Goal: Task Accomplishment & Management: Use online tool/utility

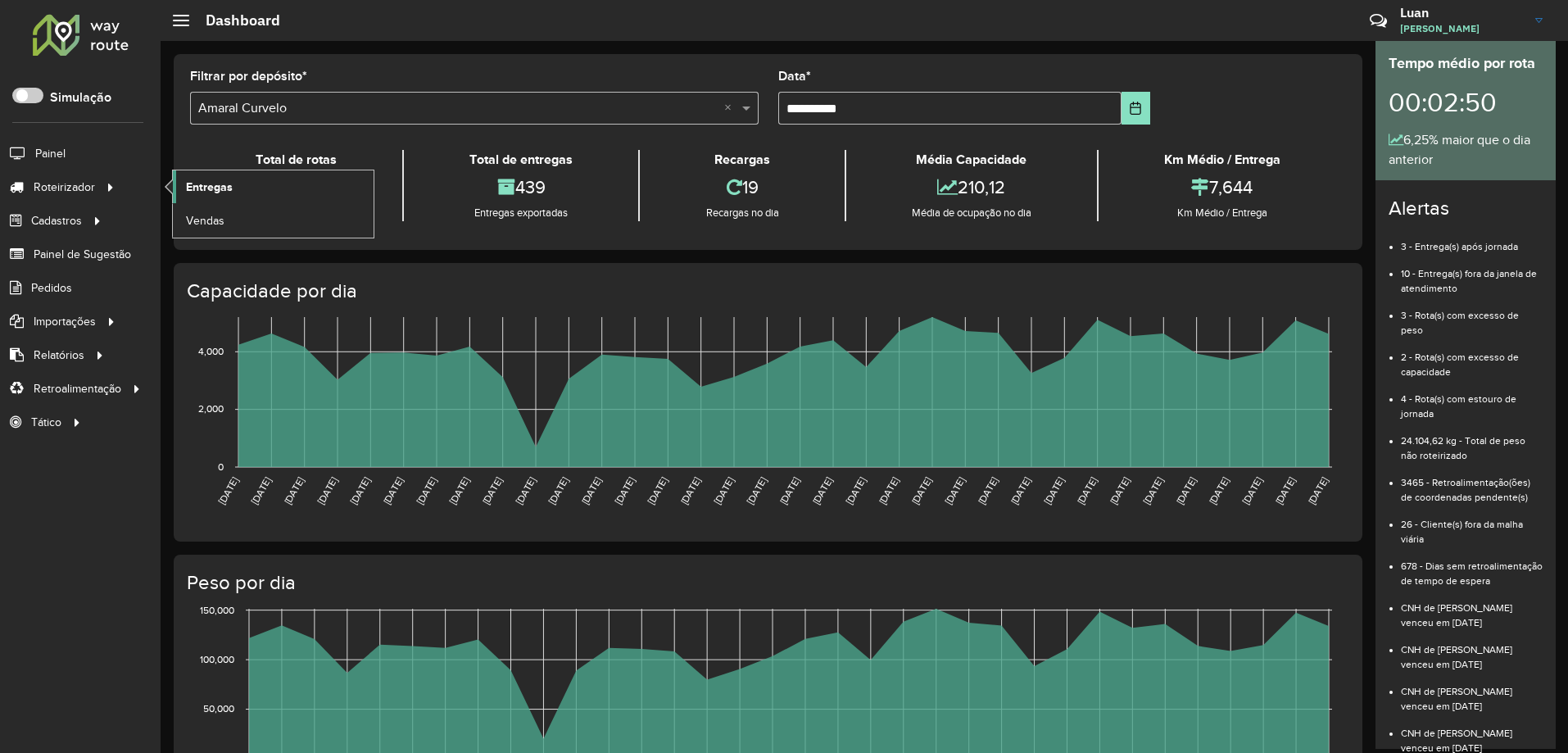
click at [255, 185] on link "Entregas" at bounding box center [273, 187] width 201 height 33
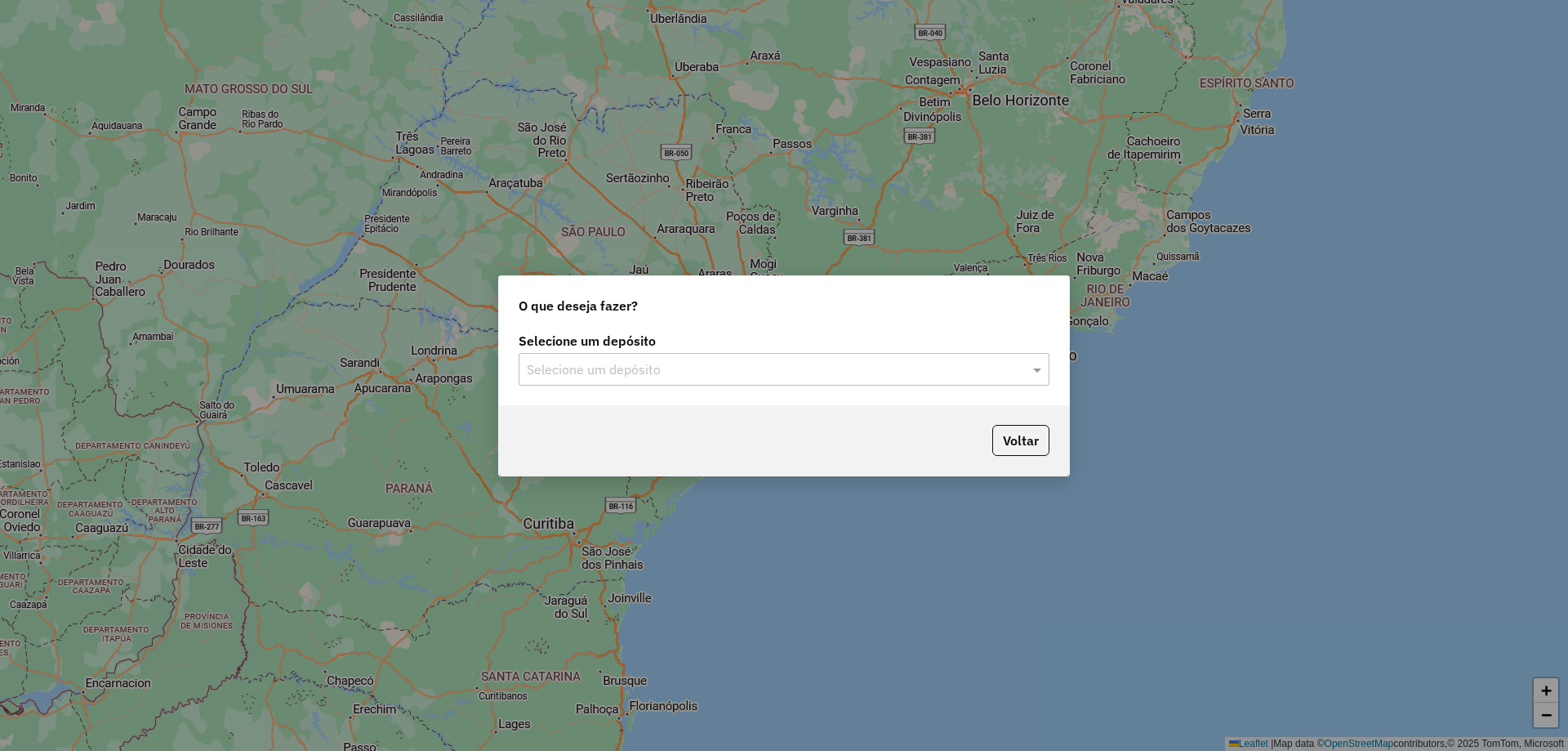
click at [757, 353] on div "Selecione um depósito" at bounding box center [784, 369] width 531 height 33
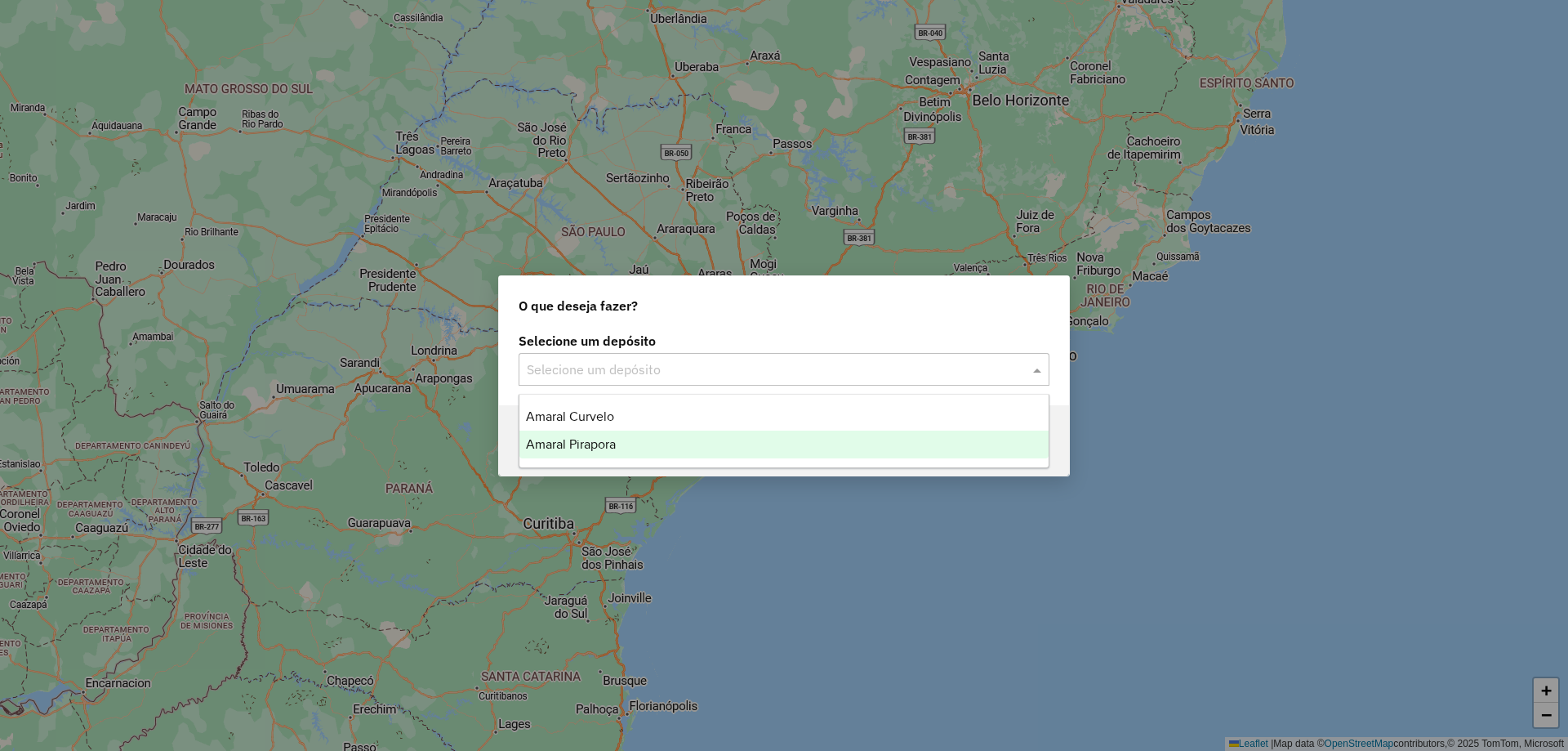
click at [597, 444] on span "Amaral Pirapora" at bounding box center [571, 444] width 90 height 13
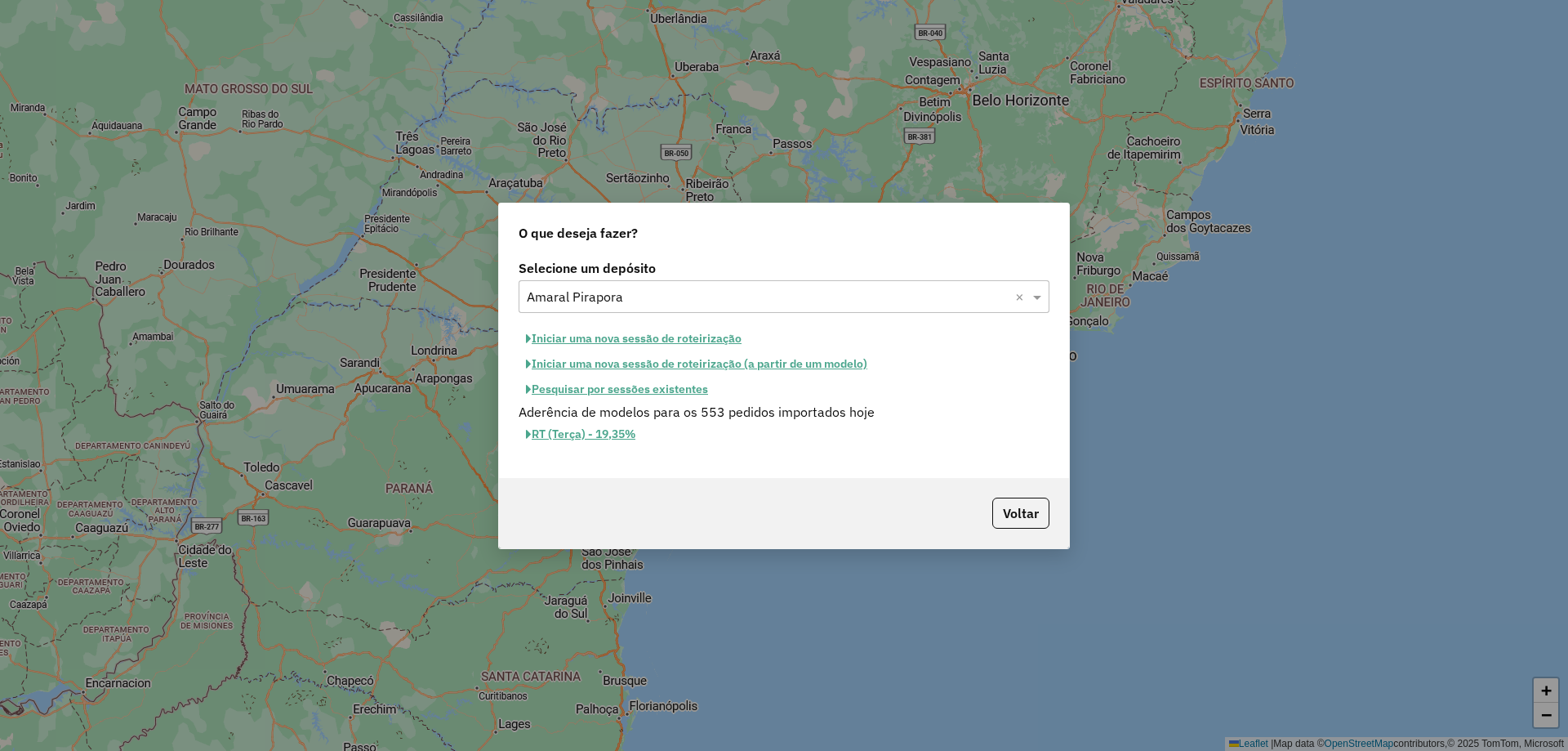
click at [637, 339] on button "Iniciar uma nova sessão de roteirização" at bounding box center [634, 339] width 230 height 25
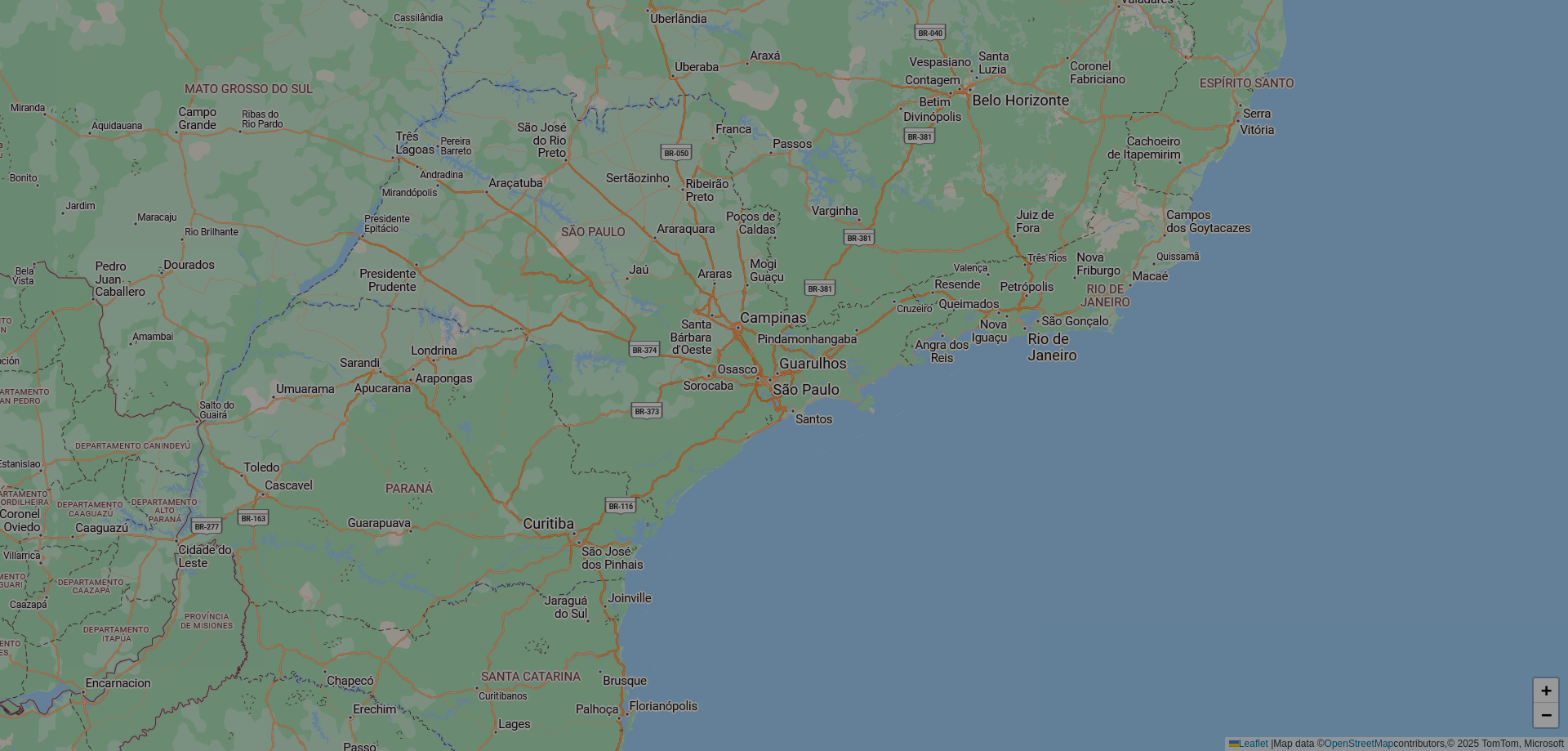
select select "*"
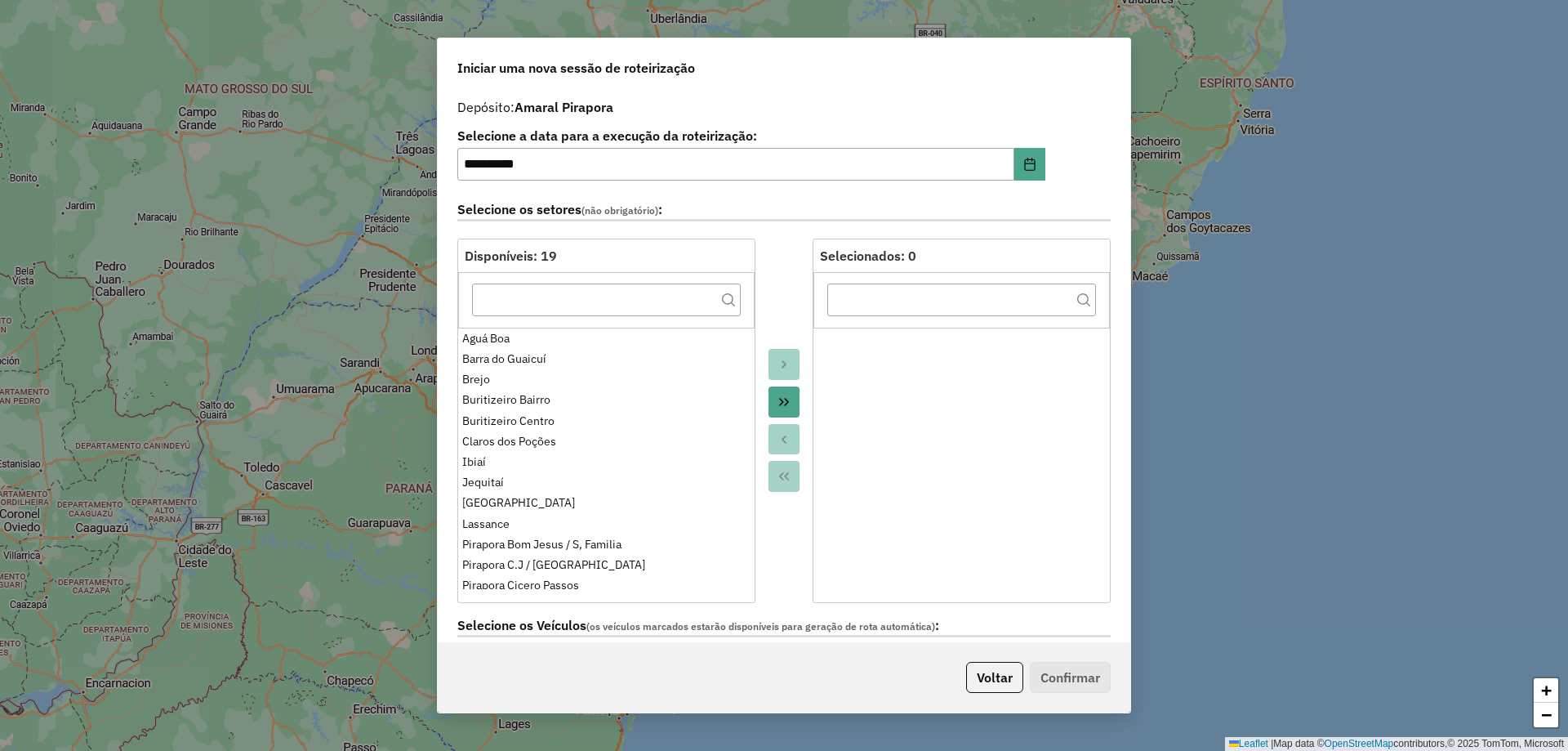
click at [792, 405] on button "Move All to Target" at bounding box center [784, 402] width 31 height 31
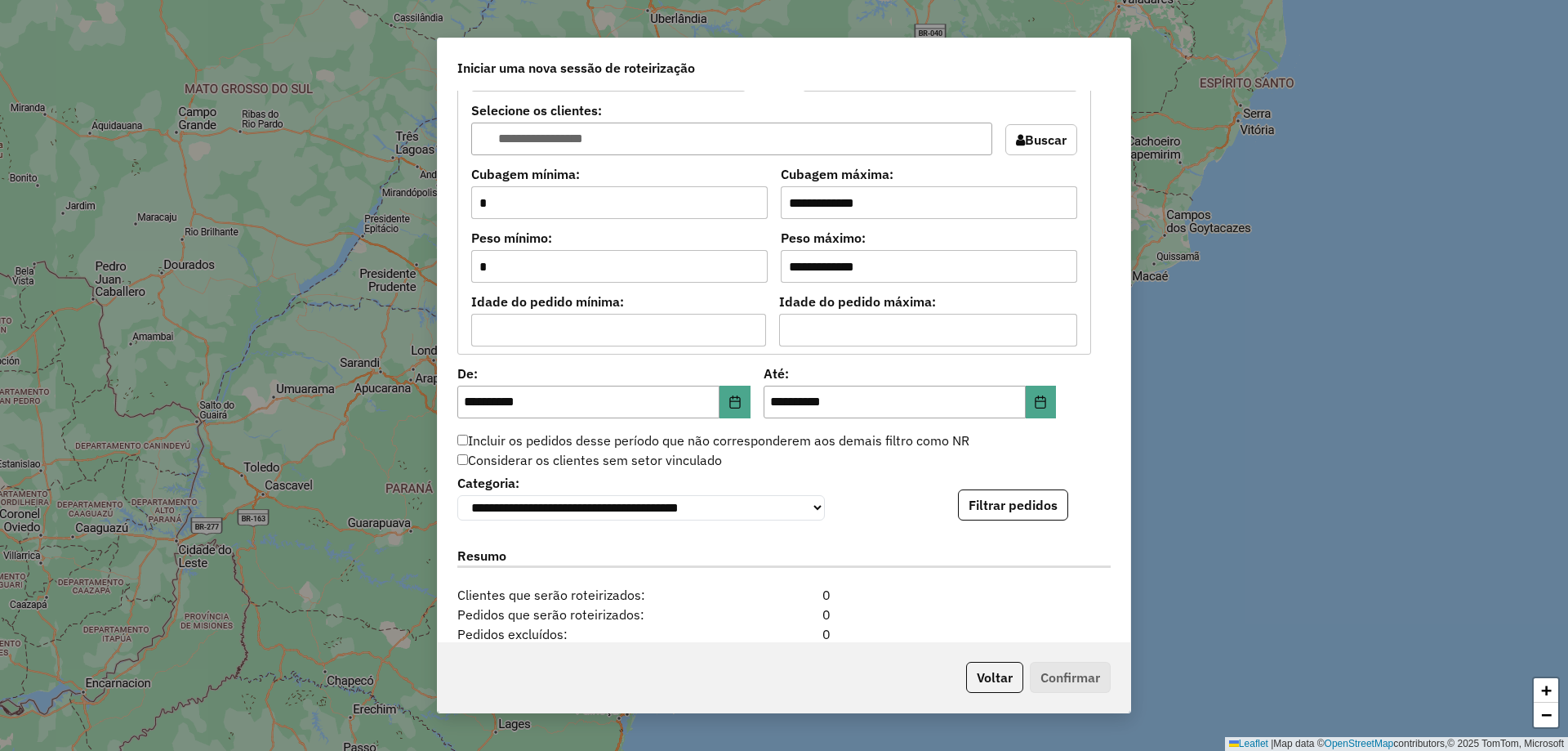
scroll to position [1520, 0]
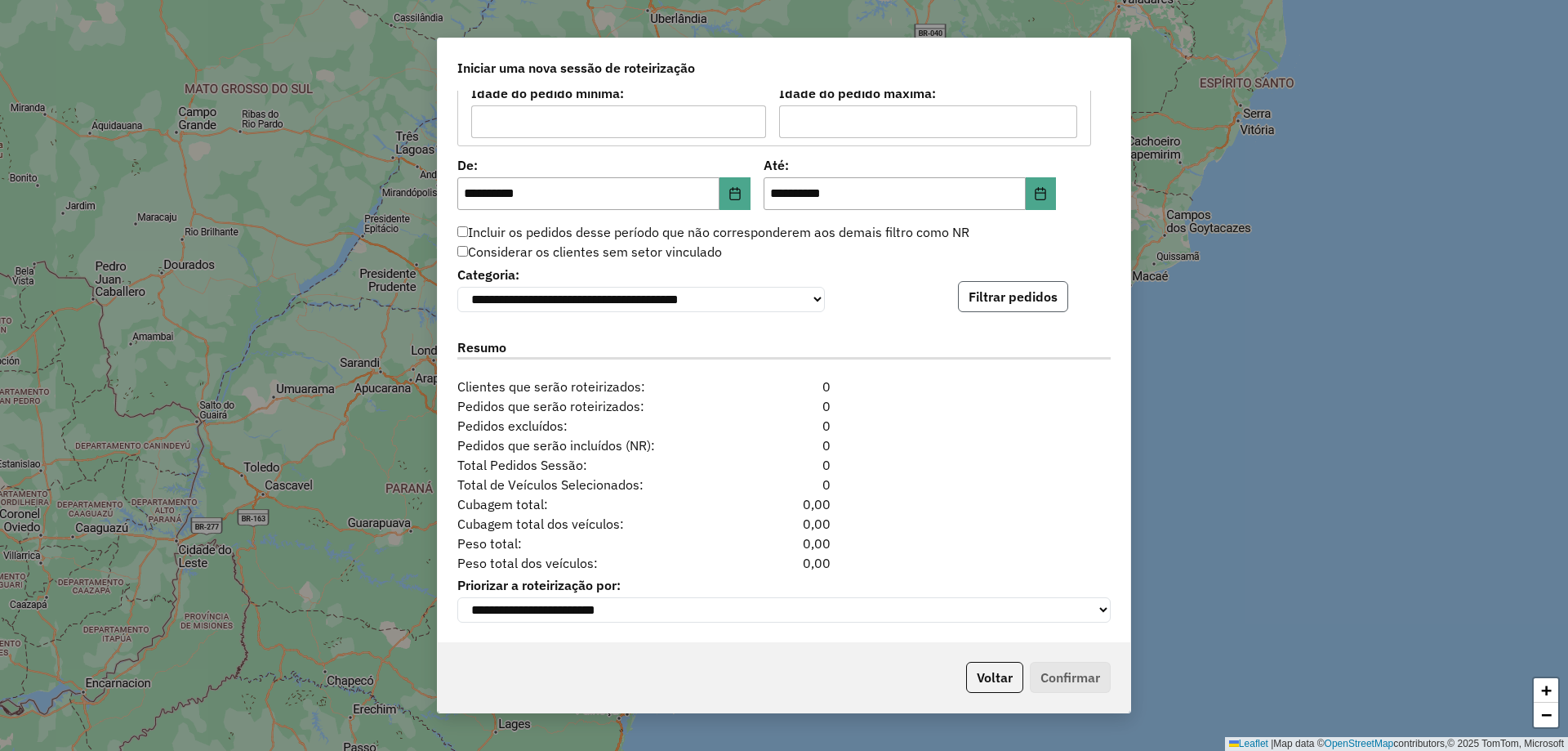
click at [1023, 288] on button "Filtrar pedidos" at bounding box center [1013, 296] width 110 height 31
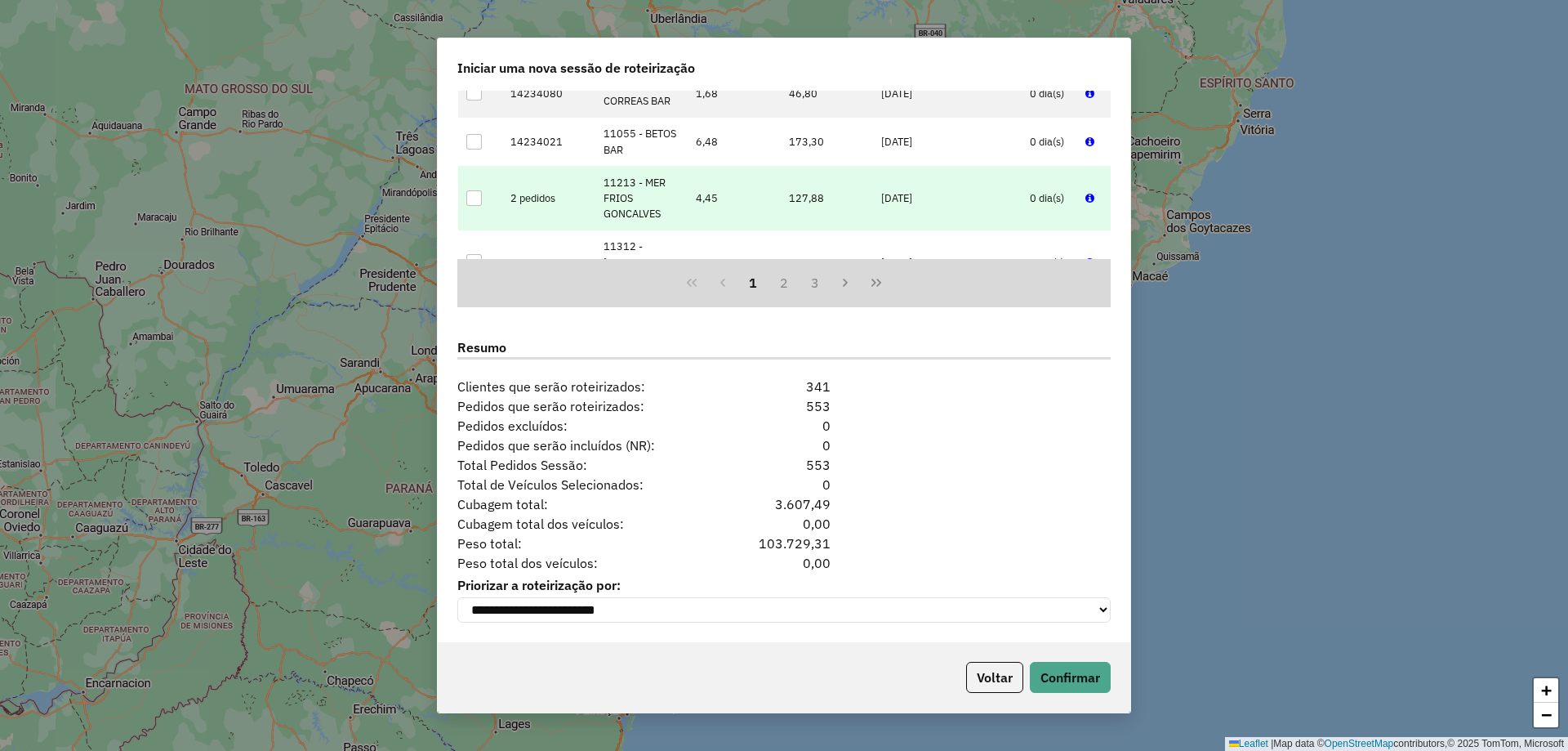
scroll to position [1857, 0]
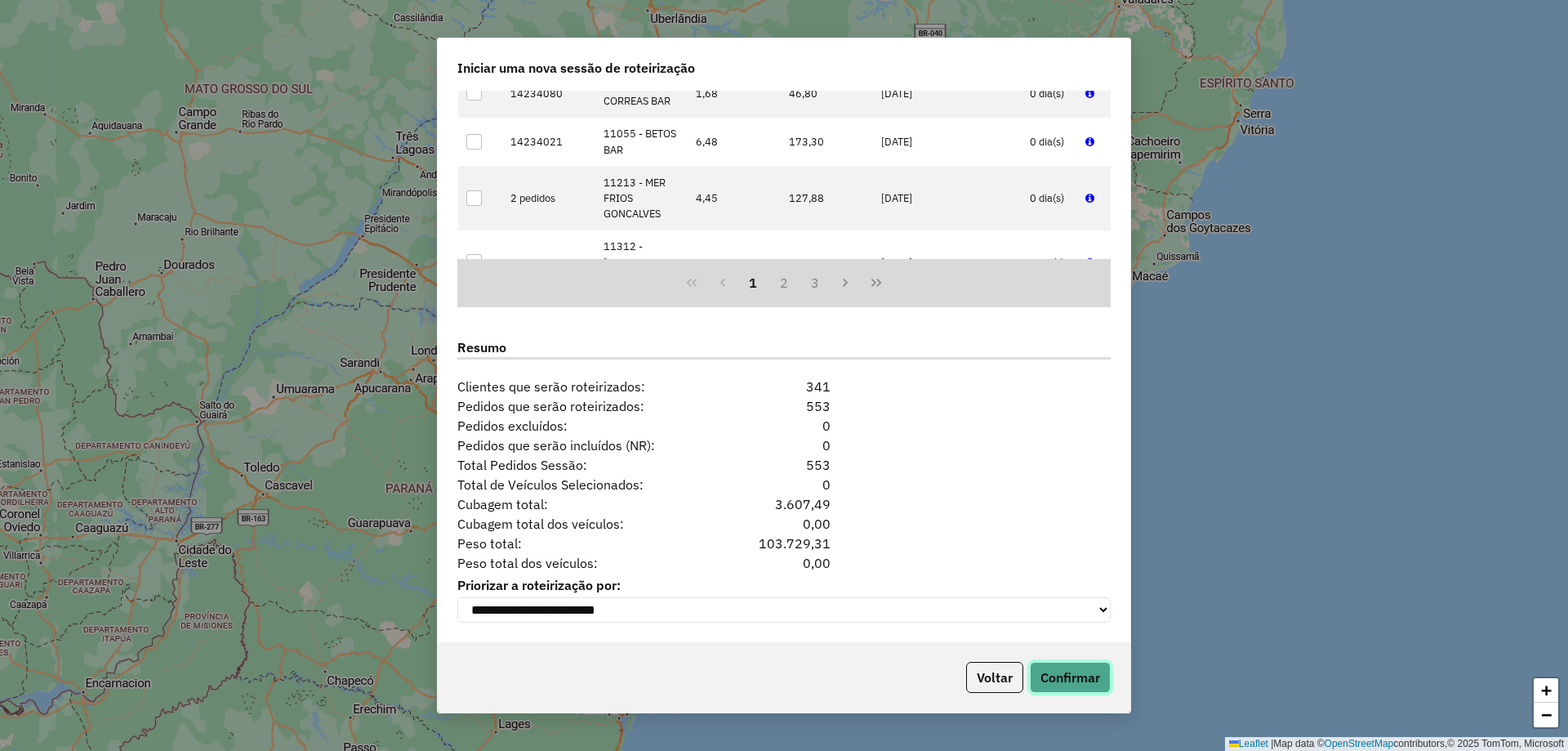
click at [1106, 673] on button "Confirmar" at bounding box center [1070, 677] width 81 height 31
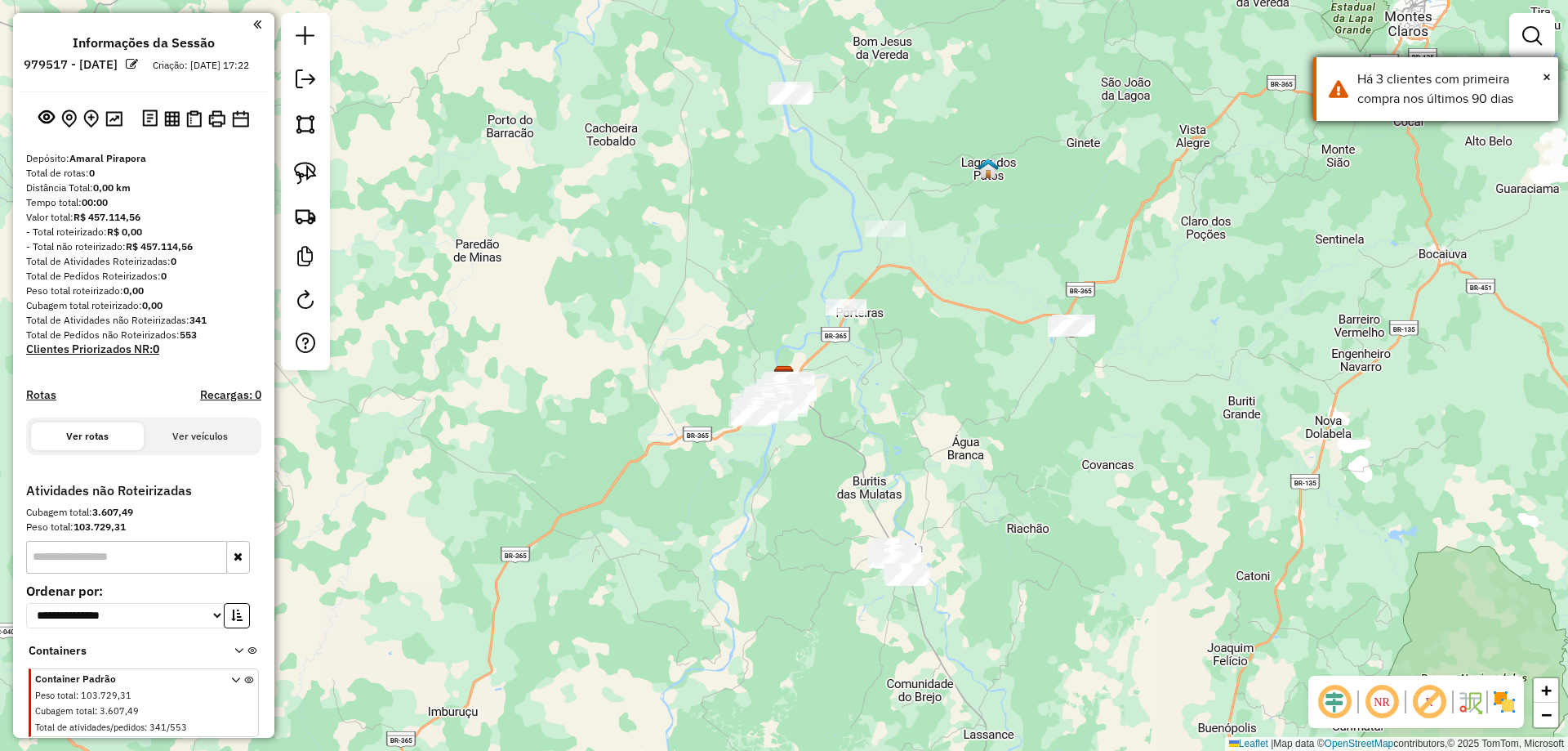
click at [1432, 78] on div "Há 3 clientes com primeira compra nos últimos 90 dias" at bounding box center [1451, 88] width 189 height 39
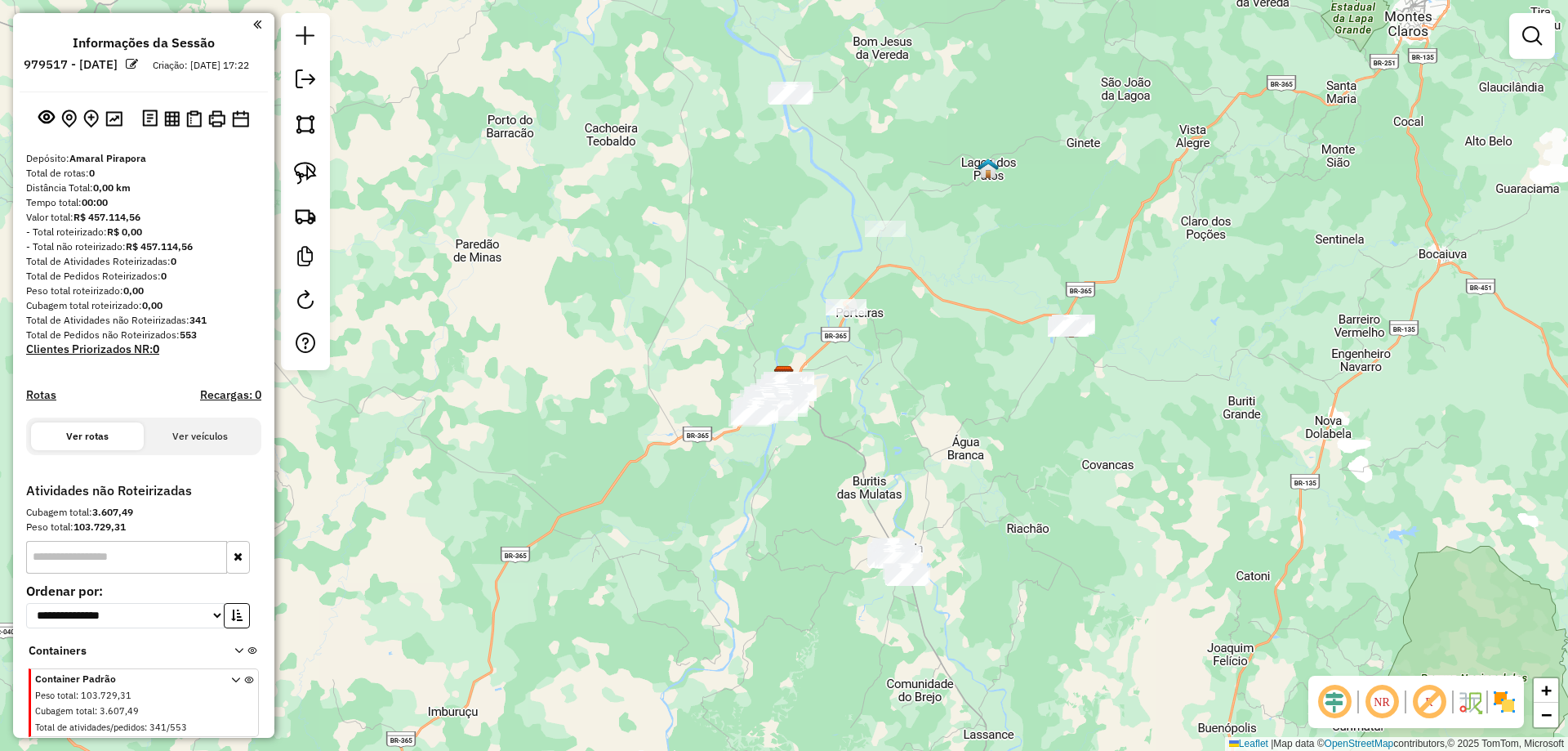
click at [1513, 22] on div at bounding box center [1533, 36] width 46 height 46
click at [1520, 27] on link at bounding box center [1533, 35] width 33 height 33
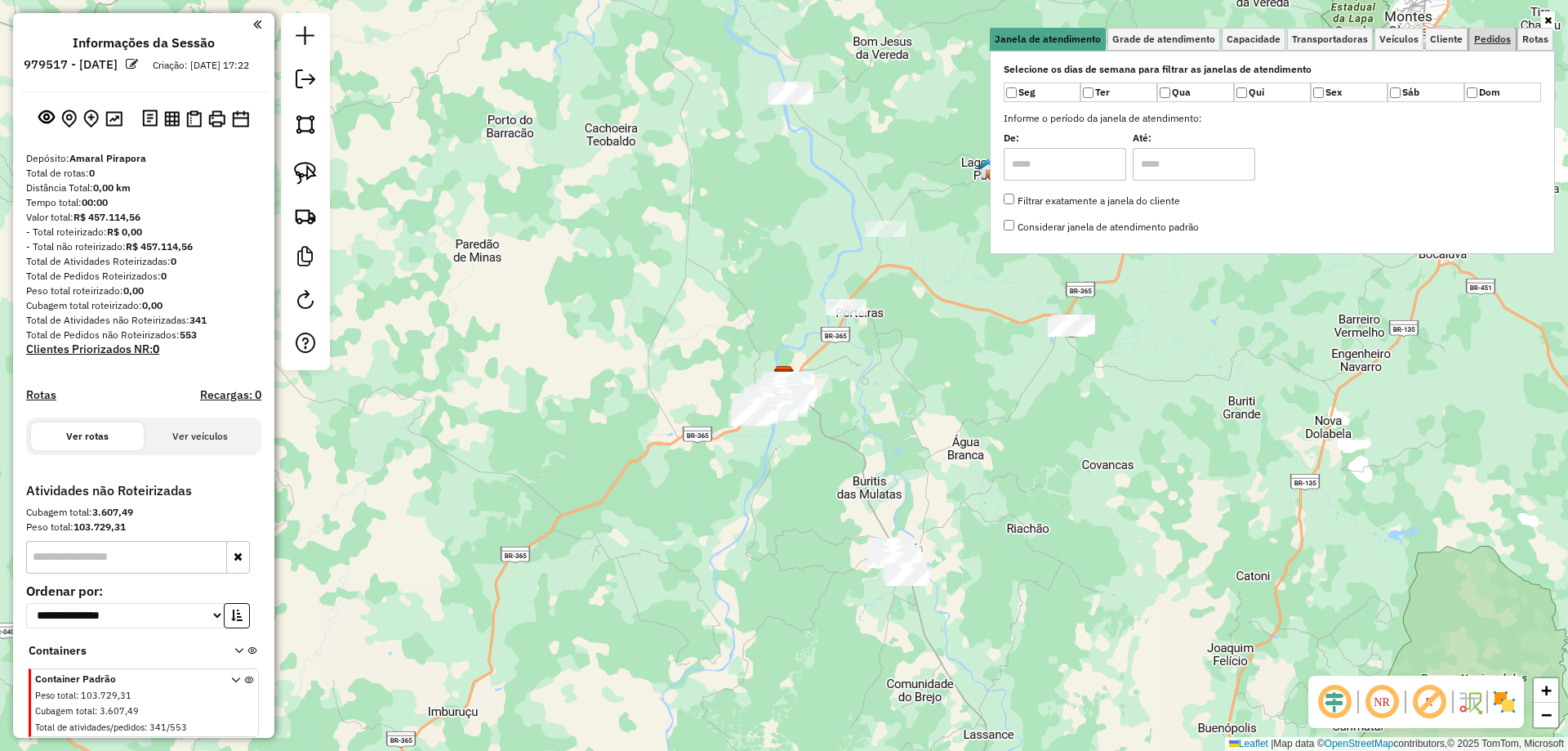
click at [1490, 41] on span "Pedidos" at bounding box center [1492, 39] width 36 height 10
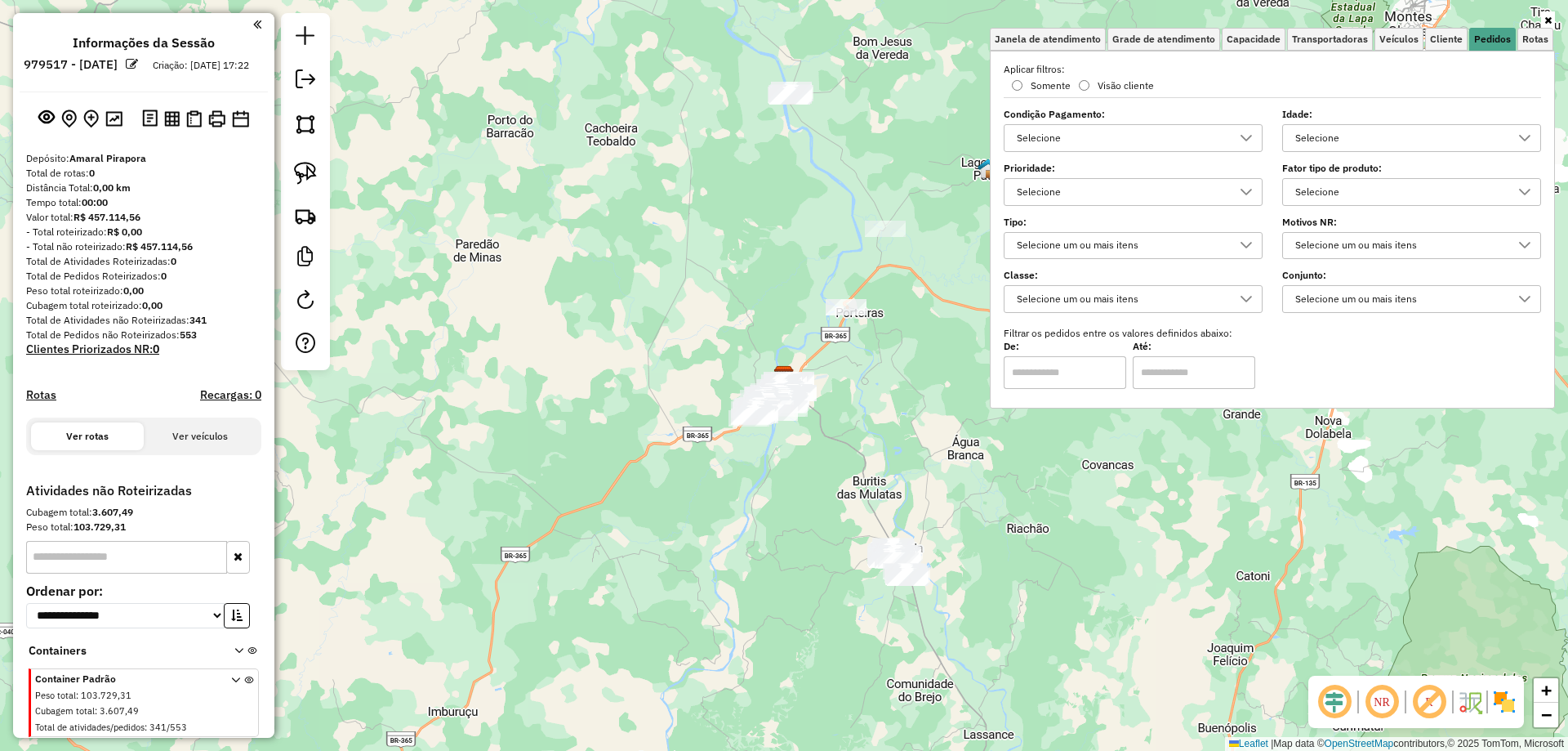
click at [1115, 189] on div "Selecione" at bounding box center [1120, 191] width 220 height 26
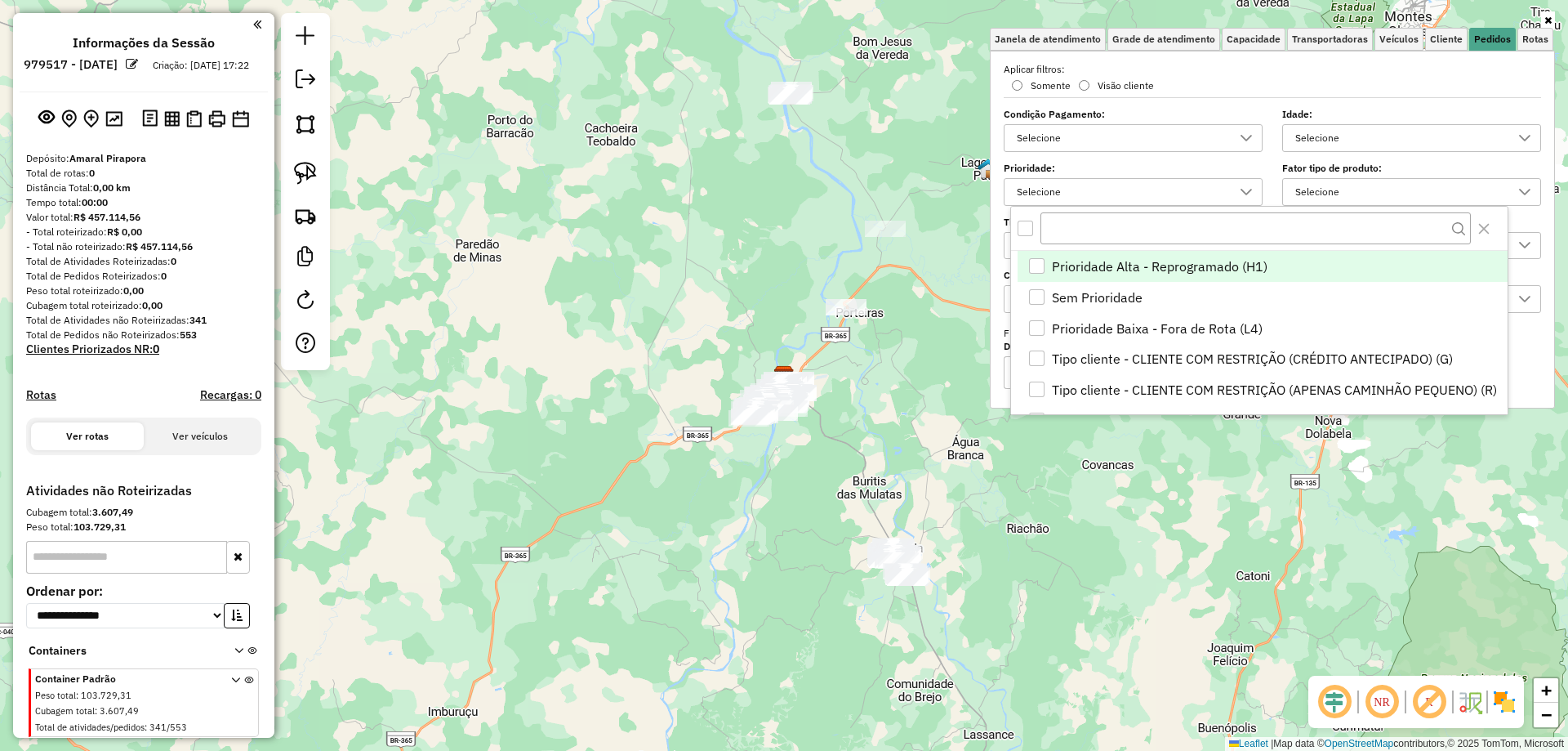
scroll to position [10, 57]
click at [1241, 365] on span "Tipo cliente - CLIENTE COM RESTRIÇÃO (CRÉDITO ANTECIPADO) (G)" at bounding box center [1252, 359] width 401 height 19
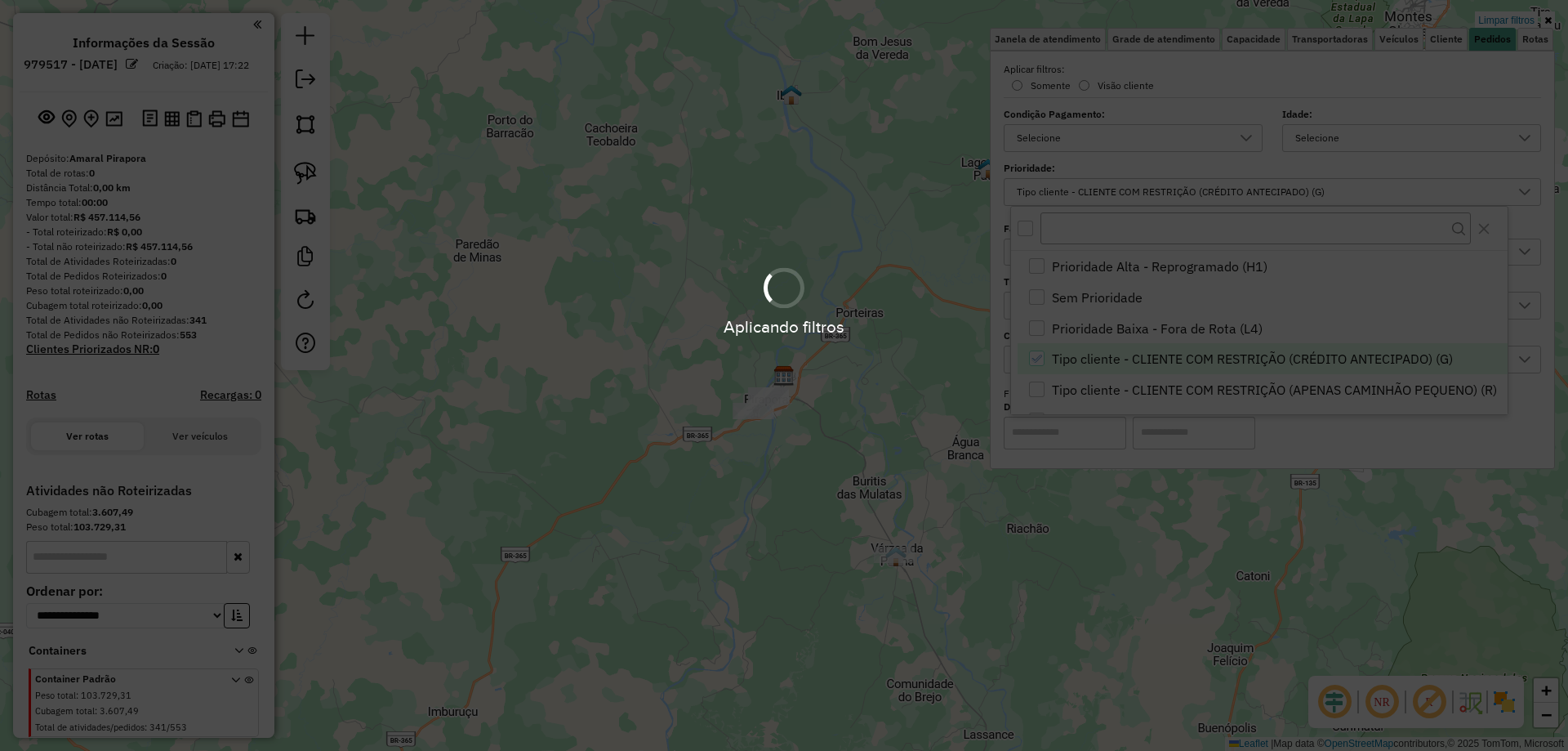
click at [885, 385] on div "Limpar filtros Janela de atendimento Grade de atendimento Capacidade Transporta…" at bounding box center [784, 375] width 1568 height 751
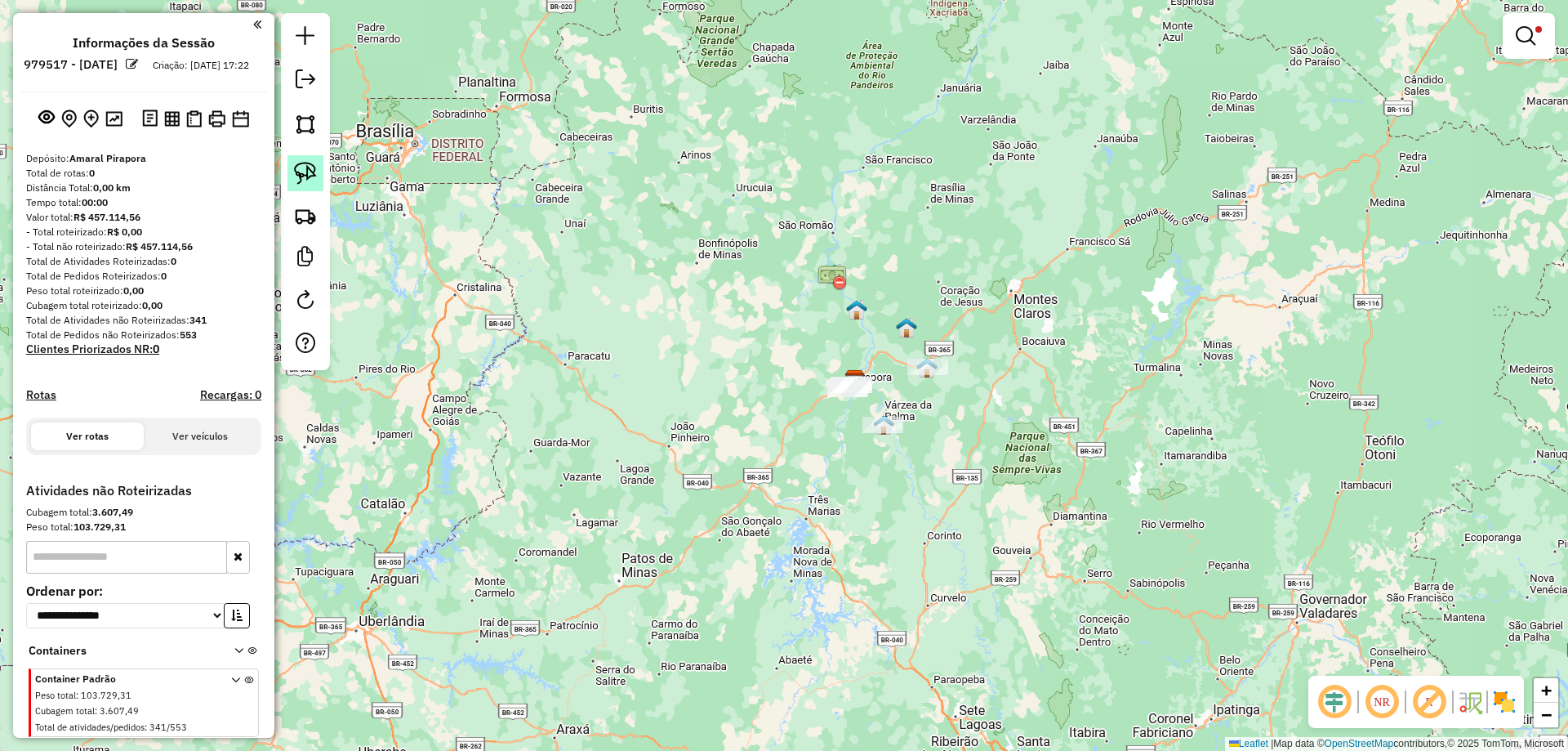
click at [299, 180] on img at bounding box center [306, 174] width 23 height 23
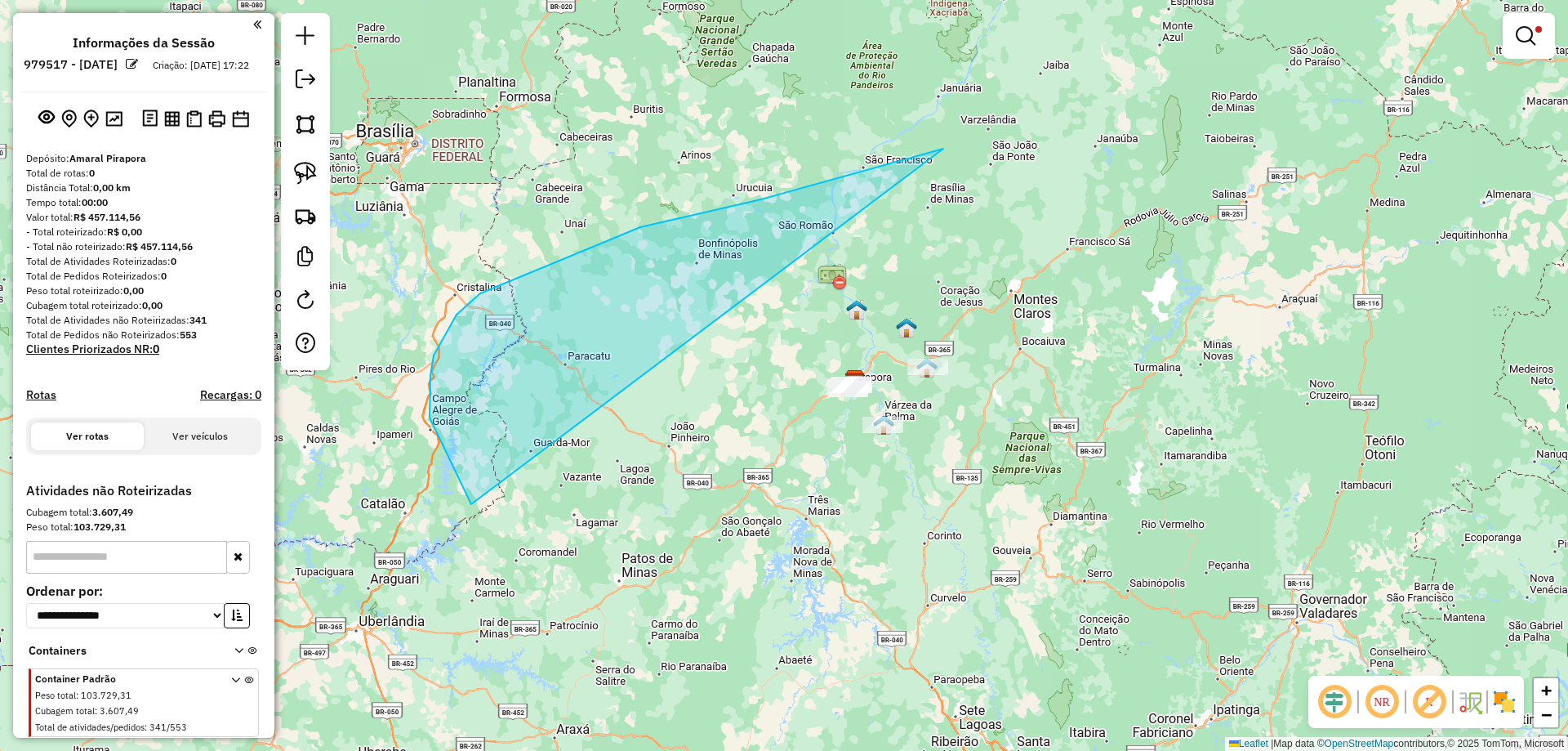
drag, startPoint x: 641, startPoint y: 227, endPoint x: 1372, endPoint y: 290, distance: 733.7
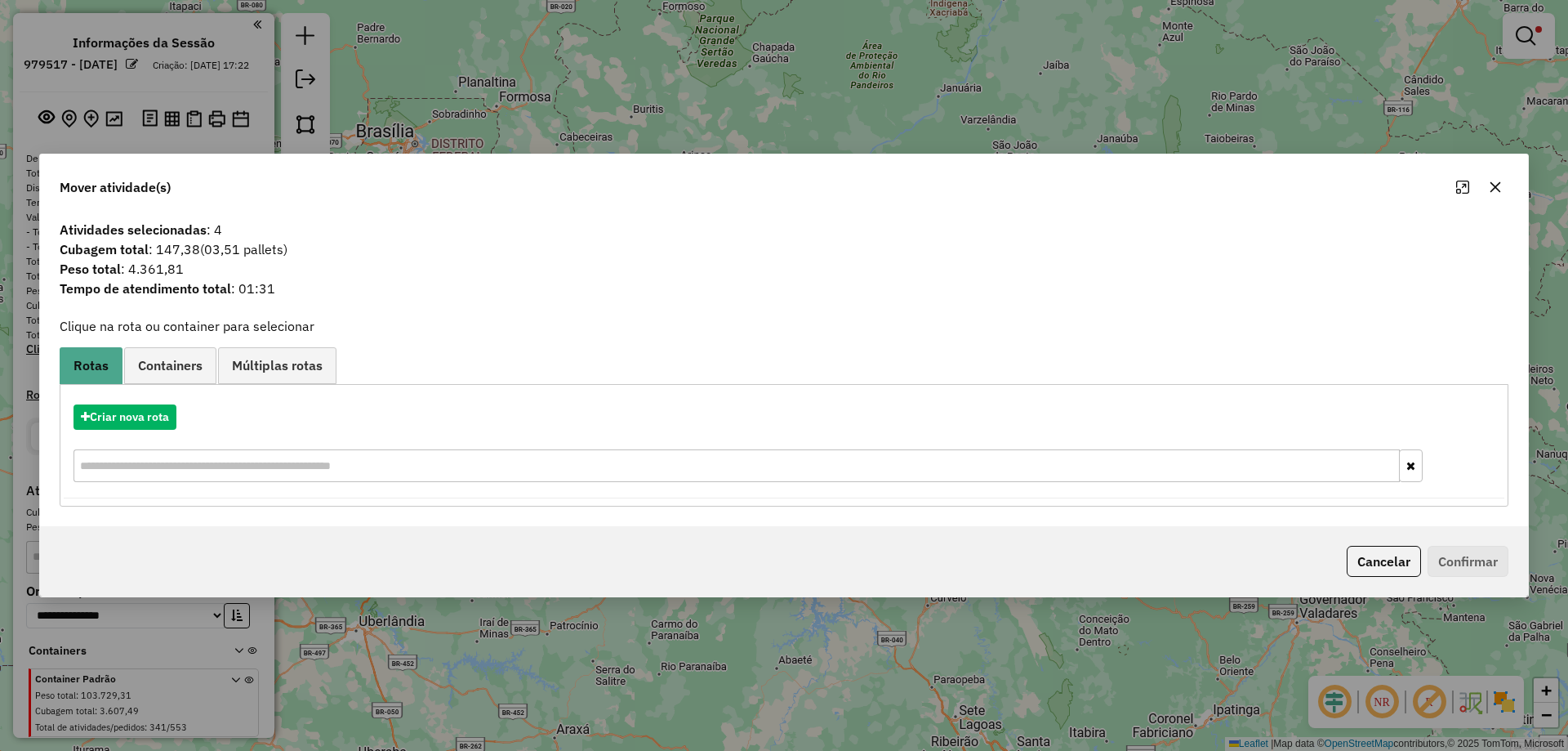
click at [136, 404] on div "Criar nova rota" at bounding box center [784, 445] width 1440 height 106
click at [136, 412] on button "Criar nova rota" at bounding box center [125, 417] width 103 height 25
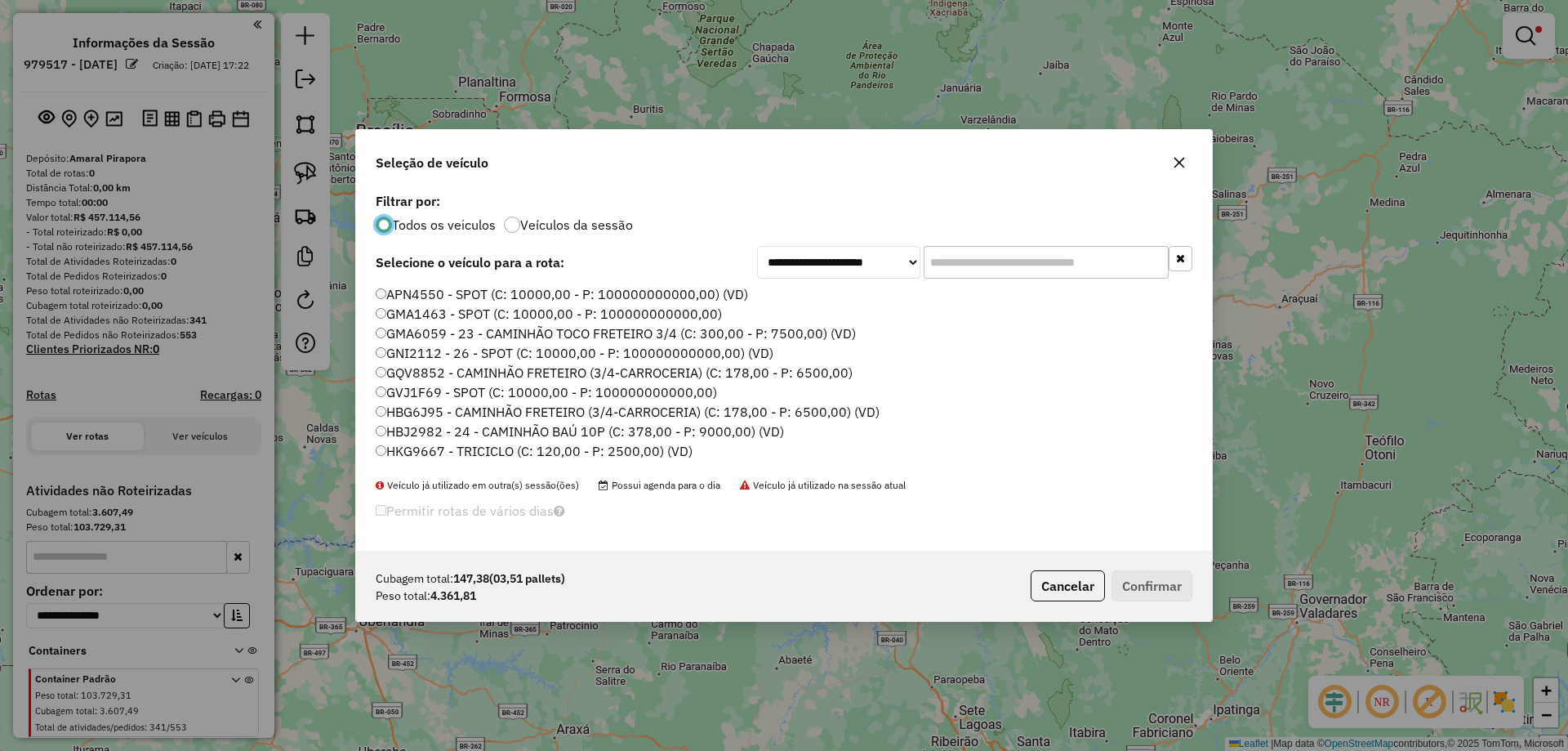
scroll to position [9, 5]
click at [389, 289] on label "APN4550 - SPOT (C: 10000,00 - P: 100000000000,00) (VD)" at bounding box center [562, 293] width 372 height 19
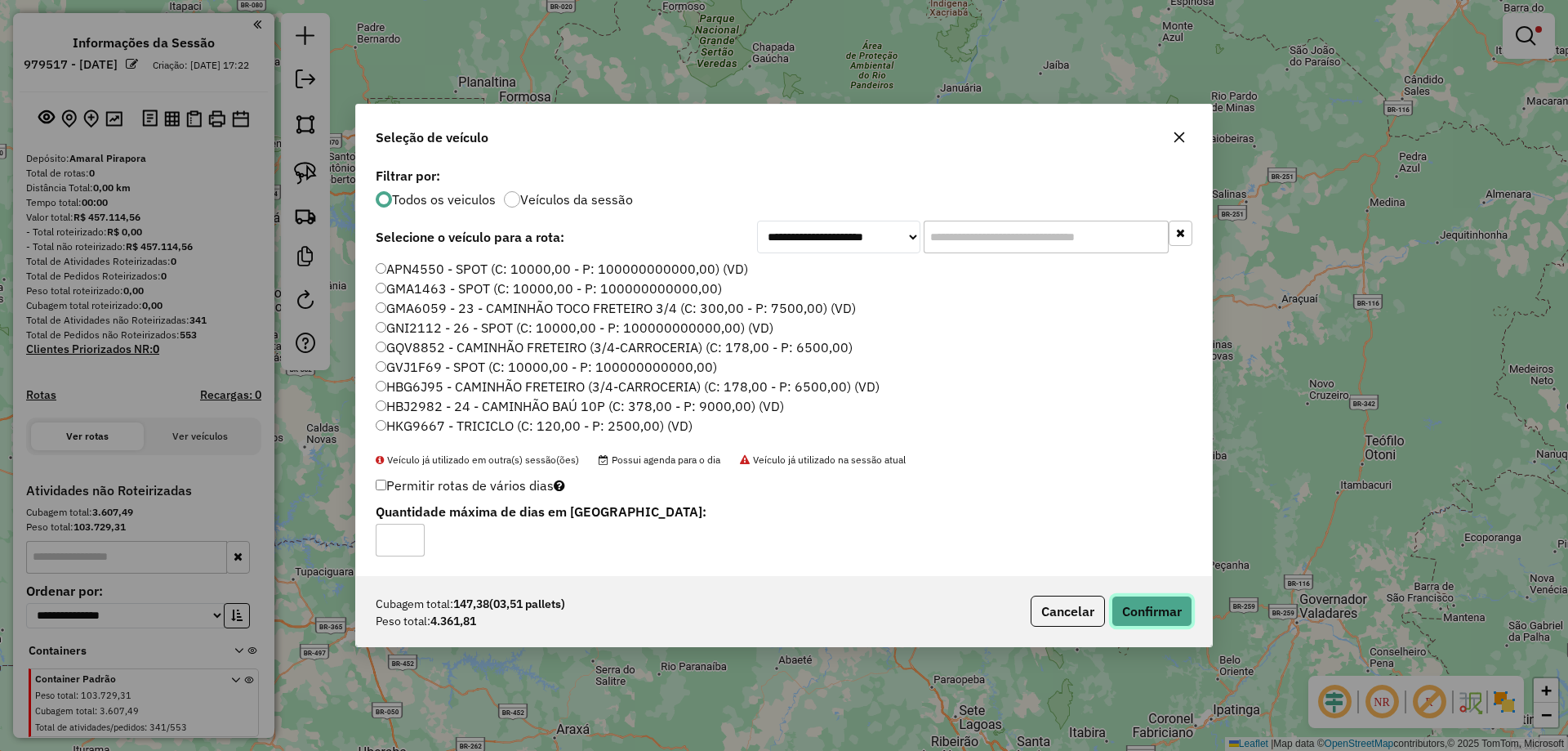
click at [1119, 599] on button "Confirmar" at bounding box center [1152, 611] width 81 height 31
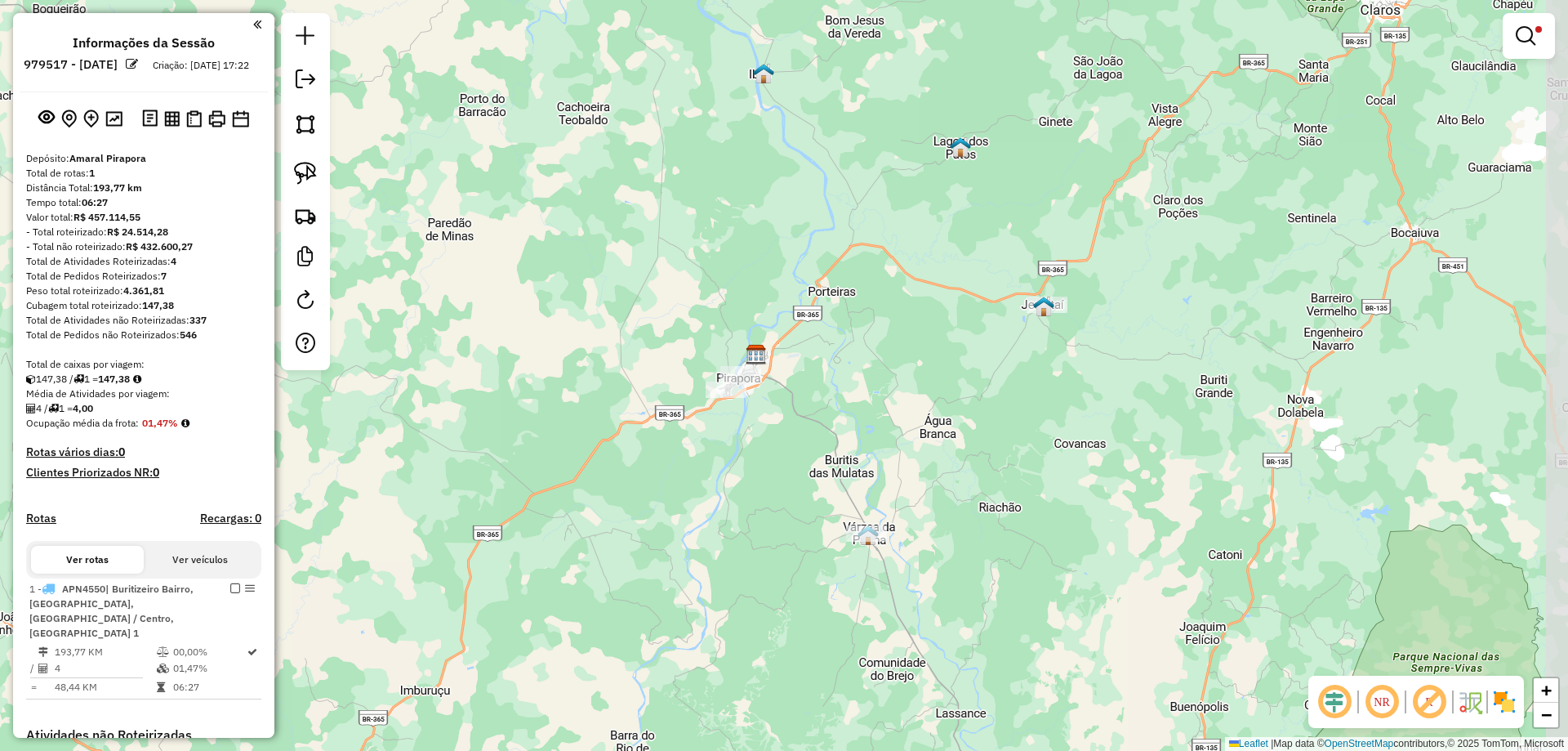
drag, startPoint x: 864, startPoint y: 295, endPoint x: 788, endPoint y: 411, distance: 138.7
click at [788, 411] on div "Limpar filtros Janela de atendimento Grade de atendimento Capacidade Transporta…" at bounding box center [784, 375] width 1568 height 751
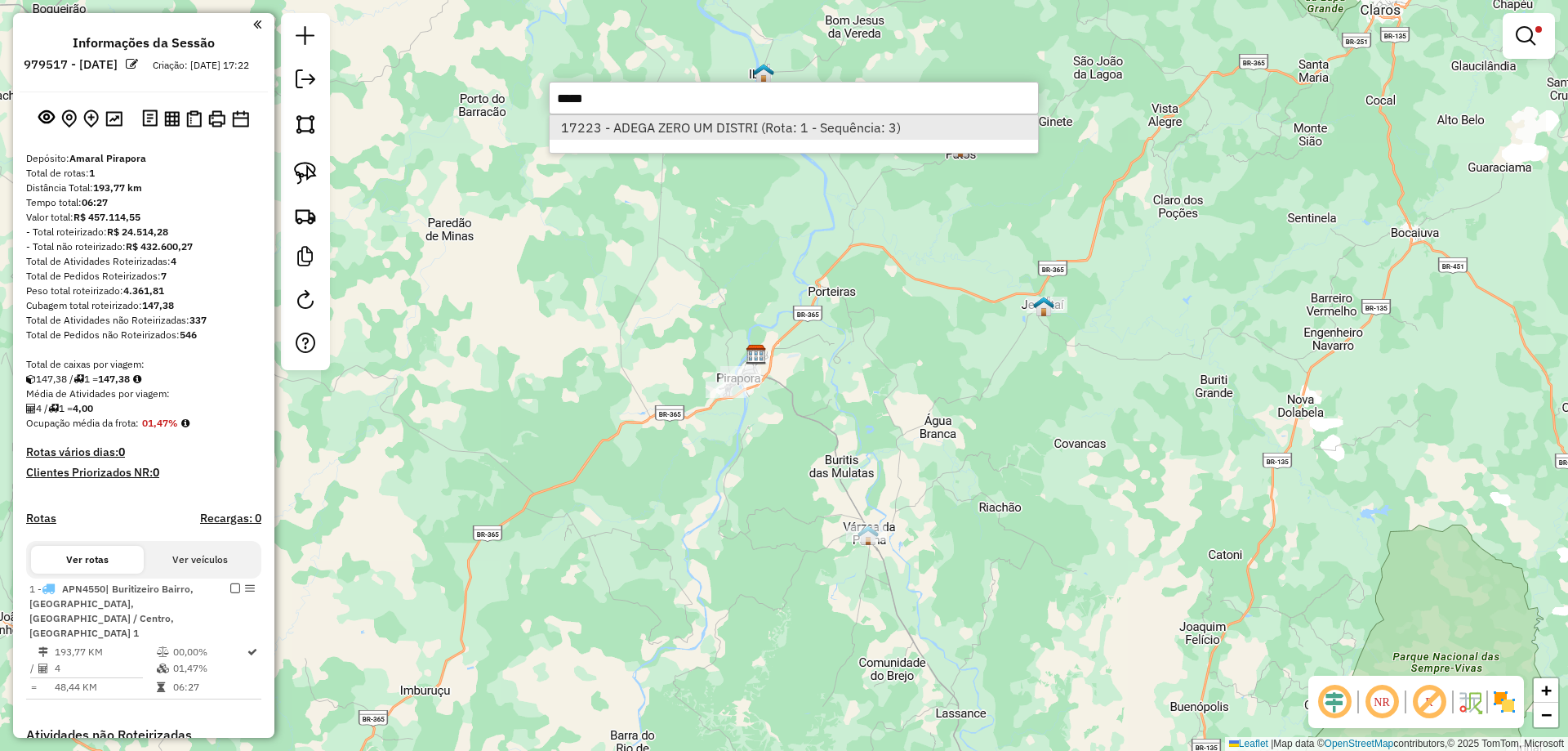
type input "*****"
click at [734, 133] on li "17223 - ADEGA ZERO UM DISTRI (Rota: 1 - Sequência: 3)" at bounding box center [793, 128] width 488 height 25
select select "**********"
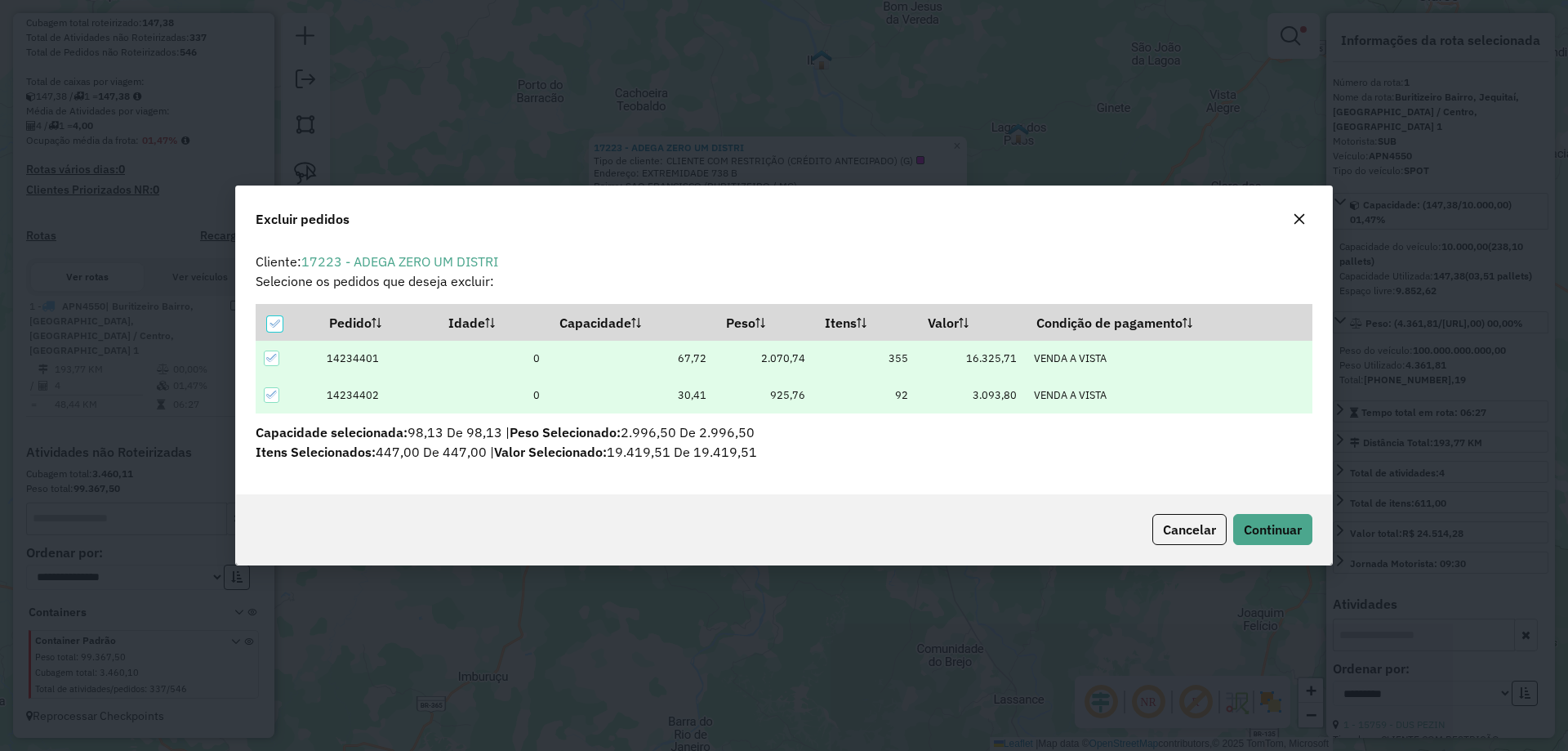
scroll to position [0, 0]
click at [1263, 534] on span "Continuar" at bounding box center [1273, 528] width 58 height 16
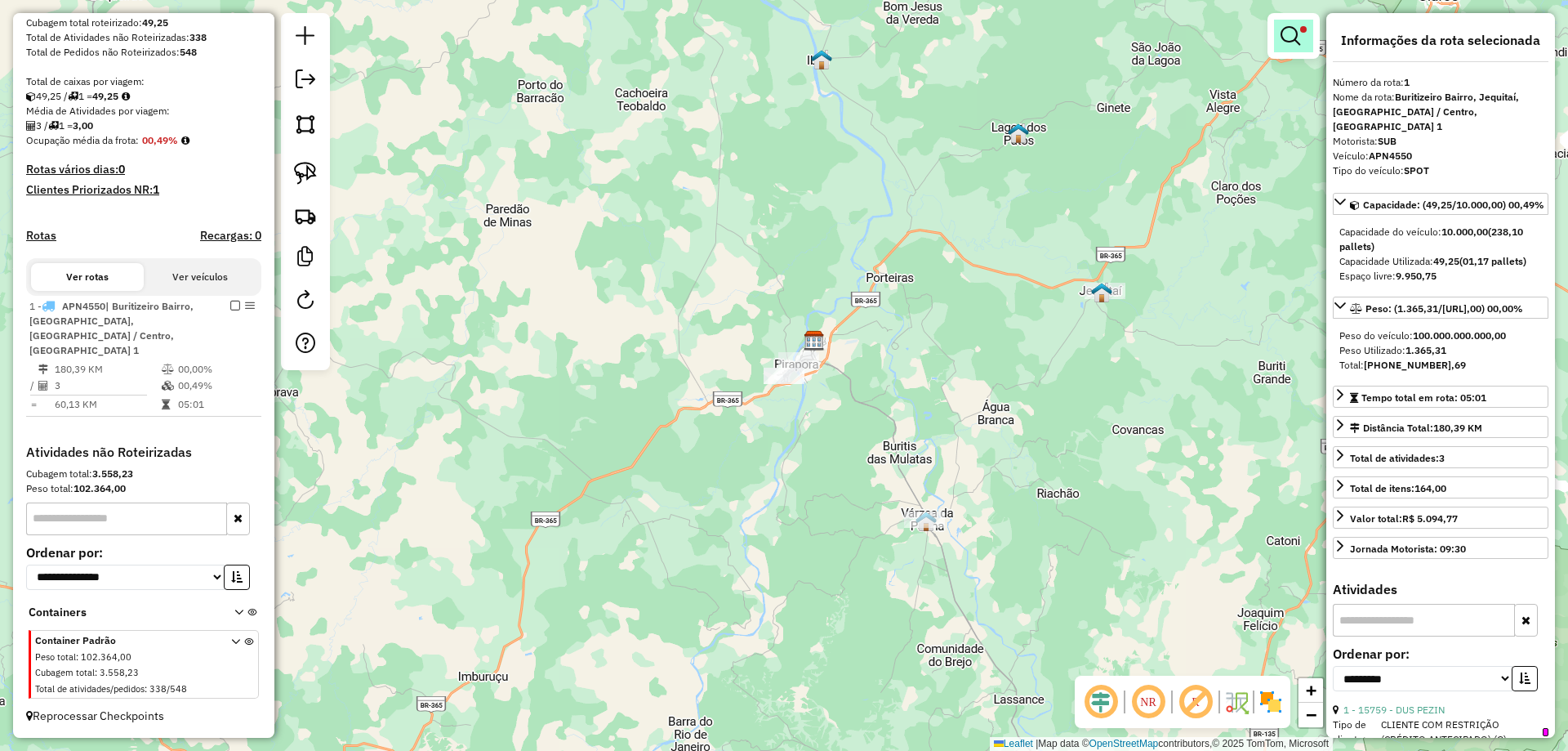
click at [1297, 31] on em at bounding box center [1290, 35] width 19 height 19
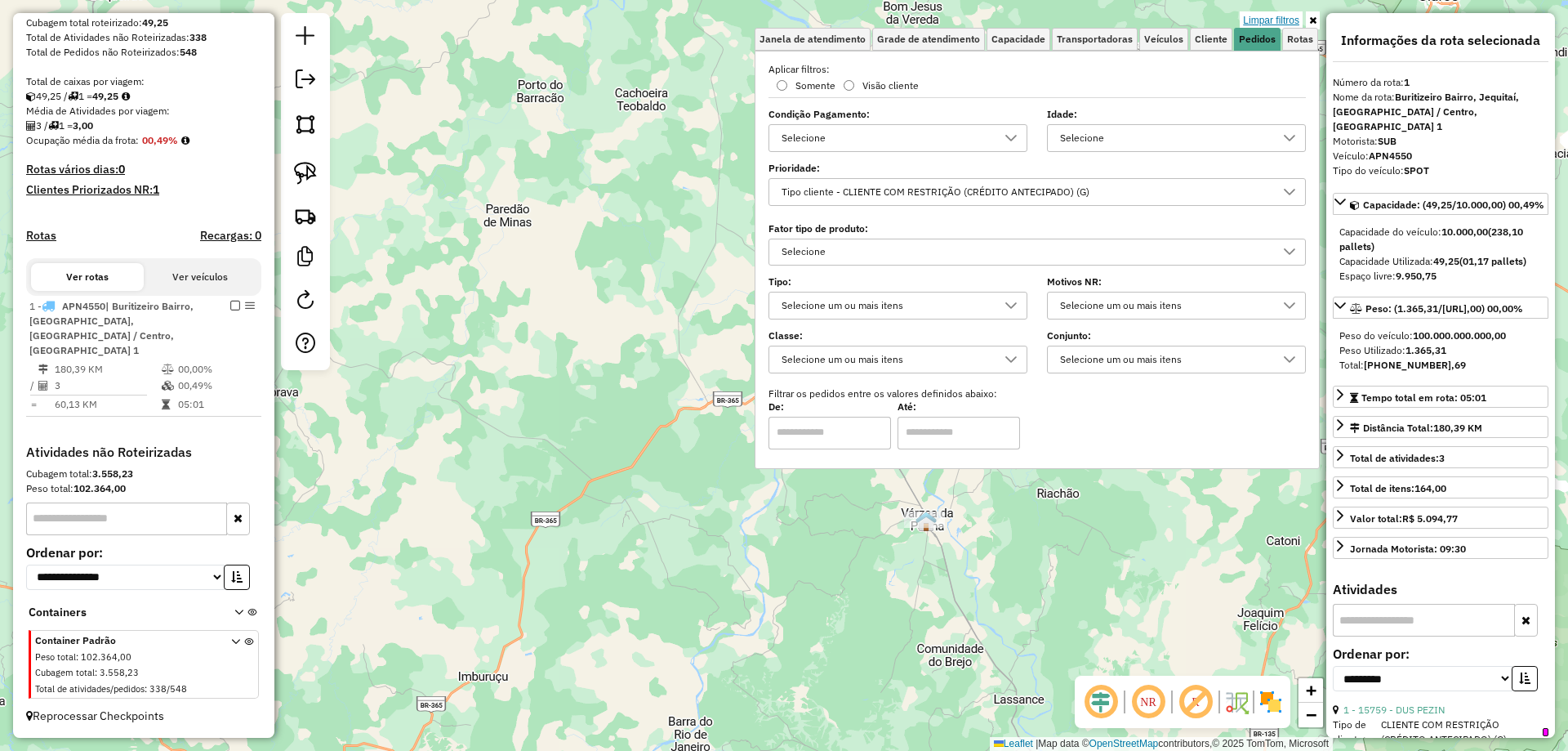
click at [1286, 13] on link "Limpar filtros" at bounding box center [1272, 20] width 63 height 18
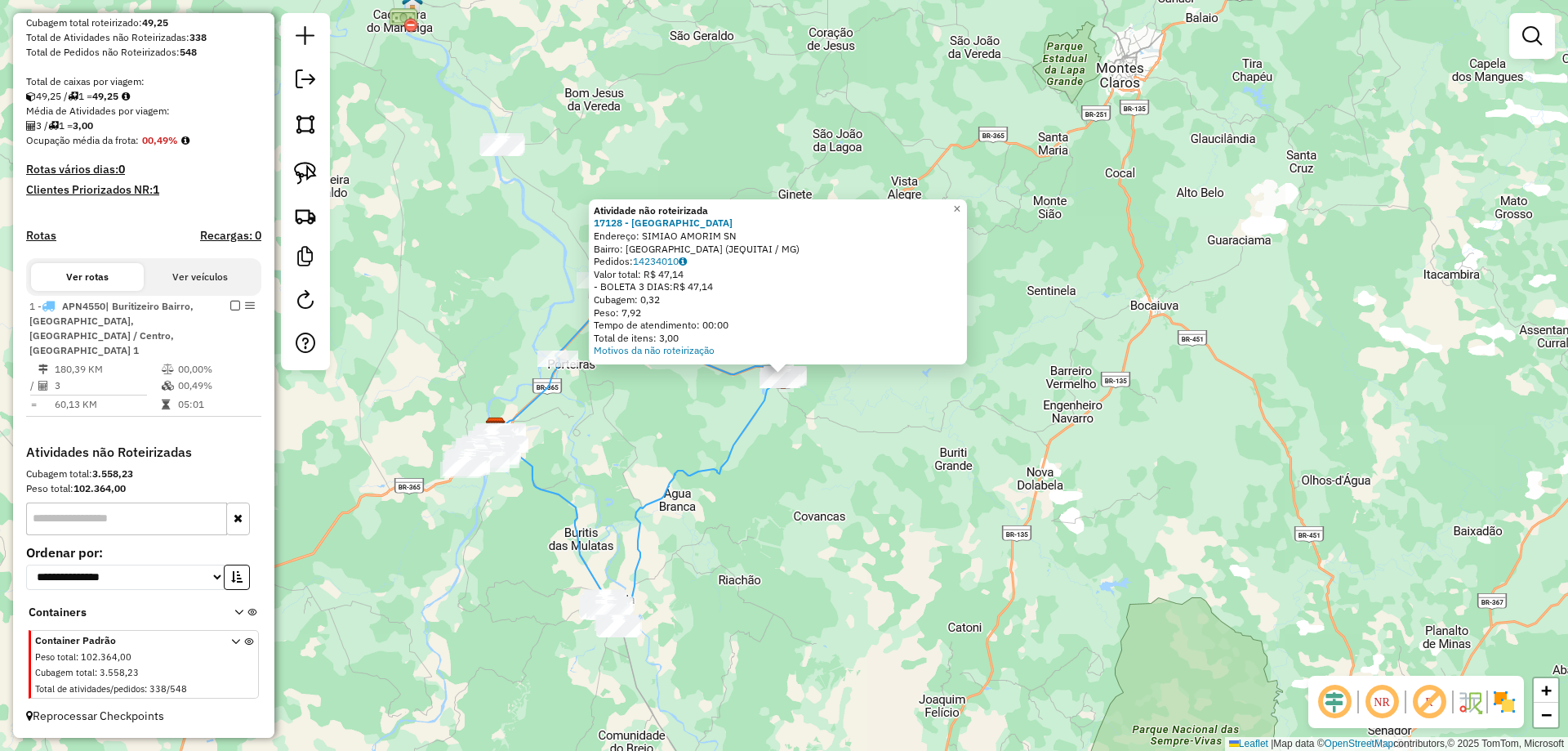
drag, startPoint x: 911, startPoint y: 446, endPoint x: 951, endPoint y: 442, distance: 40.2
click at [951, 442] on div "Atividade não roteirizada 17128 - BAR DO PURGUINHA Endereço: SIMIAO AMORIM SN B…" at bounding box center [784, 375] width 1568 height 751
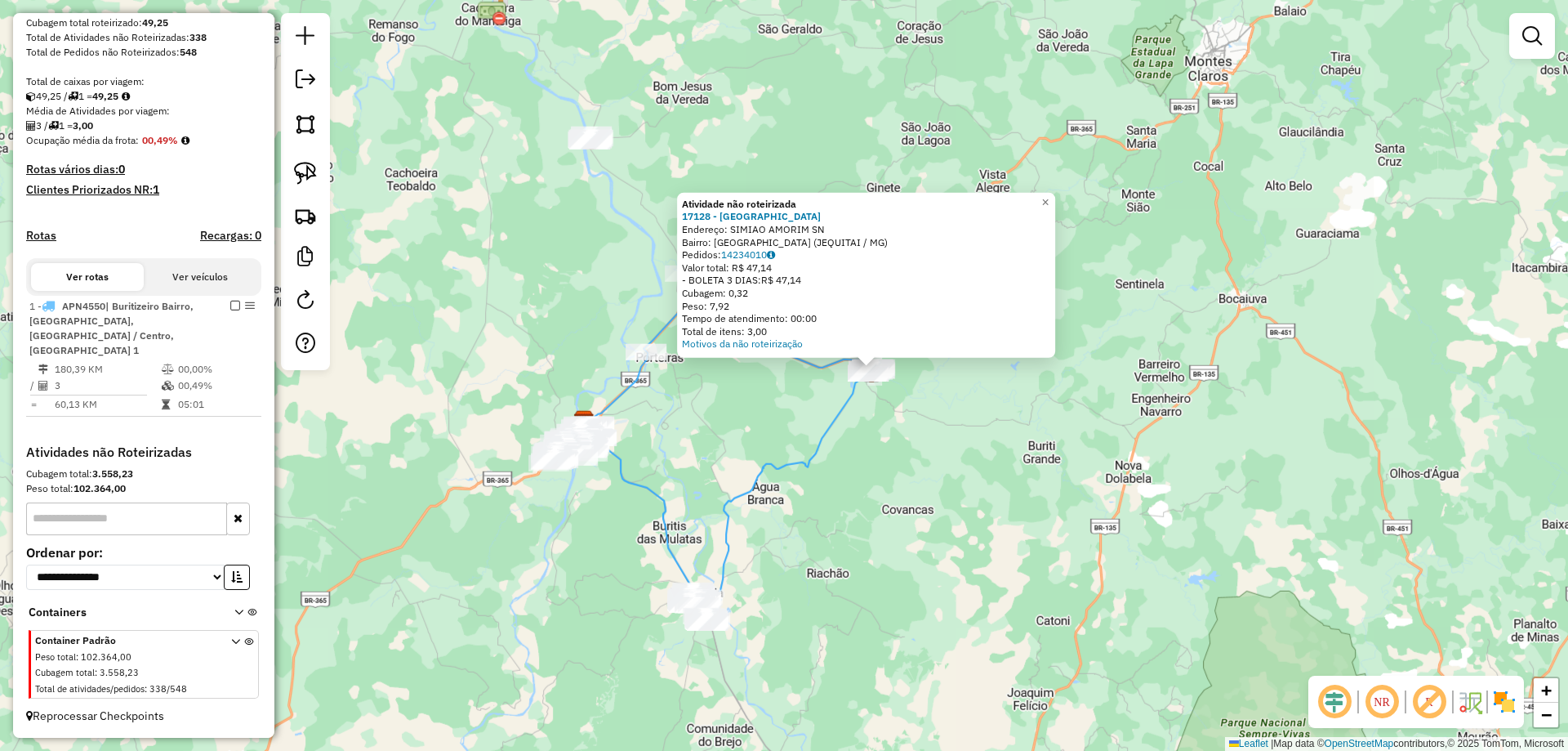
click at [927, 443] on div "Atividade não roteirizada 17128 - BAR DO PURGUINHA Endereço: SIMIAO AMORIM SN B…" at bounding box center [784, 375] width 1568 height 751
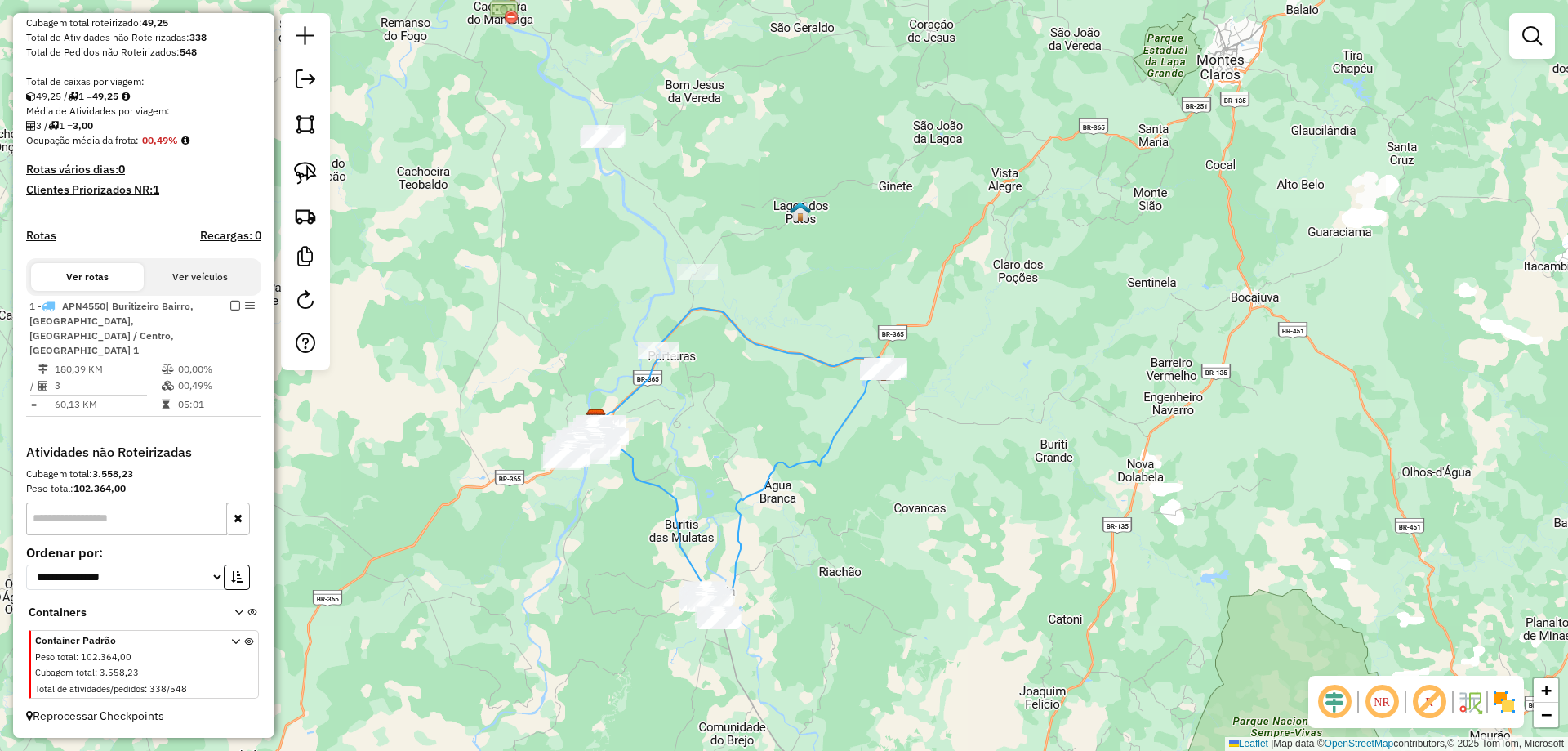
click at [732, 443] on div "Atividade não roteirizada 17128 - BAR DO PURGUINHA Endereço: SIMIAO AMORIM SN B…" at bounding box center [784, 375] width 1568 height 751
click at [988, 274] on div "Janela de atendimento Grade de atendimento Capacidade Transportadoras Veículos …" at bounding box center [784, 375] width 1568 height 751
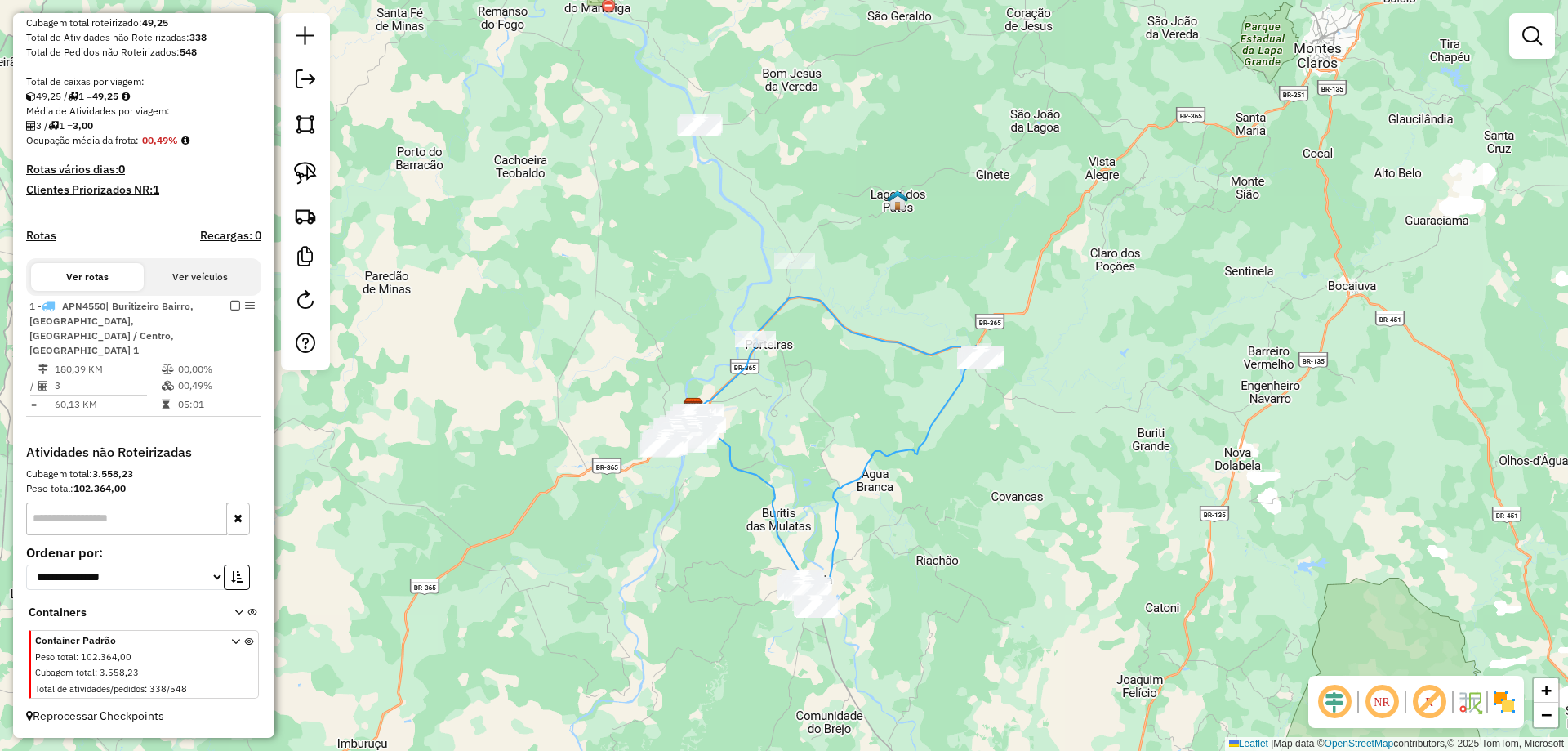
drag, startPoint x: 878, startPoint y: 411, endPoint x: 898, endPoint y: 408, distance: 20.2
click at [899, 409] on div "Janela de atendimento Grade de atendimento Capacidade Transportadoras Veículos …" at bounding box center [784, 375] width 1568 height 751
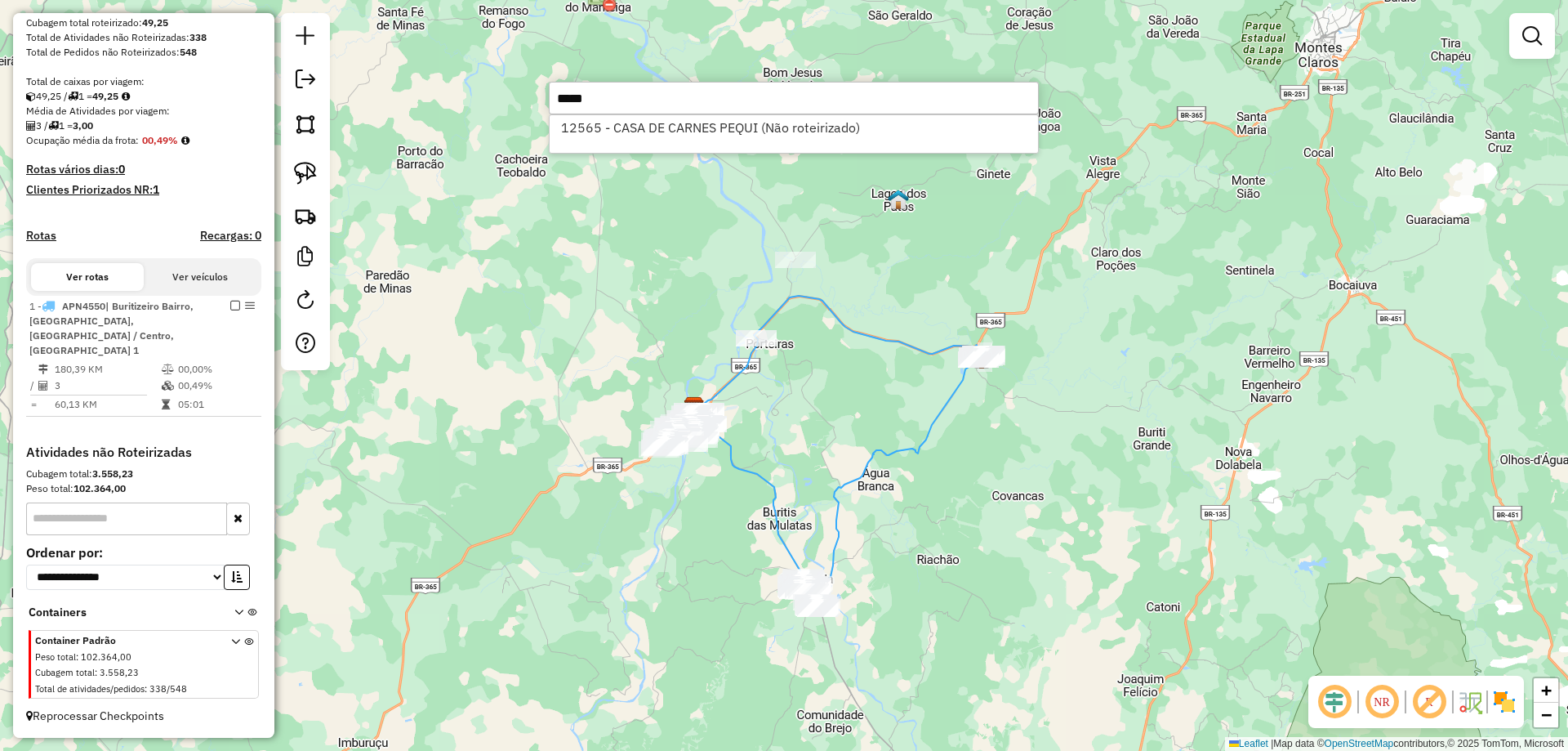
type input "*****"
click at [752, 141] on div "12565 - CASA DE CARNES PEQUI (Não roteirizado)" at bounding box center [793, 133] width 490 height 39
click at [757, 128] on li "12565 - CASA DE CARNES PEQUI (Não roteirizado)" at bounding box center [793, 128] width 488 height 25
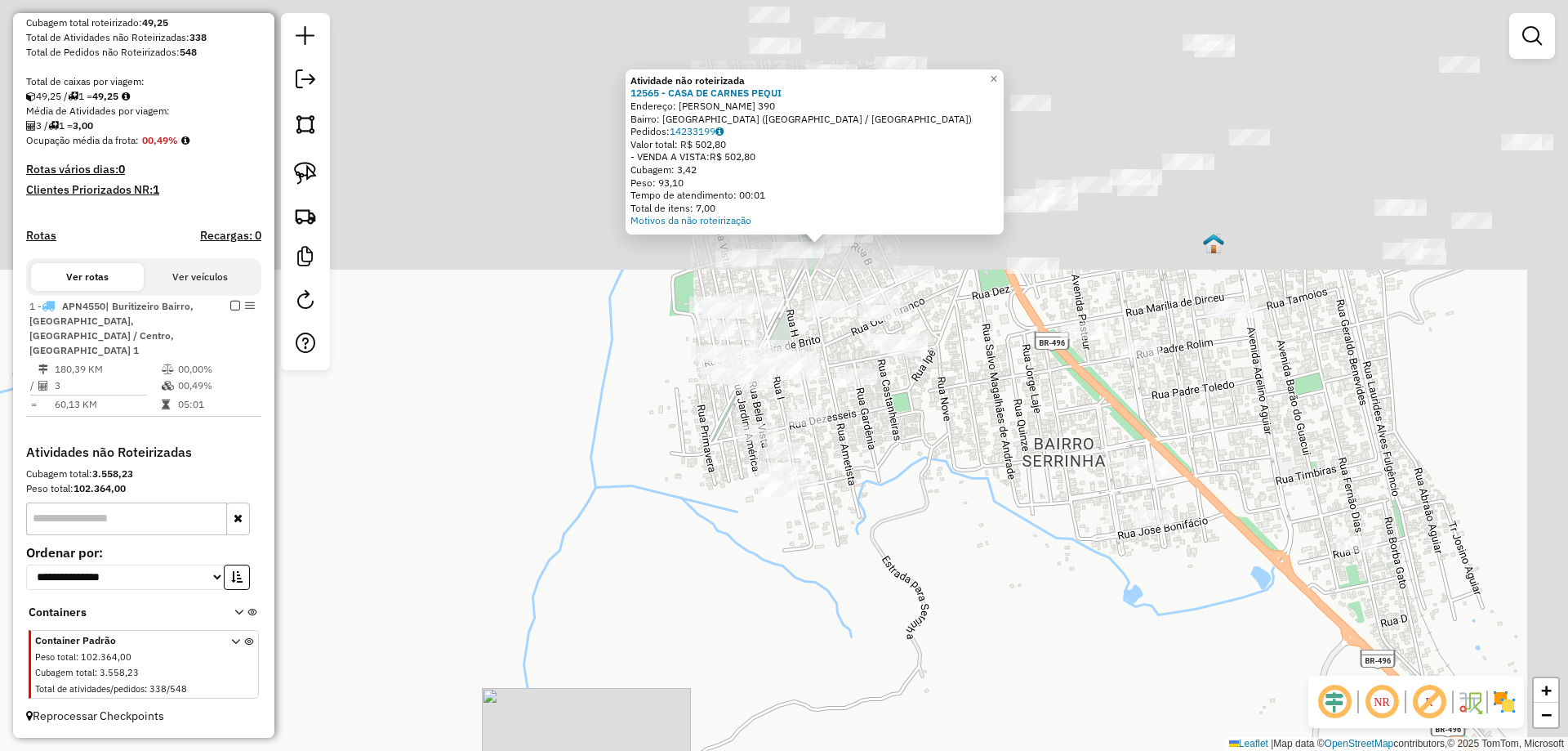
drag, startPoint x: 835, startPoint y: 276, endPoint x: 755, endPoint y: 461, distance: 201.6
click at [748, 489] on div "Atividade não roteirizada 12565 - CASA DE CARNES PEQUI Endereço: JOSE MARIANO G…" at bounding box center [784, 375] width 1568 height 751
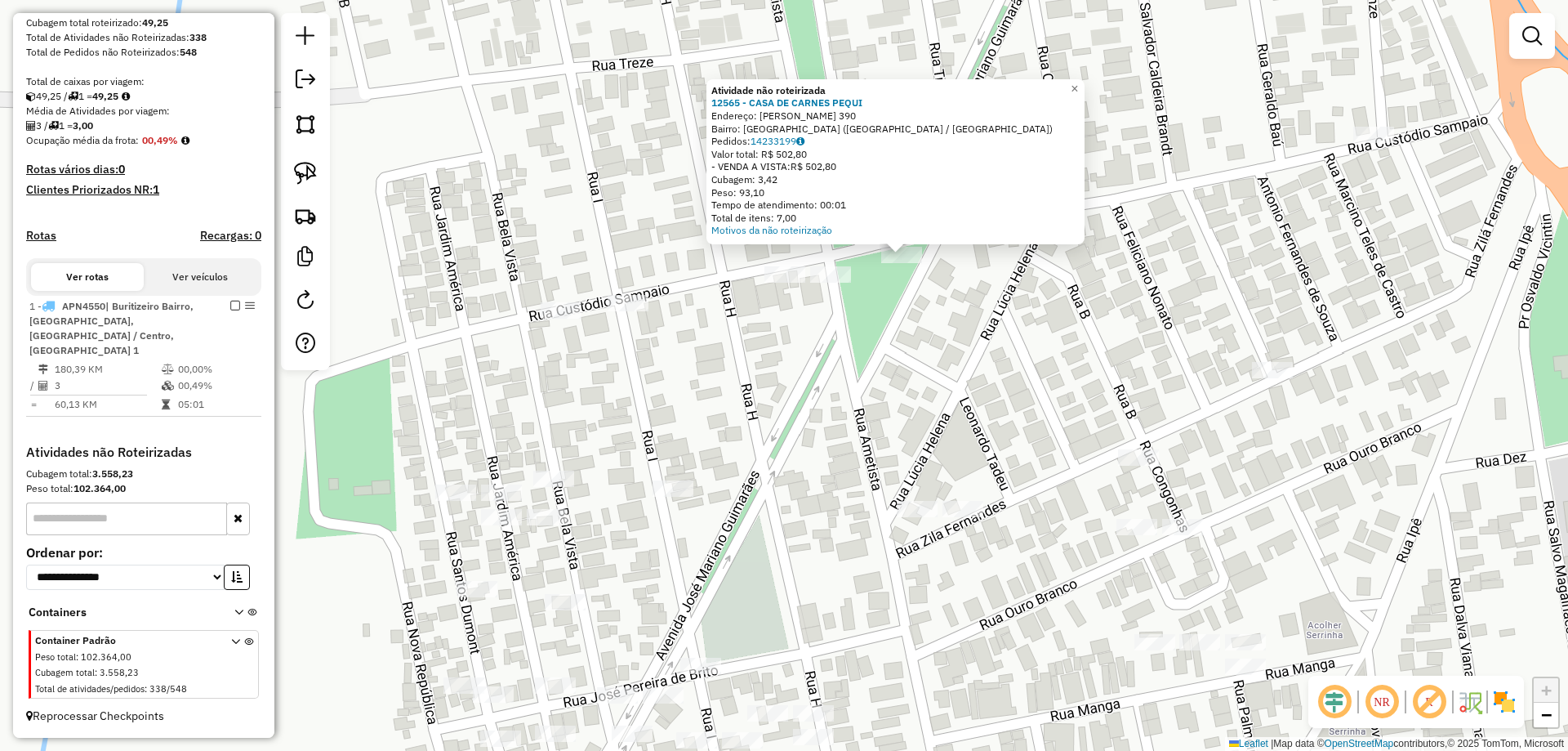
drag, startPoint x: 962, startPoint y: 289, endPoint x: 828, endPoint y: 366, distance: 154.5
click at [828, 366] on div "Atividade não roteirizada 12565 - CASA DE CARNES PEQUI Endereço: JOSE MARIANO G…" at bounding box center [784, 375] width 1568 height 751
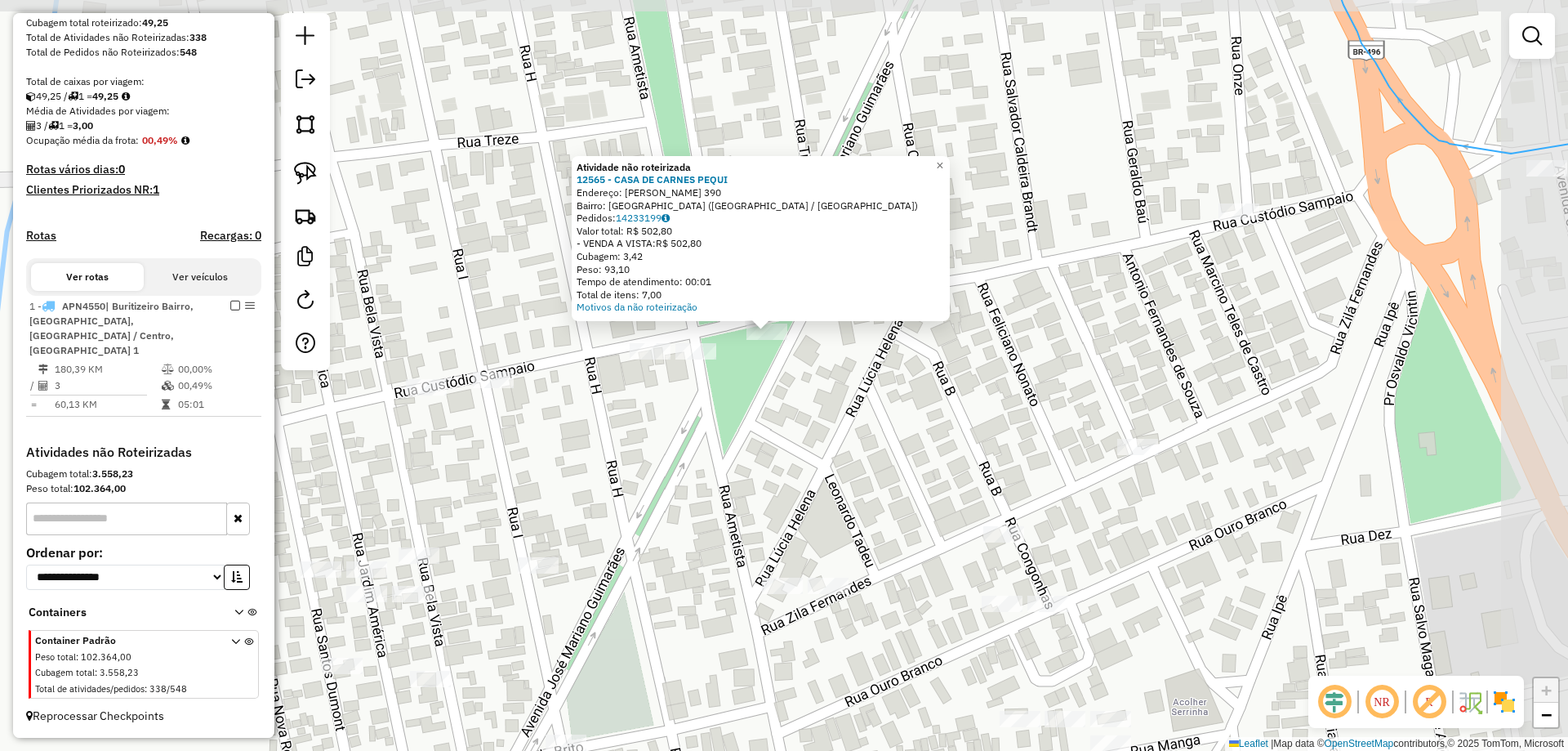
click at [828, 366] on div "Atividade não roteirizada 12565 - CASA DE CARNES PEQUI Endereço: JOSE MARIANO G…" at bounding box center [784, 375] width 1568 height 751
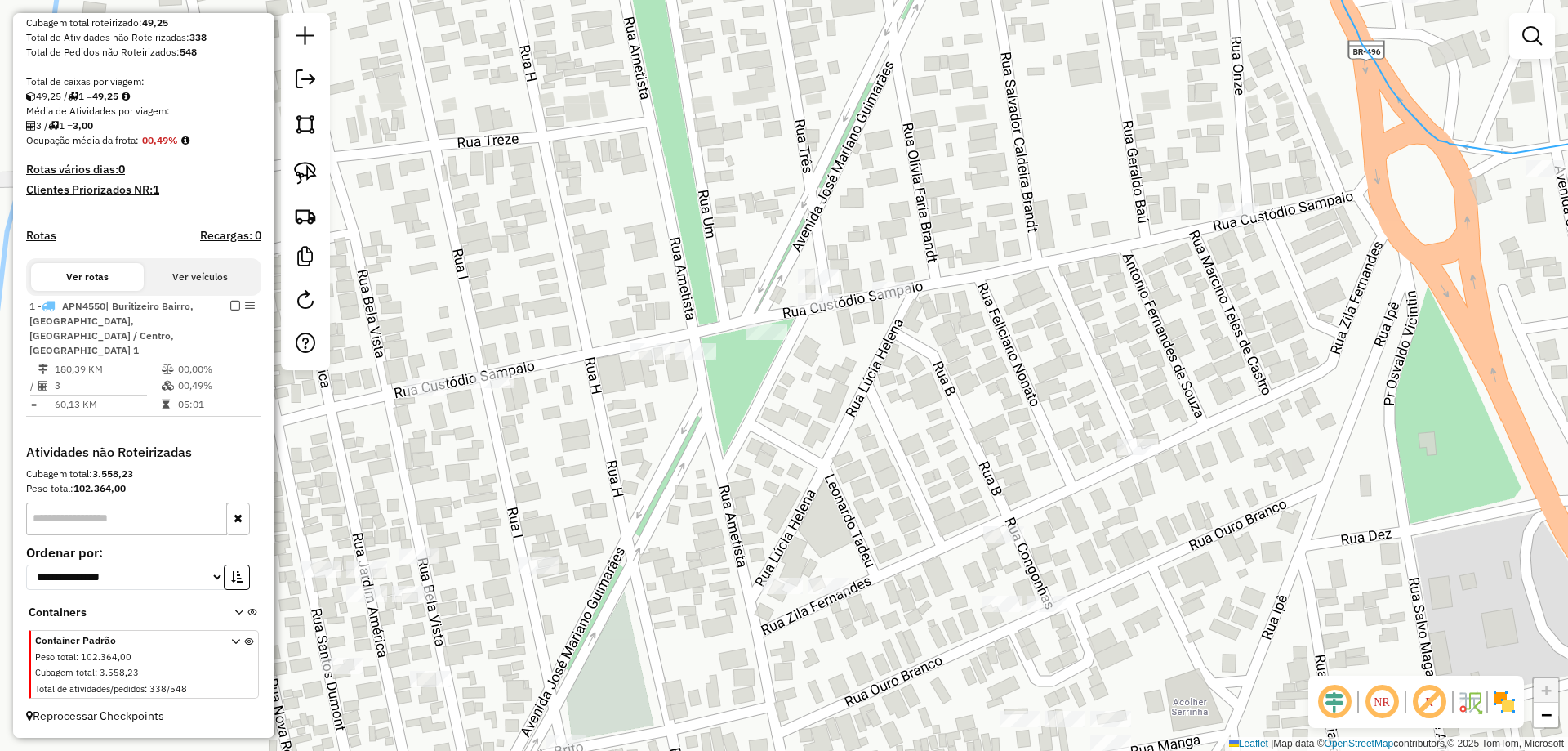
click at [305, 180] on img at bounding box center [306, 174] width 23 height 23
drag, startPoint x: 740, startPoint y: 345, endPoint x: 792, endPoint y: 332, distance: 53.6
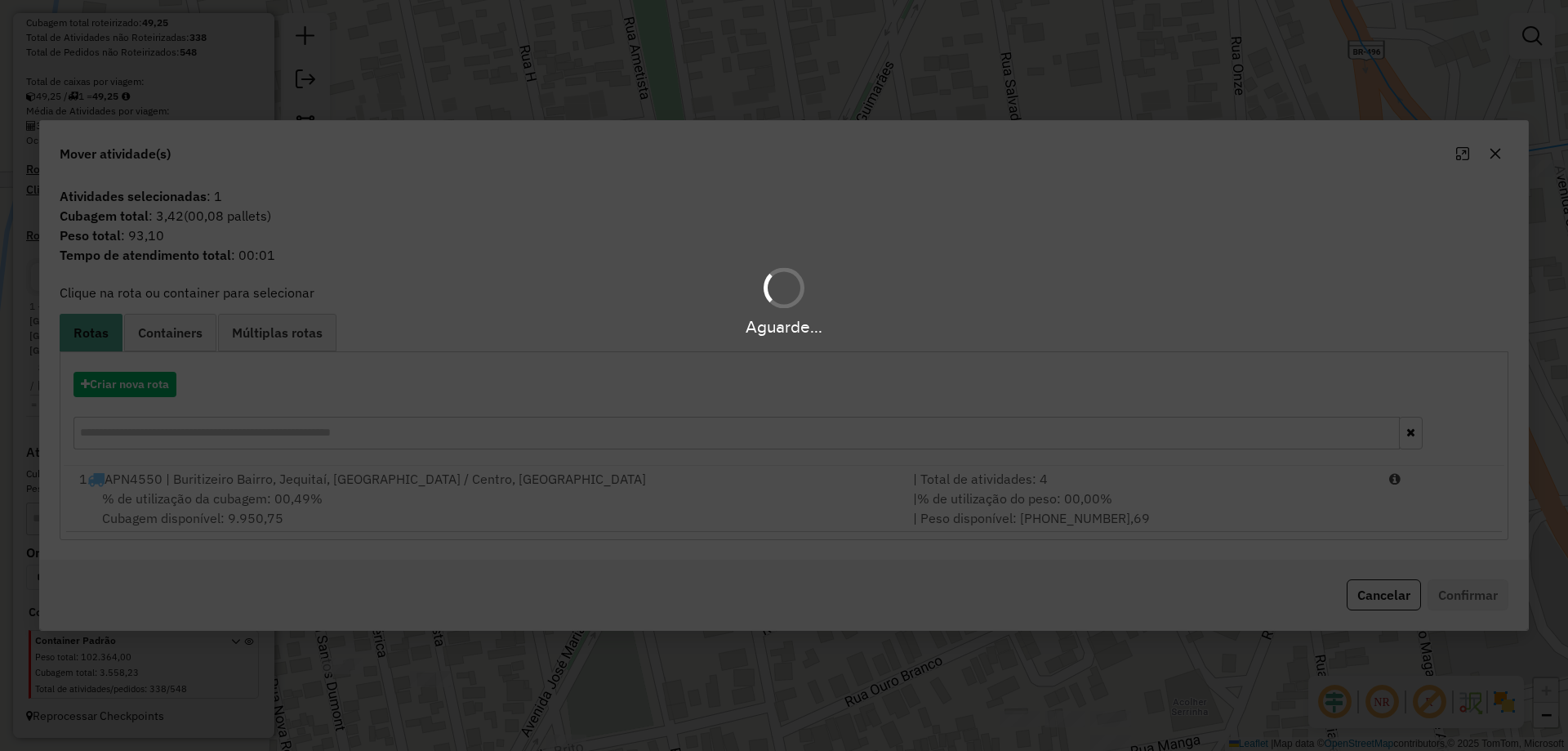
click at [1138, 504] on div "Aguarde..." at bounding box center [784, 375] width 1568 height 751
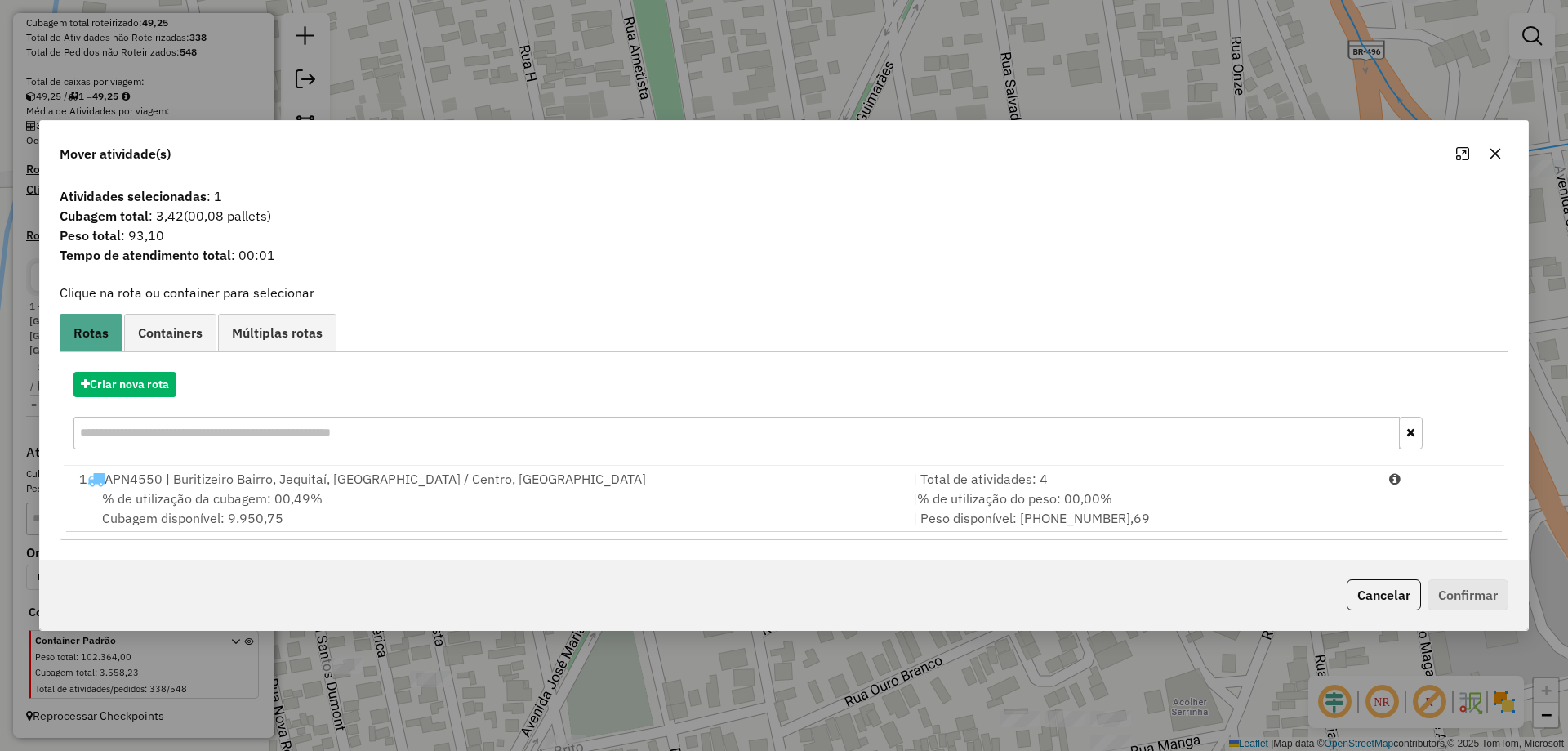
click at [1140, 501] on div "| % de utilização do peso: 00,00% | Peso disponível: 99.999.998.634,69" at bounding box center [1141, 507] width 476 height 39
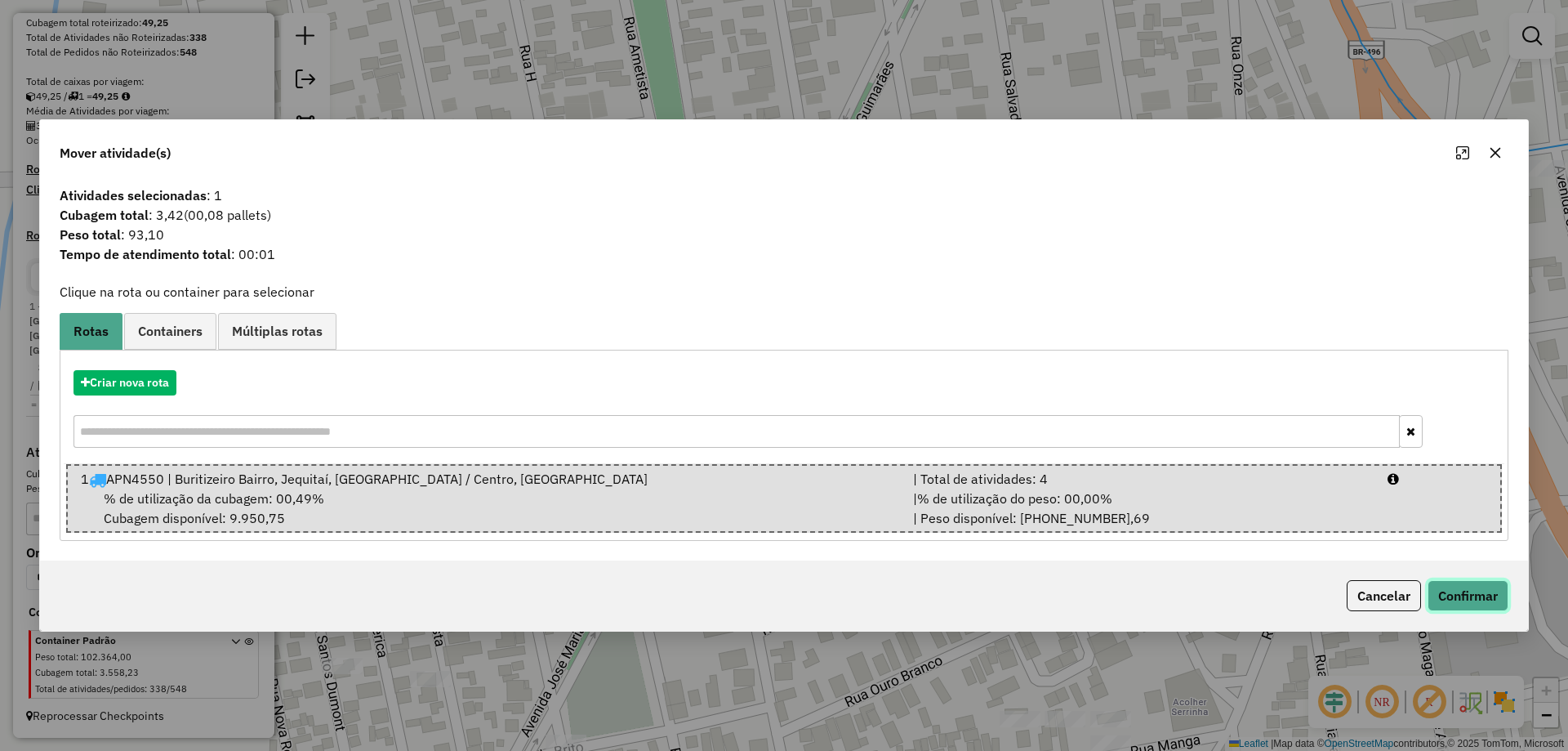
click at [1453, 592] on button "Confirmar" at bounding box center [1468, 596] width 81 height 31
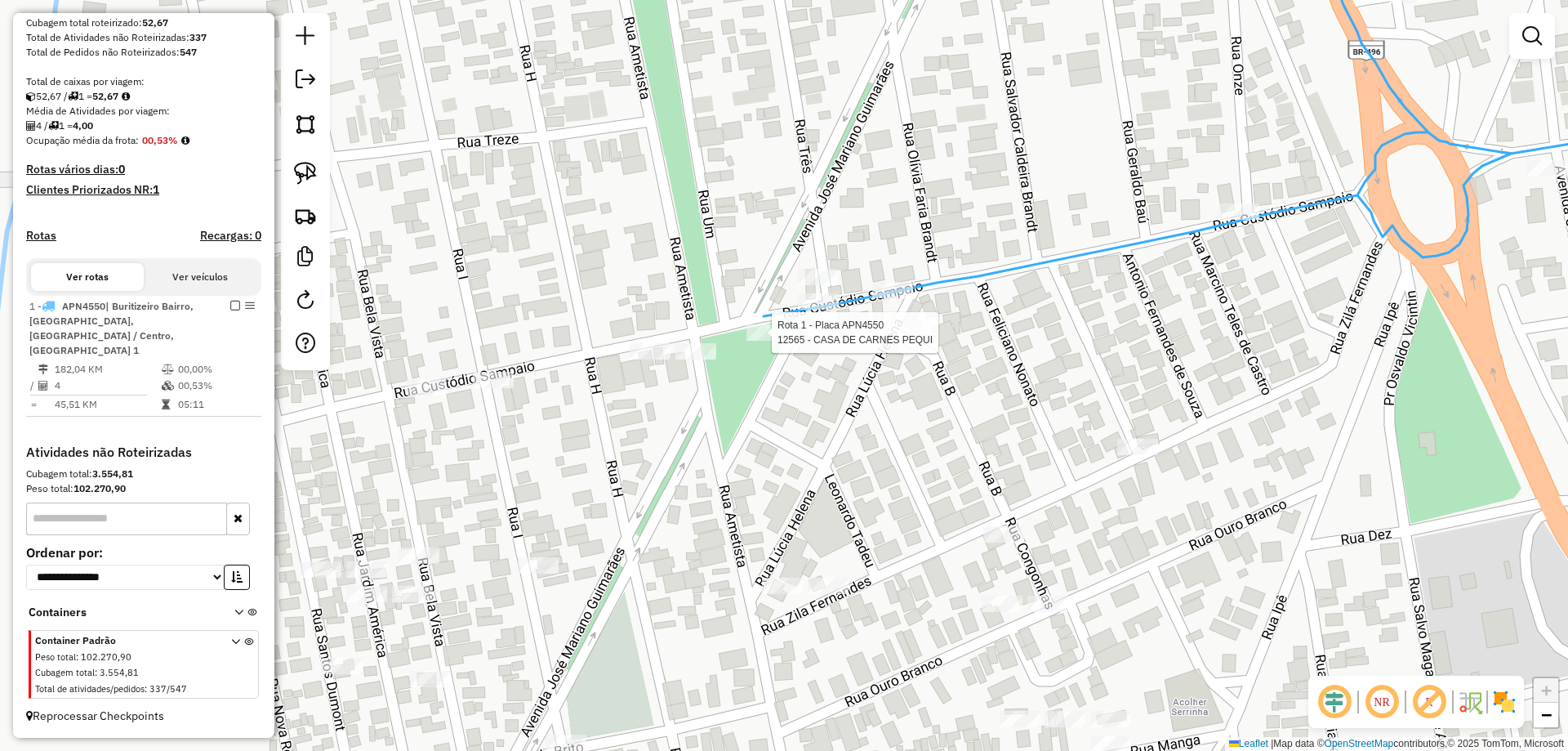
select select "**********"
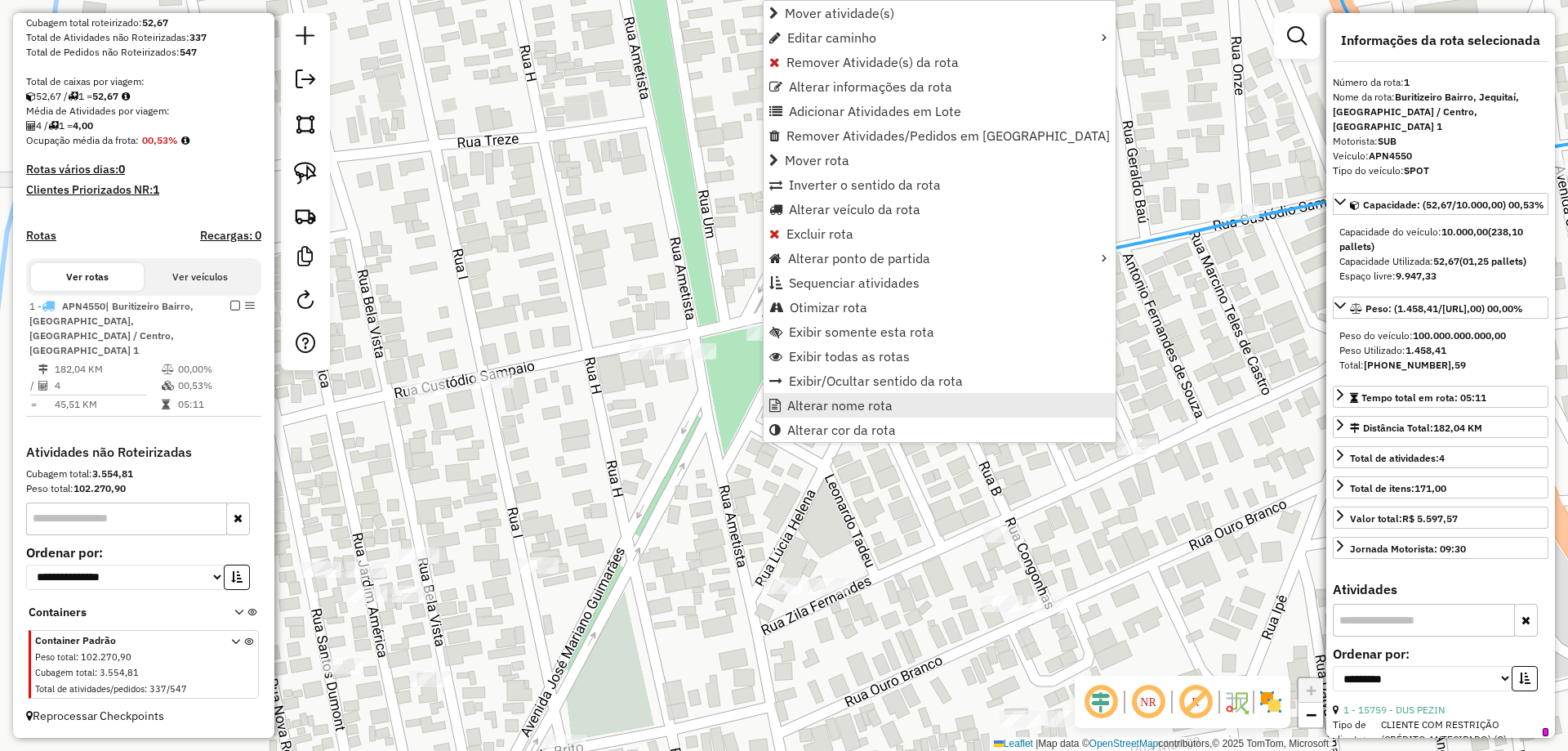
click at [834, 405] on span "Alterar nome rota" at bounding box center [840, 406] width 105 height 13
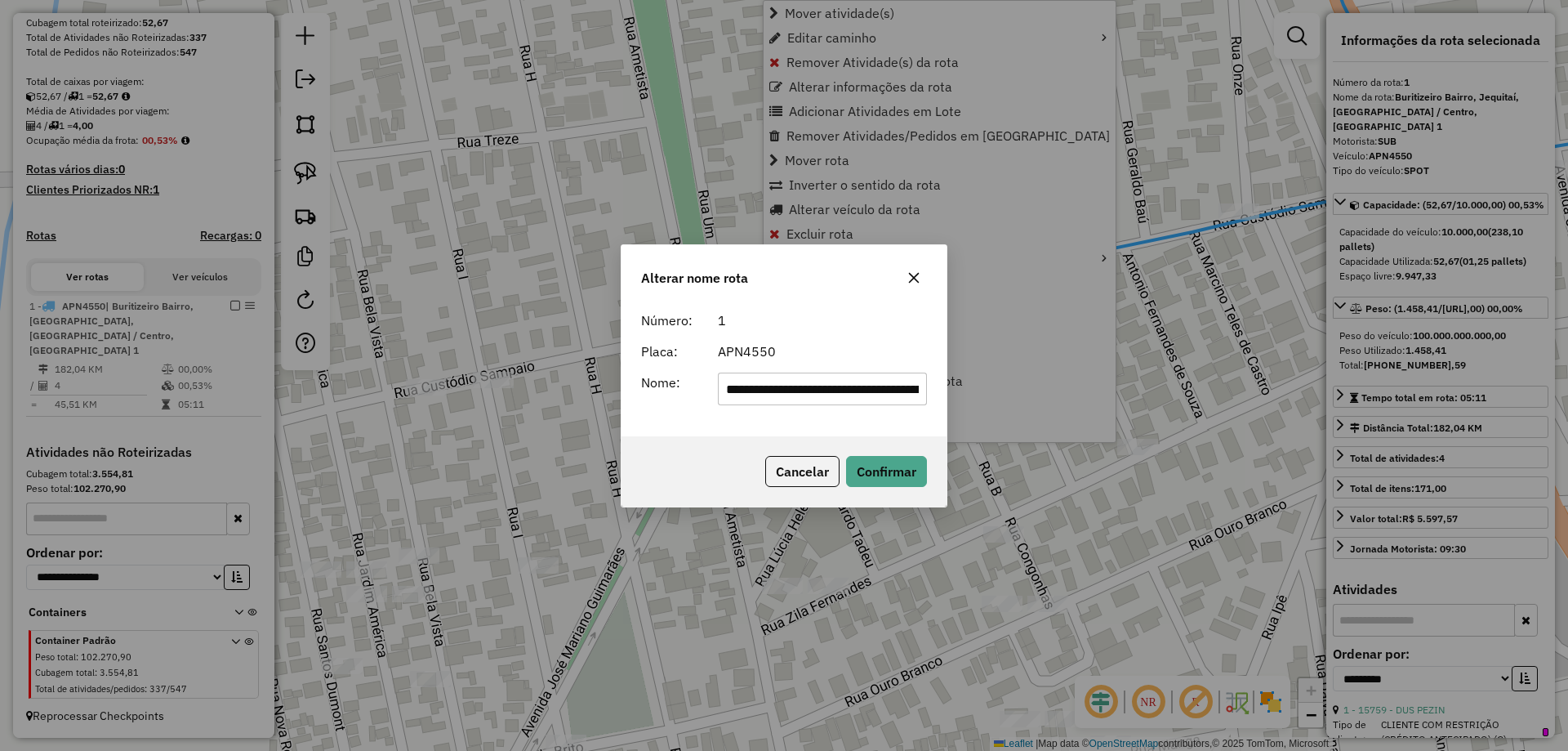
scroll to position [0, 290]
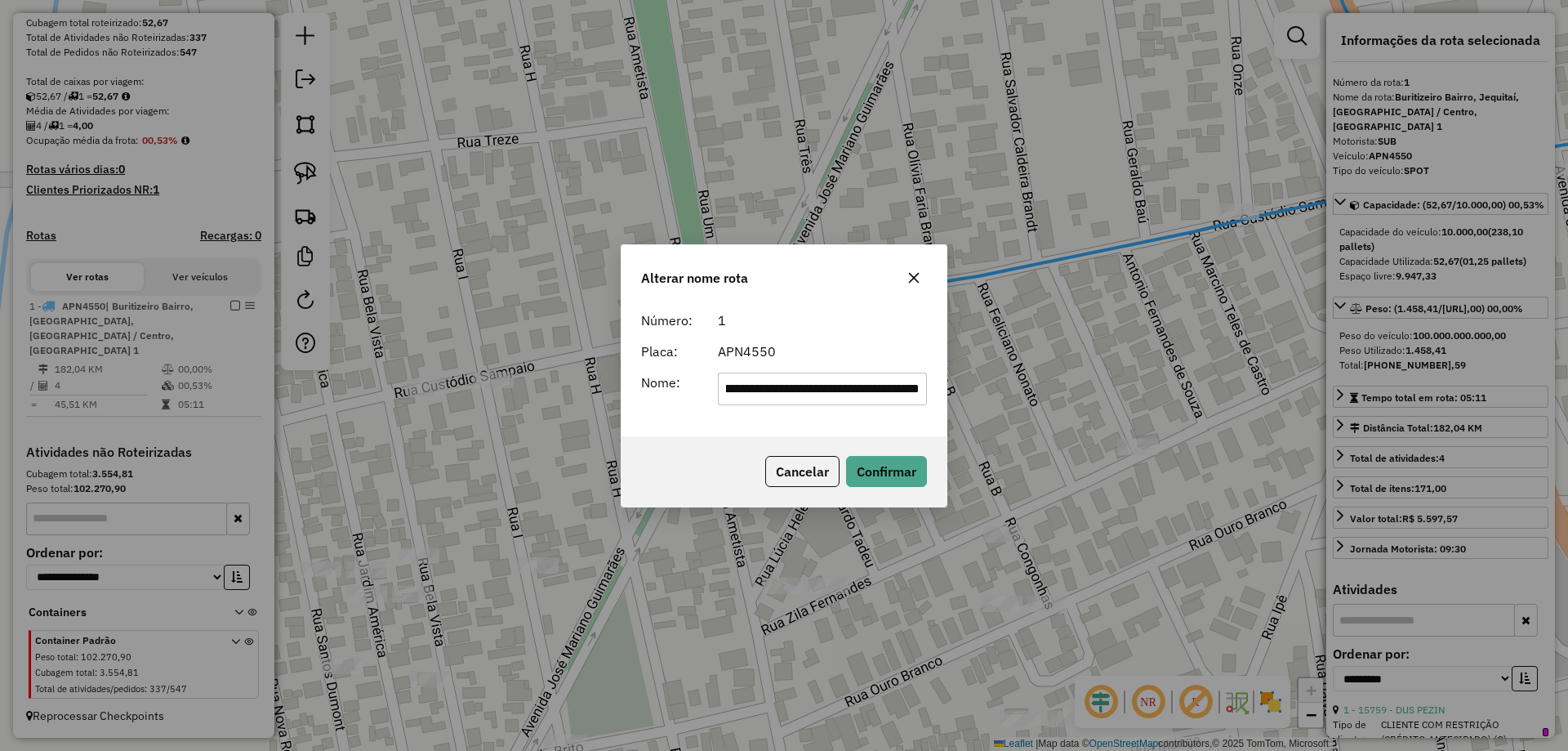
click at [725, 381] on input "**********" at bounding box center [823, 388] width 210 height 33
click at [734, 387] on input "**********" at bounding box center [823, 388] width 210 height 33
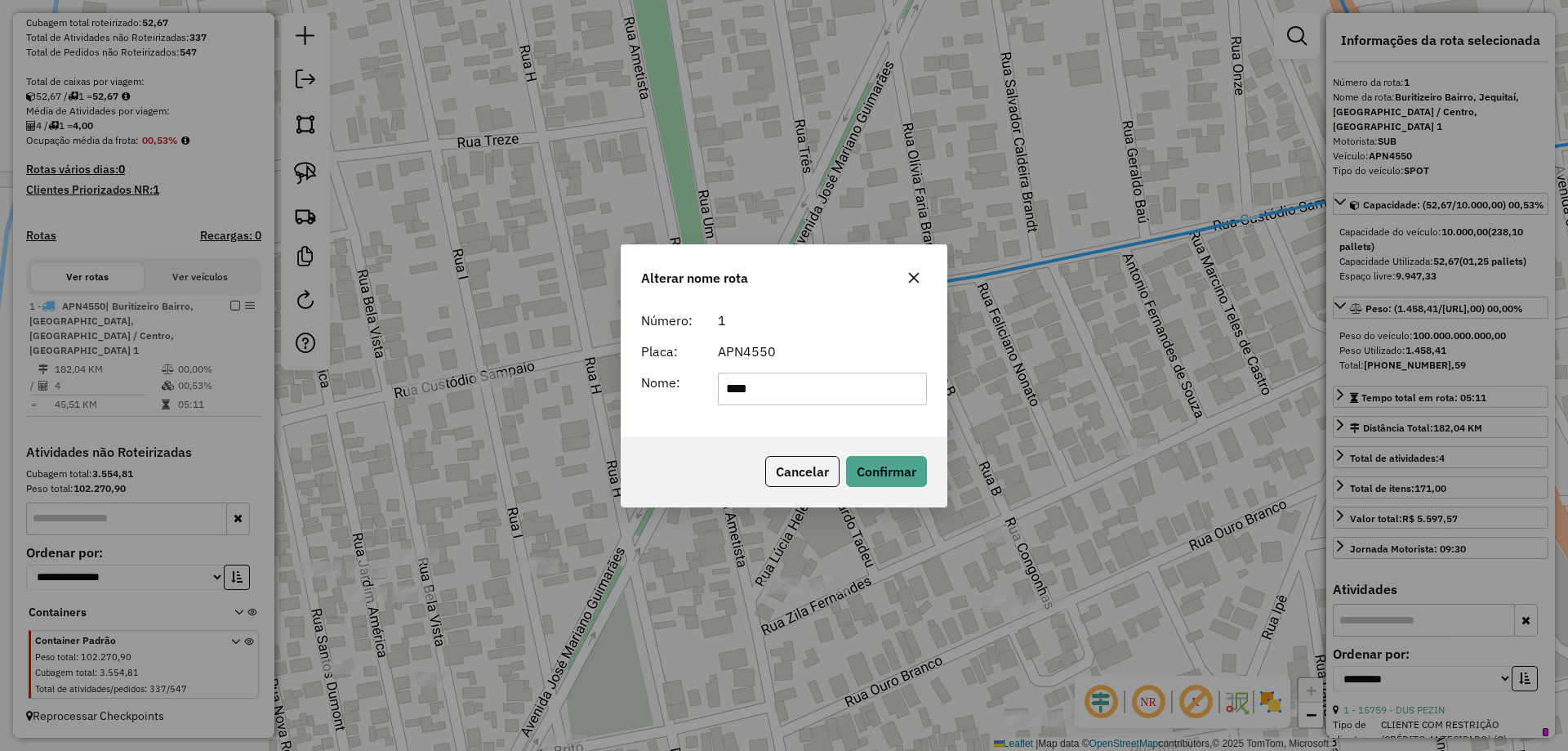
type input "****"
drag, startPoint x: 855, startPoint y: 329, endPoint x: 848, endPoint y: 377, distance: 48.5
click at [855, 329] on div "1" at bounding box center [822, 320] width 229 height 19
click at [895, 476] on button "Confirmar" at bounding box center [886, 471] width 81 height 31
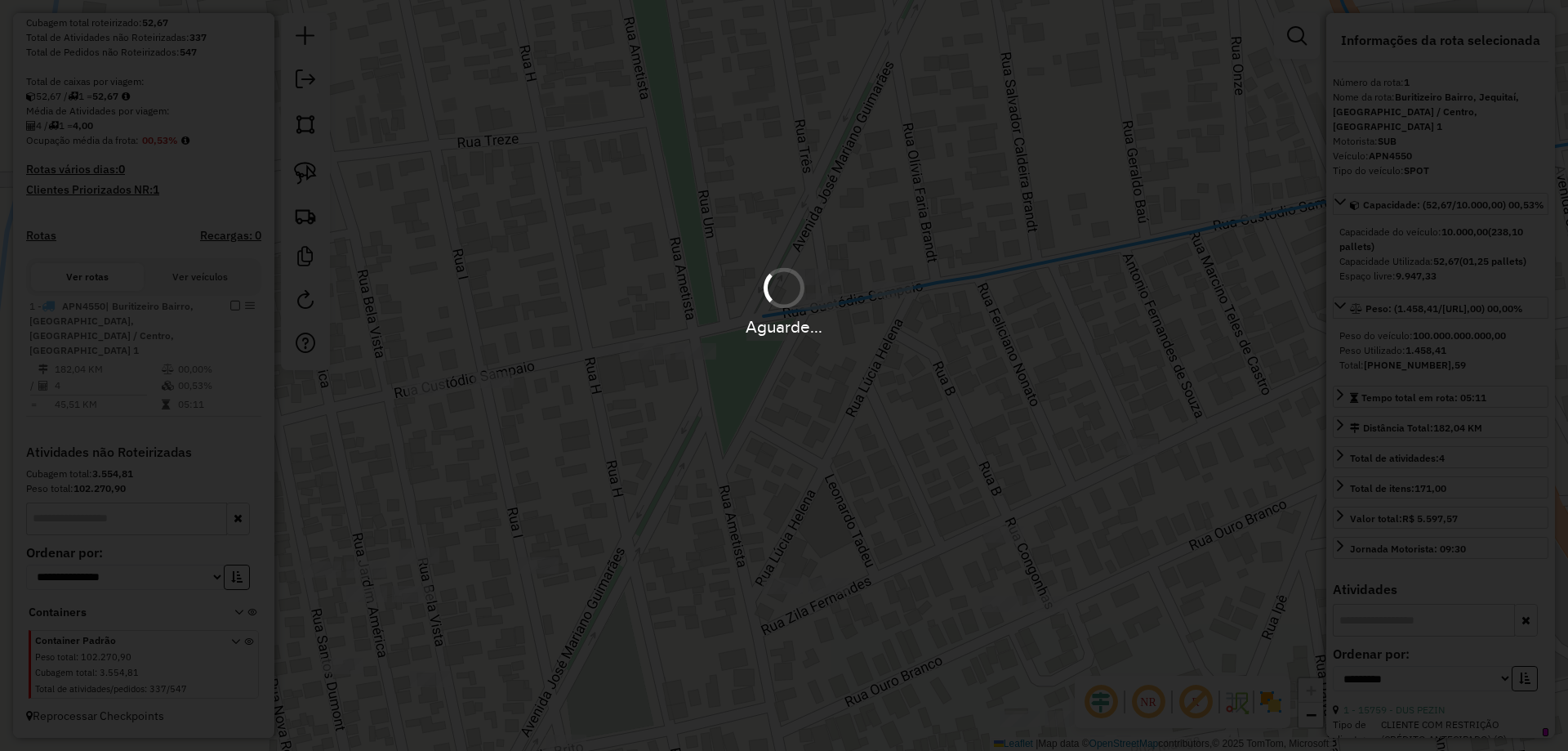
scroll to position [253, 0]
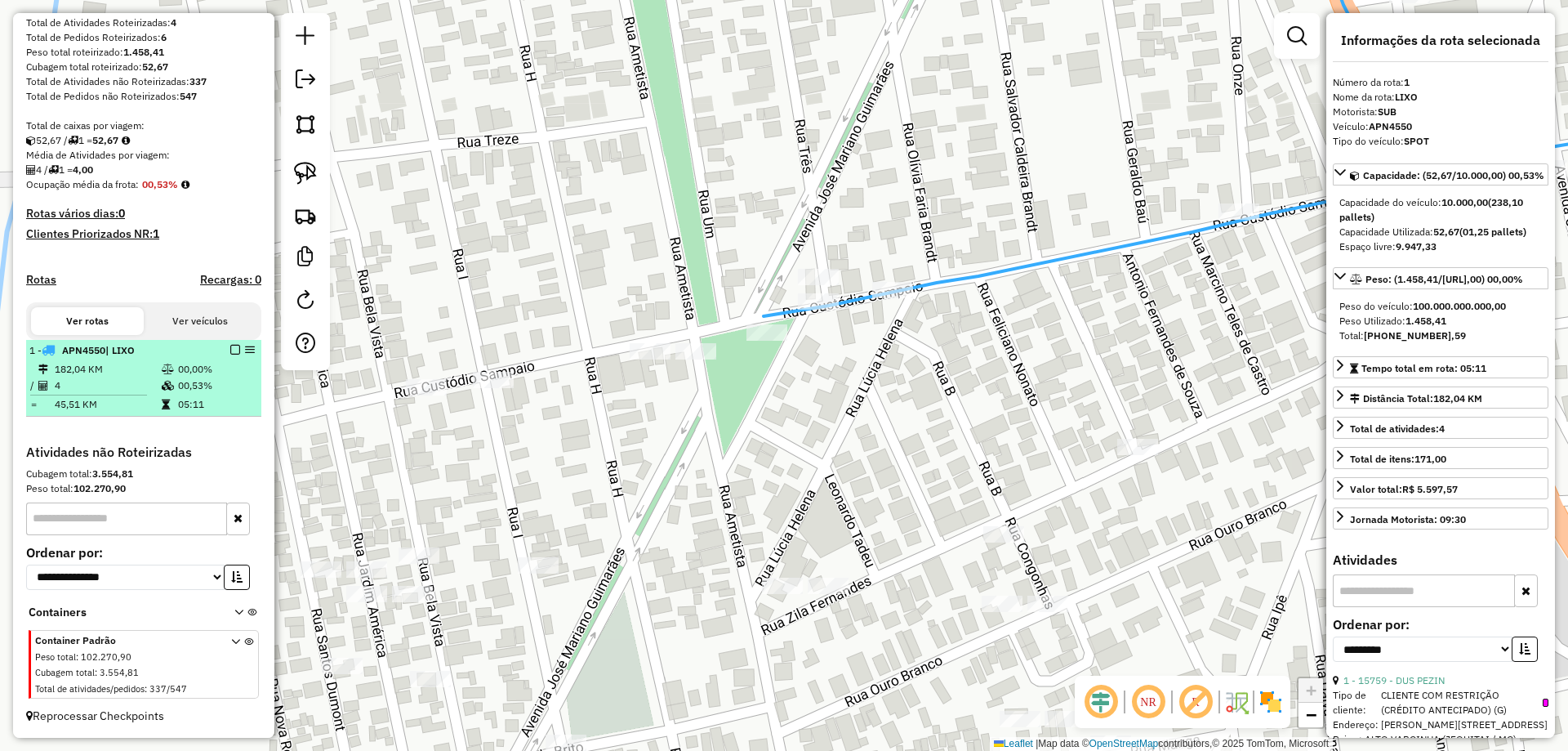
click at [230, 352] on em at bounding box center [235, 349] width 10 height 10
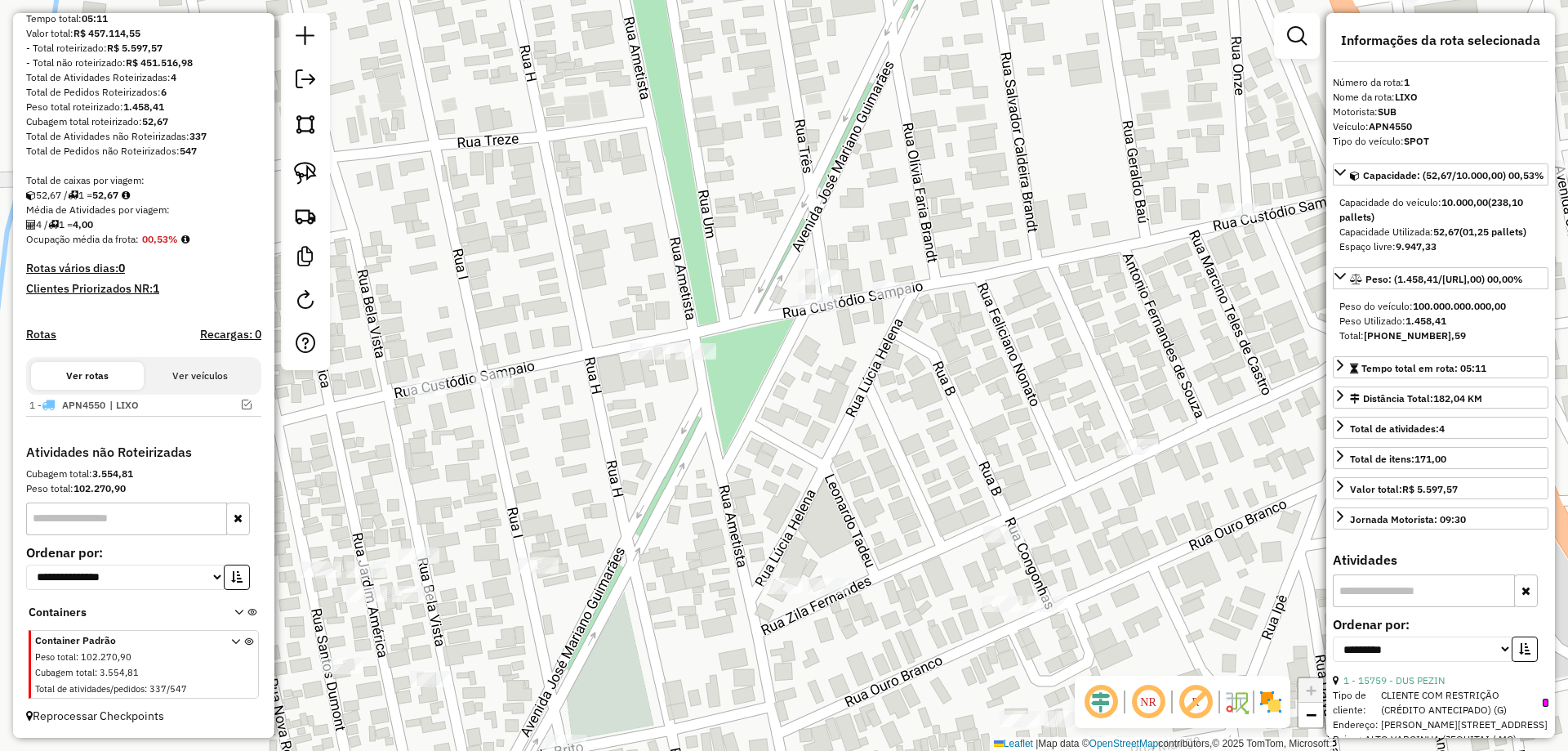
scroll to position [199, 0]
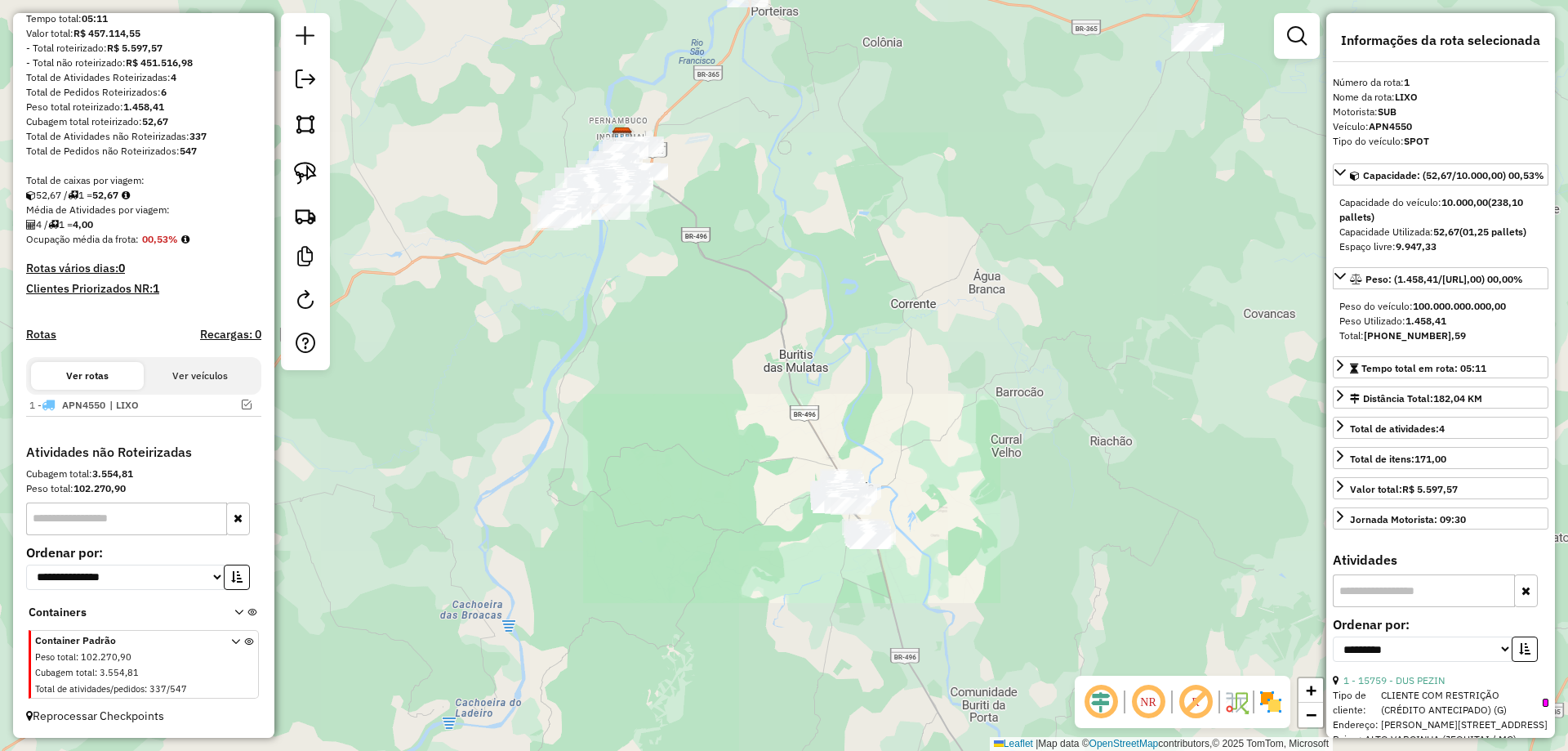
drag, startPoint x: 907, startPoint y: 317, endPoint x: 855, endPoint y: 437, distance: 130.8
click at [913, 481] on div "Janela de atendimento Grade de atendimento Capacidade Transportadoras Veículos …" at bounding box center [784, 375] width 1568 height 751
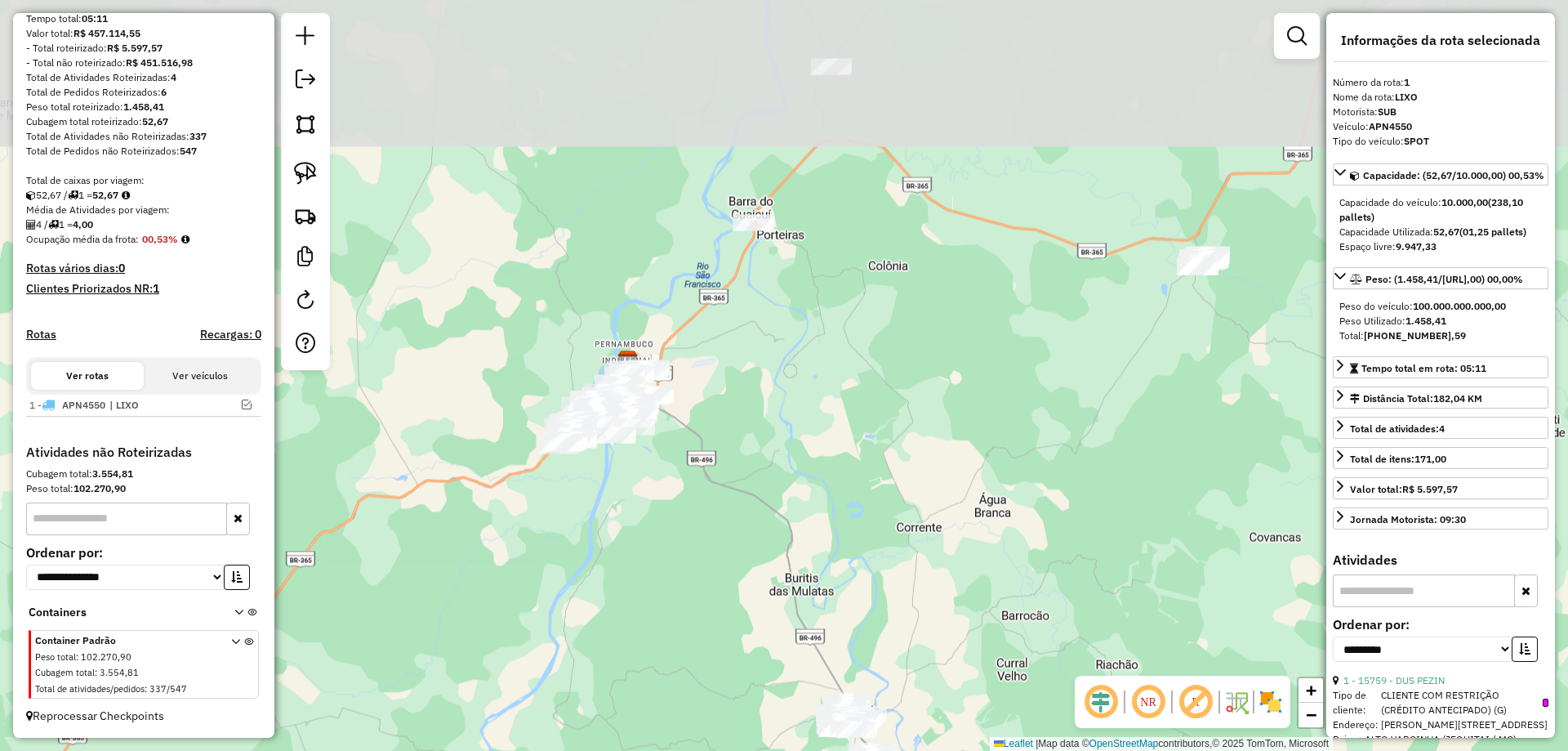
drag, startPoint x: 674, startPoint y: 399, endPoint x: 663, endPoint y: 488, distance: 89.7
click at [663, 488] on div "Janela de atendimento Grade de atendimento Capacidade Transportadoras Veículos …" at bounding box center [784, 375] width 1568 height 751
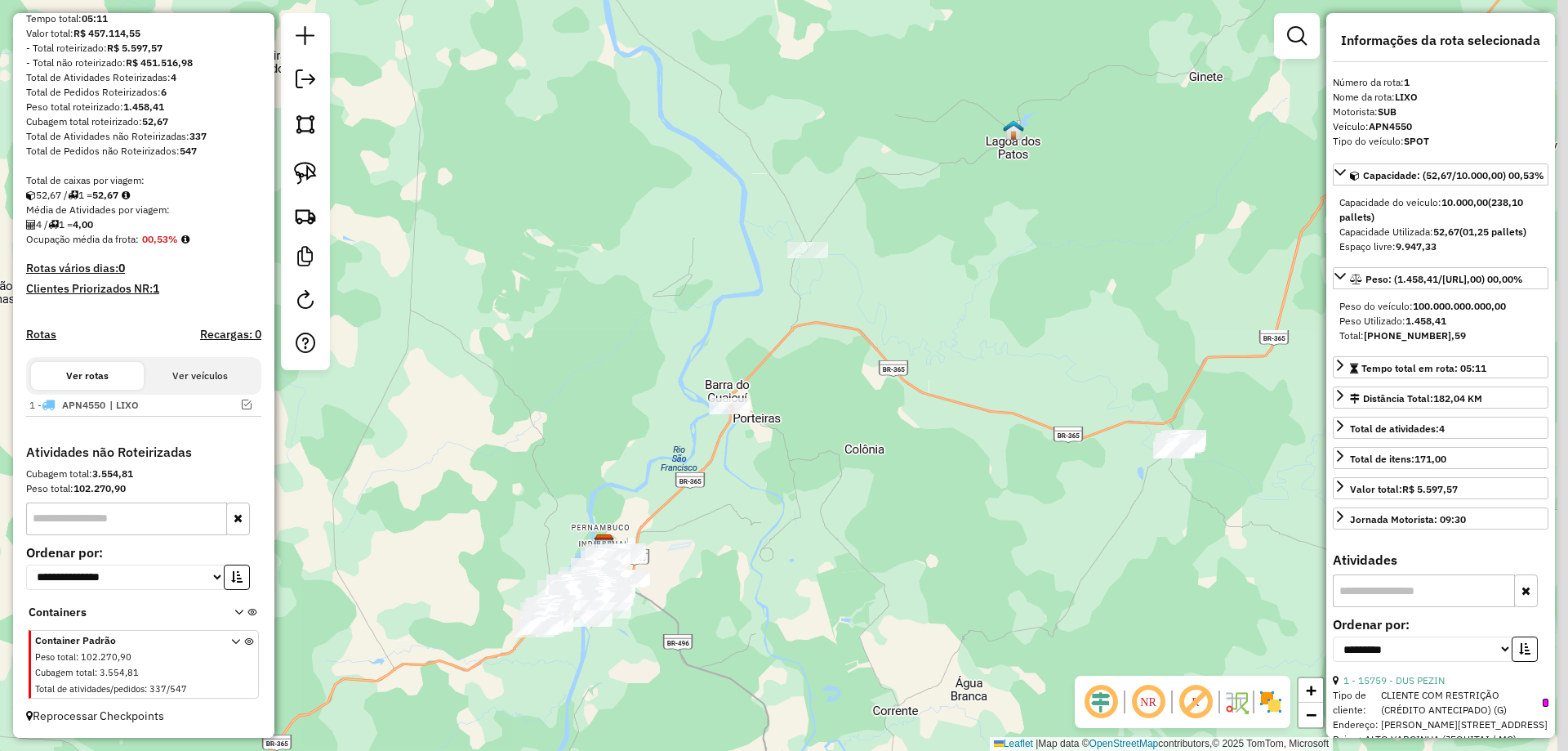
drag, startPoint x: 758, startPoint y: 387, endPoint x: 738, endPoint y: 447, distance: 63.2
click at [740, 448] on div "Janela de atendimento Grade de atendimento Capacidade Transportadoras Veículos …" at bounding box center [784, 375] width 1568 height 751
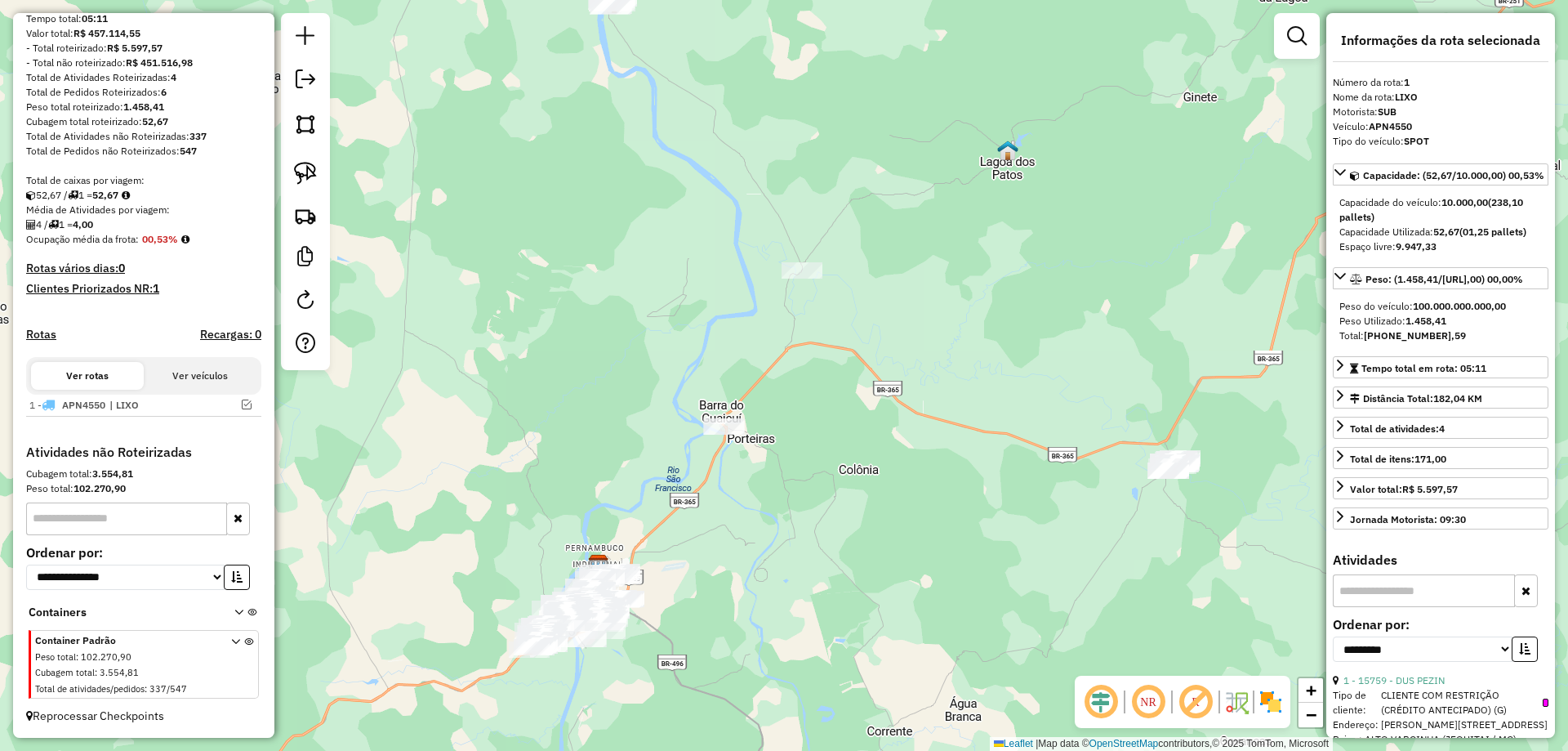
click at [723, 415] on div "Janela de atendimento Grade de atendimento Capacidade Transportadoras Veículos …" at bounding box center [784, 375] width 1568 height 751
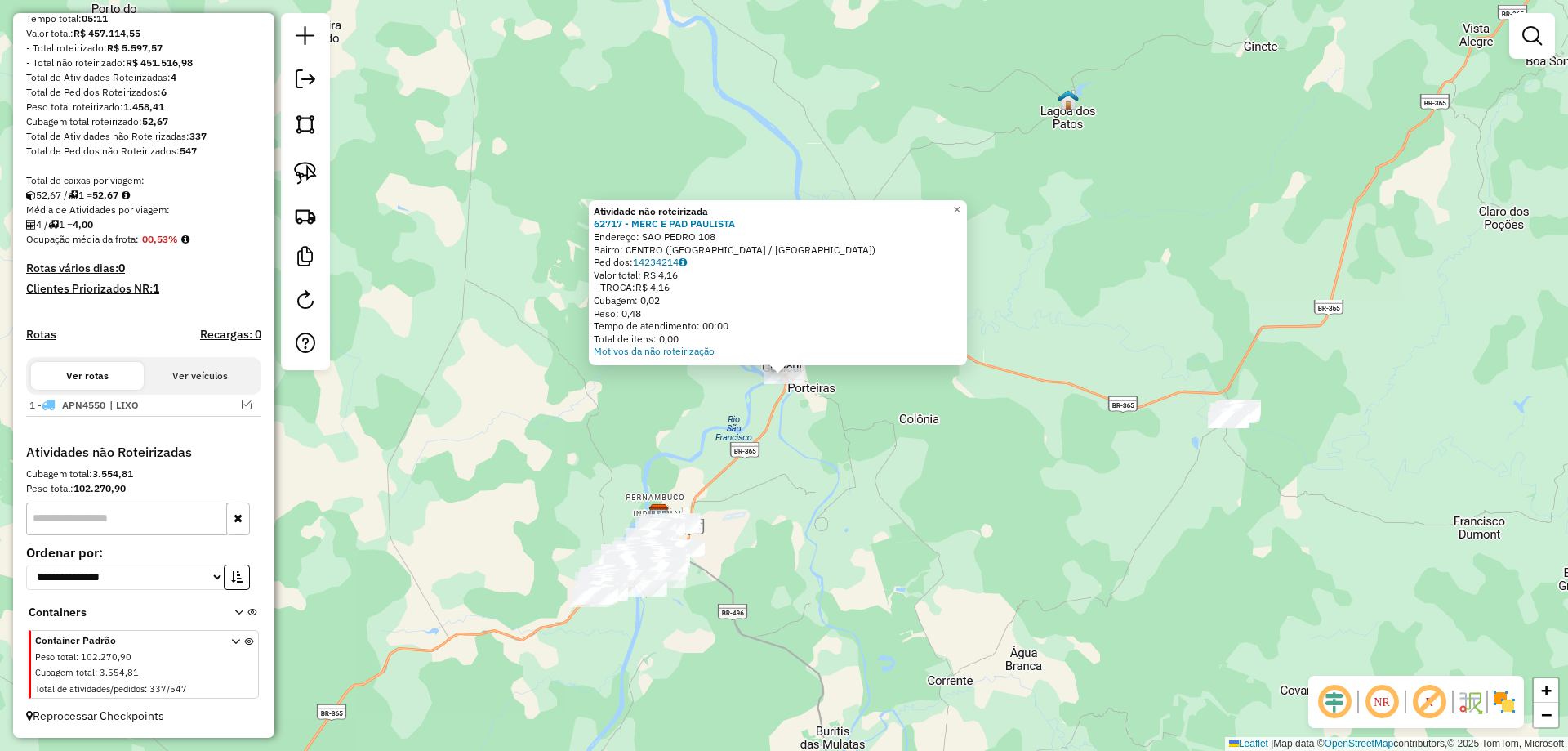
click at [733, 419] on div "Atividade não roteirizada 62717 - MERC E PAD PAULISTA Endereço: SAO PEDRO 108 B…" at bounding box center [784, 375] width 1568 height 751
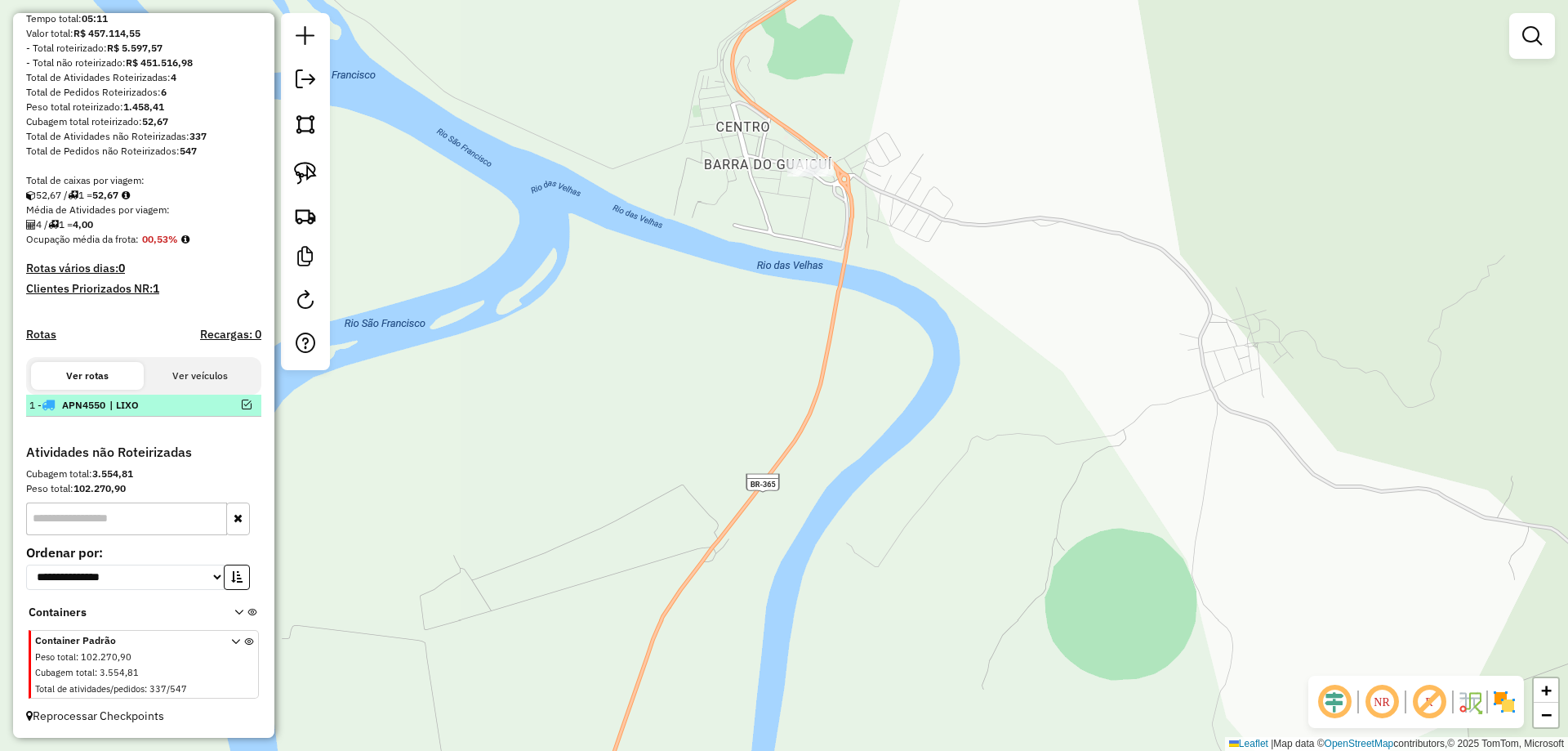
click at [242, 405] on em at bounding box center [246, 404] width 10 height 10
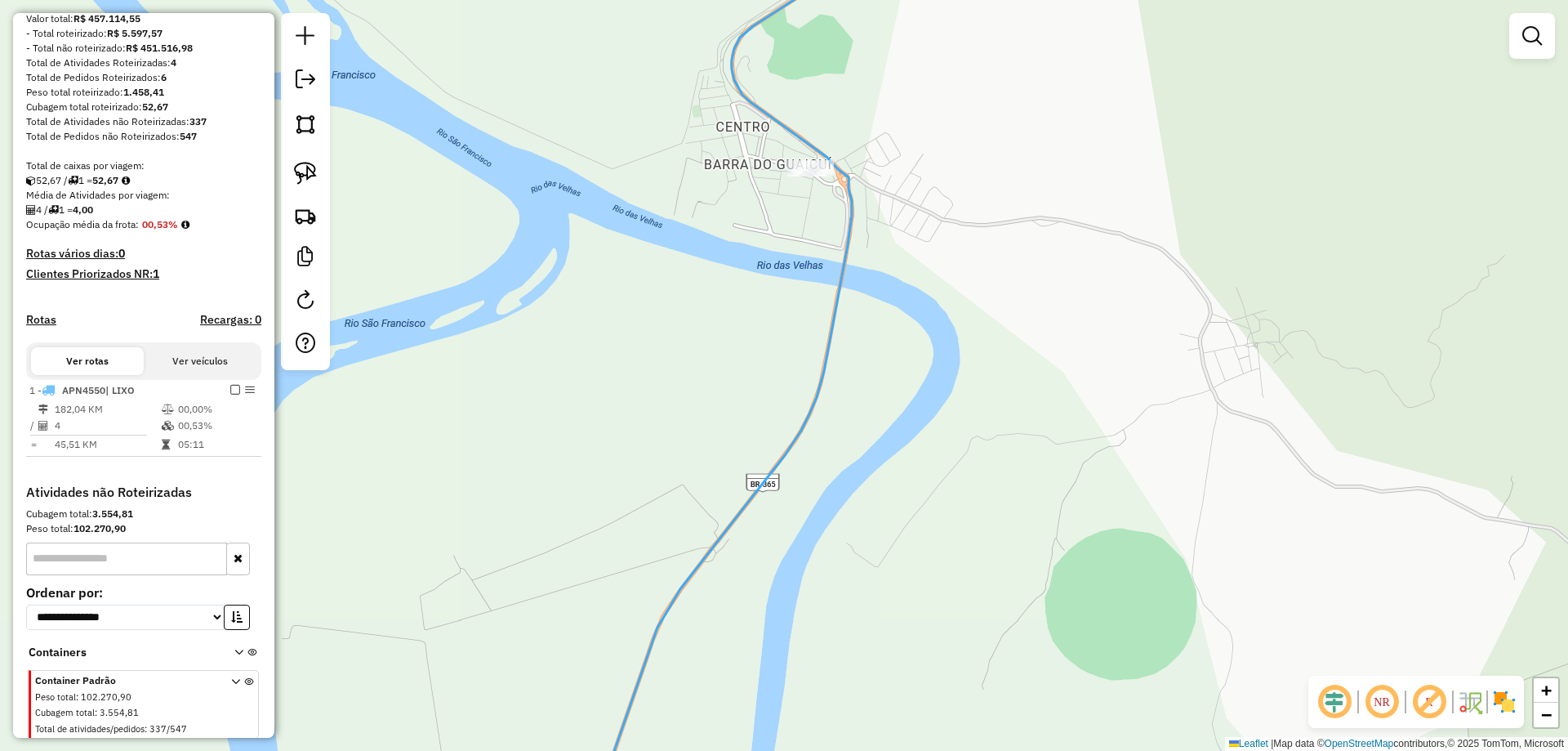
scroll to position [253, 0]
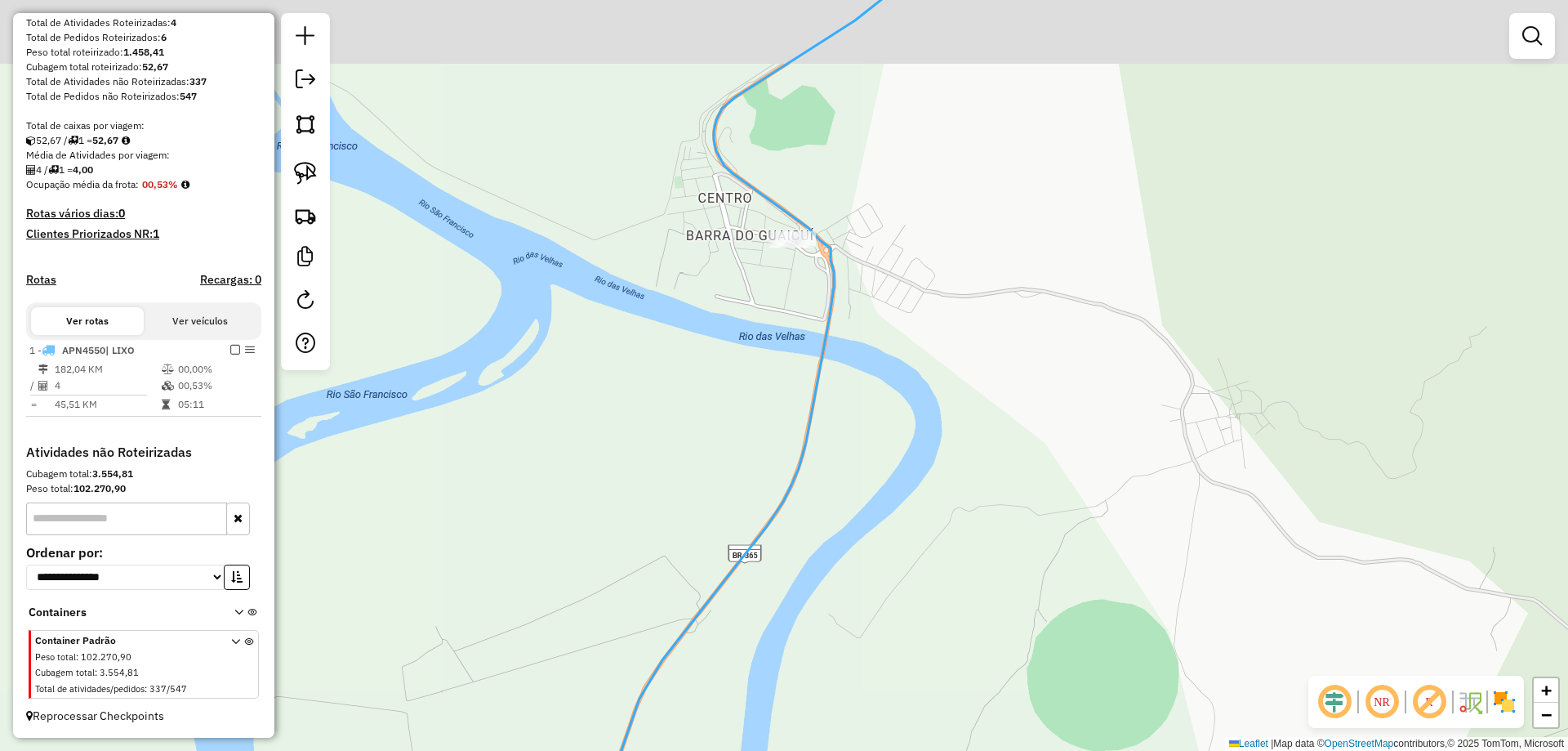
drag, startPoint x: 610, startPoint y: 329, endPoint x: 555, endPoint y: 368, distance: 67.4
click at [567, 390] on div "Janela de atendimento Grade de atendimento Capacidade Transportadoras Veículos …" at bounding box center [784, 375] width 1568 height 751
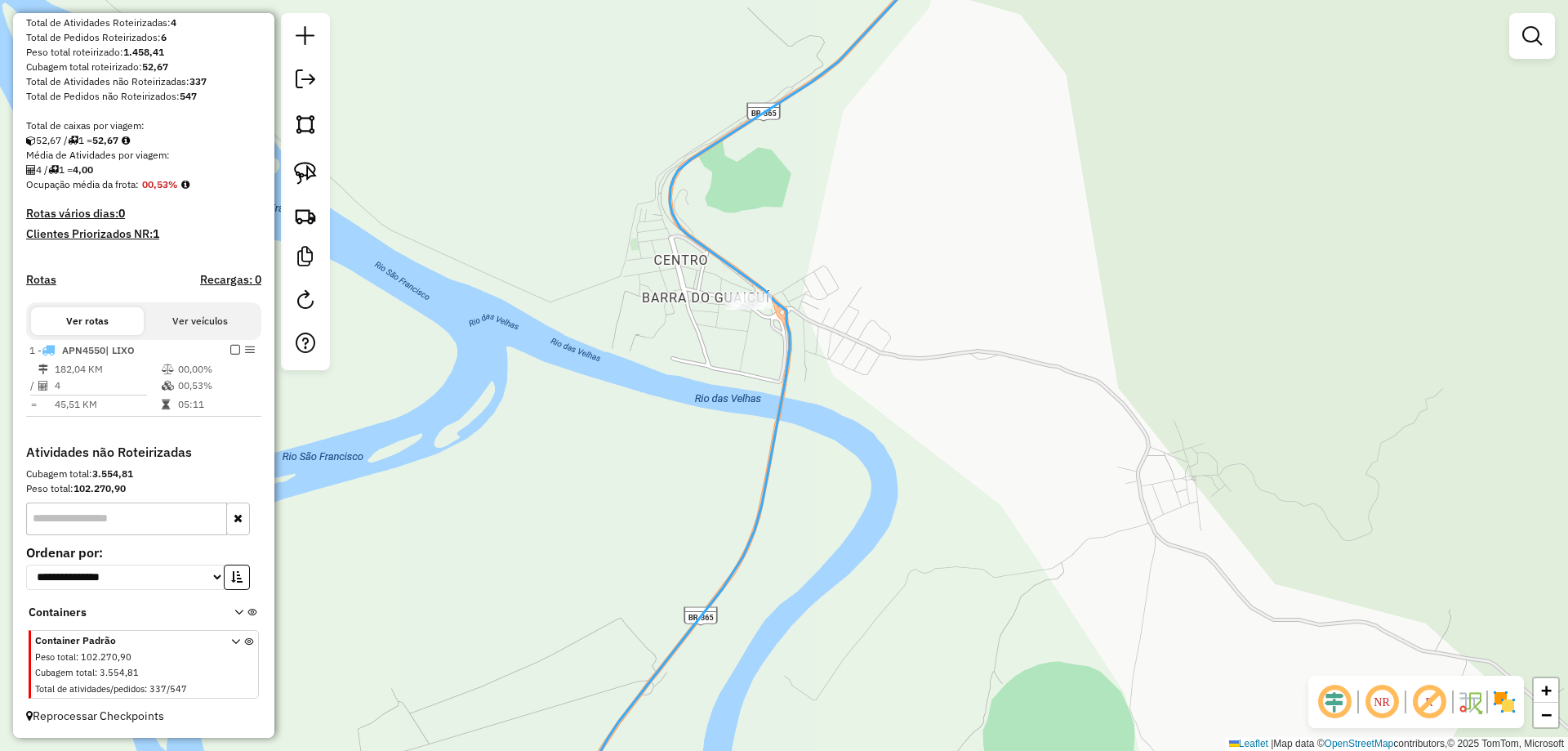
click at [323, 177] on div at bounding box center [305, 192] width 49 height 357
click at [317, 176] on link at bounding box center [305, 173] width 35 height 35
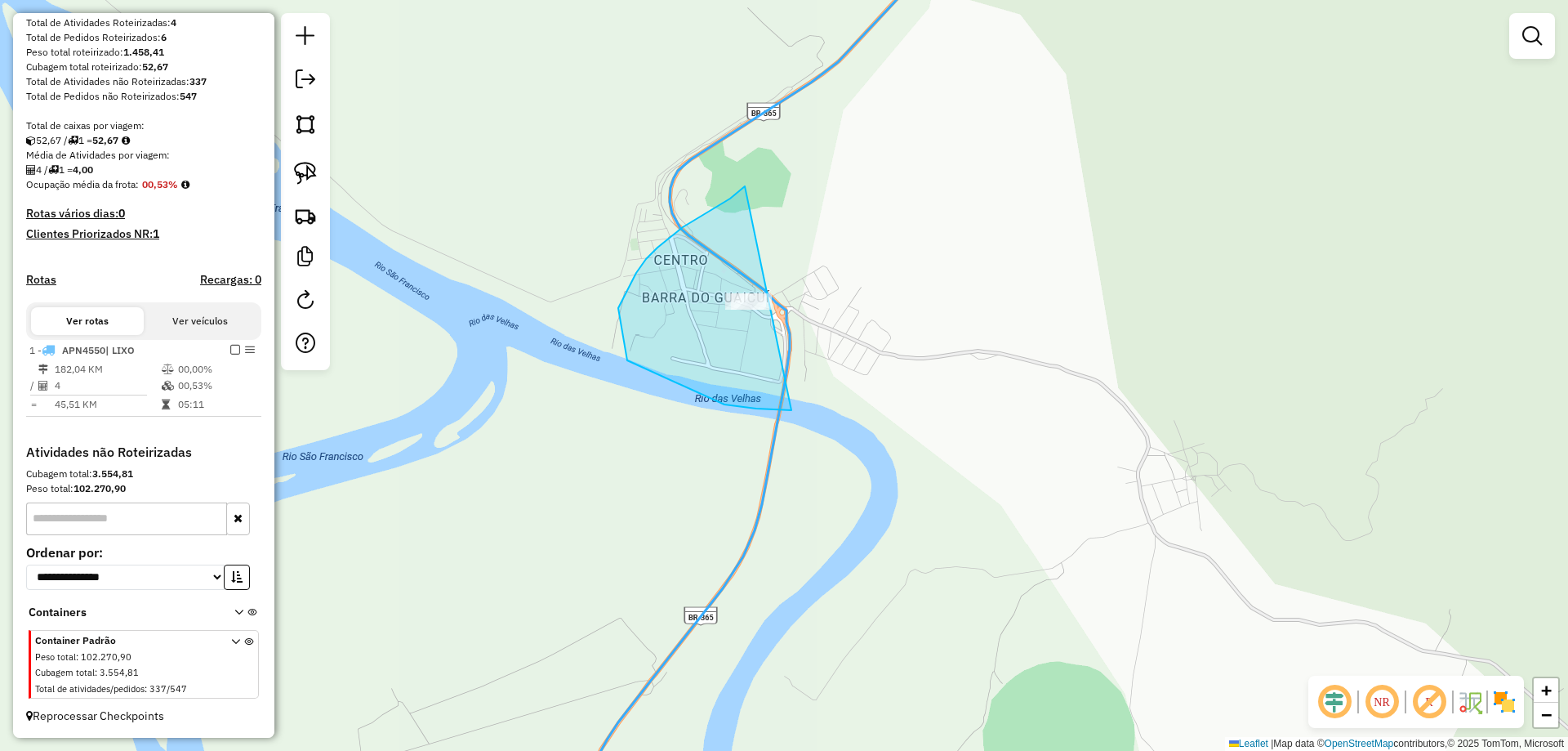
drag, startPoint x: 739, startPoint y: 190, endPoint x: 1065, endPoint y: 297, distance: 343.1
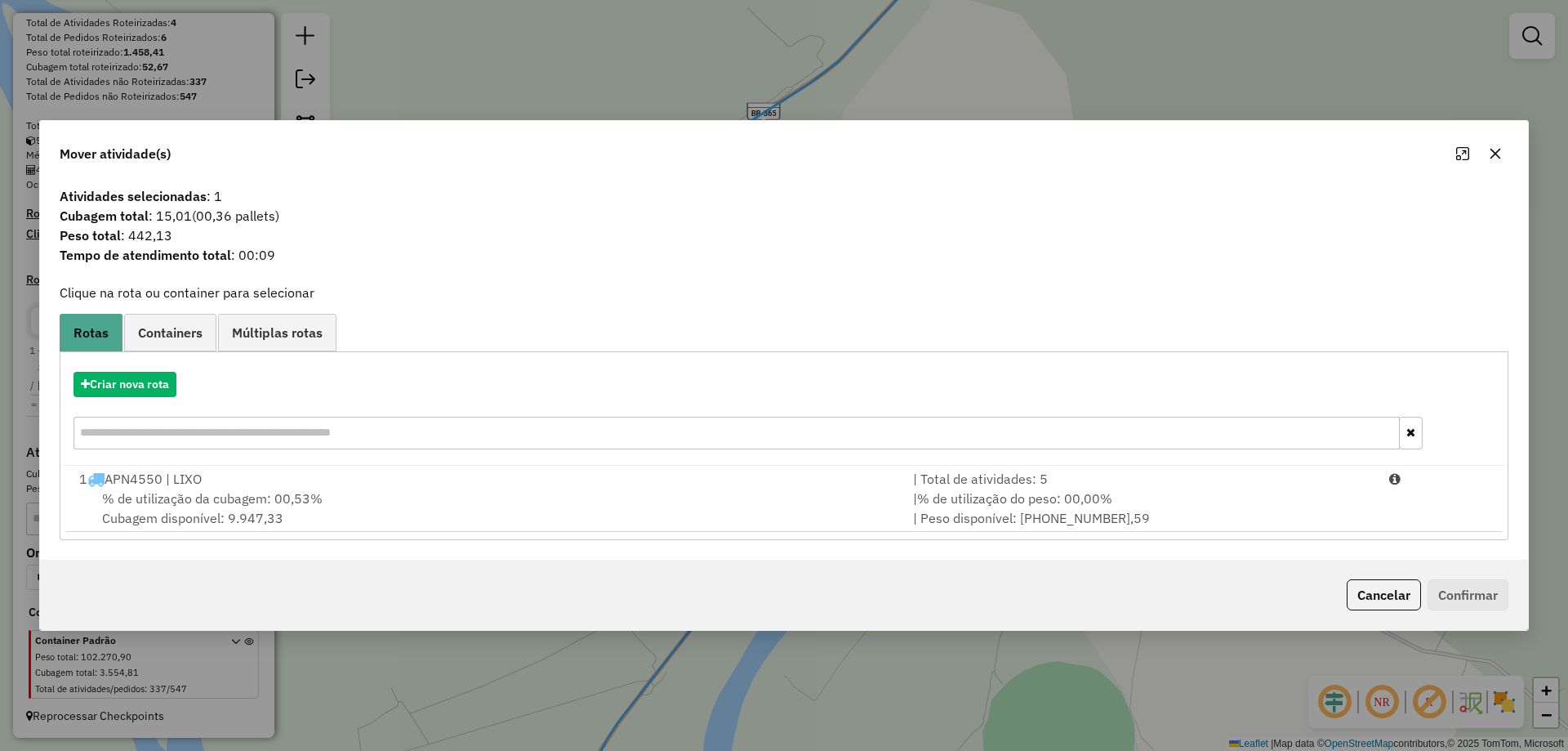
click at [1295, 508] on div "| % de utilização do peso: 00,00% | Peso disponível: 99.999.998.541,59" at bounding box center [1141, 507] width 476 height 39
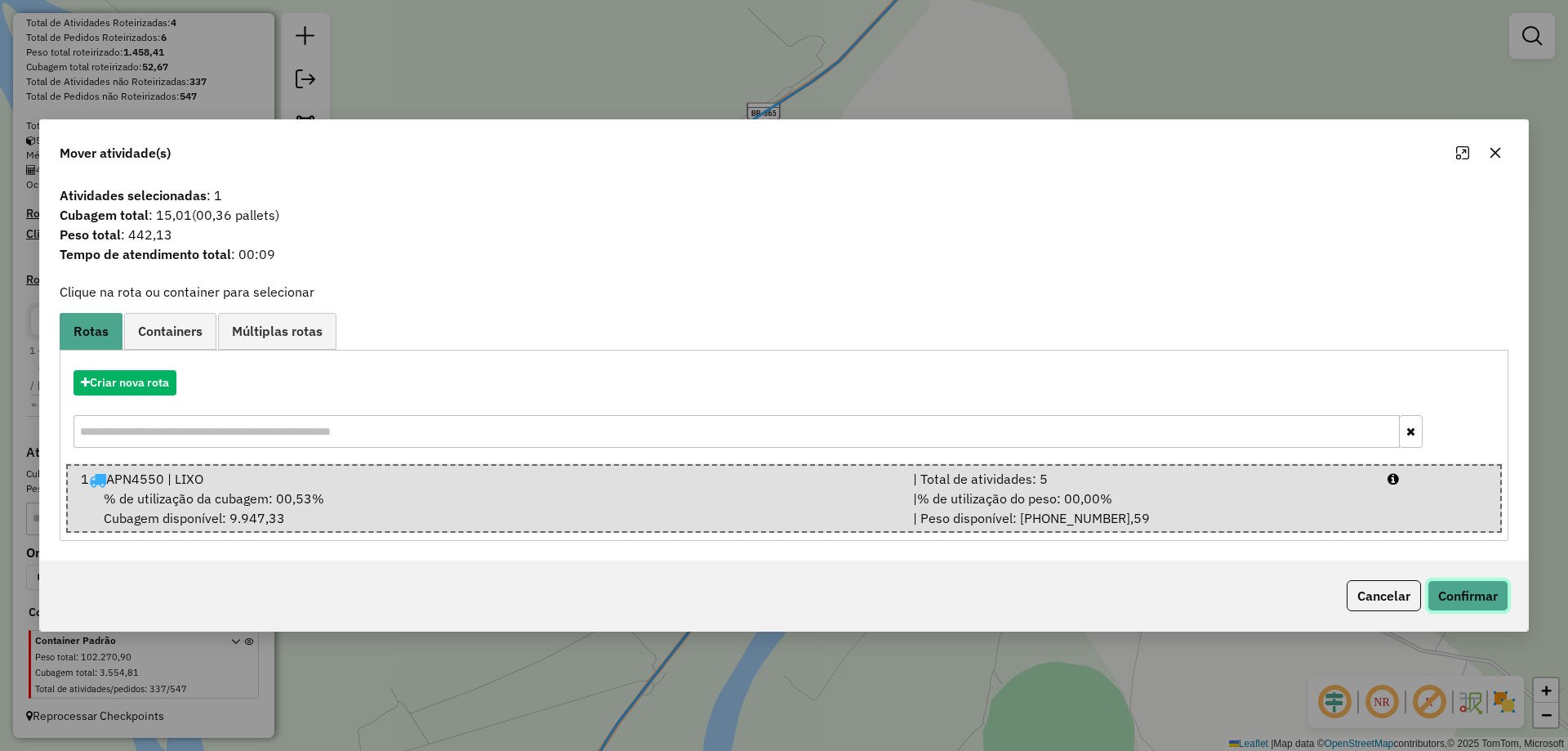
click at [1496, 582] on button "Confirmar" at bounding box center [1468, 596] width 81 height 31
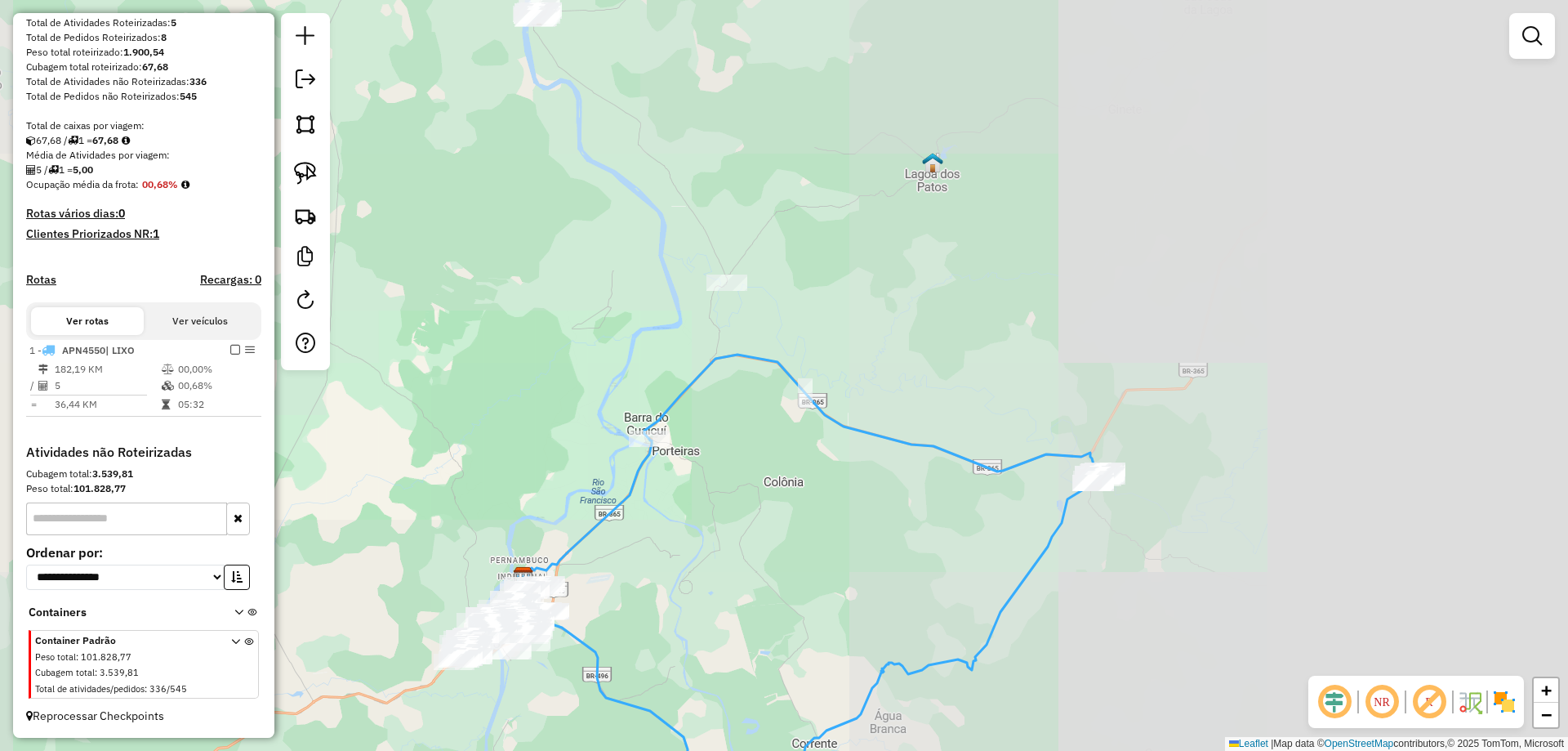
click at [790, 424] on div "Janela de atendimento Grade de atendimento Capacidade Transportadoras Veículos …" at bounding box center [784, 375] width 1568 height 751
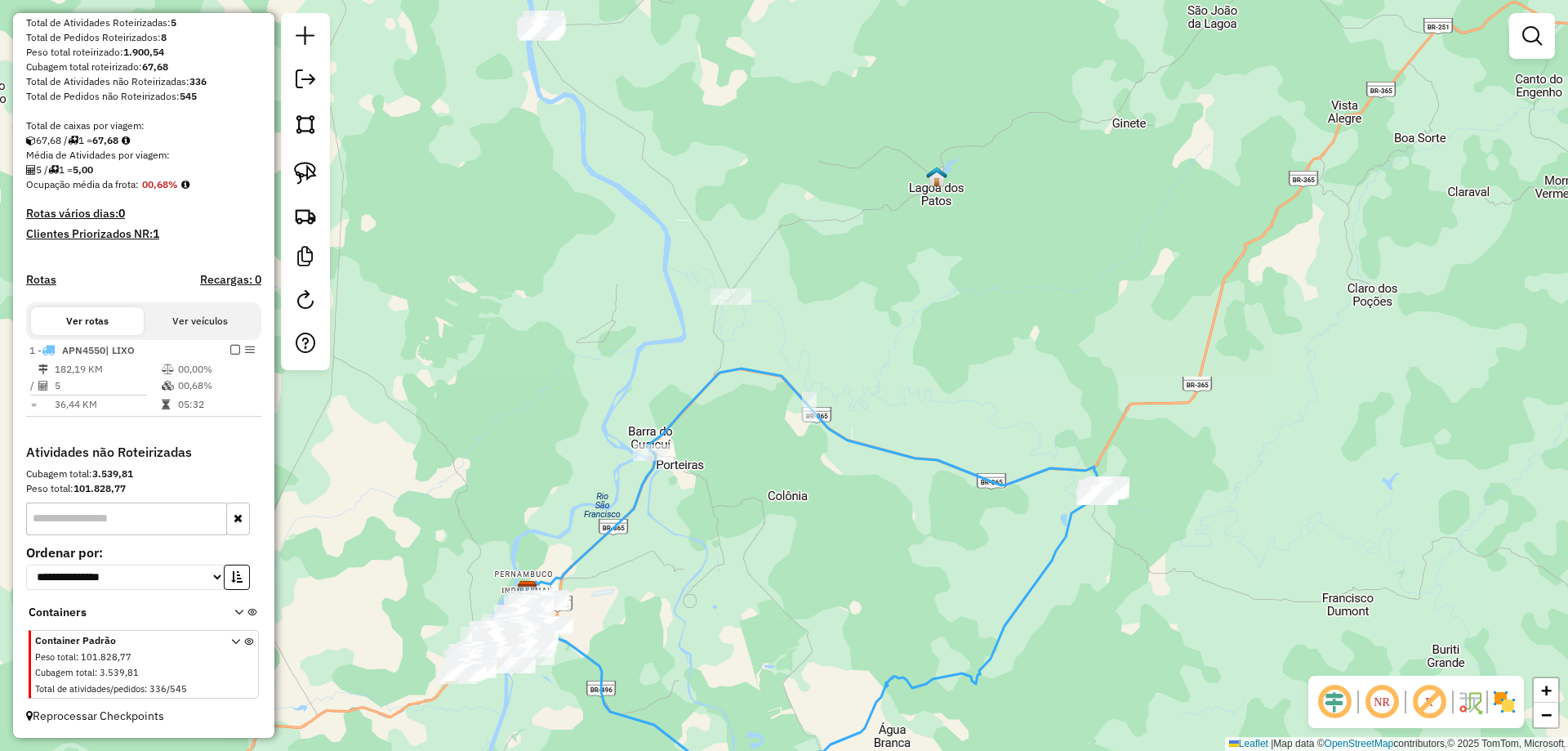
drag, startPoint x: 850, startPoint y: 440, endPoint x: 900, endPoint y: 535, distance: 107.4
click at [900, 535] on icon at bounding box center [804, 603] width 612 height 470
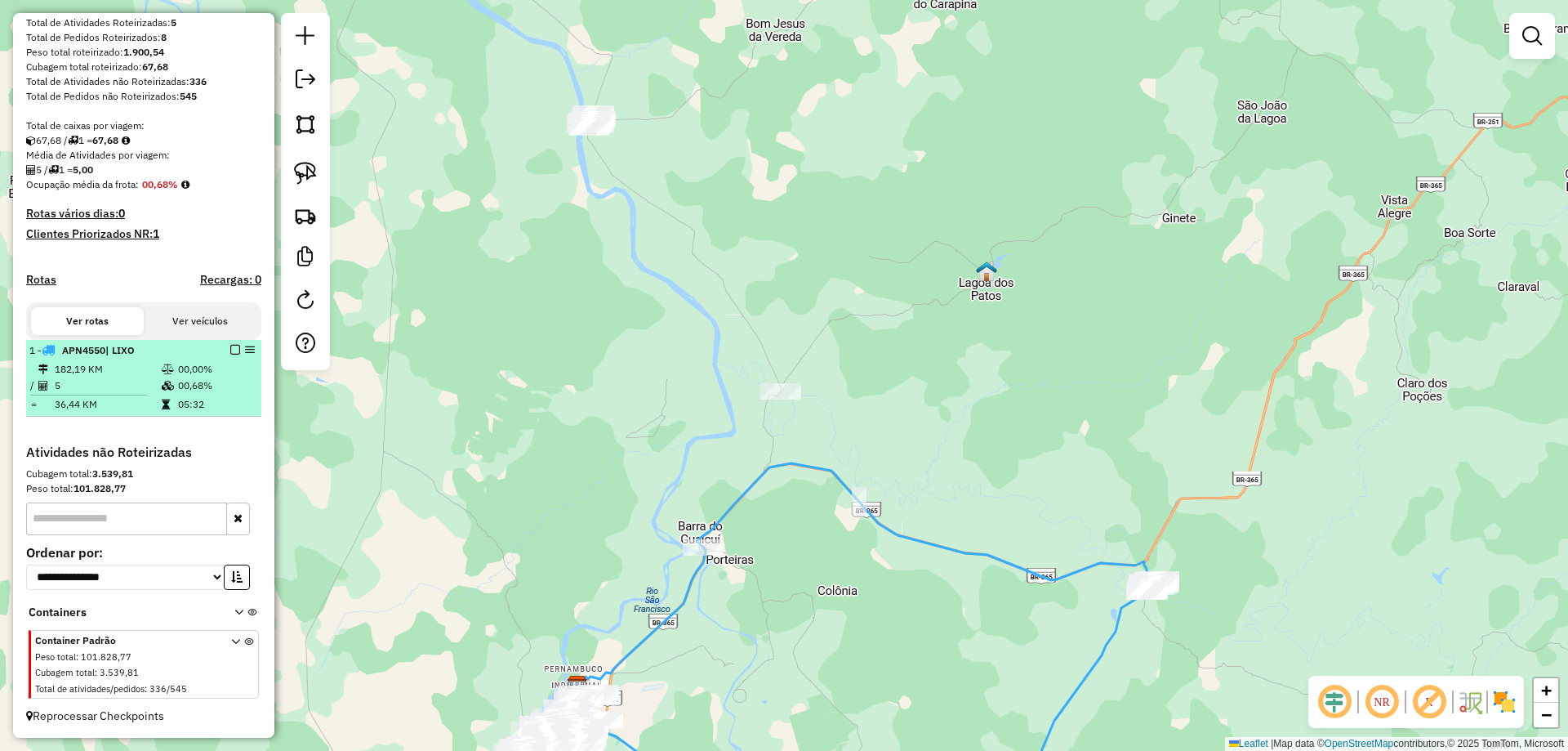
click at [230, 347] on em at bounding box center [235, 349] width 10 height 10
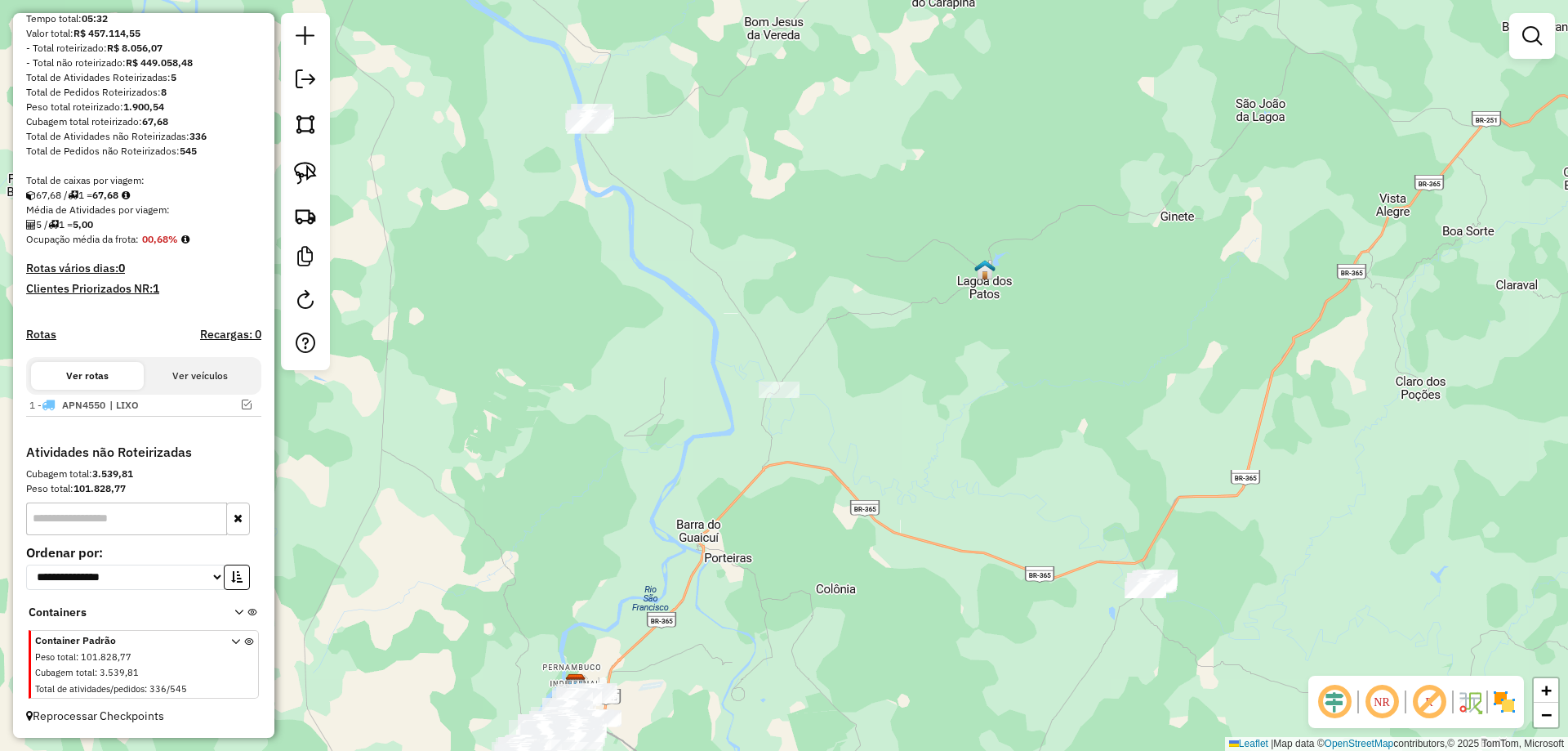
drag, startPoint x: 1306, startPoint y: 690, endPoint x: 1152, endPoint y: 365, distance: 359.6
click at [1152, 365] on div "Janela de atendimento Grade de atendimento Capacidade Transportadoras Veículos …" at bounding box center [784, 375] width 1568 height 751
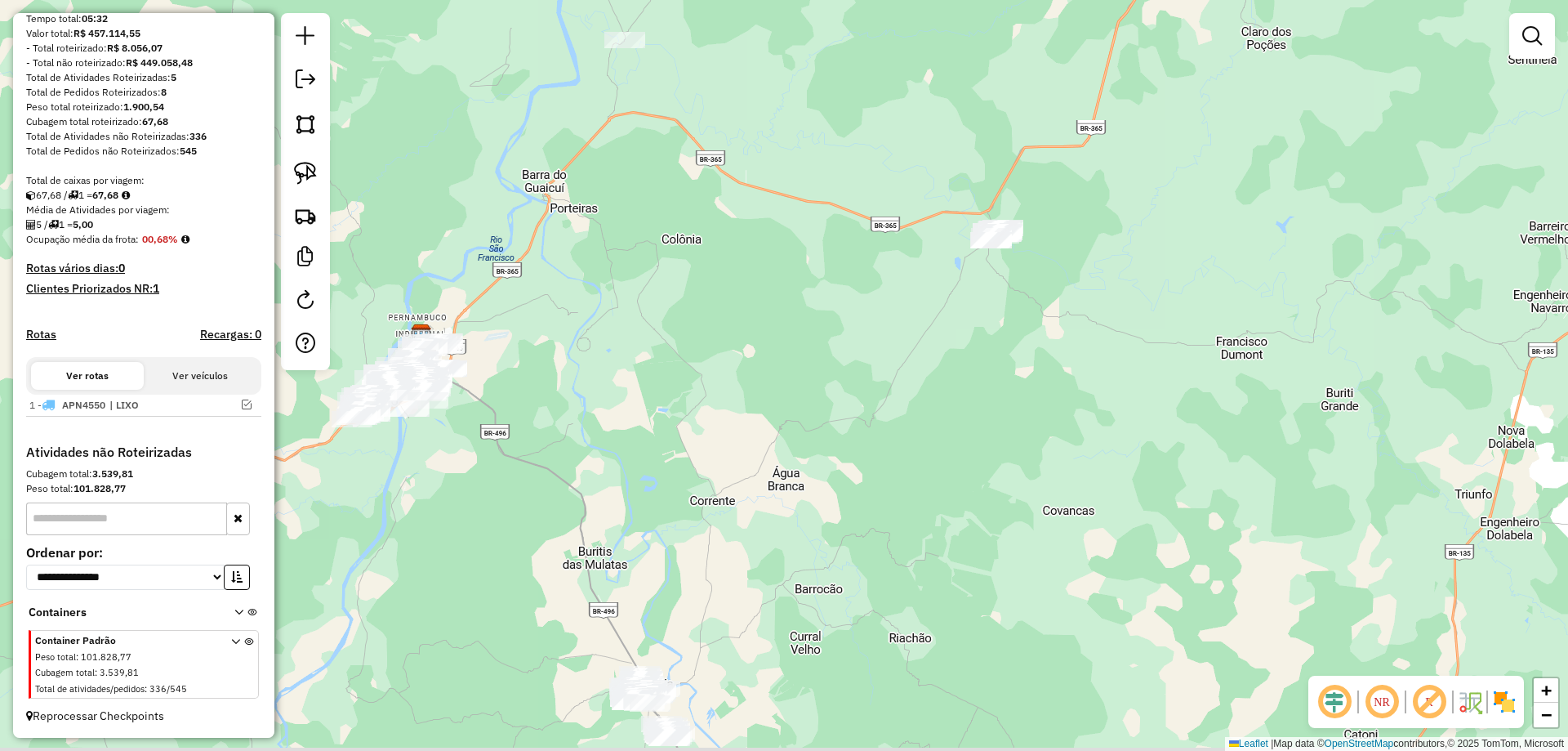
drag, startPoint x: 861, startPoint y: 531, endPoint x: 886, endPoint y: 332, distance: 200.6
click at [877, 377] on div "Janela de atendimento Grade de atendimento Capacidade Transportadoras Veículos …" at bounding box center [784, 375] width 1568 height 751
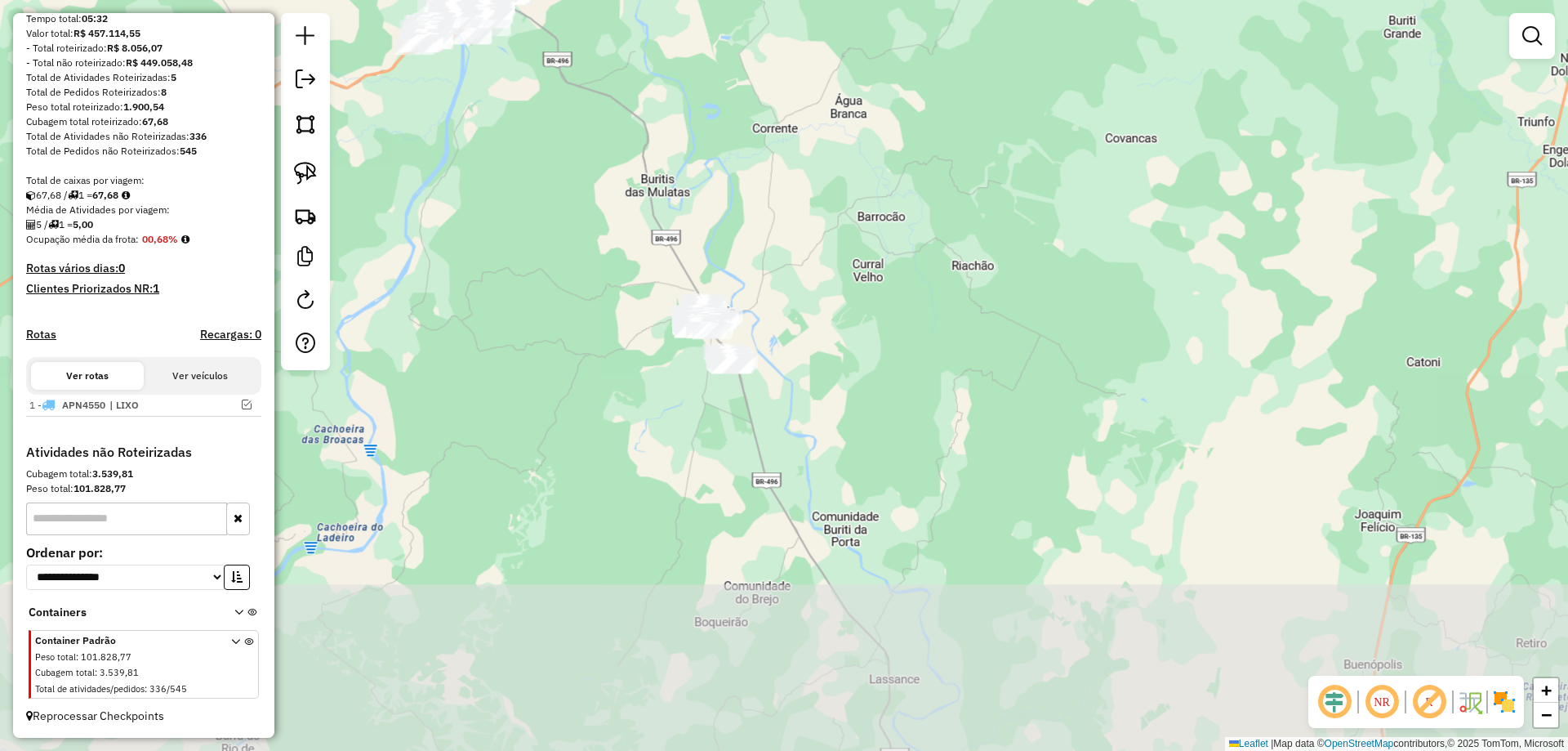
drag, startPoint x: 906, startPoint y: 473, endPoint x: 944, endPoint y: 378, distance: 102.3
click at [943, 361] on div "Janela de atendimento Grade de atendimento Capacidade Transportadoras Veículos …" at bounding box center [784, 375] width 1568 height 751
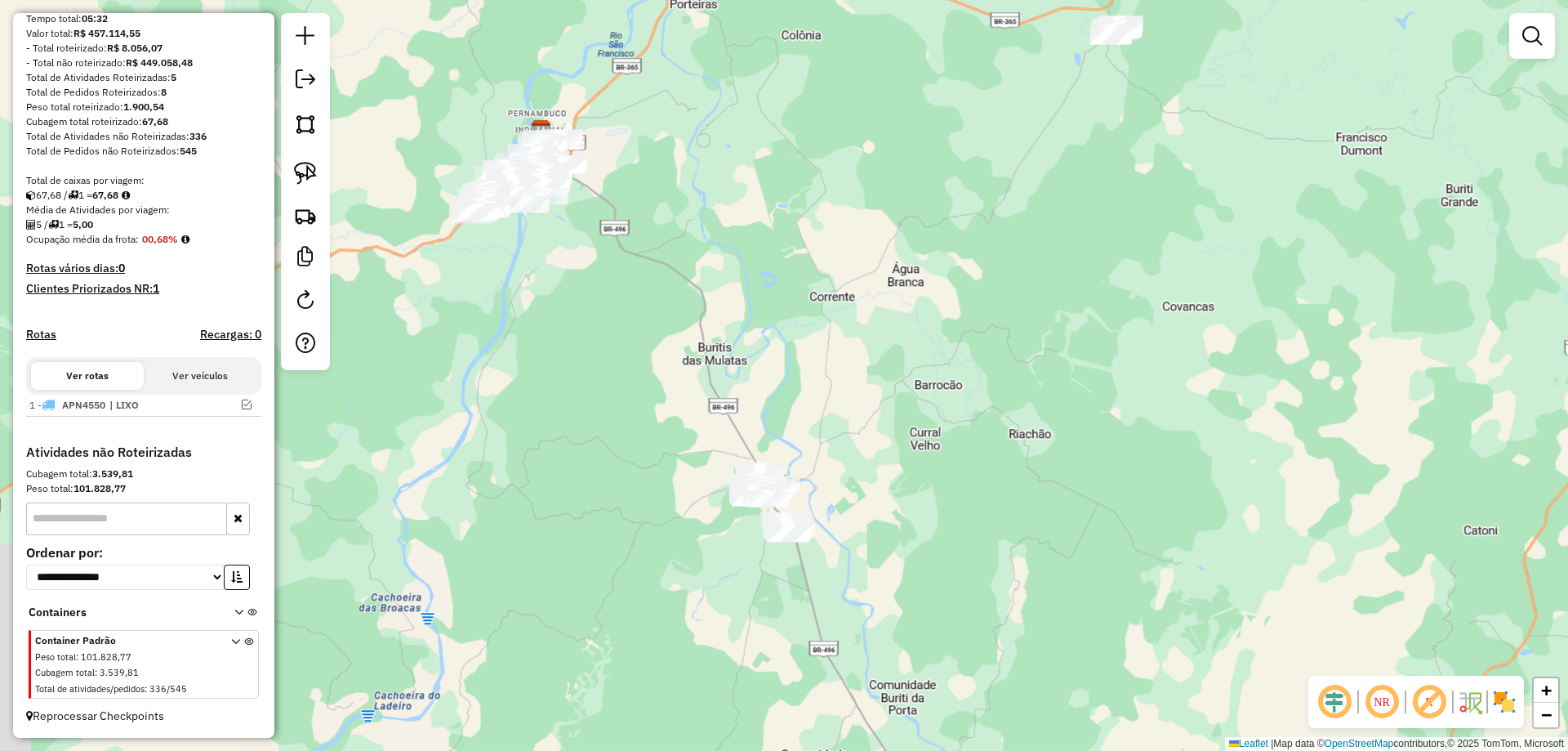
drag, startPoint x: 960, startPoint y: 462, endPoint x: 998, endPoint y: 339, distance: 128.7
click at [999, 340] on div "Janela de atendimento Grade de atendimento Capacidade Transportadoras Veículos …" at bounding box center [784, 375] width 1568 height 751
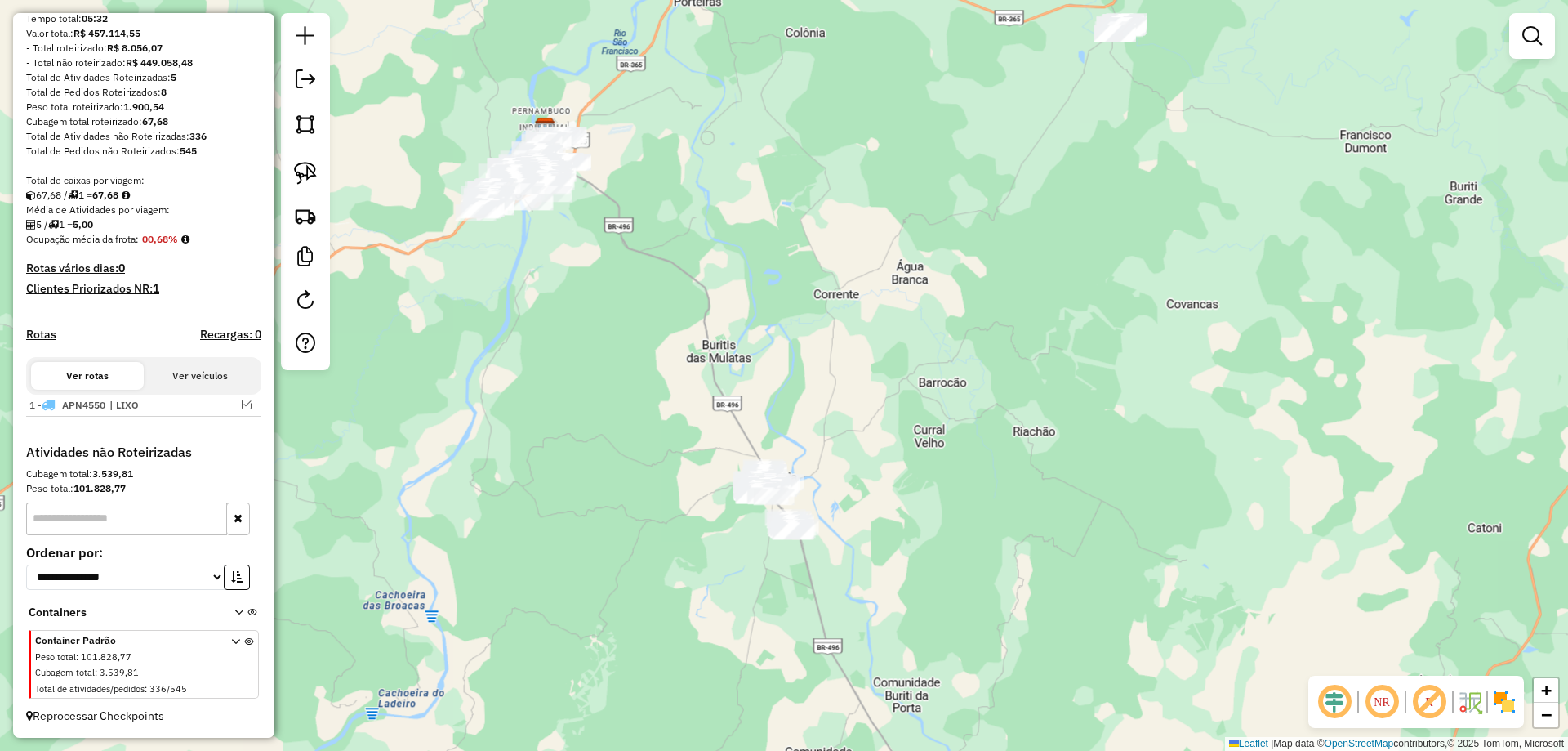
drag, startPoint x: 992, startPoint y: 471, endPoint x: 998, endPoint y: 672, distance: 201.1
click at [998, 672] on div "Janela de atendimento Grade de atendimento Capacidade Transportadoras Veículos …" at bounding box center [784, 375] width 1568 height 751
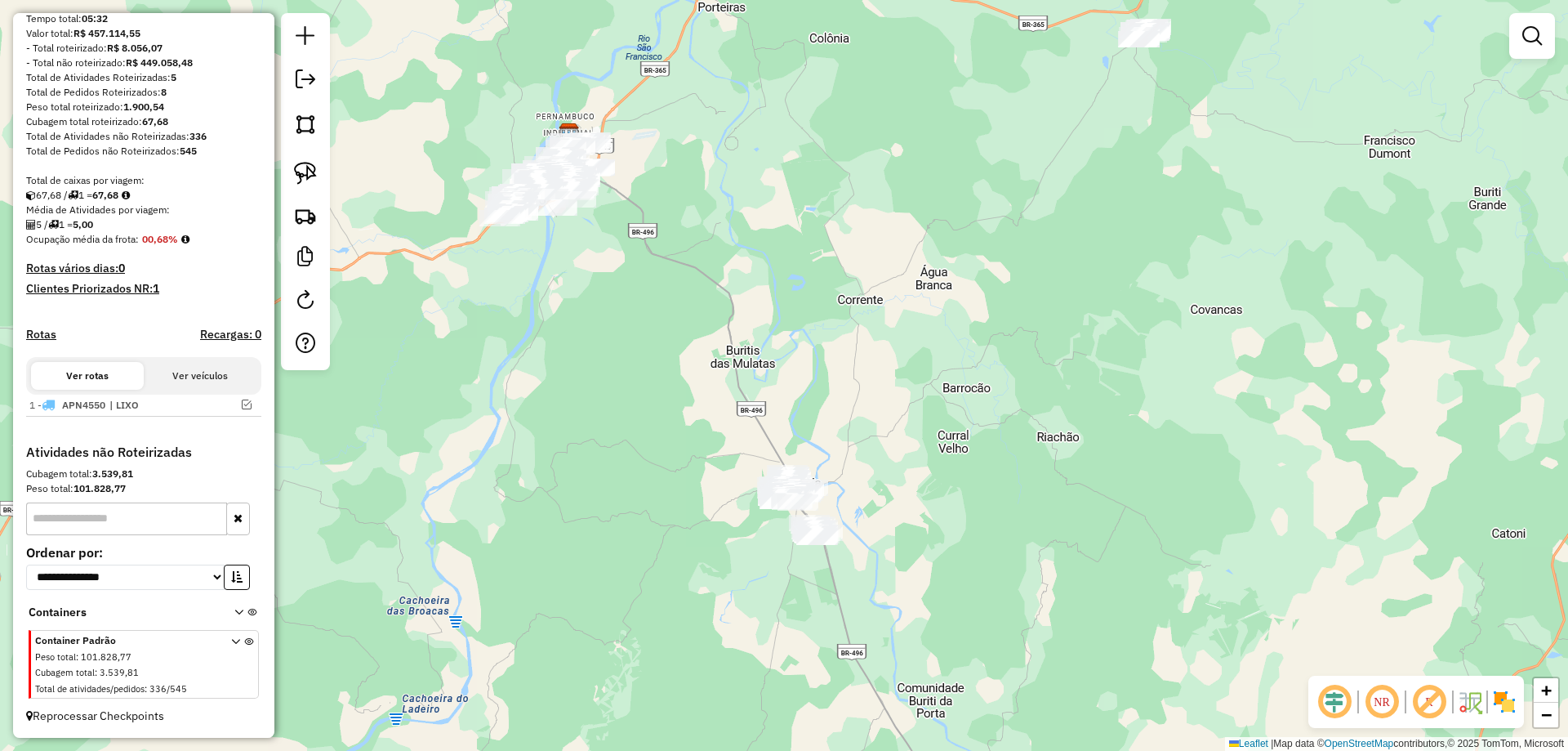
drag, startPoint x: 992, startPoint y: 562, endPoint x: 1011, endPoint y: 548, distance: 23.6
click at [1011, 548] on div "Janela de atendimento Grade de atendimento Capacidade Transportadoras Veículos …" at bounding box center [784, 375] width 1568 height 751
drag, startPoint x: 795, startPoint y: 324, endPoint x: 758, endPoint y: 528, distance: 207.3
click at [758, 528] on div "Janela de atendimento Grade de atendimento Capacidade Transportadoras Veículos …" at bounding box center [784, 375] width 1568 height 751
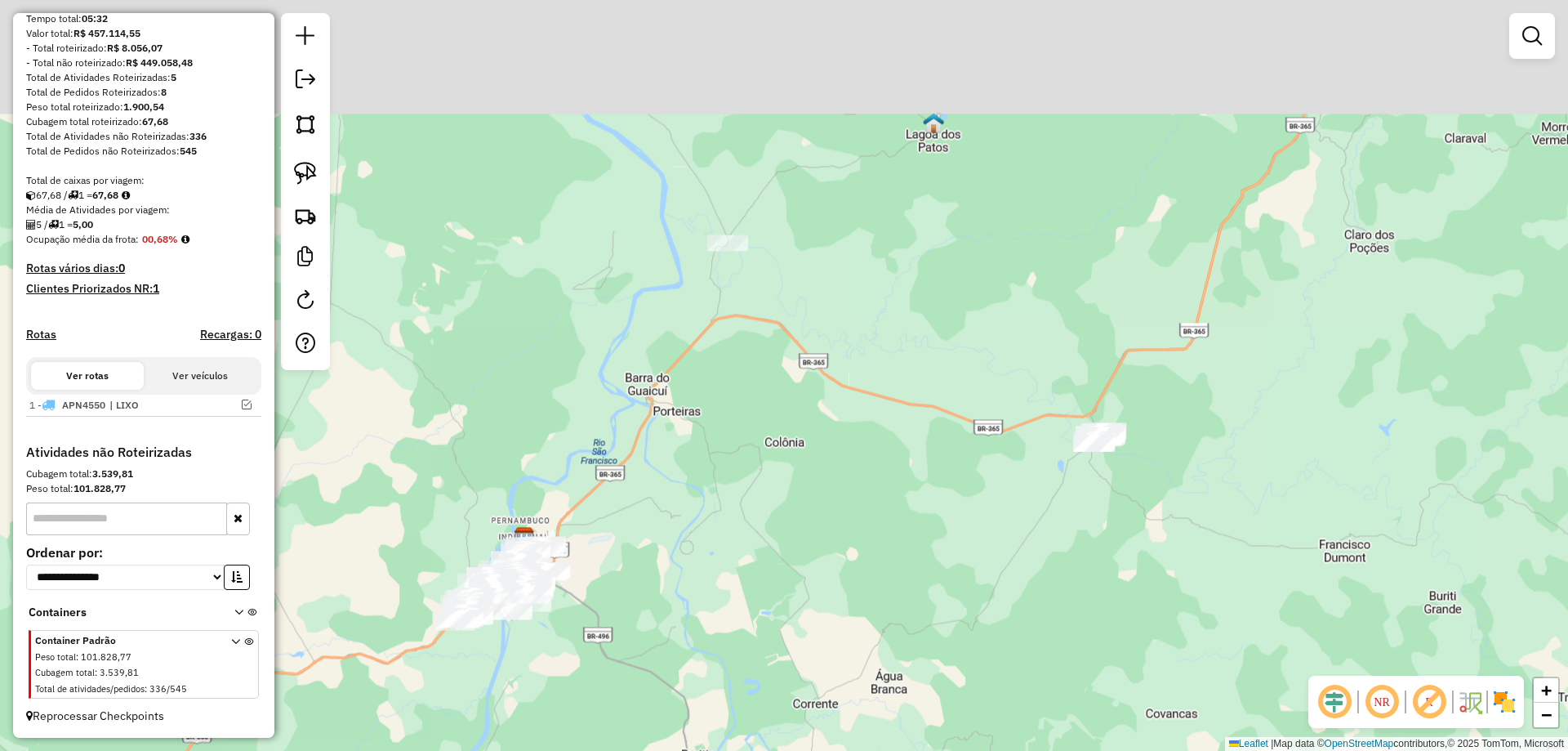
drag, startPoint x: 744, startPoint y: 462, endPoint x: 753, endPoint y: 526, distance: 64.6
click at [753, 526] on div "Janela de atendimento Grade de atendimento Capacidade Transportadoras Veículos …" at bounding box center [784, 375] width 1568 height 751
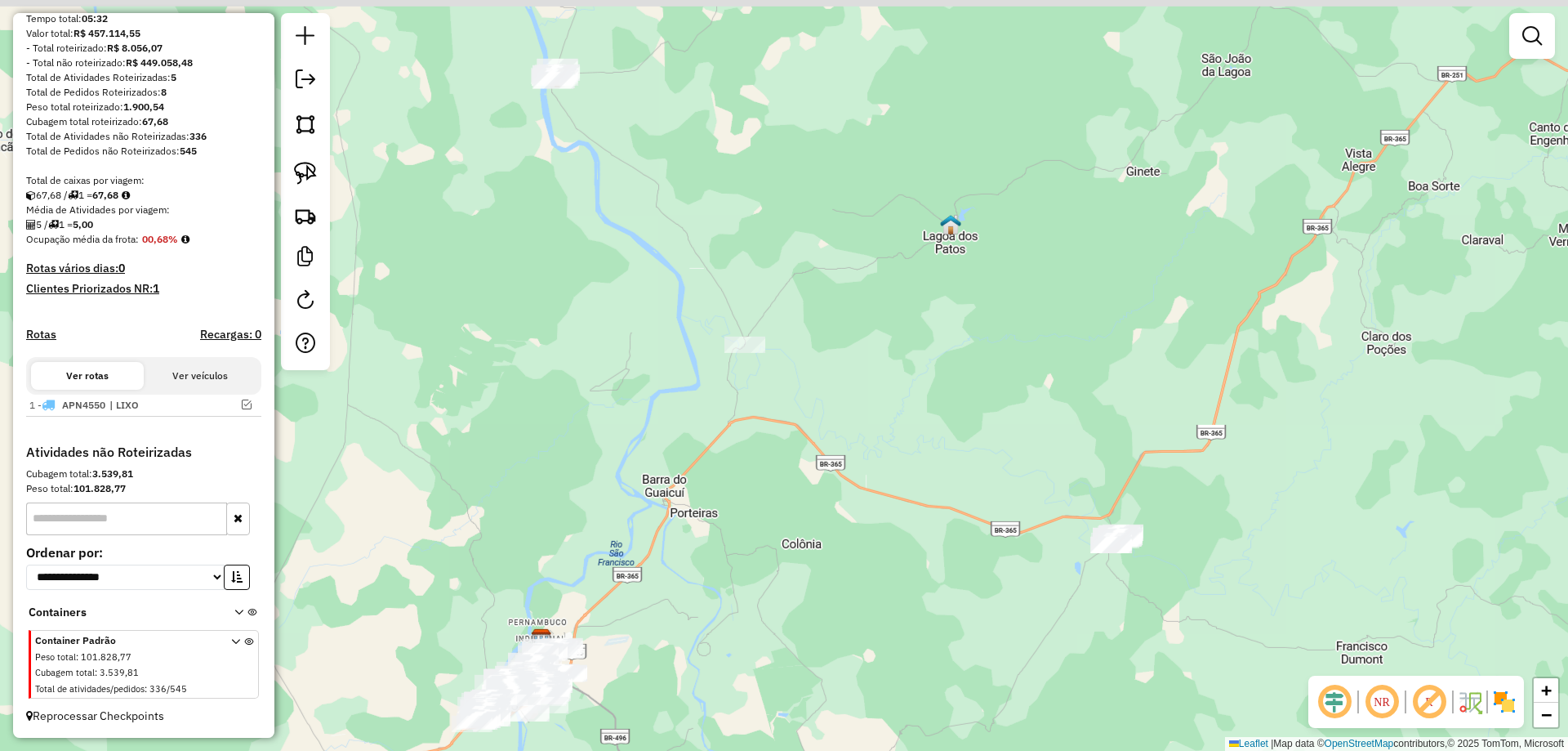
click at [774, 575] on div "Janela de atendimento Grade de atendimento Capacidade Transportadoras Veículos …" at bounding box center [784, 375] width 1568 height 751
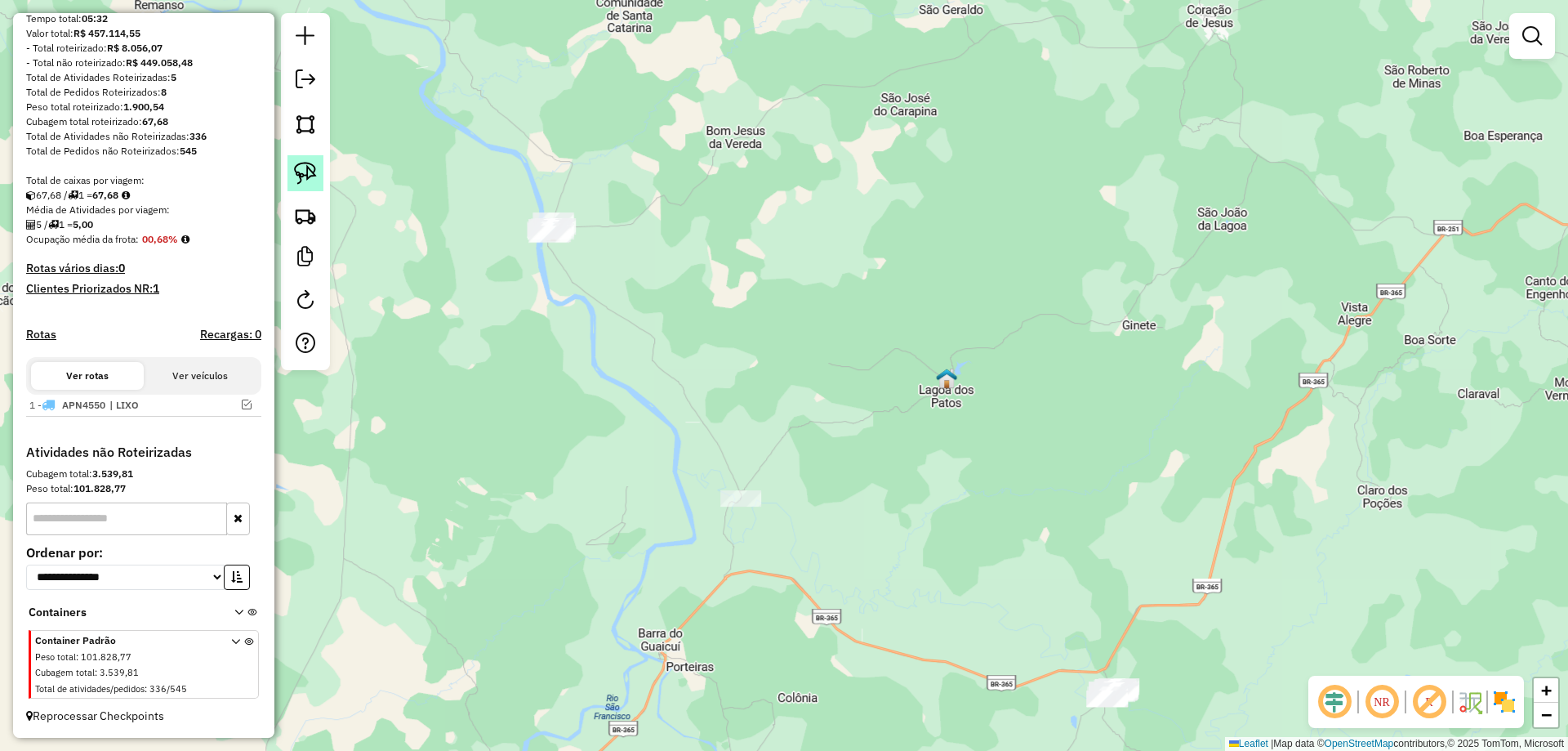
click at [305, 168] on img at bounding box center [306, 174] width 23 height 23
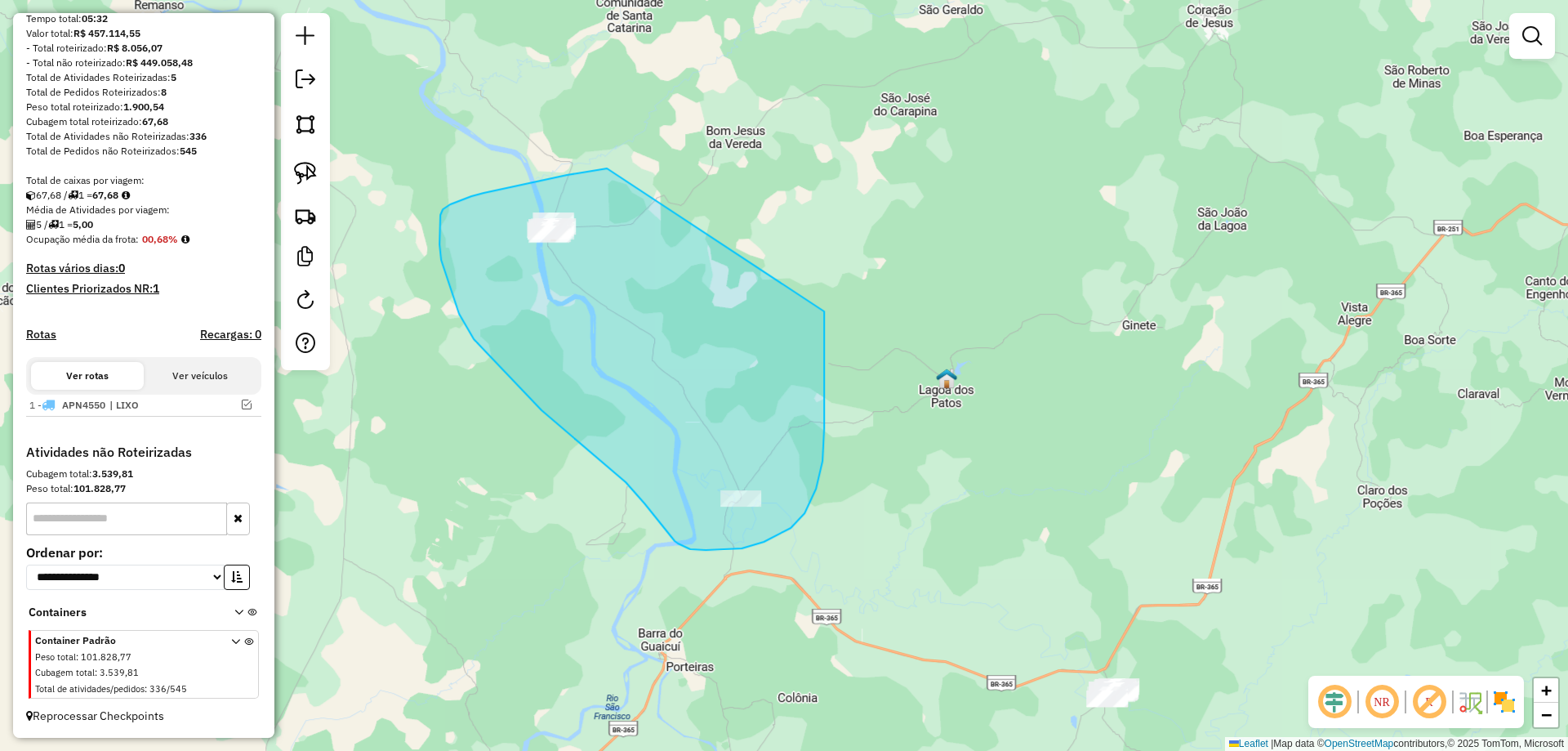
drag, startPoint x: 607, startPoint y: 168, endPoint x: 824, endPoint y: 309, distance: 258.8
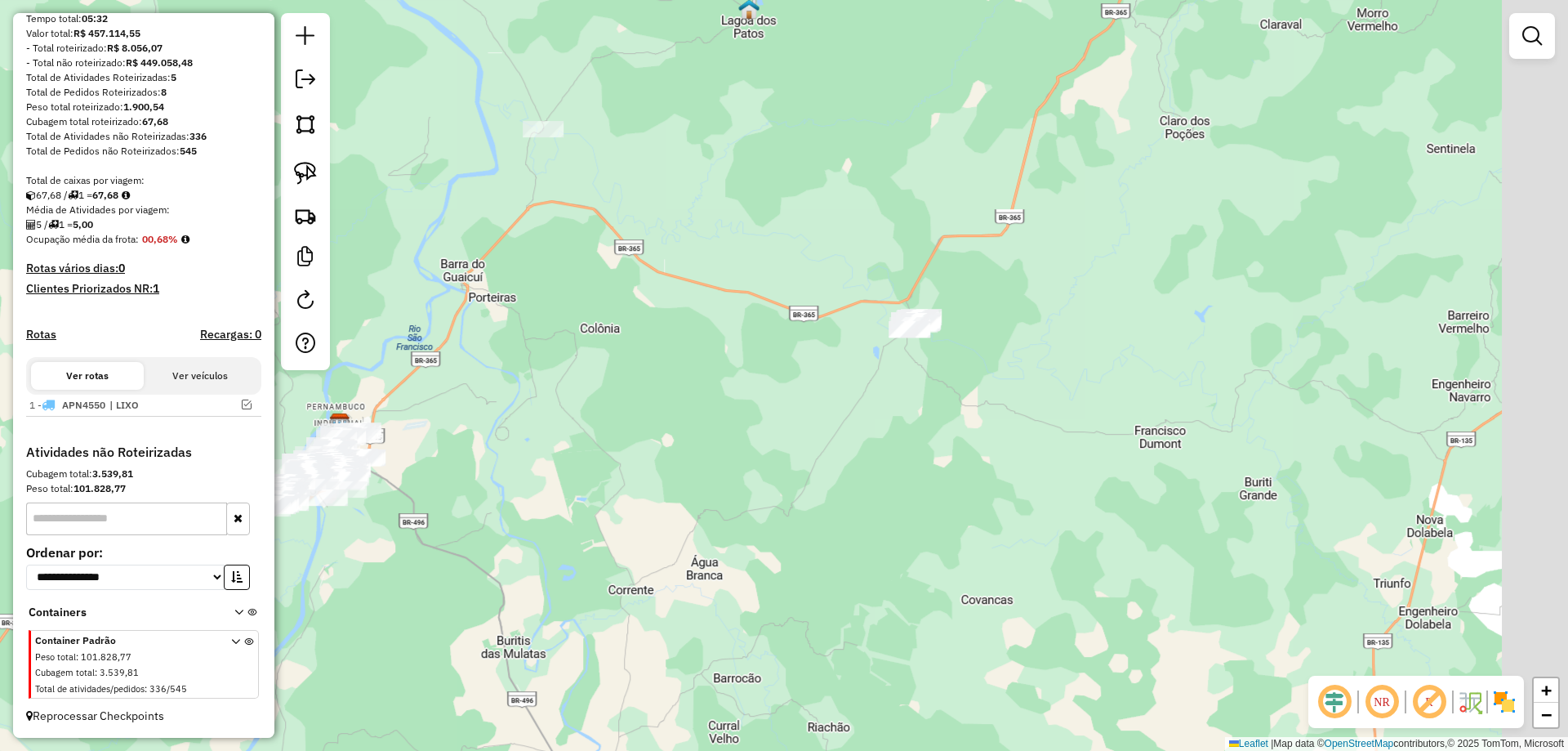
drag, startPoint x: 655, startPoint y: 364, endPoint x: 519, endPoint y: 118, distance: 281.1
click at [519, 118] on div "Janela de atendimento Grade de atendimento Capacidade Transportadoras Veículos …" at bounding box center [784, 375] width 1568 height 751
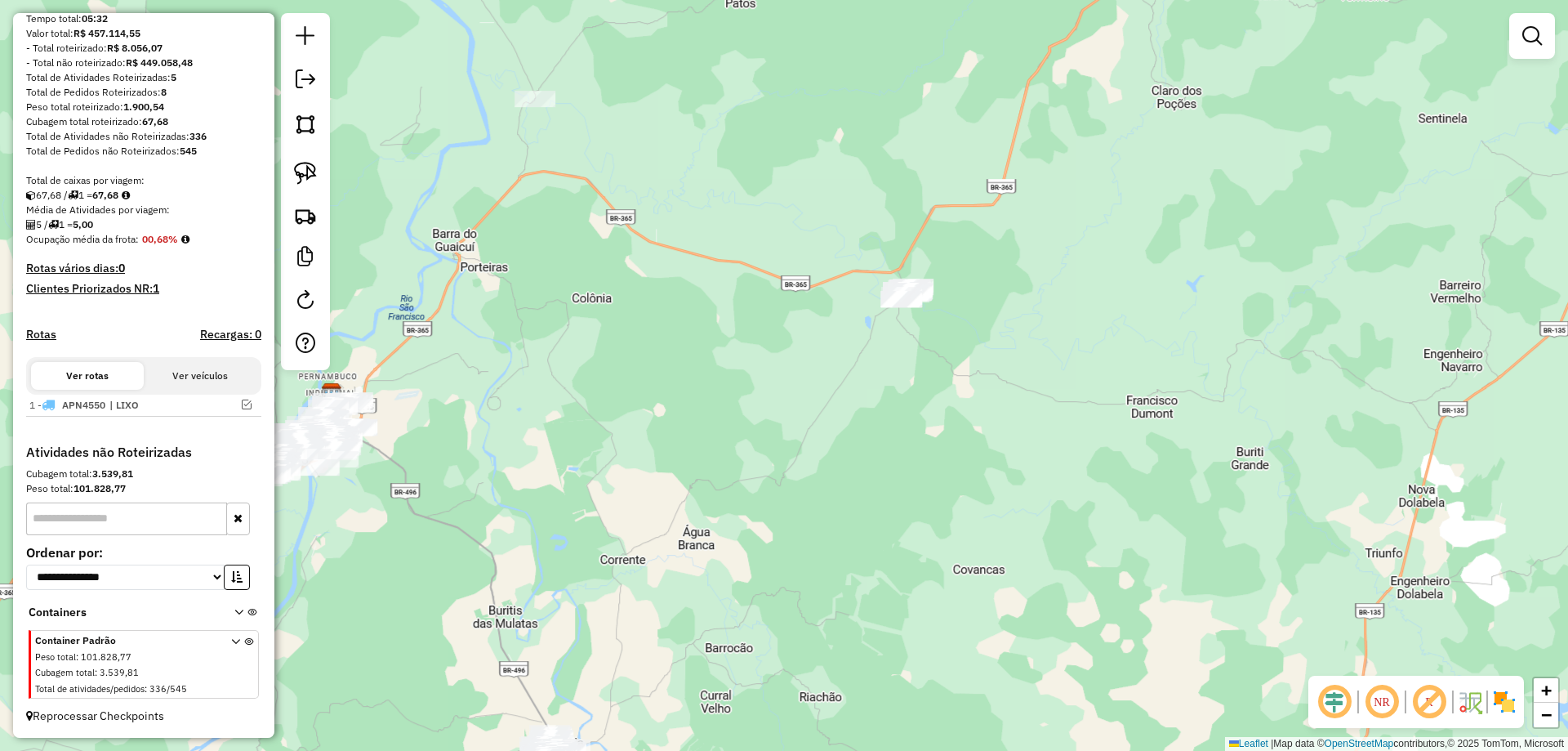
click at [307, 196] on div at bounding box center [305, 192] width 49 height 357
click at [308, 184] on img at bounding box center [306, 174] width 23 height 23
drag, startPoint x: 795, startPoint y: 185, endPoint x: 972, endPoint y: 237, distance: 184.5
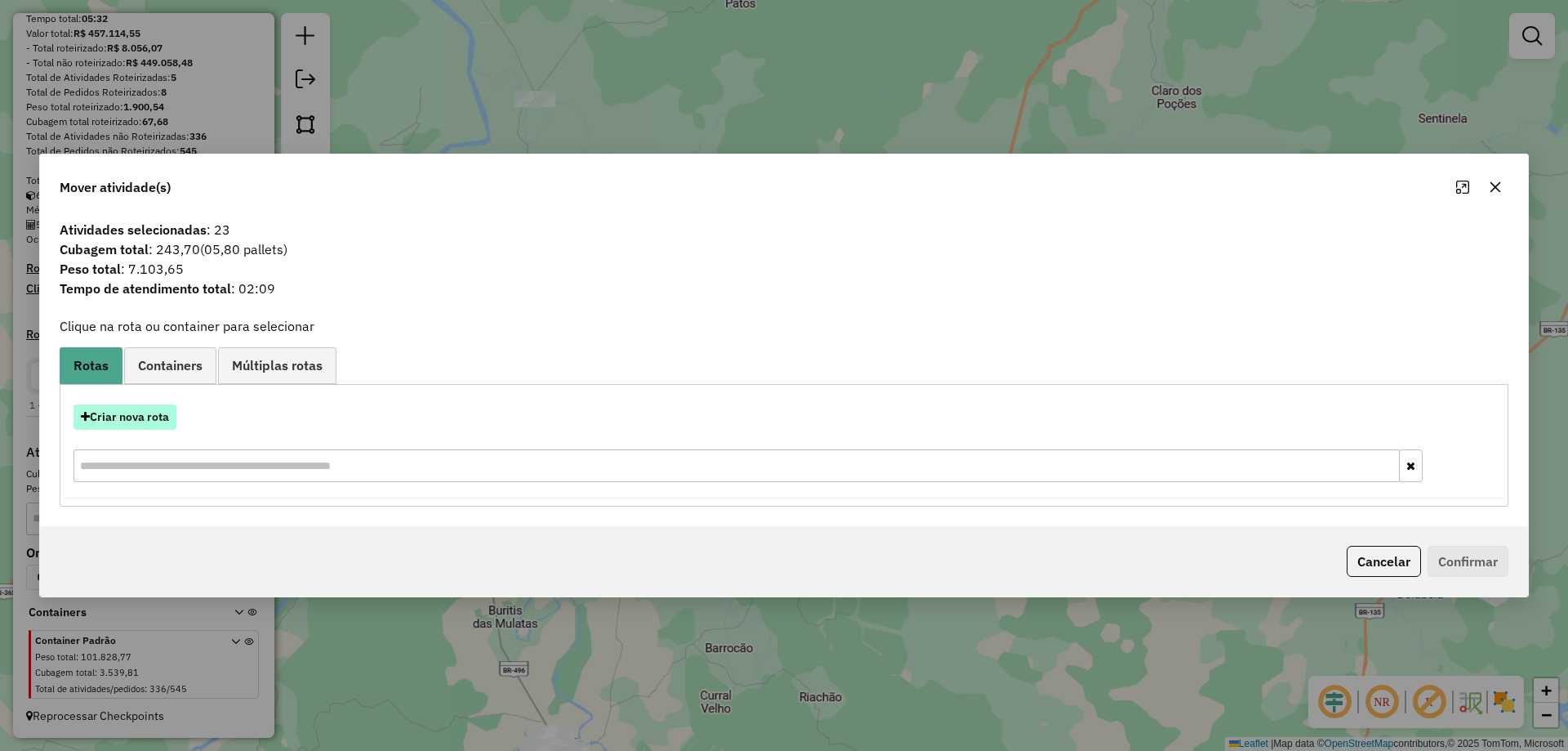
click at [105, 410] on button "Criar nova rota" at bounding box center [125, 417] width 103 height 25
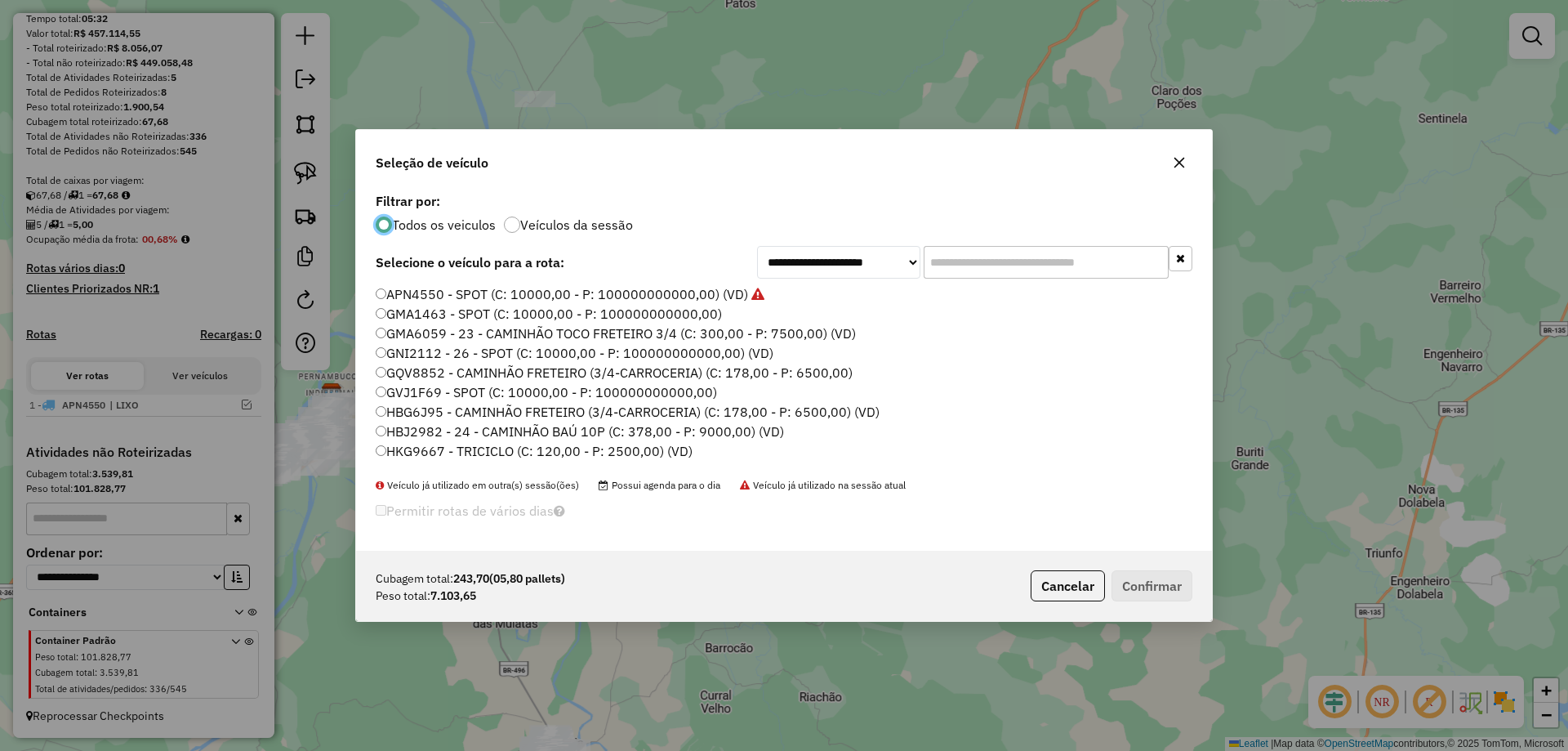
scroll to position [9, 5]
click at [953, 260] on input "text" at bounding box center [1045, 262] width 245 height 33
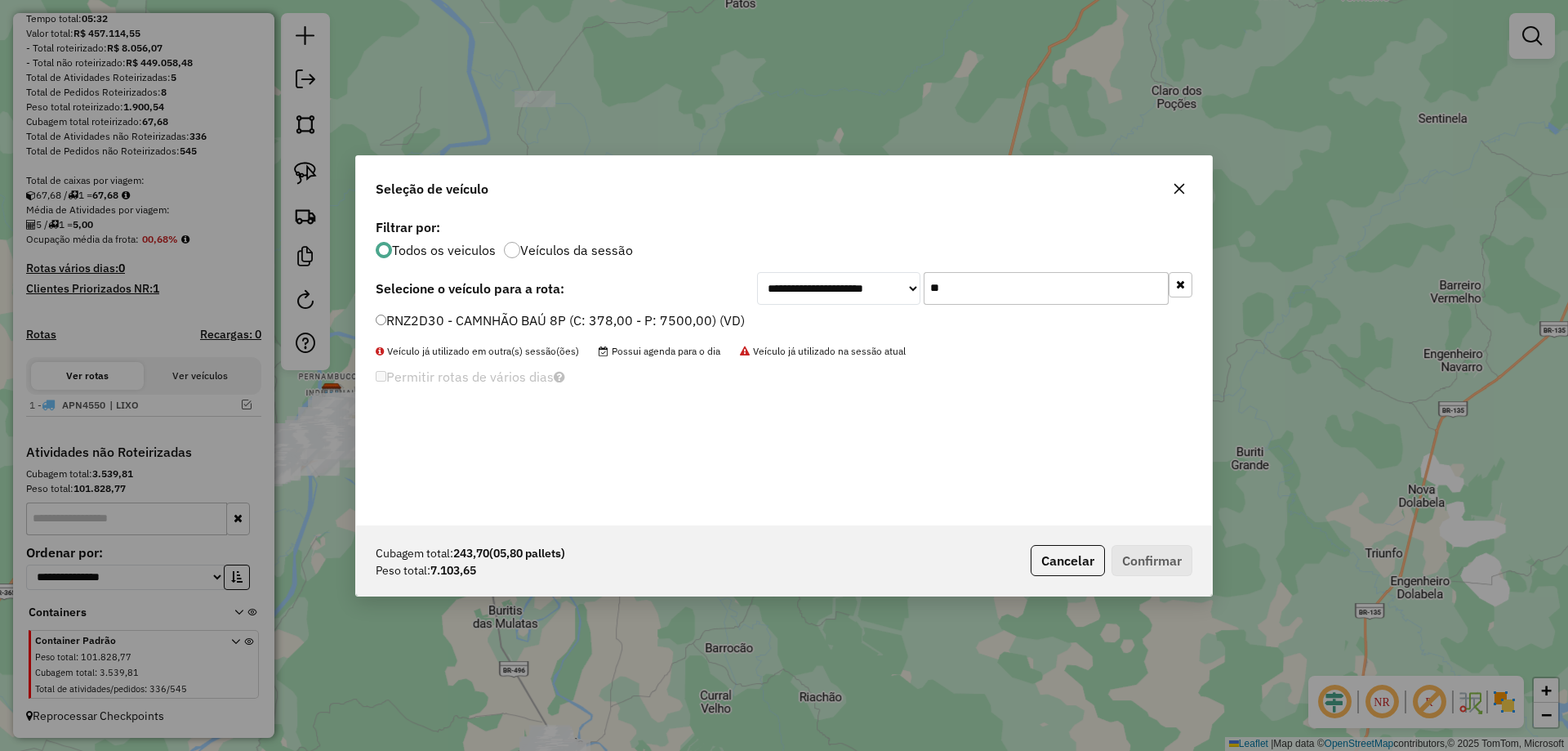
type input "**"
drag, startPoint x: 414, startPoint y: 325, endPoint x: 456, endPoint y: 335, distance: 43.2
click at [414, 325] on label "RNZ2D30 - CAMNHÃO BAÚ 8P (C: 378,00 - P: 7500,00) (VD)" at bounding box center [560, 320] width 369 height 19
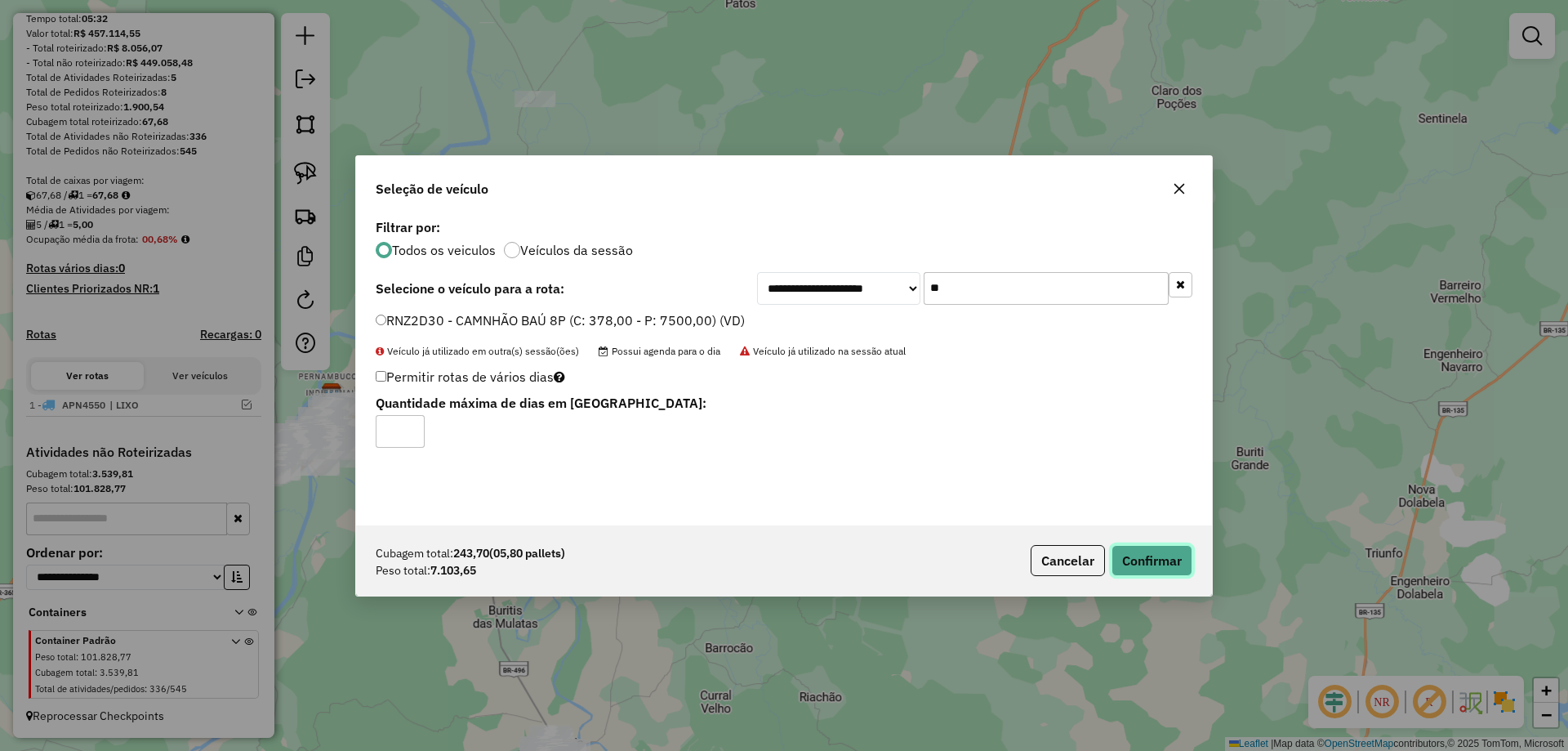
click at [1136, 553] on button "Confirmar" at bounding box center [1152, 560] width 81 height 31
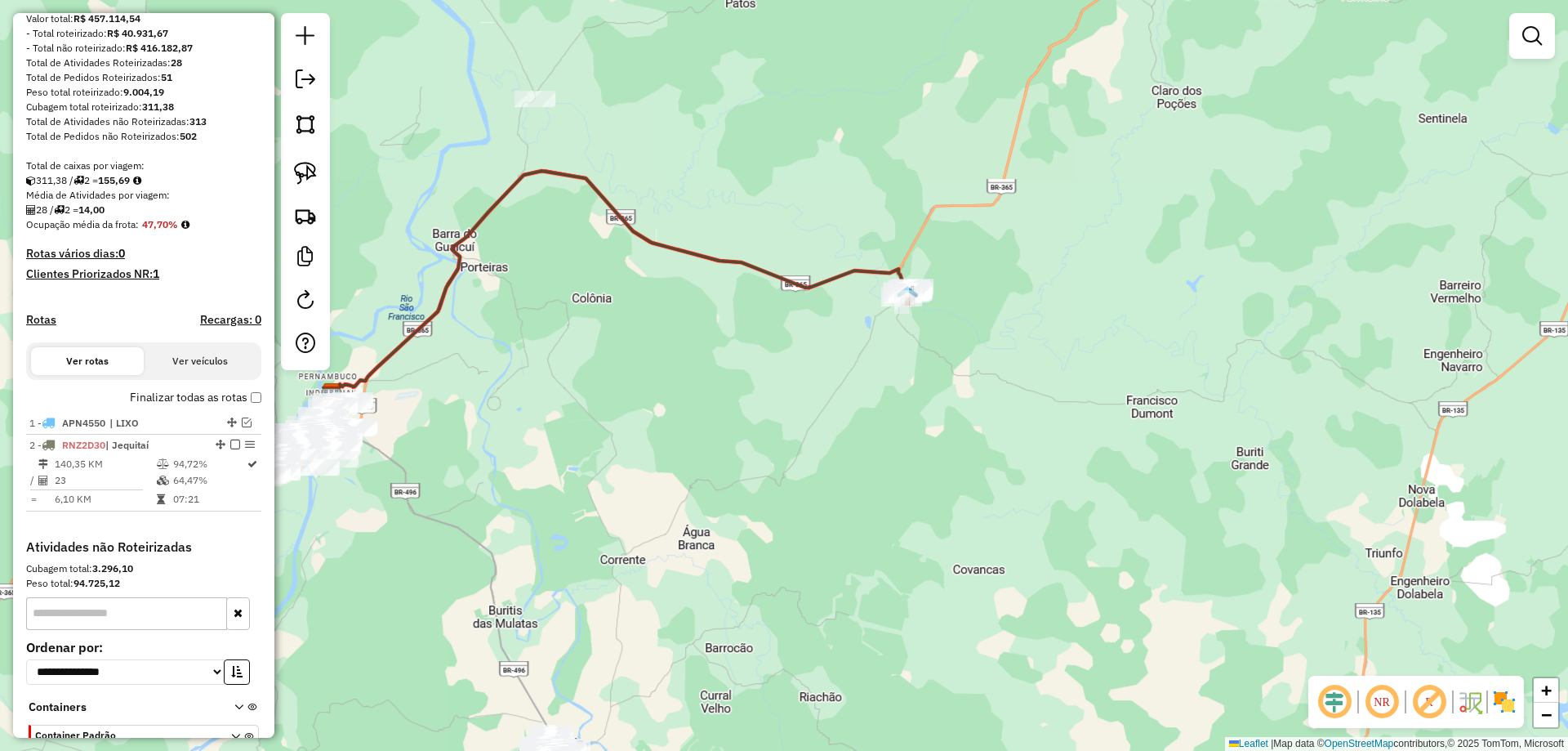
scroll to position [283, 0]
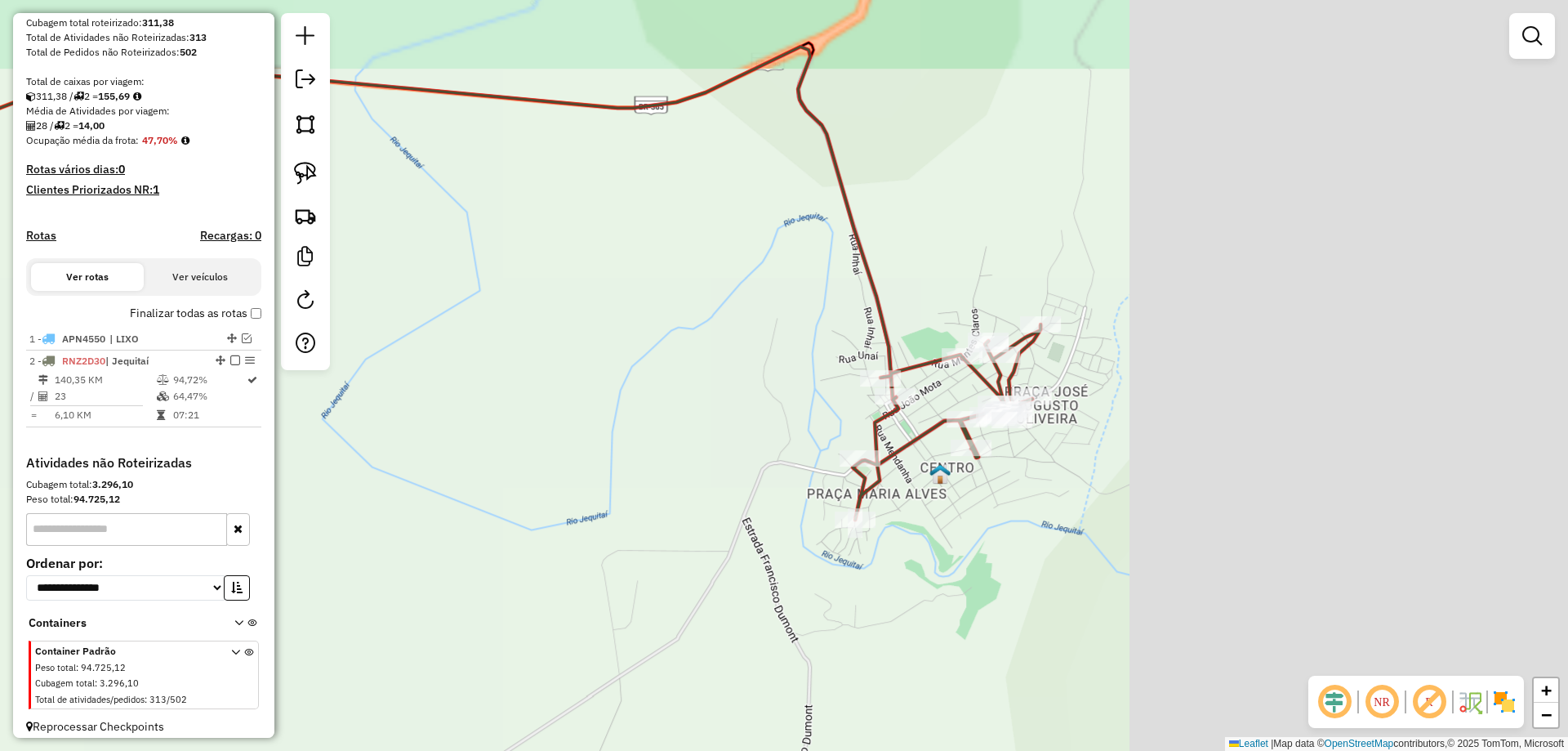
drag, startPoint x: 1296, startPoint y: 234, endPoint x: 818, endPoint y: 340, distance: 489.6
click at [818, 340] on div "Janela de atendimento Grade de atendimento Capacidade Transportadoras Veículos …" at bounding box center [784, 375] width 1568 height 751
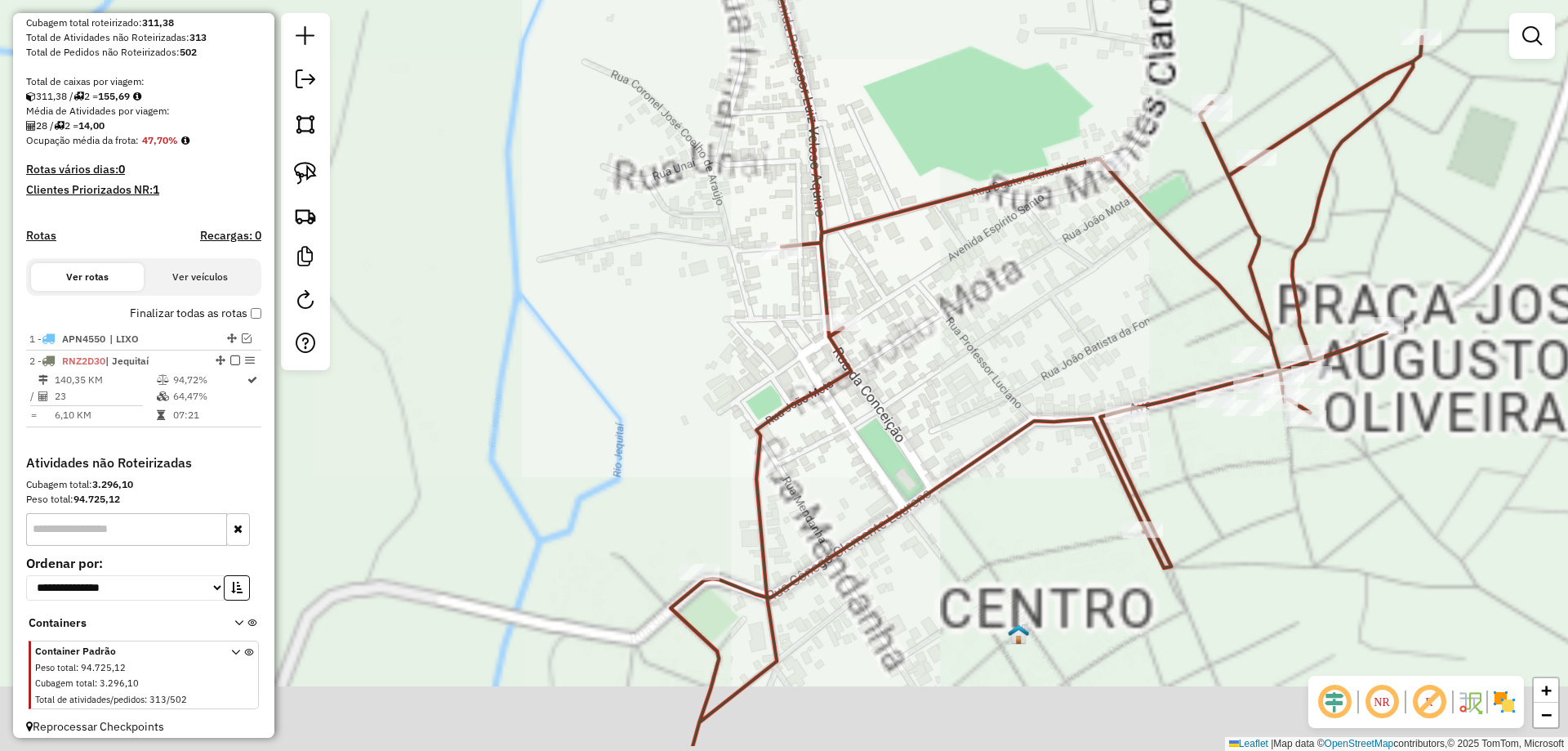
drag, startPoint x: 889, startPoint y: 333, endPoint x: 900, endPoint y: 316, distance: 20.2
click at [900, 316] on div "Janela de atendimento Grade de atendimento Capacidade Transportadoras Veículos …" at bounding box center [784, 375] width 1568 height 751
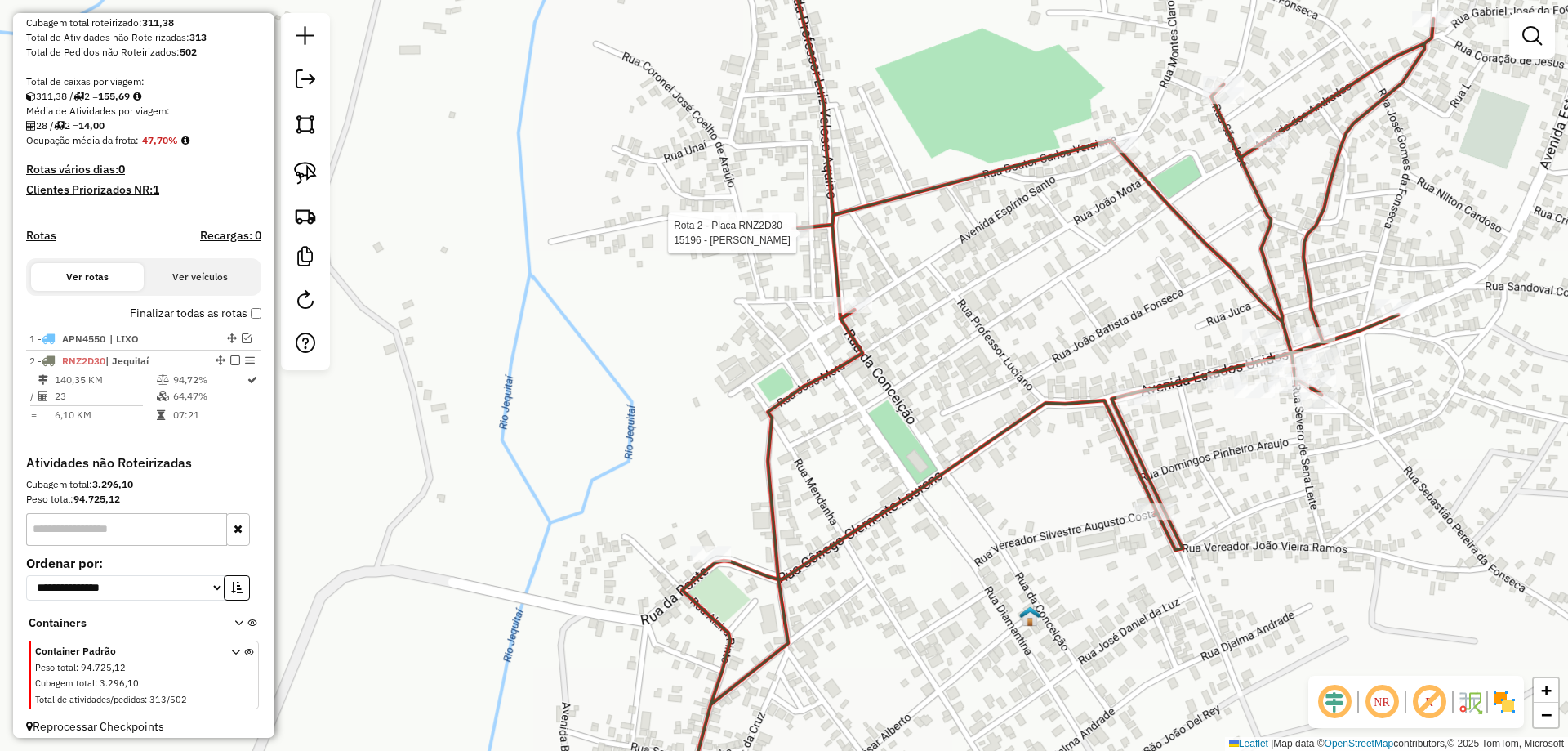
select select "**********"
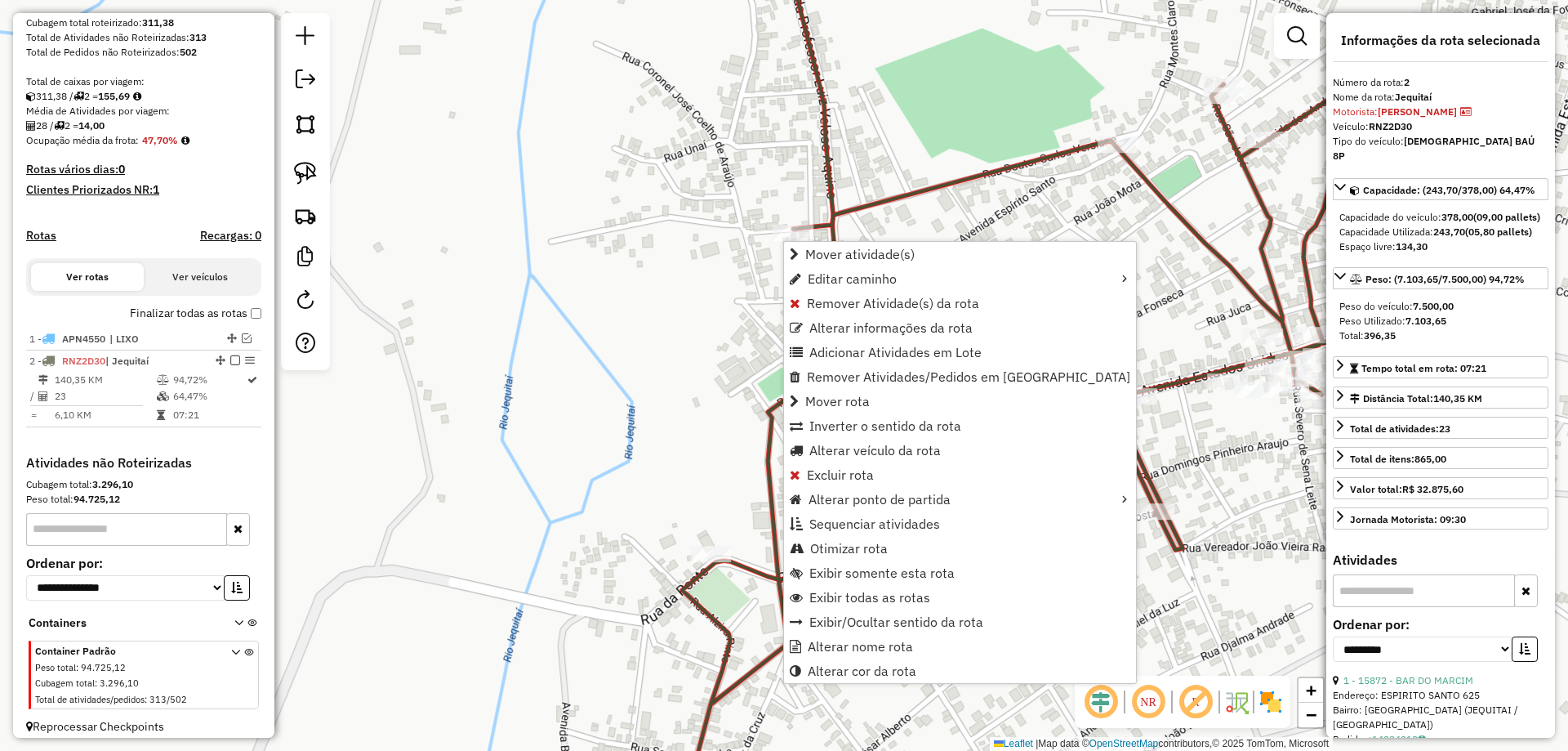
scroll to position [308, 0]
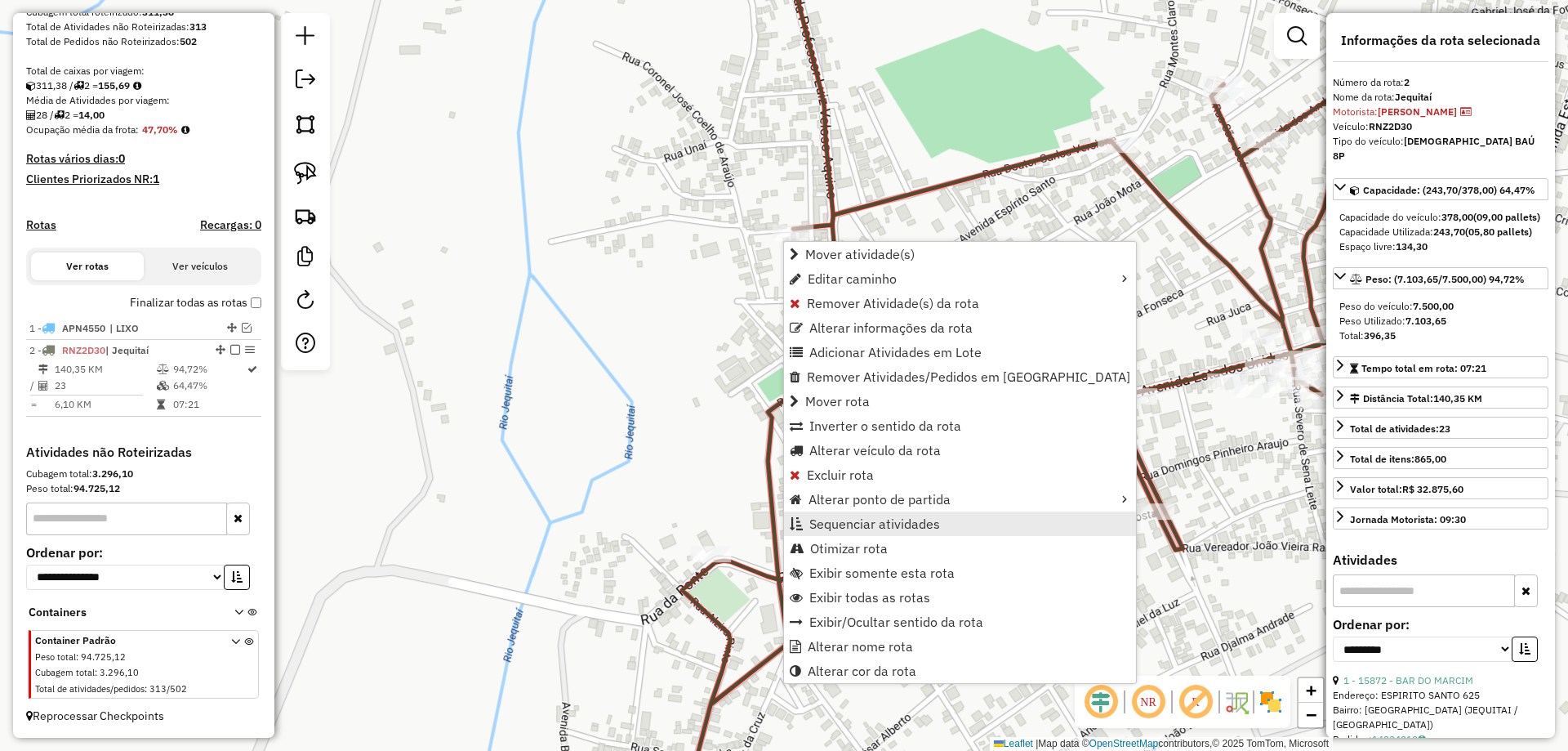
click at [861, 530] on span "Sequenciar atividades" at bounding box center [875, 524] width 130 height 13
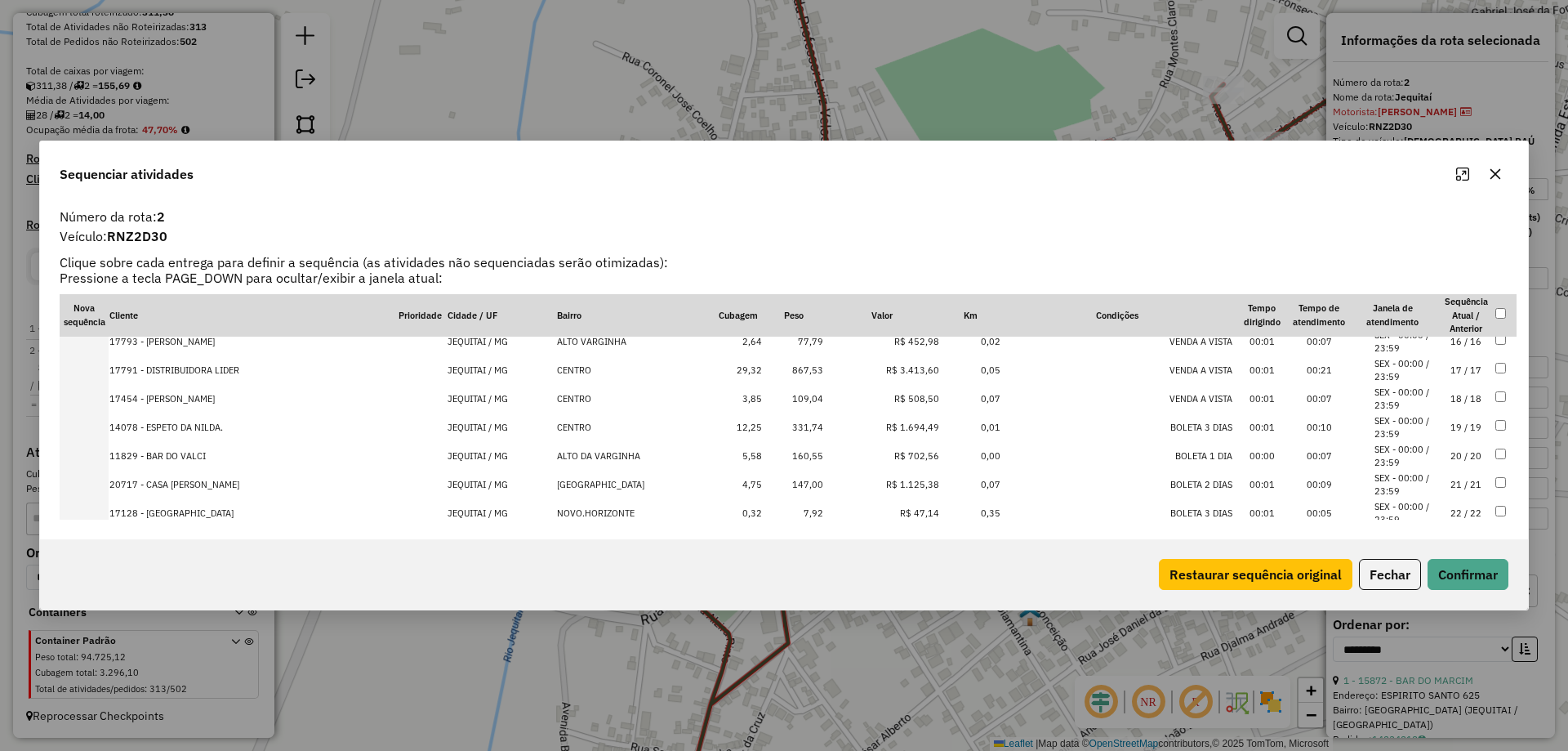
scroll to position [489, 0]
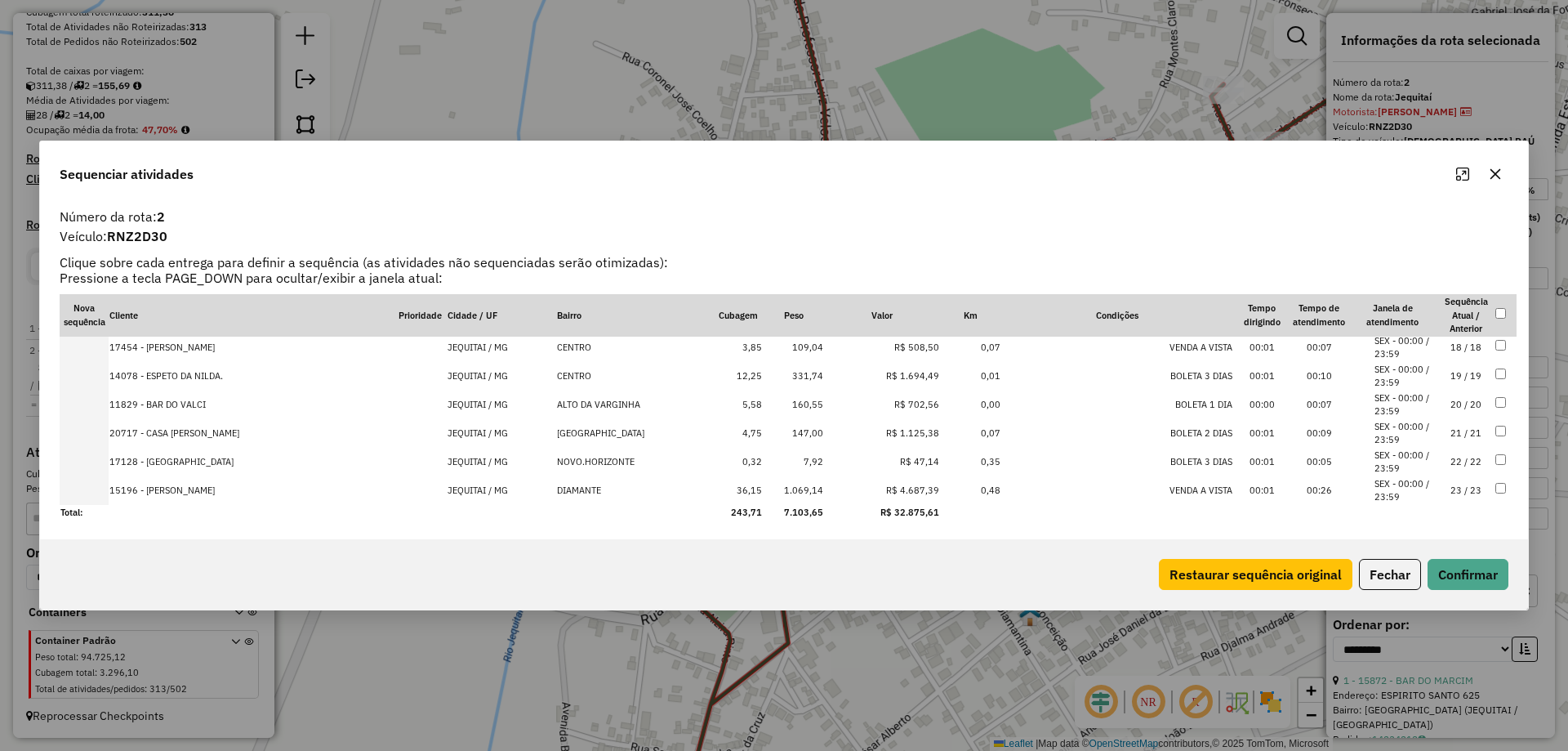
click at [1456, 487] on td "23 / 23" at bounding box center [1466, 490] width 58 height 29
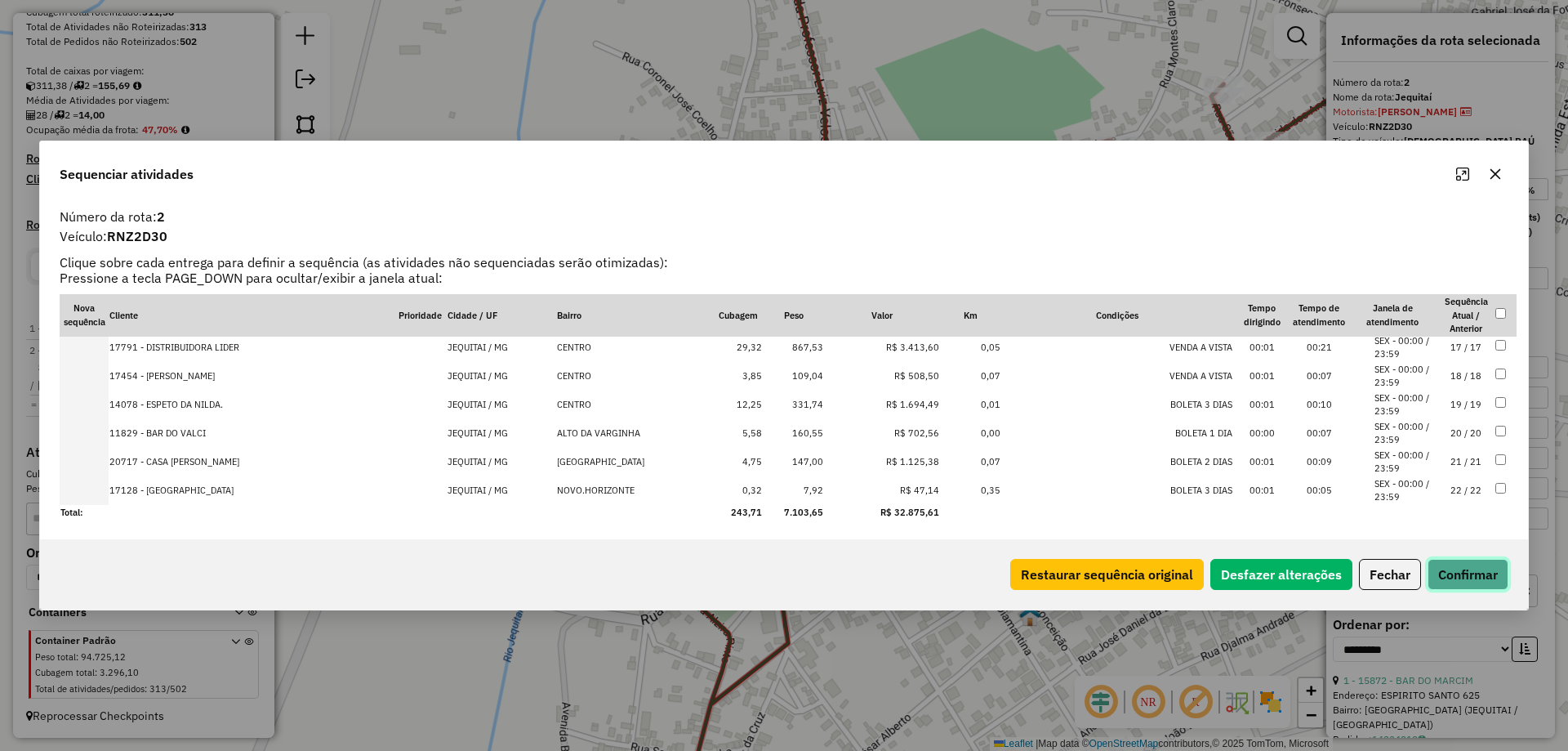
click at [1460, 562] on button "Confirmar" at bounding box center [1468, 574] width 81 height 31
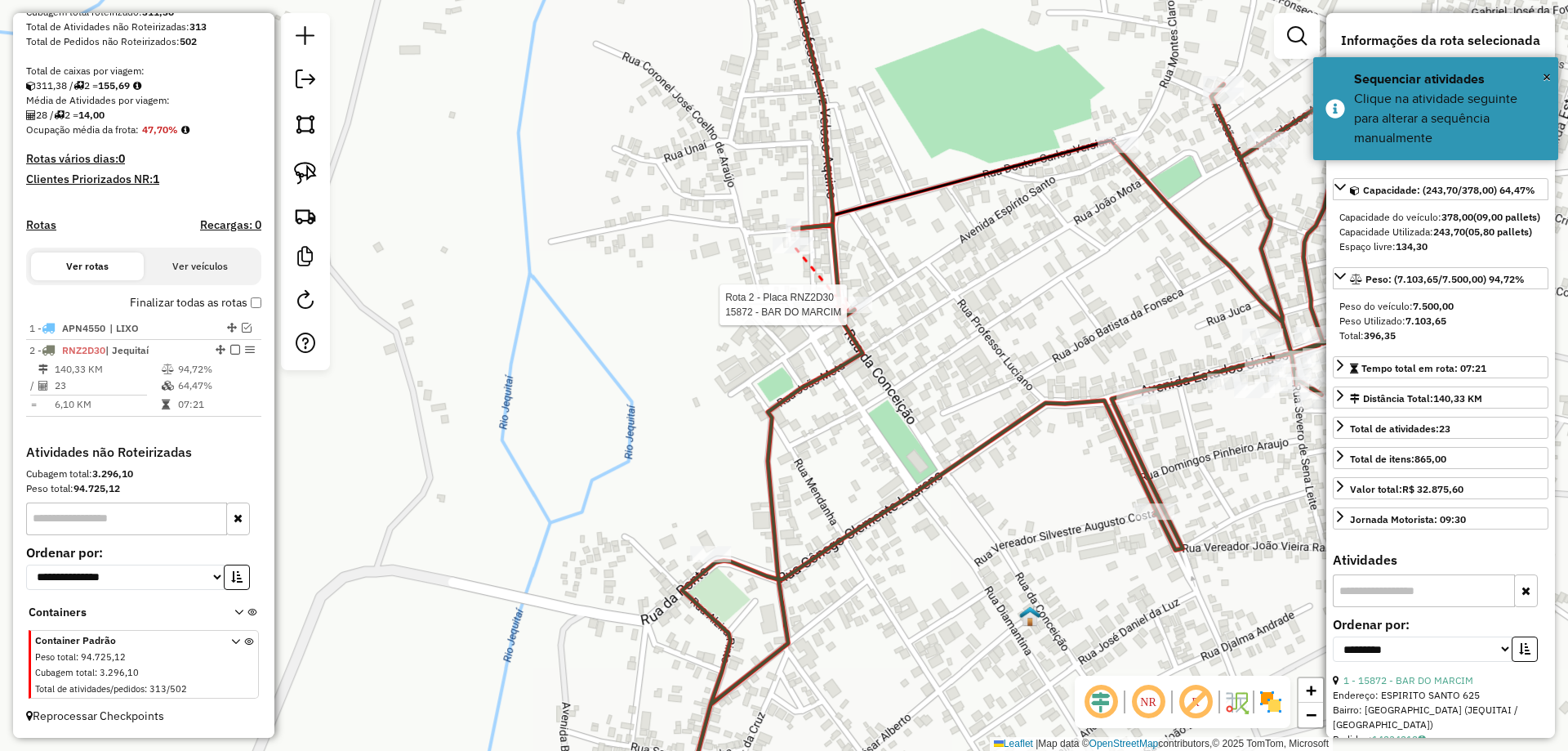
click at [854, 313] on div at bounding box center [852, 304] width 41 height 16
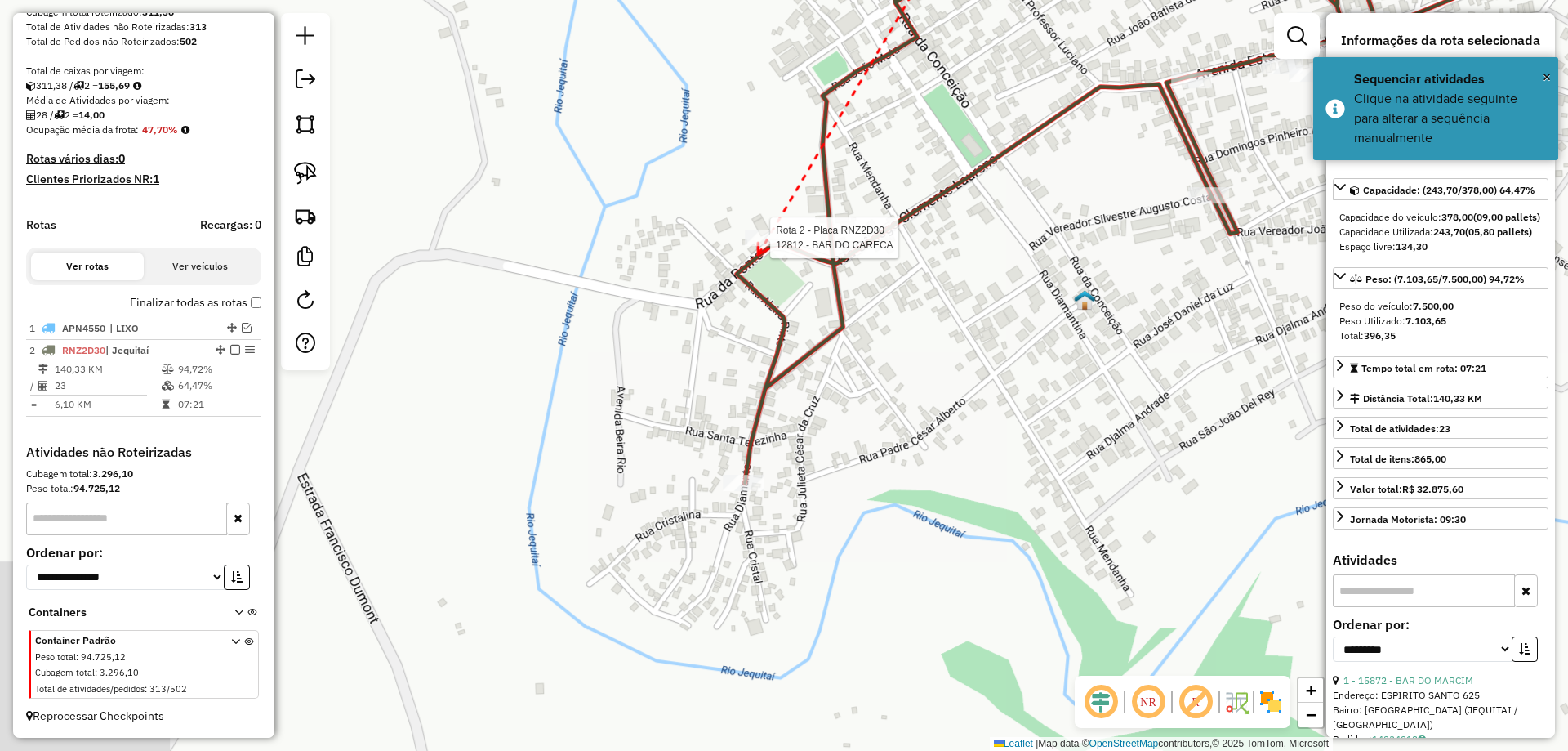
click at [761, 246] on div at bounding box center [765, 237] width 41 height 16
click at [729, 498] on icon at bounding box center [730, 492] width 12 height 12
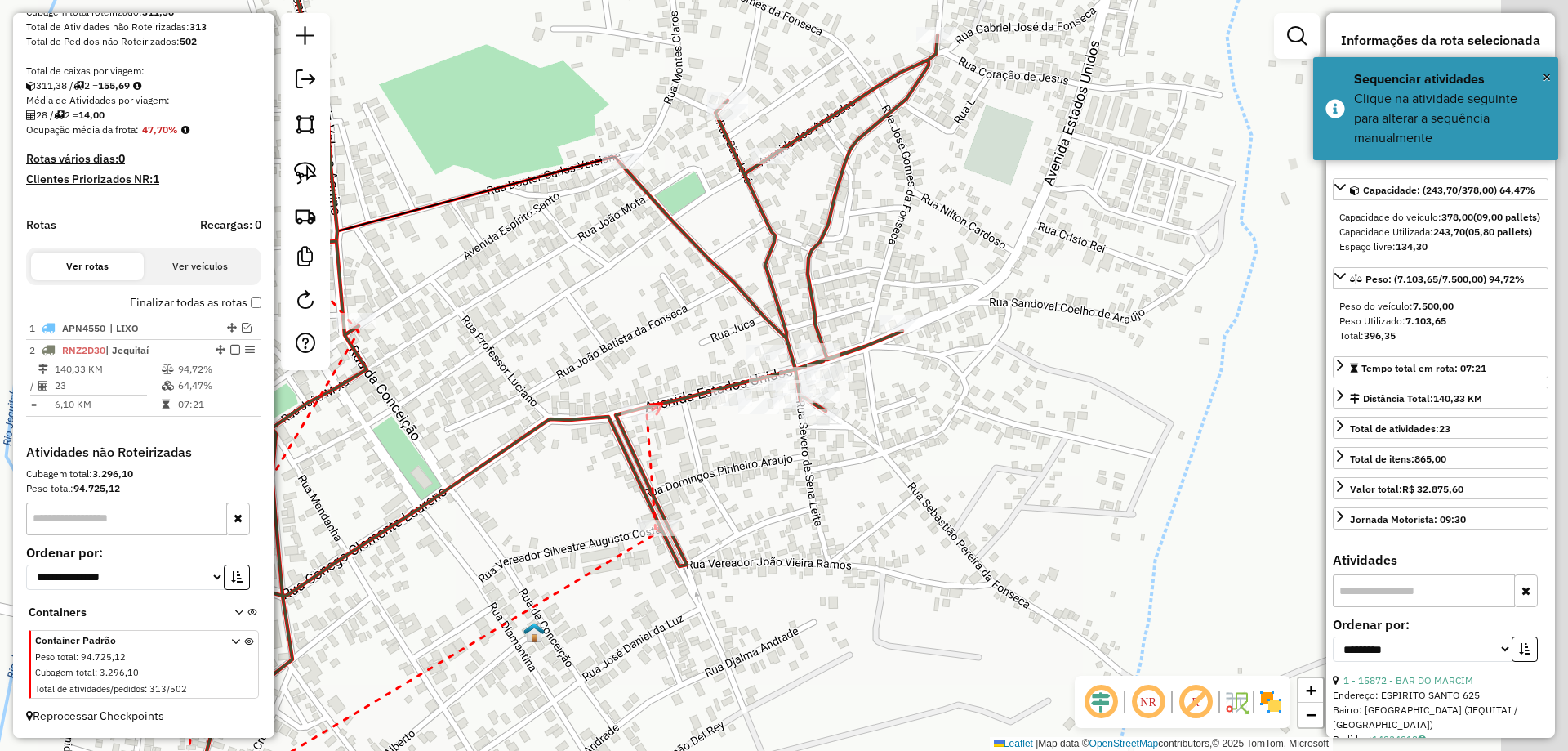
drag, startPoint x: 805, startPoint y: 361, endPoint x: 671, endPoint y: 404, distance: 140.7
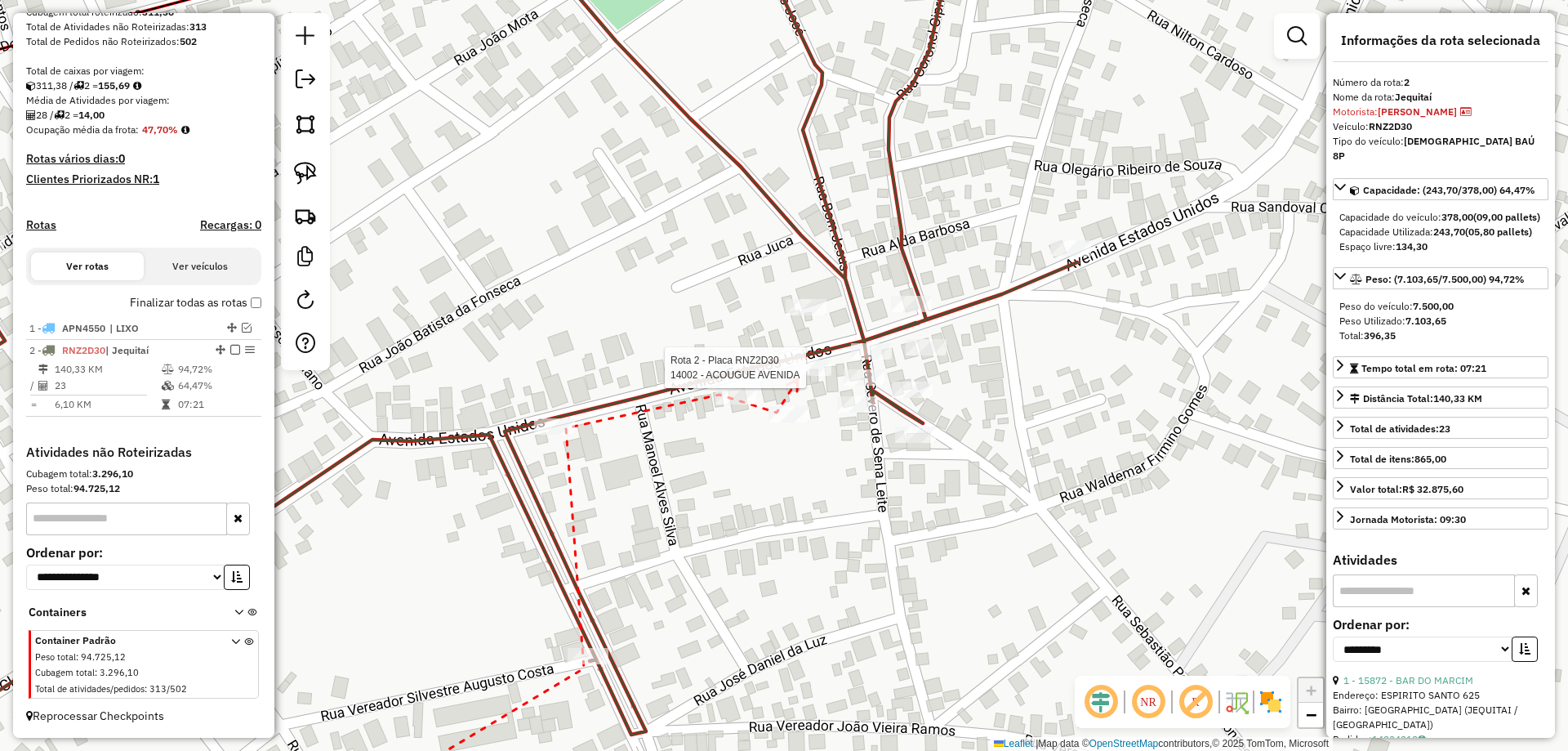
click at [798, 376] on div at bounding box center [810, 367] width 41 height 16
click at [855, 386] on div at bounding box center [864, 377] width 41 height 16
click at [867, 360] on div at bounding box center [871, 351] width 41 height 16
click at [912, 398] on div at bounding box center [912, 389] width 41 height 16
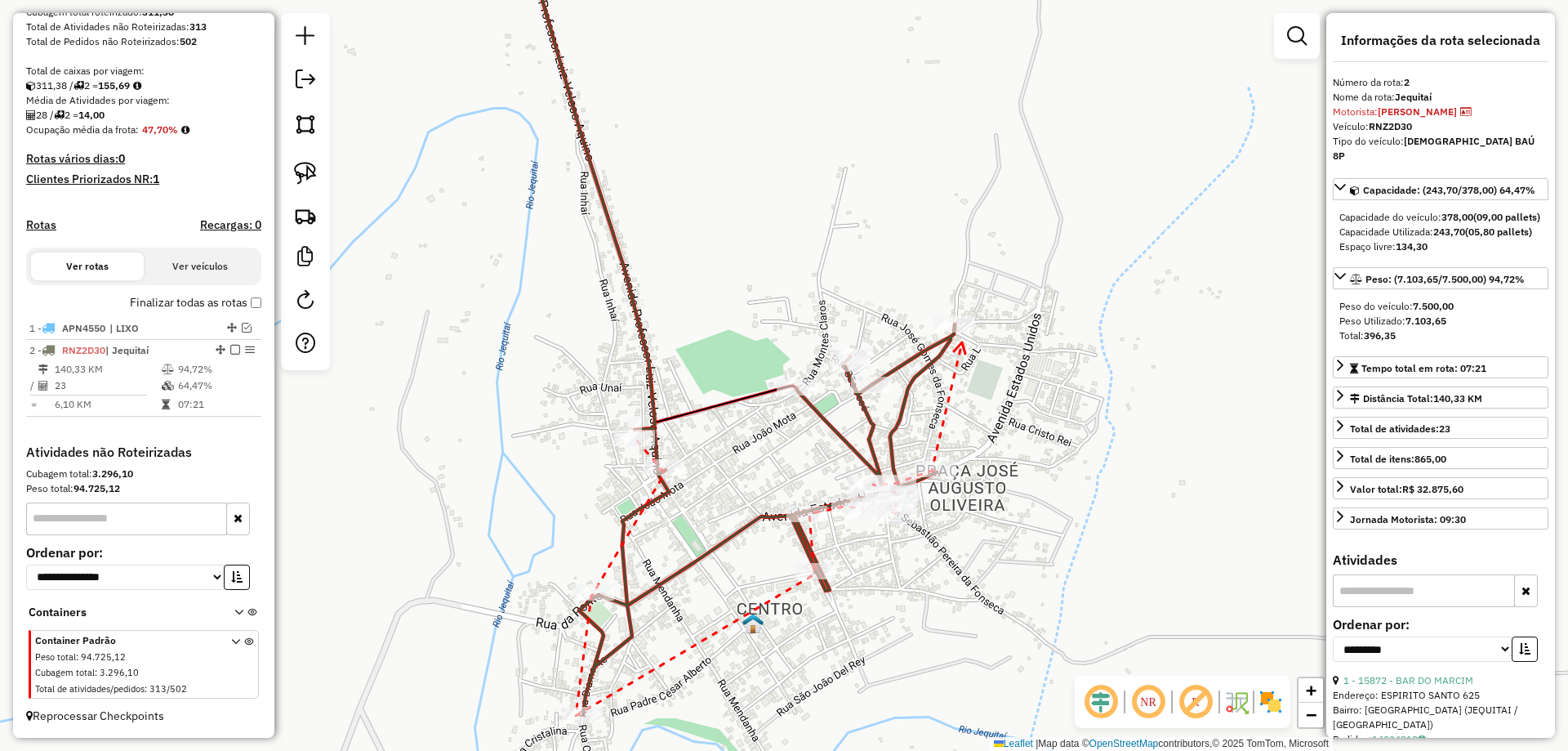
click at [963, 333] on div at bounding box center [953, 324] width 41 height 16
click at [854, 371] on div at bounding box center [850, 363] width 41 height 16
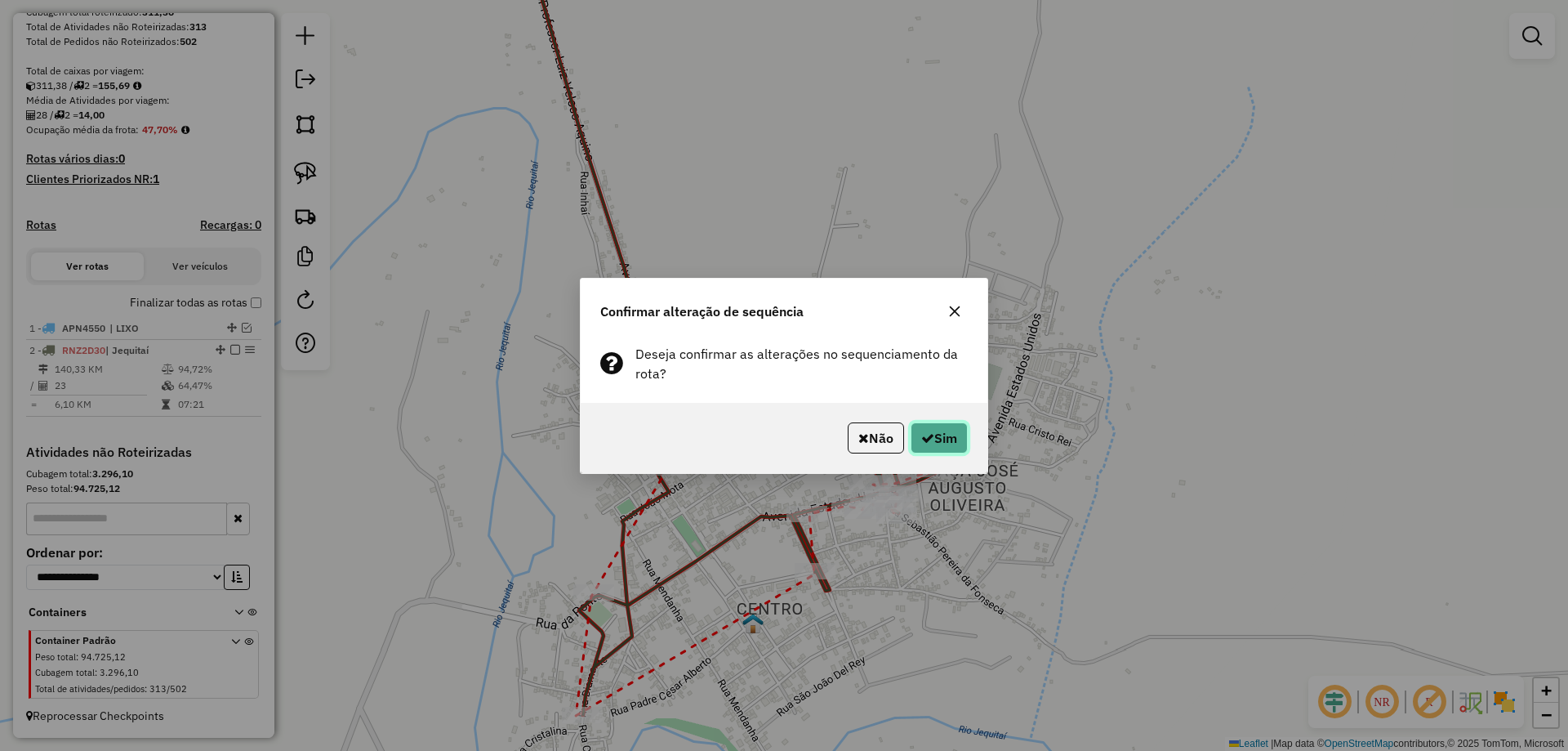
click at [953, 442] on button "Sim" at bounding box center [939, 437] width 58 height 31
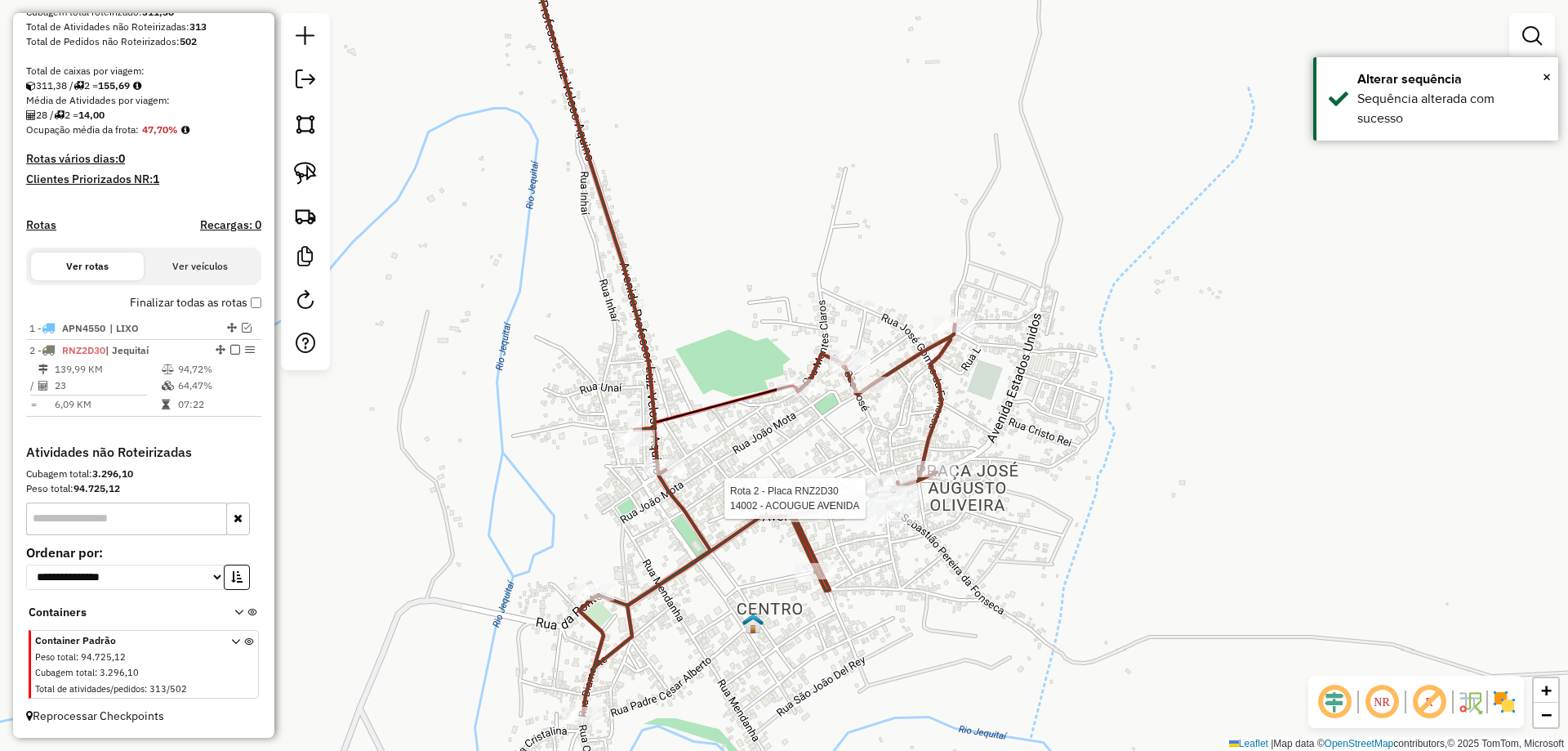
select select "**********"
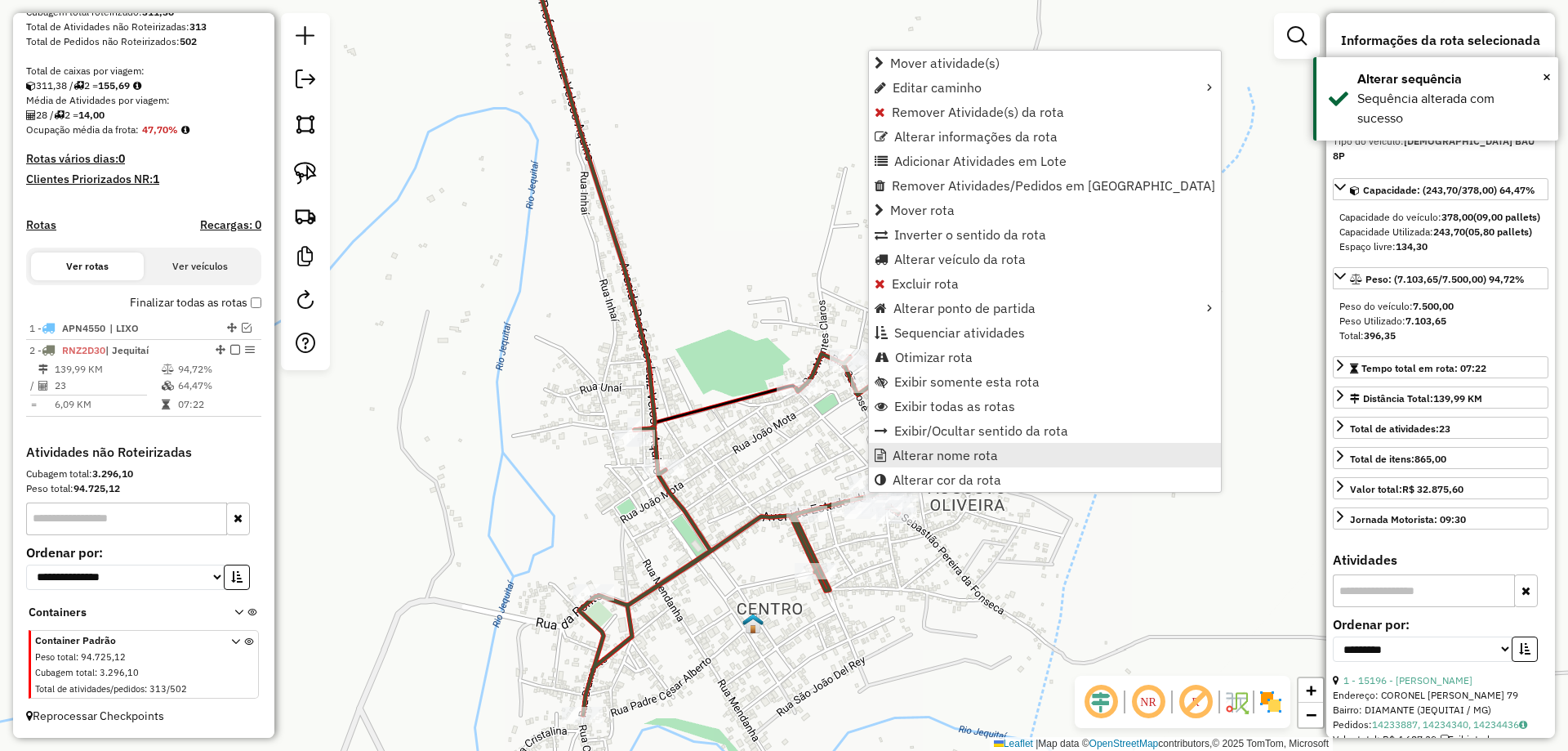
click at [950, 456] on span "Alterar nome rota" at bounding box center [946, 456] width 105 height 13
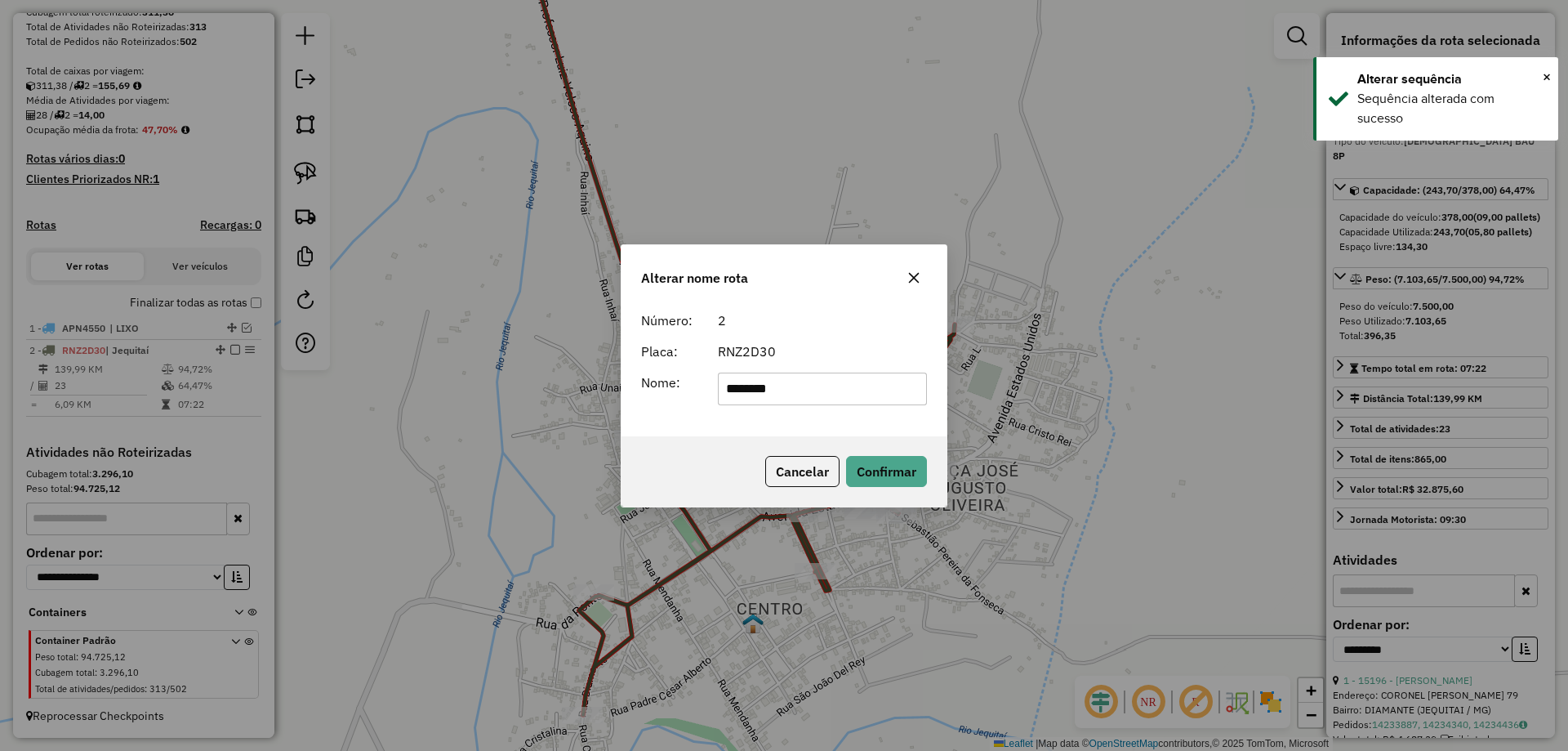
click at [850, 403] on input "********" at bounding box center [823, 388] width 210 height 33
type input "********"
click at [863, 474] on button "Confirmar" at bounding box center [886, 471] width 81 height 31
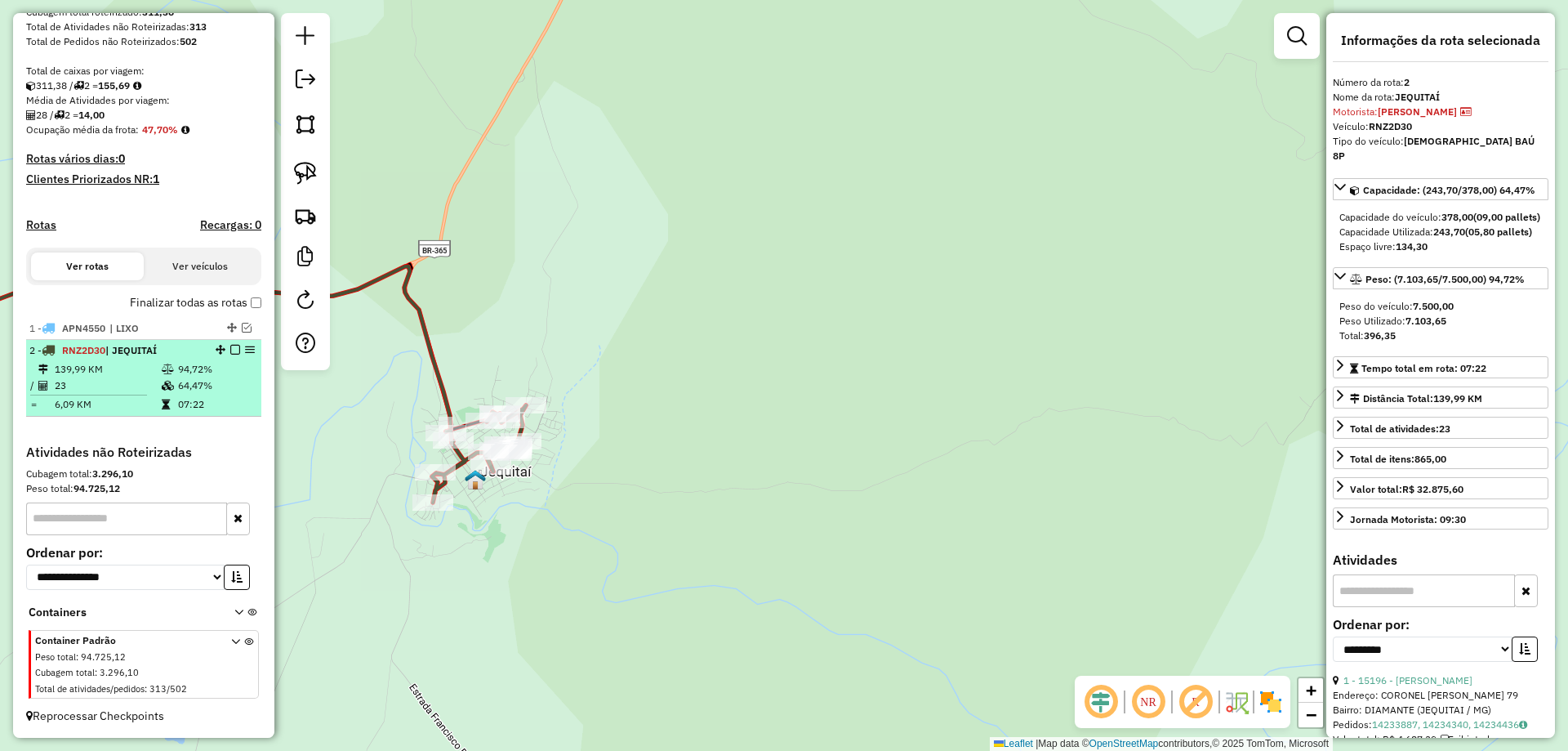
click at [233, 348] on em at bounding box center [235, 349] width 10 height 10
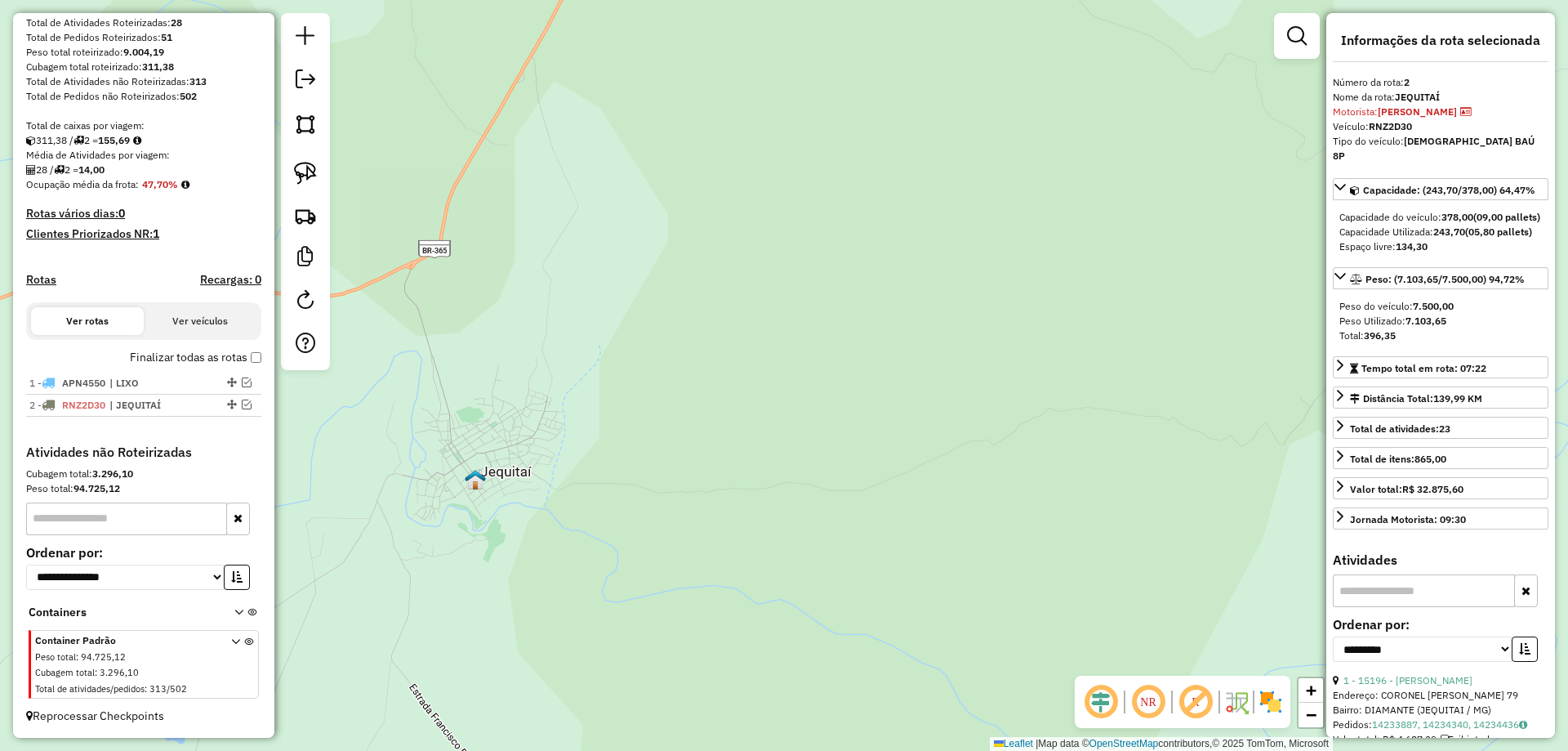
scroll to position [253, 0]
drag, startPoint x: 551, startPoint y: 490, endPoint x: 964, endPoint y: 399, distance: 422.9
click at [896, 427] on div "Janela de atendimento Grade de atendimento Capacidade Transportadoras Veículos …" at bounding box center [784, 375] width 1568 height 751
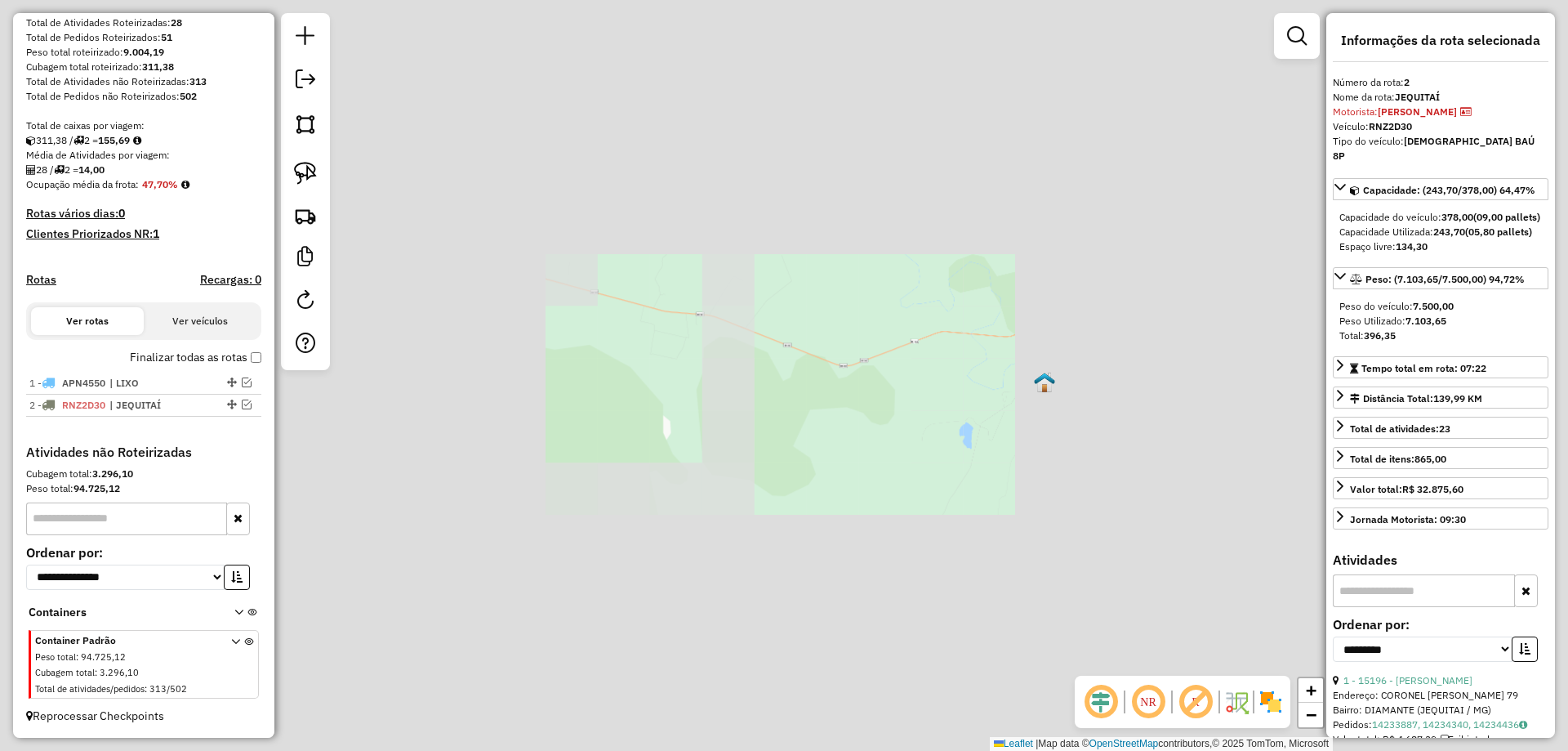
click at [845, 215] on div "Janela de atendimento Grade de atendimento Capacidade Transportadoras Veículos …" at bounding box center [784, 375] width 1568 height 751
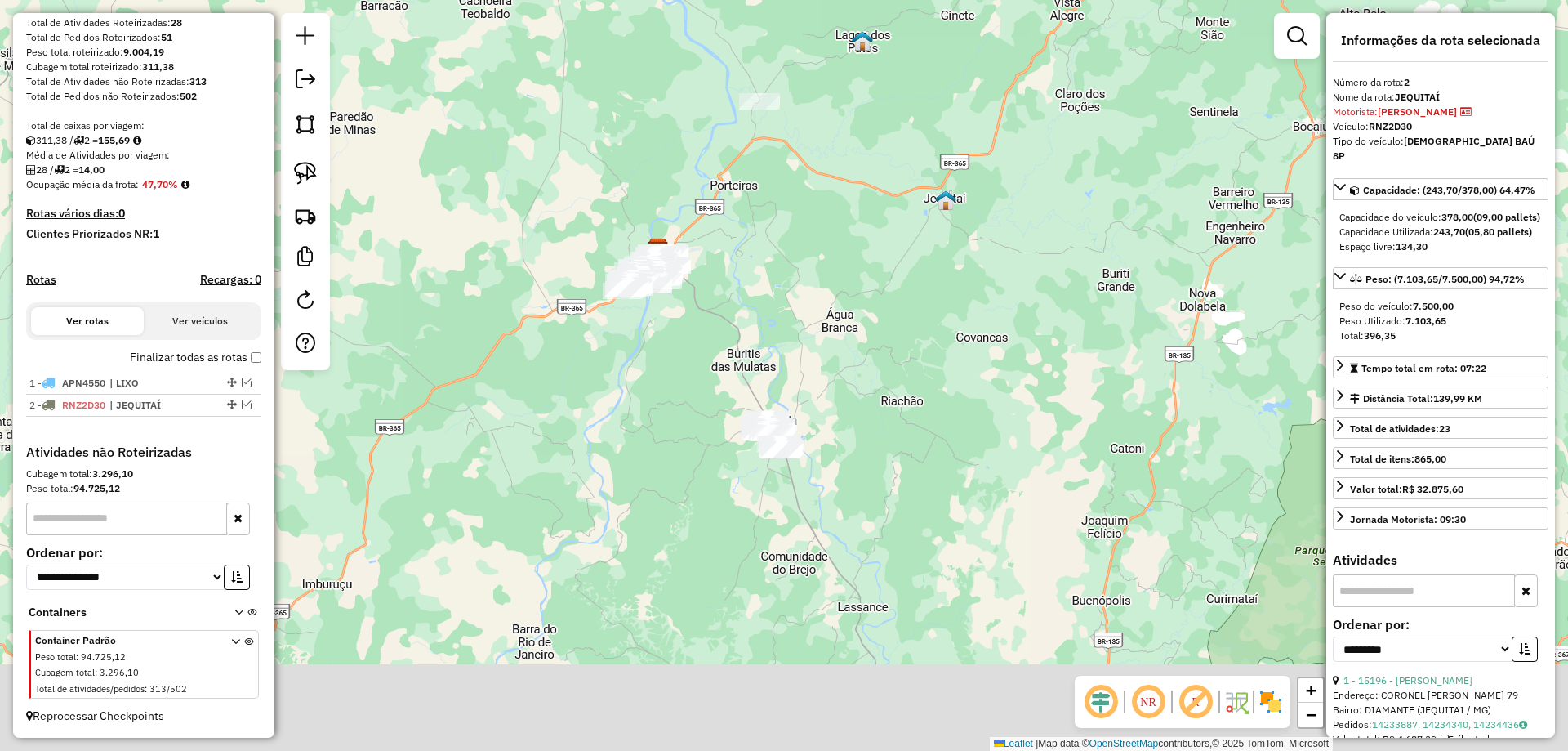
drag, startPoint x: 592, startPoint y: 435, endPoint x: 644, endPoint y: 311, distance: 134.5
click at [644, 311] on div "Janela de atendimento Grade de atendimento Capacidade Transportadoras Veículos …" at bounding box center [784, 375] width 1568 height 751
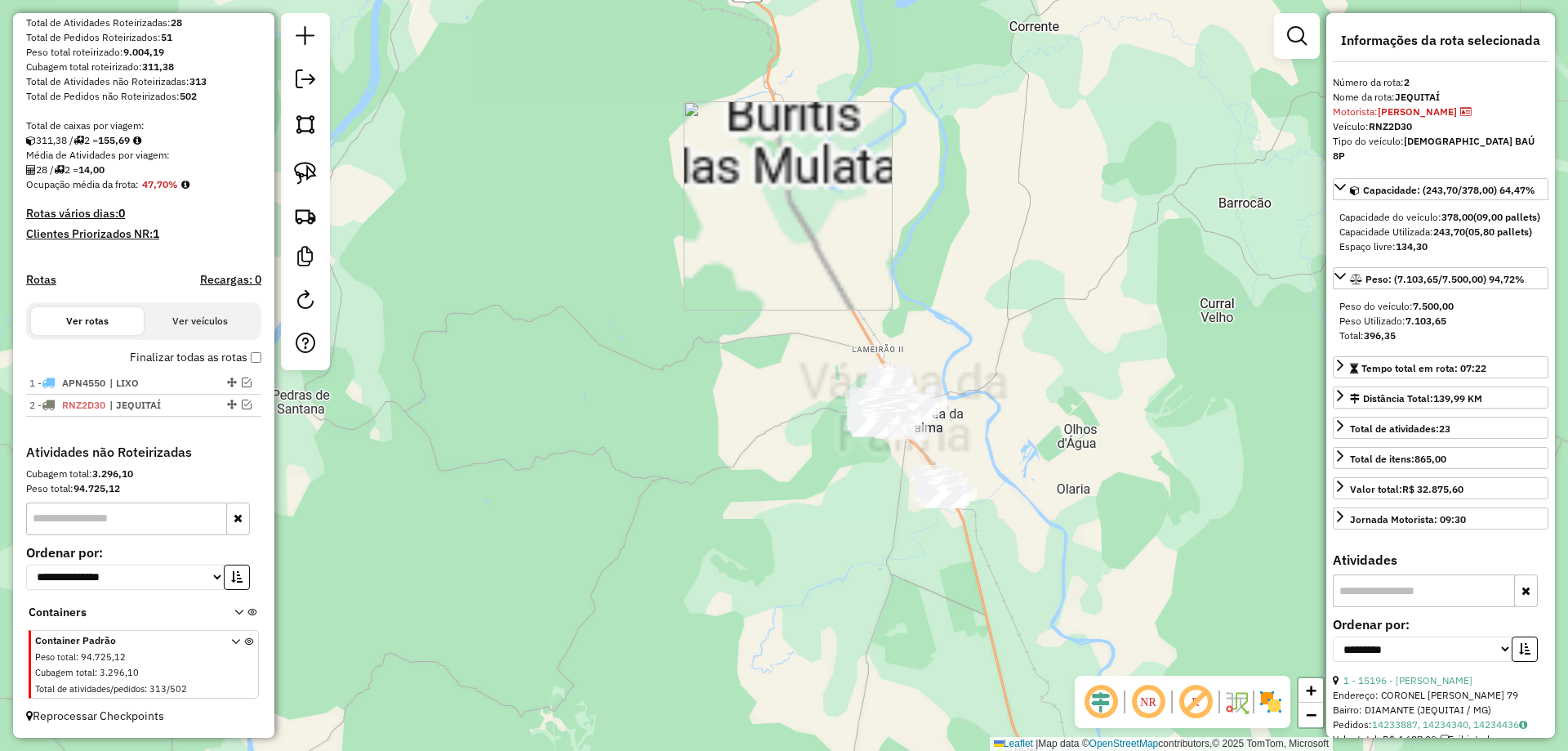
drag, startPoint x: 680, startPoint y: 363, endPoint x: 471, endPoint y: 294, distance: 220.1
click at [475, 304] on div "Janela de atendimento Grade de atendimento Capacidade Transportadoras Veículos …" at bounding box center [784, 375] width 1568 height 751
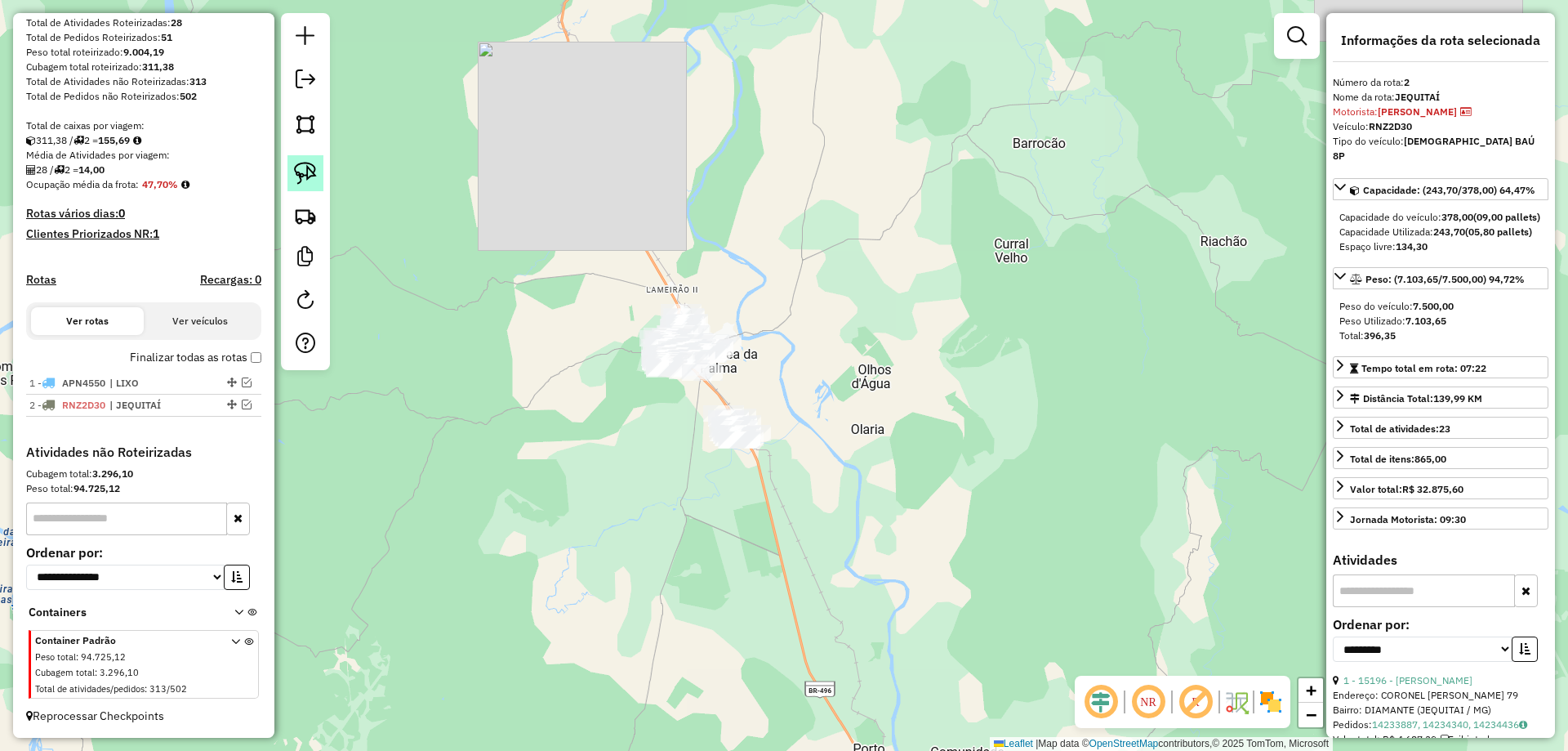
click at [308, 185] on link at bounding box center [305, 173] width 35 height 35
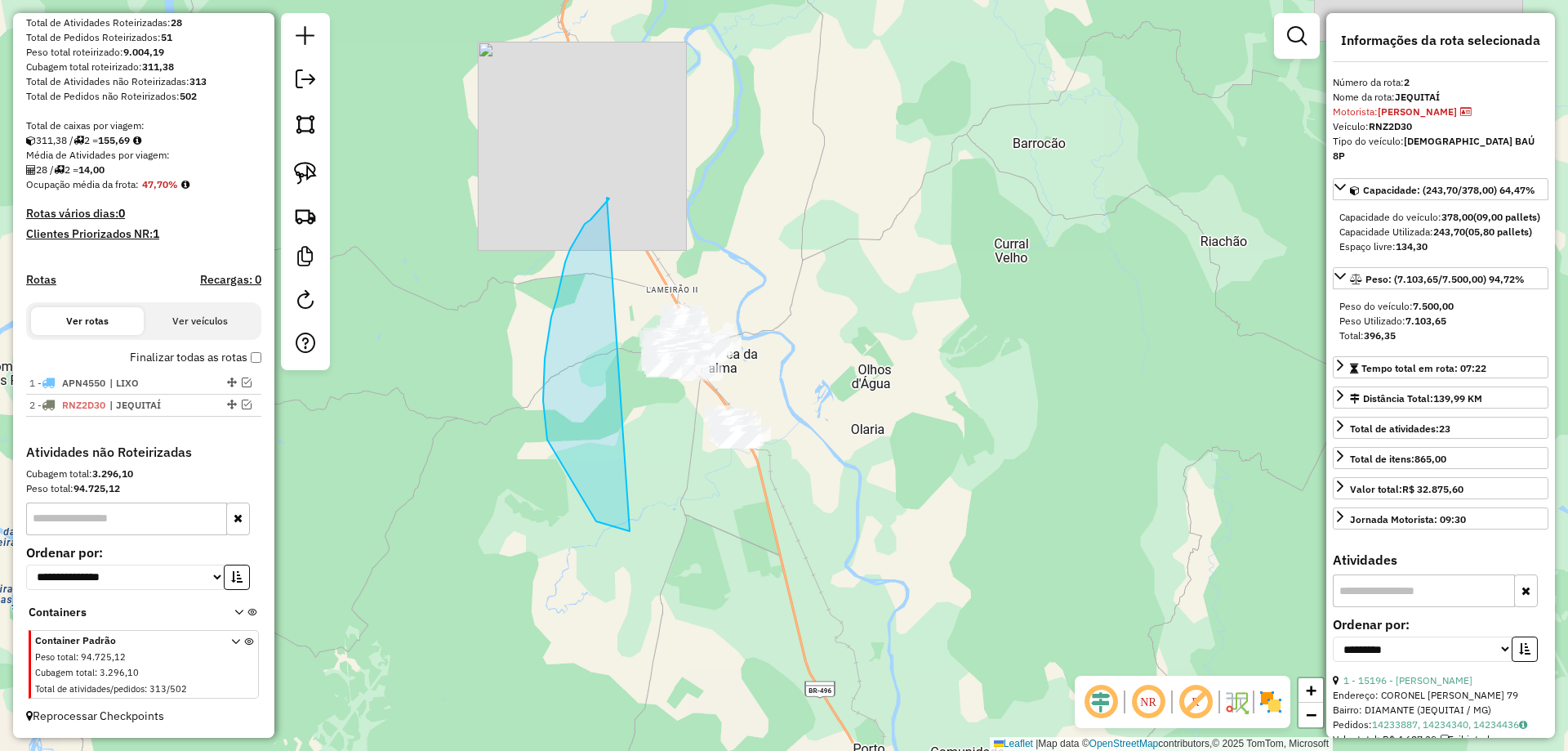
drag, startPoint x: 609, startPoint y: 199, endPoint x: 964, endPoint y: 251, distance: 358.8
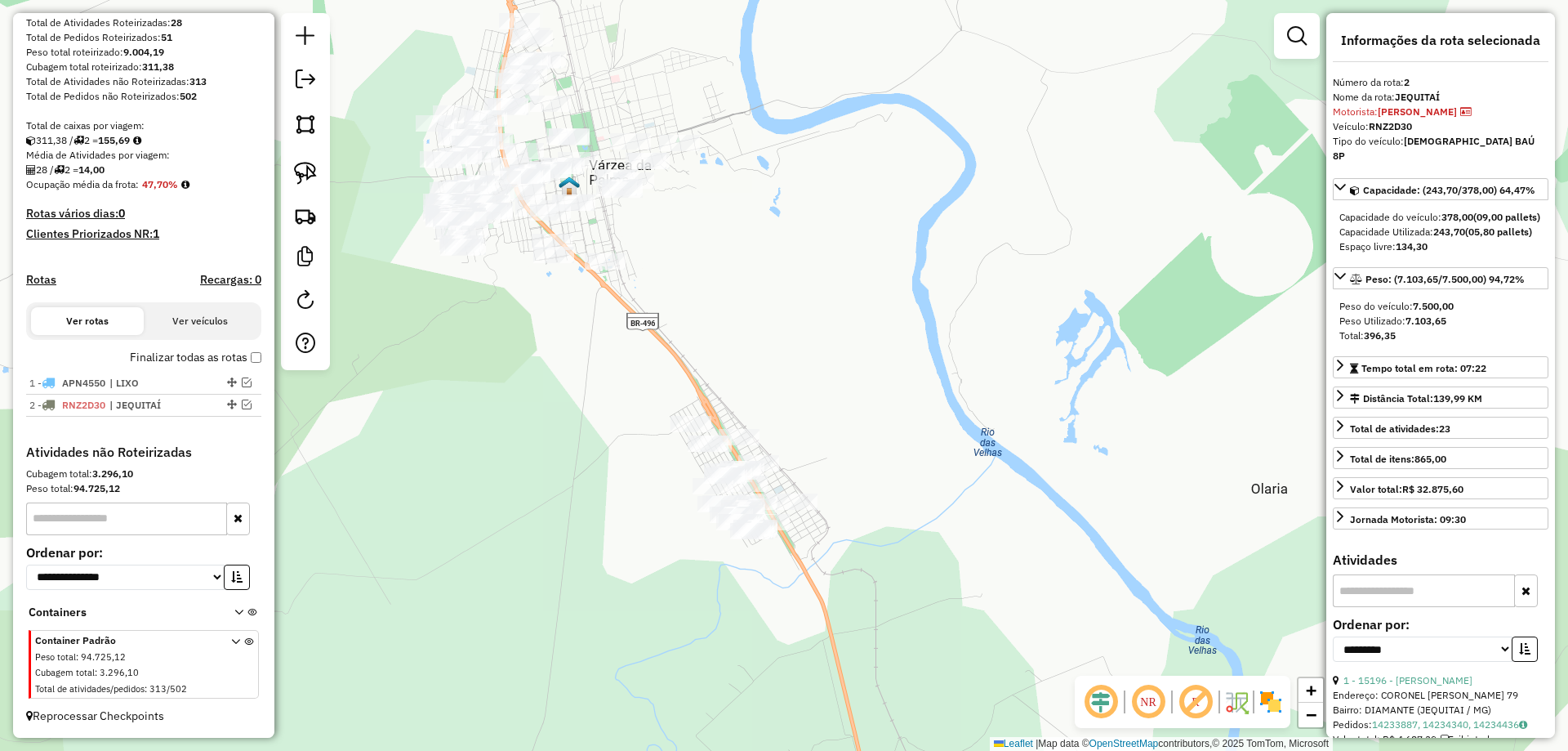
drag, startPoint x: 779, startPoint y: 371, endPoint x: 696, endPoint y: 393, distance: 85.9
click at [696, 393] on div "Janela de atendimento Grade de atendimento Capacidade Transportadoras Veículos …" at bounding box center [784, 375] width 1568 height 751
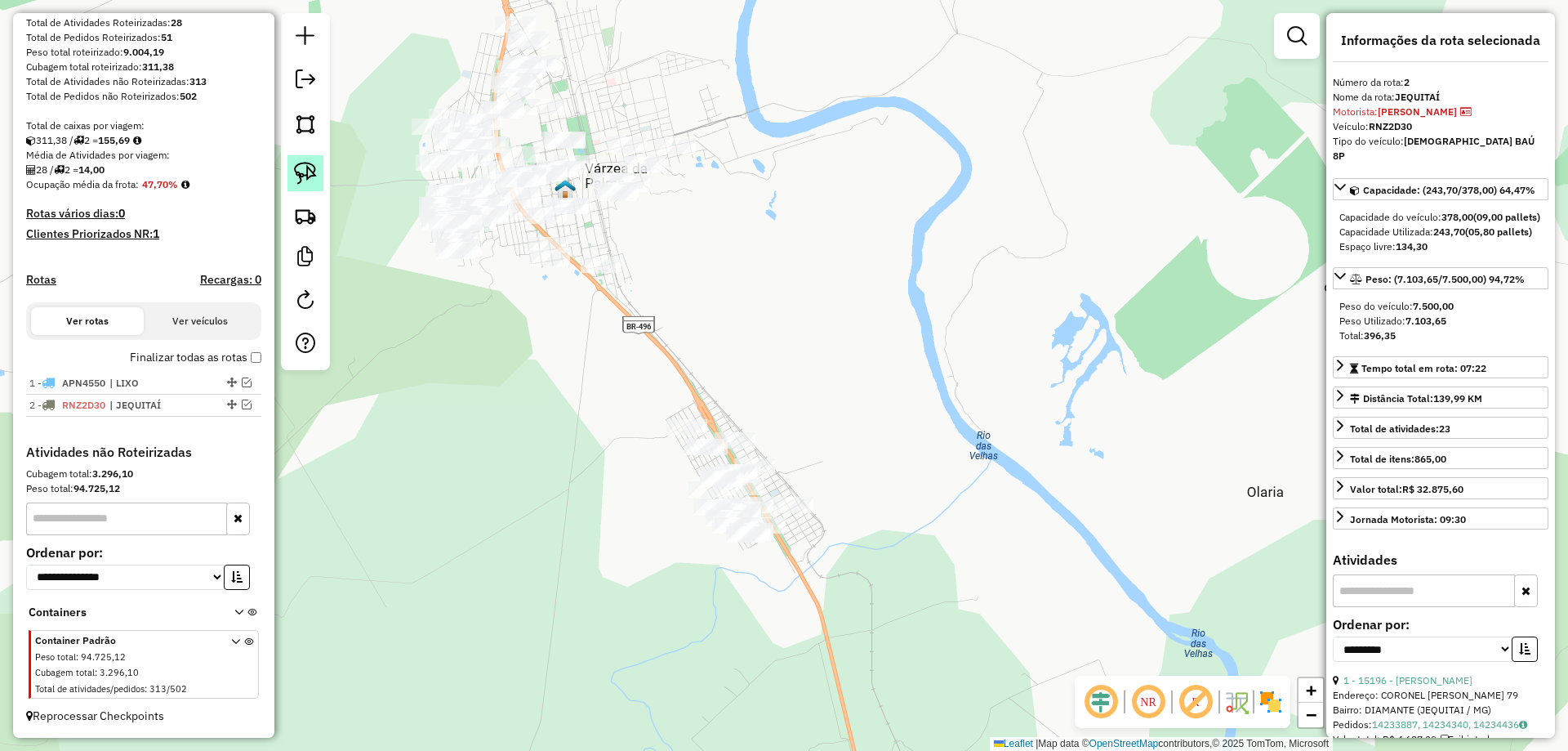
click at [314, 170] on img at bounding box center [306, 174] width 23 height 23
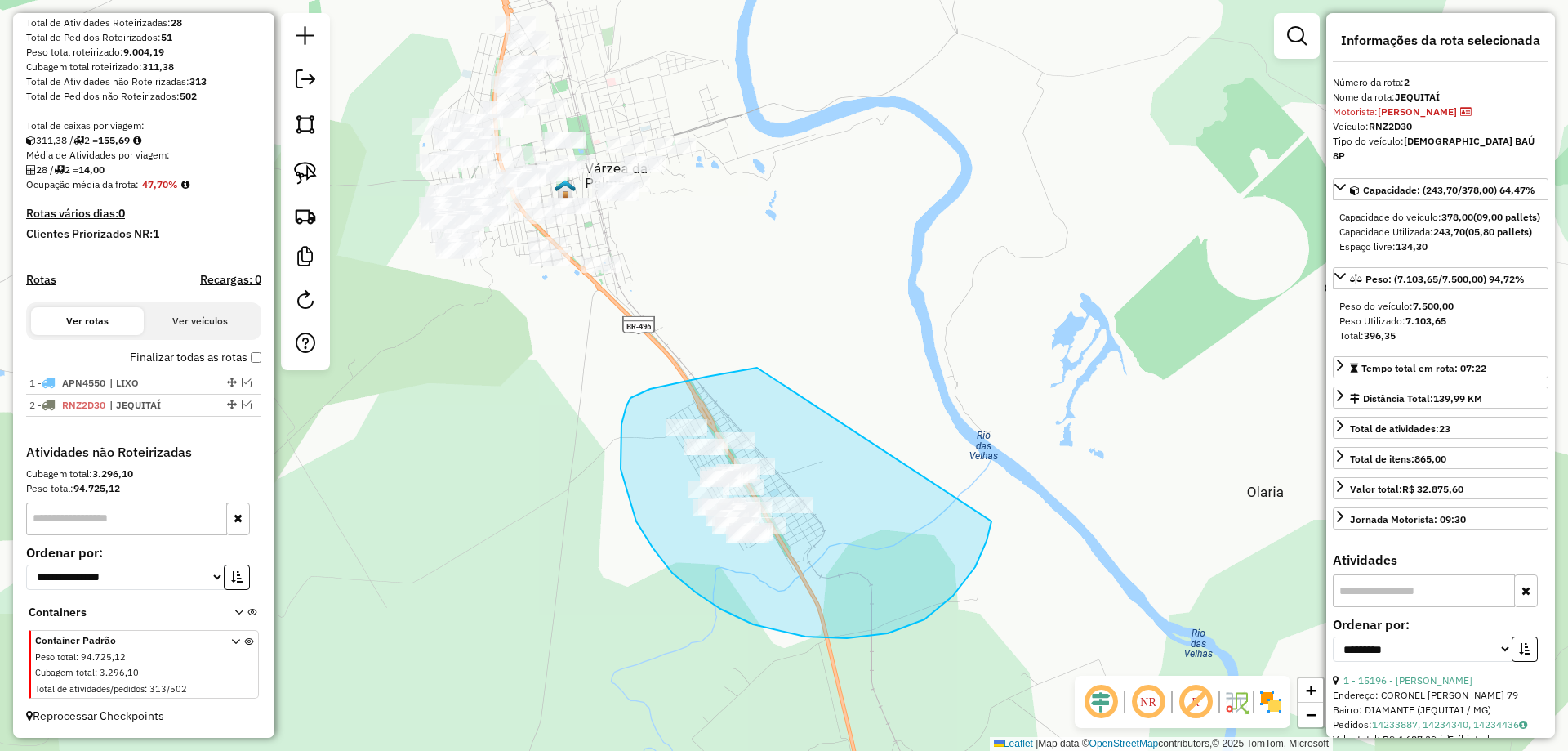
drag, startPoint x: 757, startPoint y: 367, endPoint x: 978, endPoint y: 491, distance: 253.4
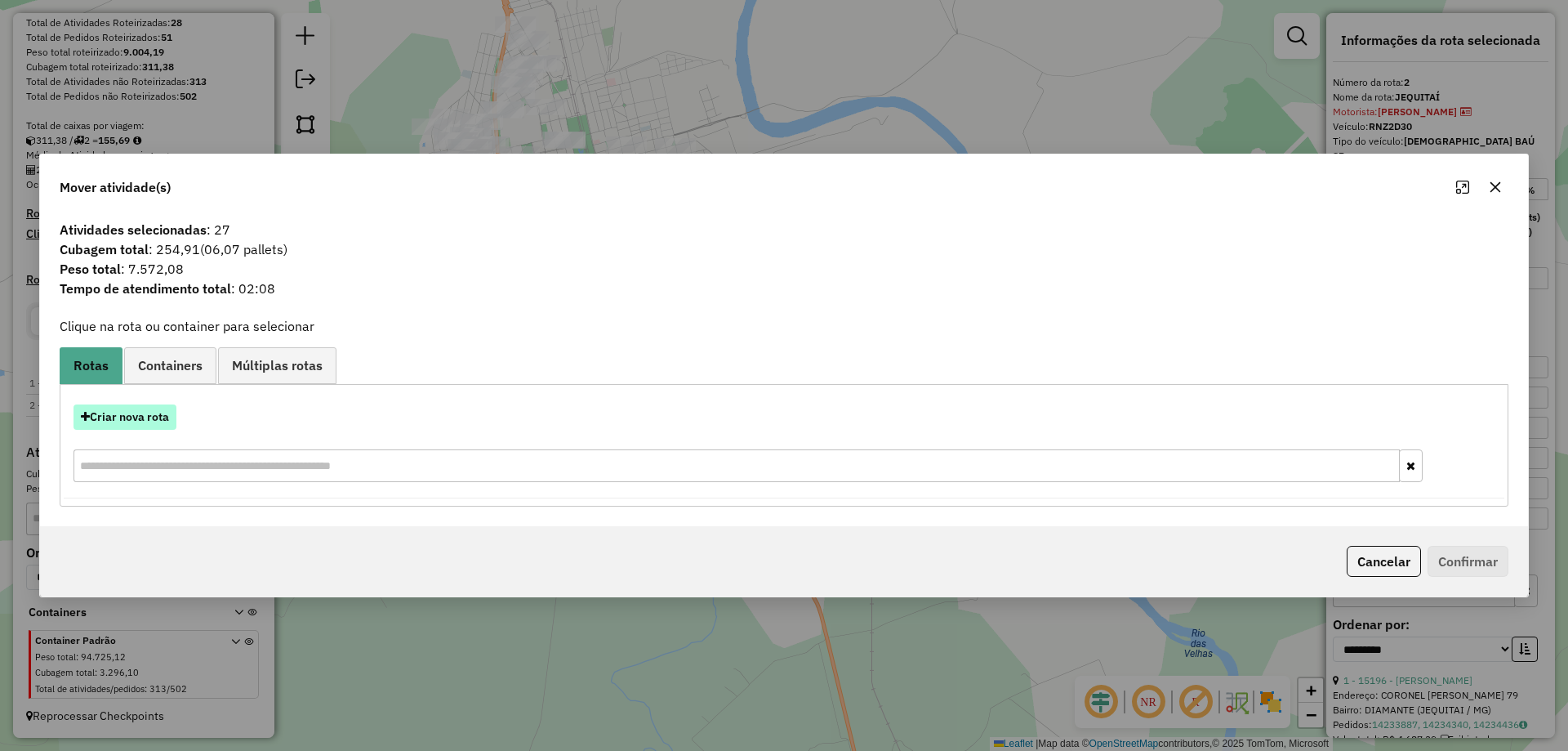
click at [122, 421] on button "Criar nova rota" at bounding box center [125, 417] width 103 height 25
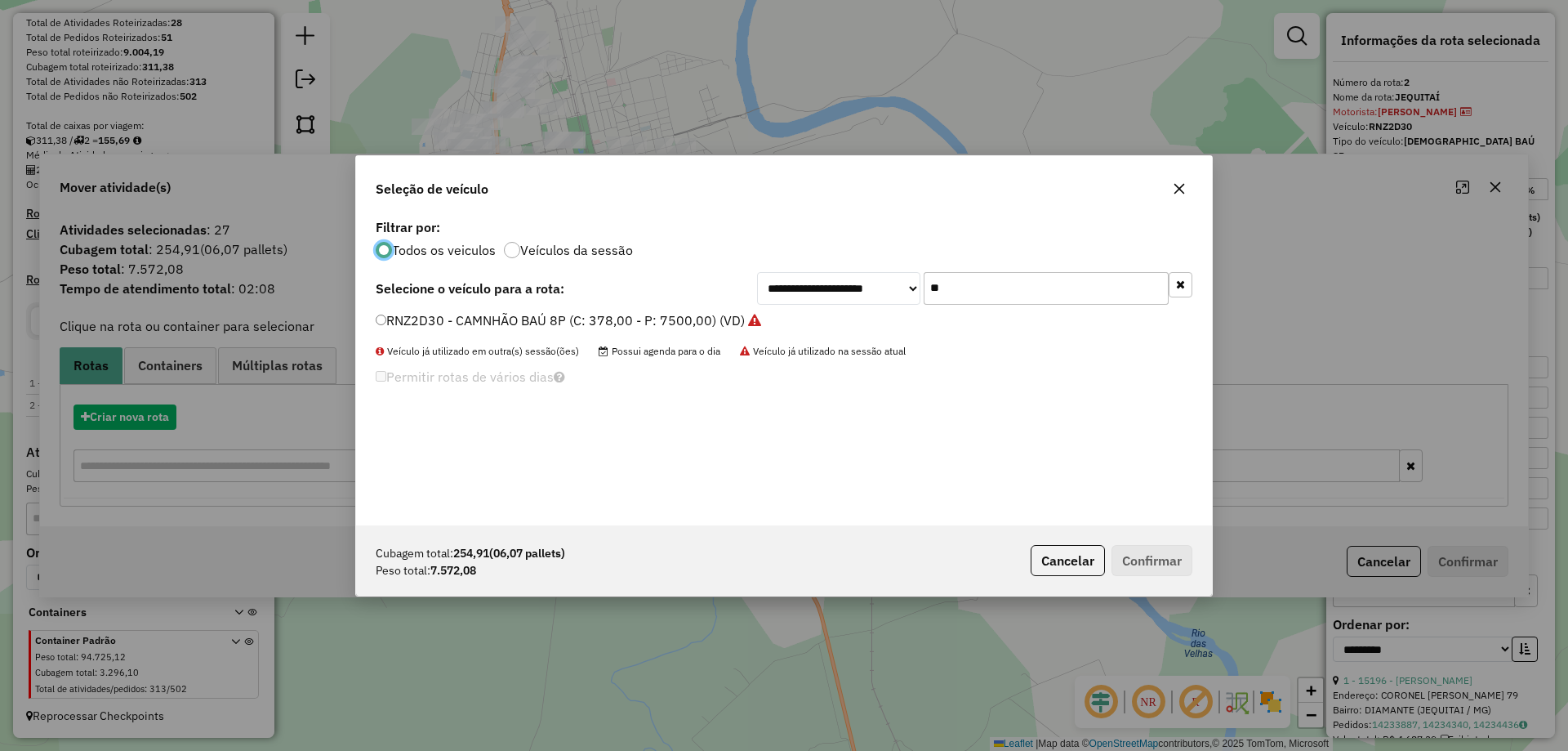
scroll to position [9, 5]
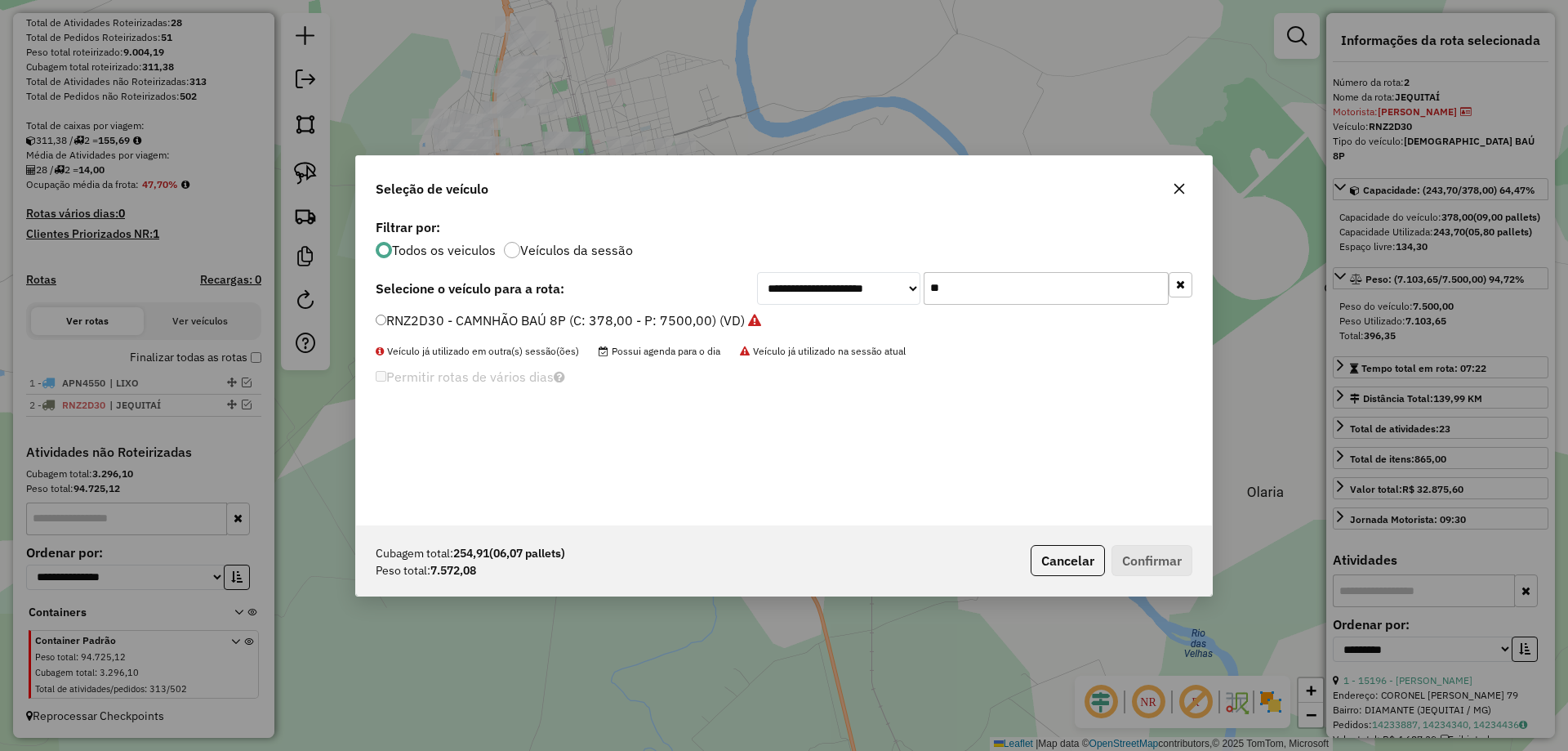
click at [964, 283] on input "**" at bounding box center [1045, 289] width 245 height 33
type input "*"
type input "***"
click at [448, 322] on label "RNW7J70 - 7 - CAMINHÃO BAÚ 10P (C: 378,00 - P: 9000,00) (VD)" at bounding box center [577, 320] width 404 height 19
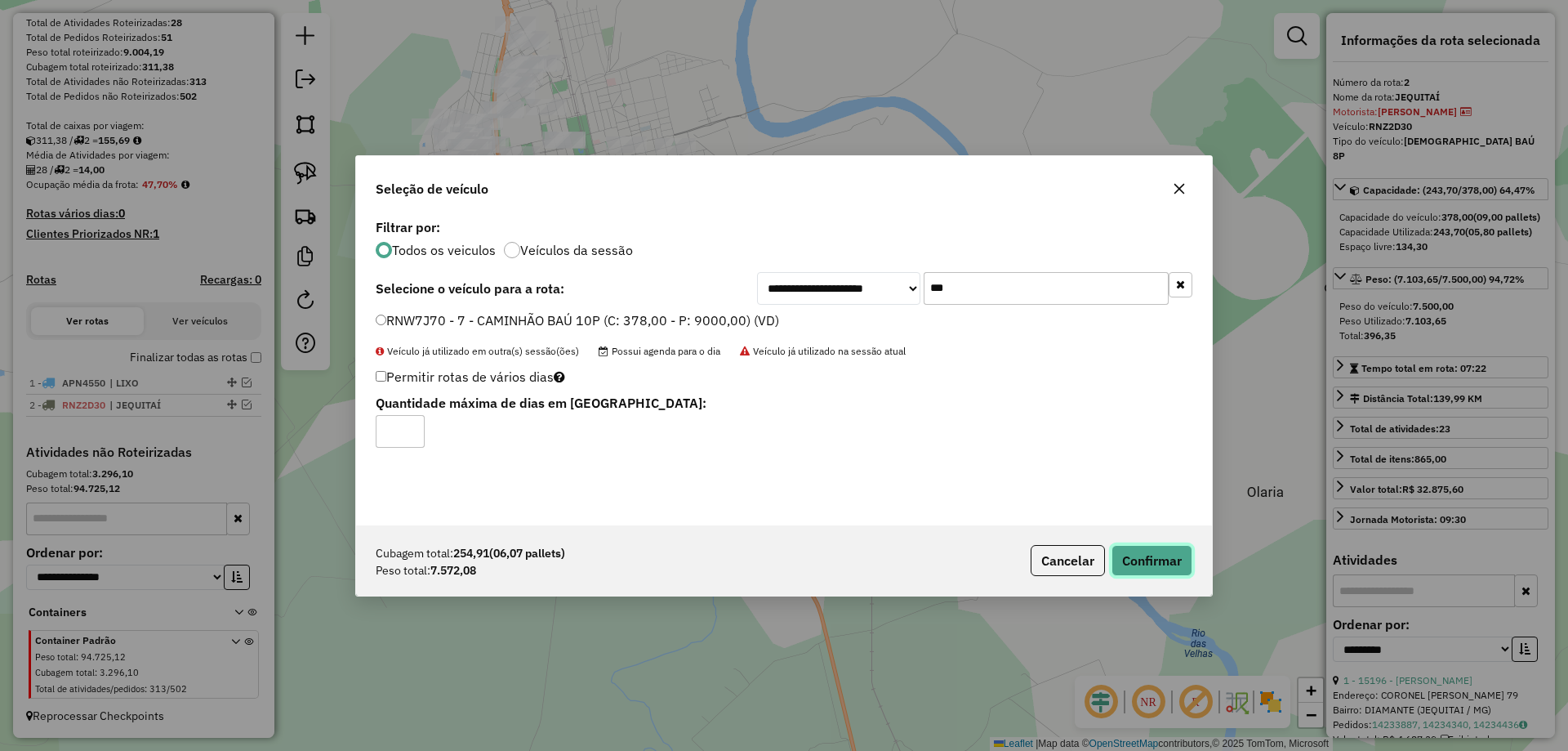
click at [1135, 545] on button "Confirmar" at bounding box center [1152, 560] width 81 height 31
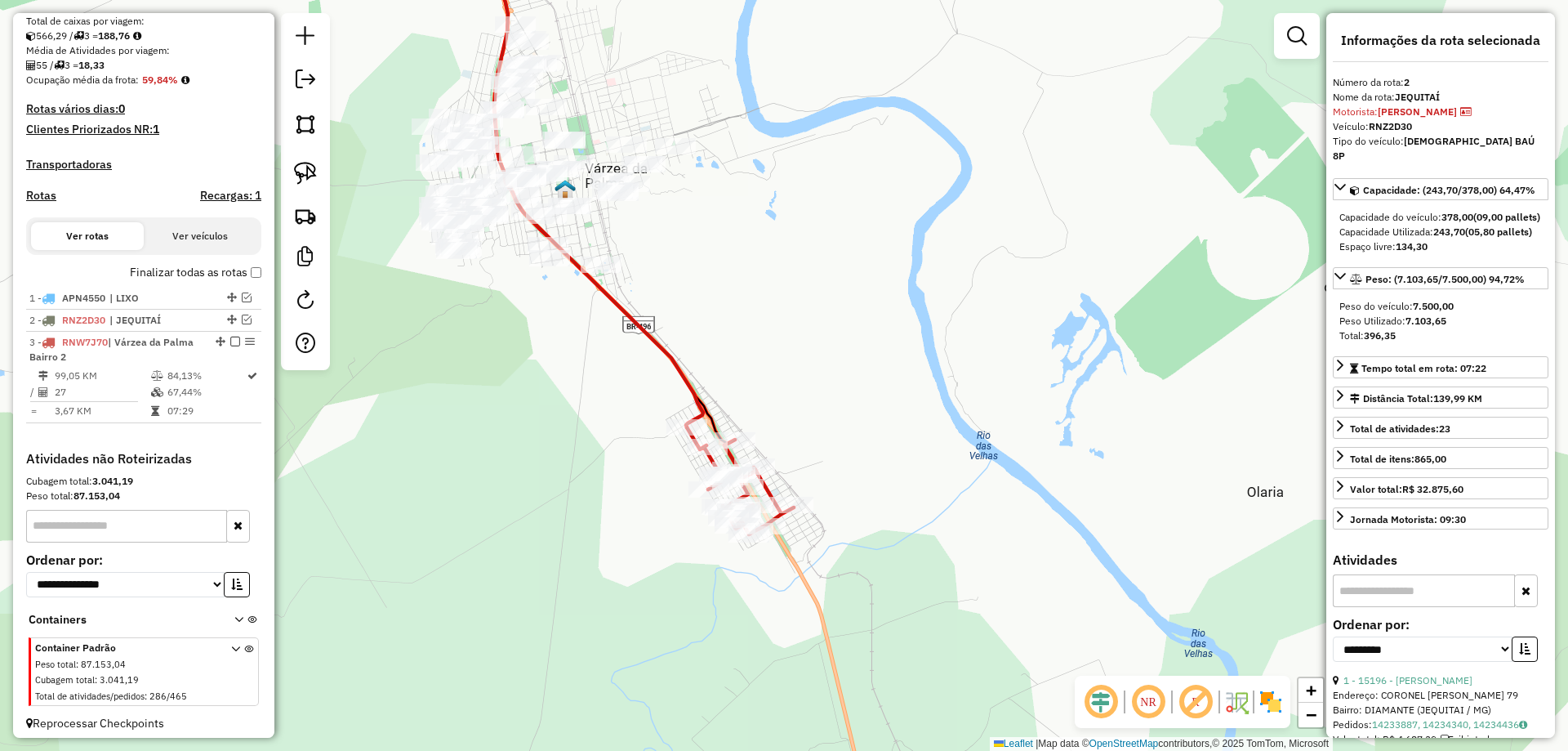
scroll to position [365, 0]
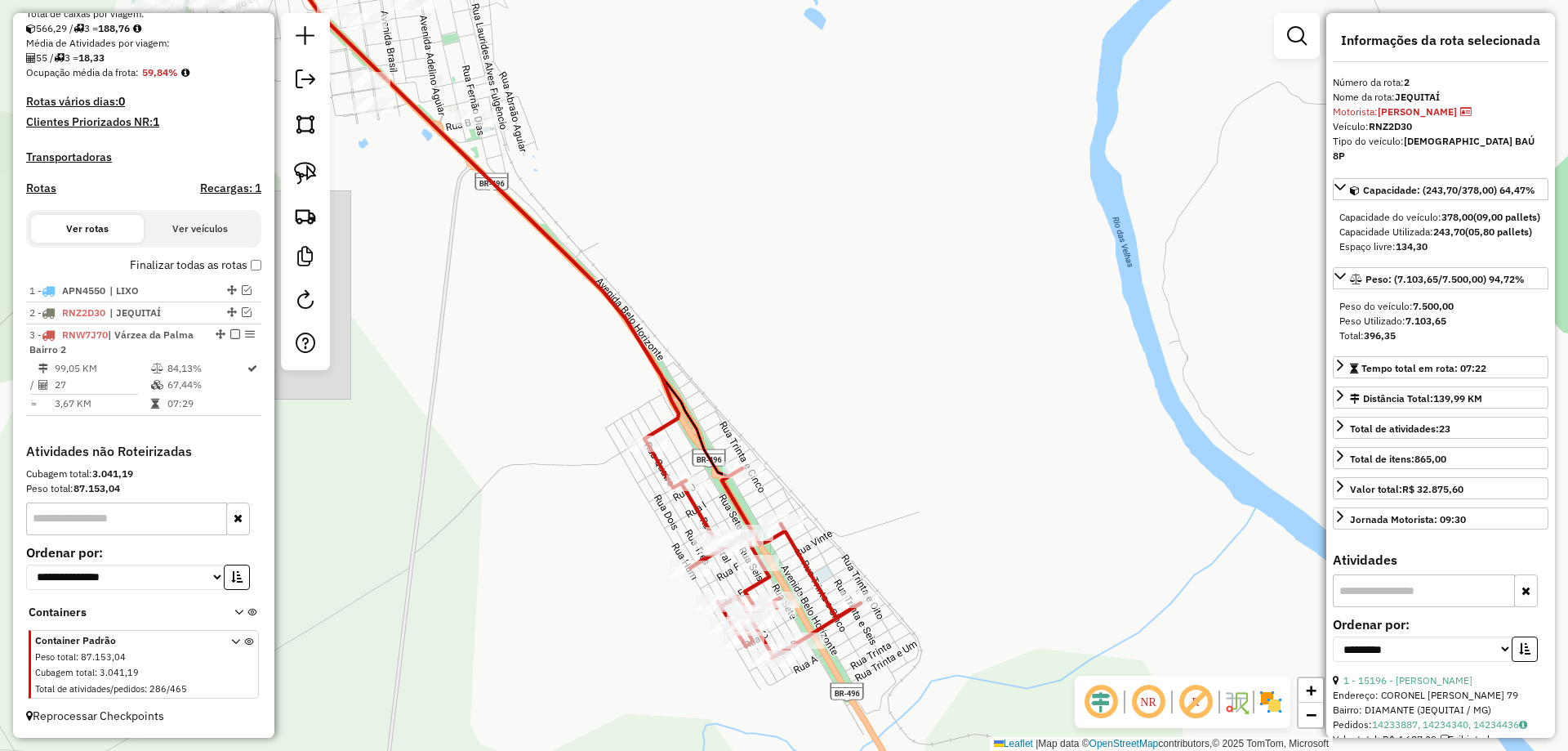
drag, startPoint x: 699, startPoint y: 365, endPoint x: 683, endPoint y: 323, distance: 44.9
click at [683, 323] on div "Rota 3 - Placa RNW7J70 17059 - MICHAEL DOUGLAS FERR Janela de atendimento Grade…" at bounding box center [784, 375] width 1568 height 751
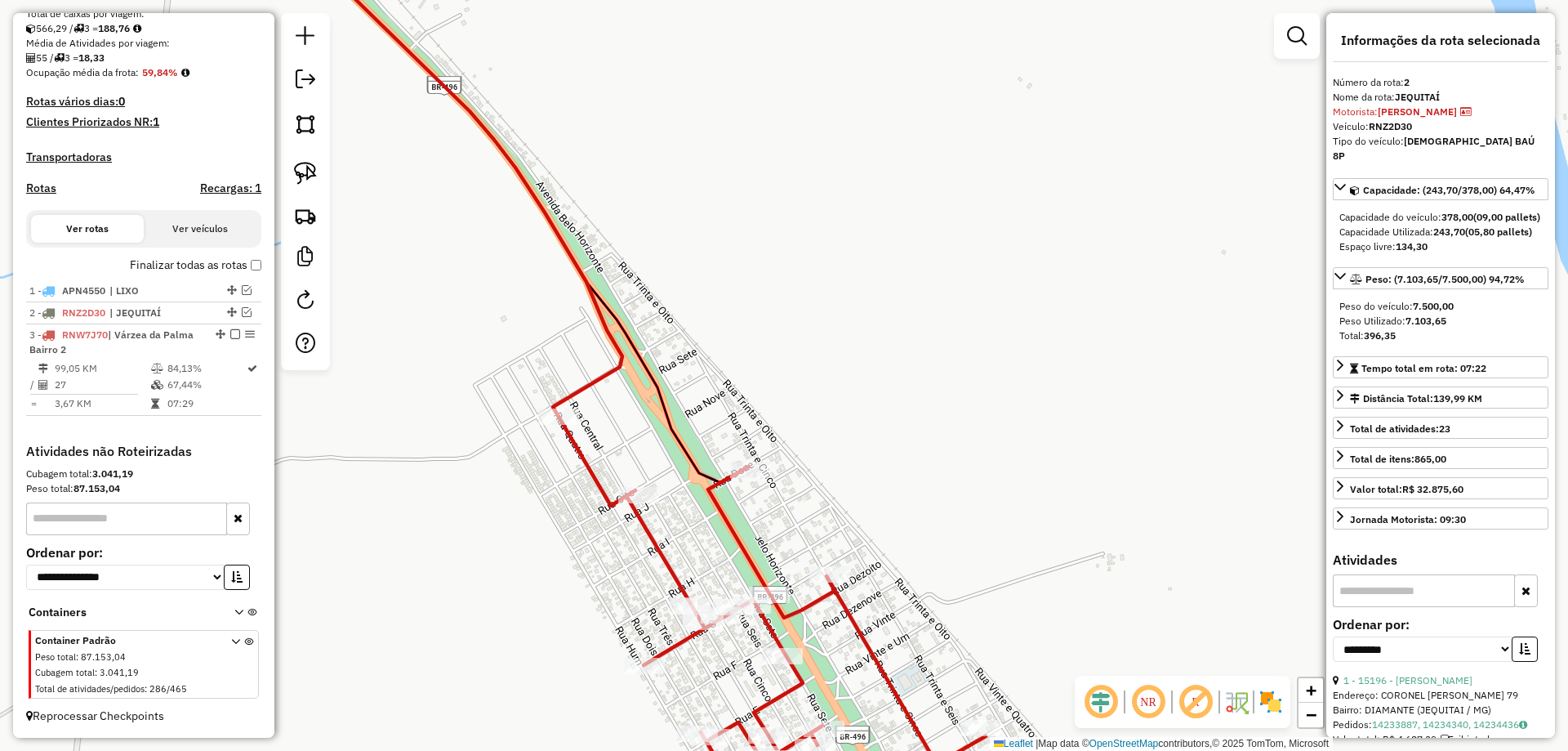
drag, startPoint x: 647, startPoint y: 267, endPoint x: 583, endPoint y: 195, distance: 96.3
click at [578, 184] on div "Janela de atendimento Grade de atendimento Capacidade Transportadoras Veículos …" at bounding box center [784, 375] width 1568 height 751
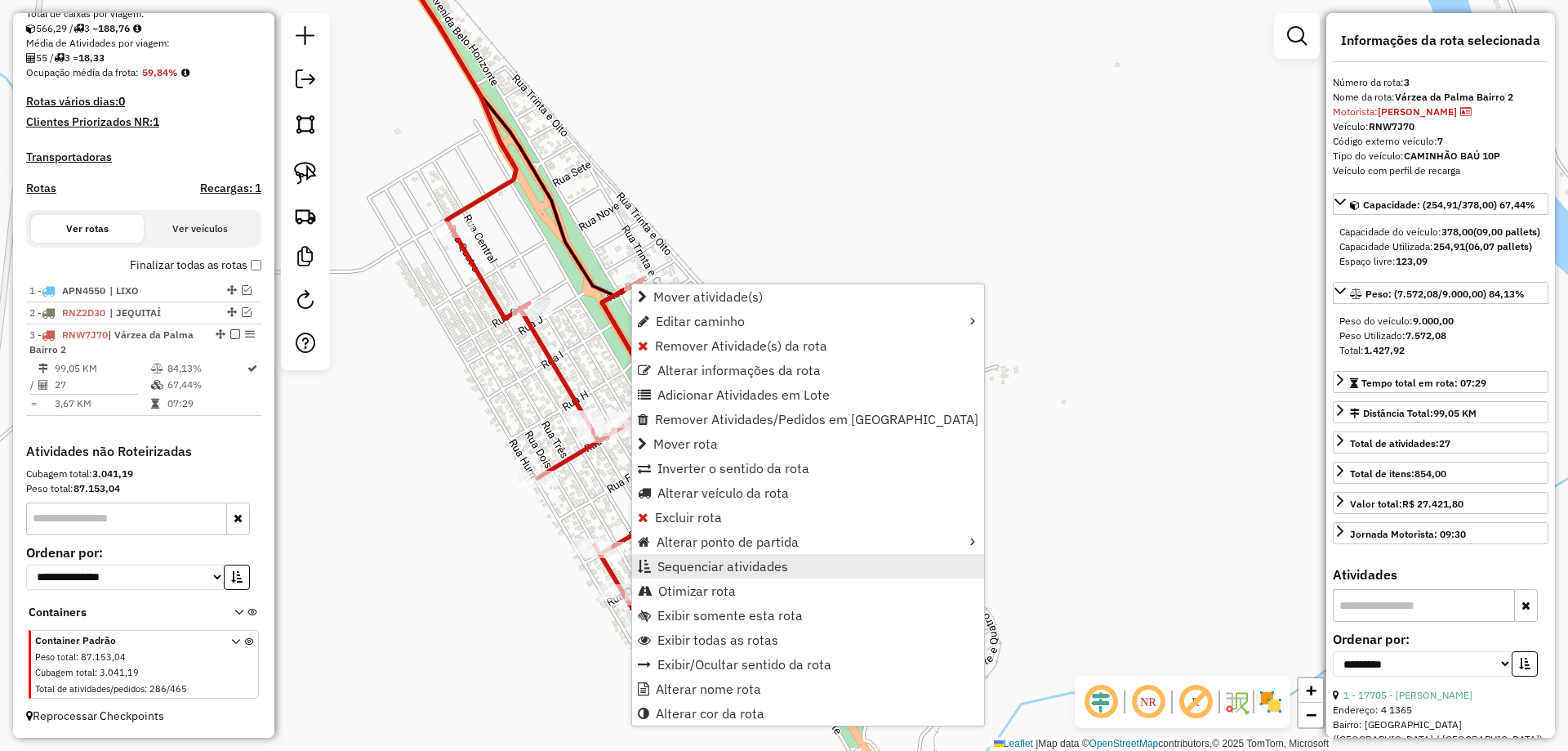
click at [701, 560] on span "Sequenciar atividades" at bounding box center [723, 566] width 130 height 13
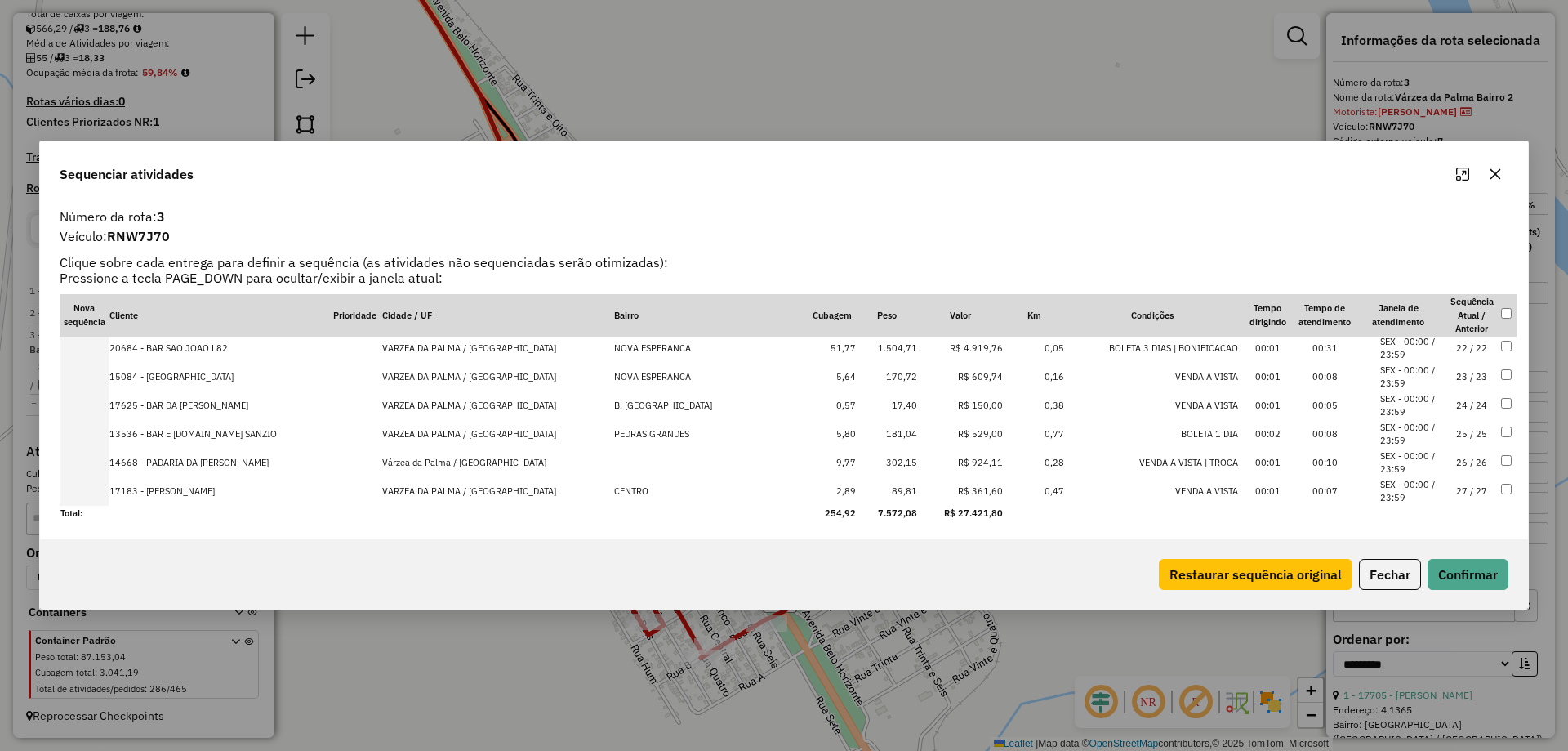
scroll to position [603, 0]
click at [1459, 492] on td "27 / 27" at bounding box center [1472, 490] width 58 height 29
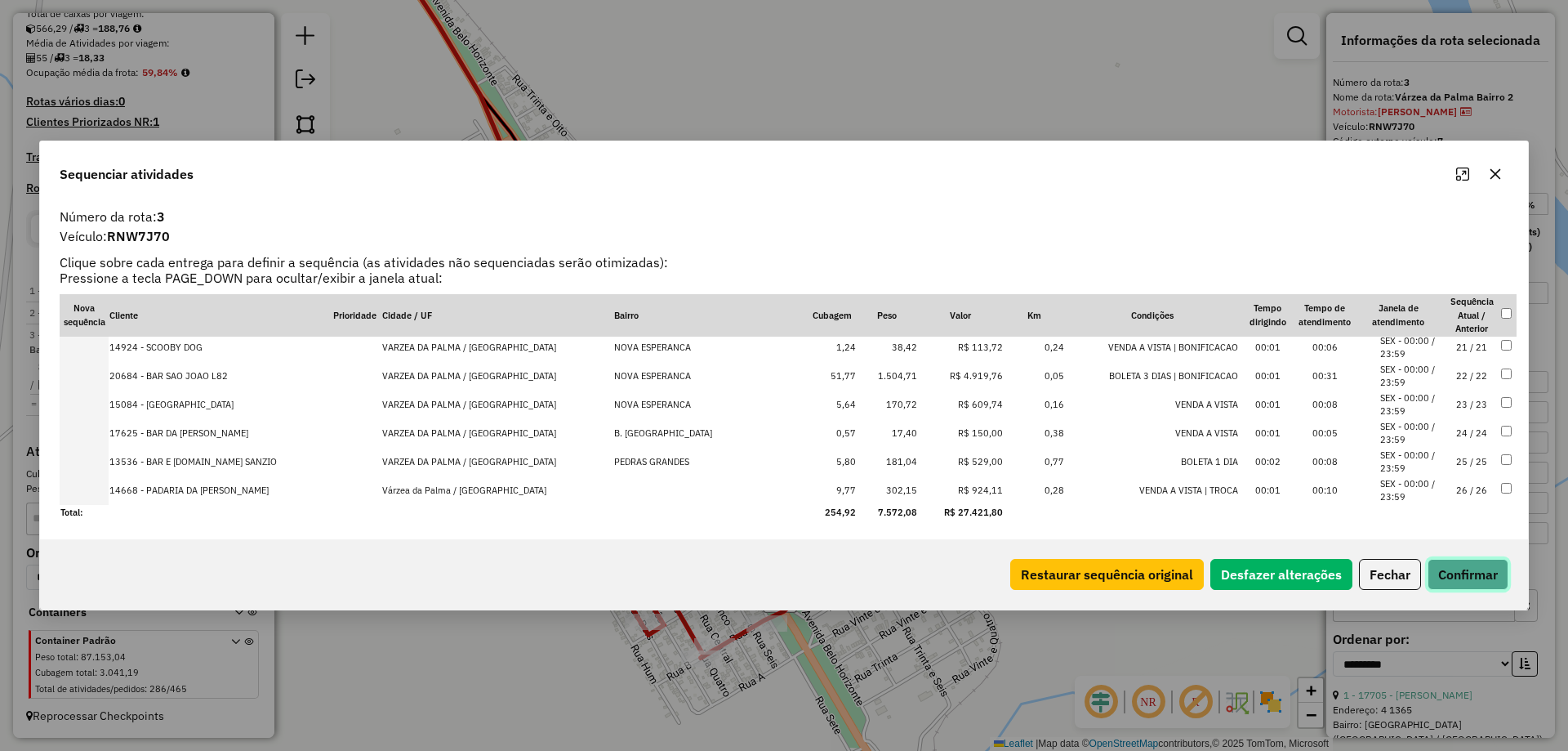
click at [1465, 565] on button "Confirmar" at bounding box center [1468, 574] width 81 height 31
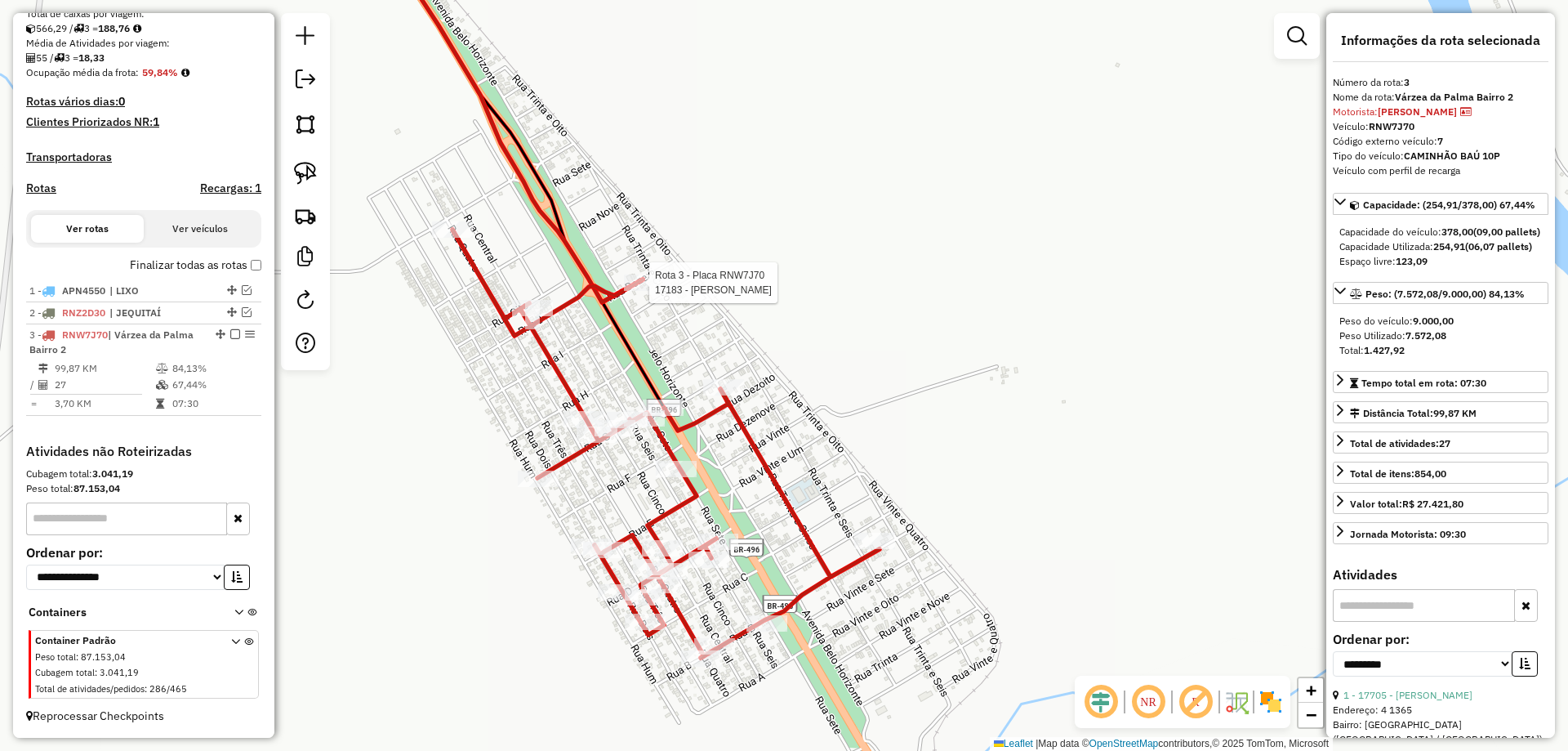
click at [654, 291] on div at bounding box center [644, 282] width 41 height 16
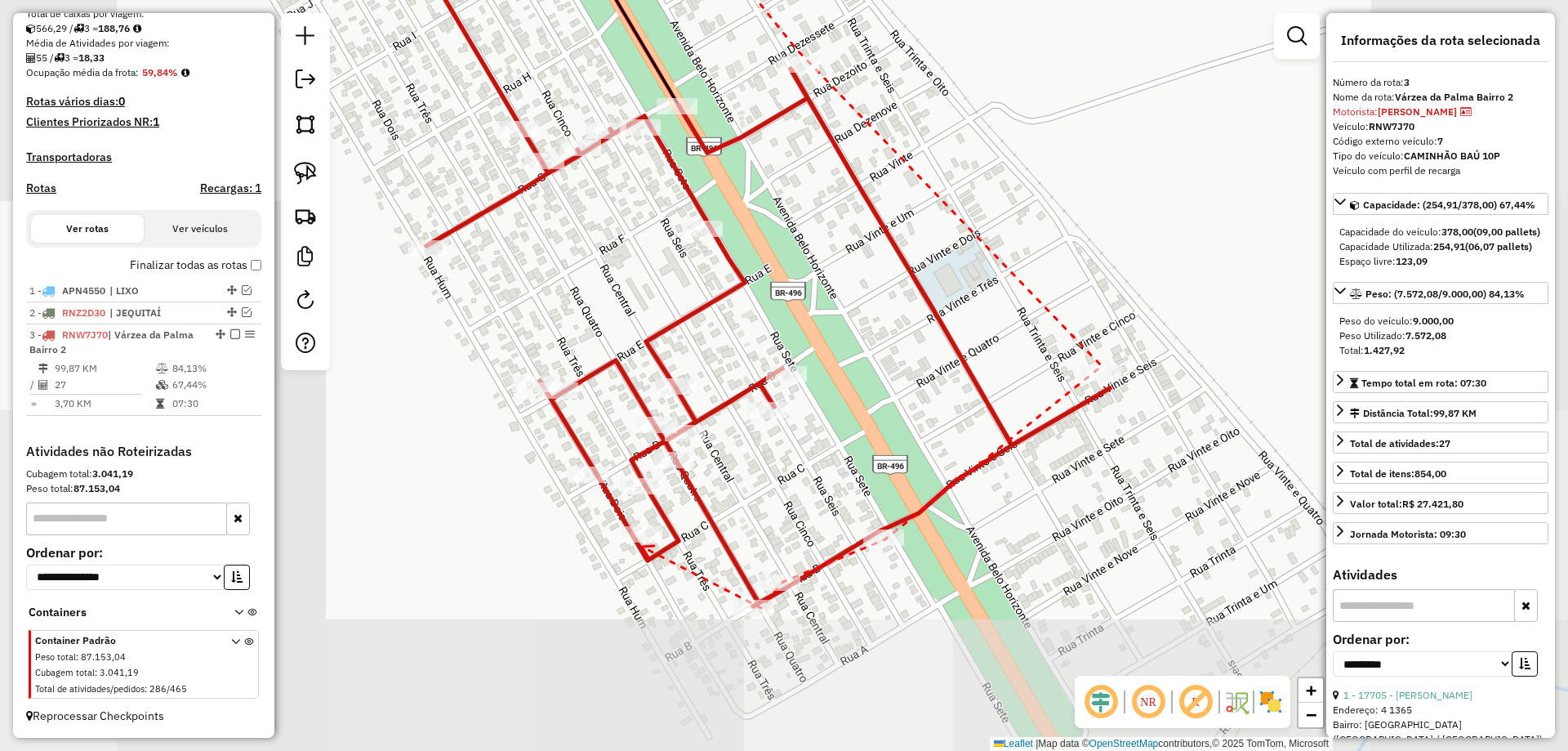
click at [642, 547] on icon at bounding box center [647, 552] width 12 height 12
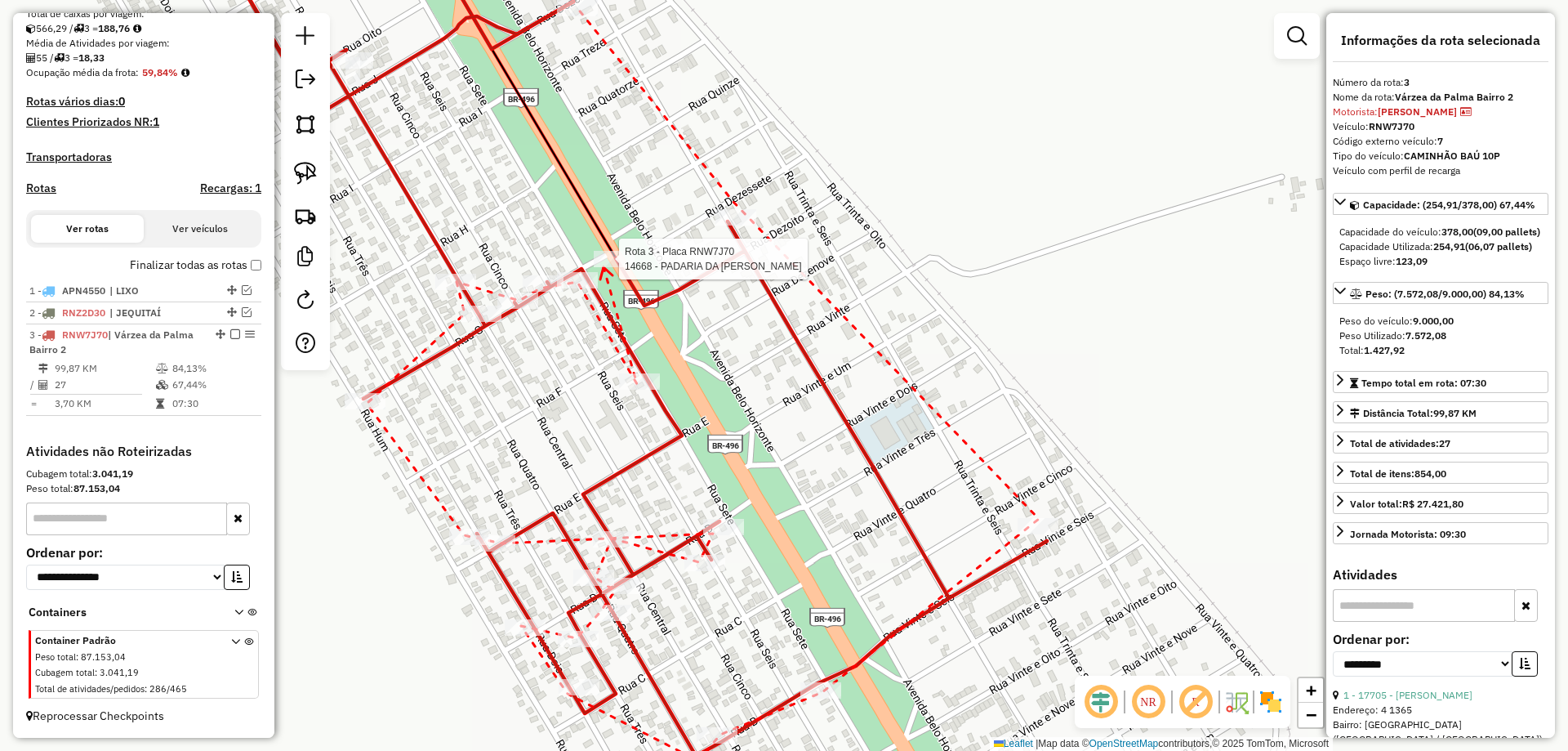
click at [603, 267] on div at bounding box center [614, 258] width 41 height 16
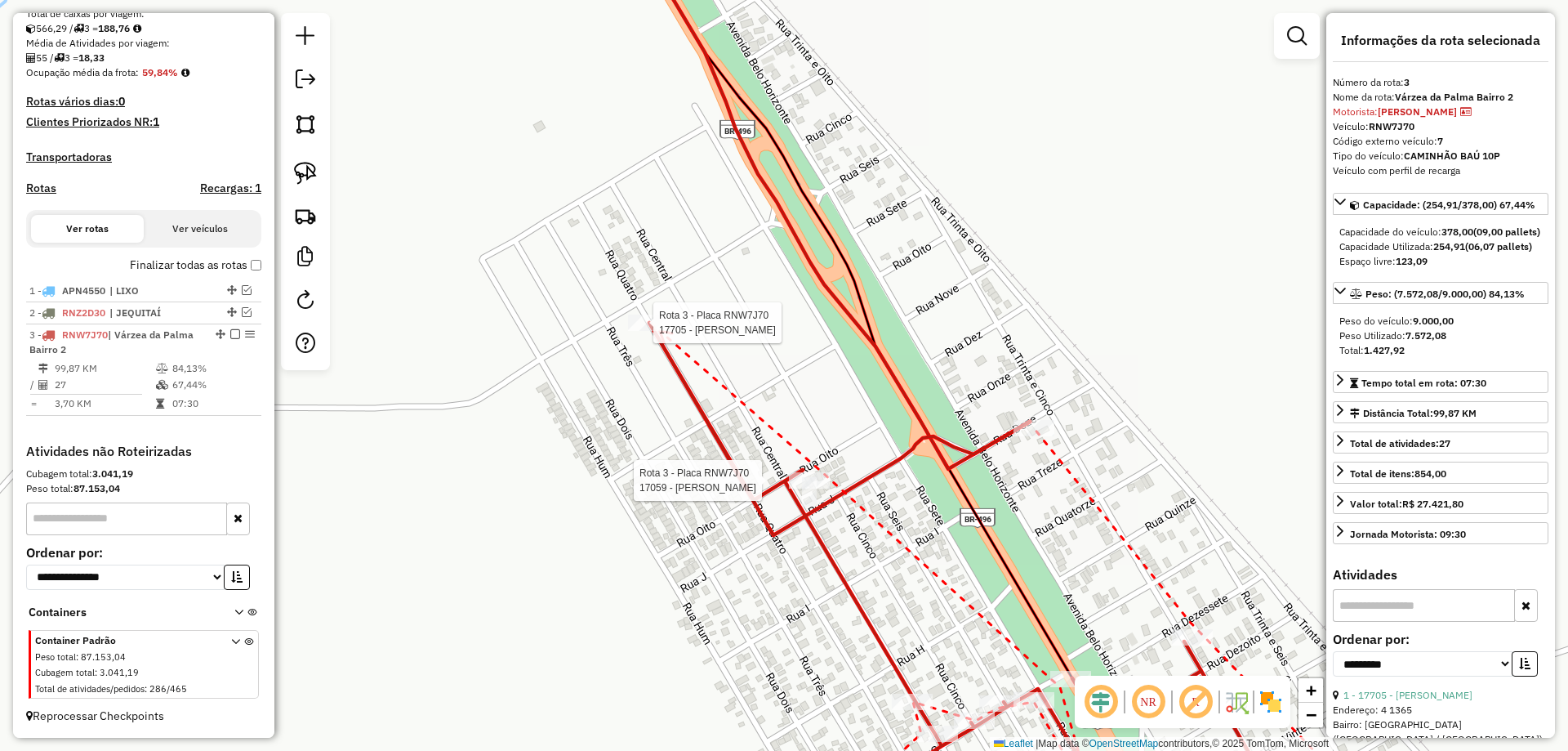
click at [660, 331] on div at bounding box center [648, 322] width 41 height 16
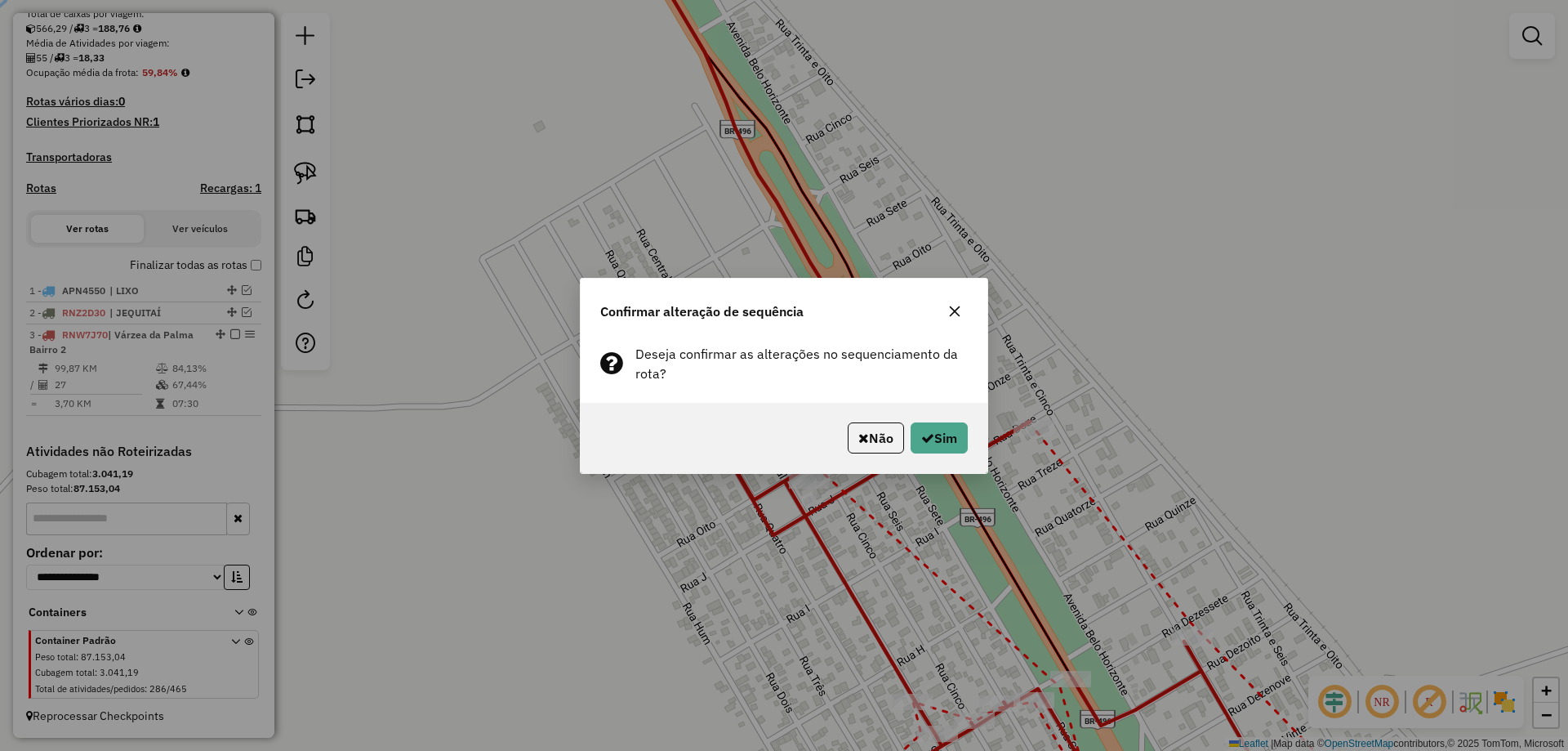
click at [934, 454] on div "Não Sim" at bounding box center [784, 437] width 407 height 70
click at [929, 444] on button "Sim" at bounding box center [939, 437] width 58 height 31
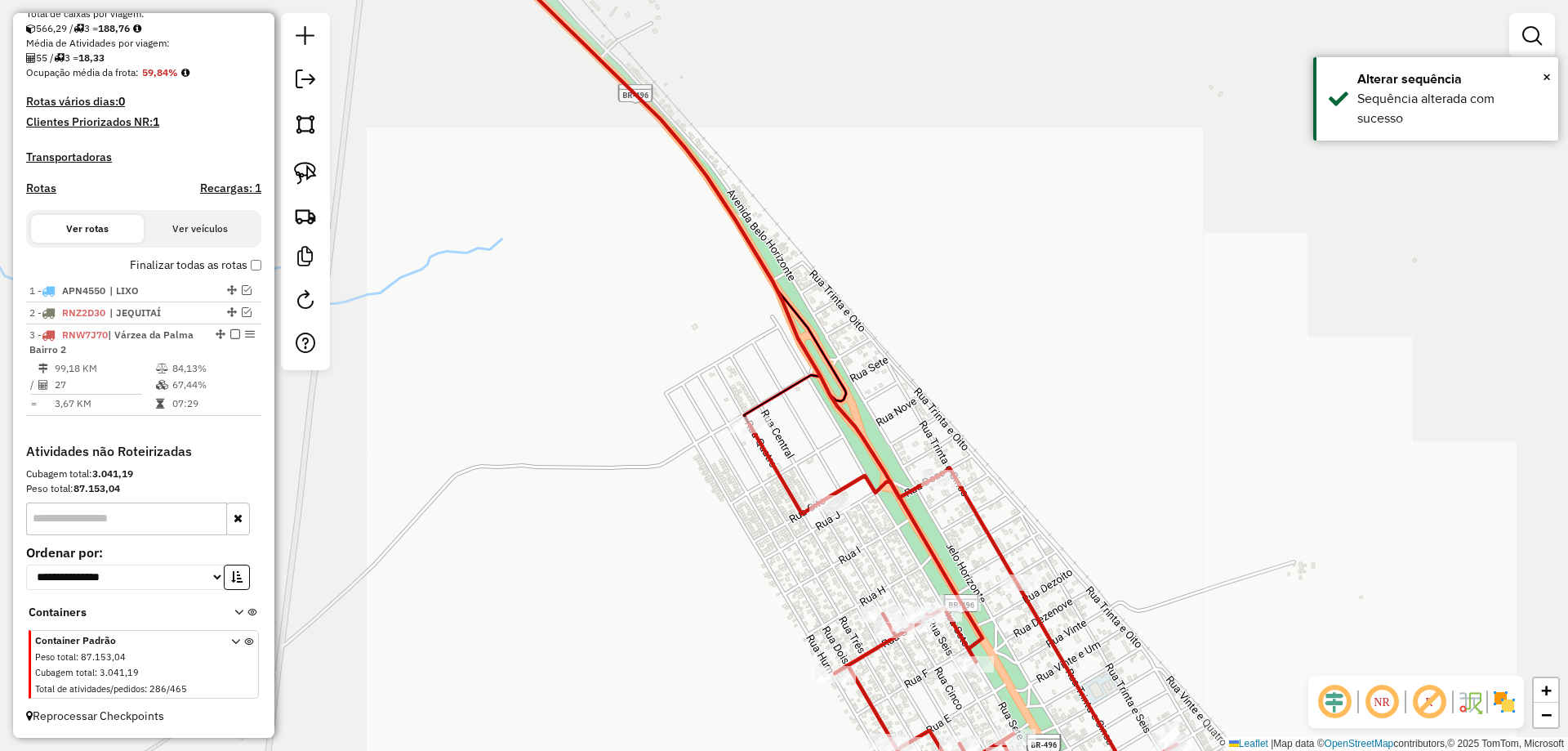
drag, startPoint x: 878, startPoint y: 569, endPoint x: 736, endPoint y: 340, distance: 269.5
click at [737, 340] on div "Janela de atendimento Grade de atendimento Capacidade Transportadoras Veículos …" at bounding box center [784, 375] width 1568 height 751
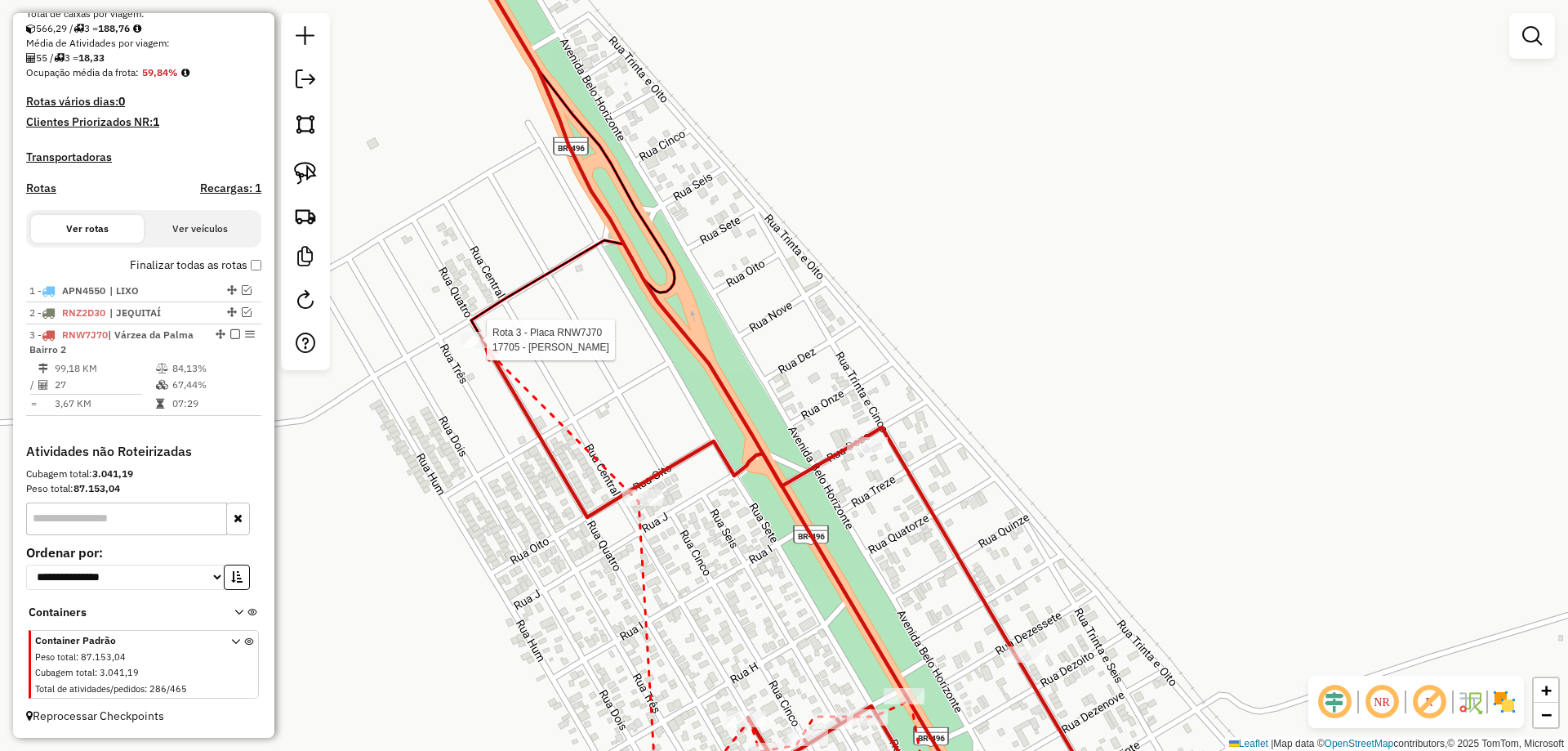
click at [486, 348] on div at bounding box center [481, 340] width 41 height 16
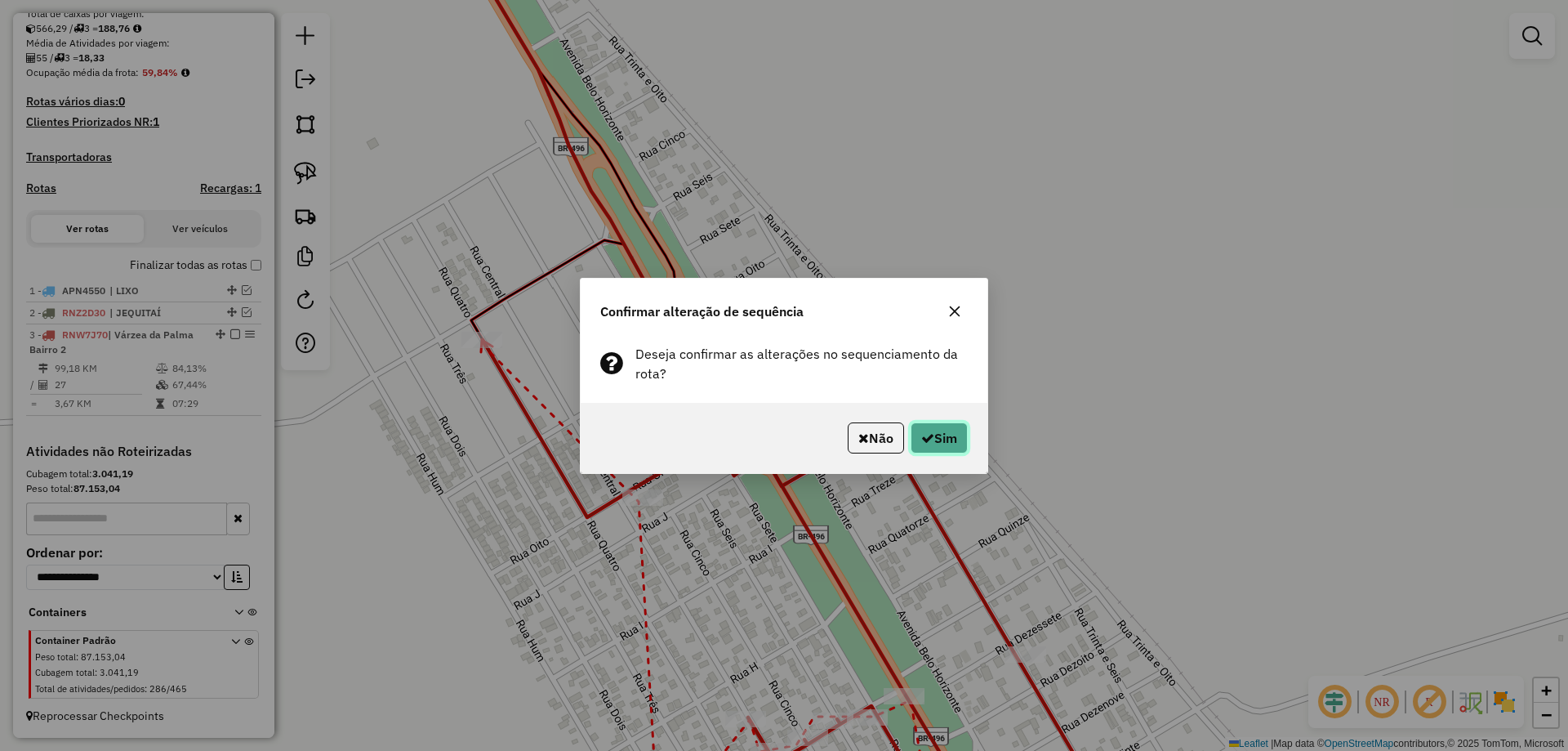
click at [923, 436] on icon "button" at bounding box center [928, 438] width 13 height 13
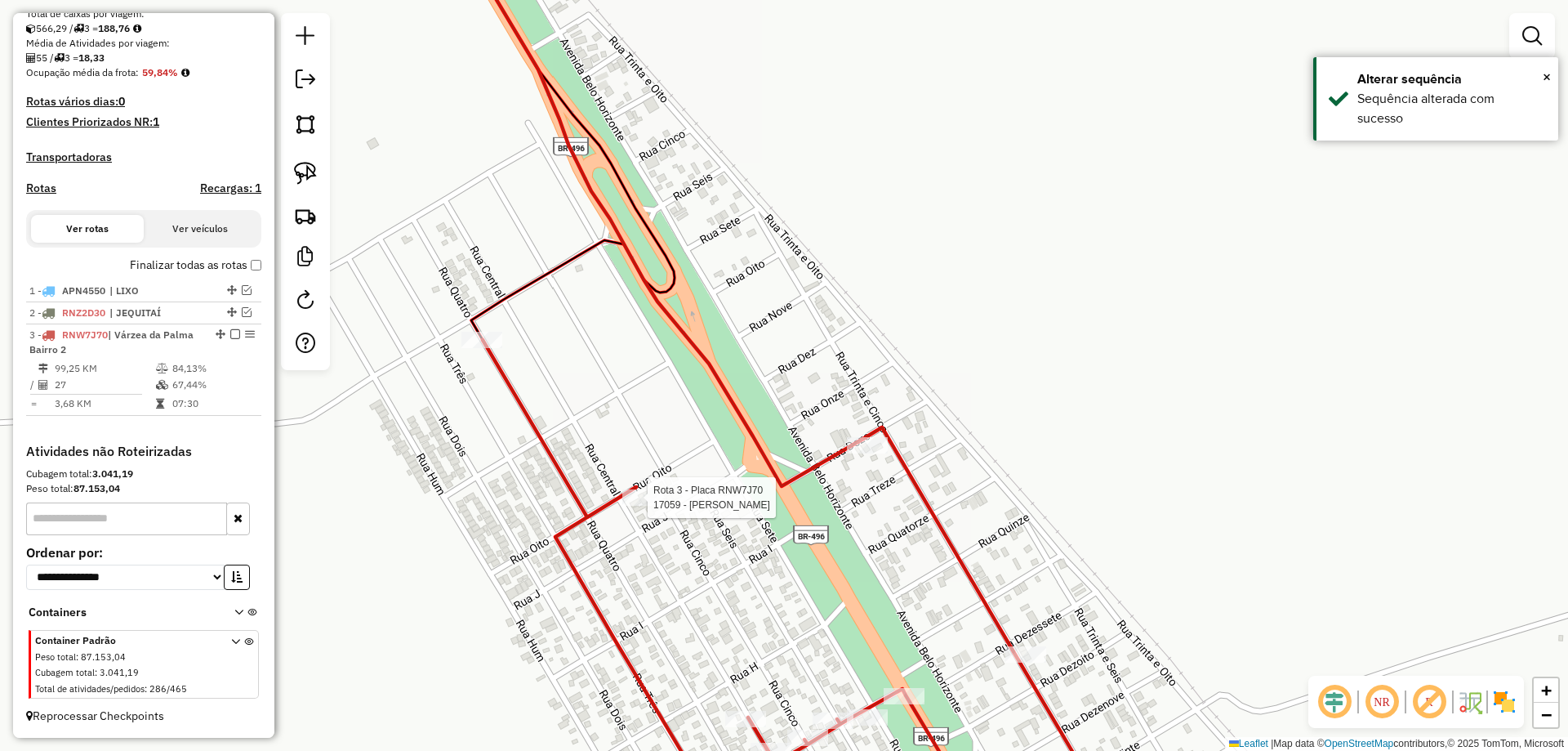
select select "**********"
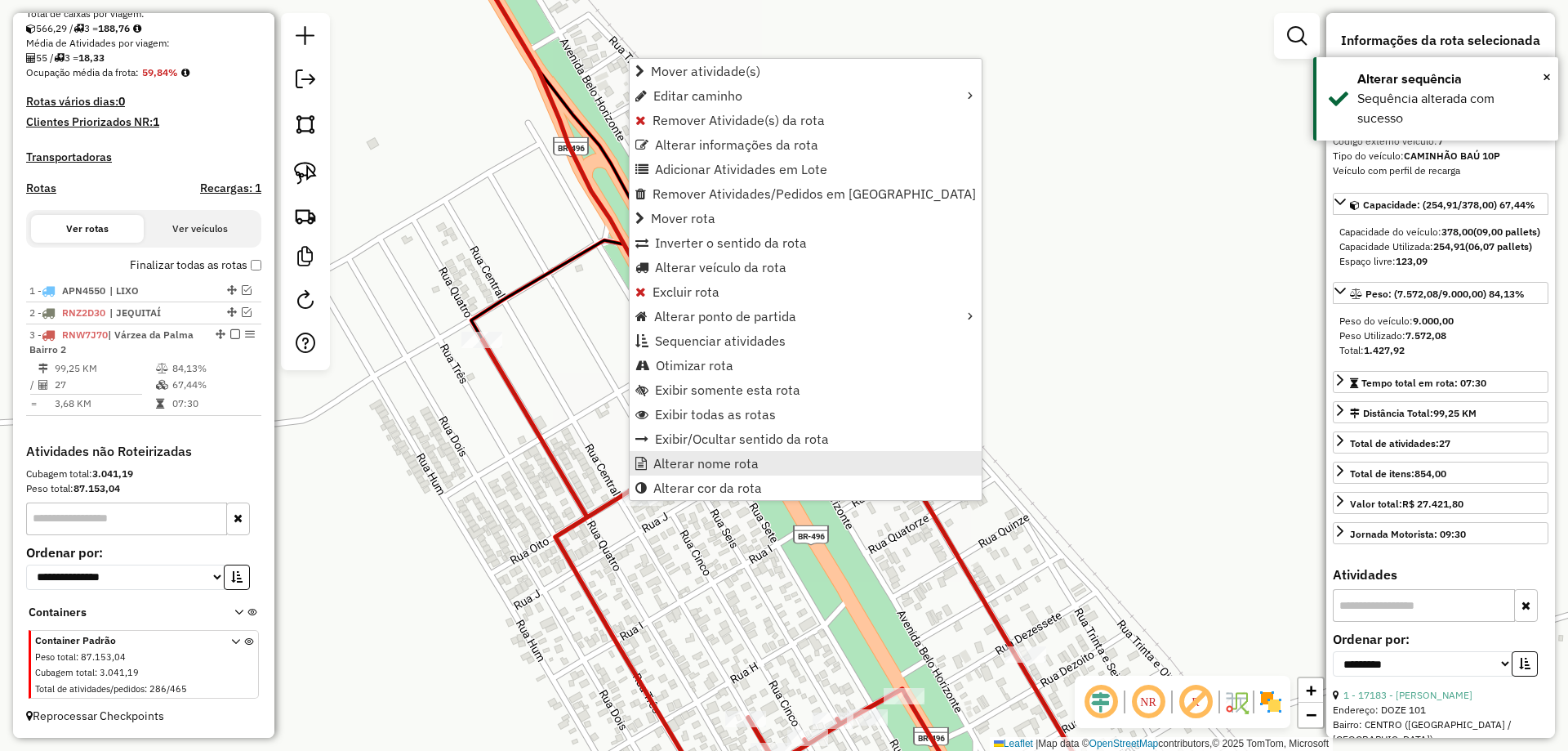
click at [717, 458] on span "Alterar nome rota" at bounding box center [706, 463] width 105 height 13
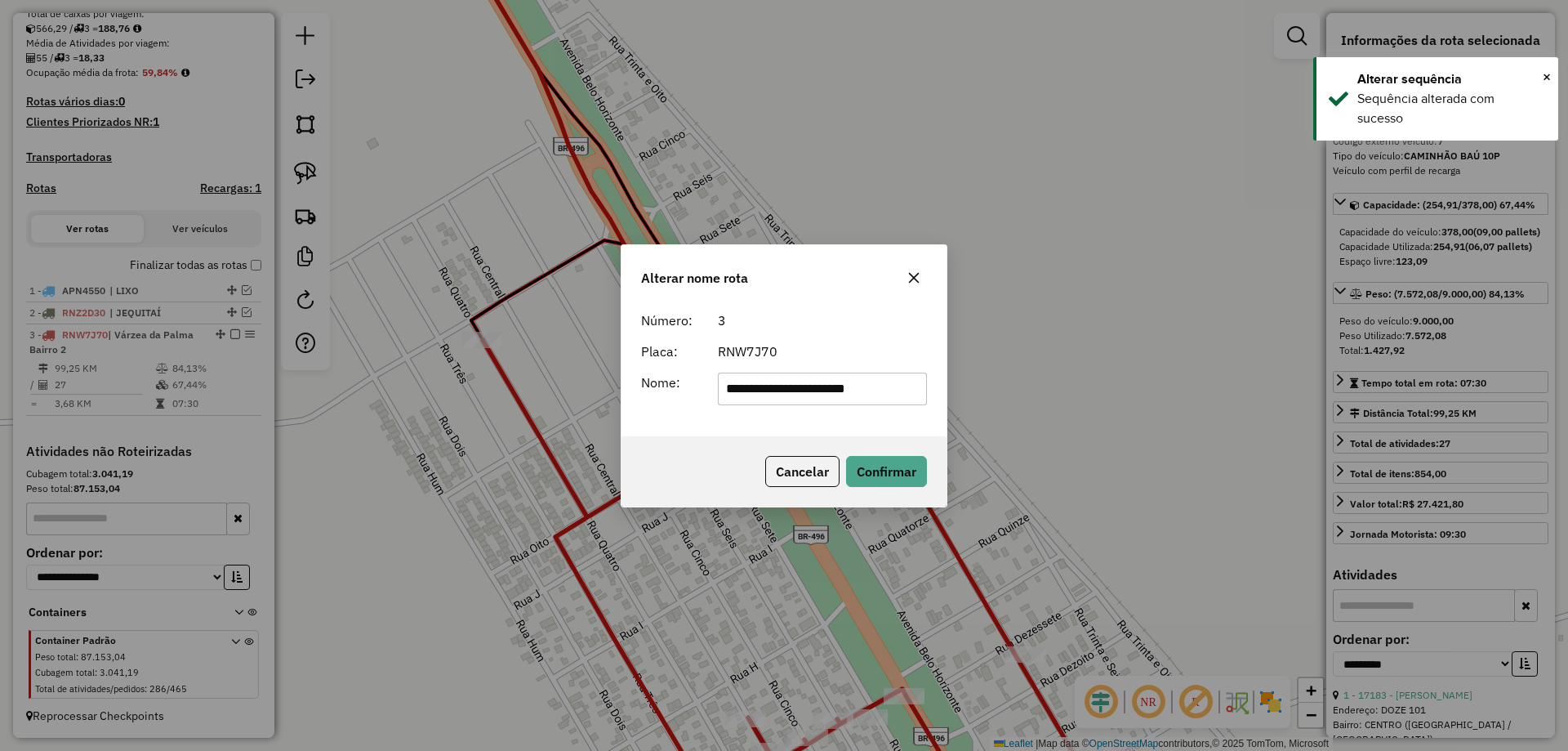
click at [791, 395] on input "**********" at bounding box center [823, 388] width 210 height 33
type input "**********"
click at [883, 459] on button "Confirmar" at bounding box center [886, 471] width 81 height 31
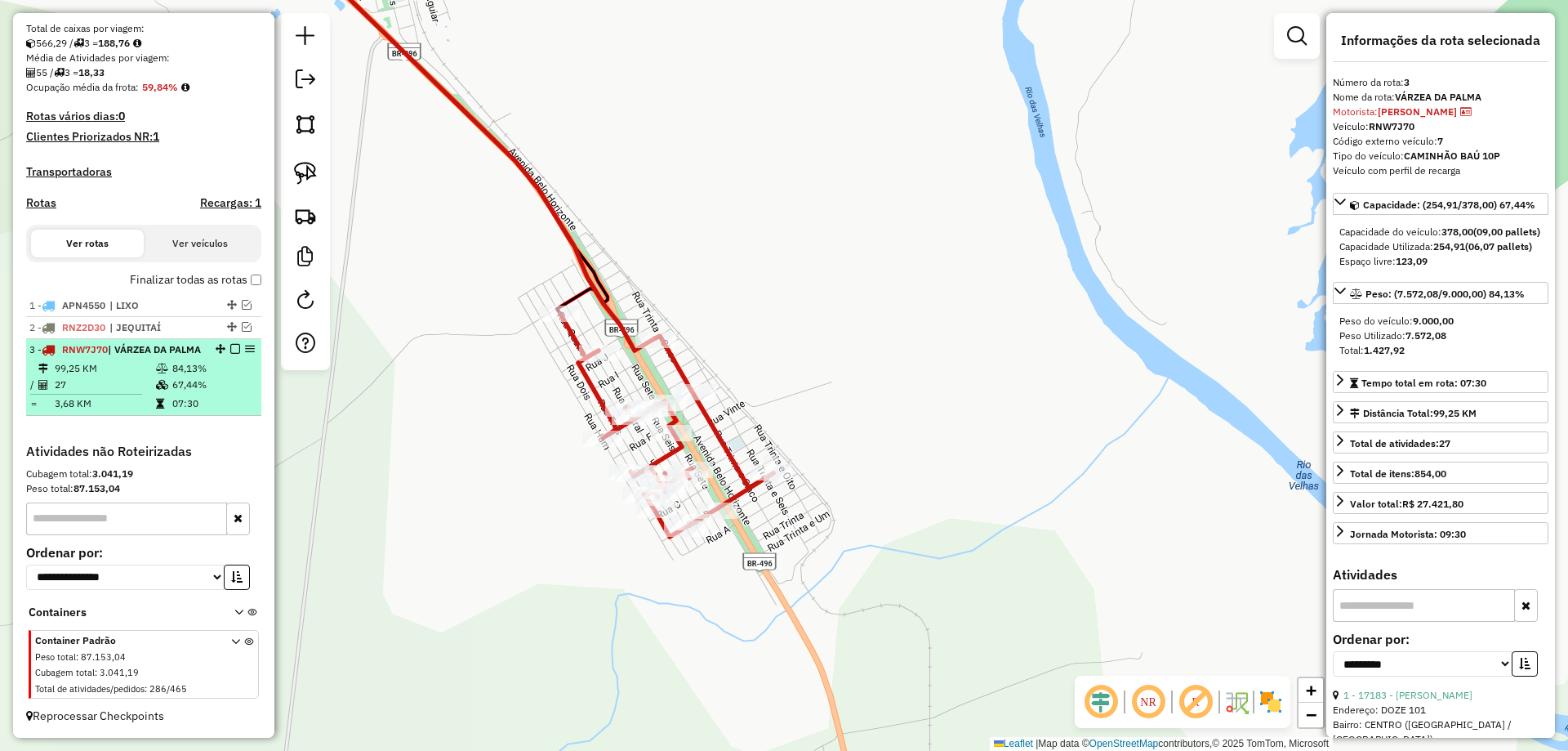
click at [230, 344] on em at bounding box center [235, 349] width 10 height 10
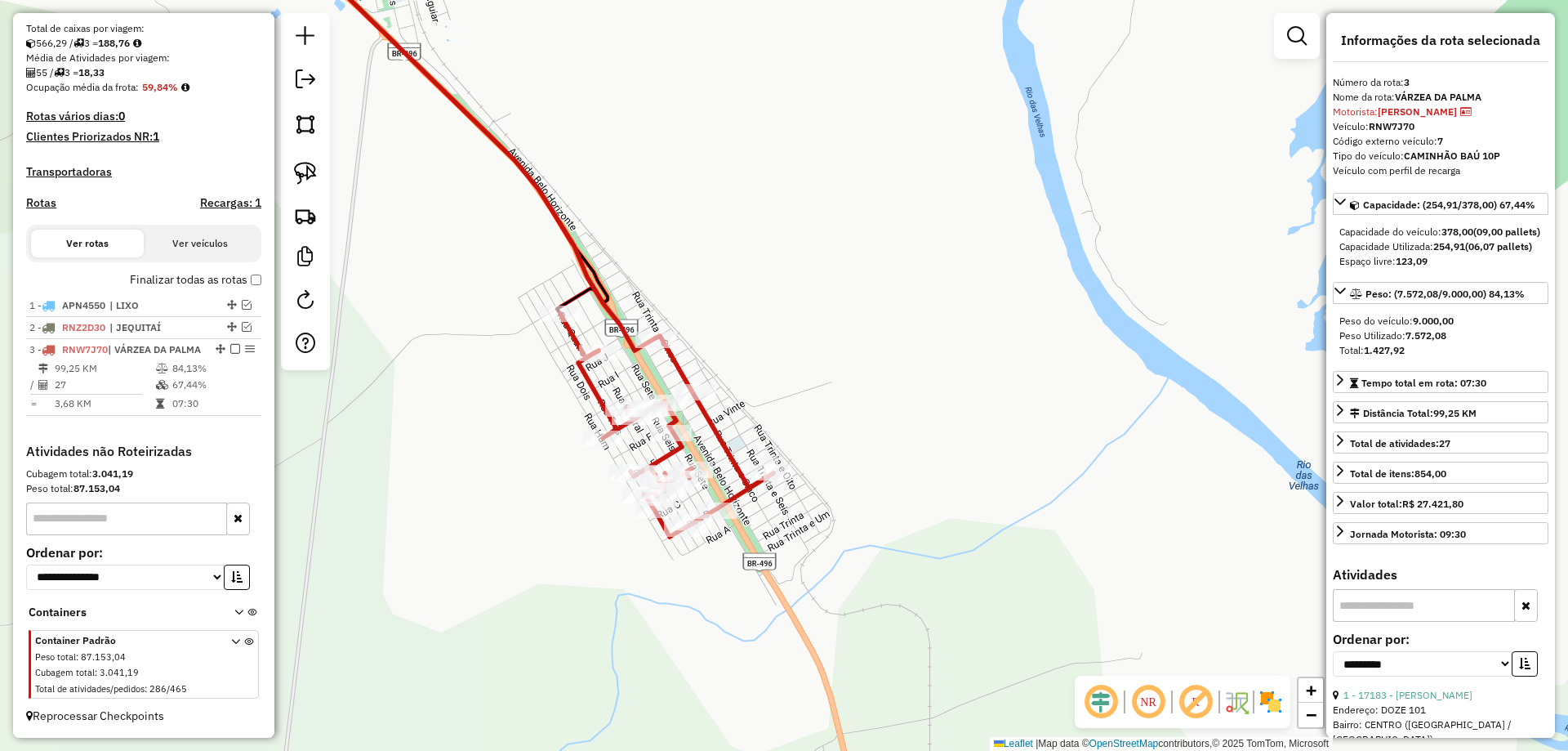
scroll to position [295, 0]
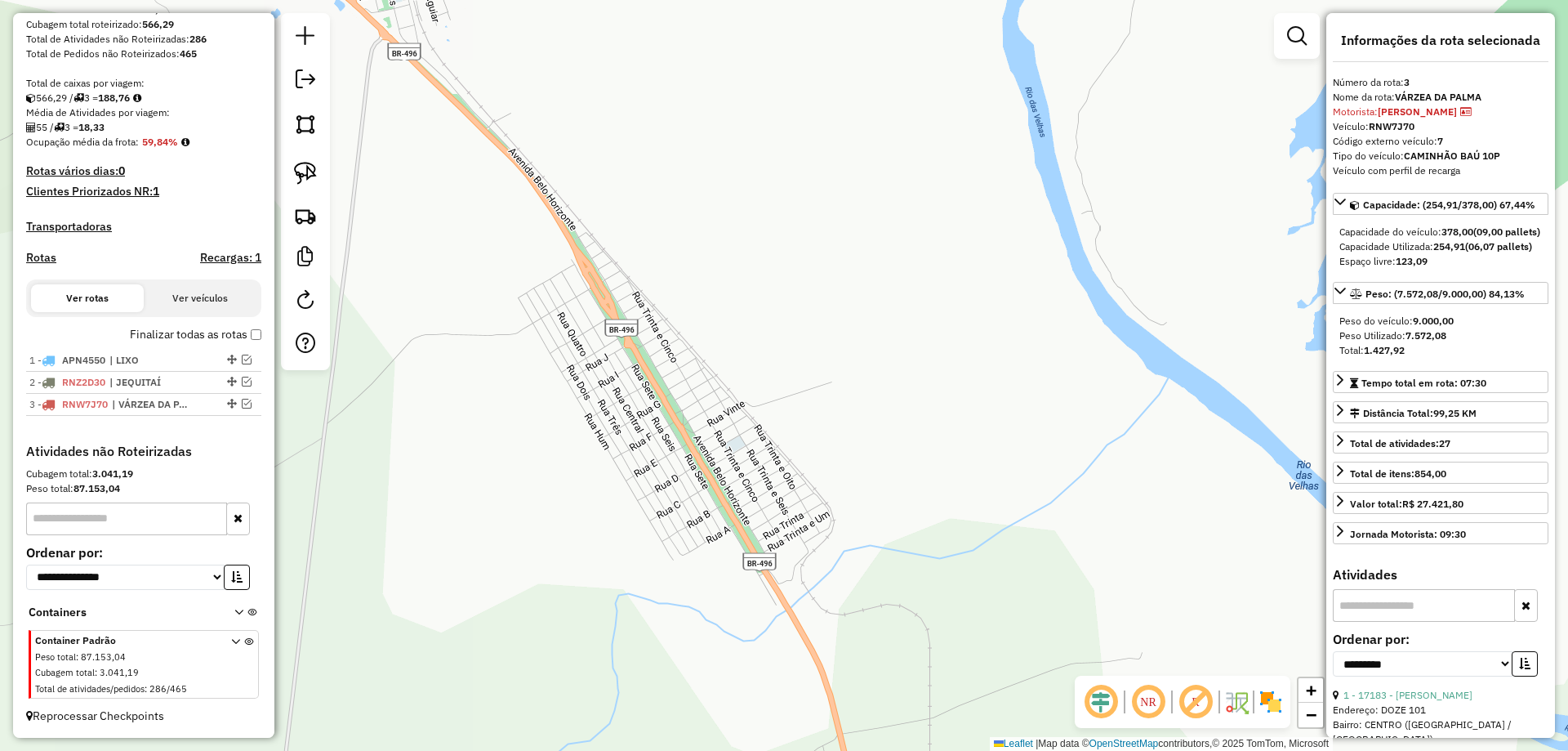
click at [644, 415] on div "Janela de atendimento Grade de atendimento Capacidade Transportadoras Veículos …" at bounding box center [784, 375] width 1568 height 751
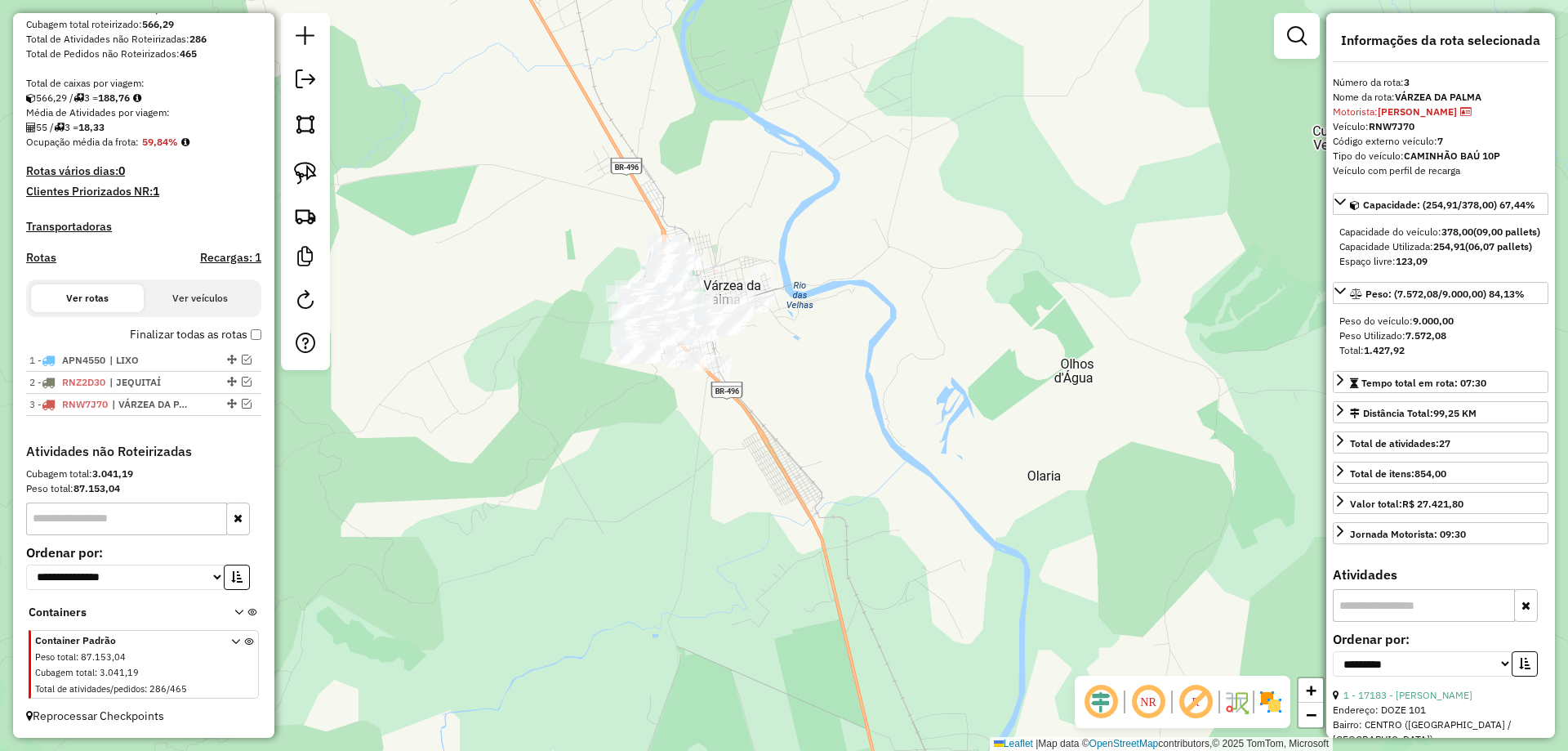
click at [323, 165] on div at bounding box center [305, 192] width 49 height 357
click at [306, 173] on img at bounding box center [306, 174] width 23 height 23
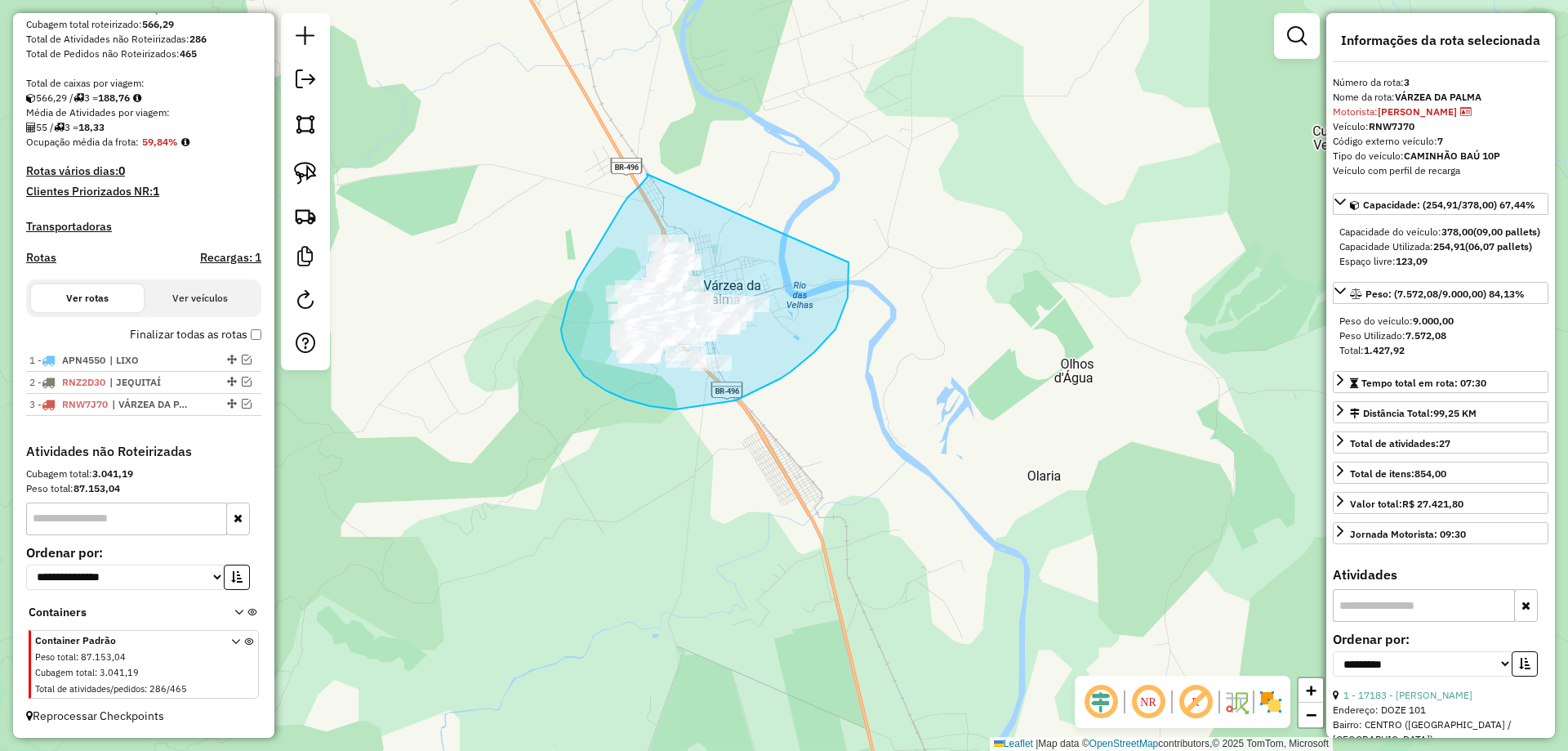
drag, startPoint x: 622, startPoint y: 205, endPoint x: 846, endPoint y: 248, distance: 228.1
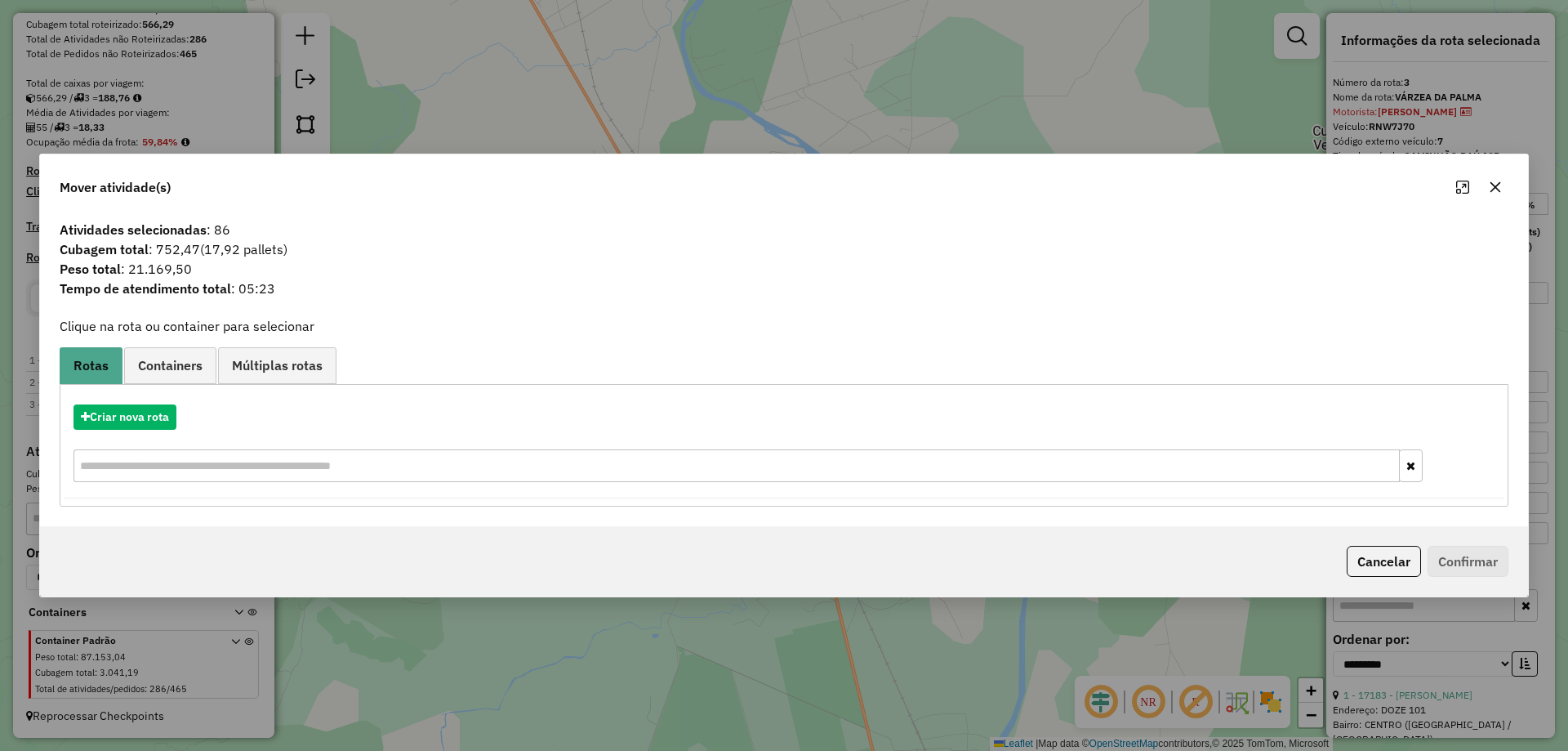
click at [1350, 558] on button "Cancelar" at bounding box center [1383, 561] width 74 height 31
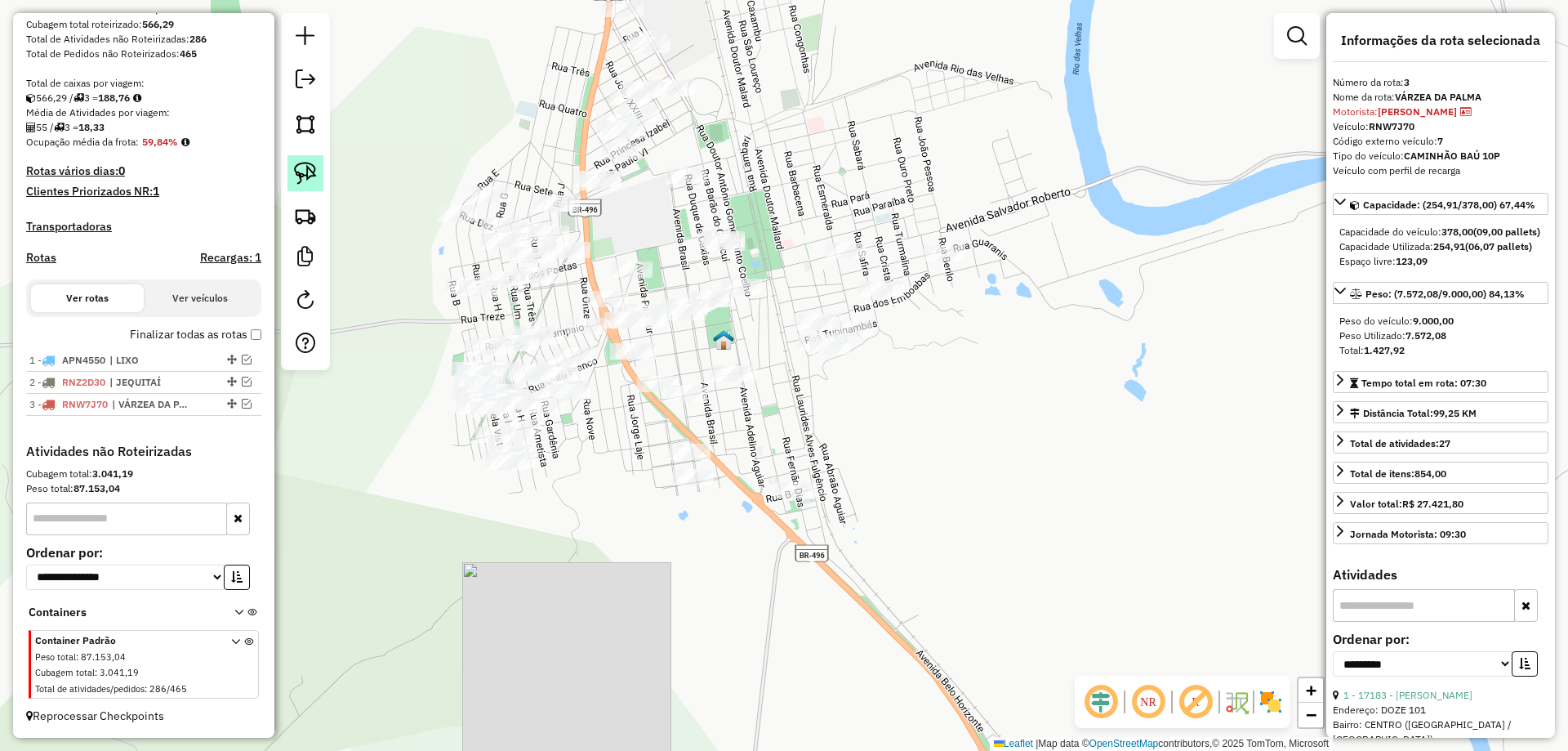
click at [296, 174] on img at bounding box center [306, 174] width 23 height 23
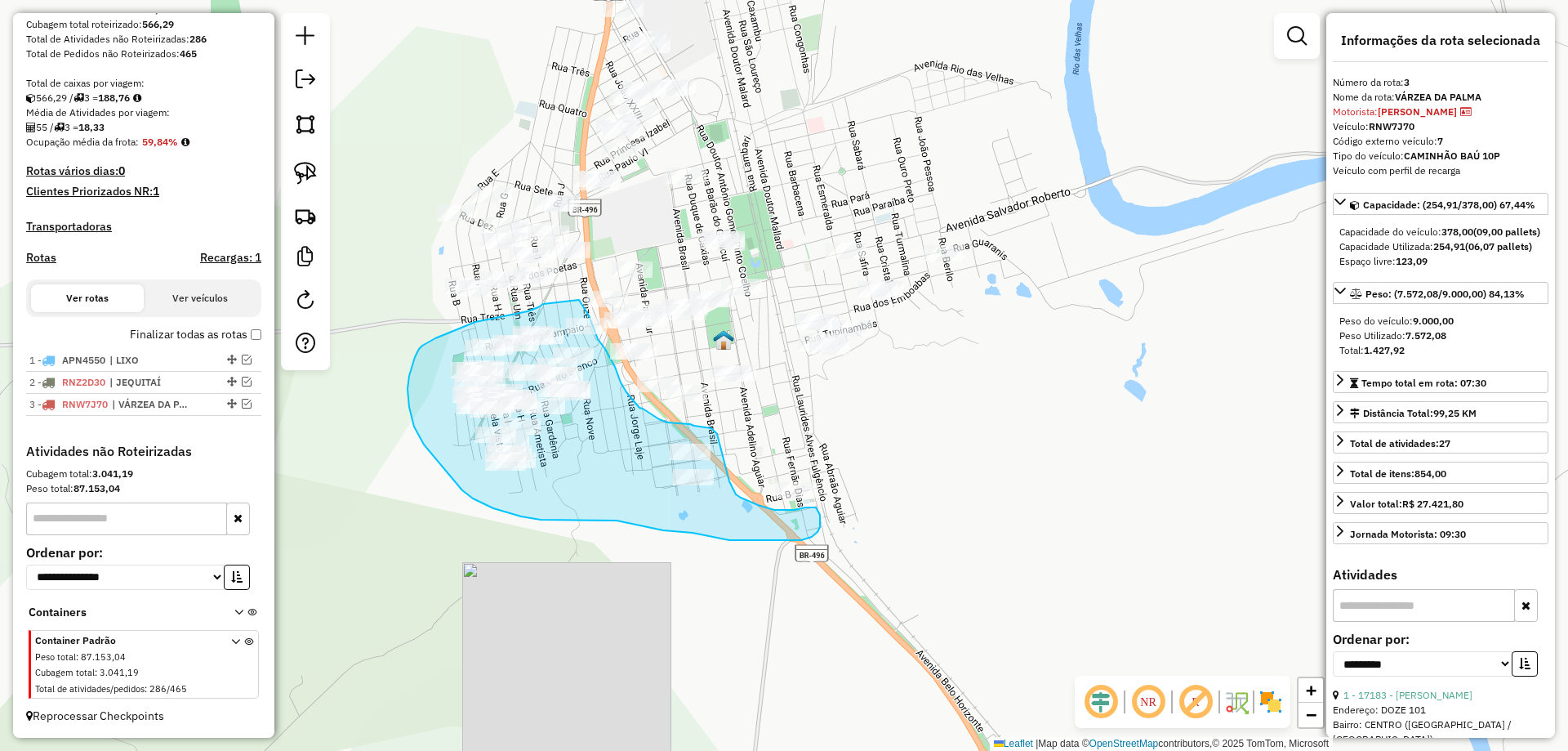
drag, startPoint x: 538, startPoint y: 307, endPoint x: 579, endPoint y: 300, distance: 41.6
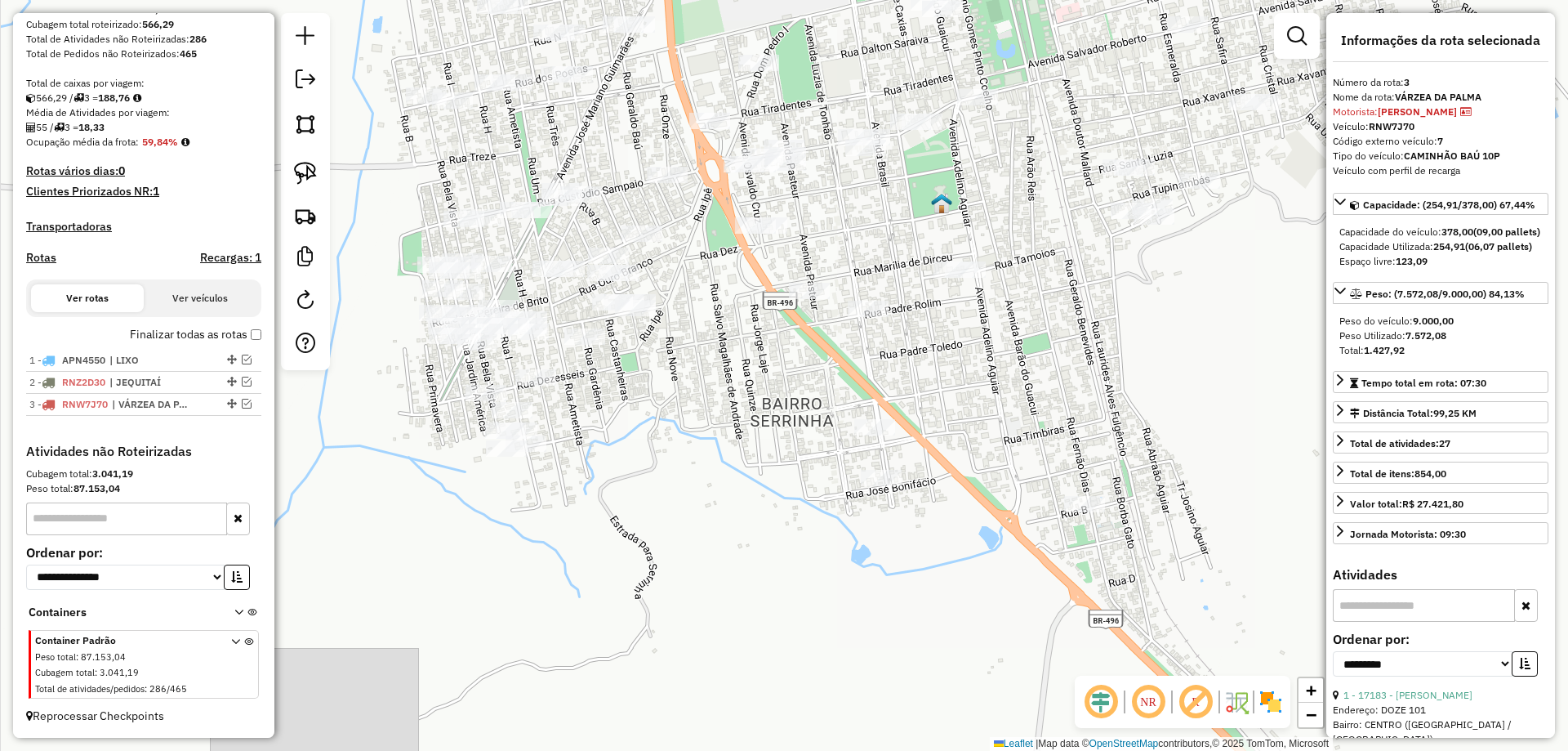
drag, startPoint x: 581, startPoint y: 450, endPoint x: 633, endPoint y: 405, distance: 68.8
click at [646, 421] on div "Janela de atendimento Grade de atendimento Capacidade Transportadoras Veículos …" at bounding box center [784, 375] width 1568 height 751
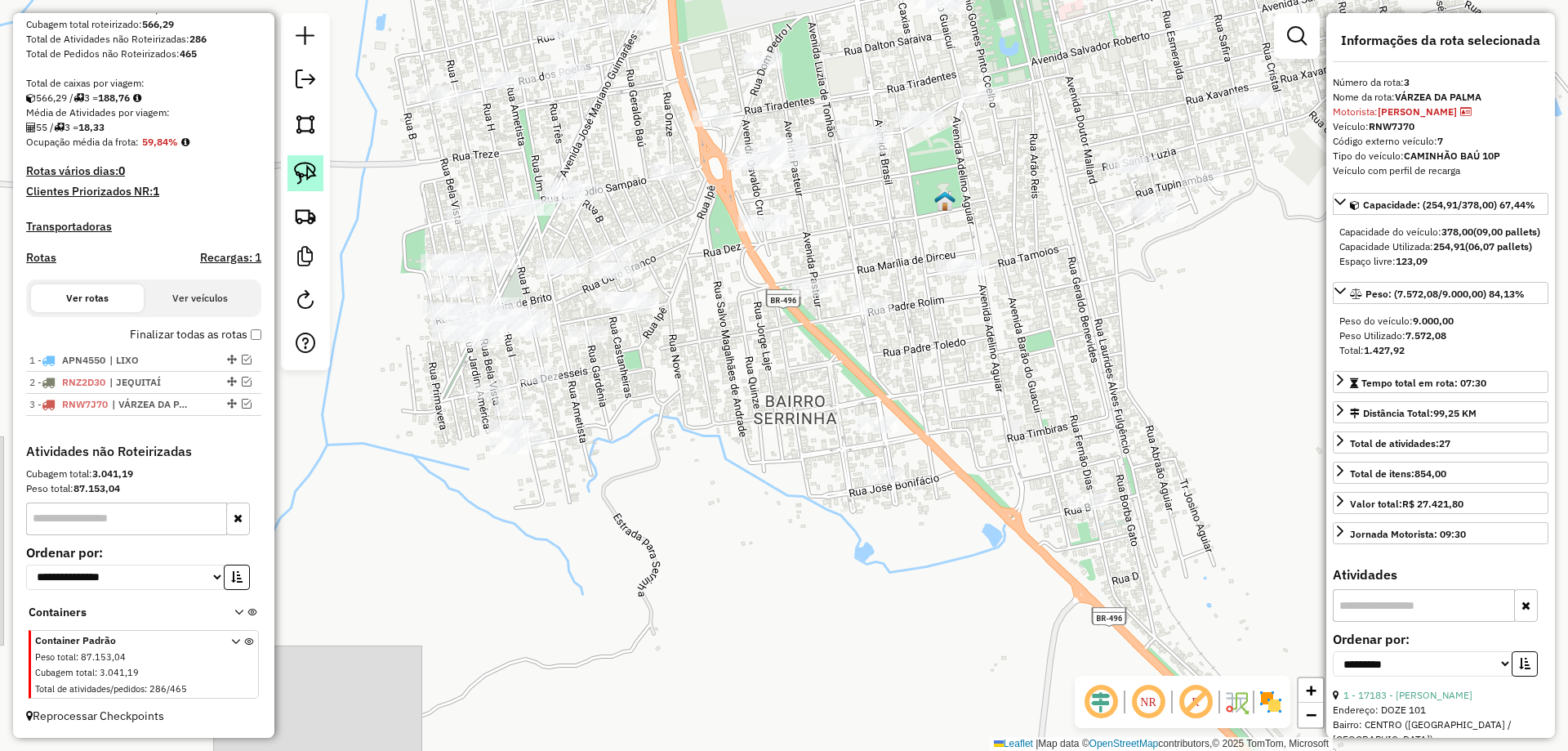
click at [300, 189] on link at bounding box center [305, 173] width 35 height 35
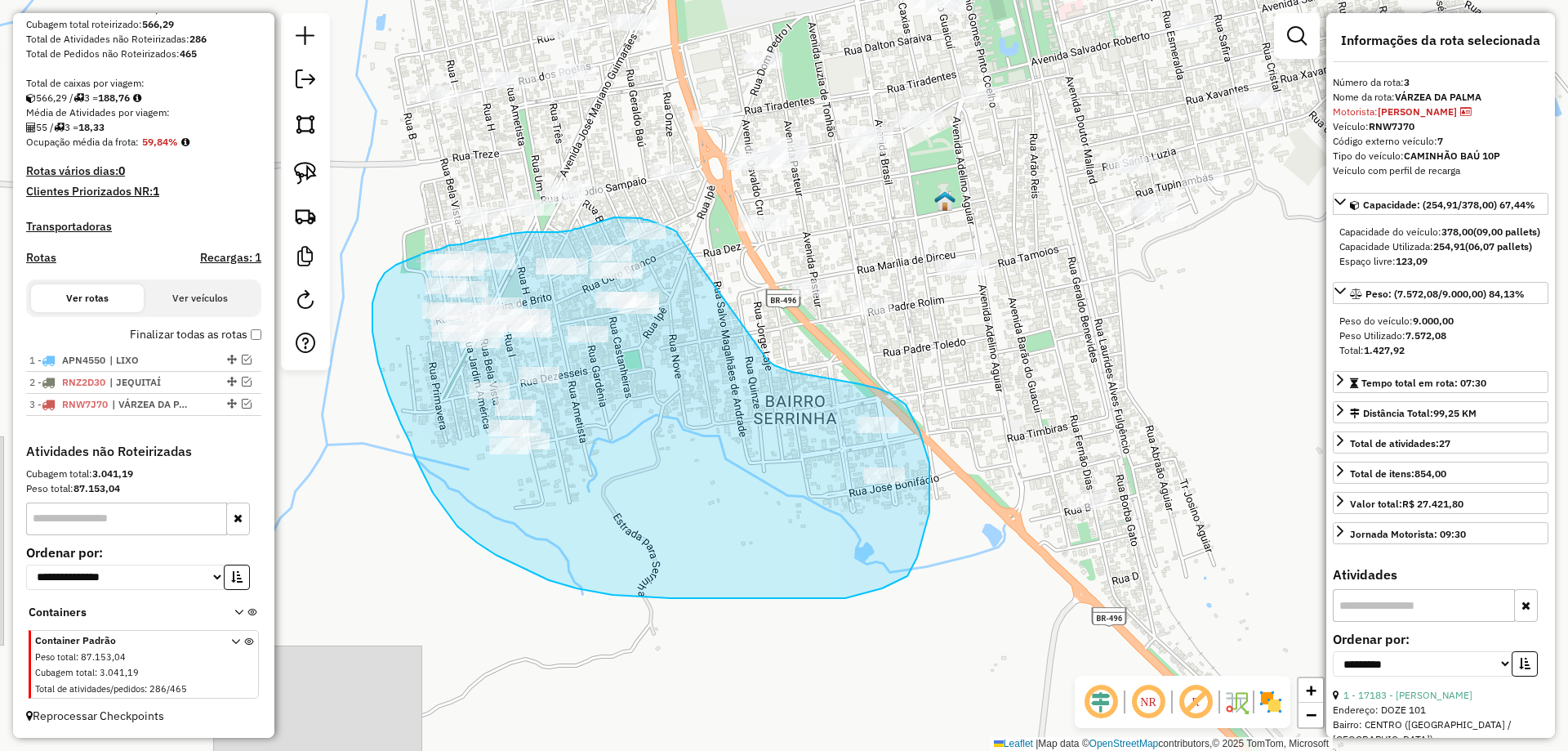
drag, startPoint x: 671, startPoint y: 228, endPoint x: 767, endPoint y: 361, distance: 164.0
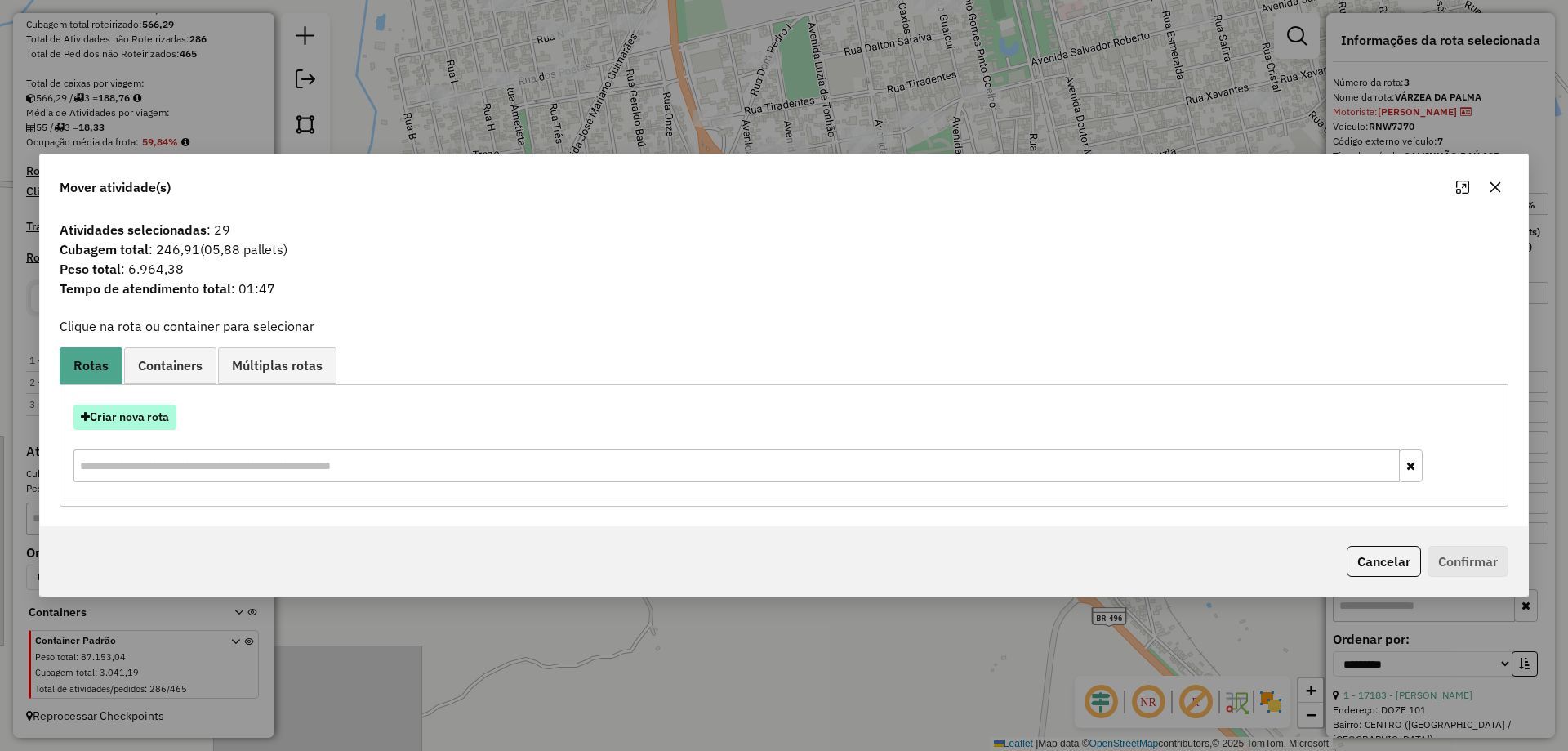
click at [146, 420] on button "Criar nova rota" at bounding box center [125, 417] width 103 height 25
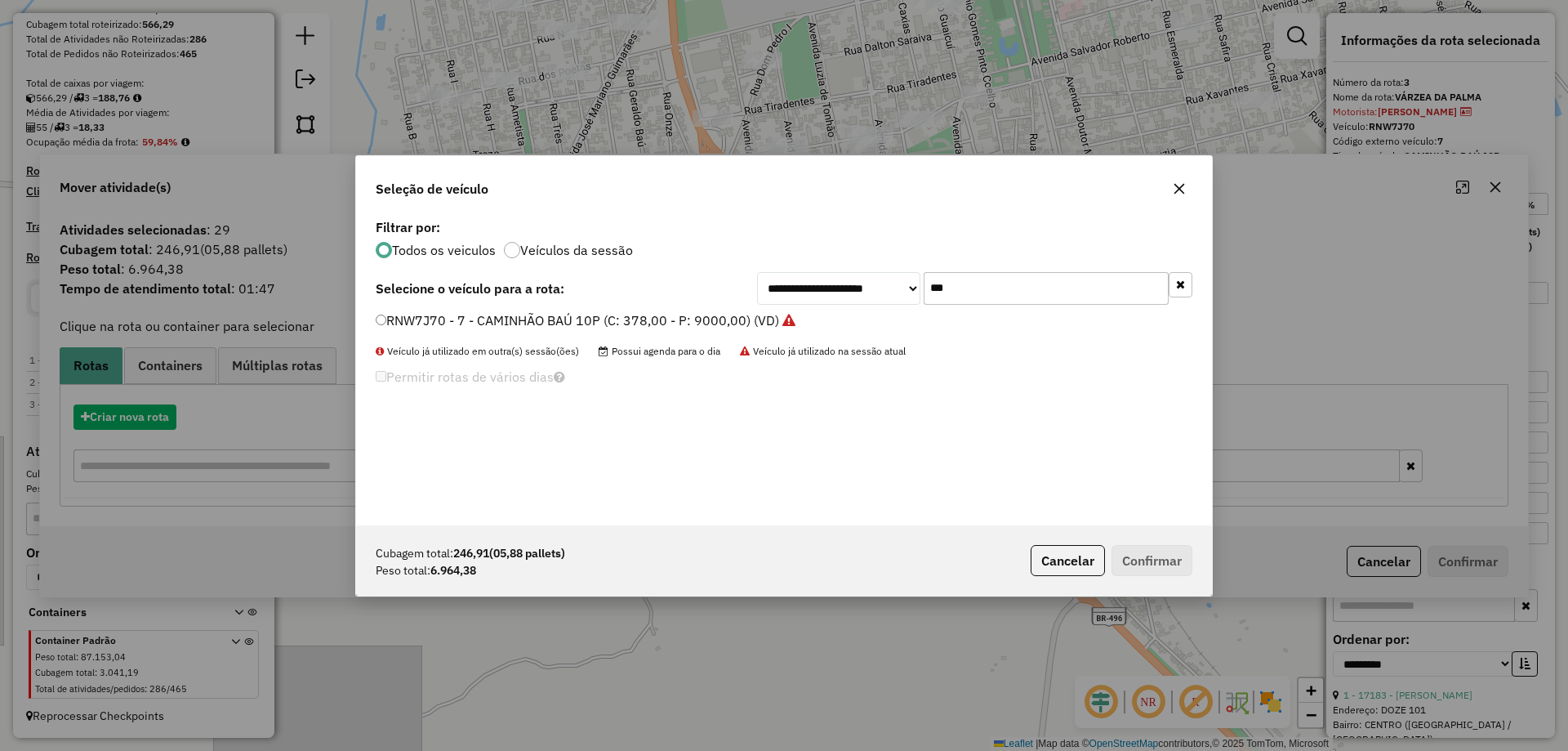
scroll to position [9, 5]
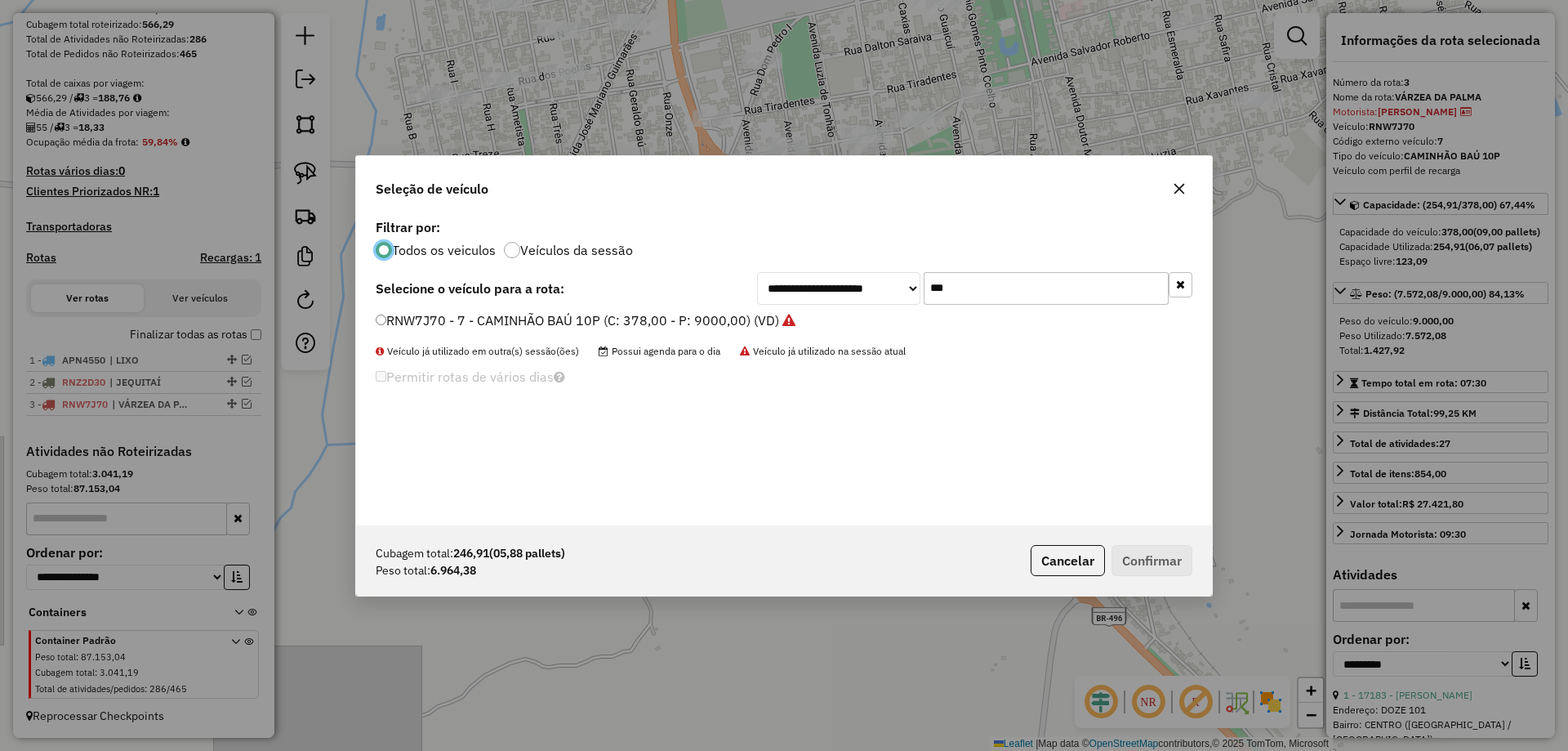
click at [1004, 292] on input "***" at bounding box center [1045, 289] width 245 height 33
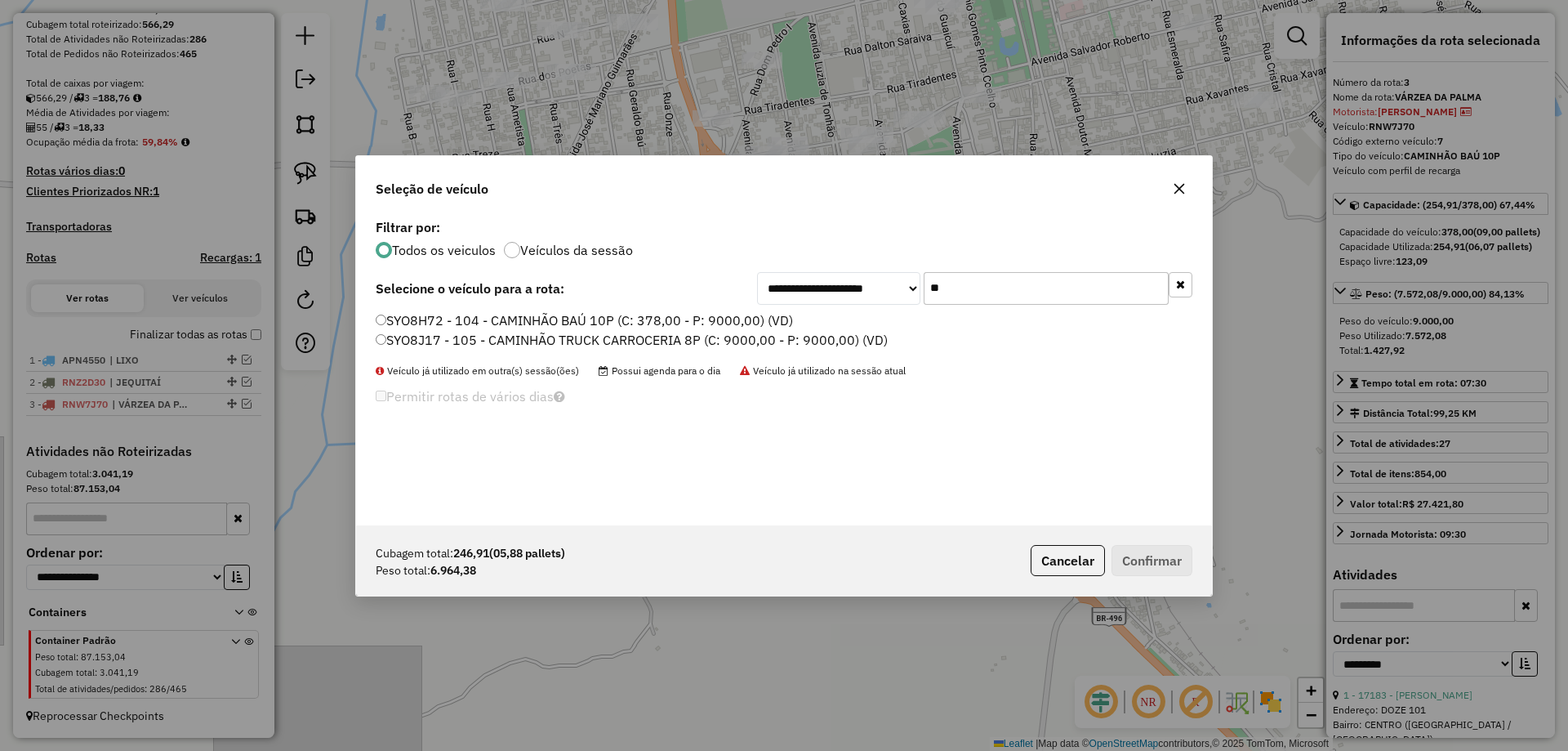
type input "*"
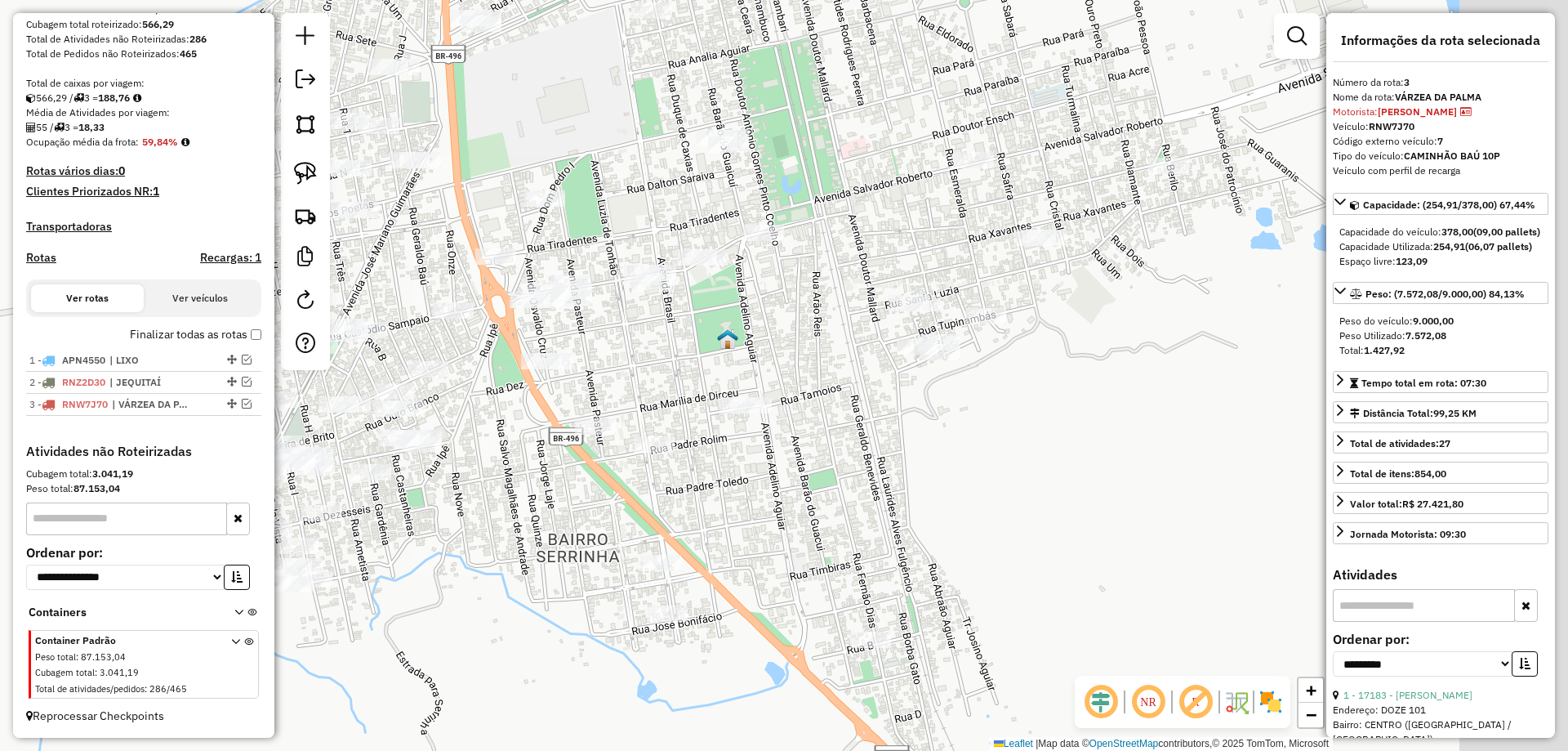
drag, startPoint x: 947, startPoint y: 425, endPoint x: 780, endPoint y: 497, distance: 181.9
click at [784, 490] on div "Janela de atendimento Grade de atendimento Capacidade Transportadoras Veículos …" at bounding box center [784, 375] width 1568 height 751
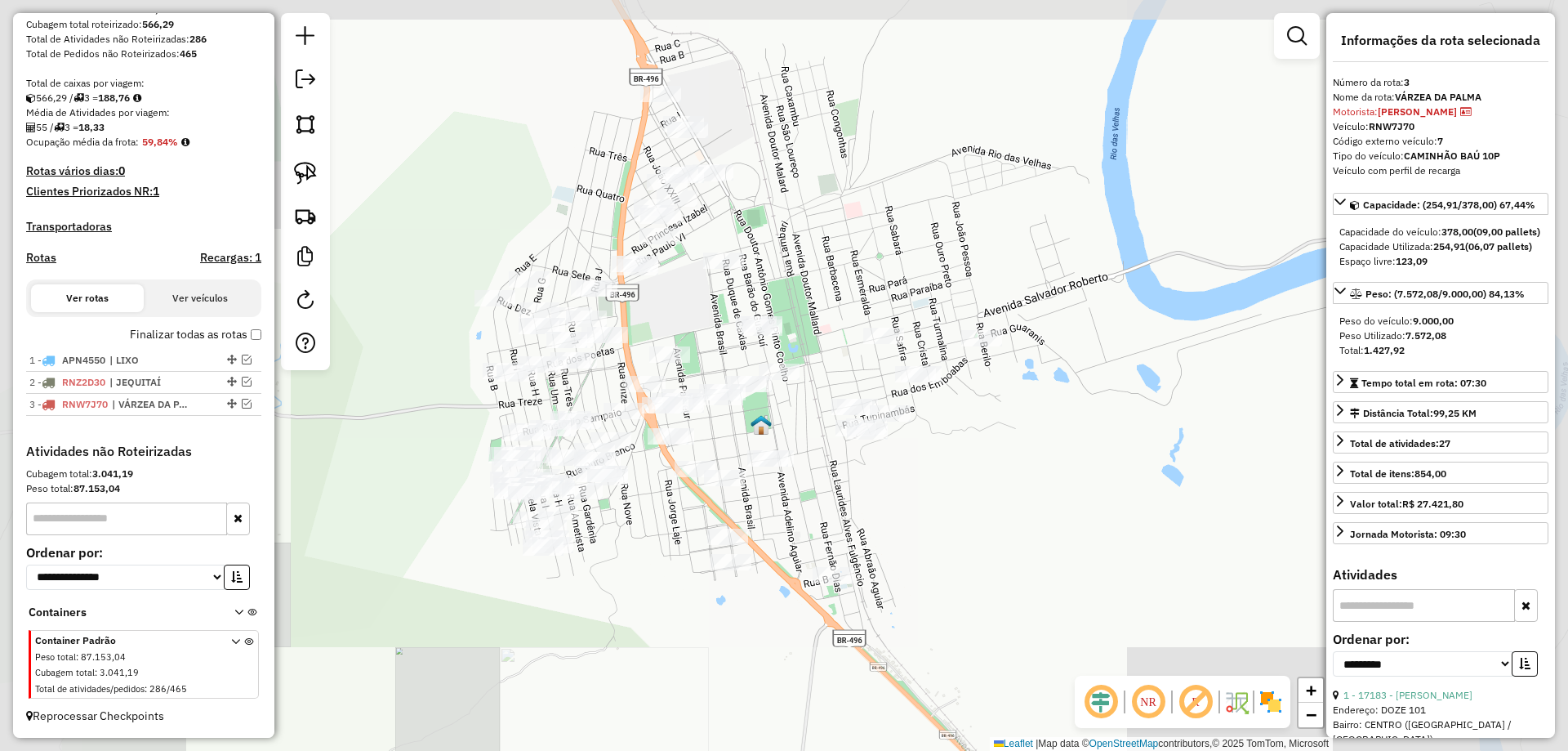
click at [817, 454] on div "Janela de atendimento Grade de atendimento Capacidade Transportadoras Veículos …" at bounding box center [784, 375] width 1568 height 751
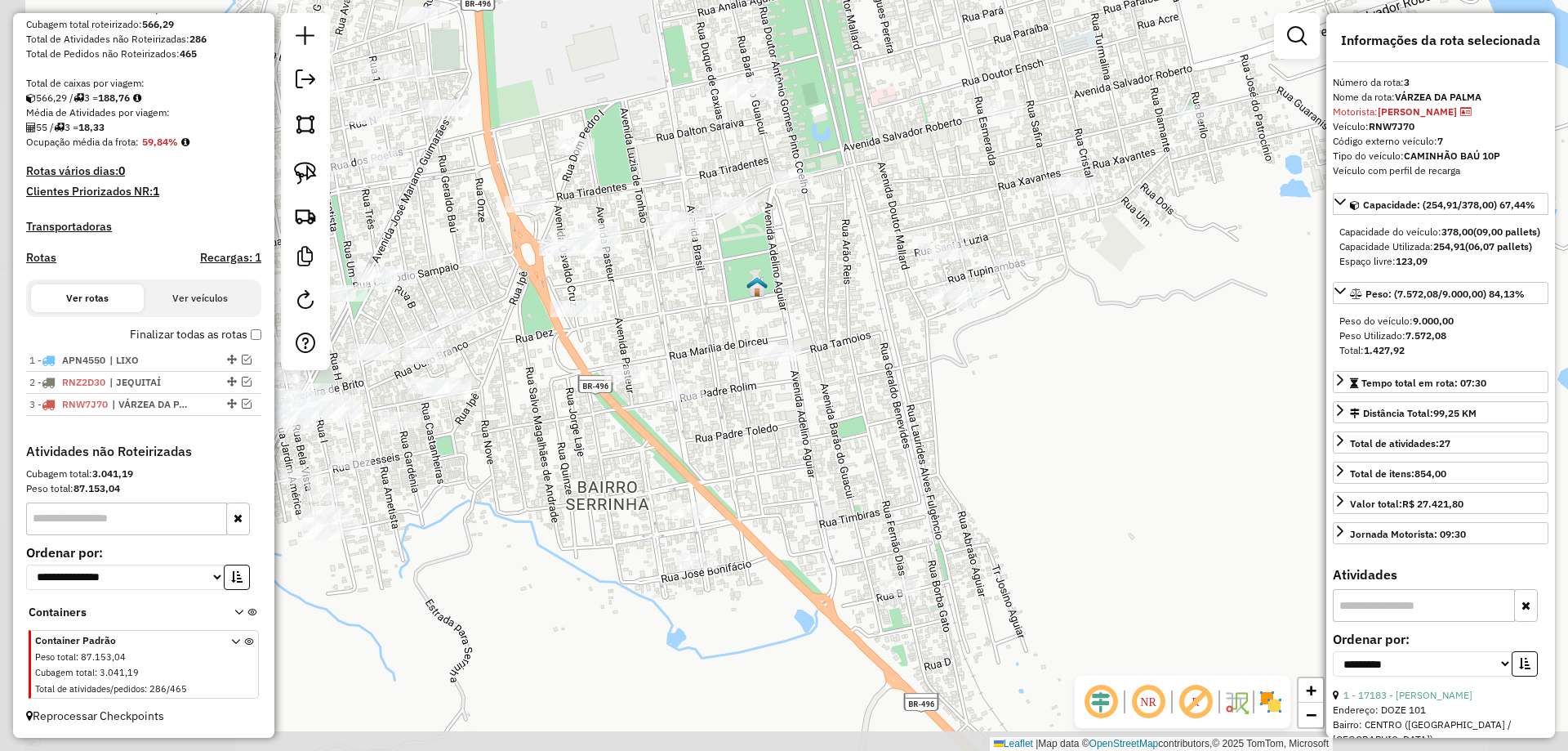
drag, startPoint x: 828, startPoint y: 458, endPoint x: 816, endPoint y: 439, distance: 22.5
click at [845, 454] on div "Janela de atendimento Grade de atendimento Capacidade Transportadoras Veículos …" at bounding box center [784, 375] width 1568 height 751
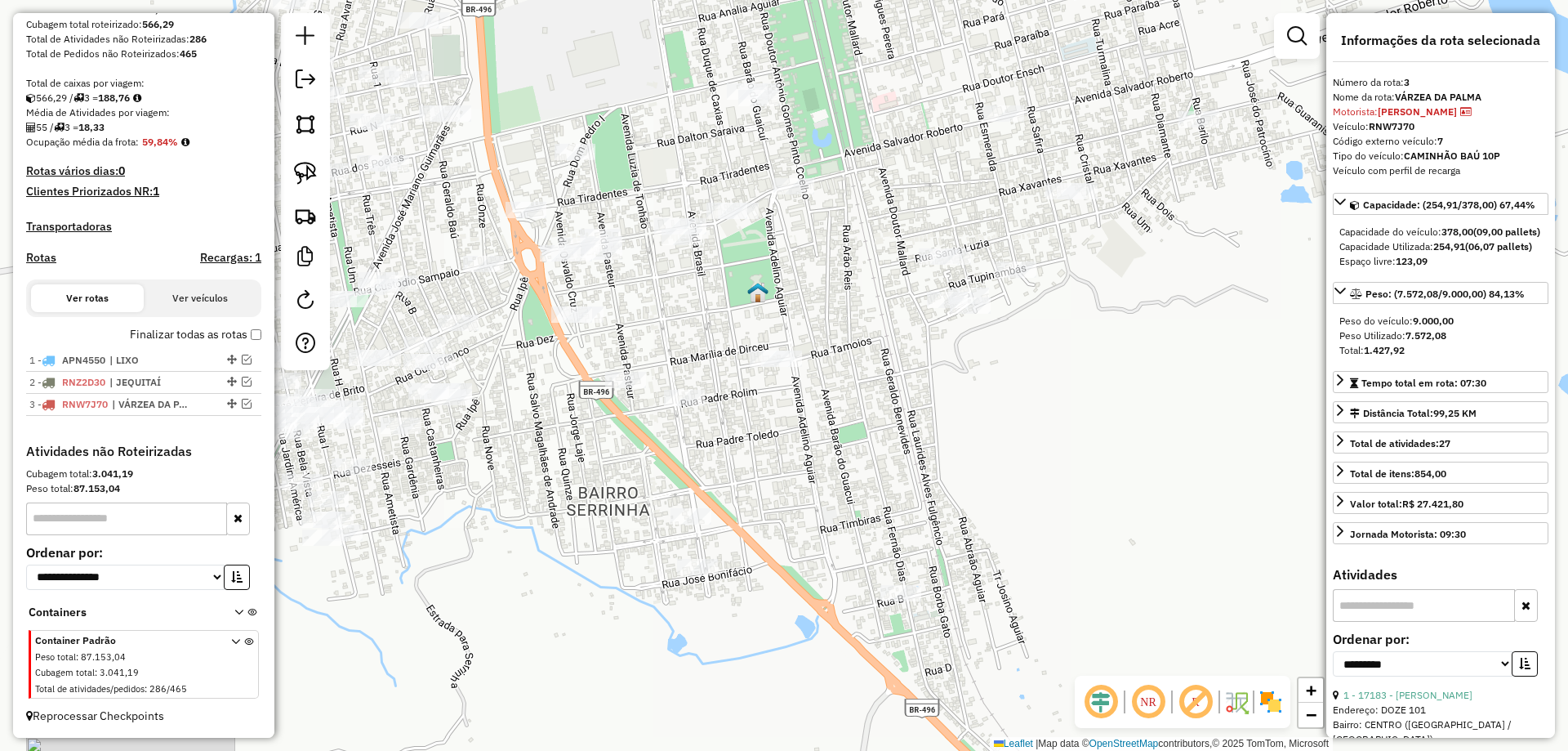
drag, startPoint x: 295, startPoint y: 166, endPoint x: 737, endPoint y: 165, distance: 442.0
click at [294, 166] on img at bounding box center [306, 174] width 23 height 23
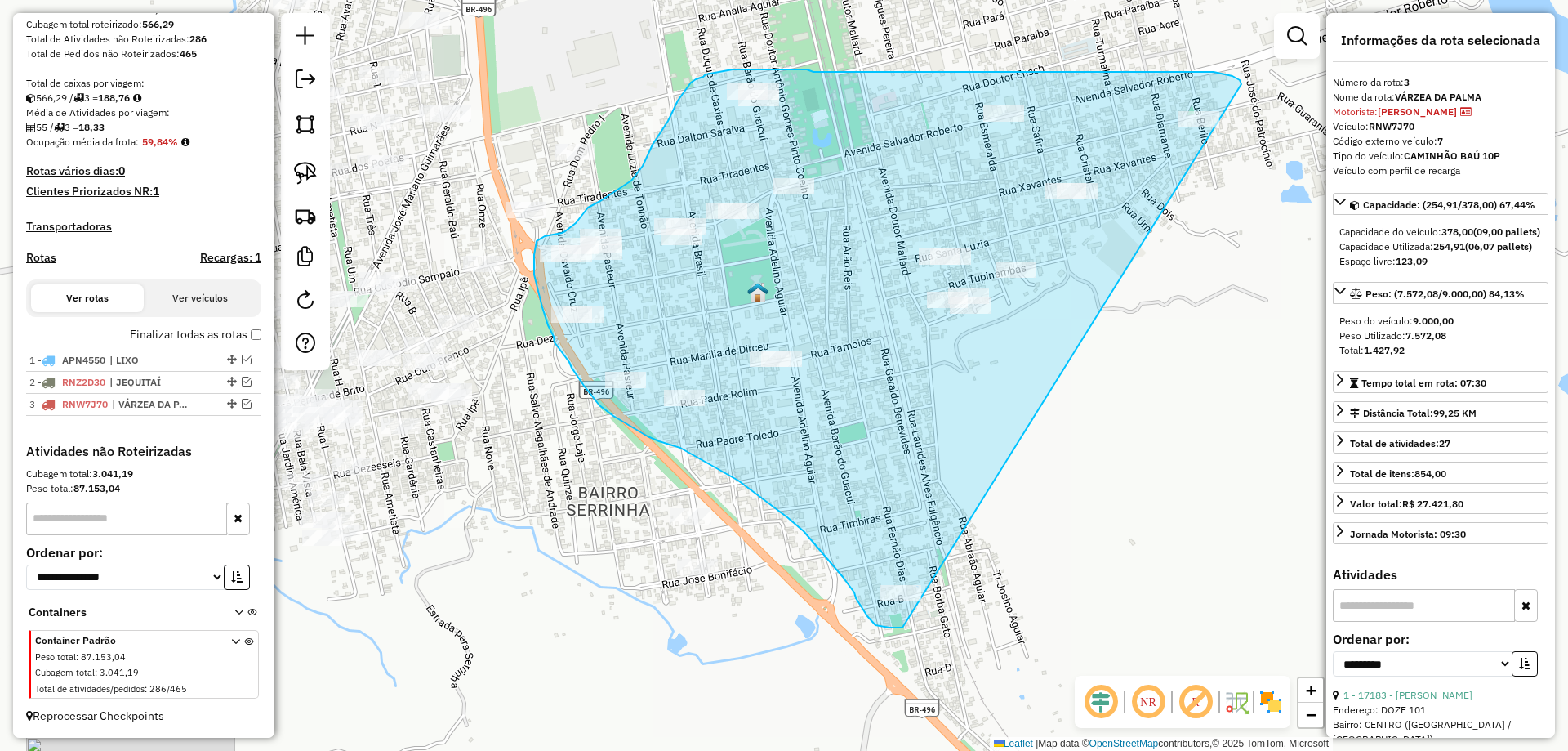
drag, startPoint x: 1241, startPoint y: 82, endPoint x: 1279, endPoint y: 214, distance: 137.4
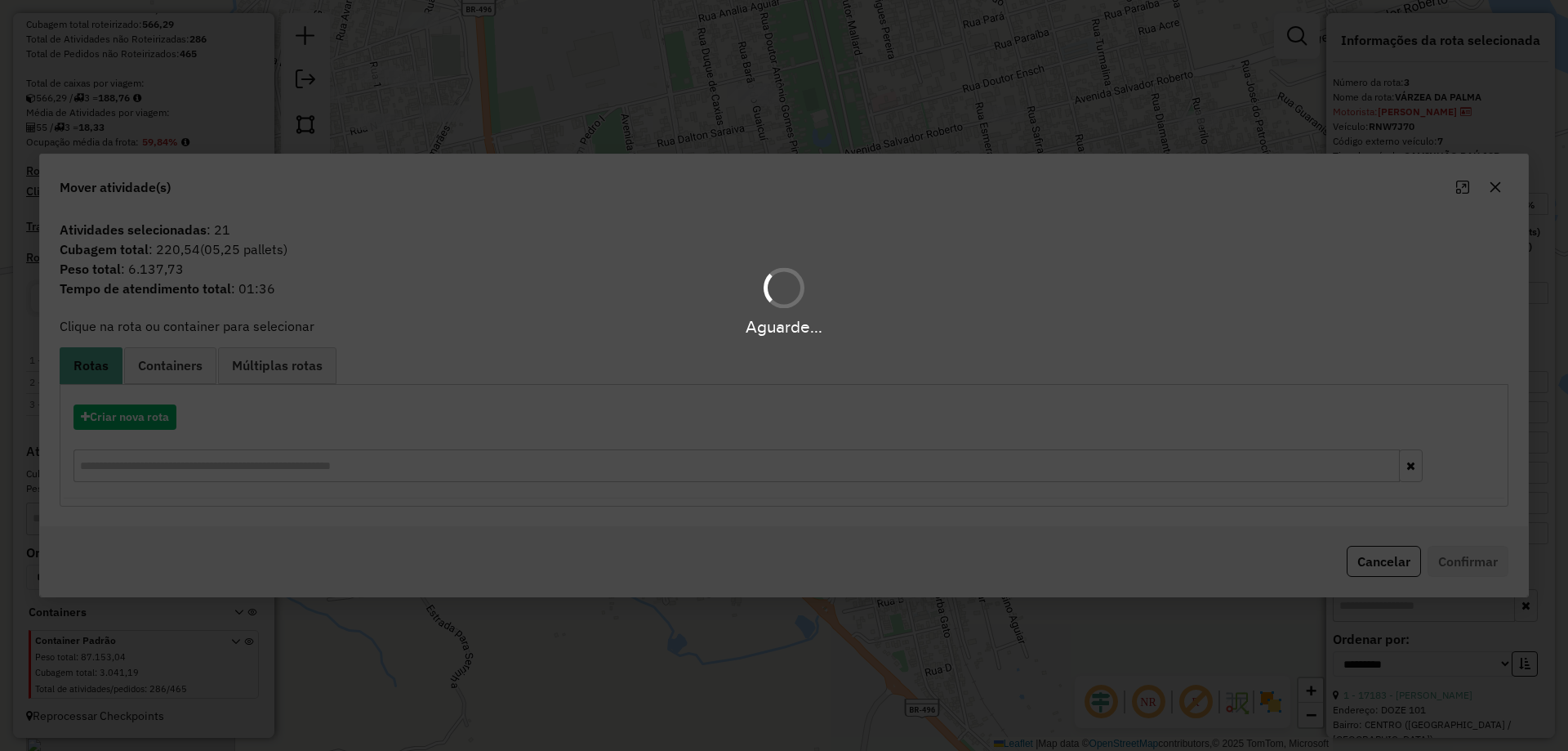
click at [135, 421] on div "Aguarde..." at bounding box center [784, 375] width 1568 height 751
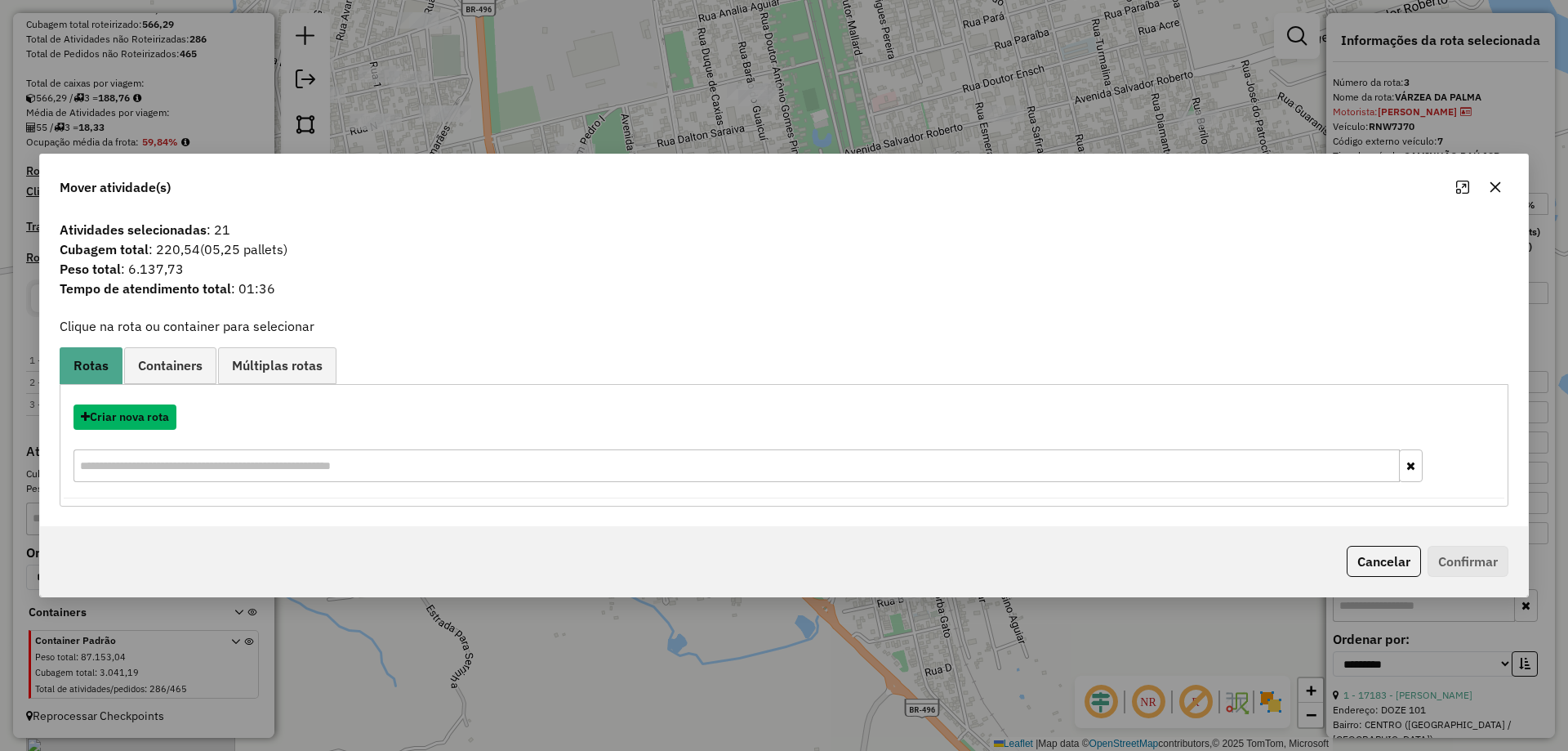
click at [132, 419] on button "Criar nova rota" at bounding box center [125, 417] width 103 height 25
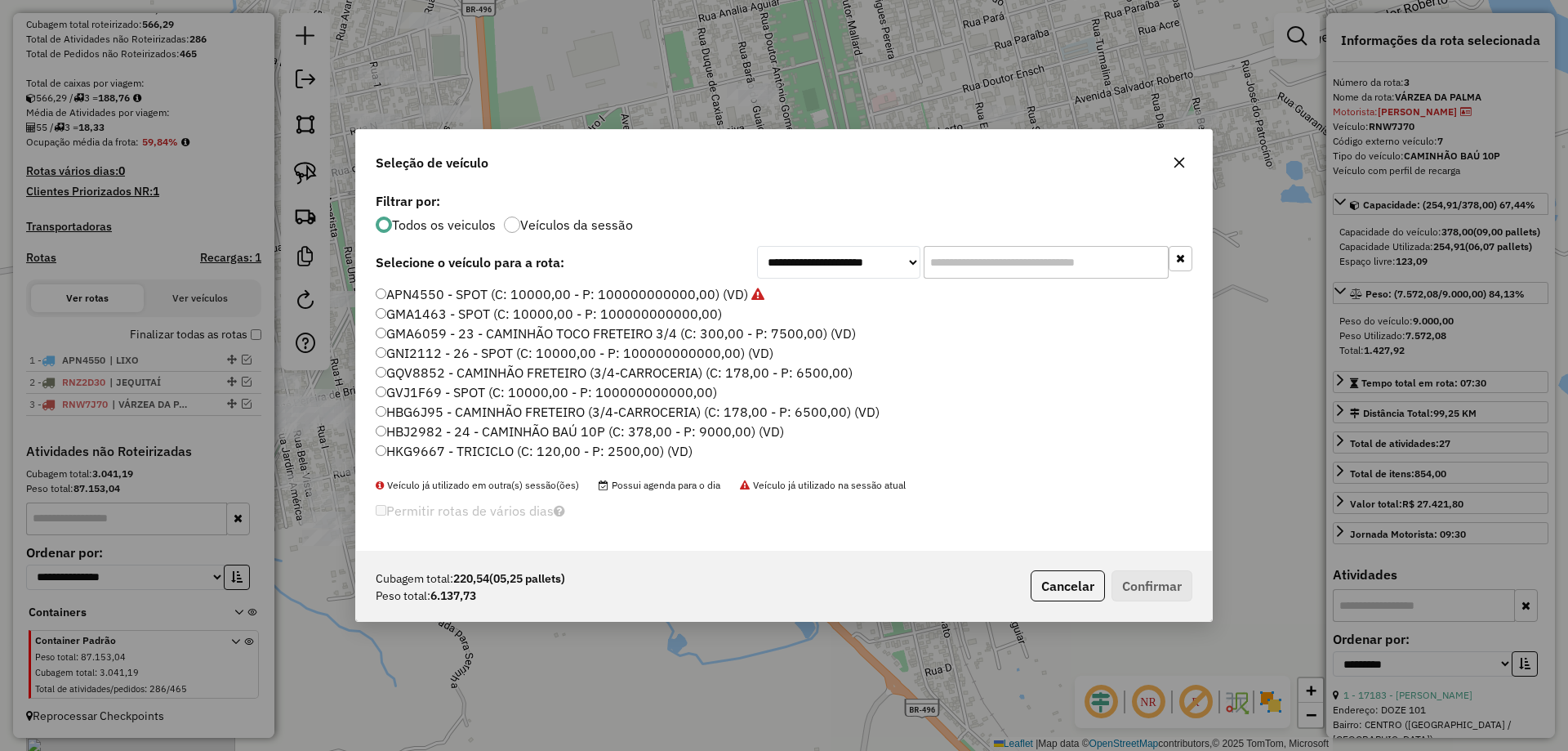
click at [962, 254] on input "text" at bounding box center [1045, 262] width 245 height 33
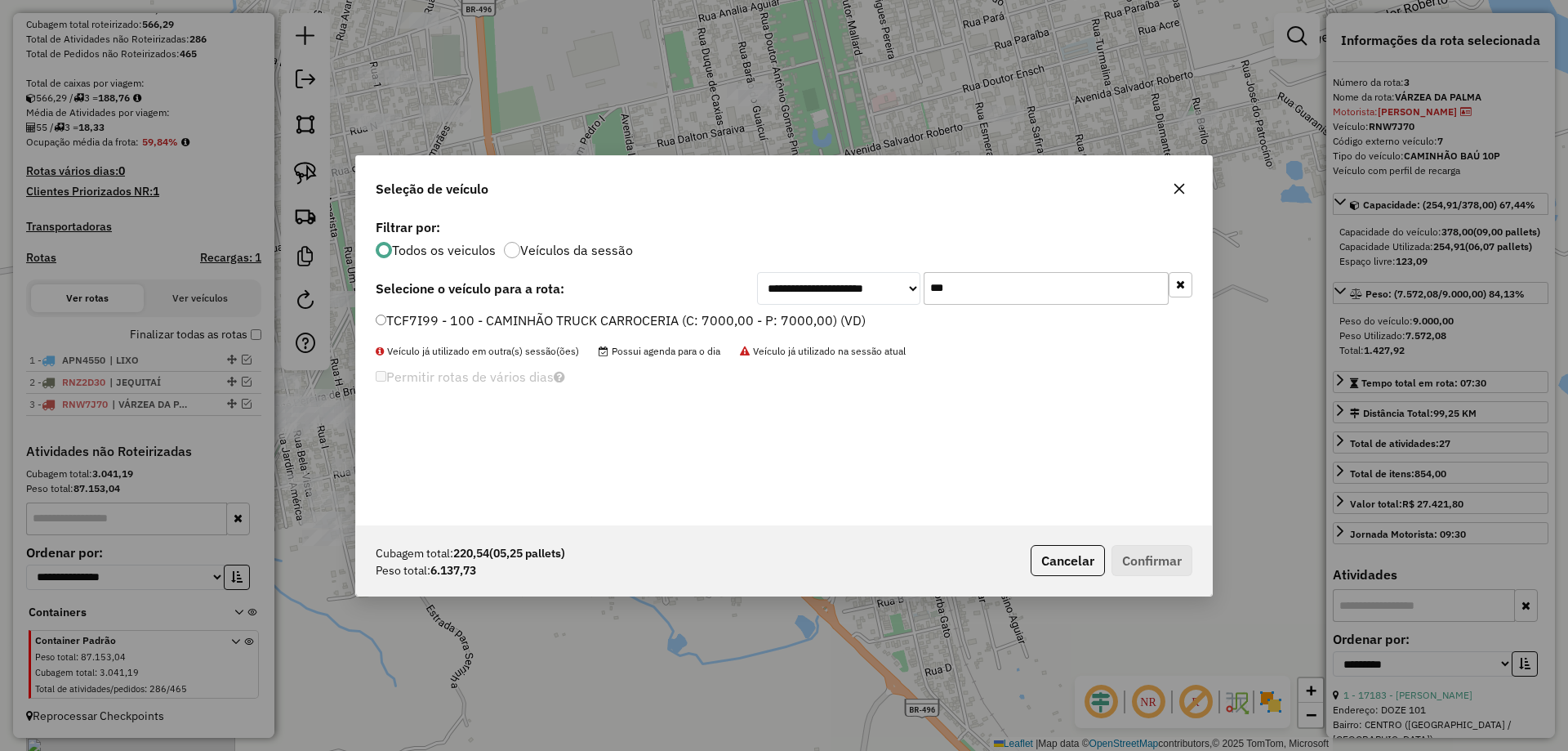
type input "***"
click at [417, 312] on label "TCF7I99 - 100 - CAMINHÃO TRUCK CARROCERIA (C: 7000,00 - P: 7000,00) (VD)" at bounding box center [620, 320] width 490 height 19
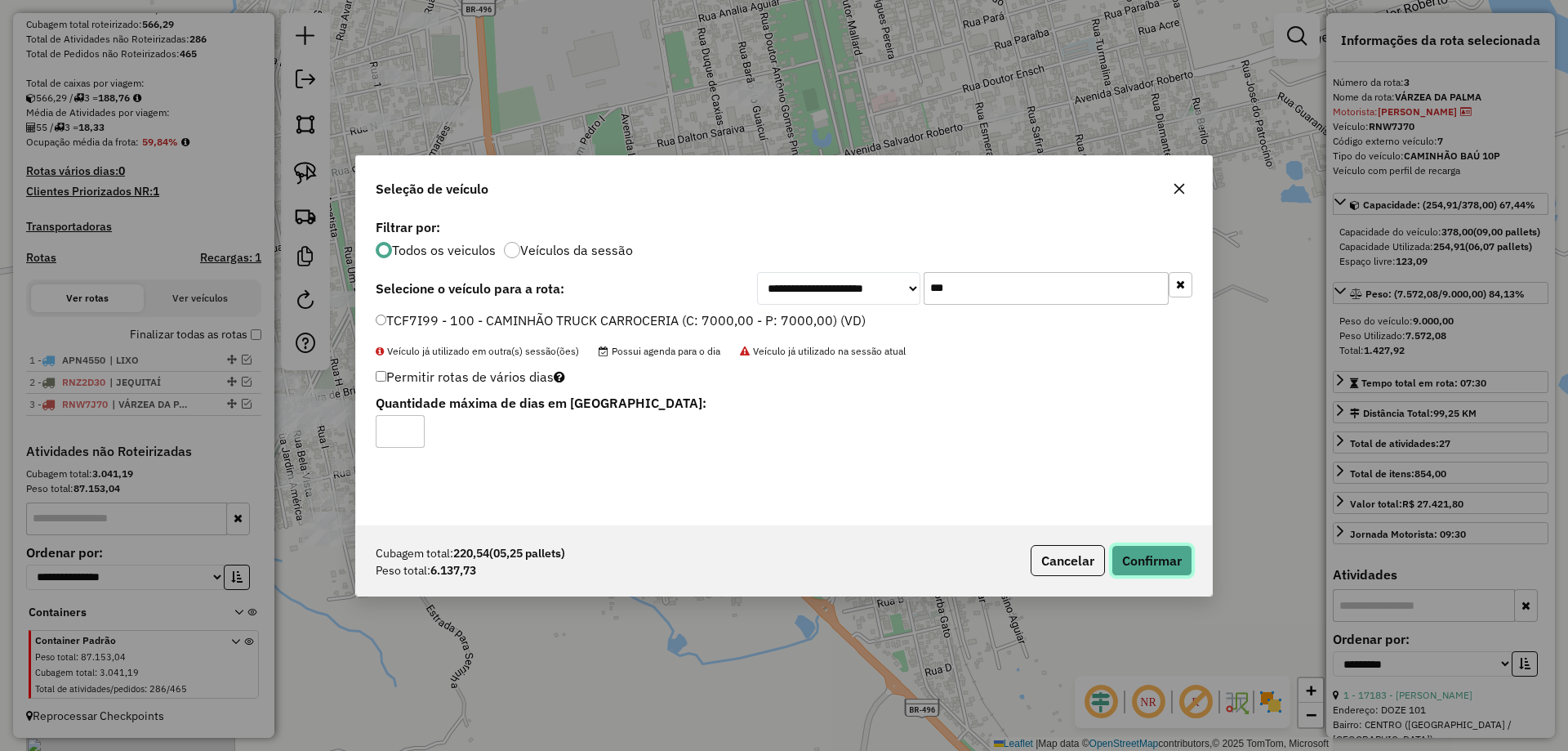
click at [1162, 561] on button "Confirmar" at bounding box center [1152, 560] width 81 height 31
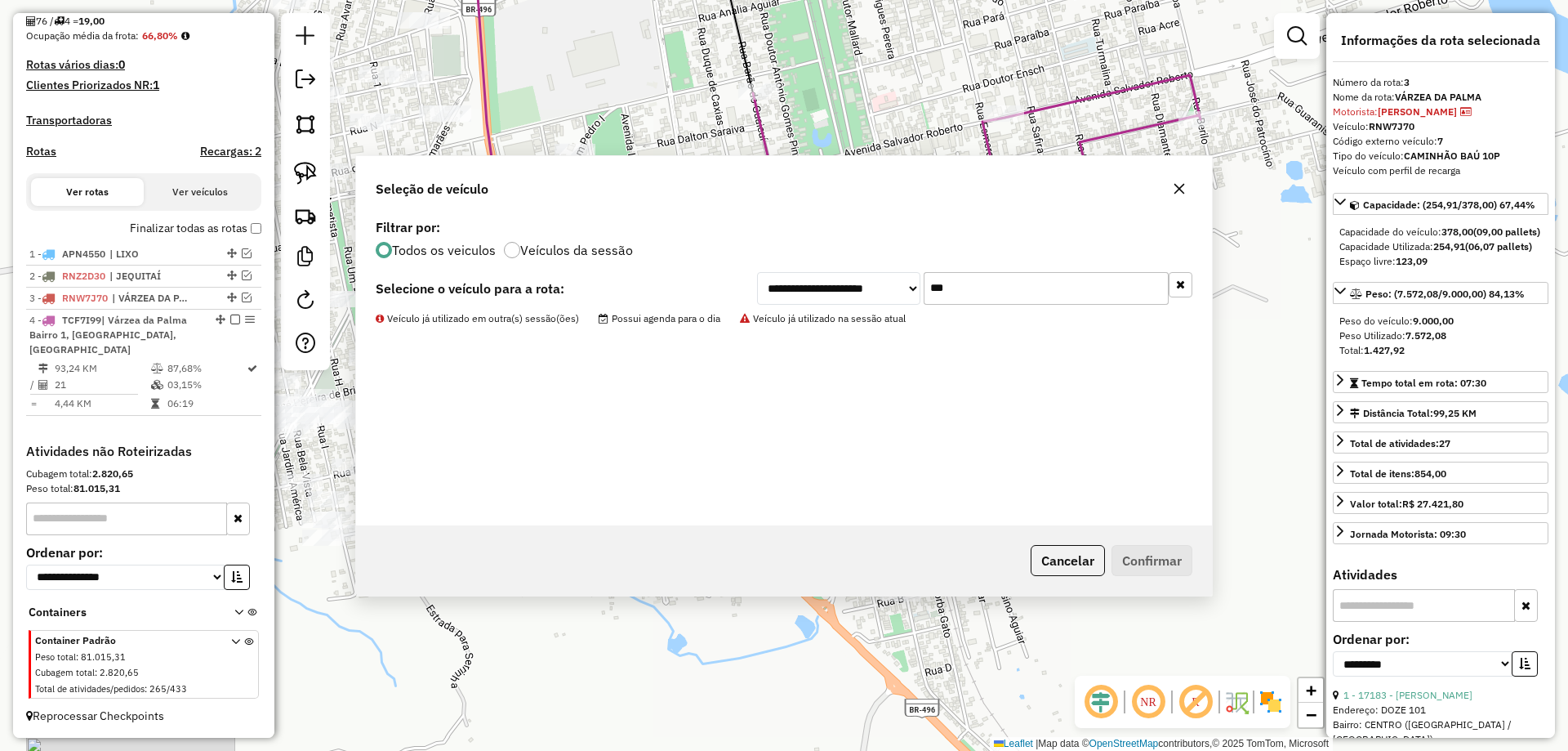
scroll to position [402, 0]
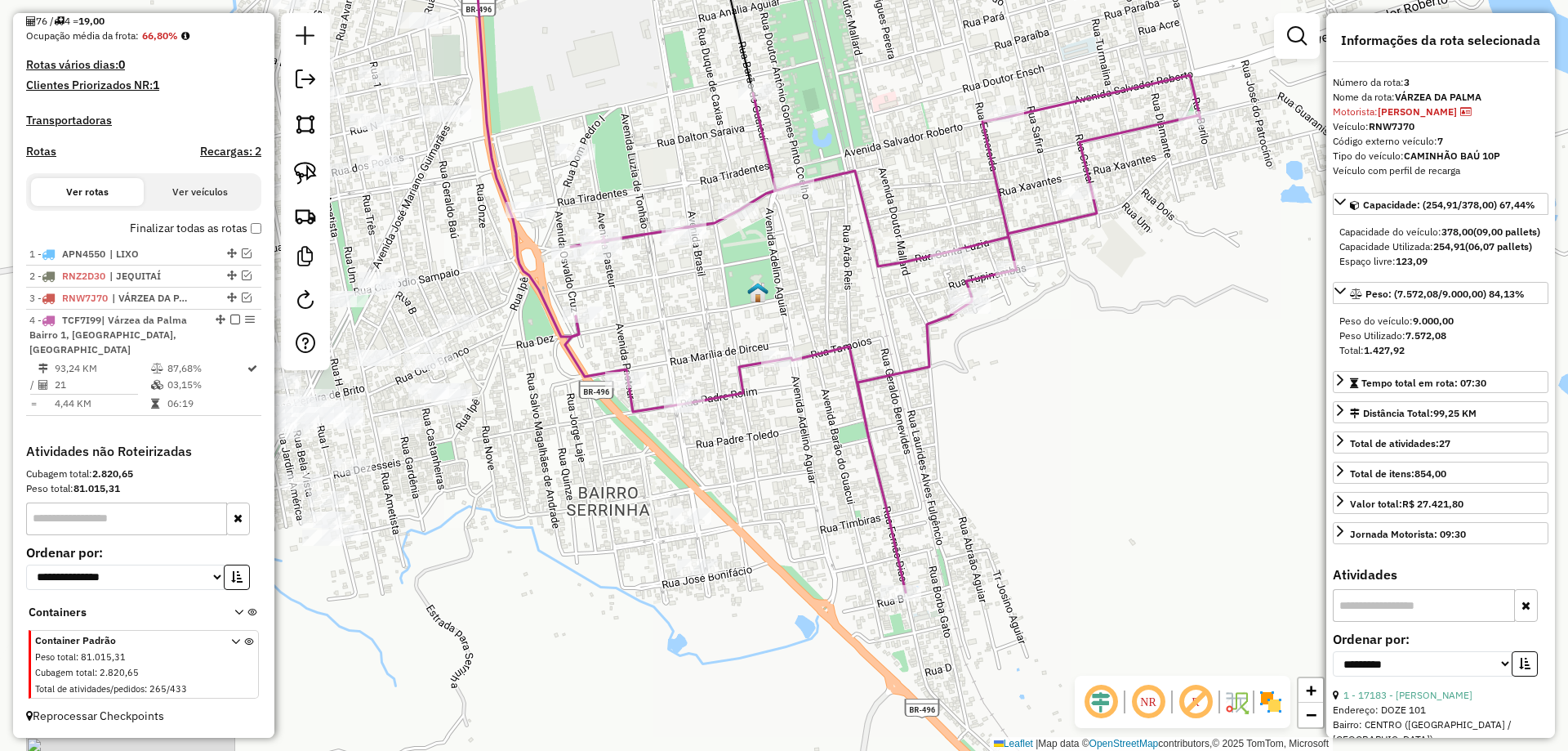
drag, startPoint x: 782, startPoint y: 272, endPoint x: 940, endPoint y: 528, distance: 300.8
click at [940, 528] on div "Rota 4 - Placa TCF7I99 16439 - ESPETO Janela de atendimento Grade de atendiment…" at bounding box center [784, 375] width 1568 height 751
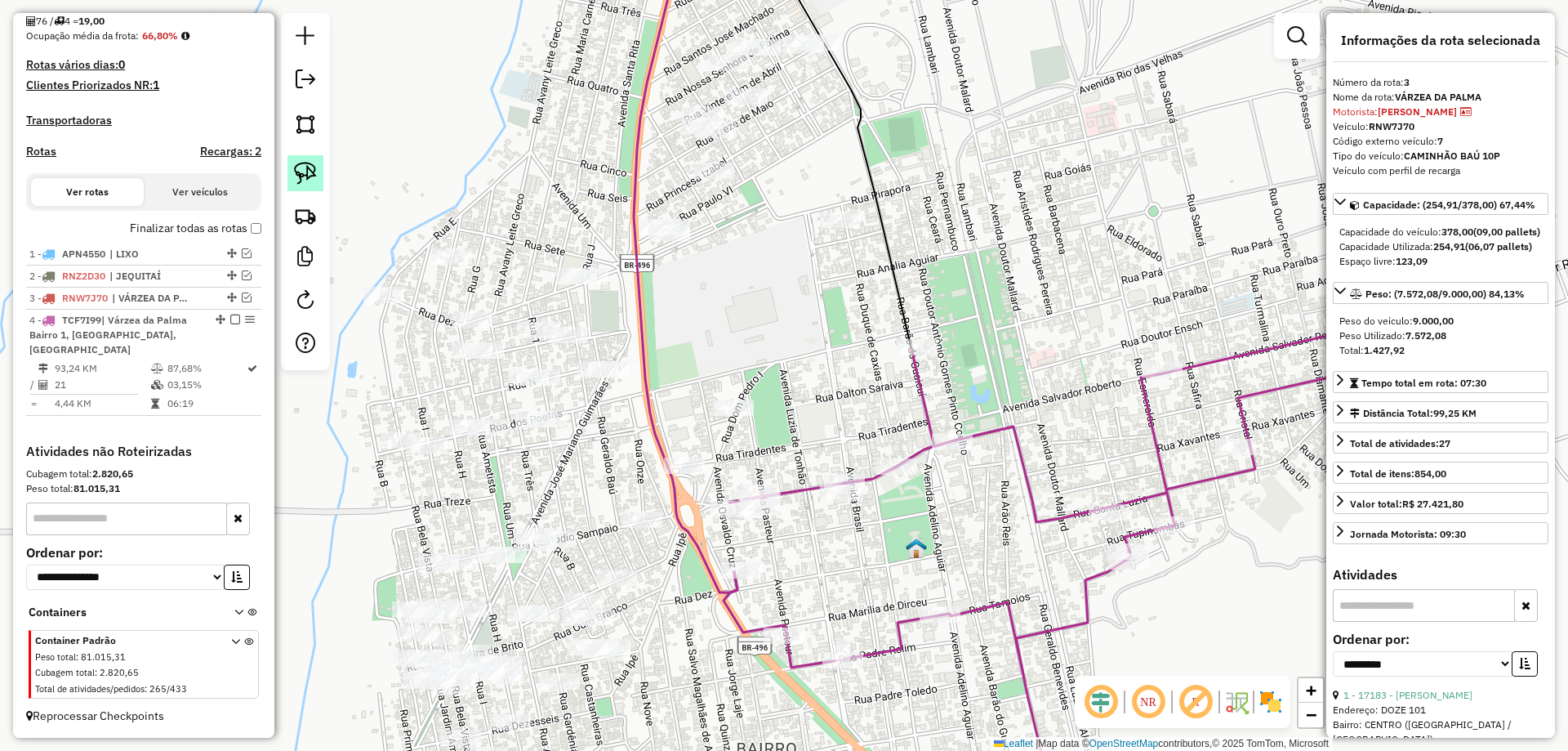
click at [318, 172] on link at bounding box center [305, 173] width 35 height 35
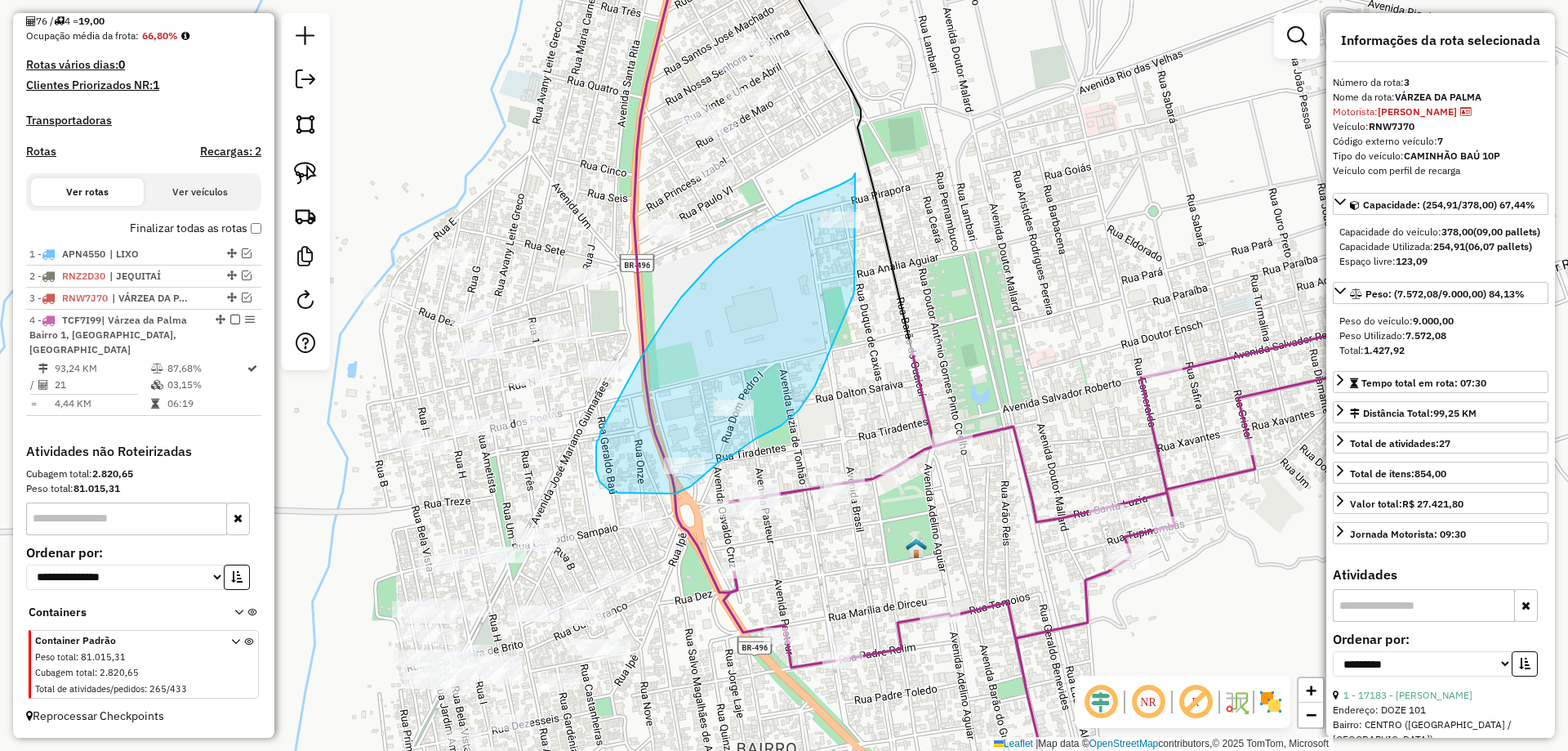
drag, startPoint x: 855, startPoint y: 174, endPoint x: 878, endPoint y: 233, distance: 63.3
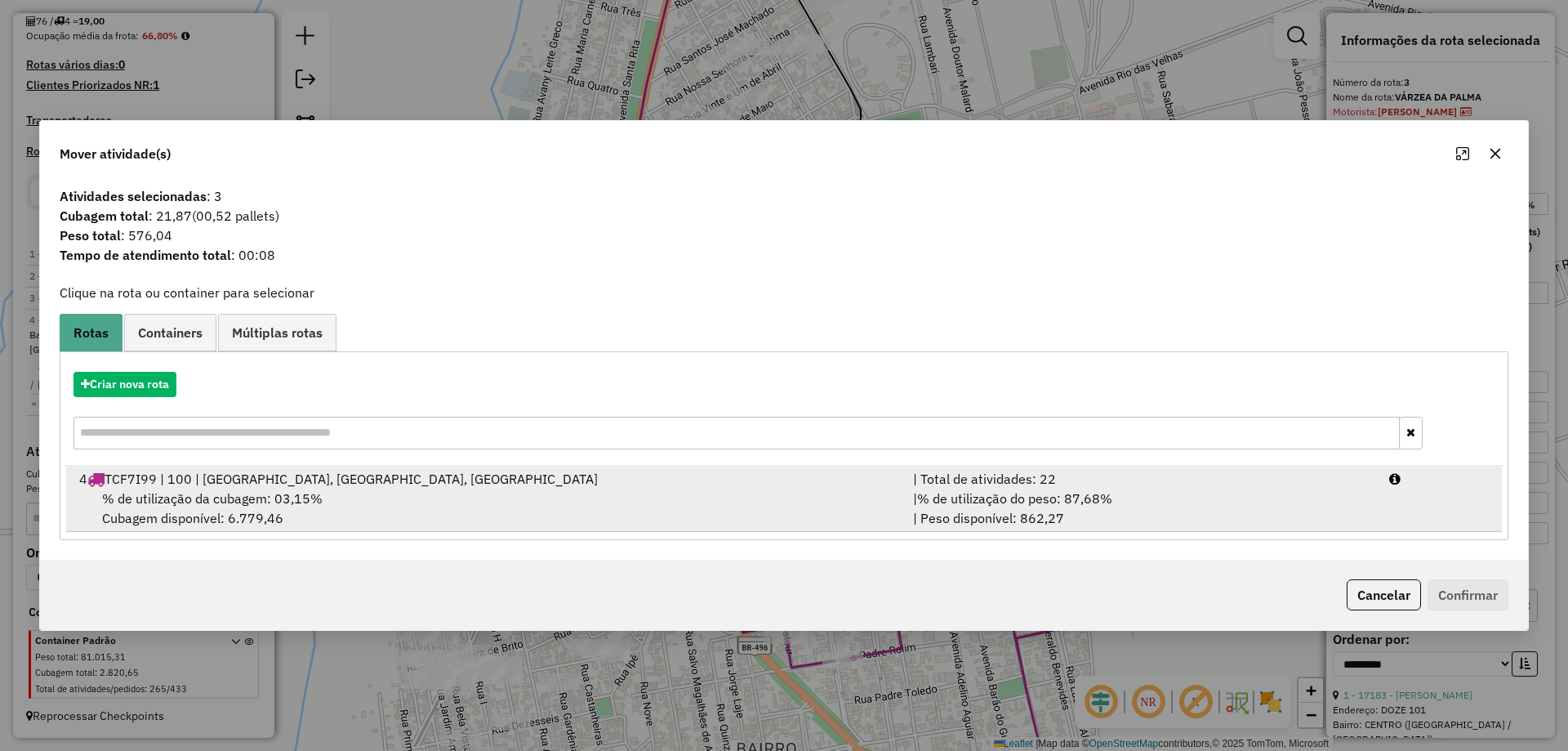
click at [1270, 499] on div "| % de utilização do peso: 87,68% | Peso disponível: 862,27" at bounding box center [1141, 507] width 476 height 39
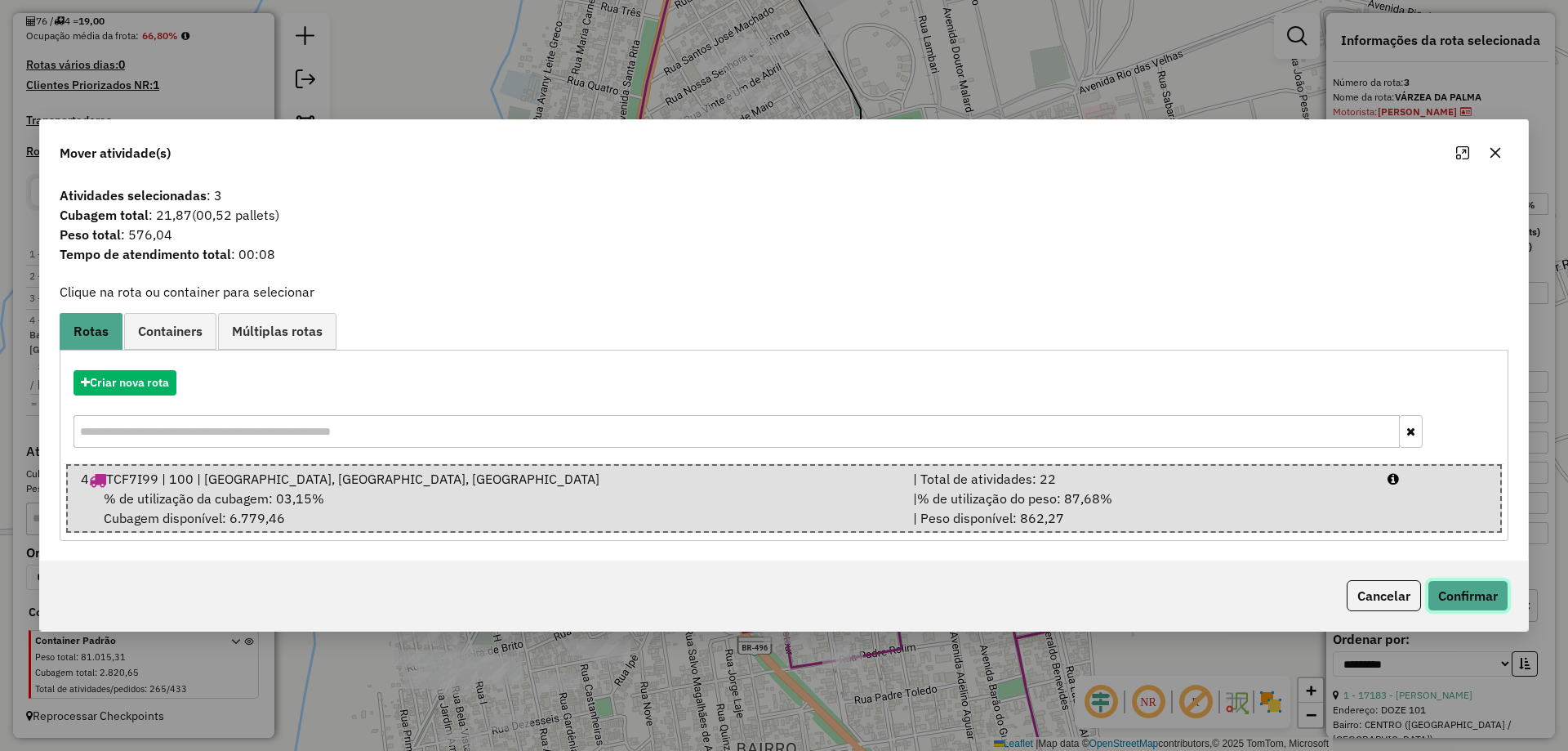
click at [1448, 582] on button "Confirmar" at bounding box center [1468, 596] width 81 height 31
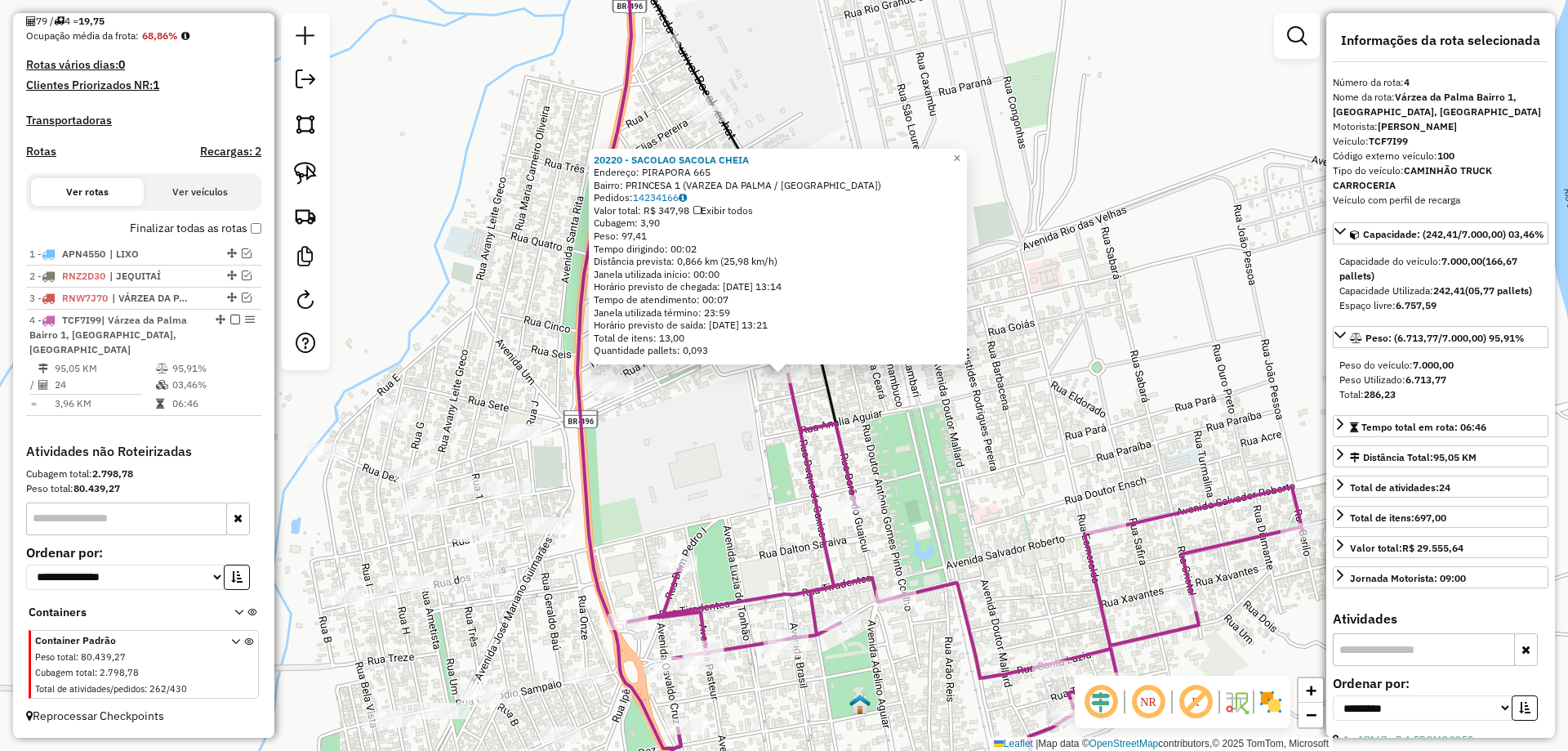
click at [789, 496] on div "20220 - SACOLAO SACOLA CHEIA Endereço: PIRAPORA 665 Bairro: PRINCESA 1 (VARZEA …" at bounding box center [784, 375] width 1568 height 751
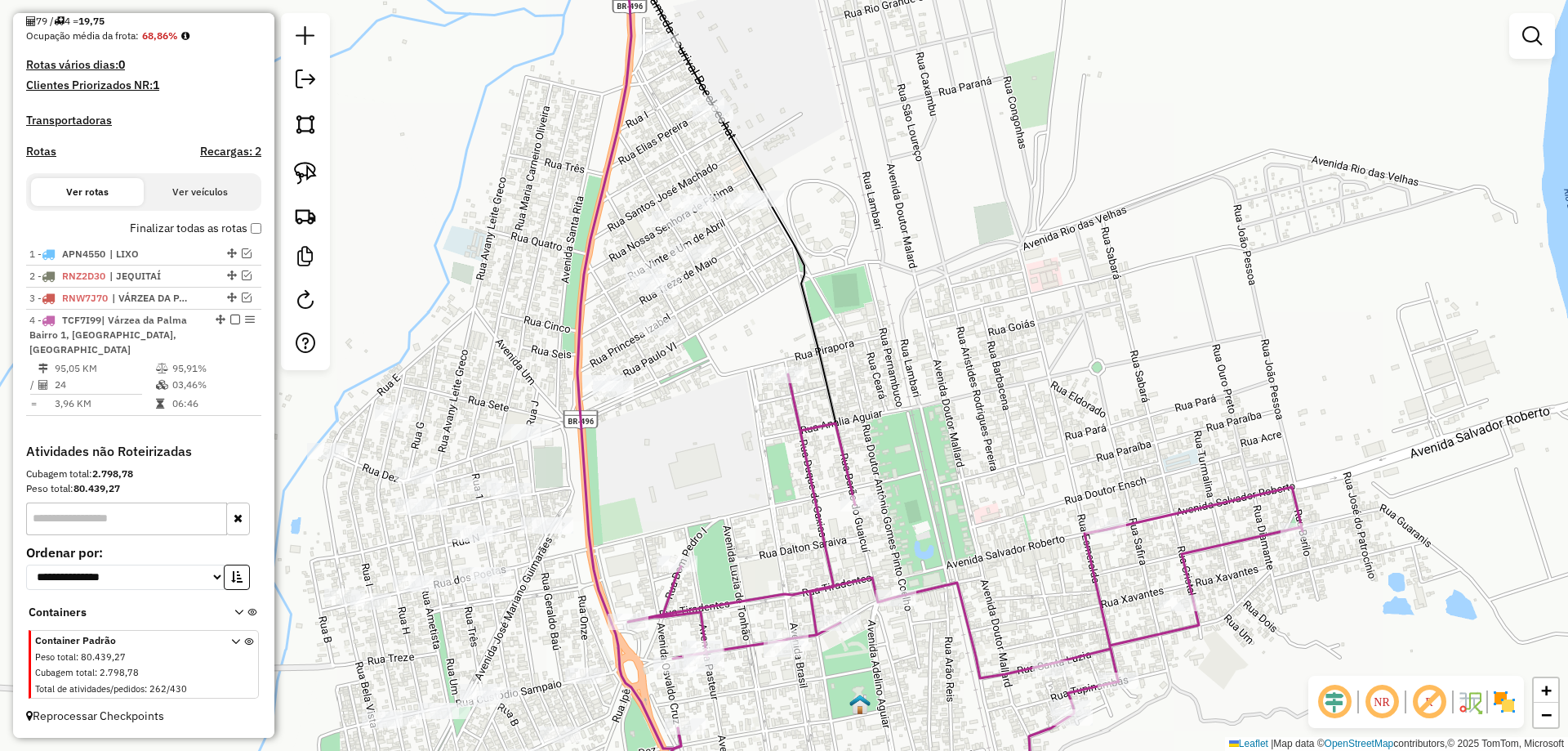
drag, startPoint x: 858, startPoint y: 180, endPoint x: 875, endPoint y: 175, distance: 17.7
click at [878, 143] on div "Janela de atendimento Grade de atendimento Capacidade Transportadoras Veículos …" at bounding box center [784, 375] width 1568 height 751
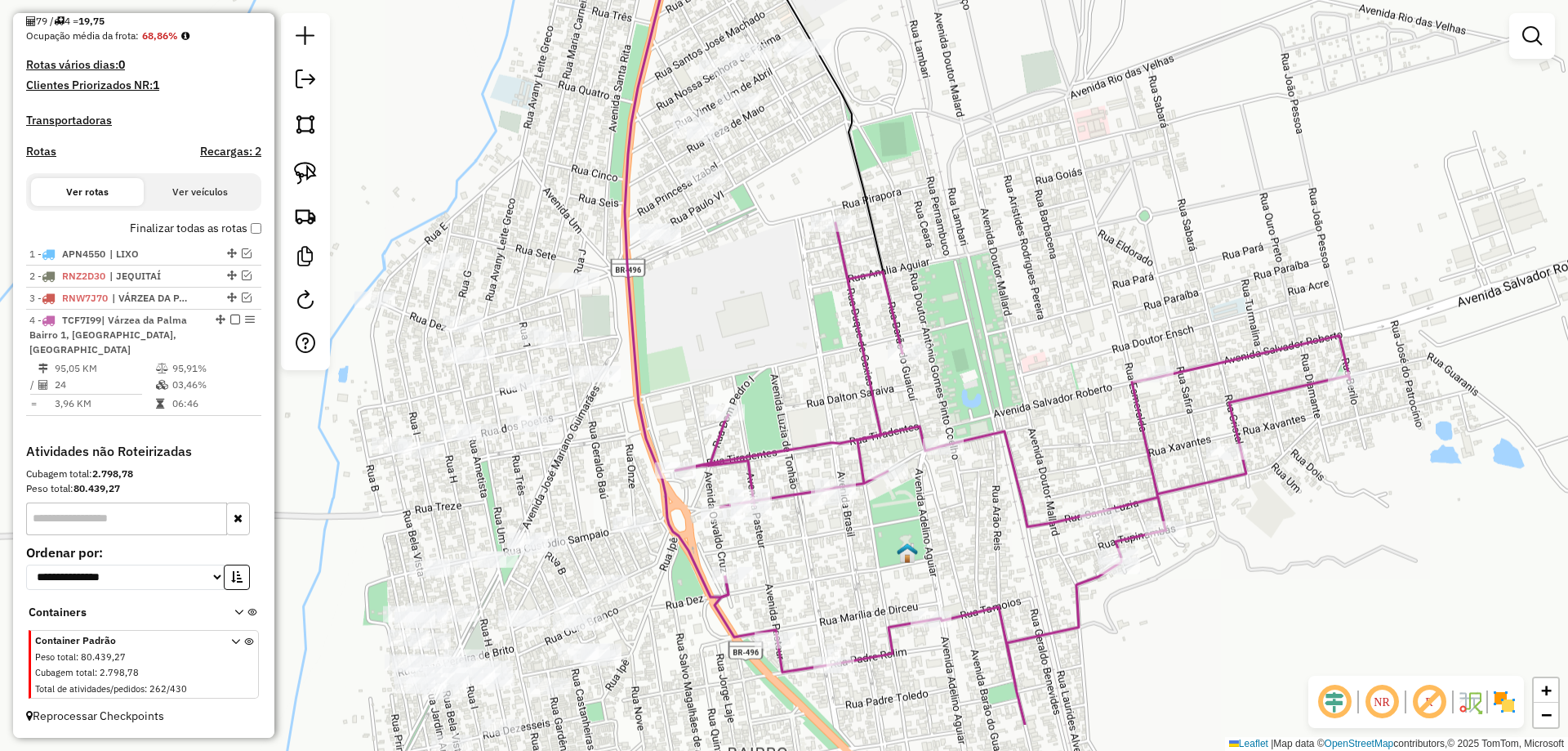
drag, startPoint x: 867, startPoint y: 372, endPoint x: 877, endPoint y: 272, distance: 100.5
click at [877, 272] on icon at bounding box center [1012, 473] width 674 height 502
click at [849, 229] on div at bounding box center [831, 221] width 41 height 16
select select "**********"
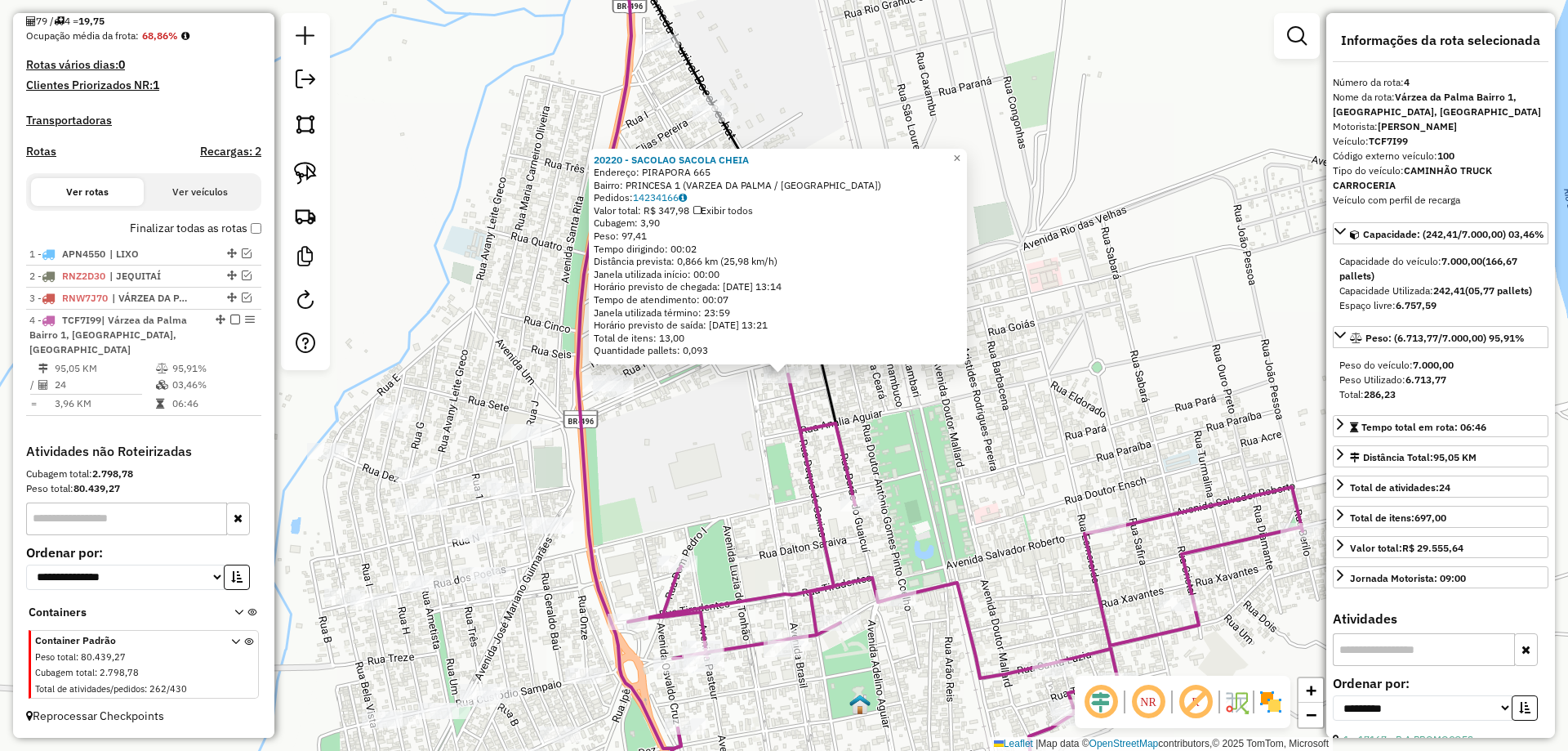
click at [784, 412] on div "Rota 4 - Placa TCF7I99 20220 - SACOLAO SACOLA CHEIA 20220 - SACOLAO SACOLA CHEI…" at bounding box center [784, 375] width 1568 height 751
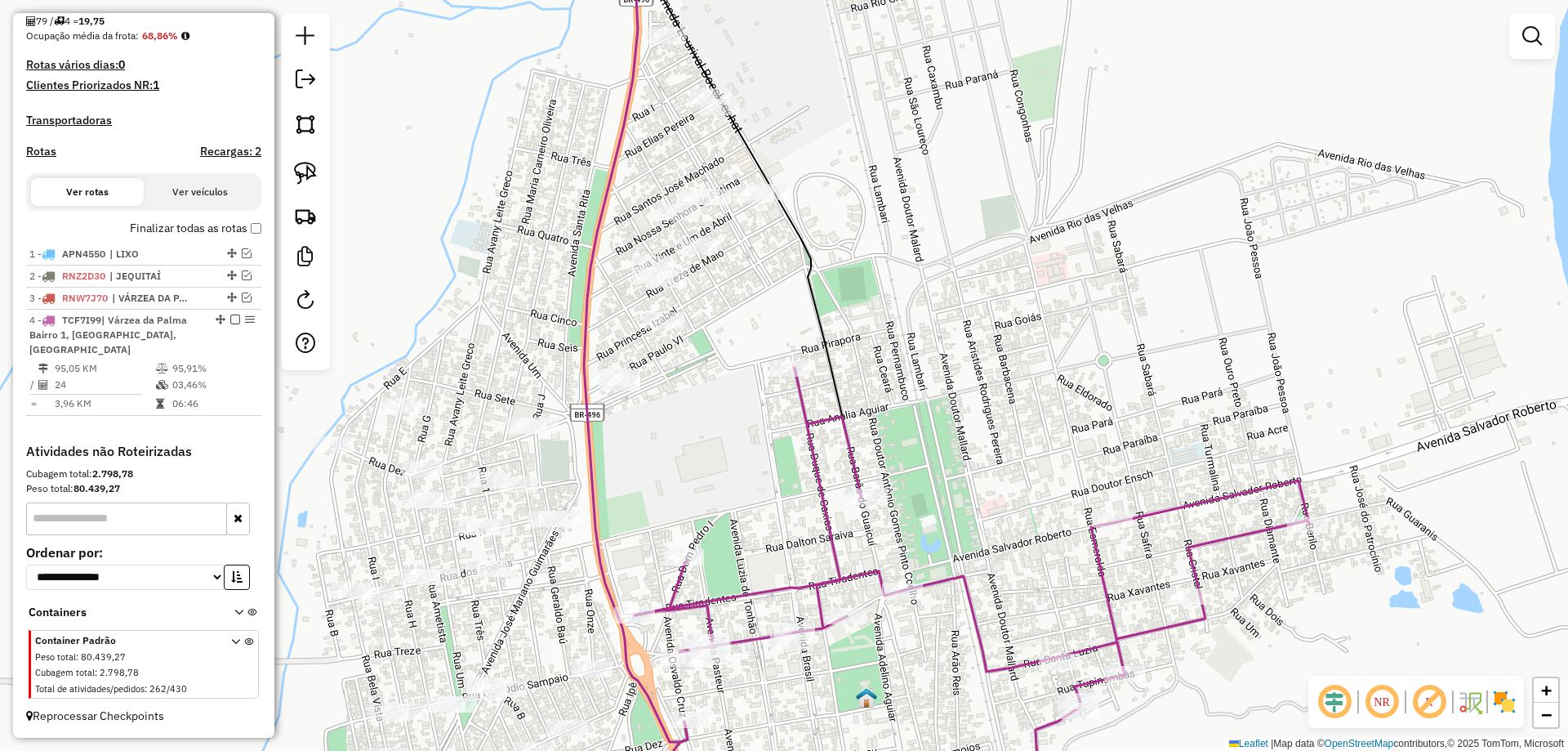
drag, startPoint x: 761, startPoint y: 430, endPoint x: 794, endPoint y: 297, distance: 137.0
click at [794, 297] on div "Janela de atendimento Grade de atendimento Capacidade Transportadoras Veículos …" at bounding box center [784, 375] width 1568 height 751
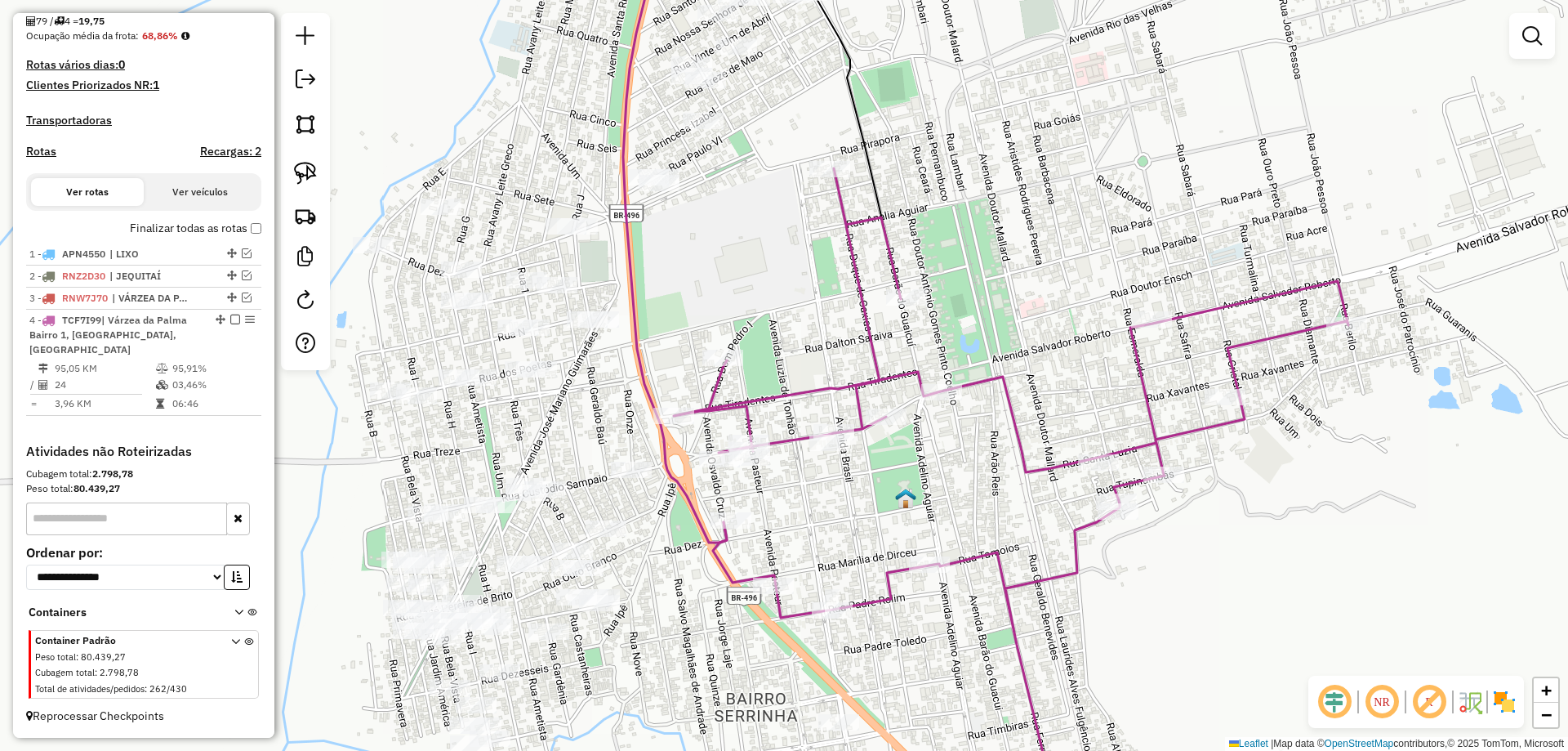
drag, startPoint x: 739, startPoint y: 361, endPoint x: 773, endPoint y: 206, distance: 158.7
click at [773, 206] on div "Janela de atendimento Grade de atendimento Capacidade Transportadoras Veículos …" at bounding box center [784, 375] width 1568 height 751
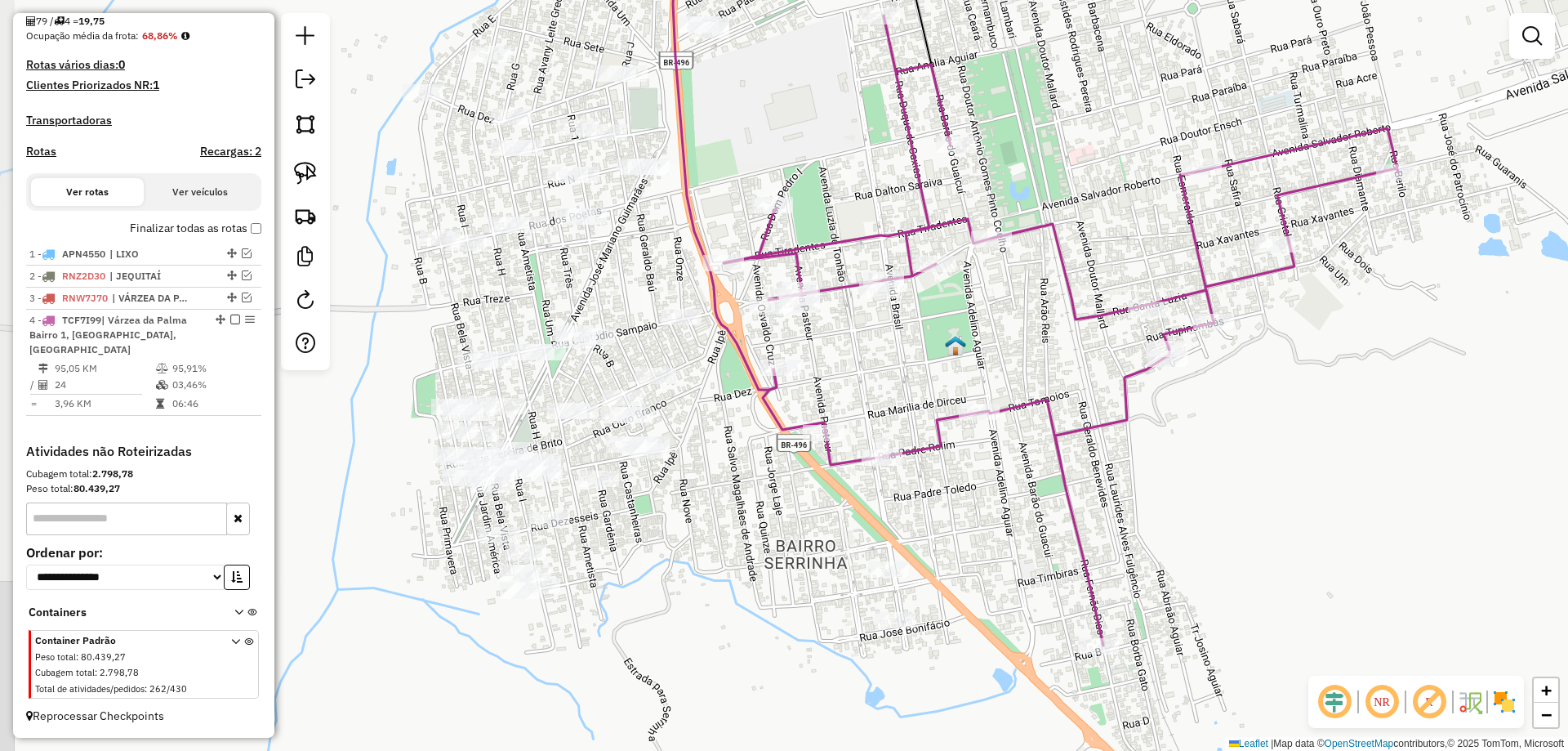
drag, startPoint x: 793, startPoint y: 296, endPoint x: 784, endPoint y: 358, distance: 62.6
click at [784, 358] on div "Janela de atendimento Grade de atendimento Capacidade Transportadoras Veículos …" at bounding box center [784, 375] width 1568 height 751
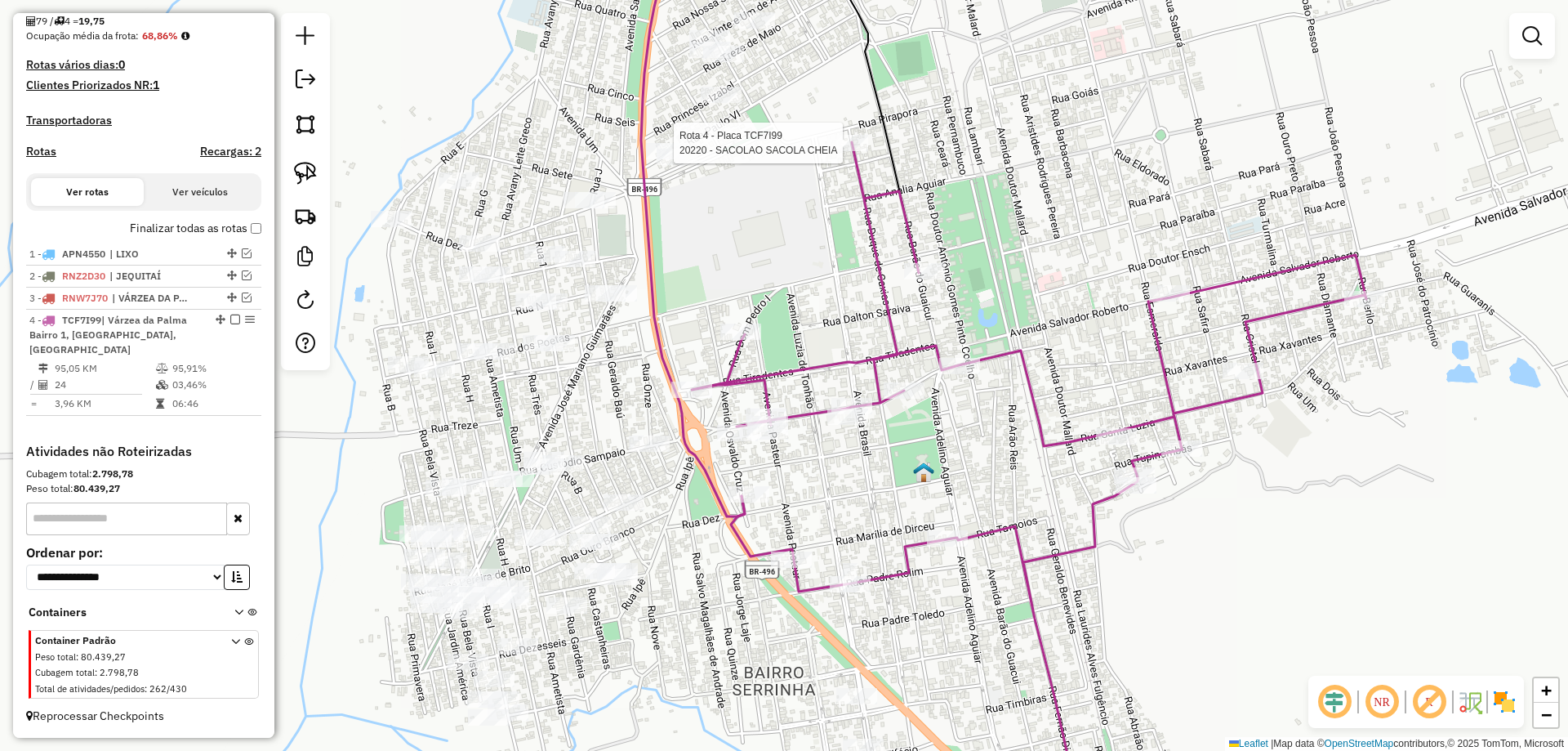
select select "**********"
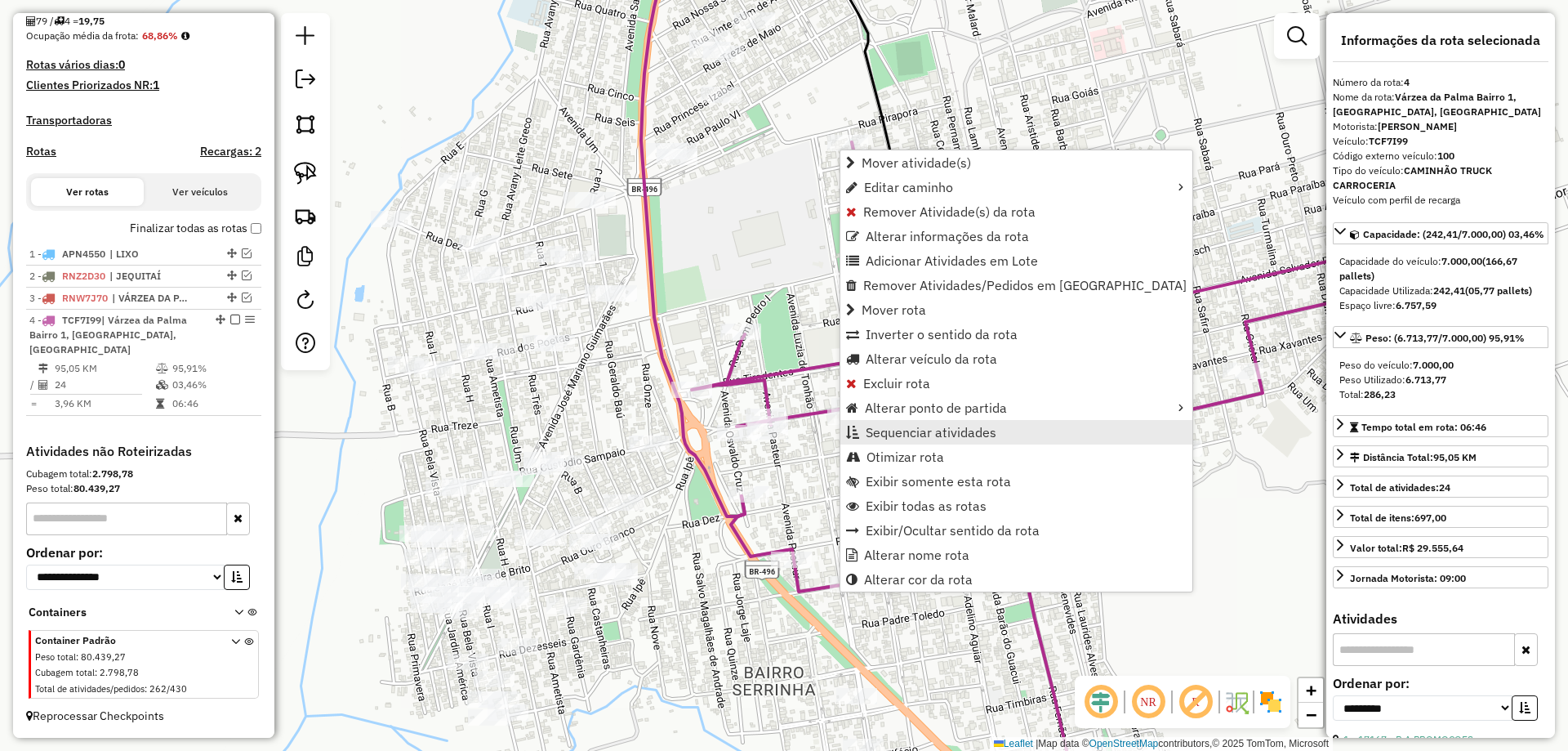
click at [890, 431] on span "Sequenciar atividades" at bounding box center [931, 433] width 130 height 13
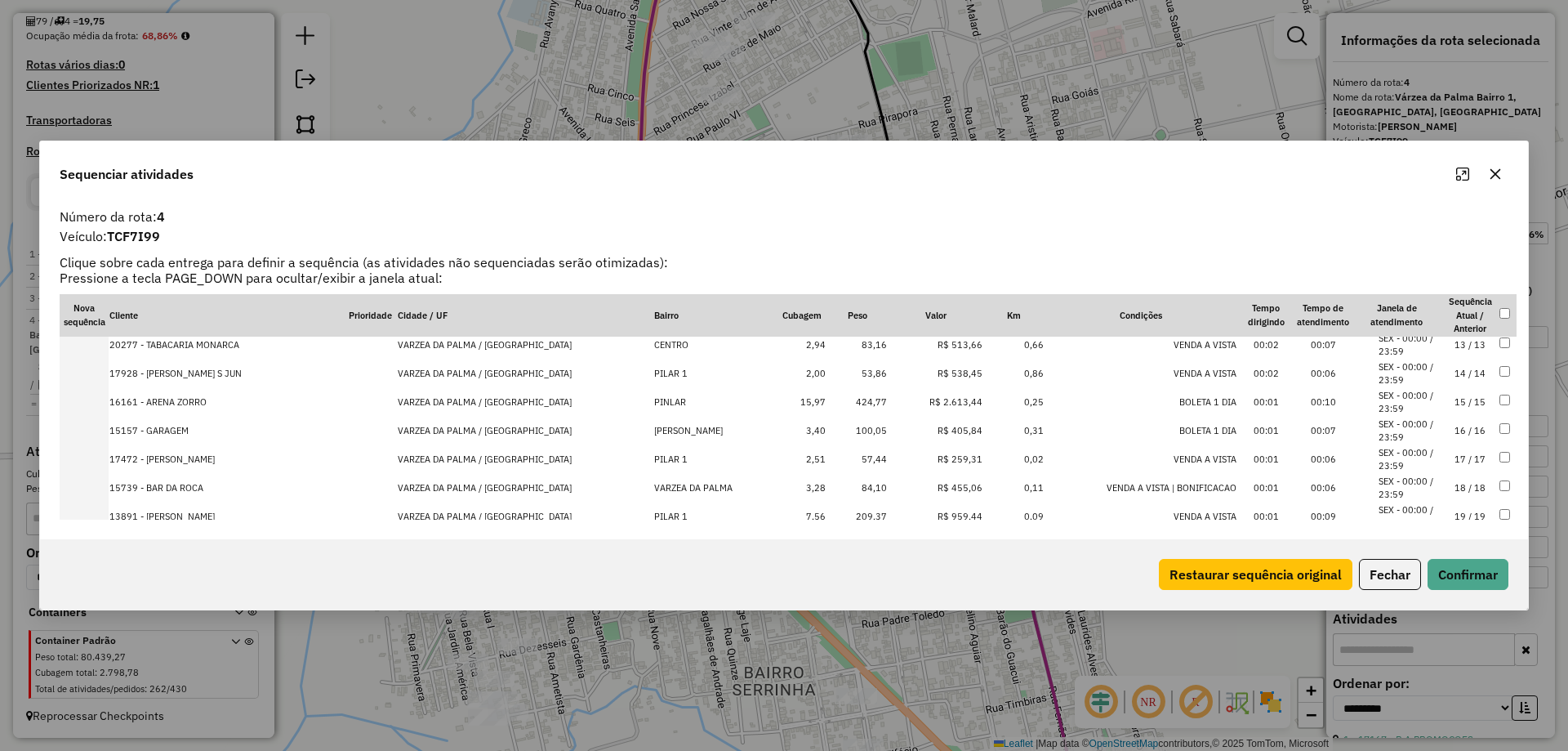
scroll to position [518, 0]
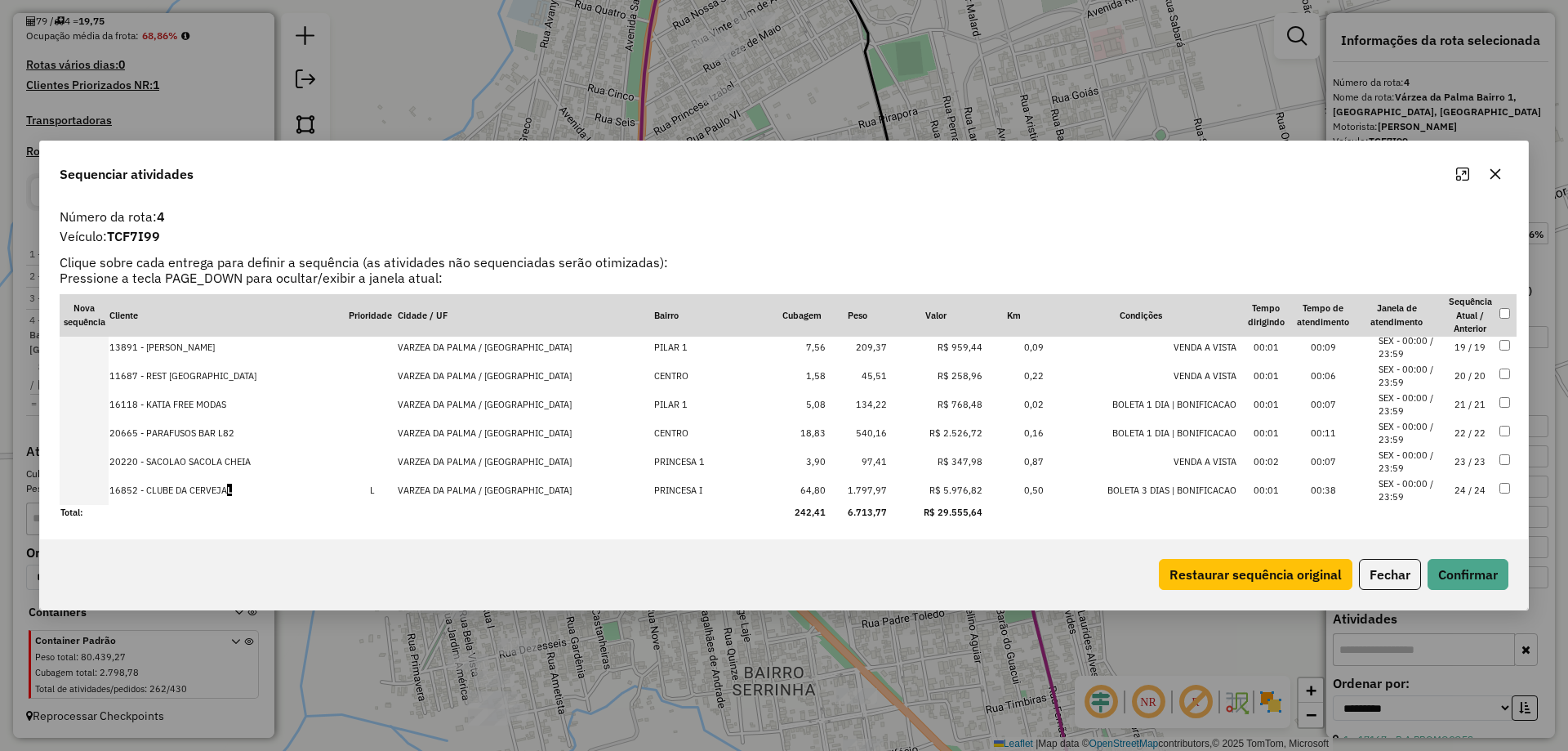
click at [1444, 490] on td "24 / 24" at bounding box center [1470, 490] width 58 height 29
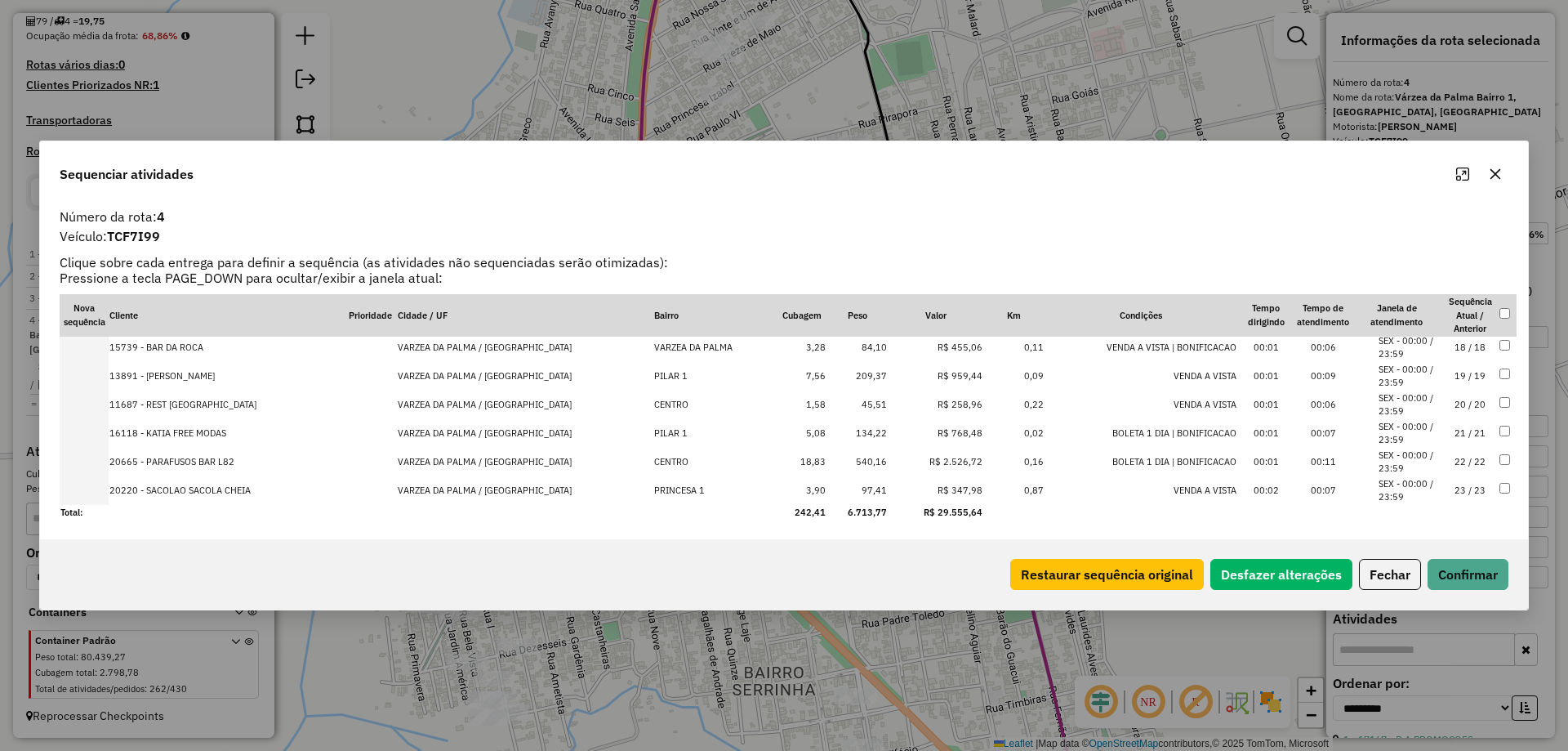
click at [1462, 487] on td "23 / 23" at bounding box center [1470, 490] width 58 height 29
click at [1263, 574] on button "Desfazer alterações" at bounding box center [1281, 574] width 142 height 31
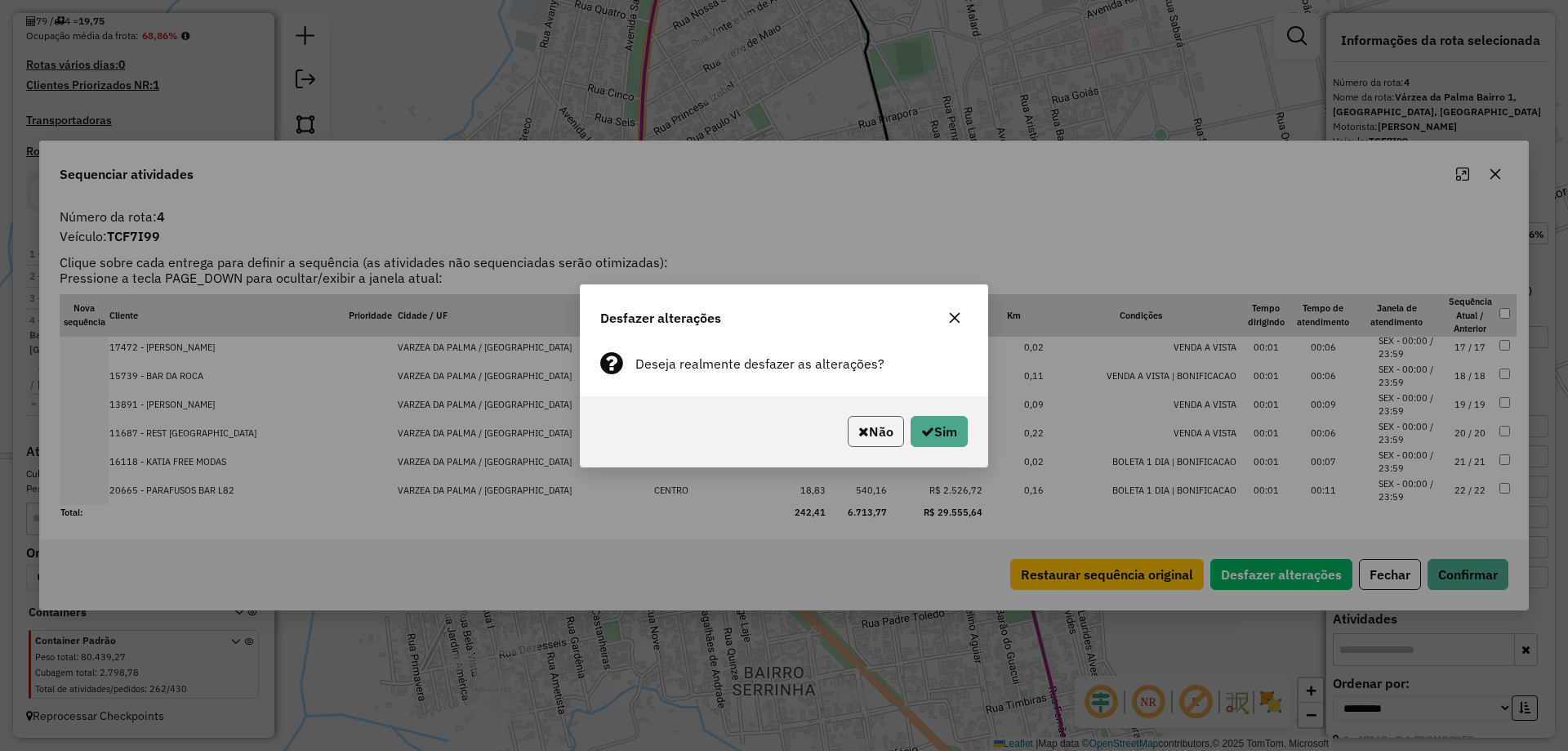
click at [876, 428] on button "Não" at bounding box center [876, 431] width 57 height 31
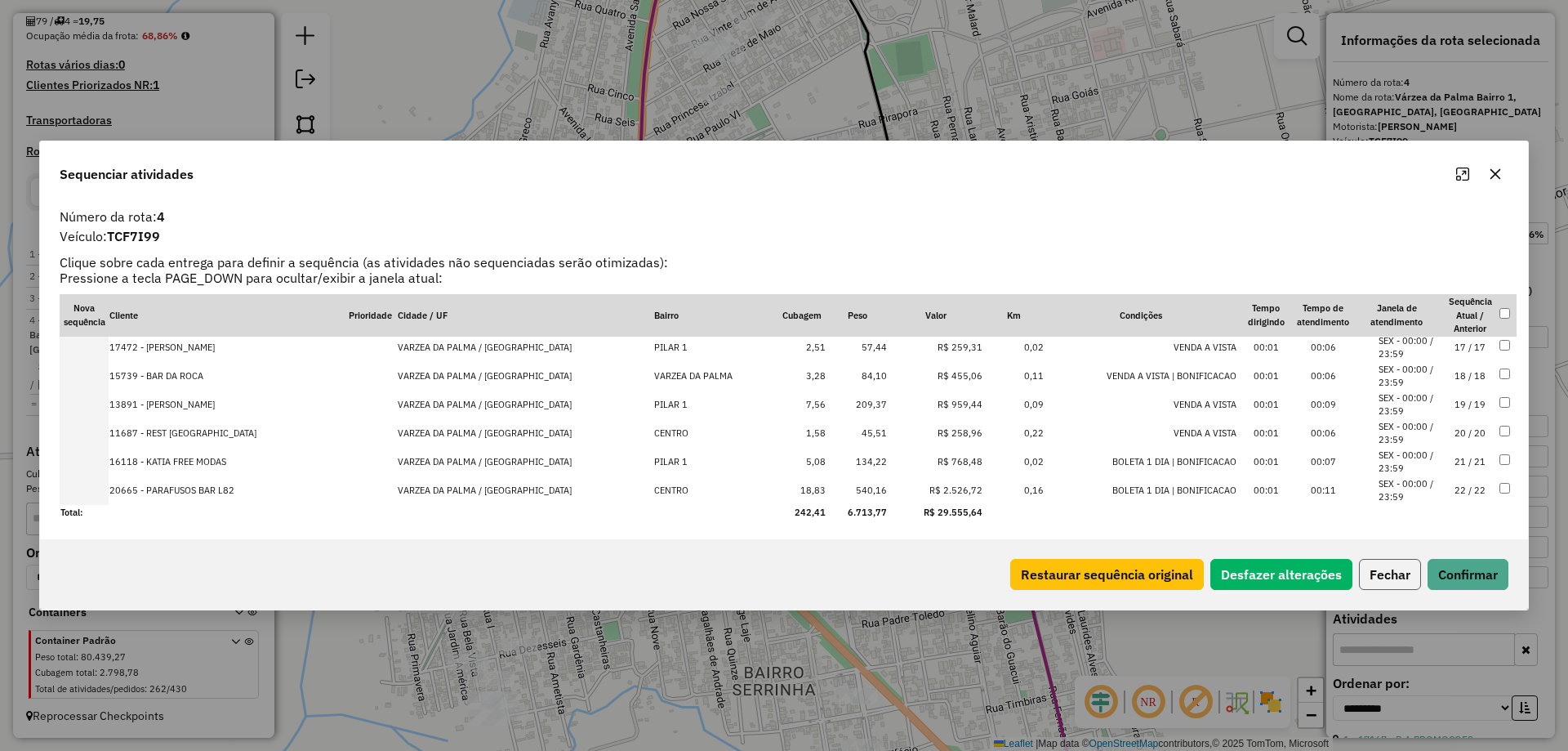
click at [1395, 566] on button "Fechar" at bounding box center [1390, 574] width 62 height 31
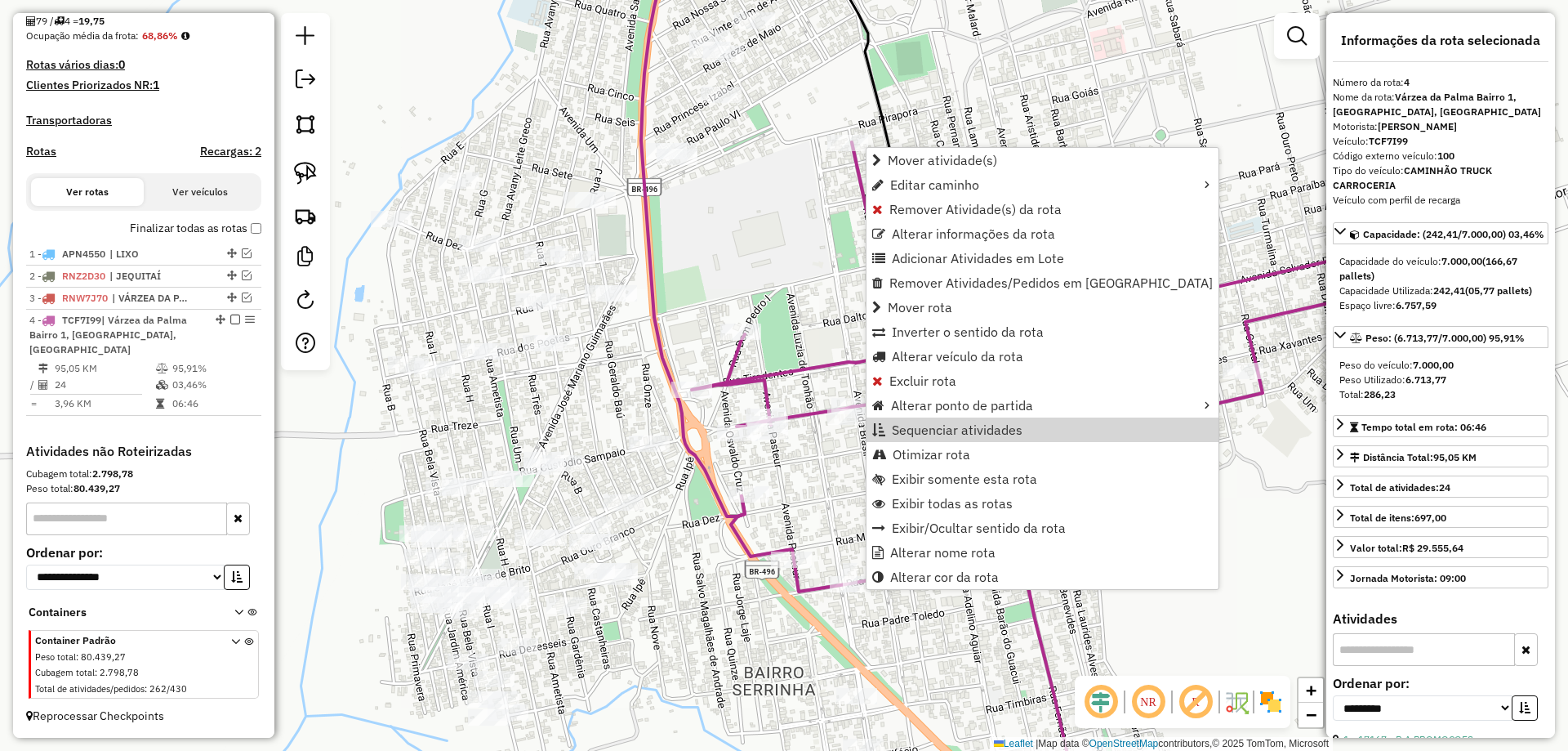
click at [933, 432] on span "Sequenciar atividades" at bounding box center [957, 430] width 130 height 13
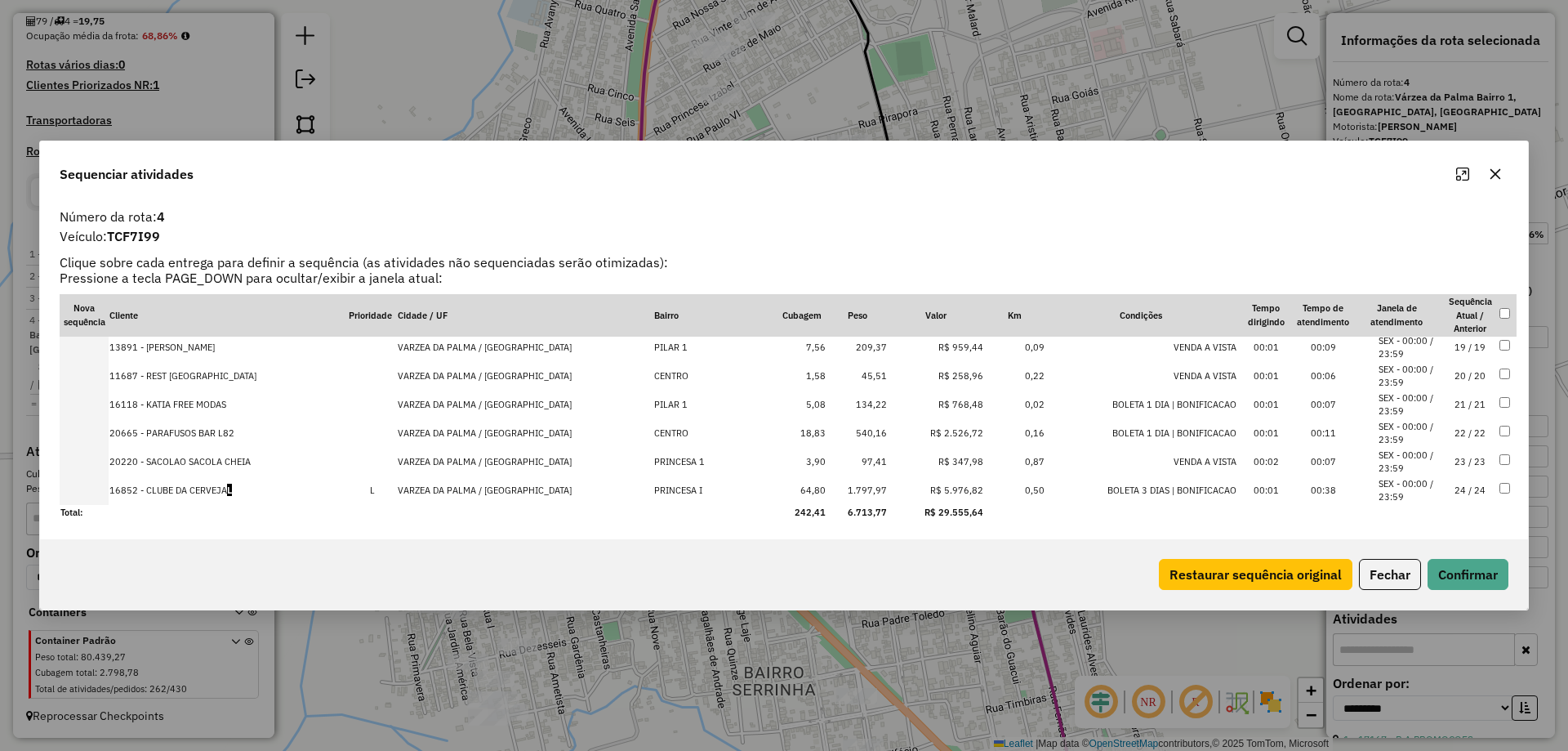
click at [1462, 464] on td "23 / 23" at bounding box center [1470, 462] width 58 height 29
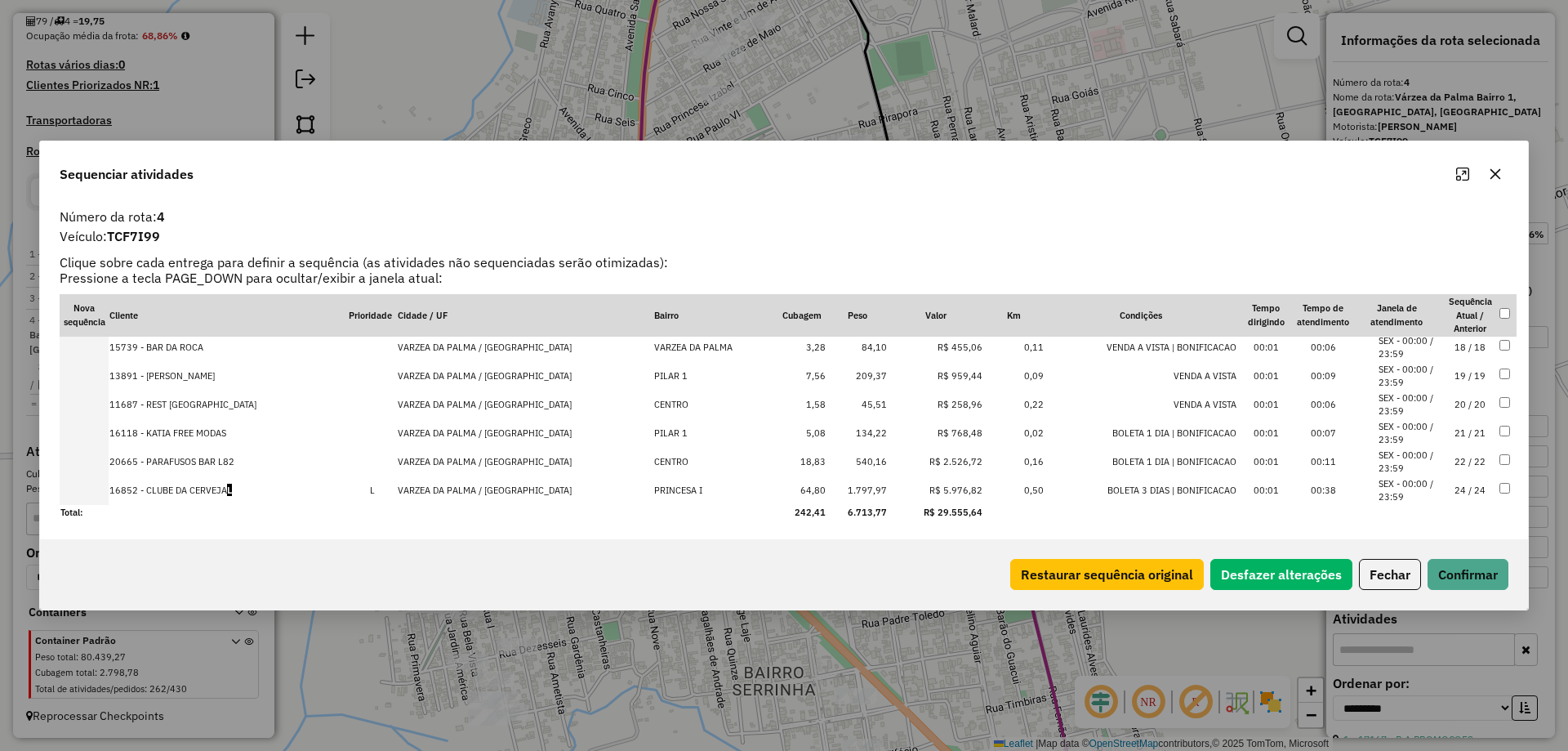
drag, startPoint x: 1470, startPoint y: 605, endPoint x: 1465, endPoint y: 598, distance: 8.6
click at [1469, 605] on div "Restaurar sequência original Desfazer alterações Fechar Confirmar" at bounding box center [784, 574] width 1488 height 70
click at [1463, 586] on button "Confirmar" at bounding box center [1468, 574] width 81 height 31
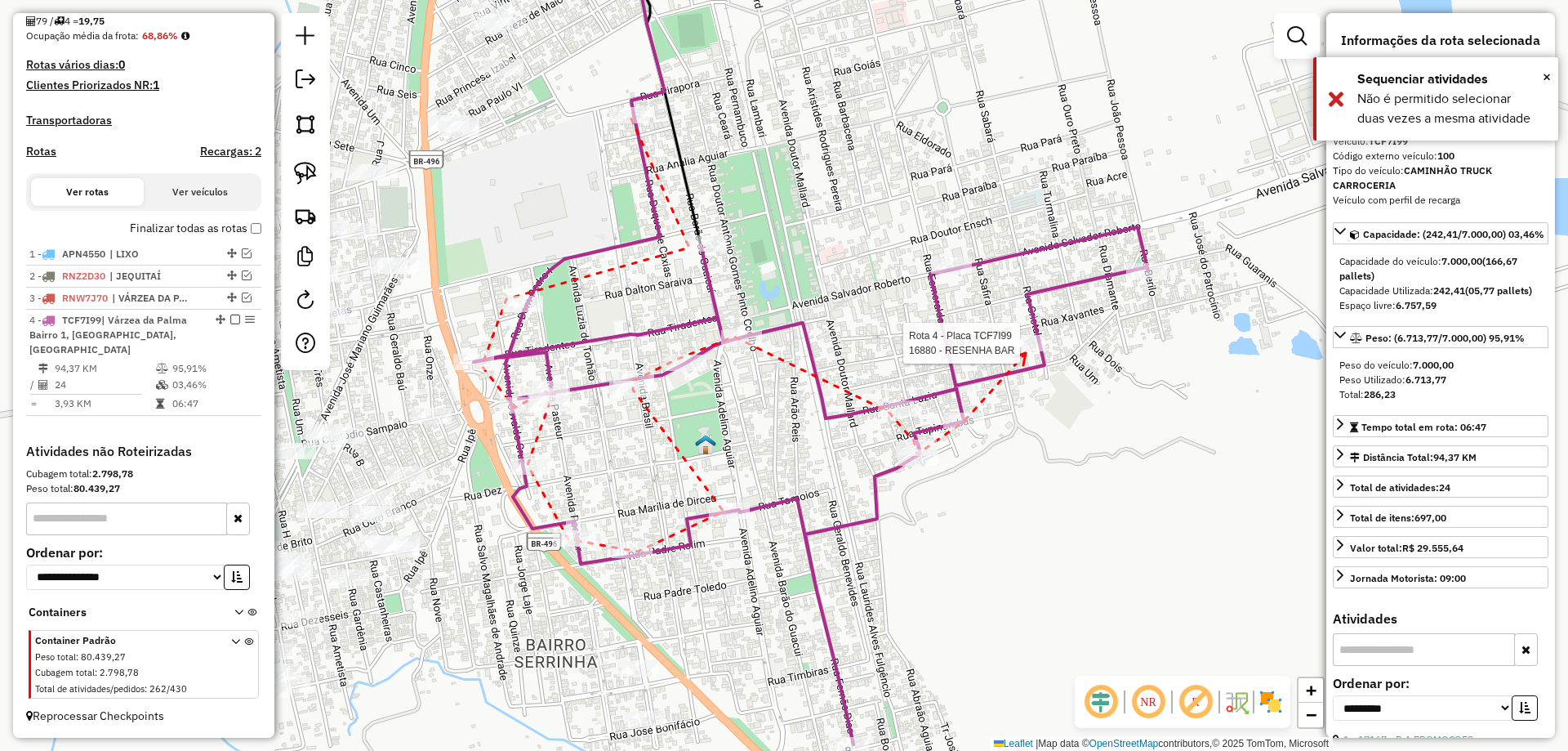
click at [1026, 351] on div at bounding box center [1024, 342] width 41 height 16
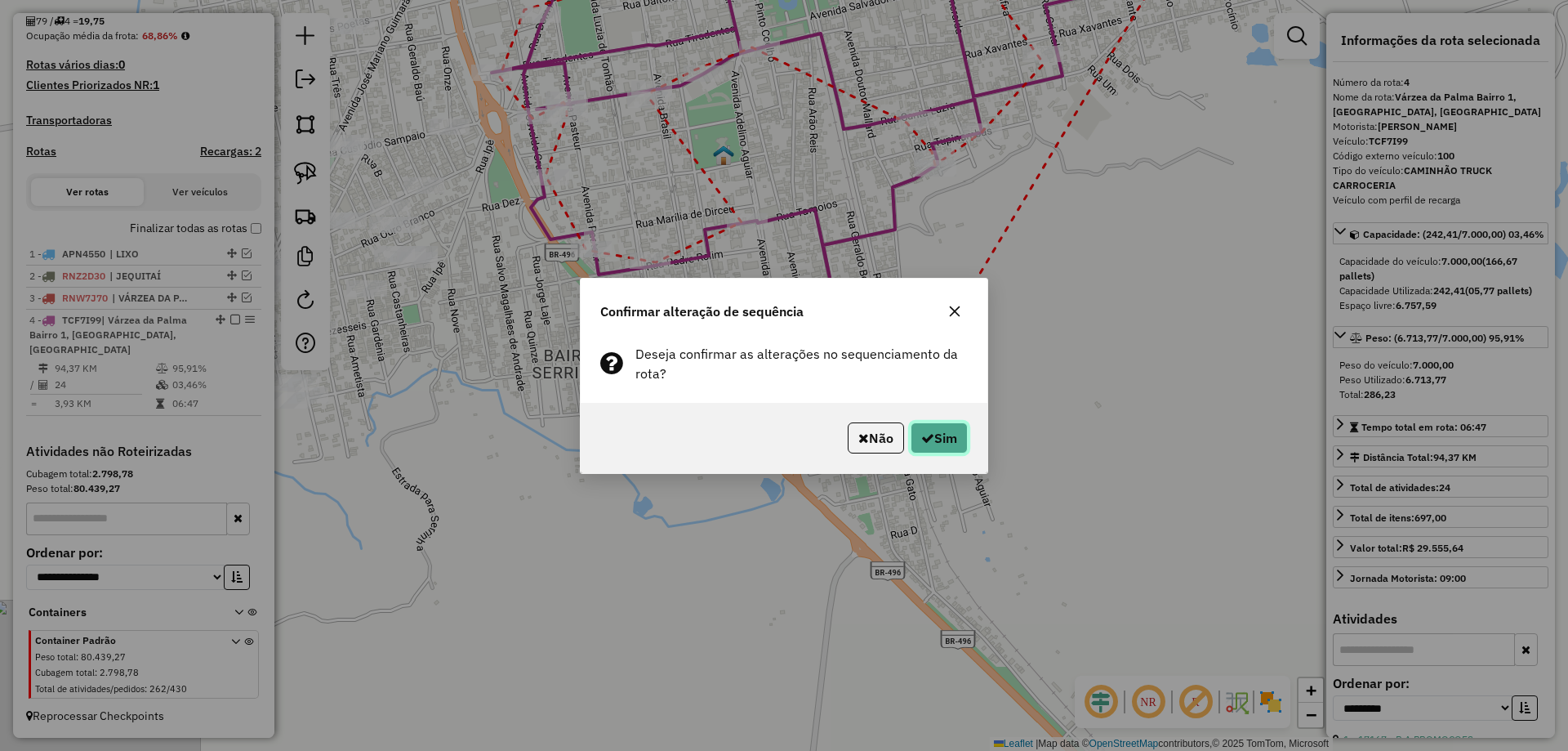
click at [951, 445] on button "Sim" at bounding box center [939, 437] width 58 height 31
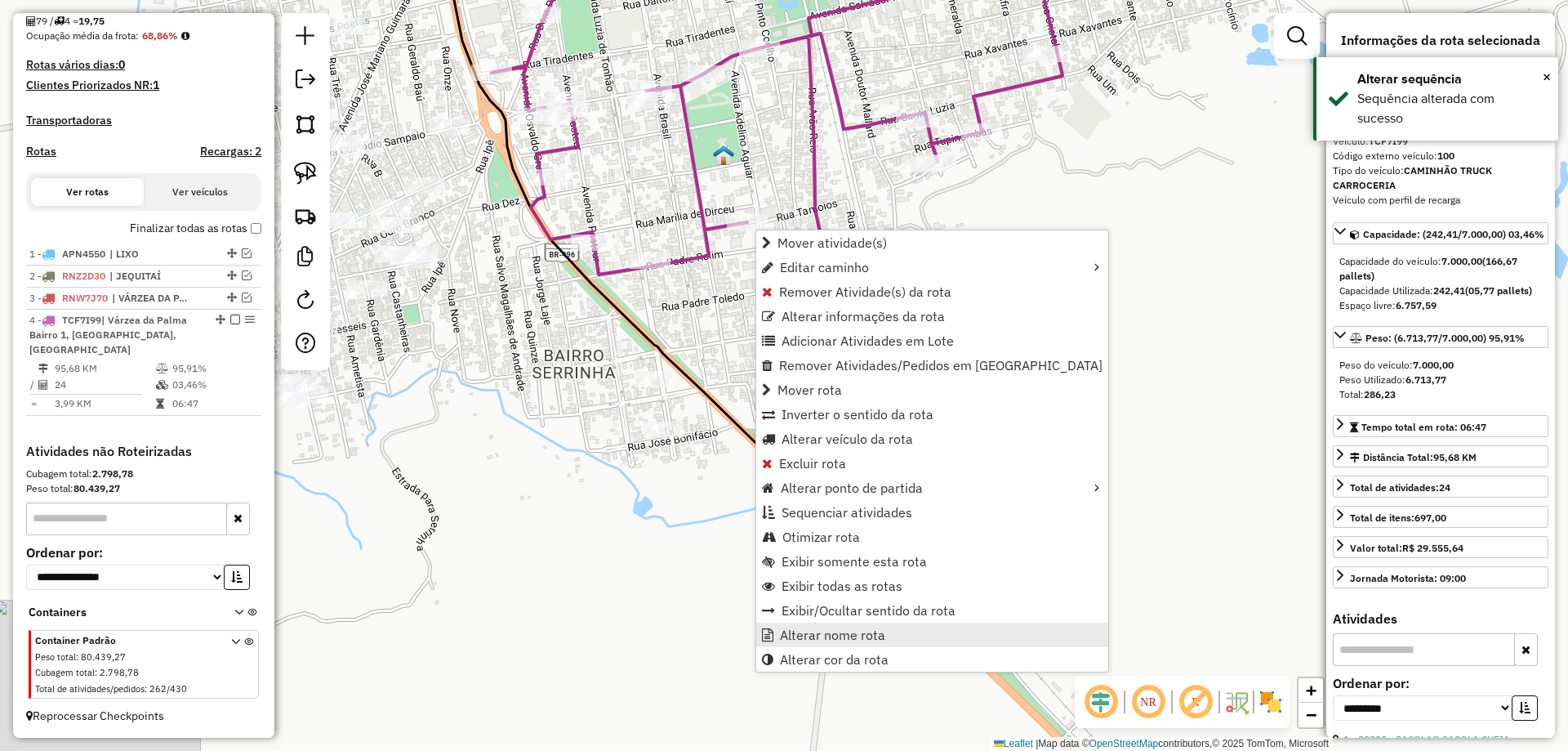
click at [818, 636] on span "Alterar nome rota" at bounding box center [832, 635] width 105 height 13
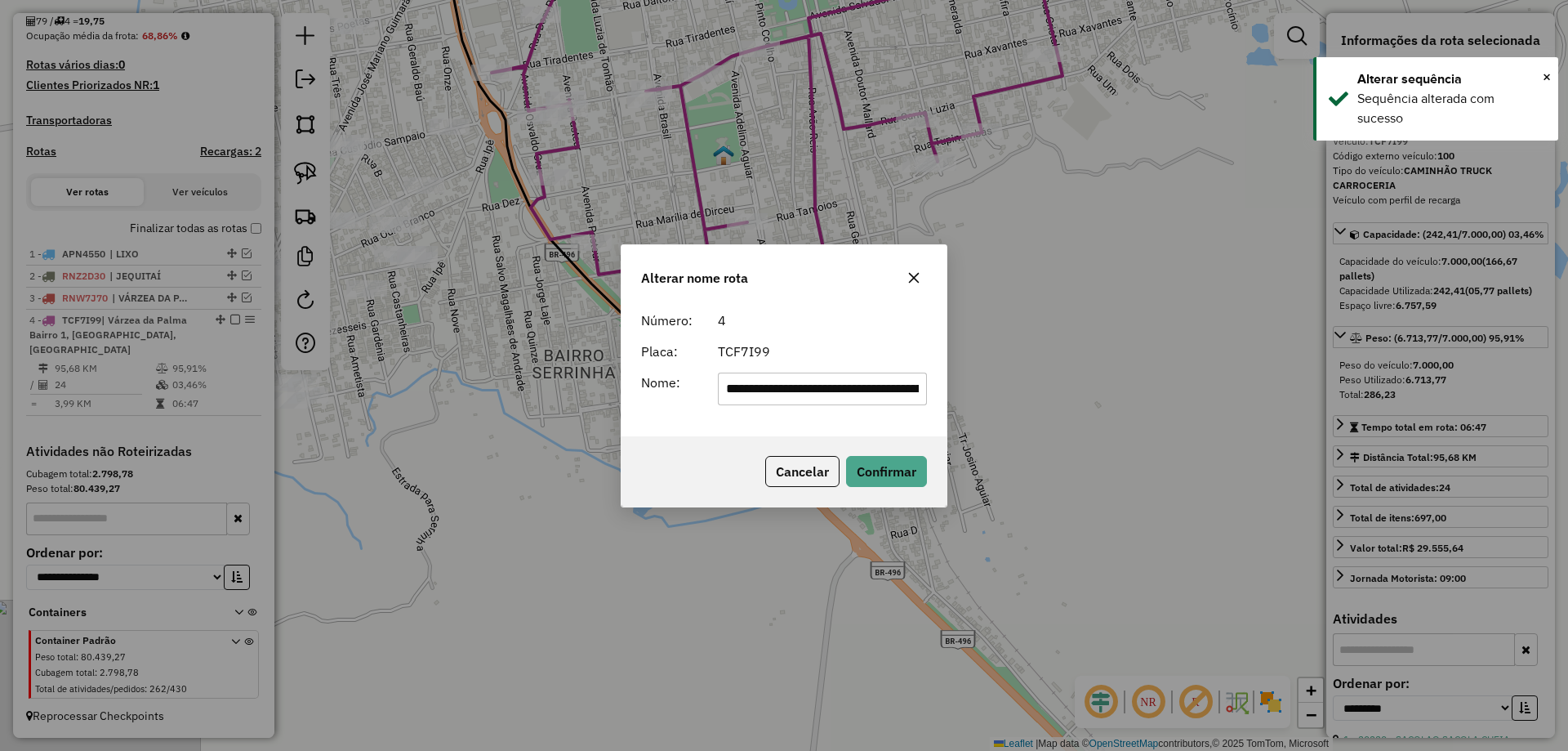
scroll to position [0, 252]
click at [817, 397] on input "**********" at bounding box center [823, 388] width 210 height 33
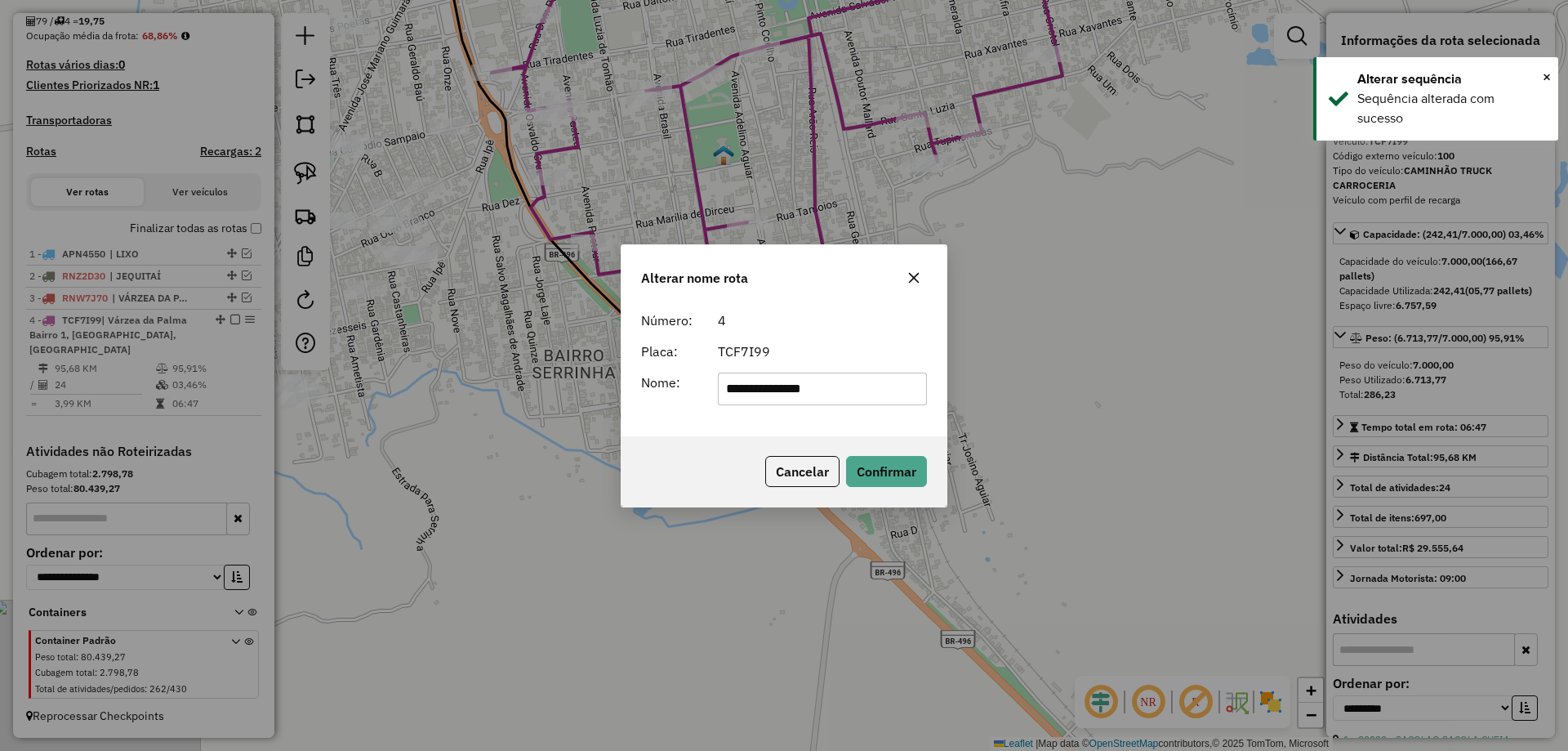
scroll to position [0, 0]
type input "**********"
drag, startPoint x: 839, startPoint y: 349, endPoint x: 850, endPoint y: 385, distance: 37.6
click at [839, 349] on div "TCF7I99" at bounding box center [822, 351] width 229 height 19
click at [876, 476] on button "Confirmar" at bounding box center [886, 471] width 81 height 31
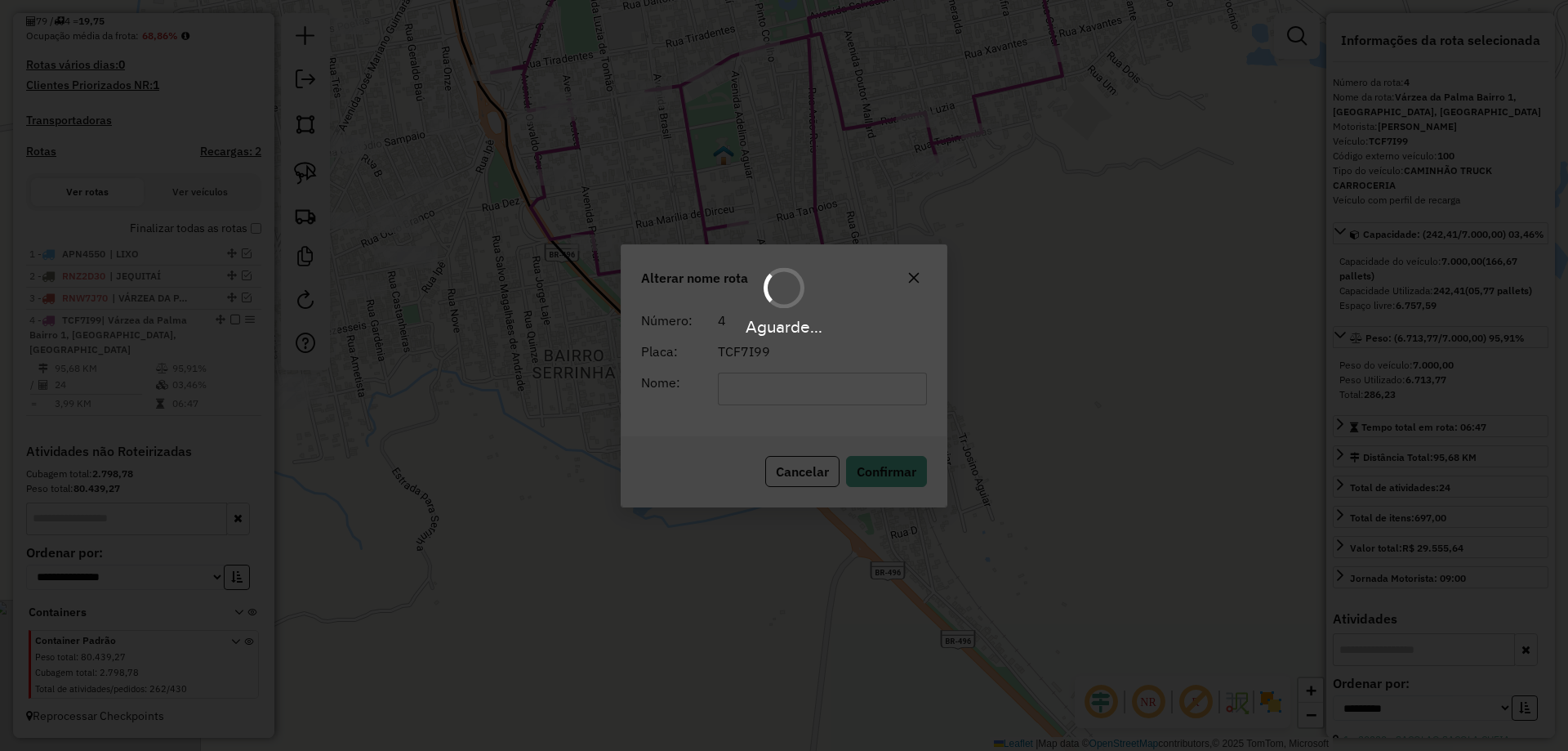
scroll to position [387, 0]
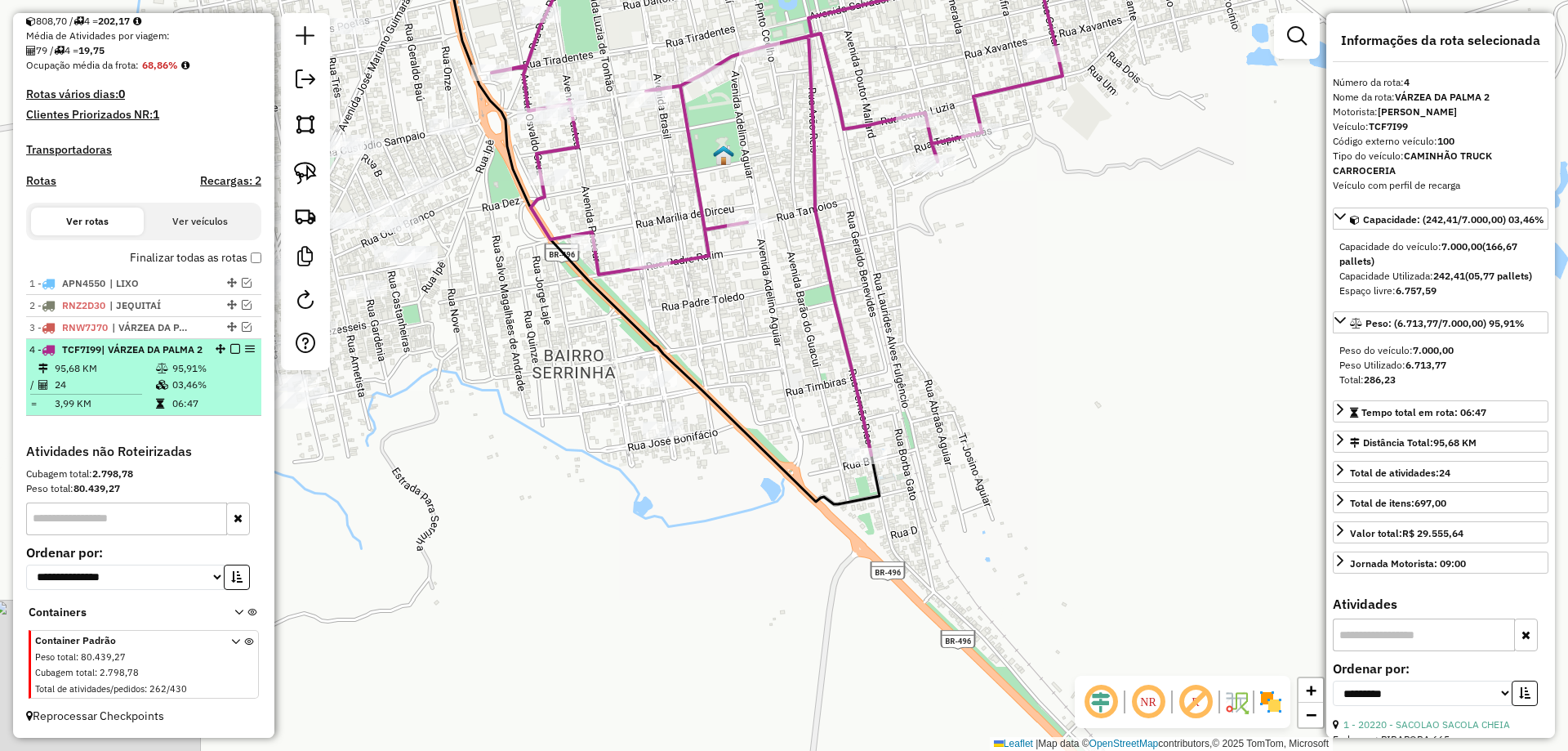
click at [233, 344] on em at bounding box center [235, 349] width 10 height 10
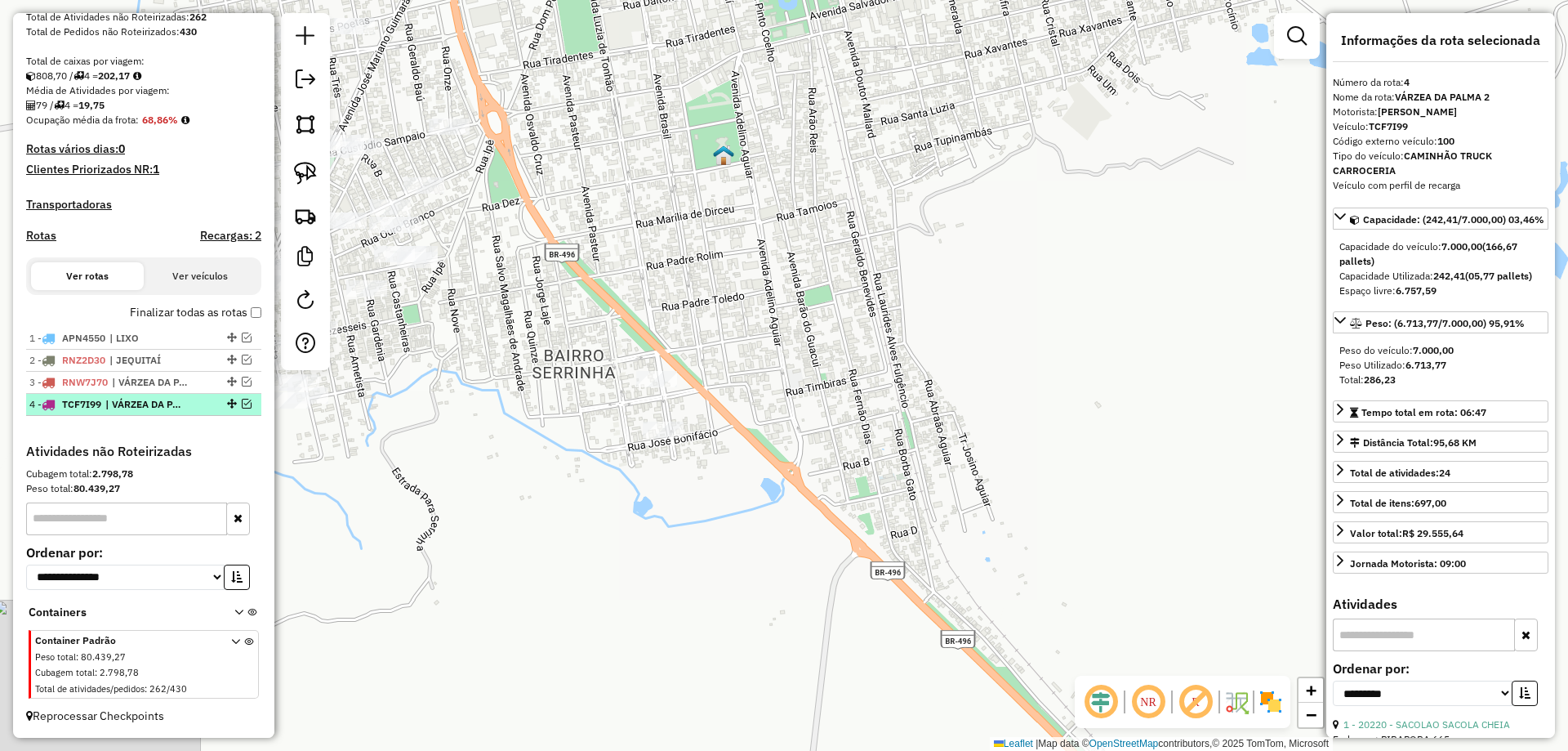
scroll to position [317, 0]
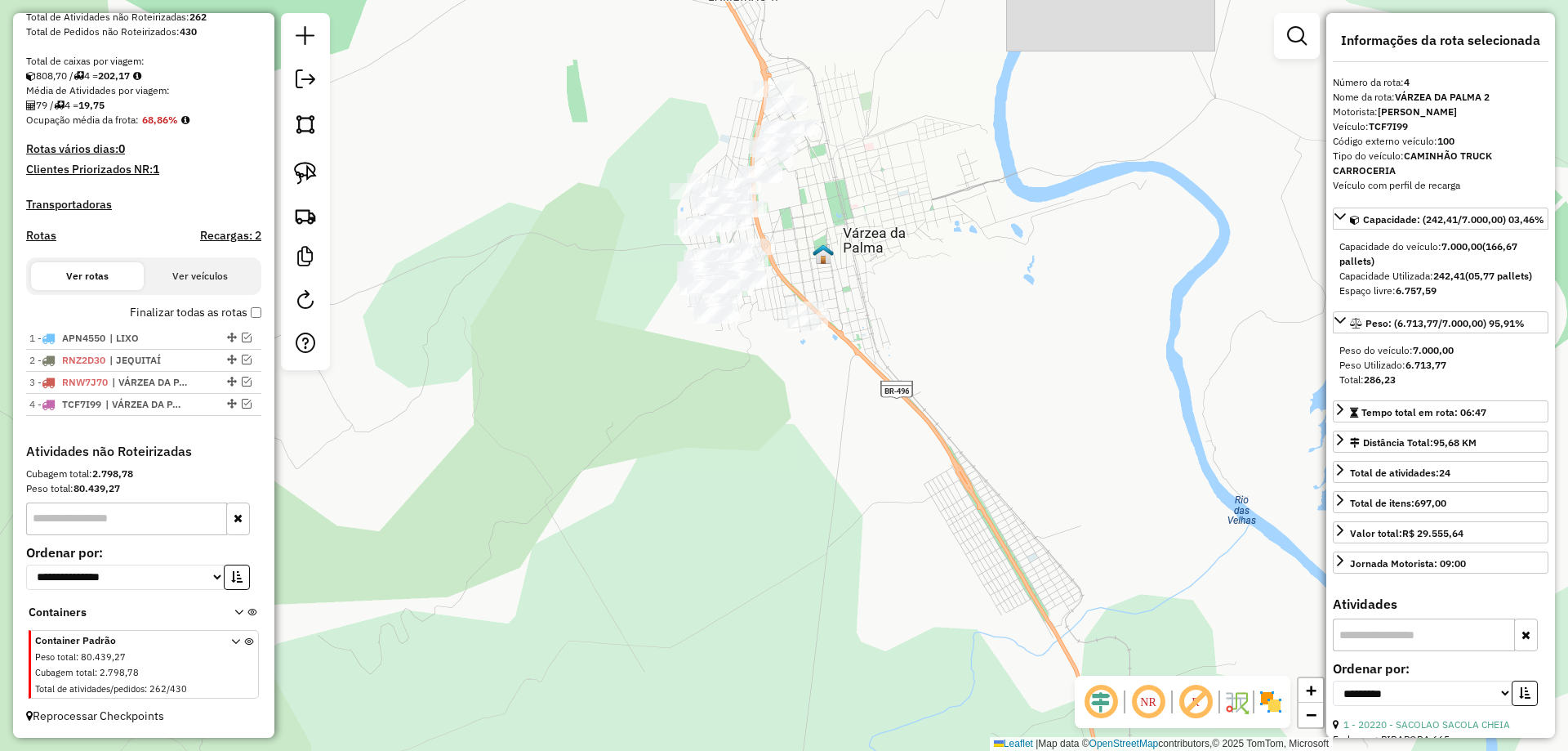
drag, startPoint x: 821, startPoint y: 267, endPoint x: 451, endPoint y: 287, distance: 370.5
click at [788, 375] on div "Janela de atendimento Grade de atendimento Capacidade Transportadoras Veículos …" at bounding box center [784, 375] width 1568 height 751
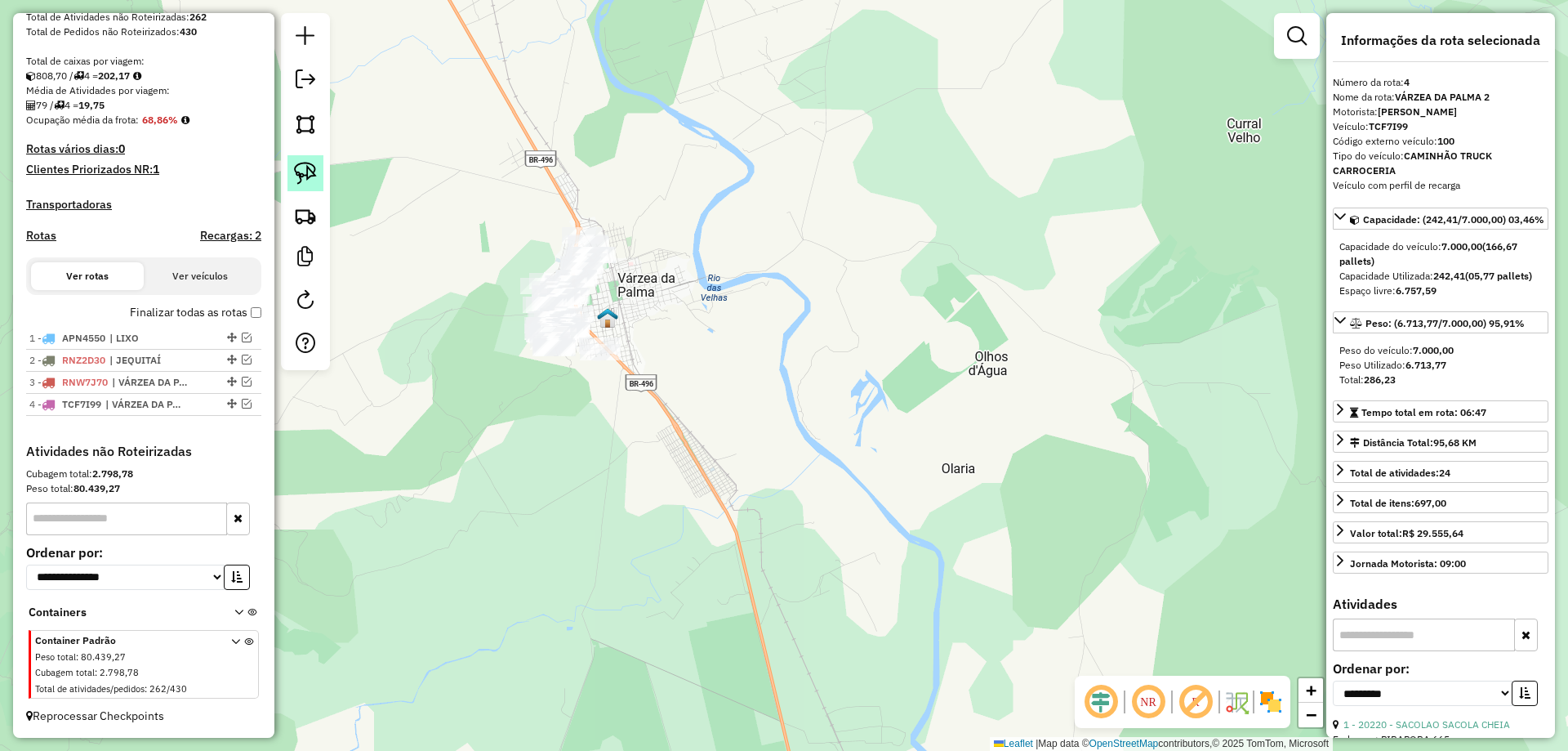
click at [311, 178] on img at bounding box center [306, 174] width 23 height 23
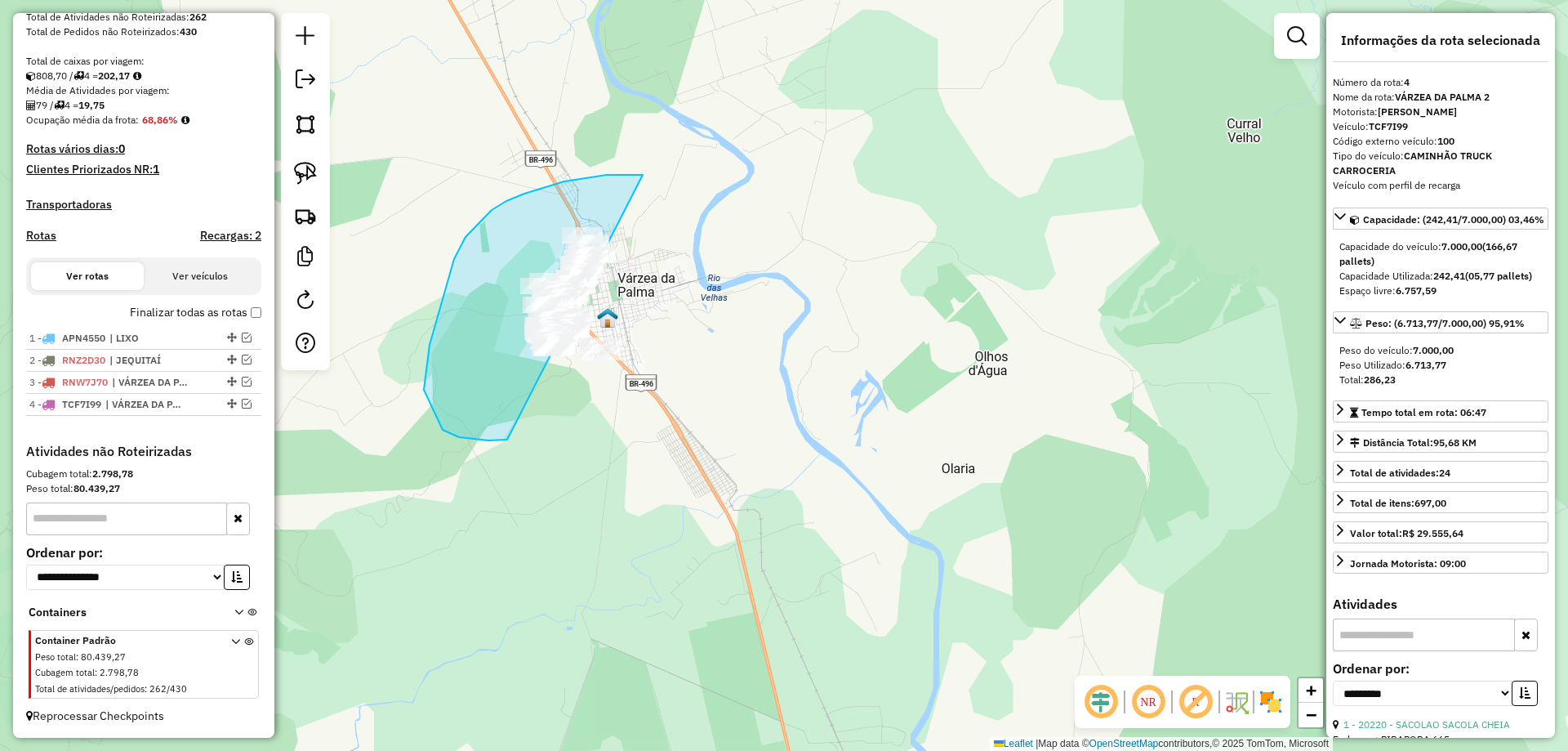
drag, startPoint x: 564, startPoint y: 181, endPoint x: 660, endPoint y: 303, distance: 155.2
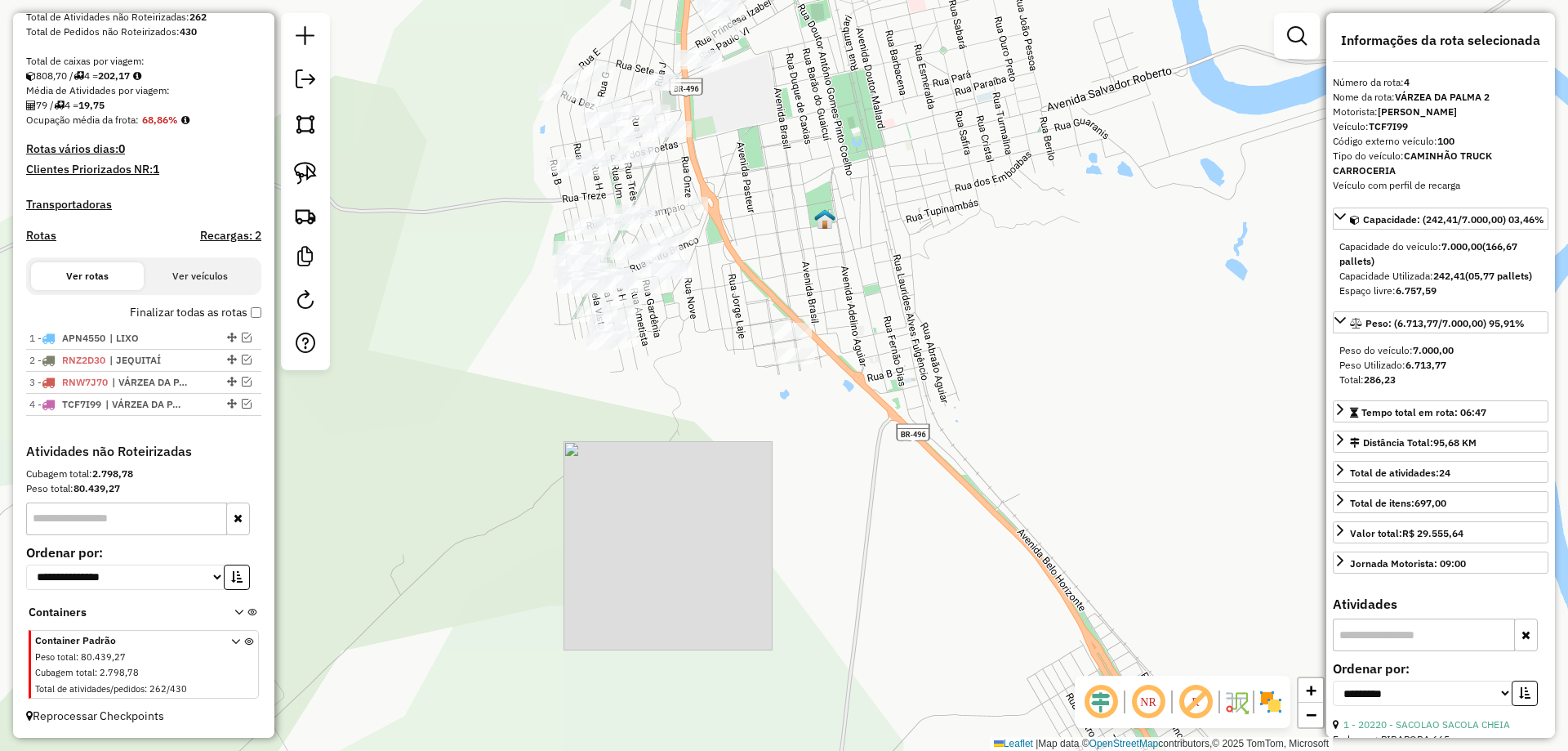
drag, startPoint x: 540, startPoint y: 317, endPoint x: 572, endPoint y: 371, distance: 62.8
click at [569, 368] on div "Janela de atendimento Grade de atendimento Capacidade Transportadoras Veículos …" at bounding box center [784, 375] width 1568 height 751
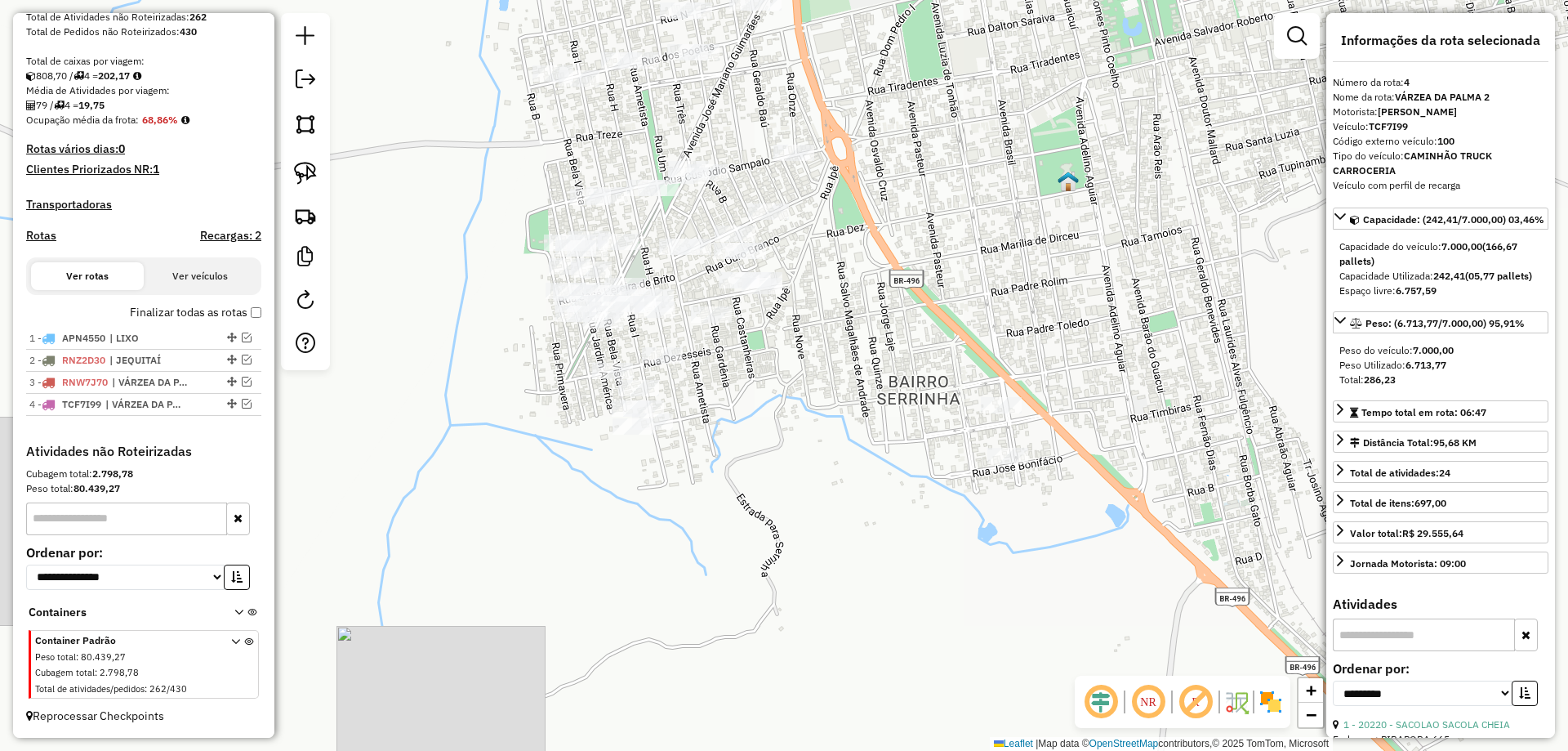
drag, startPoint x: 563, startPoint y: 385, endPoint x: 492, endPoint y: 332, distance: 88.6
click at [536, 387] on div "Janela de atendimento Grade de atendimento Capacidade Transportadoras Veículos …" at bounding box center [784, 375] width 1568 height 751
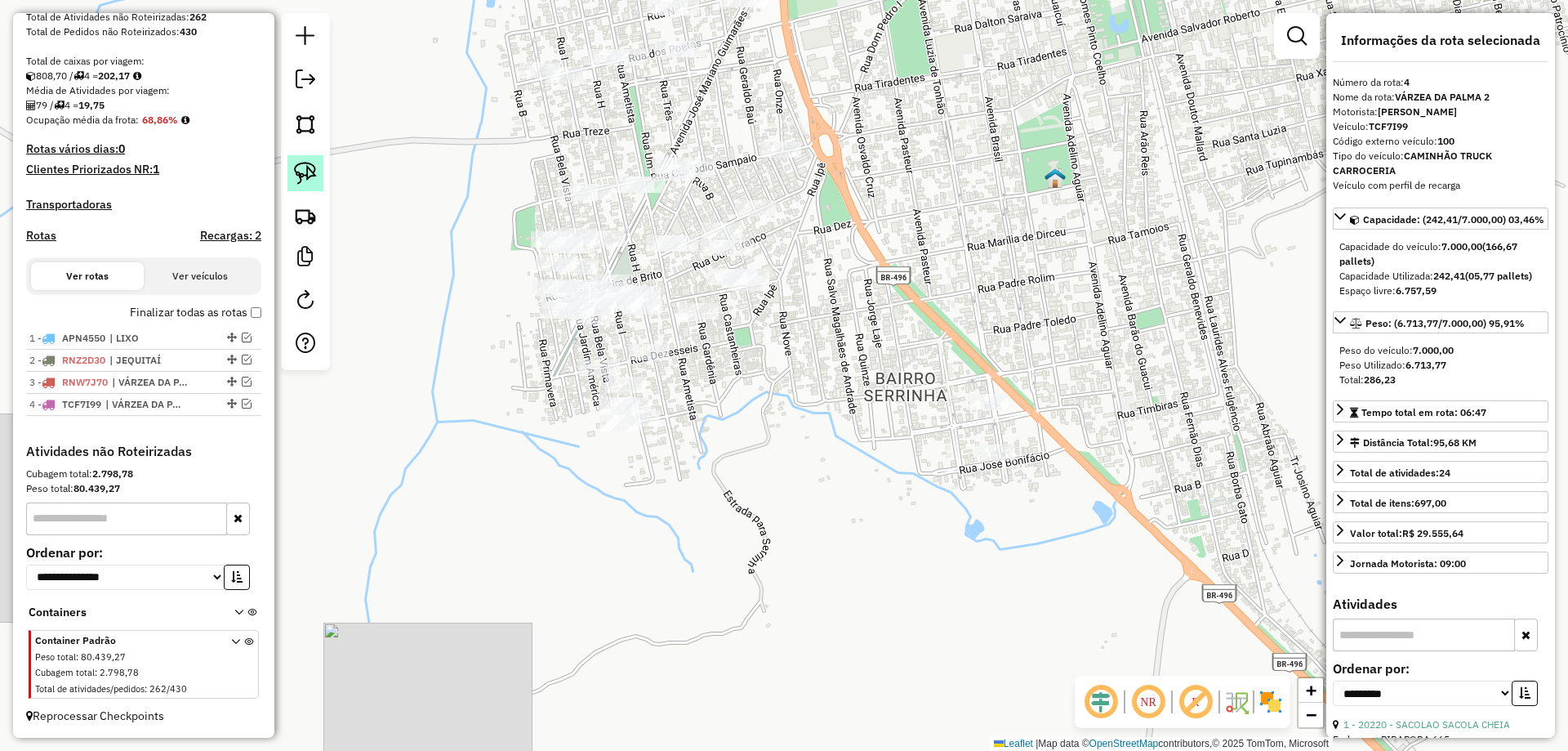
click at [319, 171] on link at bounding box center [305, 173] width 35 height 35
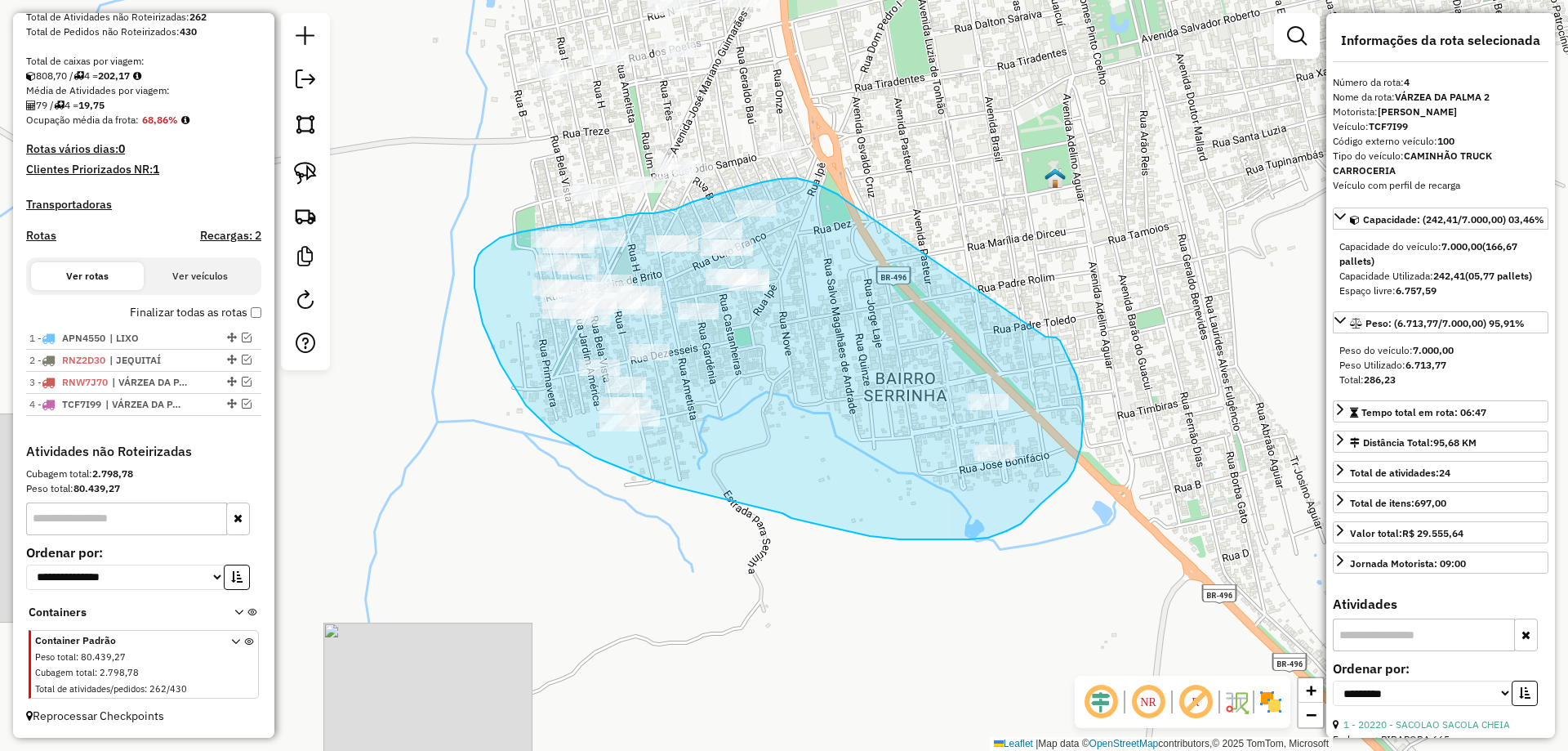
drag, startPoint x: 801, startPoint y: 179, endPoint x: 922, endPoint y: 317, distance: 183.5
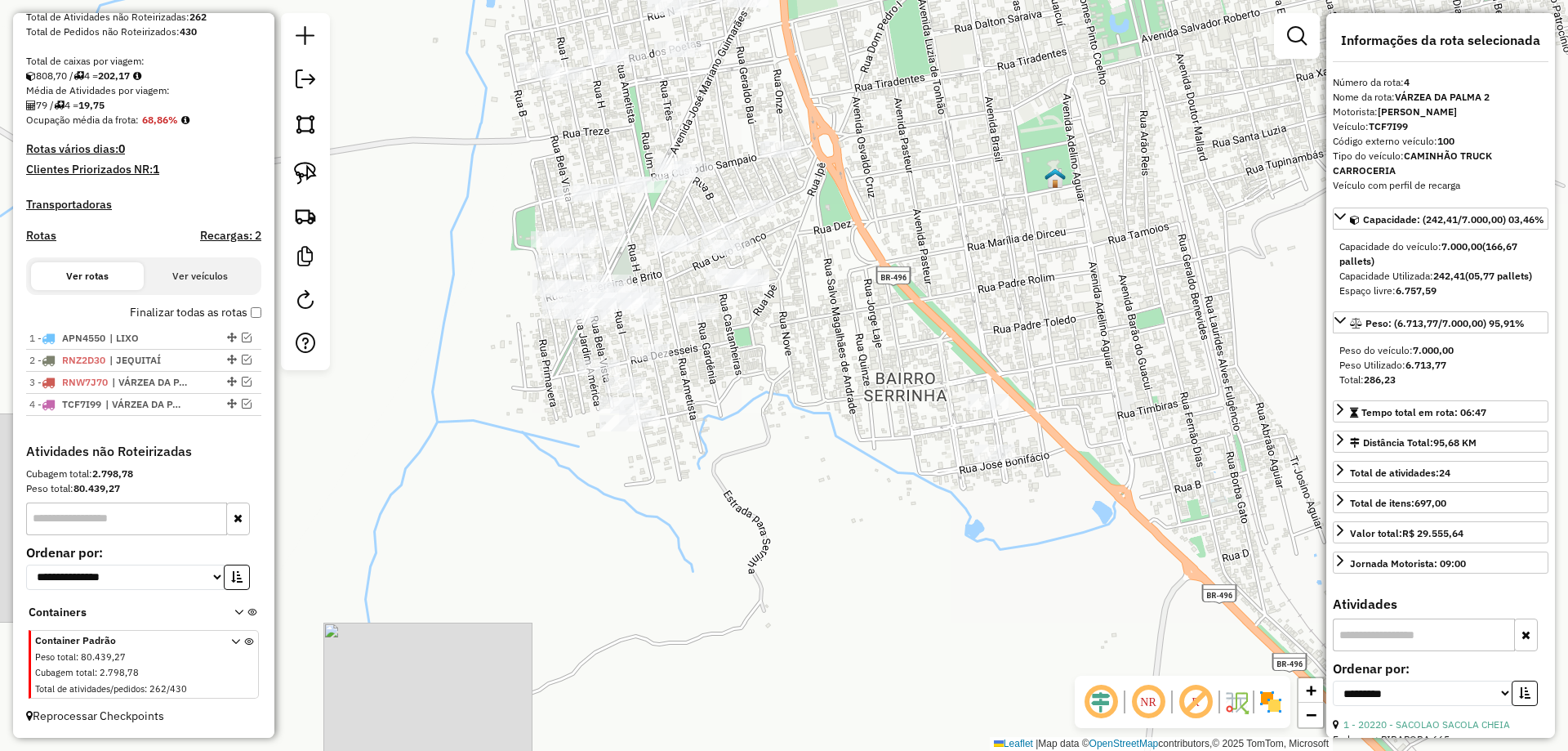
click at [330, 182] on div "Janela de atendimento Grade de atendimento Capacidade Transportadoras Veículos …" at bounding box center [784, 375] width 1568 height 751
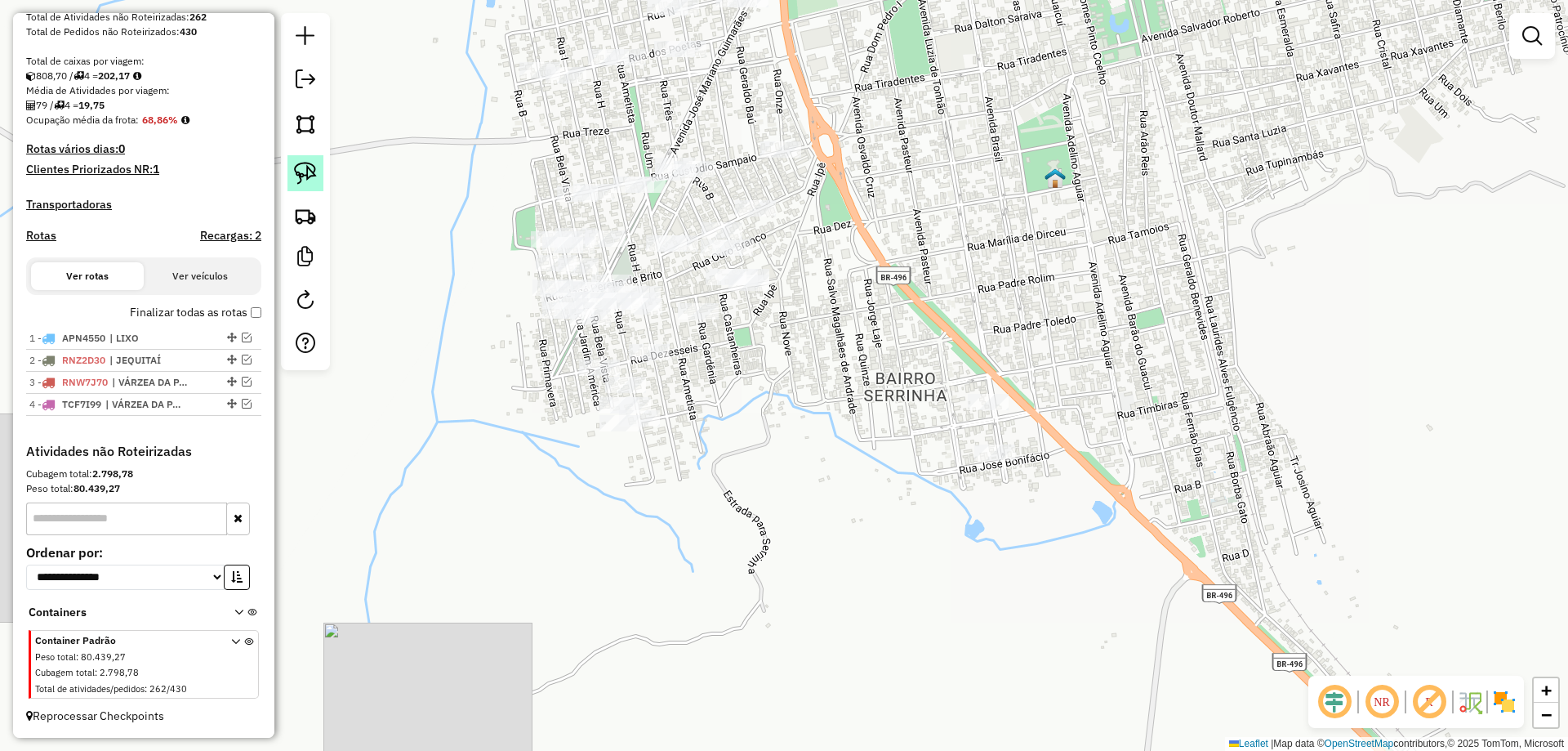
click at [316, 180] on img at bounding box center [306, 174] width 23 height 23
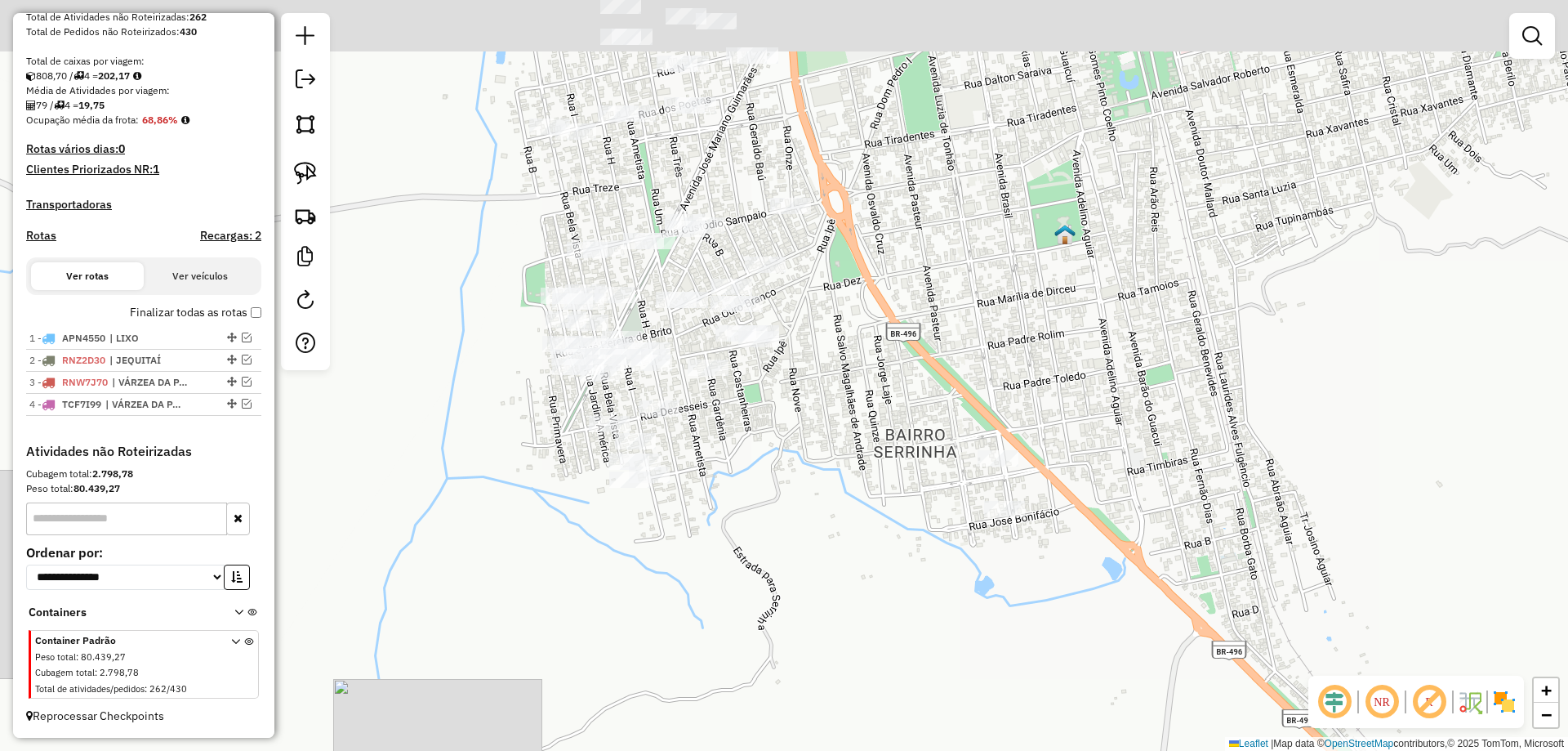
drag, startPoint x: 872, startPoint y: 257, endPoint x: 885, endPoint y: 550, distance: 293.3
click at [885, 547] on div "Janela de atendimento Grade de atendimento Capacidade Transportadoras Veículos …" at bounding box center [784, 375] width 1568 height 751
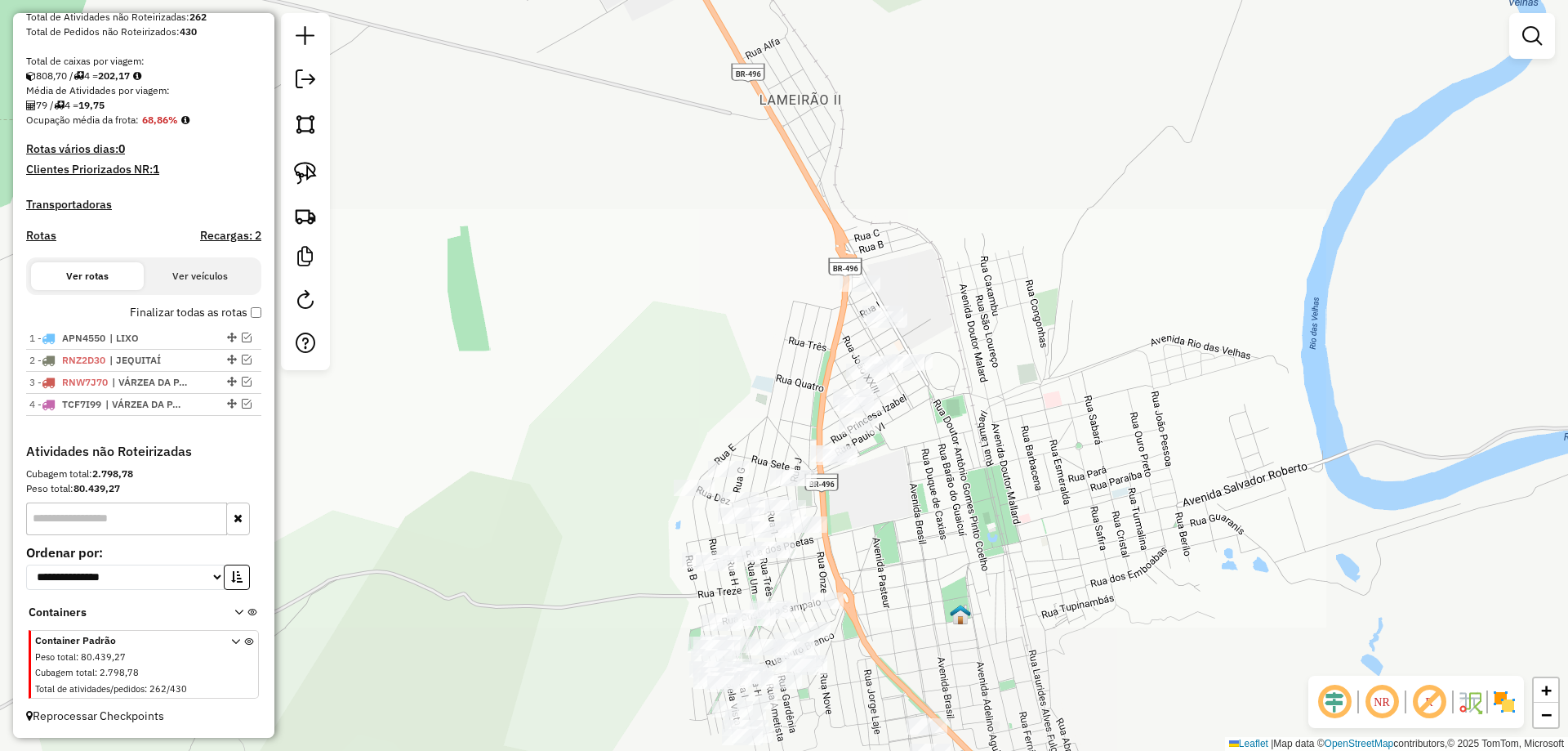
drag, startPoint x: 874, startPoint y: 438, endPoint x: 867, endPoint y: 481, distance: 43.6
click at [840, 526] on div "Janela de atendimento Grade de atendimento Capacidade Transportadoras Veículos …" at bounding box center [784, 375] width 1568 height 751
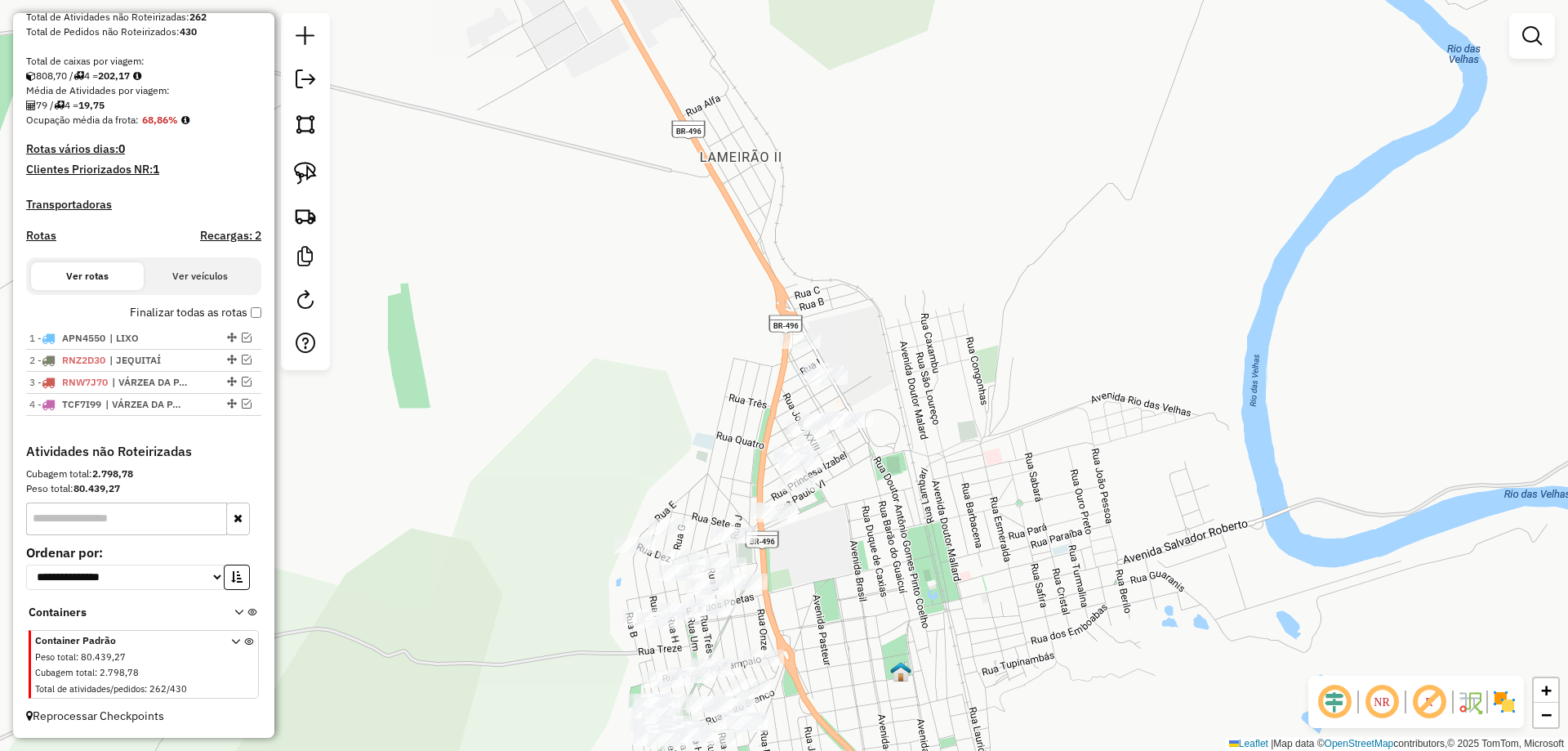
drag, startPoint x: 882, startPoint y: 464, endPoint x: 825, endPoint y: 331, distance: 144.7
click at [825, 333] on div "Janela de atendimento Grade de atendimento Capacidade Transportadoras Veículos …" at bounding box center [784, 375] width 1568 height 751
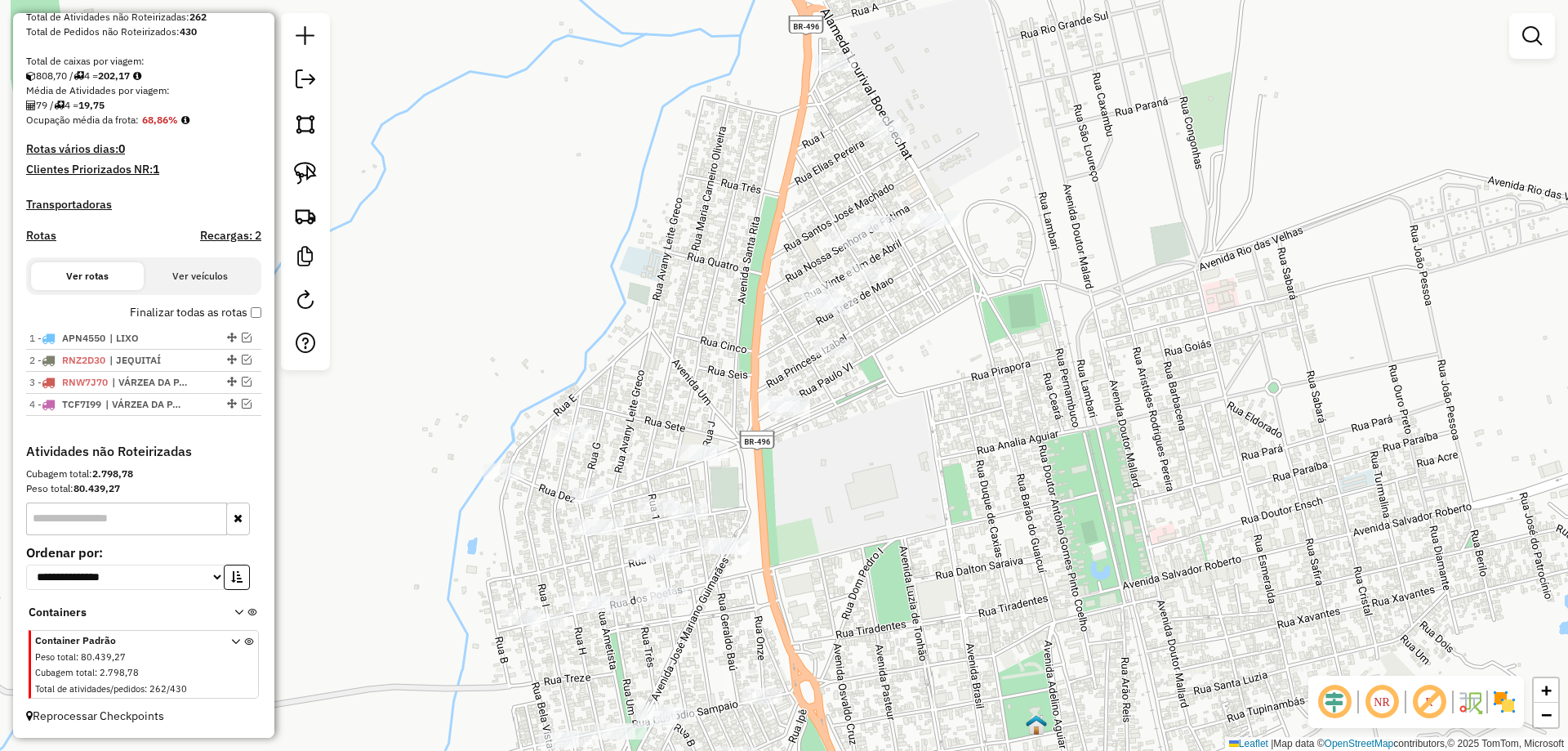
drag, startPoint x: 861, startPoint y: 436, endPoint x: 856, endPoint y: 459, distance: 23.5
click at [860, 454] on div "Janela de atendimento Grade de atendimento Capacidade Transportadoras Veículos …" at bounding box center [784, 375] width 1568 height 751
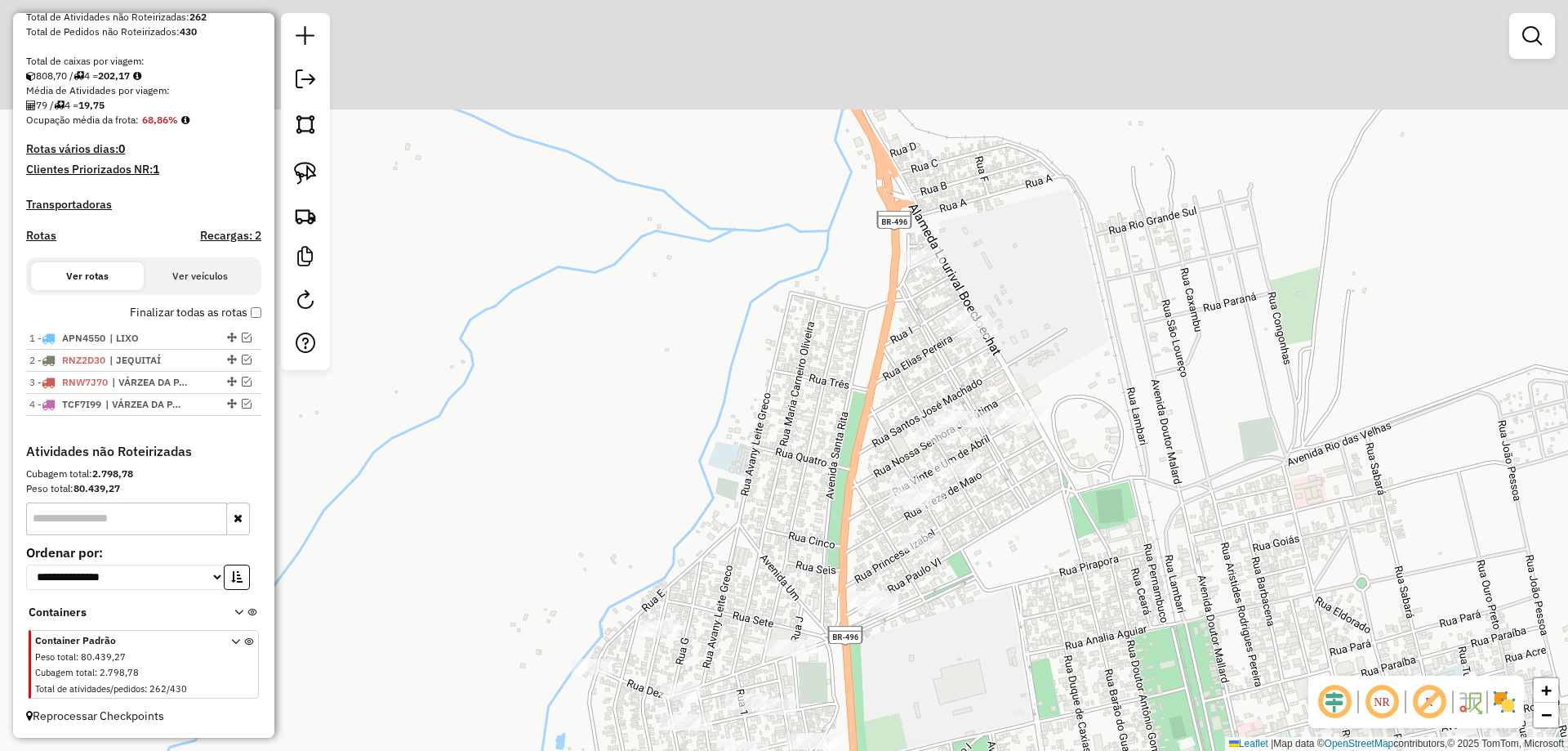
drag, startPoint x: 582, startPoint y: 270, endPoint x: 656, endPoint y: 392, distance: 142.7
click at [656, 392] on div "Janela de atendimento Grade de atendimento Capacidade Transportadoras Veículos …" at bounding box center [784, 375] width 1568 height 751
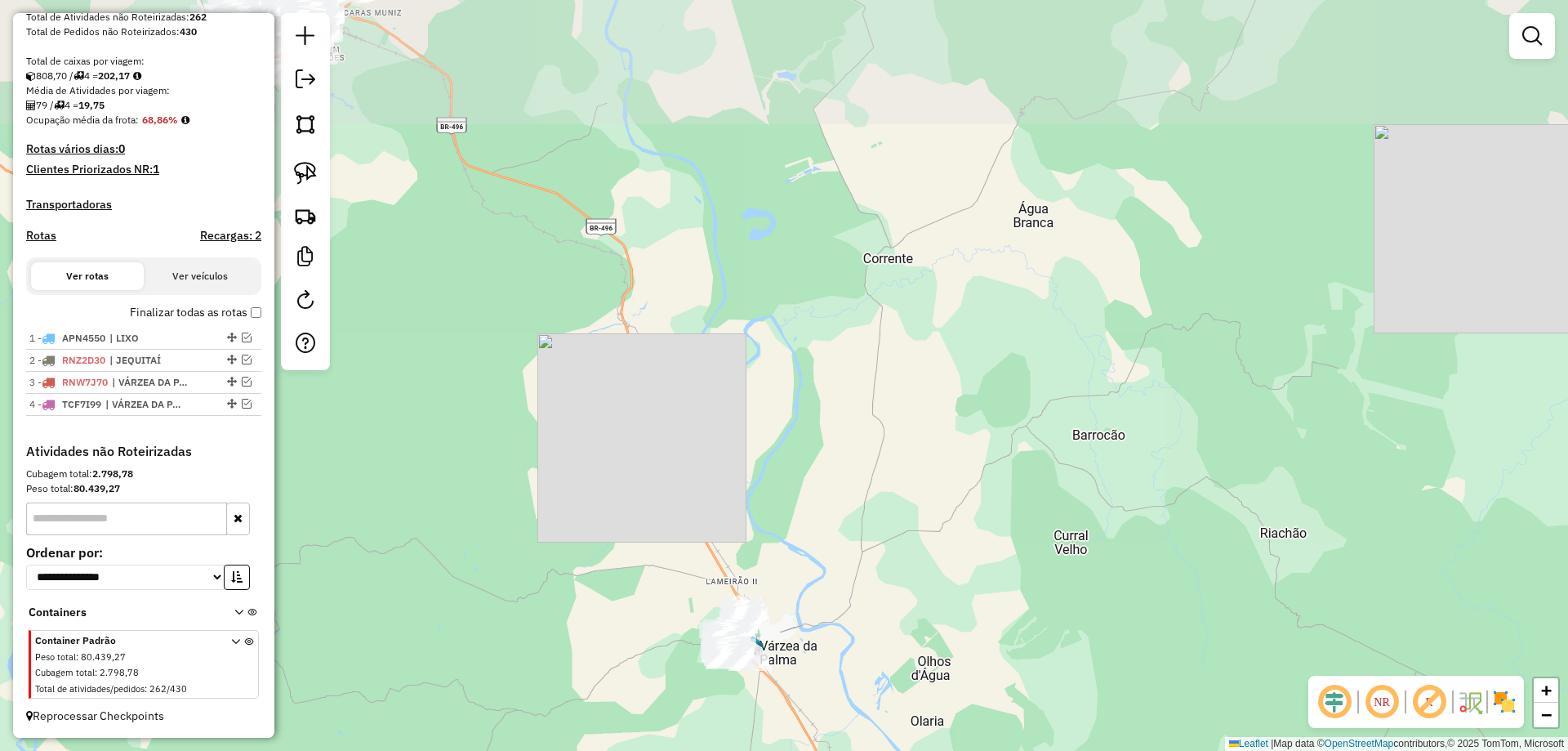
drag, startPoint x: 618, startPoint y: 466, endPoint x: 597, endPoint y: 360, distance: 108.1
click at [596, 360] on div "Janela de atendimento Grade de atendimento Capacidade Transportadoras Veículos …" at bounding box center [784, 375] width 1568 height 751
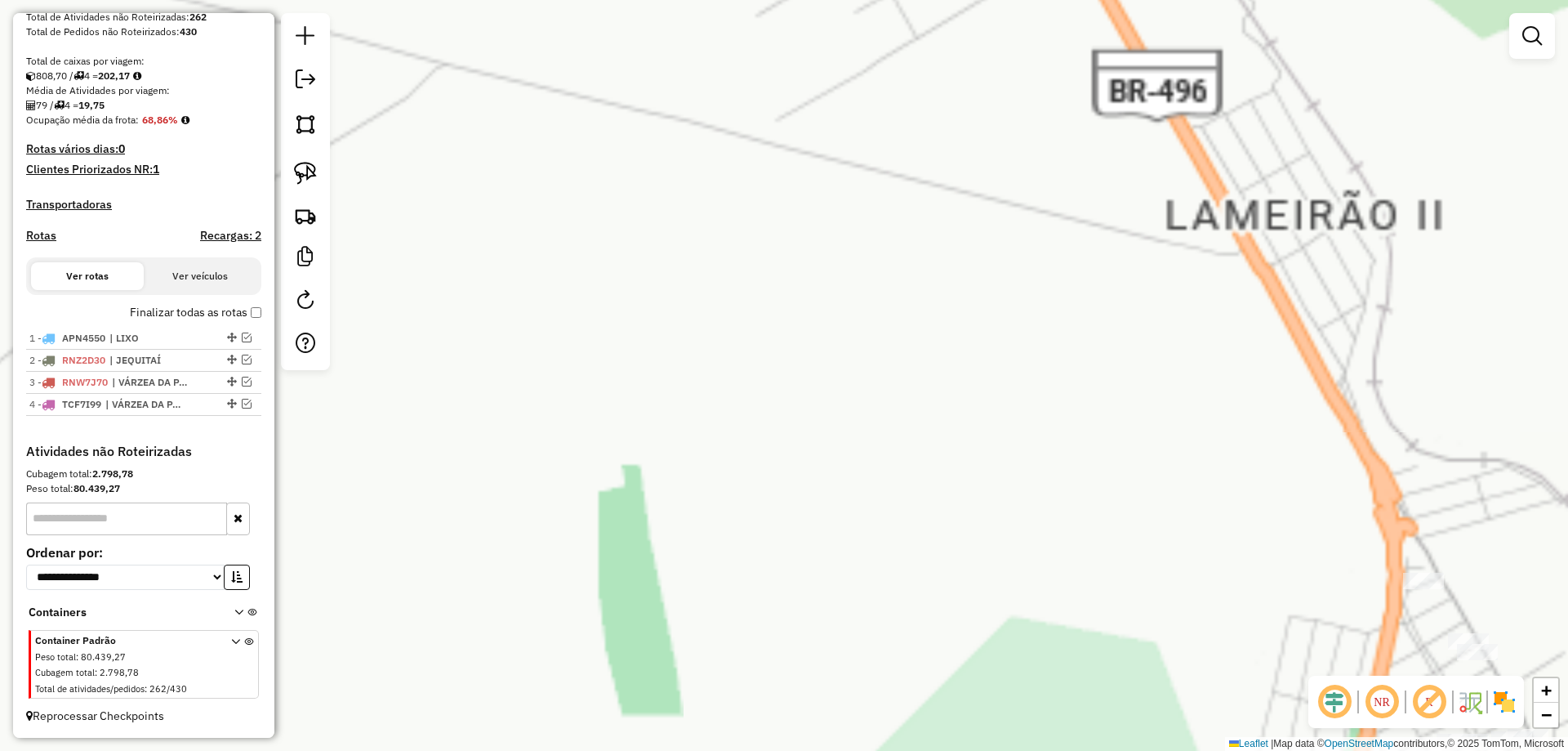
drag, startPoint x: 909, startPoint y: 531, endPoint x: 537, endPoint y: 200, distance: 497.9
click at [532, 193] on div "Janela de atendimento Grade de atendimento Capacidade Transportadoras Veículos …" at bounding box center [784, 375] width 1568 height 751
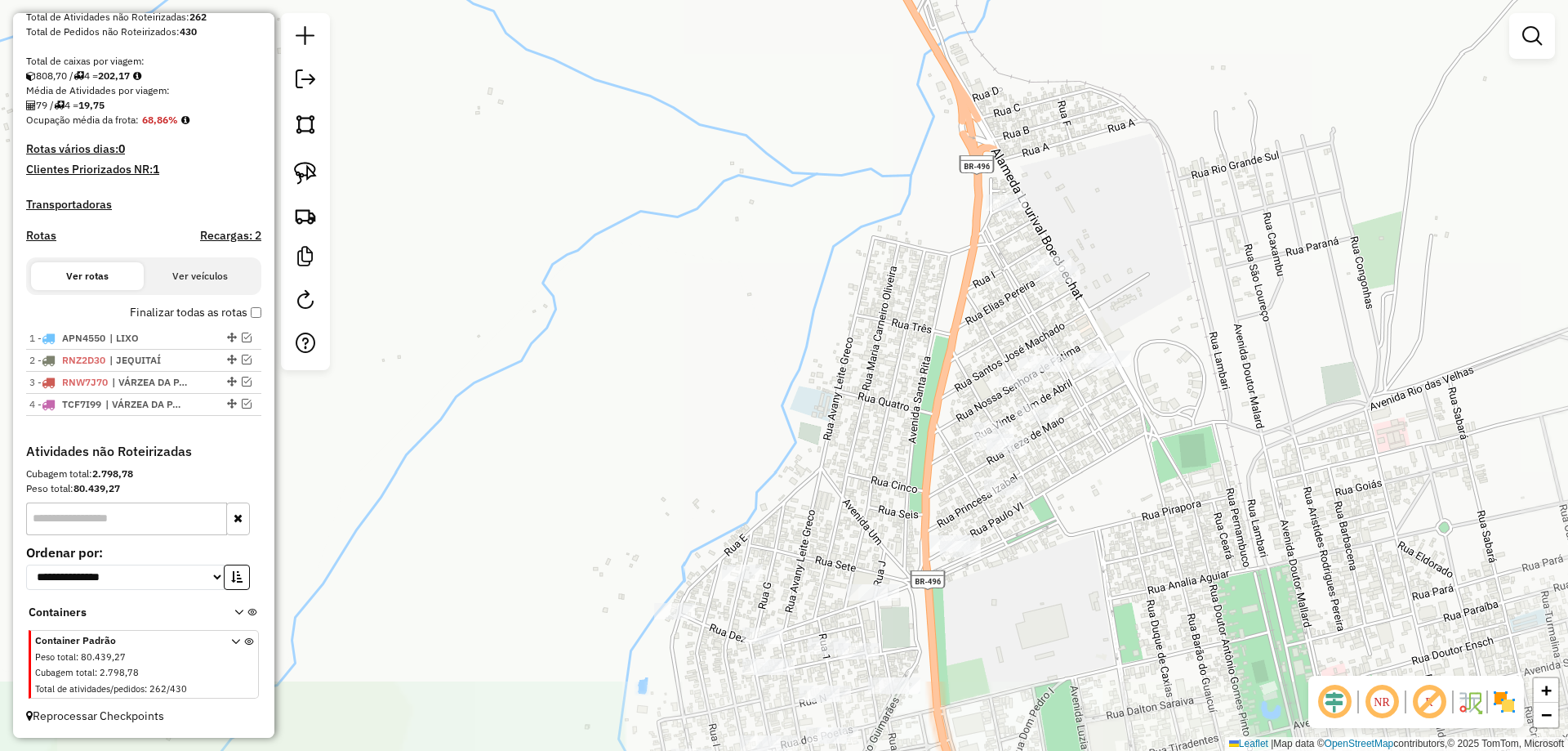
drag, startPoint x: 614, startPoint y: 359, endPoint x: 354, endPoint y: 199, distance: 305.3
click at [354, 199] on div "Janela de atendimento Grade de atendimento Capacidade Transportadoras Veículos …" at bounding box center [784, 375] width 1568 height 751
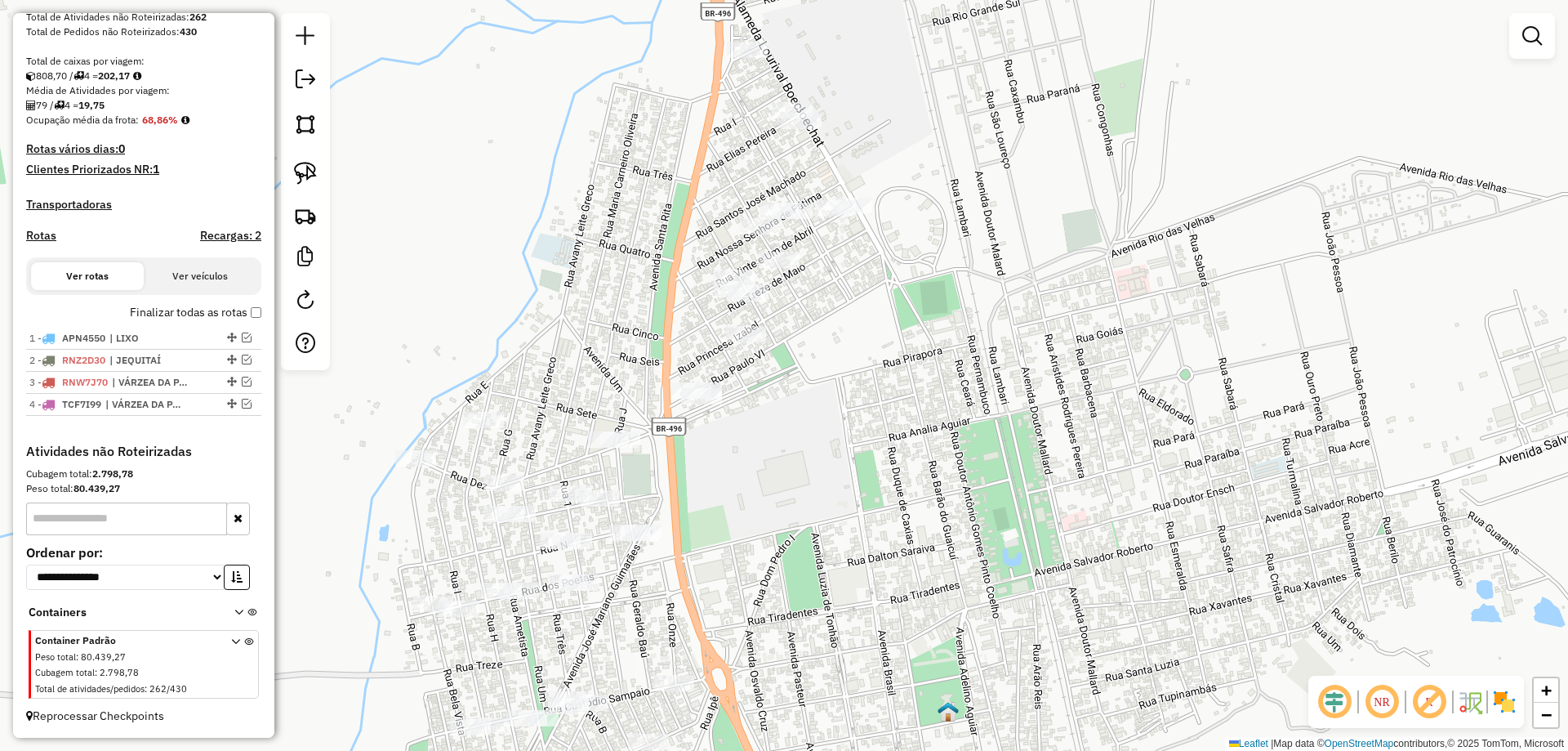
drag, startPoint x: 567, startPoint y: 286, endPoint x: 567, endPoint y: 338, distance: 52.0
click at [579, 346] on div "Janela de atendimento Grade de atendimento Capacidade Transportadoras Veículos …" at bounding box center [784, 375] width 1568 height 751
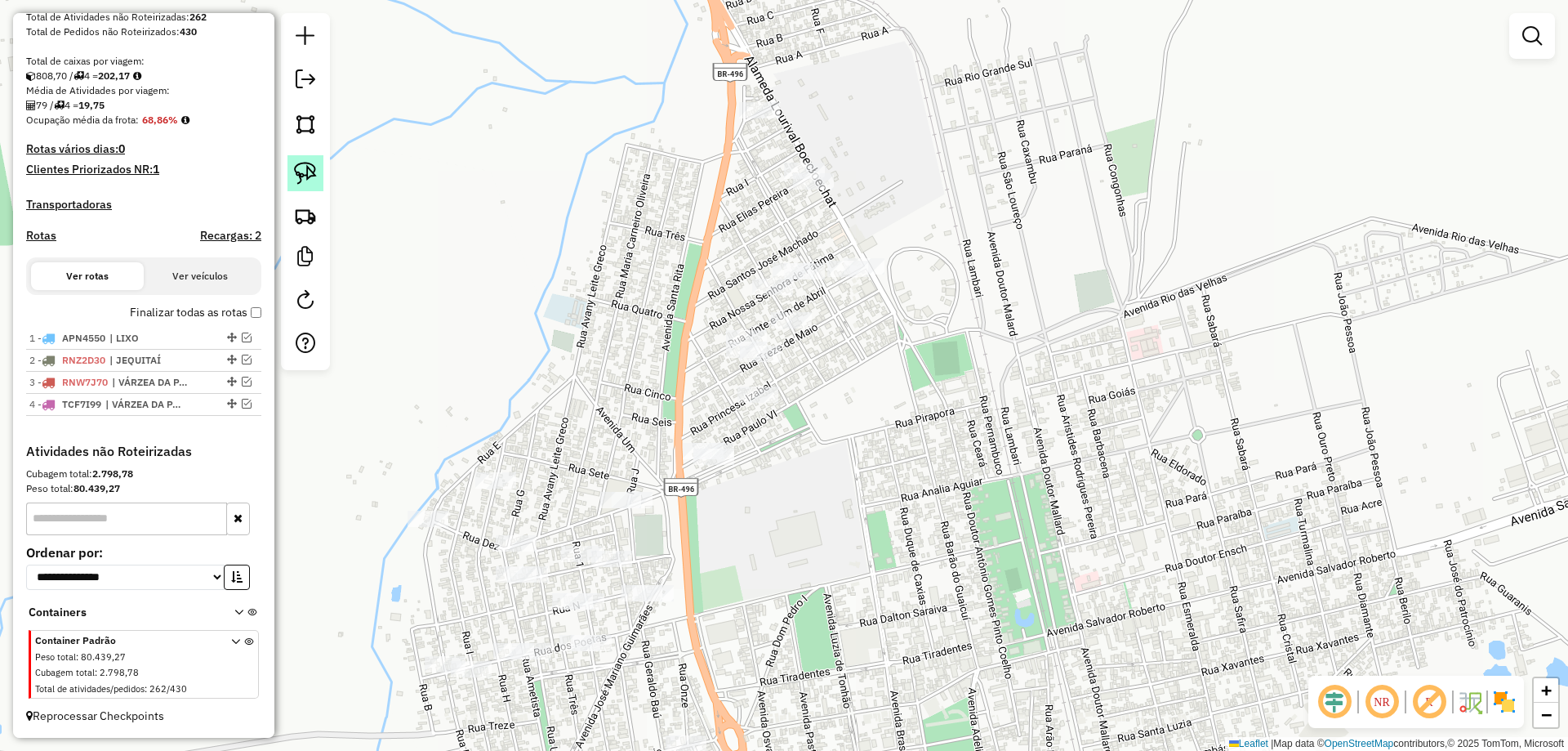
click at [308, 175] on img at bounding box center [306, 174] width 23 height 23
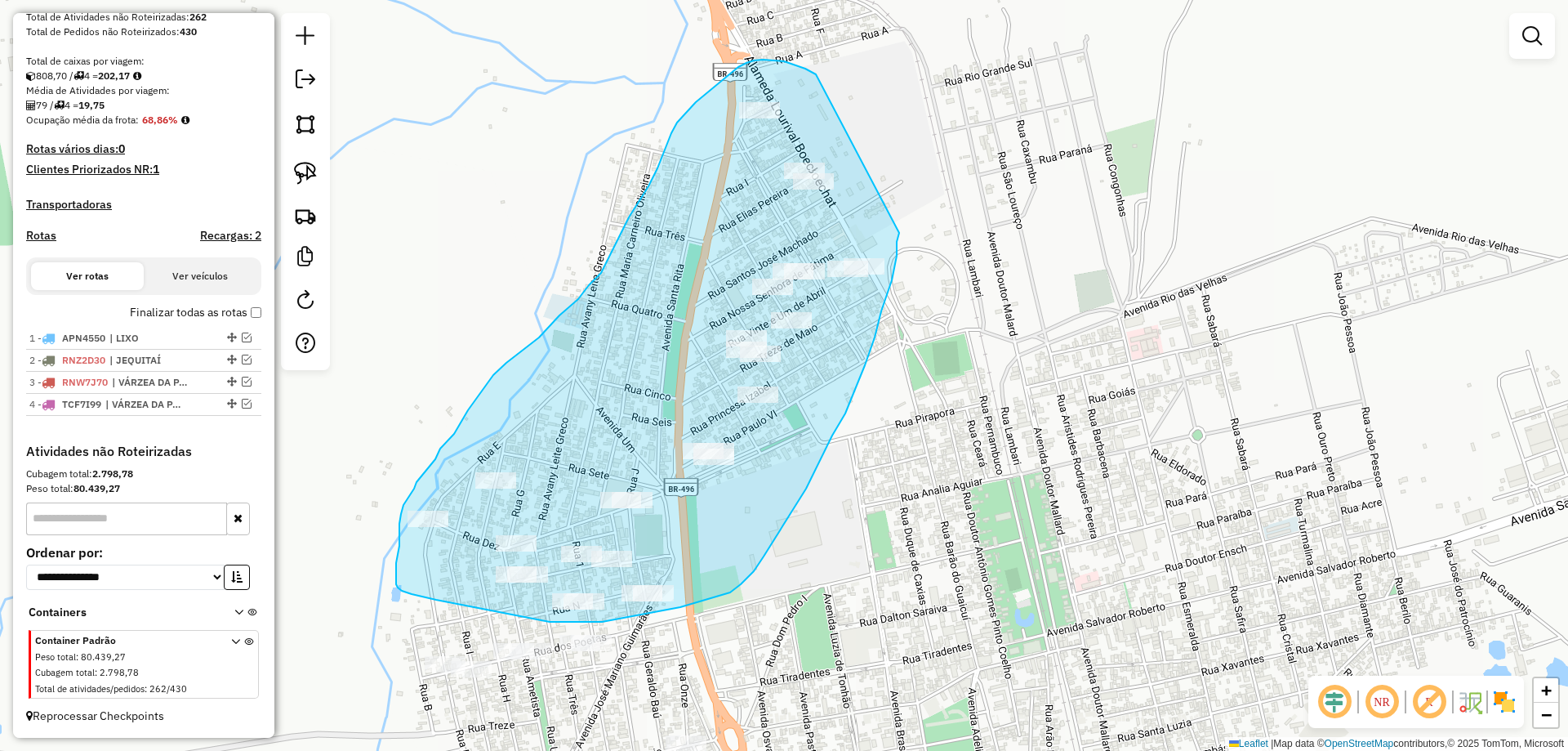
drag, startPoint x: 795, startPoint y: 65, endPoint x: 900, endPoint y: 232, distance: 197.3
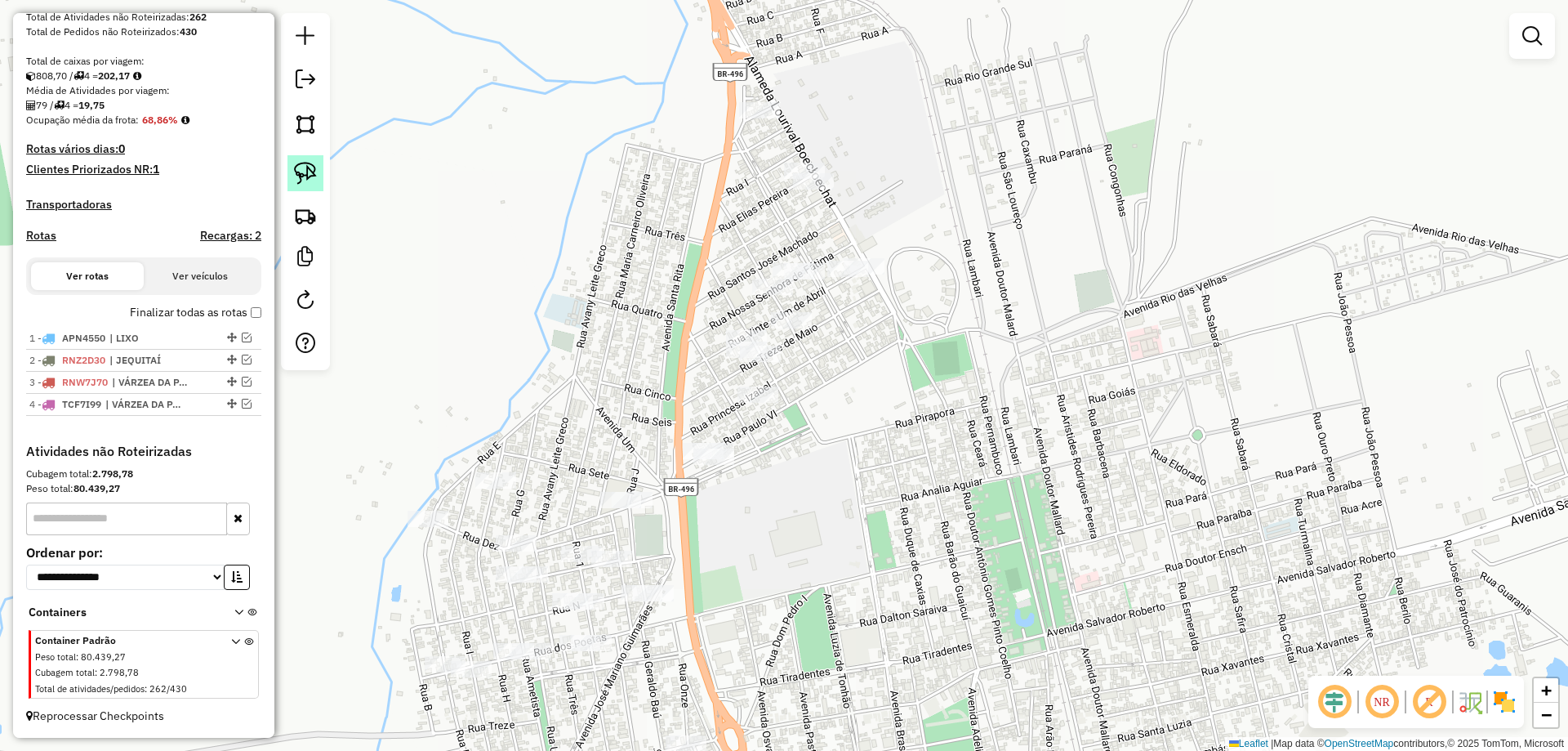
click at [313, 170] on img at bounding box center [306, 174] width 23 height 23
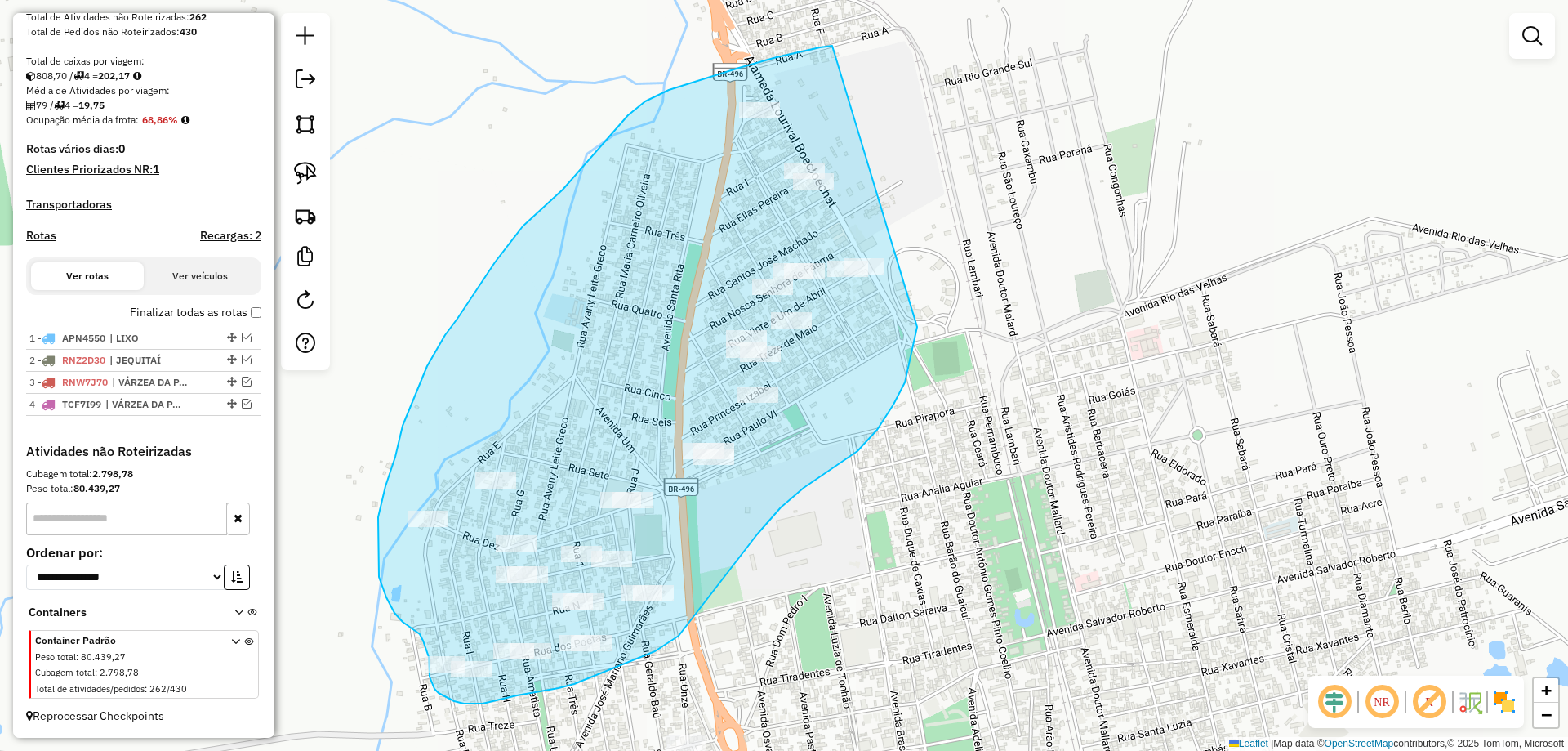
drag, startPoint x: 832, startPoint y: 46, endPoint x: 917, endPoint y: 283, distance: 251.8
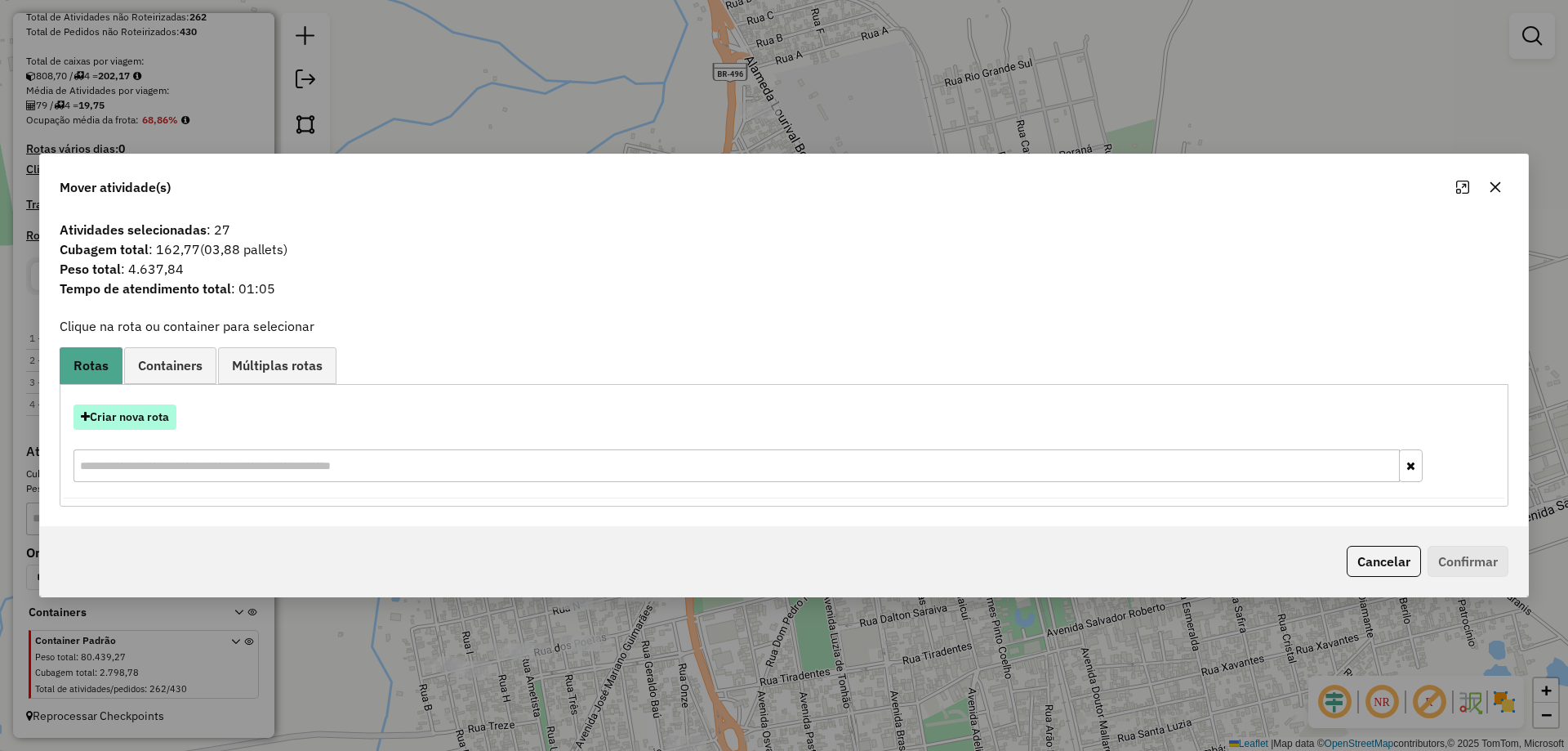
click at [106, 417] on button "Criar nova rota" at bounding box center [125, 417] width 103 height 25
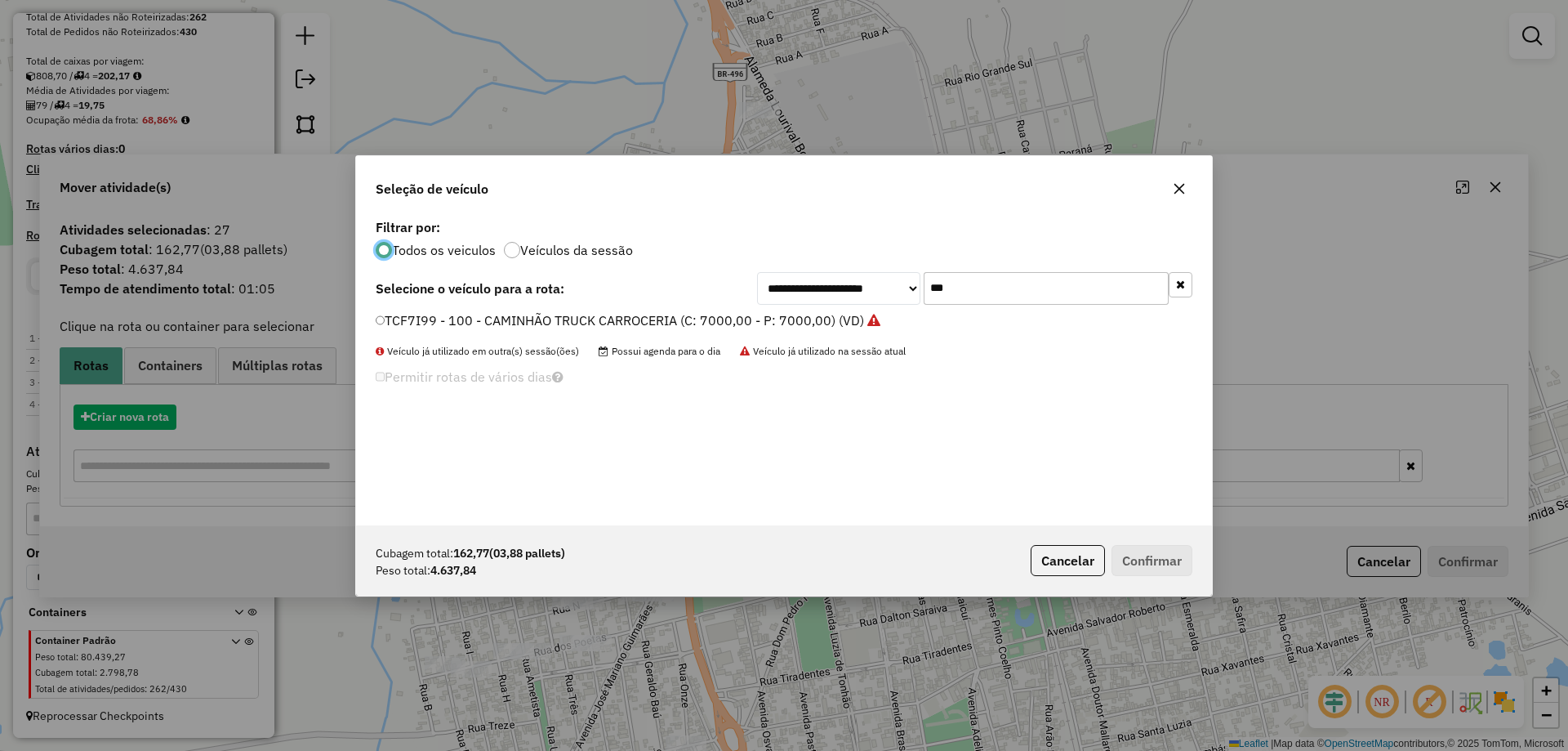
scroll to position [9, 5]
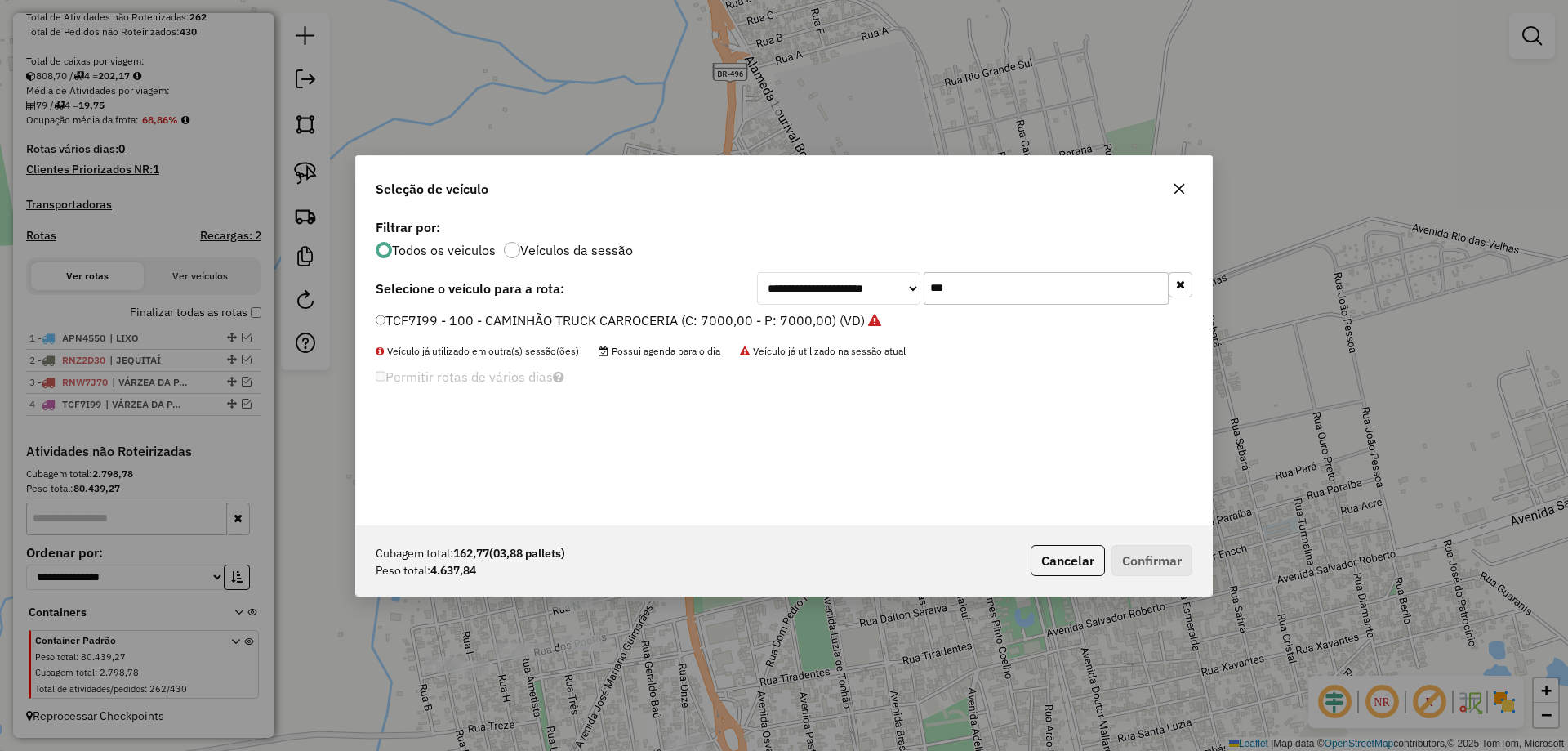
click at [1013, 294] on input "***" at bounding box center [1045, 289] width 245 height 33
type input "***"
click at [393, 322] on label "SJG7J88 - CAMINHÃO BAÚ 6P (3/4) (C: 178,00 - P: 5500,00) (VD)" at bounding box center [577, 320] width 403 height 19
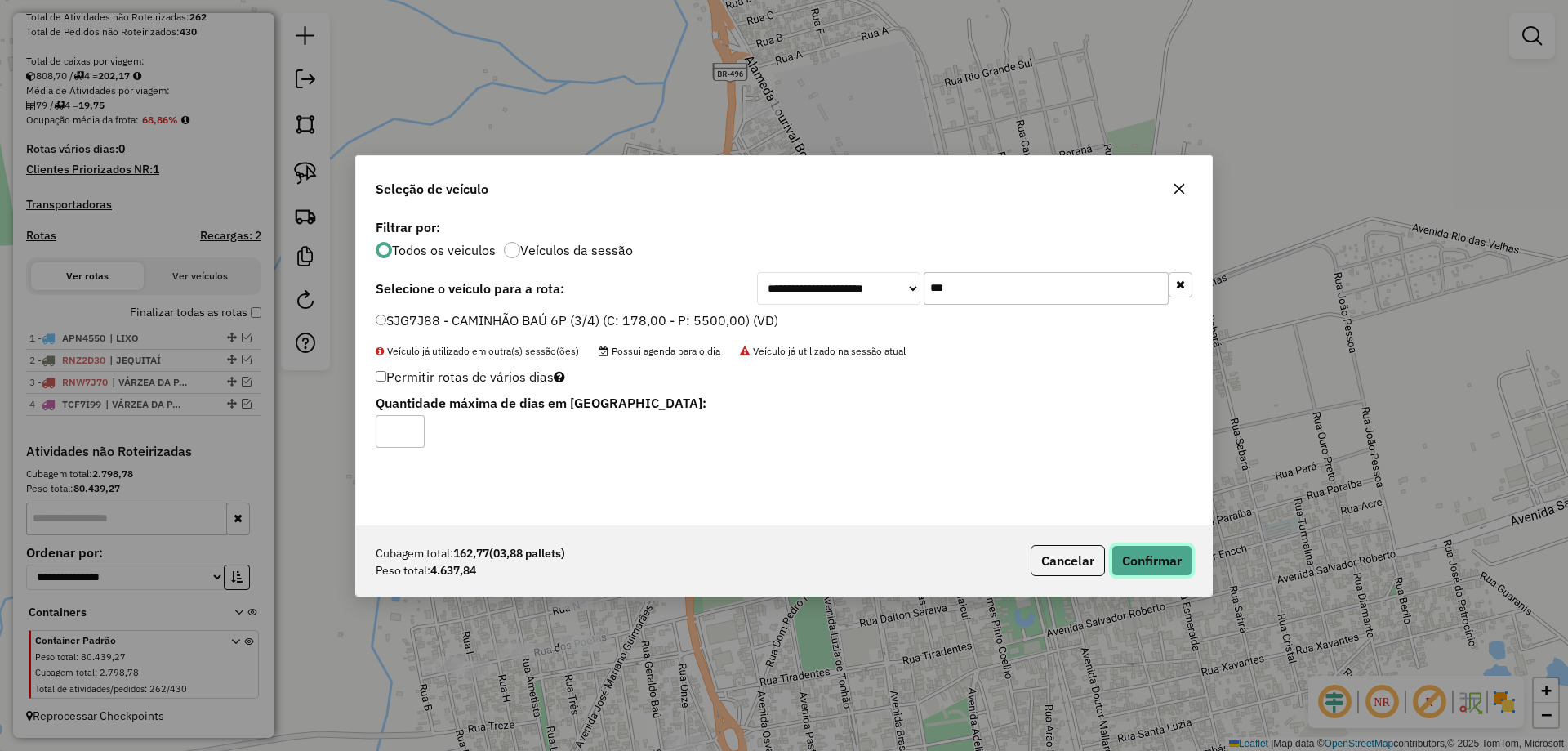
click at [1151, 559] on button "Confirmar" at bounding box center [1152, 560] width 81 height 31
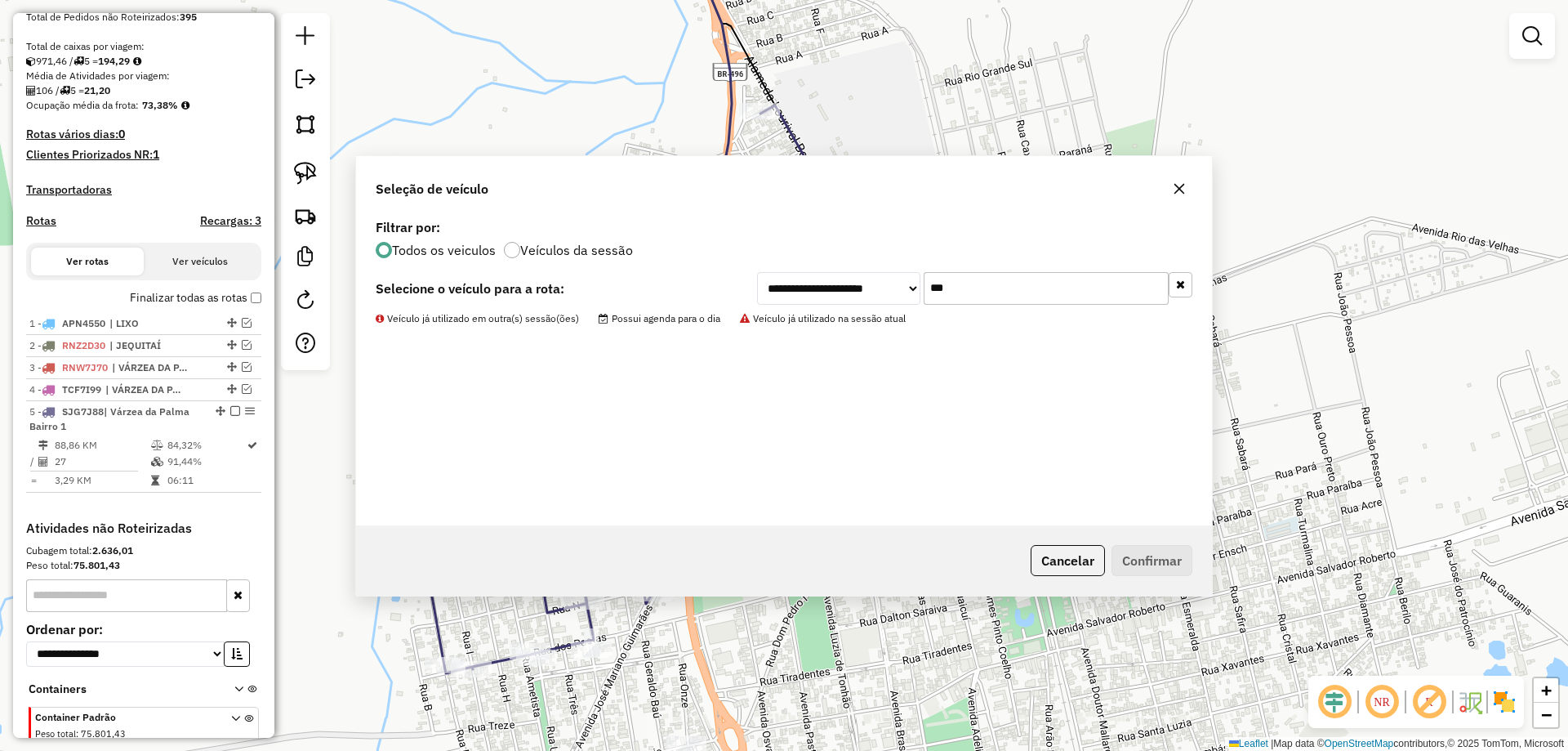
scroll to position [402, 0]
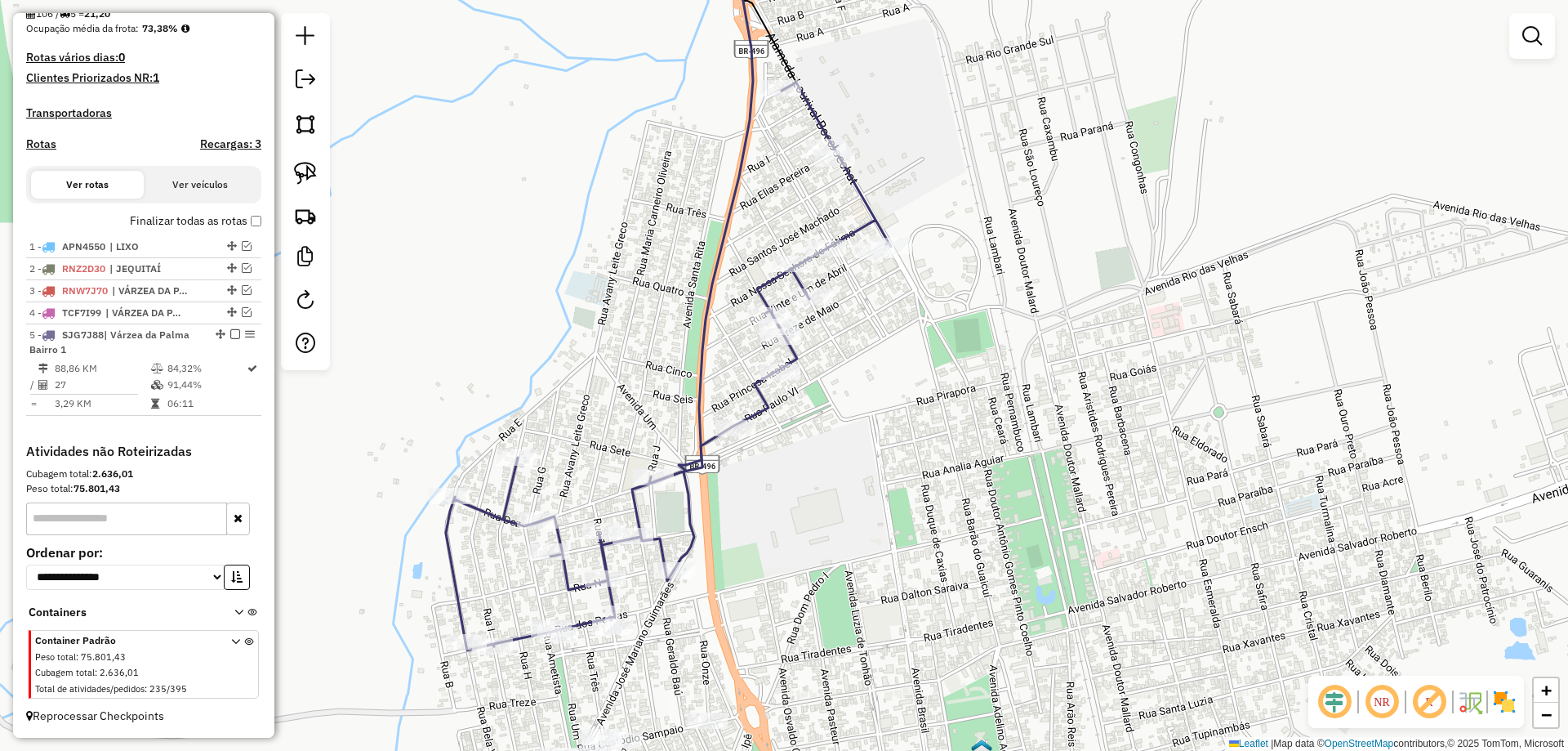
drag, startPoint x: 853, startPoint y: 487, endPoint x: 996, endPoint y: 96, distance: 416.3
click at [996, 96] on div "Janela de atendimento Grade de atendimento Capacidade Transportadoras Veículos …" at bounding box center [784, 375] width 1568 height 751
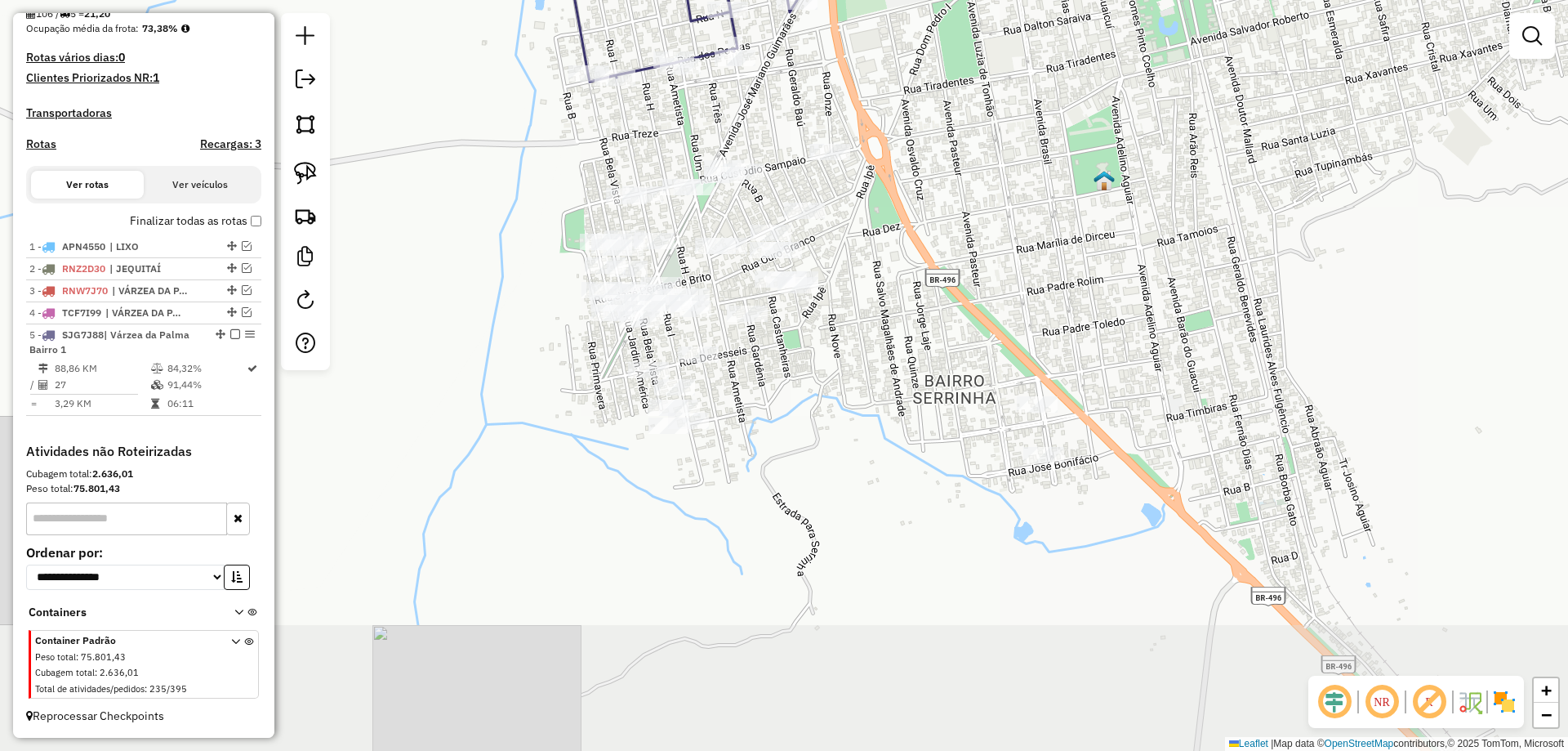
drag, startPoint x: 994, startPoint y: 329, endPoint x: 888, endPoint y: 180, distance: 182.9
click at [909, 180] on div "Janela de atendimento Grade de atendimento Capacidade Transportadoras Veículos …" at bounding box center [784, 375] width 1568 height 751
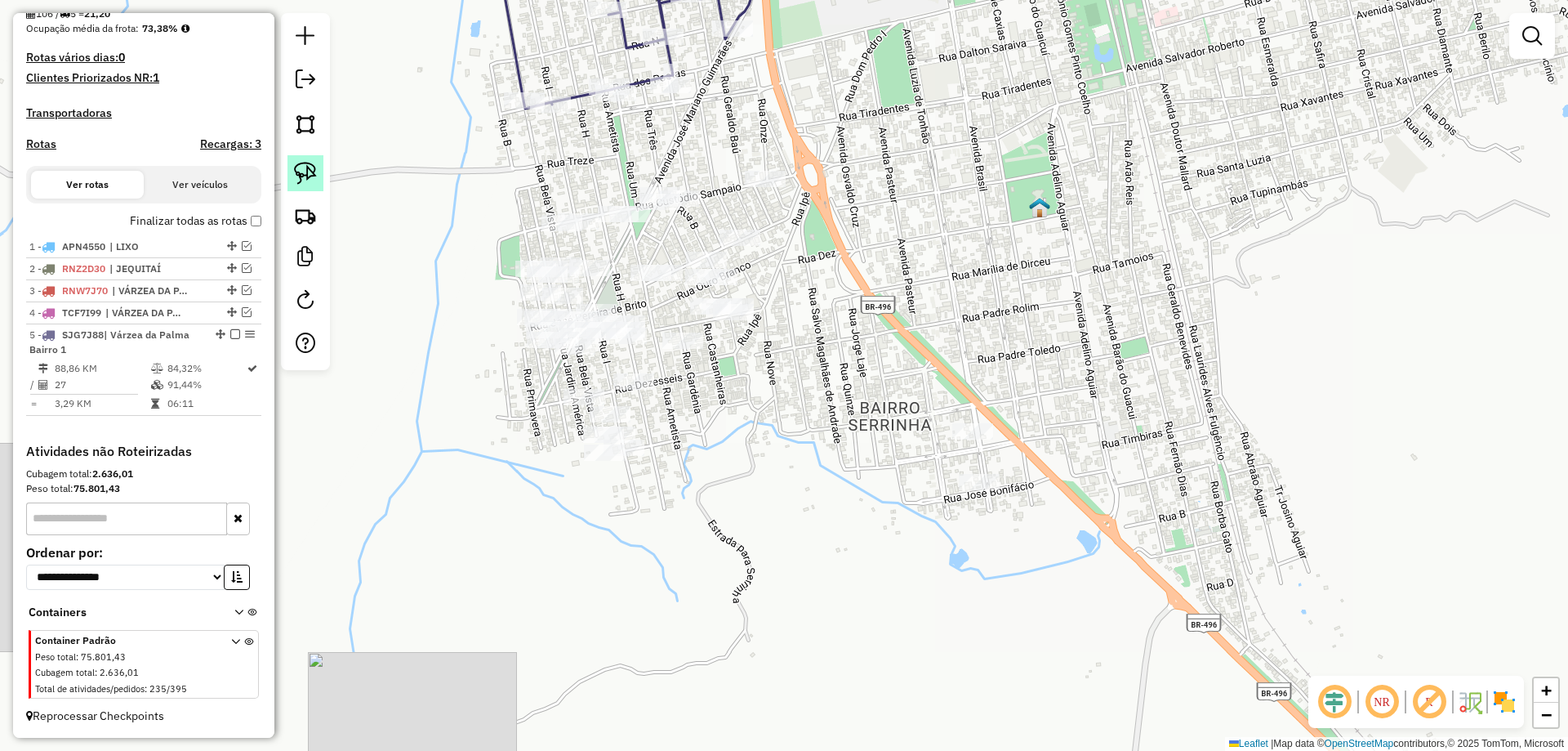
click at [300, 176] on img at bounding box center [306, 174] width 23 height 23
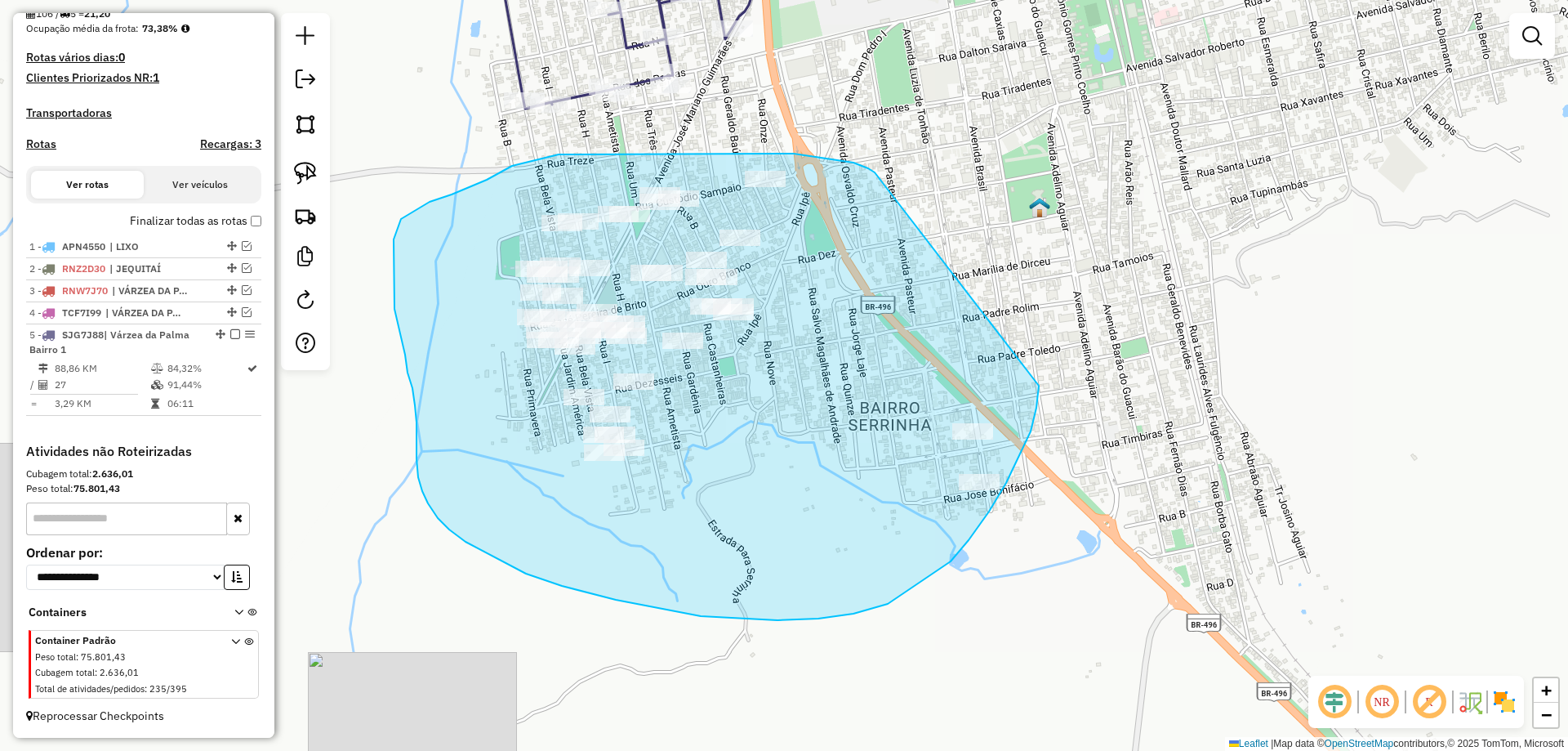
drag, startPoint x: 875, startPoint y: 173, endPoint x: 1039, endPoint y: 385, distance: 268.0
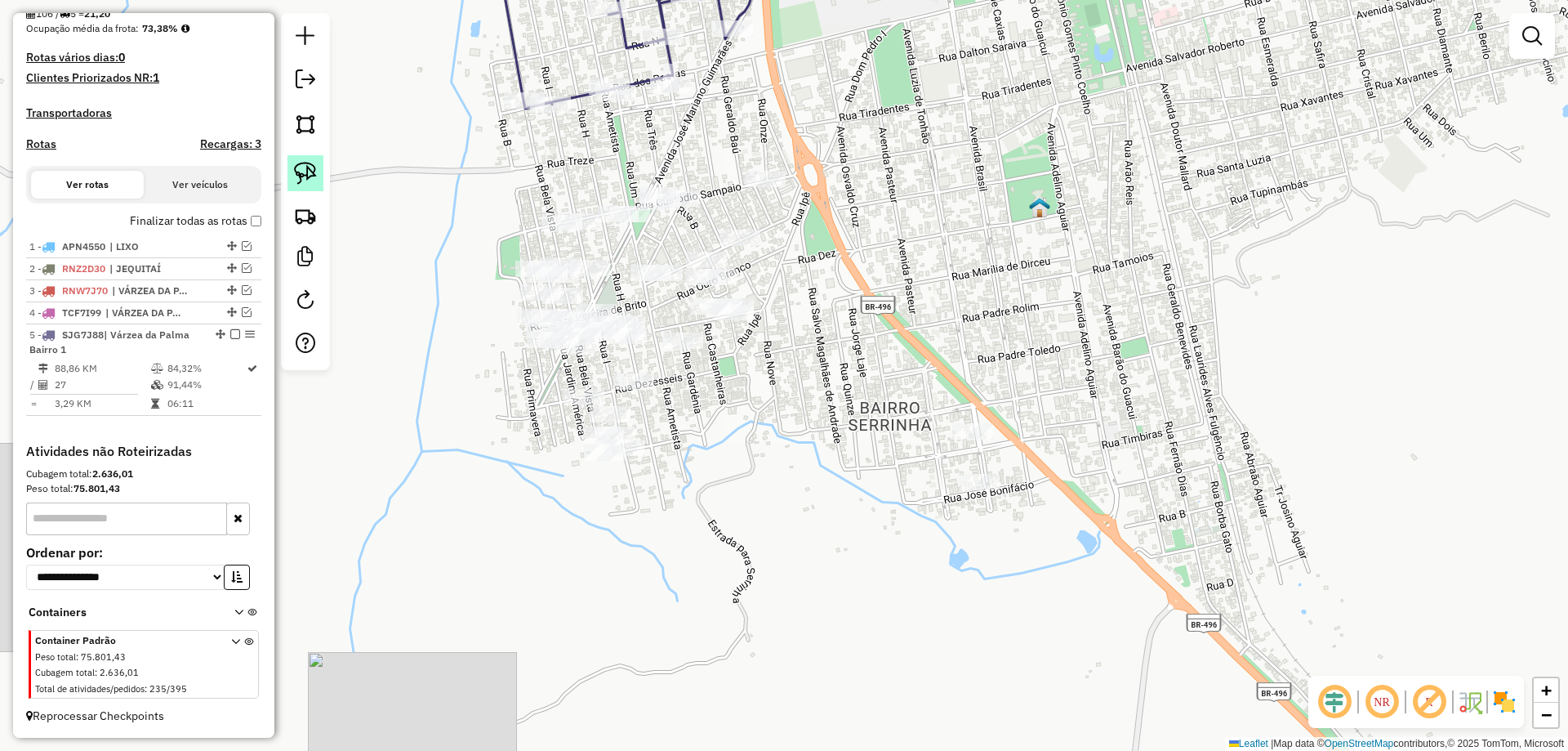
click at [299, 168] on img at bounding box center [306, 174] width 23 height 23
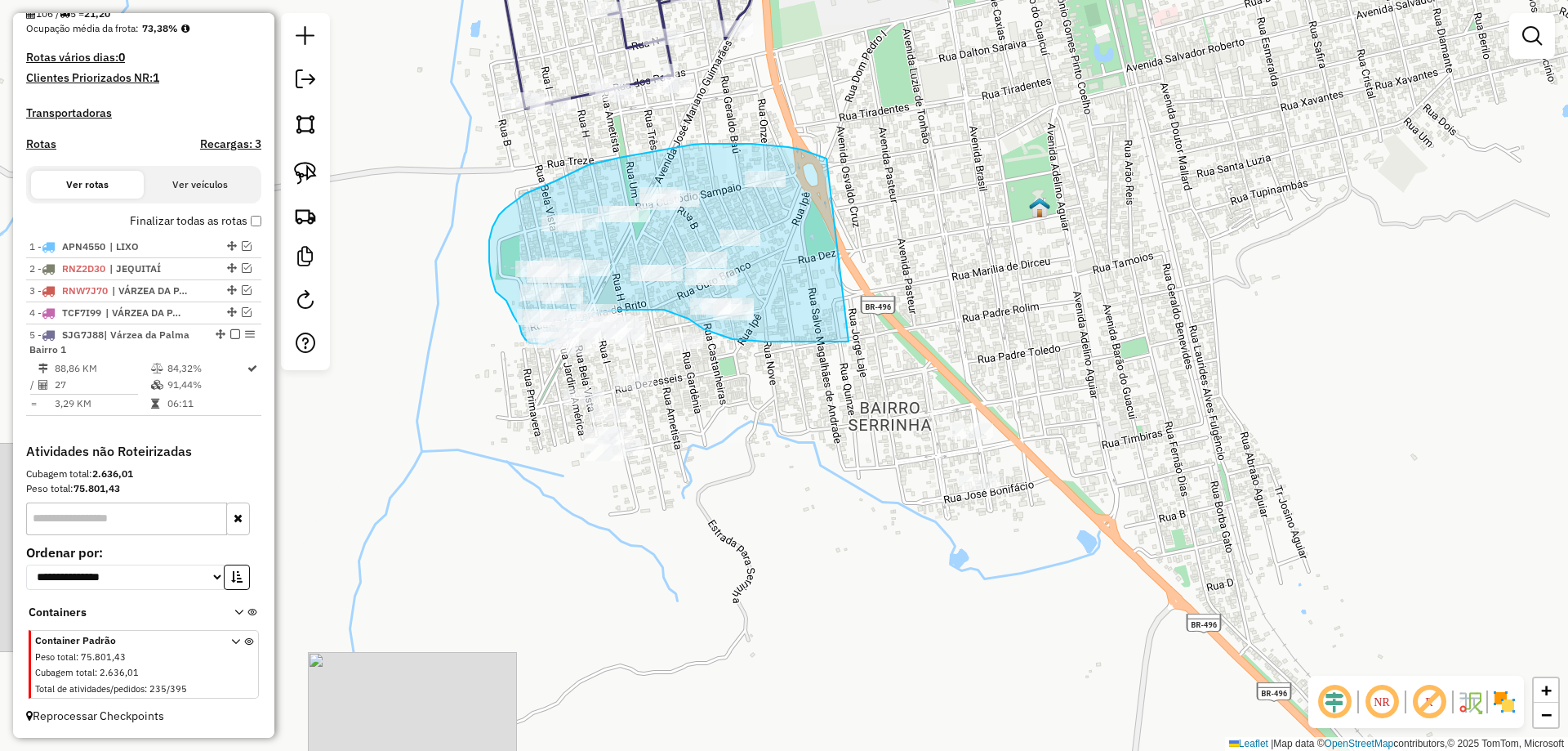
drag, startPoint x: 735, startPoint y: 144, endPoint x: 913, endPoint y: 280, distance: 224.0
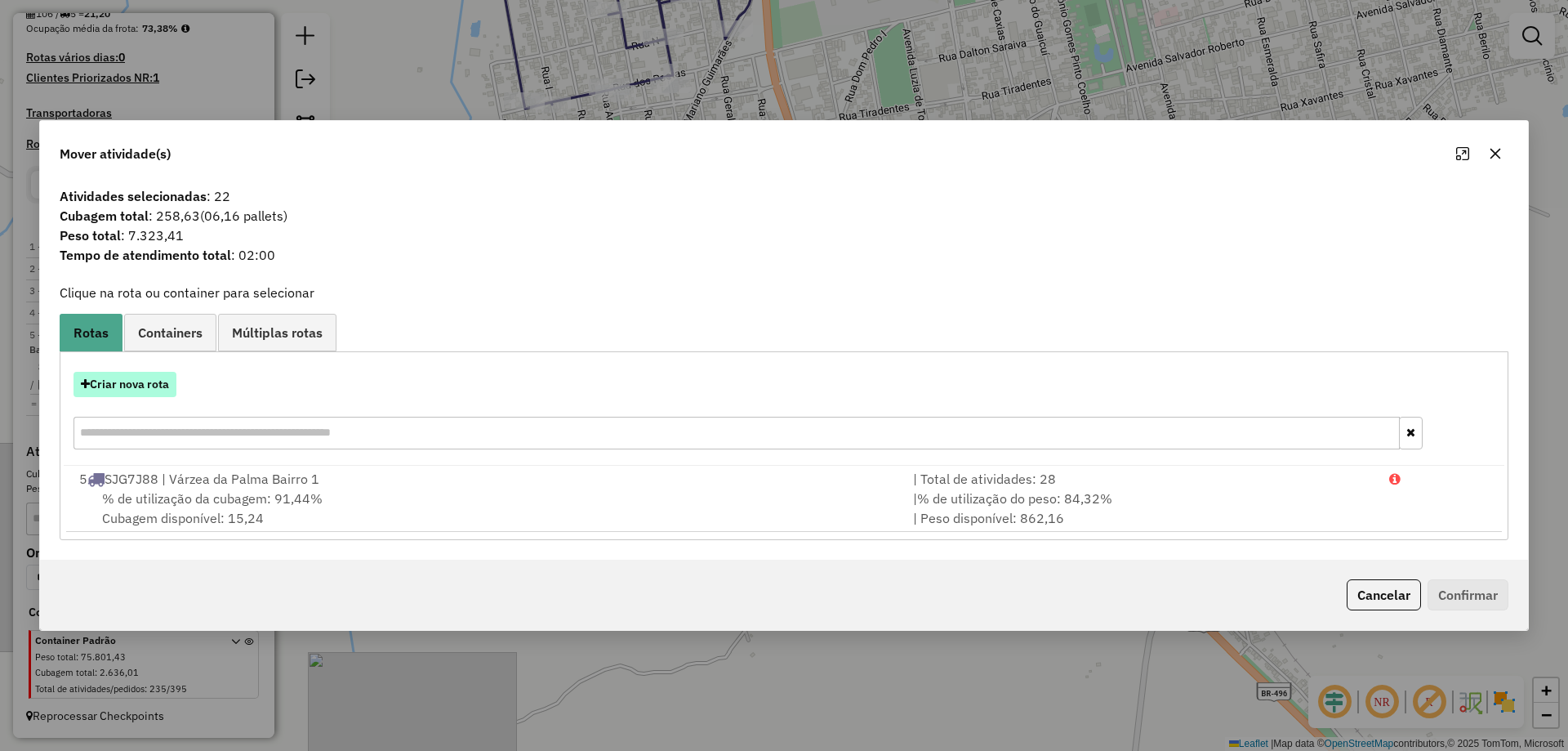
click at [141, 381] on button "Criar nova rota" at bounding box center [125, 384] width 103 height 25
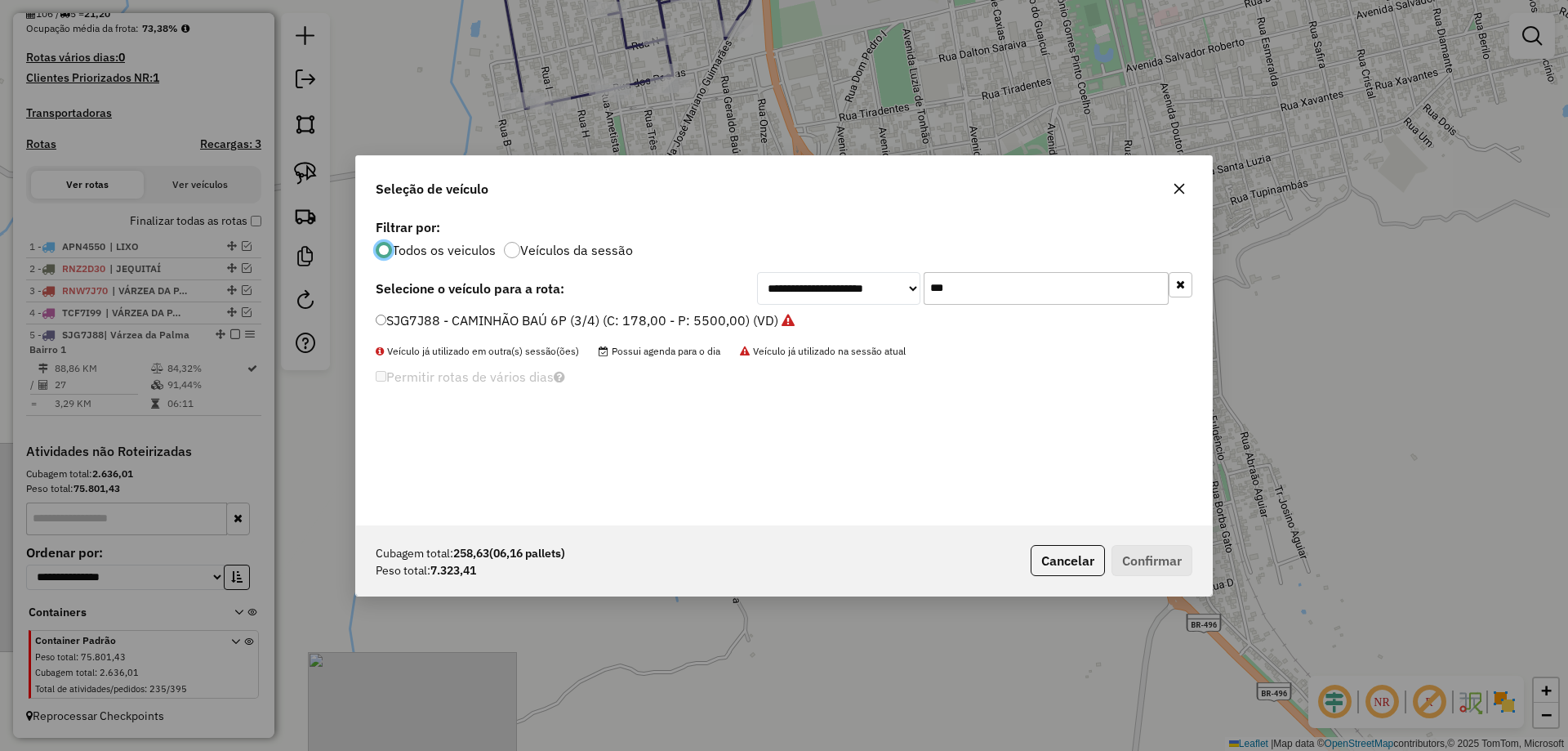
scroll to position [9, 5]
click at [956, 289] on input "***" at bounding box center [1045, 289] width 245 height 33
type input "*"
type input "***"
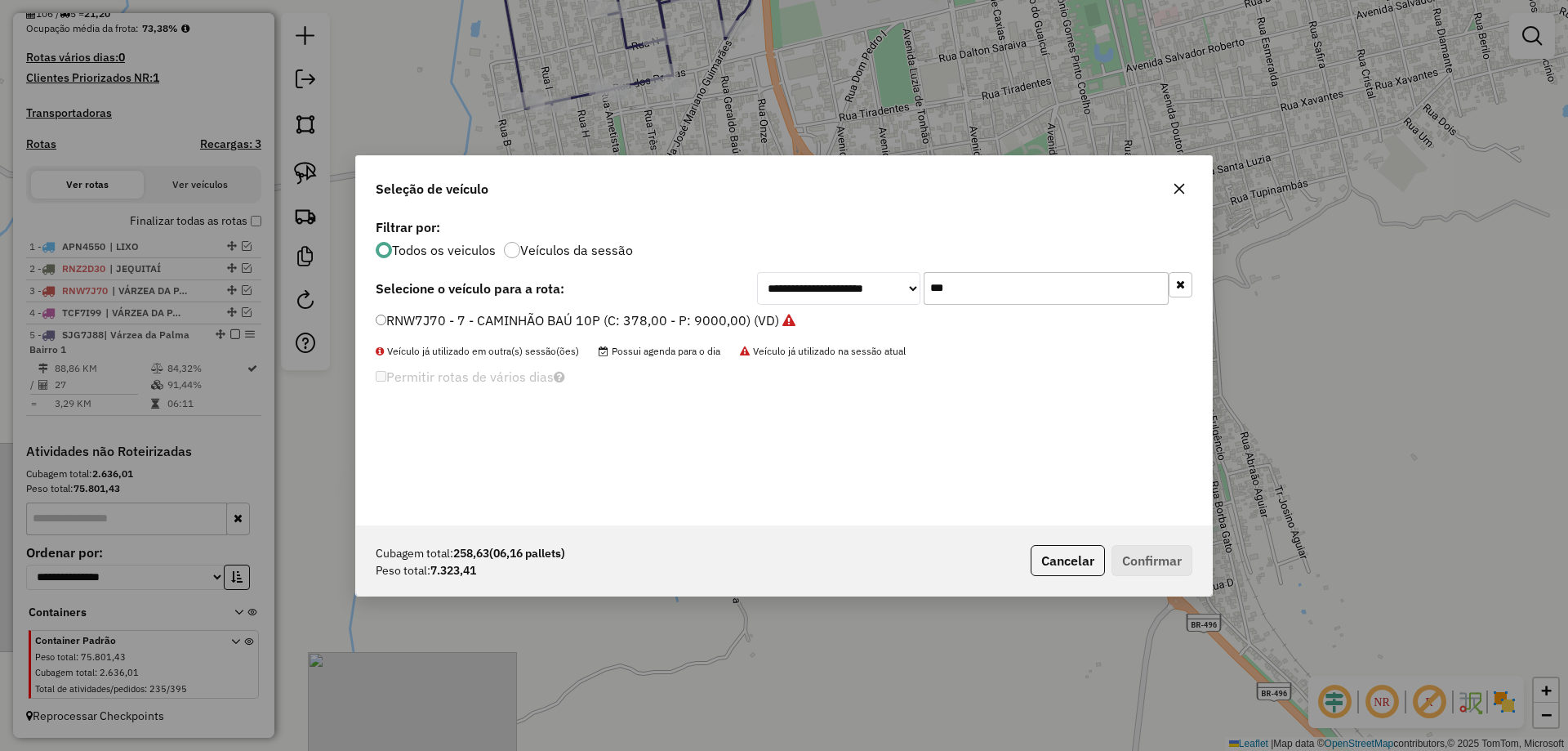
click at [516, 317] on label "RNW7J70 - 7 - CAMINHÃO BAÚ 10P (C: 378,00 - P: 9000,00) (VD)" at bounding box center [586, 320] width 420 height 19
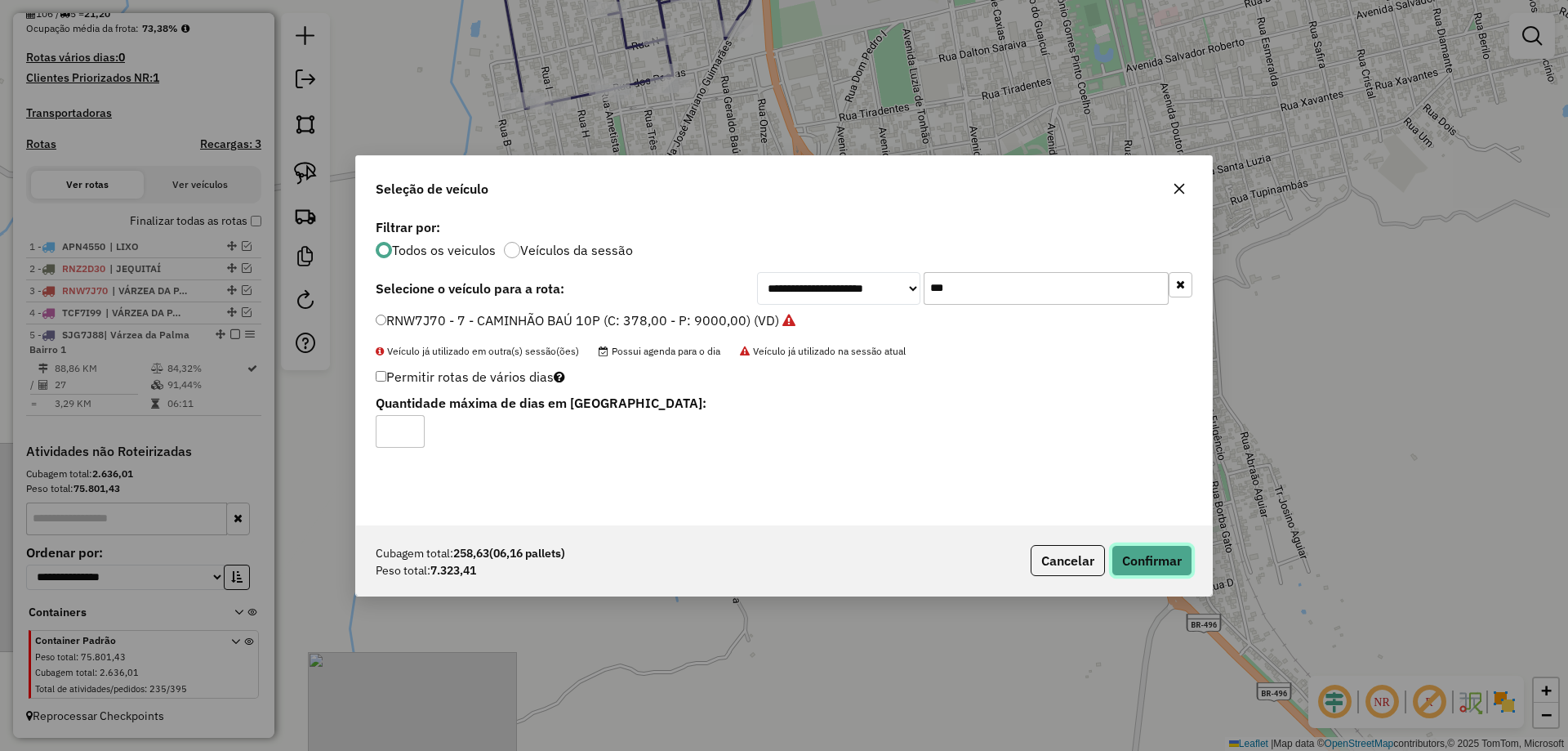
click at [1149, 559] on button "Confirmar" at bounding box center [1152, 560] width 81 height 31
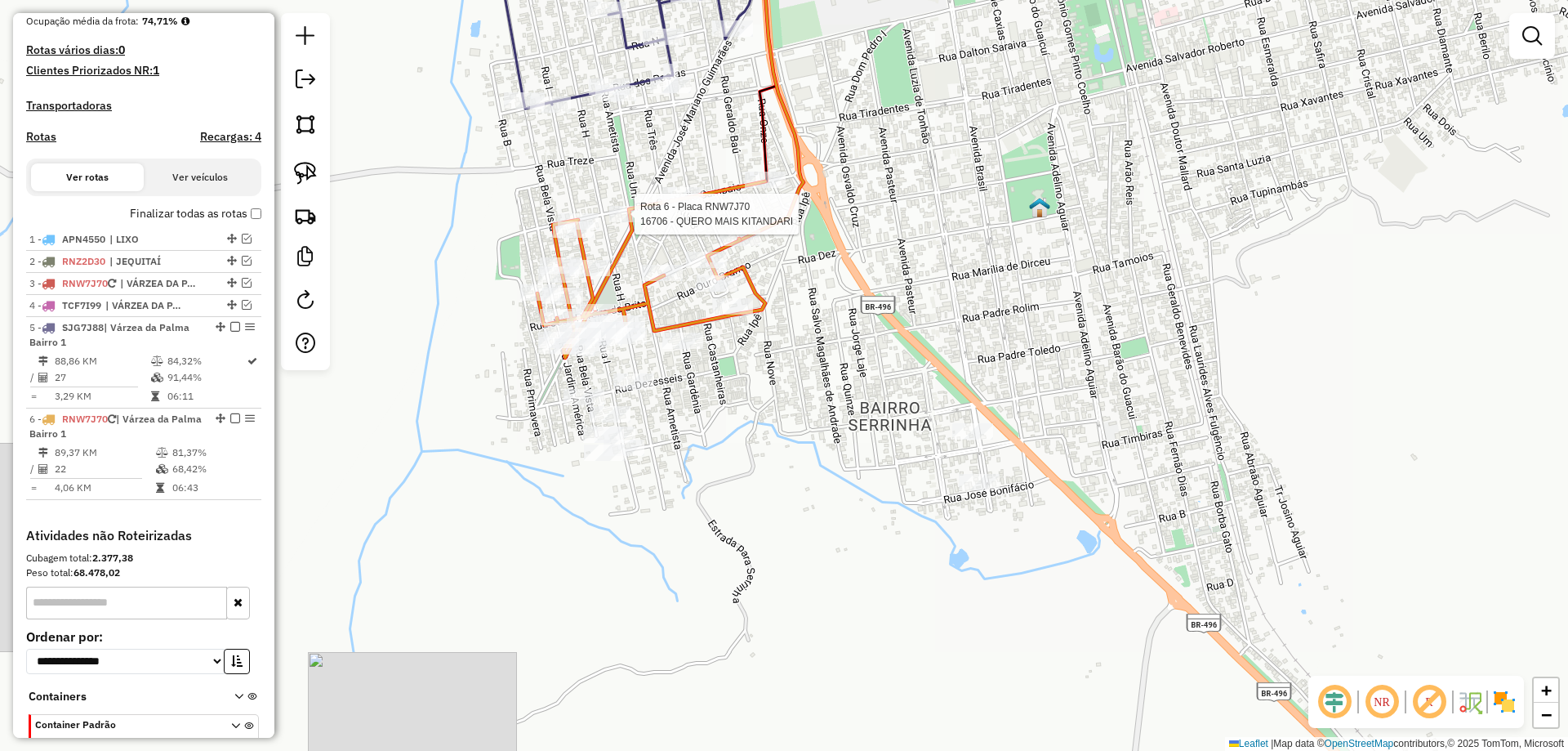
scroll to position [501, 0]
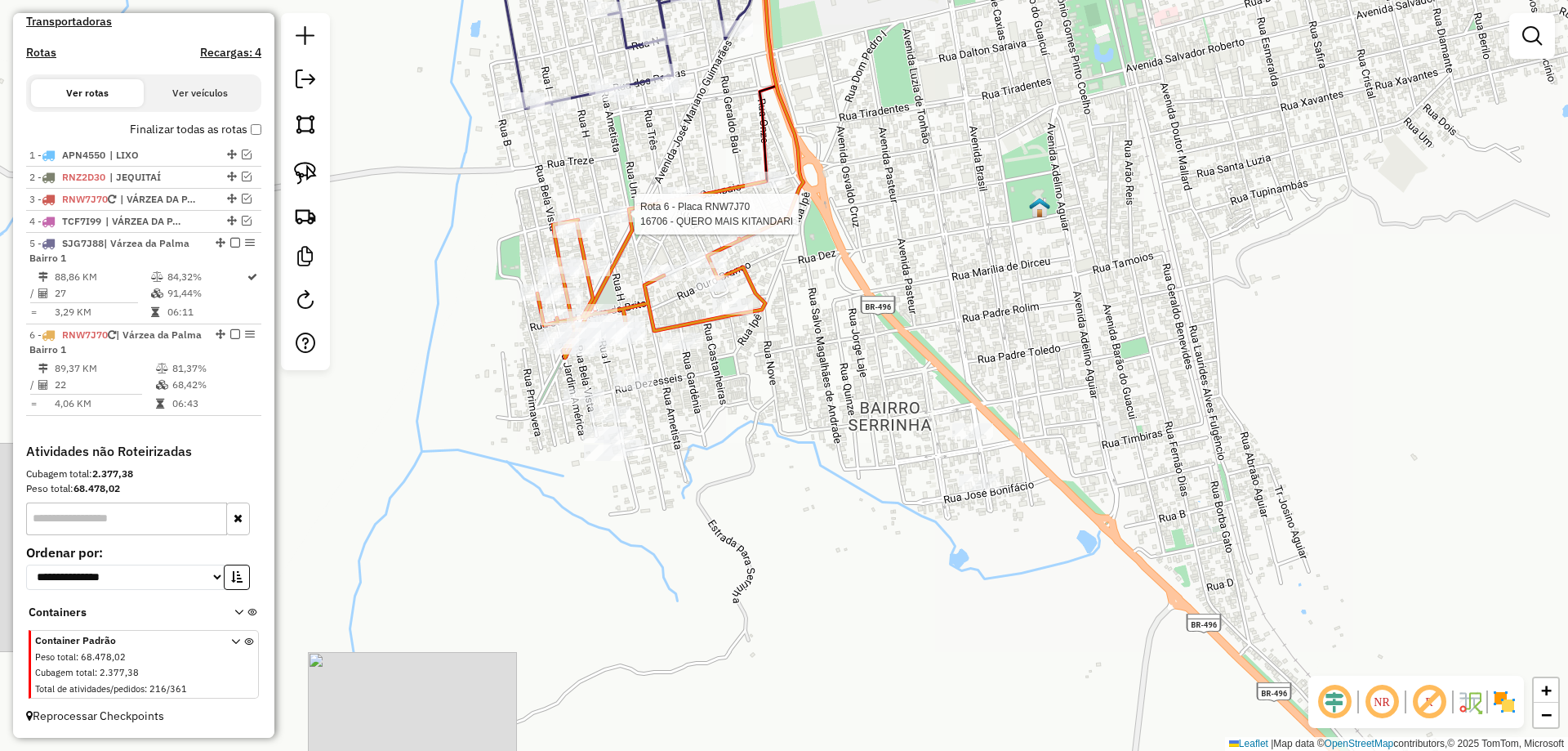
select select "**********"
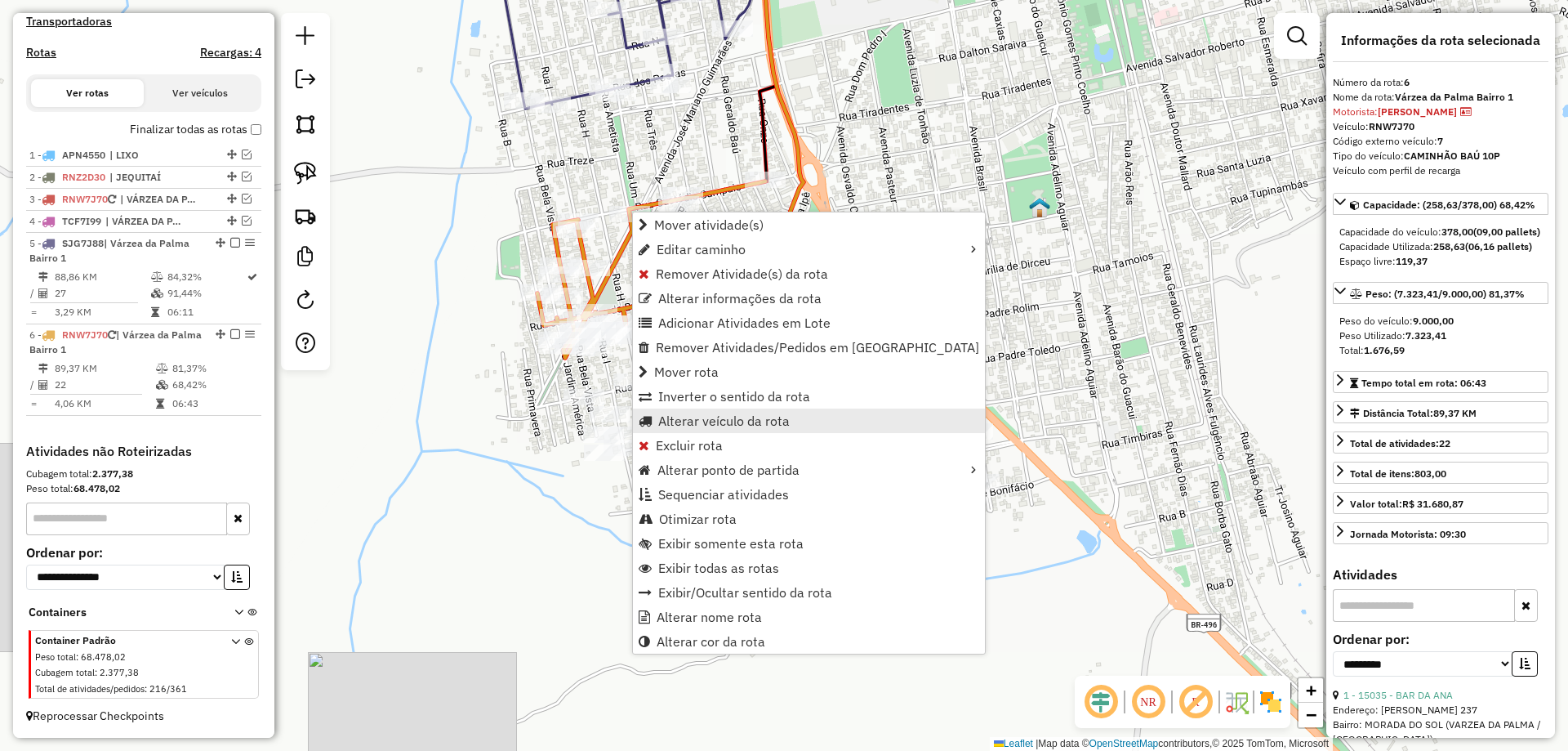
click at [715, 411] on link "Alterar veículo da rota" at bounding box center [808, 421] width 352 height 25
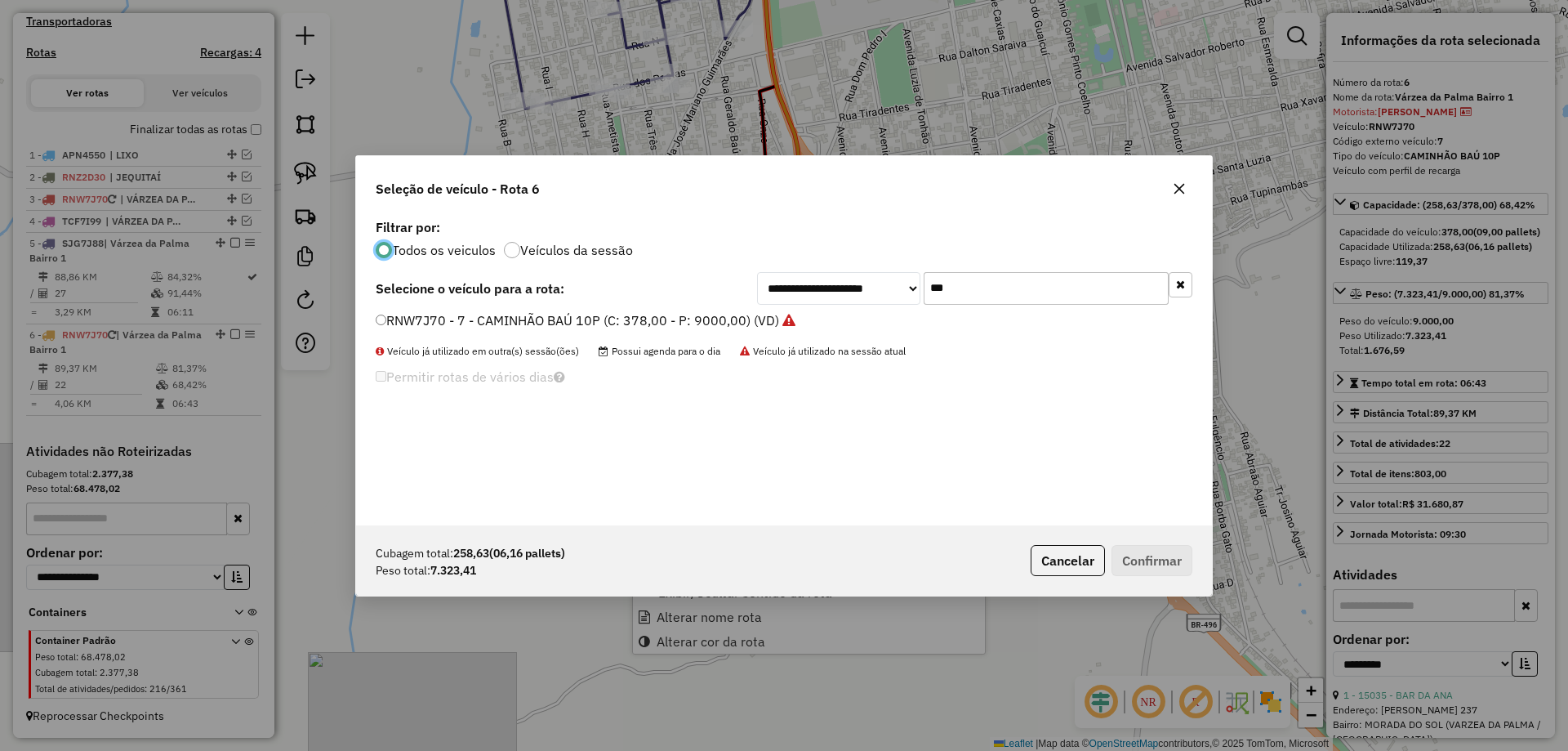
scroll to position [9, 5]
click at [1010, 299] on input "***" at bounding box center [1045, 289] width 245 height 33
type input "***"
click at [396, 330] on li "SHW3E82 - CAMINHÃO BAÚ 10P (C: 378,00 - P: 9000,00) (VD)" at bounding box center [784, 320] width 817 height 19
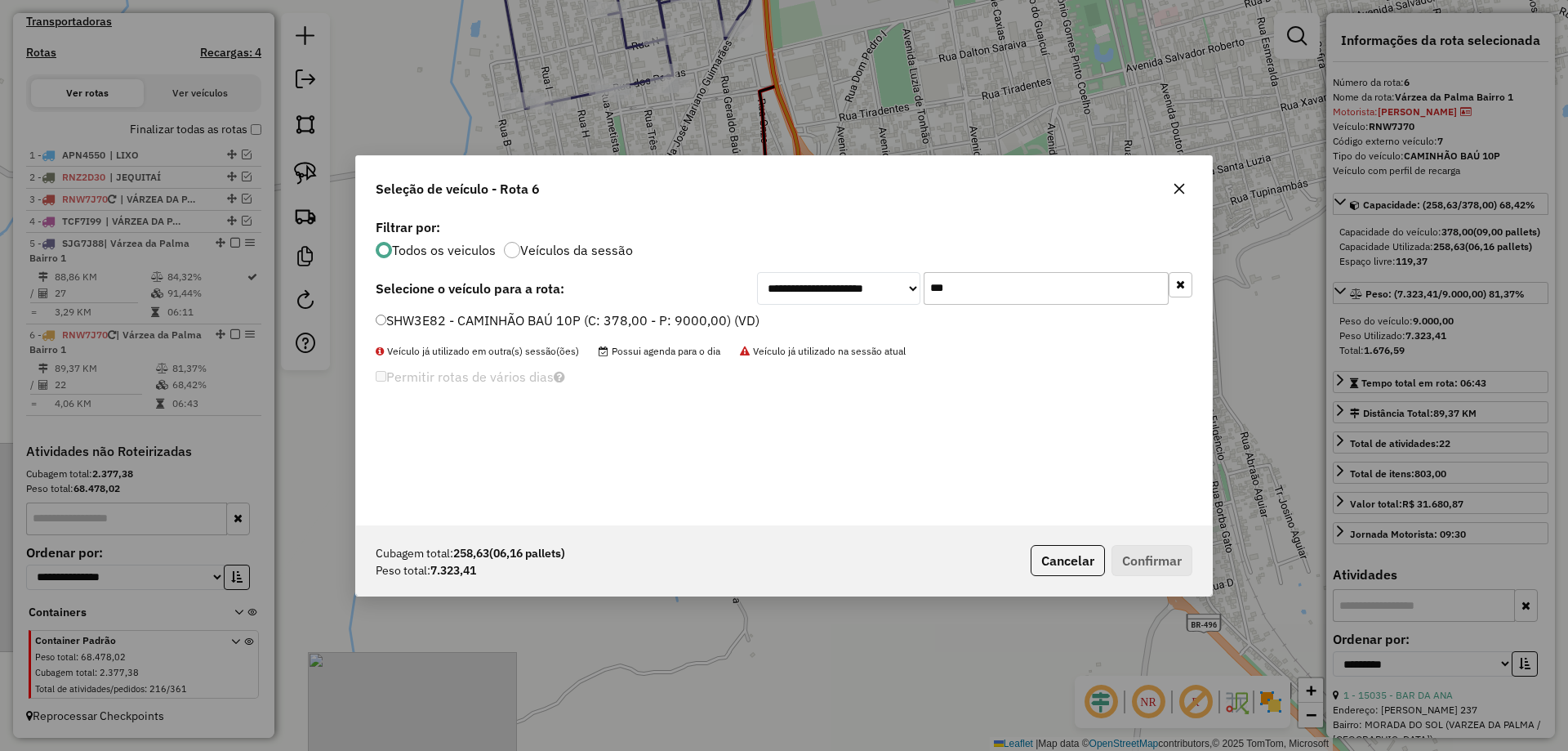
click at [405, 325] on label "SHW3E82 - CAMINHÃO BAÚ 10P (C: 378,00 - P: 9000,00) (VD)" at bounding box center [568, 320] width 384 height 19
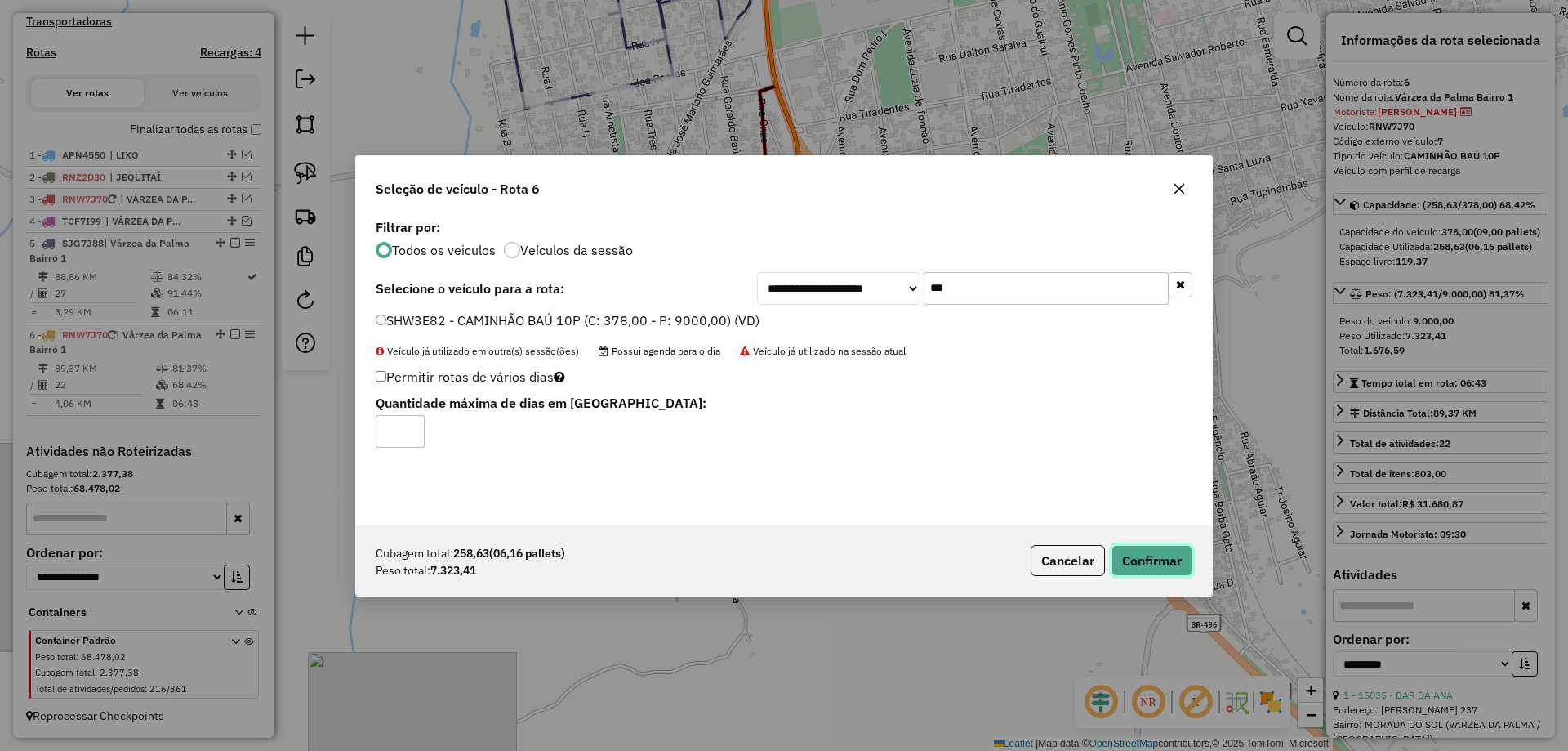
click at [1160, 549] on button "Confirmar" at bounding box center [1152, 560] width 81 height 31
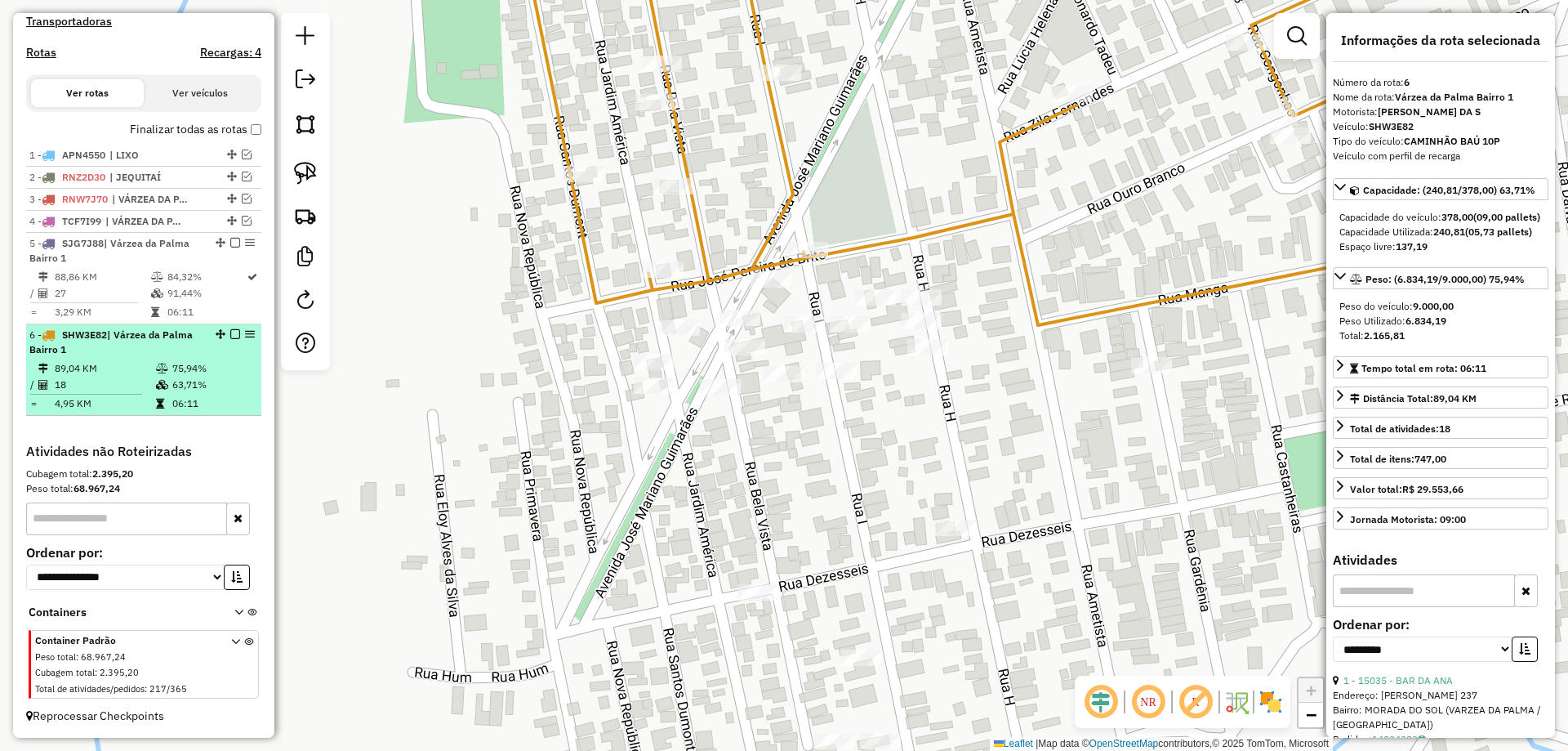
click at [230, 336] on em at bounding box center [235, 334] width 10 height 10
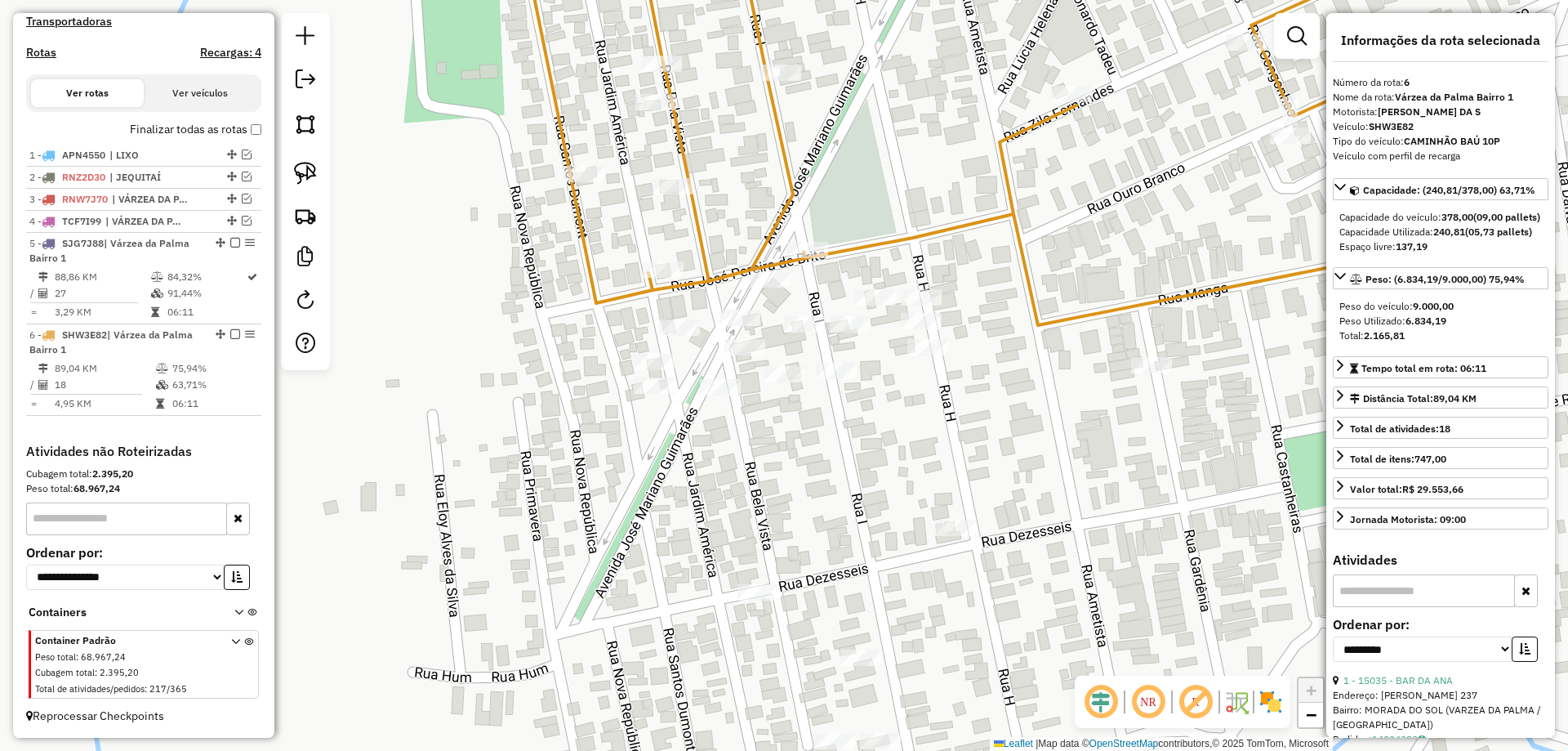
scroll to position [432, 0]
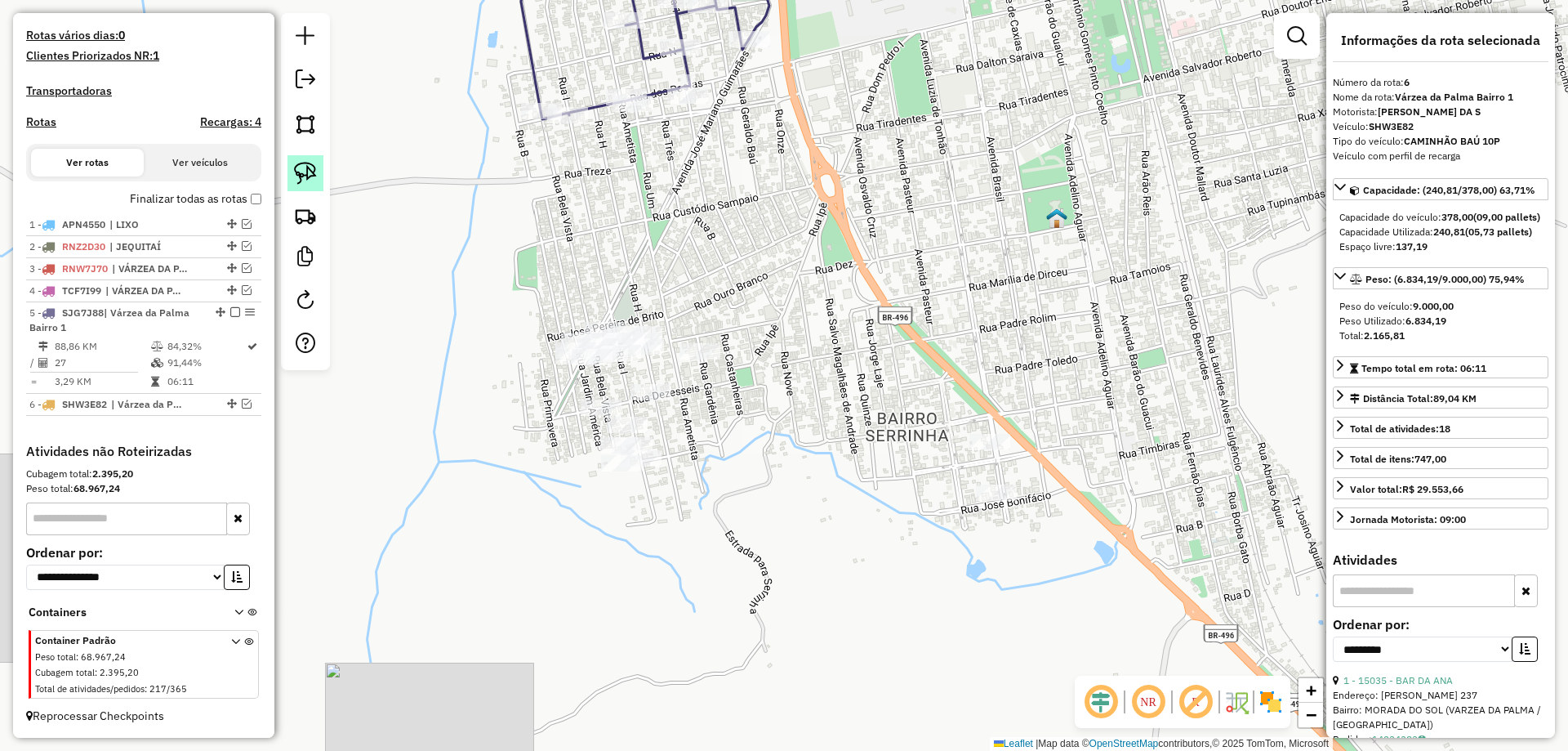
click at [308, 174] on img at bounding box center [306, 174] width 23 height 23
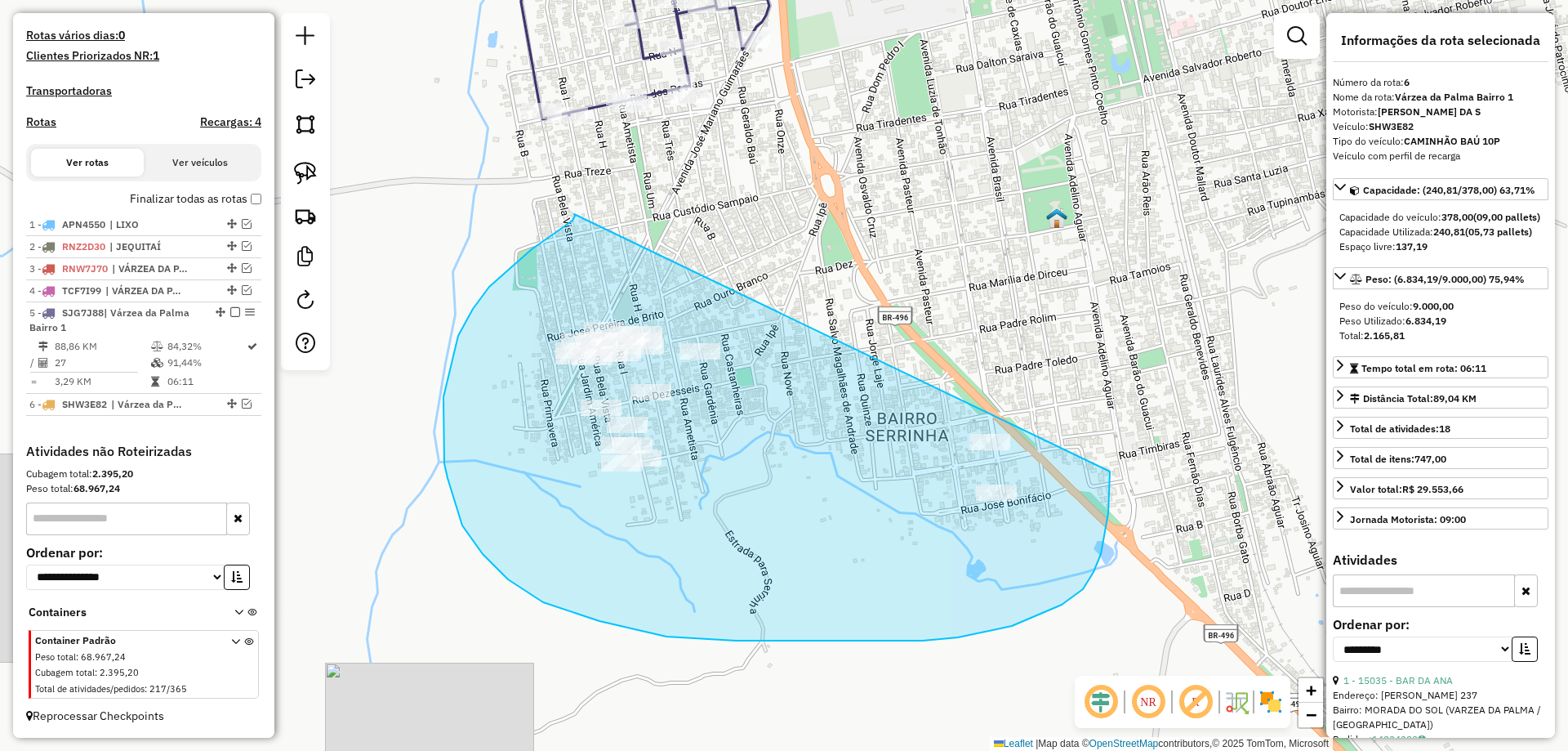
drag, startPoint x: 574, startPoint y: 214, endPoint x: 1058, endPoint y: 324, distance: 496.3
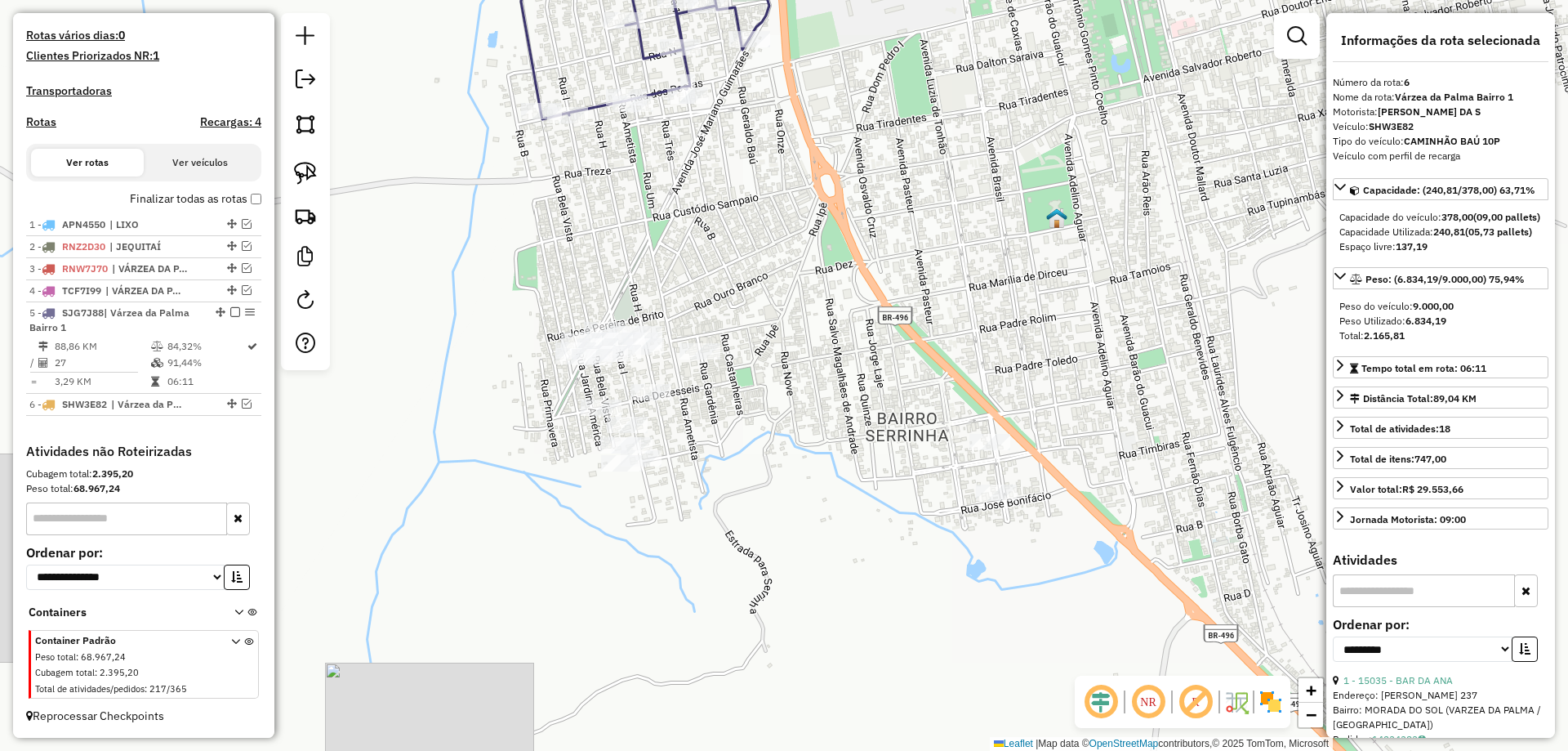
drag, startPoint x: 548, startPoint y: 356, endPoint x: 618, endPoint y: 380, distance: 74.0
click at [618, 380] on div "Janela de atendimento Grade de atendimento Capacidade Transportadoras Veículos …" at bounding box center [784, 375] width 1568 height 751
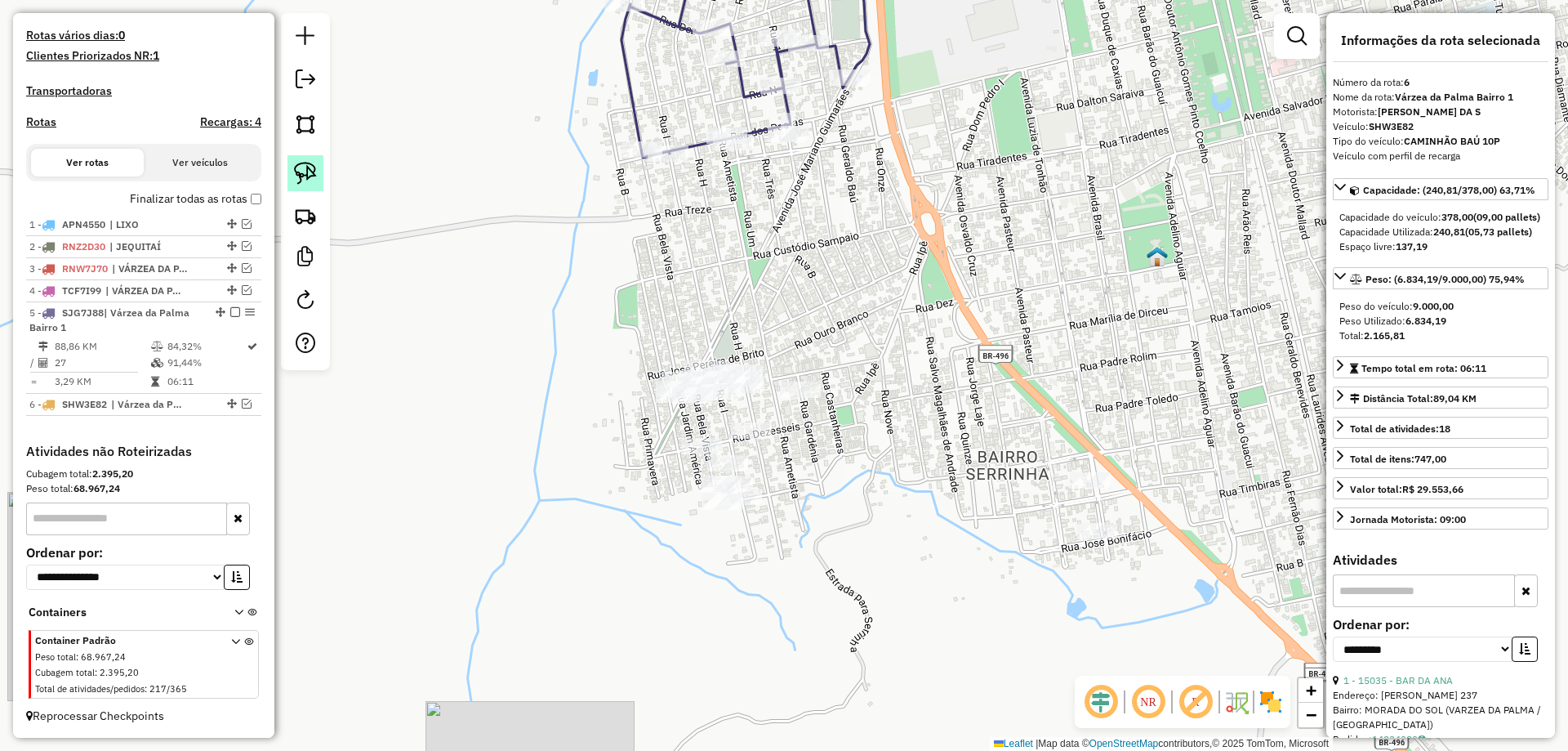
click at [302, 190] on link at bounding box center [305, 173] width 35 height 35
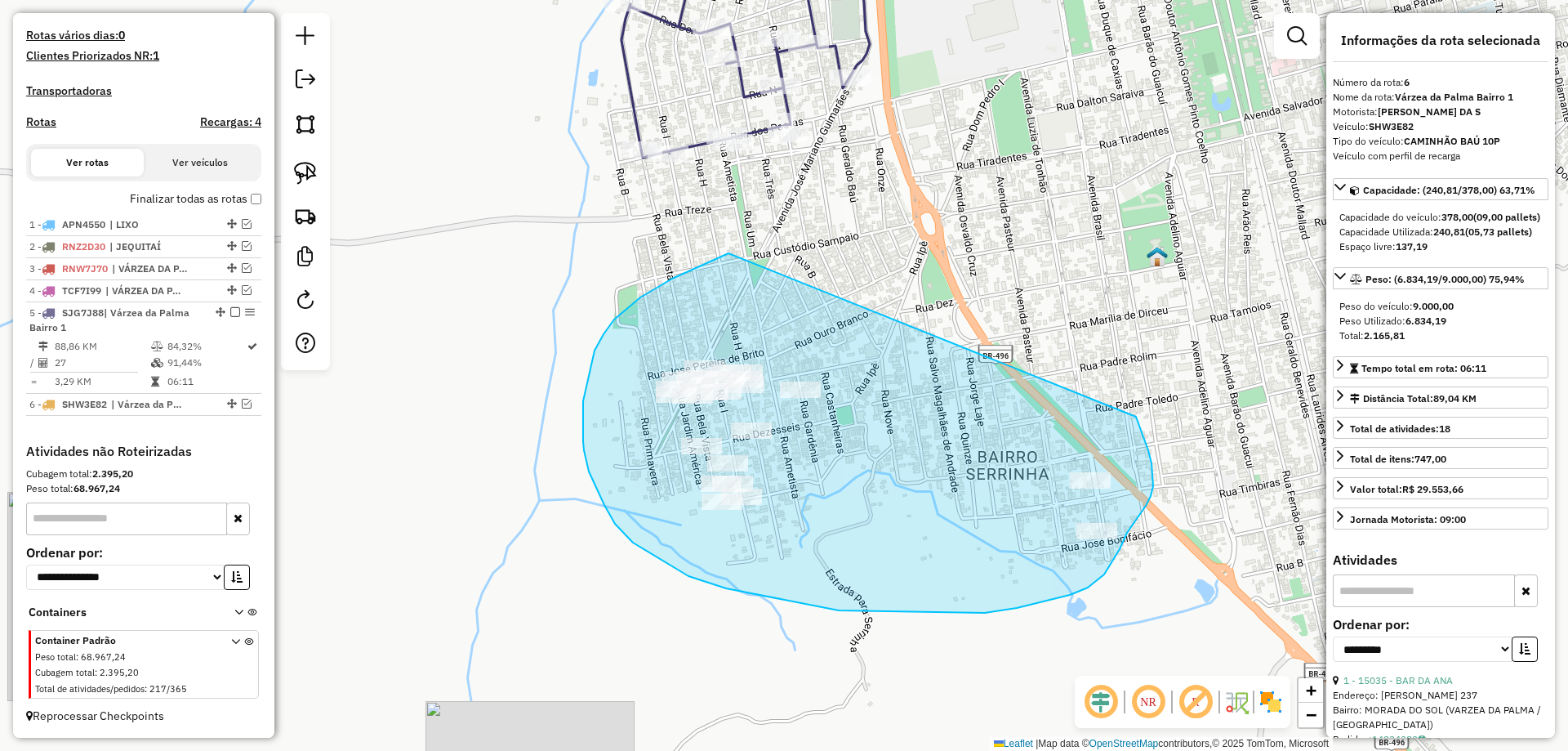
drag, startPoint x: 723, startPoint y: 256, endPoint x: 1132, endPoint y: 408, distance: 436.3
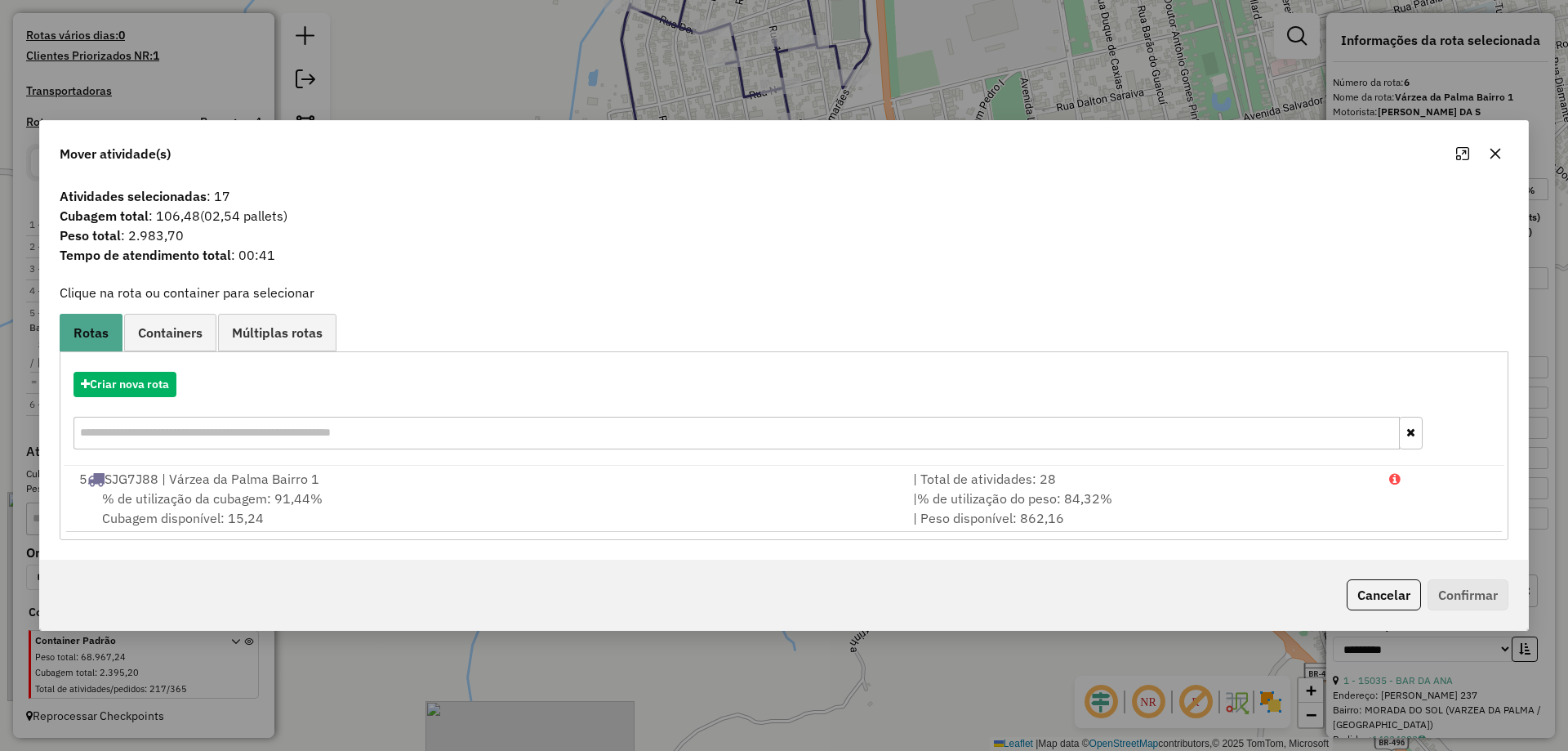
click at [228, 386] on div "Criar nova rota" at bounding box center [784, 384] width 1440 height 25
click at [90, 386] on button "Criar nova rota" at bounding box center [125, 384] width 103 height 25
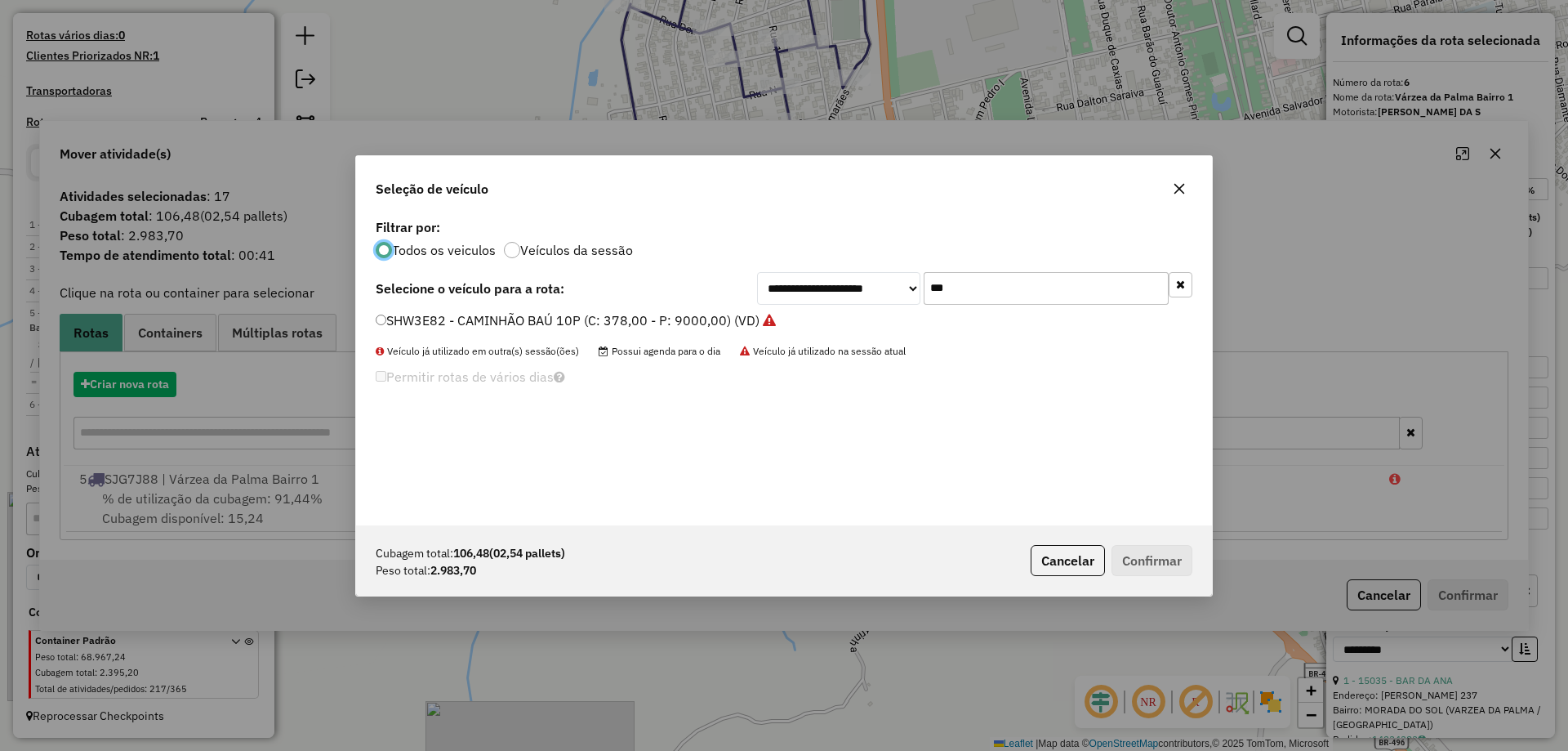
scroll to position [9, 5]
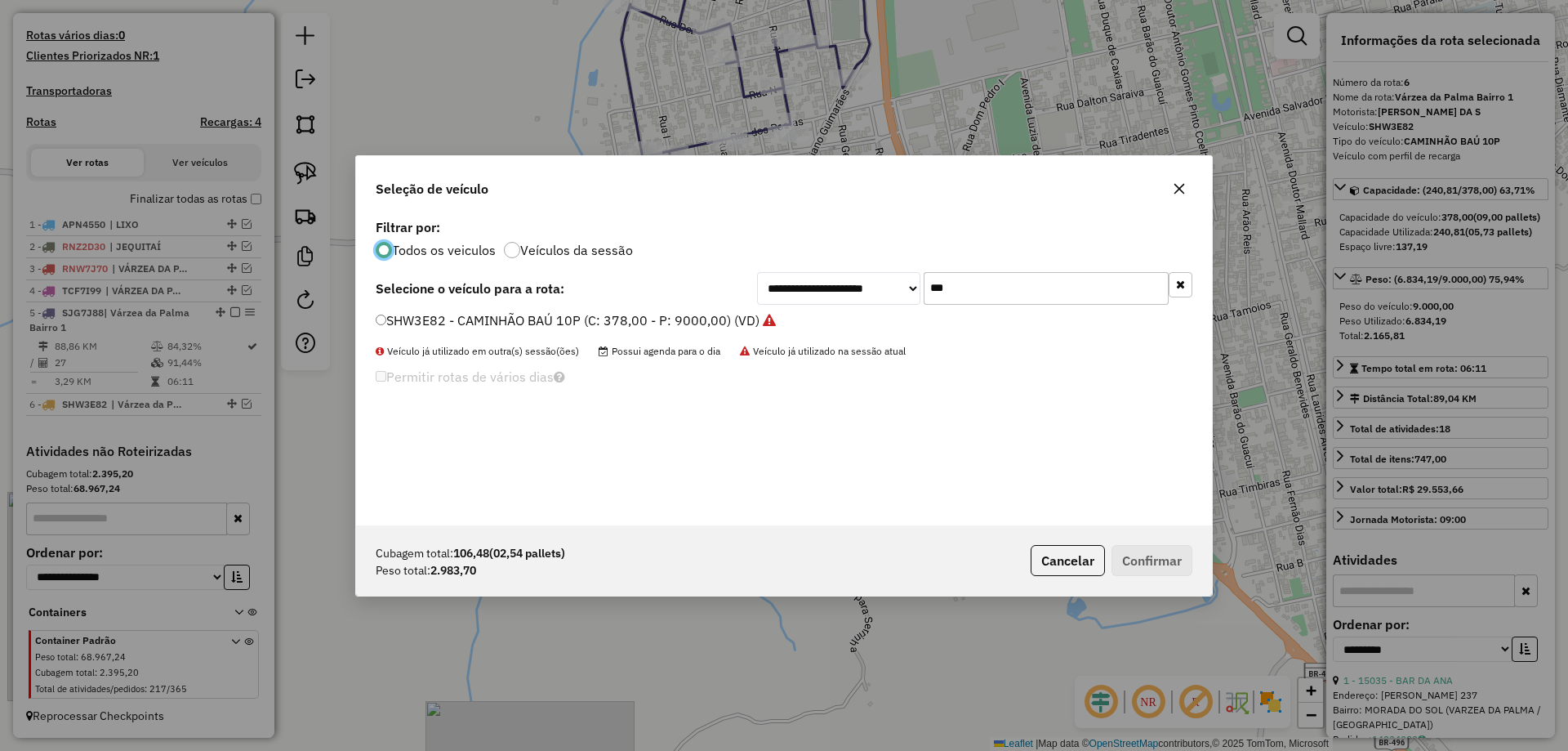
click at [1032, 277] on input "***" at bounding box center [1045, 289] width 245 height 33
click at [996, 293] on input "***" at bounding box center [1045, 289] width 245 height 33
type input "***"
click at [432, 327] on label "SJG7J78 - CAMINHÃO BAÚ 6P (3/4) (C: 178,00 - P: 5500,00) (VD)" at bounding box center [577, 320] width 403 height 19
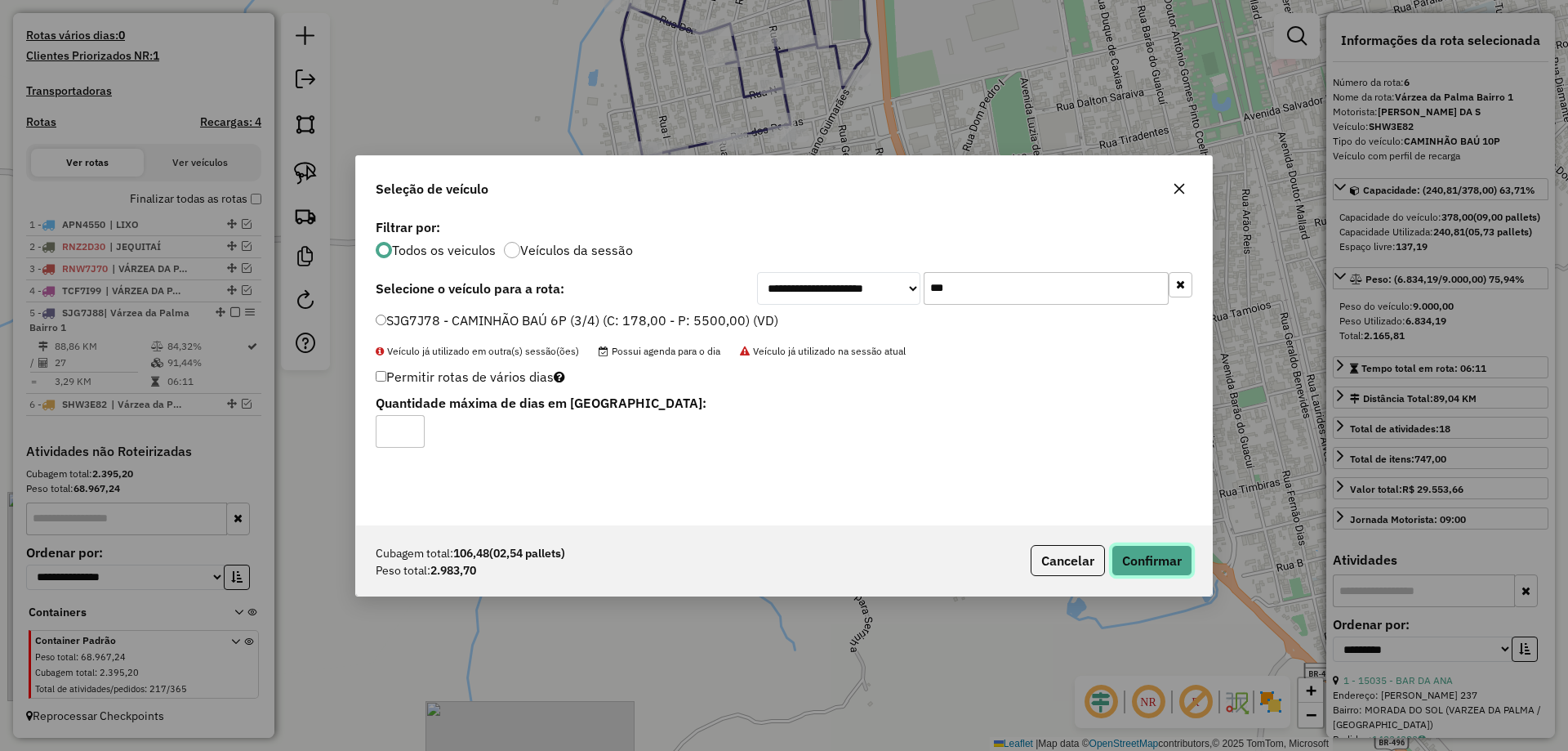
click at [1133, 570] on button "Confirmar" at bounding box center [1152, 560] width 81 height 31
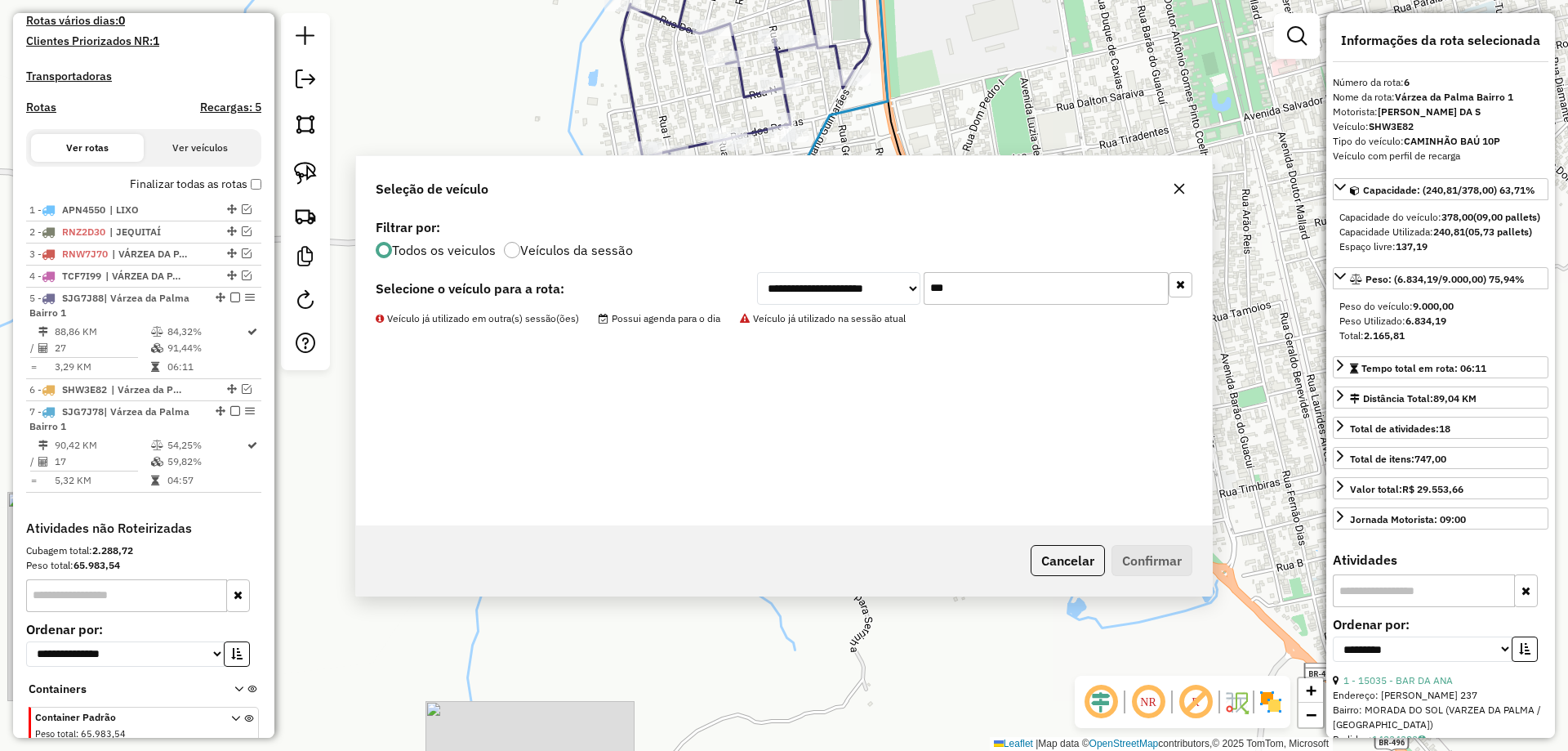
scroll to position [523, 0]
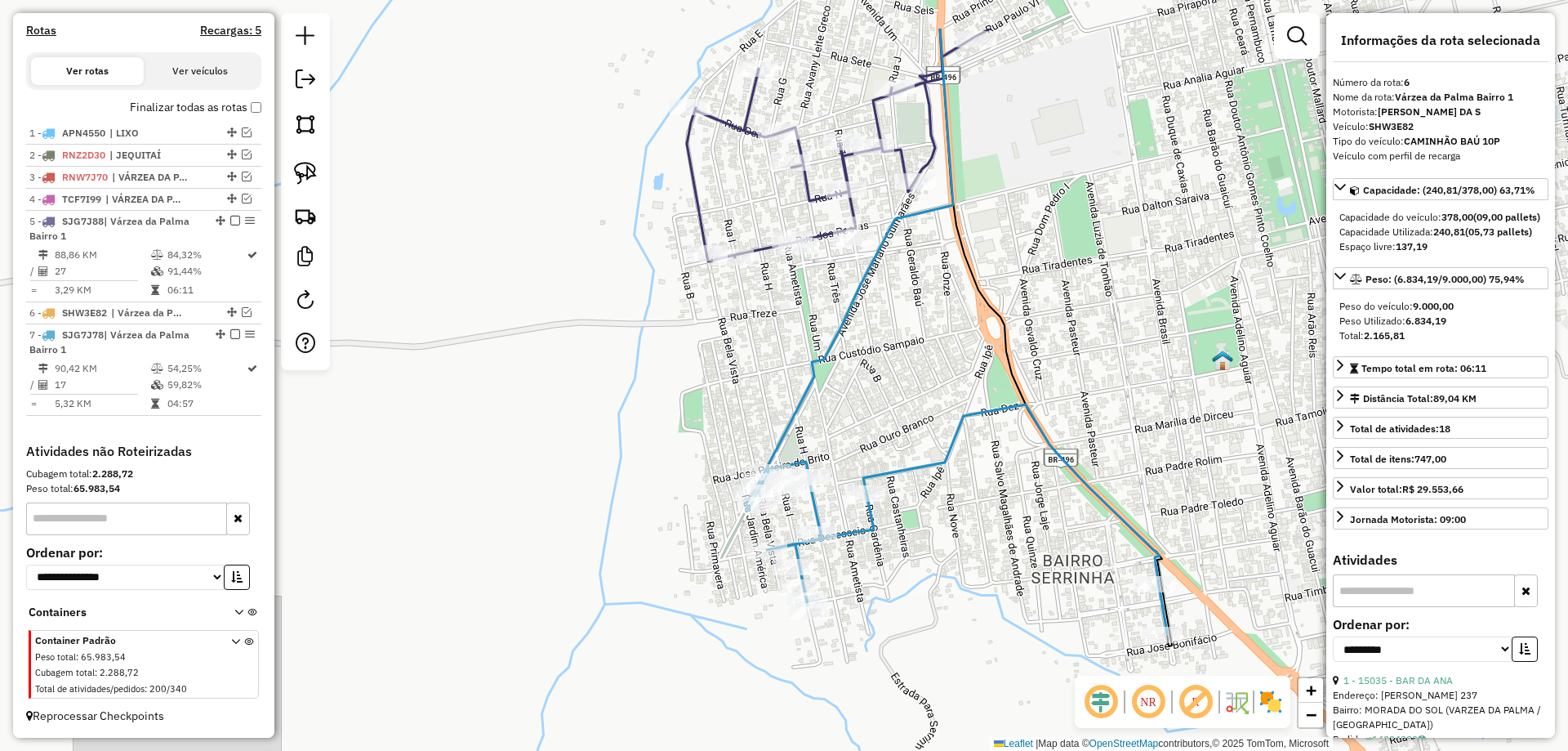
drag, startPoint x: 557, startPoint y: 428, endPoint x: 577, endPoint y: 445, distance: 26.2
click at [574, 443] on div "Janela de atendimento Grade de atendimento Capacidade Transportadoras Veículos …" at bounding box center [784, 375] width 1568 height 751
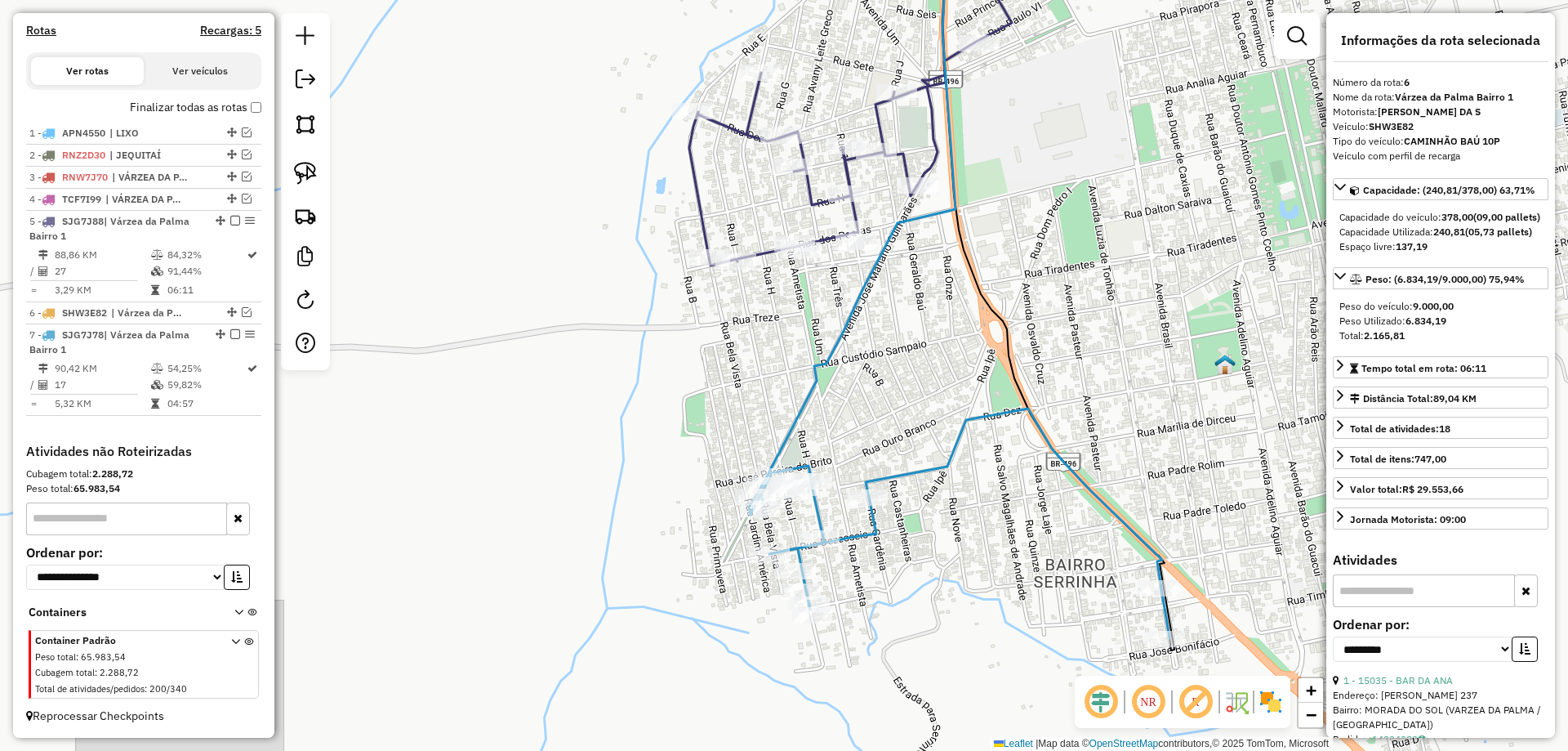
click at [765, 480] on icon at bounding box center [860, 202] width 190 height 554
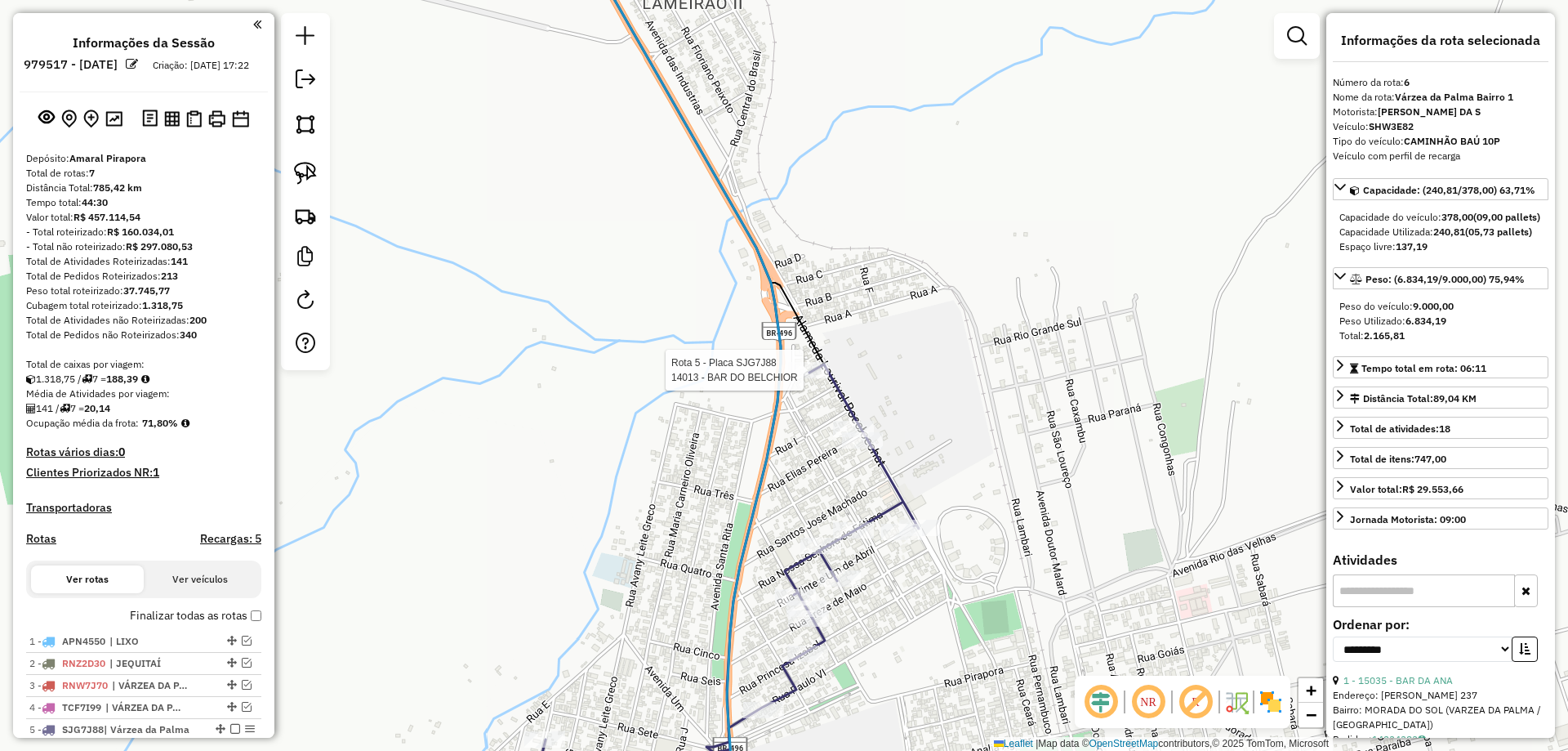
select select "**********"
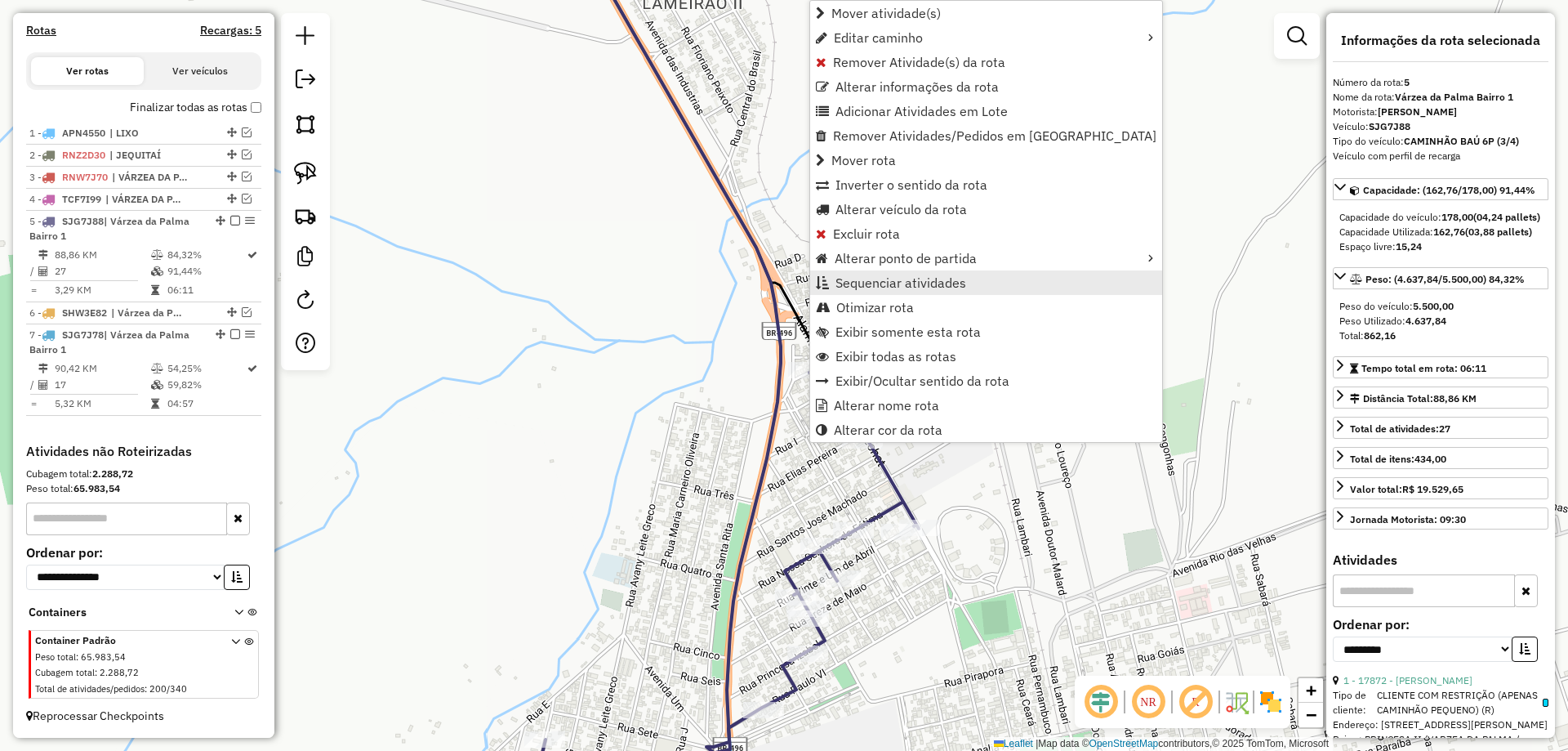
click at [914, 278] on span "Sequenciar atividades" at bounding box center [901, 283] width 130 height 13
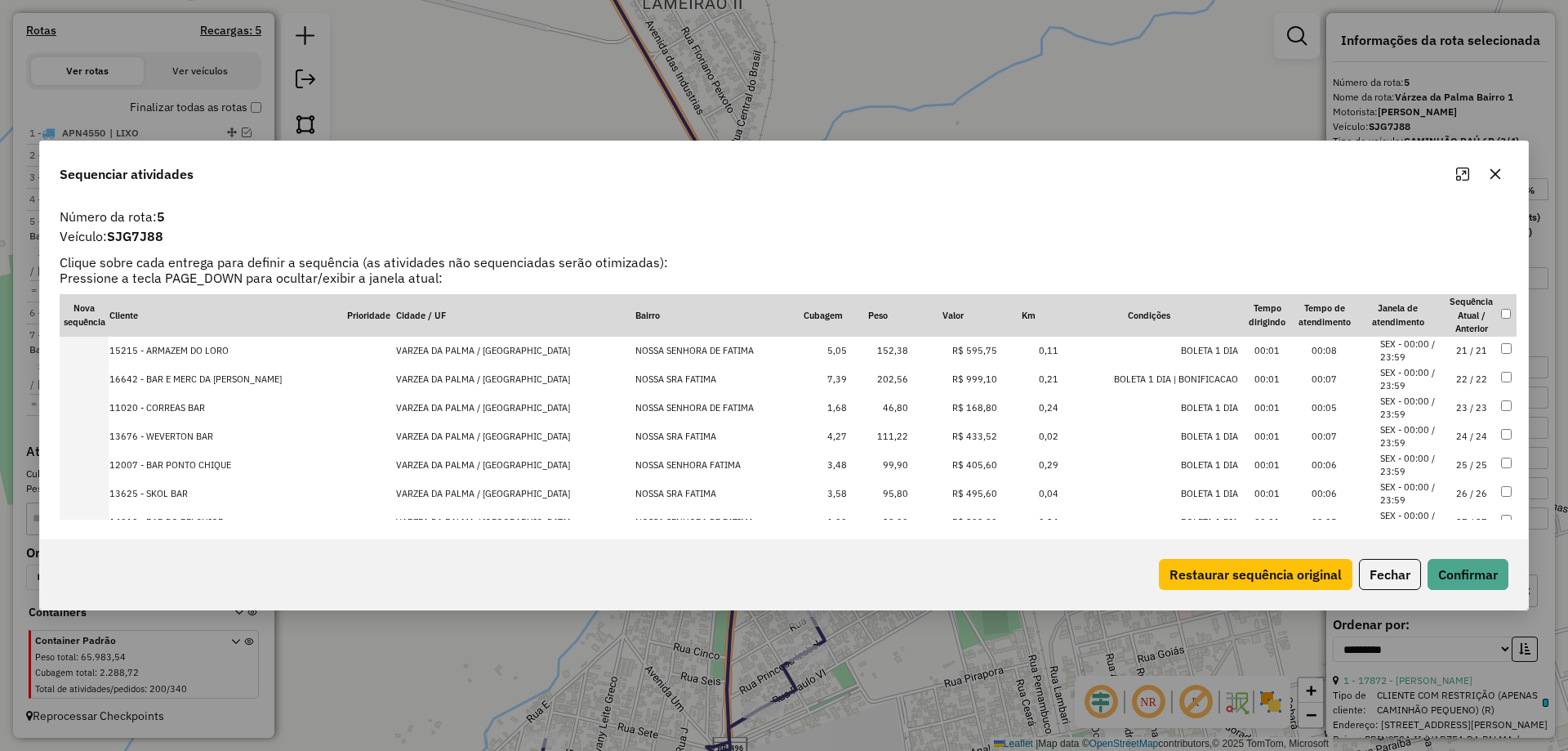
scroll to position [603, 0]
click at [1464, 490] on td "27 / 27" at bounding box center [1472, 490] width 58 height 29
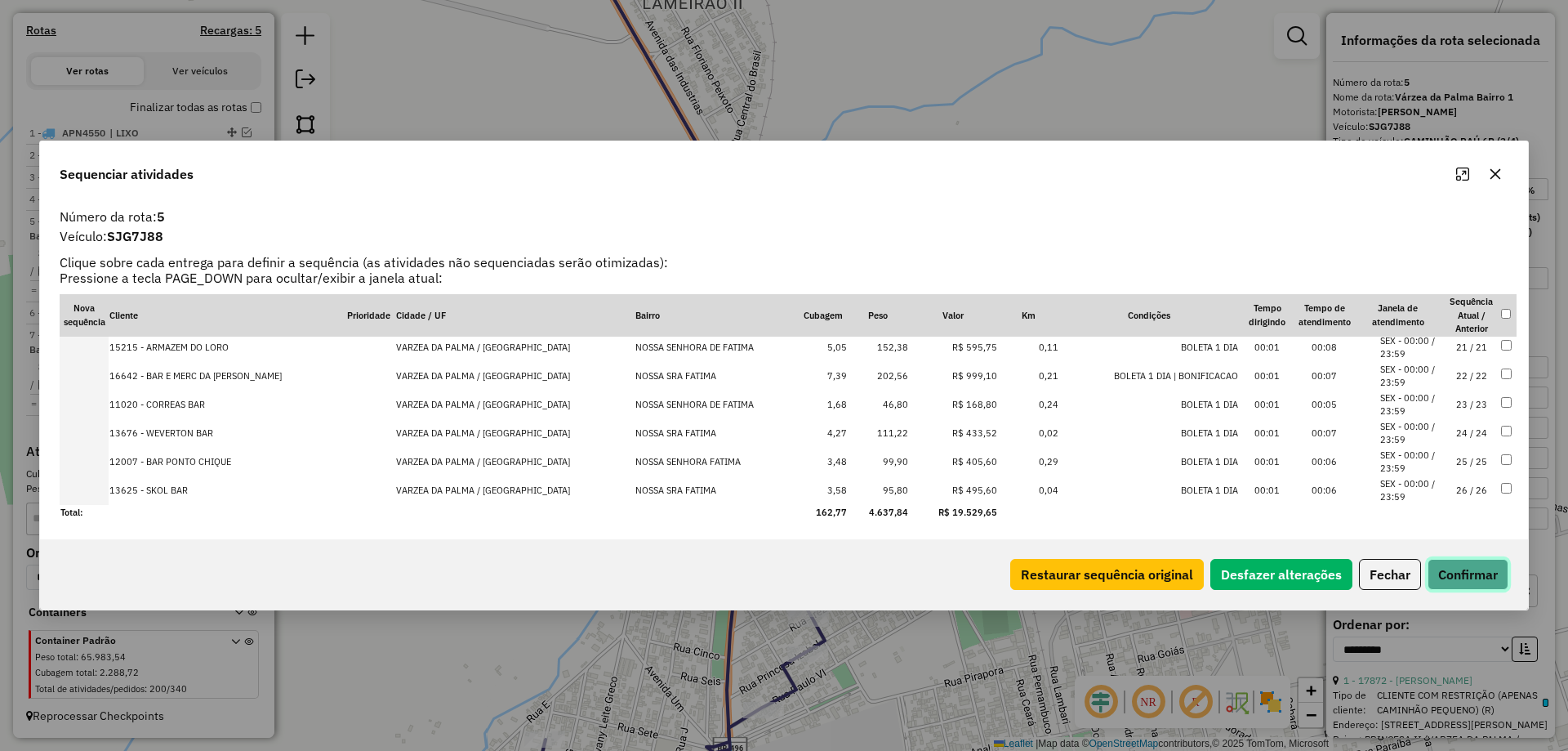
click at [1466, 560] on button "Confirmar" at bounding box center [1468, 574] width 81 height 31
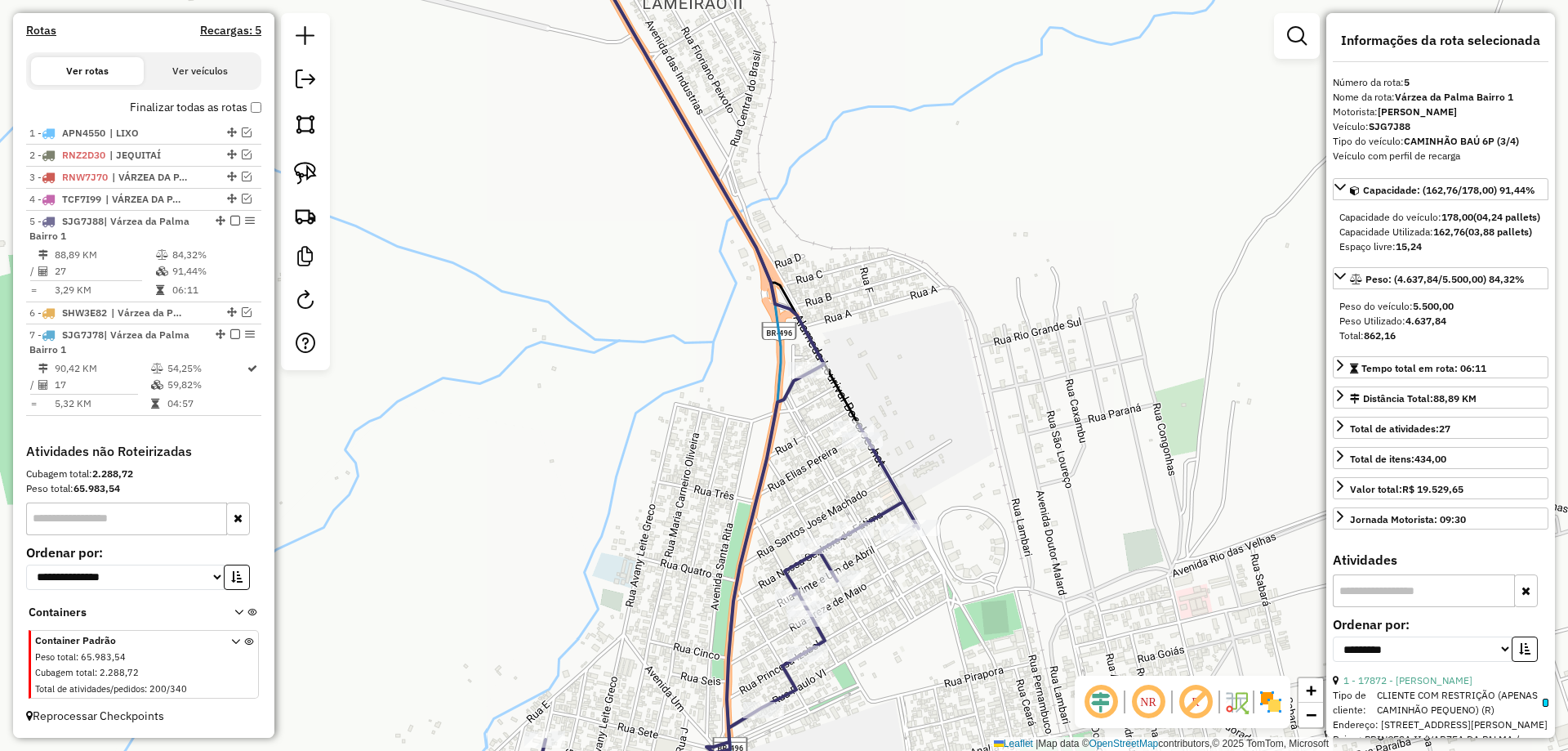
click at [781, 359] on icon at bounding box center [676, 375] width 209 height 901
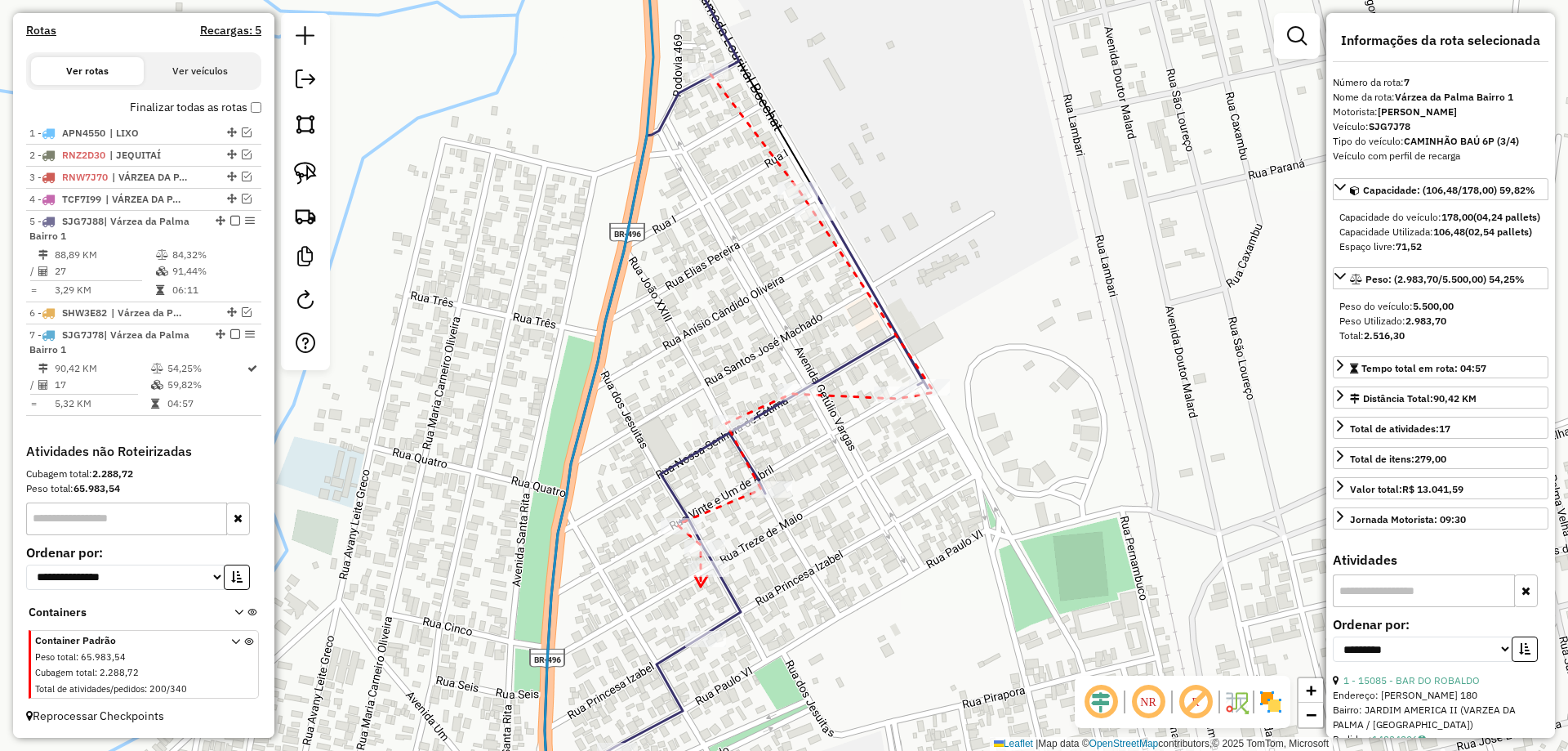
click at [701, 586] on icon at bounding box center [701, 580] width 12 height 11
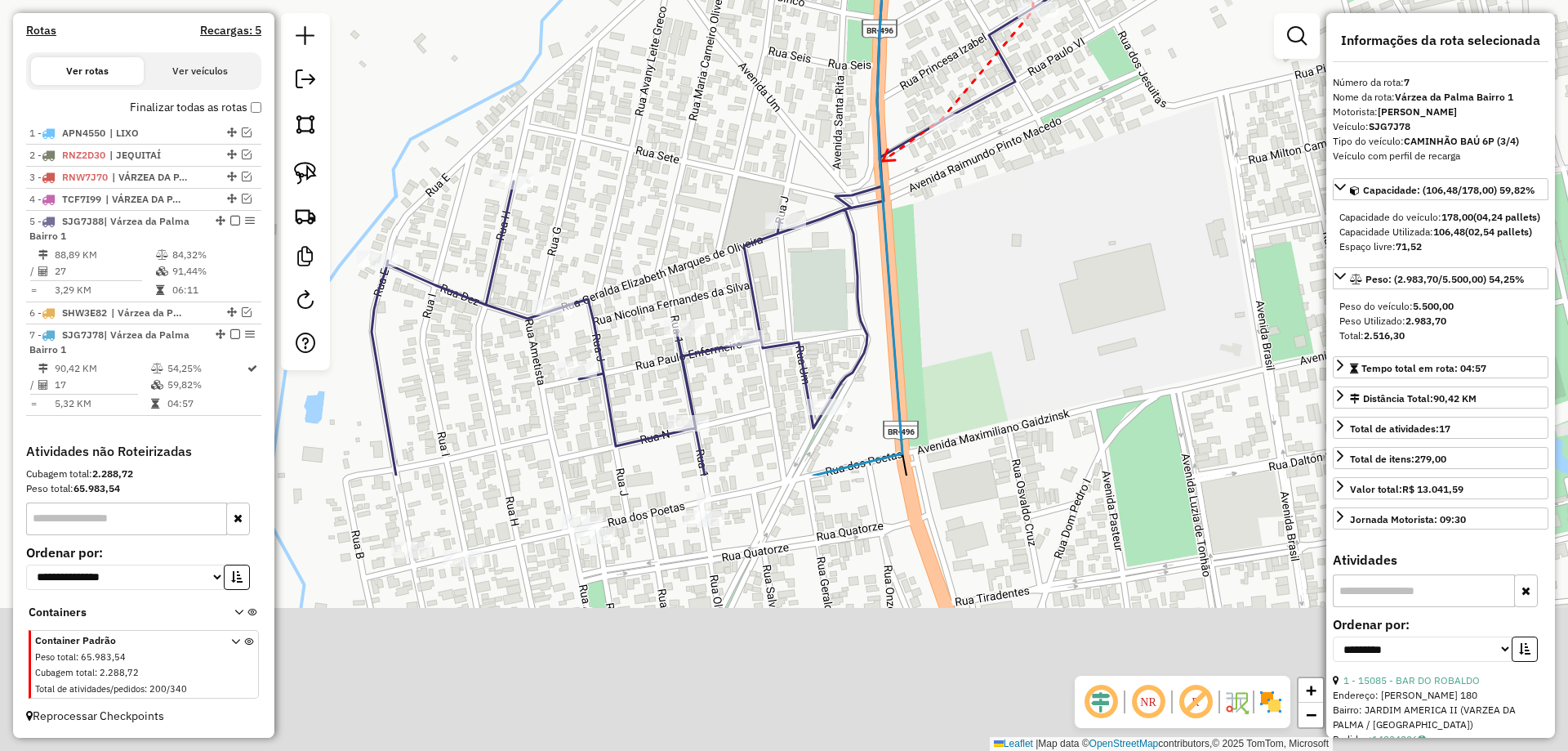
drag, startPoint x: 752, startPoint y: 514, endPoint x: 883, endPoint y: 162, distance: 375.6
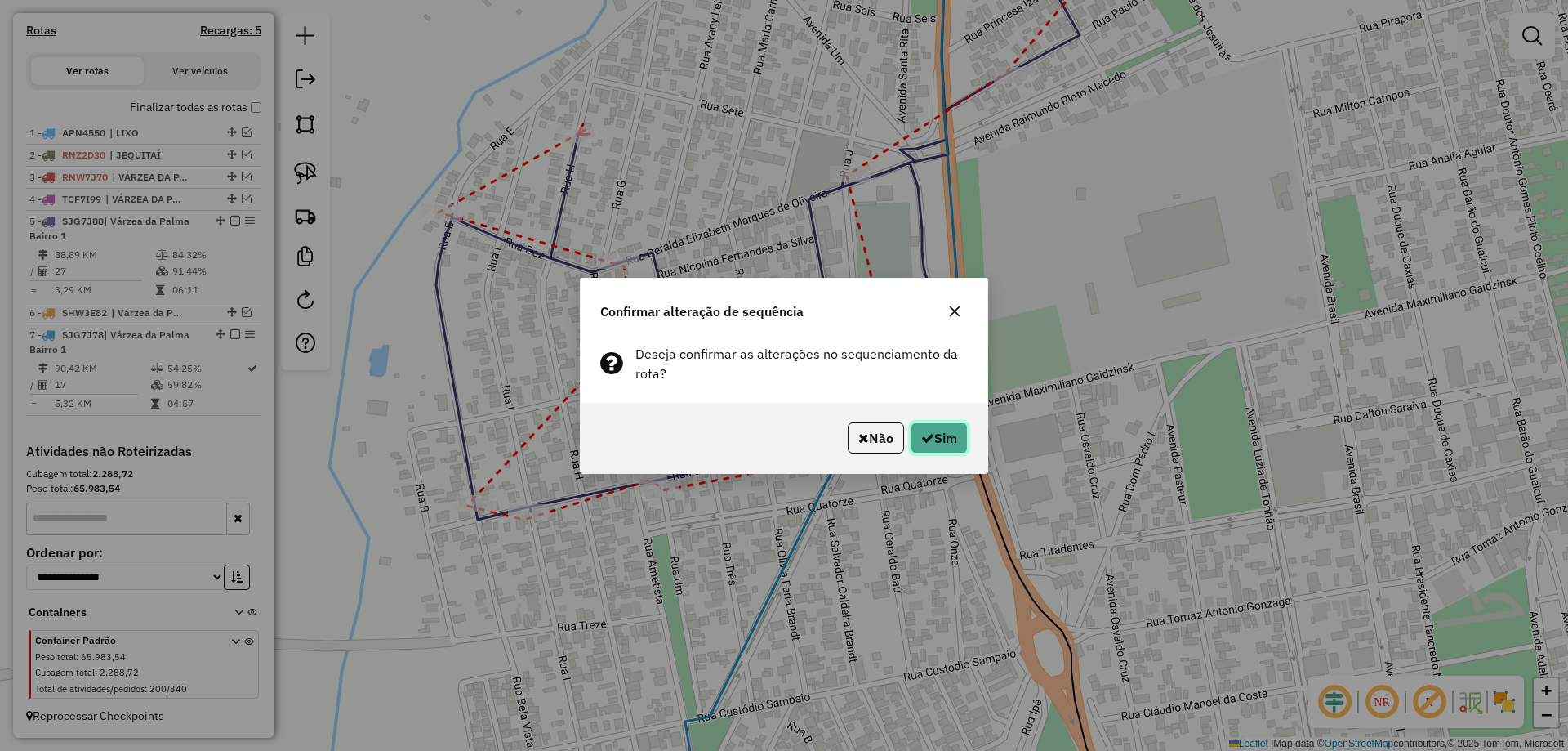
click at [932, 429] on button "Sim" at bounding box center [939, 437] width 58 height 31
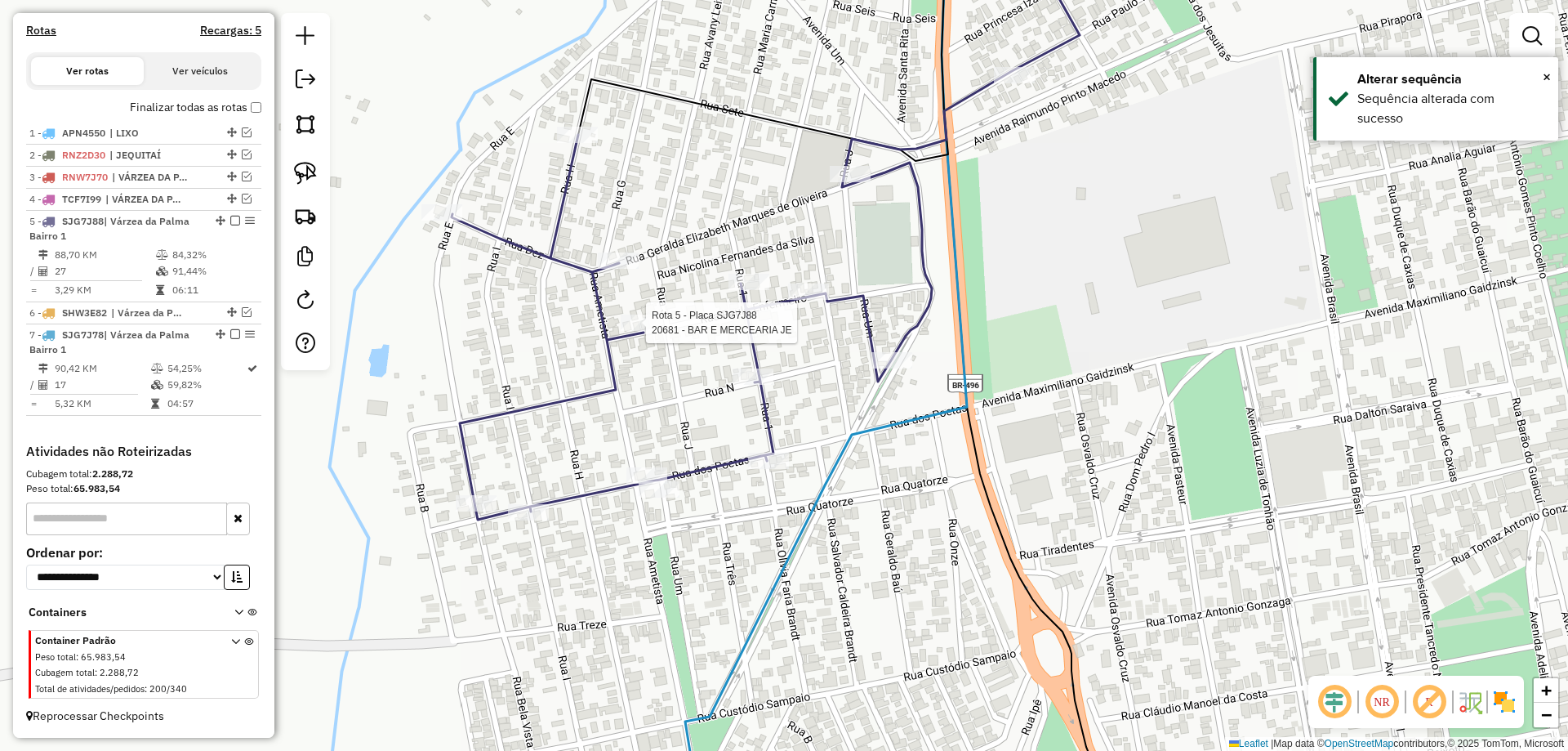
select select "**********"
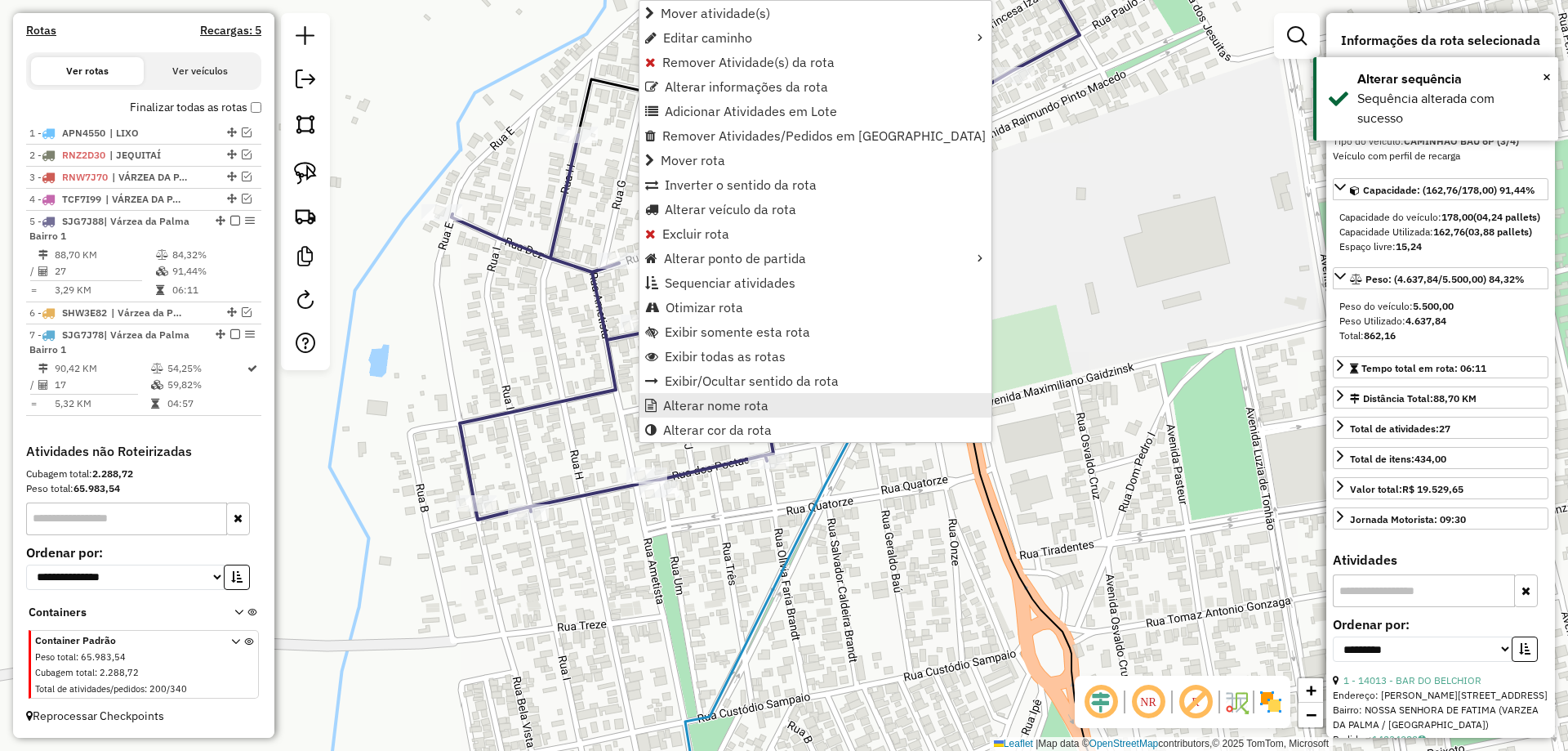
click at [739, 399] on span "Alterar nome rota" at bounding box center [715, 406] width 105 height 13
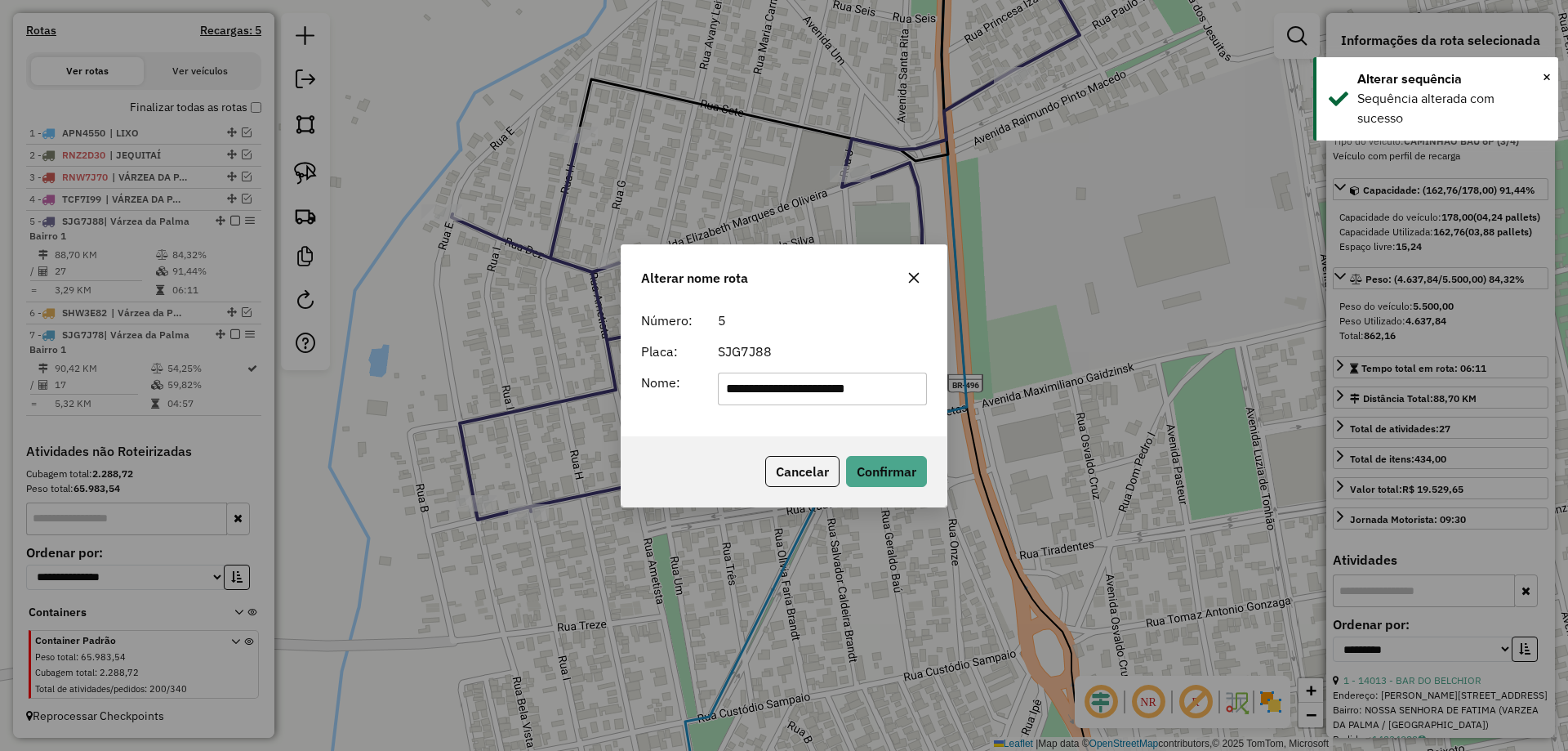
click at [817, 397] on input "**********" at bounding box center [823, 388] width 210 height 33
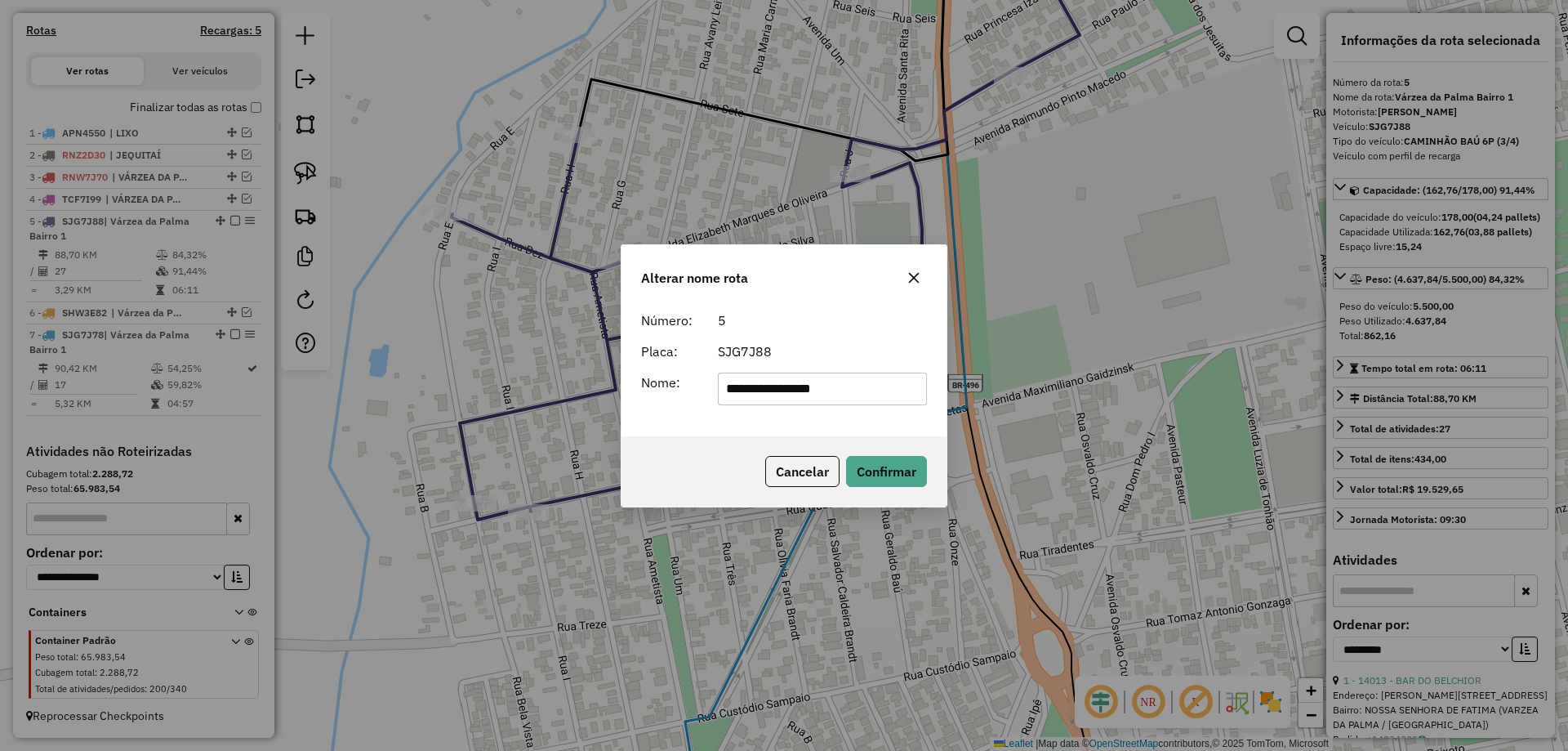
type input "**********"
click at [876, 347] on div "SJG7J88" at bounding box center [822, 351] width 229 height 19
click at [889, 465] on button "Confirmar" at bounding box center [886, 471] width 81 height 31
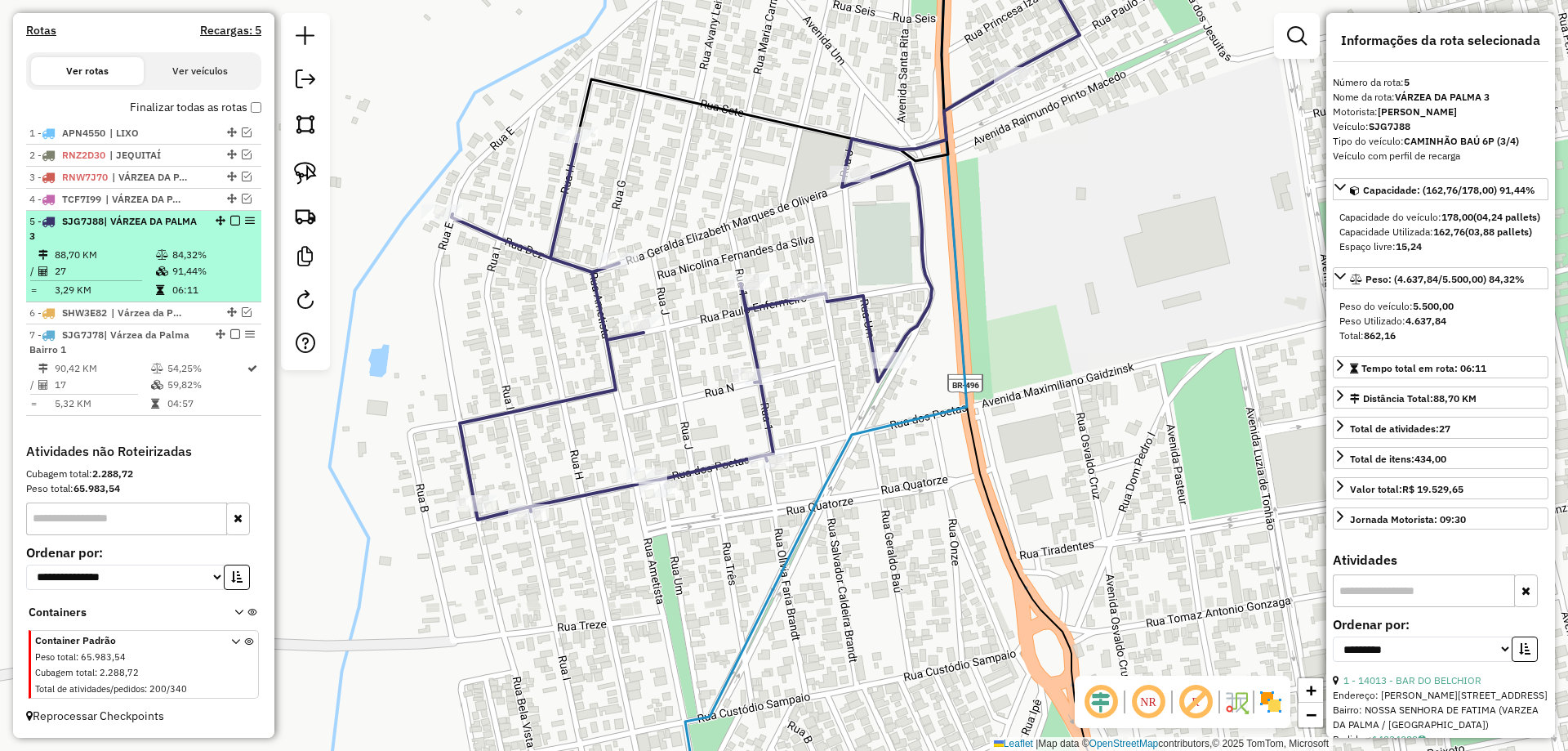
click at [224, 222] on div at bounding box center [230, 221] width 49 height 10
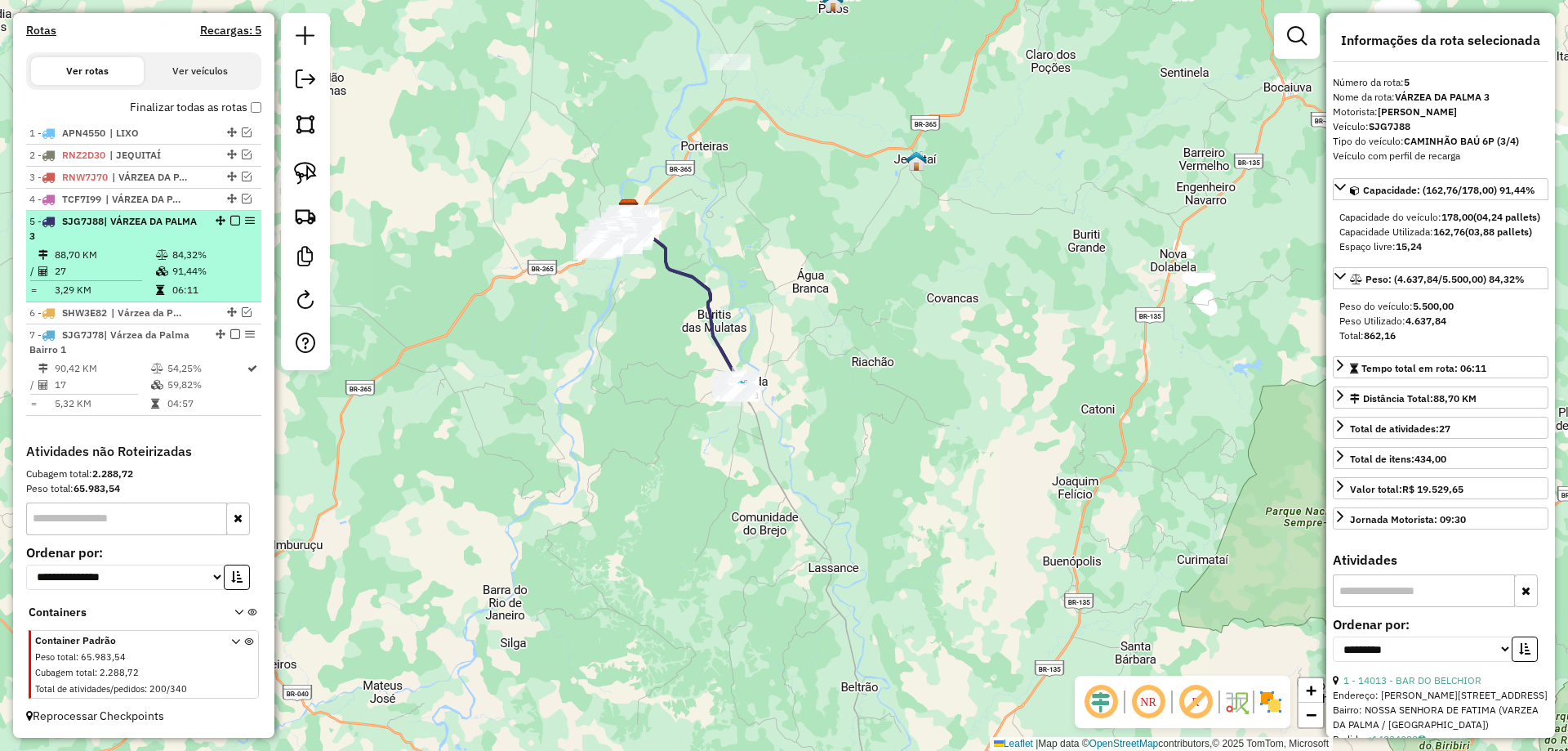
click at [230, 223] on em at bounding box center [235, 221] width 10 height 10
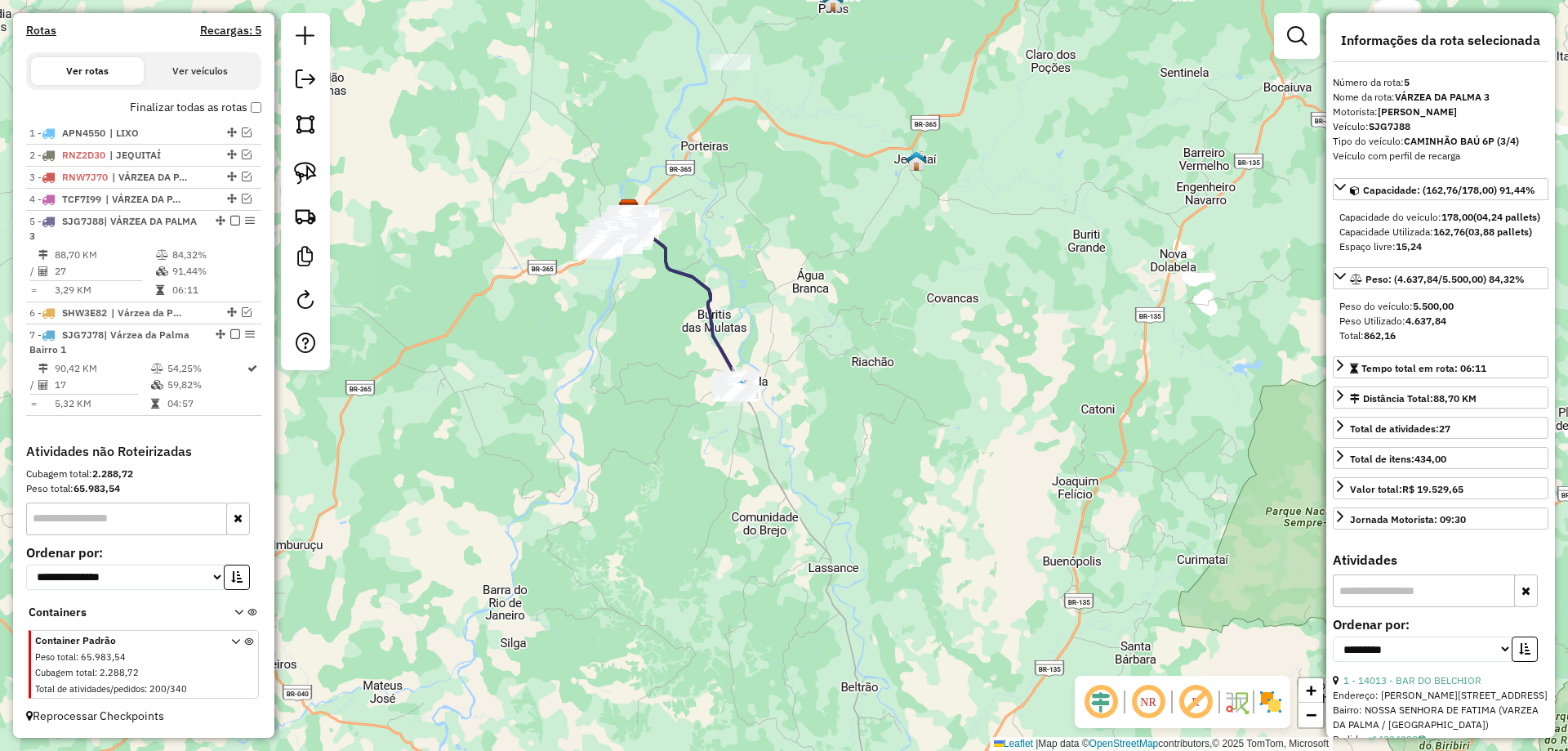
scroll to position [454, 0]
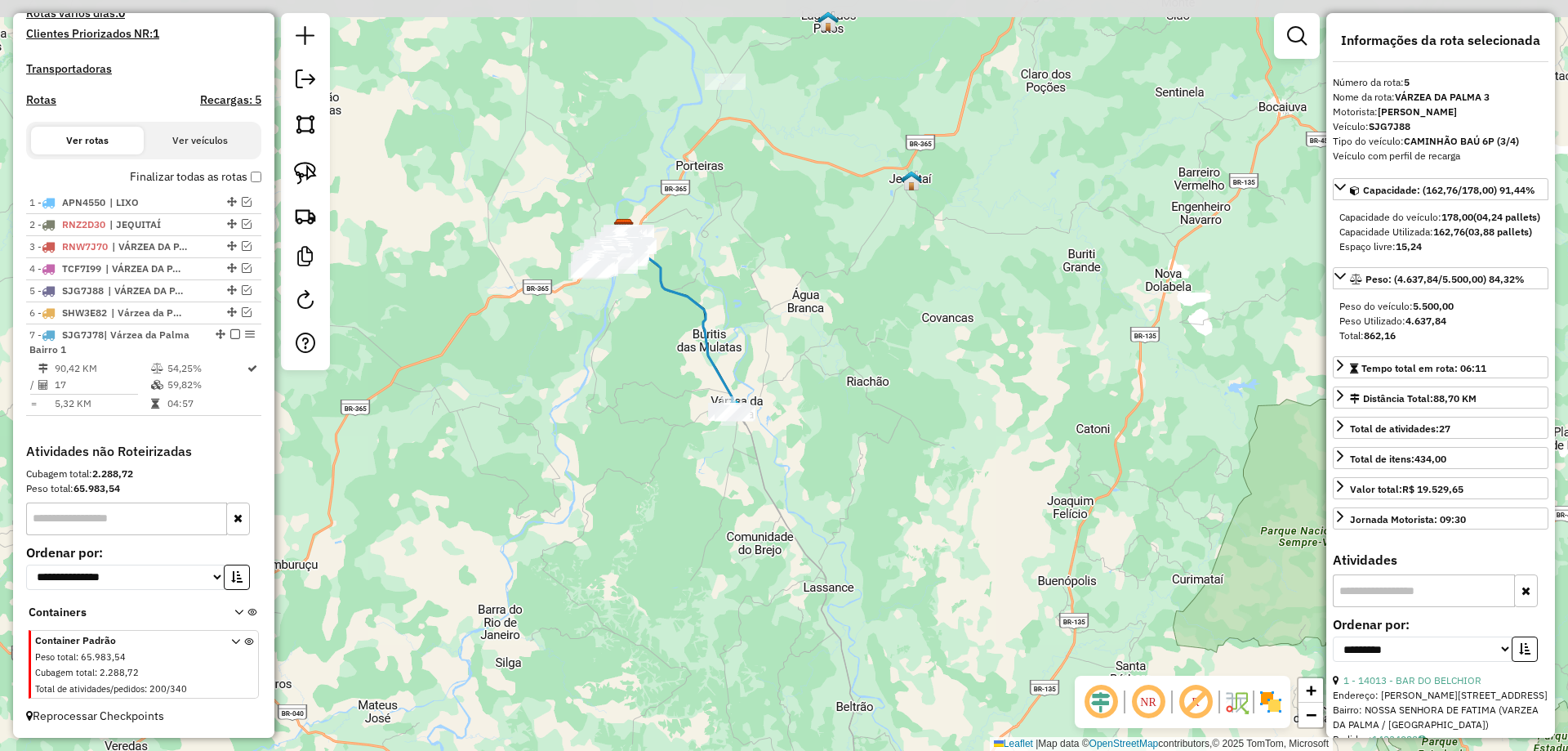
drag, startPoint x: 546, startPoint y: 340, endPoint x: 570, endPoint y: 411, distance: 74.9
click at [513, 380] on div "Janela de atendimento Grade de atendimento Capacidade Transportadoras Veículos …" at bounding box center [784, 375] width 1568 height 751
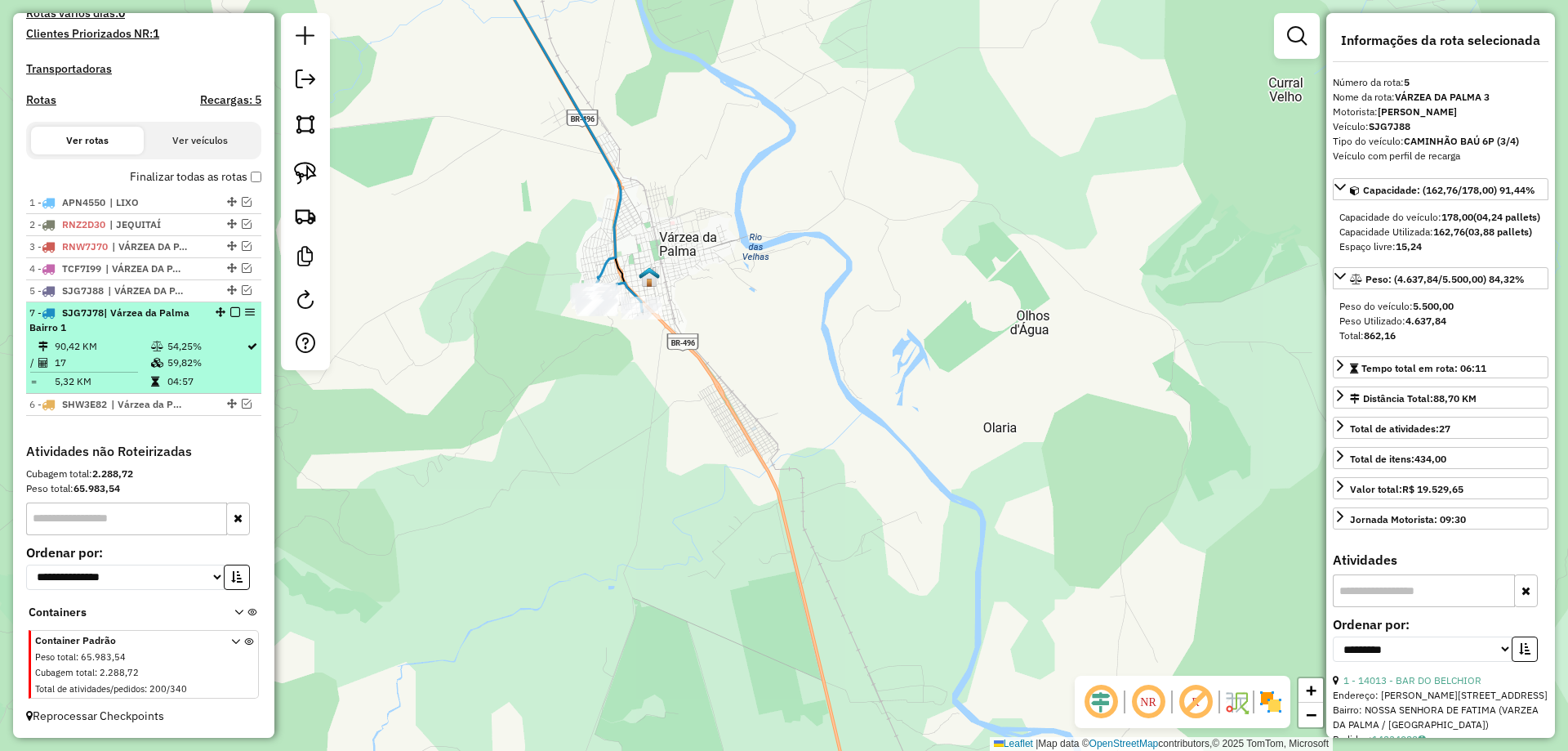
drag, startPoint x: 222, startPoint y: 317, endPoint x: 217, endPoint y: 375, distance: 58.2
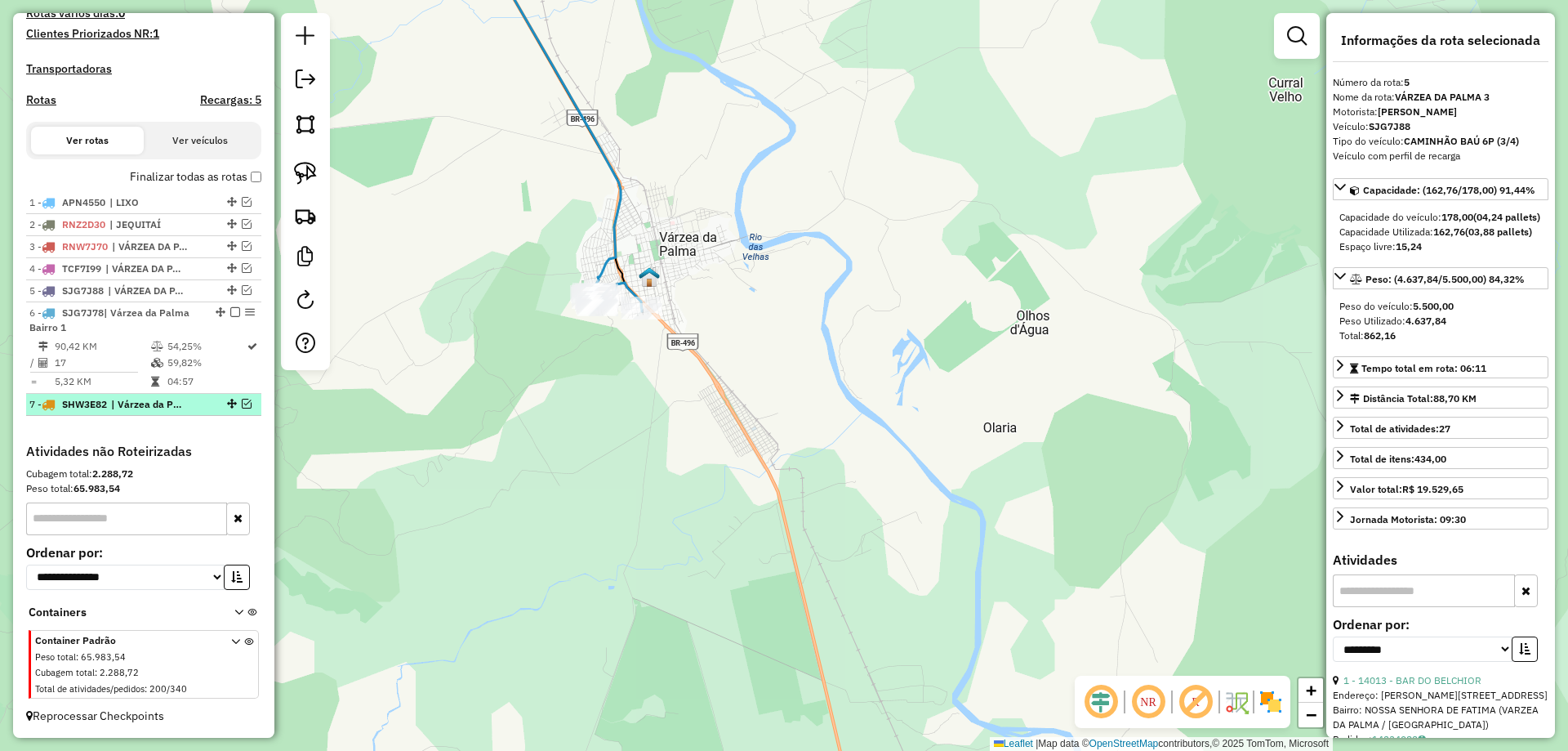
click at [242, 404] on em at bounding box center [246, 404] width 10 height 10
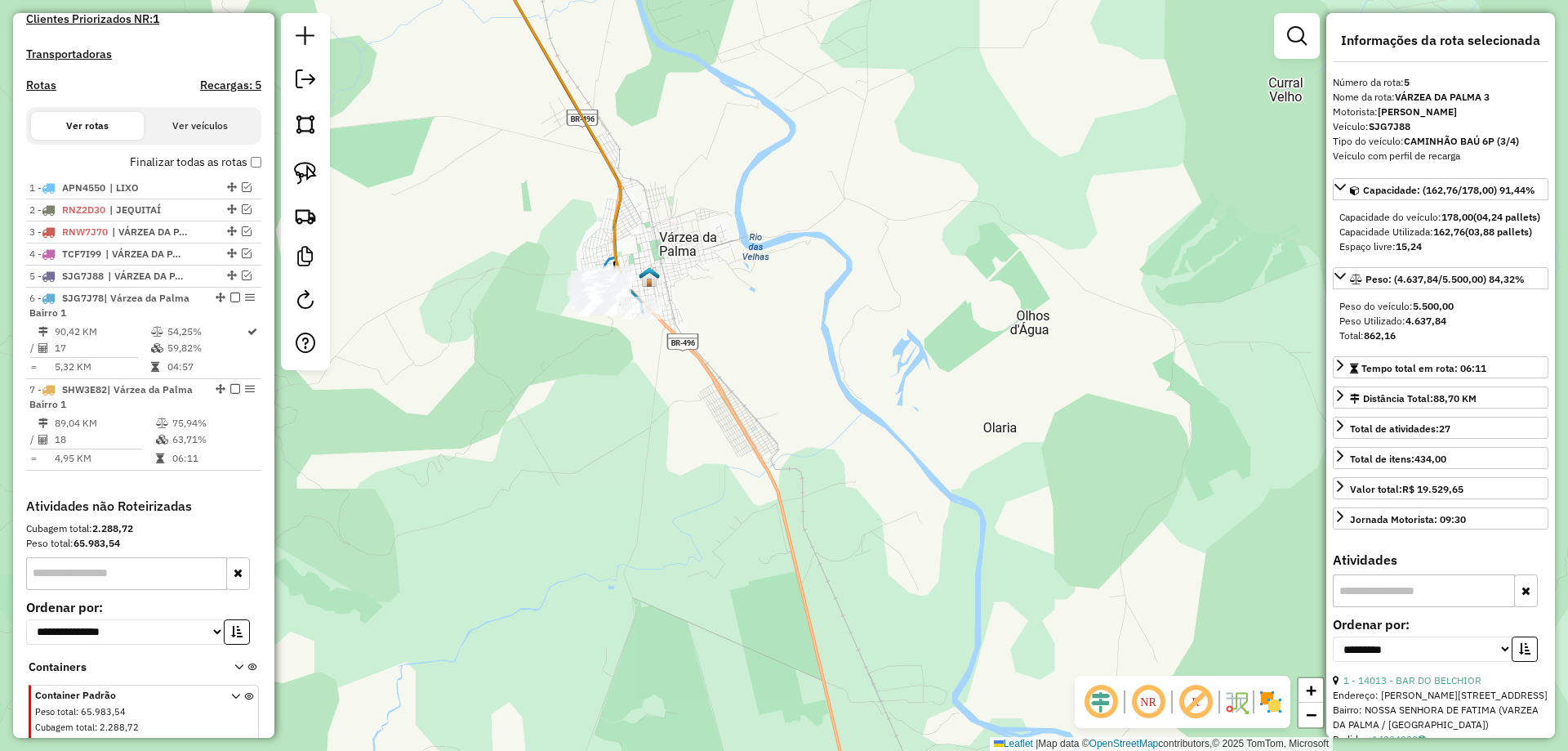
scroll to position [523, 0]
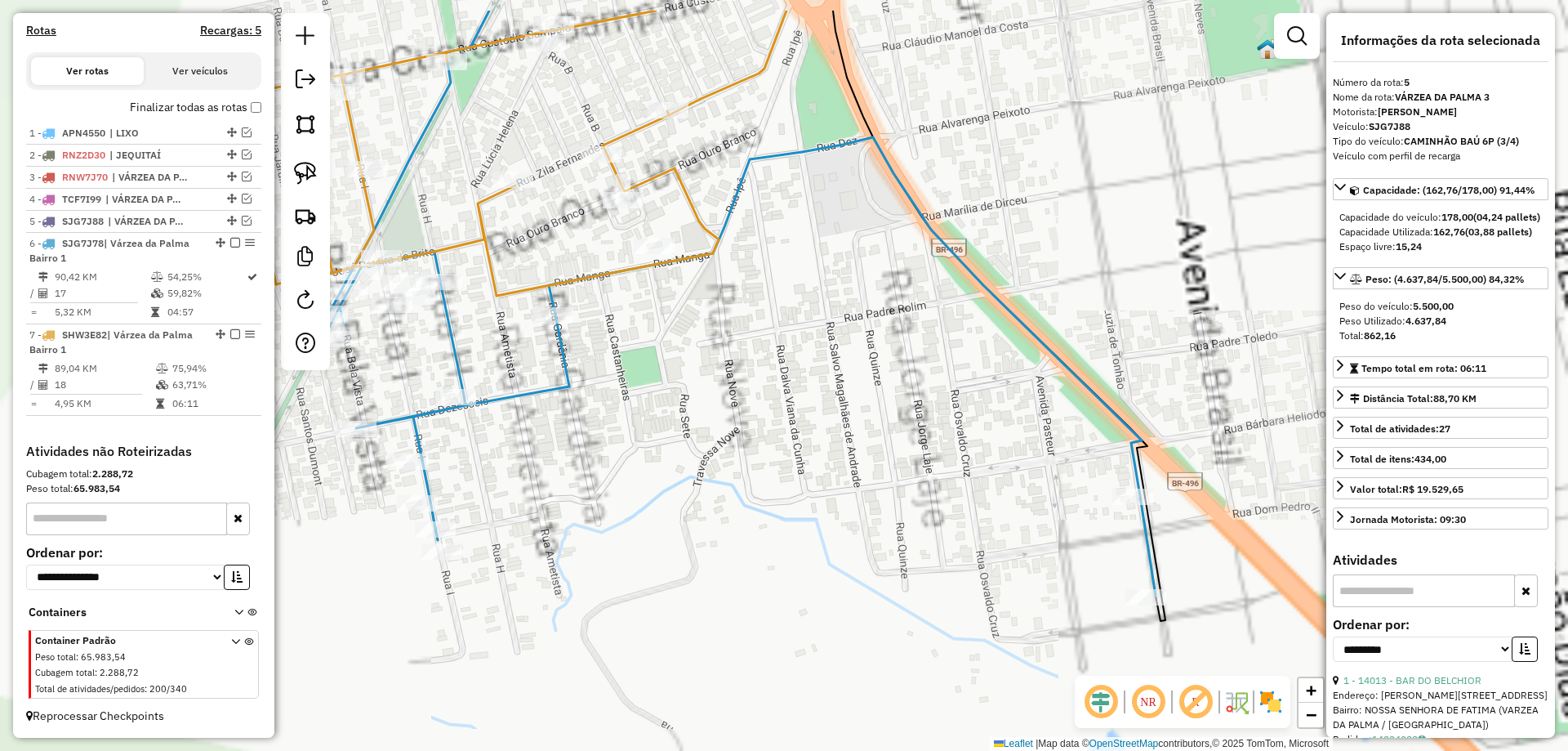
drag, startPoint x: 674, startPoint y: 189, endPoint x: 695, endPoint y: 326, distance: 138.6
click at [658, 295] on icon at bounding box center [479, 153] width 481 height 285
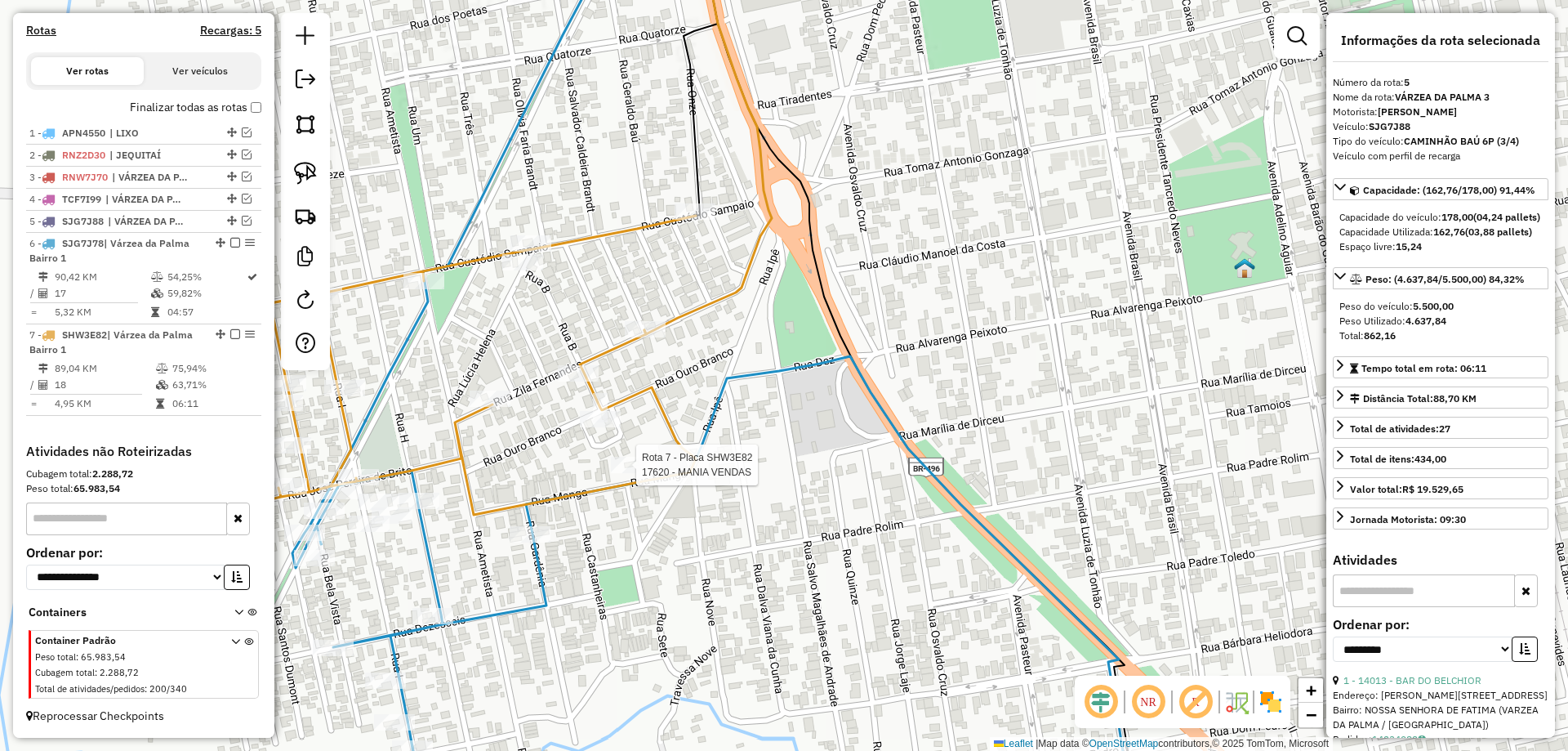
drag, startPoint x: 718, startPoint y: 242, endPoint x: 690, endPoint y: 234, distance: 29.1
click at [704, 250] on div "Rota 7 - Placa SHW3E82 17620 - MANIA VENDAS Janela de atendimento Grade de aten…" at bounding box center [784, 375] width 1568 height 751
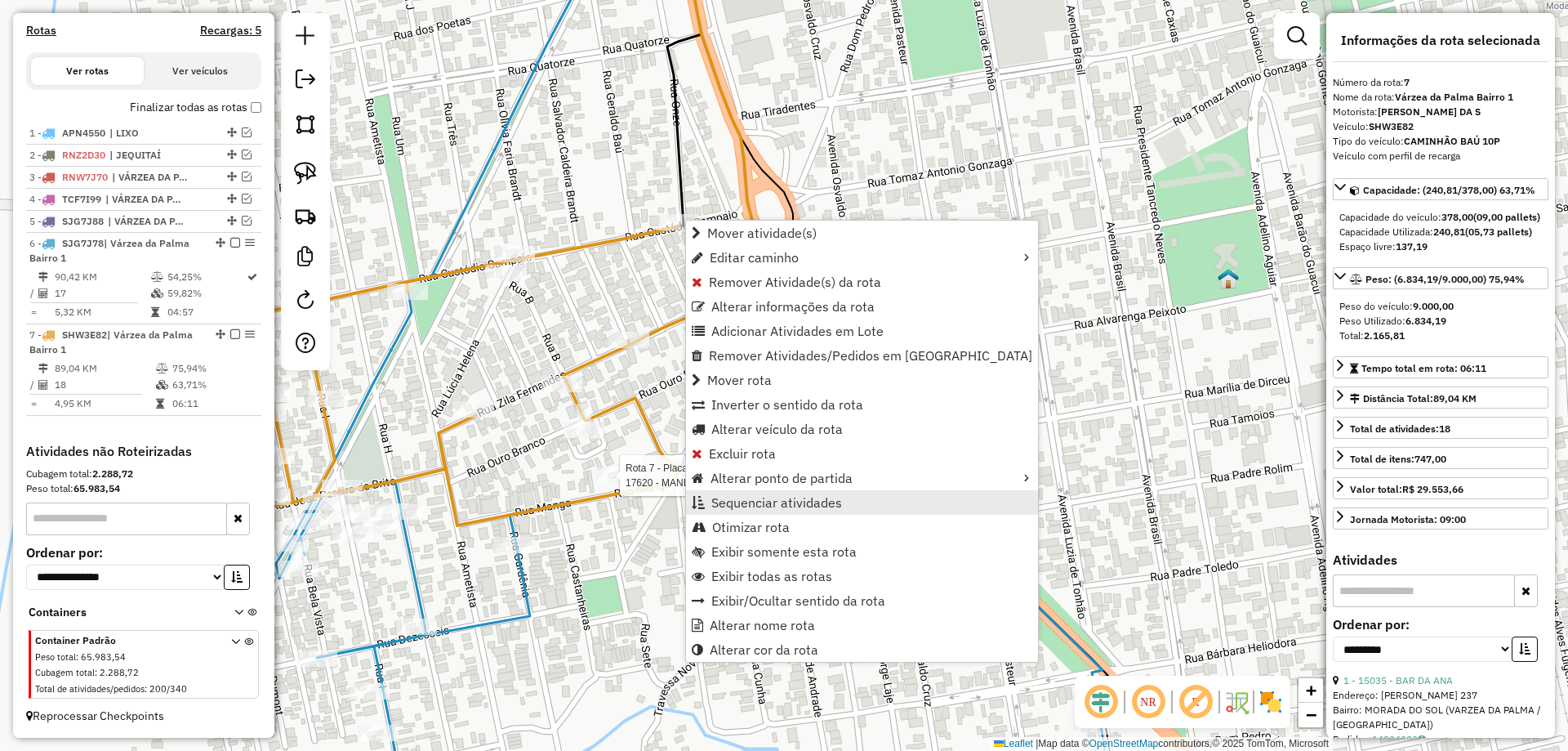
click at [754, 496] on span "Sequenciar atividades" at bounding box center [777, 503] width 130 height 13
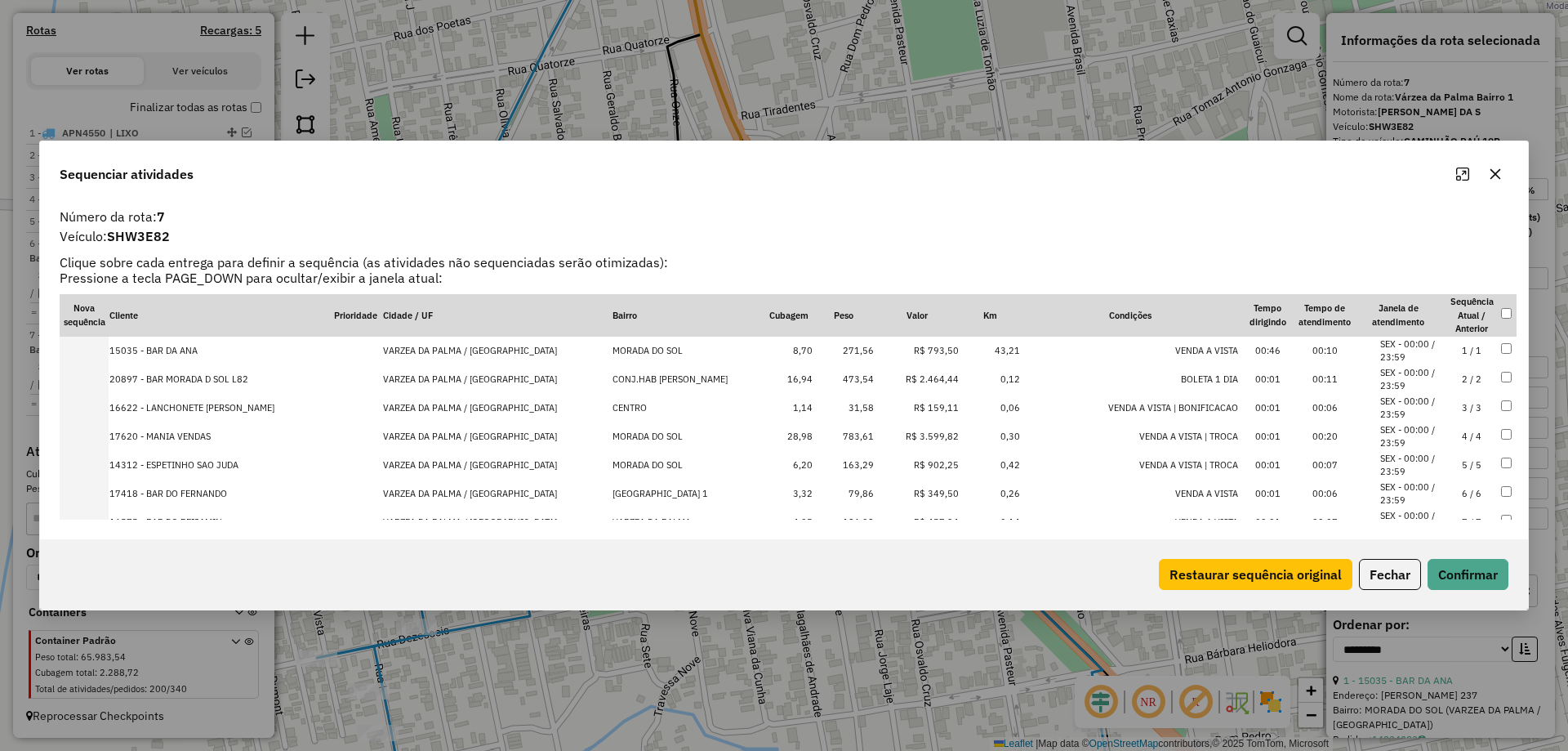
scroll to position [346, 0]
click at [1452, 486] on td "18 / 18" at bounding box center [1472, 490] width 58 height 29
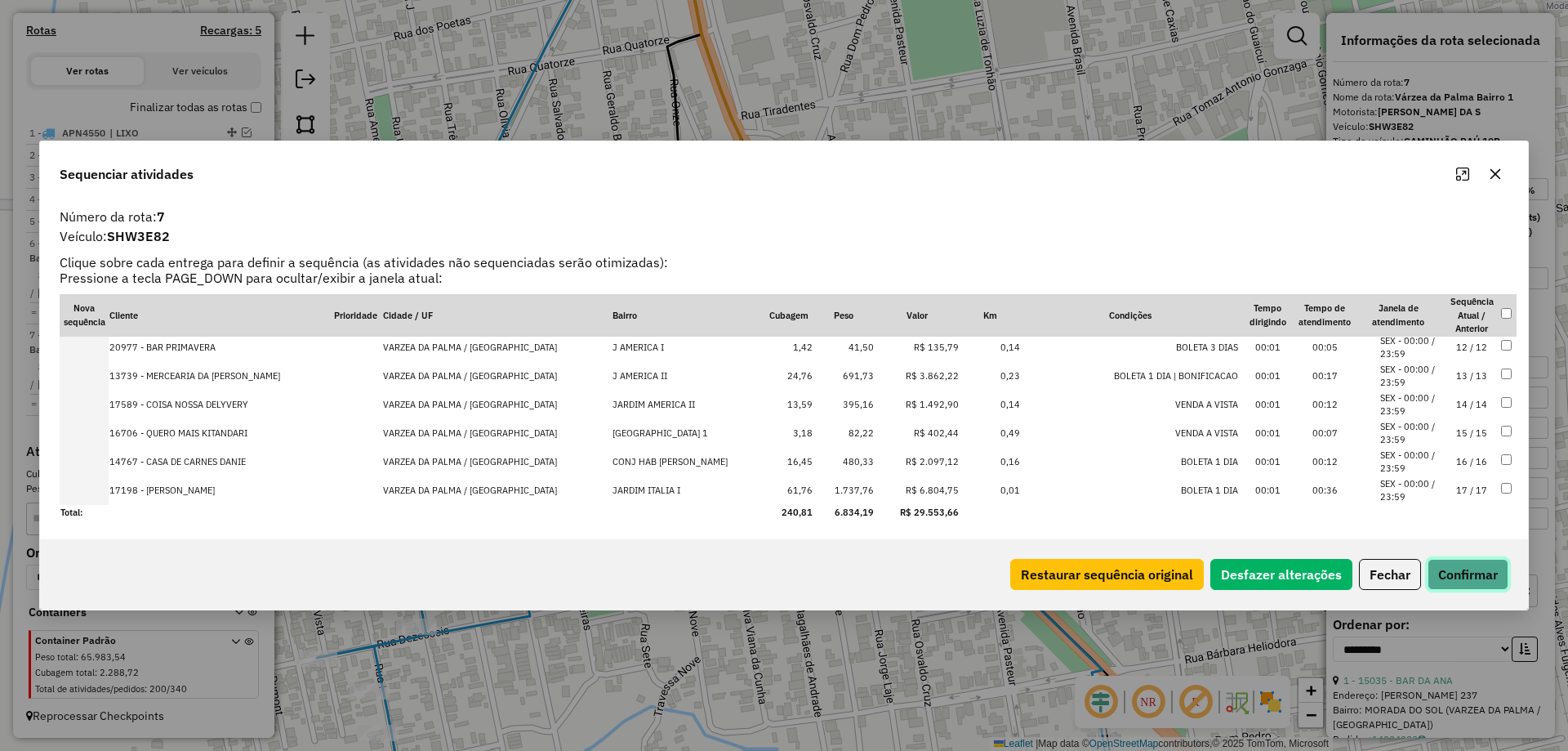
click at [1472, 572] on button "Confirmar" at bounding box center [1468, 574] width 81 height 31
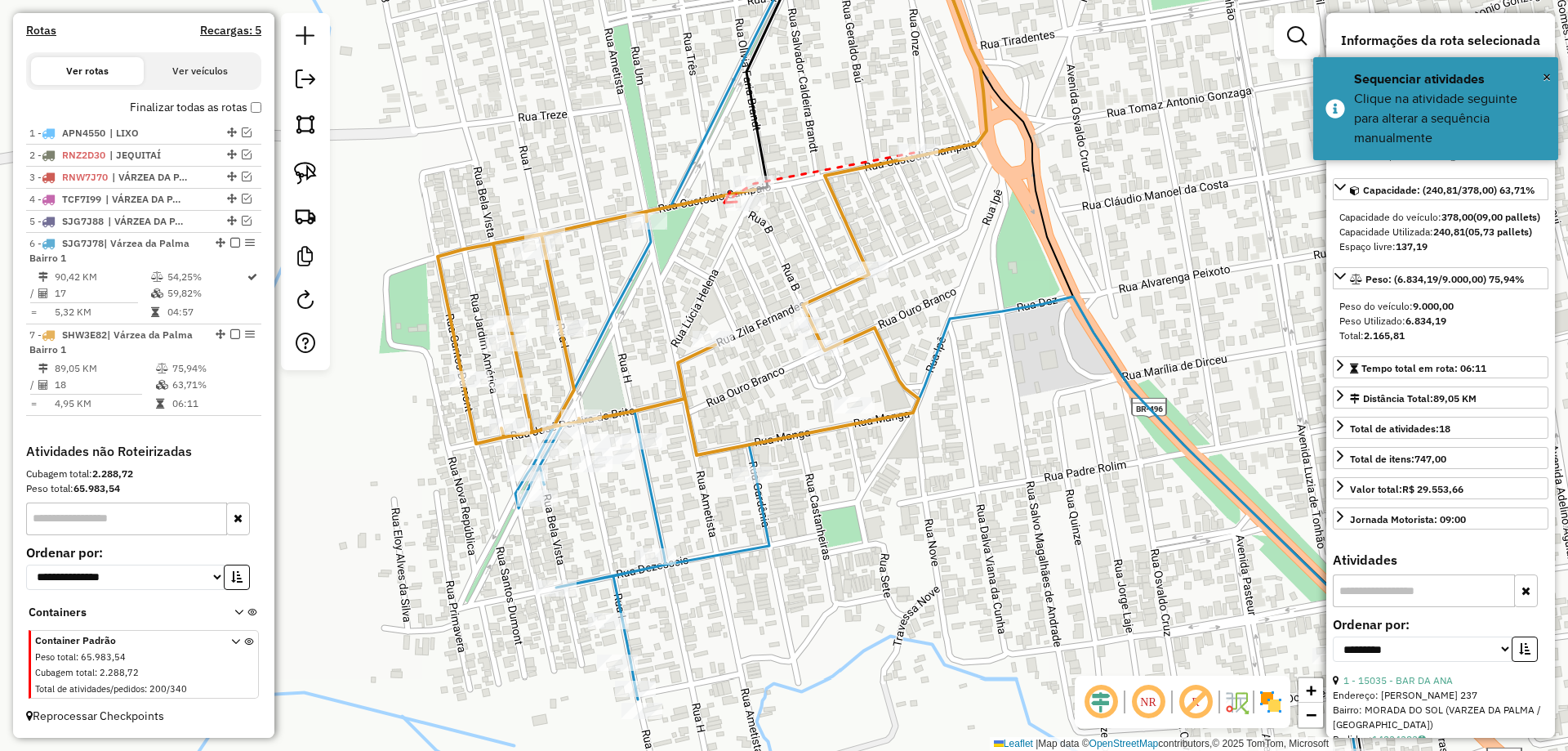
click at [724, 202] on icon at bounding box center [730, 197] width 12 height 11
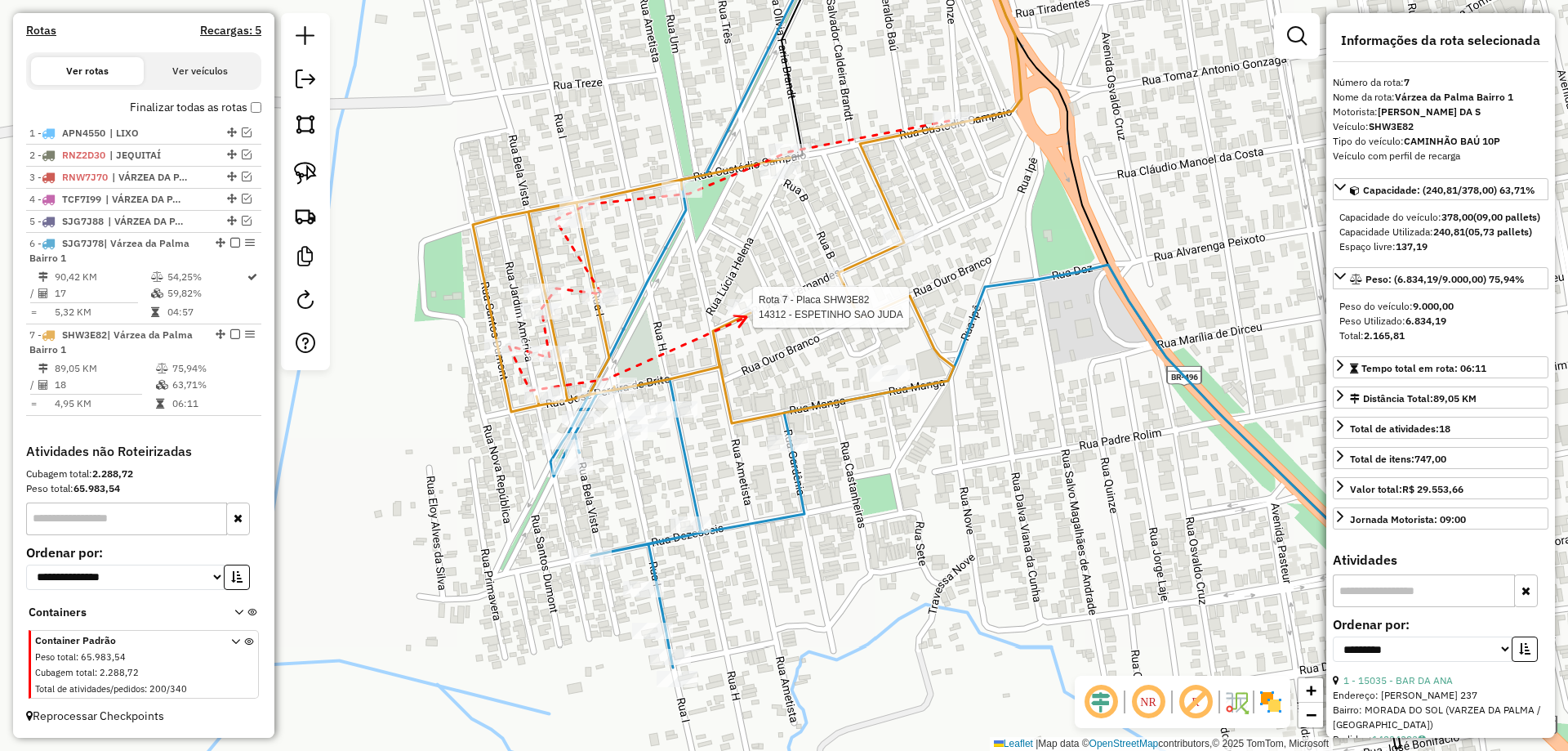
click at [746, 316] on div at bounding box center [748, 307] width 41 height 16
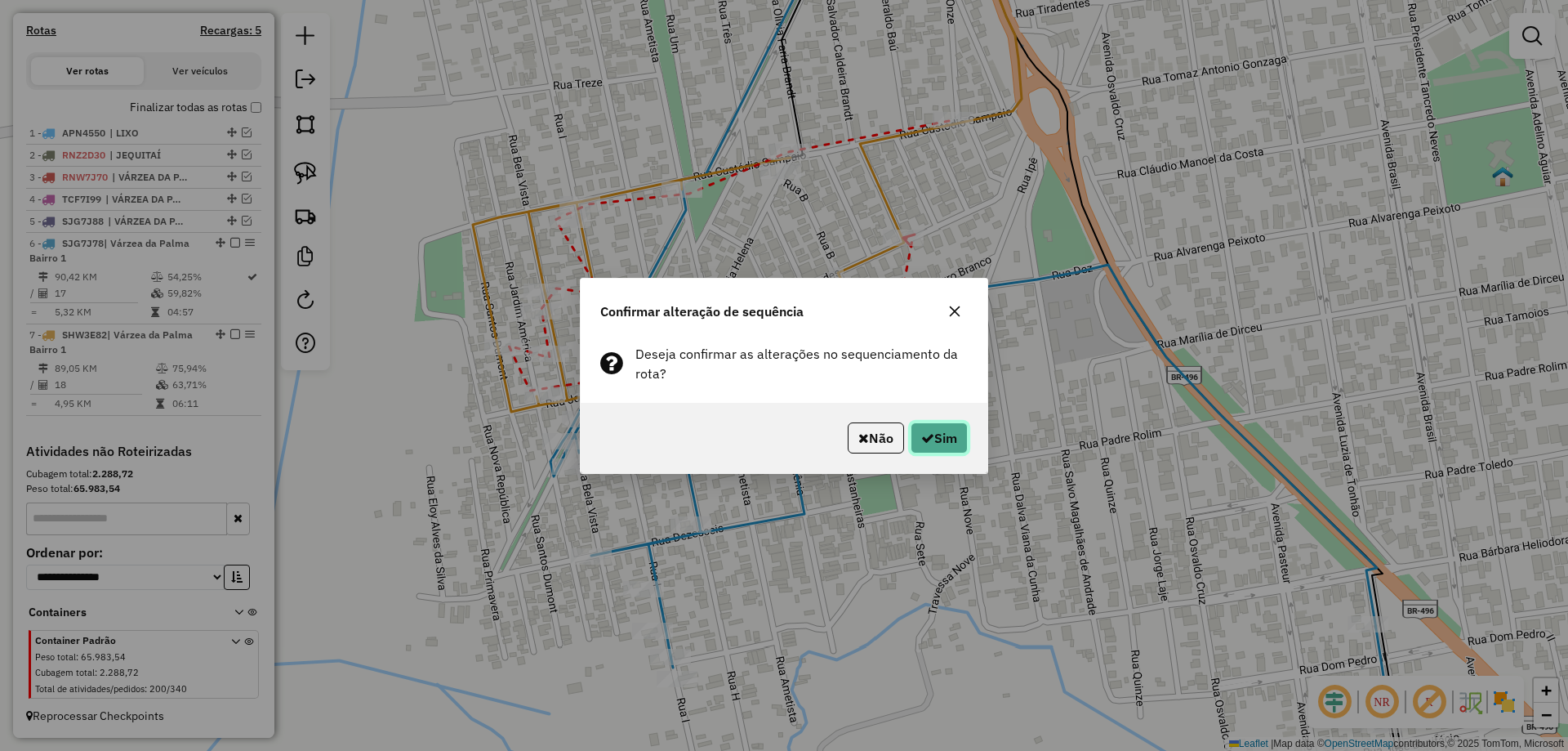
click at [934, 422] on button "Sim" at bounding box center [939, 437] width 58 height 31
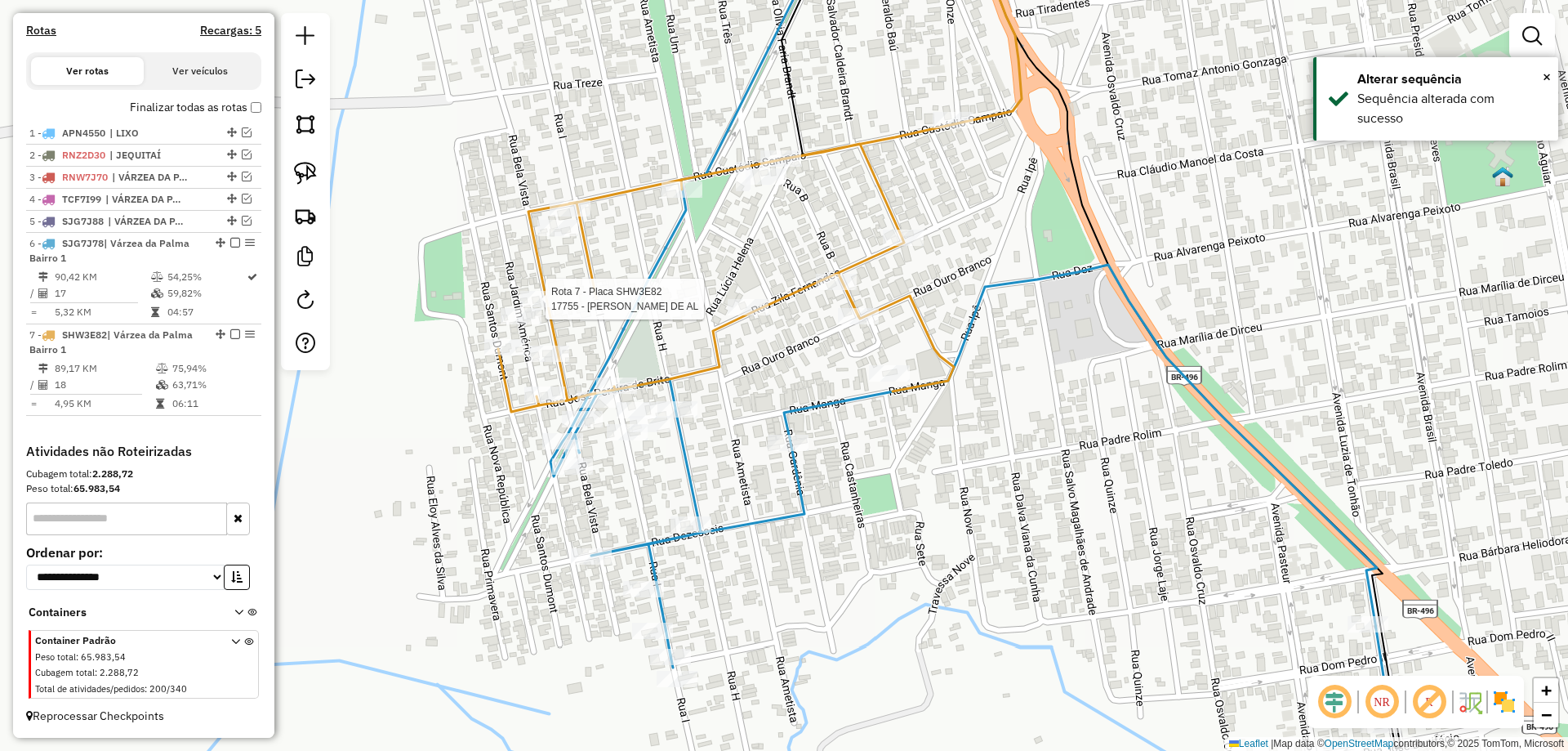
select select "**********"
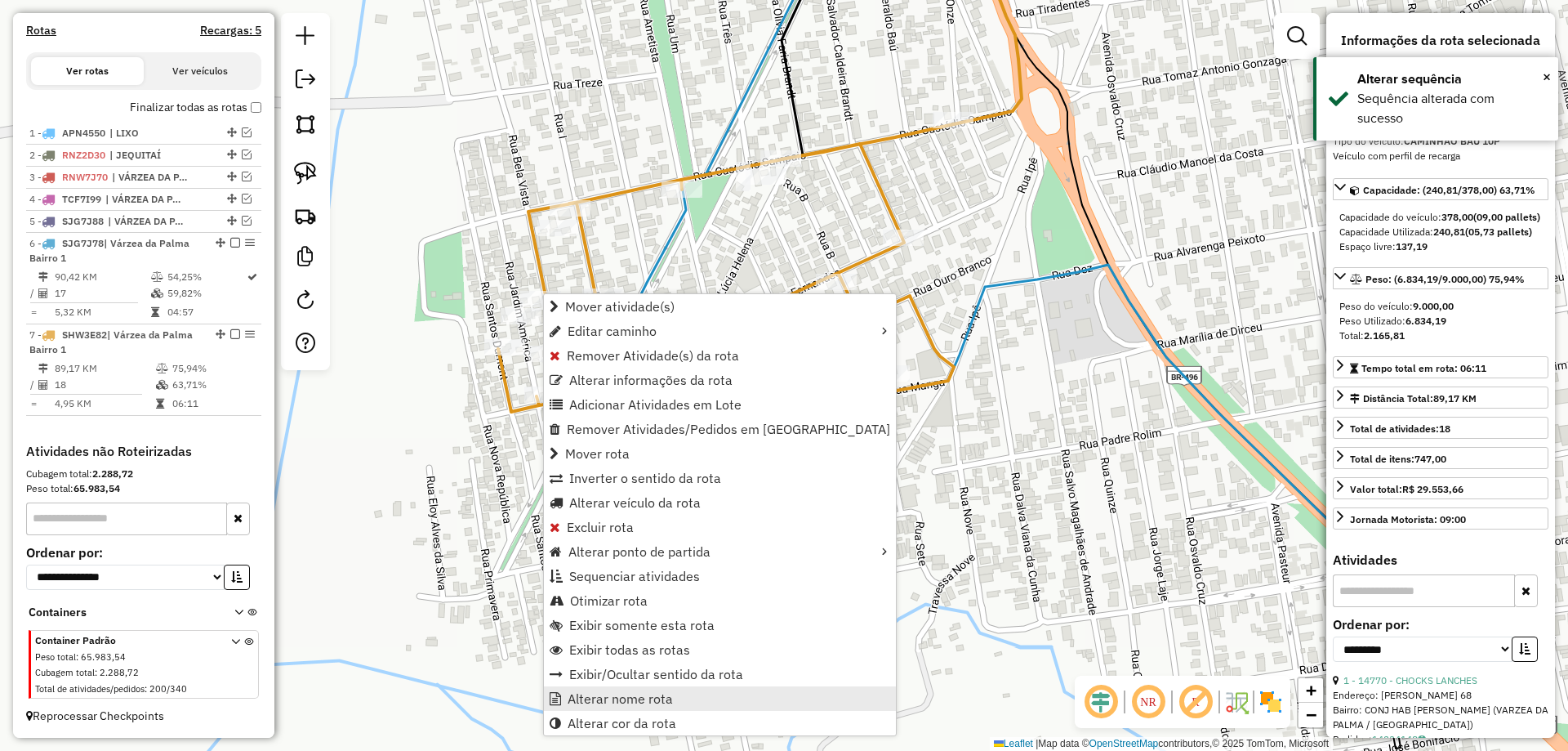
click at [641, 701] on span "Alterar nome rota" at bounding box center [620, 698] width 105 height 13
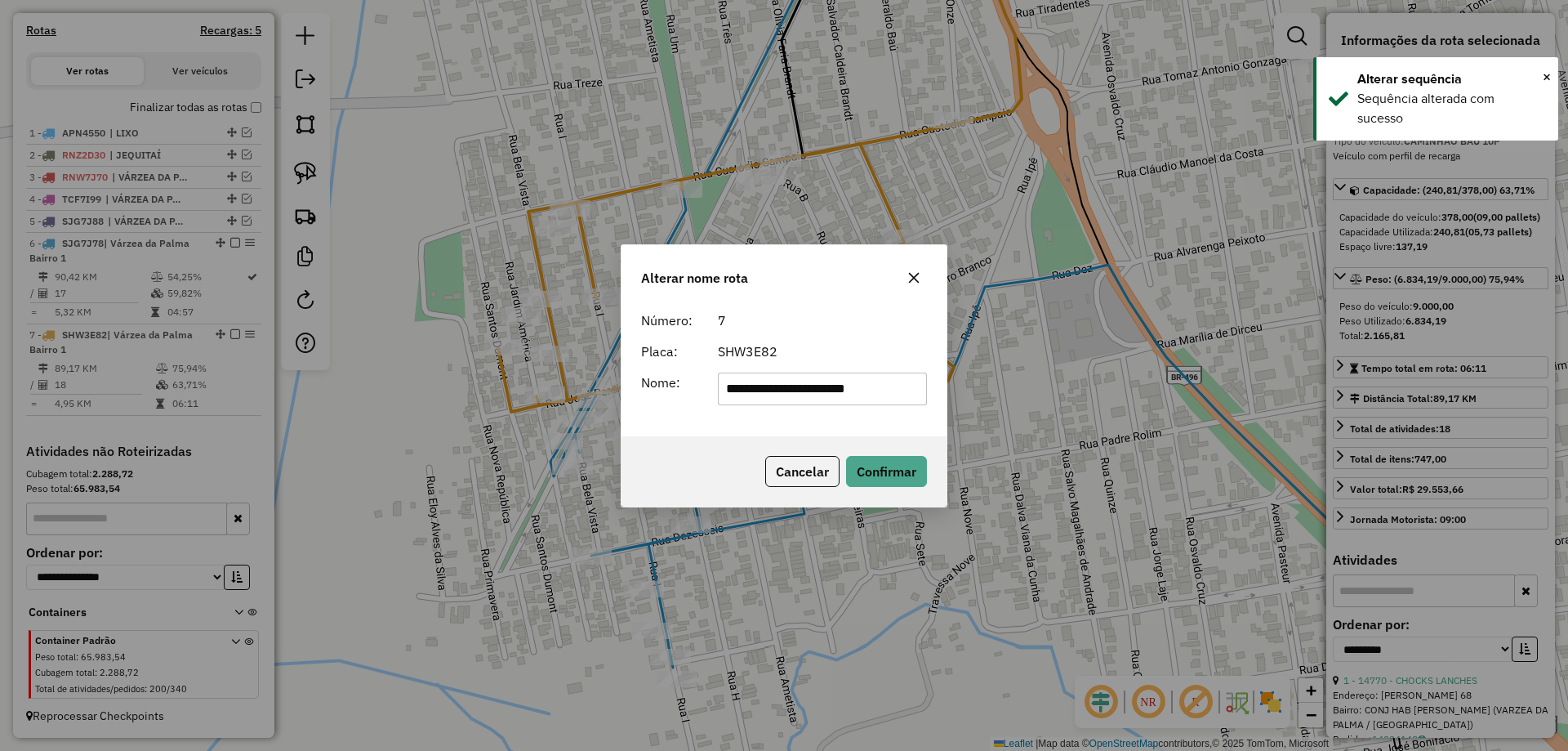
click at [839, 401] on input "**********" at bounding box center [823, 388] width 210 height 33
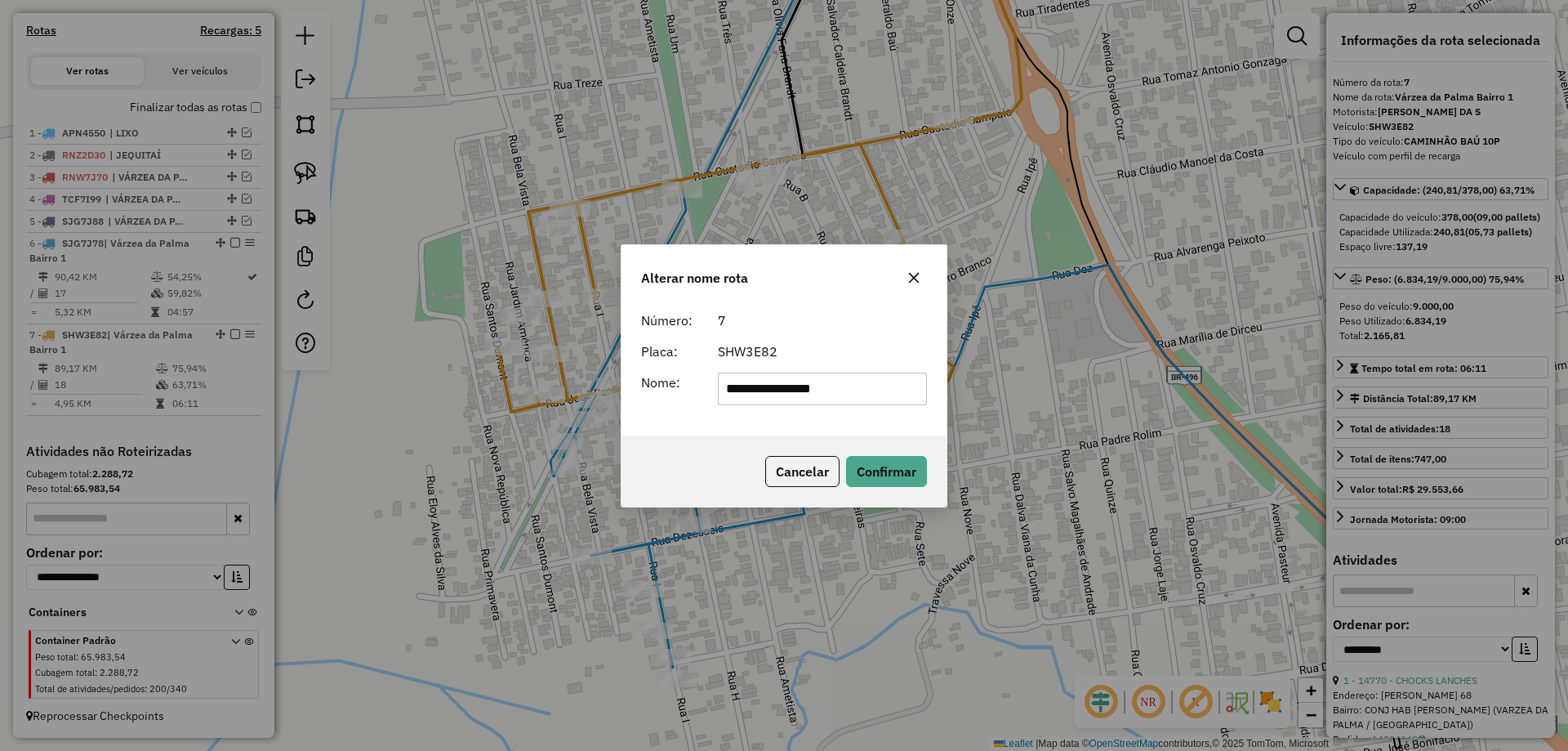
click at [867, 394] on input "**********" at bounding box center [823, 388] width 210 height 33
type input "**********"
click at [878, 465] on button "Confirmar" at bounding box center [886, 471] width 81 height 31
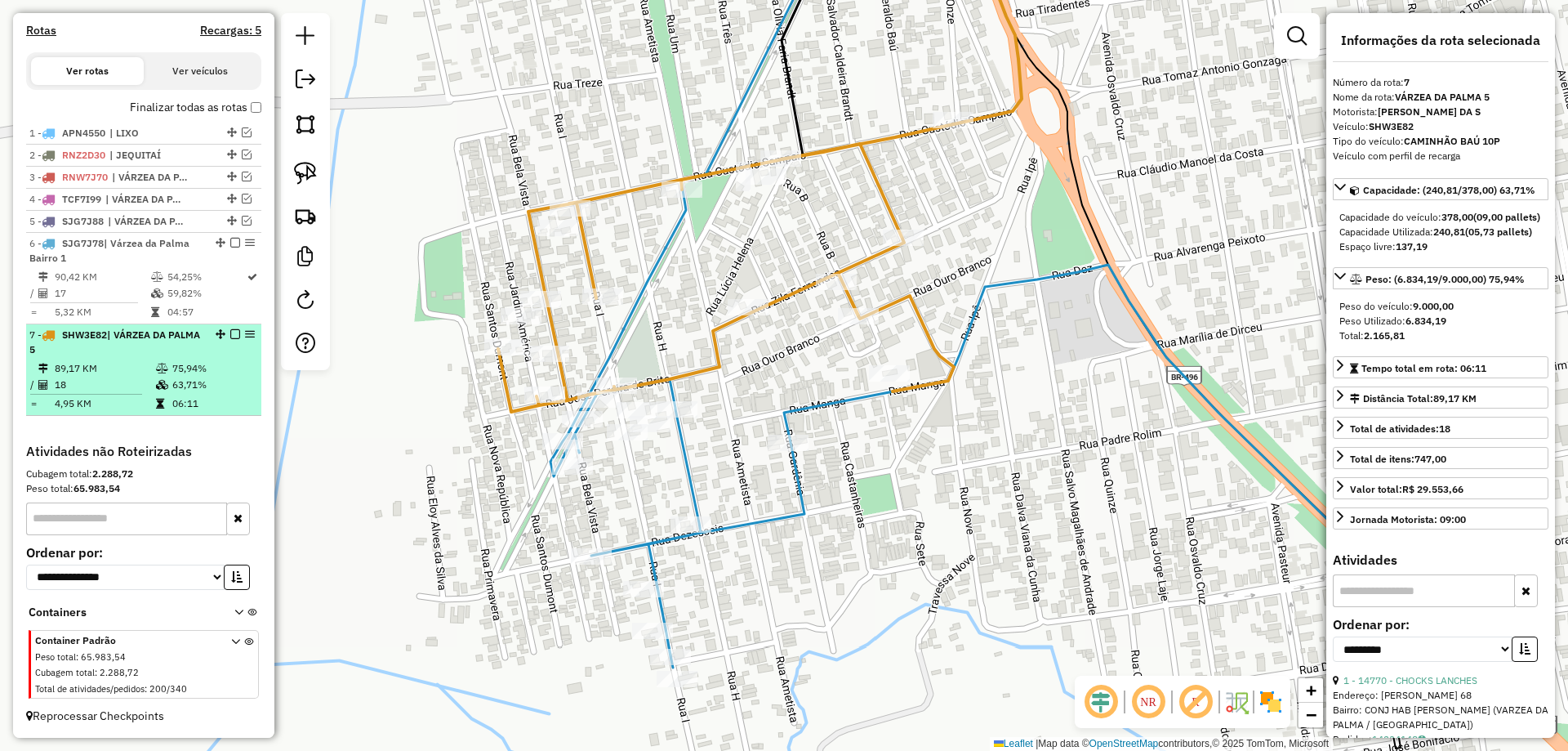
click at [232, 334] on em at bounding box center [235, 334] width 10 height 10
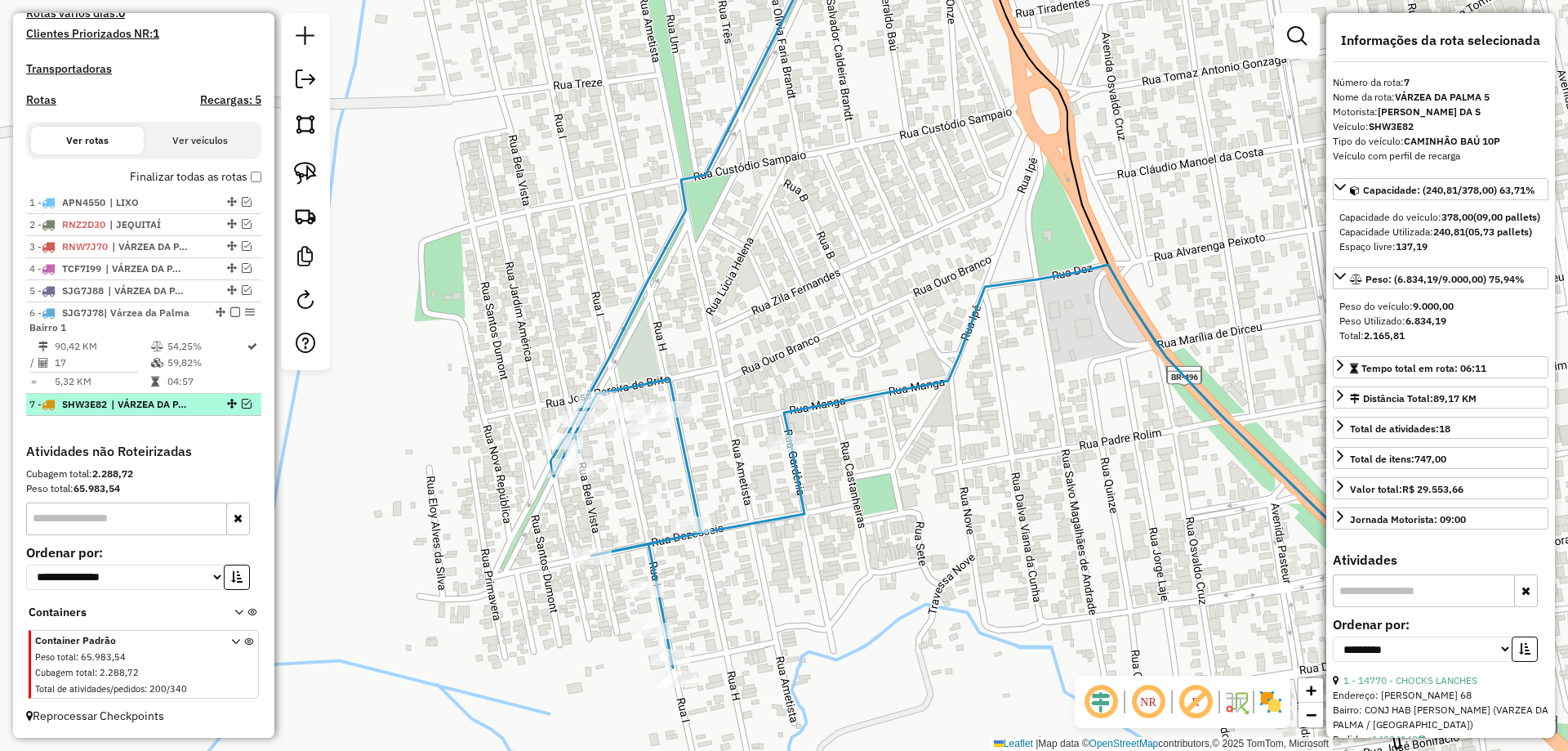
scroll to position [454, 0]
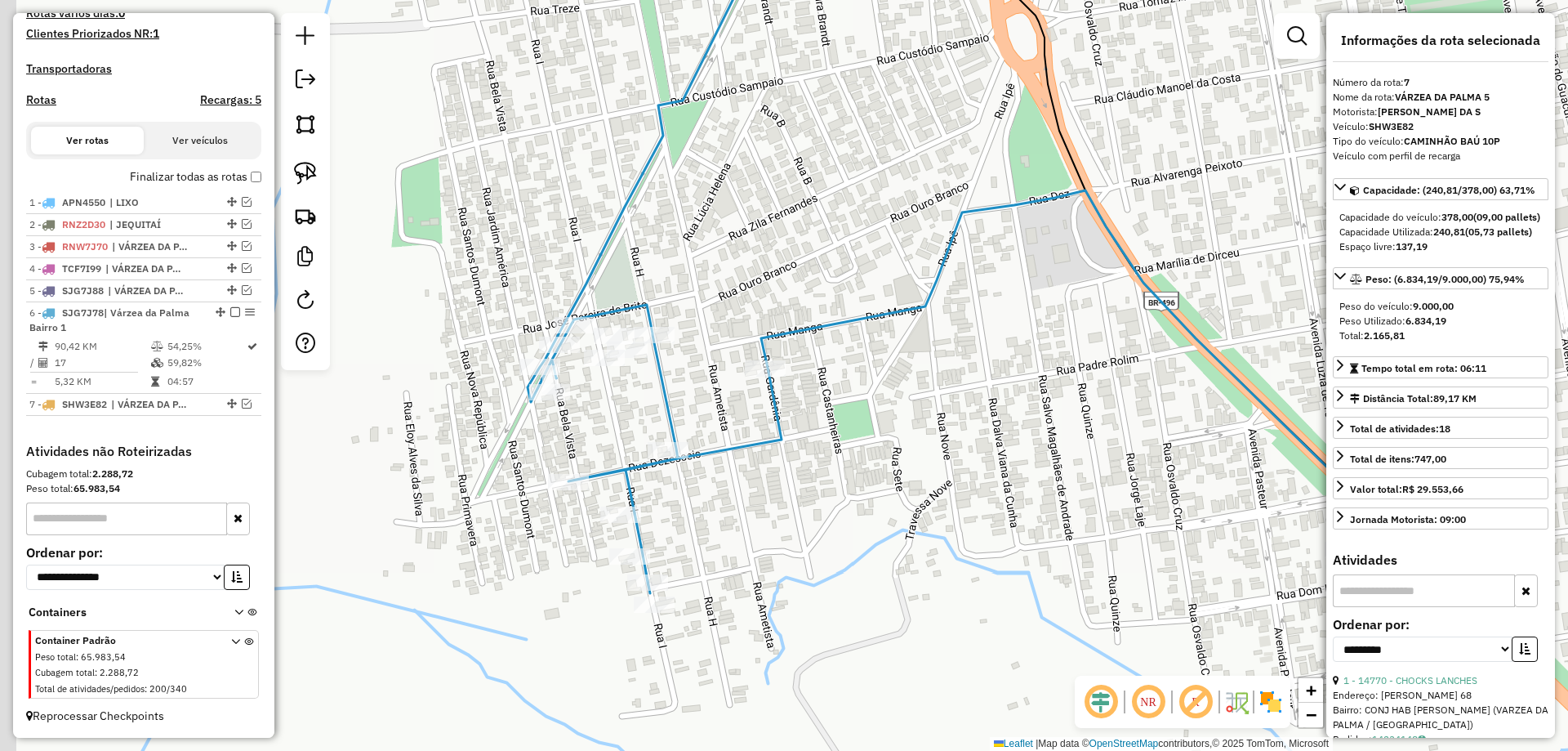
drag, startPoint x: 624, startPoint y: 317, endPoint x: 695, endPoint y: 304, distance: 72.2
click at [695, 304] on div "Janela de atendimento Grade de atendimento Capacidade Transportadoras Veículos …" at bounding box center [784, 375] width 1568 height 751
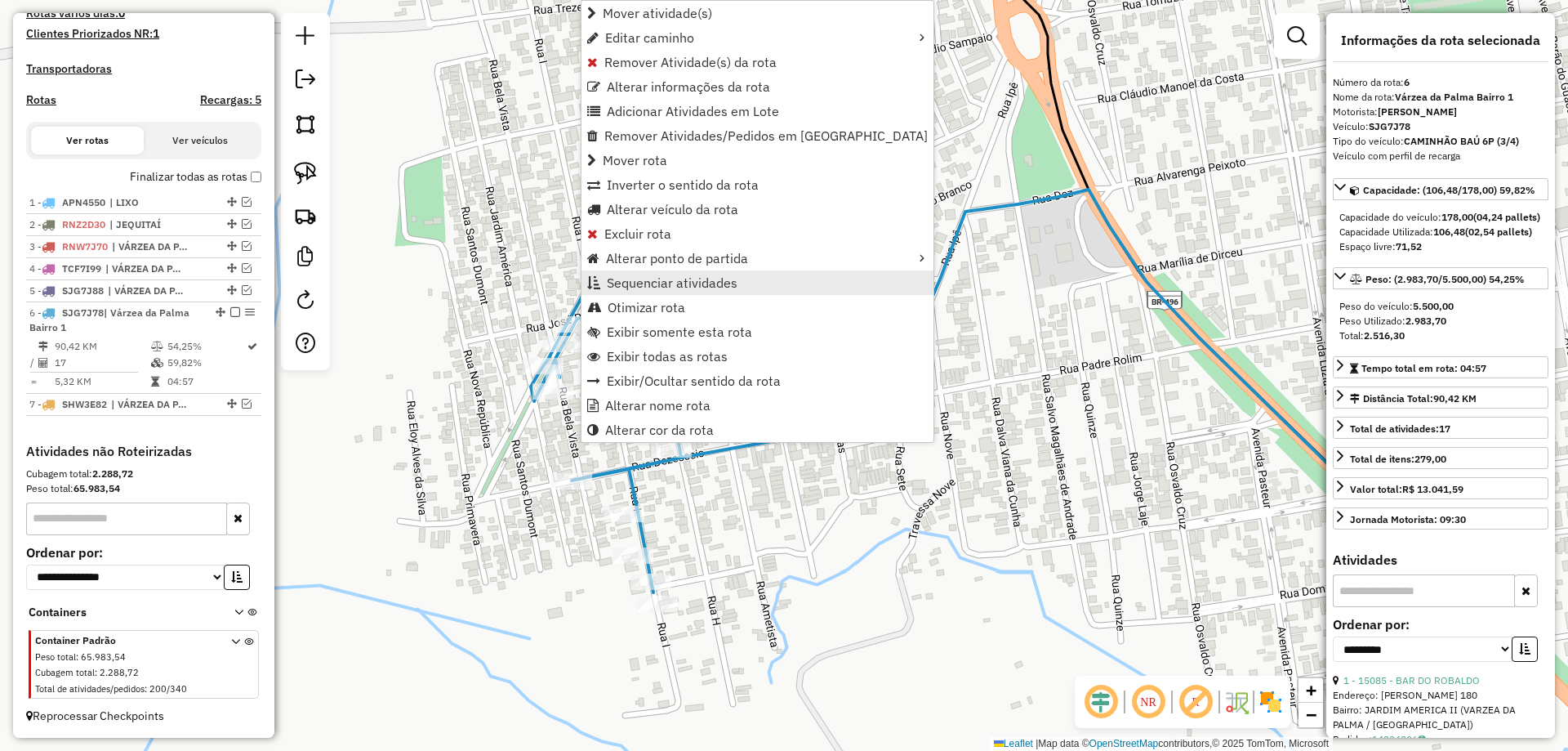
click at [629, 282] on span "Sequenciar atividades" at bounding box center [672, 283] width 130 height 13
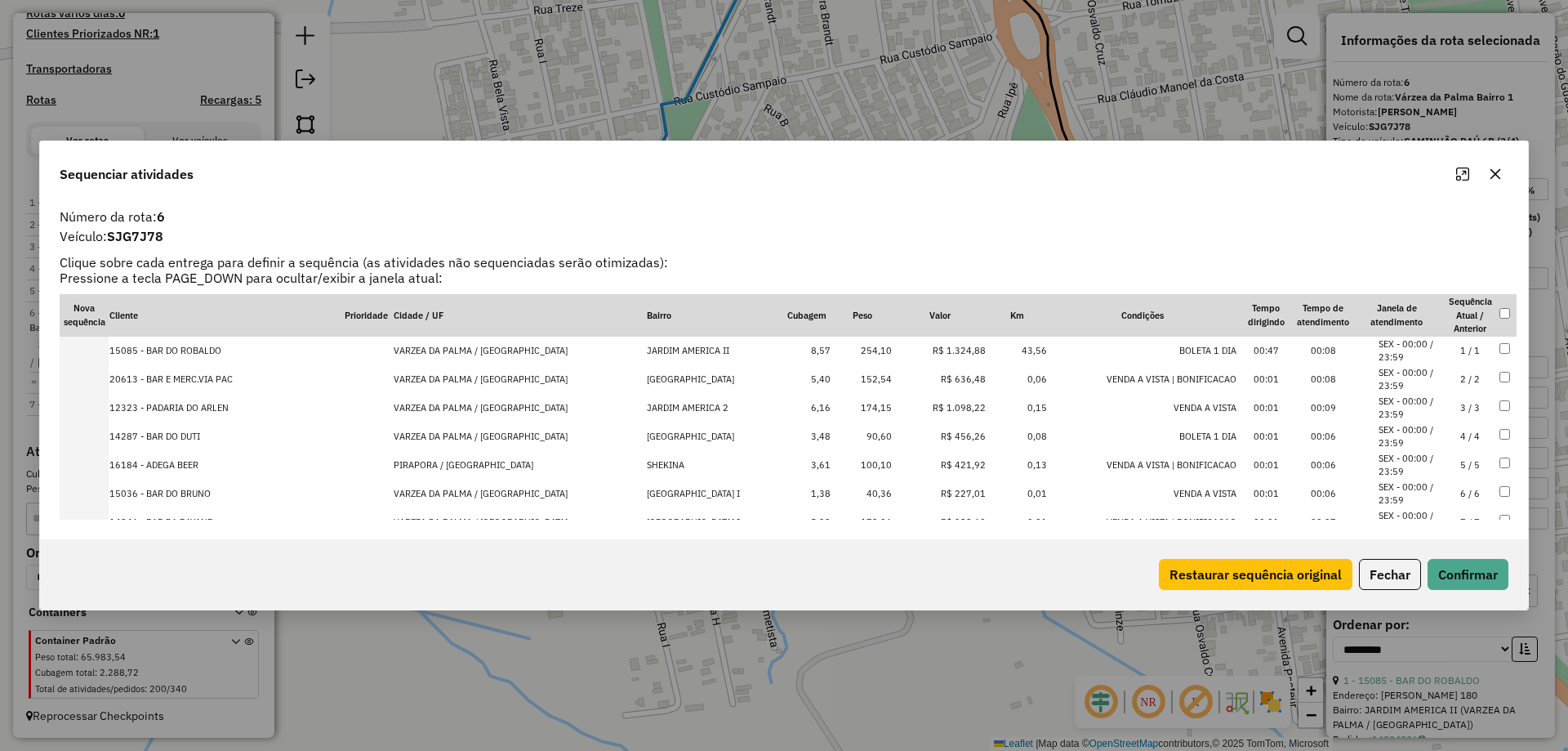
click at [1459, 435] on td "4 / 4" at bounding box center [1470, 436] width 58 height 29
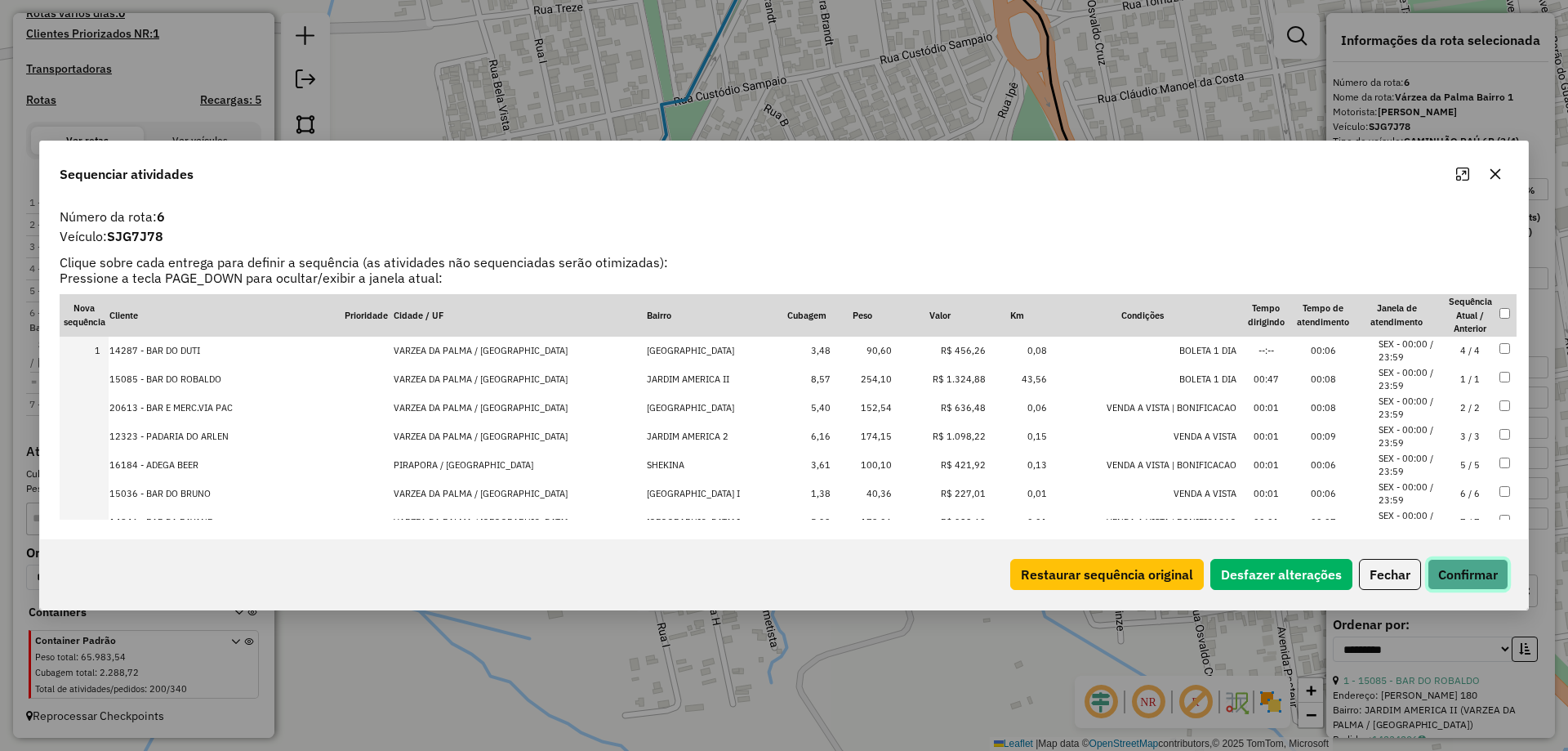
click at [1463, 580] on button "Confirmar" at bounding box center [1468, 574] width 81 height 31
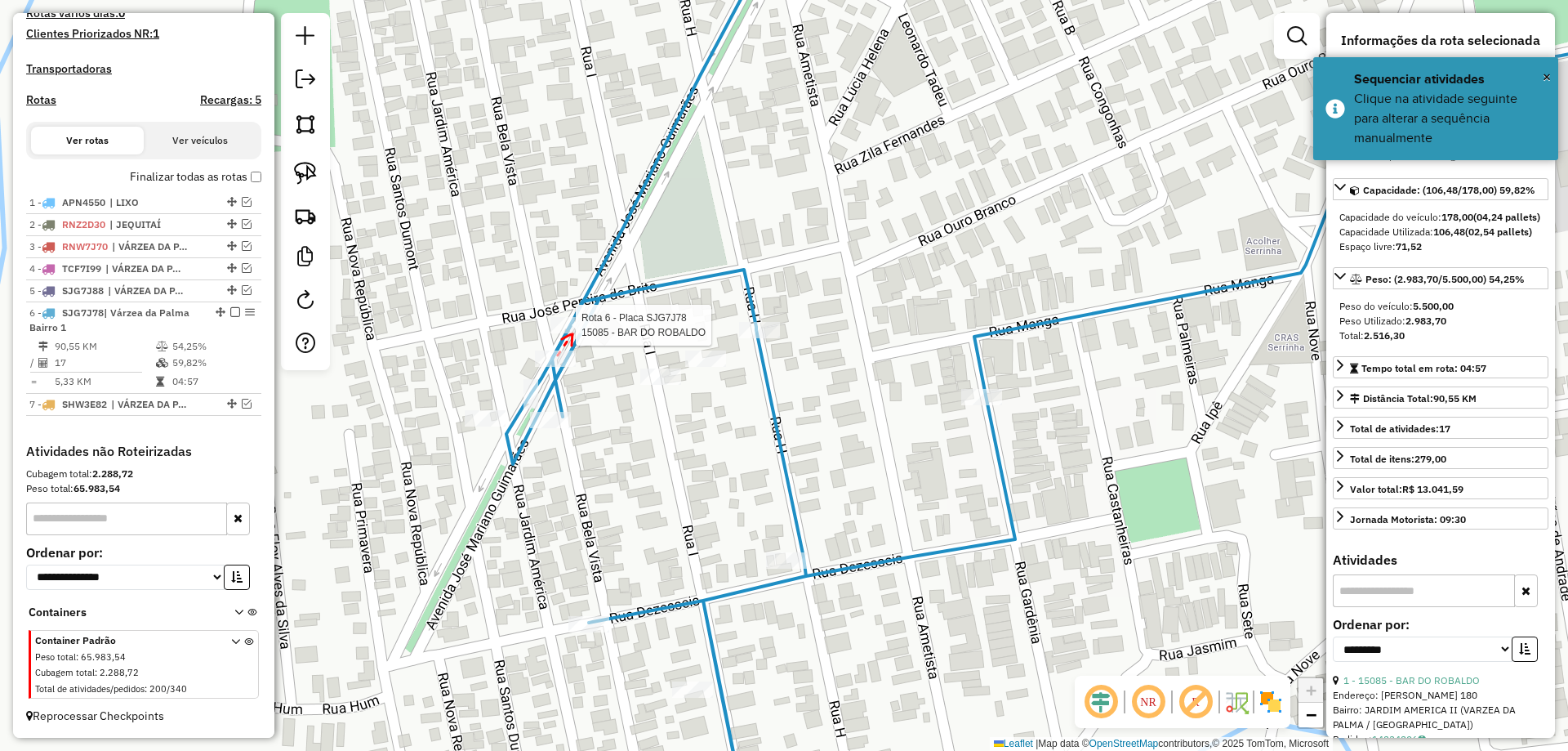
click at [573, 333] on div at bounding box center [571, 324] width 41 height 16
drag, startPoint x: 573, startPoint y: 333, endPoint x: 700, endPoint y: 371, distance: 132.6
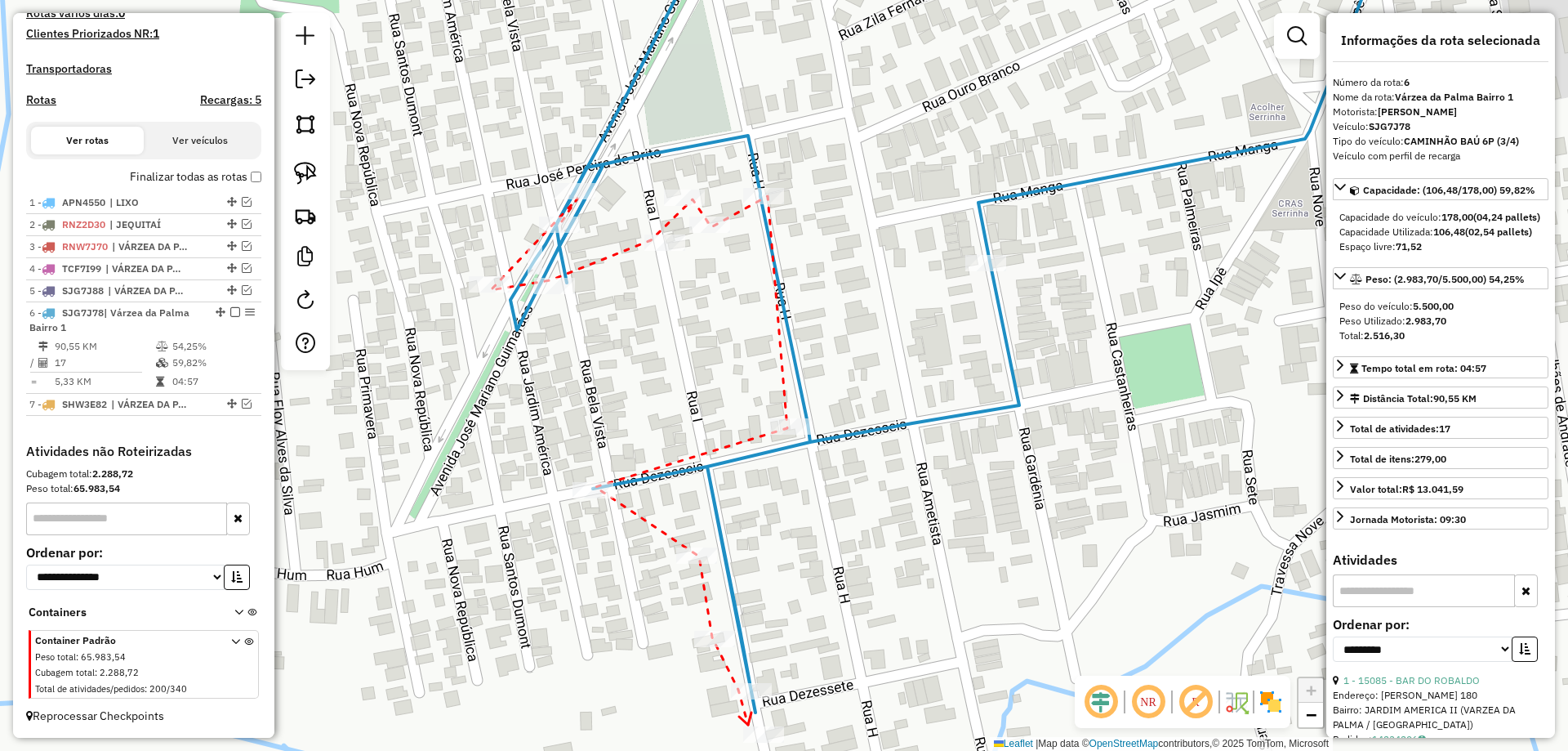
click at [748, 724] on icon at bounding box center [745, 718] width 12 height 12
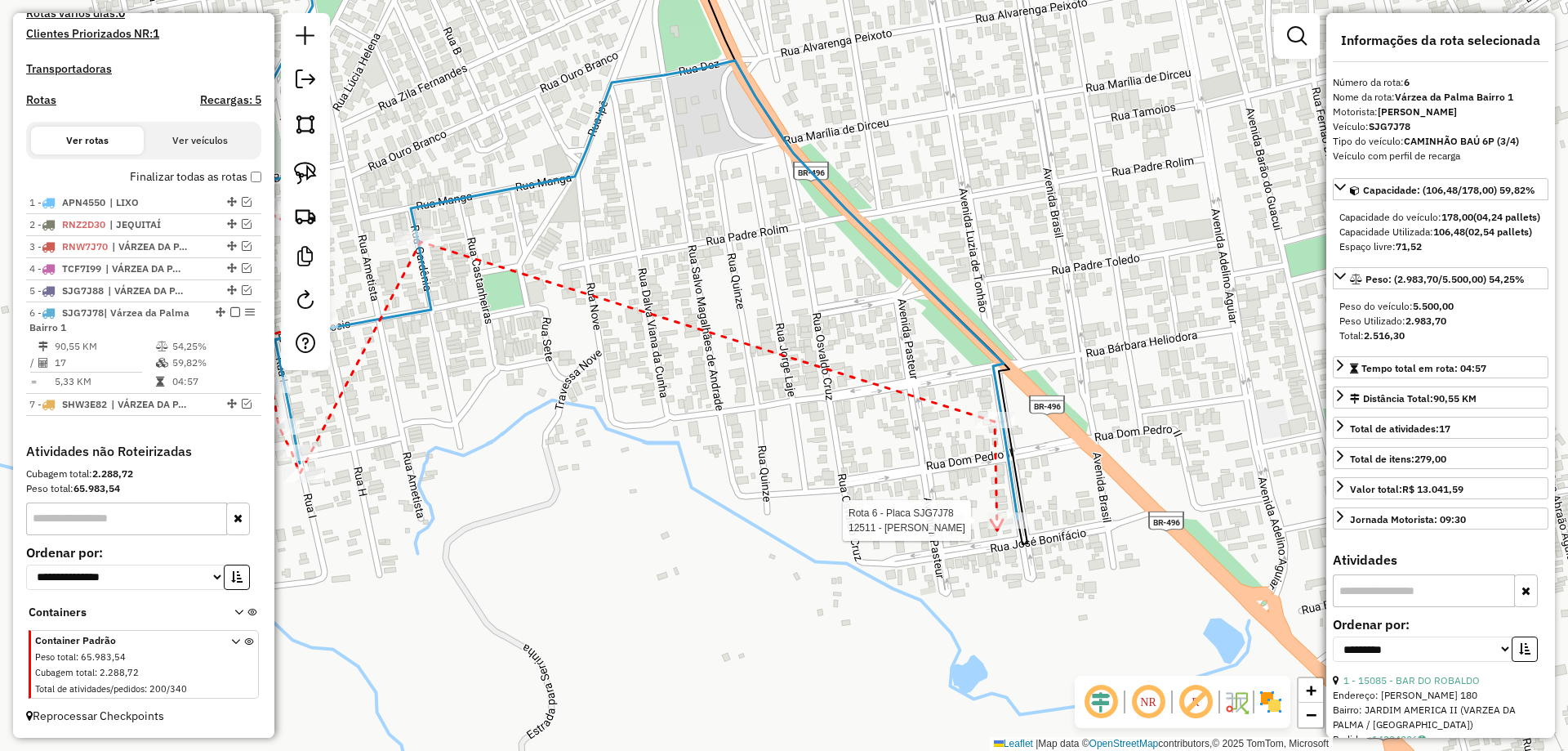
click at [997, 528] on div at bounding box center [1008, 520] width 41 height 16
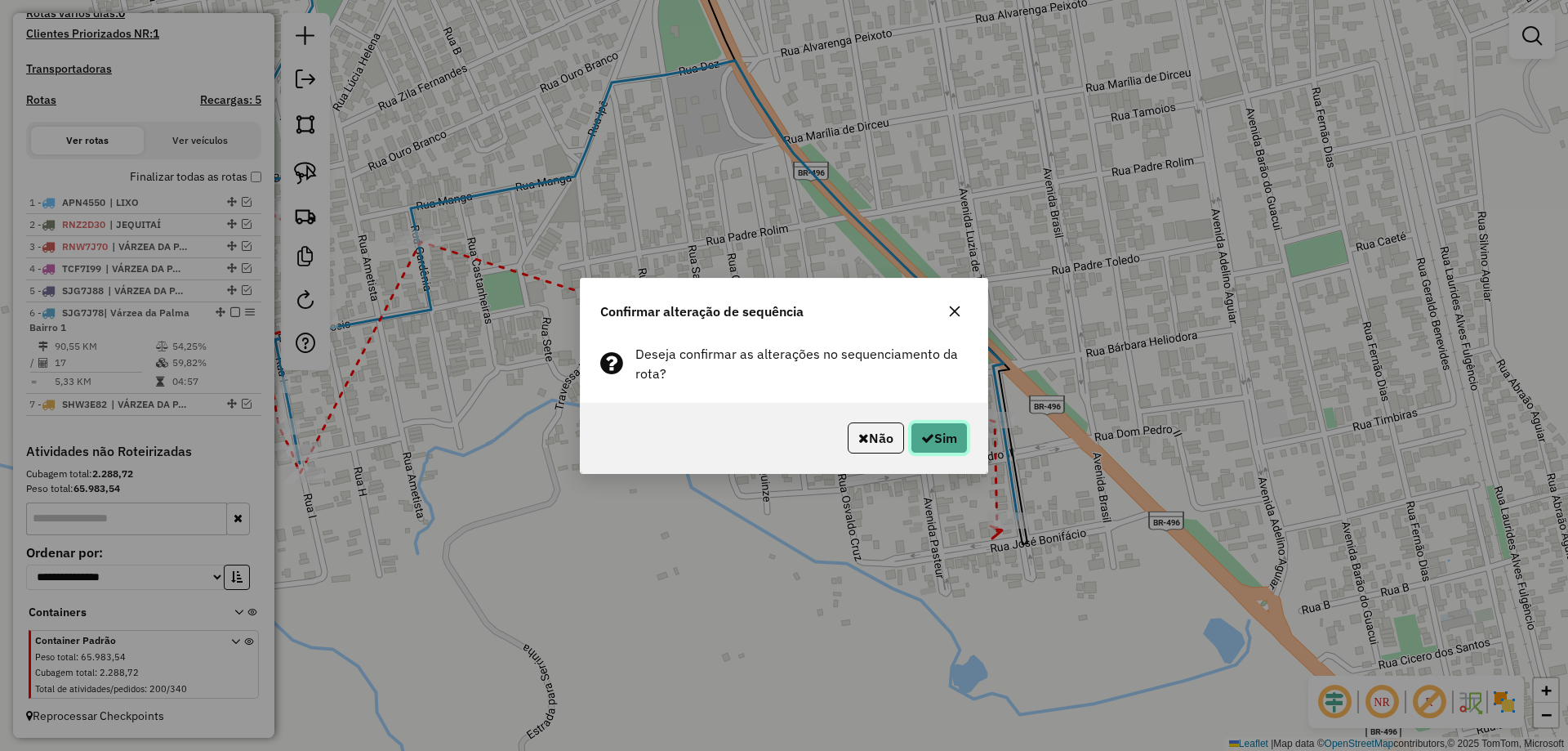
click at [954, 437] on button "Sim" at bounding box center [939, 437] width 58 height 31
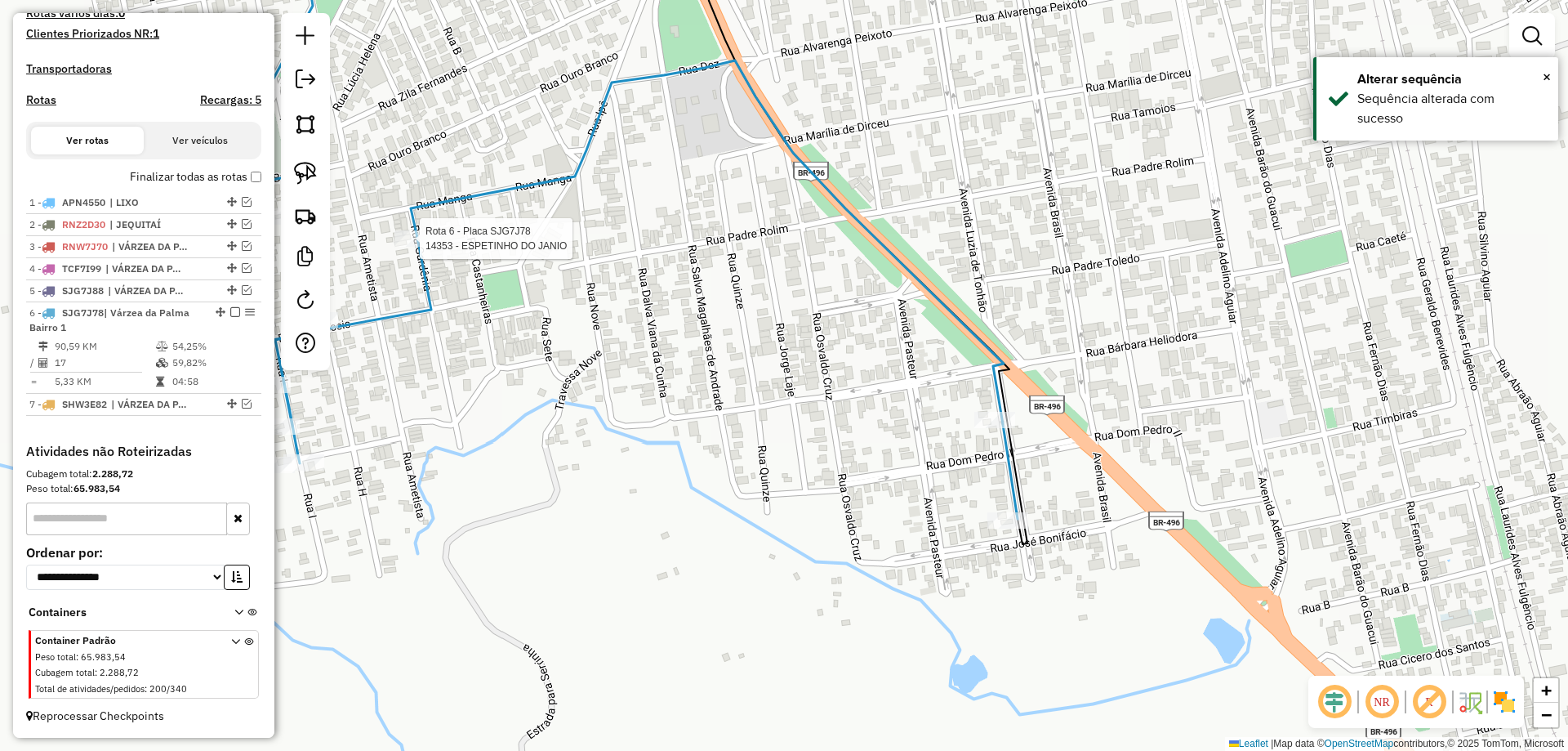
select select "**********"
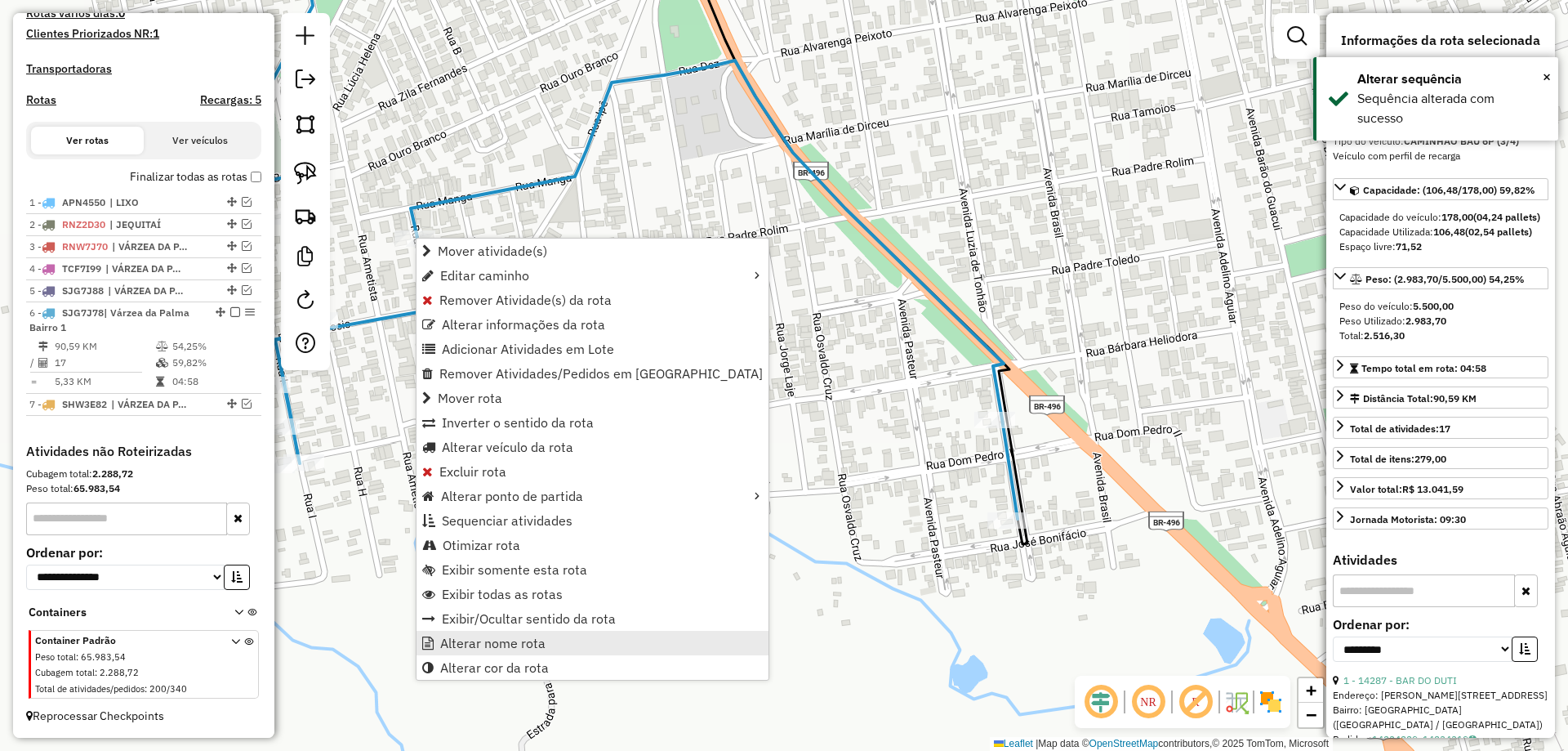
click at [507, 653] on link "Alterar nome rota" at bounding box center [592, 643] width 352 height 25
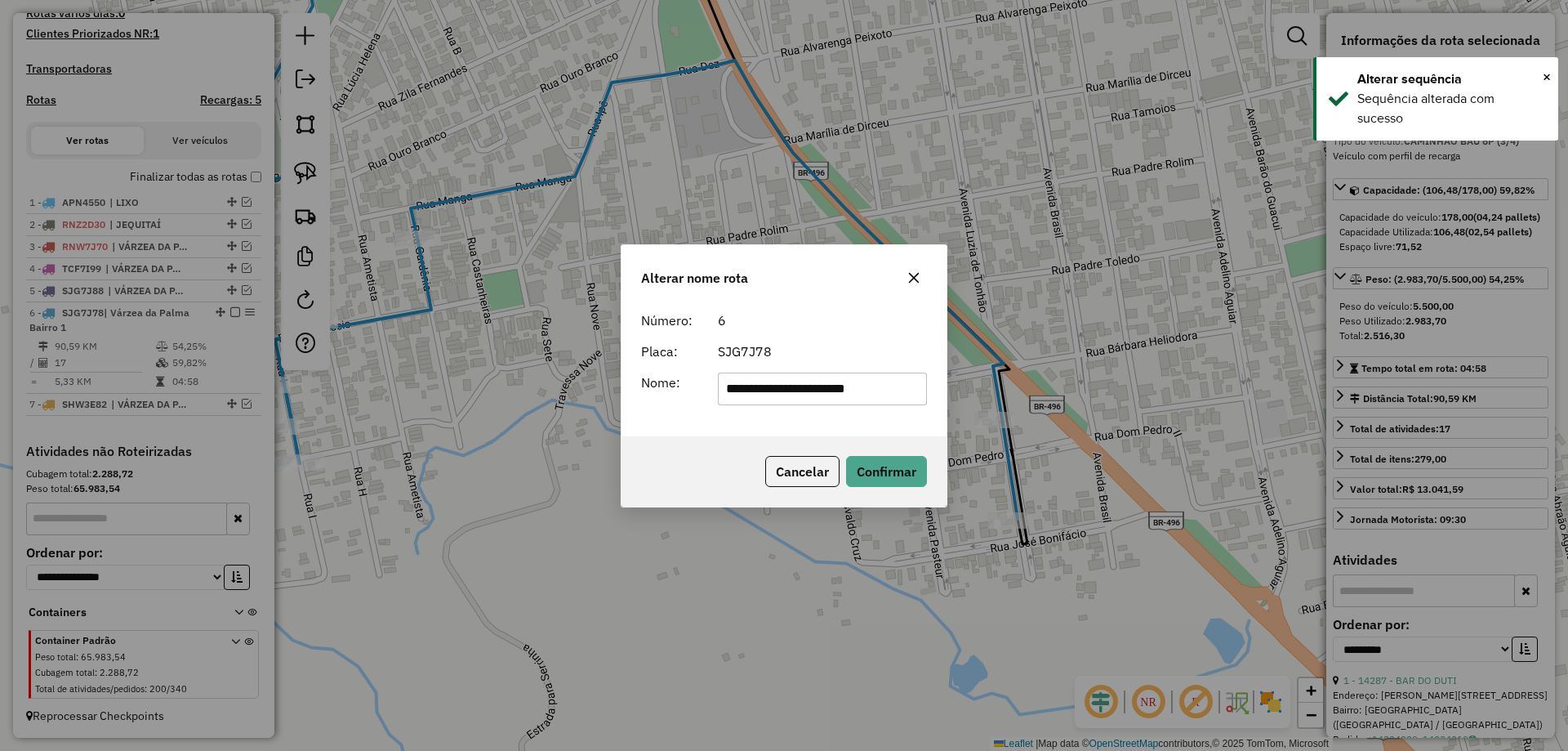
click at [831, 392] on input "**********" at bounding box center [823, 388] width 210 height 33
type input "**********"
click at [896, 322] on div "6" at bounding box center [822, 320] width 229 height 19
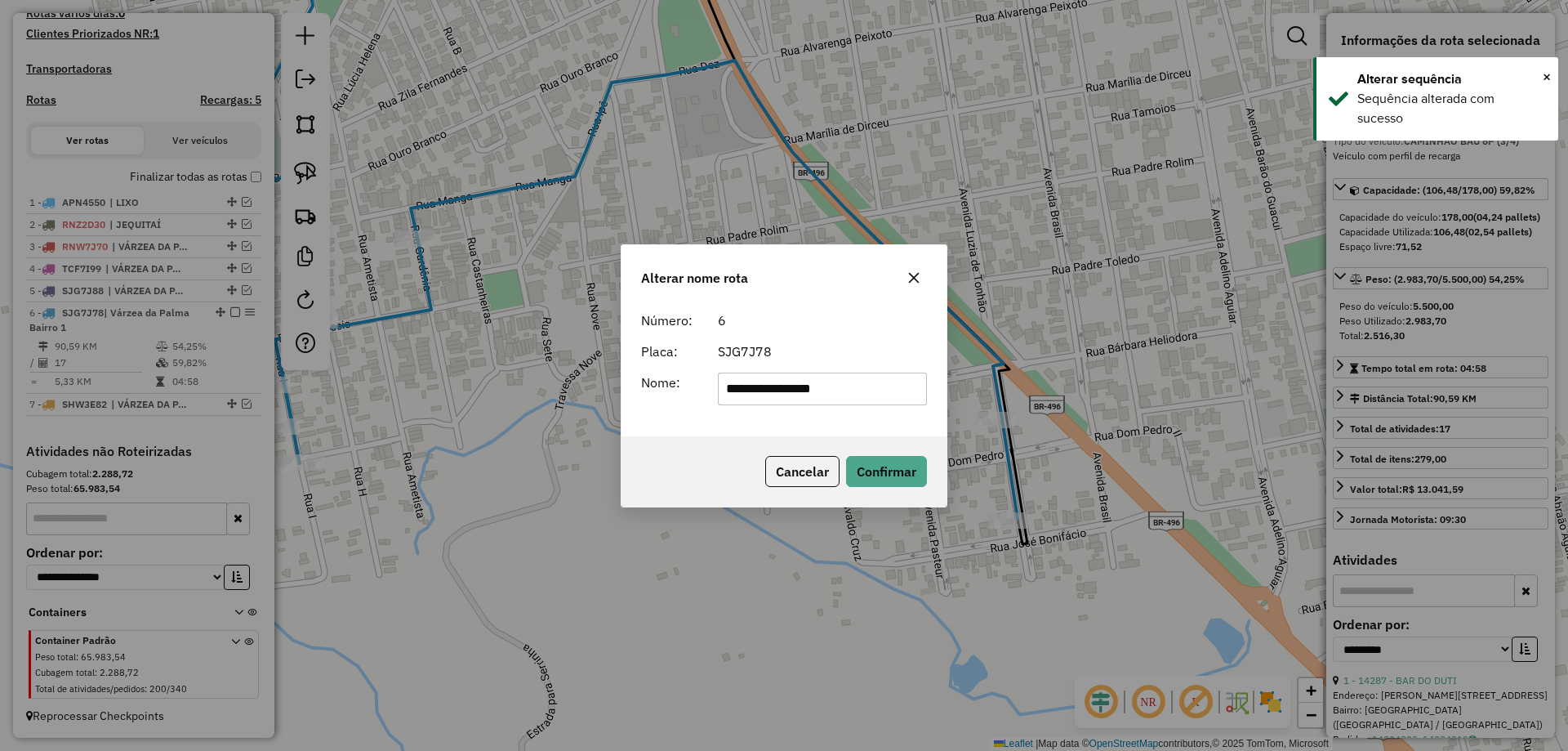
click at [886, 492] on div "Cancelar Confirmar" at bounding box center [784, 471] width 325 height 70
click at [885, 476] on button "Confirmar" at bounding box center [886, 471] width 81 height 31
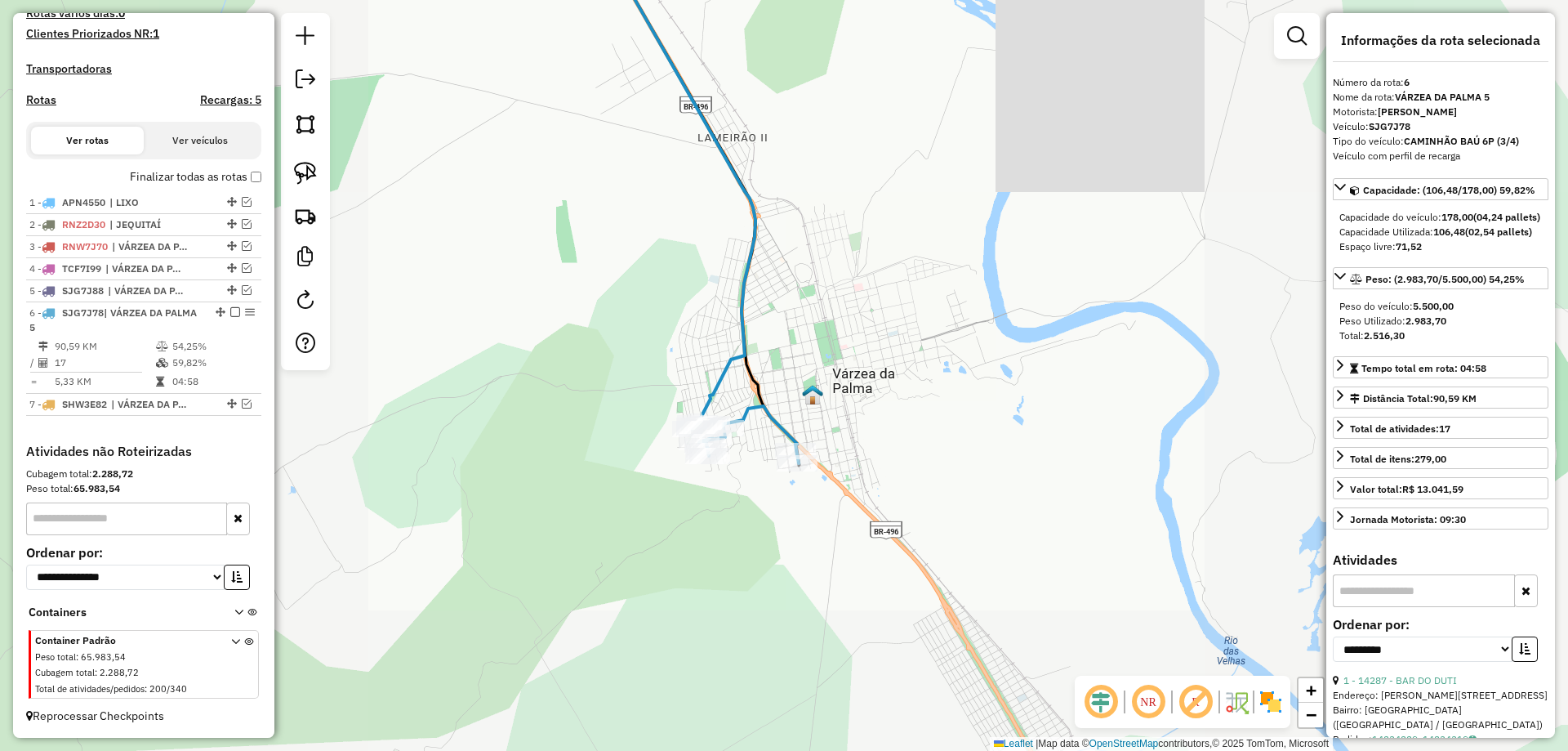
click at [769, 602] on div "Janela de atendimento Grade de atendimento Capacidade Transportadoras Veículos …" at bounding box center [784, 375] width 1568 height 751
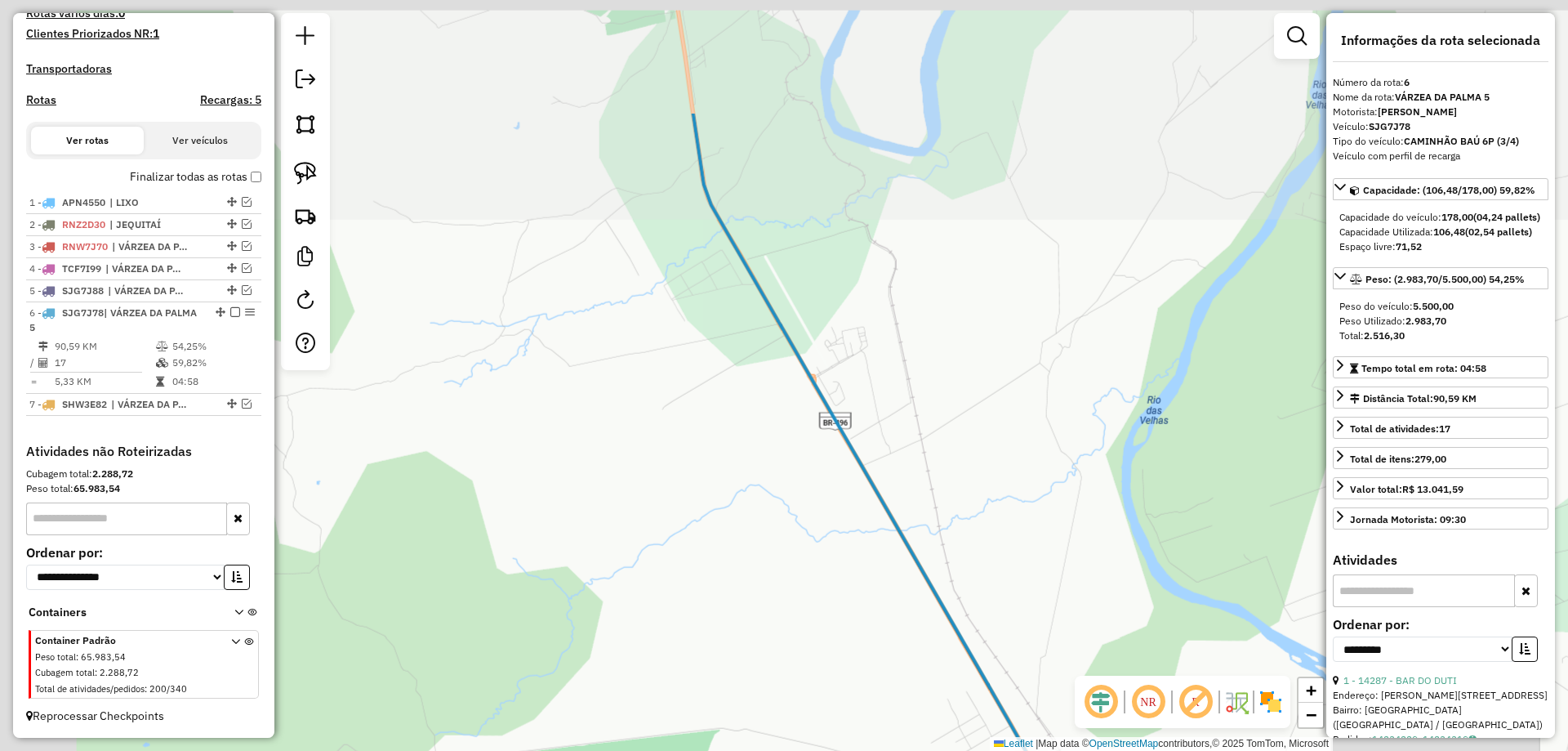
drag, startPoint x: 775, startPoint y: 624, endPoint x: 809, endPoint y: 707, distance: 89.7
click at [808, 699] on div "Janela de atendimento Grade de atendimento Capacidade Transportadoras Veículos …" at bounding box center [784, 375] width 1568 height 751
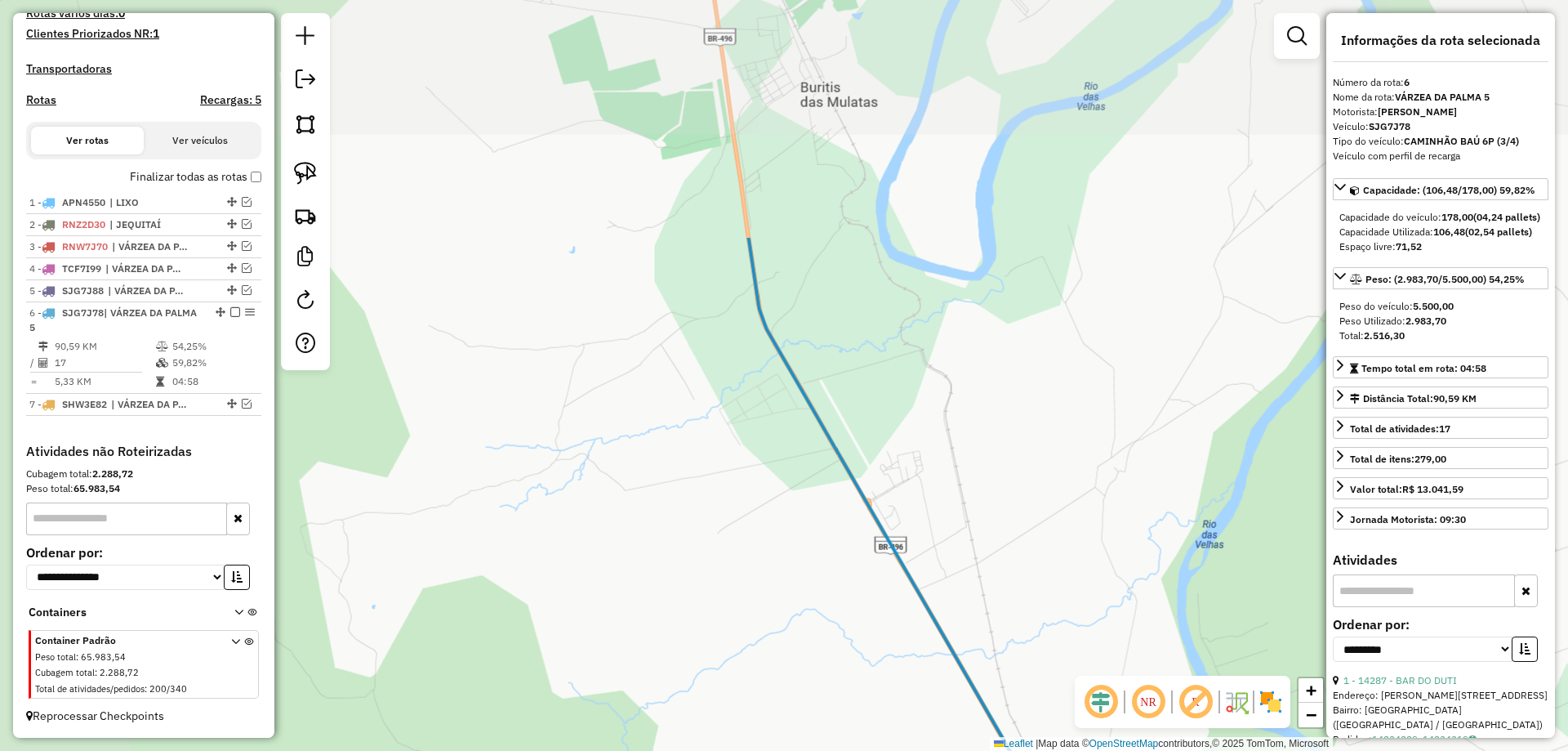
drag, startPoint x: 694, startPoint y: 571, endPoint x: 663, endPoint y: 492, distance: 84.9
click at [705, 597] on div "Janela de atendimento Grade de atendimento Capacidade Transportadoras Veículos …" at bounding box center [784, 375] width 1568 height 751
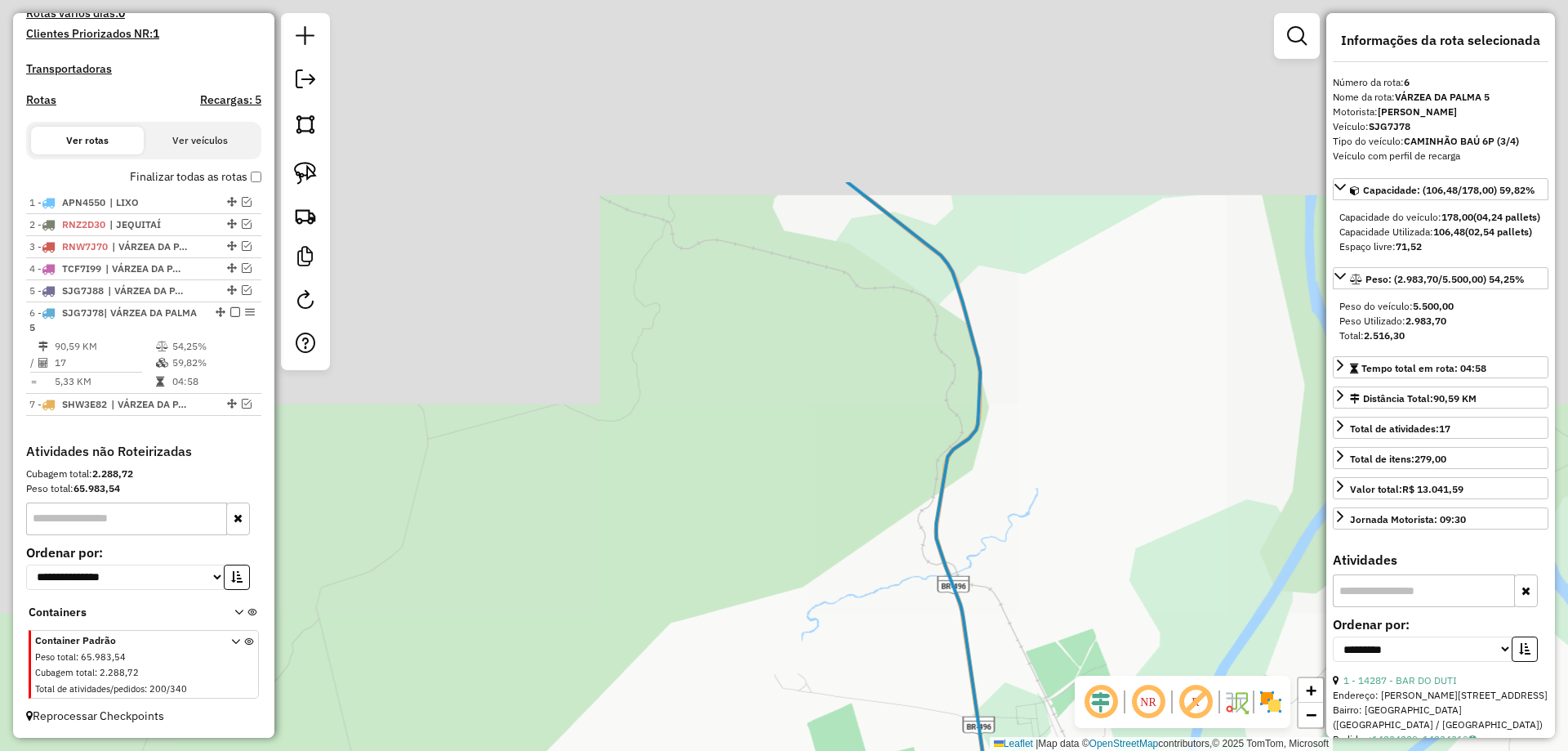
drag, startPoint x: 693, startPoint y: 590, endPoint x: 655, endPoint y: 397, distance: 196.7
click at [765, 750] on html "Aguarde... Pop-up bloqueado! Seu navegador bloqueou automáticamente a abertura …" at bounding box center [784, 375] width 1568 height 751
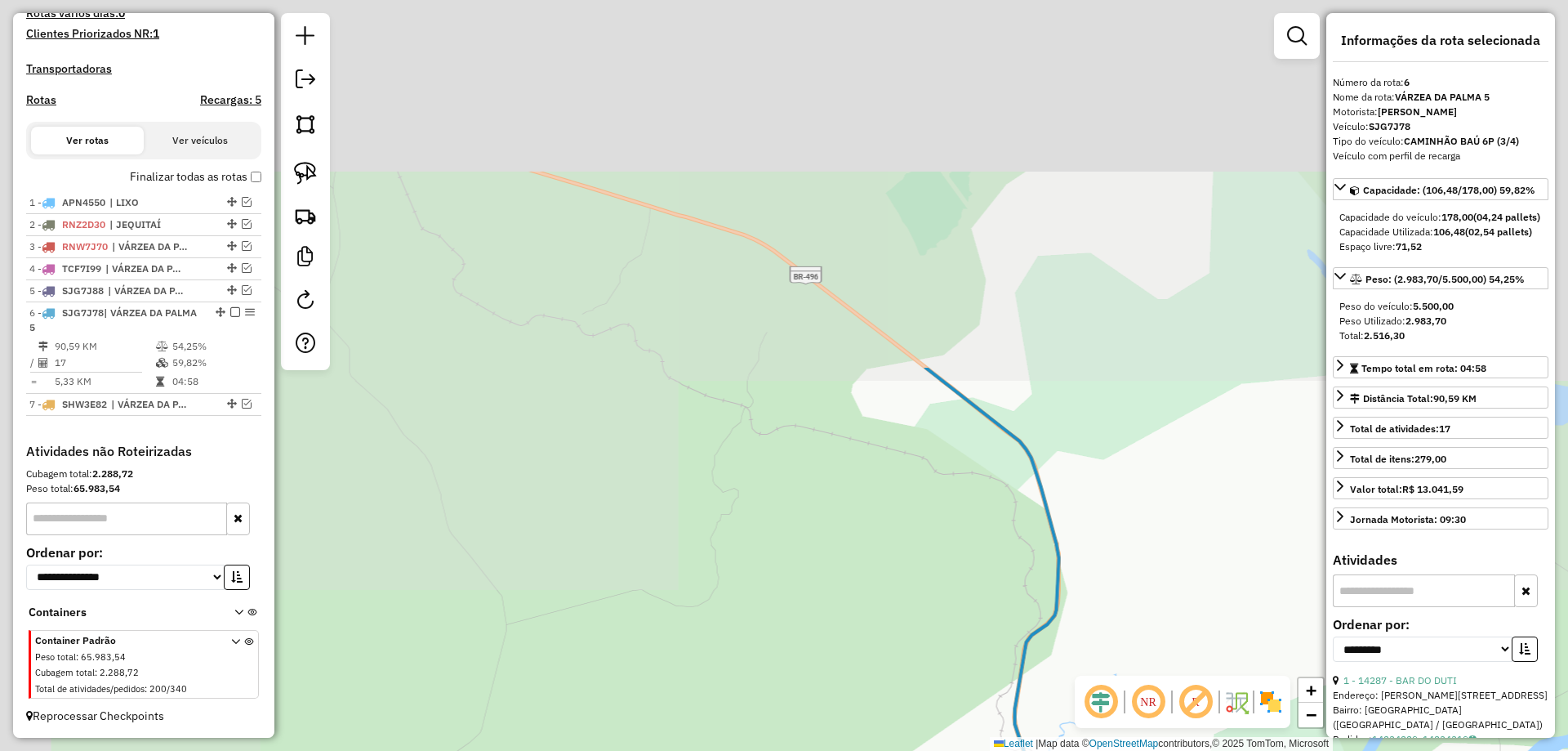
drag, startPoint x: 721, startPoint y: 509, endPoint x: 857, endPoint y: 645, distance: 192.3
click at [861, 657] on div "Janela de atendimento Grade de atendimento Capacidade Transportadoras Veículos …" at bounding box center [784, 375] width 1568 height 751
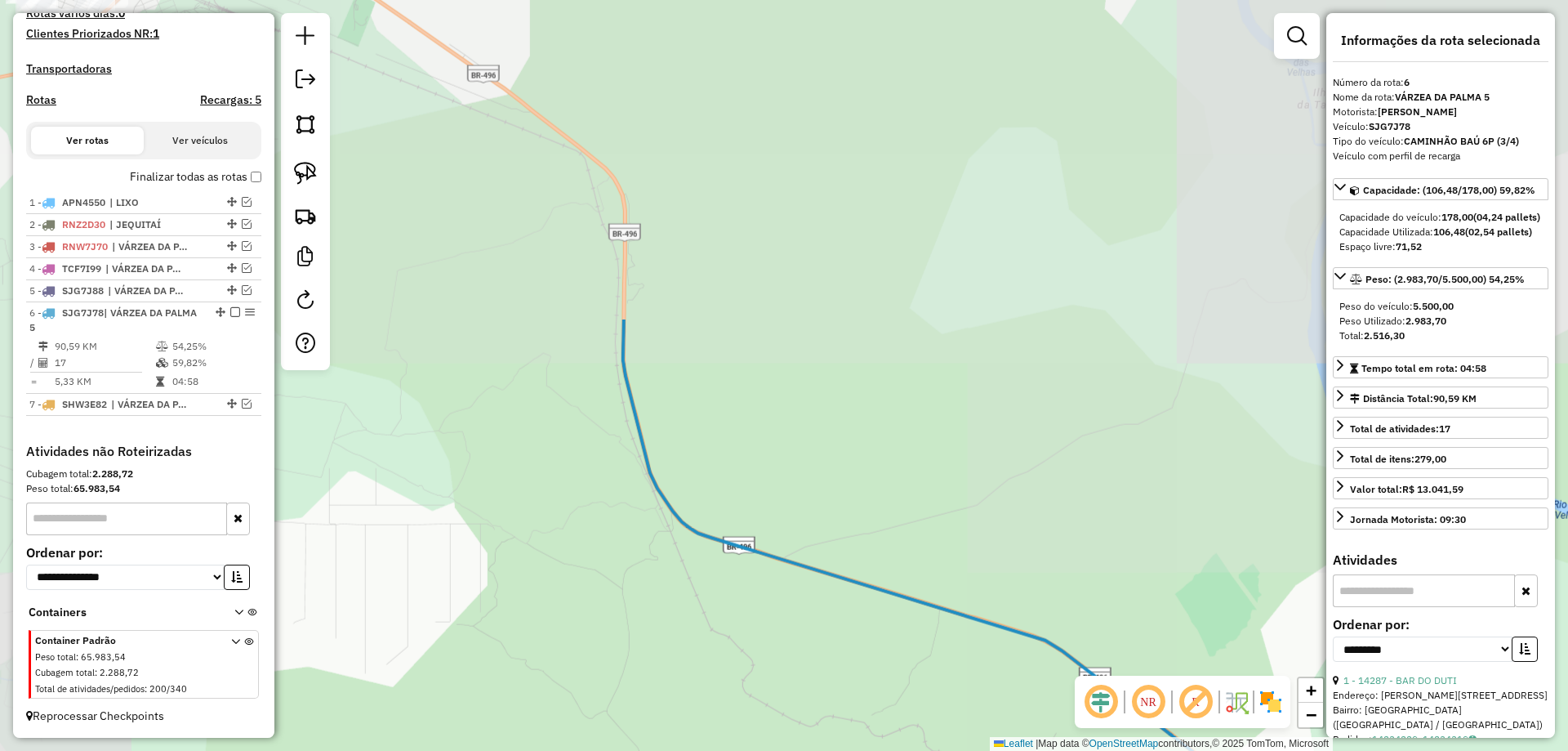
click at [744, 669] on div "Janela de atendimento Grade de atendimento Capacidade Transportadoras Veículos …" at bounding box center [784, 375] width 1568 height 751
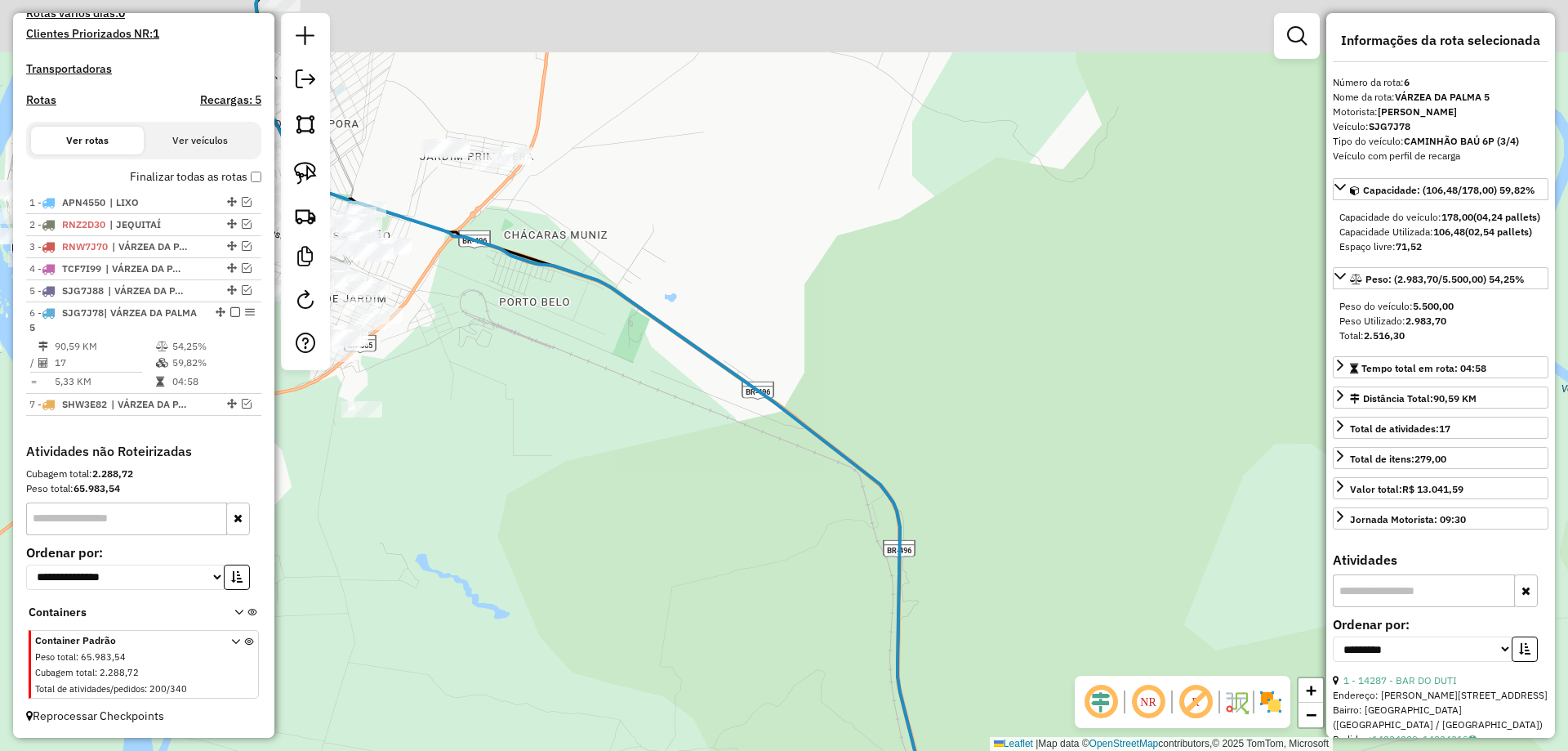
drag, startPoint x: 601, startPoint y: 381, endPoint x: 747, endPoint y: 559, distance: 230.2
click at [811, 599] on div "Janela de atendimento Grade de atendimento Capacidade Transportadoras Veículos …" at bounding box center [784, 375] width 1568 height 751
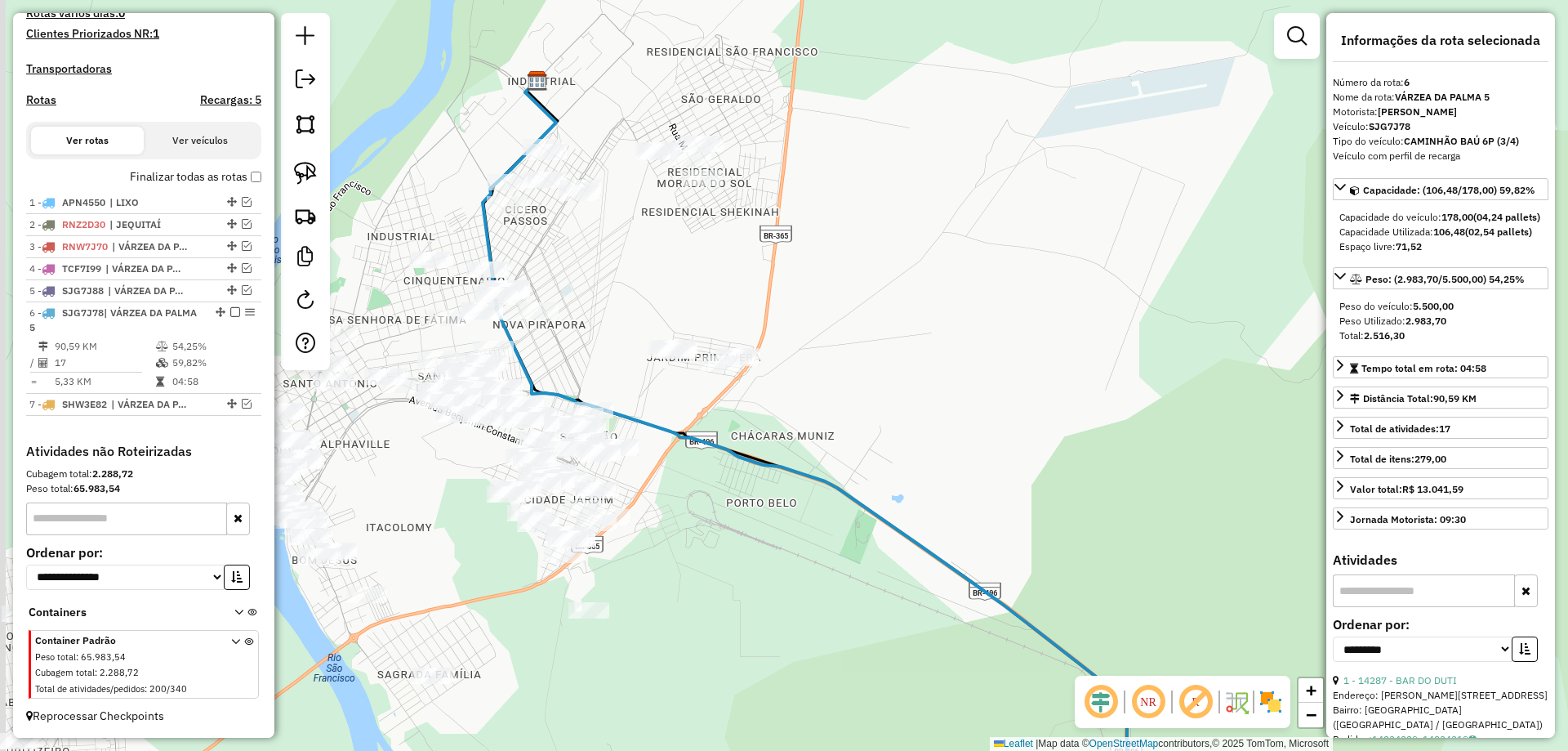
drag, startPoint x: 658, startPoint y: 514, endPoint x: 674, endPoint y: 497, distance: 23.3
click at [674, 497] on div "Janela de atendimento Grade de atendimento Capacidade Transportadoras Veículos …" at bounding box center [784, 375] width 1568 height 751
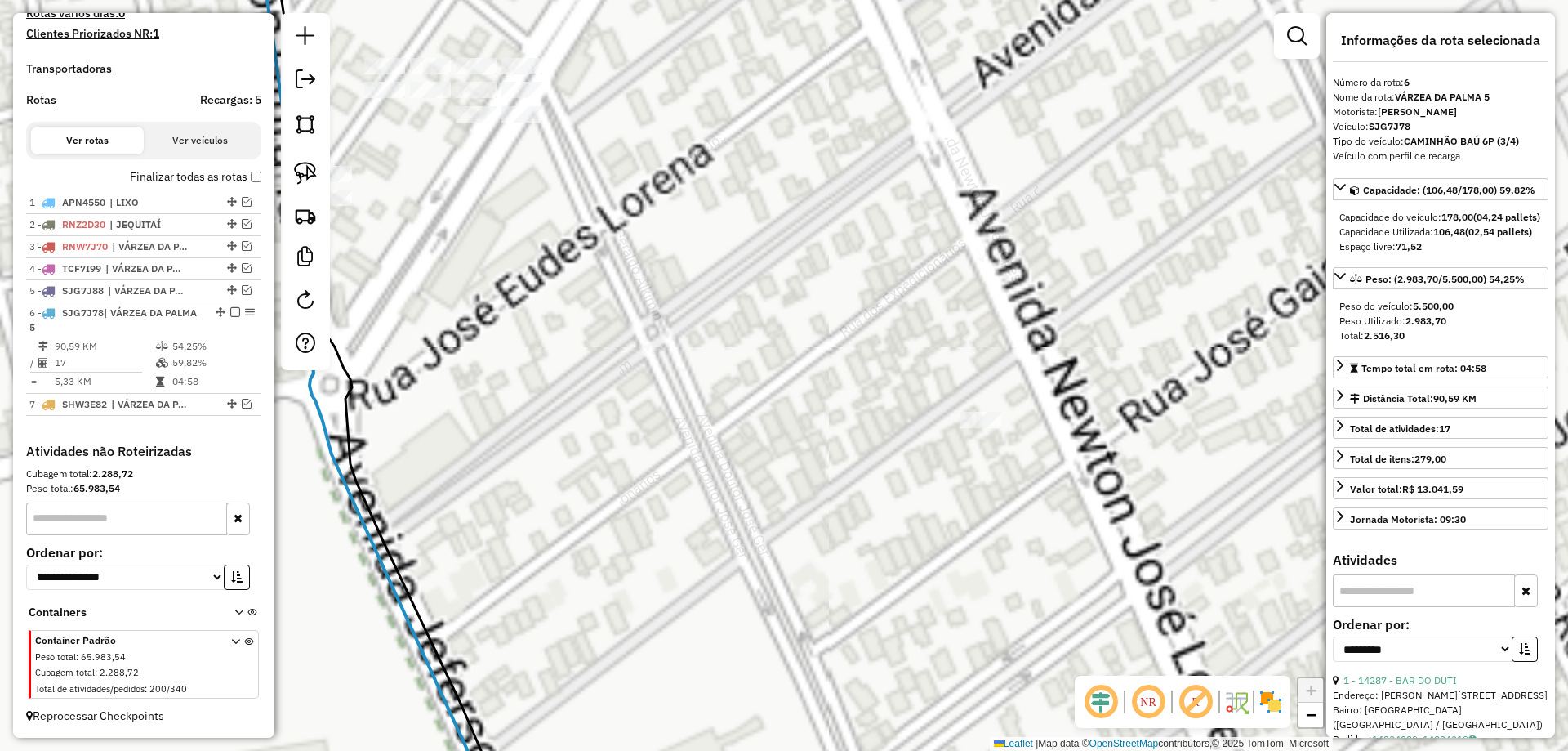
drag, startPoint x: 560, startPoint y: 366, endPoint x: 619, endPoint y: 427, distance: 84.9
click at [626, 443] on div "Janela de atendimento Grade de atendimento Capacidade Transportadoras Veículos …" at bounding box center [784, 375] width 1568 height 751
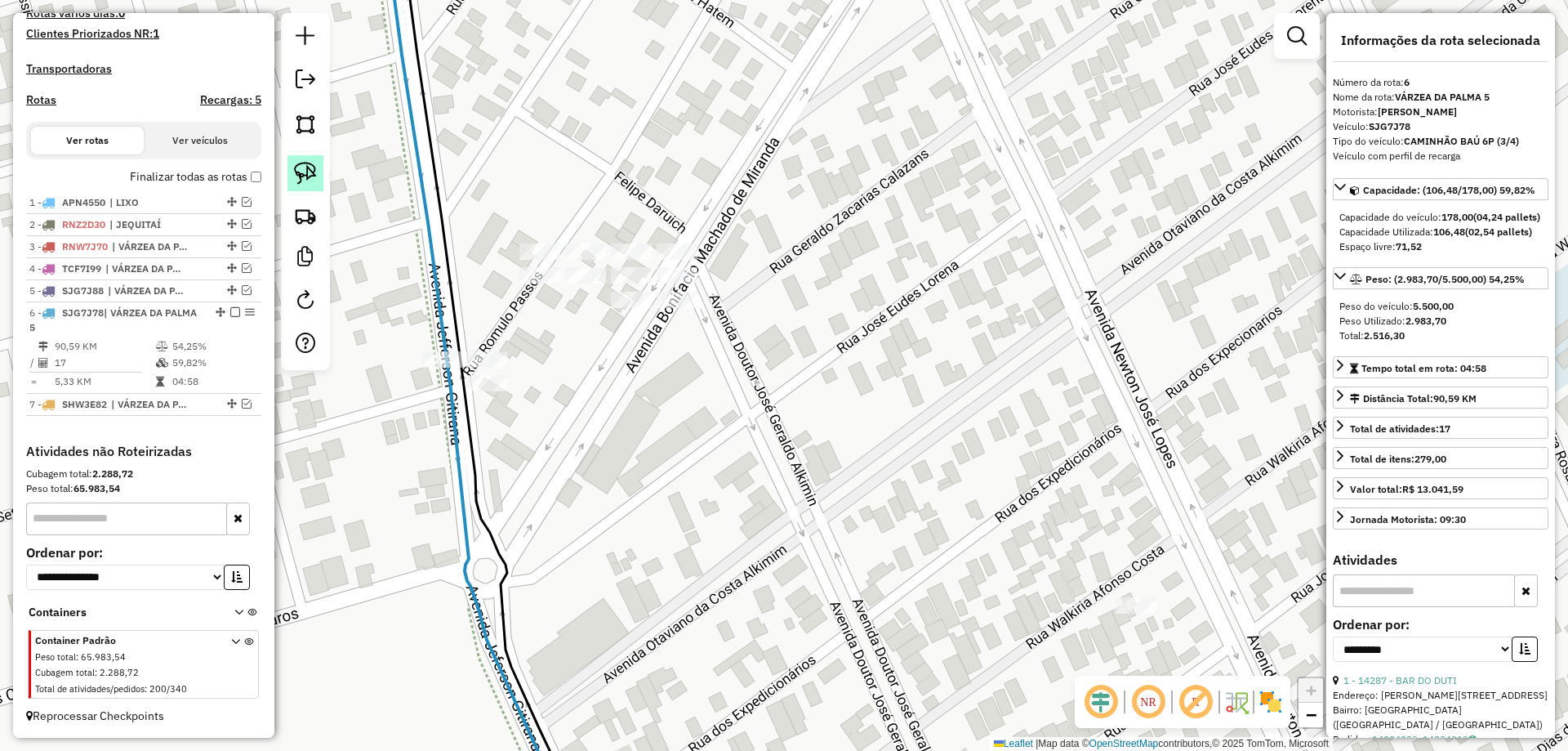
click at [316, 182] on img at bounding box center [306, 174] width 23 height 23
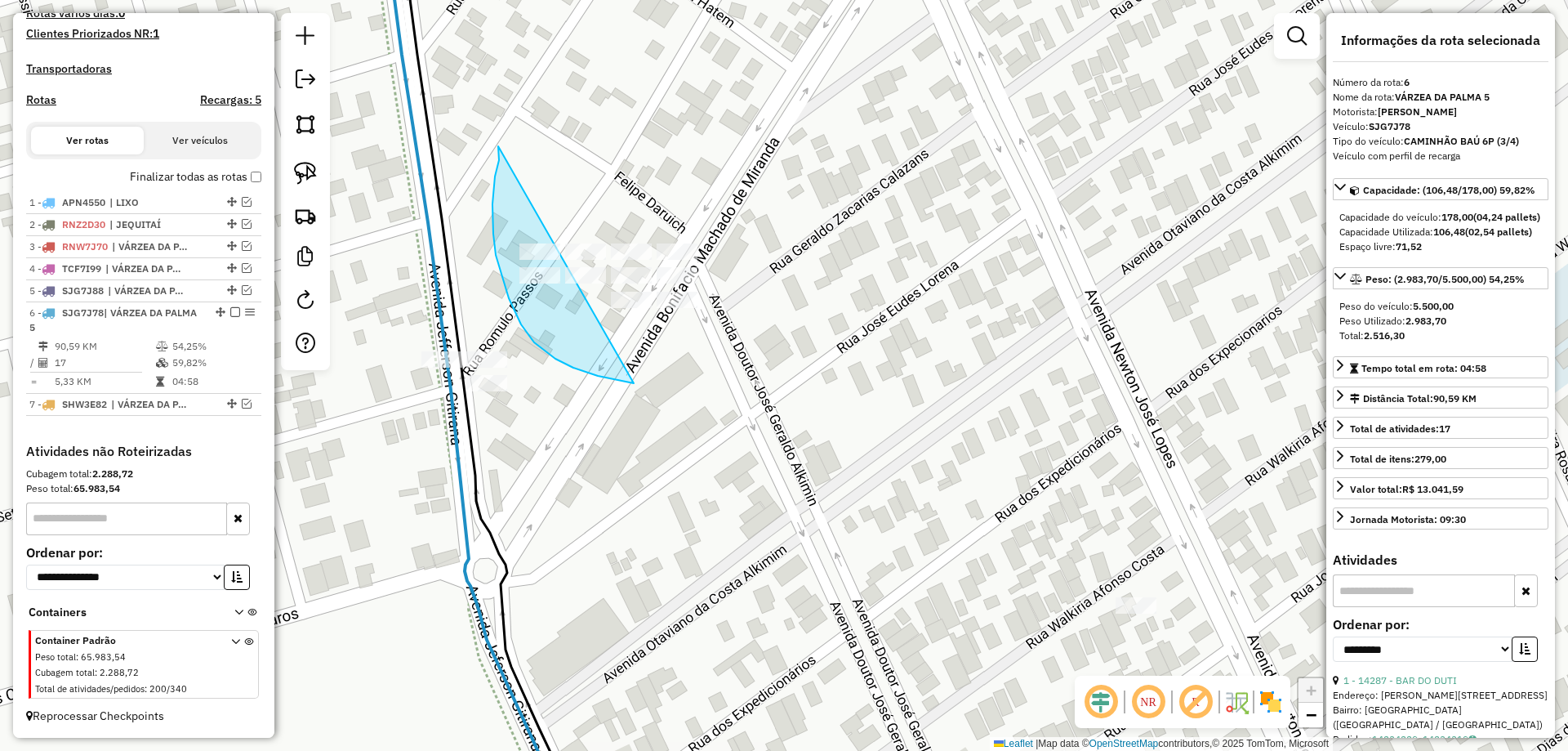
drag, startPoint x: 494, startPoint y: 184, endPoint x: 814, endPoint y: 214, distance: 321.4
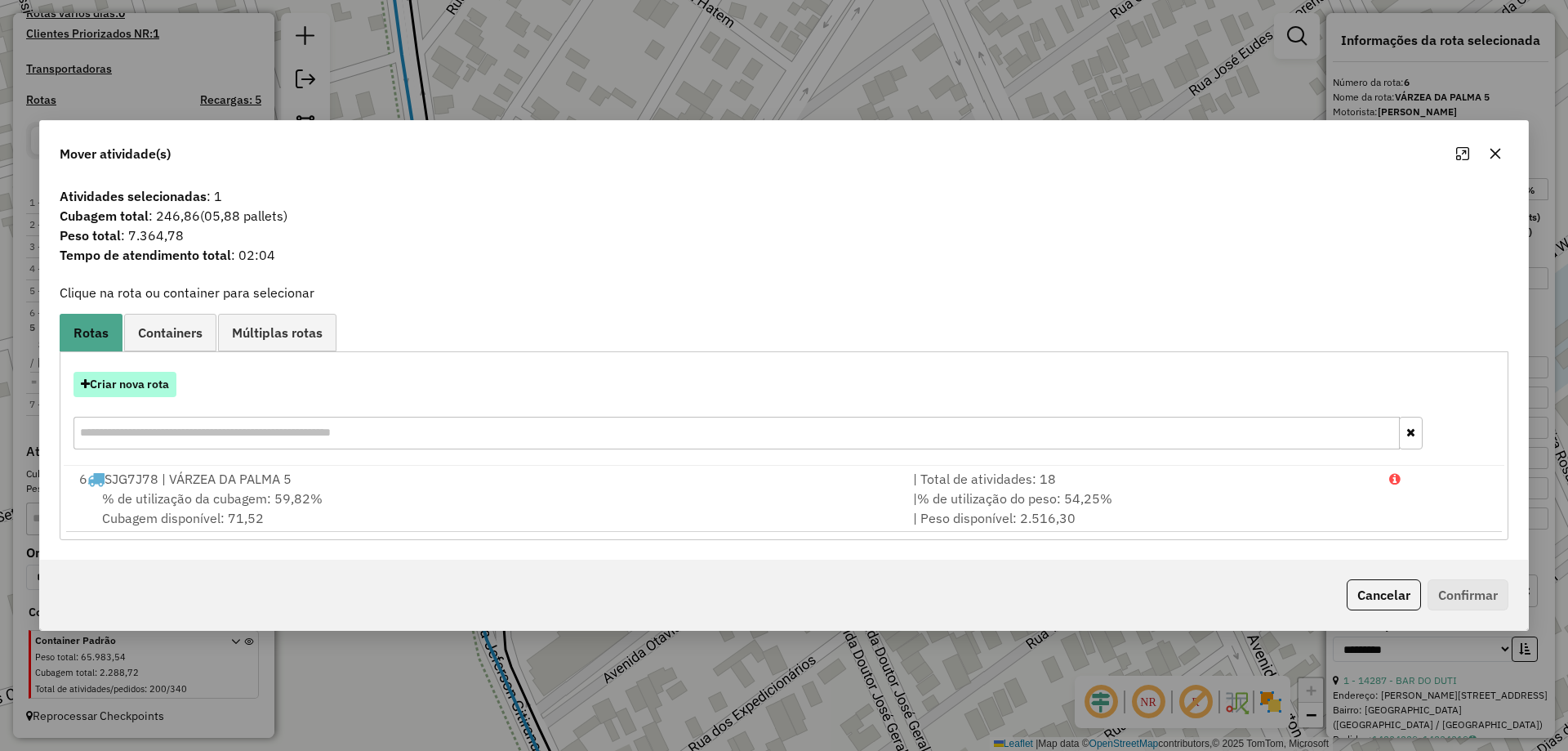
click at [128, 380] on button "Criar nova rota" at bounding box center [125, 384] width 103 height 25
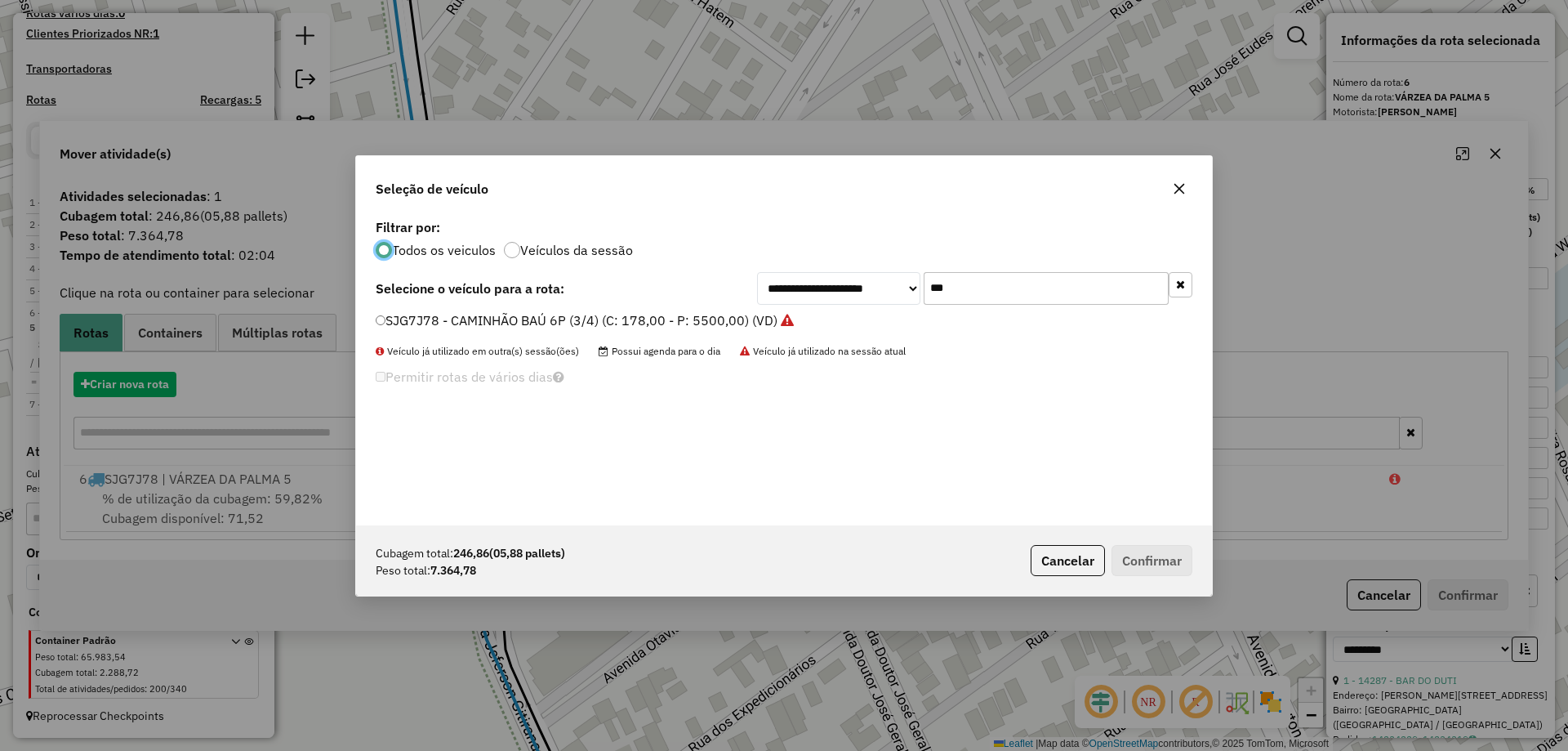
scroll to position [9, 5]
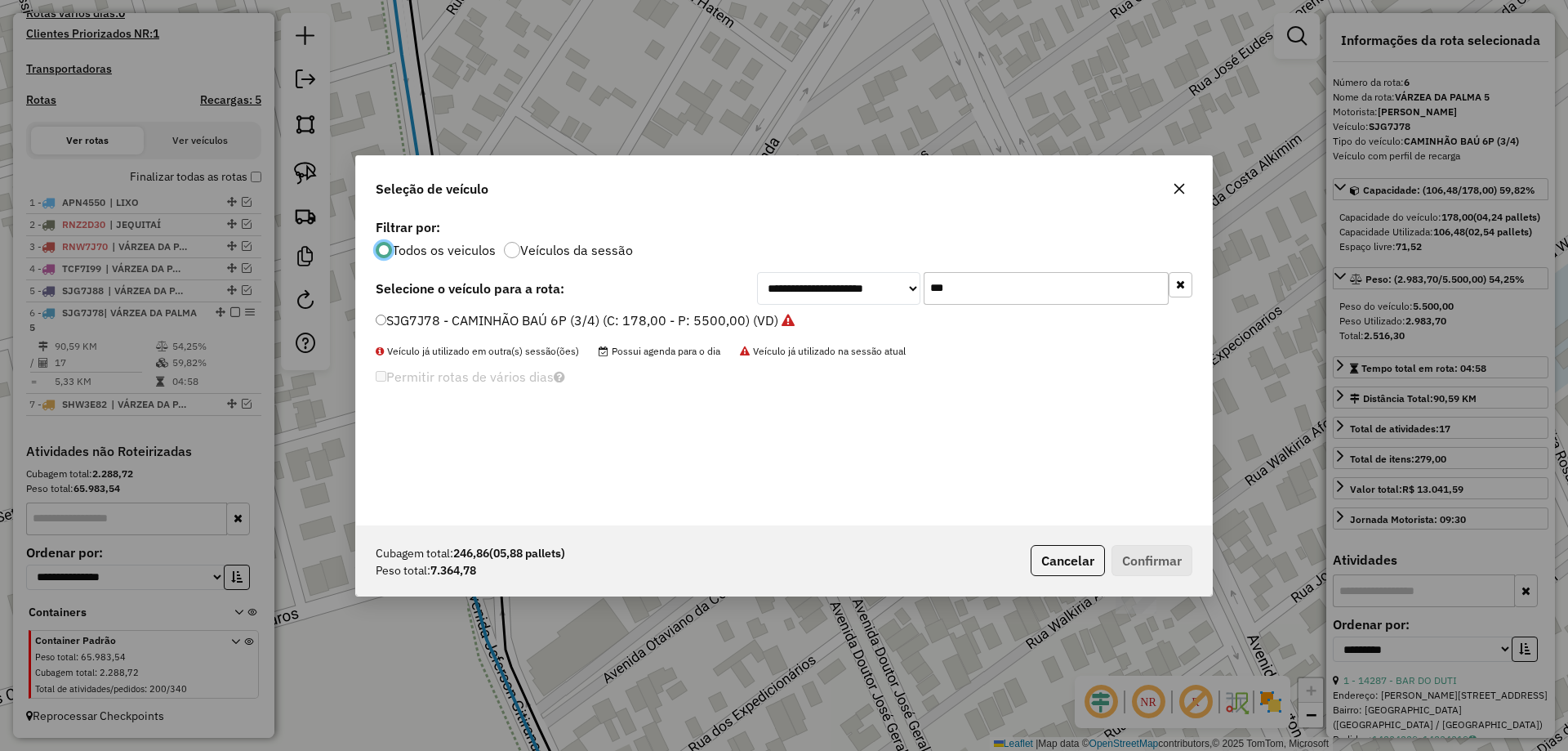
click at [921, 294] on div "**********" at bounding box center [974, 289] width 435 height 33
click at [934, 291] on input "***" at bounding box center [1045, 289] width 245 height 33
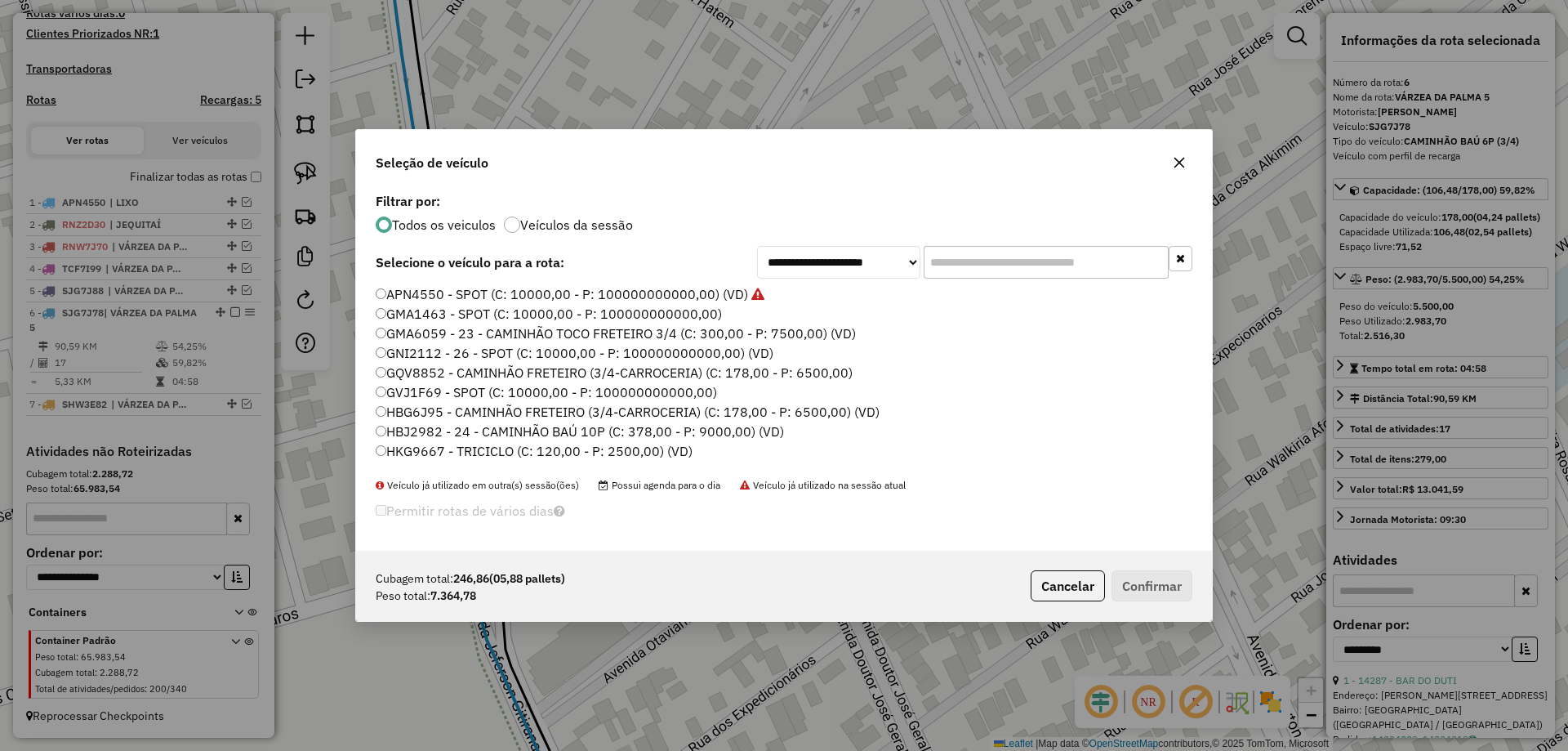
click at [410, 349] on label "GNI2112 - 26 - SPOT (C: 10000,00 - P: 100000000000,00) (VD)" at bounding box center [574, 353] width 398 height 19
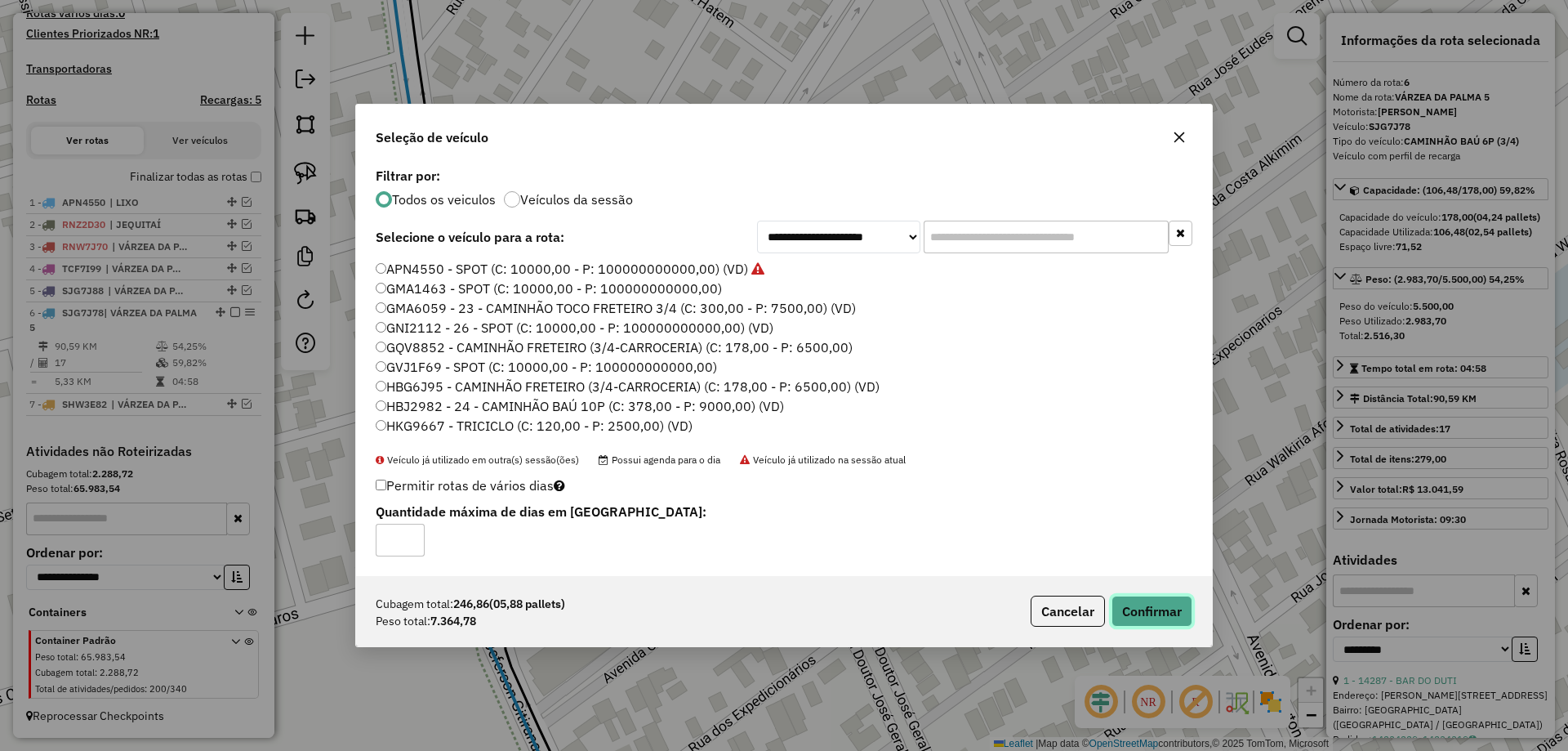
click at [1136, 608] on button "Confirmar" at bounding box center [1152, 611] width 81 height 31
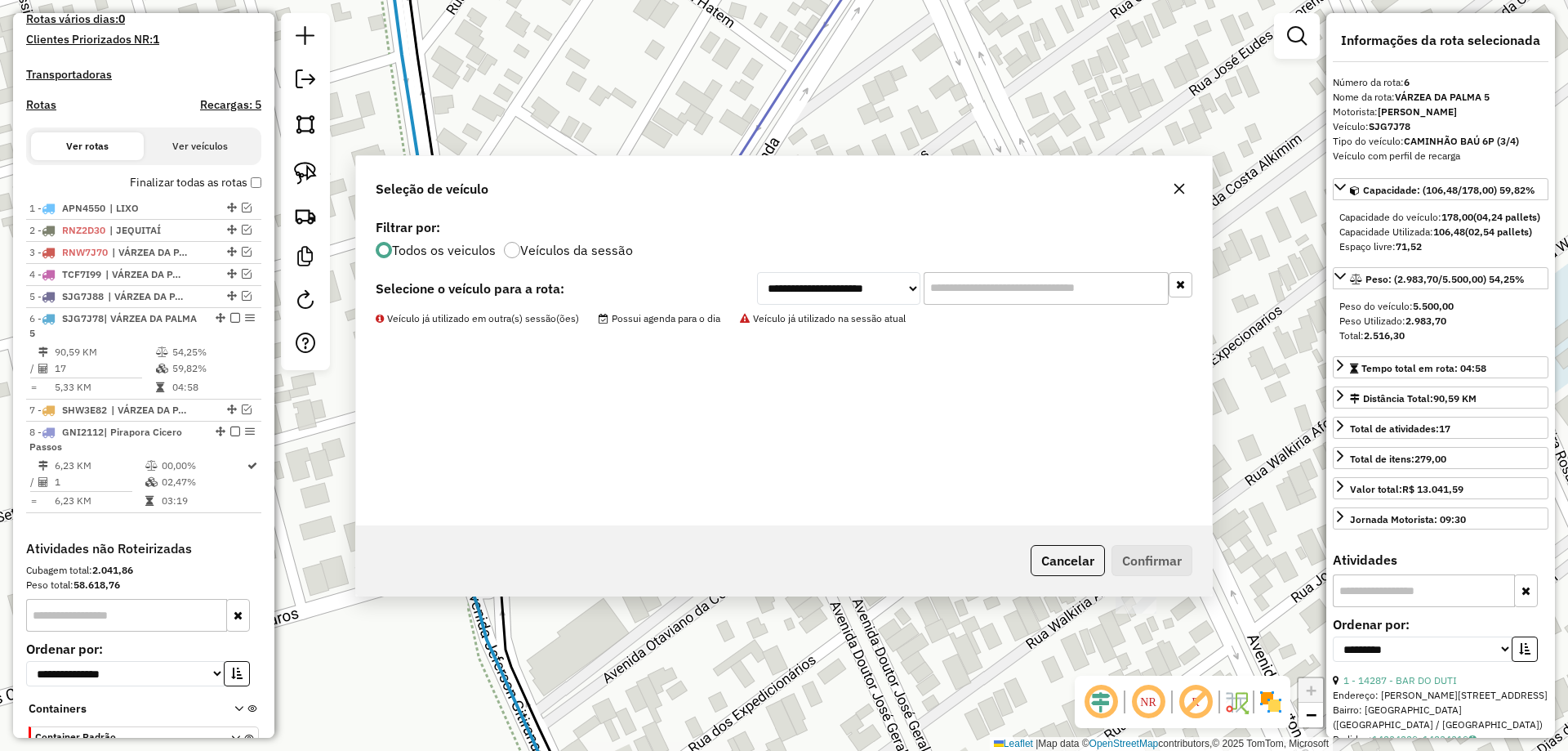
scroll to position [565, 0]
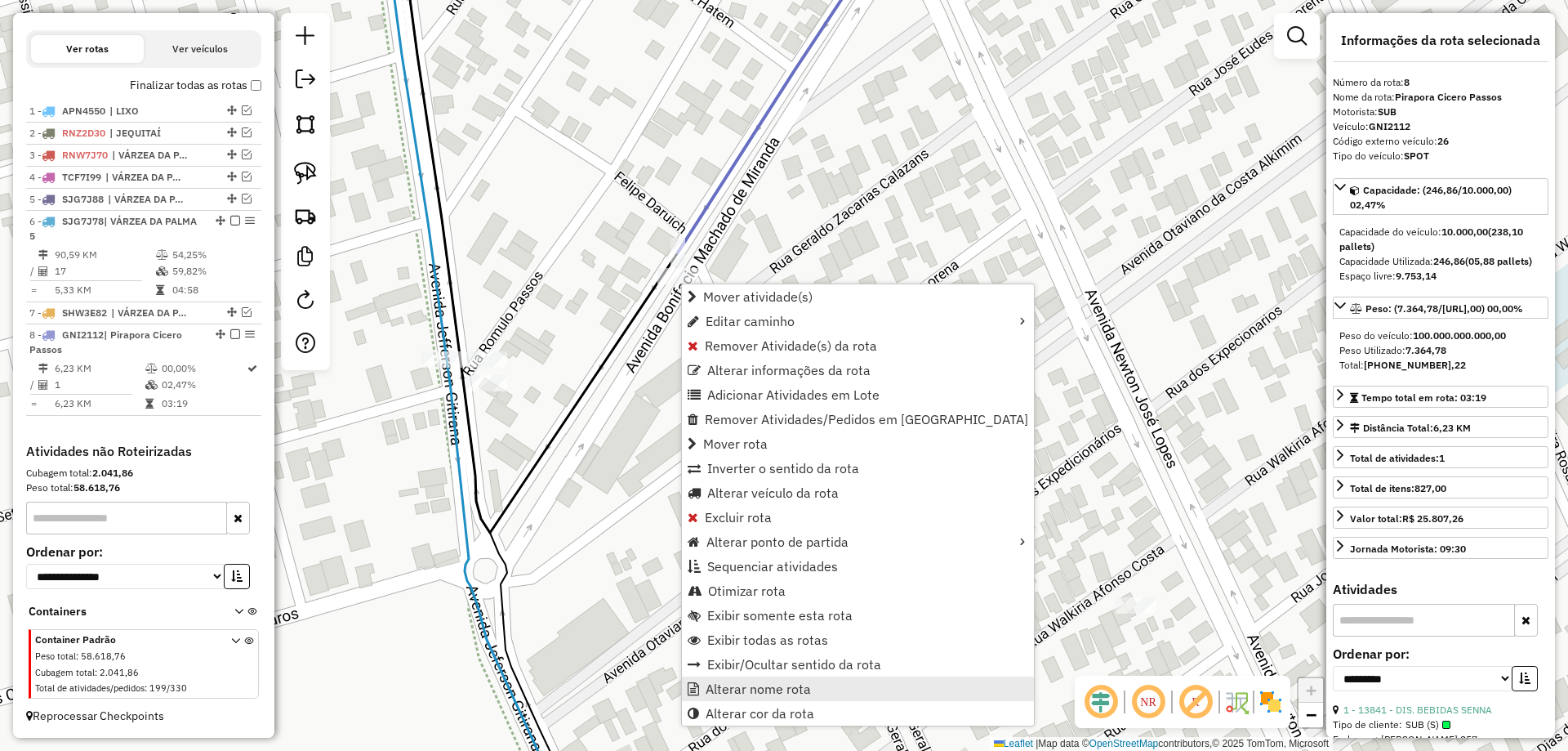
click at [745, 685] on span "Alterar nome rota" at bounding box center [759, 689] width 105 height 13
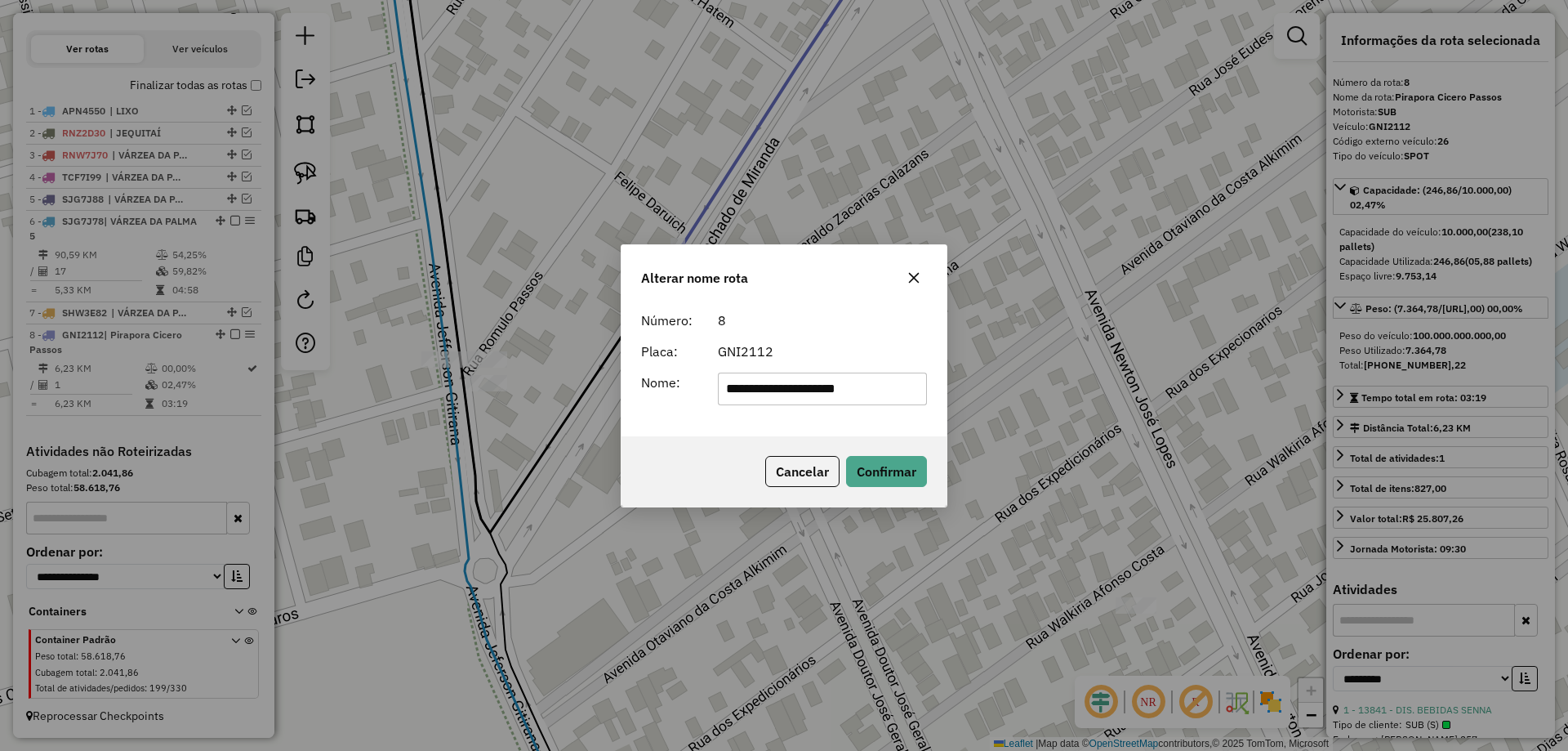
click at [813, 391] on input "**********" at bounding box center [823, 388] width 210 height 33
type input "**********"
click at [875, 471] on button "Confirmar" at bounding box center [886, 471] width 81 height 31
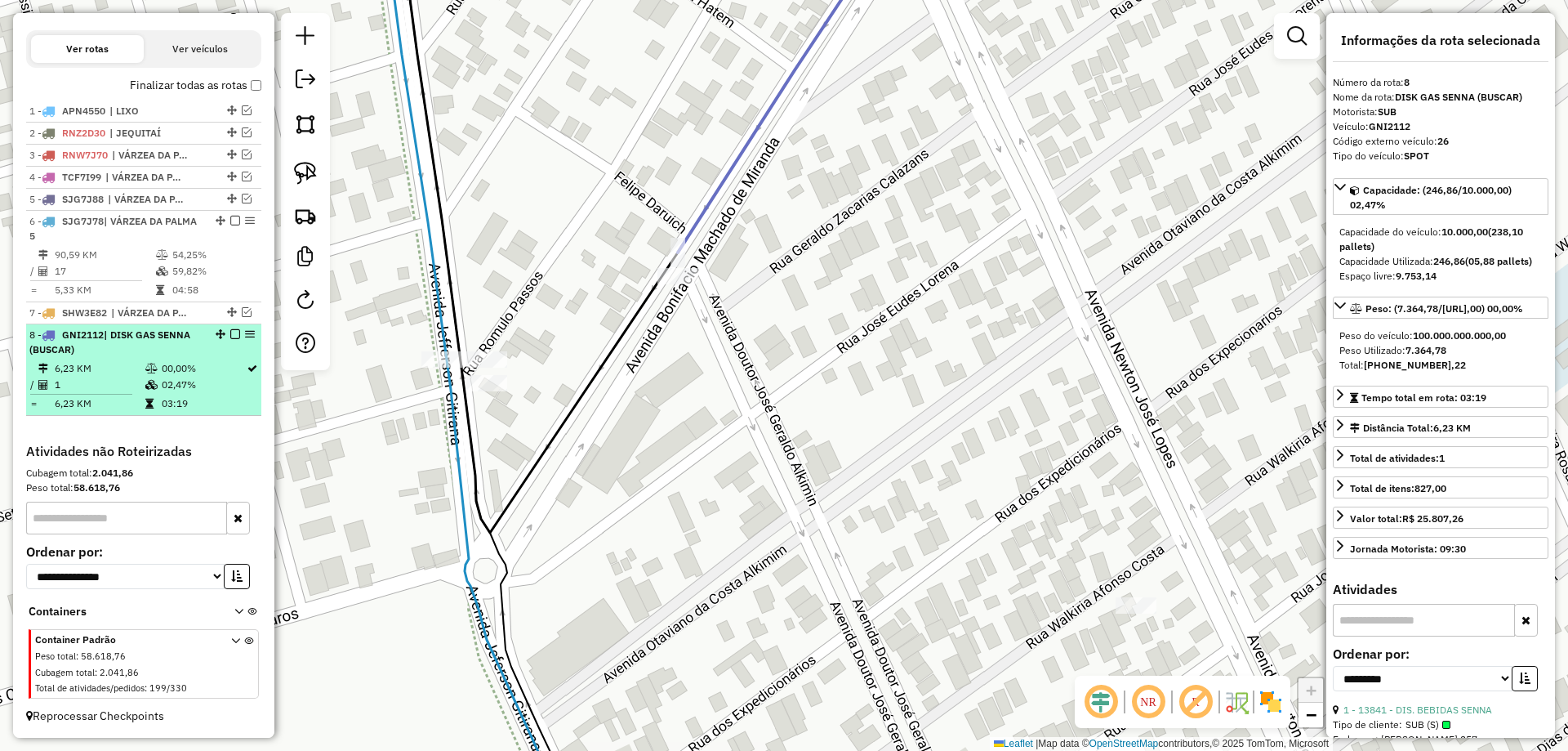
click at [230, 333] on em at bounding box center [235, 334] width 10 height 10
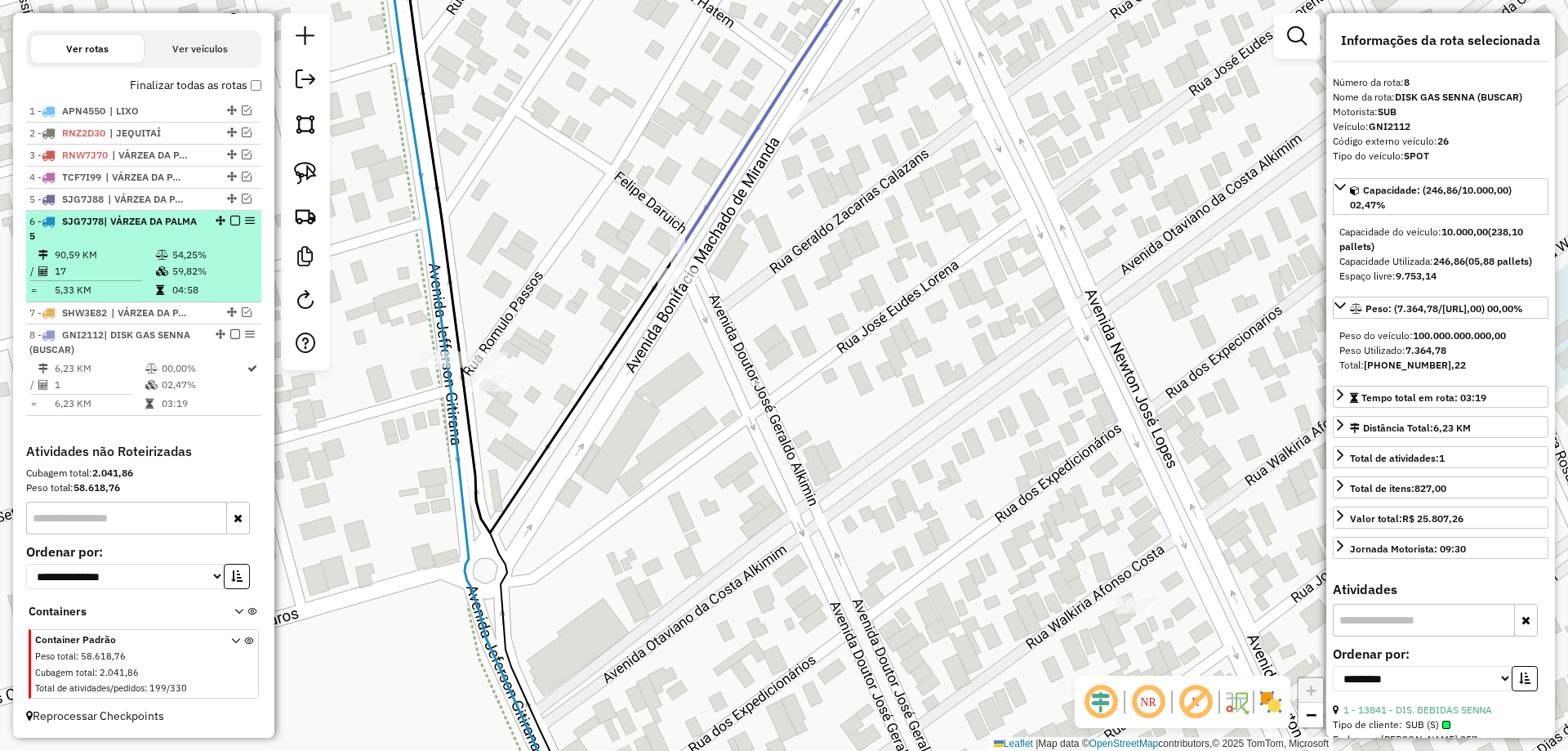
scroll to position [496, 0]
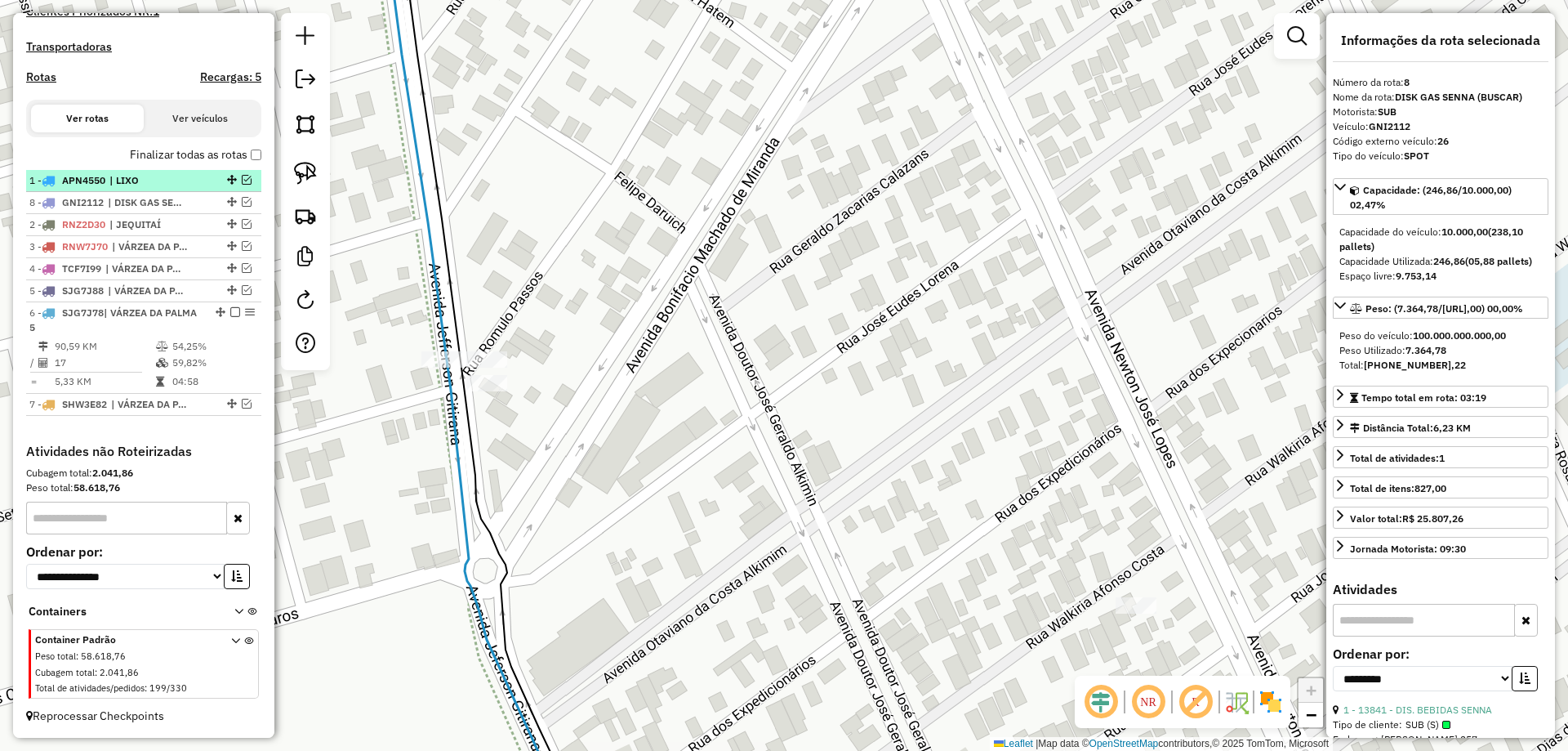
drag, startPoint x: 226, startPoint y: 401, endPoint x: 197, endPoint y: 192, distance: 211.0
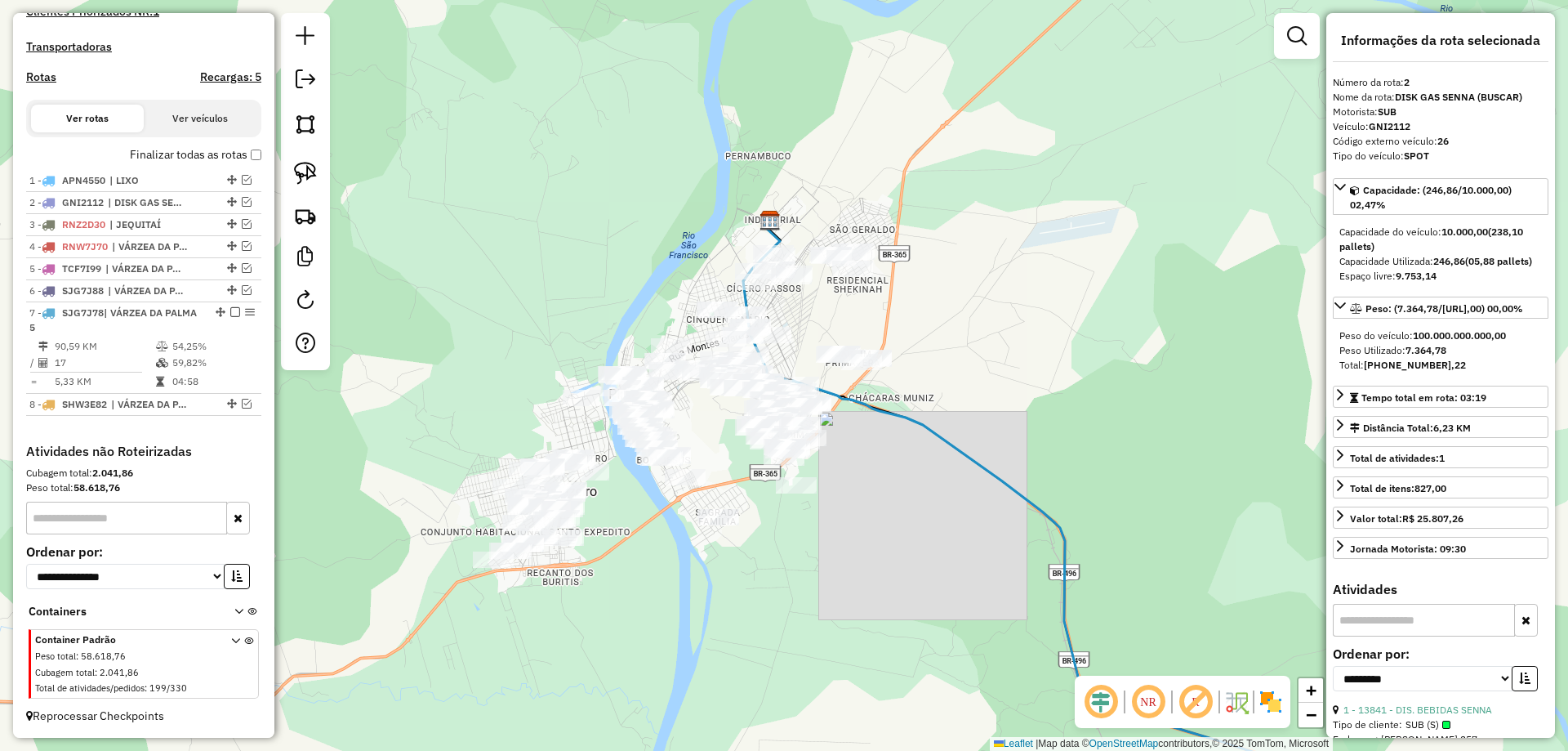
drag, startPoint x: 875, startPoint y: 434, endPoint x: 827, endPoint y: 183, distance: 255.5
click at [827, 184] on div "Janela de atendimento Grade de atendimento Capacidade Transportadoras Veículos …" at bounding box center [784, 375] width 1568 height 751
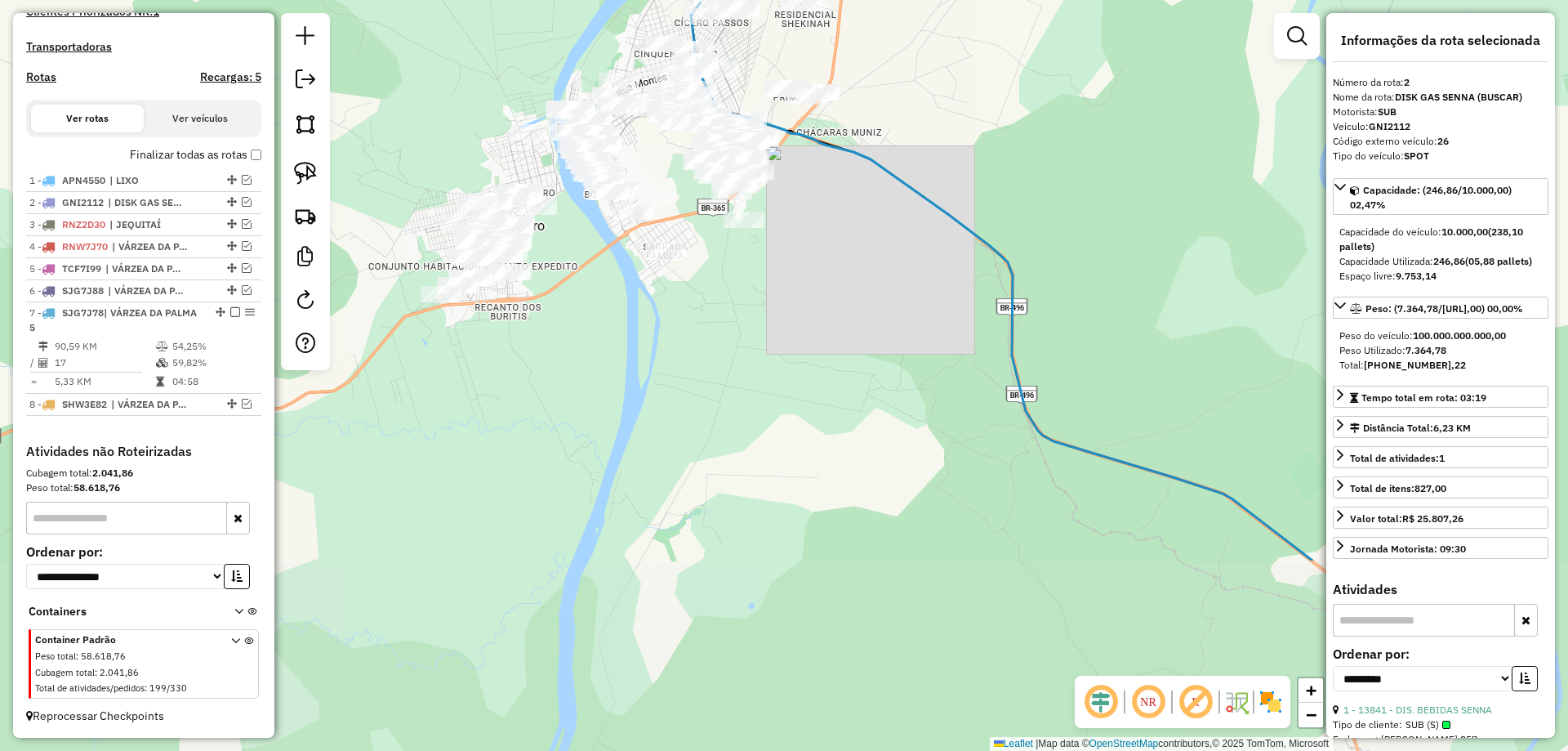
drag, startPoint x: 879, startPoint y: 404, endPoint x: 697, endPoint y: 204, distance: 270.4
click at [728, 216] on div "Janela de atendimento Grade de atendimento Capacidade Transportadoras Veículos …" at bounding box center [784, 375] width 1568 height 751
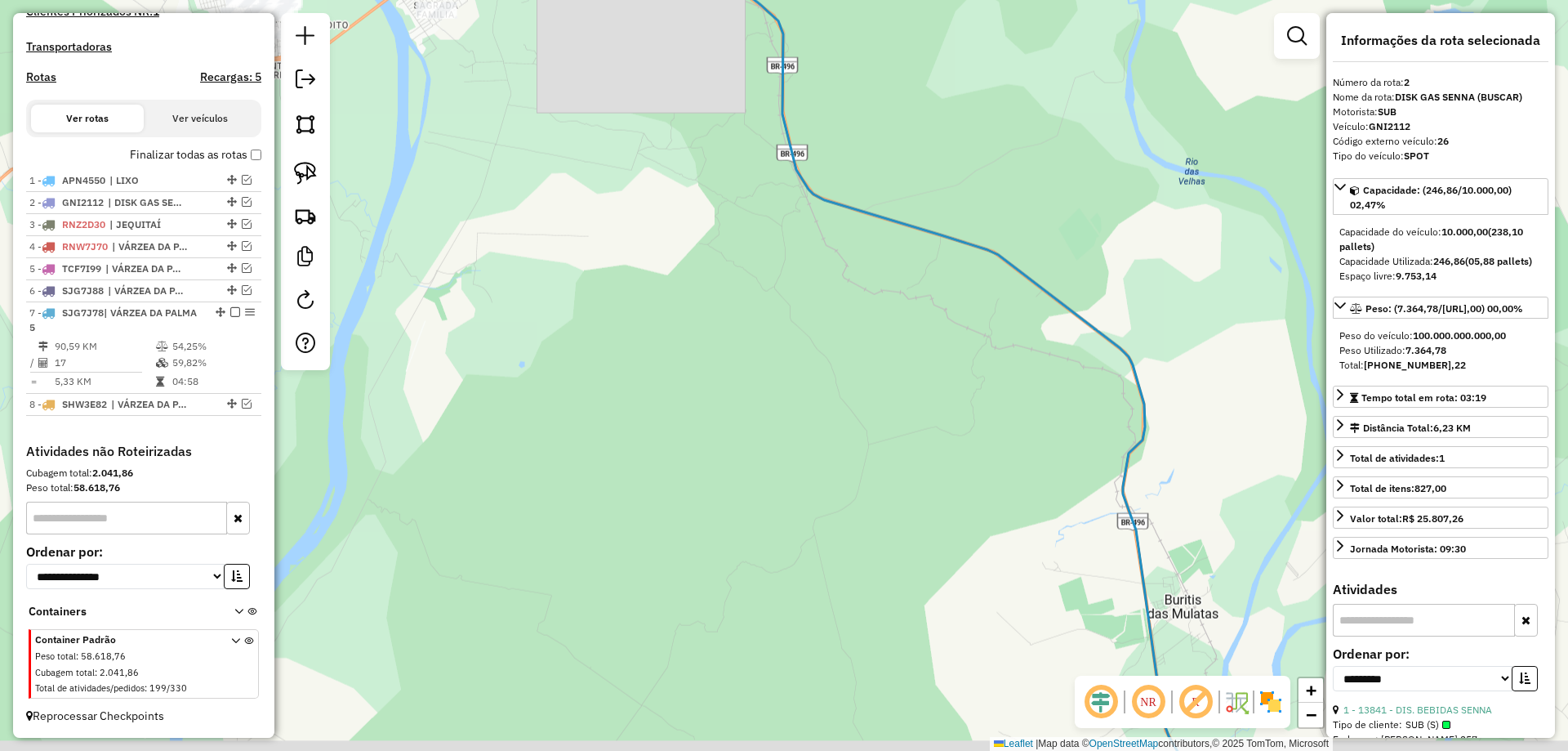
drag, startPoint x: 824, startPoint y: 317, endPoint x: 633, endPoint y: 223, distance: 212.9
click at [633, 223] on div "Janela de atendimento Grade de atendimento Capacidade Transportadoras Veículos …" at bounding box center [784, 375] width 1568 height 751
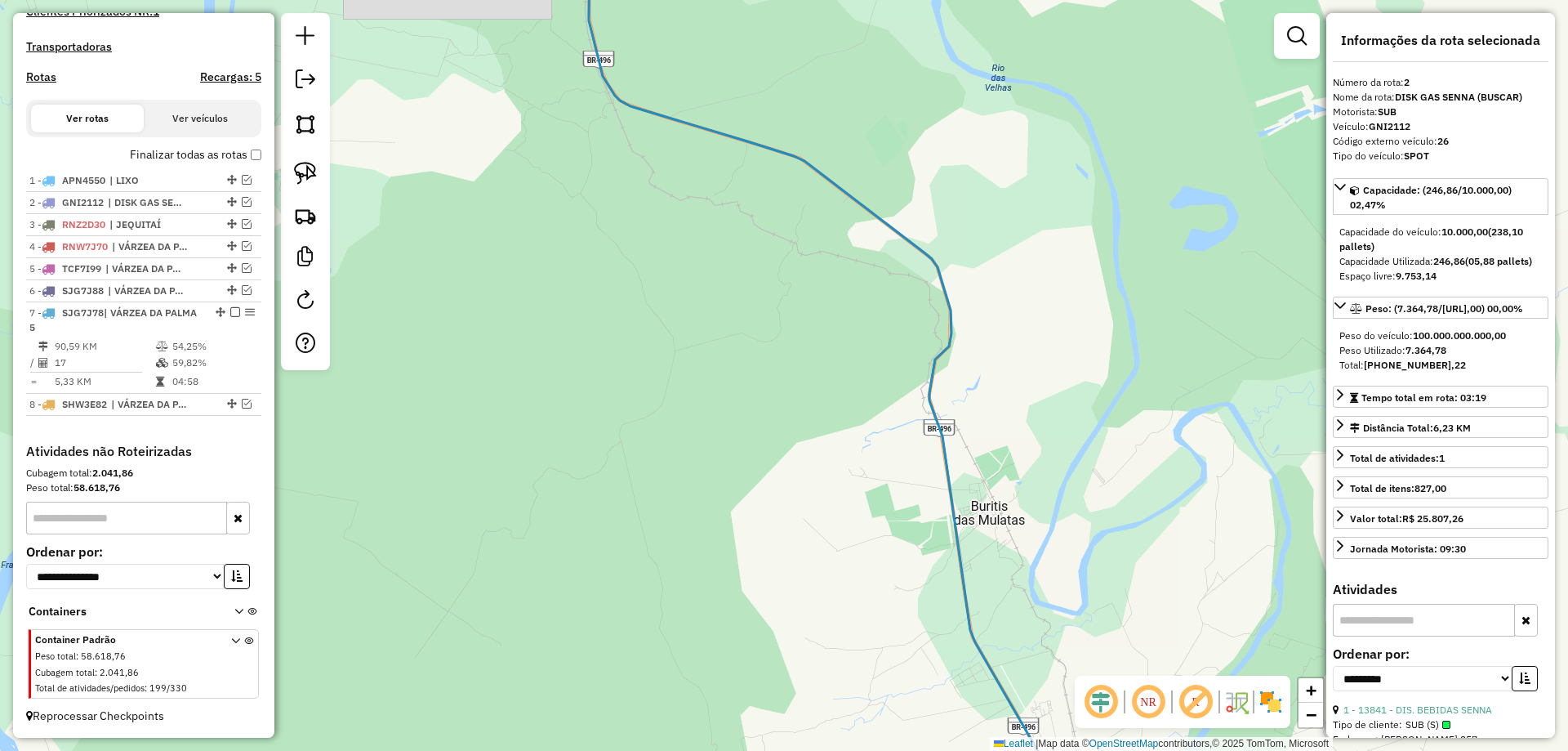
drag, startPoint x: 629, startPoint y: 261, endPoint x: 481, endPoint y: 17, distance: 285.4
click at [487, 0] on html "Aguarde... Pop-up bloqueado! Seu navegador bloqueou automáticamente a abertura …" at bounding box center [784, 375] width 1568 height 751
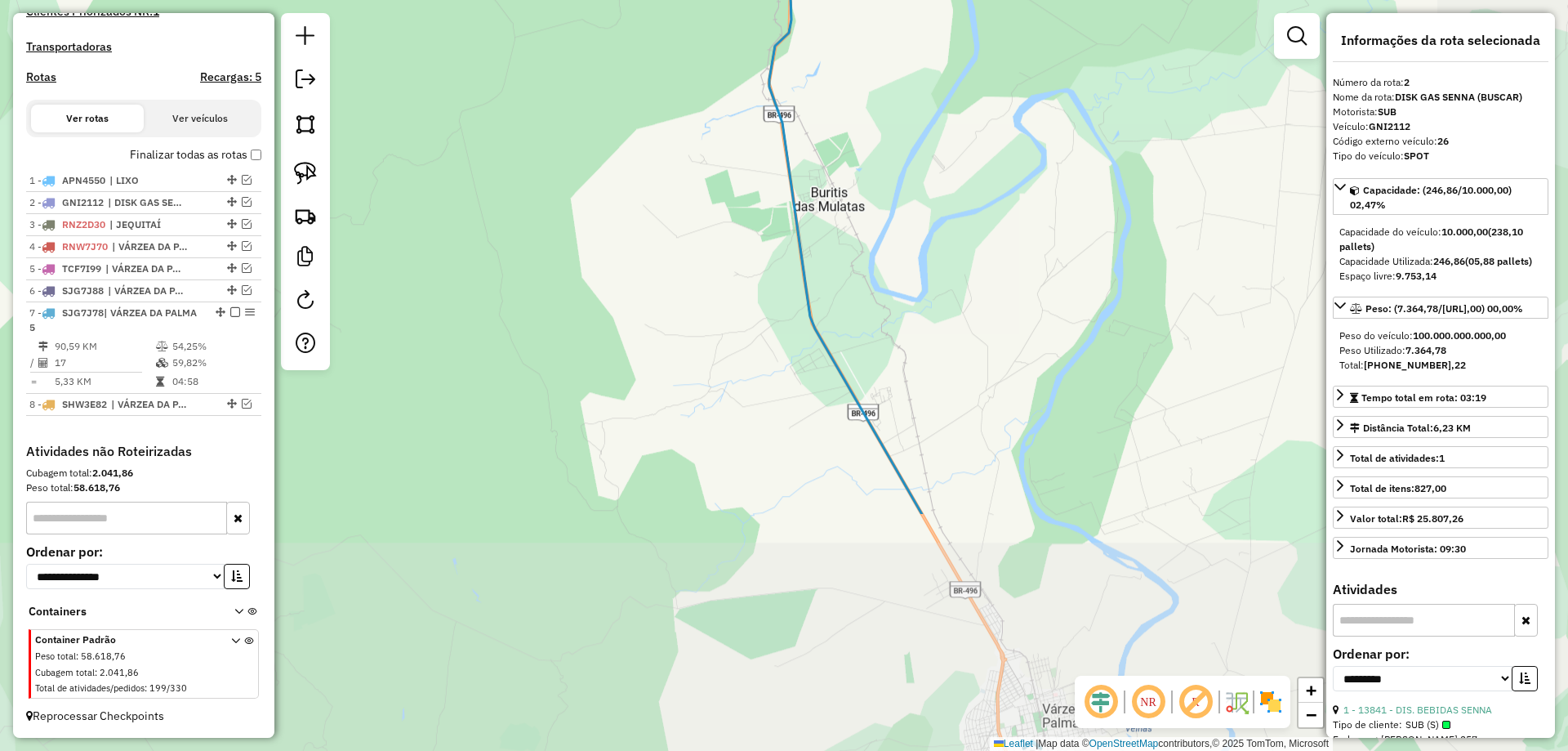
drag, startPoint x: 599, startPoint y: 264, endPoint x: 478, endPoint y: 121, distance: 187.3
click at [490, 132] on div "Janela de atendimento Grade de atendimento Capacidade Transportadoras Veículos …" at bounding box center [784, 375] width 1568 height 751
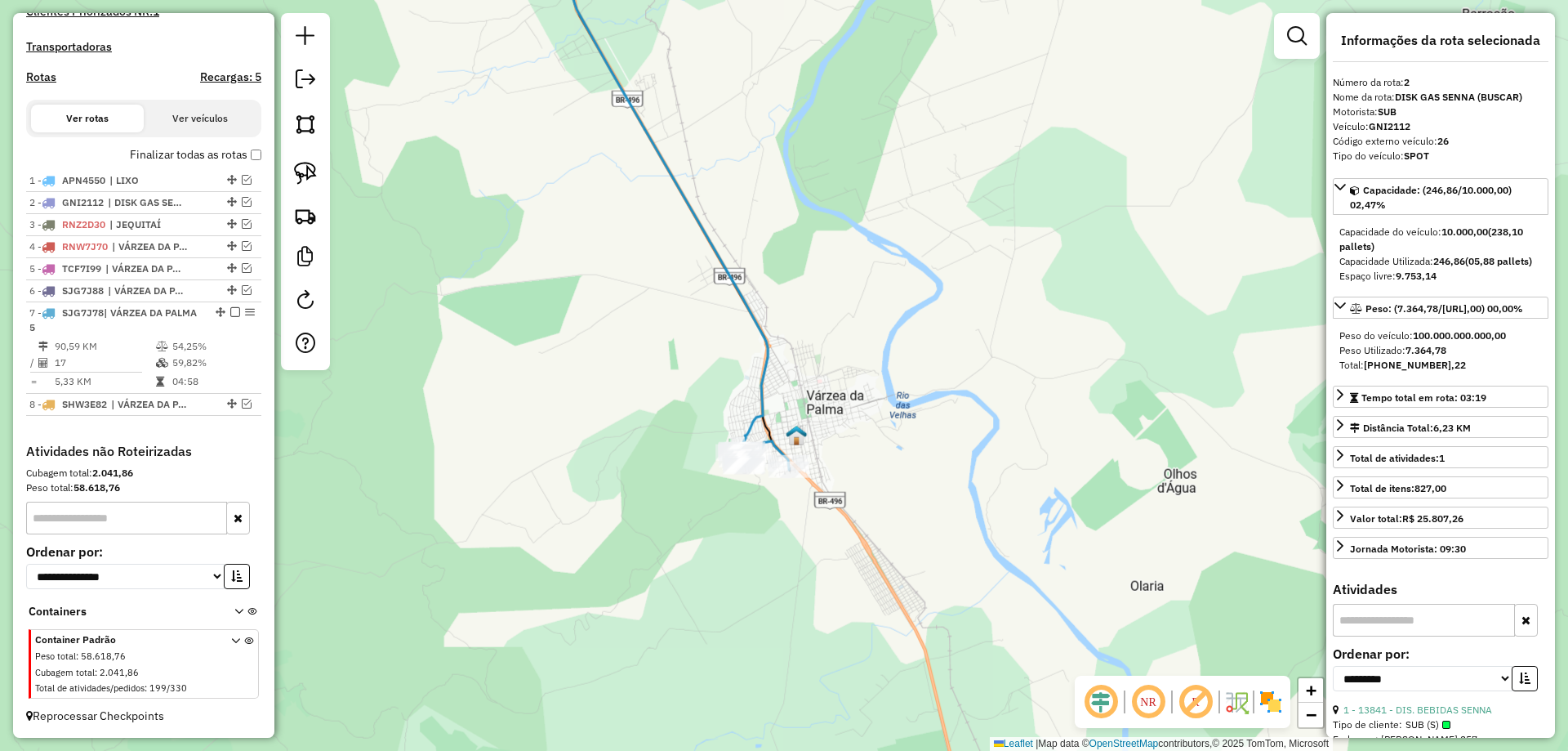
drag, startPoint x: 751, startPoint y: 322, endPoint x: 784, endPoint y: 459, distance: 140.9
click at [767, 420] on icon at bounding box center [657, 138] width 220 height 624
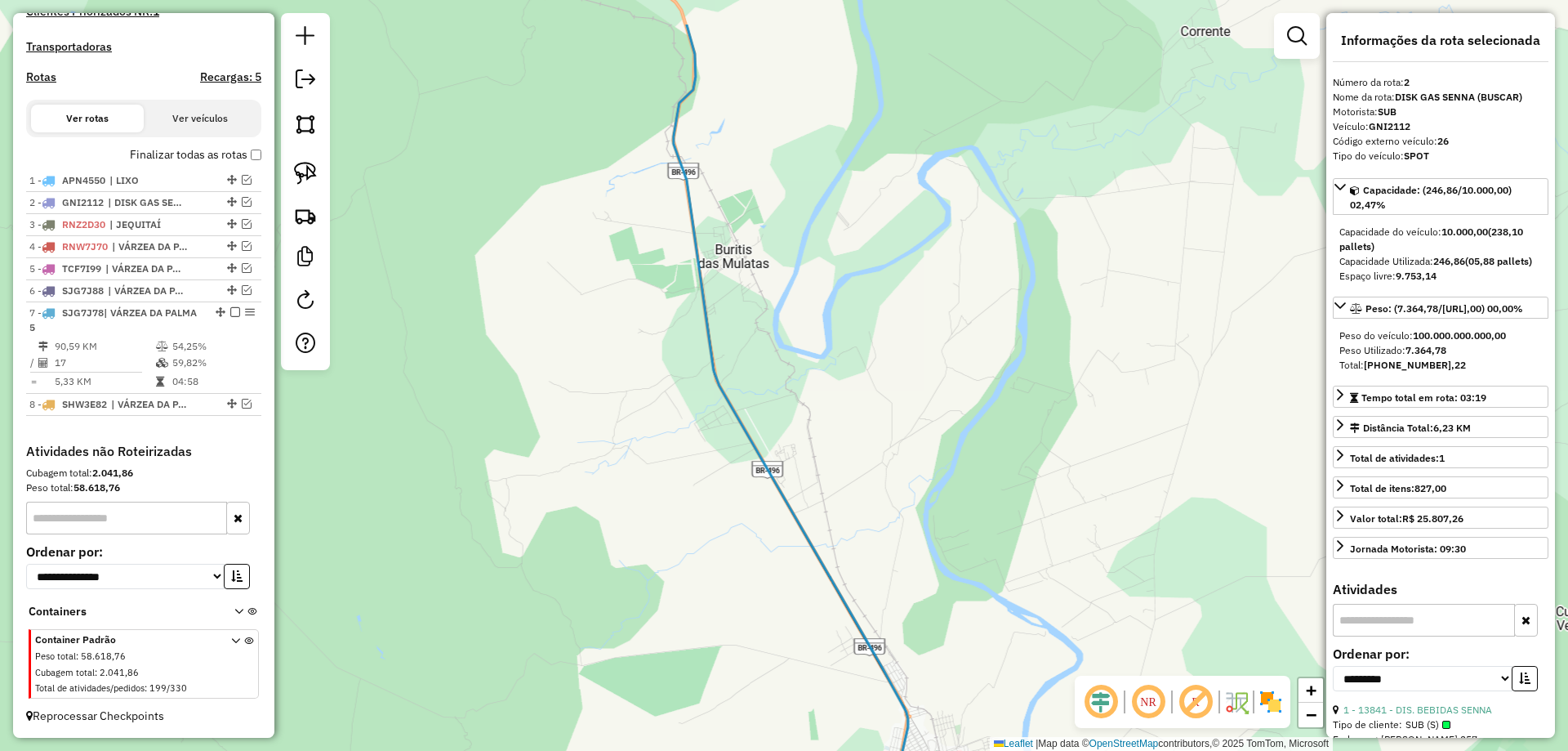
drag, startPoint x: 713, startPoint y: 420, endPoint x: 689, endPoint y: 487, distance: 71.2
click at [761, 489] on div "Janela de atendimento Grade de atendimento Capacidade Transportadoras Veículos …" at bounding box center [784, 375] width 1568 height 751
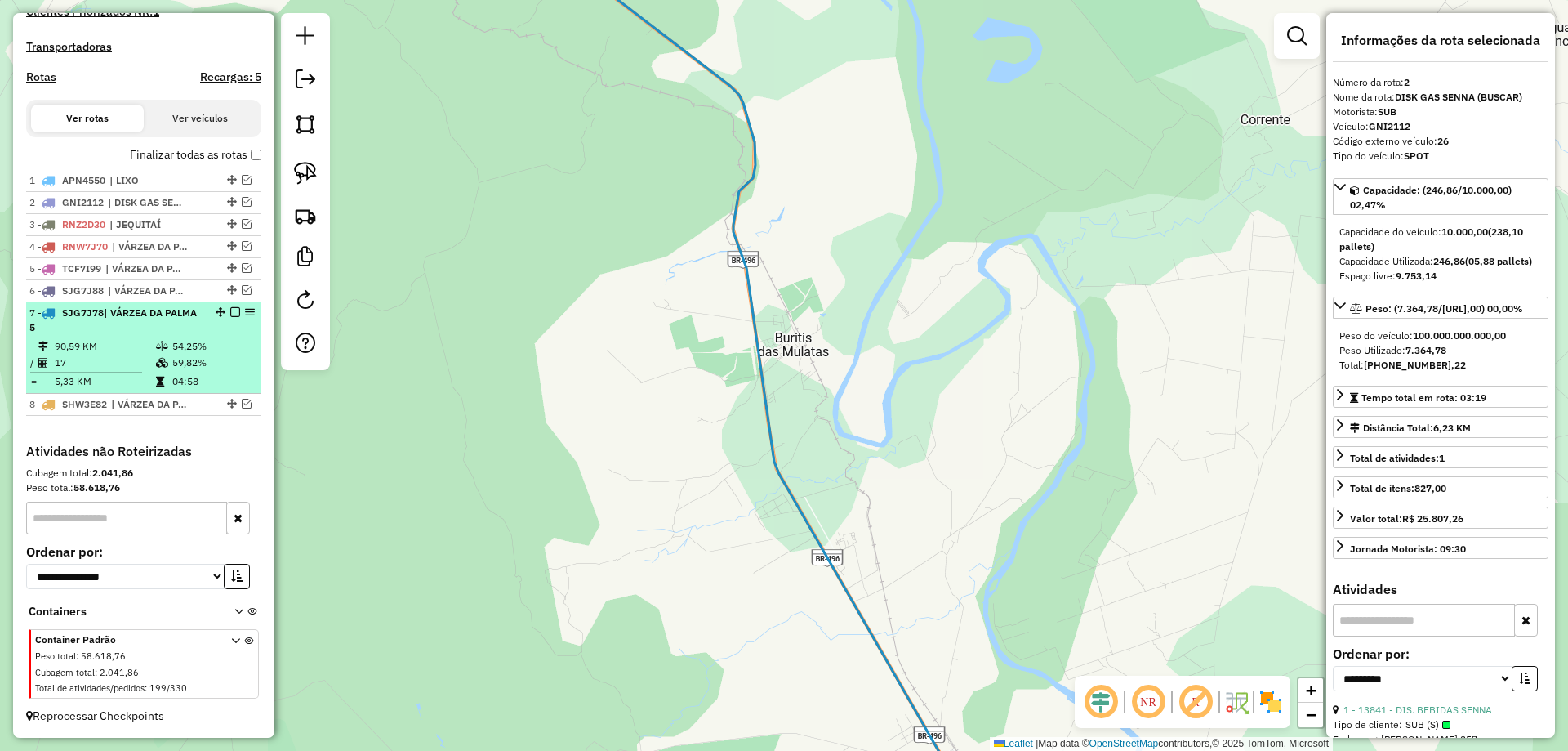
click at [231, 314] on em at bounding box center [235, 312] width 10 height 10
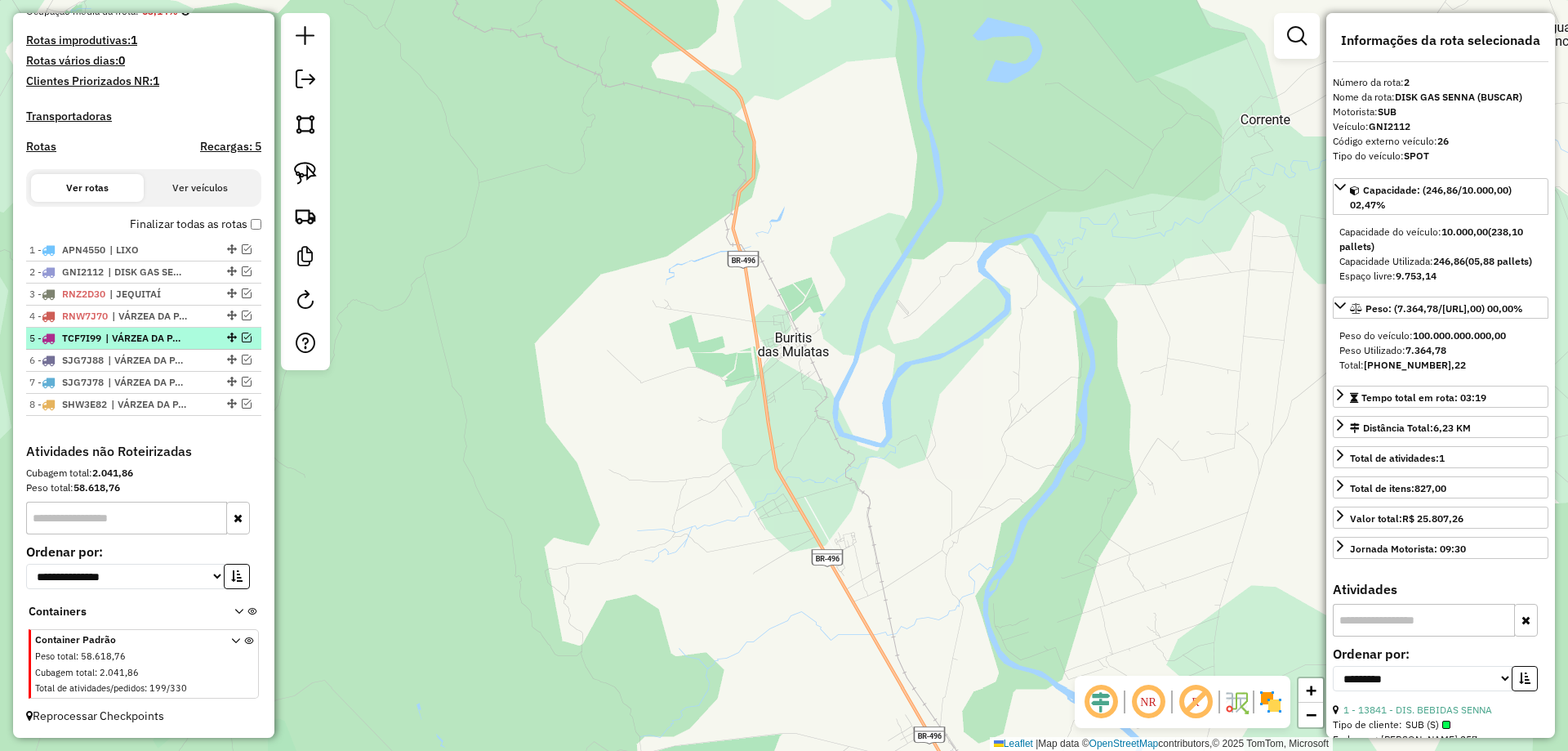
scroll to position [427, 0]
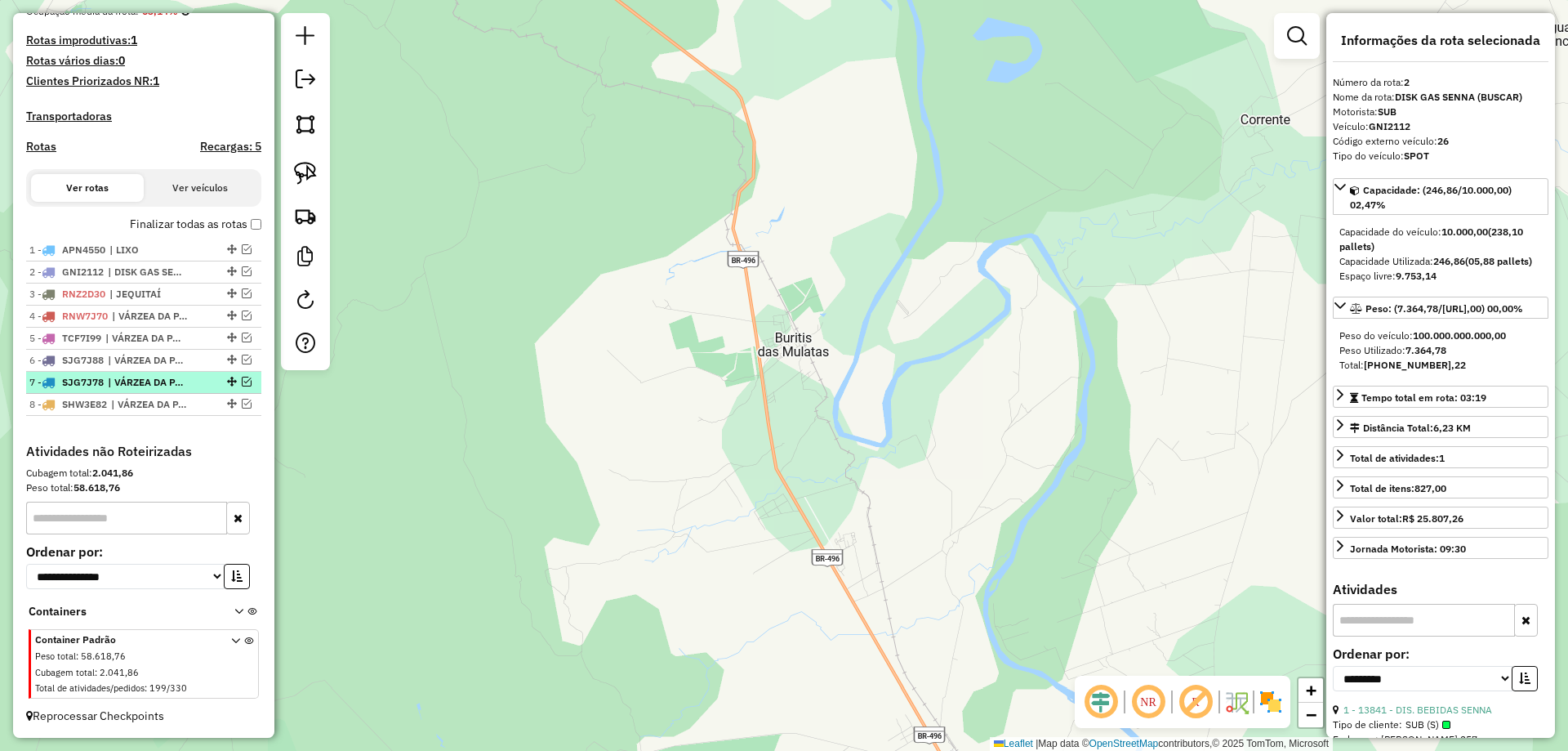
click at [242, 385] on em at bounding box center [246, 382] width 10 height 10
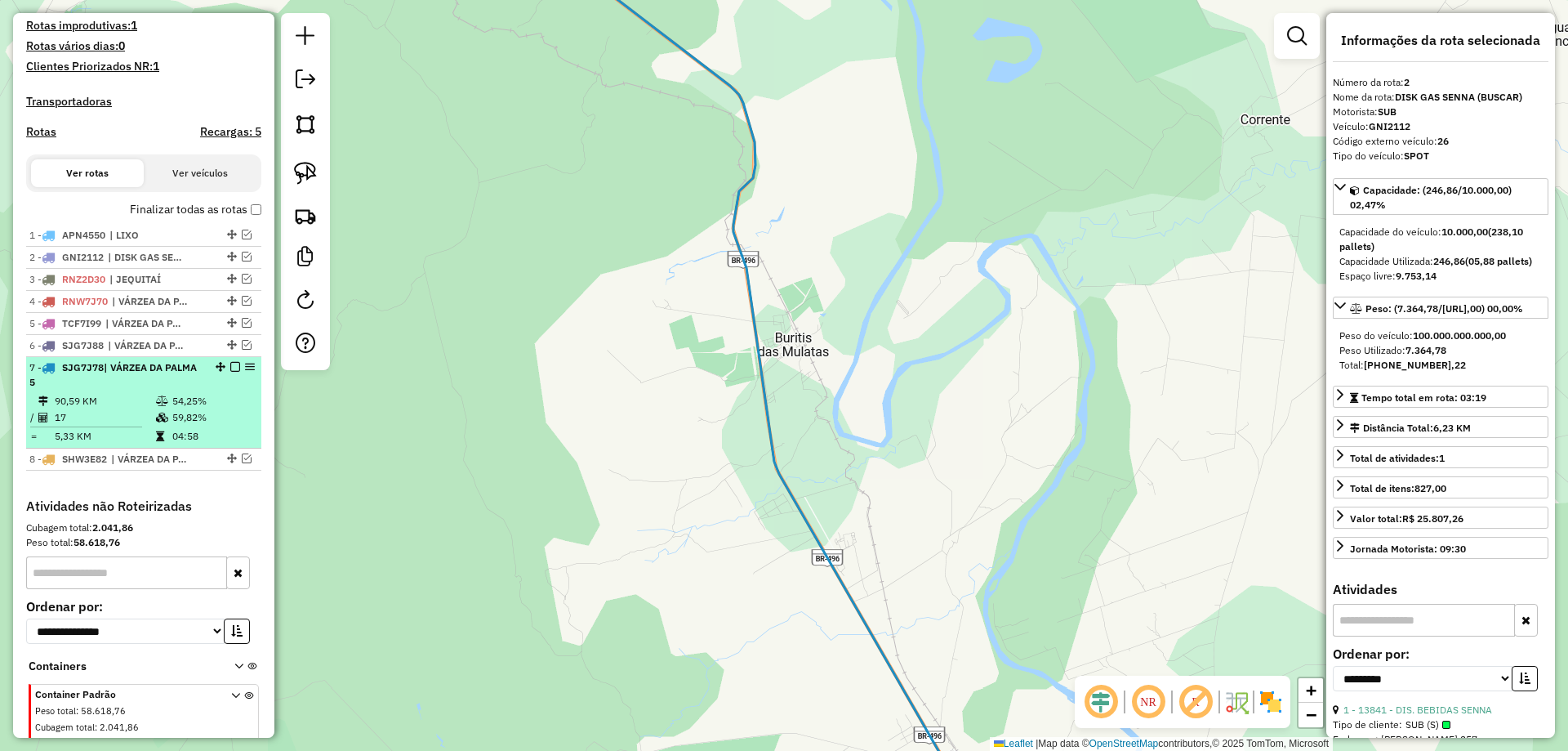
scroll to position [496, 0]
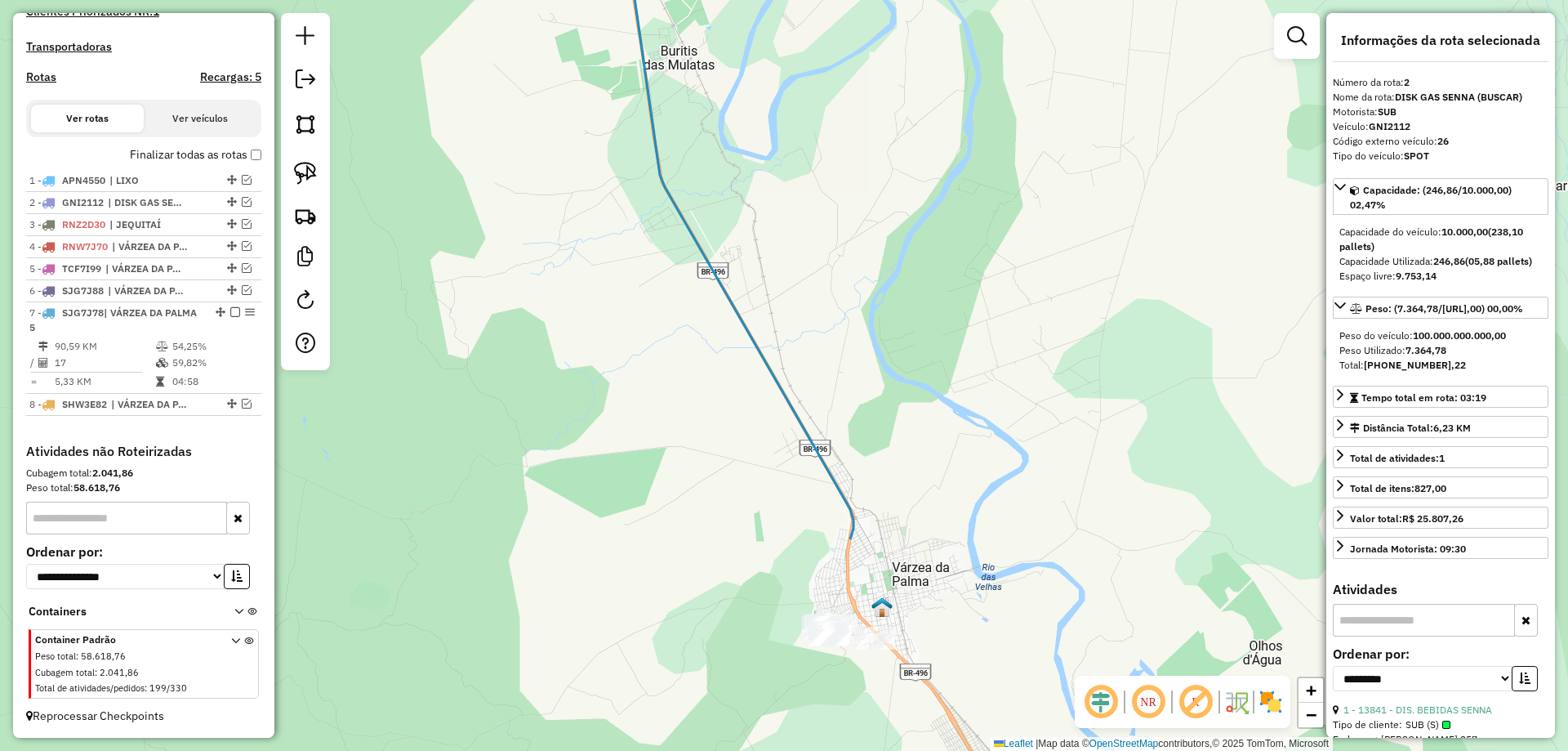
drag, startPoint x: 883, startPoint y: 429, endPoint x: 796, endPoint y: 306, distance: 150.7
click at [806, 288] on div "Janela de atendimento Grade de atendimento Capacidade Transportadoras Veículos …" at bounding box center [784, 375] width 1568 height 751
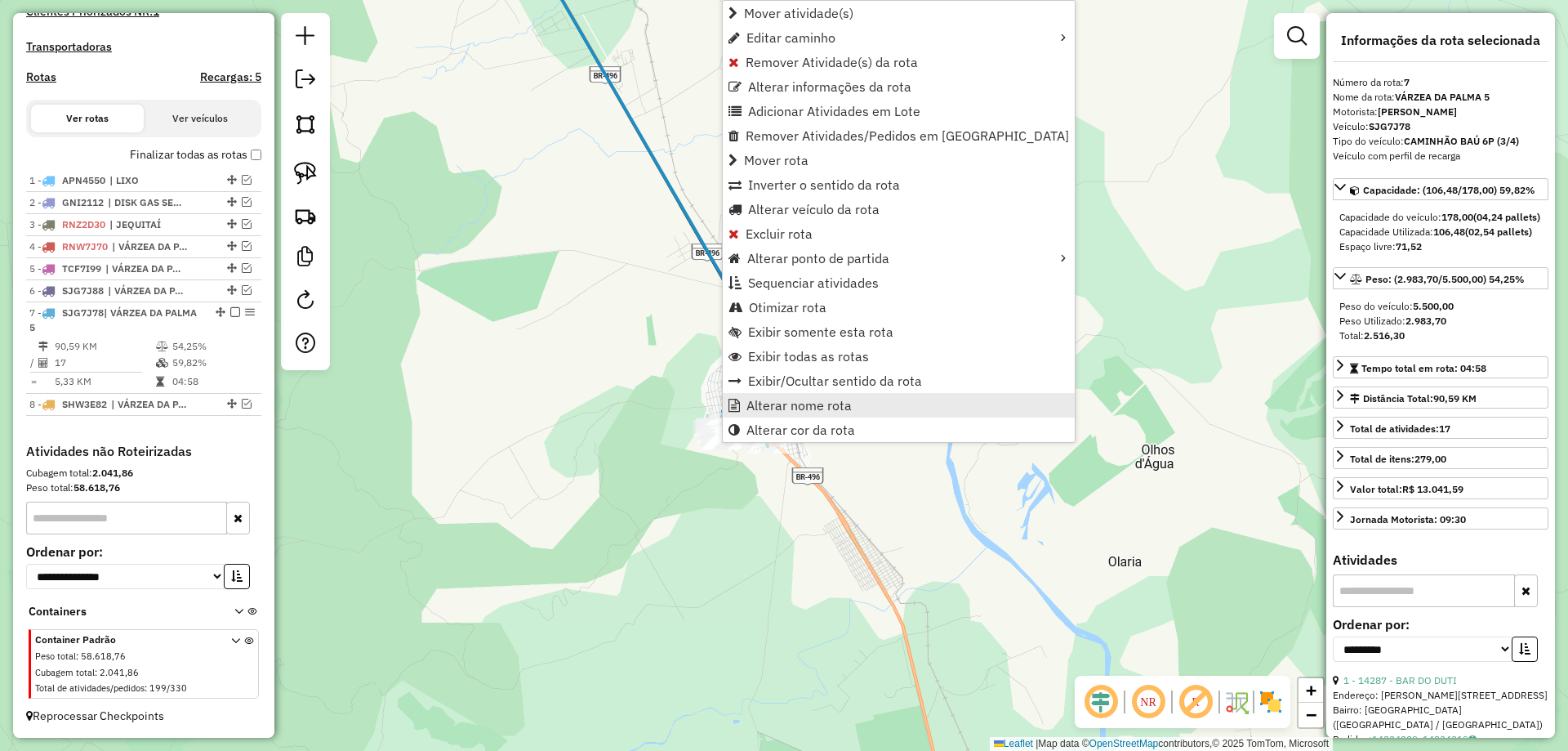
click at [793, 411] on span "Alterar nome rota" at bounding box center [799, 406] width 105 height 13
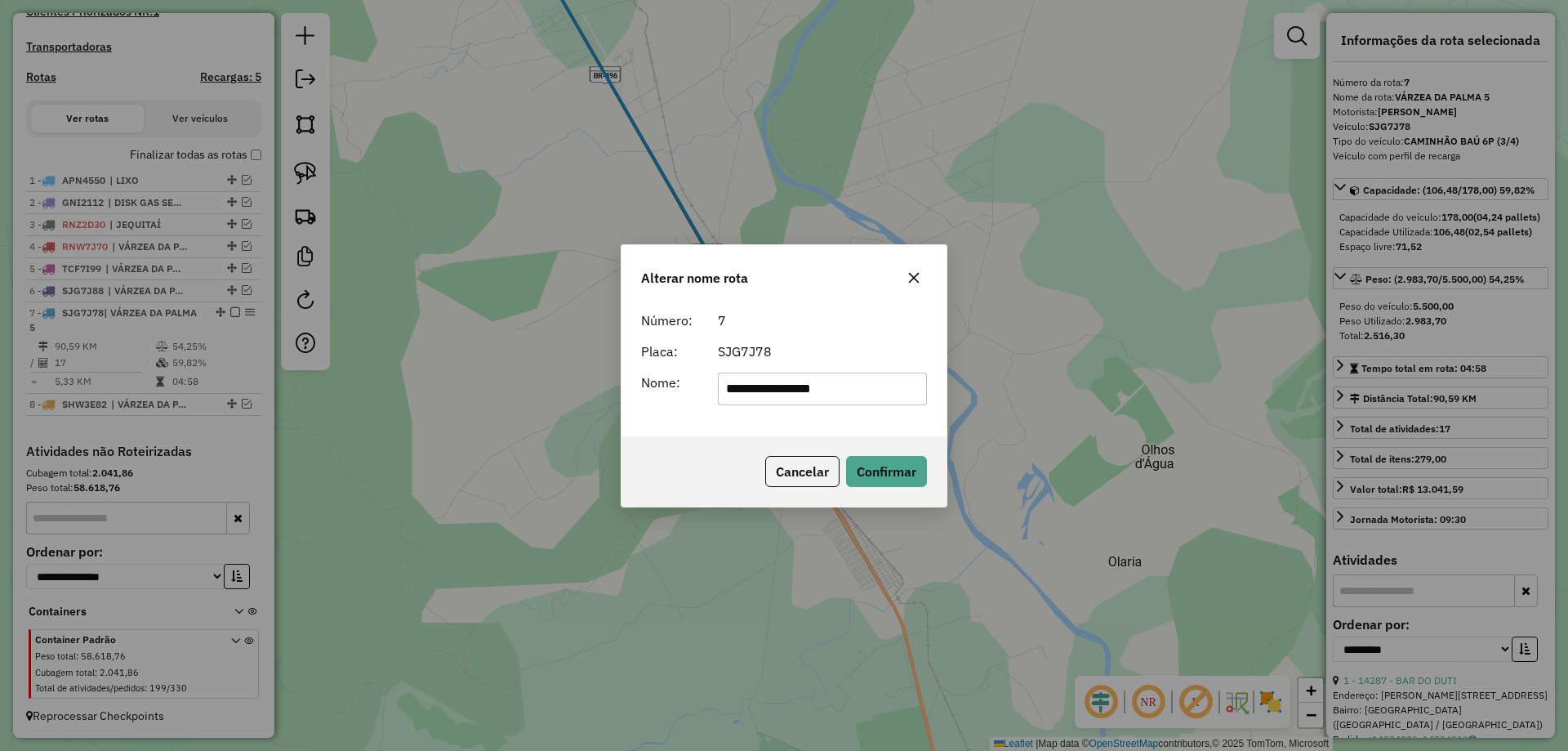
click at [865, 393] on input "**********" at bounding box center [823, 388] width 210 height 33
type input "**********"
click at [868, 460] on button "Confirmar" at bounding box center [886, 471] width 81 height 31
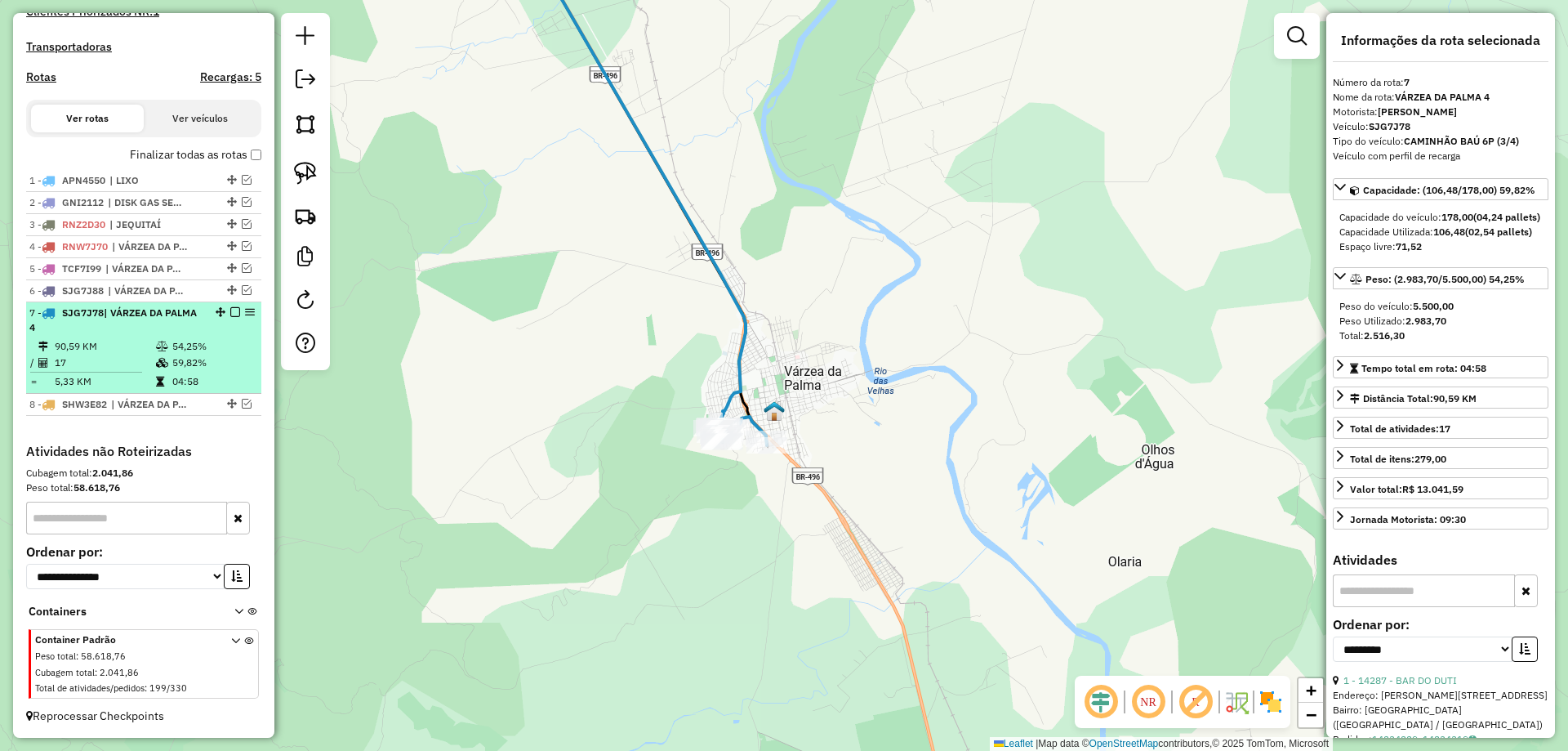
click at [231, 313] on em at bounding box center [235, 312] width 10 height 10
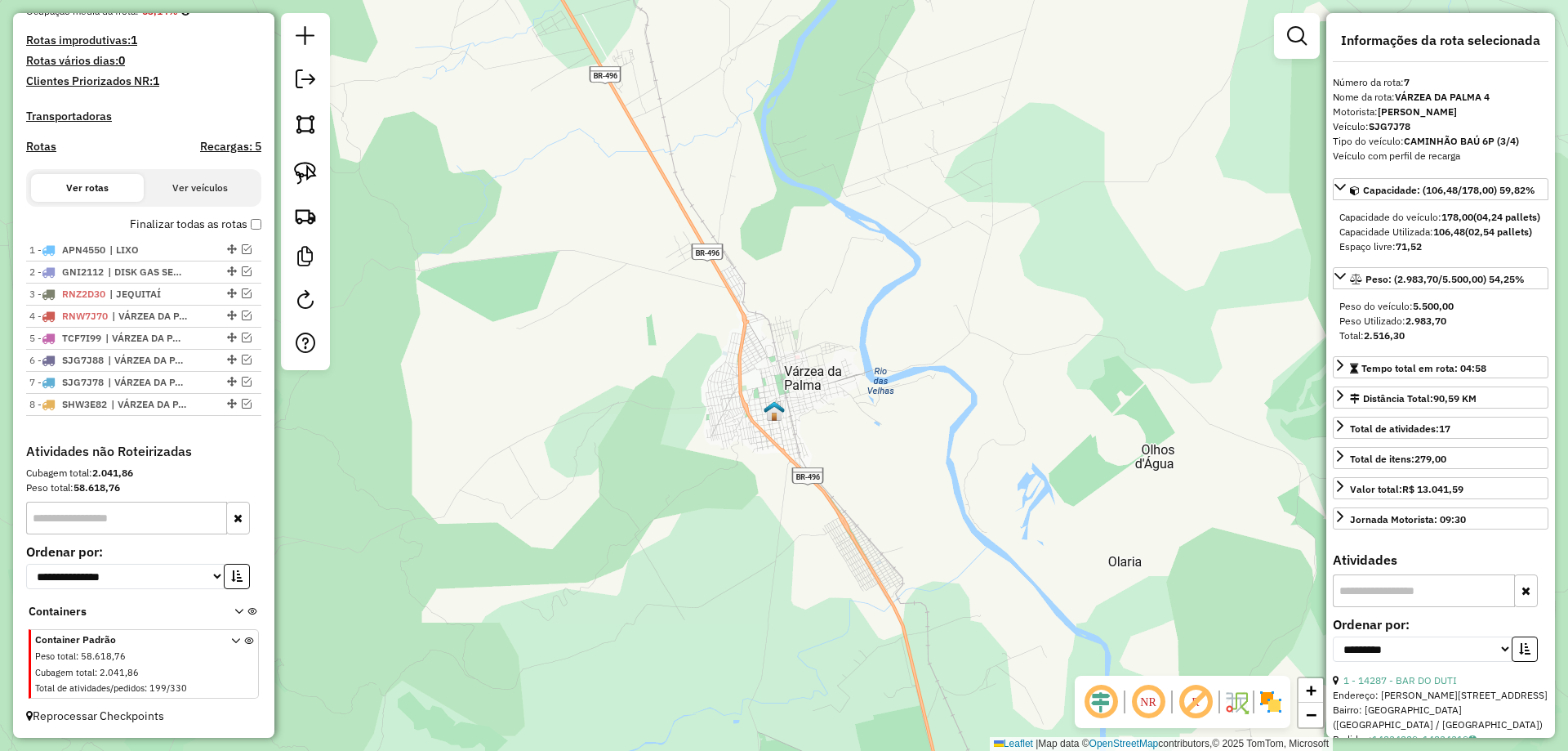
scroll to position [427, 0]
click at [866, 556] on div "Janela de atendimento Grade de atendimento Capacidade Transportadoras Veículos …" at bounding box center [784, 375] width 1568 height 751
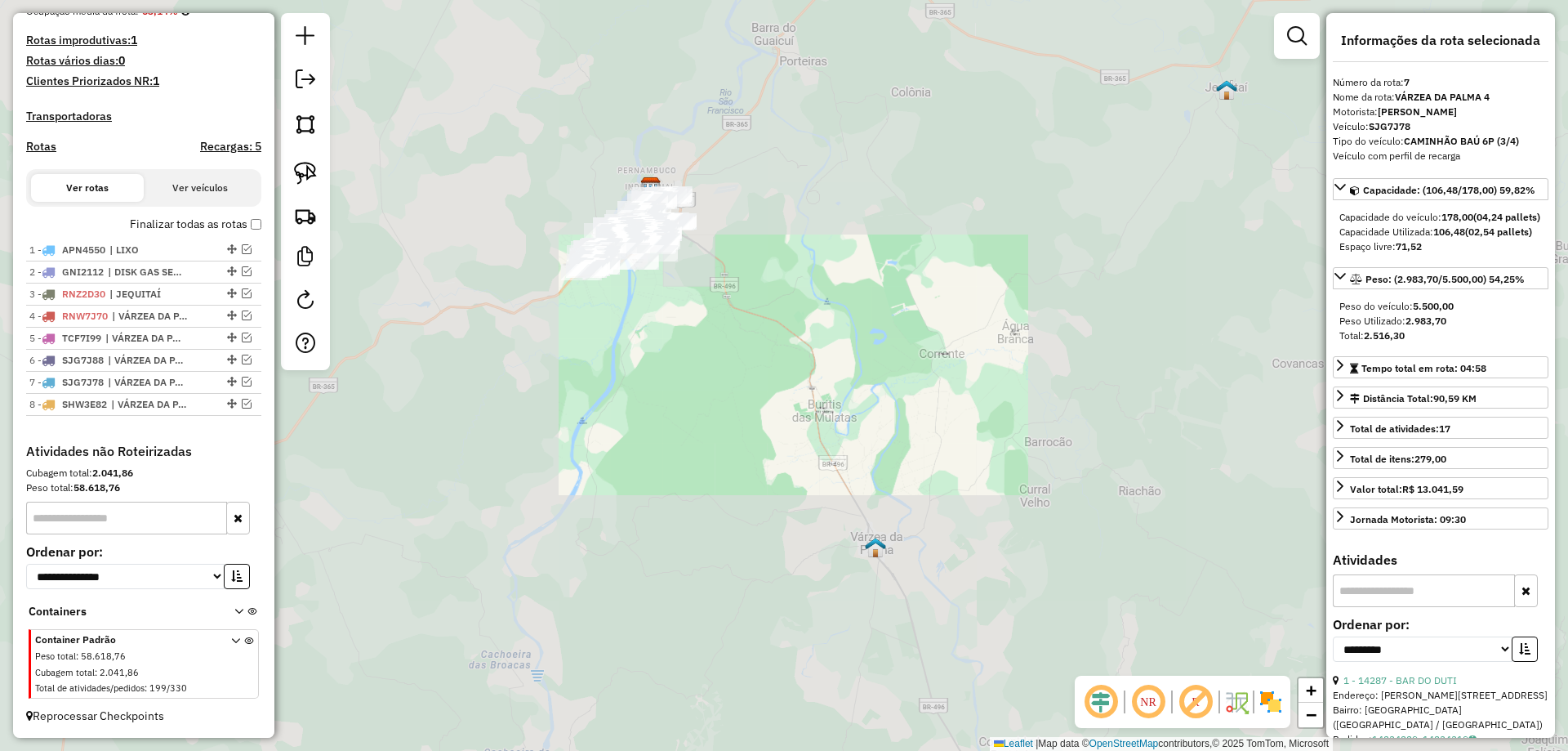
click at [793, 634] on div "Janela de atendimento Grade de atendimento Capacidade Transportadoras Veículos …" at bounding box center [784, 375] width 1568 height 751
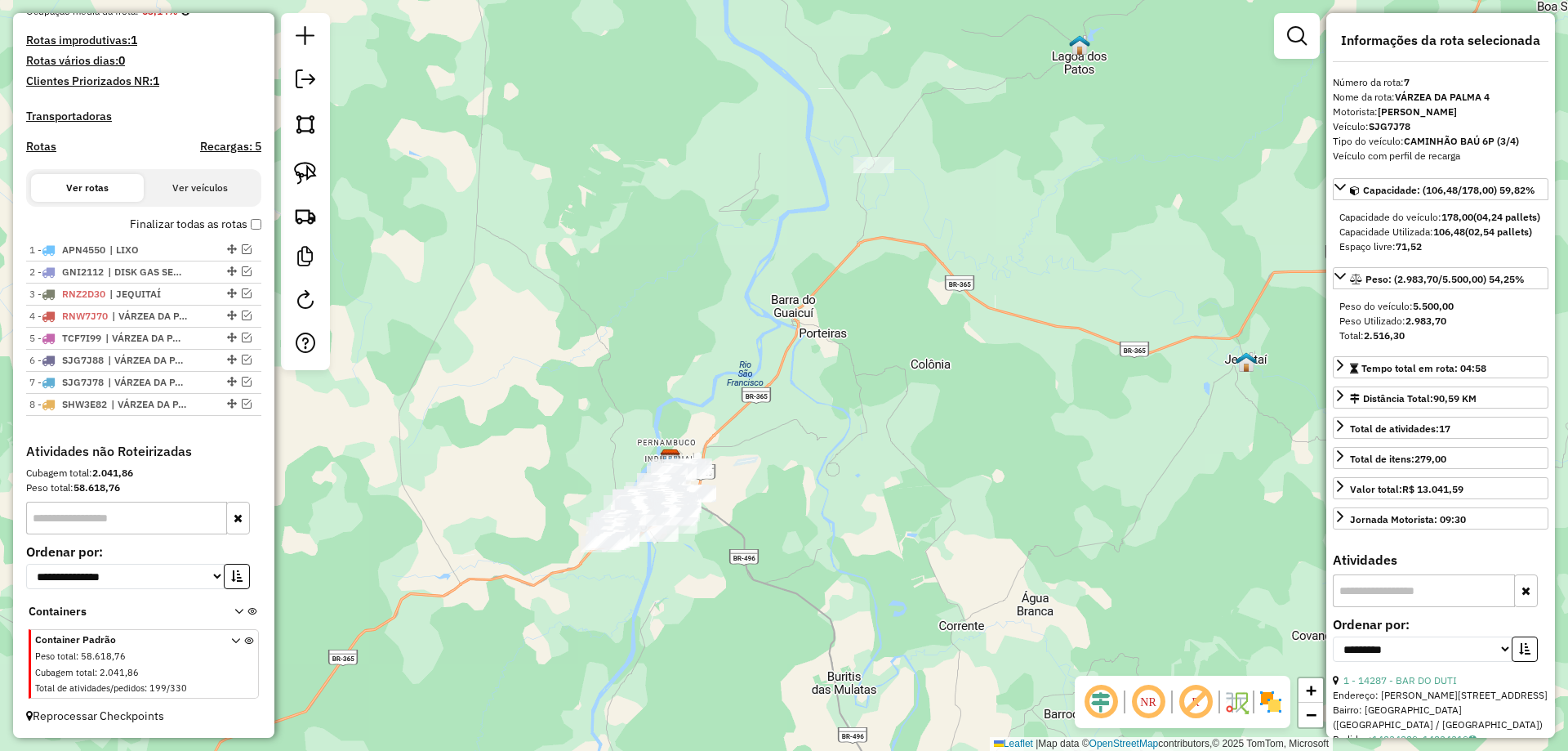
drag, startPoint x: 725, startPoint y: 414, endPoint x: 656, endPoint y: 595, distance: 193.7
click at [656, 595] on div "Janela de atendimento Grade de atendimento Capacidade Transportadoras Veículos …" at bounding box center [784, 375] width 1568 height 751
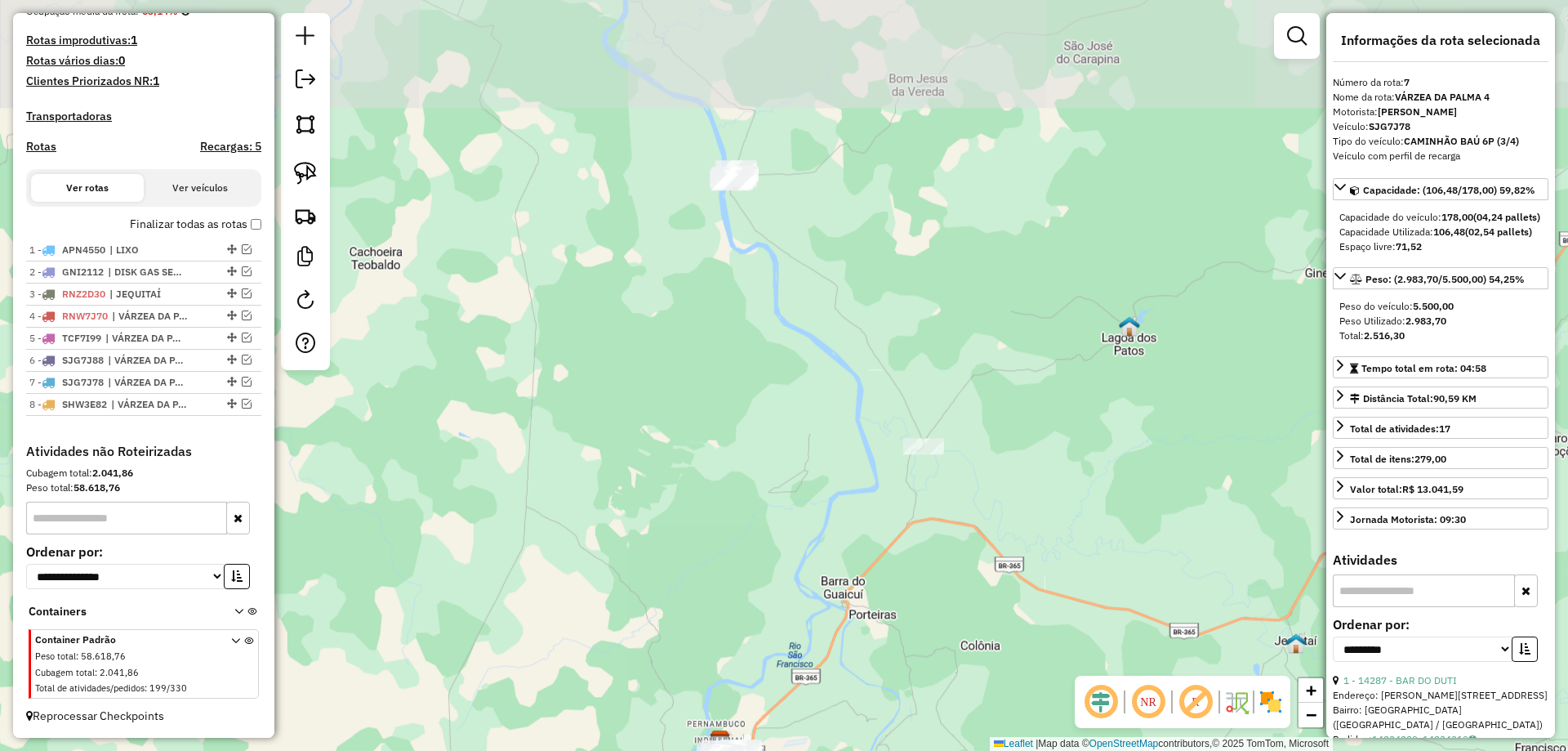
drag, startPoint x: 723, startPoint y: 390, endPoint x: 602, endPoint y: 421, distance: 124.9
click at [631, 449] on div "Janela de atendimento Grade de atendimento Capacidade Transportadoras Veículos …" at bounding box center [784, 375] width 1568 height 751
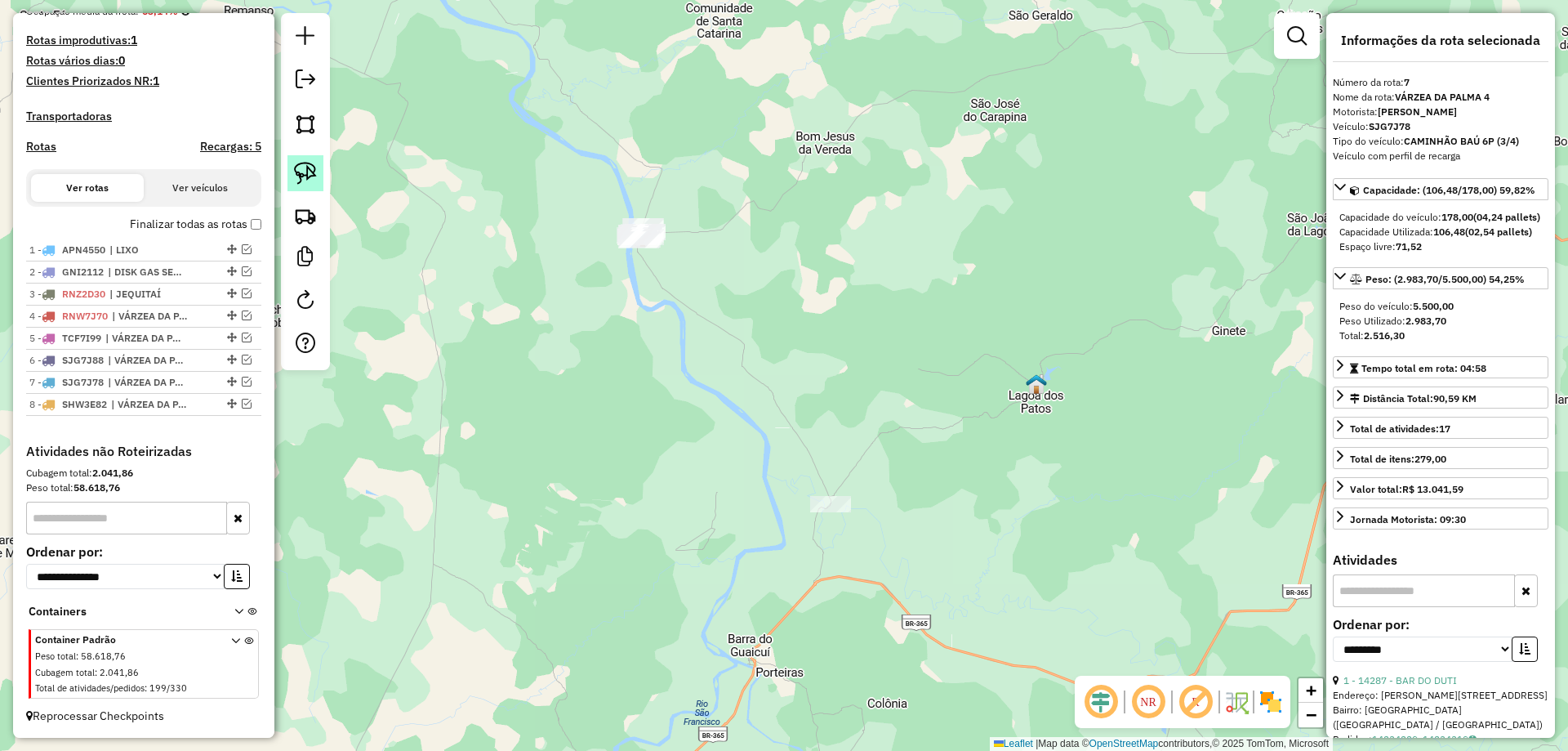
click at [312, 173] on img at bounding box center [306, 174] width 23 height 23
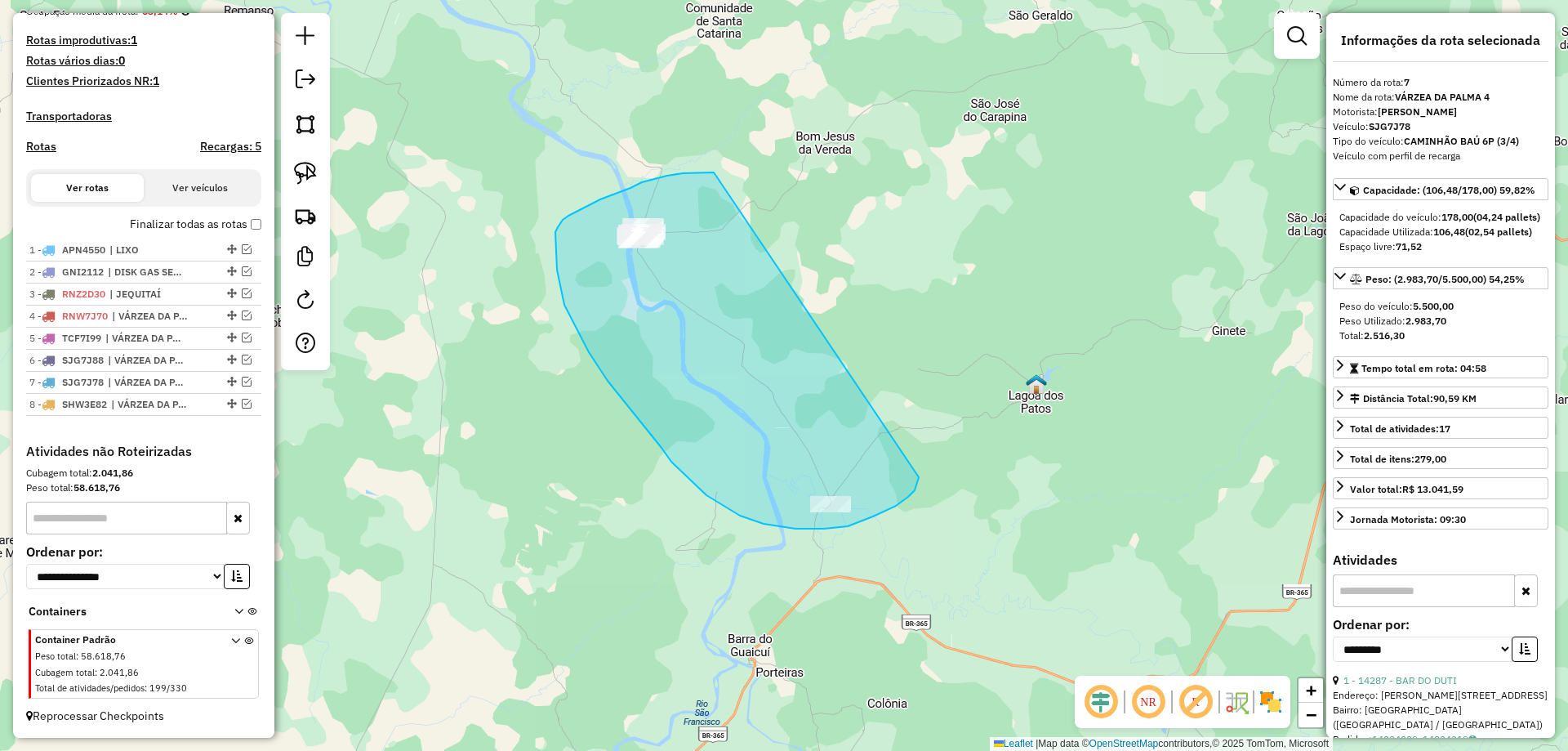
drag, startPoint x: 642, startPoint y: 182, endPoint x: 922, endPoint y: 438, distance: 379.4
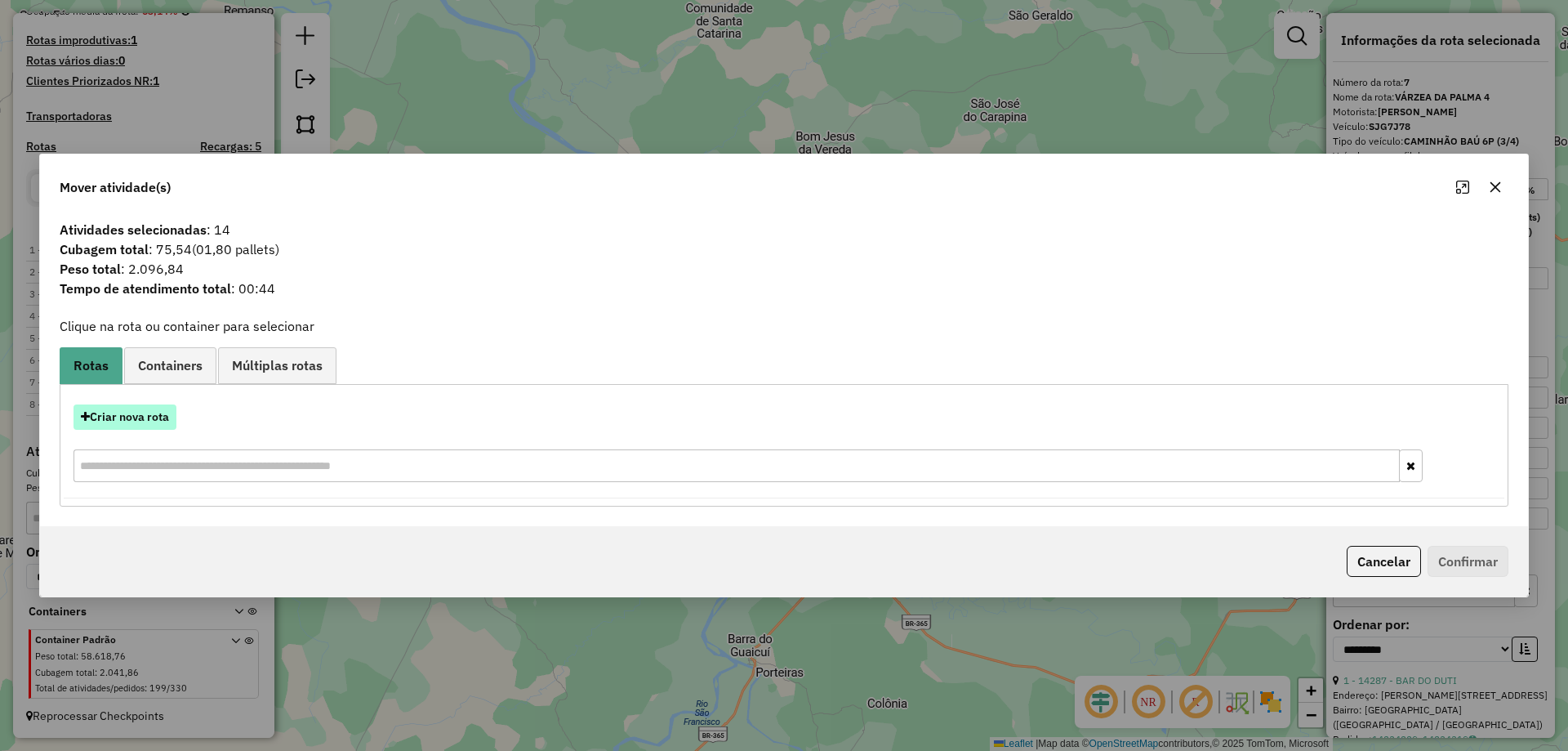
click at [118, 410] on button "Criar nova rota" at bounding box center [125, 417] width 103 height 25
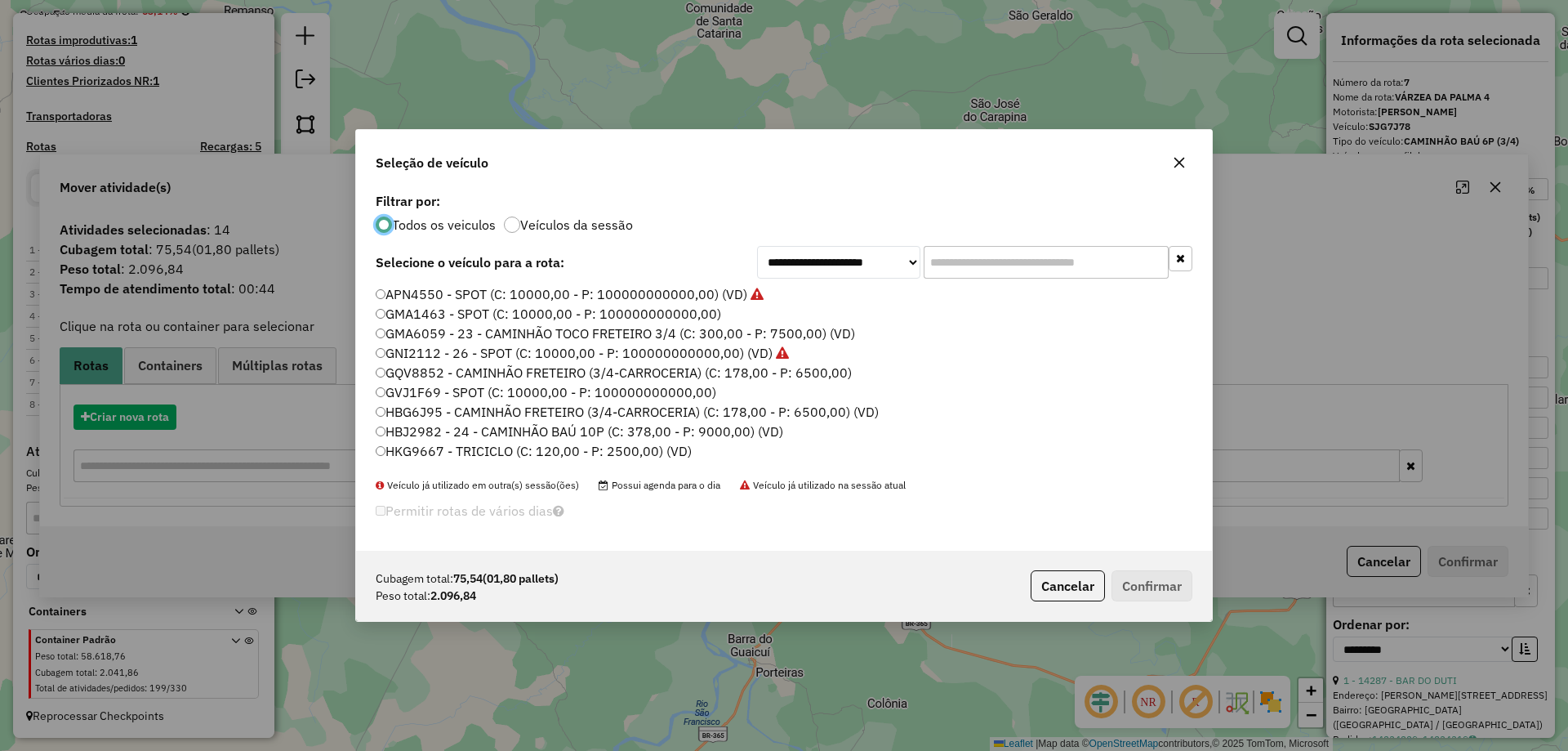
scroll to position [9, 5]
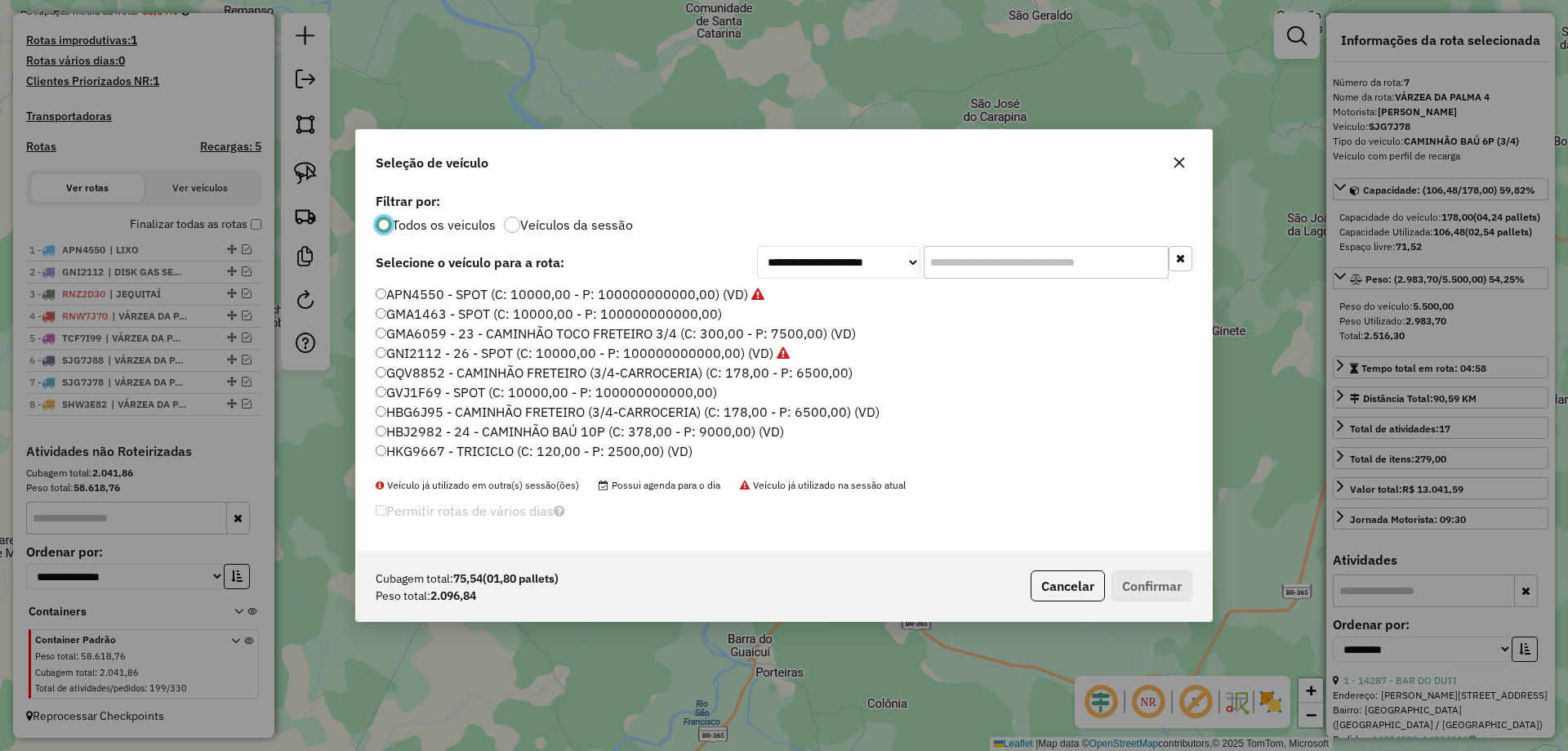
click at [992, 266] on input "text" at bounding box center [1045, 262] width 245 height 33
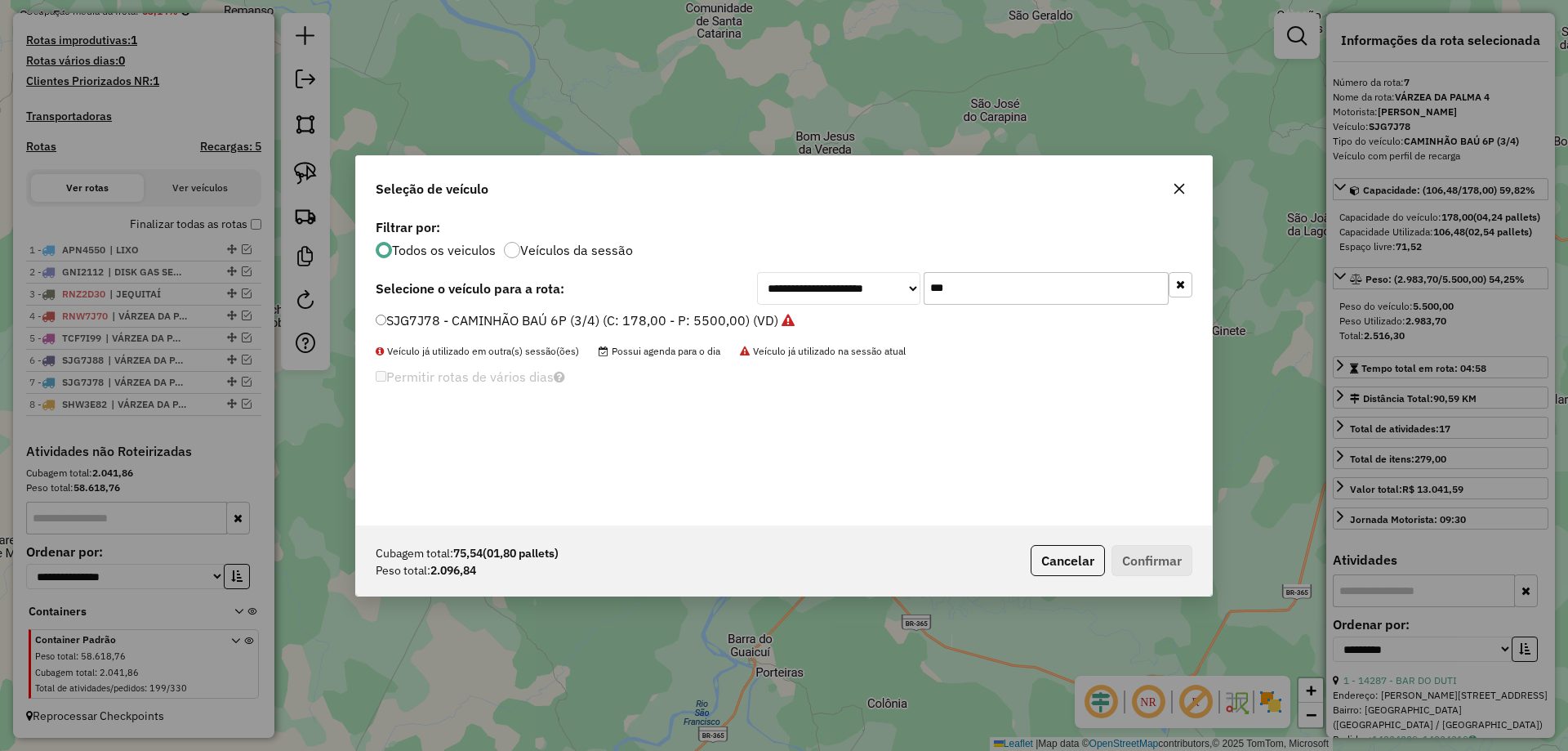
click at [954, 291] on input "***" at bounding box center [1045, 289] width 245 height 33
type input "***"
click at [448, 318] on label "SJG7J82 - CAMINHÃO BAÚ 6P (3/4) (C: 178,00 - P: 5500,00) (VD)" at bounding box center [577, 320] width 403 height 19
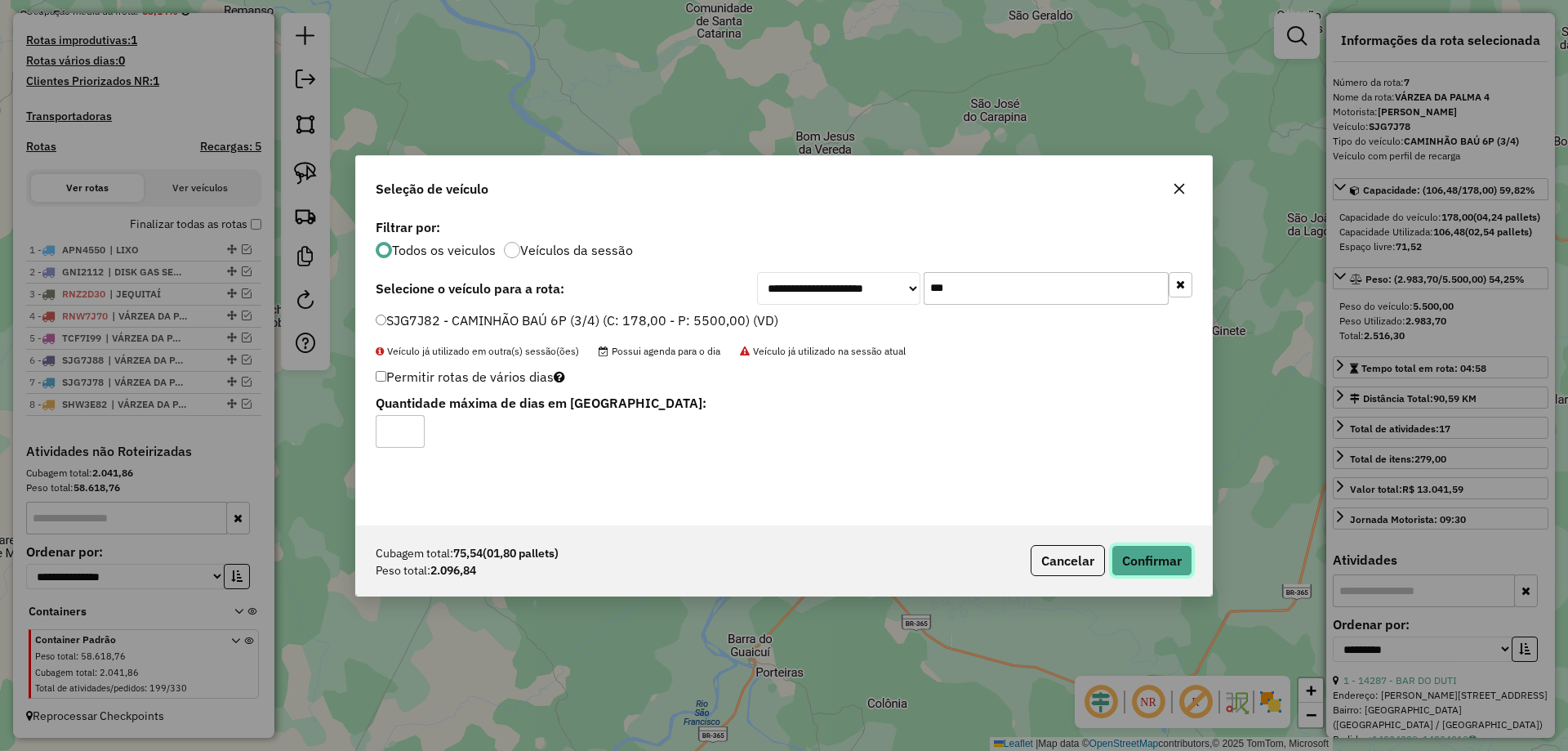
click at [1163, 559] on button "Confirmar" at bounding box center [1152, 560] width 81 height 31
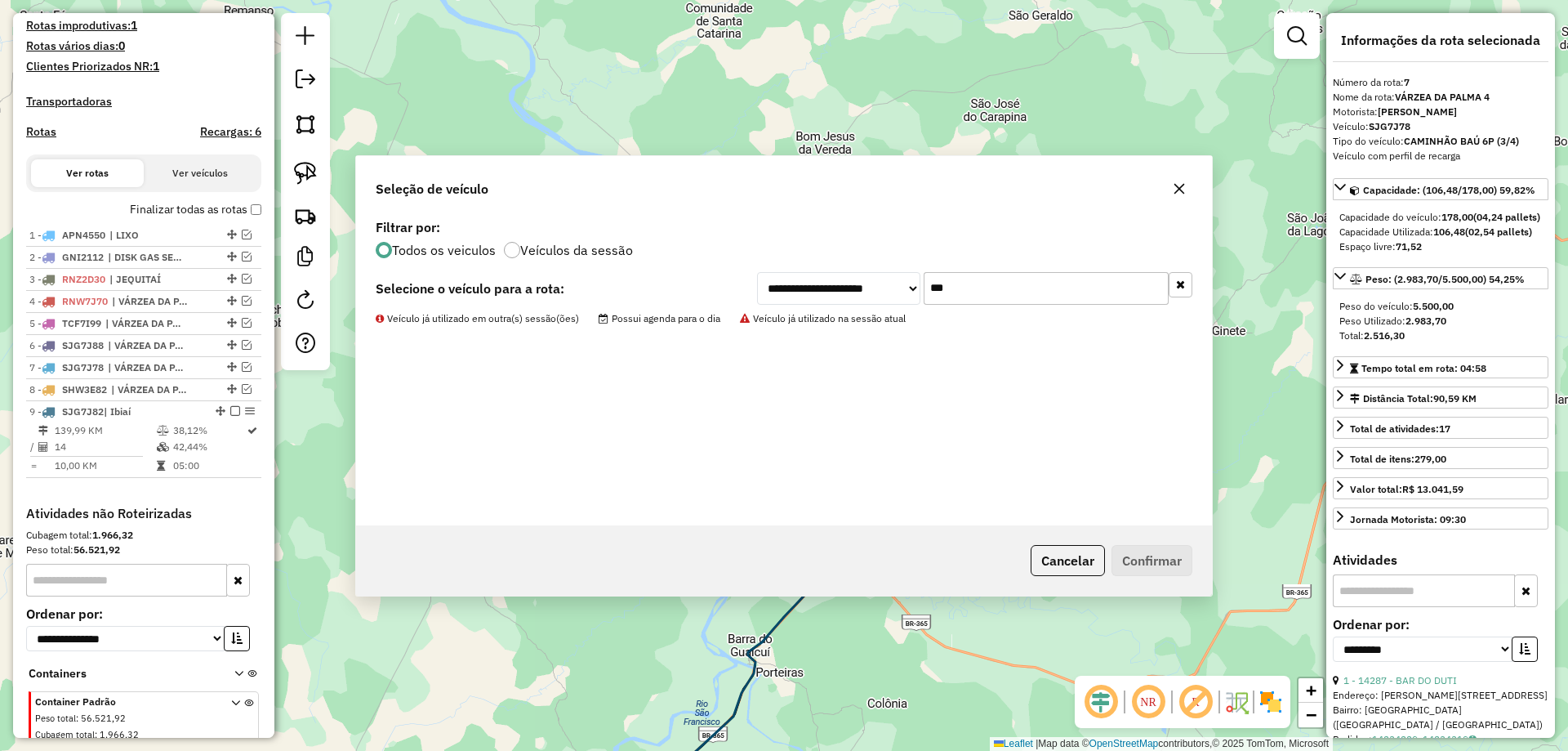
scroll to position [504, 0]
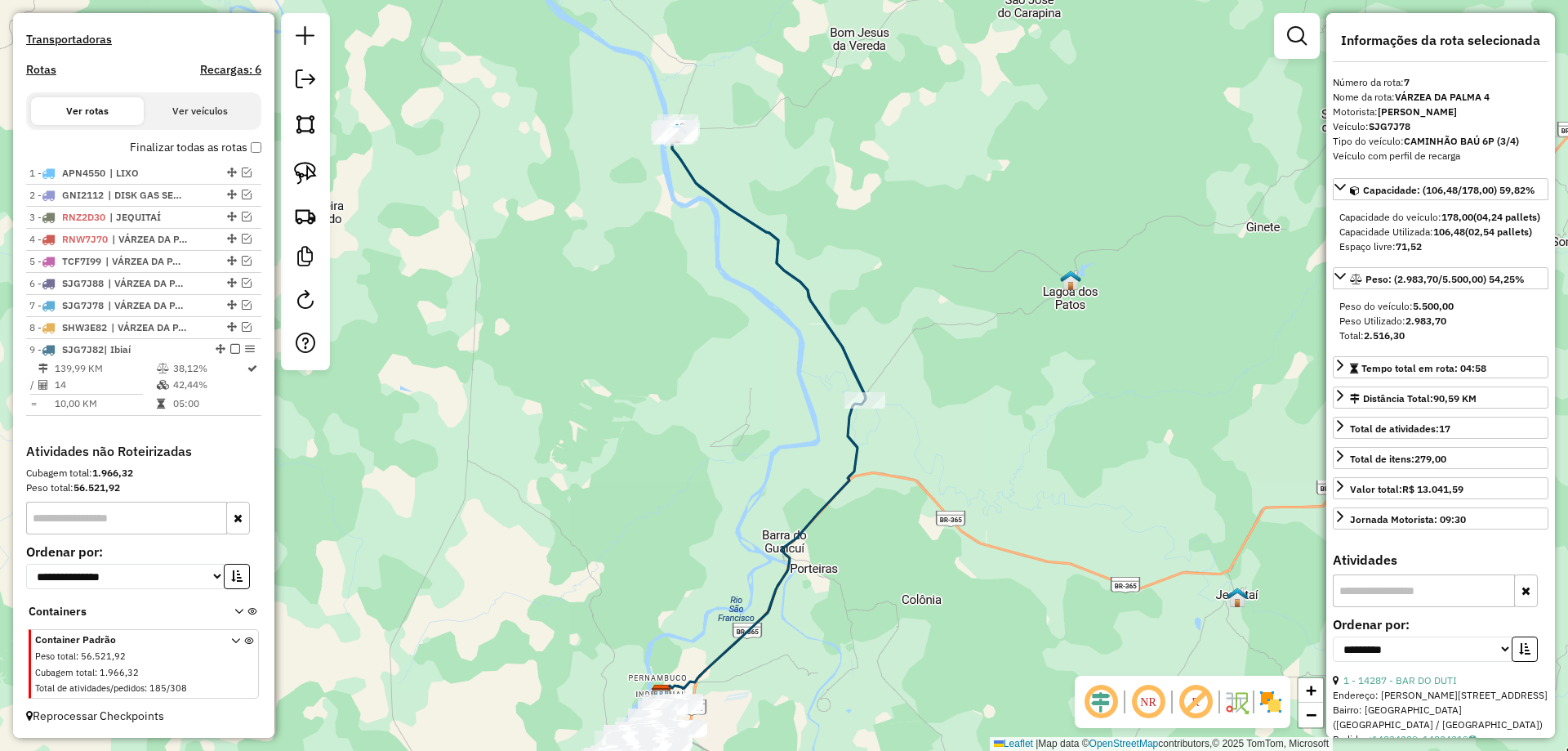
drag, startPoint x: 620, startPoint y: 690, endPoint x: 656, endPoint y: 461, distance: 231.8
click at [685, 368] on div "Janela de atendimento Grade de atendimento Capacidade Transportadoras Veículos …" at bounding box center [784, 375] width 1568 height 751
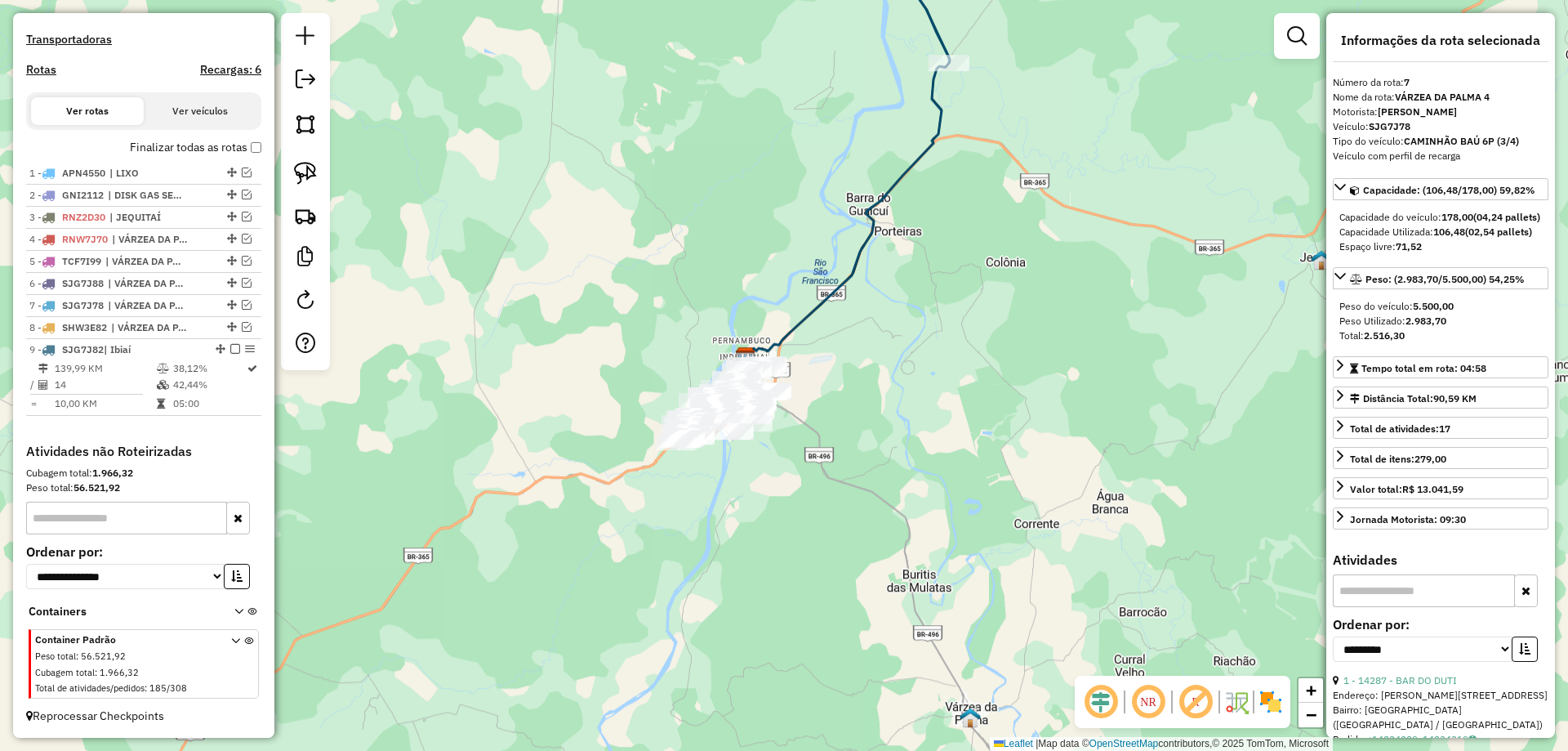
drag, startPoint x: 619, startPoint y: 548, endPoint x: 671, endPoint y: 459, distance: 103.1
click at [671, 459] on div "Janela de atendimento Grade de atendimento Capacidade Transportadoras Veículos …" at bounding box center [784, 375] width 1568 height 751
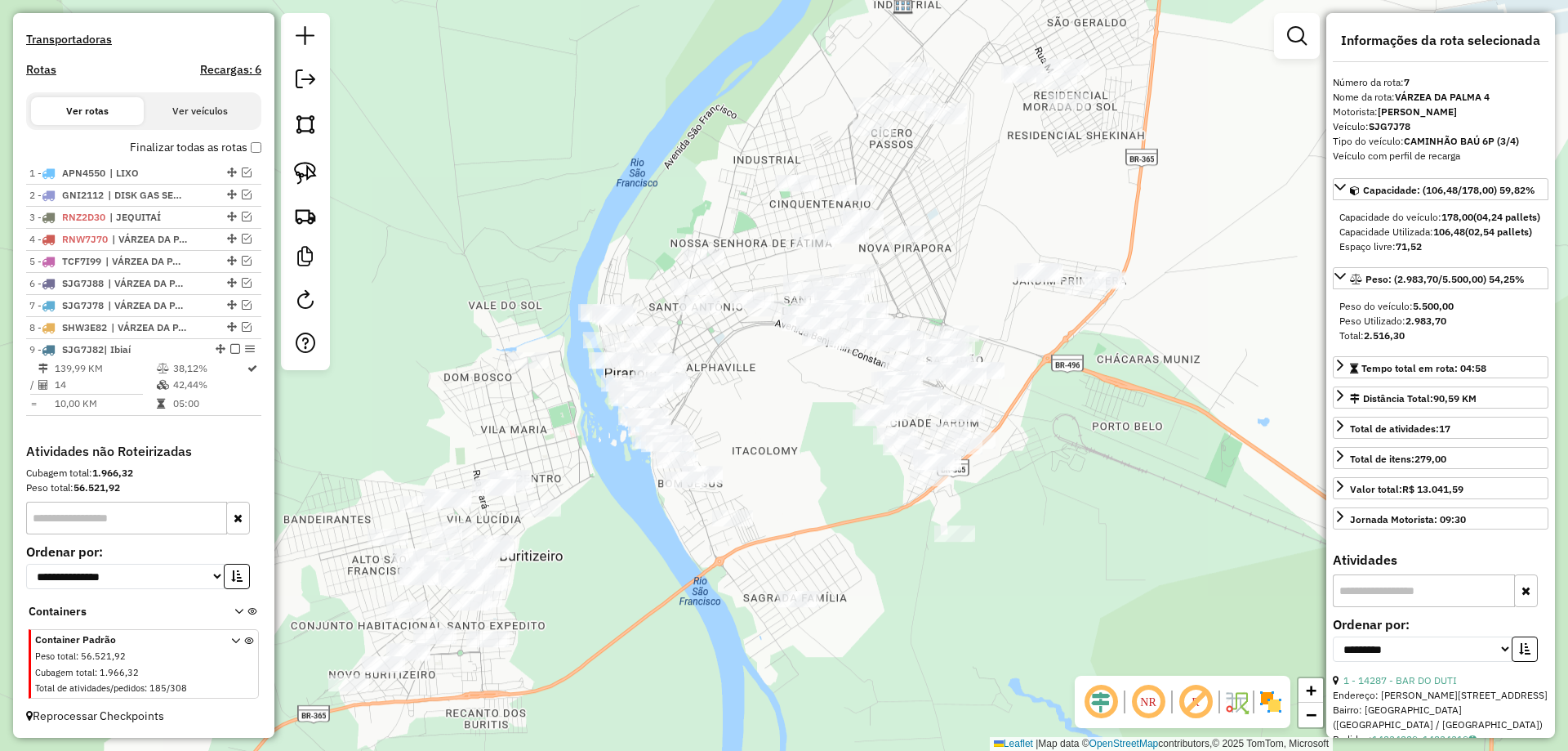
drag, startPoint x: 777, startPoint y: 380, endPoint x: 761, endPoint y: 410, distance: 34.0
click at [761, 410] on div "Janela de atendimento Grade de atendimento Capacidade Transportadoras Veículos …" at bounding box center [784, 375] width 1568 height 751
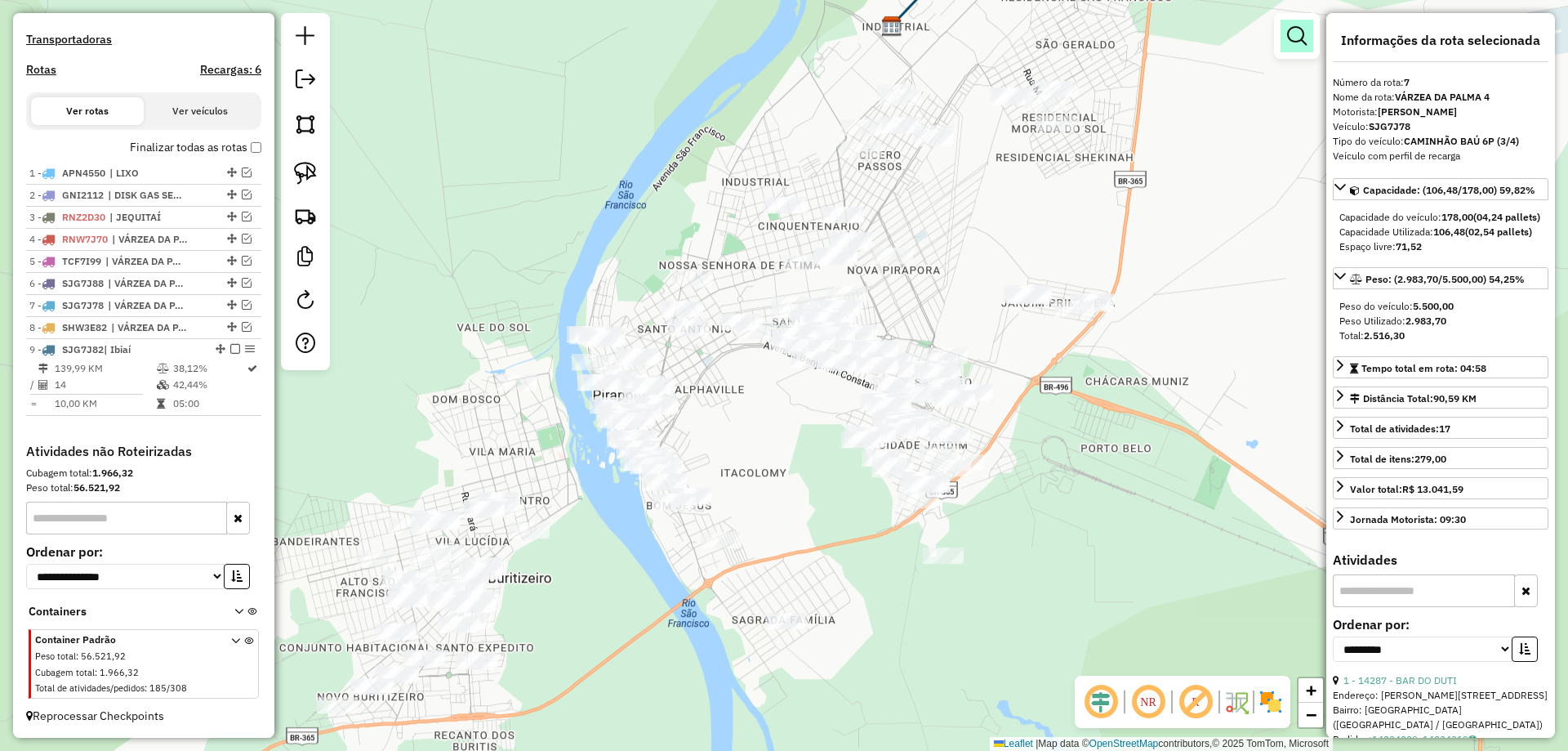
click at [1304, 41] on em at bounding box center [1297, 35] width 19 height 19
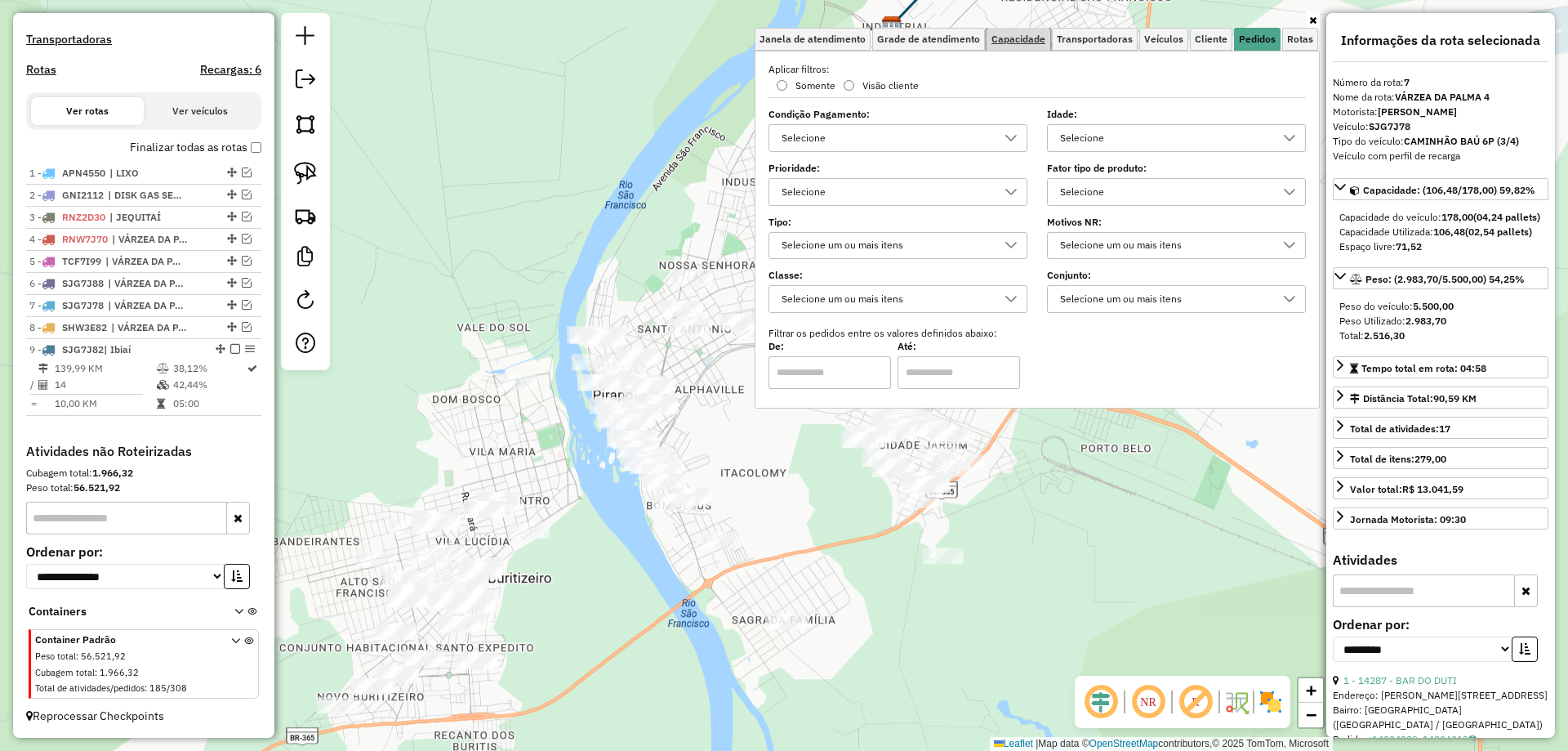
click at [1029, 37] on span "Capacidade" at bounding box center [1018, 39] width 54 height 10
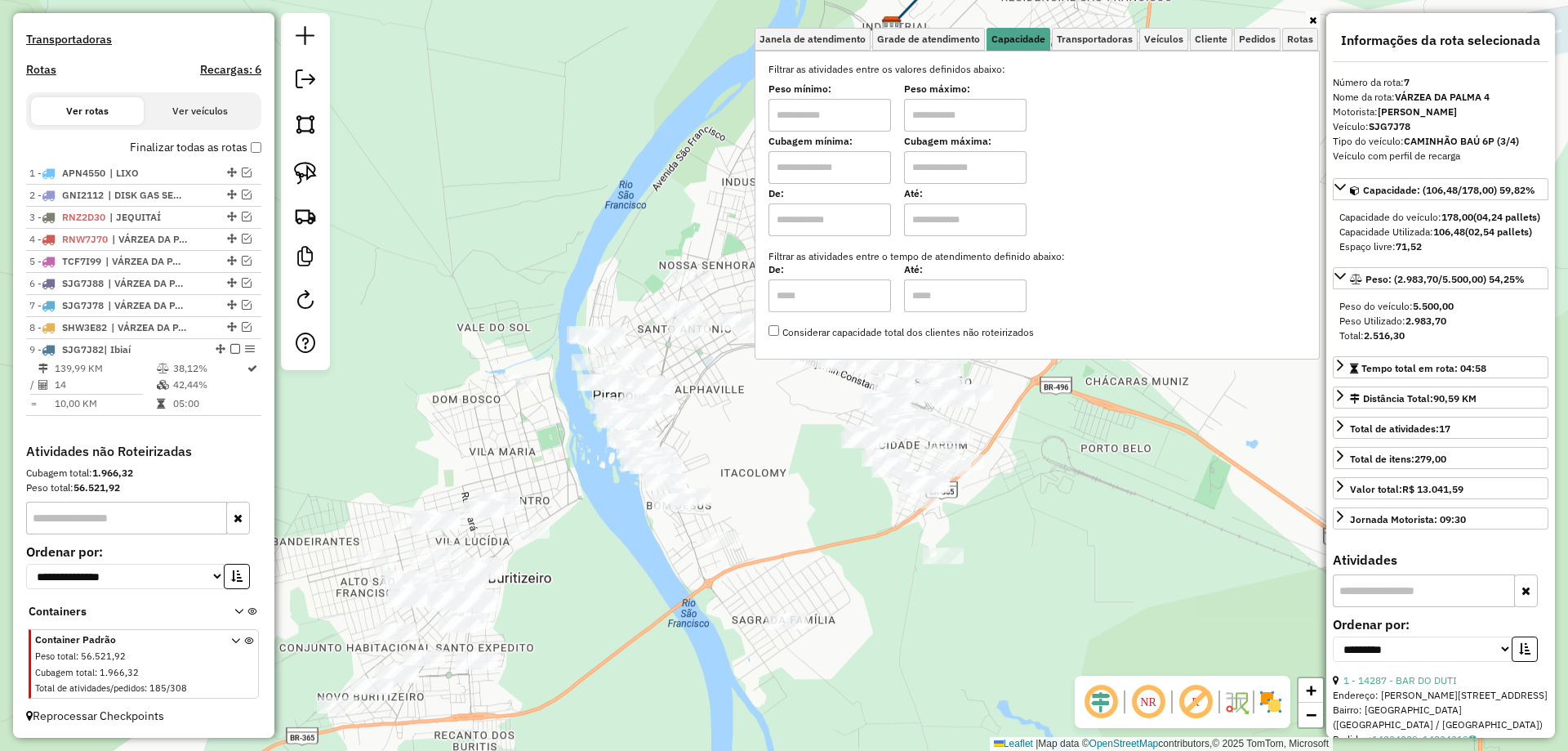
click at [832, 129] on input "text" at bounding box center [830, 115] width 123 height 33
type input "*******"
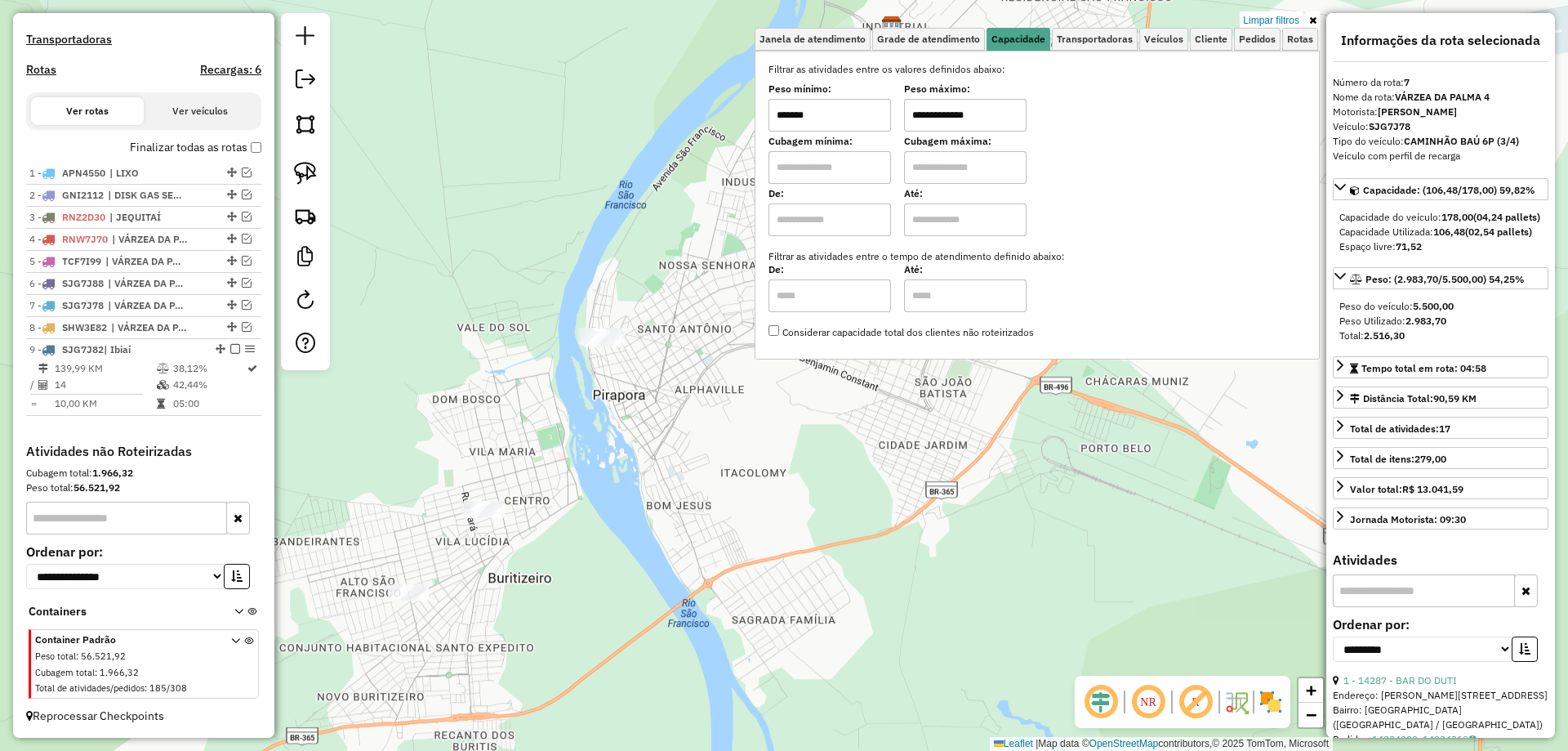
type input "**********"
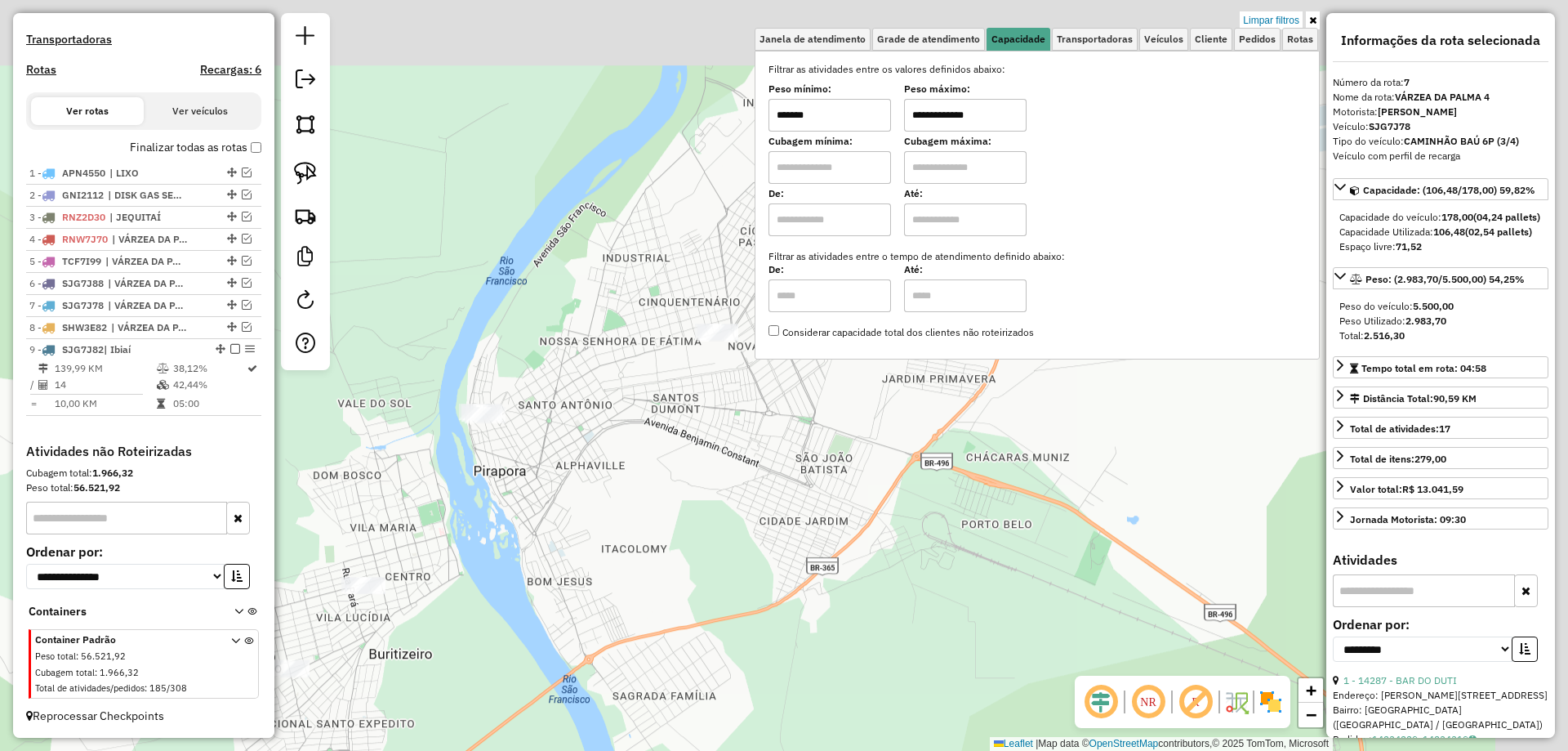
drag, startPoint x: 626, startPoint y: 284, endPoint x: 559, endPoint y: 338, distance: 86.1
click at [558, 333] on div "**********" at bounding box center [784, 375] width 1568 height 751
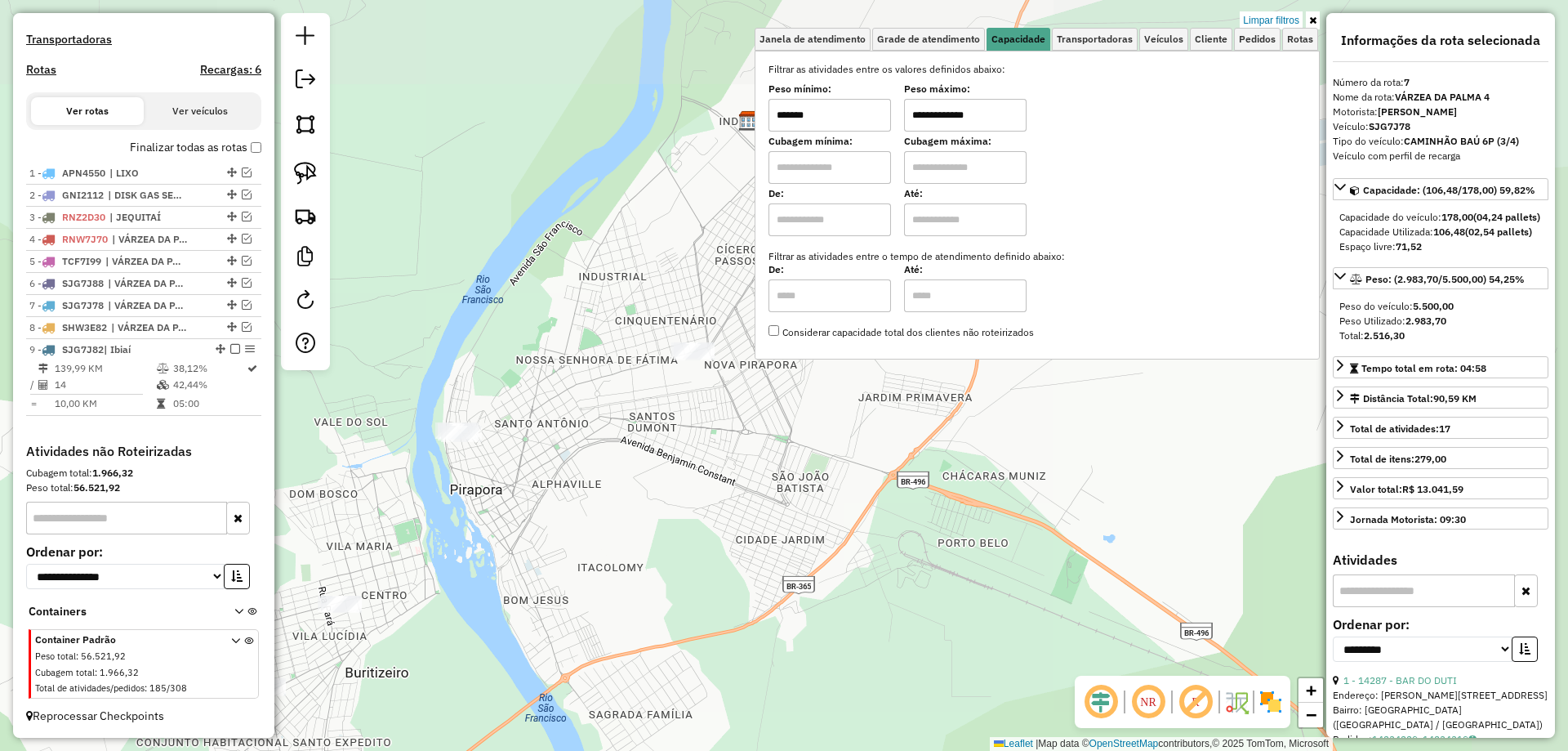
click at [645, 323] on div "**********" at bounding box center [784, 375] width 1568 height 751
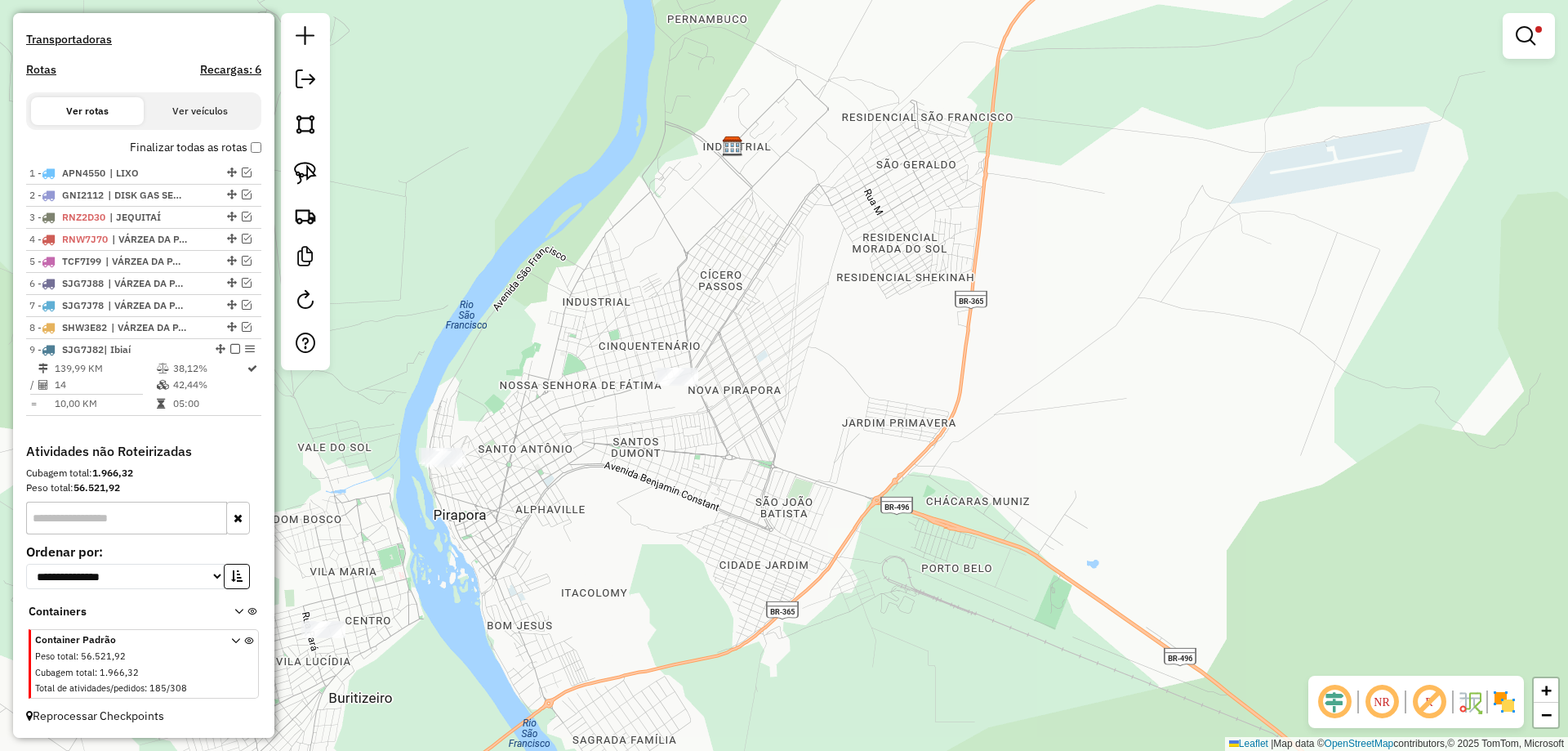
drag, startPoint x: 722, startPoint y: 295, endPoint x: 482, endPoint y: 223, distance: 250.6
click at [682, 317] on div "**********" at bounding box center [784, 375] width 1568 height 751
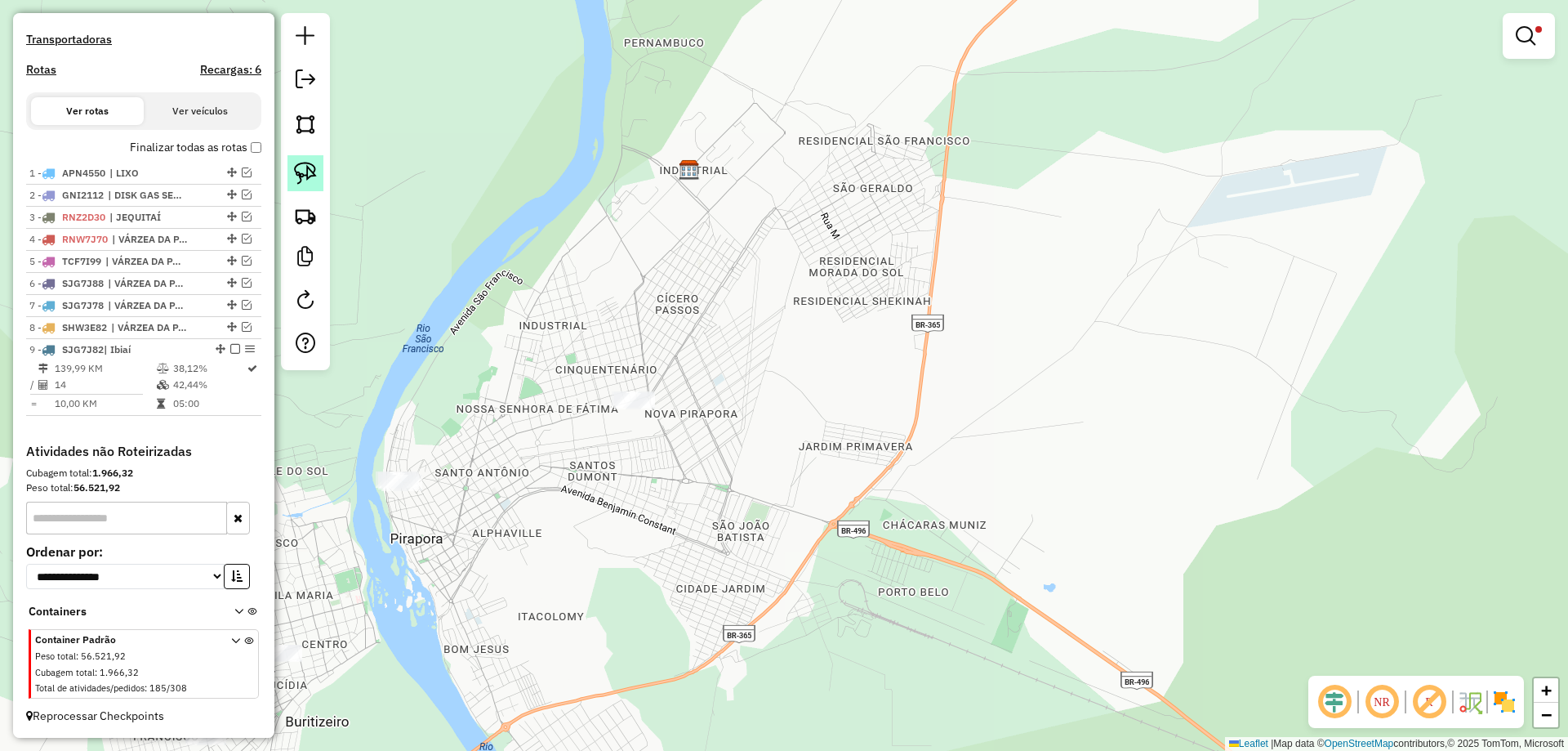
click at [316, 170] on link at bounding box center [305, 173] width 35 height 35
drag, startPoint x: 458, startPoint y: 320, endPoint x: 815, endPoint y: 344, distance: 357.8
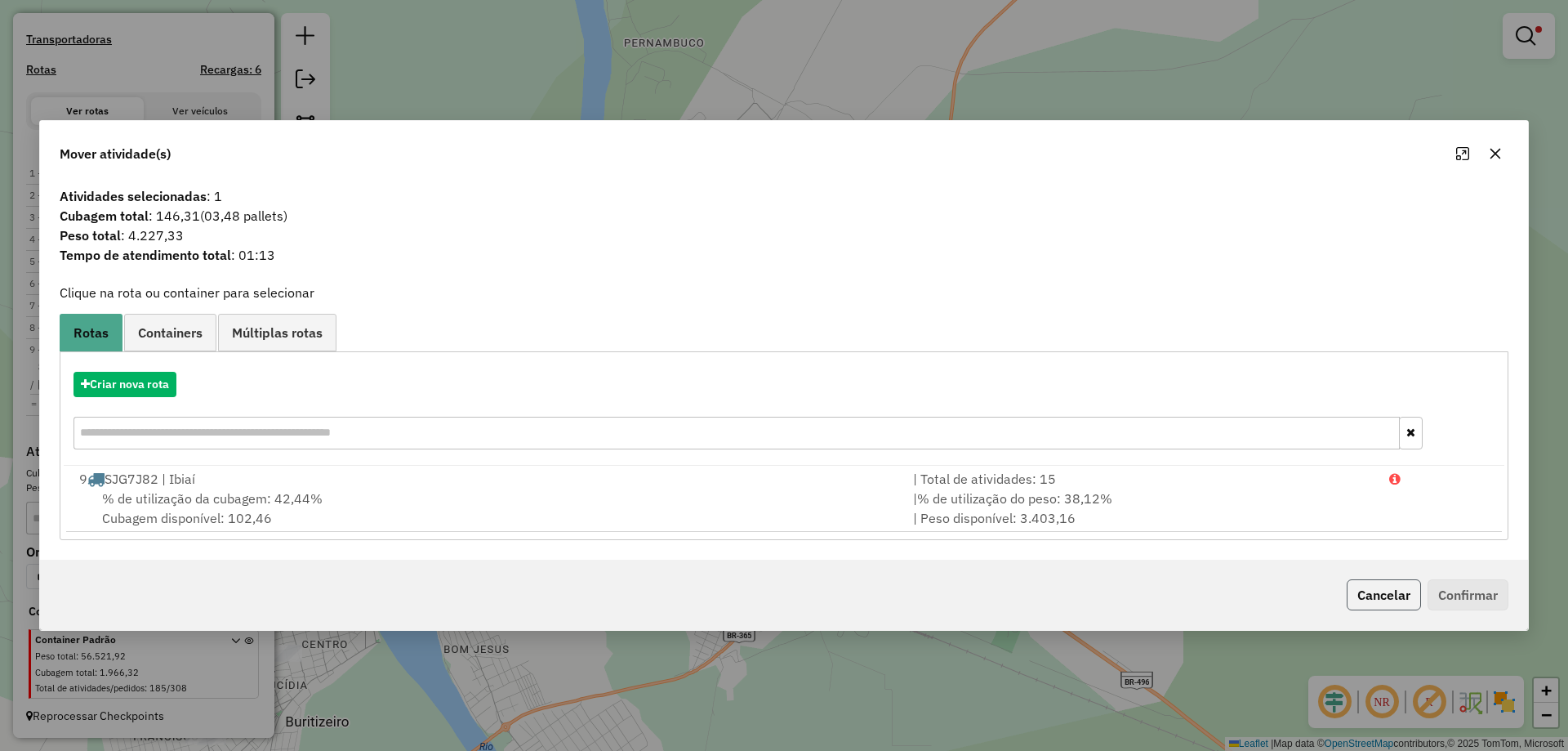
click at [1354, 592] on button "Cancelar" at bounding box center [1383, 595] width 74 height 31
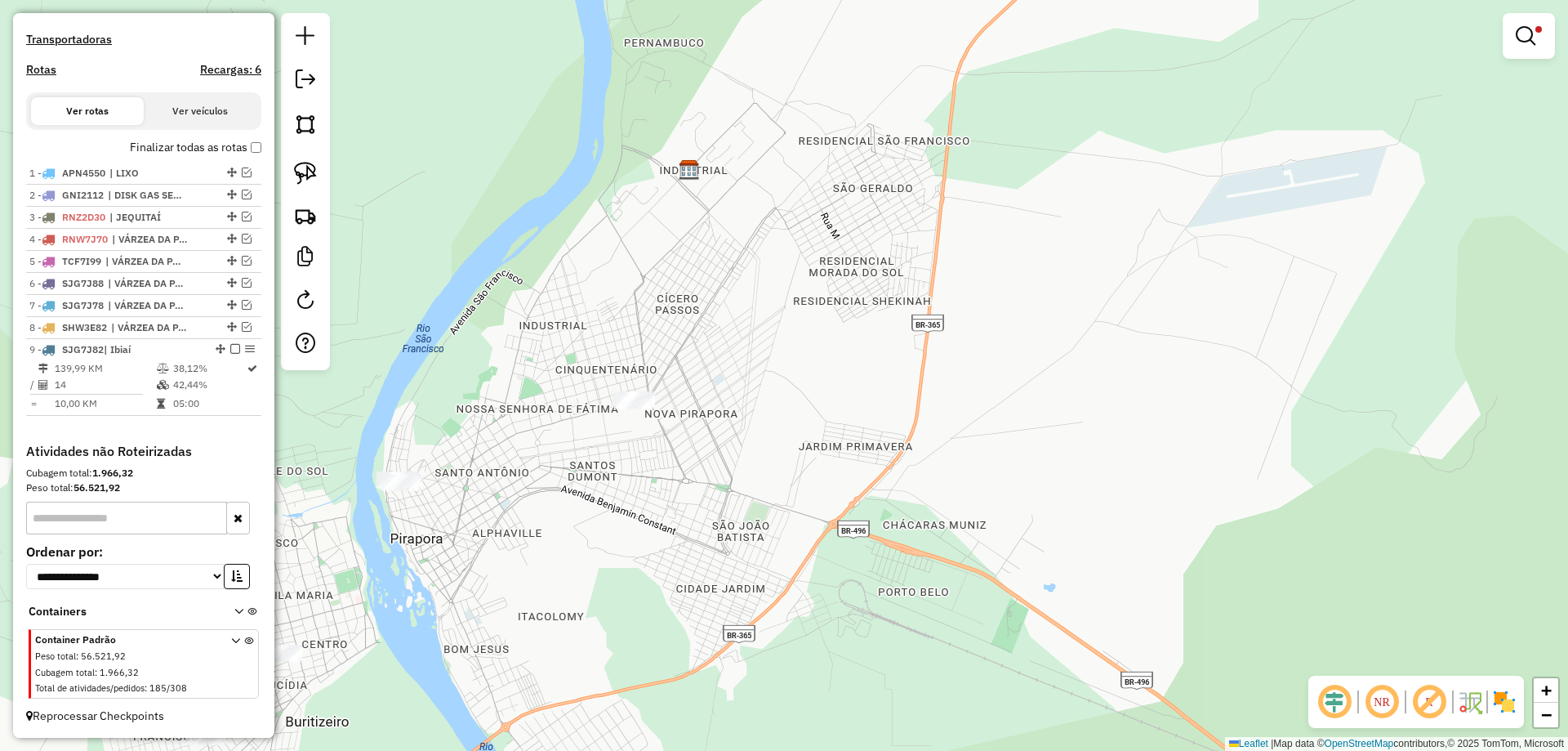
click at [1514, 28] on link at bounding box center [1529, 35] width 39 height 33
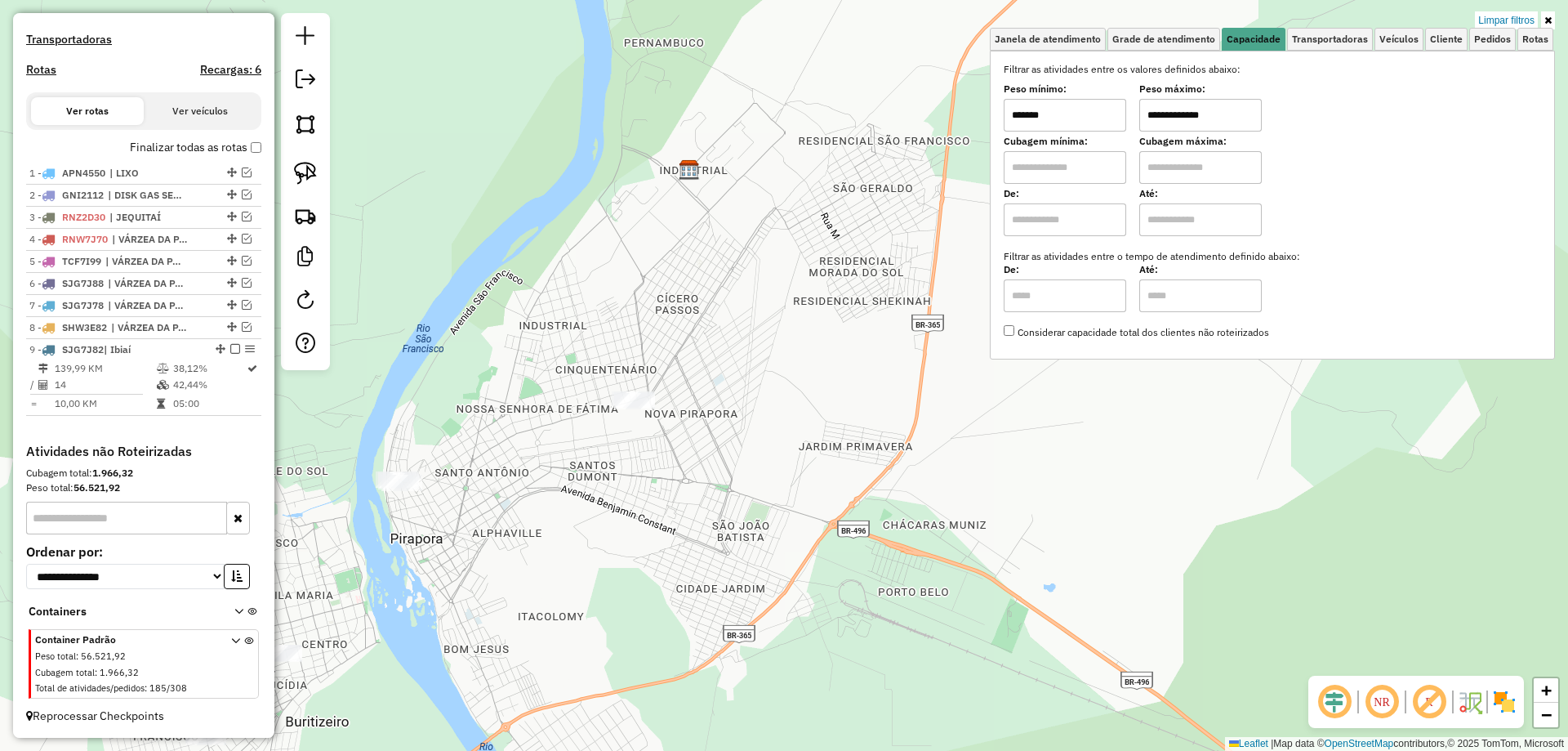
click at [1095, 115] on input "*******" at bounding box center [1065, 115] width 123 height 33
drag, startPoint x: 1095, startPoint y: 128, endPoint x: 1092, endPoint y: 114, distance: 14.3
click at [1093, 124] on input "*******" at bounding box center [1065, 115] width 123 height 33
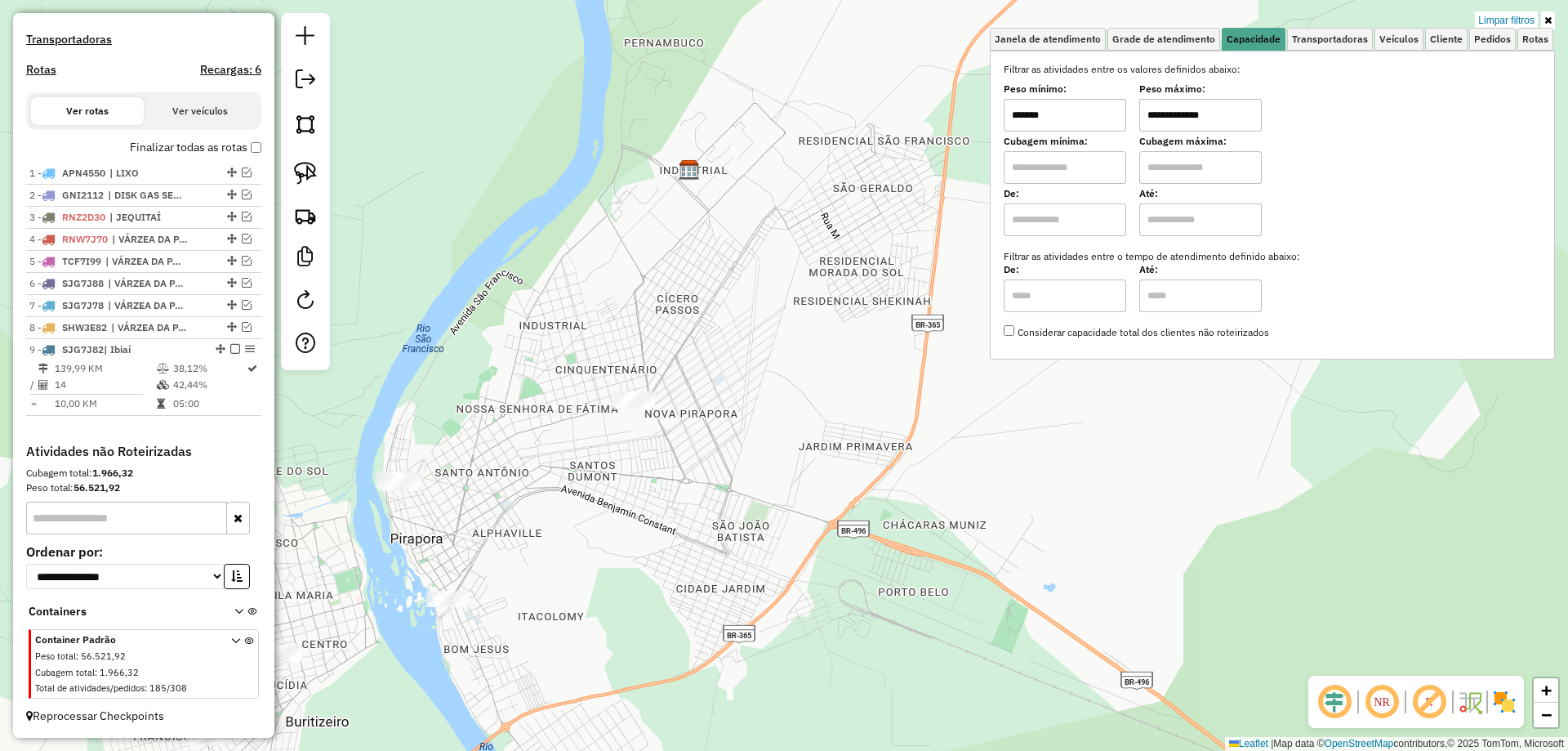
click at [1092, 114] on input "*******" at bounding box center [1065, 115] width 123 height 33
click at [317, 168] on link at bounding box center [305, 173] width 35 height 35
drag, startPoint x: 578, startPoint y: 445, endPoint x: 697, endPoint y: 435, distance: 119.4
click at [1088, 116] on input "*******" at bounding box center [1065, 115] width 123 height 33
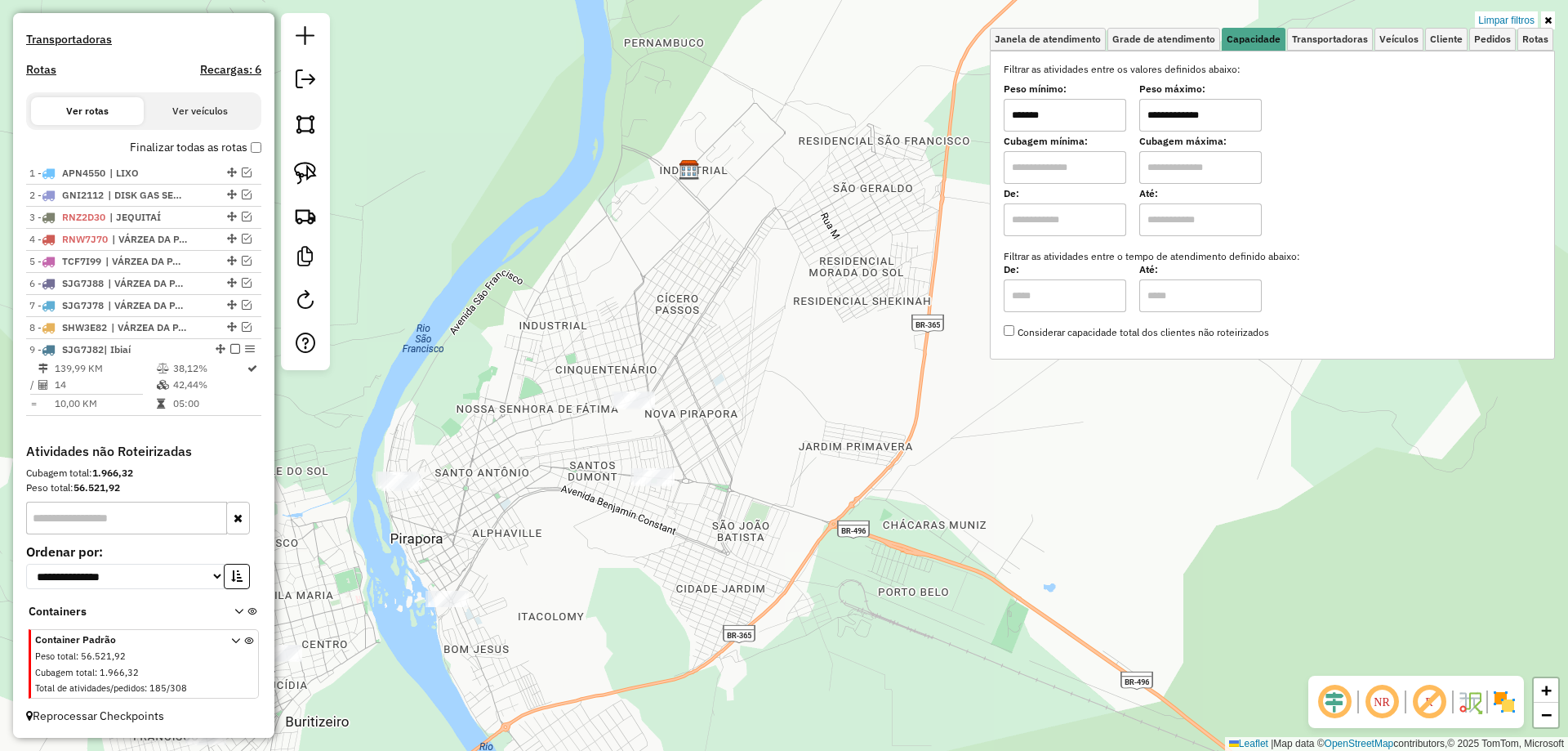
click at [1088, 116] on input "*******" at bounding box center [1065, 115] width 123 height 33
click at [1092, 116] on input "*******" at bounding box center [1065, 115] width 123 height 33
click at [1094, 117] on input "*******" at bounding box center [1065, 115] width 123 height 33
type input "*******"
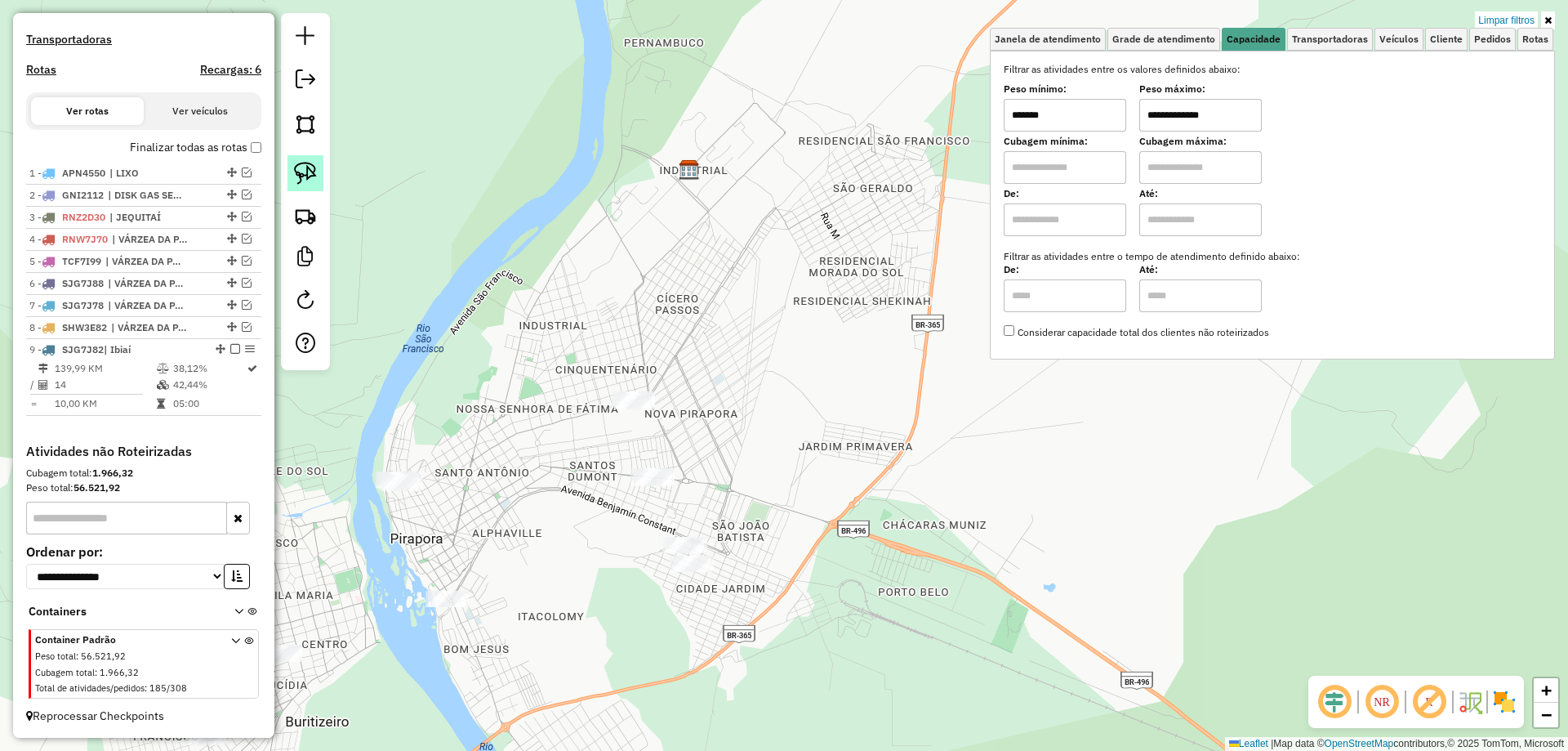
click at [305, 180] on img at bounding box center [306, 174] width 23 height 23
drag, startPoint x: 746, startPoint y: 519, endPoint x: 736, endPoint y: 588, distance: 69.7
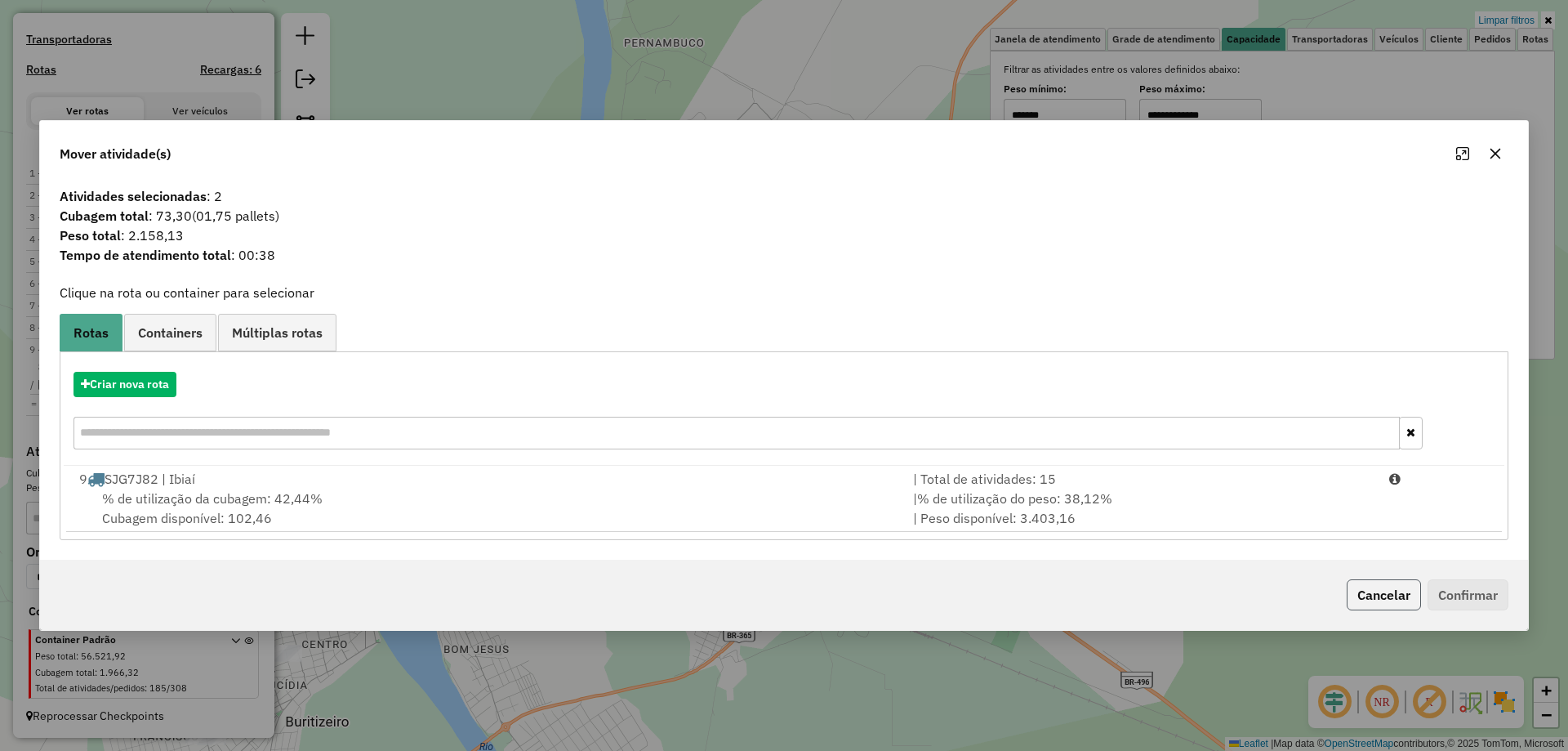
click at [1352, 582] on button "Cancelar" at bounding box center [1383, 595] width 74 height 31
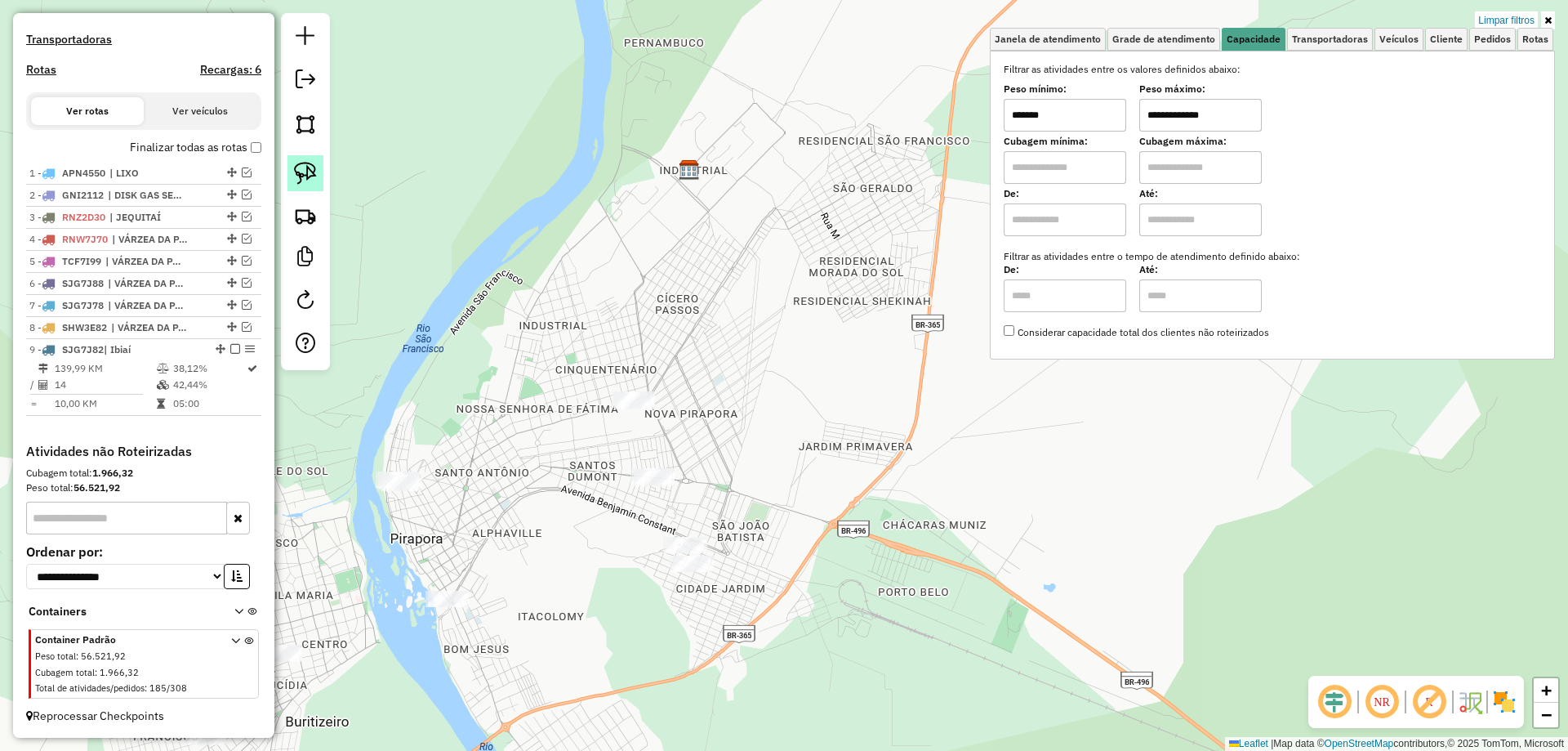
click at [297, 183] on img at bounding box center [306, 174] width 23 height 23
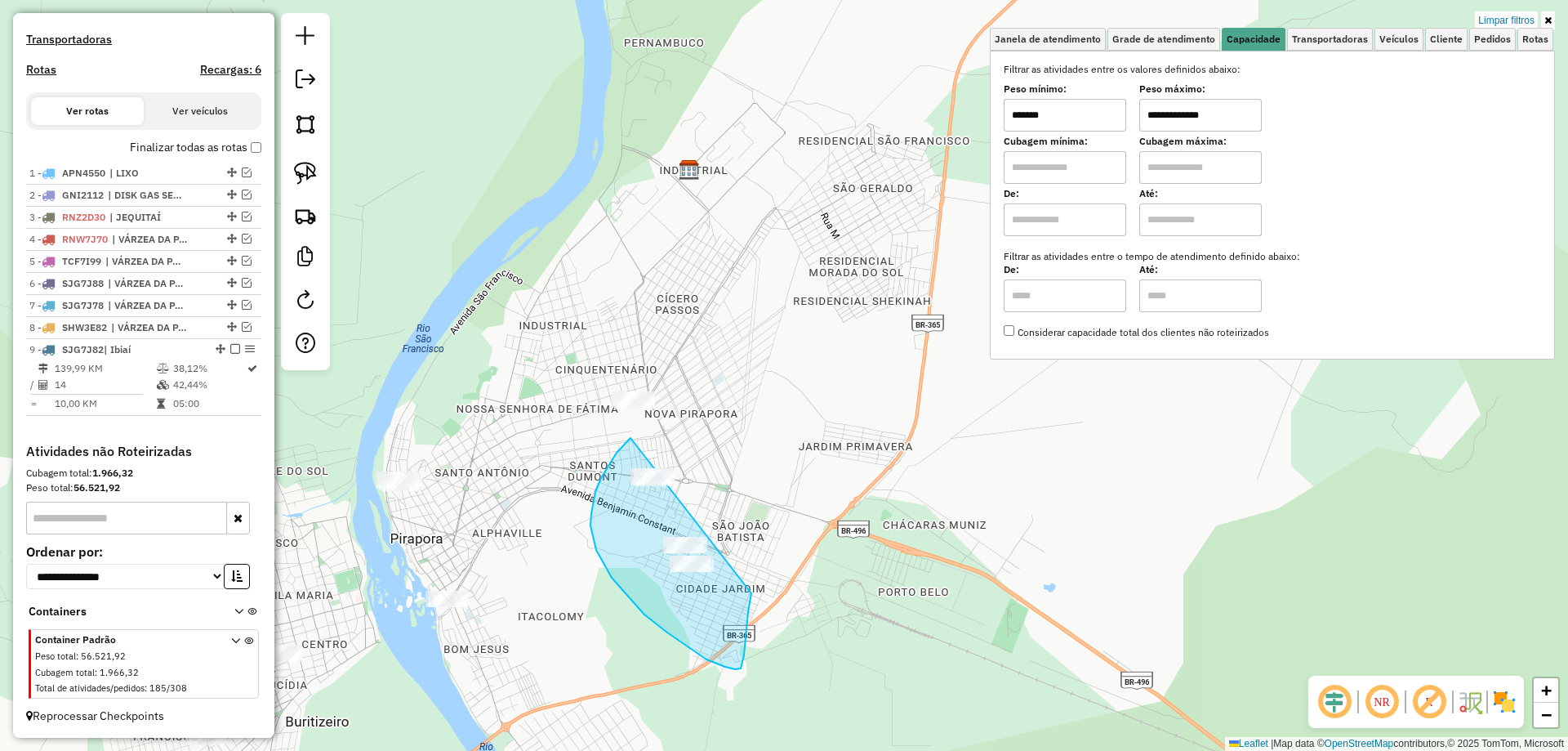
drag, startPoint x: 630, startPoint y: 437, endPoint x: 730, endPoint y: 474, distance: 106.6
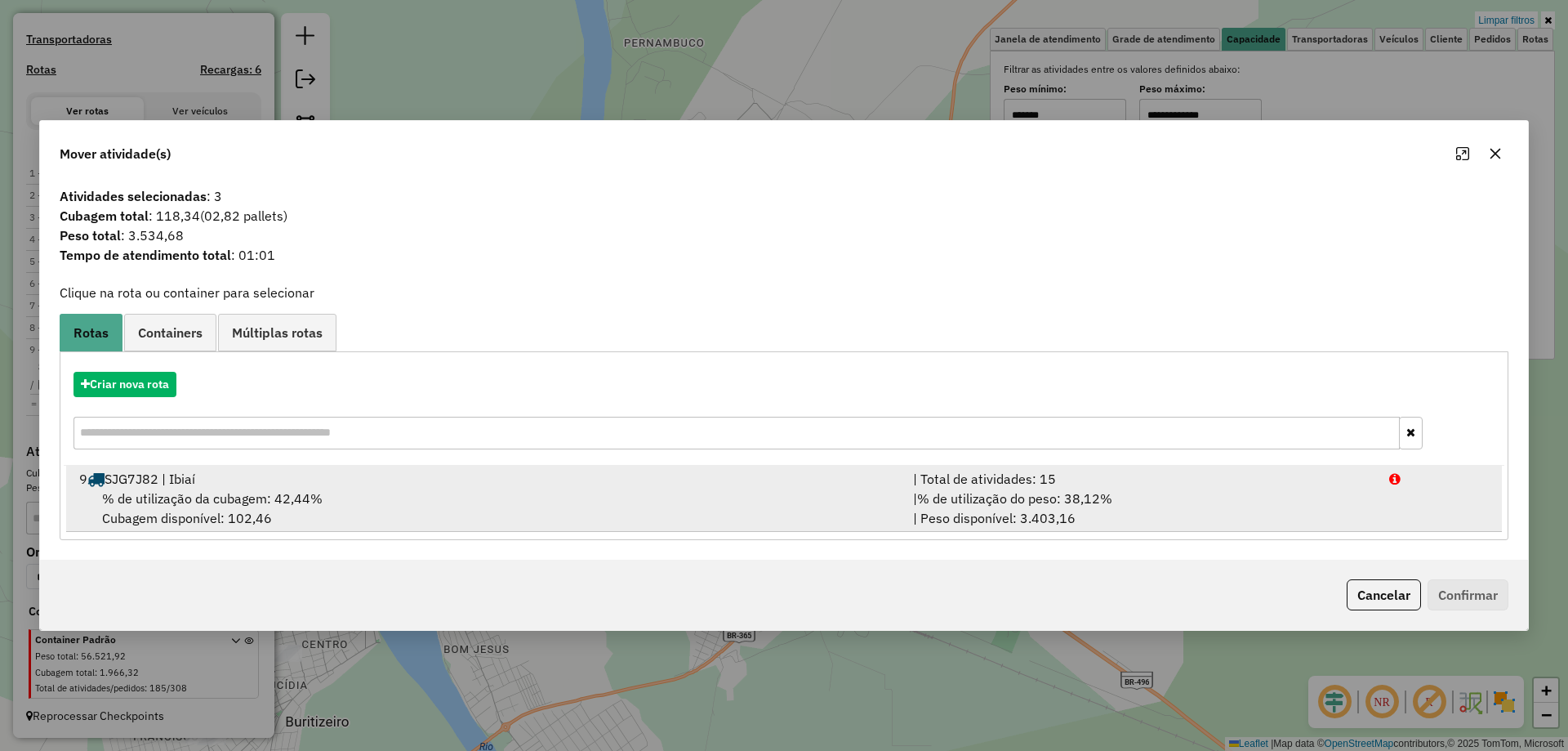
click at [1161, 515] on div "| % de utilização do peso: 38,12% | Peso disponível: 3.403,16" at bounding box center [1141, 507] width 476 height 39
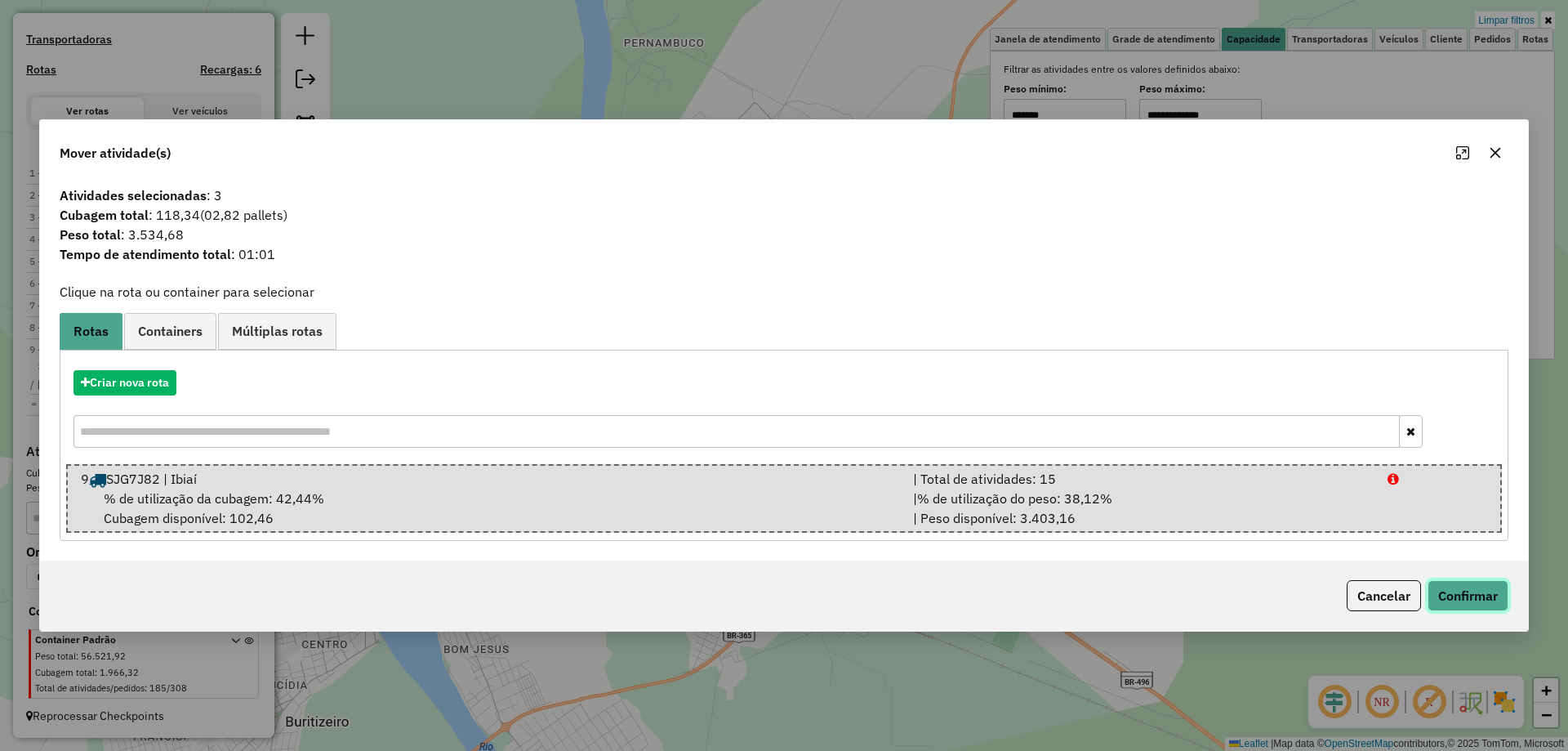
click at [1460, 586] on button "Confirmar" at bounding box center [1468, 596] width 81 height 31
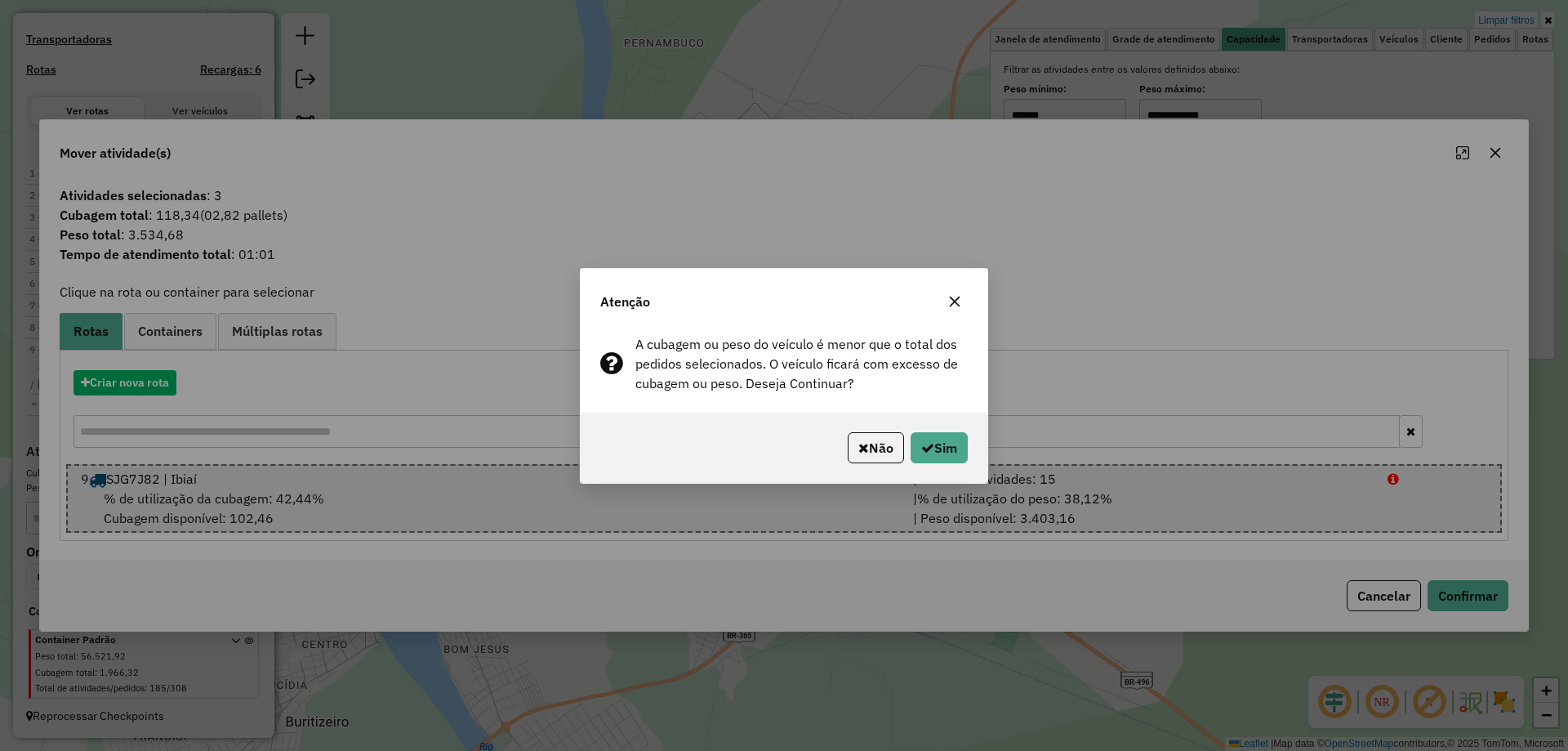
click at [939, 465] on div "Não Sim" at bounding box center [784, 447] width 407 height 70
click at [932, 454] on button "Sim" at bounding box center [939, 447] width 58 height 31
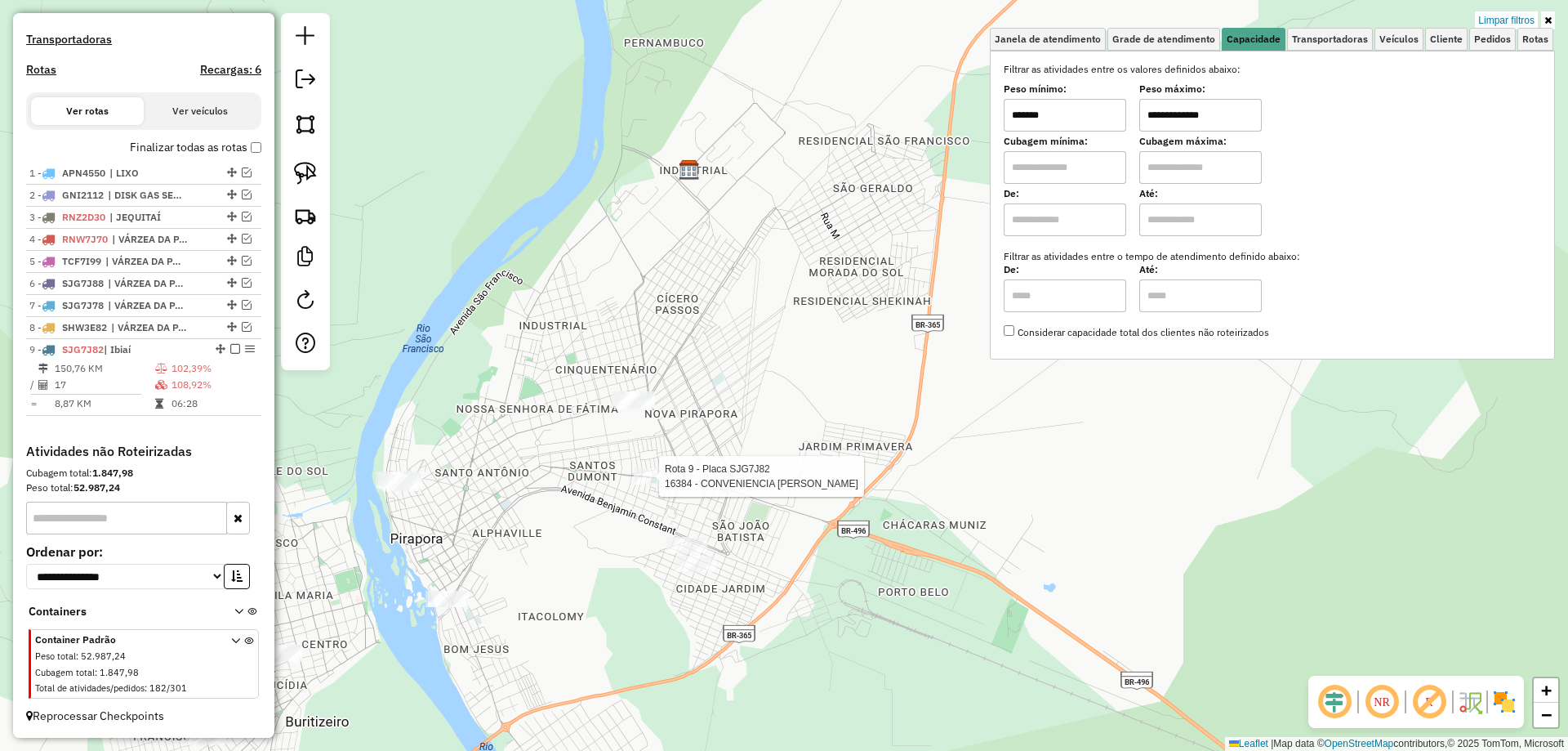
click at [646, 484] on div at bounding box center [654, 476] width 41 height 16
select select "**********"
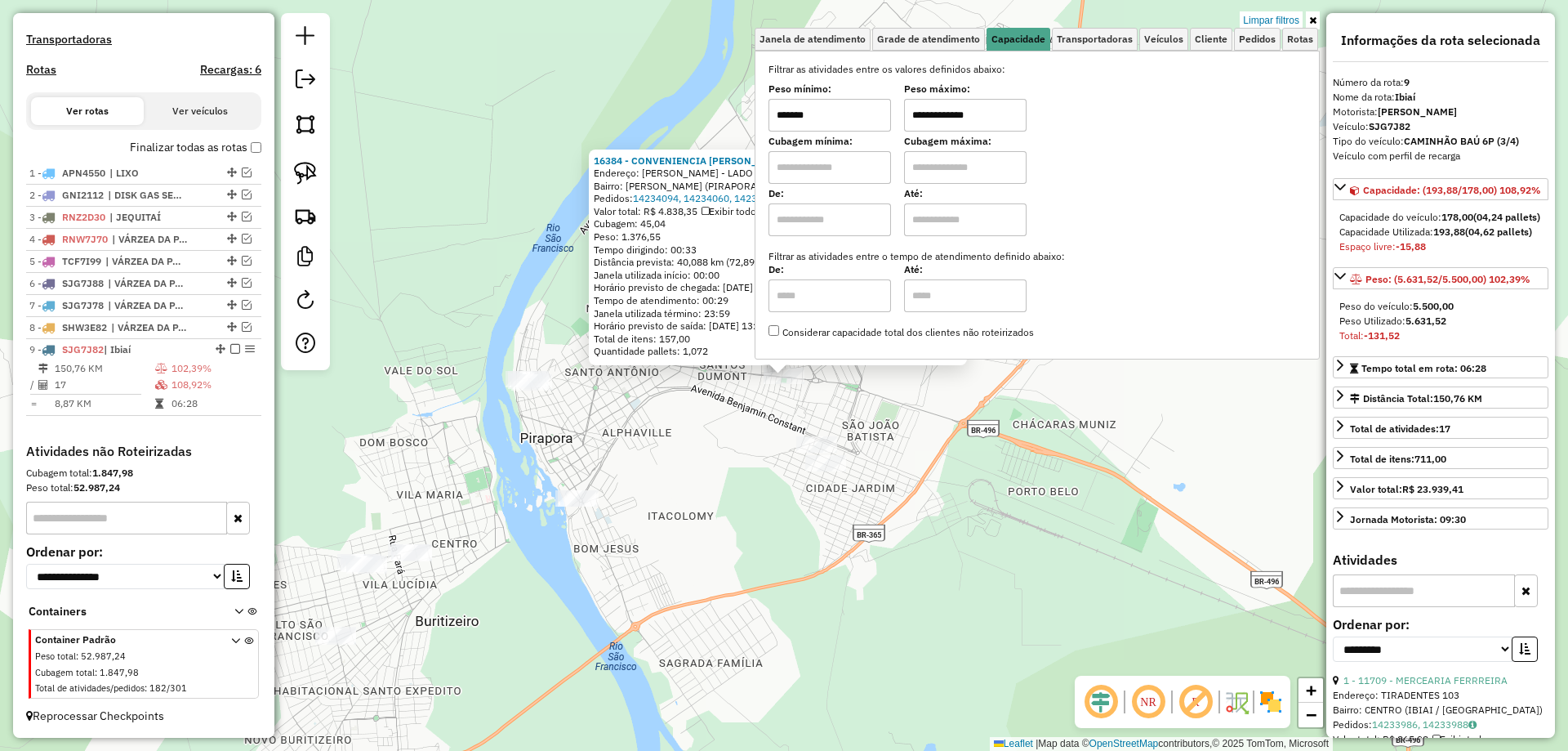
click at [703, 441] on div "16384 - CONVENIENCIA PIO XII Endereço: PIO XII - LADO IMPAR 1287 Bairro: SANTOS…" at bounding box center [784, 375] width 1568 height 751
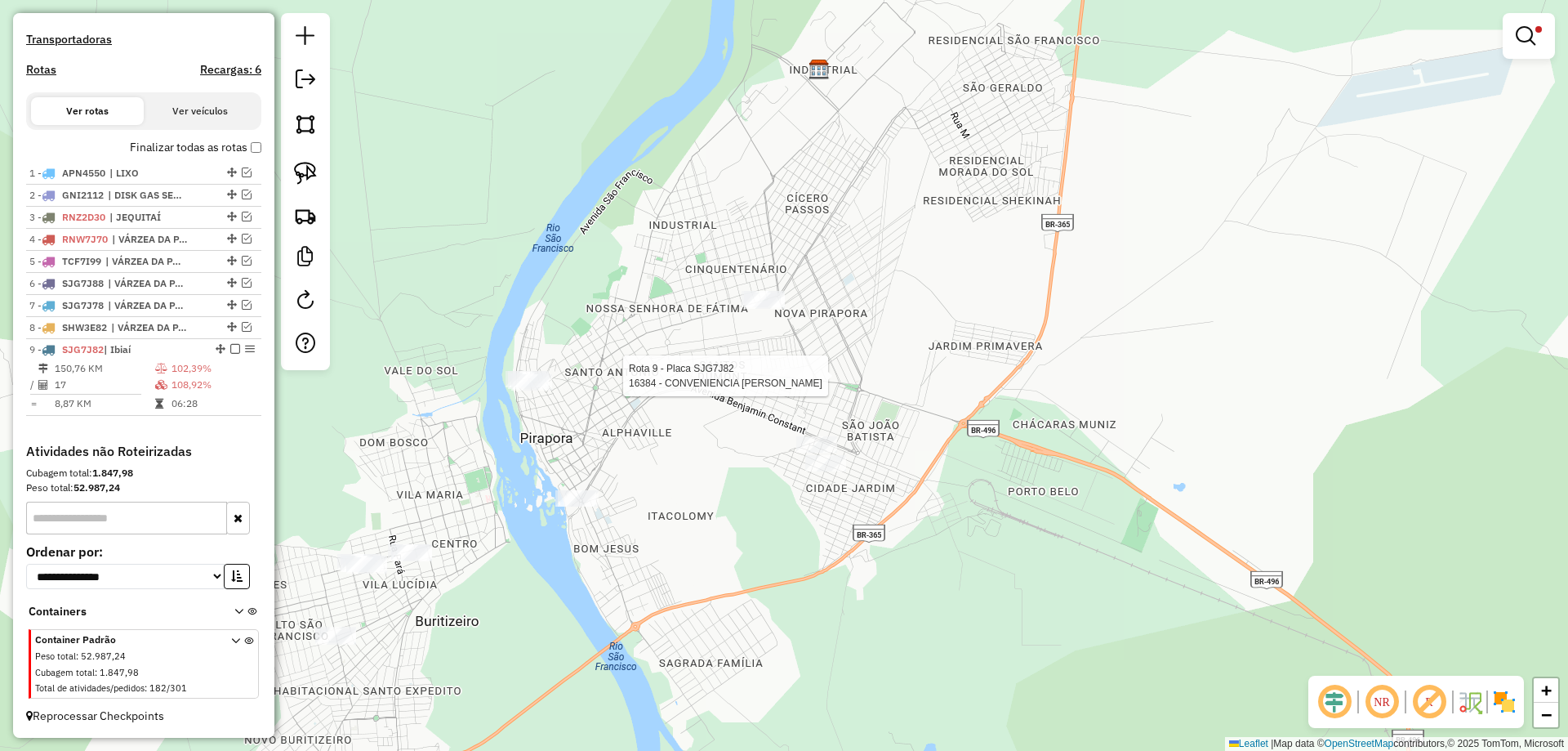
select select "**********"
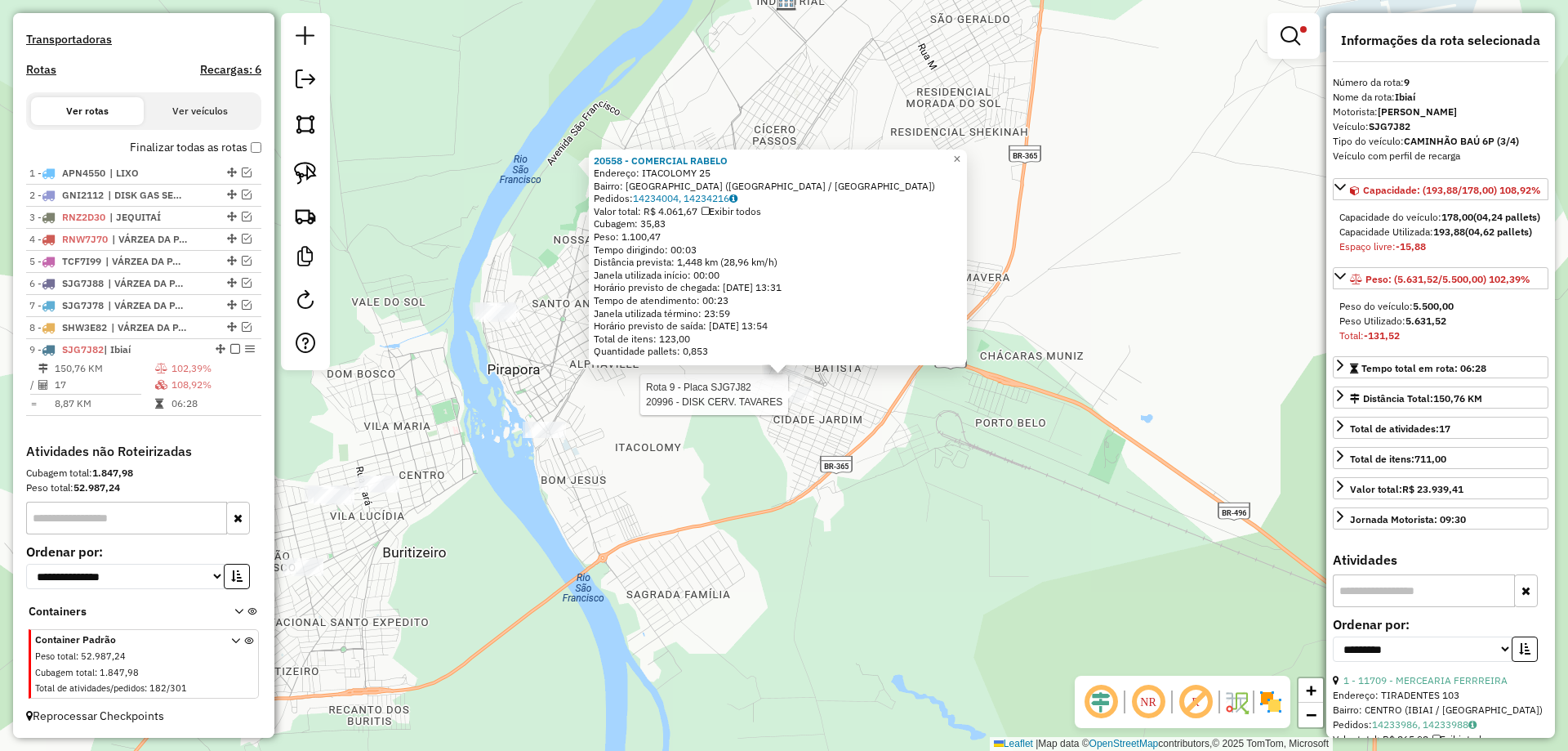
click at [797, 403] on div at bounding box center [793, 394] width 41 height 16
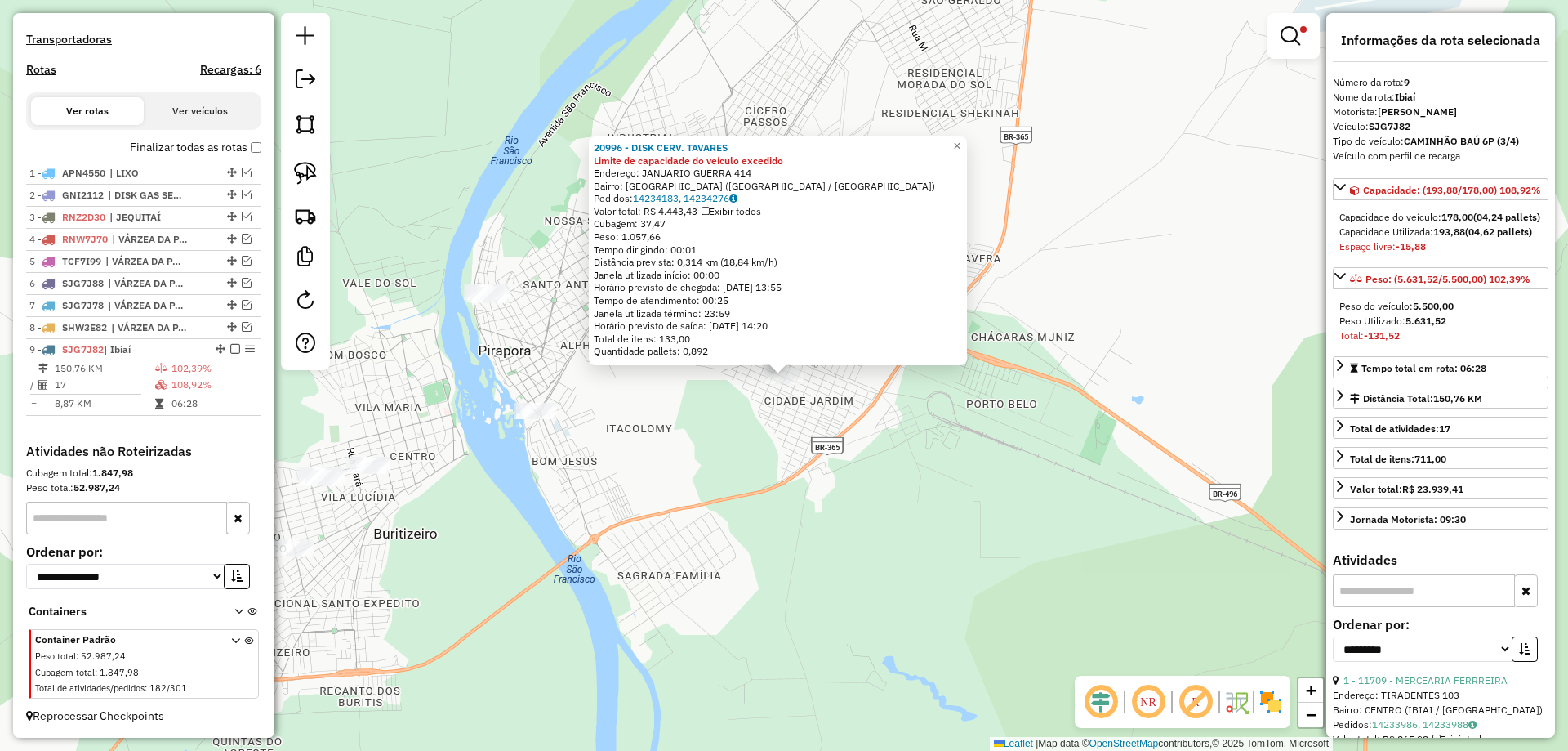
click at [743, 393] on div "20996 - DISK CERV. TAVARES Limite de capacidade do veículo excedido Endereço: J…" at bounding box center [784, 375] width 1568 height 751
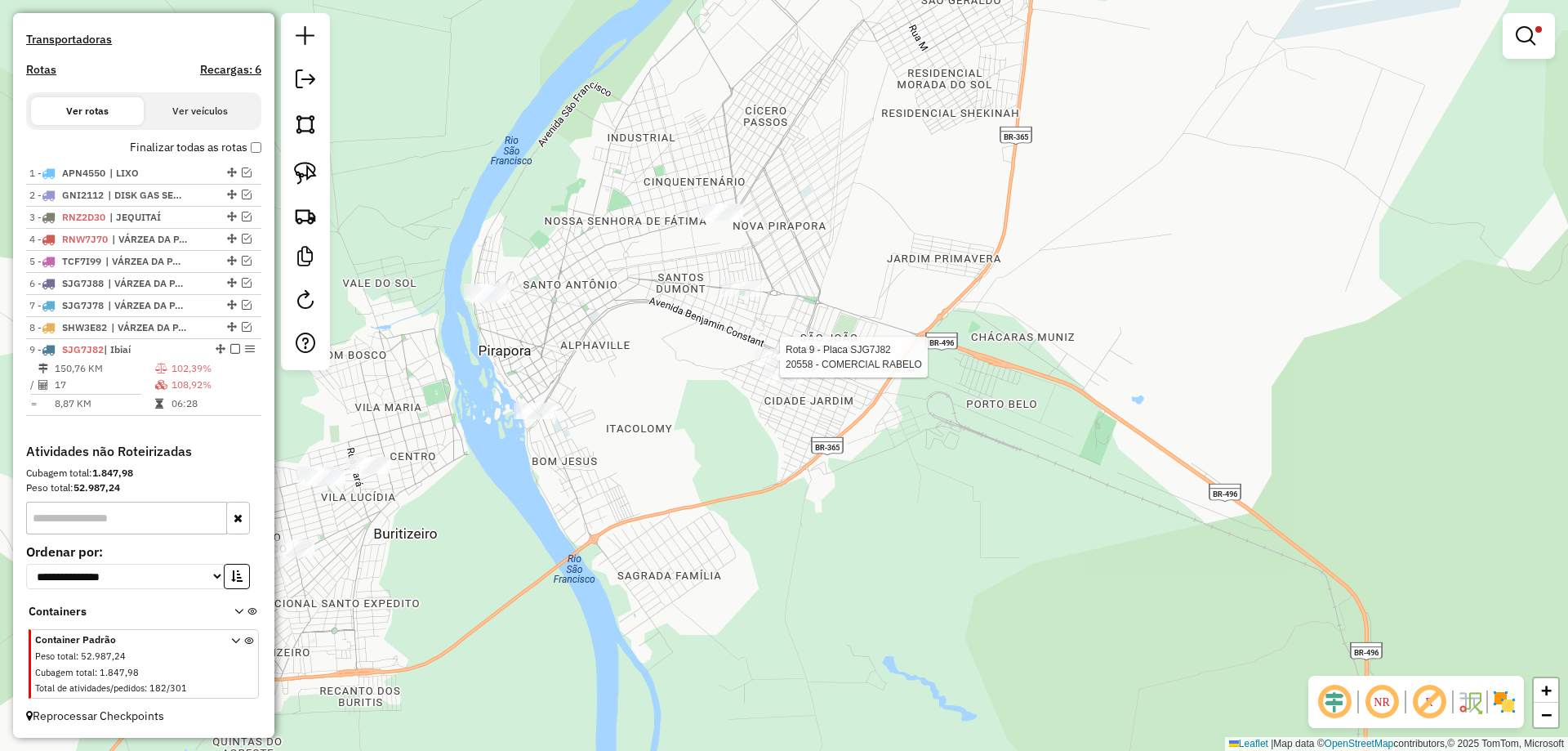
select select "**********"
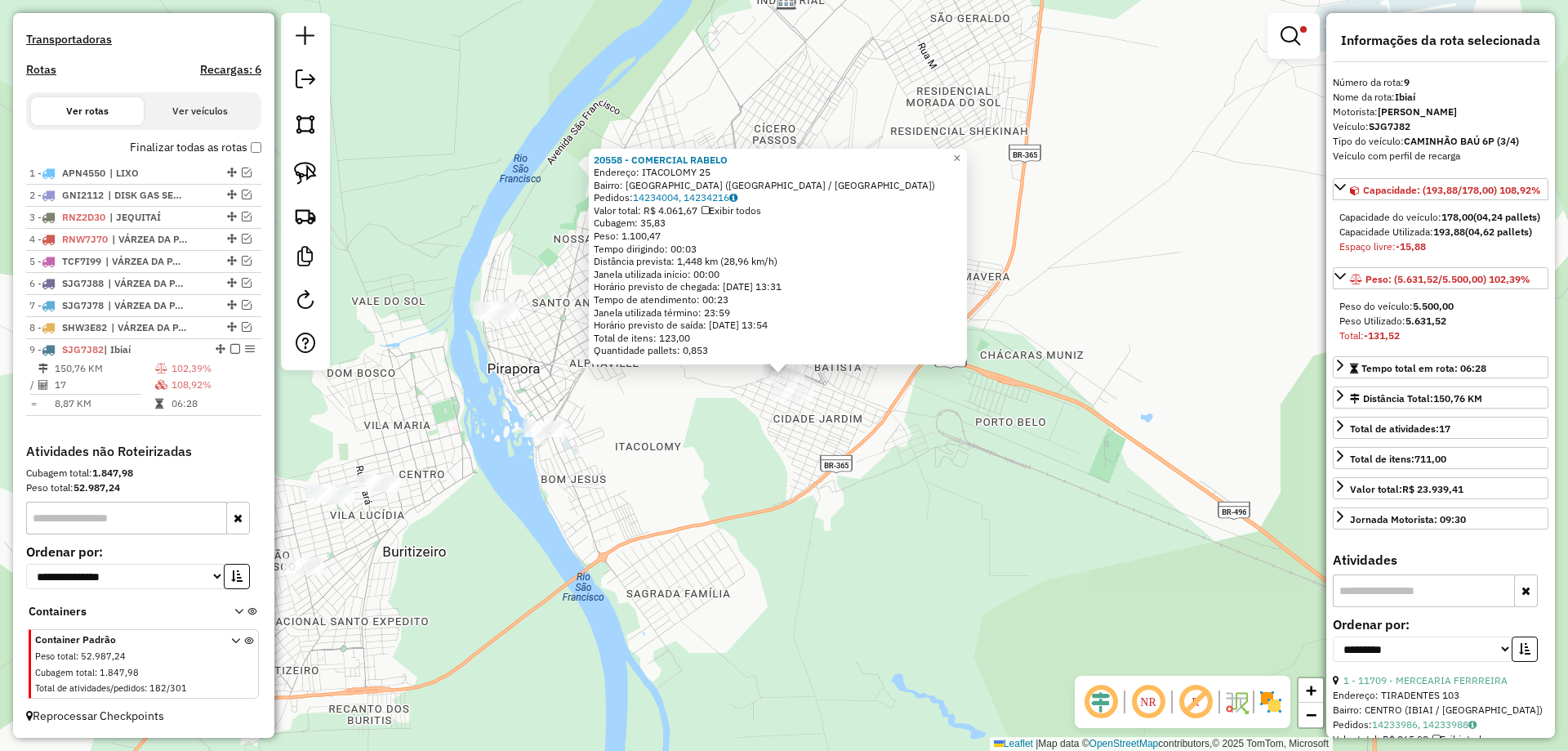
click at [724, 383] on div "20558 - COMERCIAL RABELO Endereço: ITACOLOMY 25 Bairro: CIDADE JARDIM (PIRAPORA…" at bounding box center [784, 375] width 1568 height 751
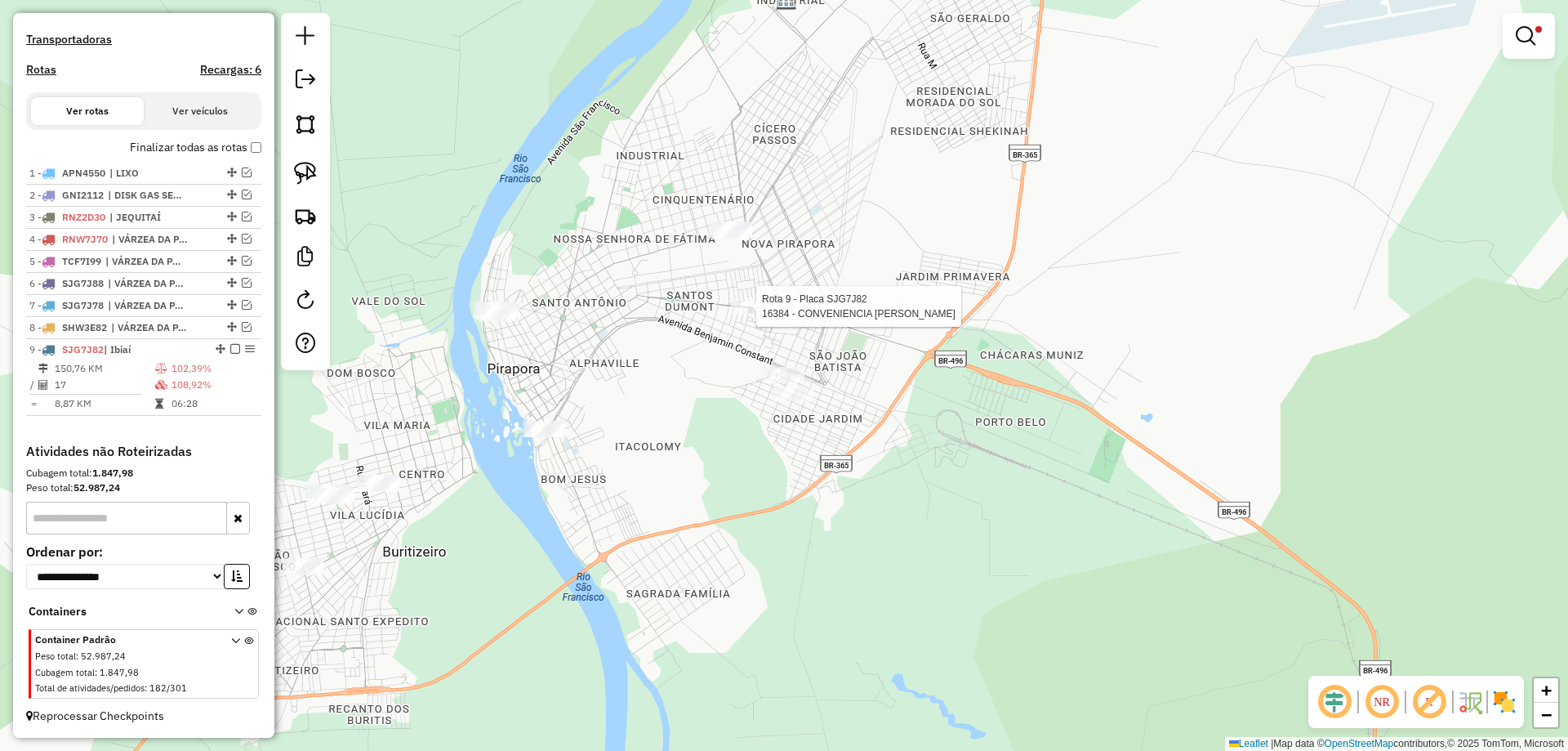
select select "**********"
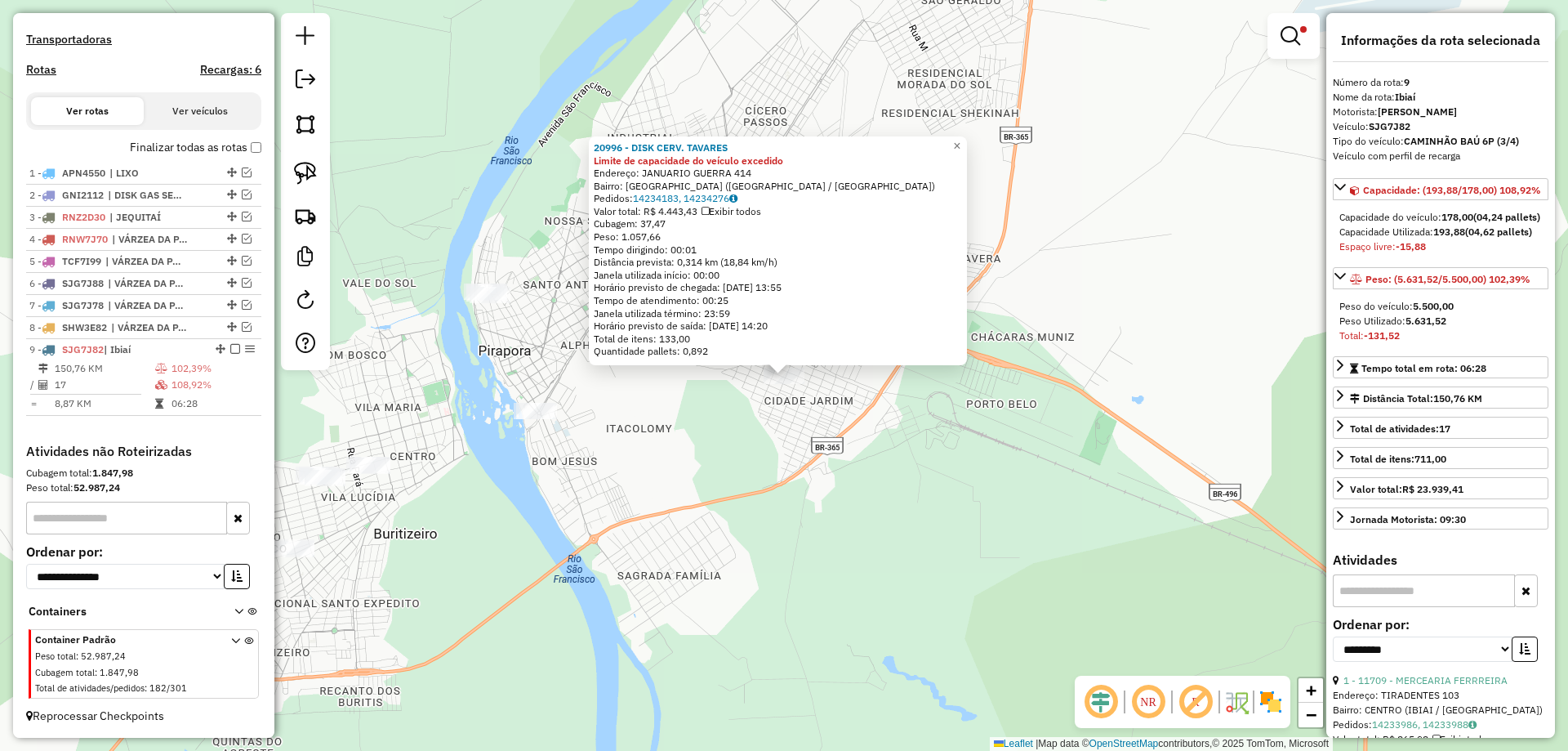
click at [686, 405] on div "20996 - DISK CERV. TAVARES Limite de capacidade do veículo excedido Endereço: J…" at bounding box center [784, 375] width 1568 height 751
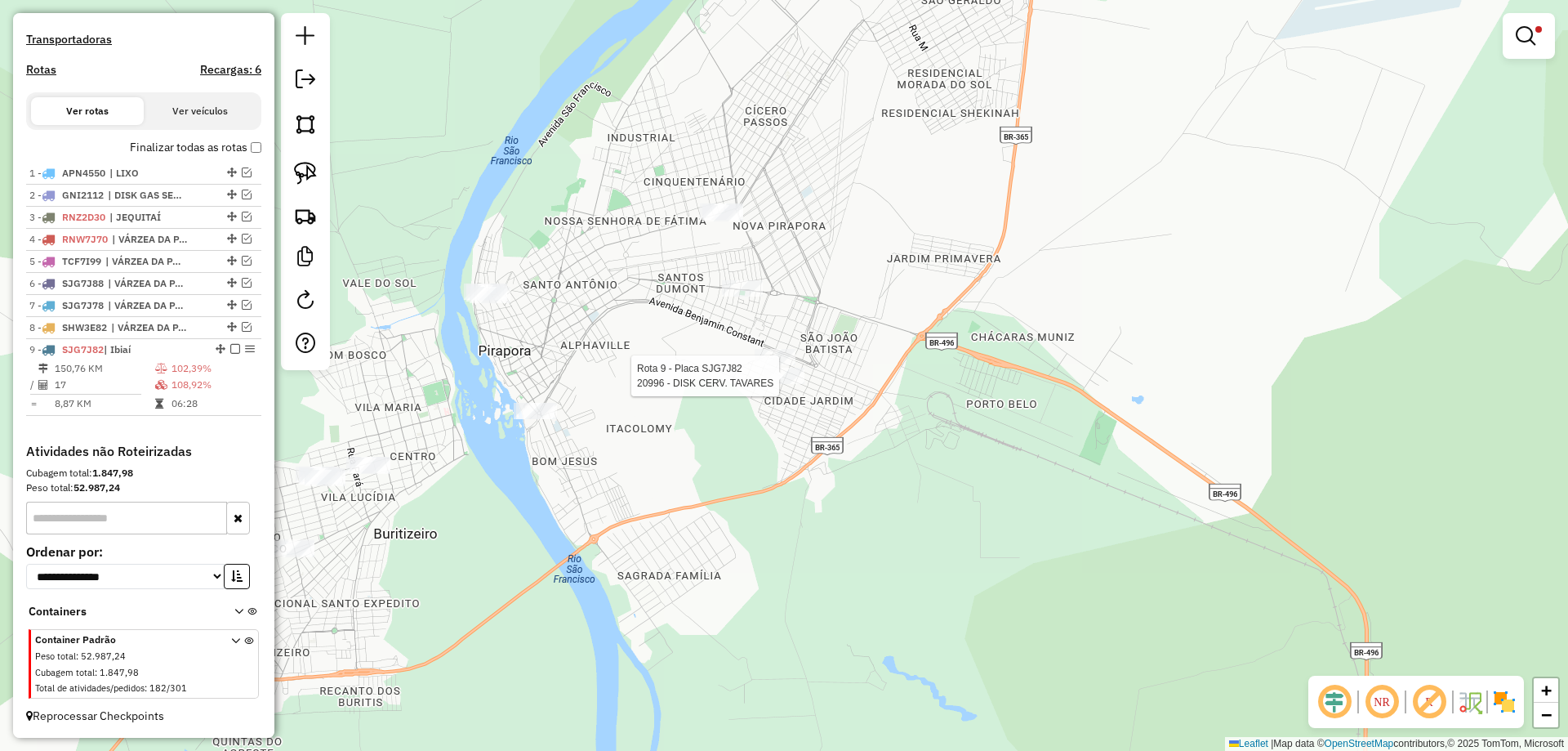
select select "**********"
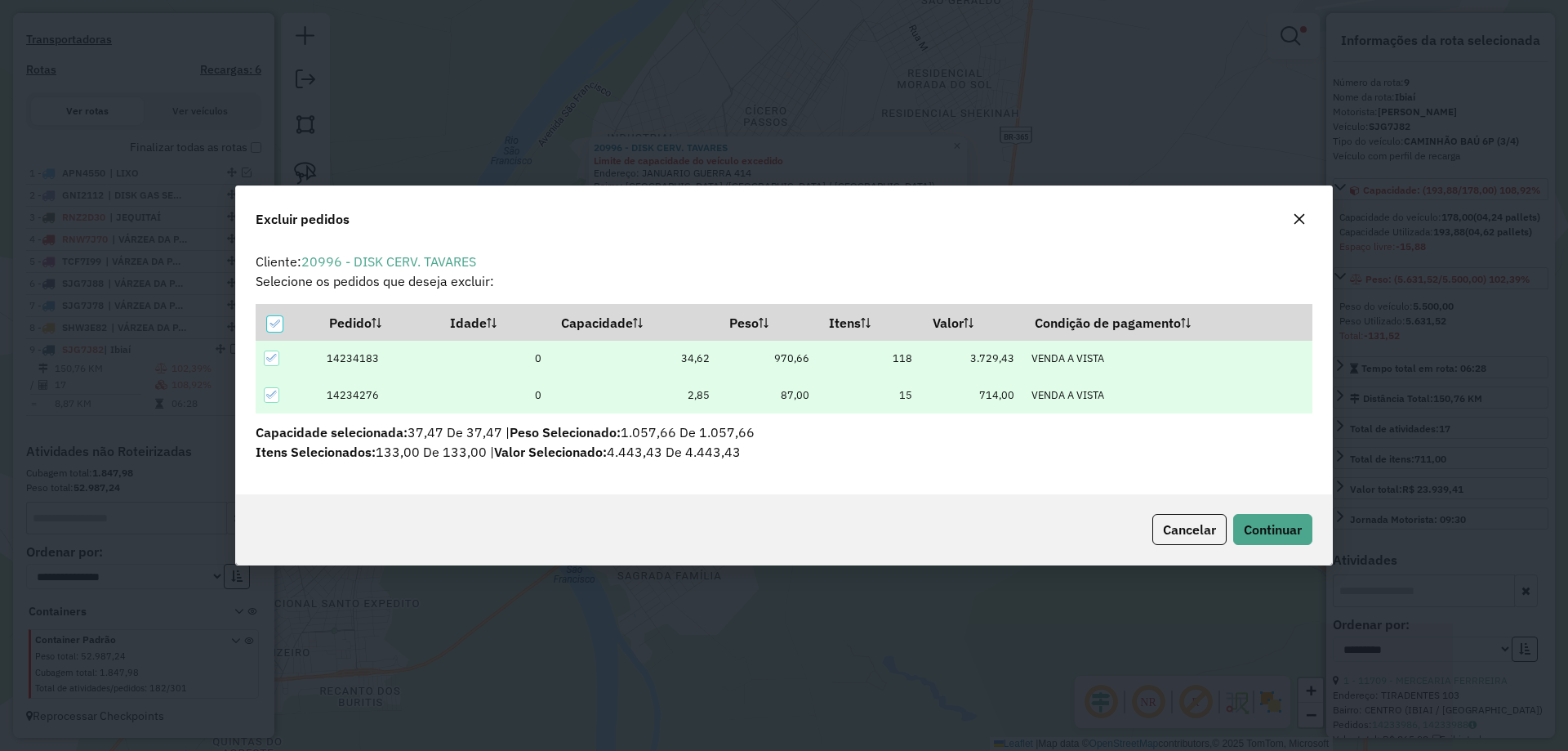
scroll to position [0, 0]
click at [1263, 526] on span "Continuar" at bounding box center [1273, 528] width 58 height 16
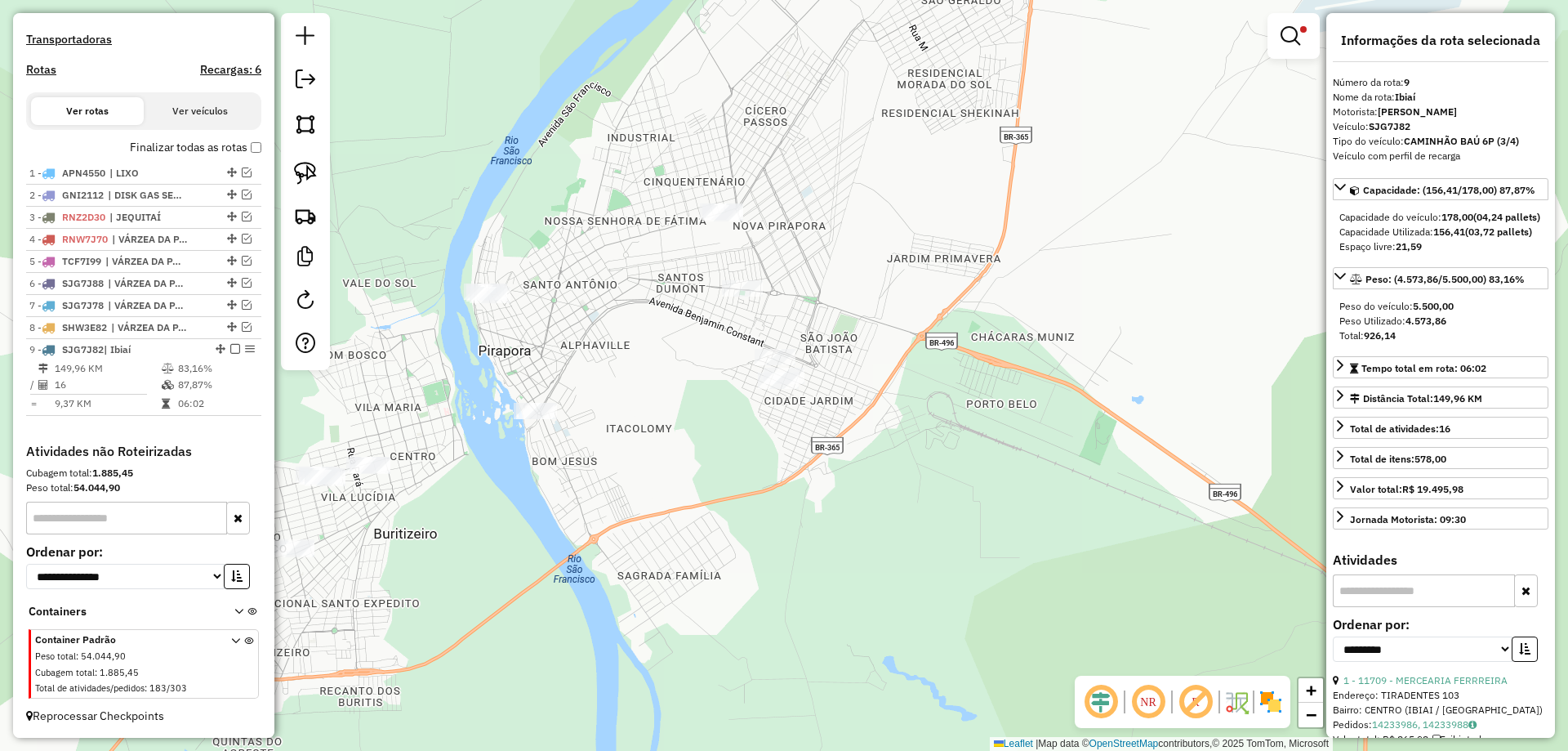
click at [841, 434] on div "**********" at bounding box center [784, 375] width 1568 height 751
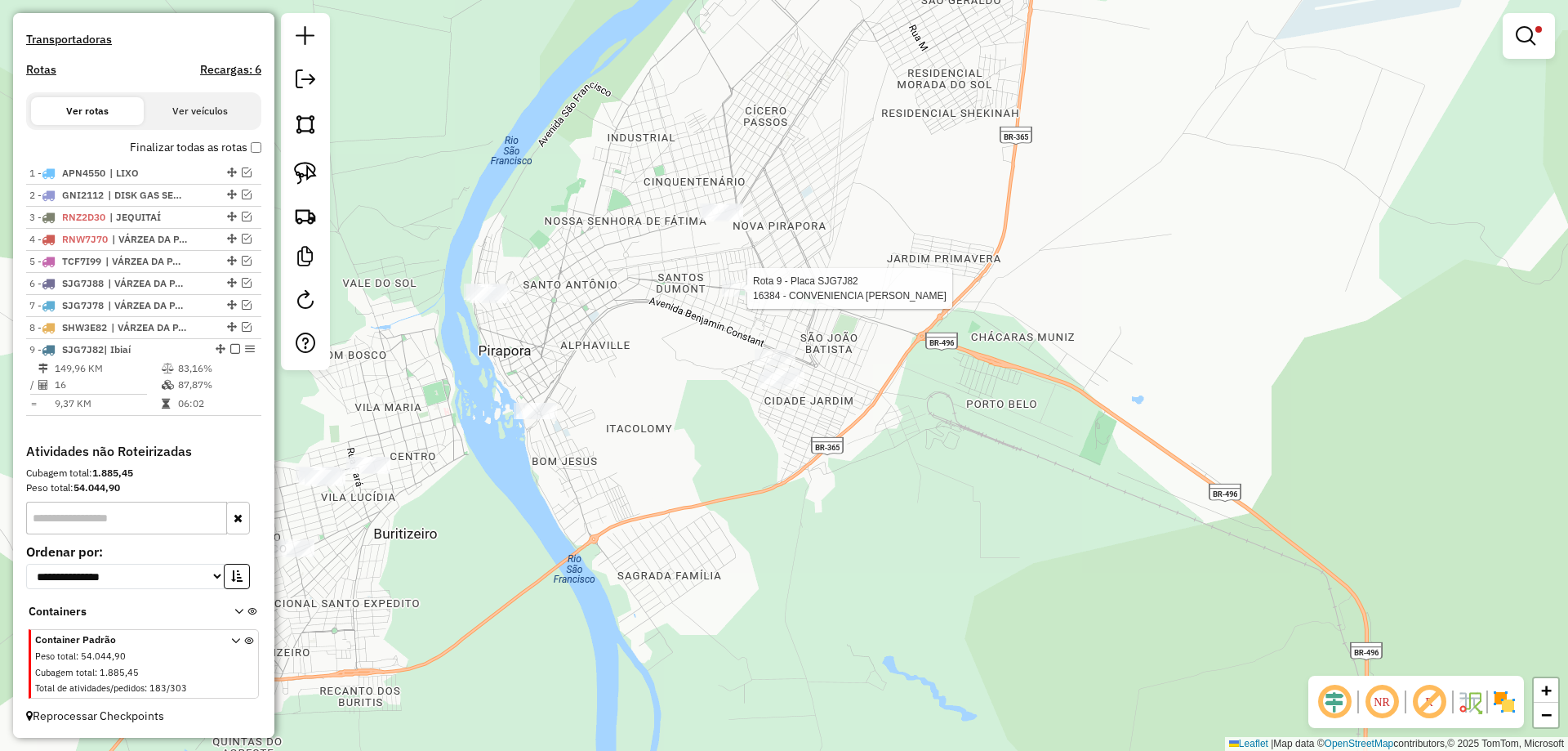
select select "**********"
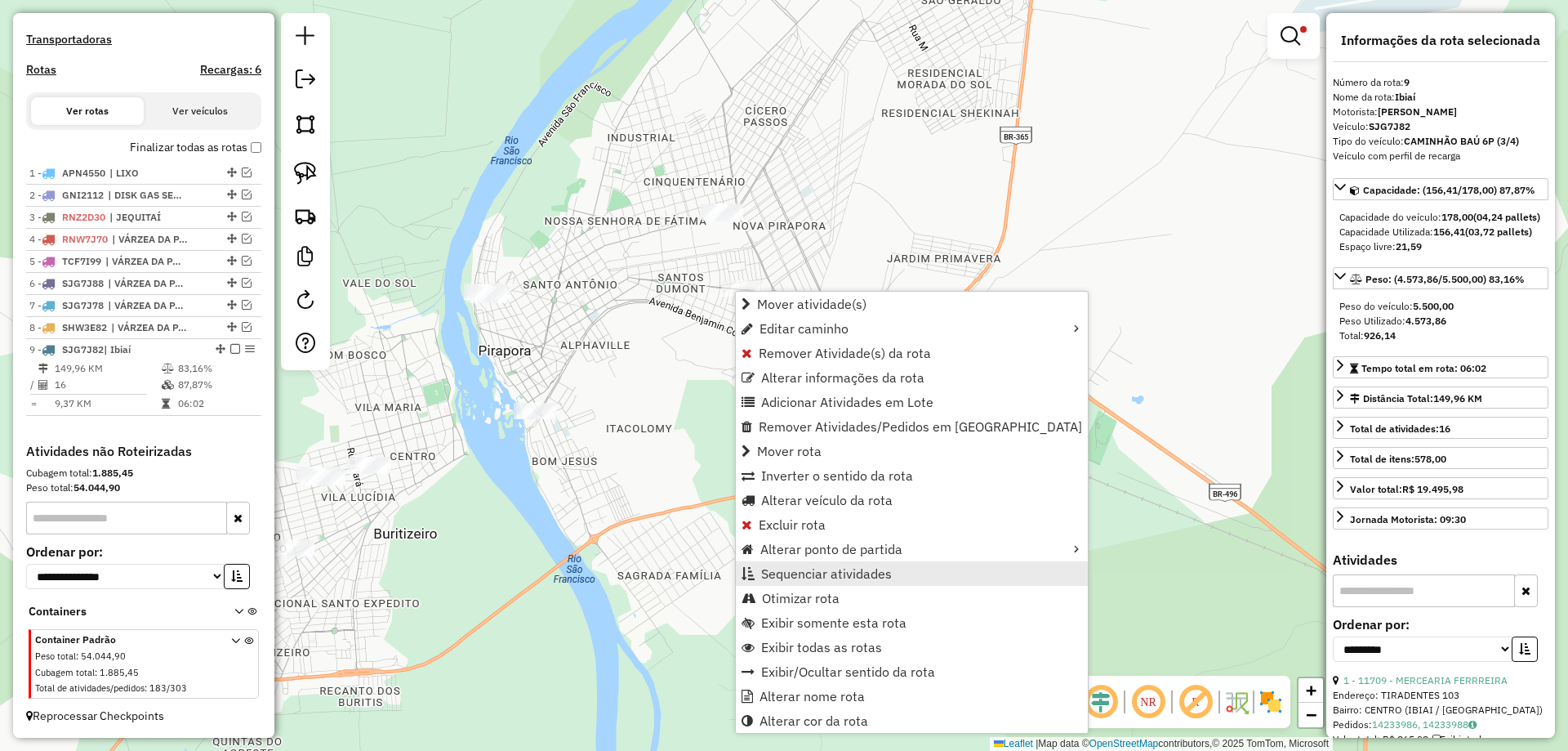
click at [800, 580] on span "Sequenciar atividades" at bounding box center [827, 574] width 130 height 13
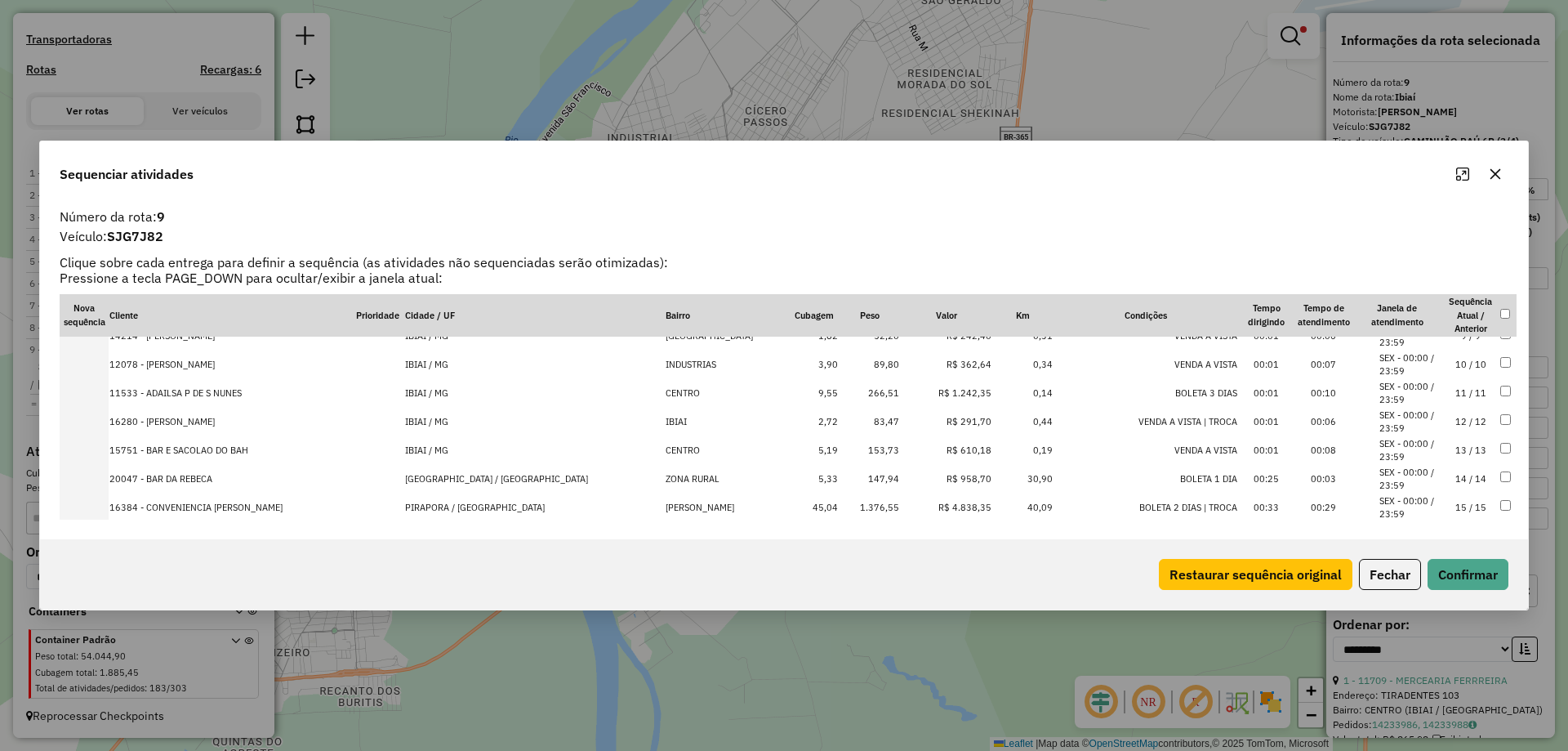
scroll to position [289, 0]
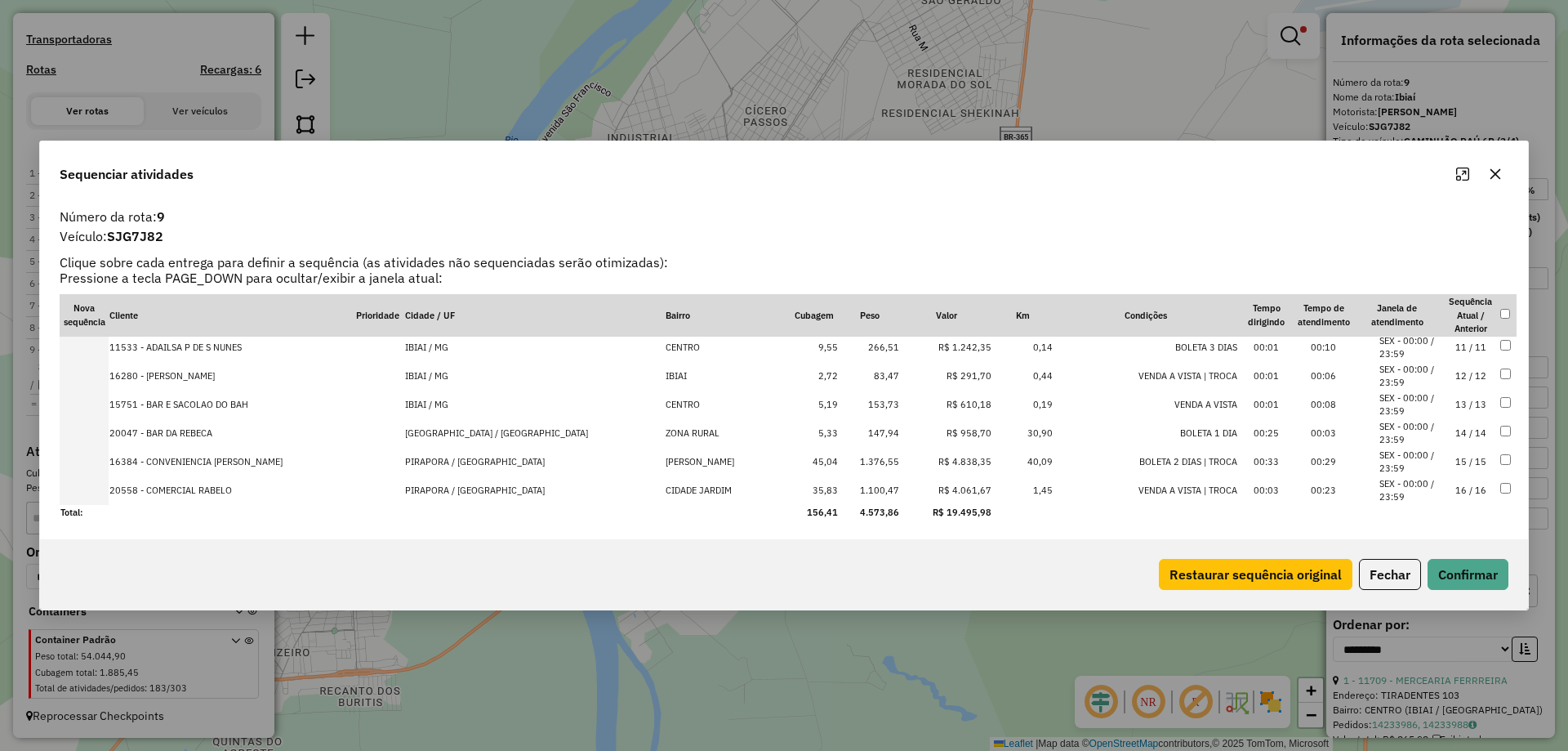
click at [1469, 462] on td "15 / 15" at bounding box center [1471, 462] width 58 height 29
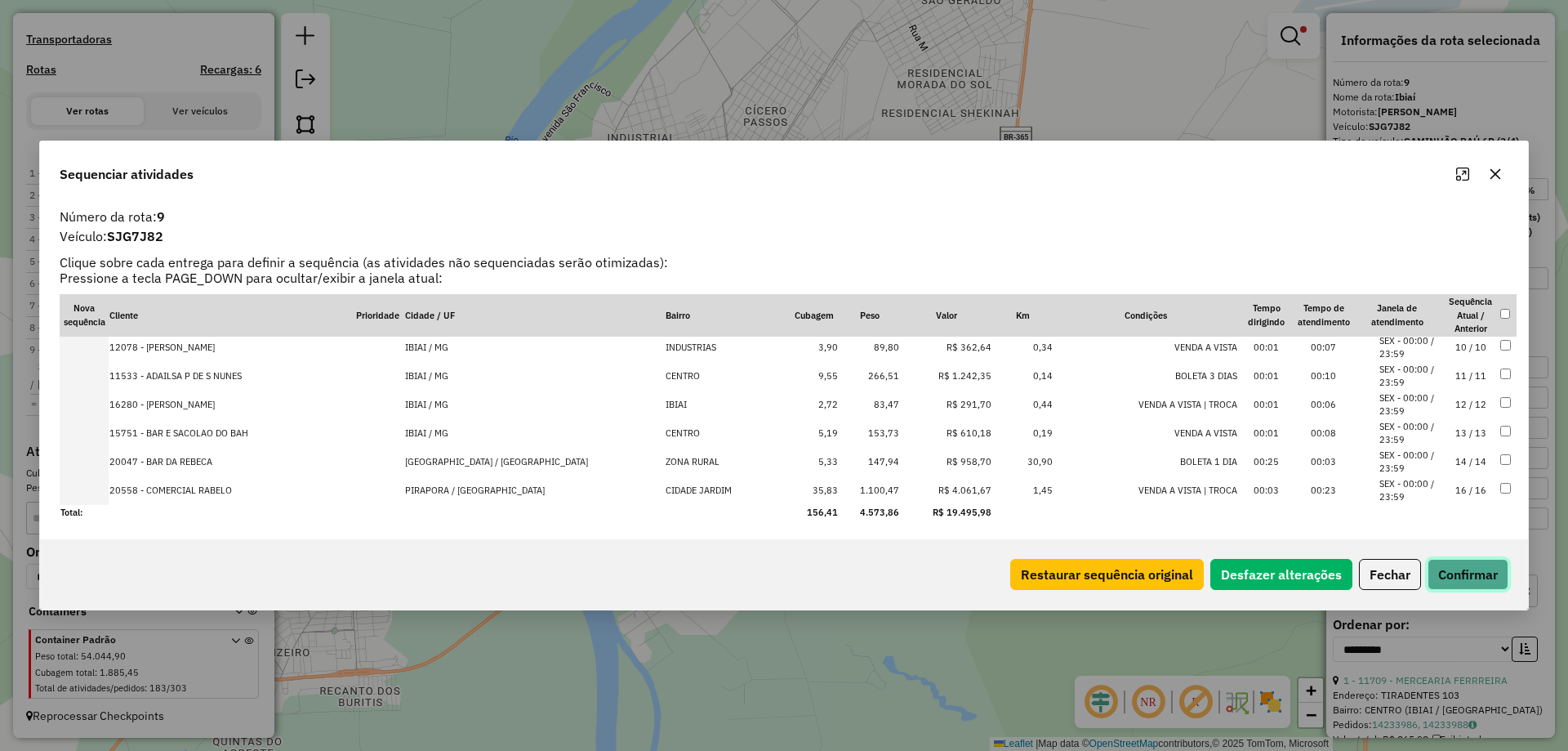
click at [1471, 581] on button "Confirmar" at bounding box center [1468, 574] width 81 height 31
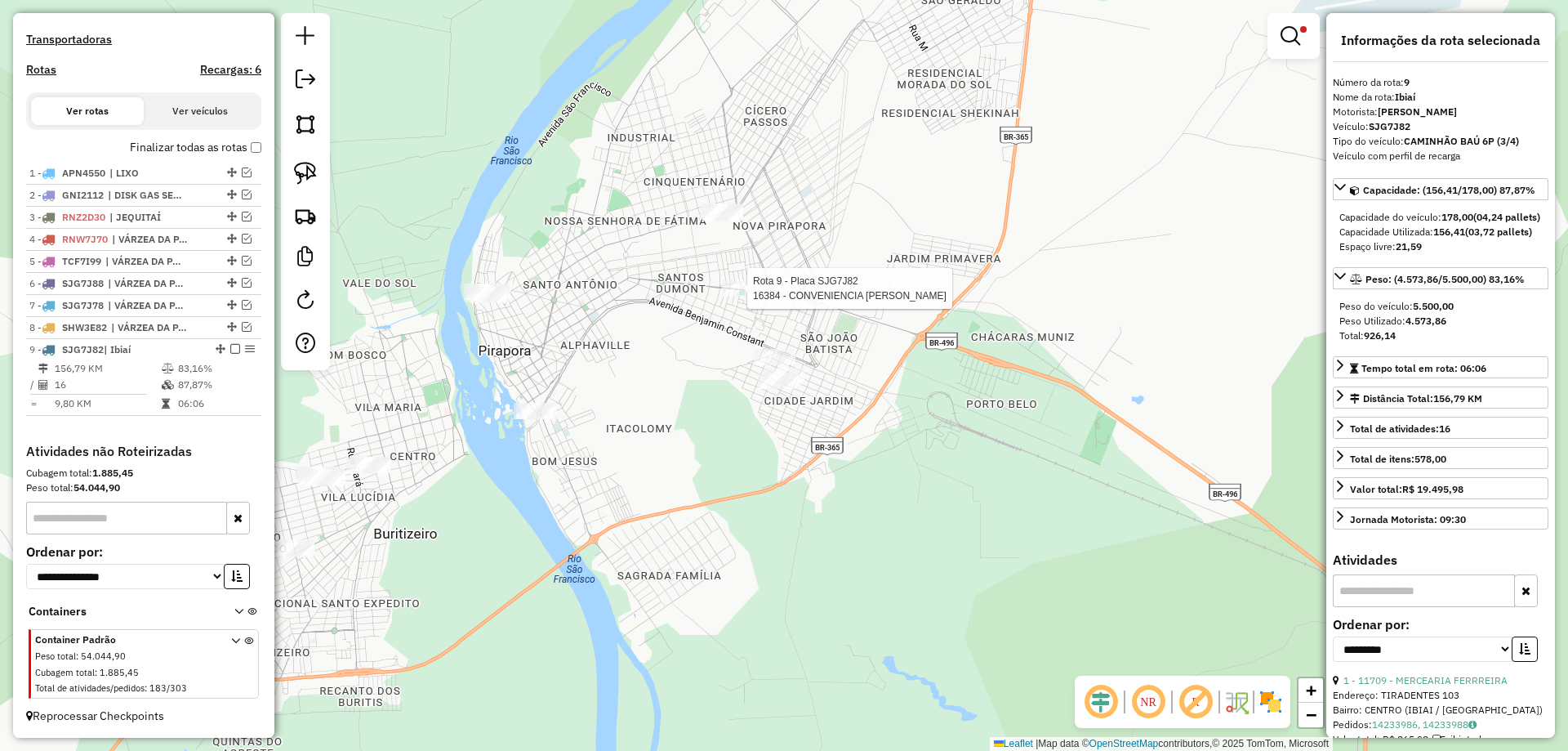
click at [735, 296] on div at bounding box center [742, 288] width 41 height 16
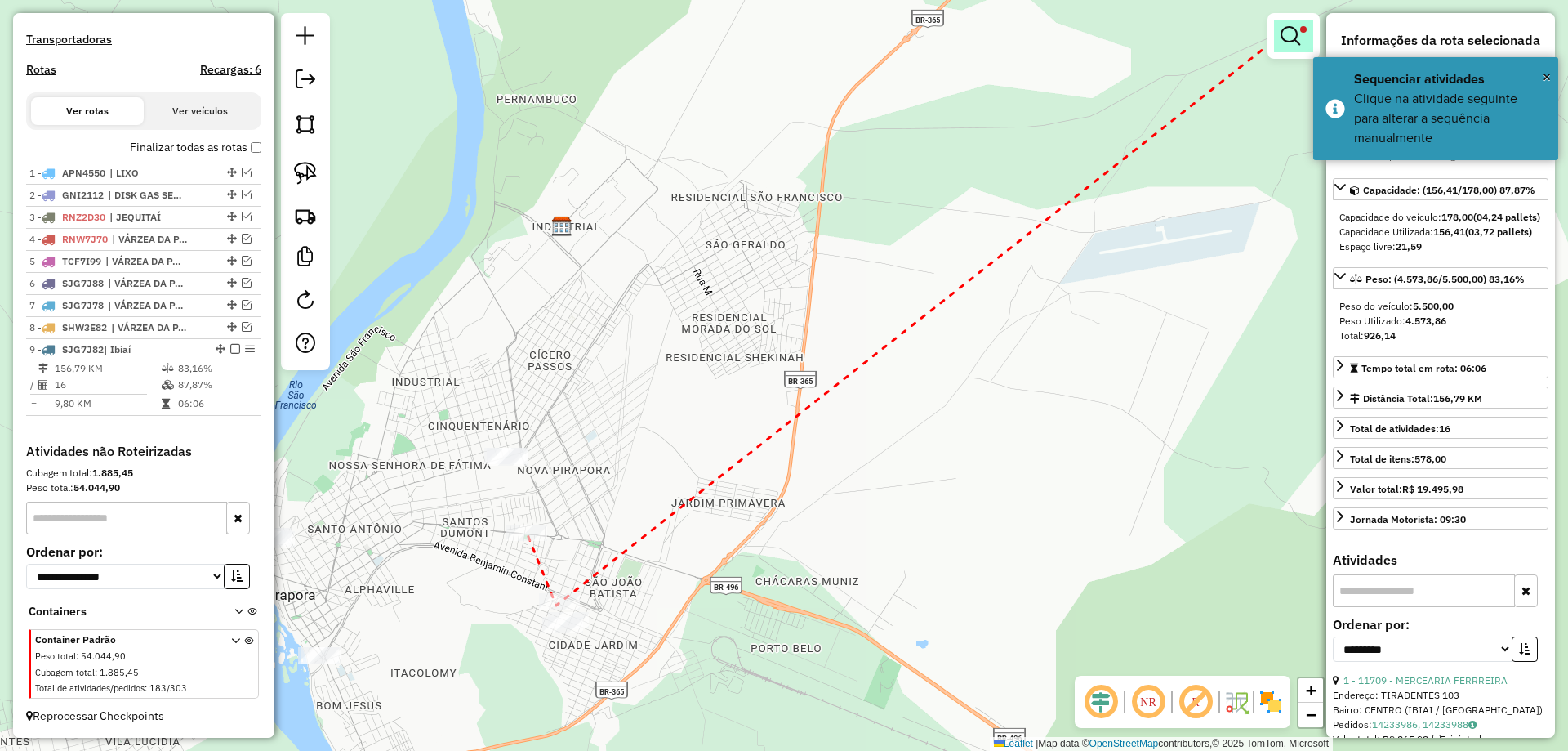
click at [1290, 28] on em at bounding box center [1290, 35] width 19 height 19
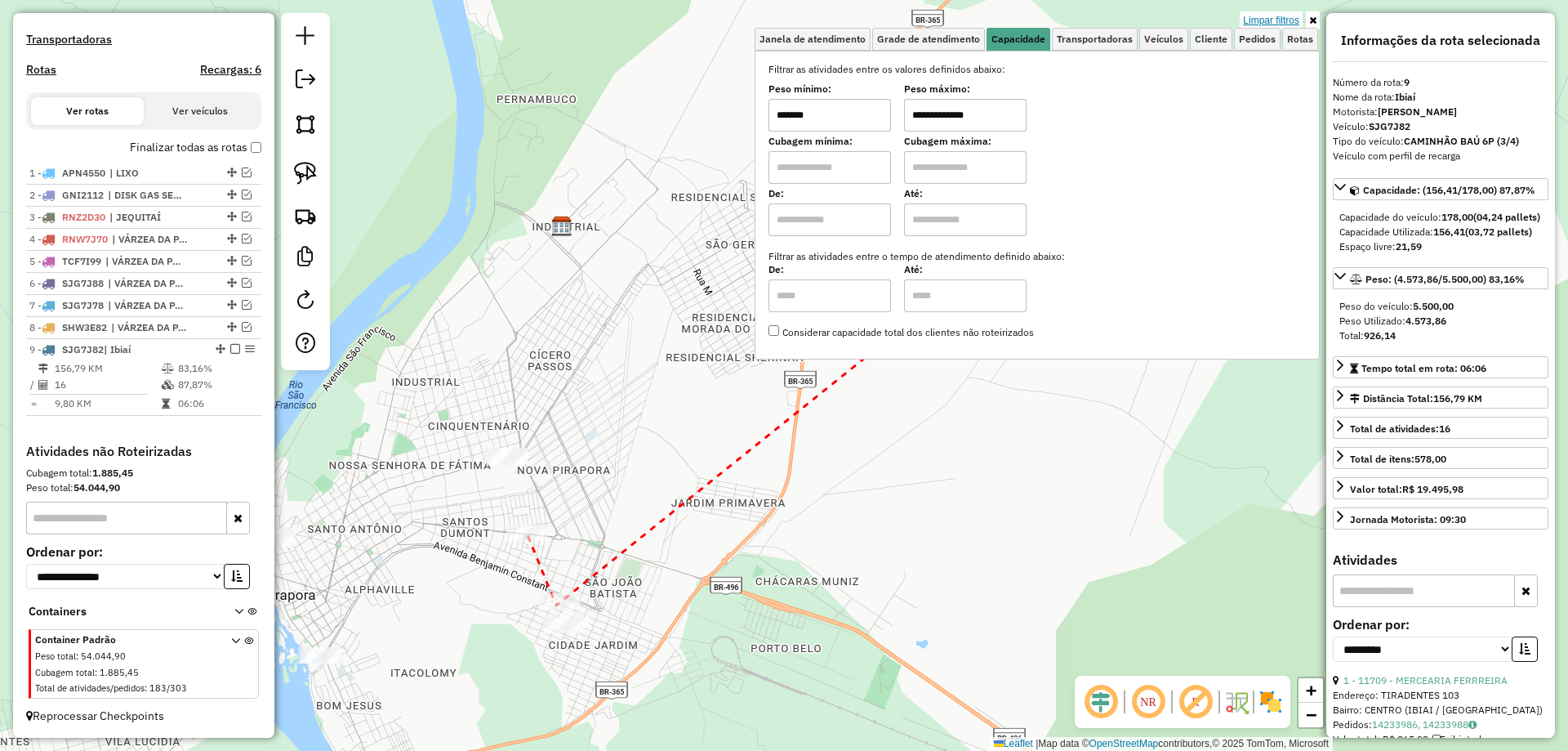
click at [1289, 18] on link "Limpar filtros" at bounding box center [1272, 20] width 63 height 18
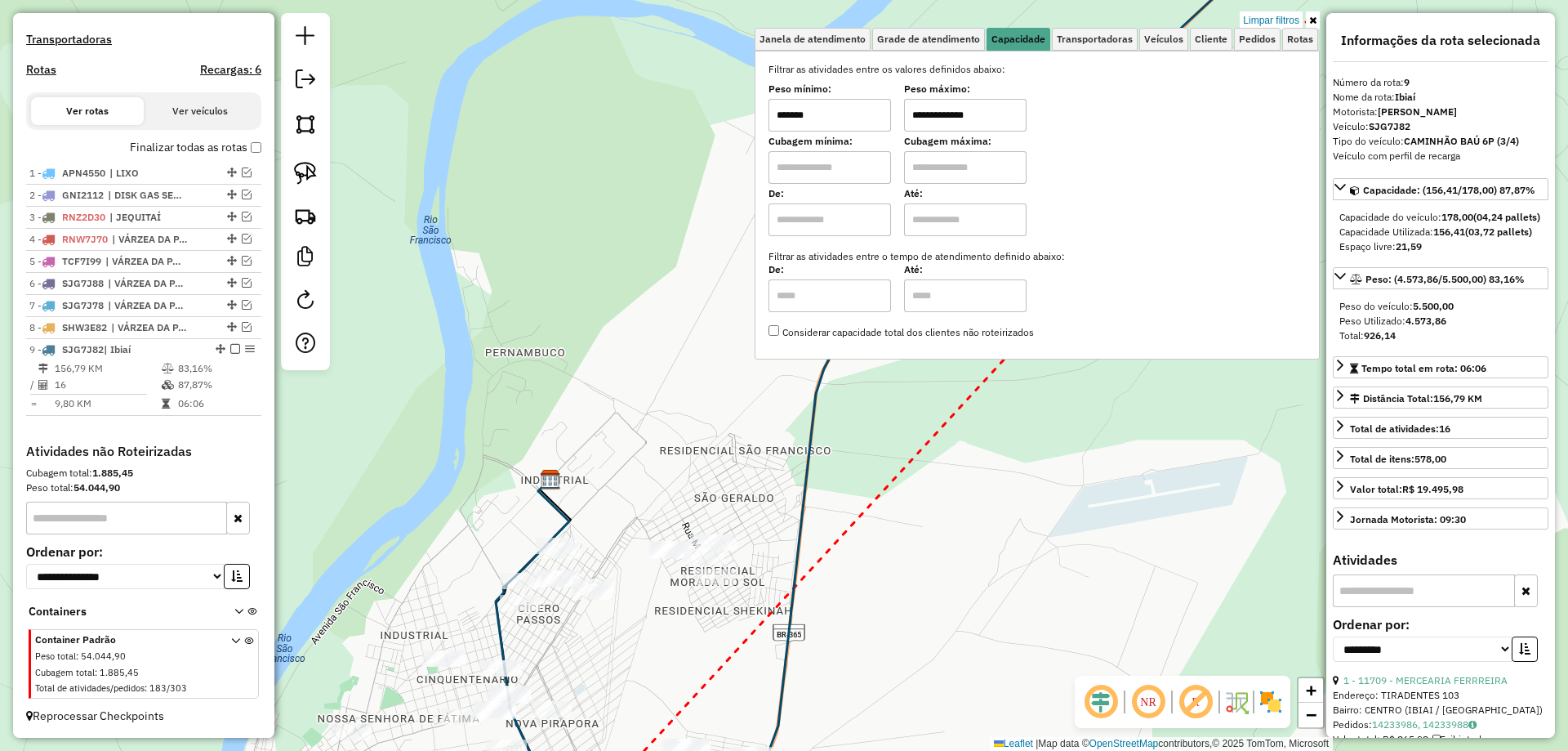
click at [1317, 19] on link at bounding box center [1313, 20] width 13 height 18
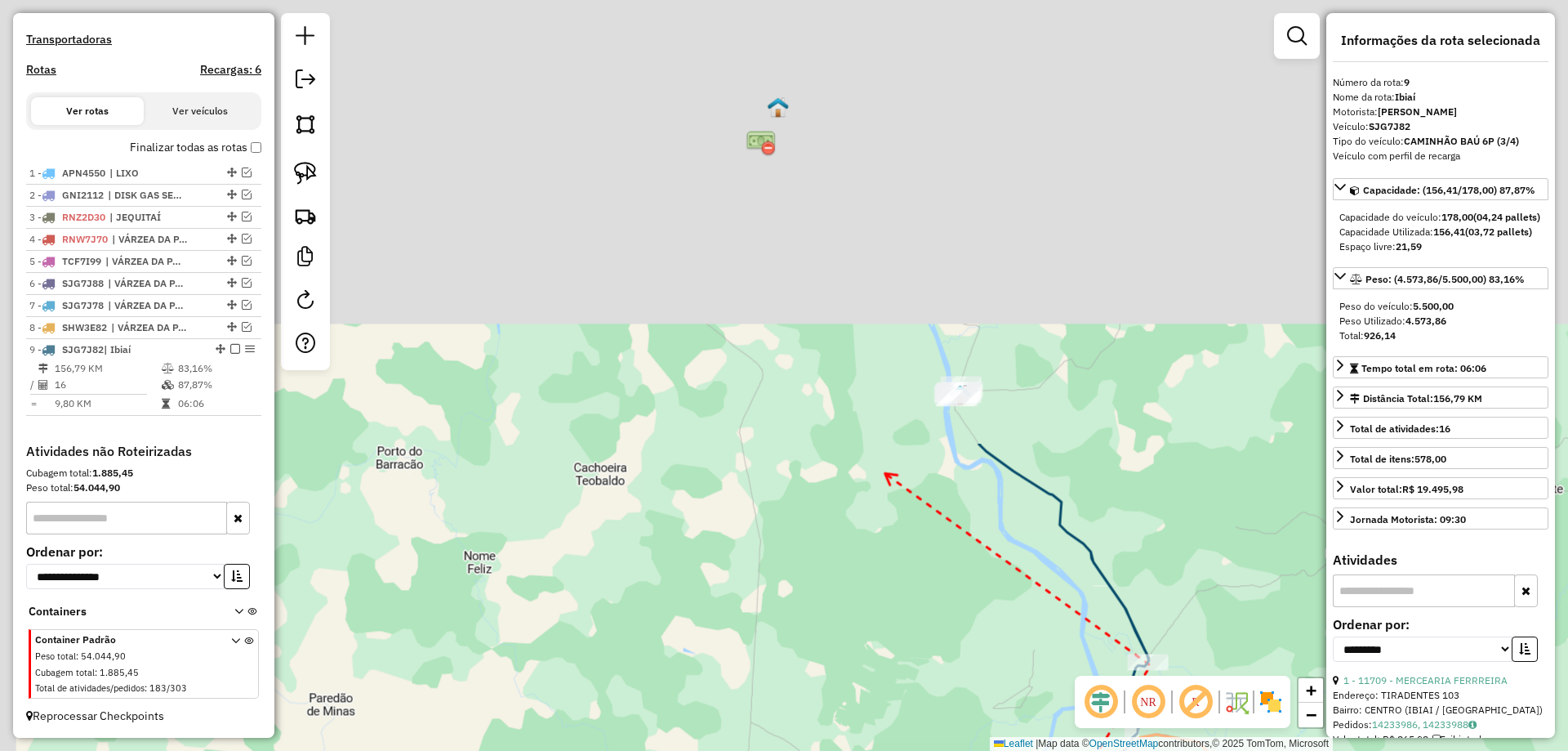
drag, startPoint x: 870, startPoint y: 300, endPoint x: 907, endPoint y: 496, distance: 199.5
click at [870, 476] on div "Janela de atendimento Grade de atendimento Capacidade Transportadoras Veículos …" at bounding box center [784, 375] width 1568 height 751
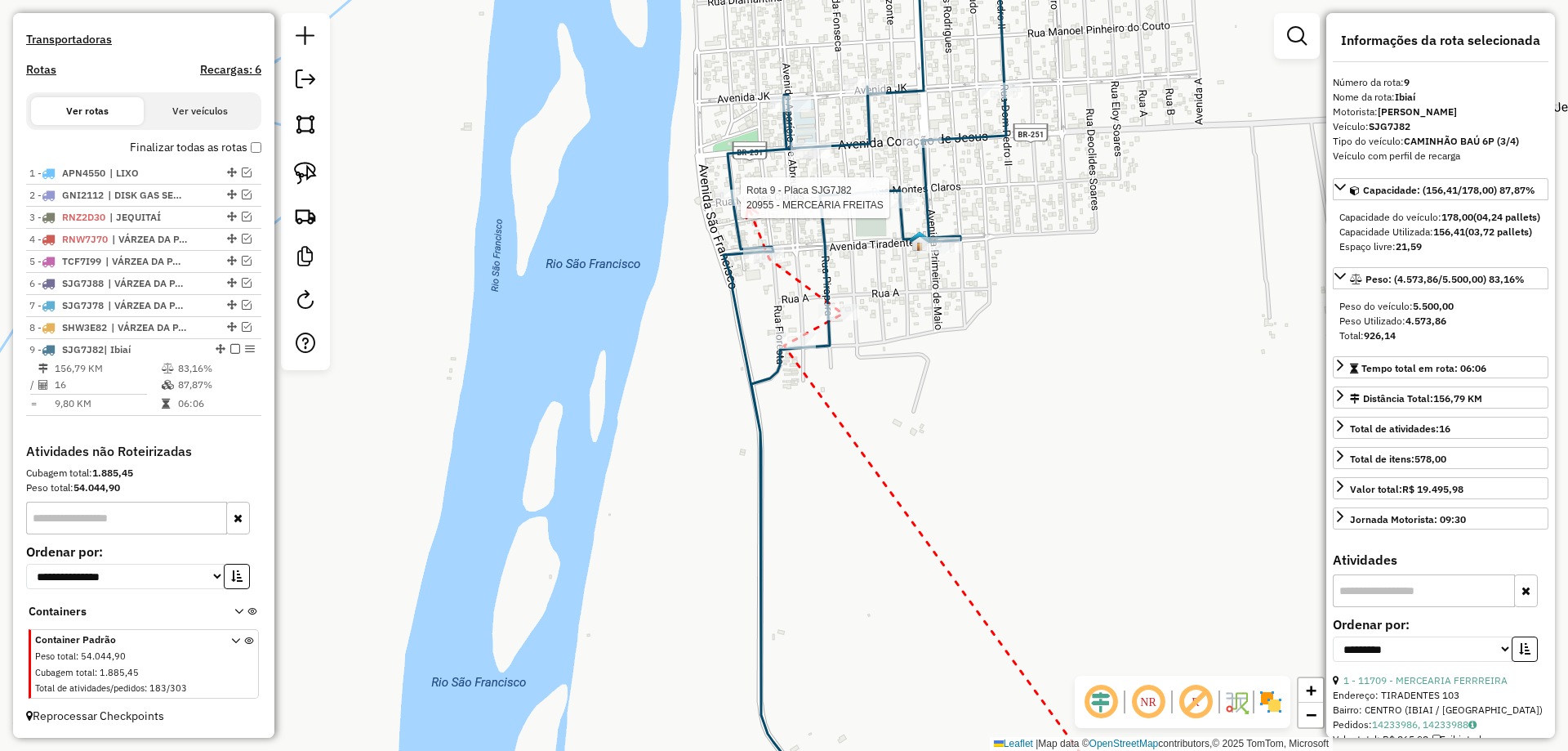
click at [748, 206] on div at bounding box center [736, 198] width 41 height 16
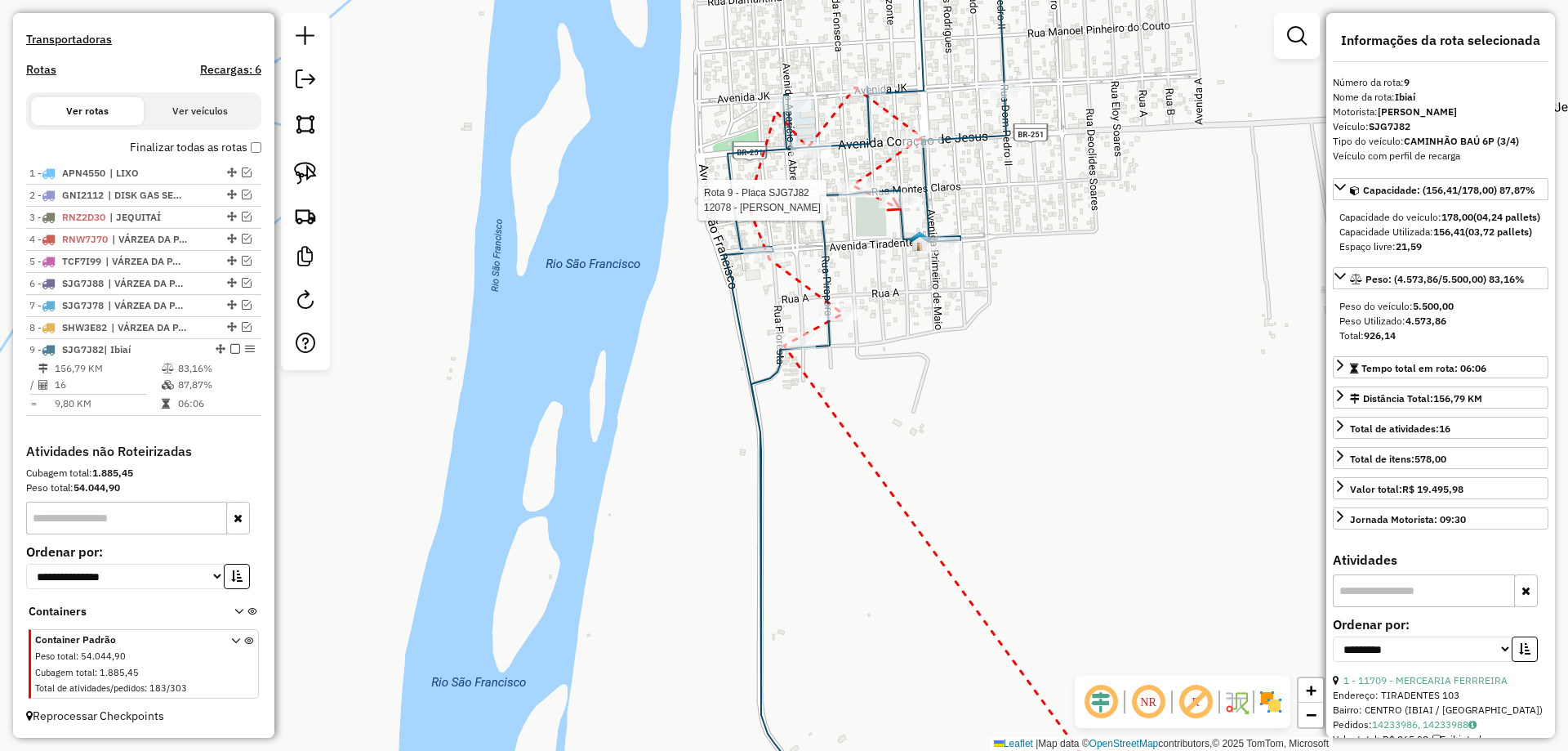
click at [900, 208] on div at bounding box center [899, 199] width 41 height 16
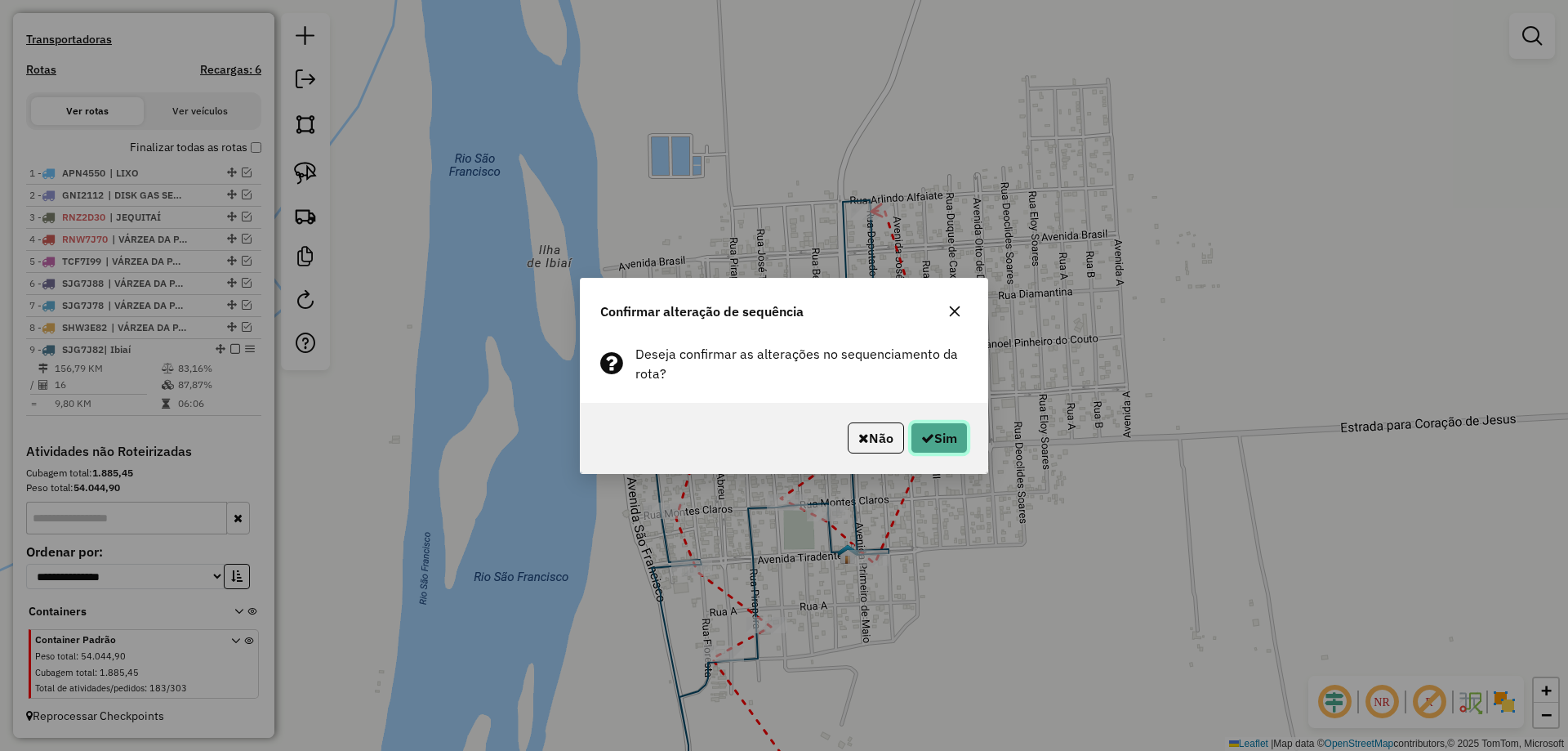
click at [948, 445] on button "Sim" at bounding box center [939, 437] width 58 height 31
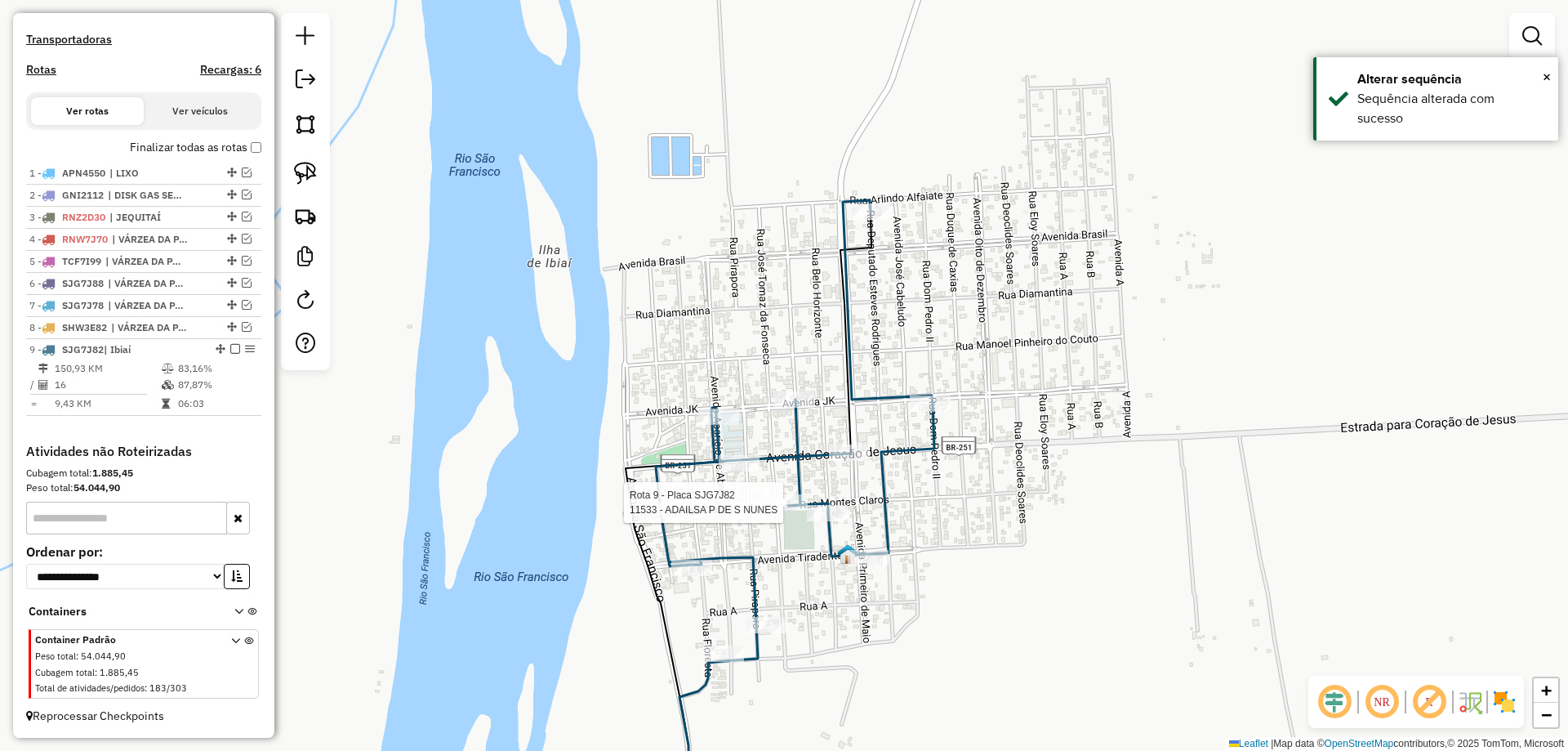
select select "**********"
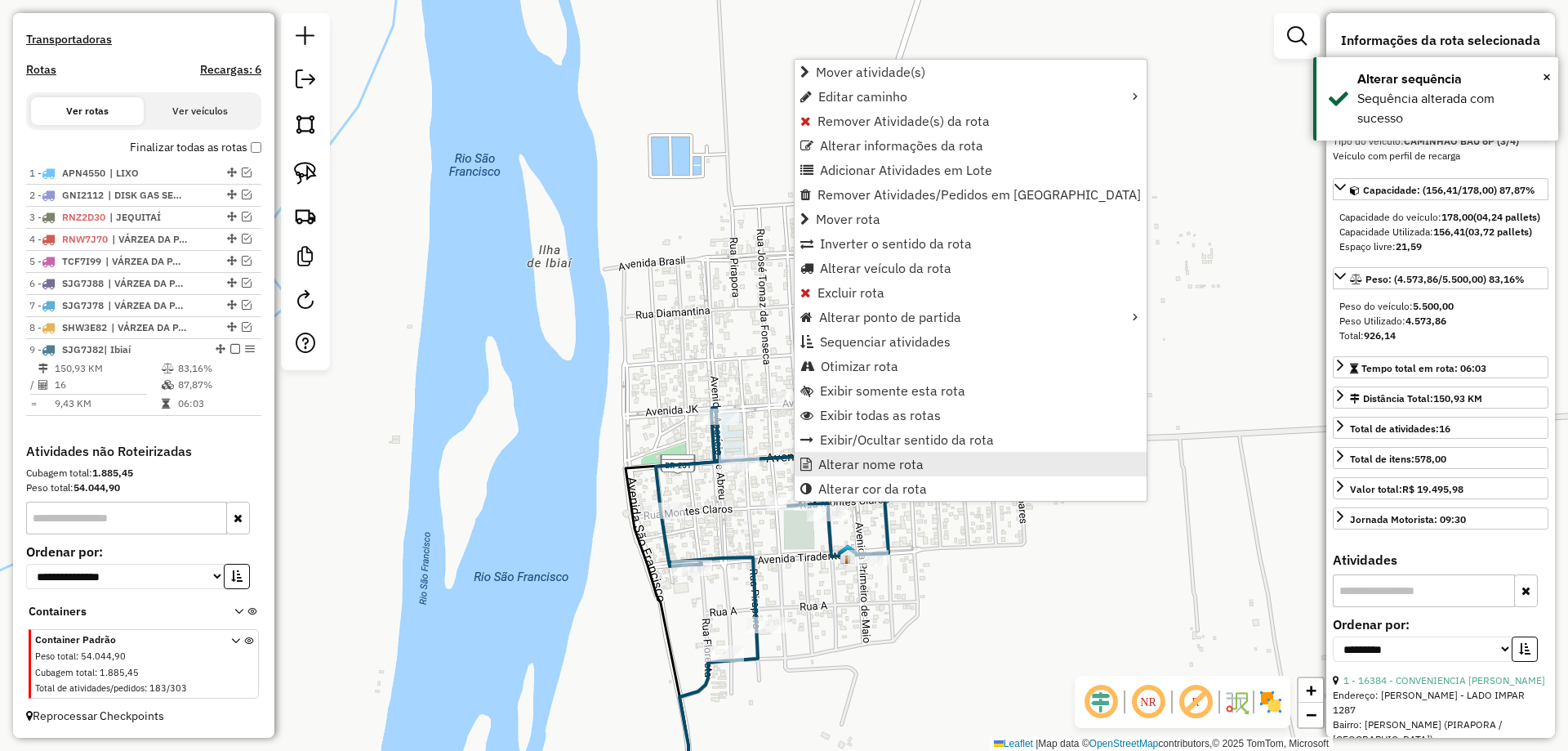
click at [858, 465] on span "Alterar nome rota" at bounding box center [871, 464] width 105 height 13
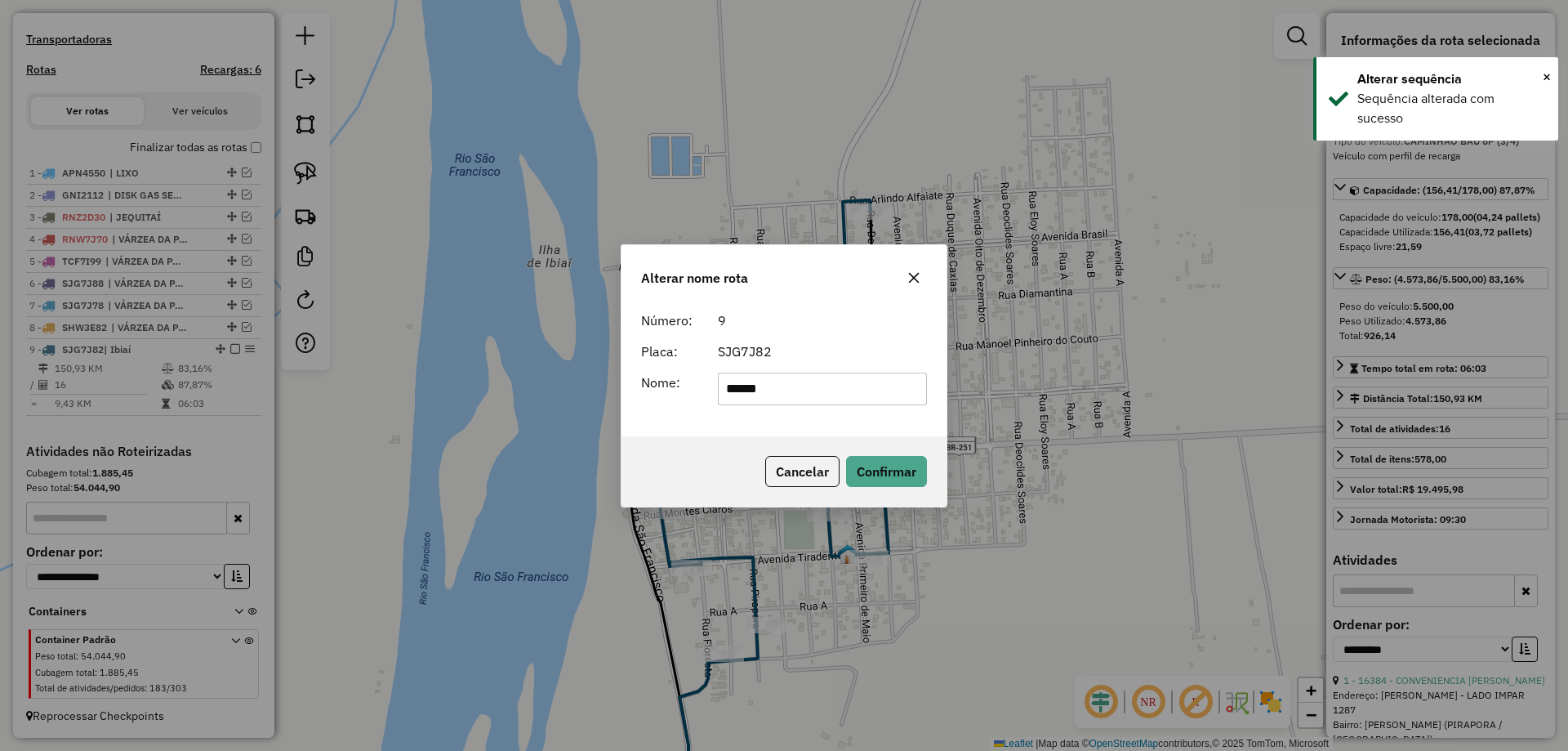
click at [854, 392] on input "*****" at bounding box center [823, 388] width 210 height 33
type input "**********"
click at [900, 476] on button "Confirmar" at bounding box center [886, 471] width 81 height 31
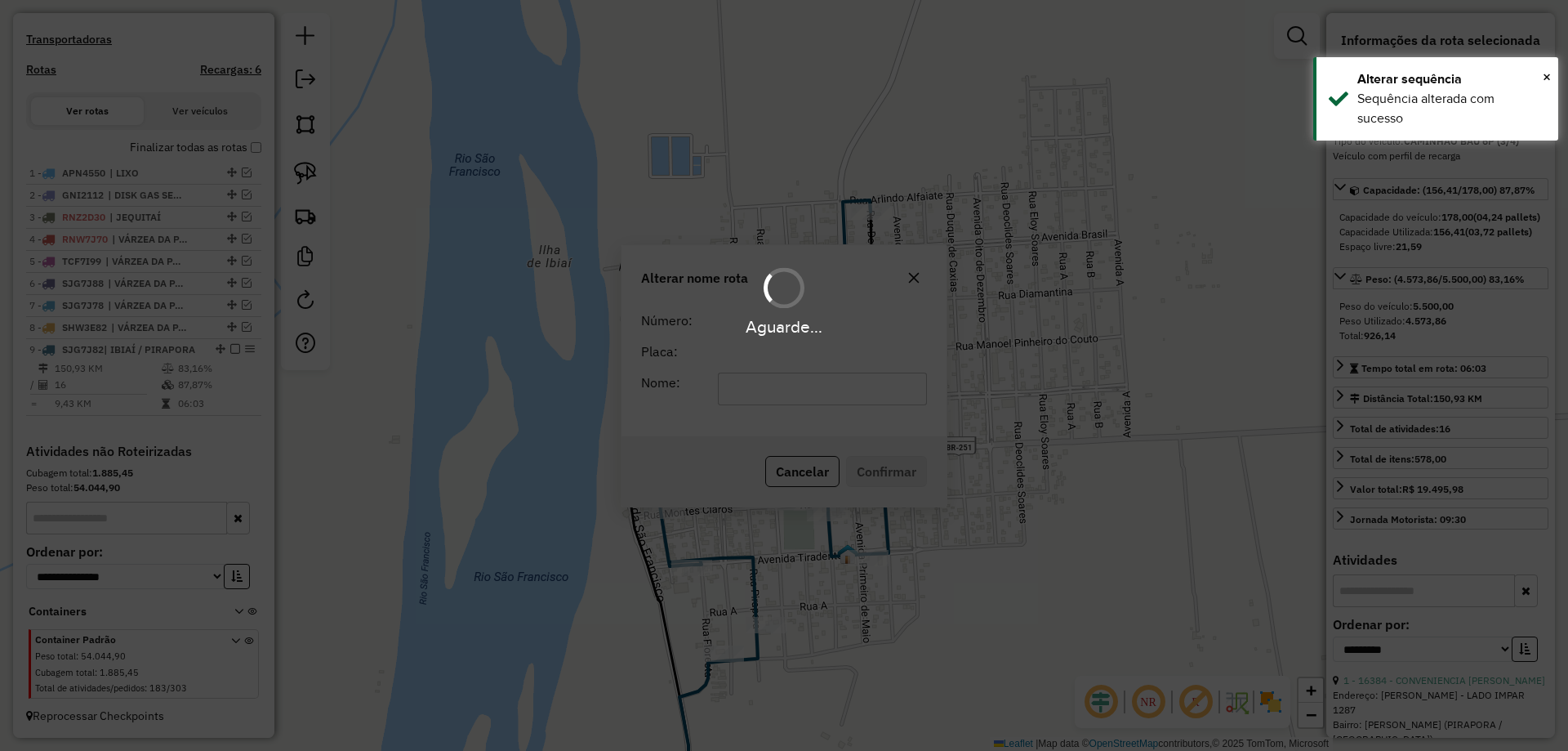
scroll to position [518, 0]
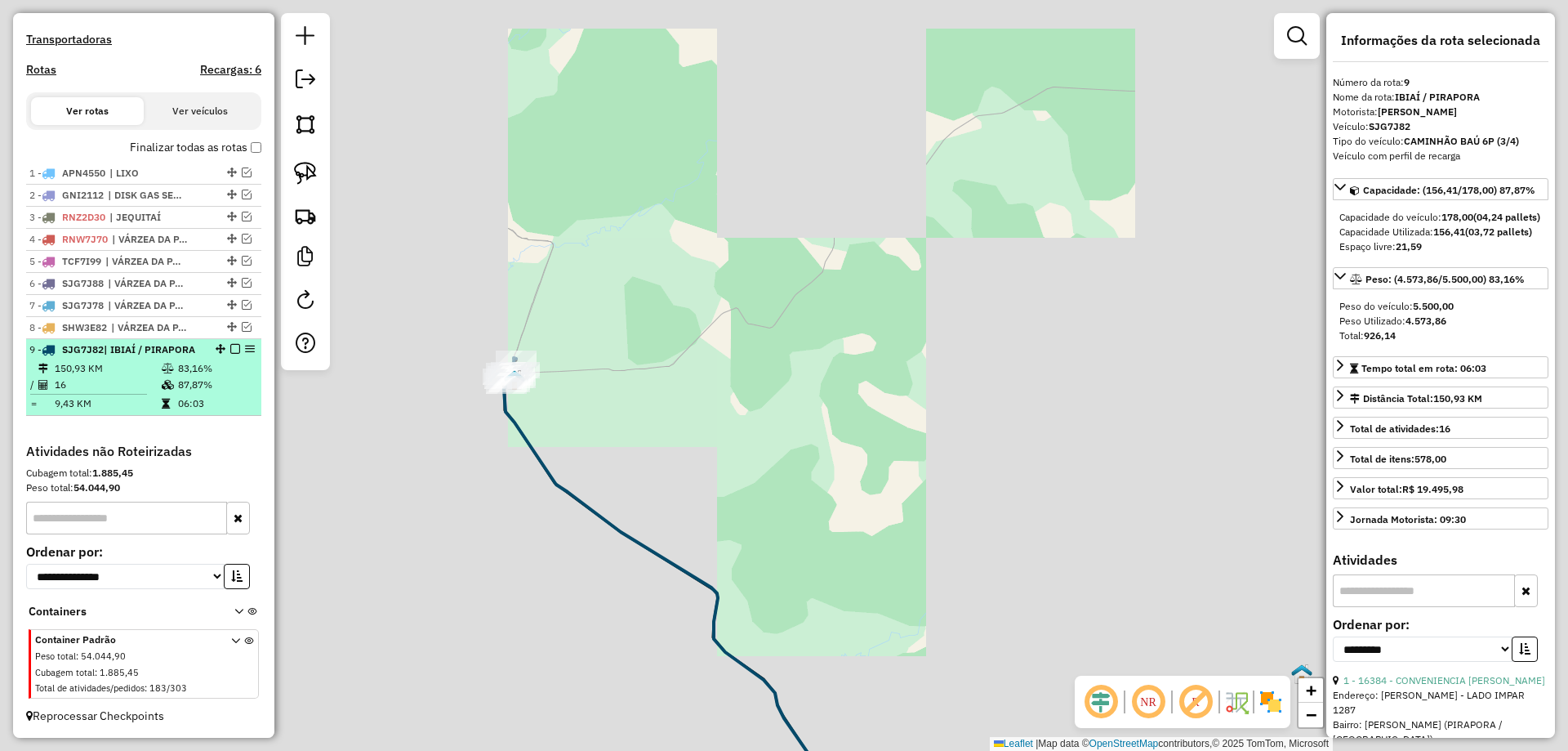
click at [230, 344] on em at bounding box center [235, 349] width 10 height 10
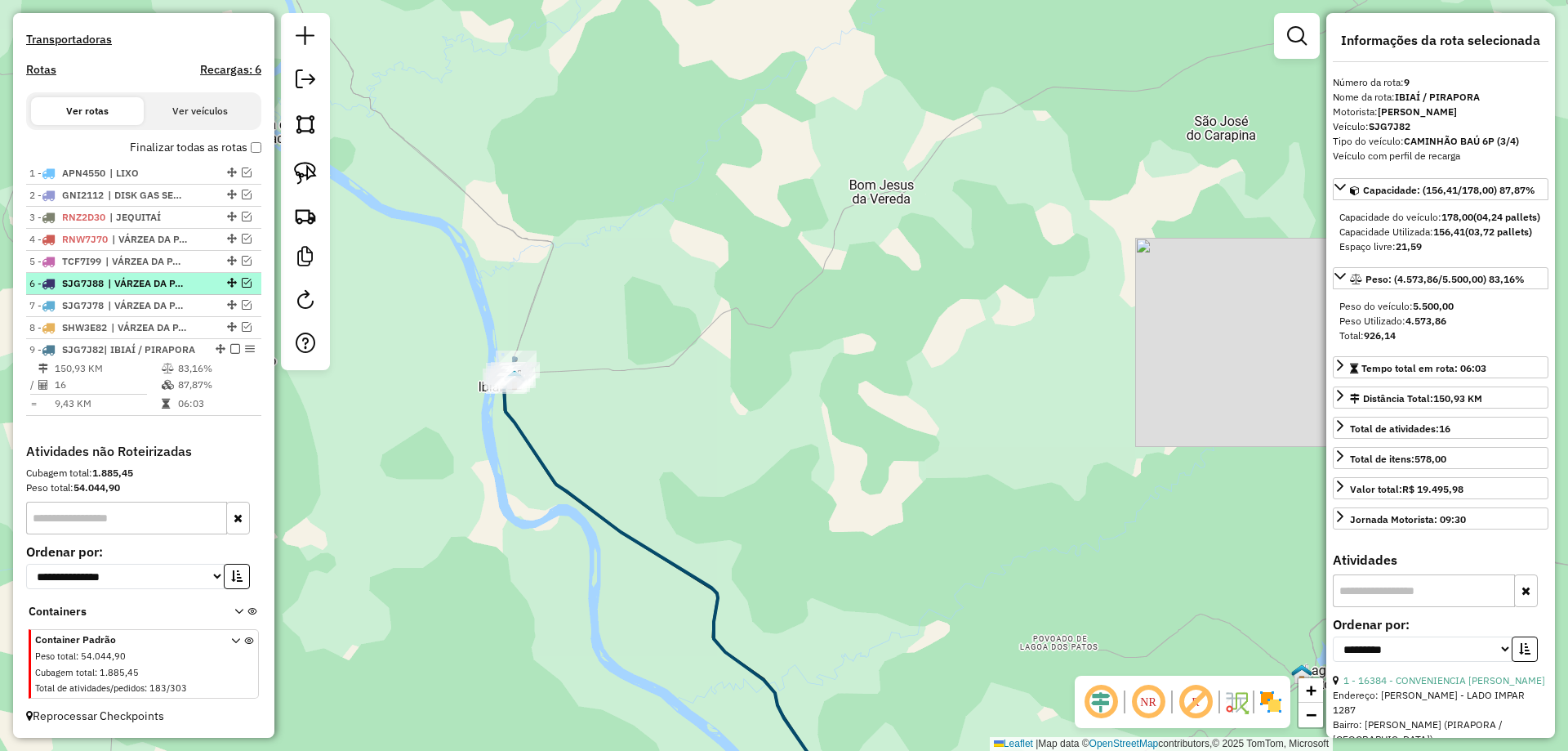
scroll to position [449, 0]
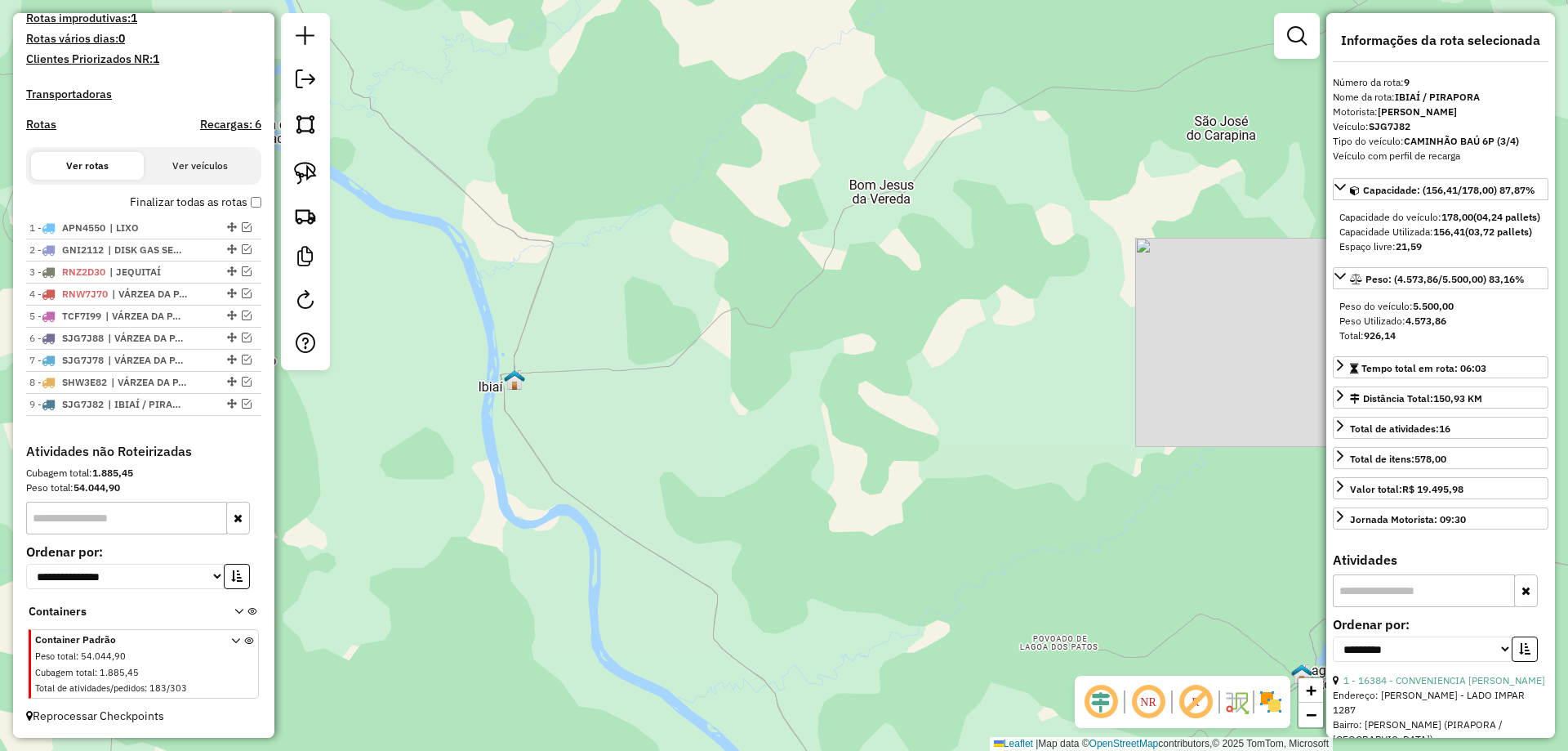
click at [745, 348] on div "Janela de atendimento Grade de atendimento Capacidade Transportadoras Veículos …" at bounding box center [784, 375] width 1568 height 751
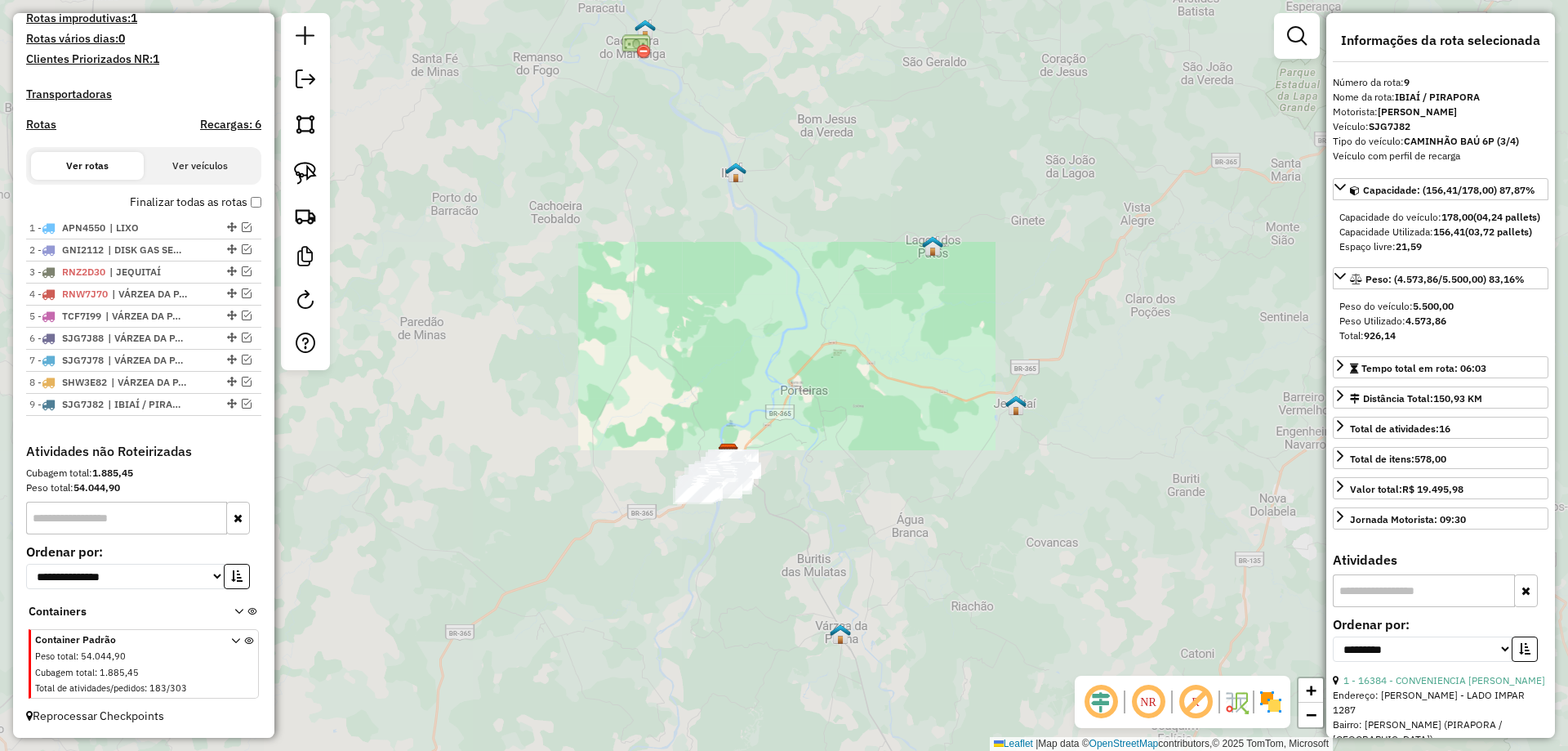
drag, startPoint x: 734, startPoint y: 421, endPoint x: 764, endPoint y: 314, distance: 111.1
click at [775, 230] on div "Janela de atendimento Grade de atendimento Capacidade Transportadoras Veículos …" at bounding box center [784, 375] width 1568 height 751
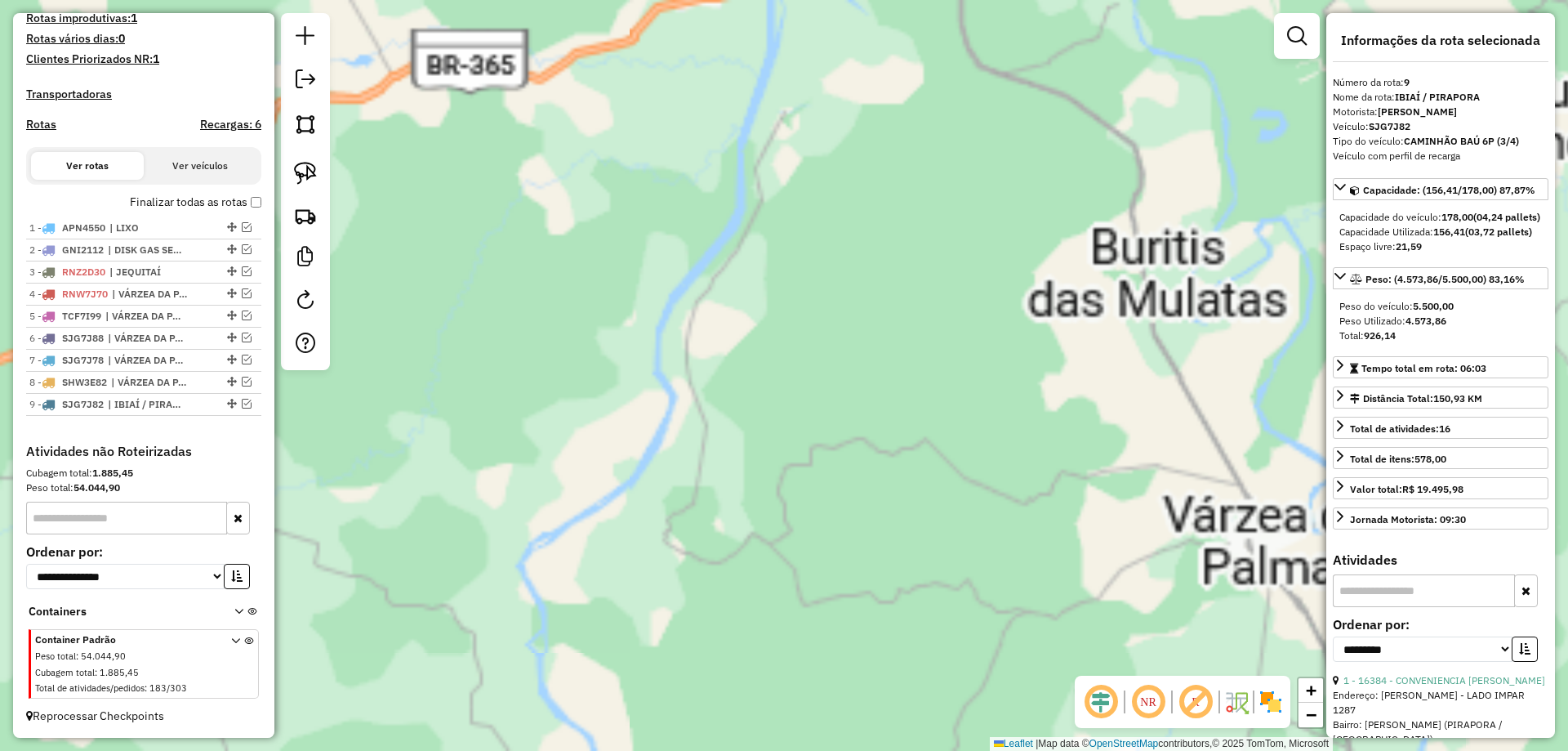
drag, startPoint x: 821, startPoint y: 141, endPoint x: 786, endPoint y: 499, distance: 359.7
click at [786, 499] on div "Janela de atendimento Grade de atendimento Capacidade Transportadoras Veículos …" at bounding box center [784, 375] width 1568 height 751
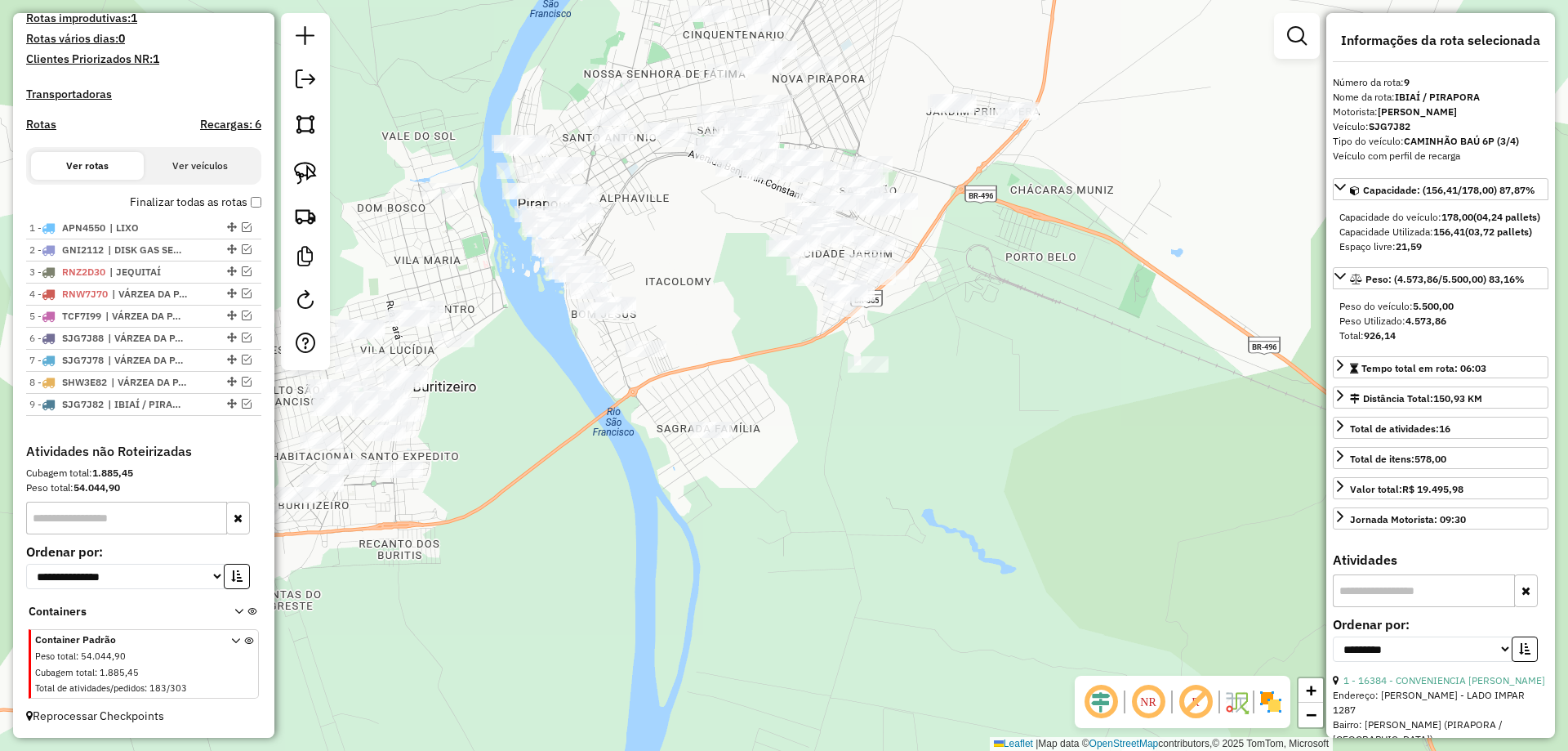
drag, startPoint x: 740, startPoint y: 296, endPoint x: 635, endPoint y: 344, distance: 115.5
click at [775, 369] on div "Janela de atendimento Grade de atendimento Capacidade Transportadoras Veículos …" at bounding box center [784, 375] width 1568 height 751
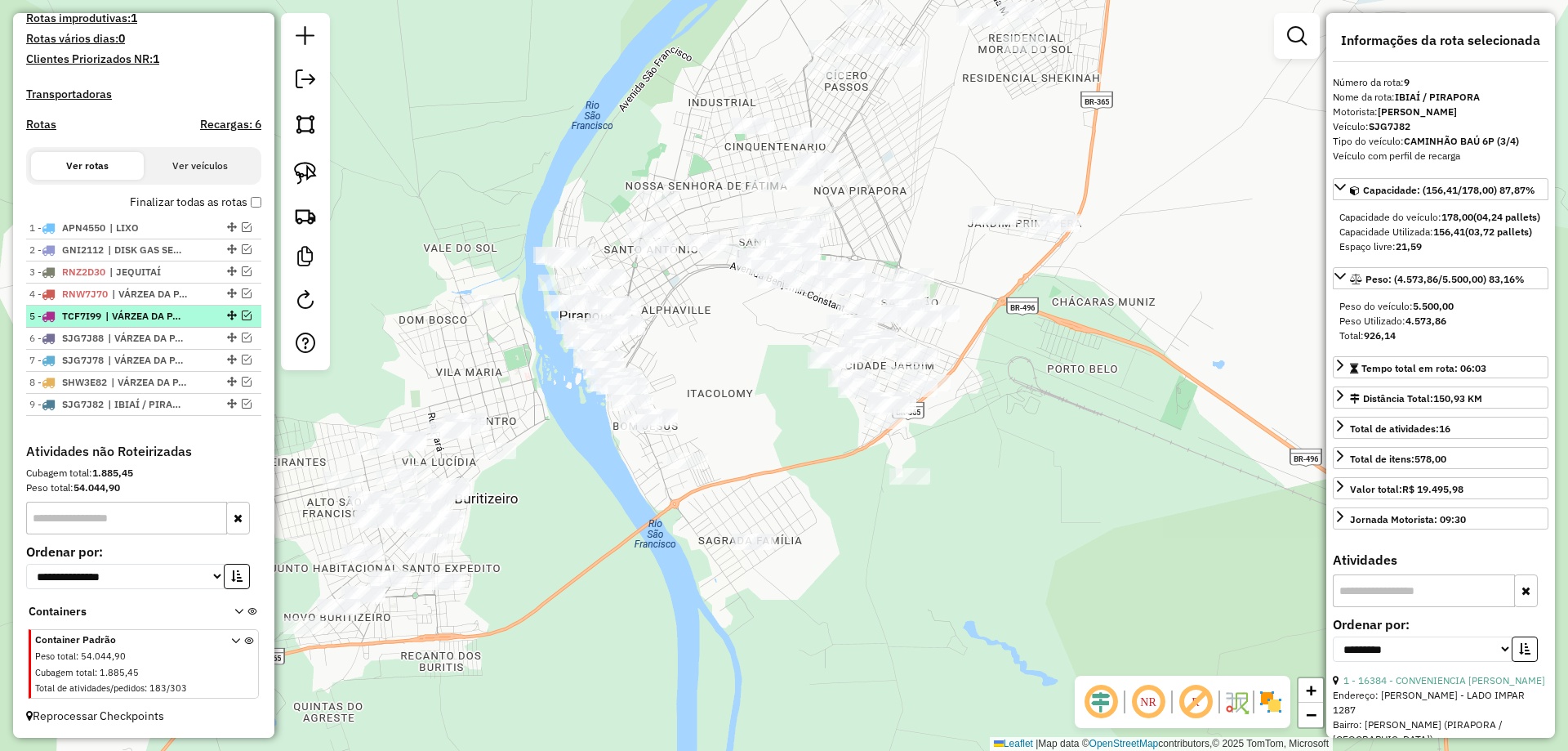
click at [245, 317] on em at bounding box center [246, 316] width 10 height 10
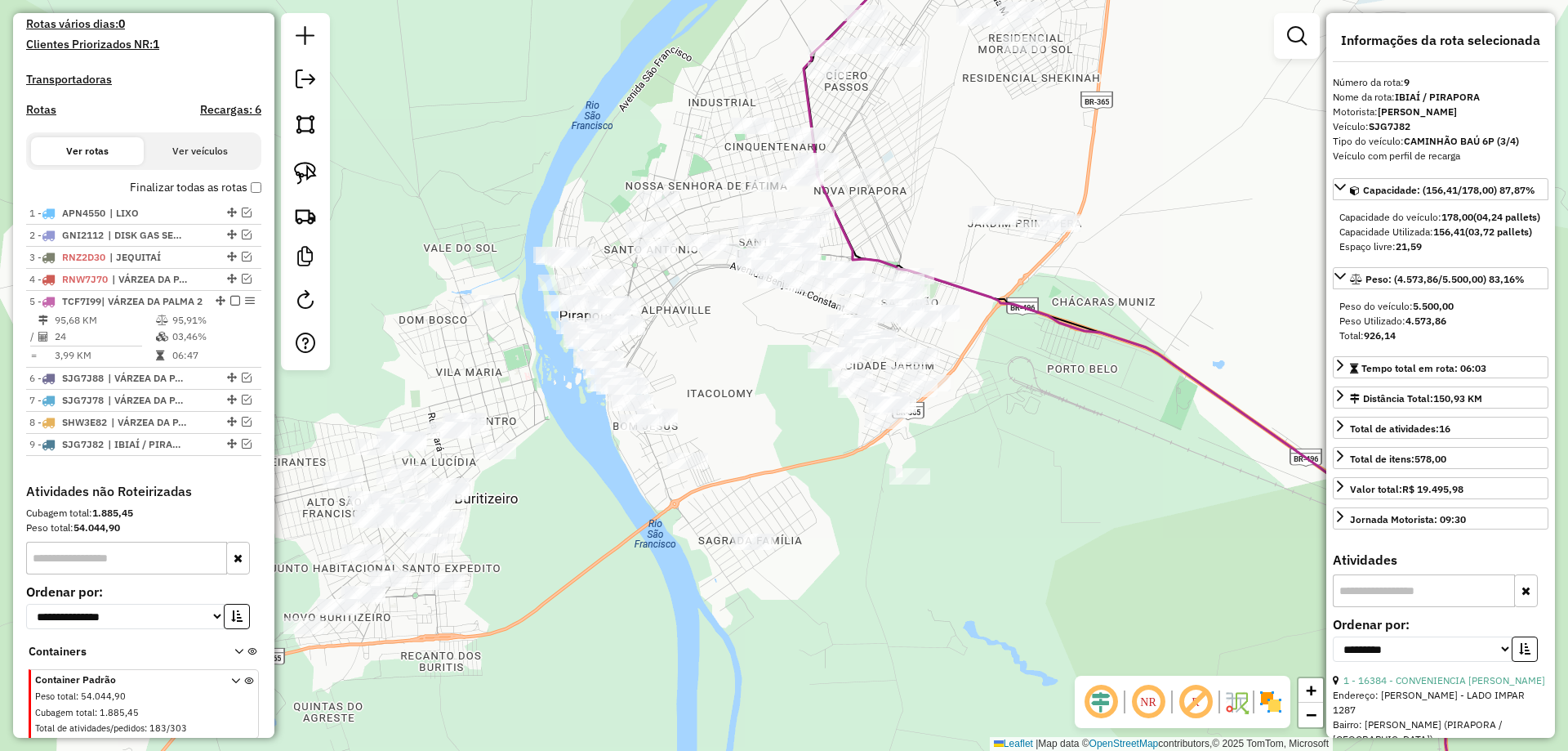
scroll to position [518, 0]
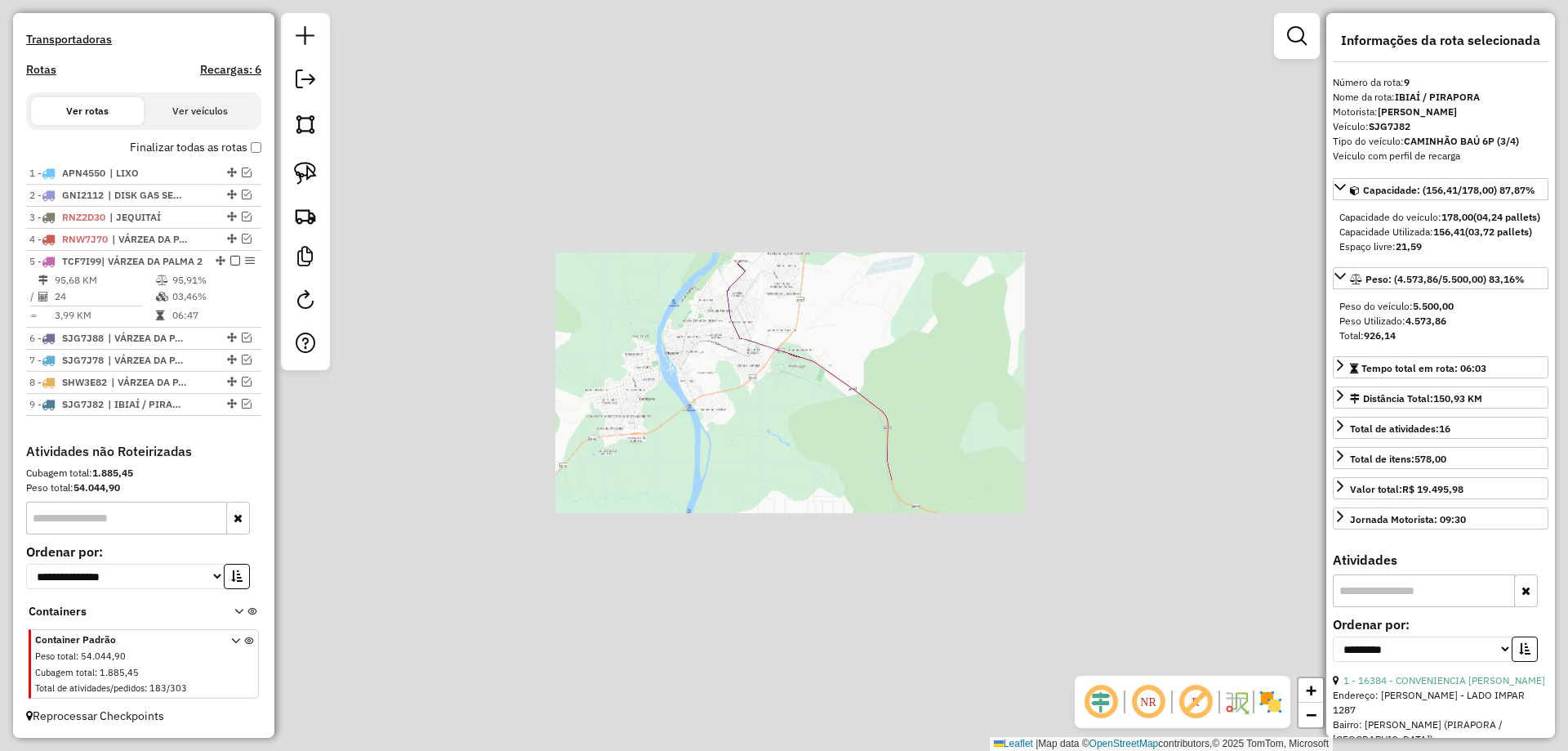
drag, startPoint x: 869, startPoint y: 400, endPoint x: 789, endPoint y: 165, distance: 248.2
click at [795, 261] on icon at bounding box center [809, 370] width 165 height 220
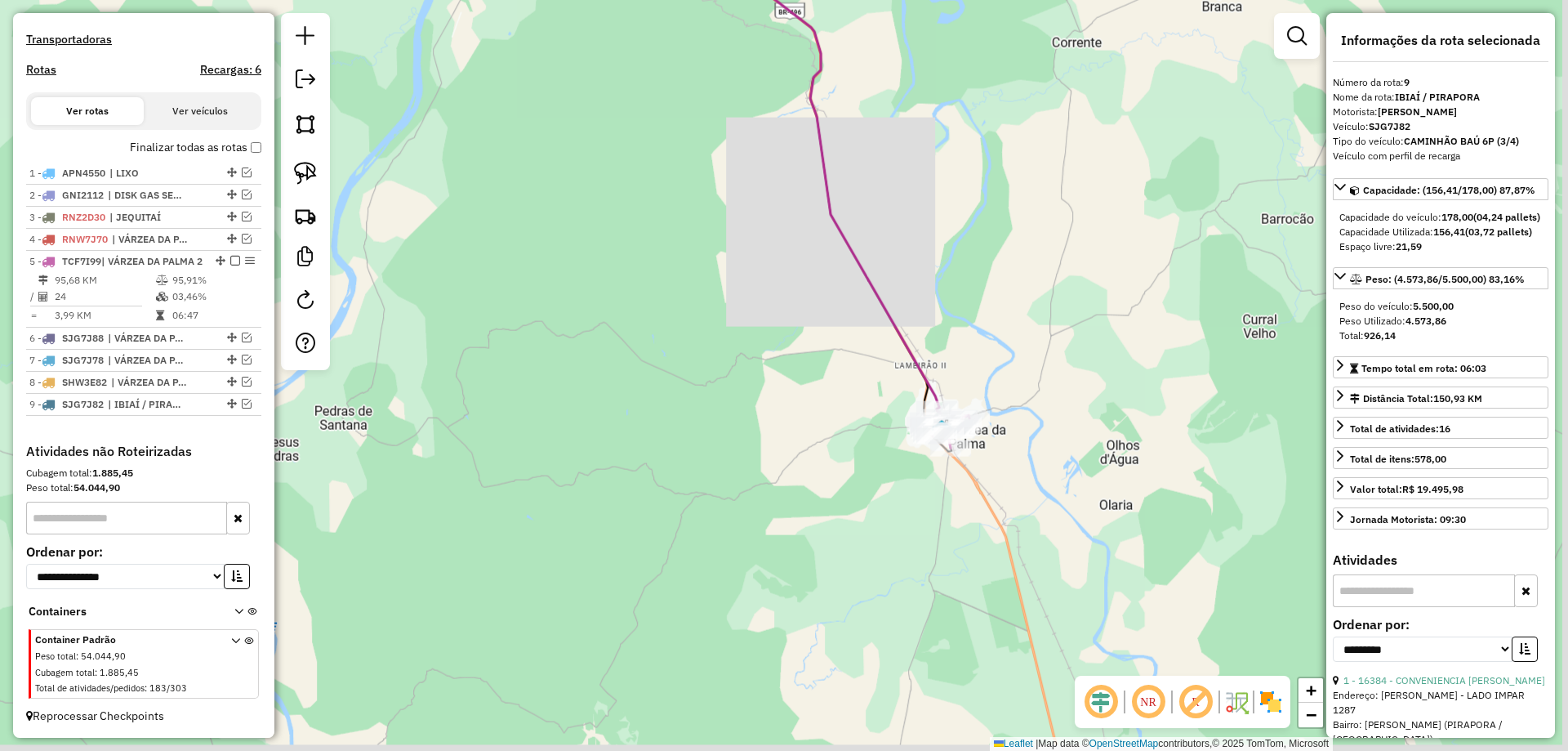
drag, startPoint x: 706, startPoint y: 225, endPoint x: 761, endPoint y: 298, distance: 91.4
click at [704, 223] on div "Janela de atendimento Grade de atendimento Capacidade Transportadoras Veículos …" at bounding box center [784, 375] width 1568 height 751
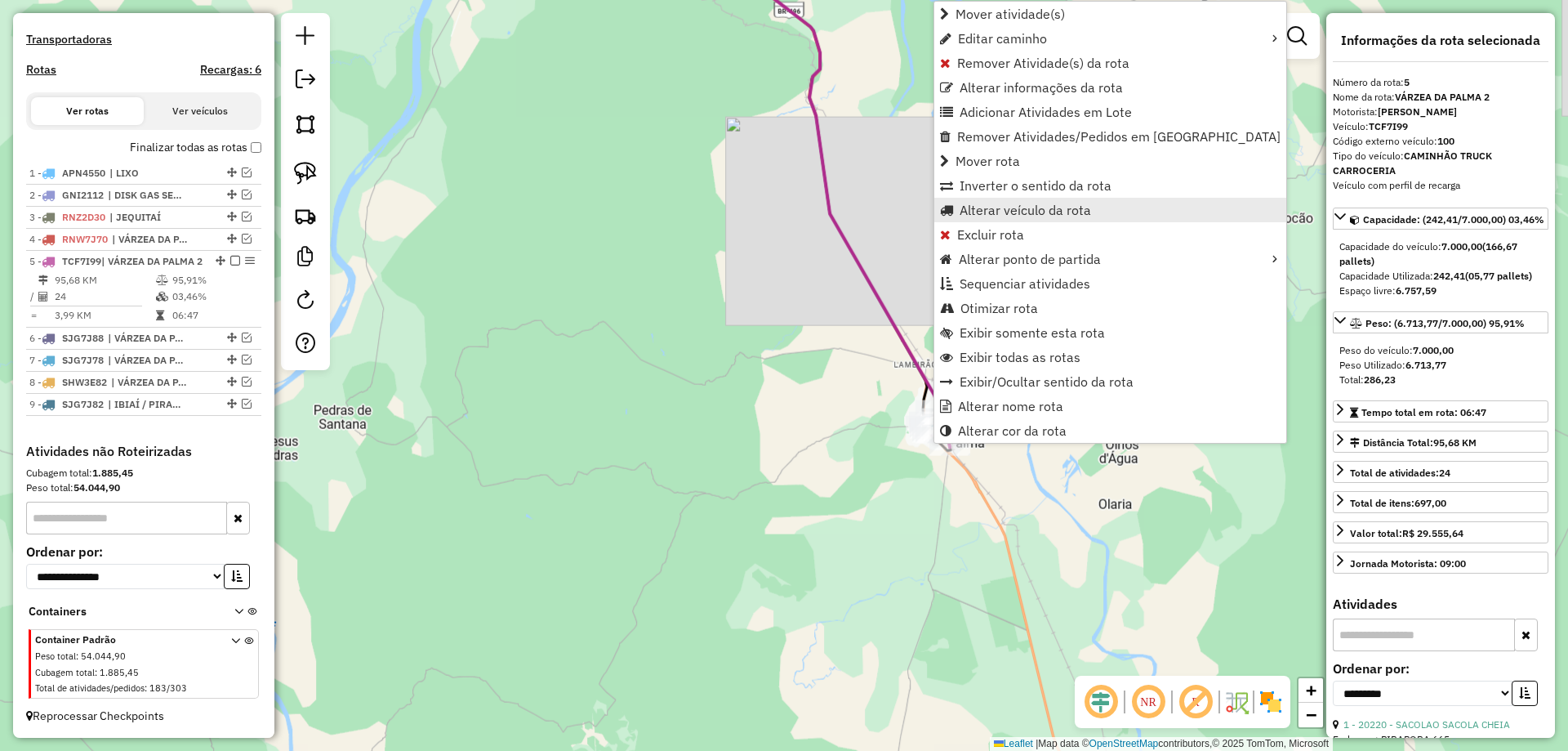
click at [989, 213] on span "Alterar veículo da rota" at bounding box center [1025, 210] width 131 height 13
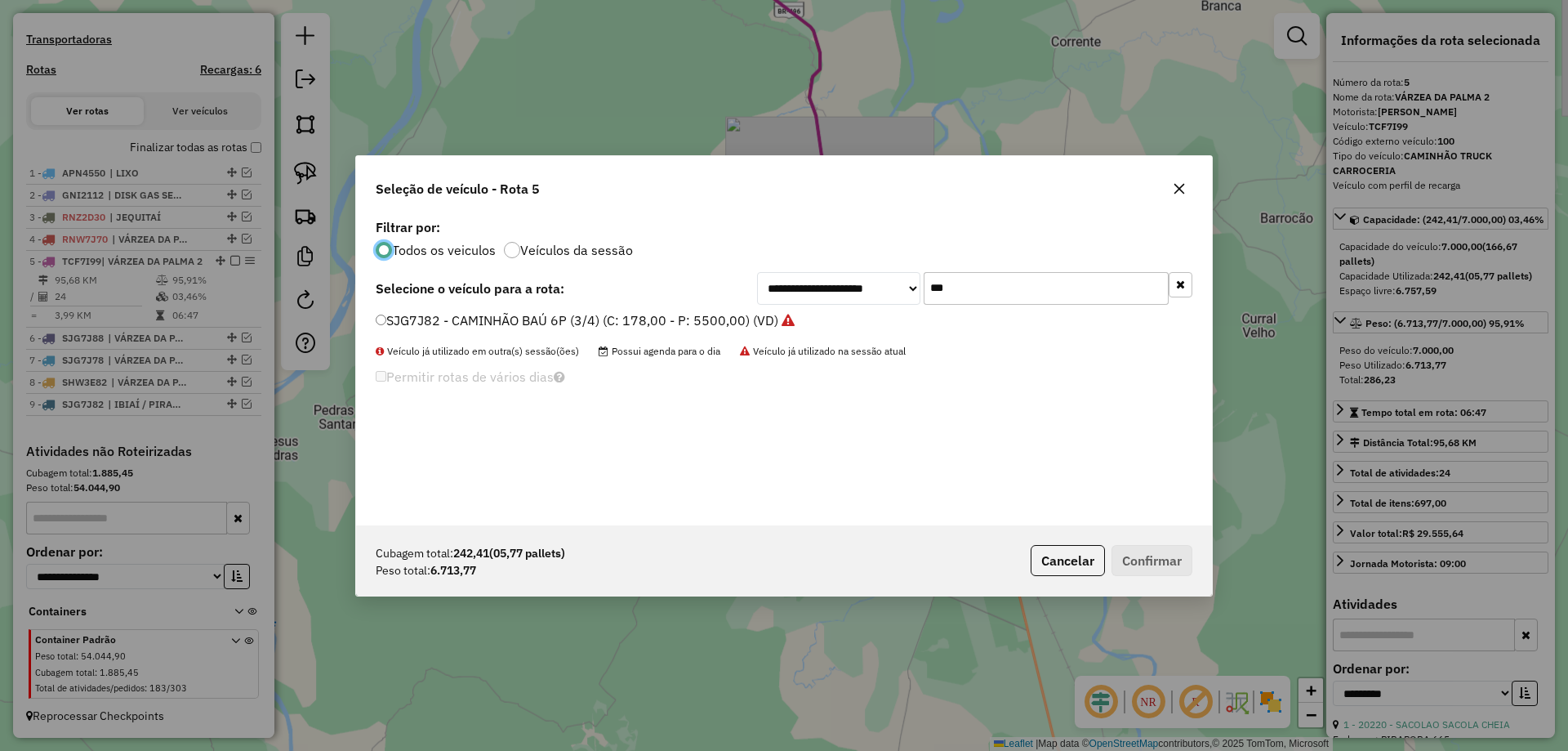
scroll to position [9, 5]
click at [998, 290] on input "***" at bounding box center [1045, 289] width 245 height 33
type input "***"
click at [417, 329] on label "QOF7041 - CAMINHÃO BAÚ 10P (C: 378,00 - P: 9000,00) (VD)" at bounding box center [567, 320] width 383 height 19
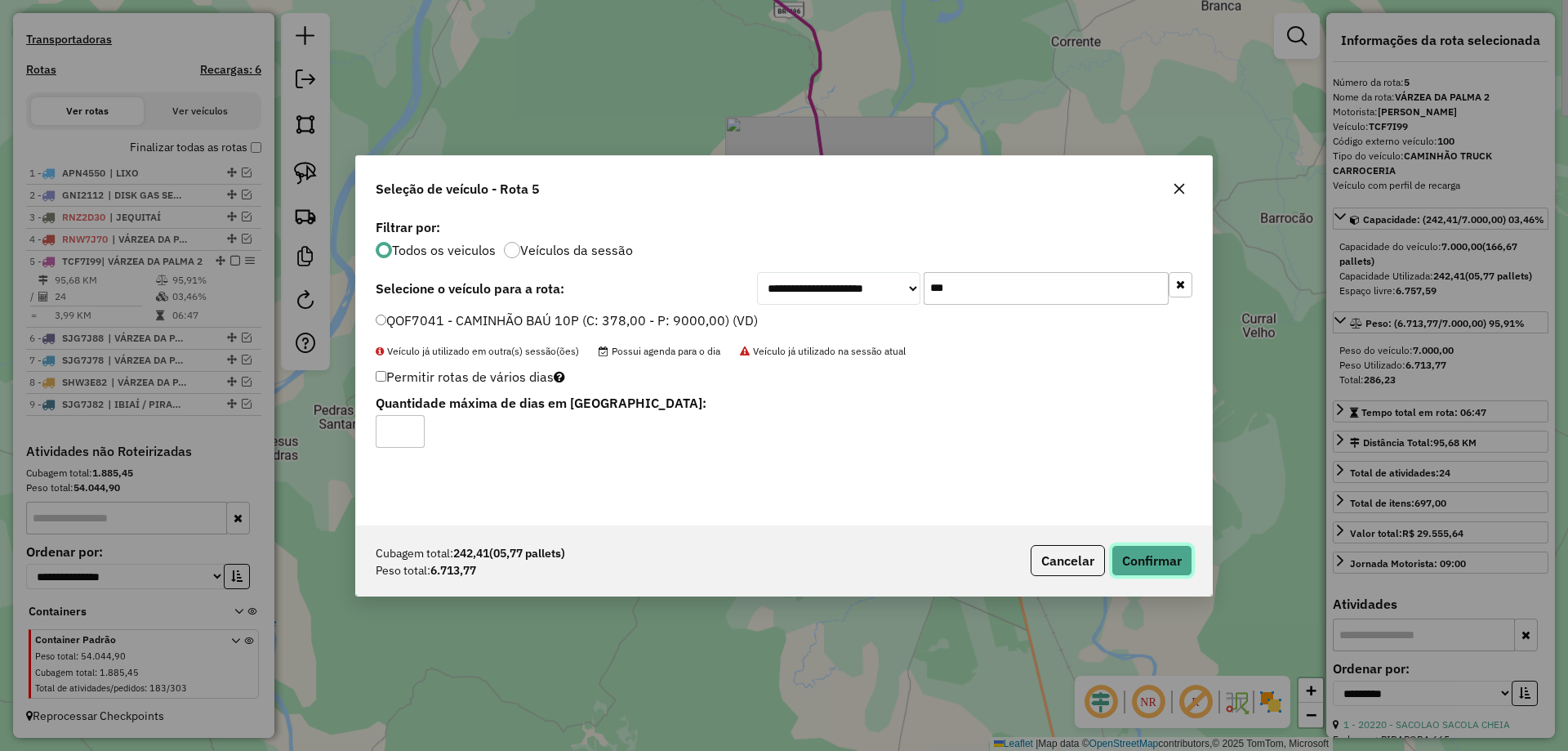
click at [1180, 563] on button "Confirmar" at bounding box center [1152, 560] width 81 height 31
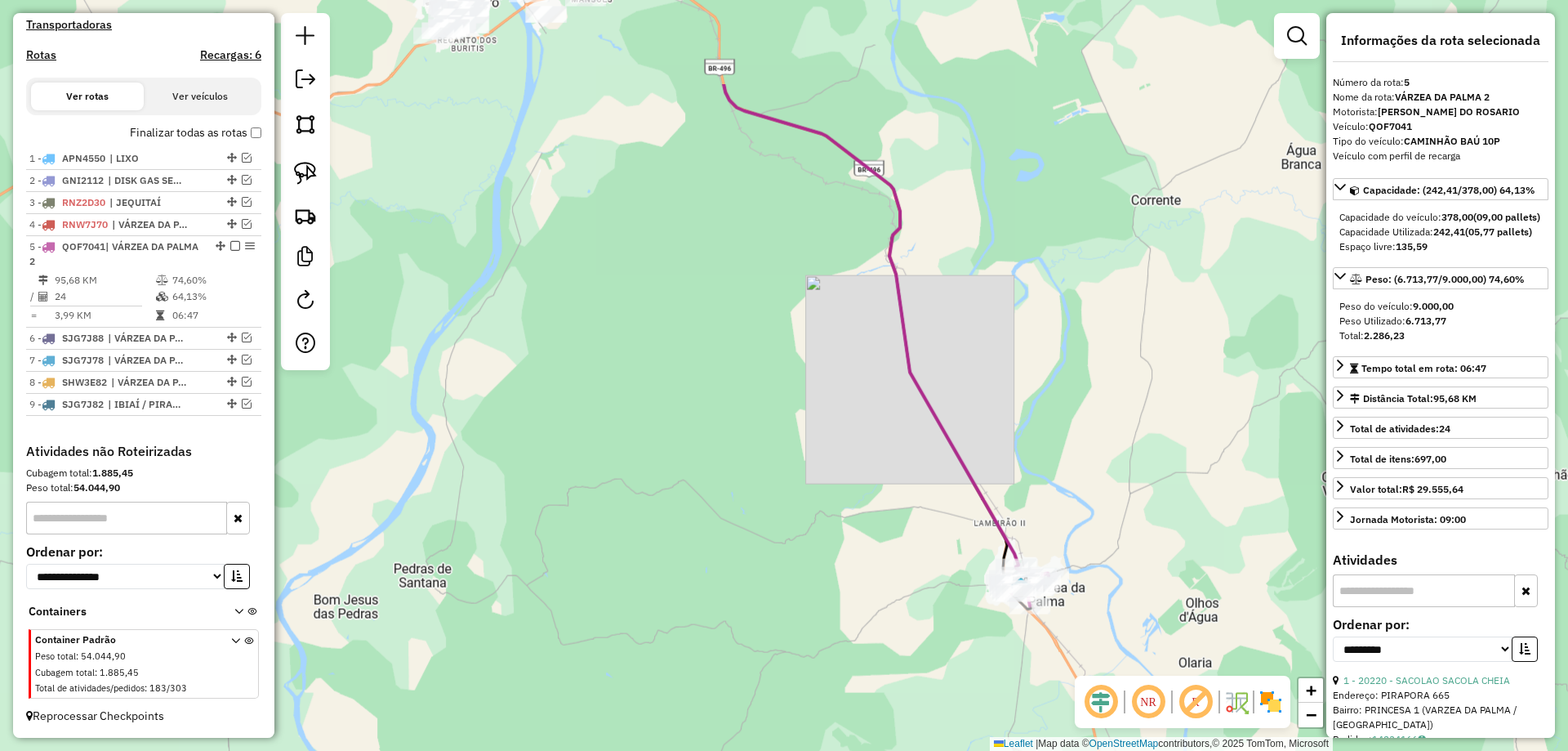
drag, startPoint x: 665, startPoint y: 285, endPoint x: 788, endPoint y: 492, distance: 240.8
click at [776, 476] on div "Janela de atendimento Grade de atendimento Capacidade Transportadoras Veículos …" at bounding box center [784, 375] width 1568 height 751
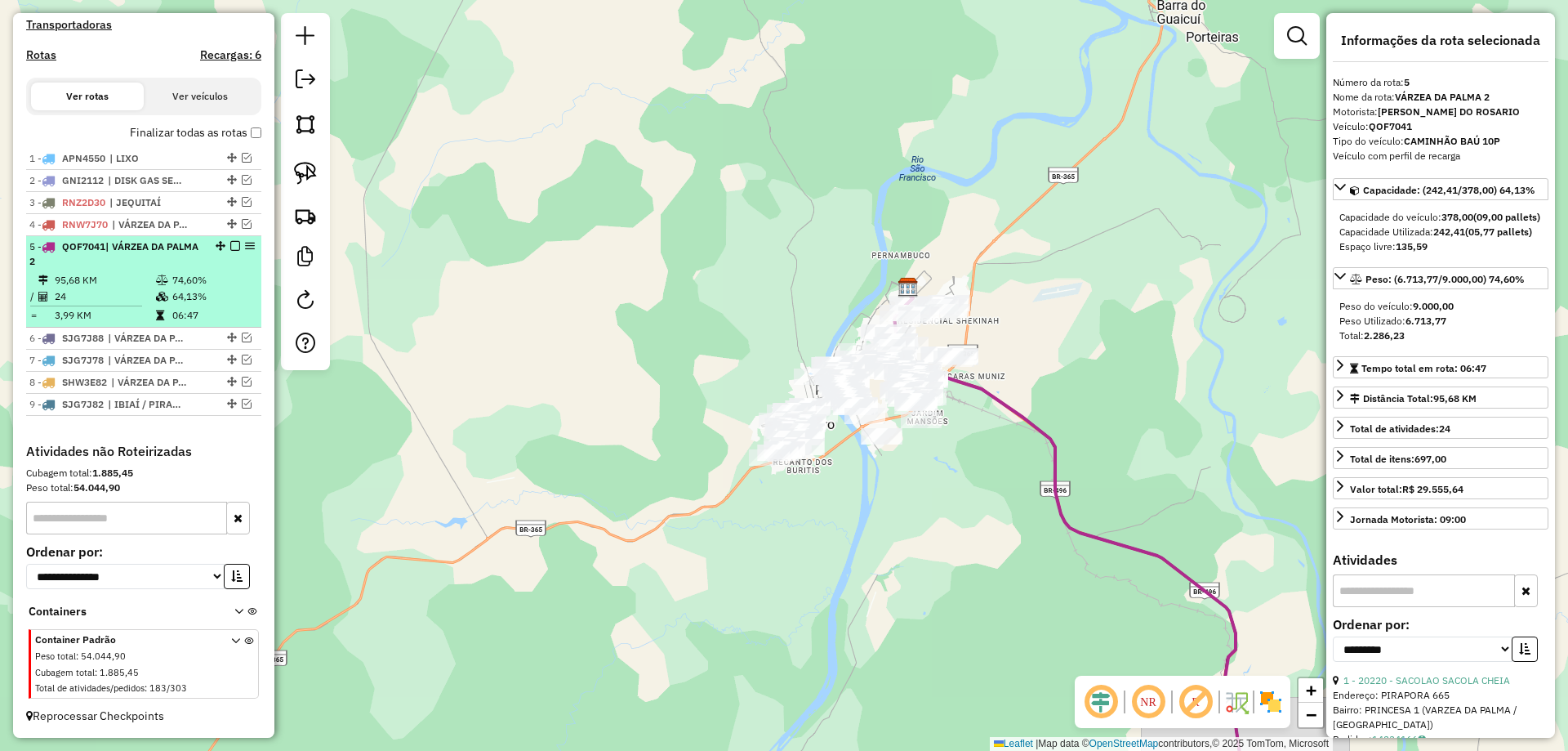
click at [232, 249] on em at bounding box center [235, 246] width 10 height 10
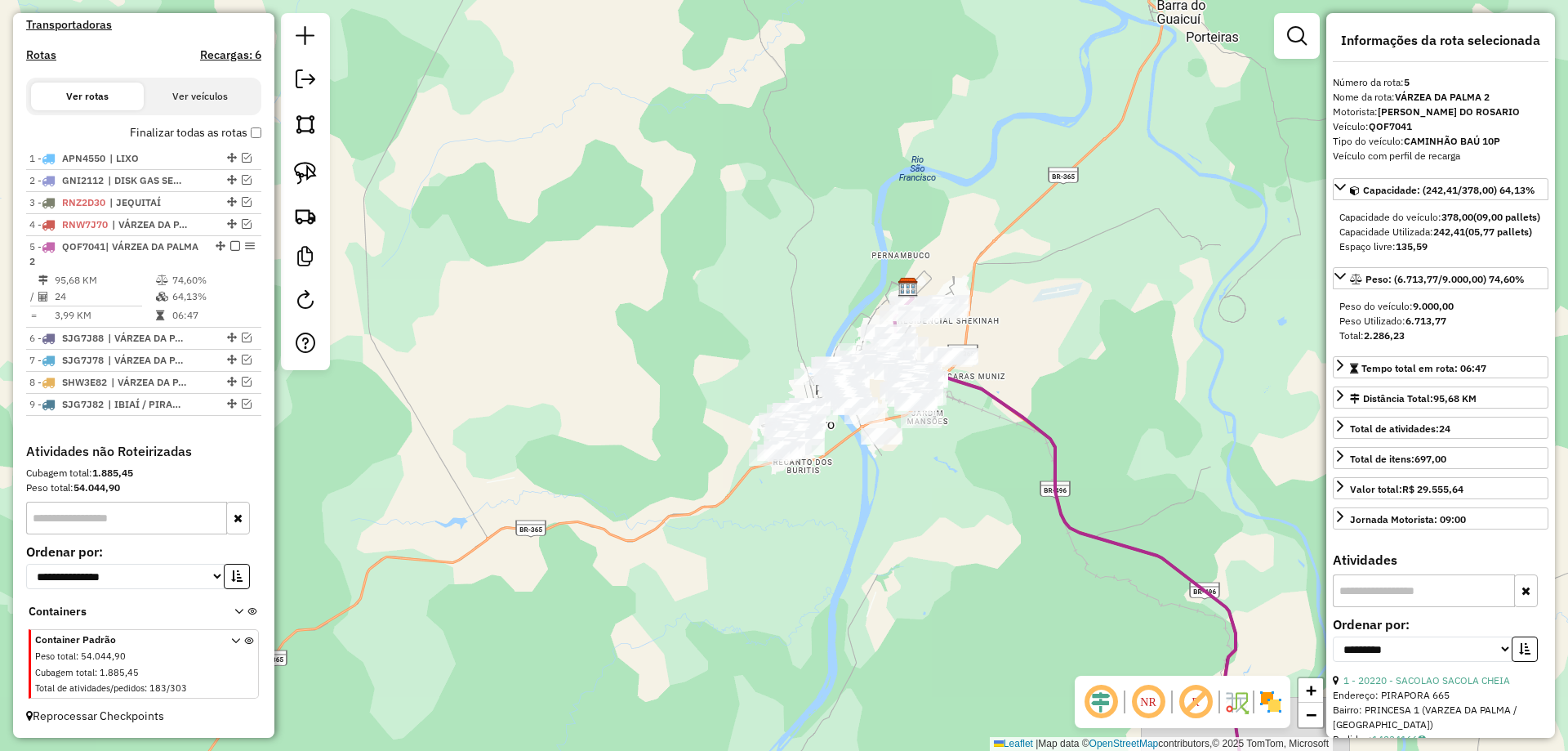
scroll to position [449, 0]
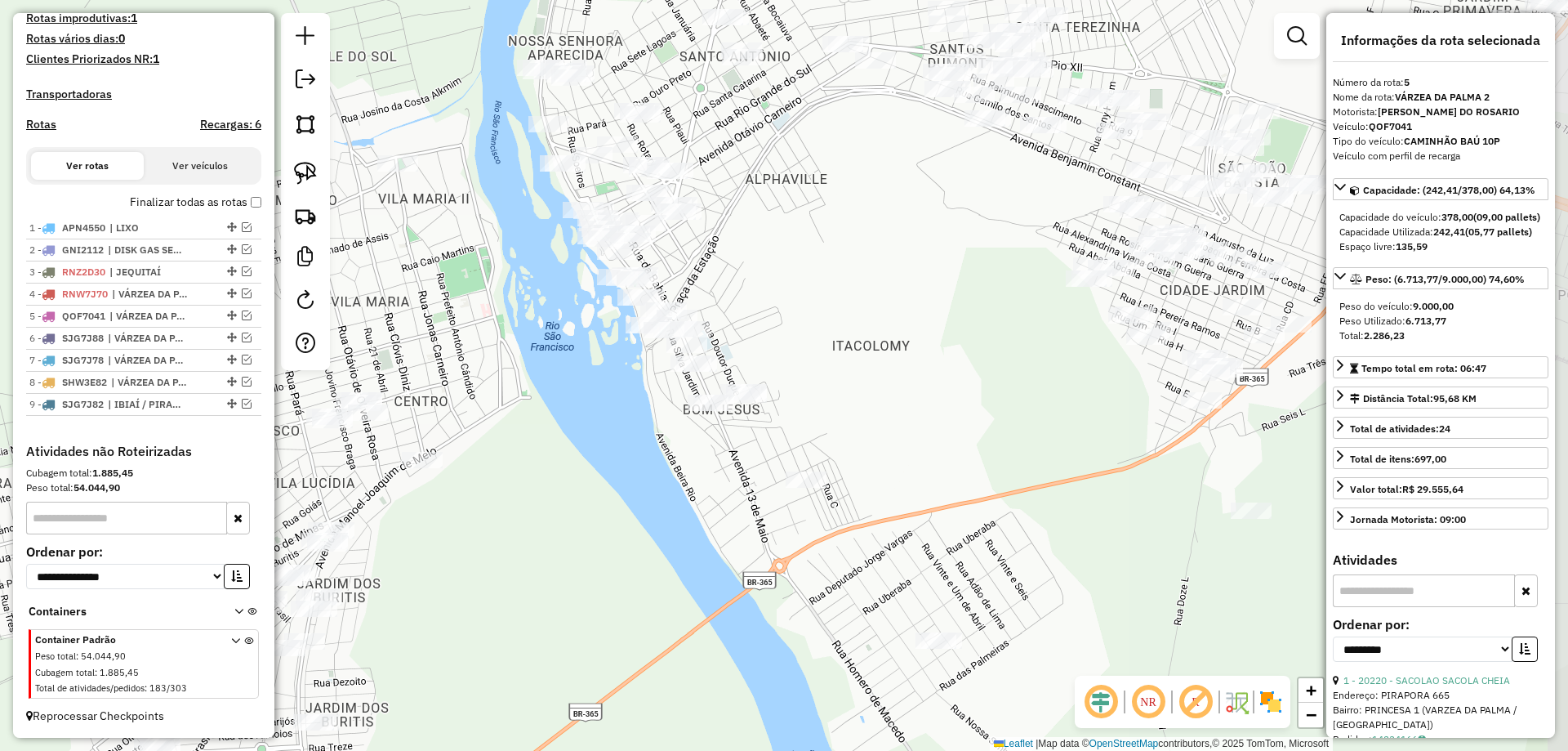
drag, startPoint x: 895, startPoint y: 376, endPoint x: 750, endPoint y: 300, distance: 163.7
click at [780, 313] on div "Janela de atendimento Grade de atendimento Capacidade Transportadoras Veículos …" at bounding box center [784, 375] width 1568 height 751
click at [311, 171] on img at bounding box center [306, 174] width 23 height 23
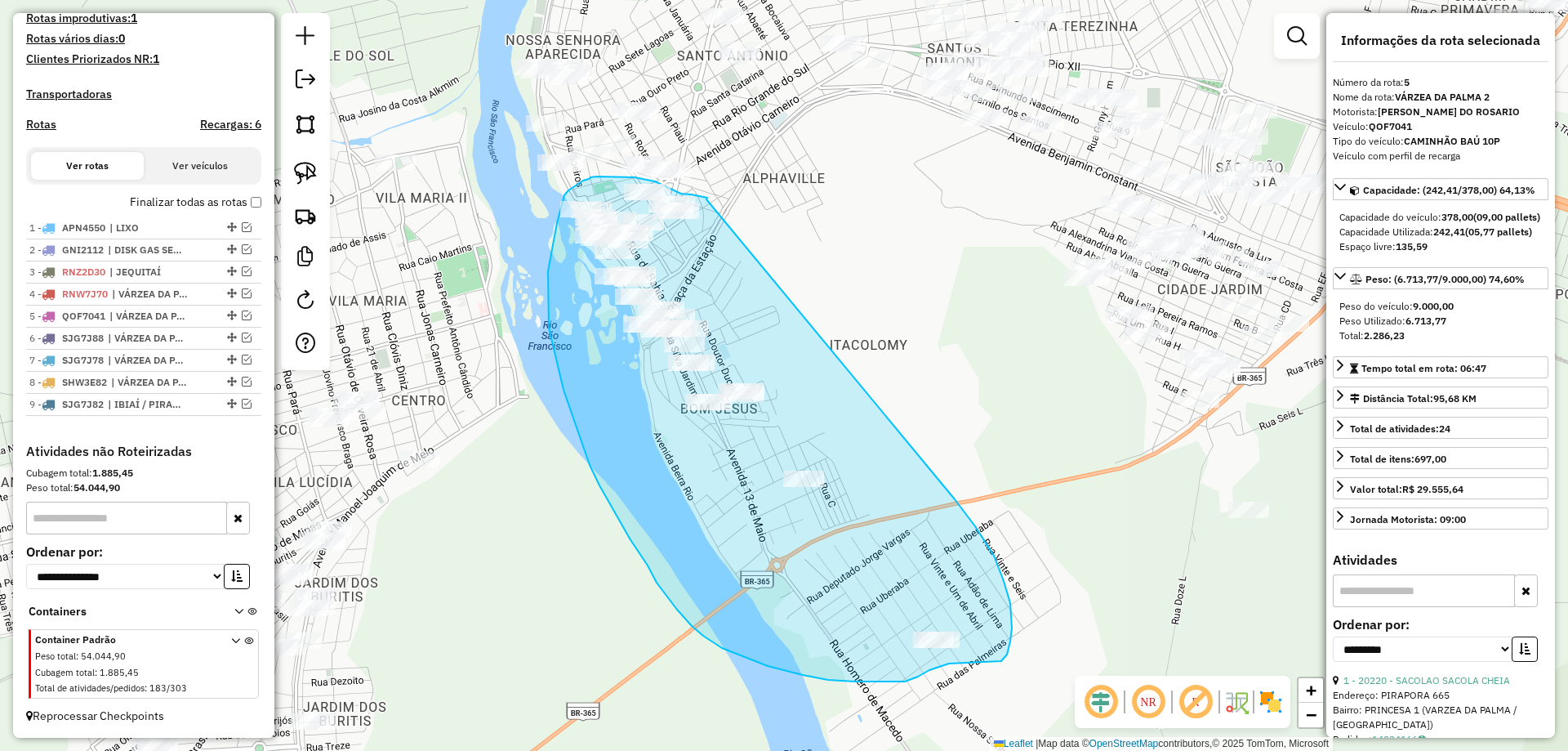
drag, startPoint x: 707, startPoint y: 199, endPoint x: 895, endPoint y: 444, distance: 308.8
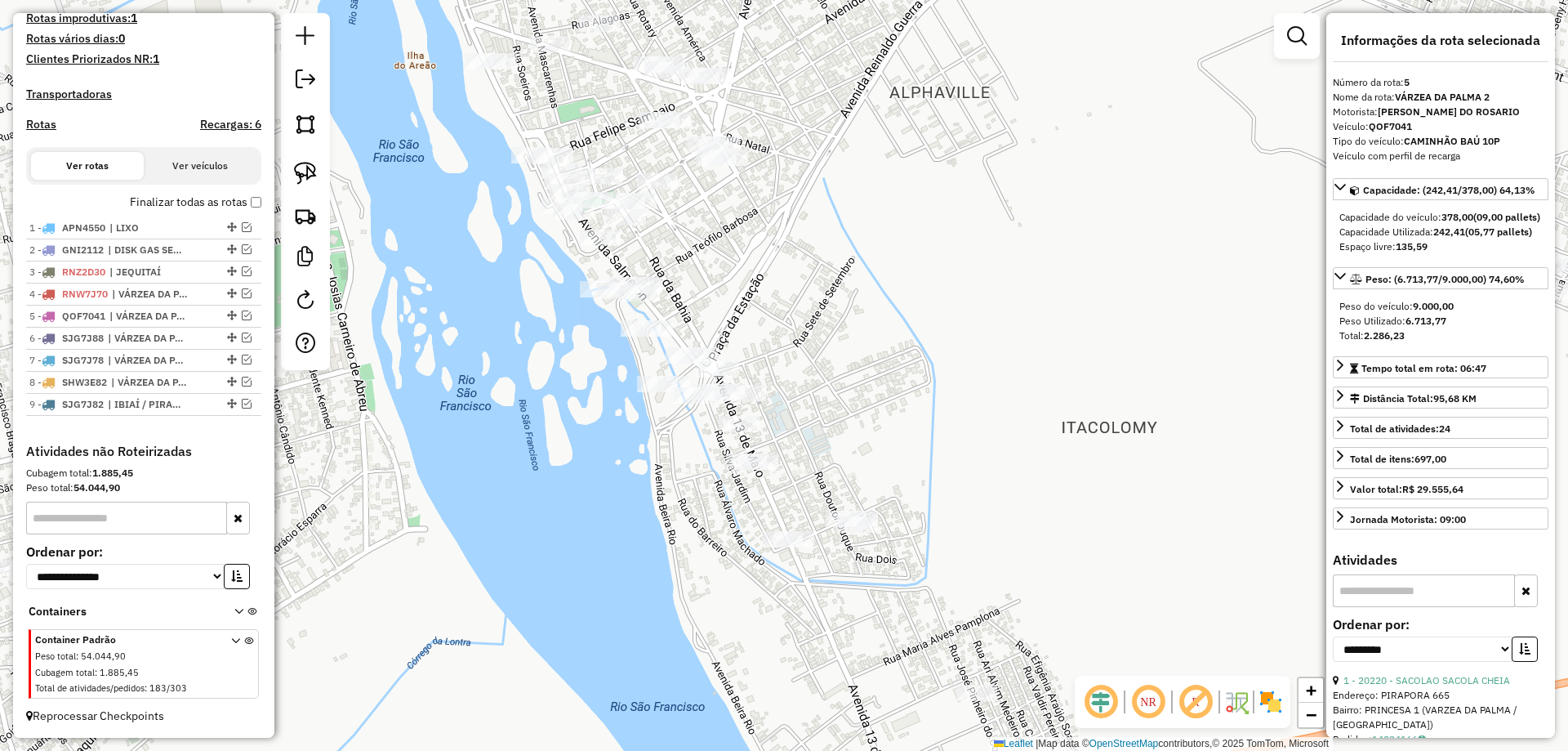
drag, startPoint x: 730, startPoint y: 320, endPoint x: 561, endPoint y: 226, distance: 193.4
click at [736, 290] on div "Janela de atendimento Grade de atendimento Capacidade Transportadoras Veículos …" at bounding box center [784, 375] width 1568 height 751
click at [324, 168] on div at bounding box center [305, 192] width 49 height 357
click at [311, 168] on img at bounding box center [306, 174] width 23 height 23
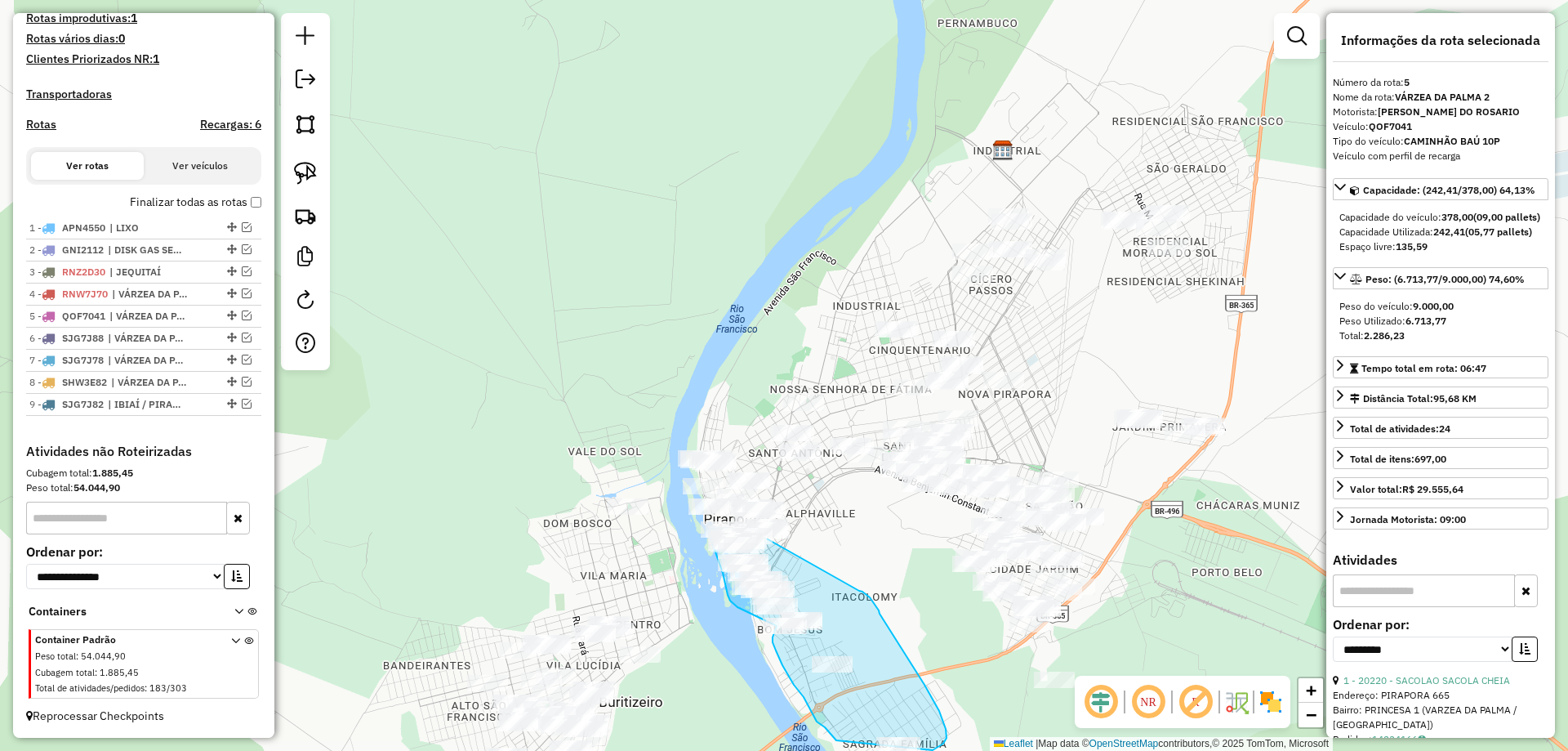
drag, startPoint x: 681, startPoint y: 156, endPoint x: 850, endPoint y: 587, distance: 462.9
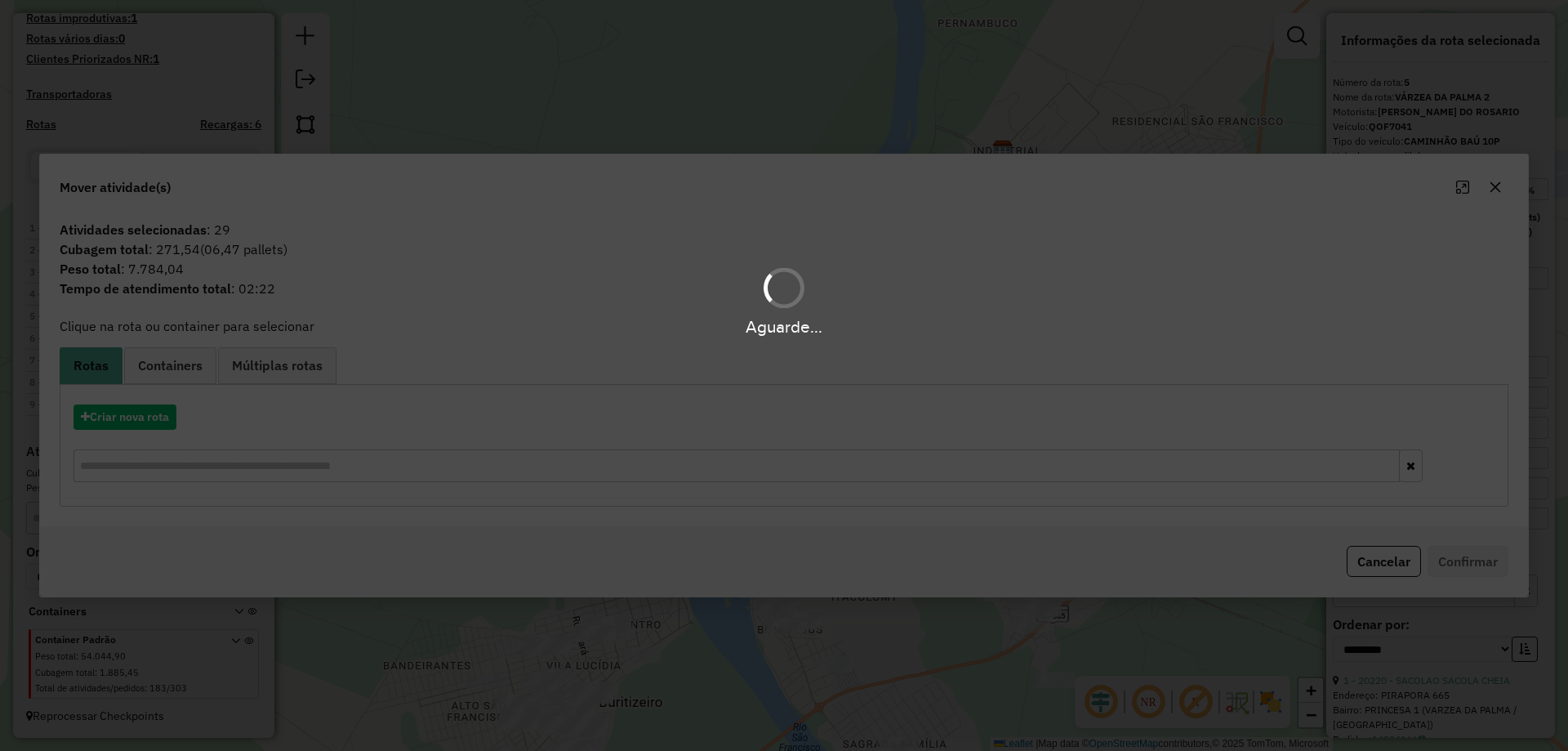
click at [156, 415] on div "Aguarde..." at bounding box center [784, 375] width 1568 height 751
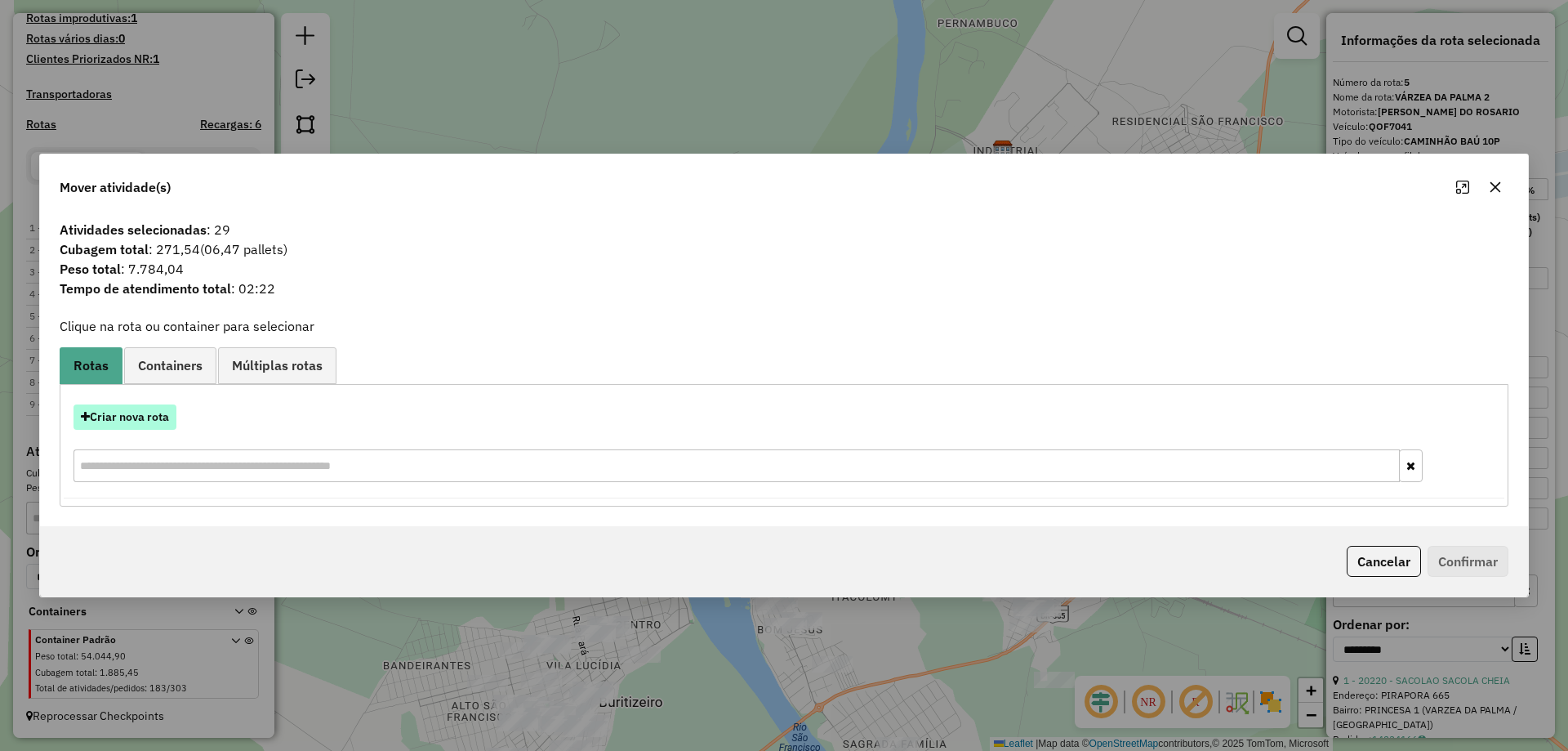
click at [143, 415] on button "Criar nova rota" at bounding box center [125, 417] width 103 height 25
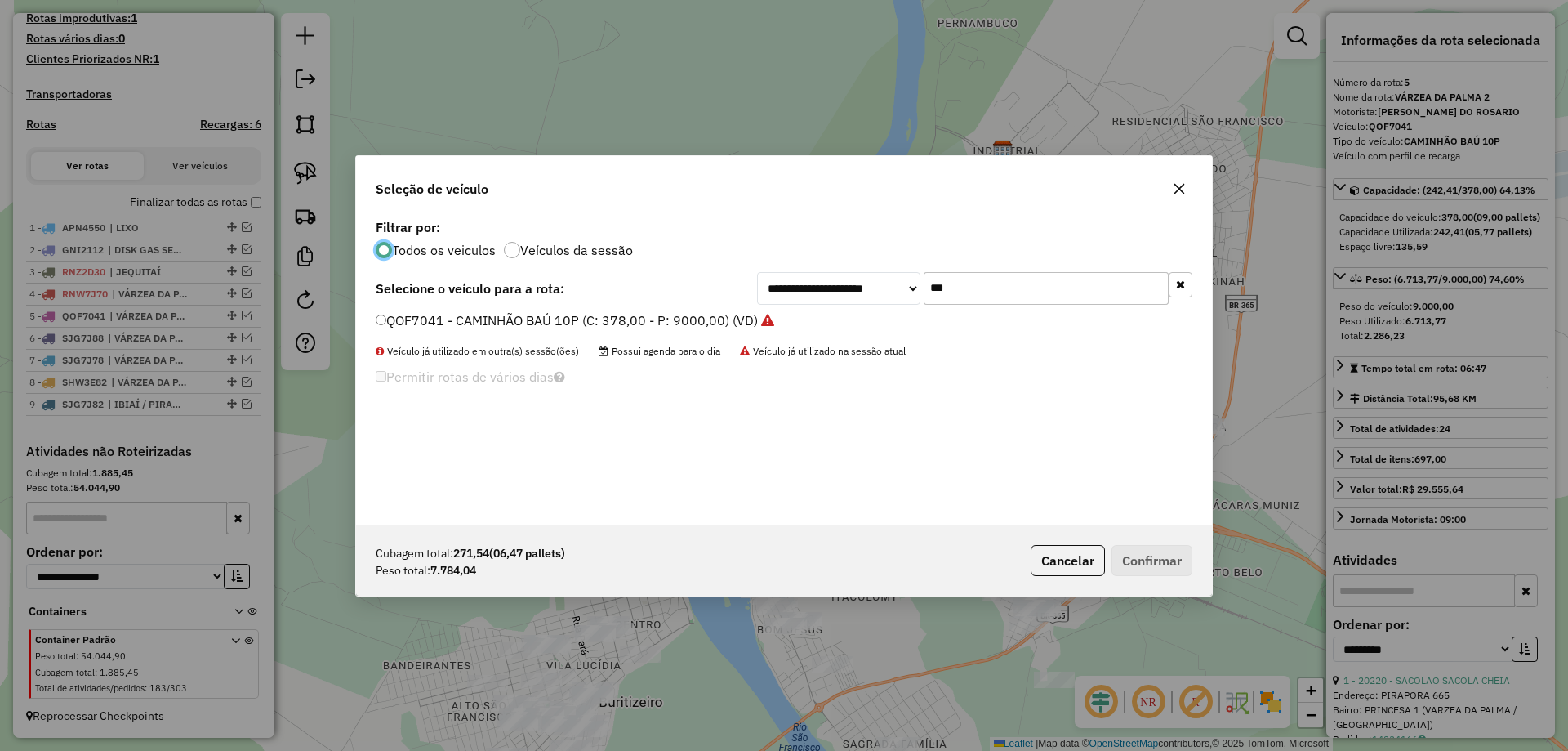
scroll to position [9, 5]
click at [944, 279] on input "***" at bounding box center [1045, 289] width 245 height 33
type input "***"
click at [518, 317] on label "TCF7I99 - 100 - CAMINHÃO TRUCK CARROCERIA (C: 7000,00 - P: 7000,00) (VD)" at bounding box center [620, 320] width 490 height 19
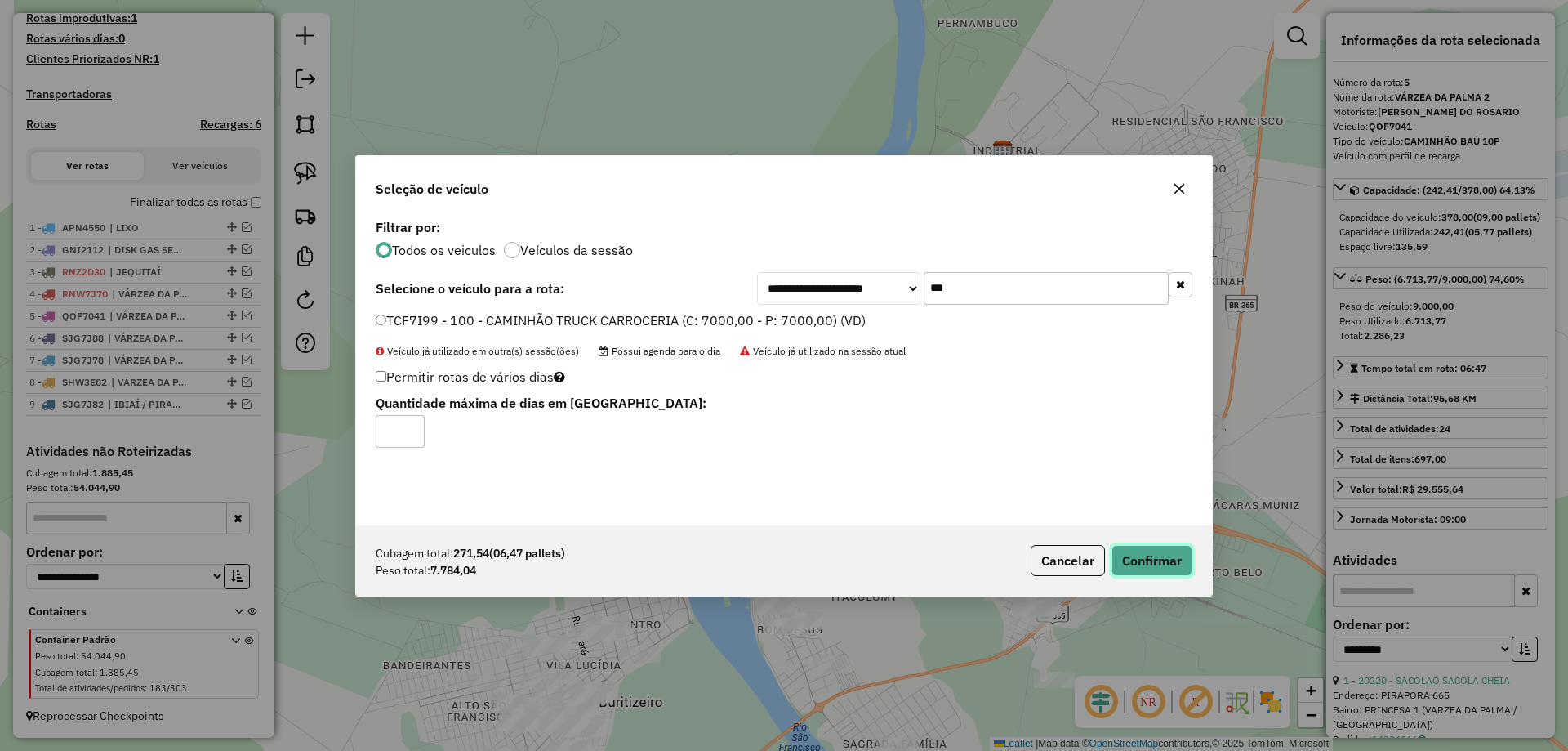
click at [1131, 552] on button "Confirmar" at bounding box center [1152, 560] width 81 height 31
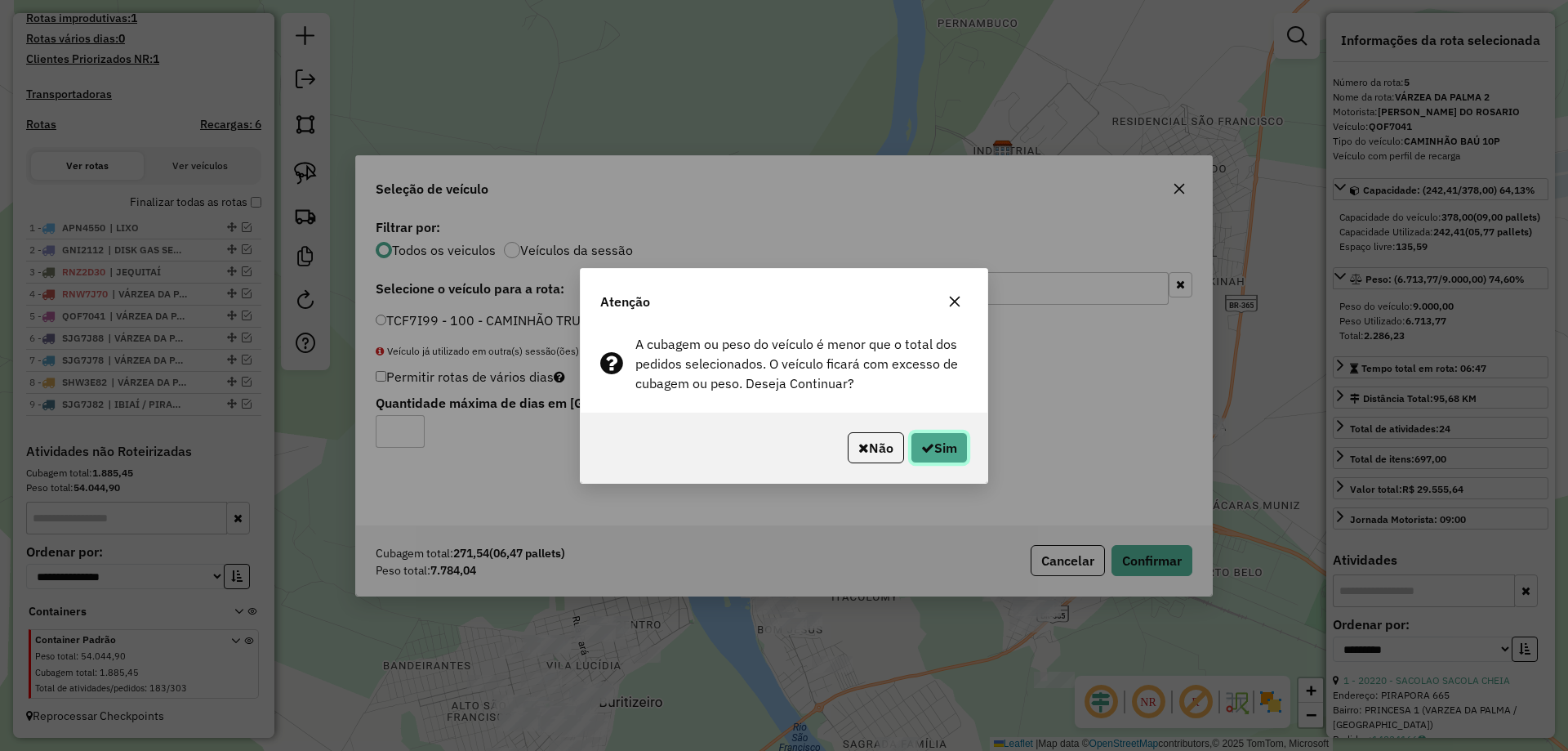
click at [948, 456] on button "Sim" at bounding box center [939, 447] width 58 height 31
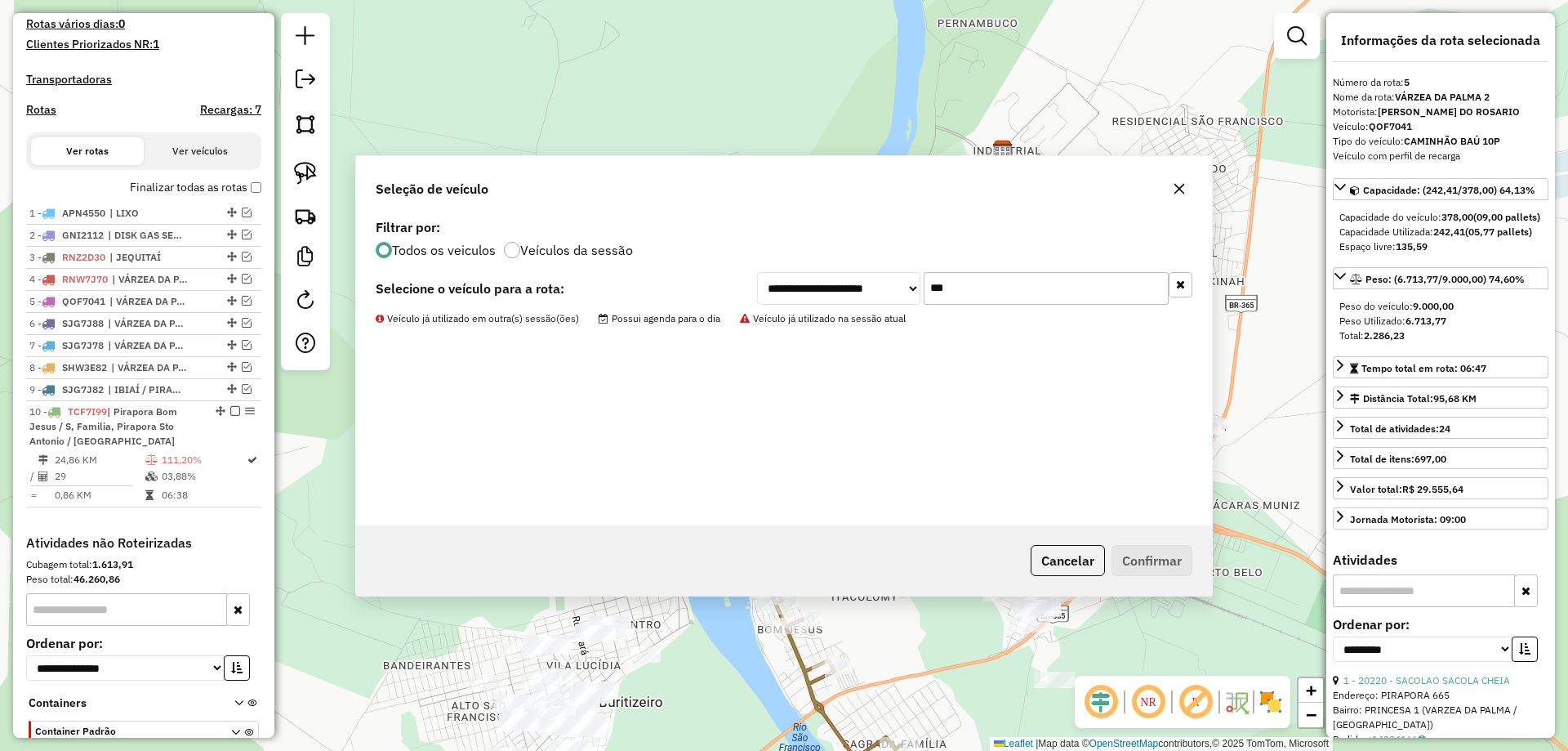
scroll to position [554, 0]
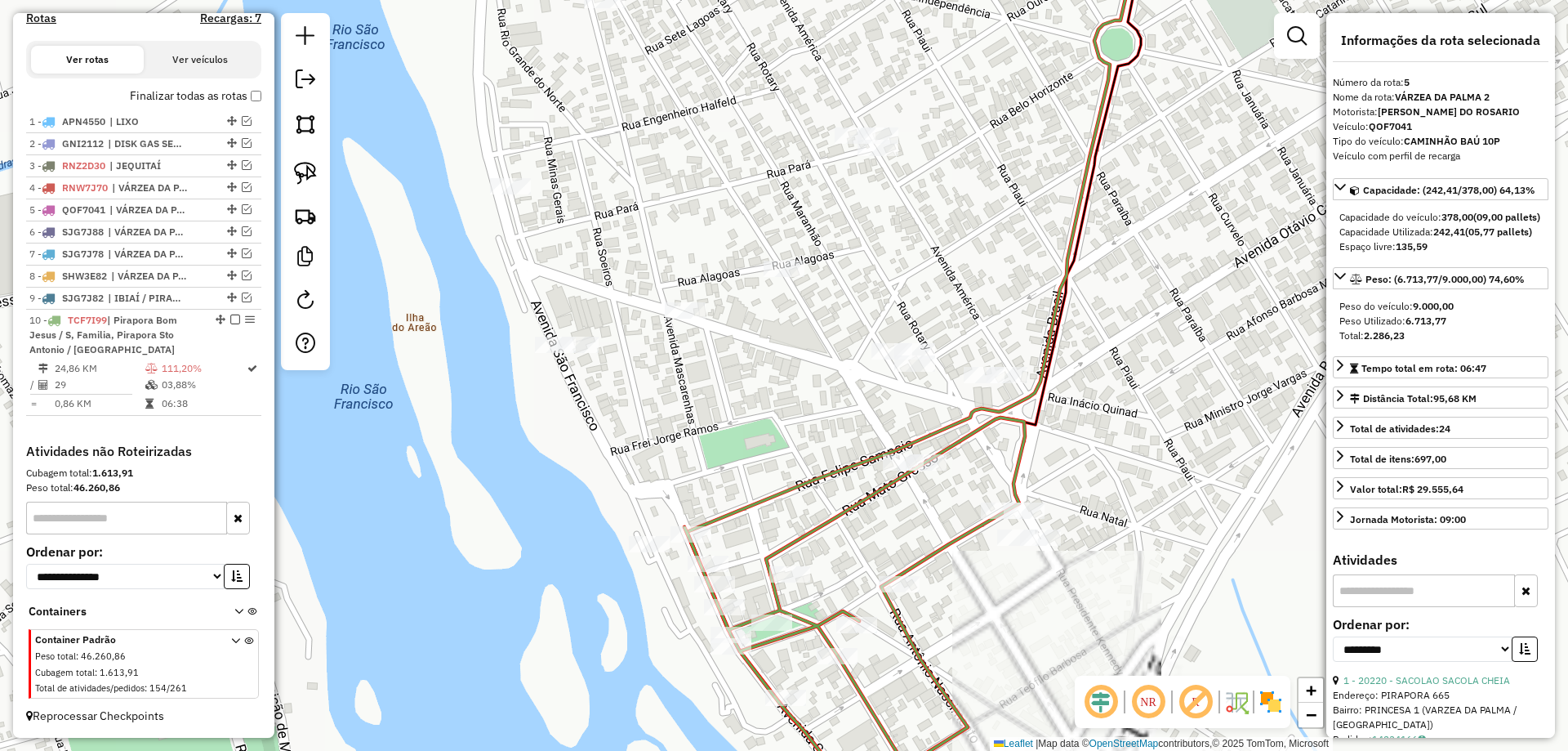
drag, startPoint x: 863, startPoint y: 512, endPoint x: 825, endPoint y: 408, distance: 110.7
click at [825, 417] on icon at bounding box center [854, 602] width 340 height 371
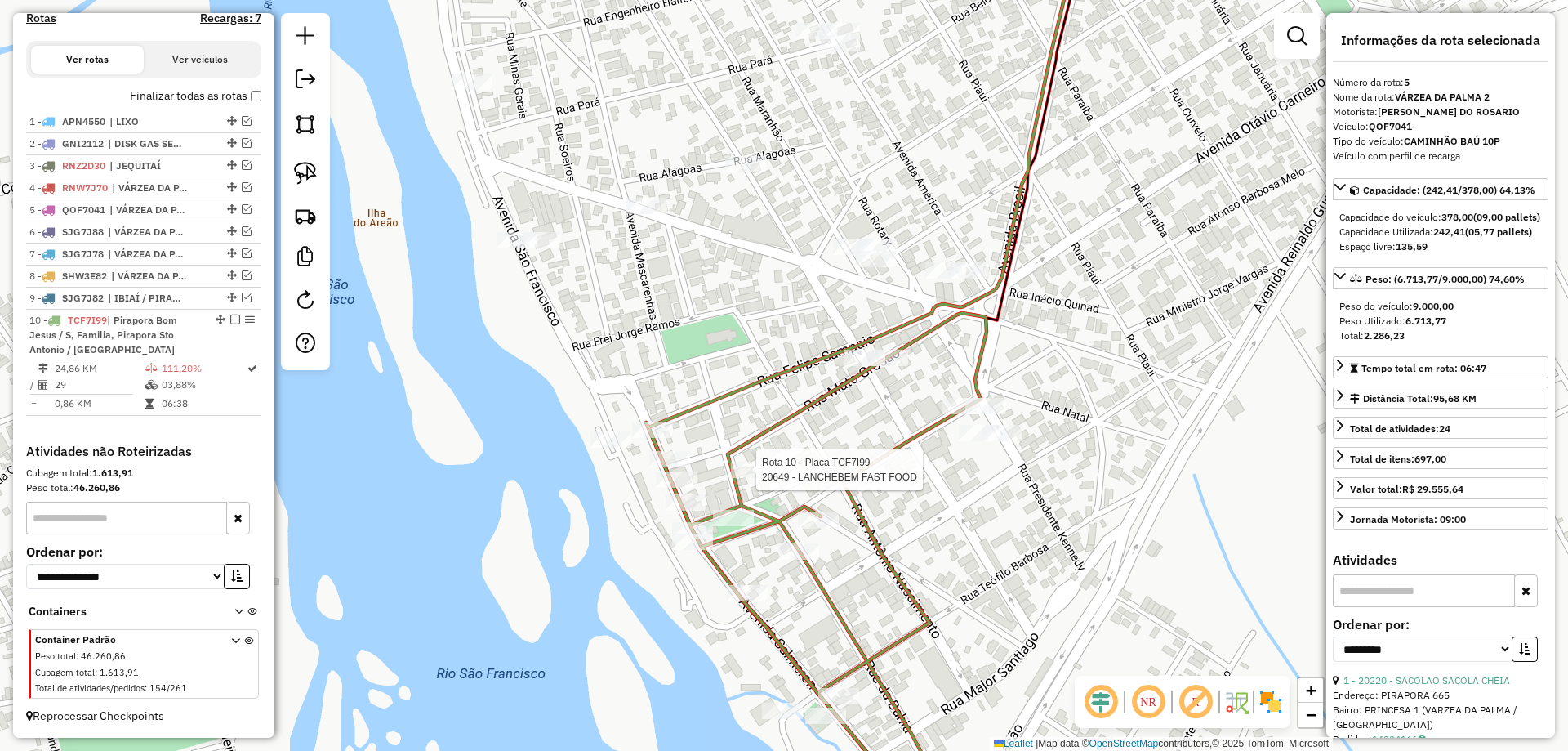
click at [761, 478] on div at bounding box center [751, 469] width 41 height 16
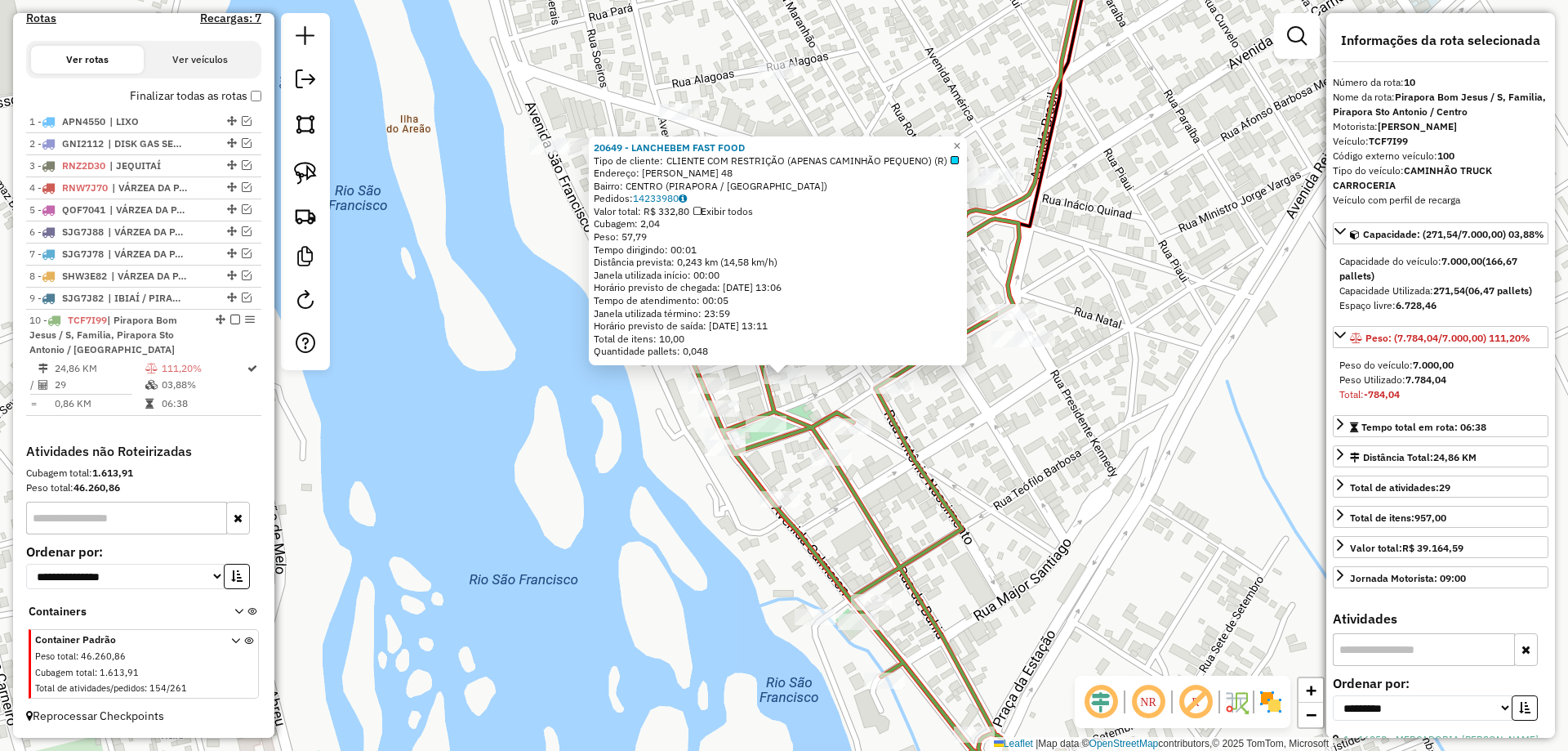
click at [806, 481] on div "20649 - LANCHEBEM FAST FOOD Tipo de cliente: CLIENTE COM RESTRIÇÃO (APENAS CAMI…" at bounding box center [784, 375] width 1568 height 751
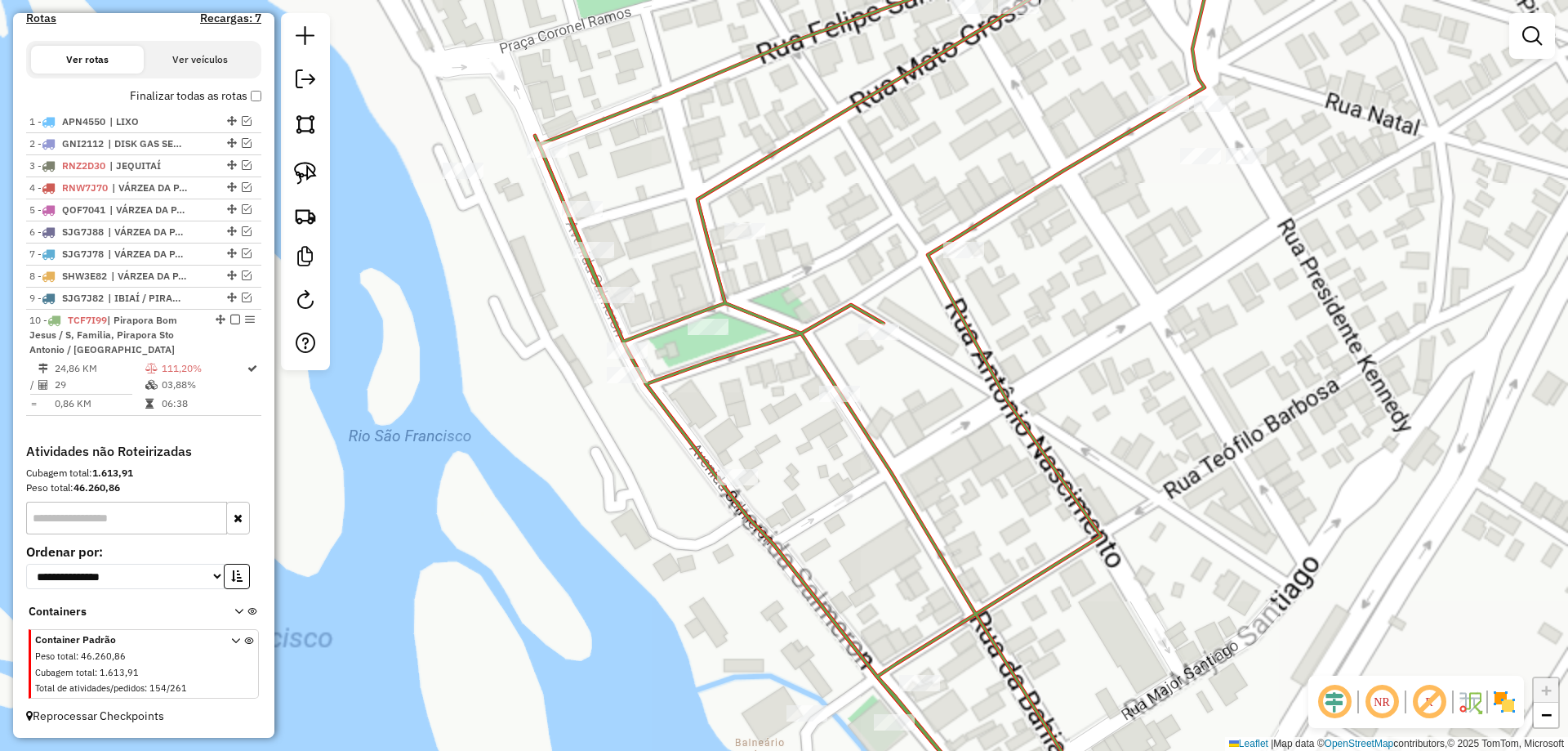
drag, startPoint x: 831, startPoint y: 527, endPoint x: 778, endPoint y: 322, distance: 211.7
click at [778, 322] on div "Janela de atendimento Grade de atendimento Capacidade Transportadoras Veículos …" at bounding box center [784, 375] width 1568 height 751
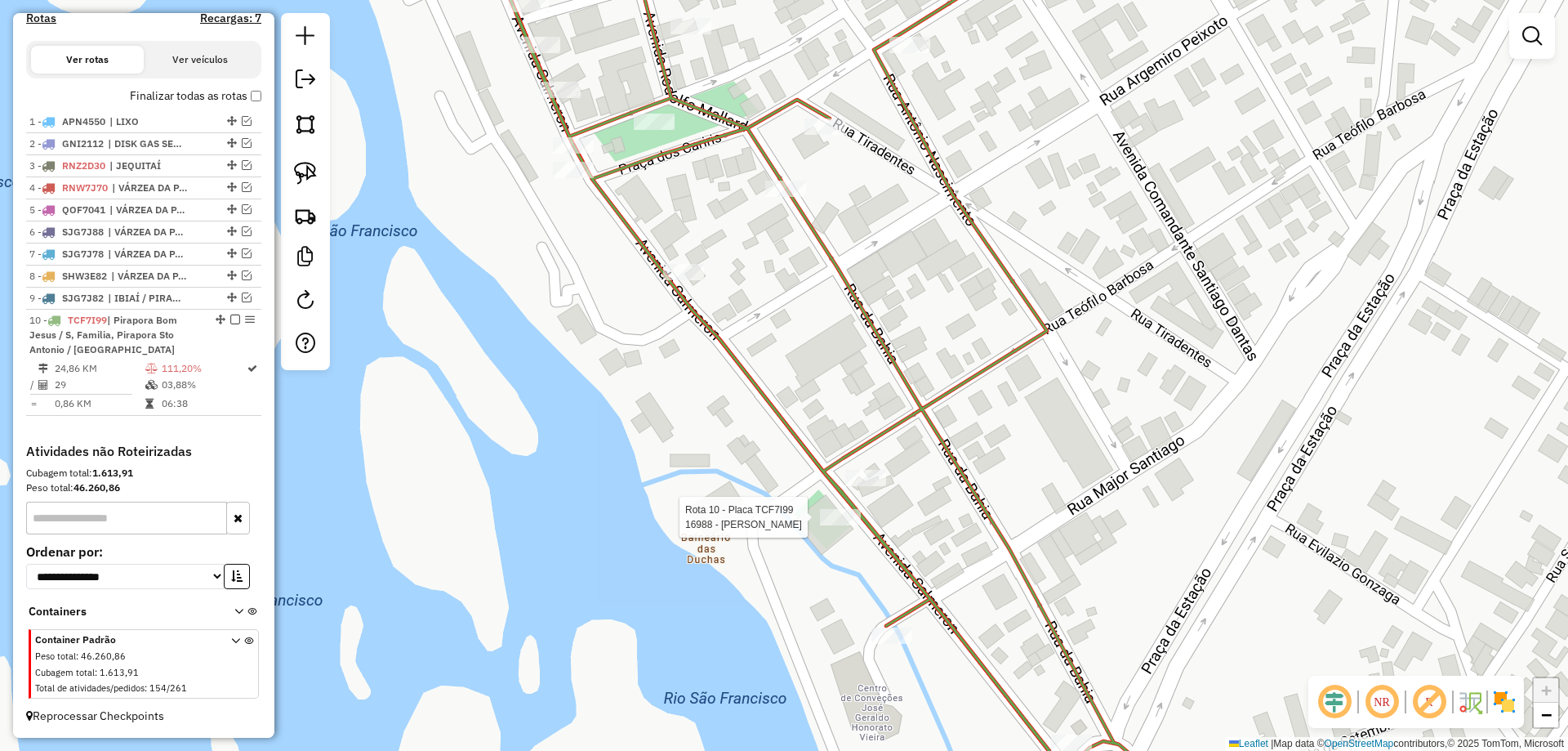
select select "**********"
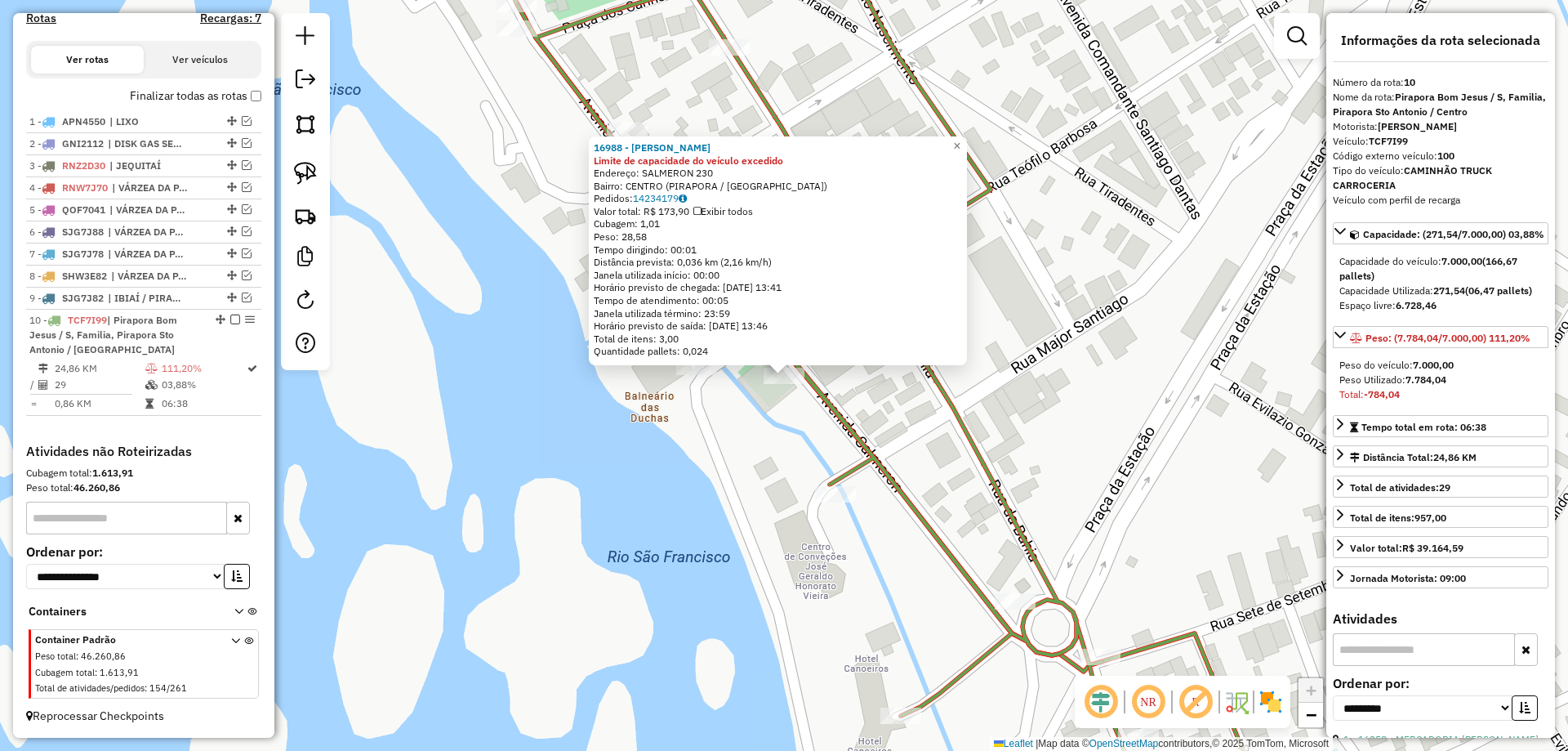
click at [938, 473] on div "16988 - MERENDAO BURGUER Limite de capacidade do veículo excedido Endereço: SAL…" at bounding box center [784, 375] width 1568 height 751
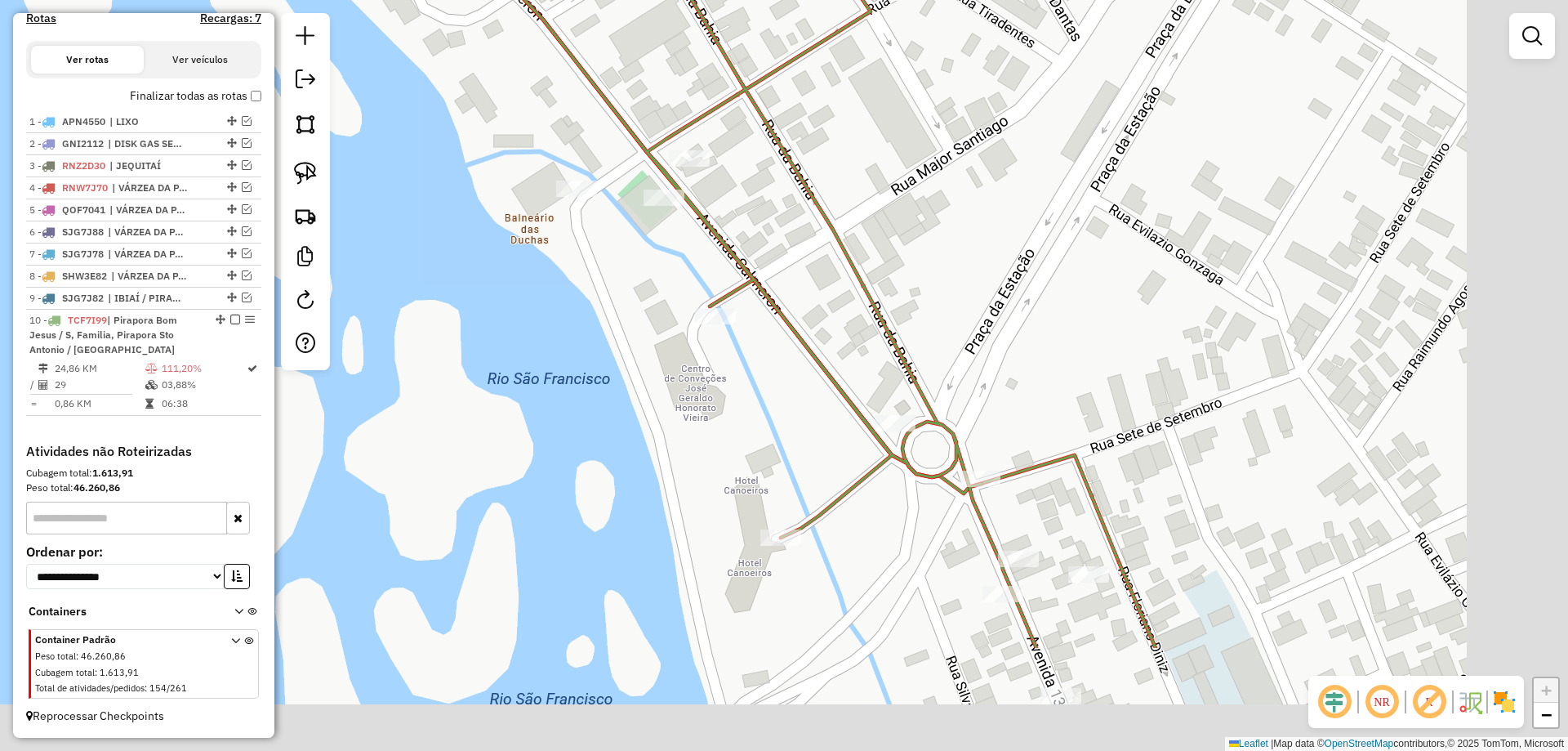
drag, startPoint x: 964, startPoint y: 506, endPoint x: 811, endPoint y: 292, distance: 263.1
click at [811, 290] on div "Janela de atendimento Grade de atendimento Capacidade Transportadoras Veículos …" at bounding box center [784, 375] width 1568 height 751
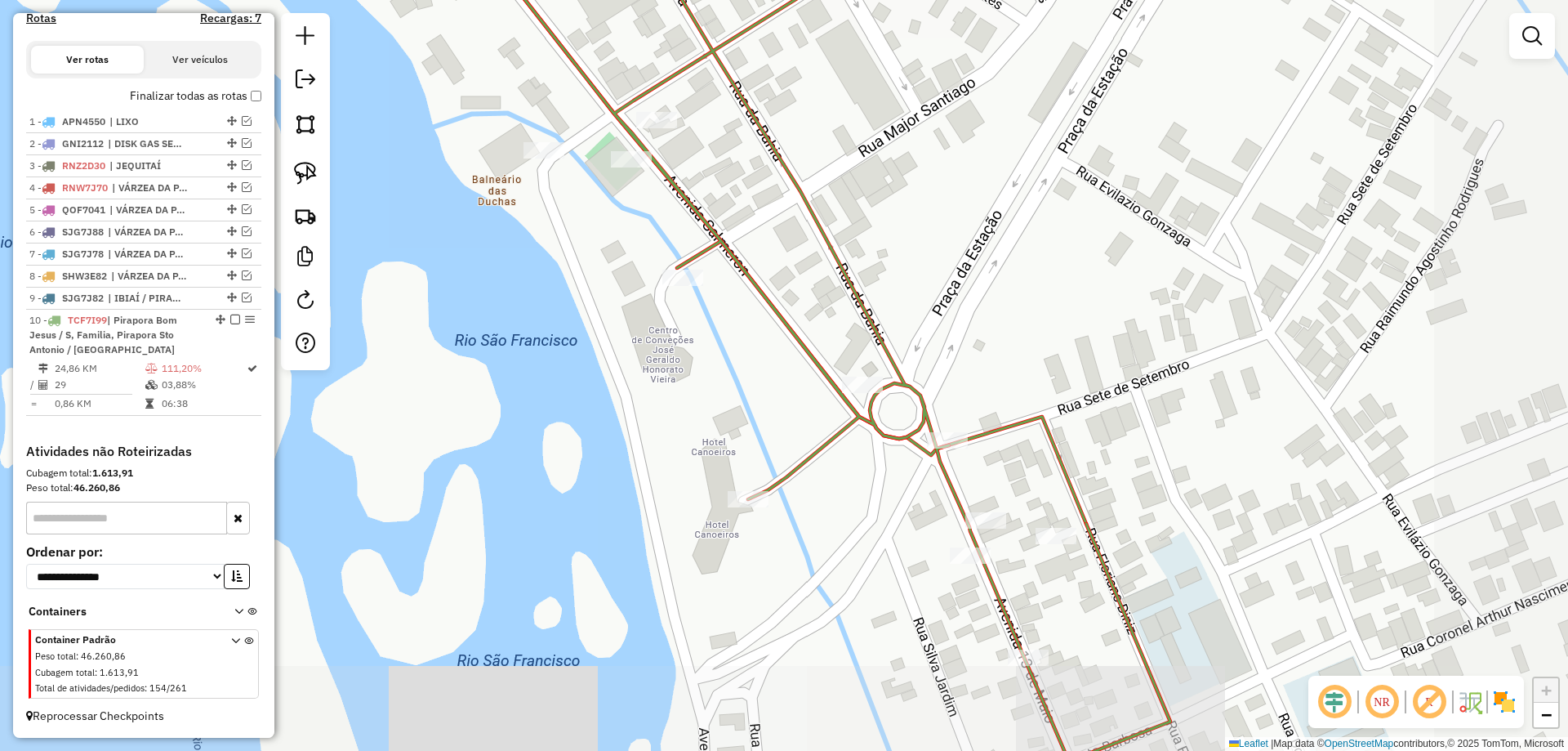
select select "**********"
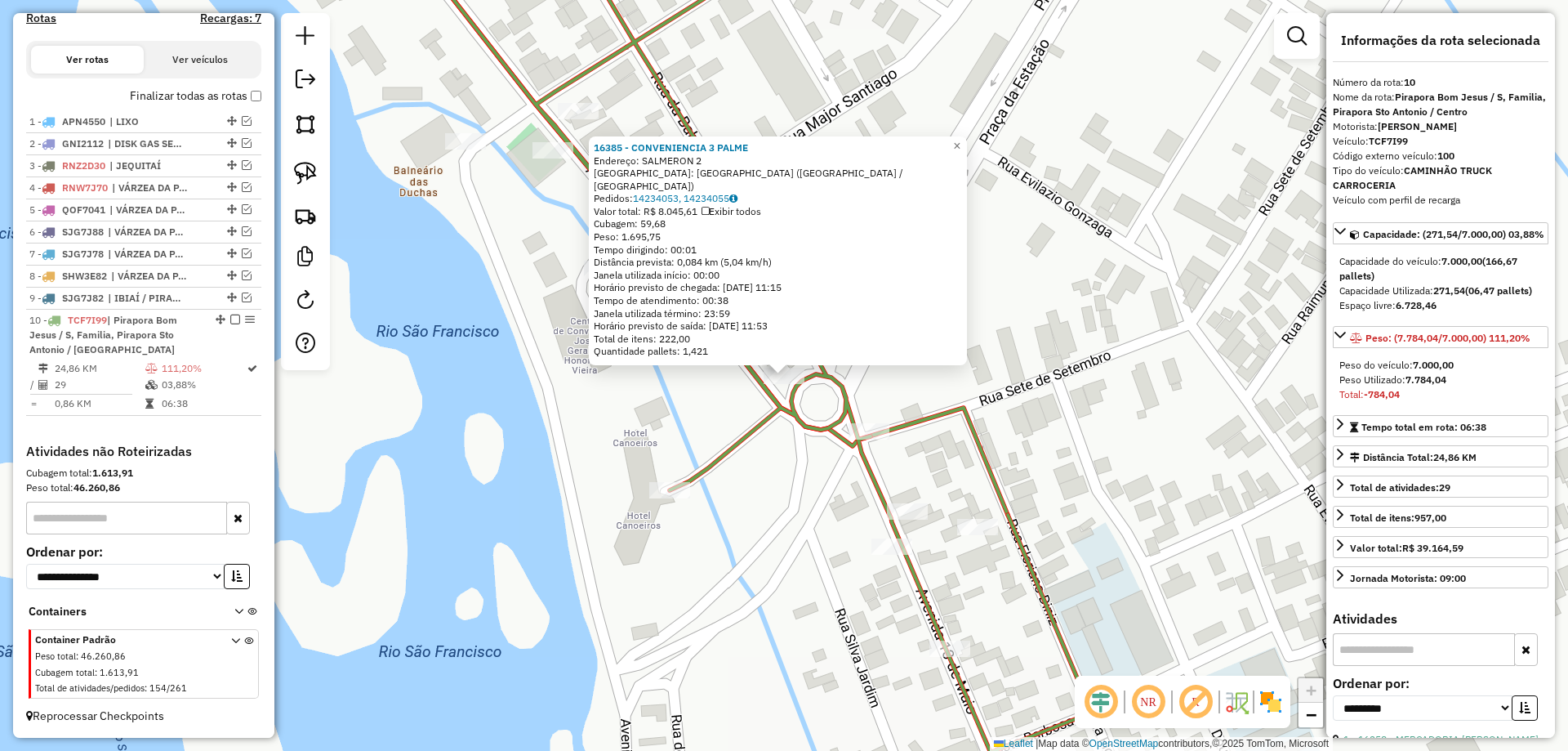
click at [884, 383] on div "16385 - CONVENIENCIA 3 PALME Endereço: SALMERON 2 Bairro: DISTRITO INDUSTRIAL (…" at bounding box center [784, 375] width 1568 height 751
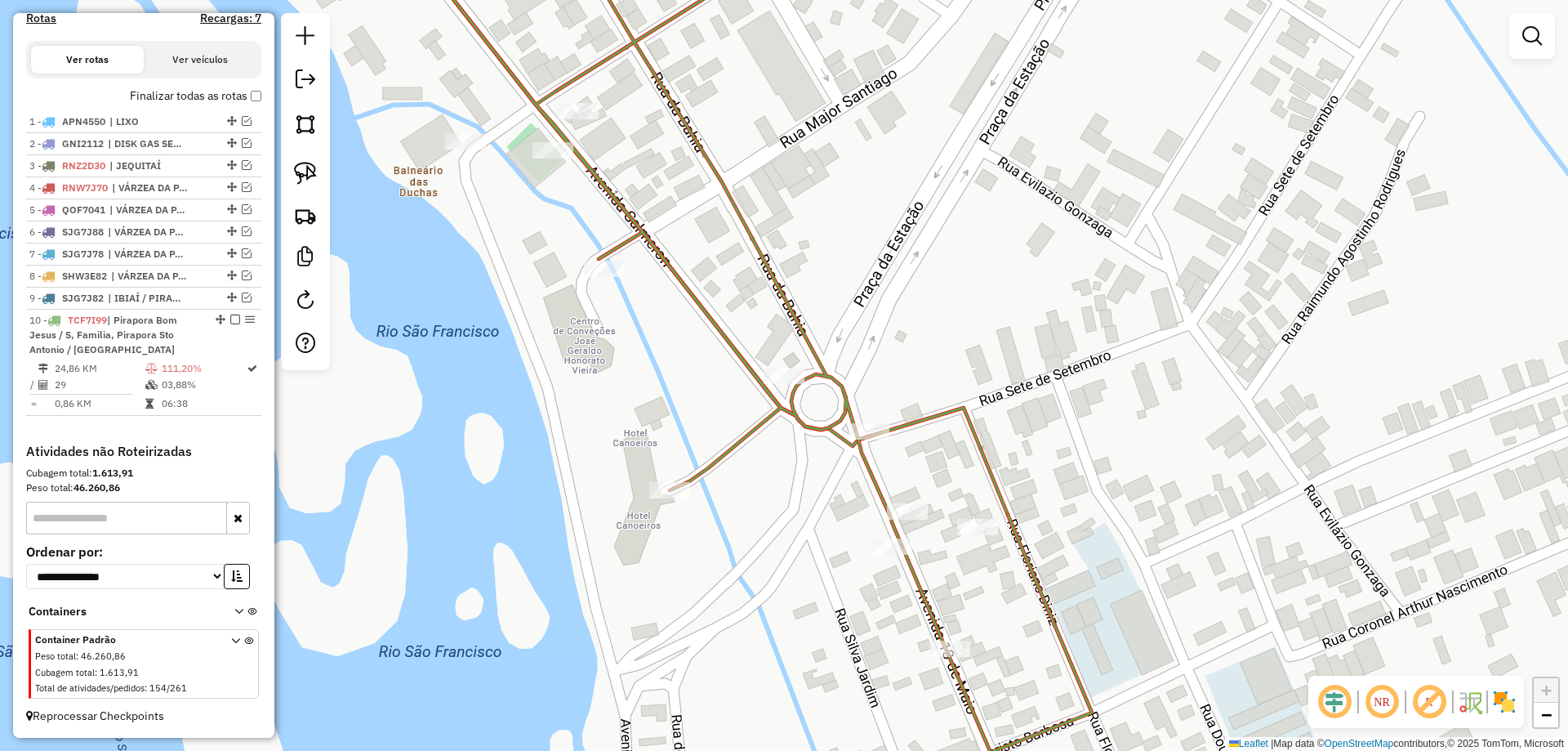
click at [872, 421] on div "16385 - CONVENIENCIA 3 PALME Endereço: SALMERON 2 Bairro: DISTRITO INDUSTRIAL (…" at bounding box center [784, 375] width 1568 height 751
click at [870, 439] on div at bounding box center [869, 431] width 41 height 16
select select "**********"
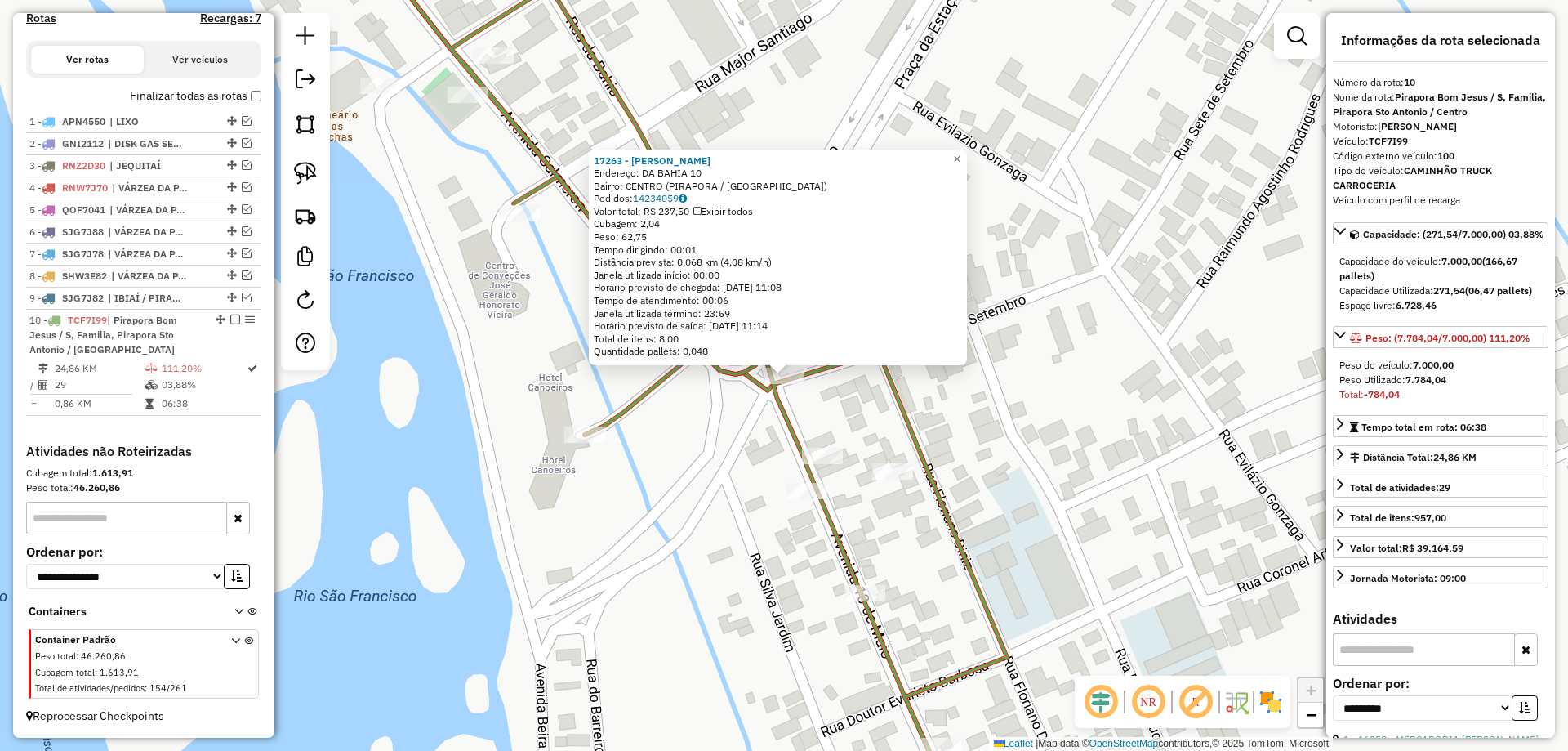
click at [869, 419] on div "17263 - ANTONIO CARLOS Endereço: DA BAHIA 10 Bairro: CENTRO (PIRAPORA / MG) Ped…" at bounding box center [784, 375] width 1568 height 751
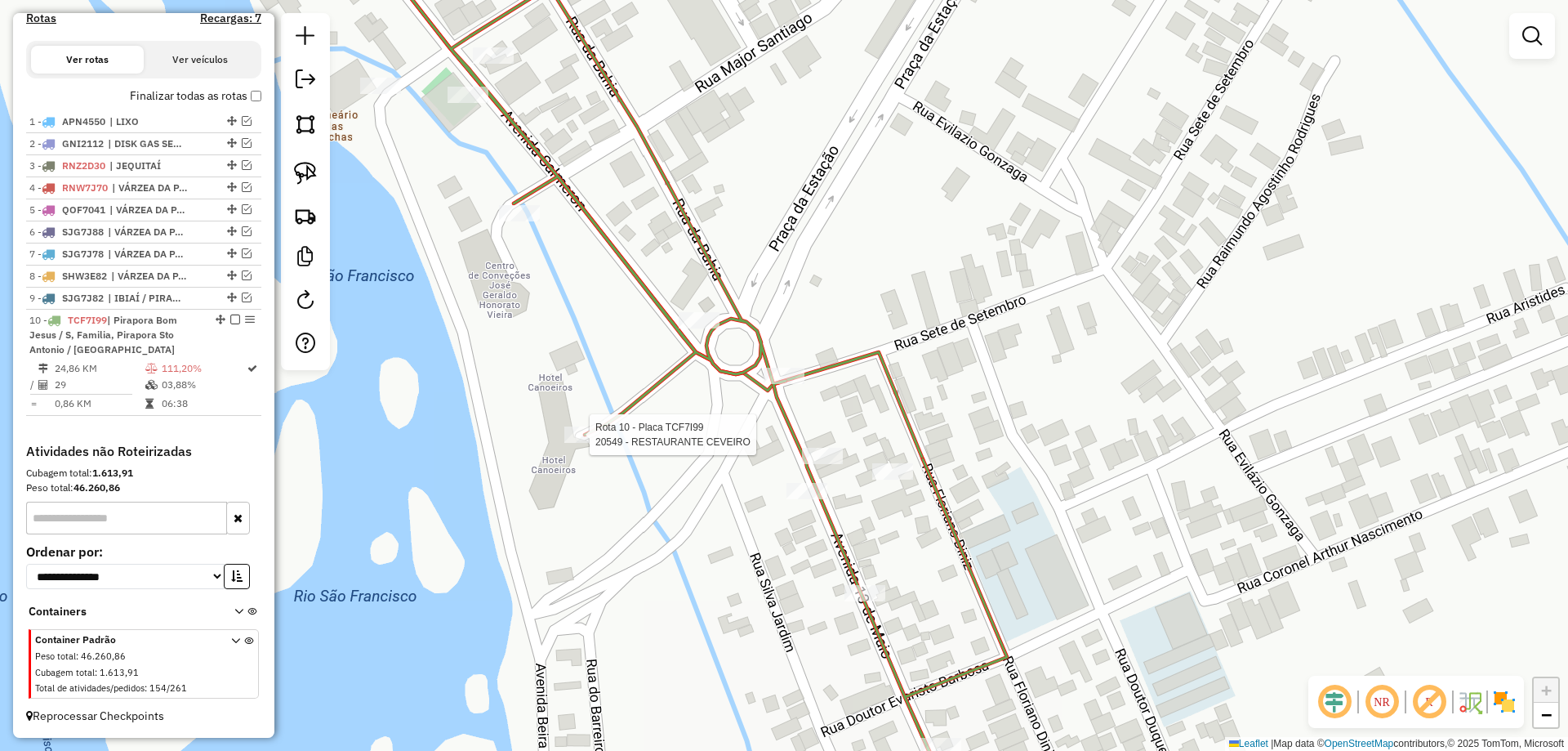
select select "**********"
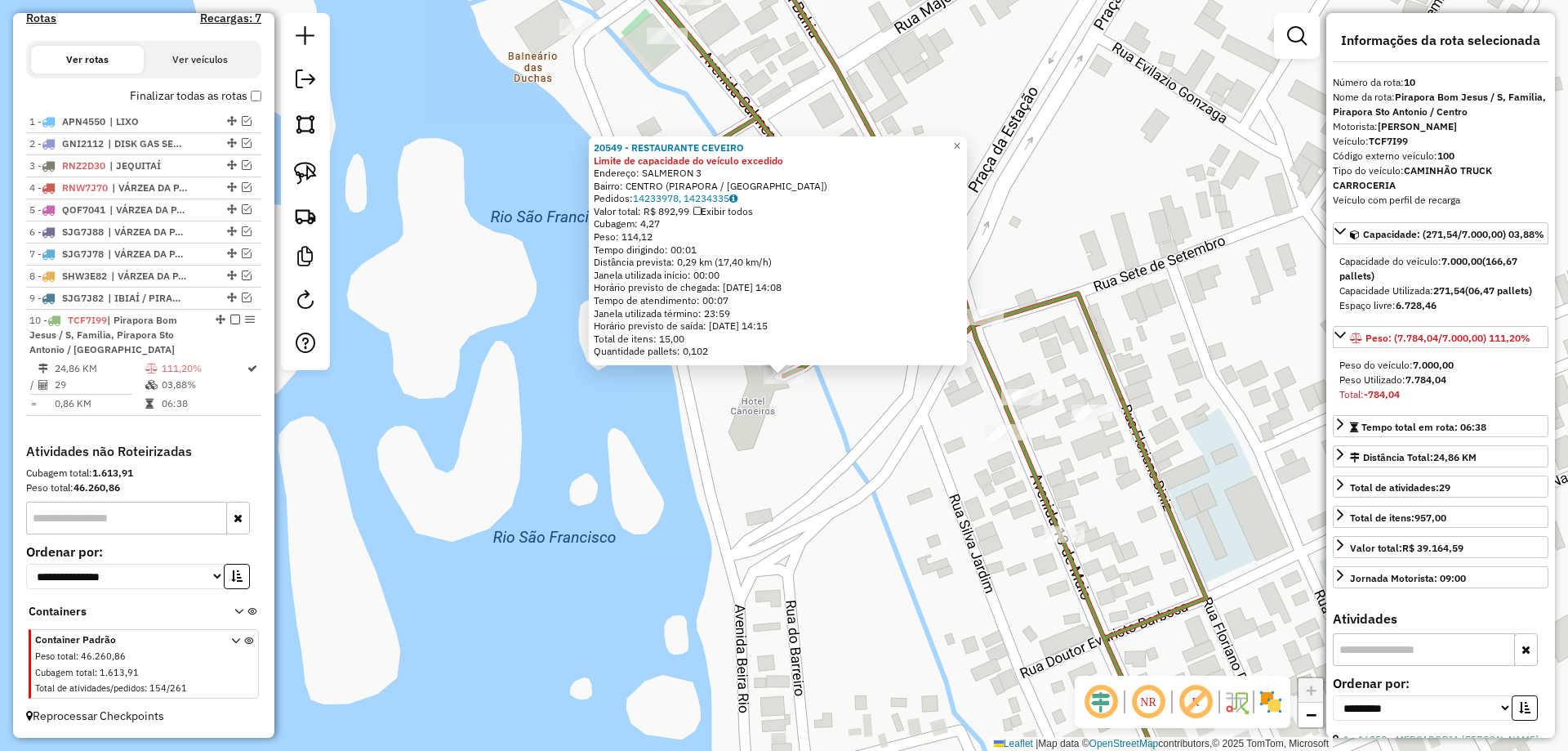
click at [845, 411] on div "20549 - RESTAURANTE CEVEIRO Limite de capacidade do veículo excedido Endereço: …" at bounding box center [784, 375] width 1568 height 751
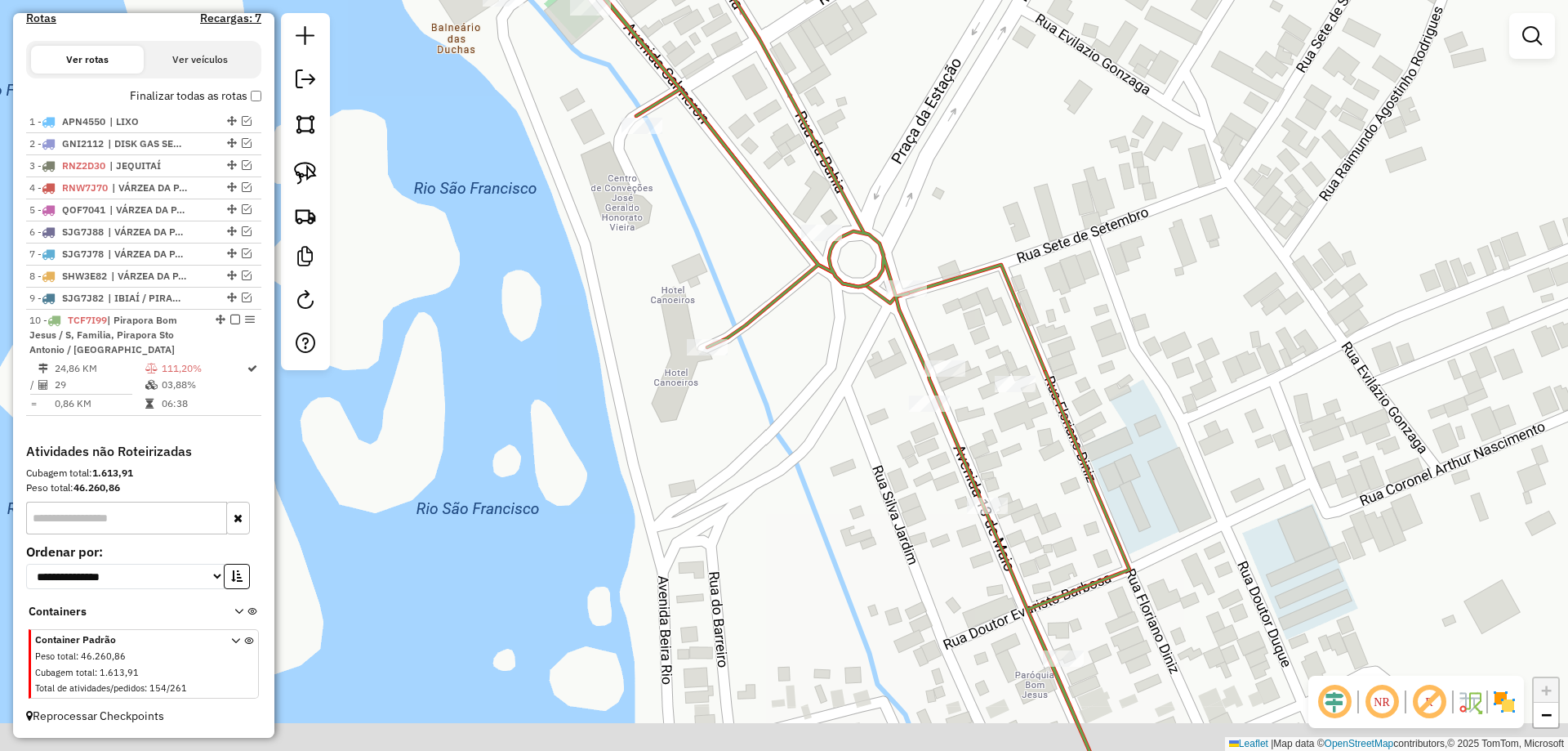
drag, startPoint x: 878, startPoint y: 408, endPoint x: 764, endPoint y: 353, distance: 126.6
click at [765, 354] on div "Janela de atendimento Grade de atendimento Capacidade Transportadoras Veículos …" at bounding box center [784, 375] width 1568 height 751
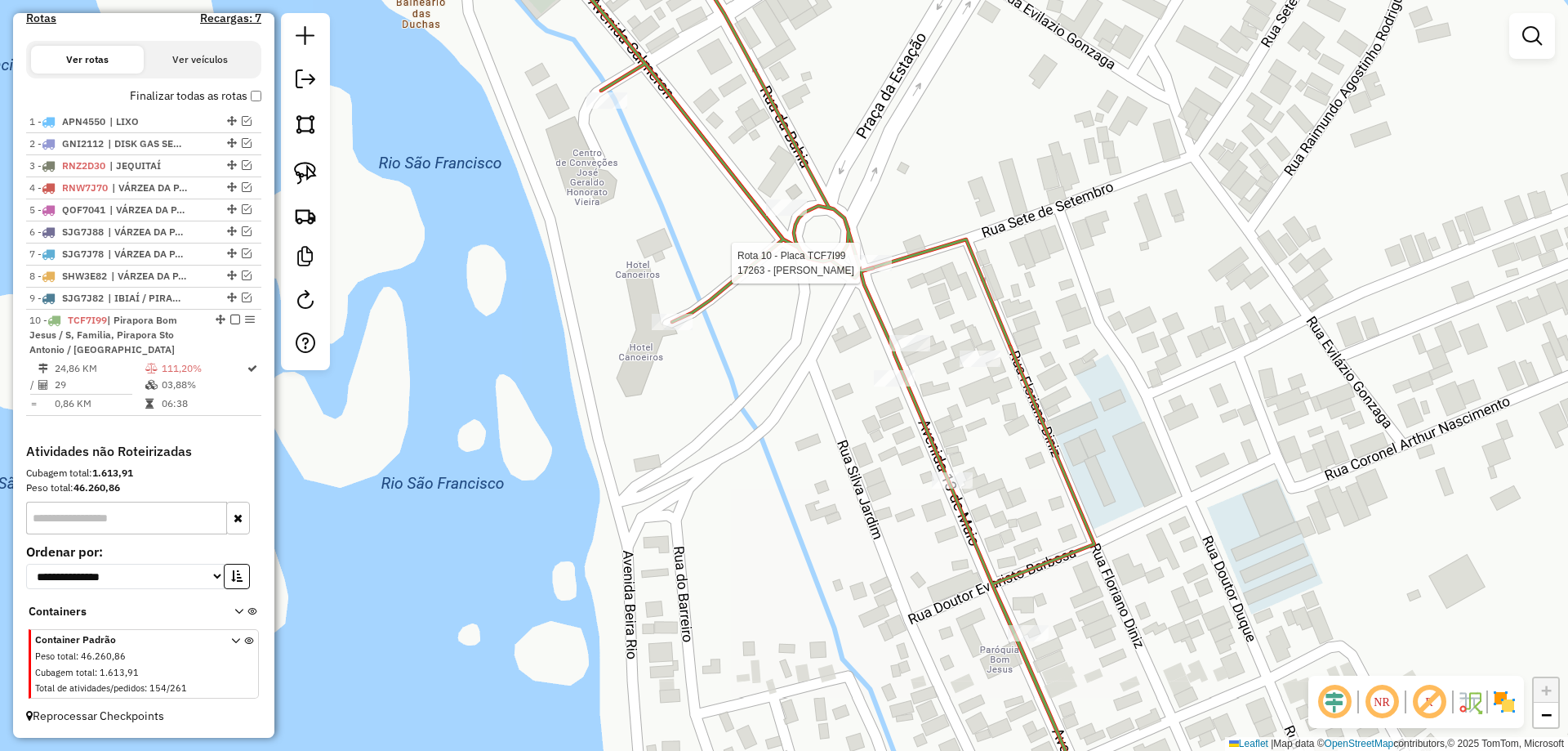
select select "**********"
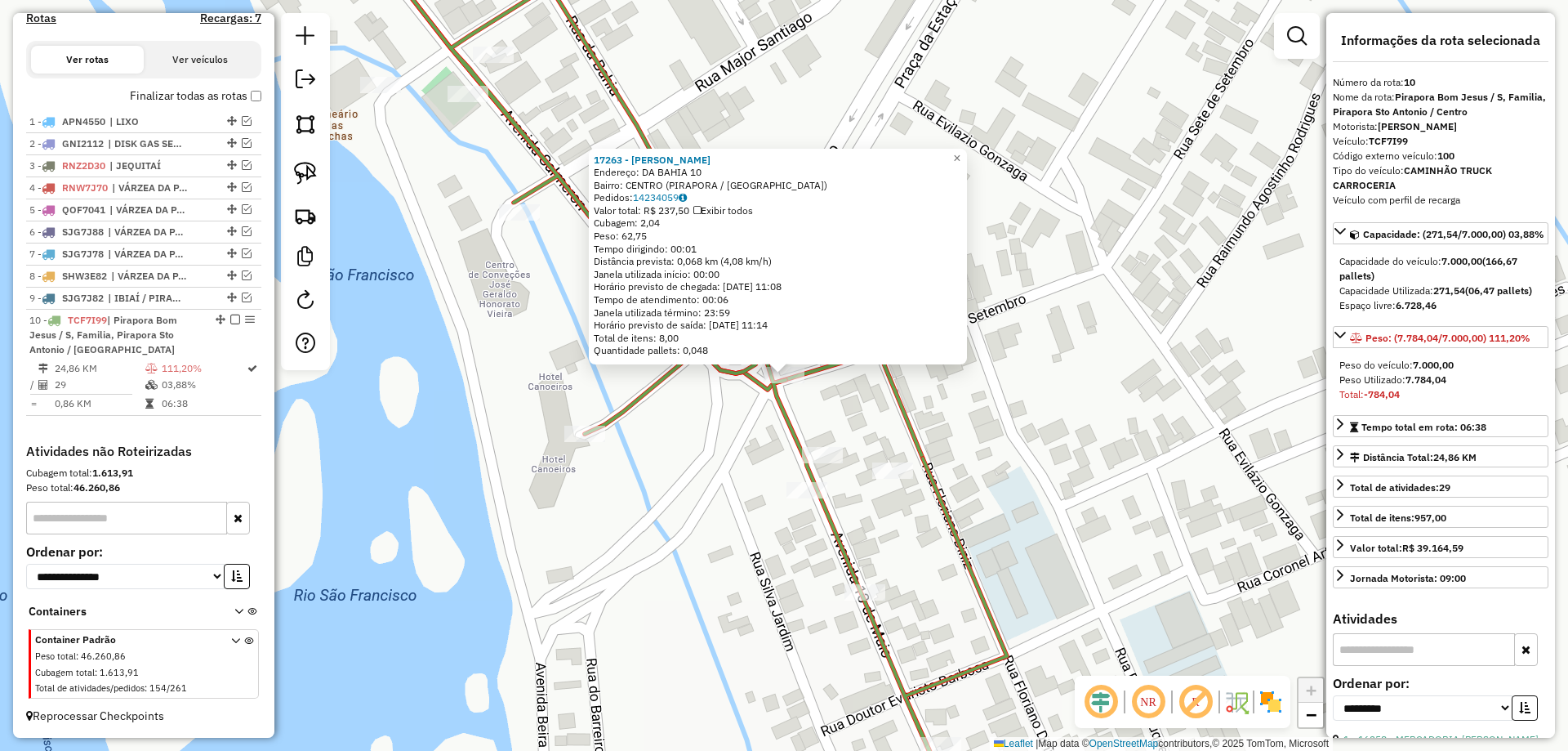
click at [941, 458] on div "17263 - ANTONIO CARLOS Endereço: DA BAHIA 10 Bairro: CENTRO (PIRAPORA / MG) Ped…" at bounding box center [784, 375] width 1568 height 751
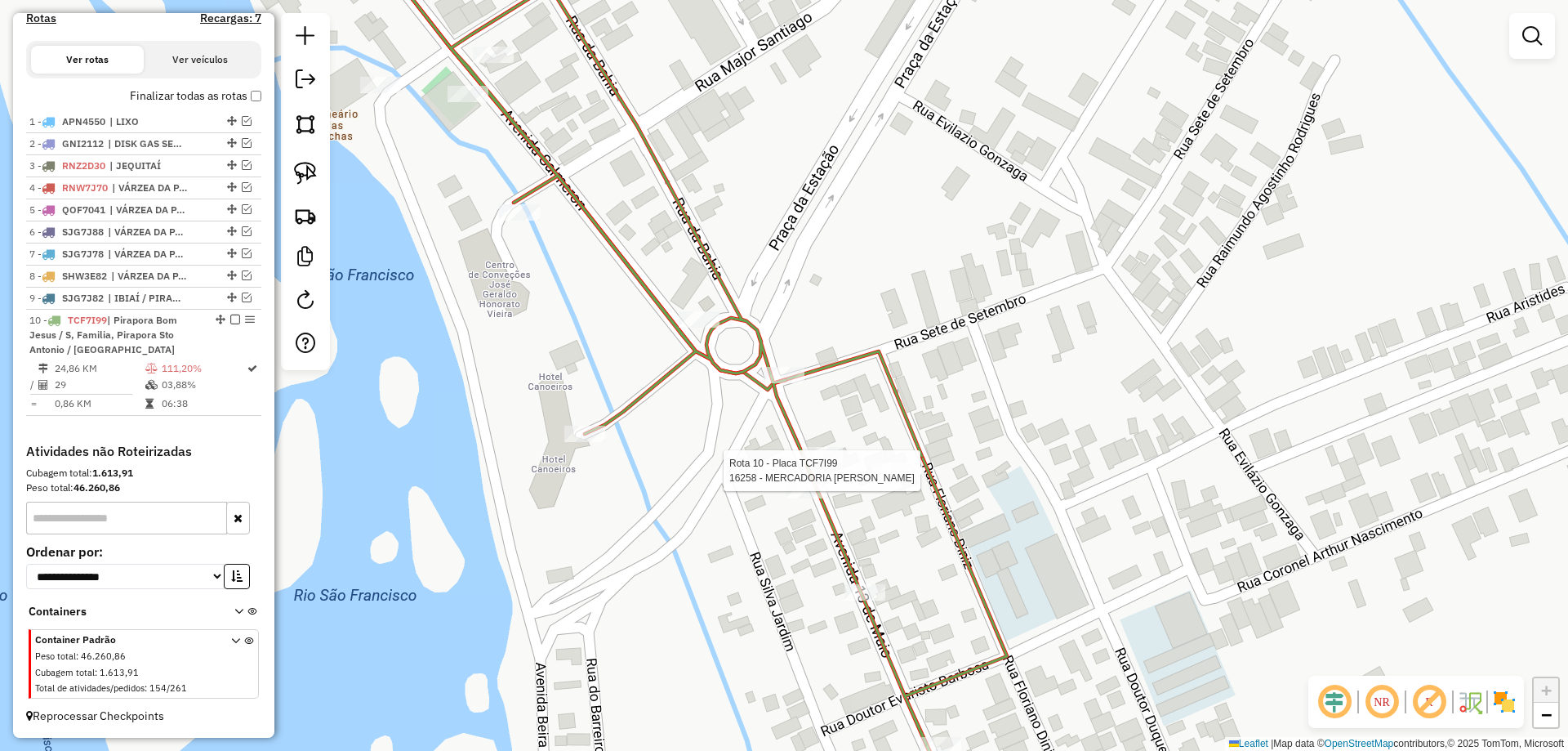
click at [903, 479] on div at bounding box center [892, 470] width 41 height 16
select select "**********"
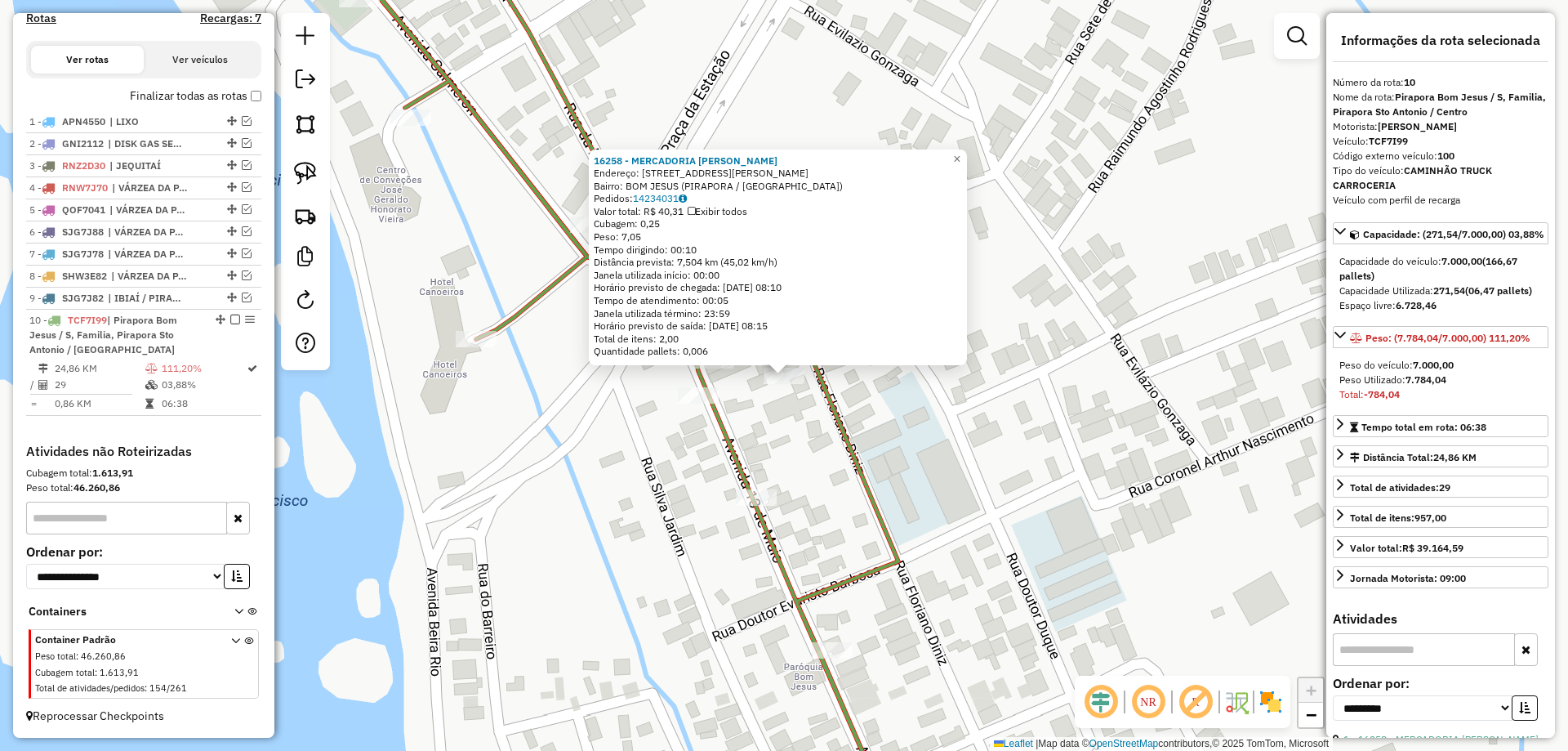
click at [850, 390] on div "16258 - MERCADORIA ROBERTO Endereço: RUA FLORIANO DINIZ 68 Bairro: BOM JESUS (P…" at bounding box center [784, 375] width 1568 height 751
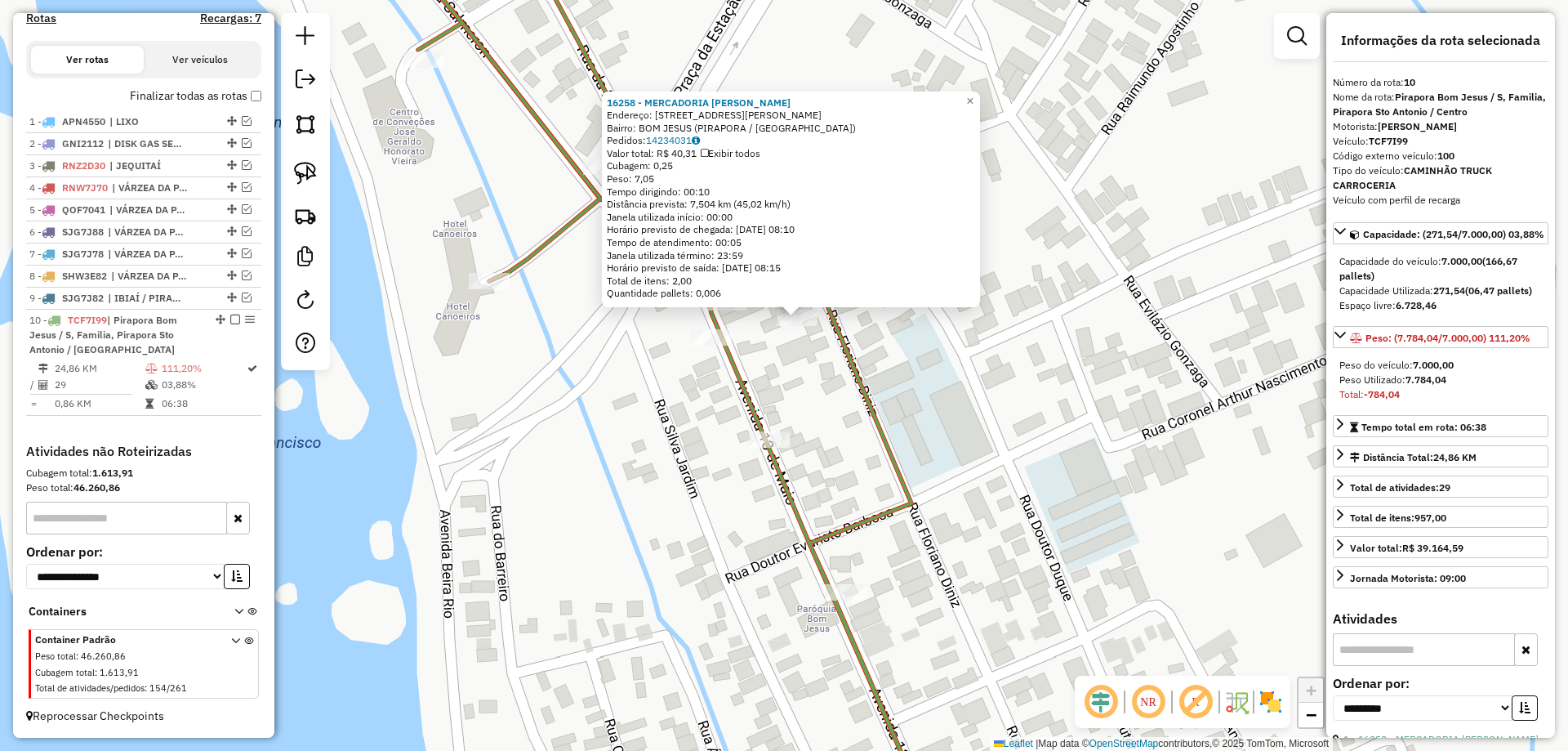
click at [757, 428] on icon at bounding box center [808, 375] width 858 height 901
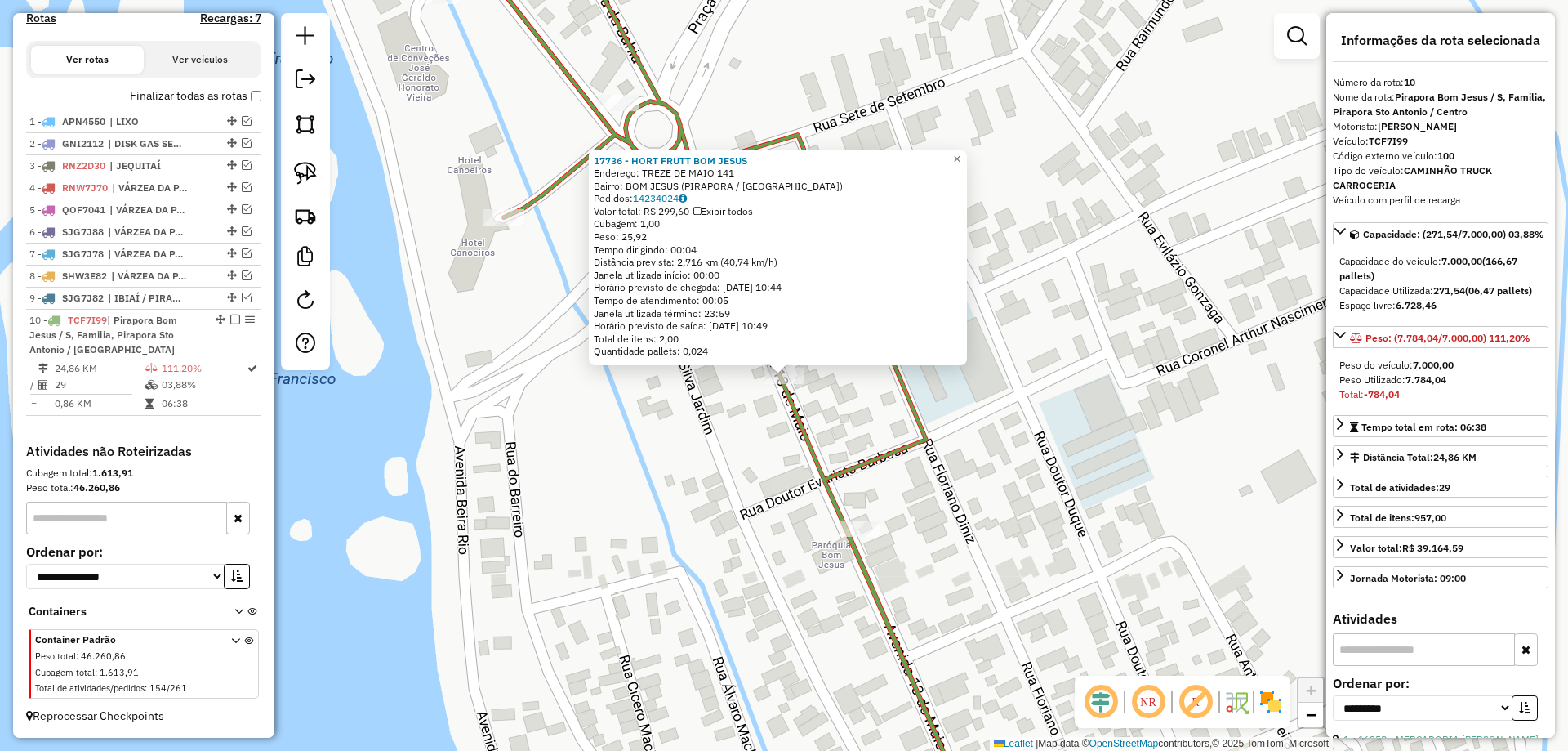
click at [851, 393] on div "17736 - HORT FRUTT BOM JESUS Endereço: TREZE DE MAIO 141 Bairro: BOM JESUS (PIR…" at bounding box center [784, 375] width 1568 height 751
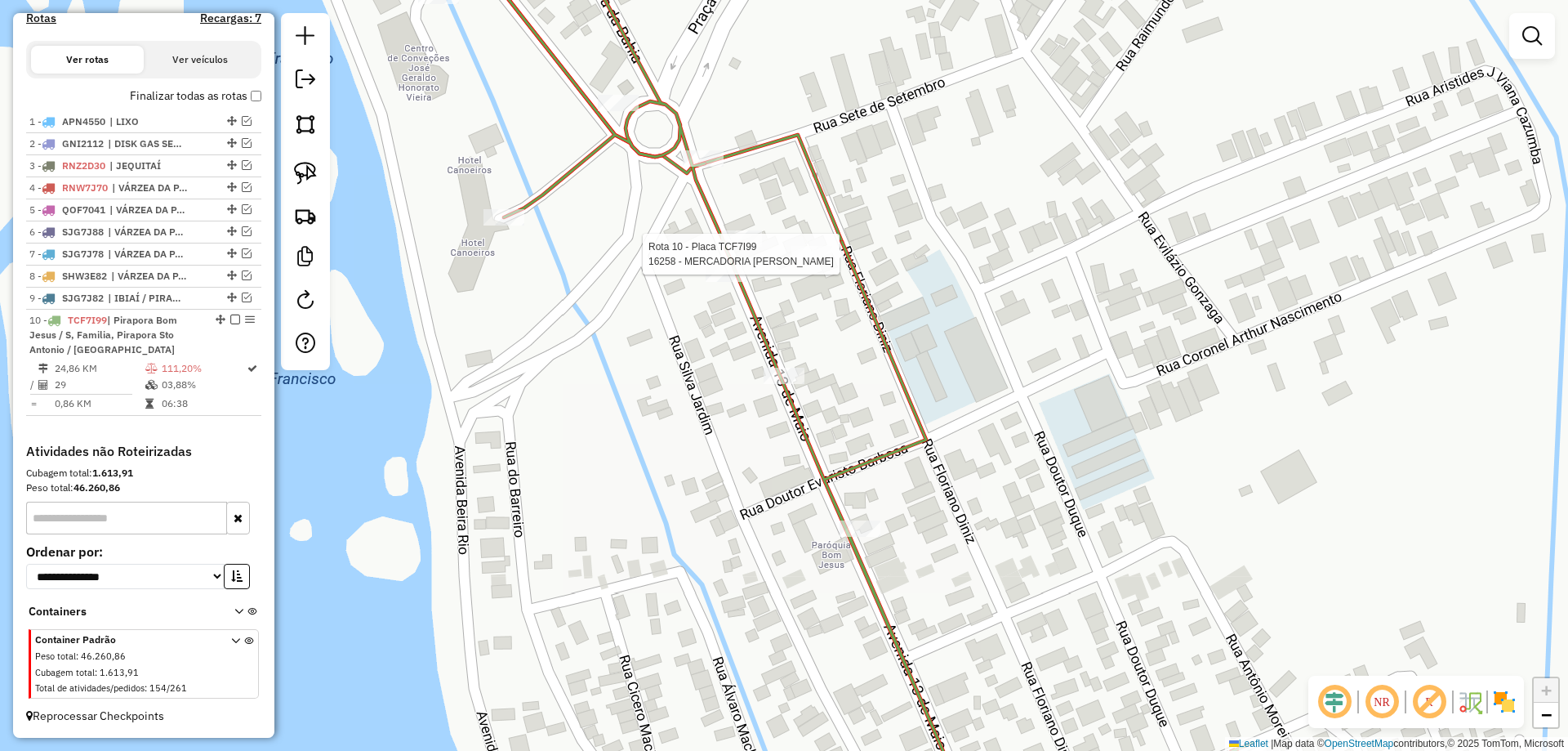
select select "**********"
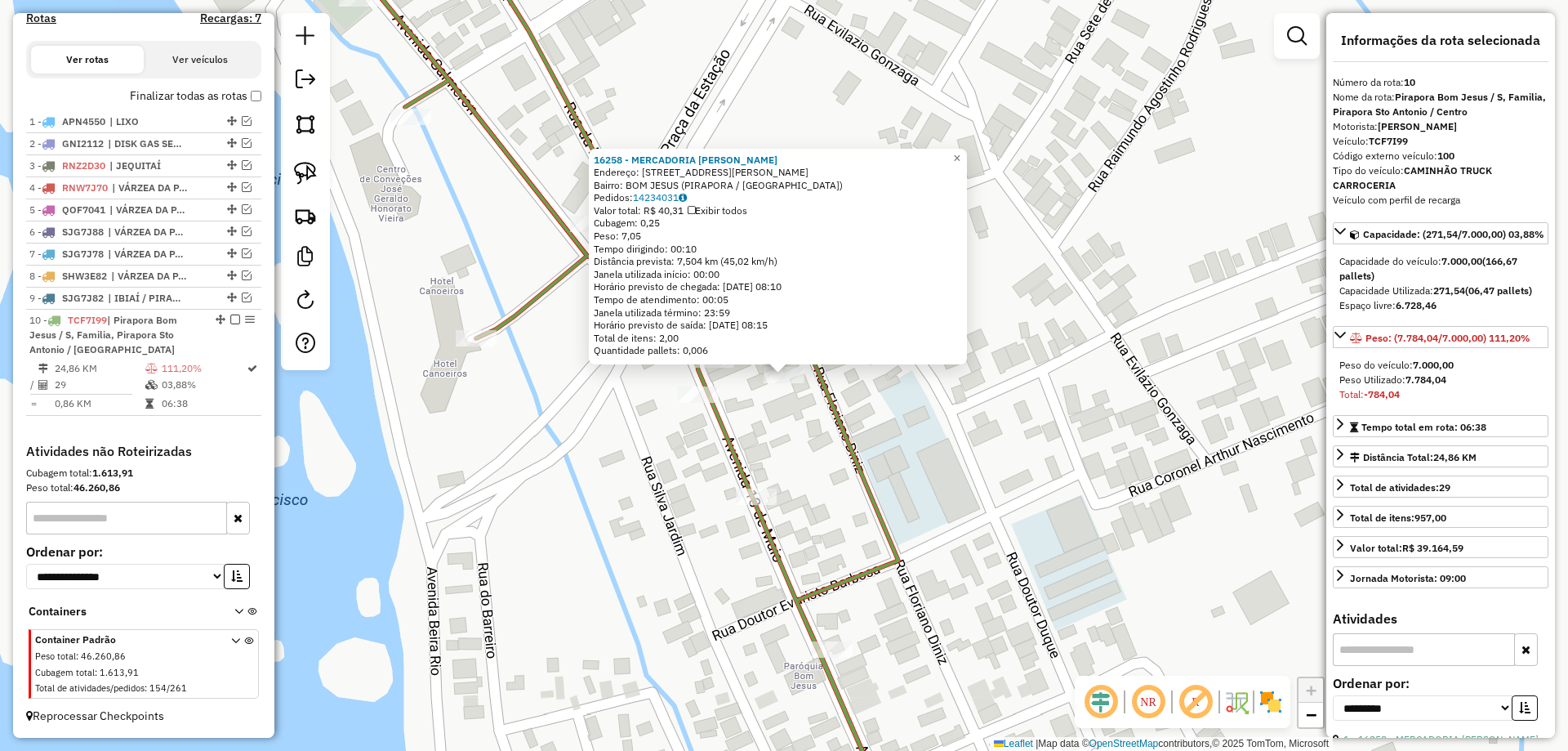
click at [699, 378] on icon at bounding box center [609, 375] width 578 height 901
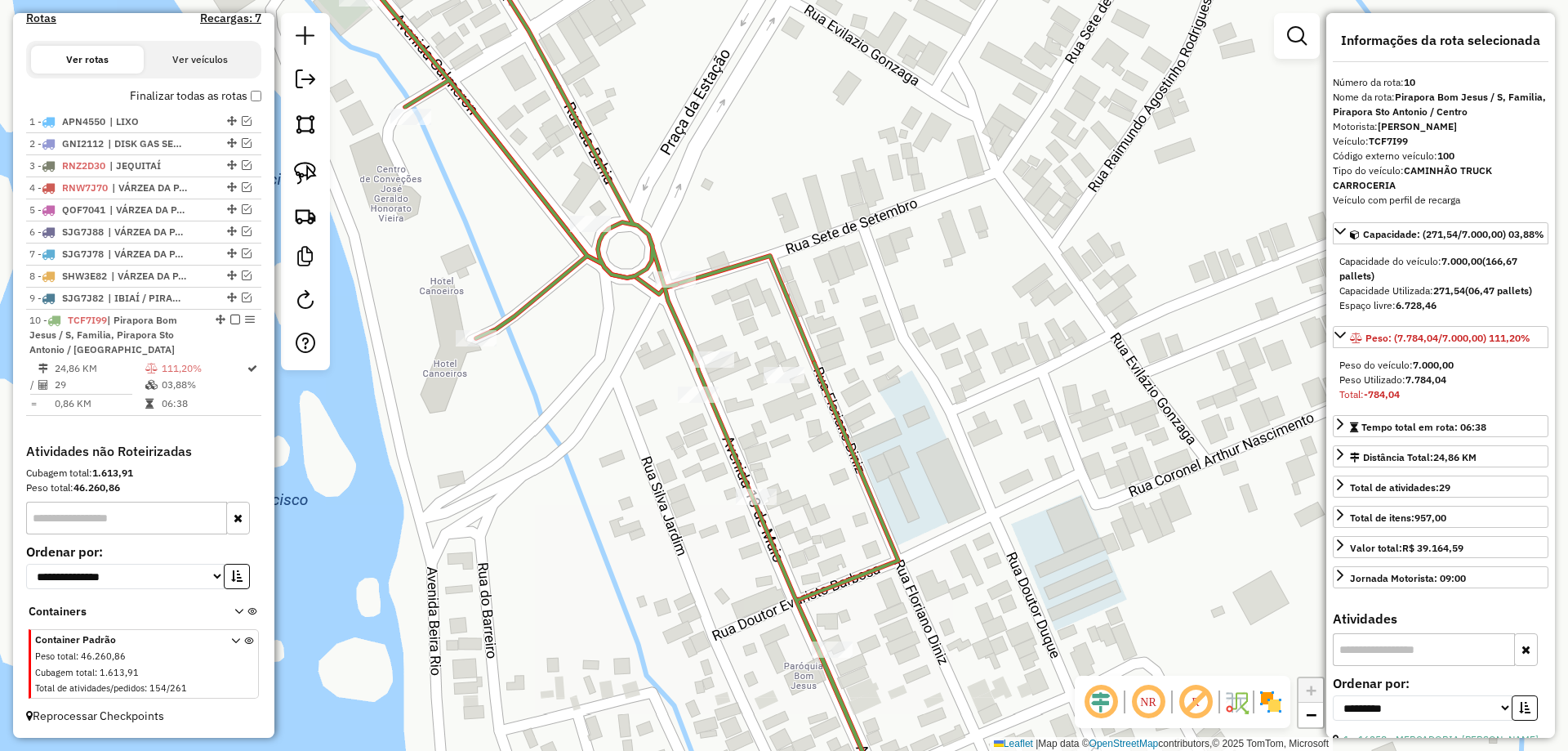
click at [699, 386] on icon at bounding box center [609, 375] width 578 height 901
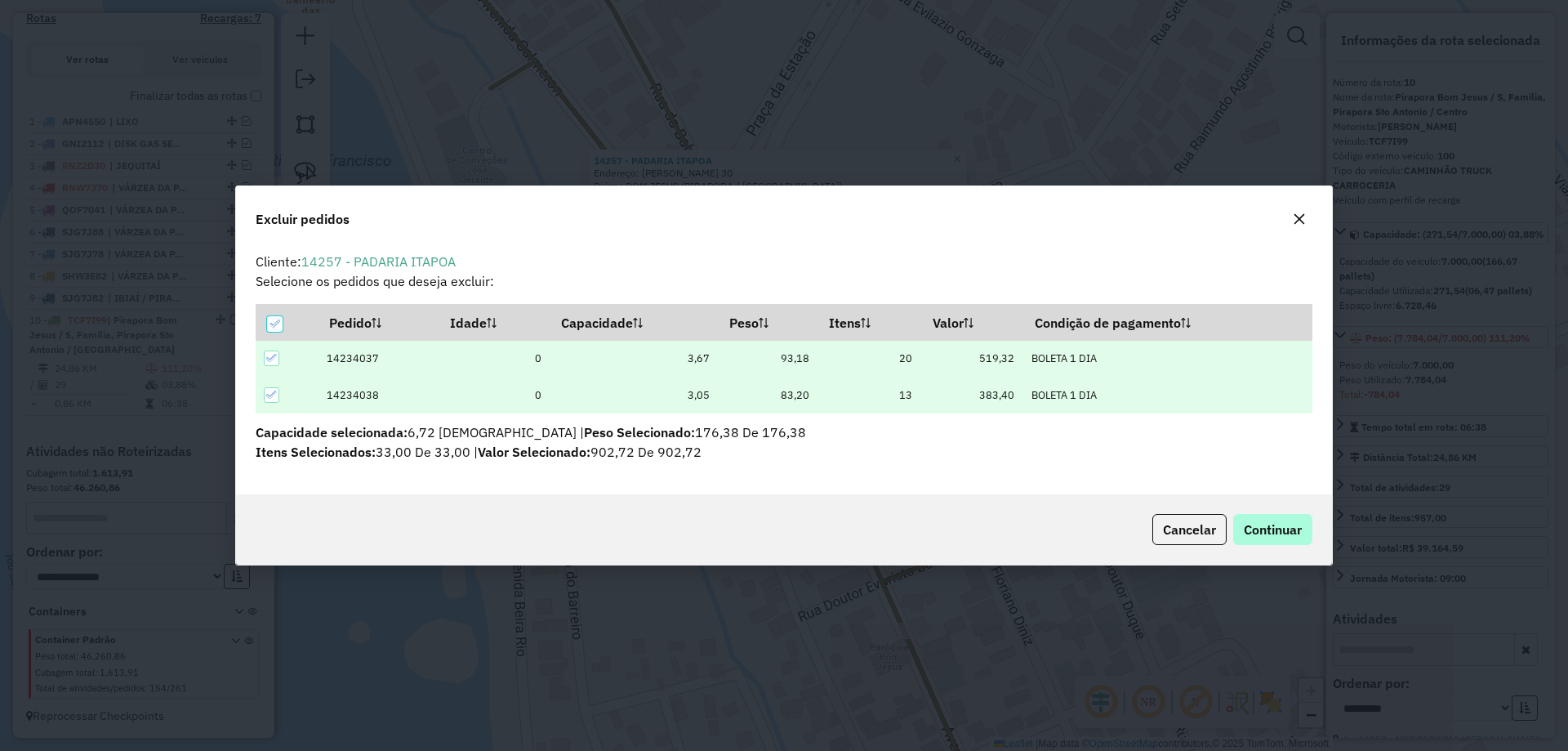
scroll to position [0, 0]
click at [1257, 530] on span "Continuar" at bounding box center [1273, 528] width 58 height 16
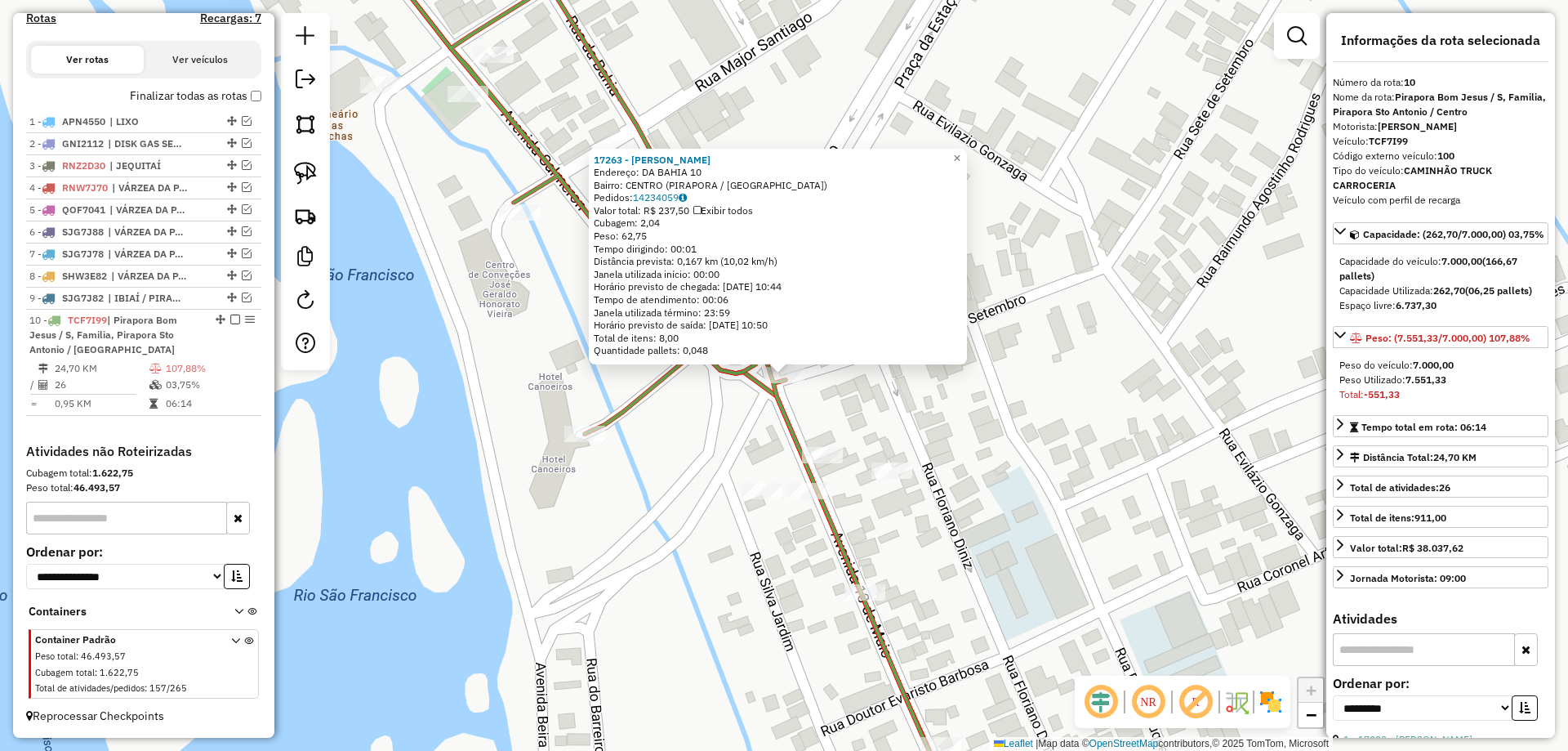
click at [705, 399] on div "17263 - ANTONIO CARLOS Endereço: DA BAHIA 10 Bairro: CENTRO (PIRAPORA / MG) Ped…" at bounding box center [784, 375] width 1568 height 751
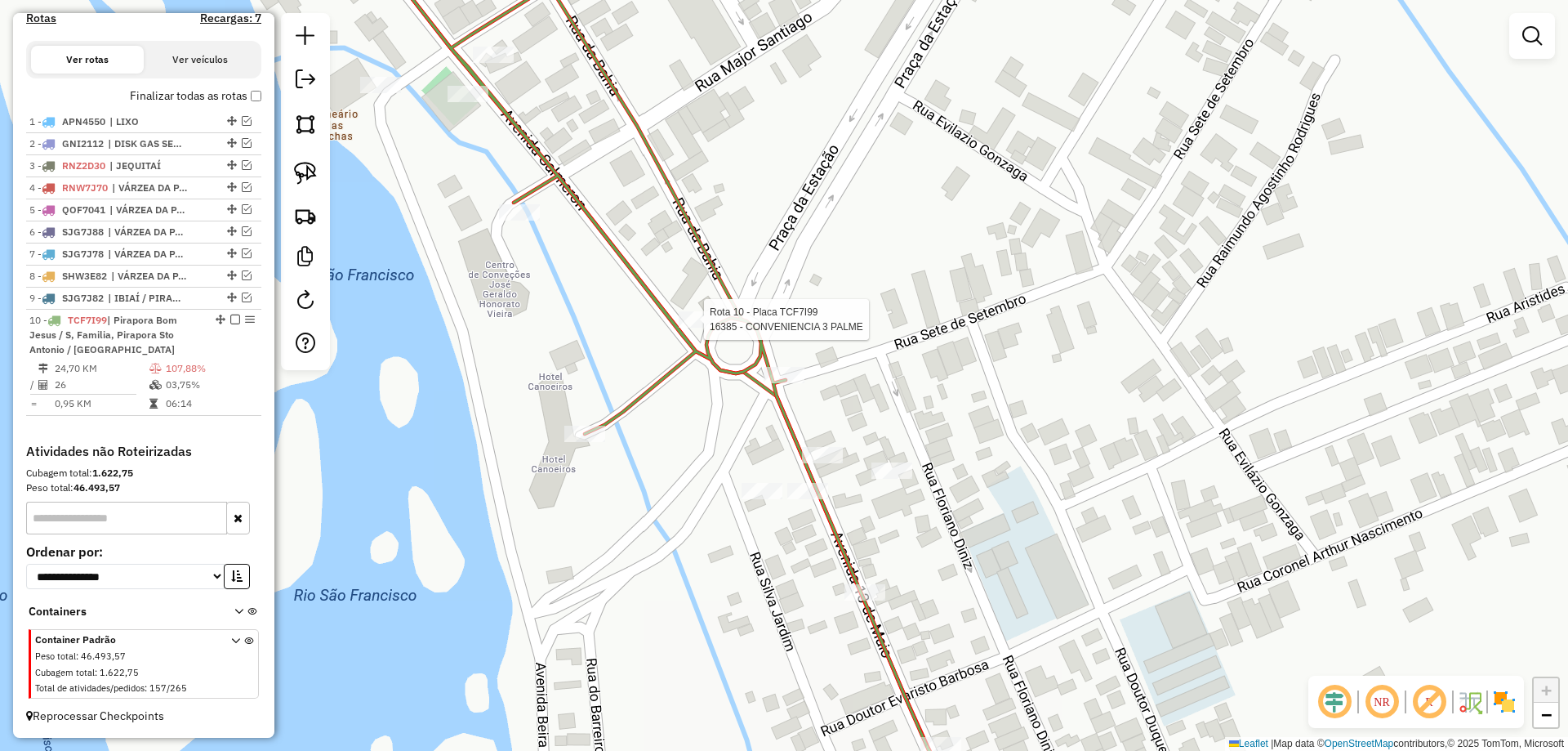
select select "**********"
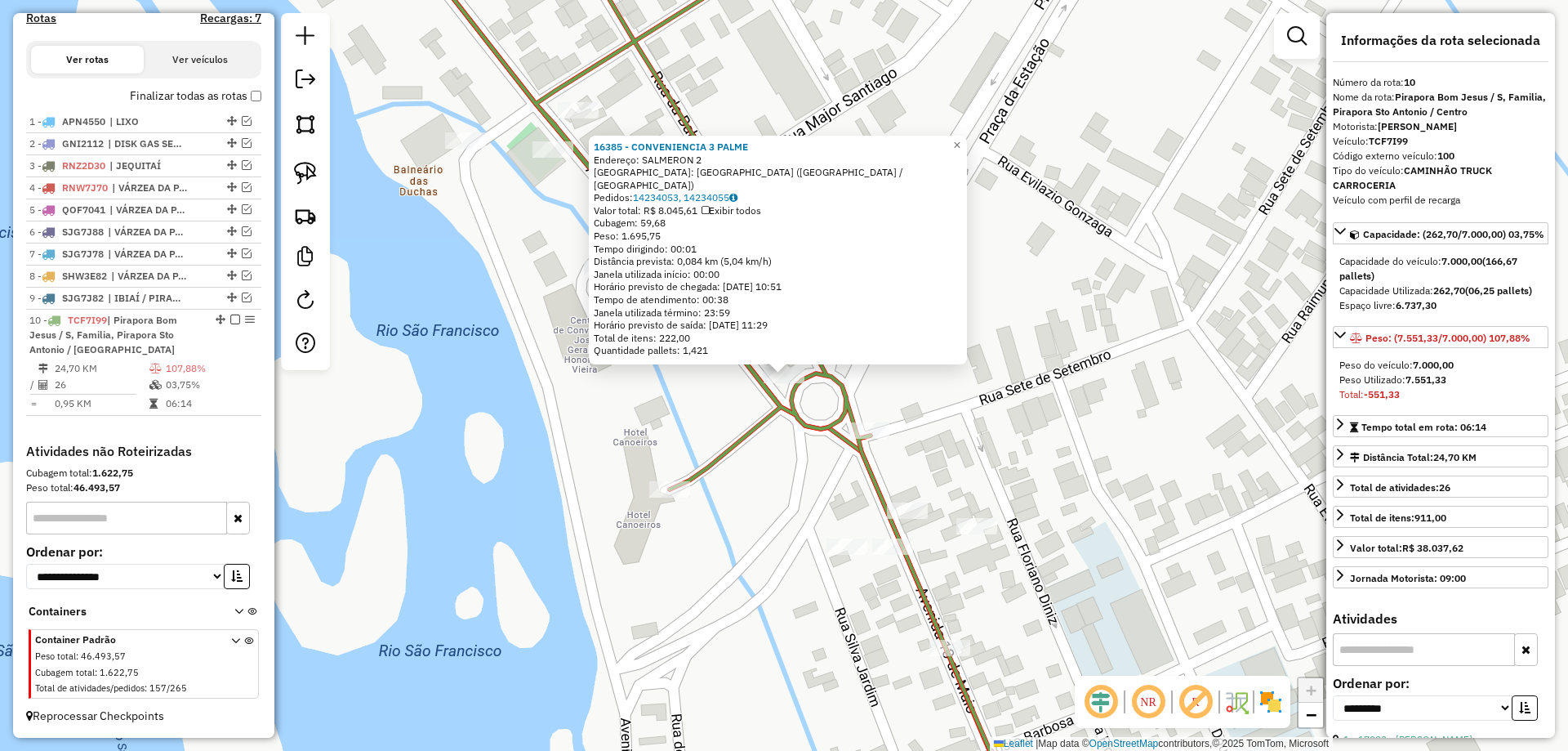
click at [903, 415] on div "16385 - CONVENIENCIA 3 PALME Endereço: SALMERON 2 Bairro: DISTRITO INDUSTRIAL (…" at bounding box center [784, 375] width 1568 height 751
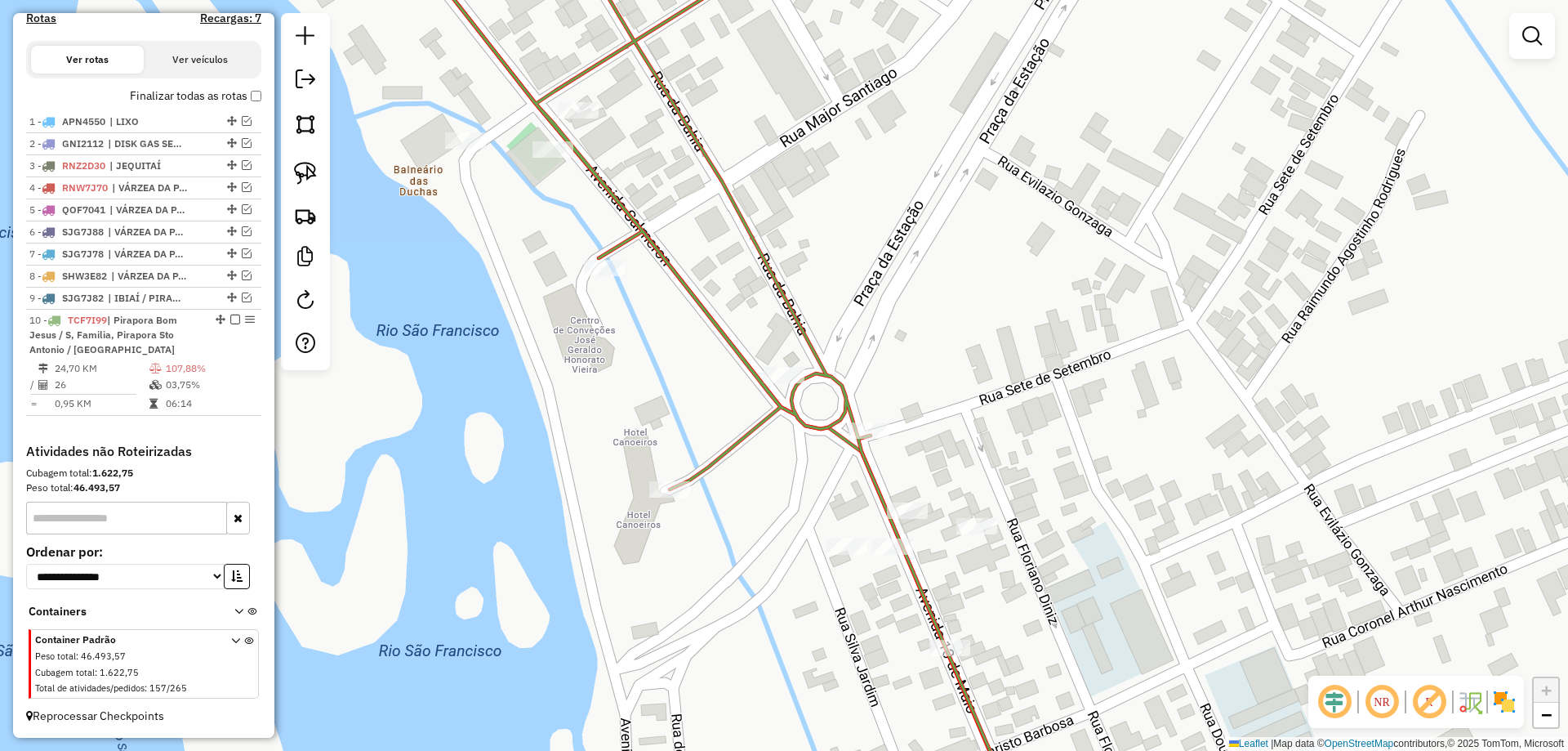
drag, startPoint x: 878, startPoint y: 283, endPoint x: 874, endPoint y: 340, distance: 57.1
click at [872, 268] on div "Janela de atendimento Grade de atendimento Capacidade Transportadoras Veículos …" at bounding box center [784, 375] width 1568 height 751
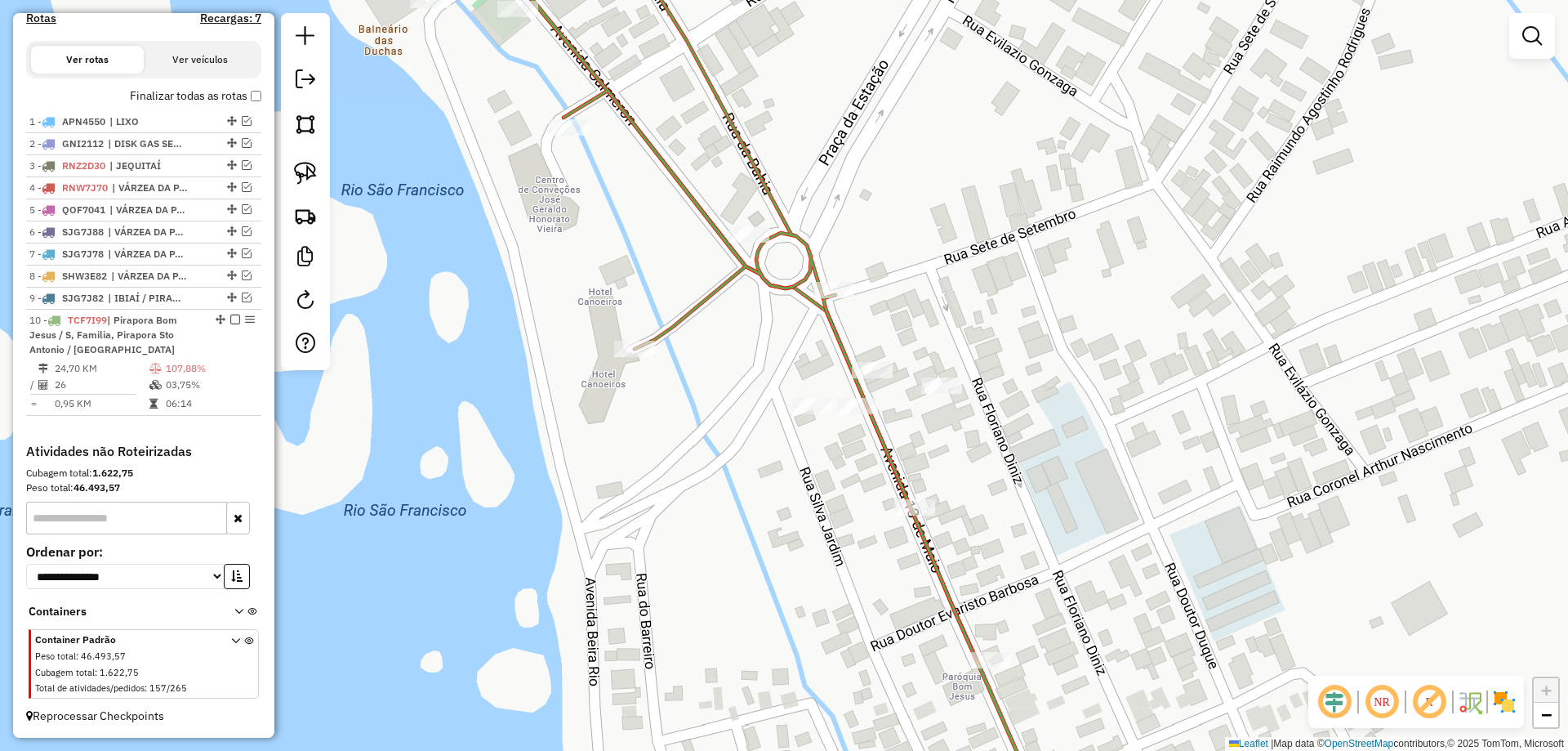
click at [916, 515] on div at bounding box center [914, 506] width 41 height 16
select select "**********"
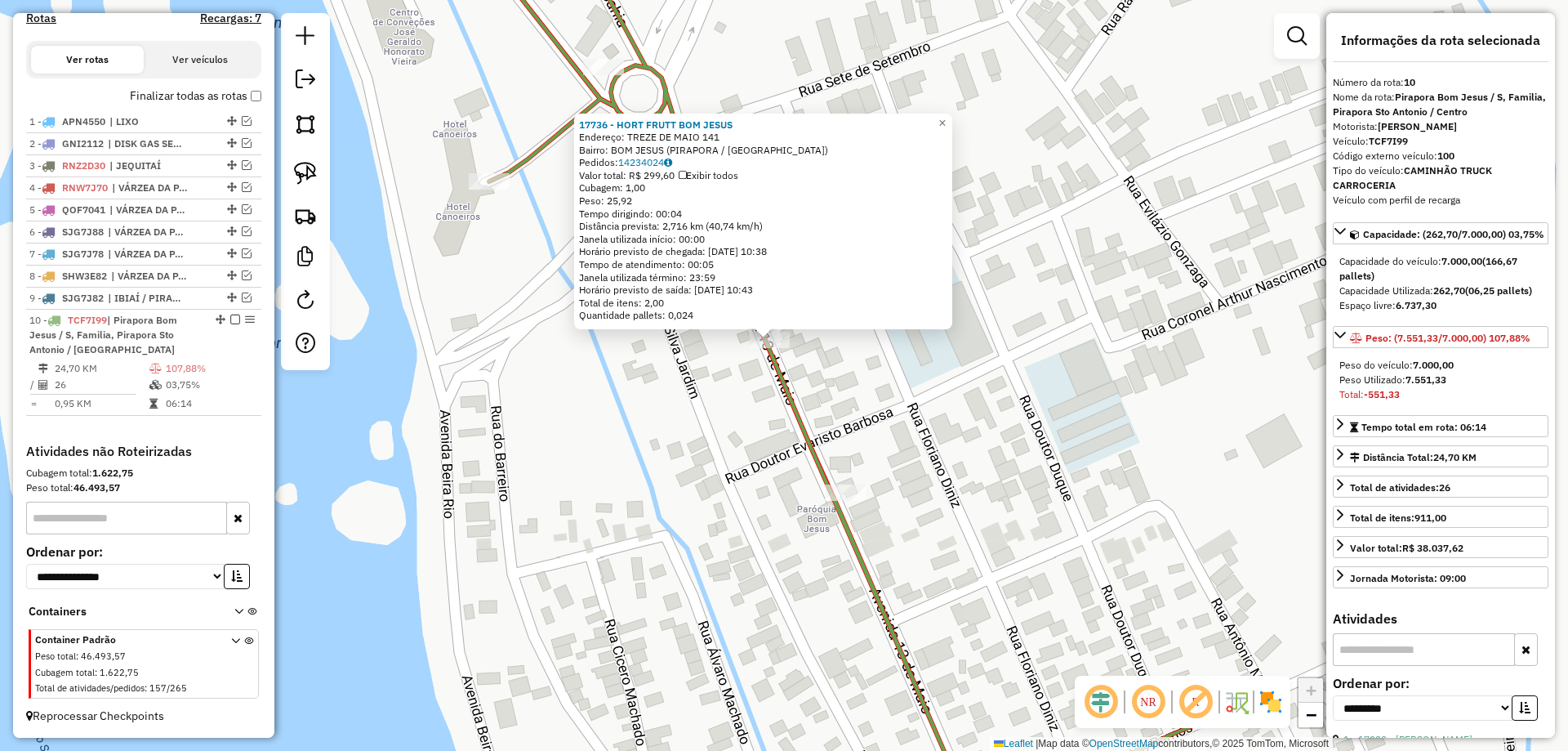
drag, startPoint x: 856, startPoint y: 476, endPoint x: 842, endPoint y: 424, distance: 53.9
click at [842, 424] on div "Rota 10 - Placa TCF7I99 17023 - CANTINA ELI 17736 - HORT FRUTT BOM JESUS Endere…" at bounding box center [784, 375] width 1568 height 751
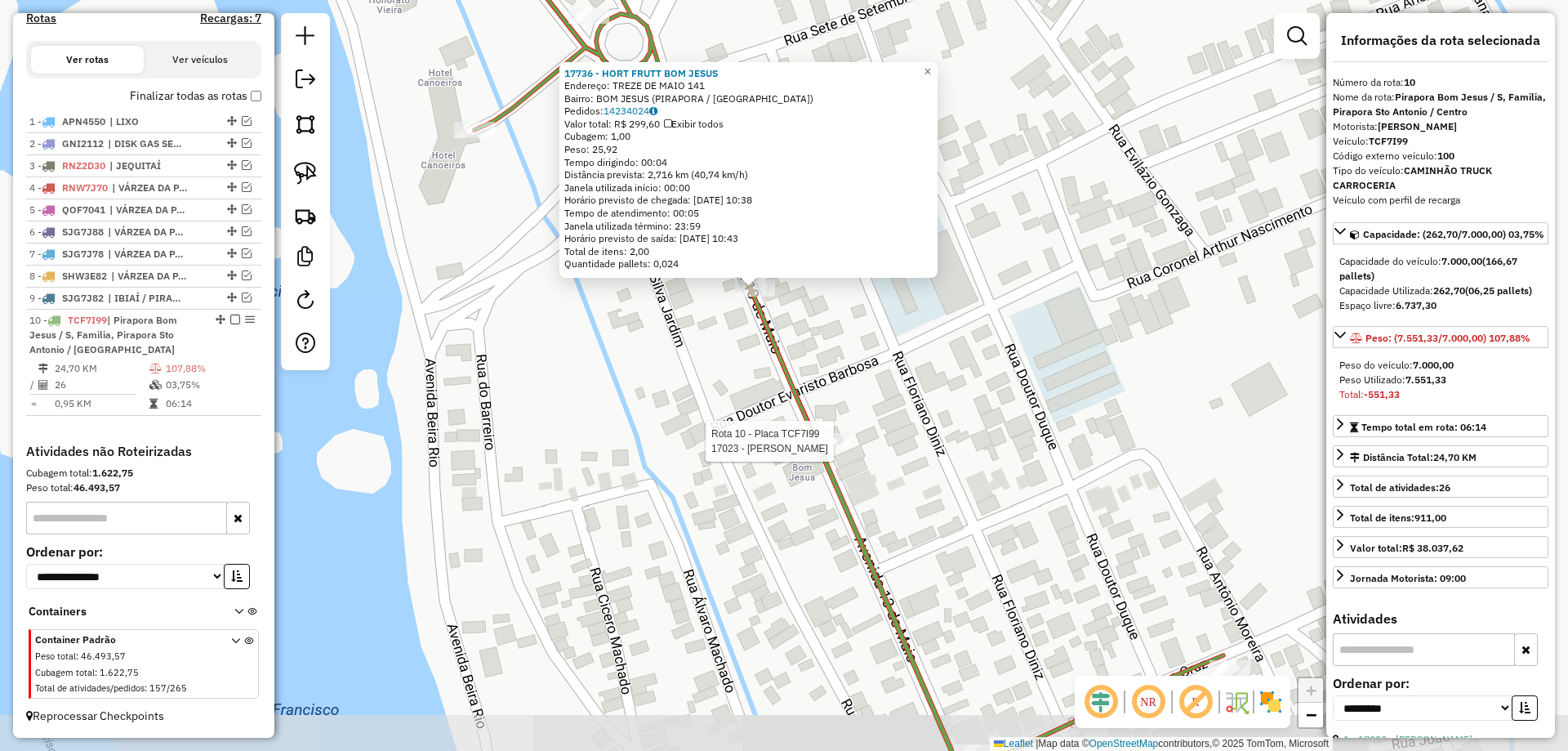
click at [849, 449] on div at bounding box center [831, 440] width 41 height 16
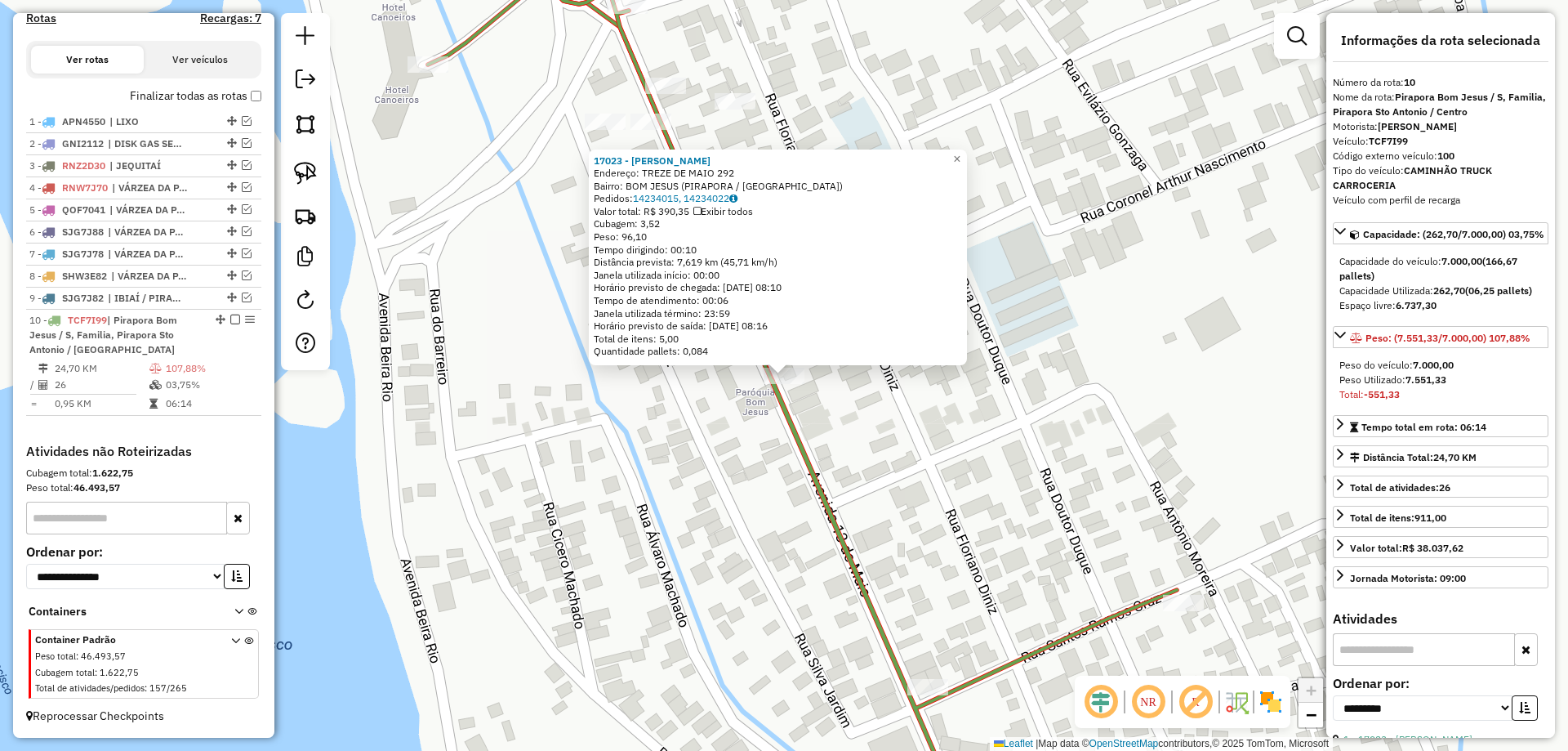
click at [840, 425] on div "17023 - CANTINA ELI Endereço: TREZE DE MAIO 292 Bairro: BOM JESUS (PIRAPORA / M…" at bounding box center [784, 375] width 1568 height 751
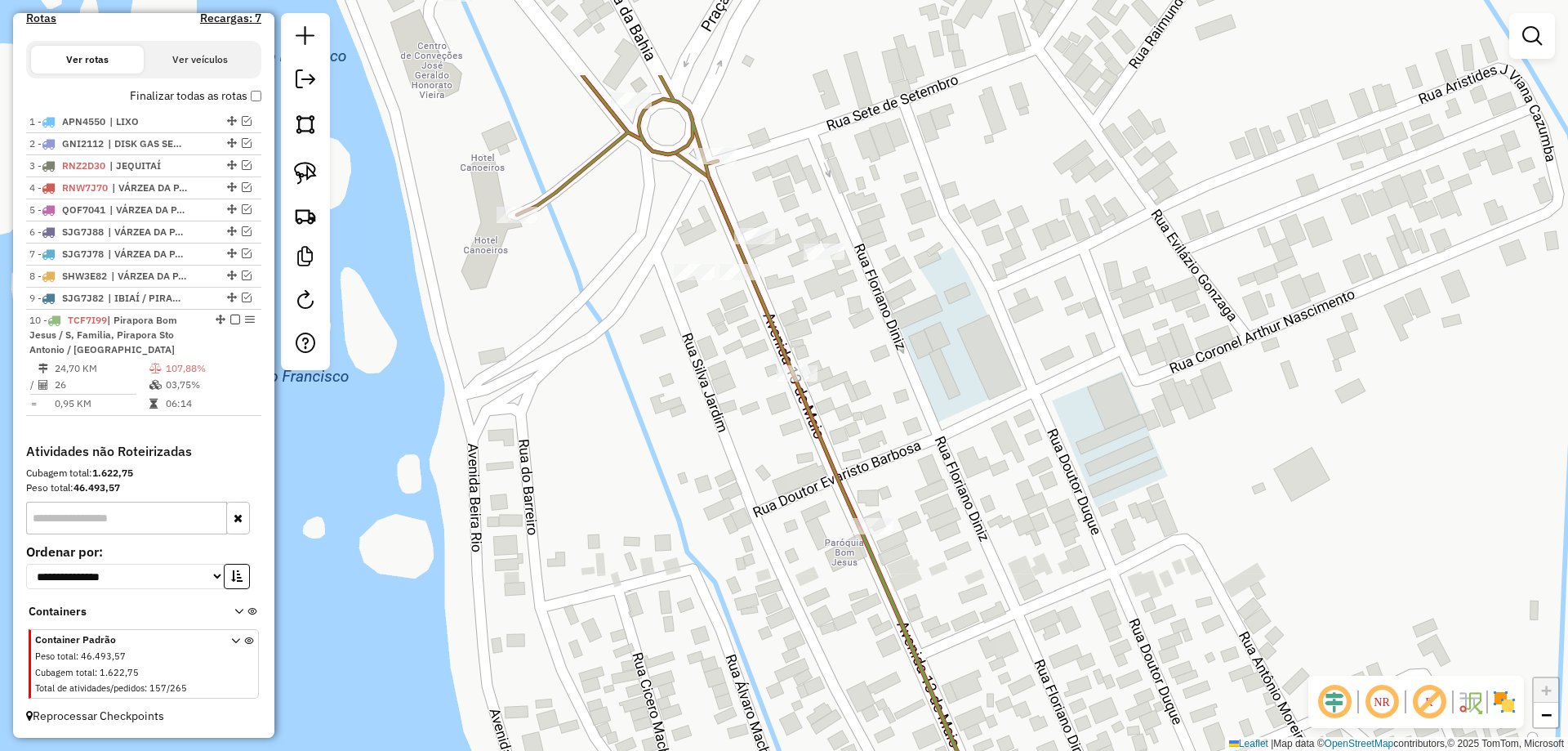
drag, startPoint x: 840, startPoint y: 425, endPoint x: 932, endPoint y: 576, distance: 176.8
click at [932, 576] on div "Janela de atendimento Grade de atendimento Capacidade Transportadoras Veículos …" at bounding box center [784, 375] width 1568 height 751
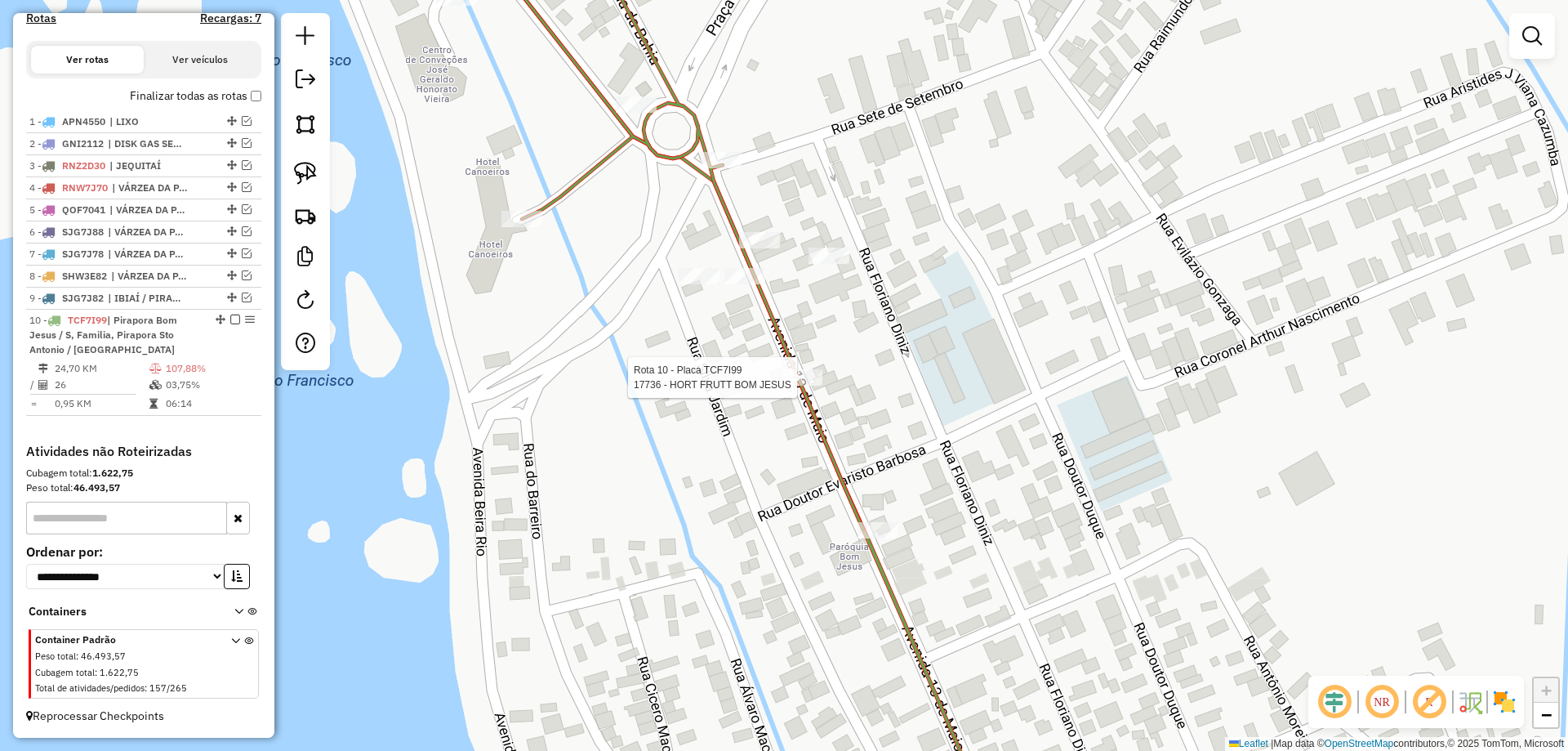
select select "**********"
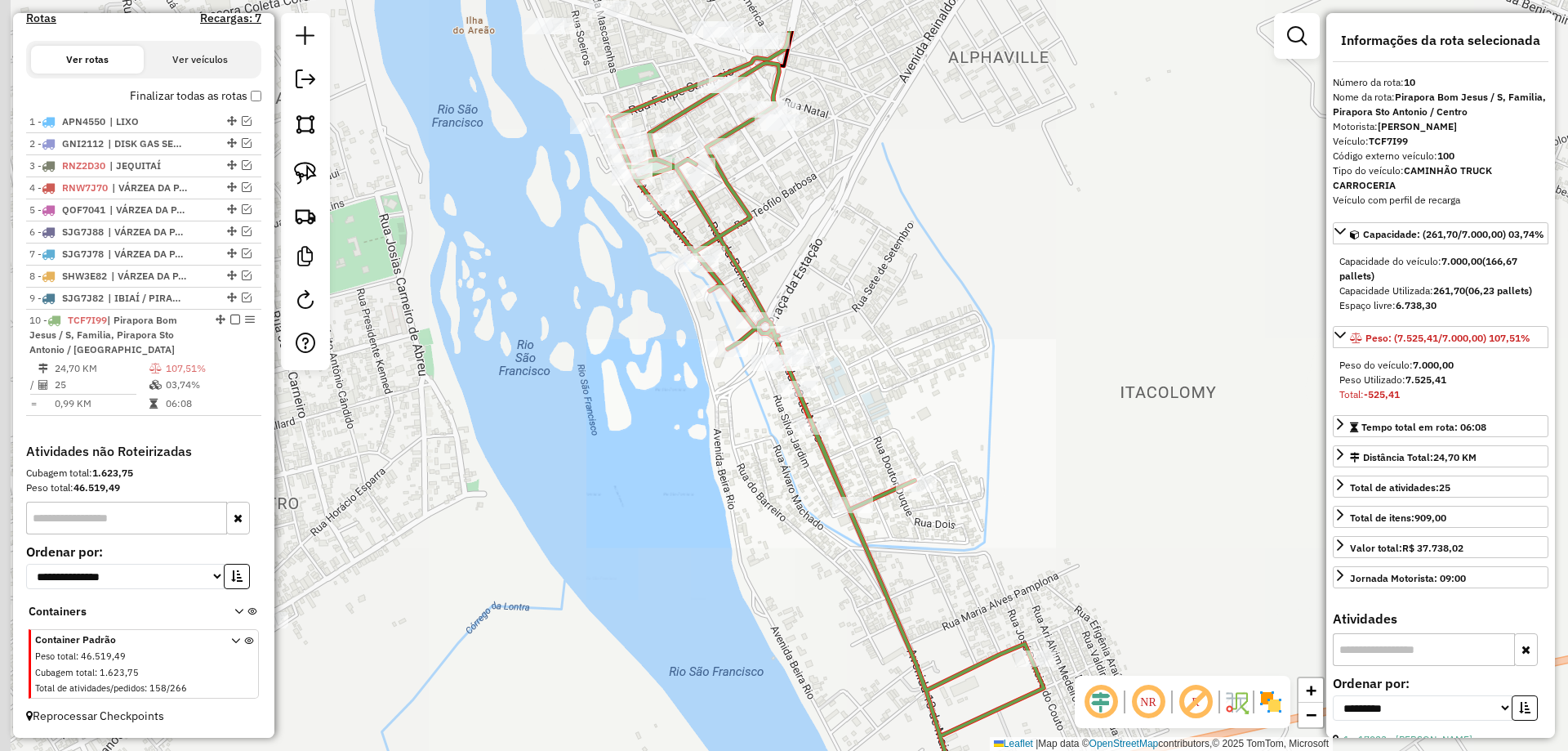
drag, startPoint x: 797, startPoint y: 238, endPoint x: 816, endPoint y: 425, distance: 188.0
click at [816, 425] on div "Janela de atendimento Grade de atendimento Capacidade Transportadoras Veículos …" at bounding box center [784, 375] width 1568 height 751
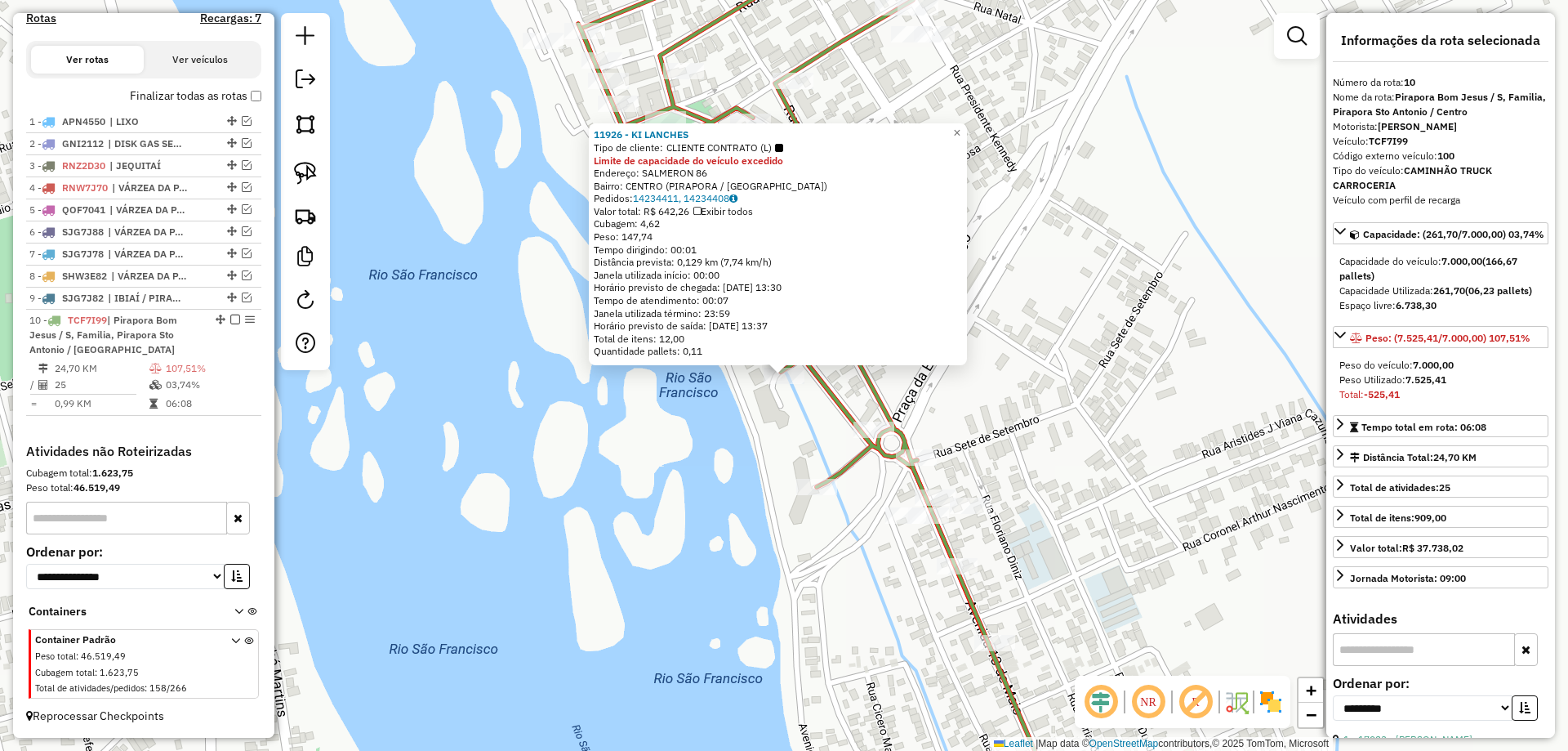
click at [807, 408] on div "11926 - KI LANCHES Tipo de cliente: CLIENTE CONTRATO (L) Limite de capacidade d…" at bounding box center [784, 375] width 1568 height 751
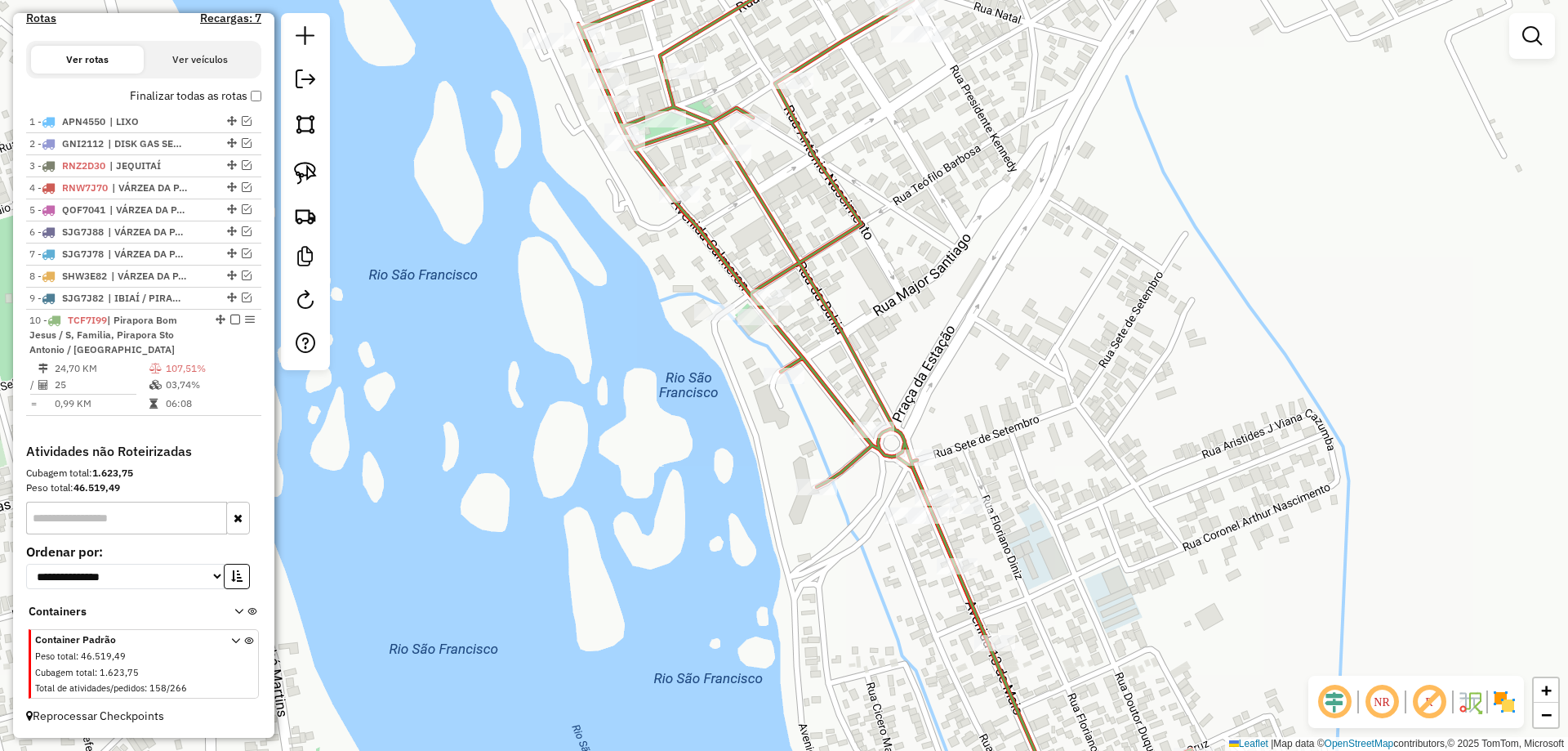
select select "**********"
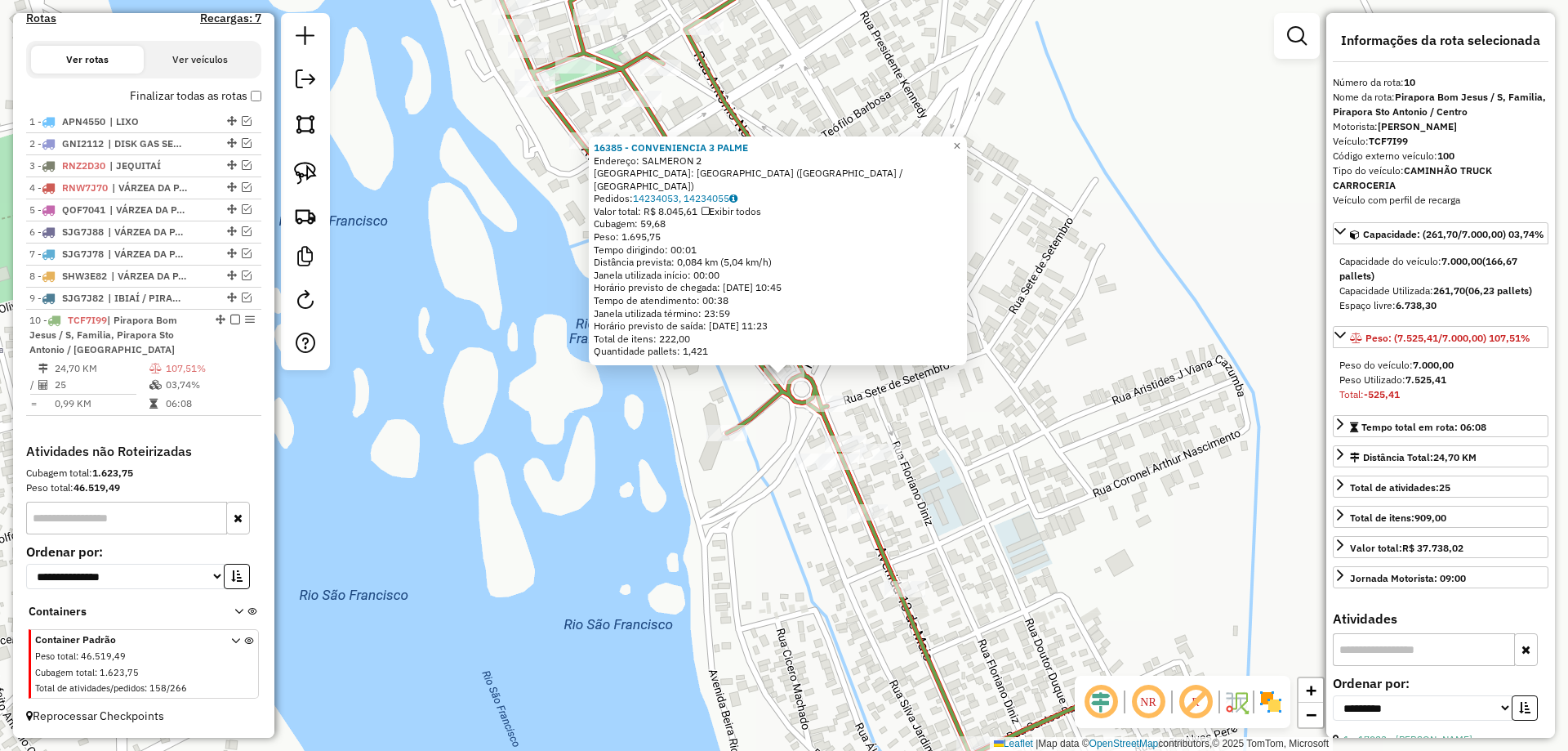
click at [871, 427] on div "16385 - CONVENIENCIA 3 PALME Endereço: SALMERON 2 Bairro: DISTRITO INDUSTRIAL (…" at bounding box center [784, 375] width 1568 height 751
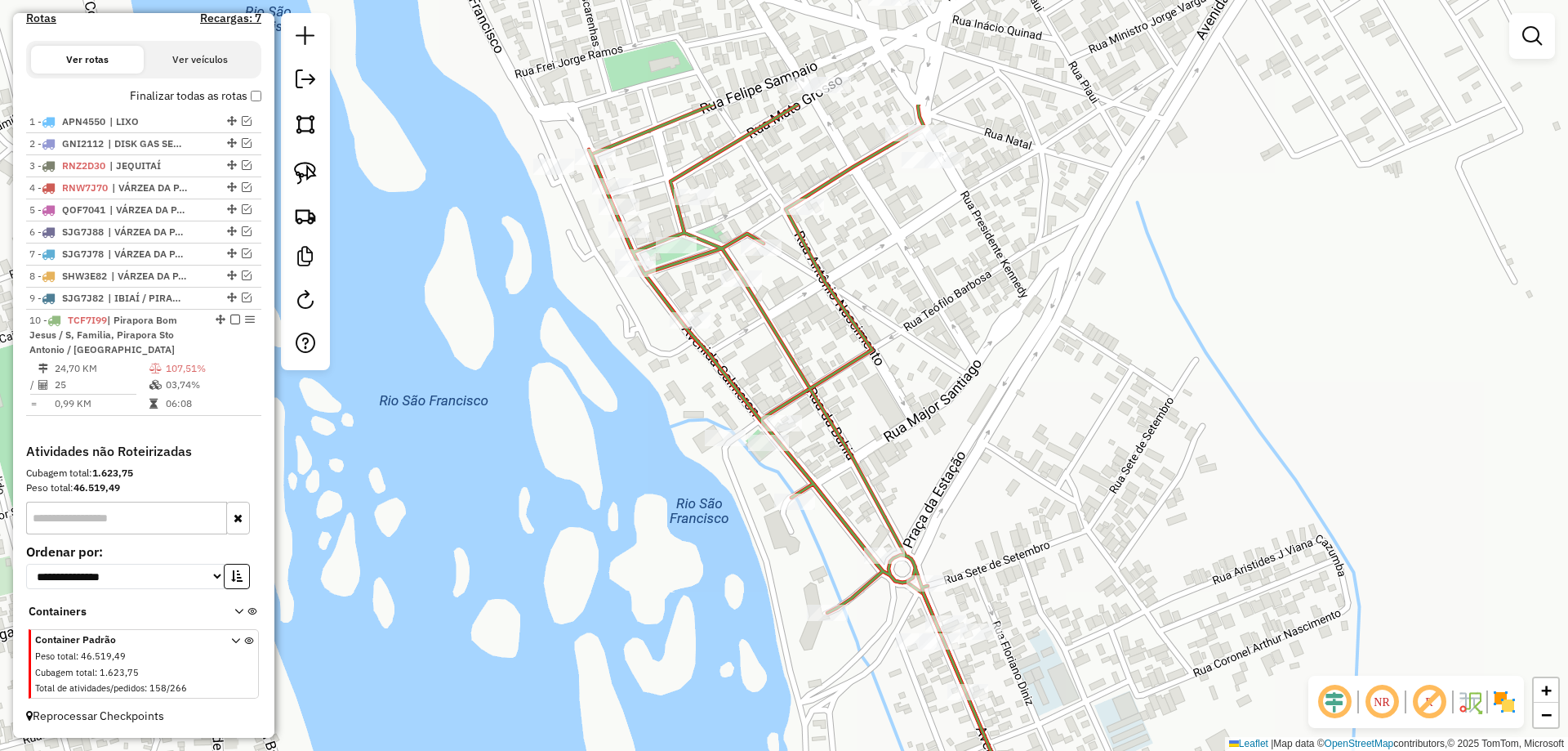
drag, startPoint x: 845, startPoint y: 397, endPoint x: 852, endPoint y: 434, distance: 37.7
click at [861, 449] on div "Janela de atendimento Grade de atendimento Capacidade Transportadoras Veículos …" at bounding box center [784, 375] width 1568 height 751
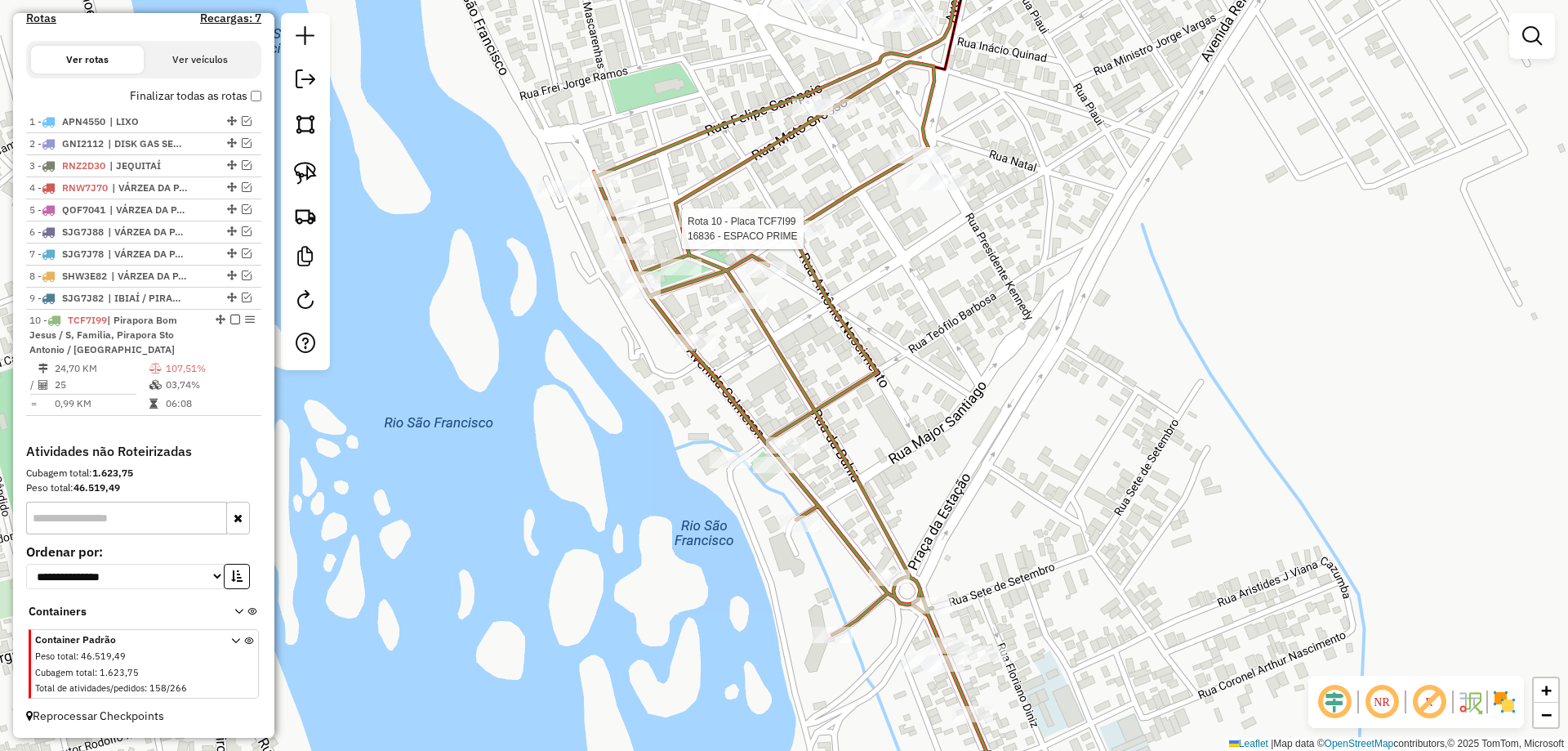
click at [806, 237] on div at bounding box center [808, 228] width 41 height 16
select select "**********"
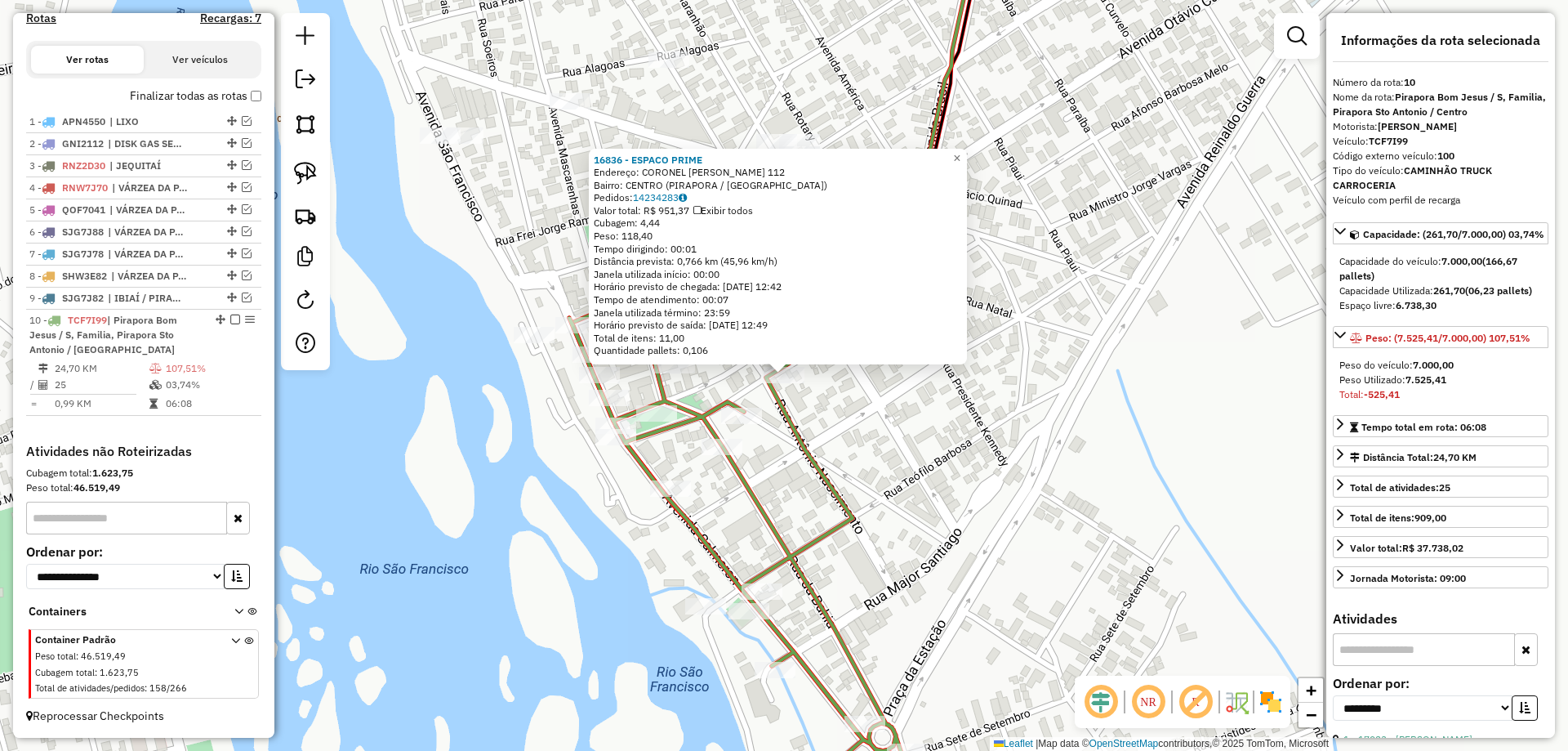
click at [716, 455] on div at bounding box center [721, 446] width 41 height 16
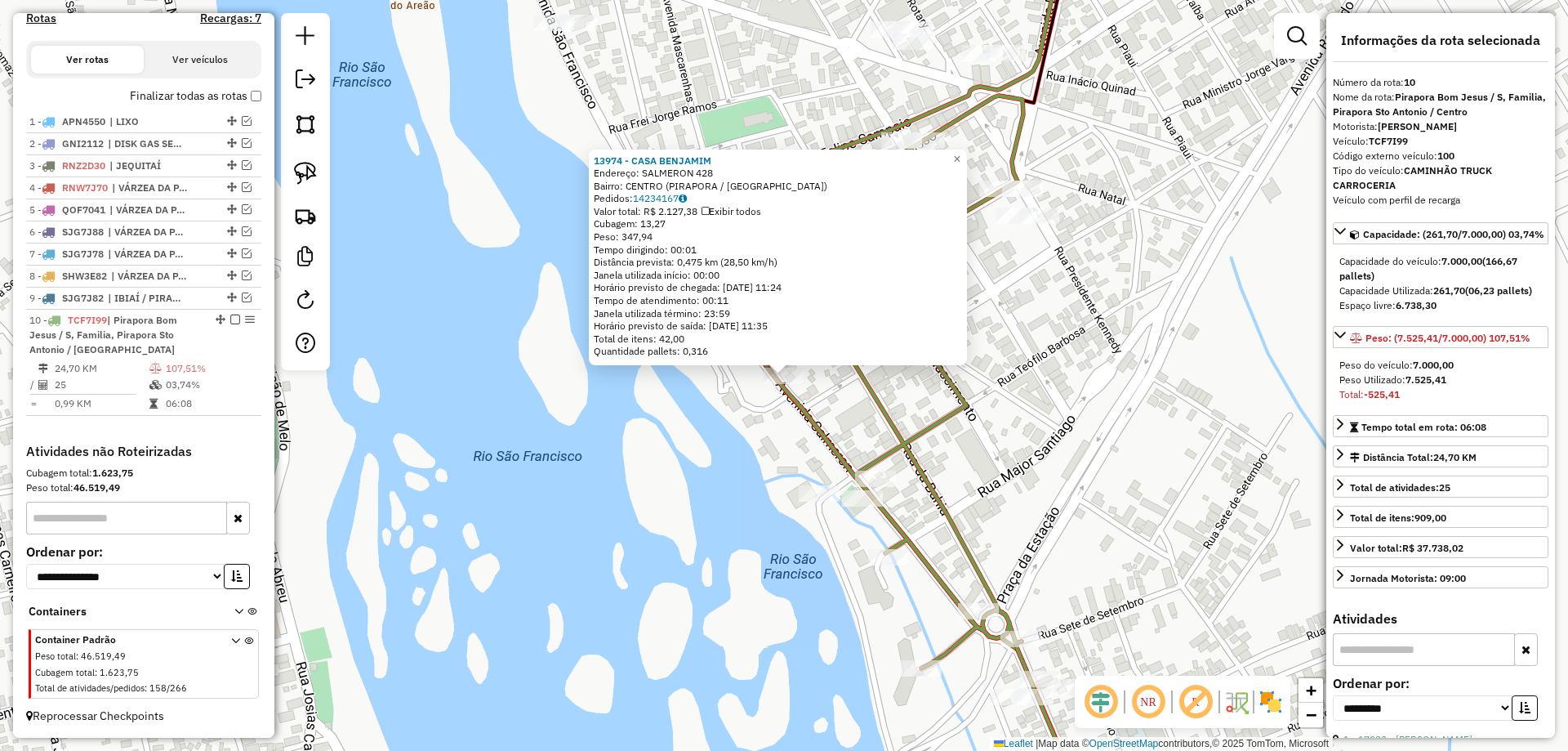
click at [846, 426] on div "13974 - CASA BENJAMIM Endereço: SALMERON 428 Bairro: CENTRO (PIRAPORA / MG) Ped…" at bounding box center [784, 375] width 1568 height 751
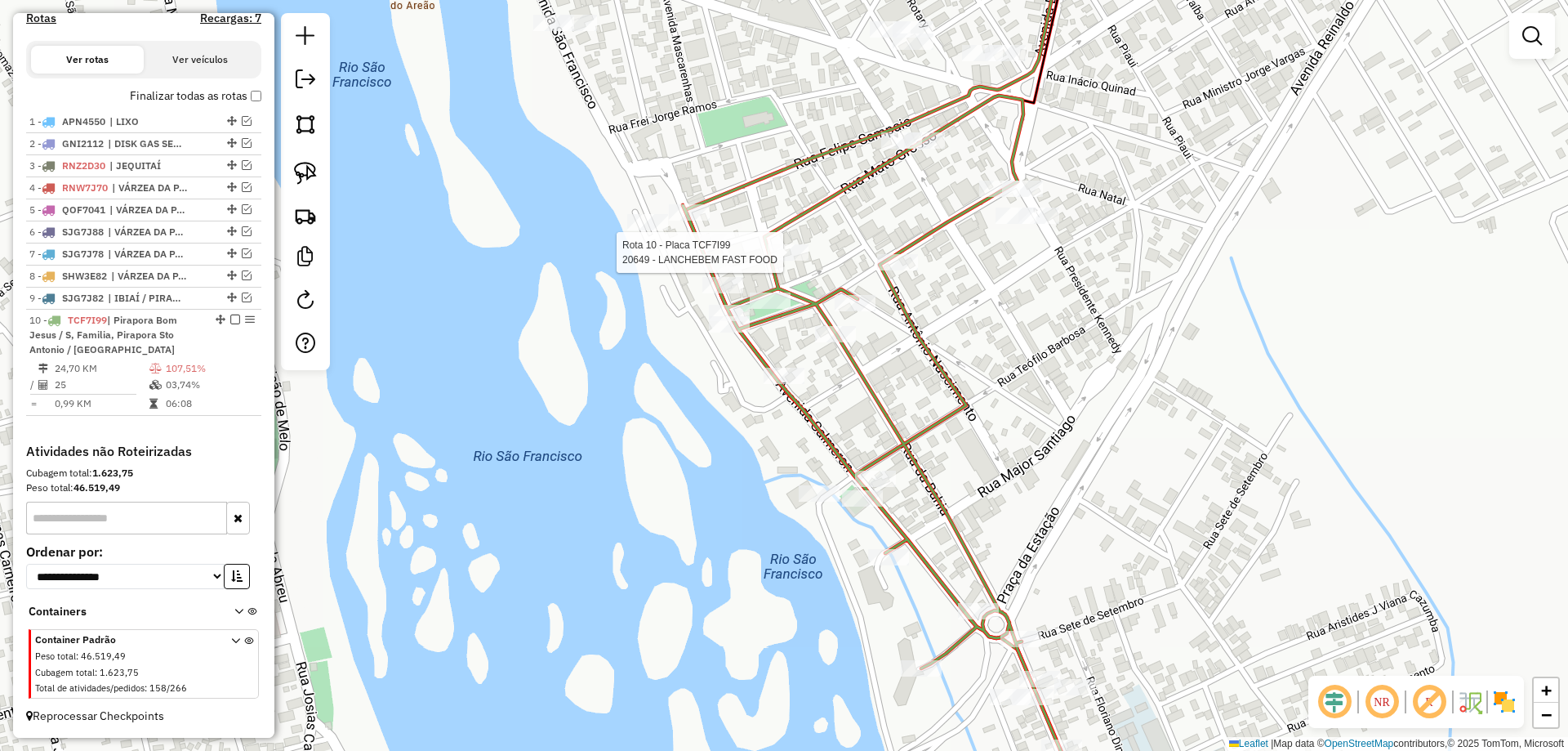
select select "**********"
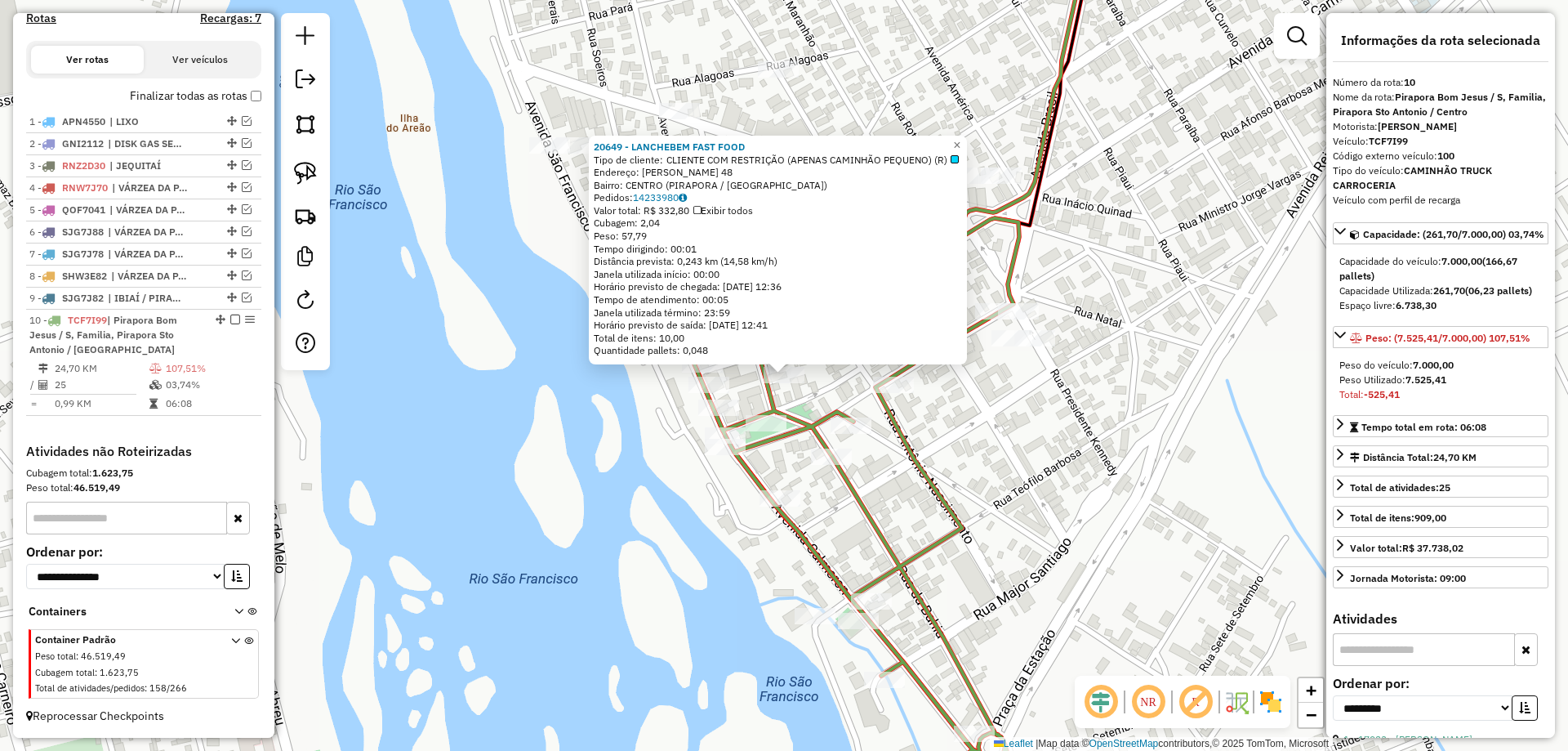
click at [823, 377] on div "Rota 10 - Placa TCF7I99 20649 - LANCHEBEM FAST FOOD 20649 - LANCHEBEM FAST FOOD…" at bounding box center [784, 375] width 1568 height 751
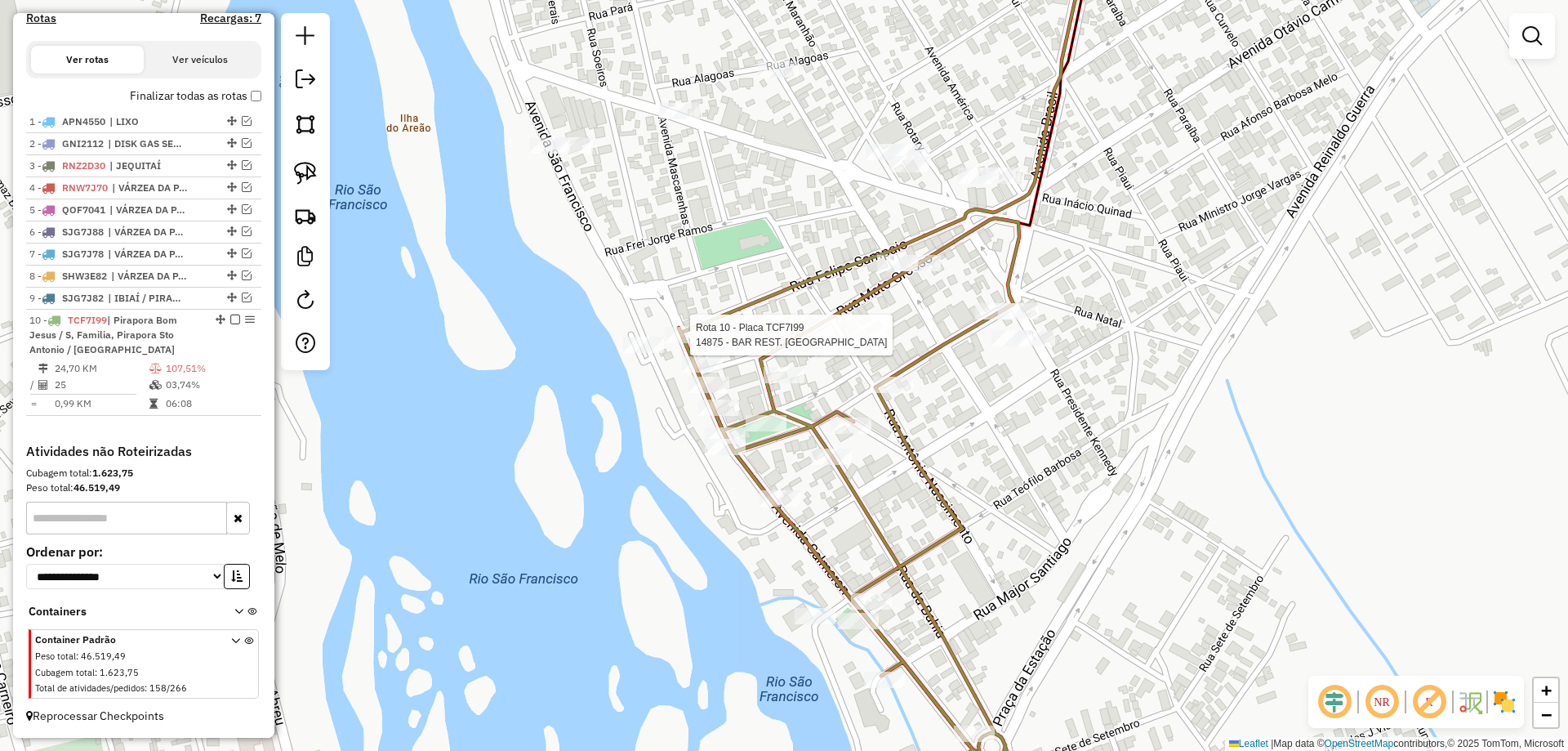
select select "**********"
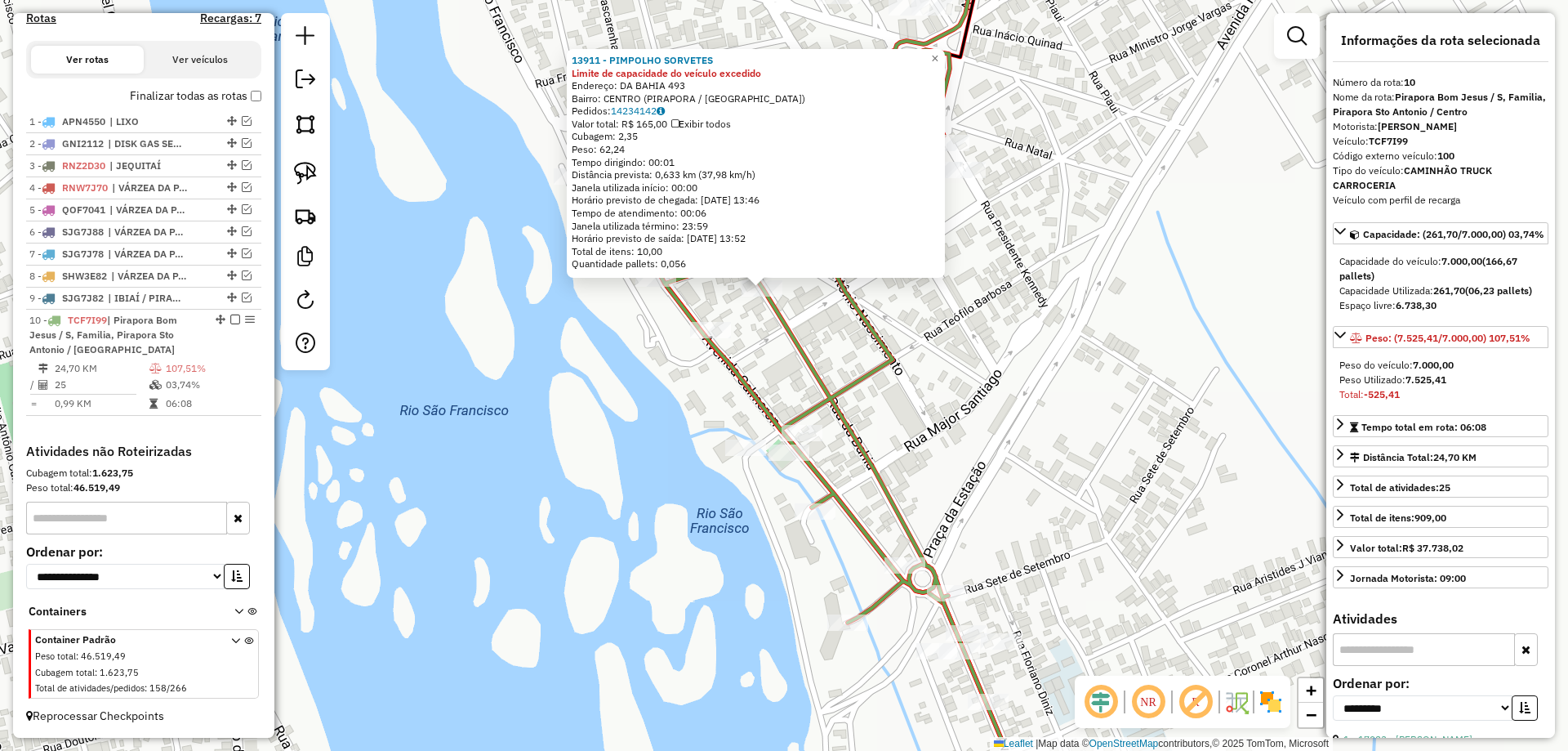
drag, startPoint x: 1000, startPoint y: 509, endPoint x: 947, endPoint y: 492, distance: 55.7
click at [976, 420] on div "13911 - PIMPOLHO SORVETES Limite de capacidade do veículo excedido Endereço: DA…" at bounding box center [784, 375] width 1568 height 751
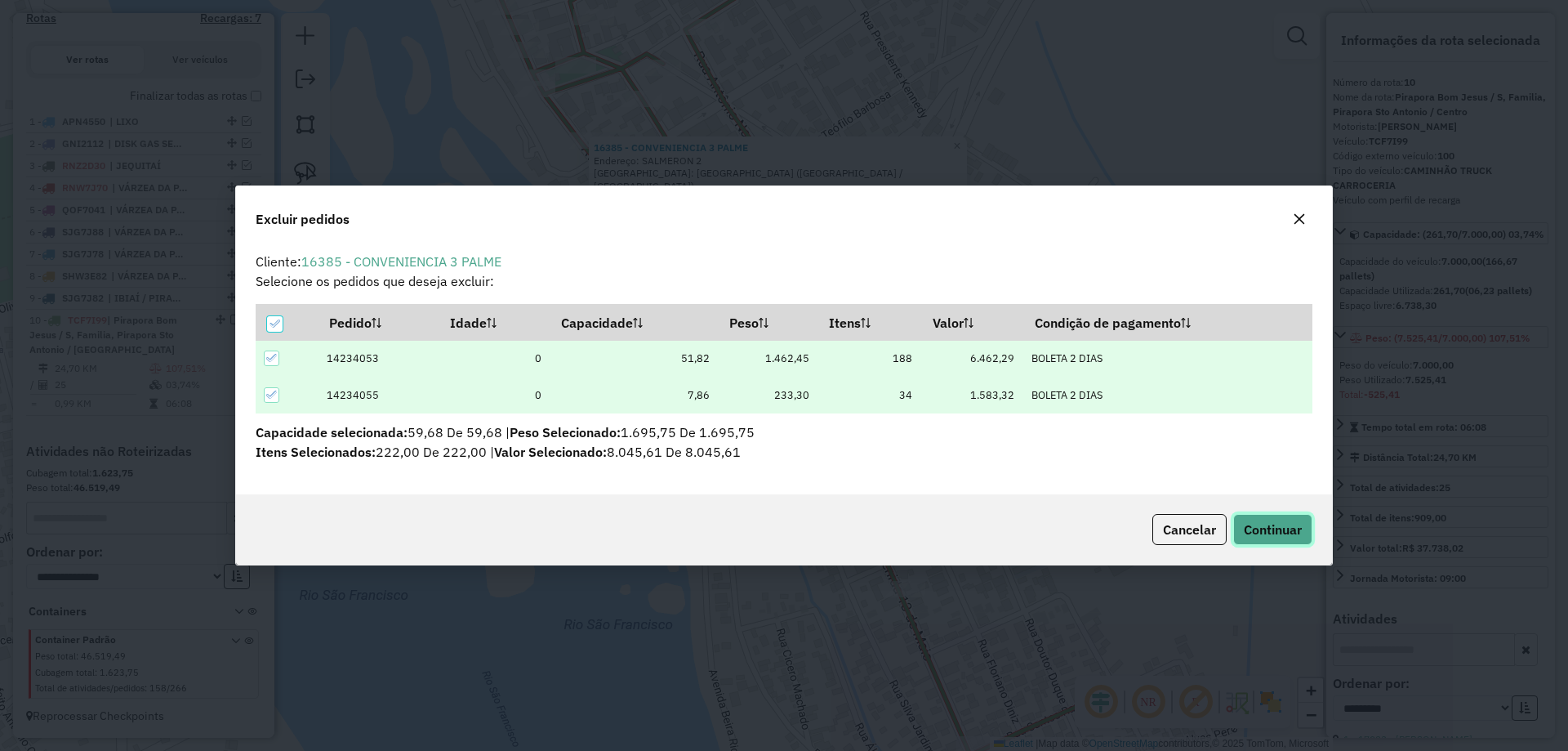
click at [1285, 526] on span "Continuar" at bounding box center [1273, 528] width 58 height 16
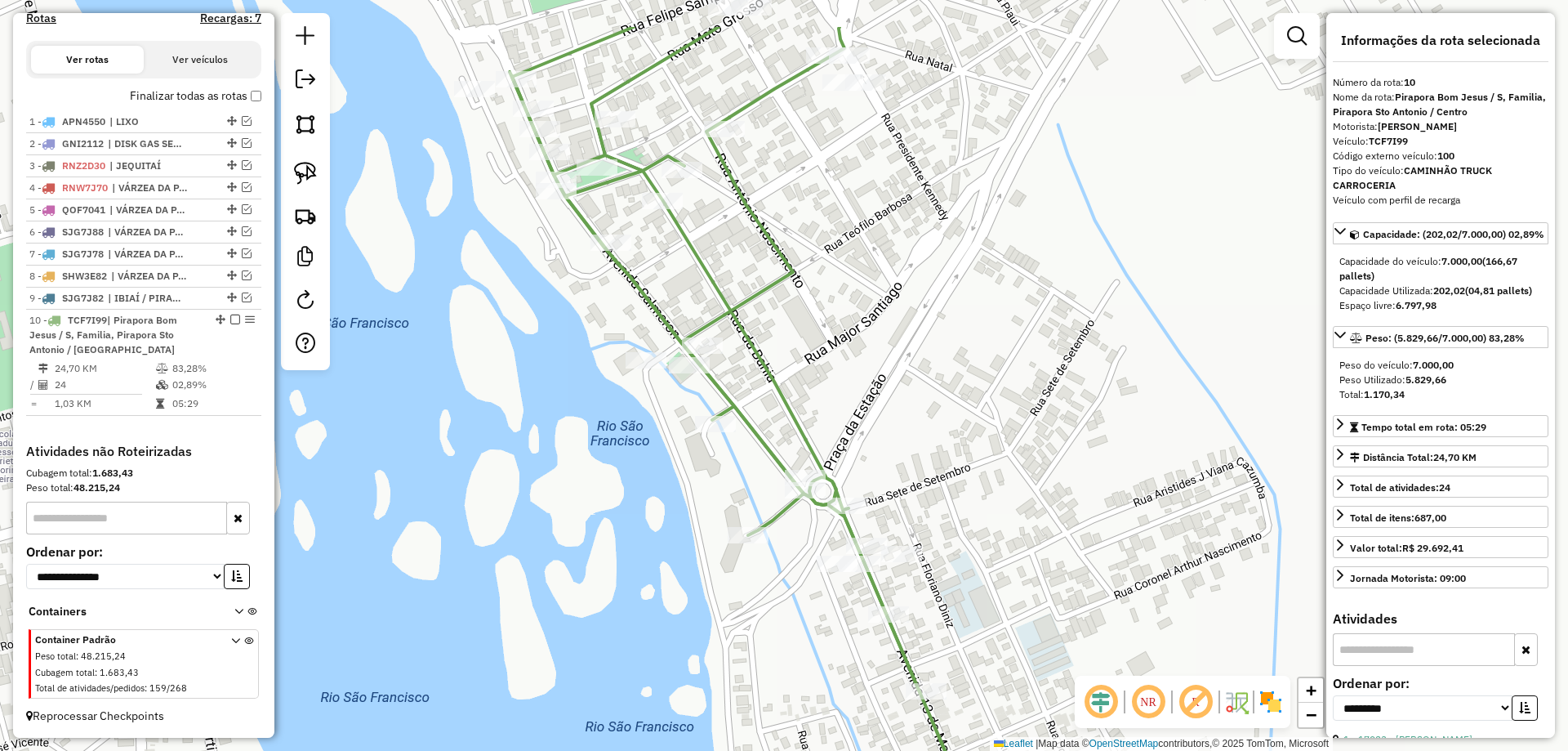
drag, startPoint x: 790, startPoint y: 317, endPoint x: 808, endPoint y: 385, distance: 70.3
click at [808, 384] on div "Janela de atendimento Grade de atendimento Capacidade Transportadoras Veículos …" at bounding box center [784, 375] width 1568 height 751
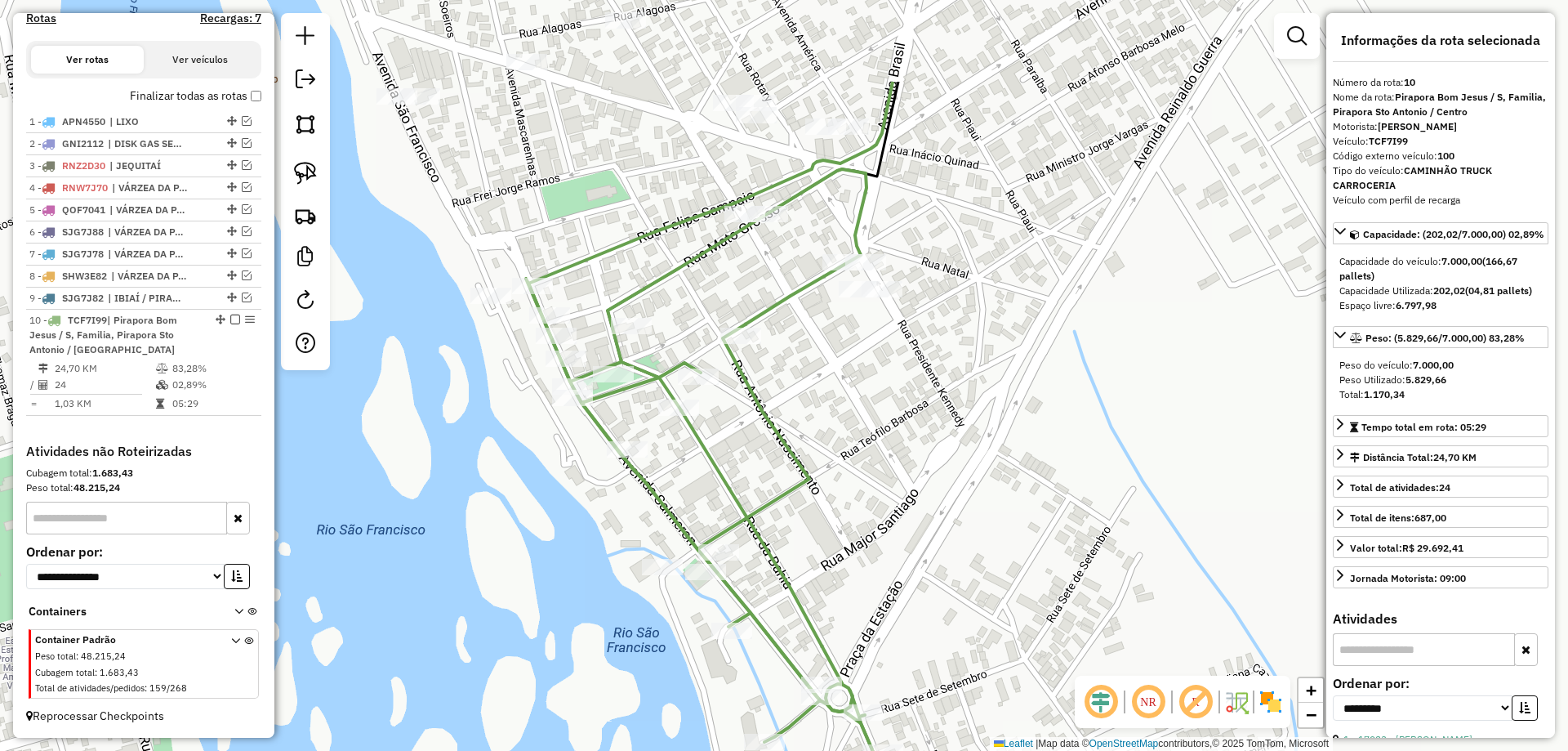
click at [829, 443] on div "Janela de atendimento Grade de atendimento Capacidade Transportadoras Veículos …" at bounding box center [784, 375] width 1568 height 751
drag, startPoint x: 788, startPoint y: 352, endPoint x: 787, endPoint y: 493, distance: 141.0
click at [787, 493] on div "Janela de atendimento Grade de atendimento Capacidade Transportadoras Veículos …" at bounding box center [784, 375] width 1568 height 751
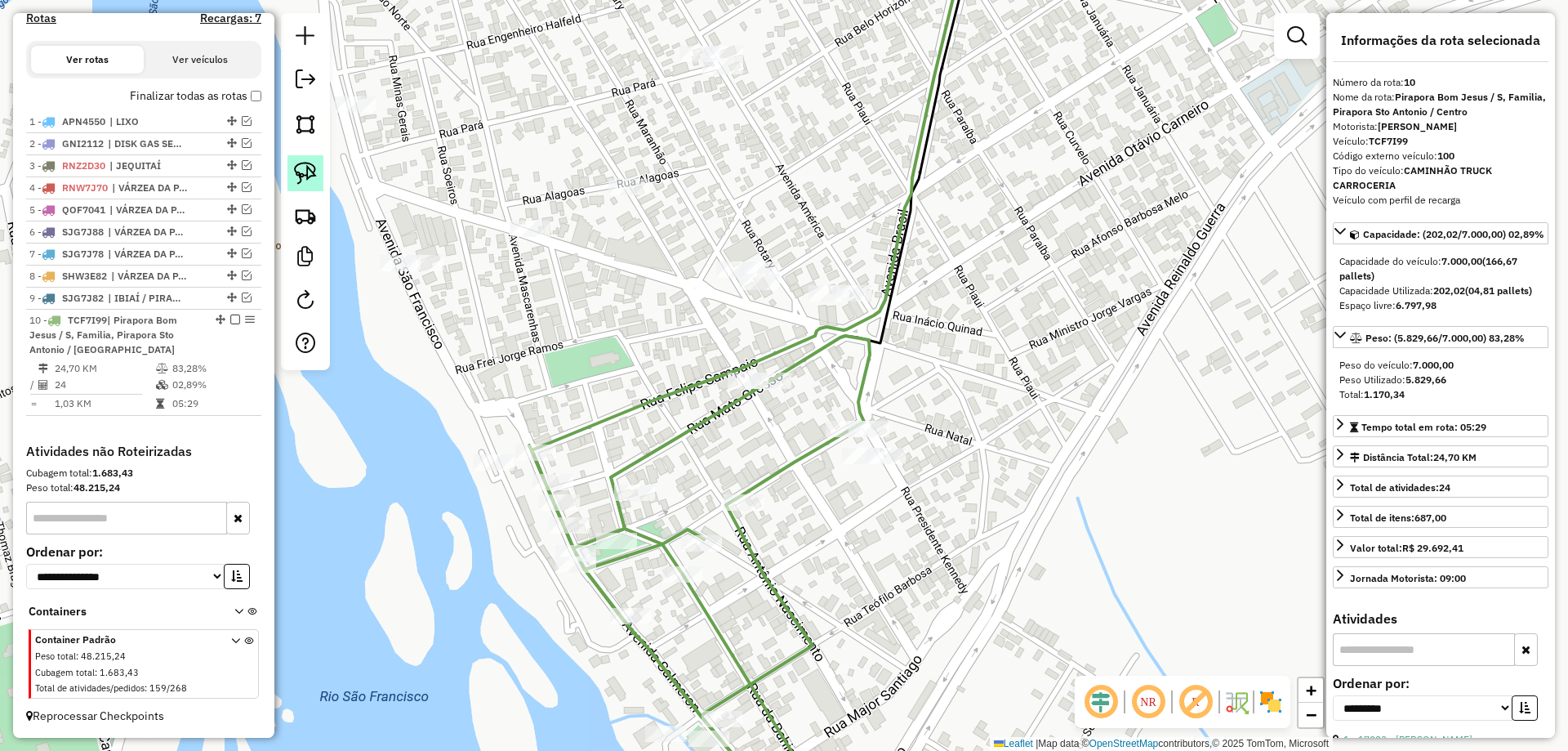
click at [316, 180] on img at bounding box center [306, 174] width 23 height 23
drag, startPoint x: 731, startPoint y: 356, endPoint x: 818, endPoint y: 393, distance: 94.5
click at [246, 146] on em at bounding box center [246, 143] width 10 height 10
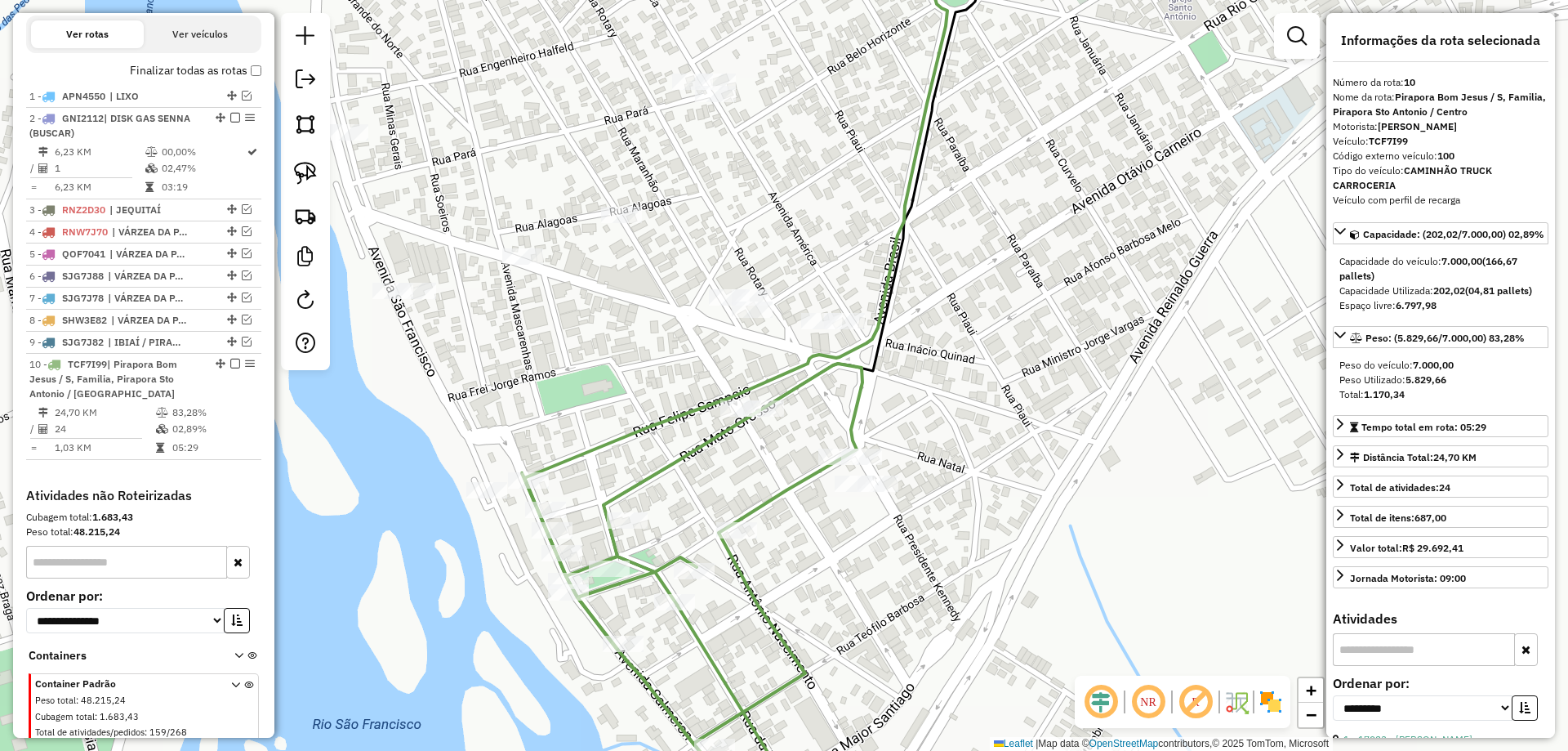
drag, startPoint x: 932, startPoint y: 172, endPoint x: 880, endPoint y: 309, distance: 146.5
click at [801, 366] on div "Janela de atendimento Grade de atendimento Capacidade Transportadoras Veículos …" at bounding box center [784, 375] width 1568 height 751
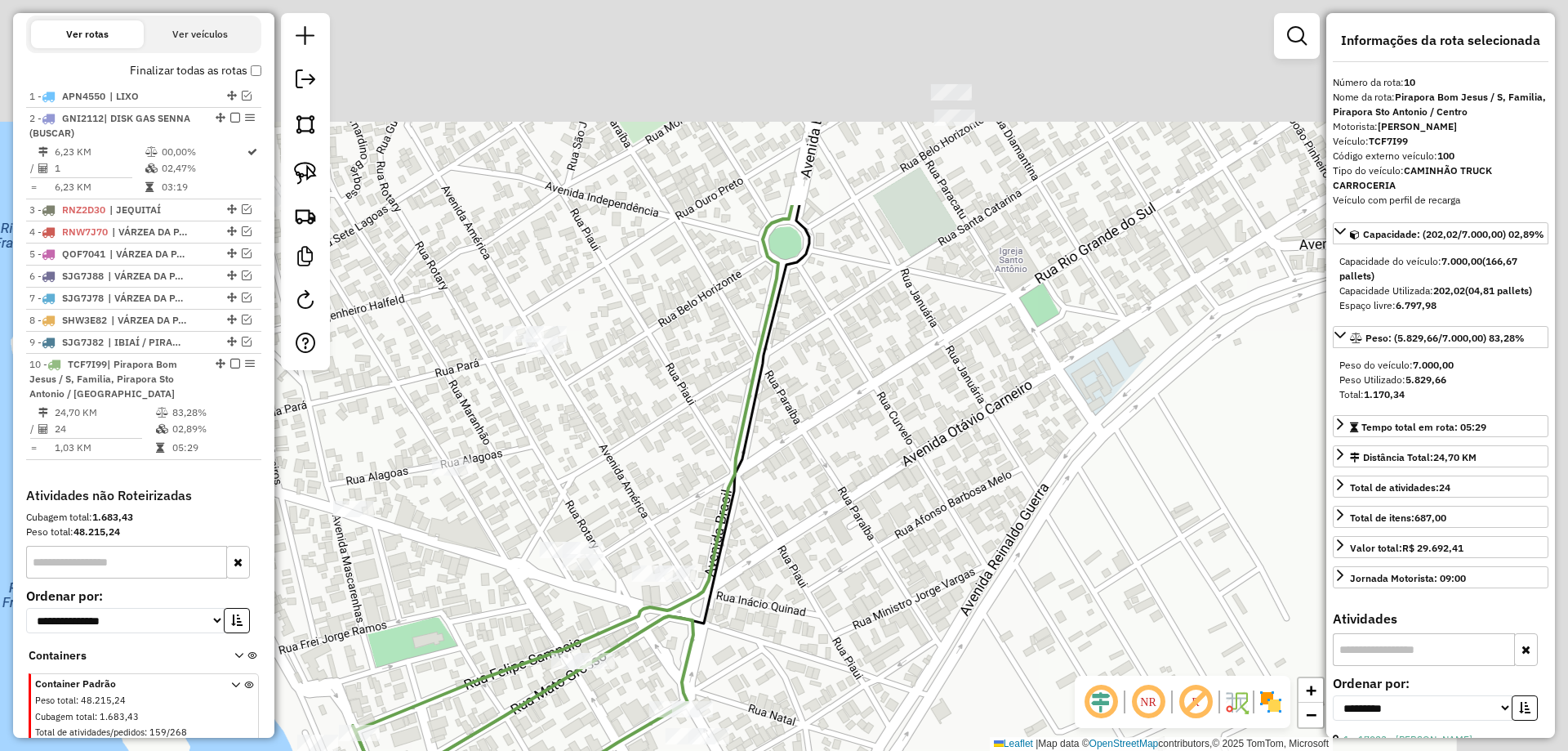
drag, startPoint x: 869, startPoint y: 376, endPoint x: 828, endPoint y: 448, distance: 82.9
click at [828, 448] on div "Janela de atendimento Grade de atendimento Capacidade Transportadoras Veículos …" at bounding box center [784, 375] width 1568 height 751
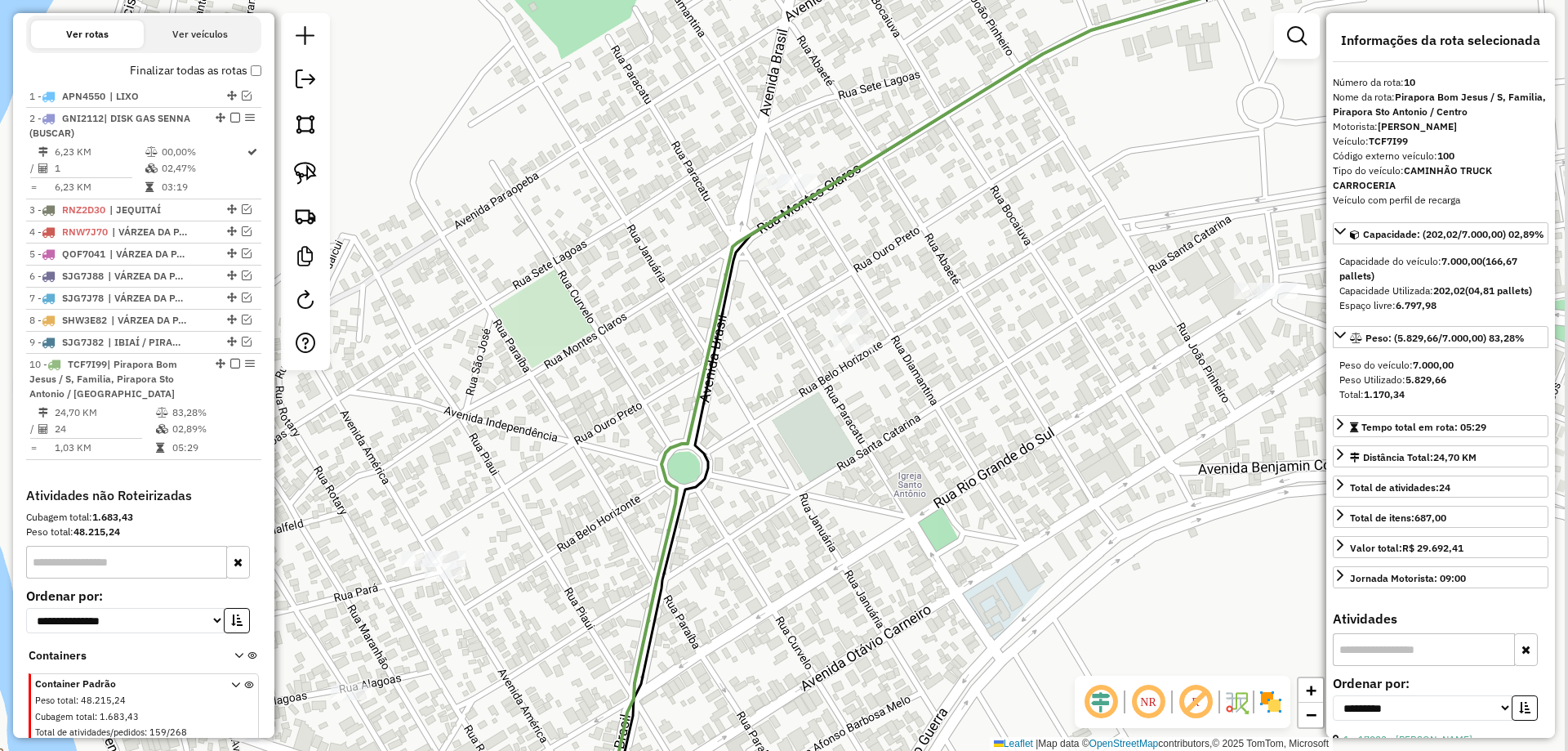
drag, startPoint x: 1039, startPoint y: 198, endPoint x: 836, endPoint y: 434, distance: 311.3
click at [850, 429] on div "Janela de atendimento Grade de atendimento Capacidade Transportadoras Veículos …" at bounding box center [784, 375] width 1568 height 751
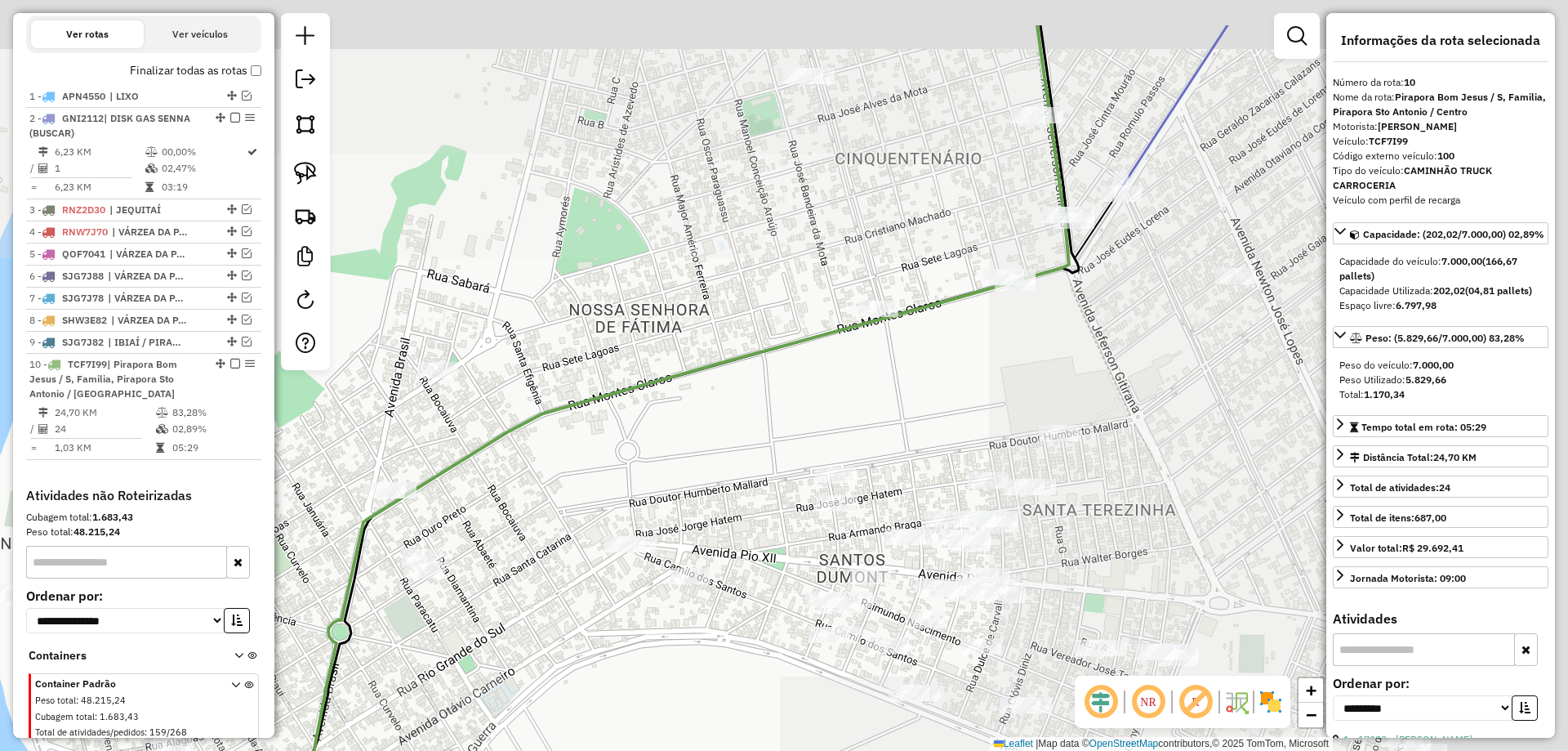
drag, startPoint x: 971, startPoint y: 299, endPoint x: 685, endPoint y: 394, distance: 301.4
click at [644, 397] on icon at bounding box center [597, 475] width 944 height 901
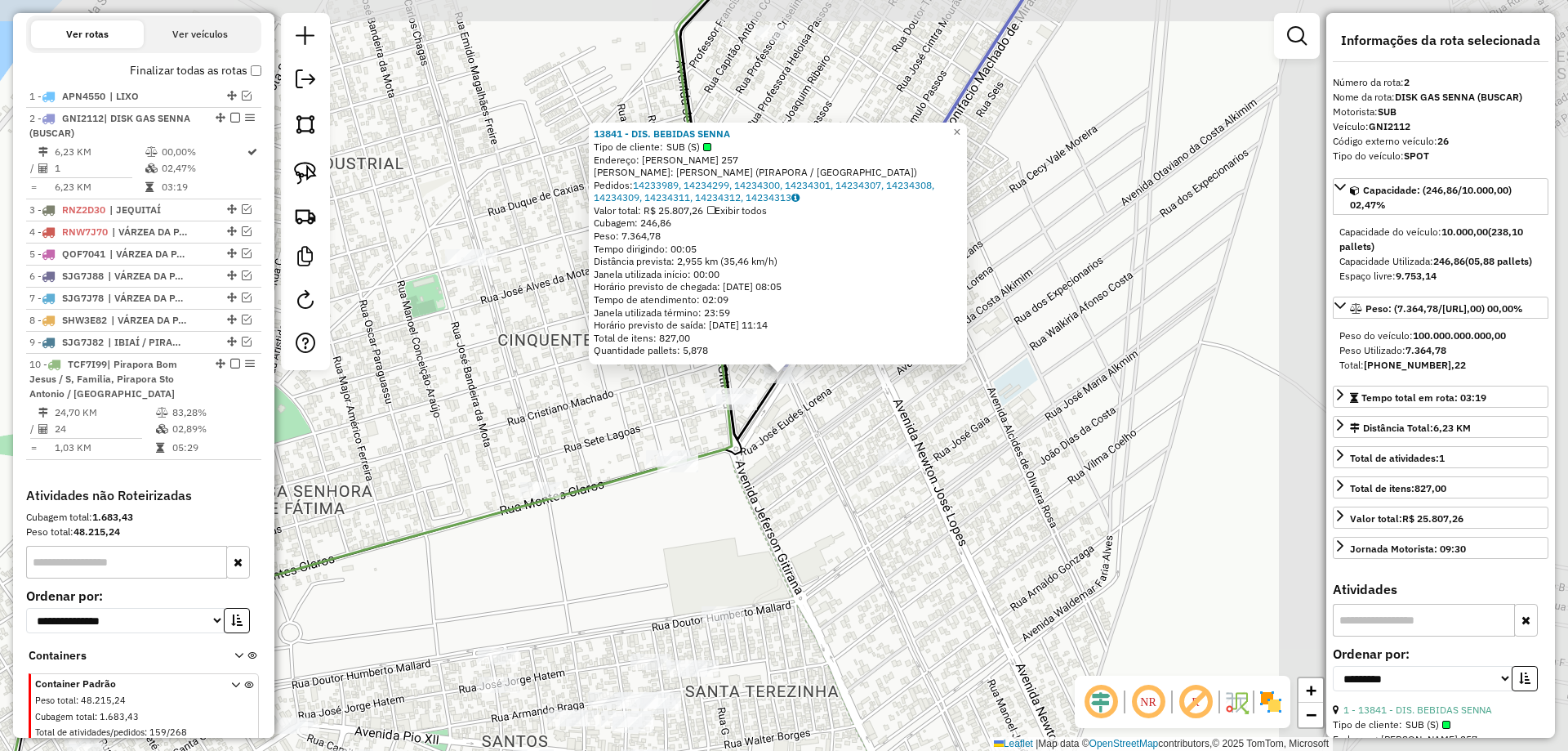
scroll to position [624, 0]
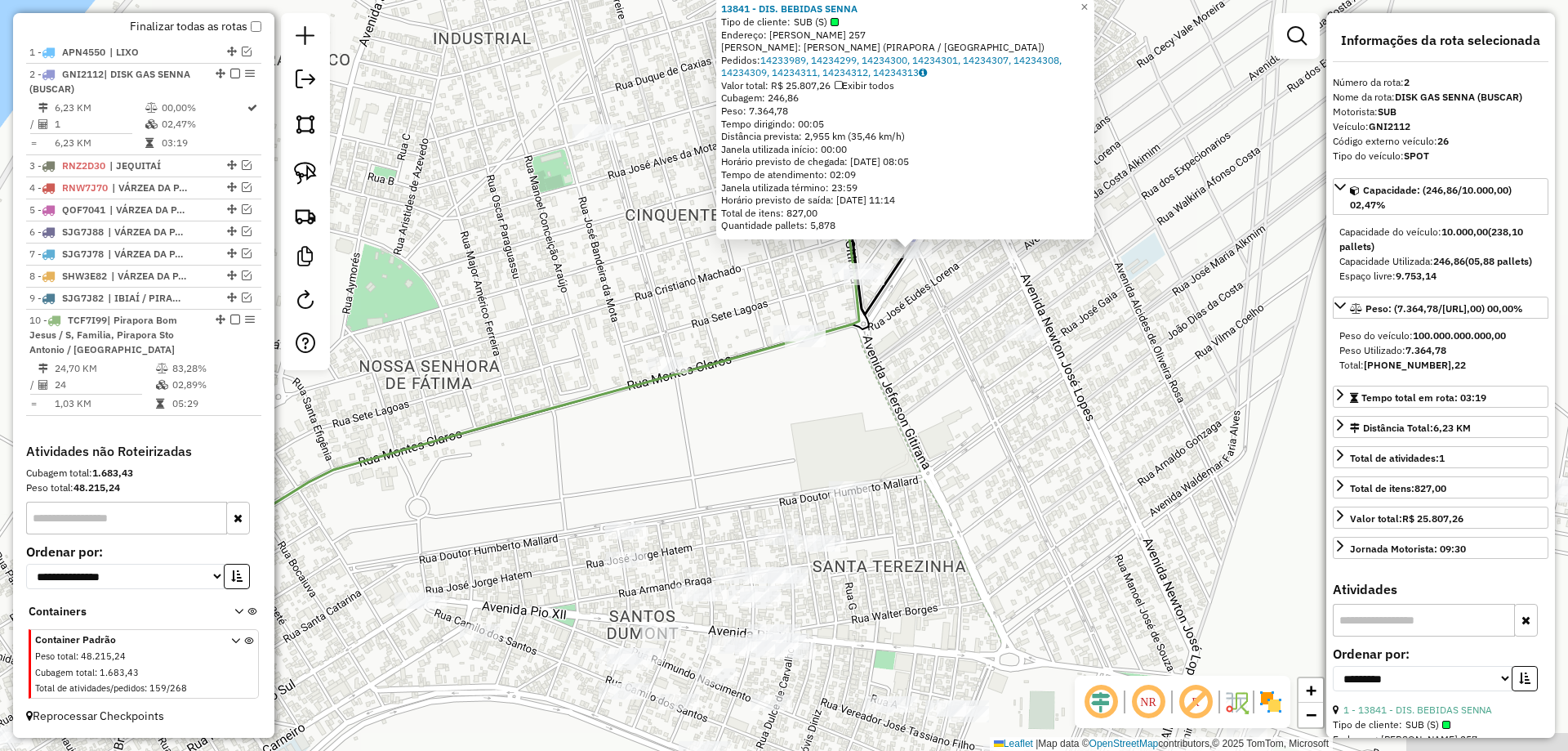
drag, startPoint x: 558, startPoint y: 328, endPoint x: 517, endPoint y: 379, distance: 65.4
click at [563, 317] on div "13841 - DIS. BEBIDAS SENNA Tipo de cliente: SUB (S) Endereço: BONIFACIO MACHADO…" at bounding box center [784, 375] width 1568 height 751
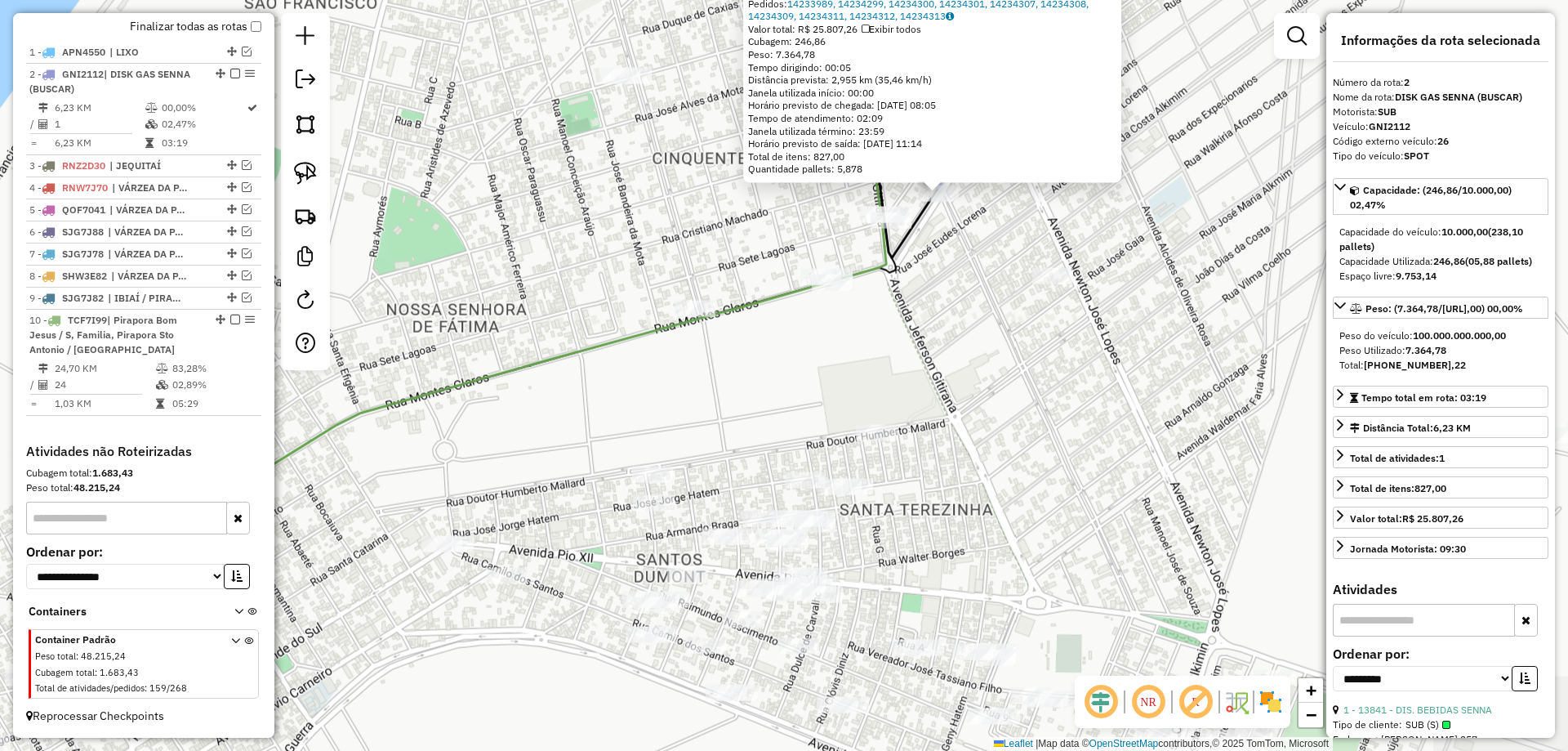
drag, startPoint x: 529, startPoint y: 381, endPoint x: 628, endPoint y: 326, distance: 113.3
click at [631, 317] on div "13841 - DIS. BEBIDAS SENNA Tipo de cliente: SUB (S) Endereço: BONIFACIO MACHADO…" at bounding box center [784, 375] width 1568 height 751
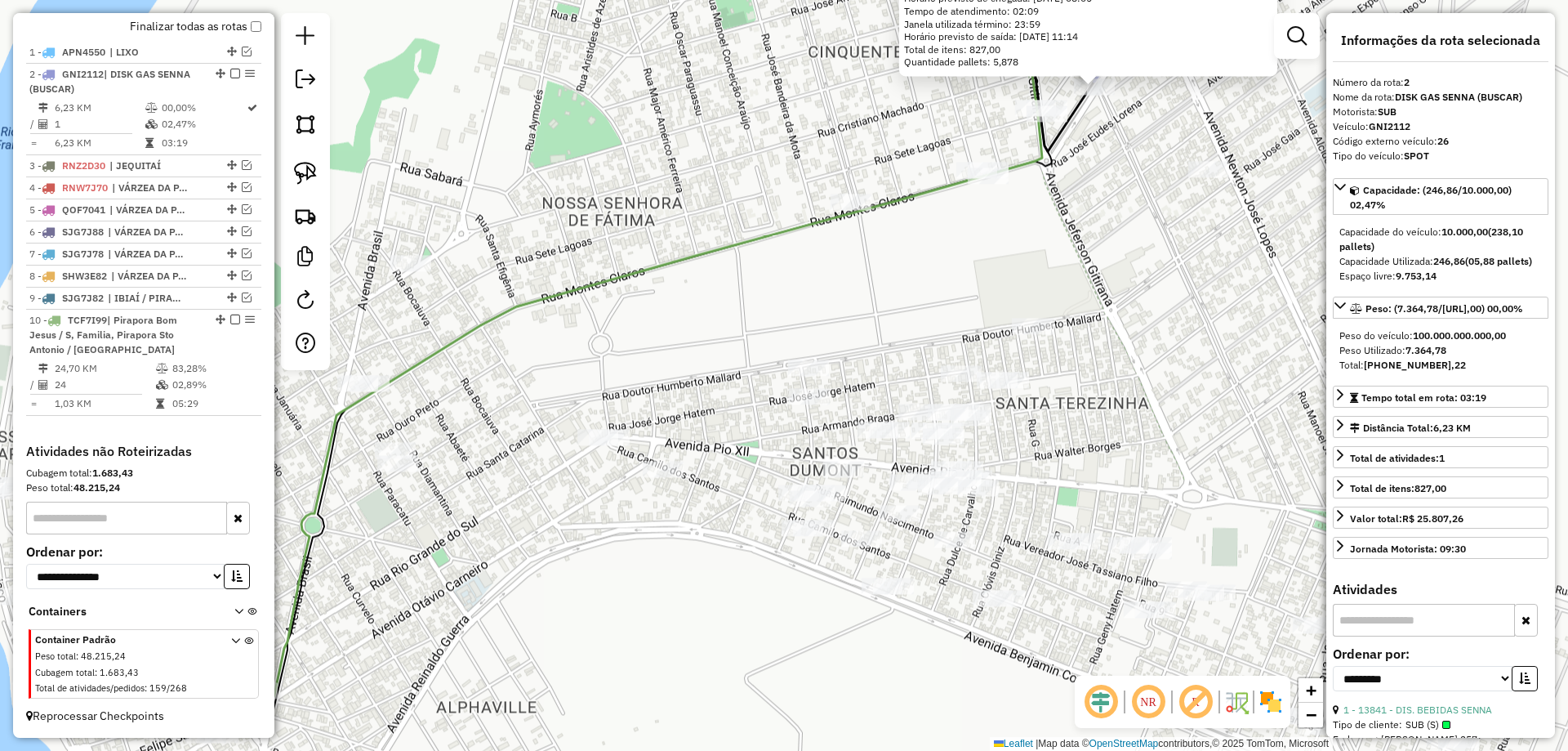
click at [720, 305] on div "13841 - DIS. BEBIDAS SENNA Tipo de cliente: SUB (S) Endereço: BONIFACIO MACHADO…" at bounding box center [784, 375] width 1568 height 751
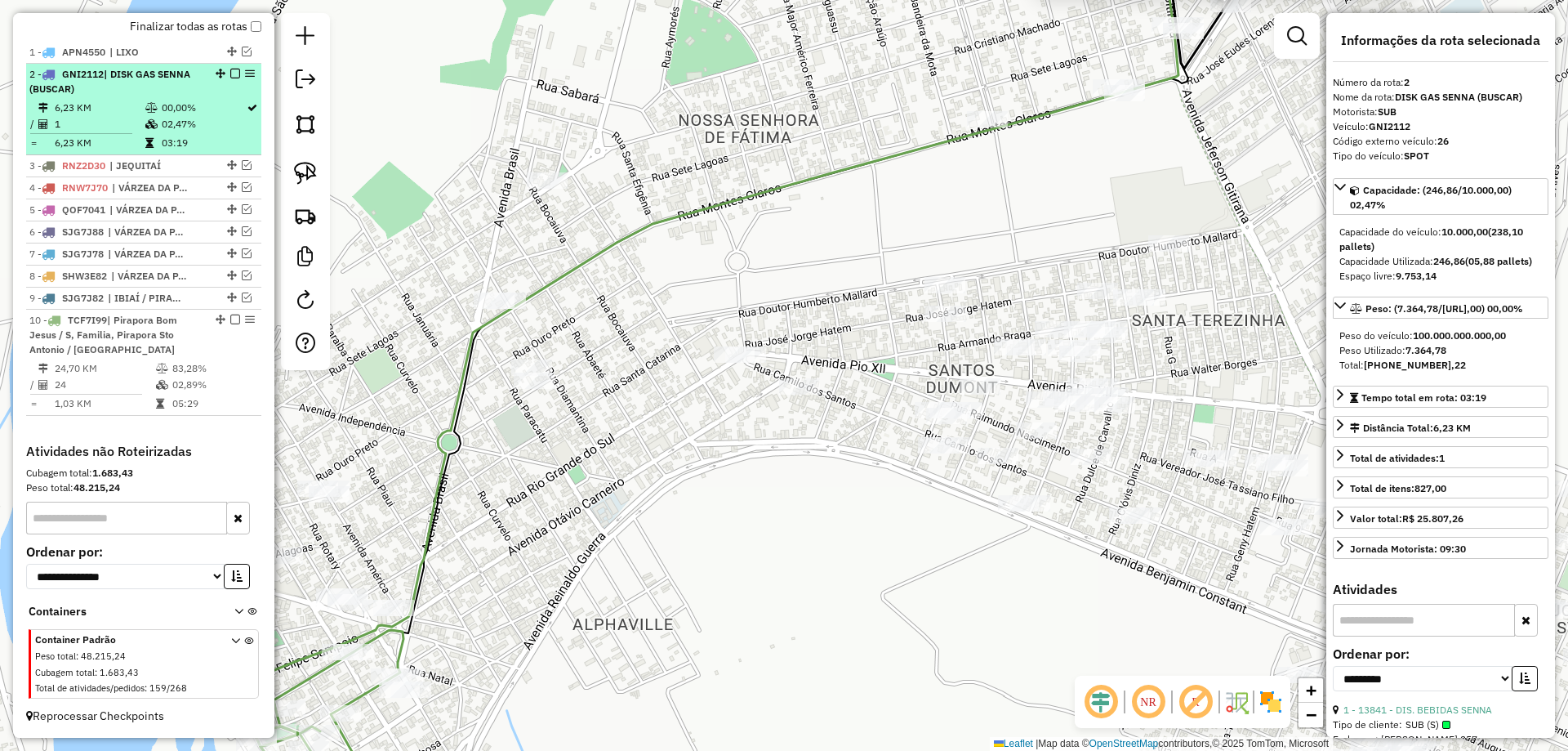
click at [230, 78] on em at bounding box center [235, 74] width 10 height 10
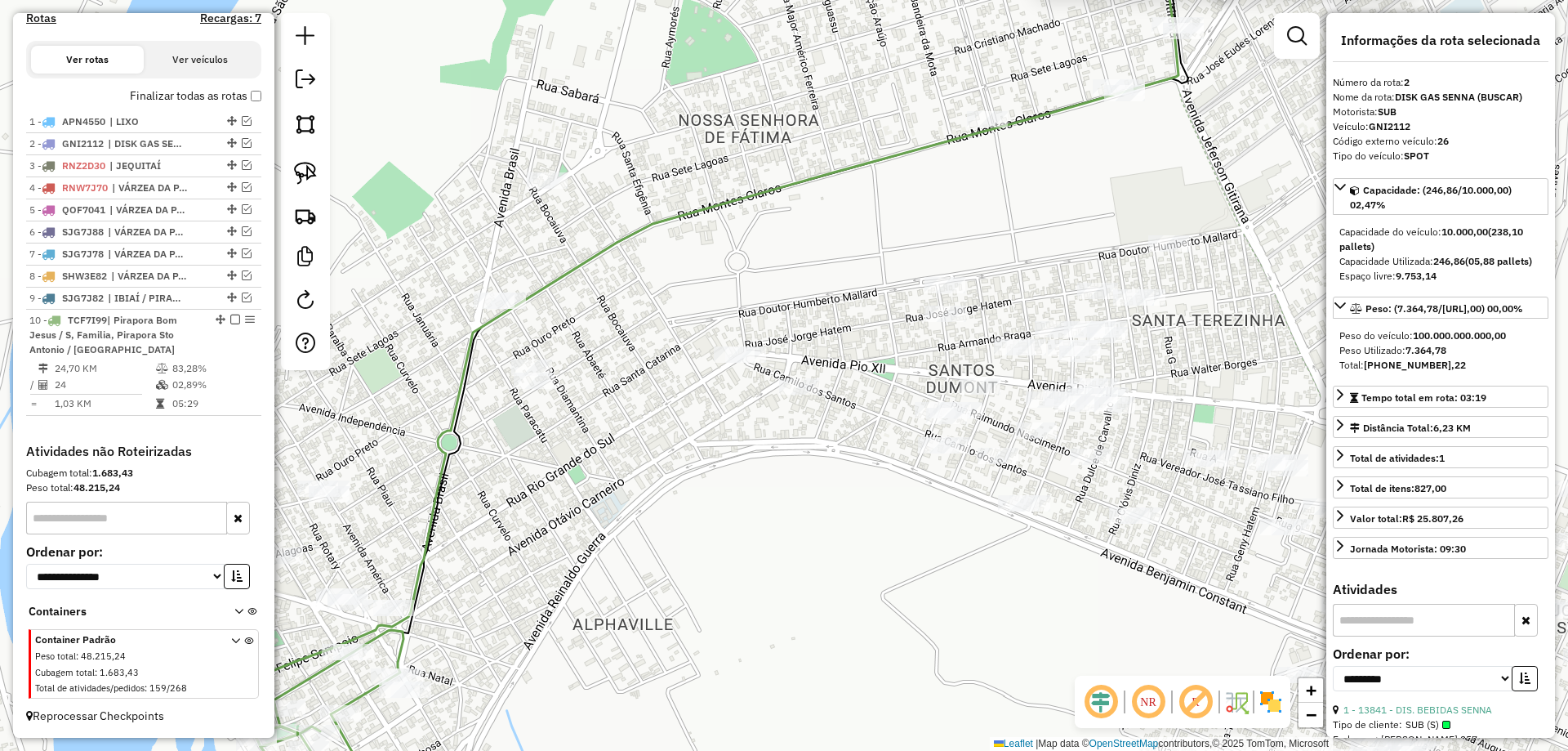
drag, startPoint x: 475, startPoint y: 436, endPoint x: 550, endPoint y: 246, distance: 204.3
click at [550, 246] on div "13841 - DIS. BEBIDAS SENNA Tipo de cliente: SUB (S) Endereço: BONIFACIO MACHADO…" at bounding box center [784, 375] width 1568 height 751
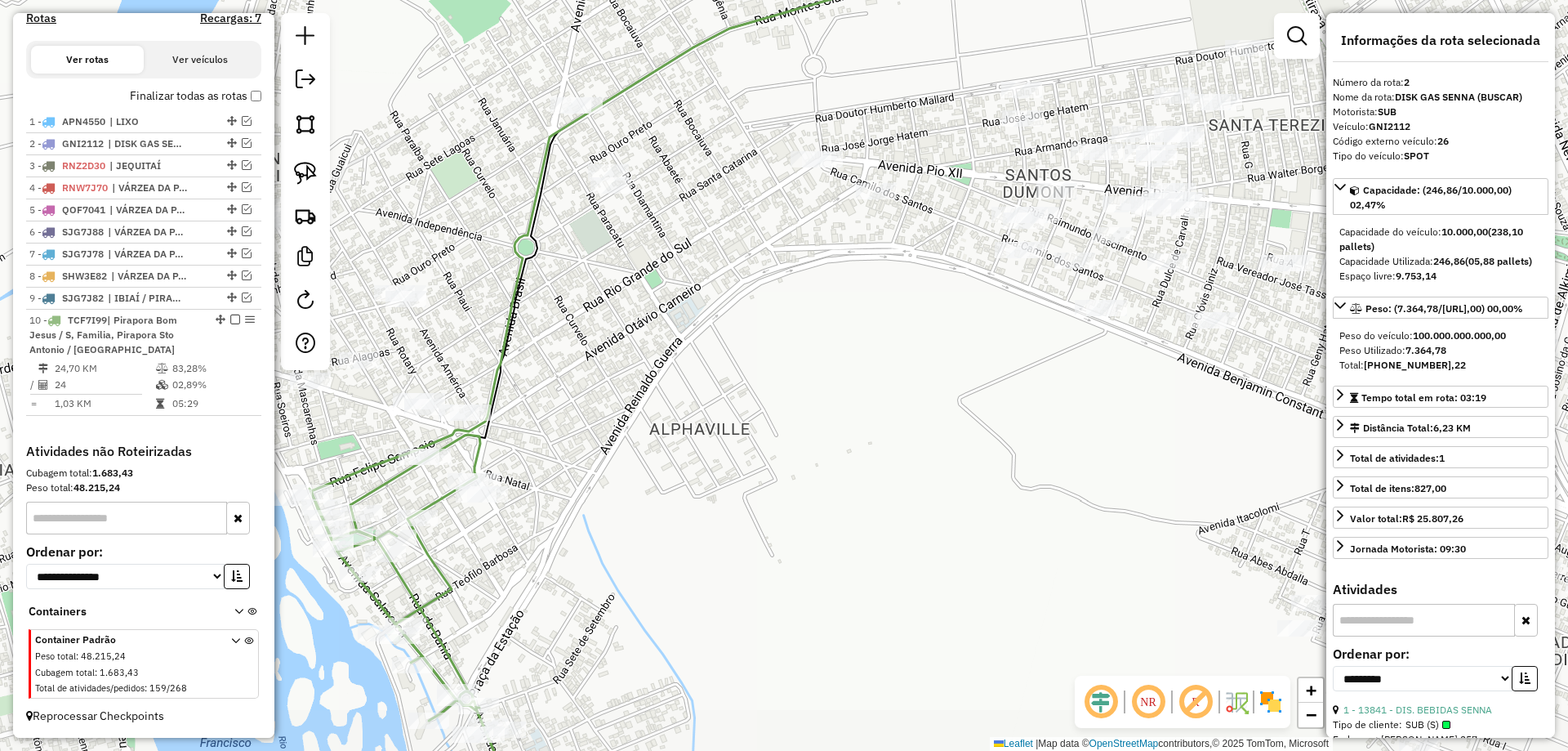
drag, startPoint x: 564, startPoint y: 349, endPoint x: 680, endPoint y: 229, distance: 166.9
click at [682, 216] on div "13841 - DIS. BEBIDAS SENNA Tipo de cliente: SUB (S) Endereço: BONIFACIO MACHADO…" at bounding box center [784, 375] width 1568 height 751
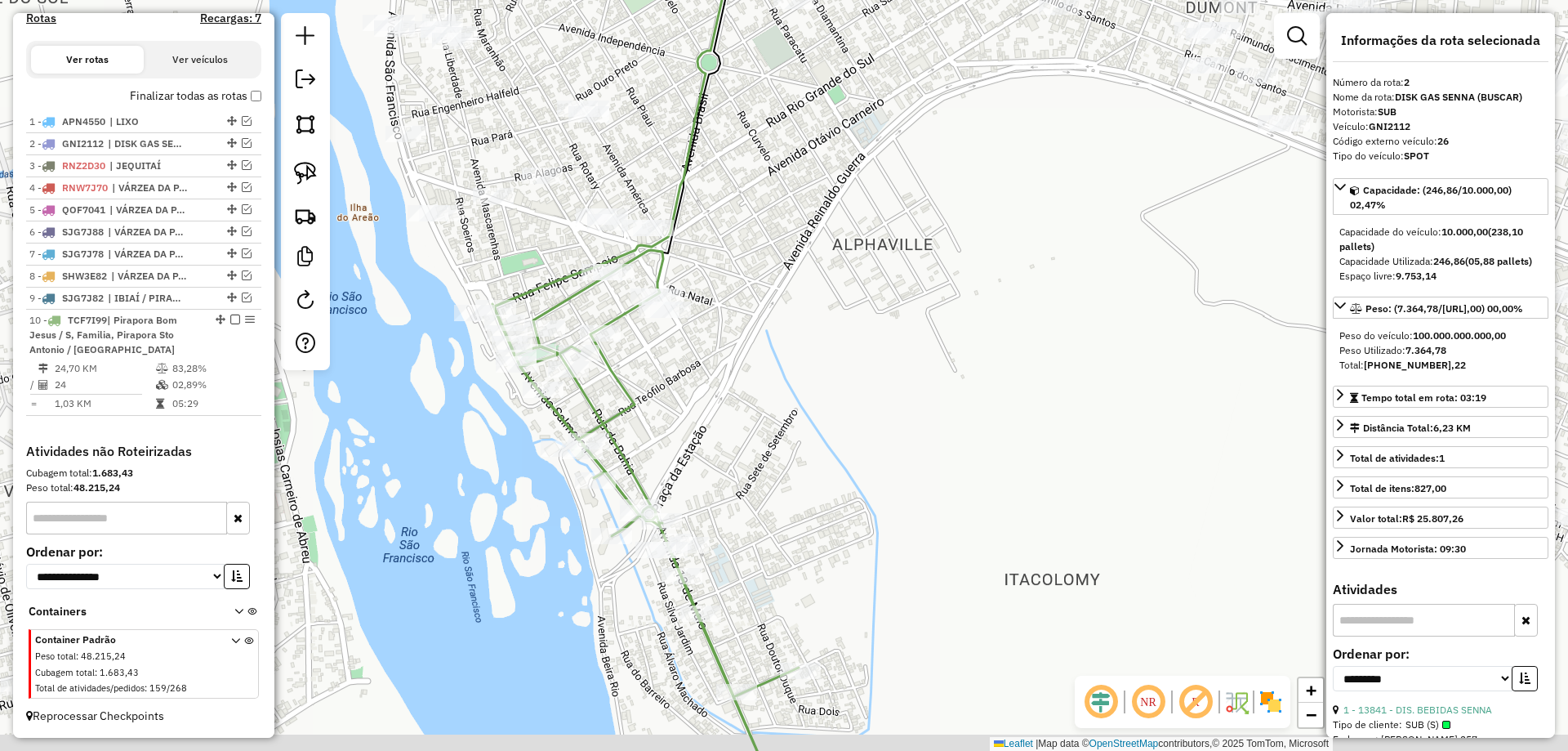
drag, startPoint x: 699, startPoint y: 335, endPoint x: 715, endPoint y: 328, distance: 17.5
click at [715, 328] on div "13841 - DIS. BEBIDAS SENNA Tipo de cliente: SUB (S) Endereço: BONIFACIO MACHADO…" at bounding box center [784, 375] width 1568 height 751
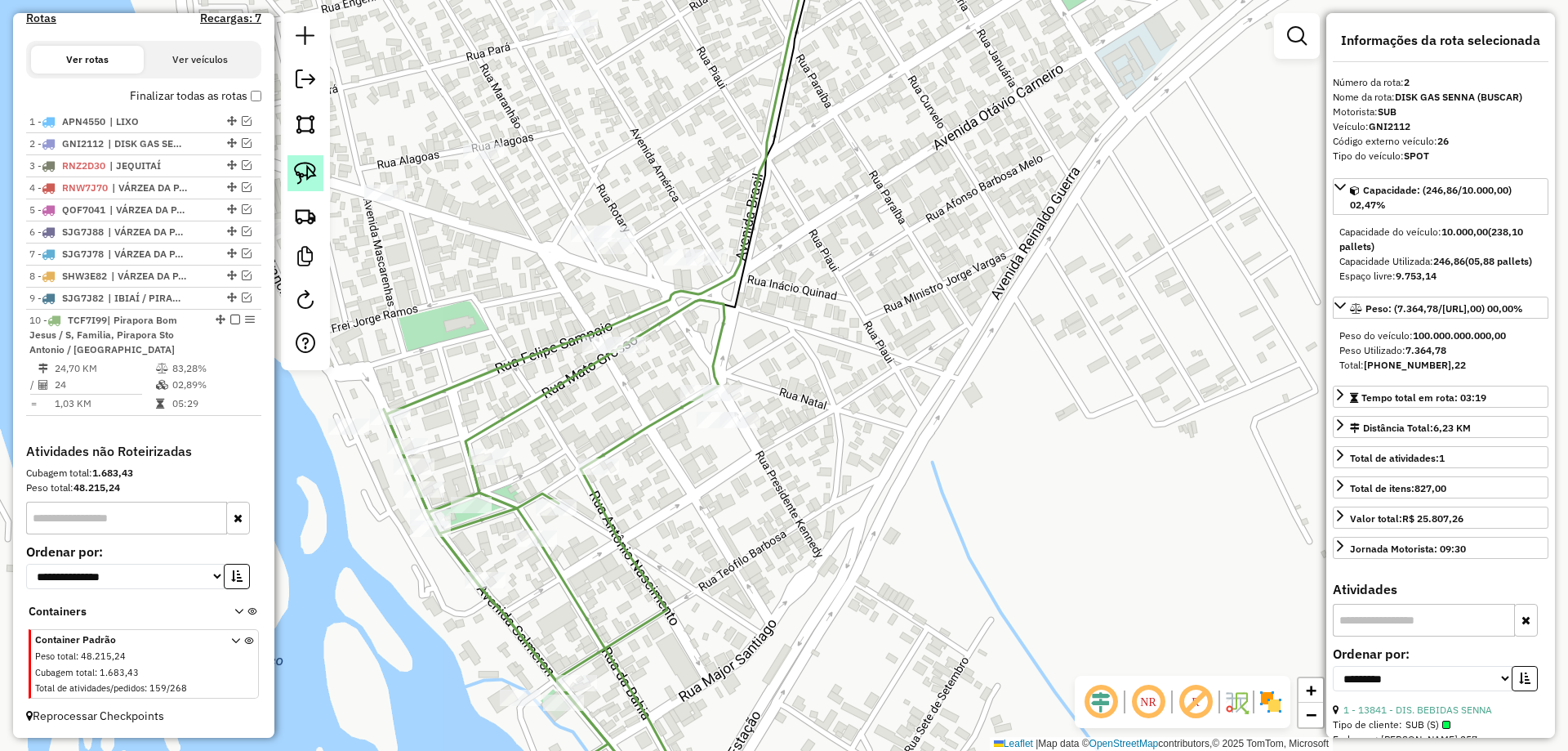
click at [289, 166] on link at bounding box center [305, 173] width 35 height 35
drag, startPoint x: 637, startPoint y: 206, endPoint x: 767, endPoint y: 240, distance: 134.4
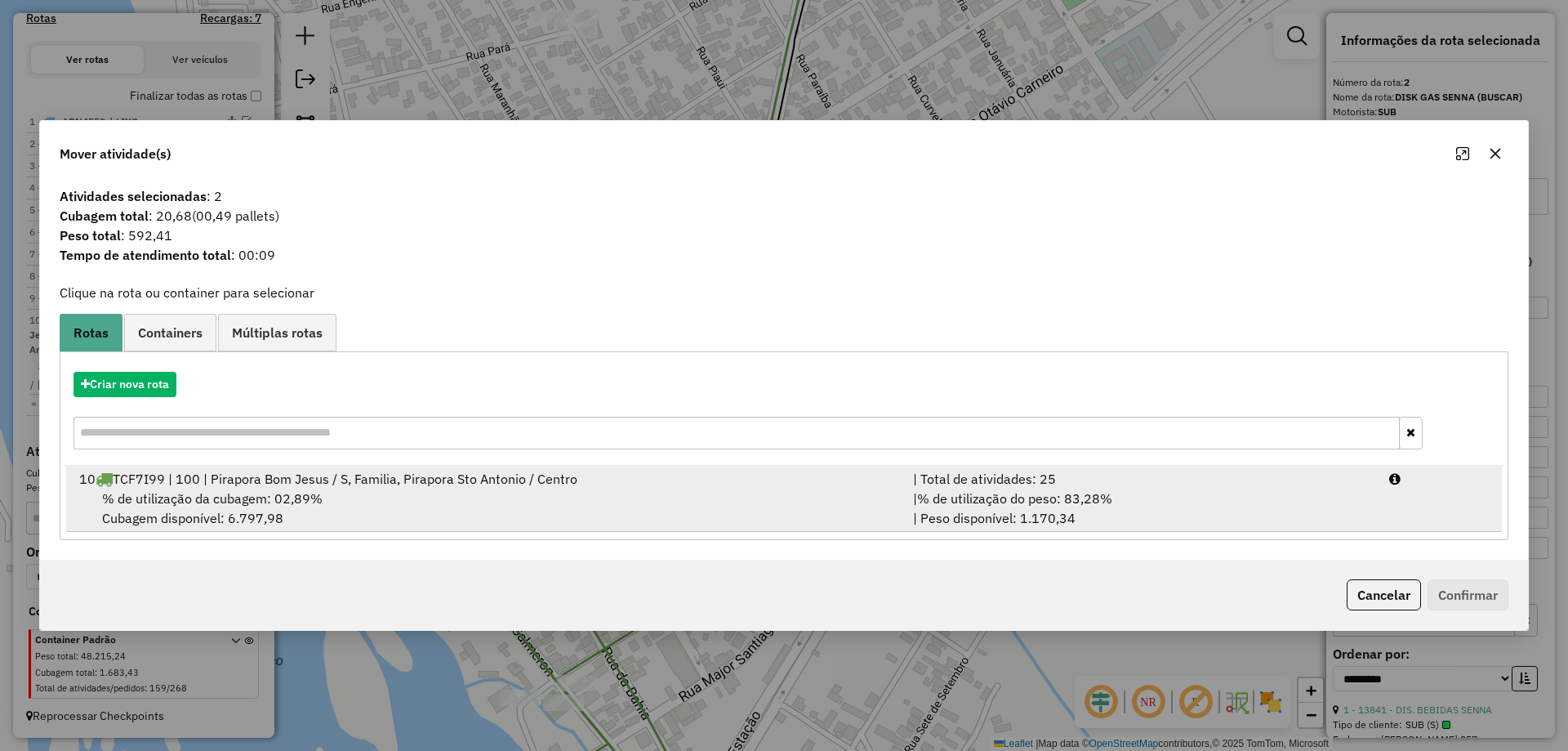
click at [1185, 520] on div "| % de utilização do peso: 83,28% | Peso disponível: 1.170,34" at bounding box center [1141, 507] width 476 height 39
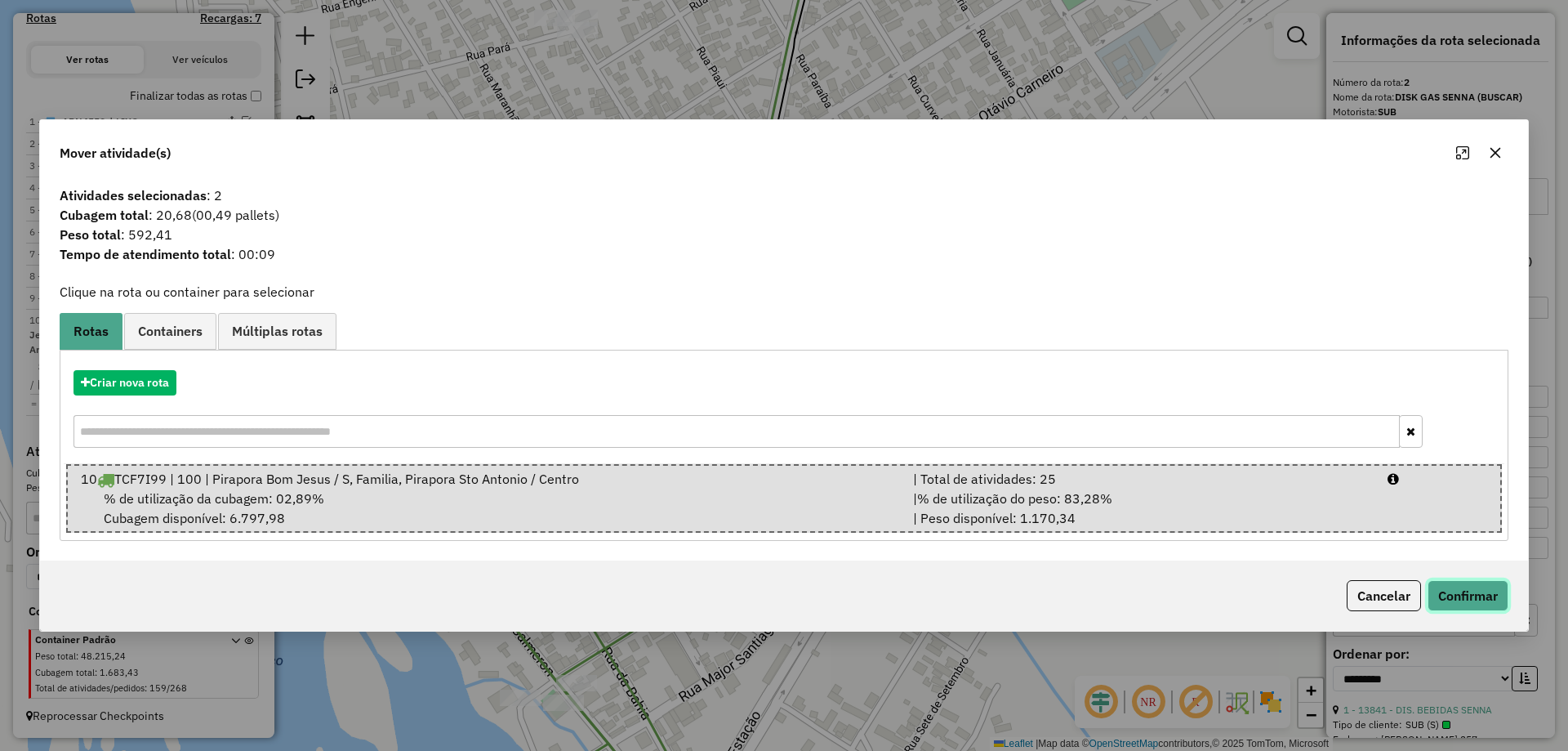
click at [1451, 598] on button "Confirmar" at bounding box center [1468, 596] width 81 height 31
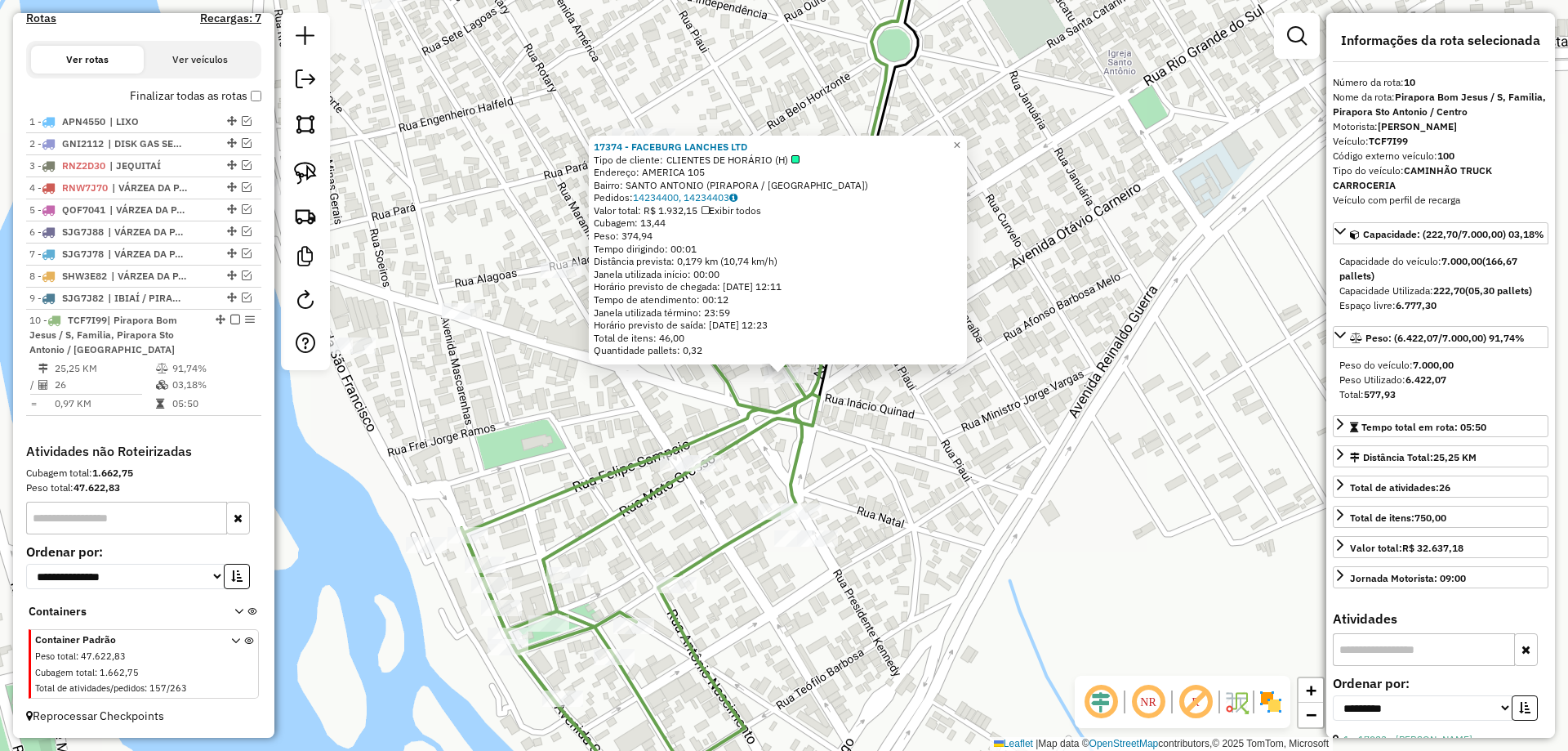
click at [955, 455] on div "17374 - FACEBURG LANCHES LTD Tipo de cliente: CLIENTES DE HORÁRIO (H) Endereço:…" at bounding box center [784, 375] width 1568 height 751
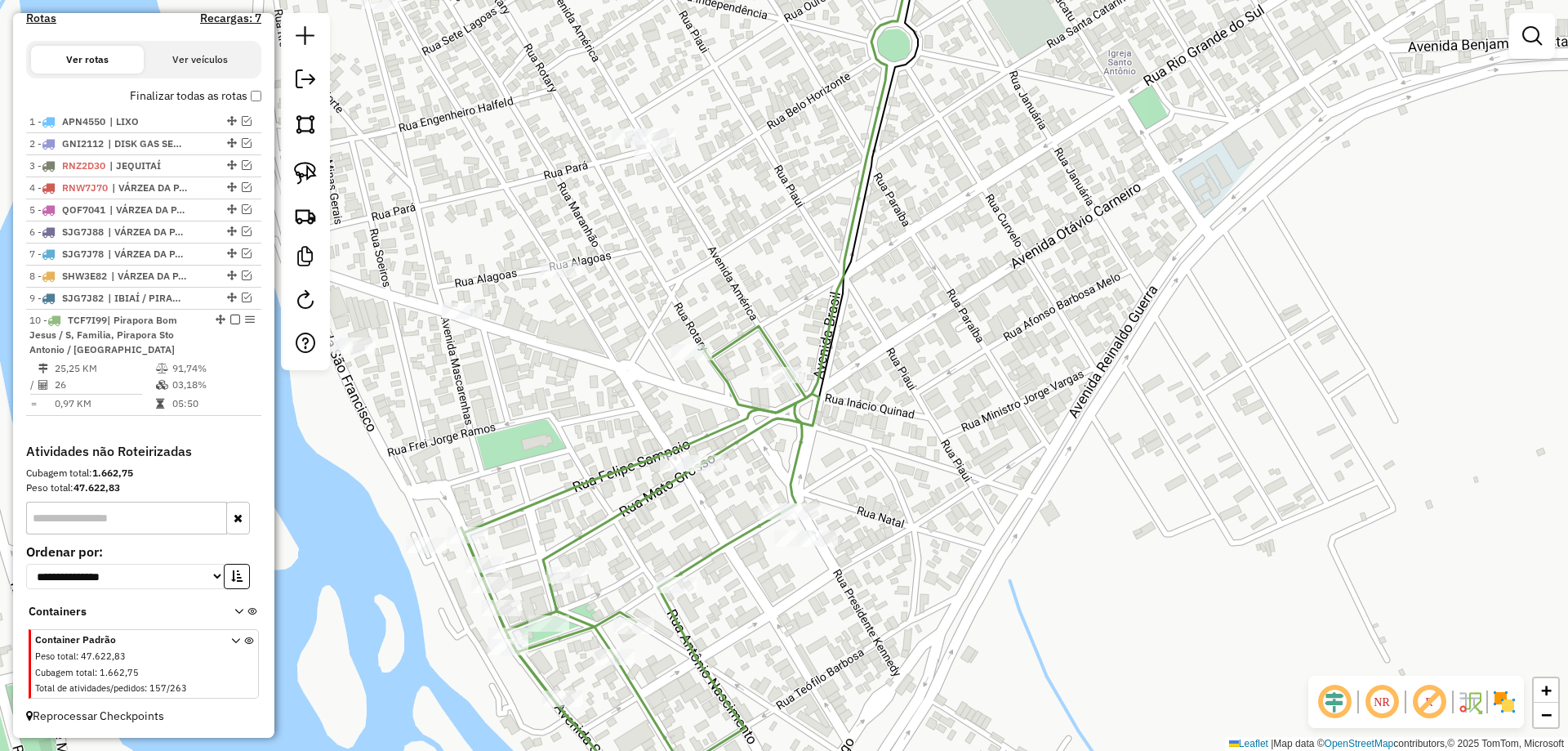
click at [974, 363] on div "Janela de atendimento Grade de atendimento Capacidade Transportadoras Veículos …" at bounding box center [784, 375] width 1568 height 751
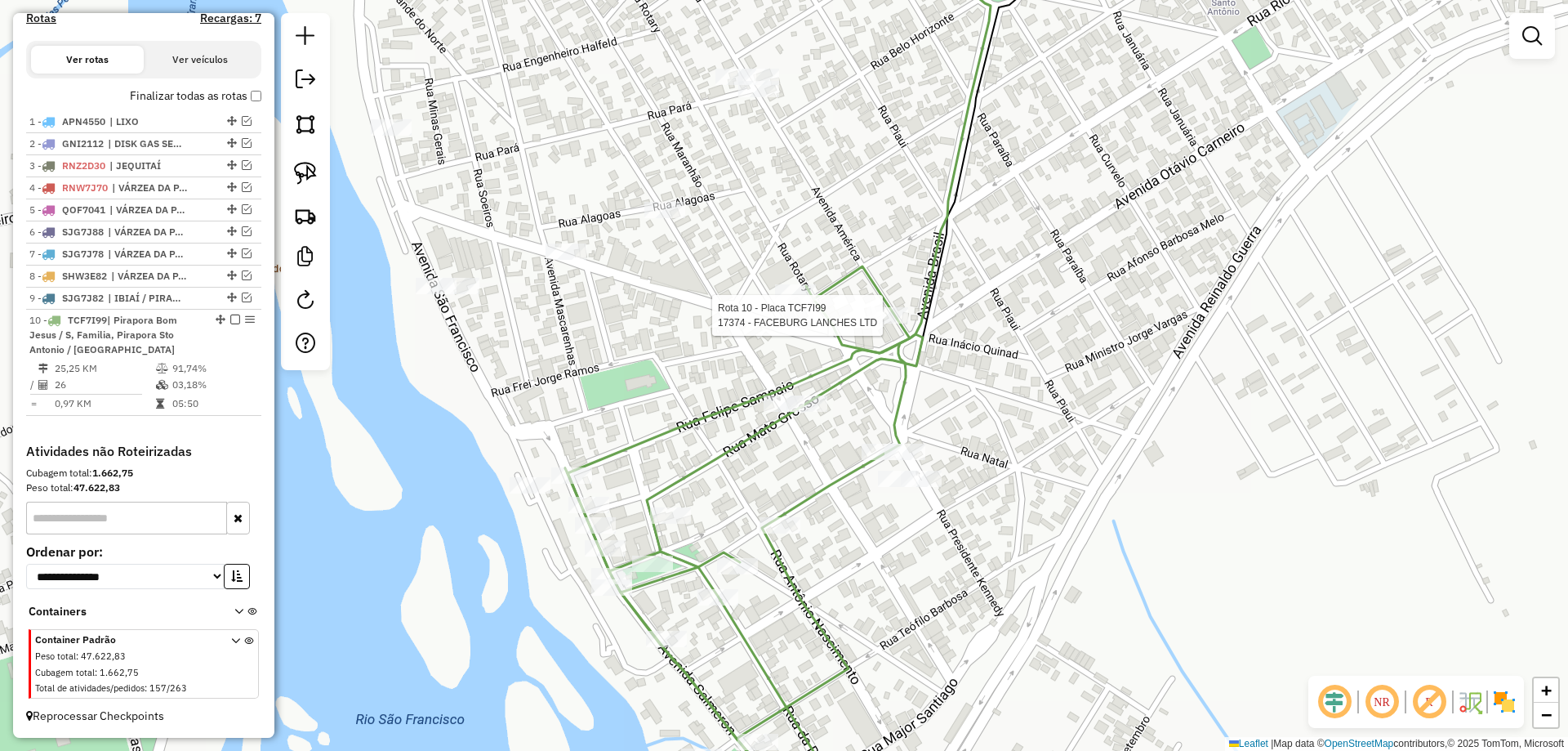
select select "**********"
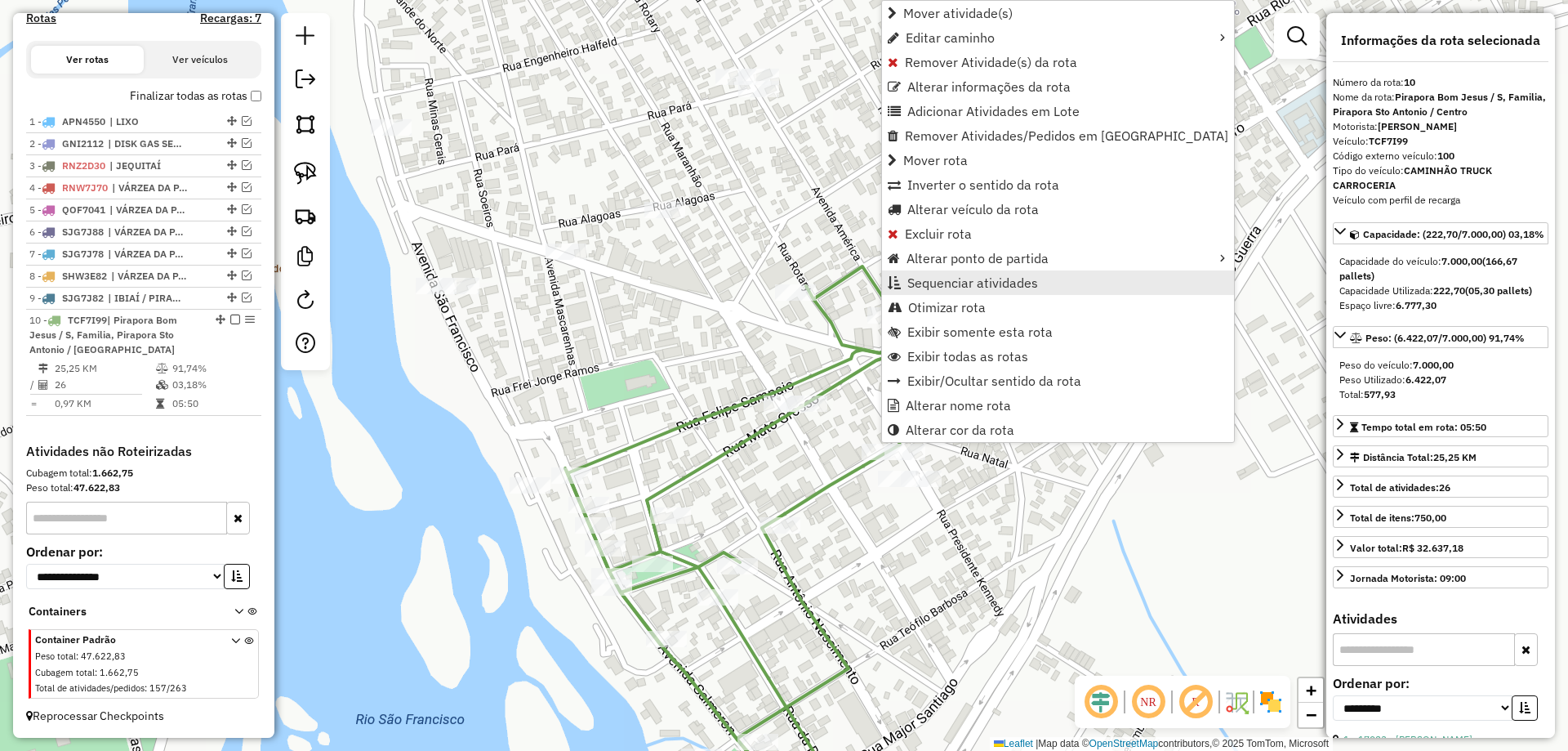
click at [940, 276] on span "Sequenciar atividades" at bounding box center [972, 283] width 130 height 13
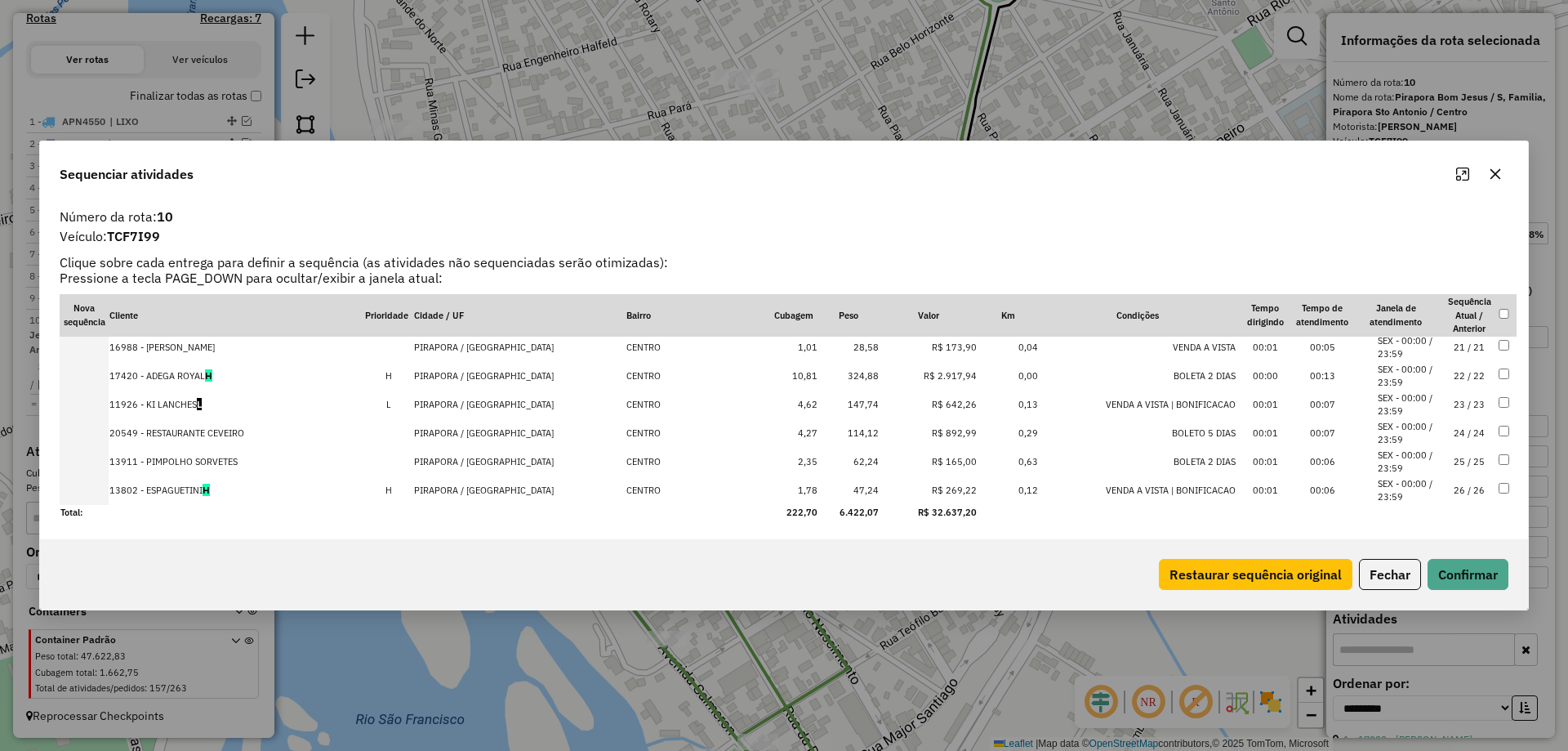
scroll to position [411, 0]
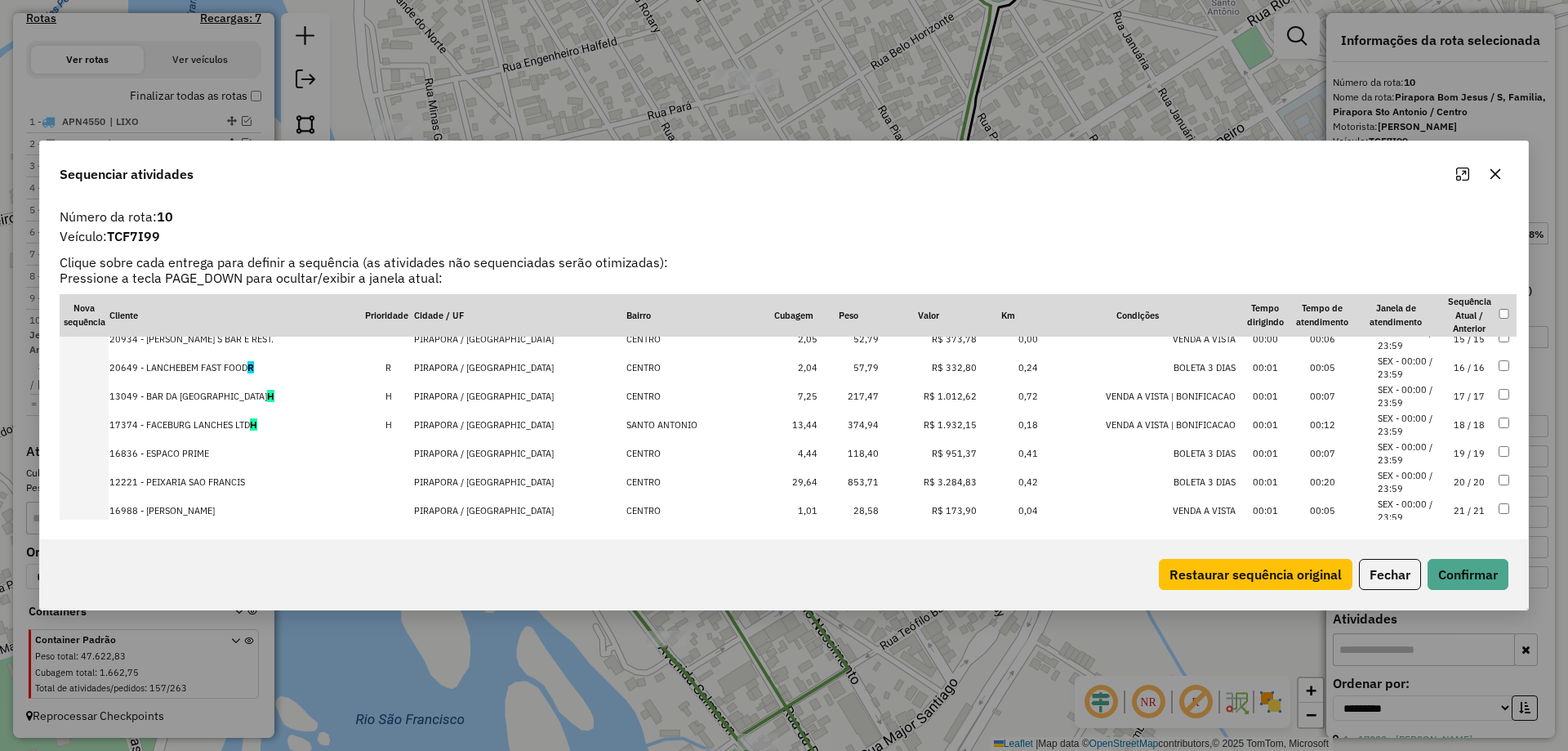
click at [1447, 422] on td "18 / 18" at bounding box center [1469, 425] width 58 height 29
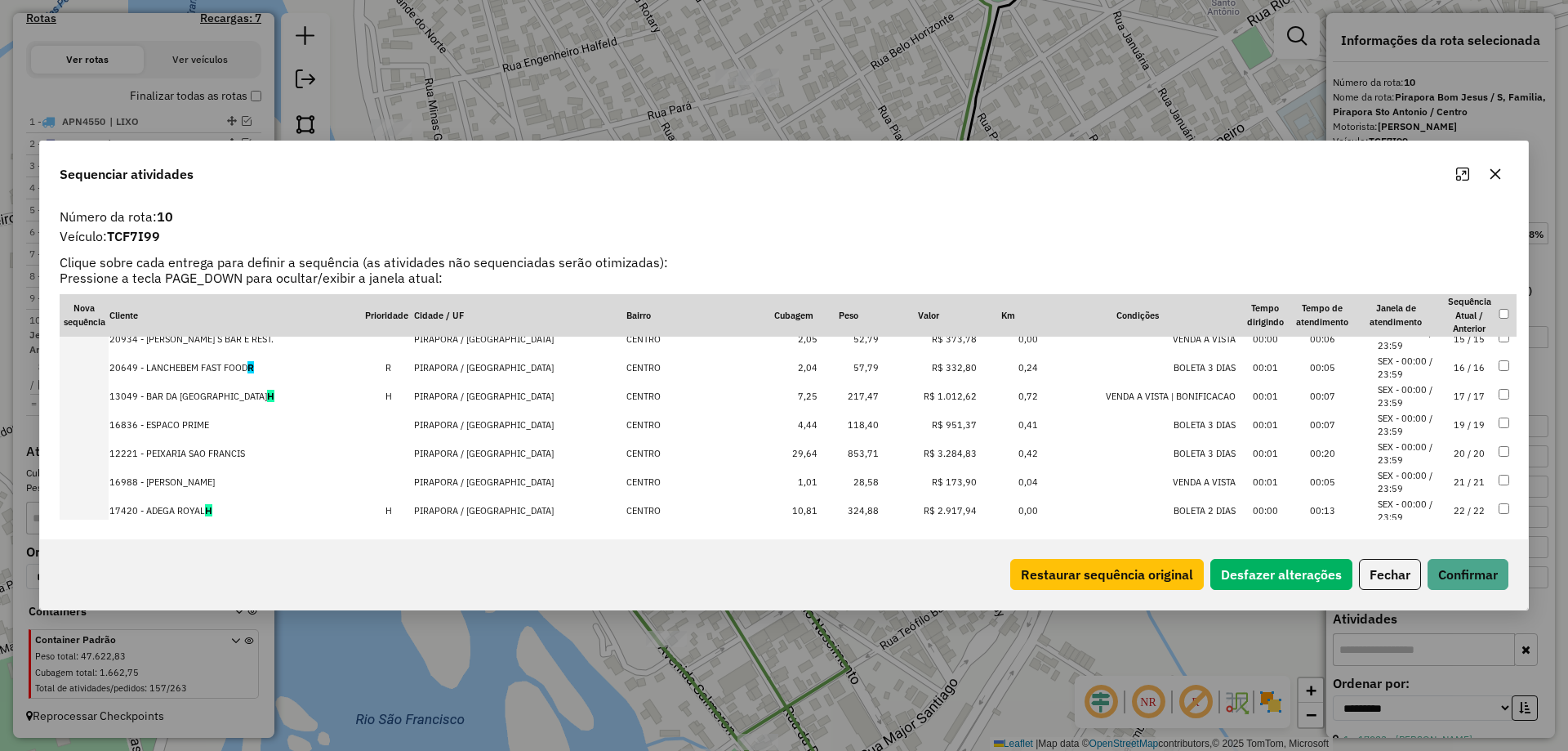
click at [1454, 595] on div "Restaurar sequência original Desfazer alterações Fechar Confirmar" at bounding box center [784, 574] width 1488 height 70
click at [1459, 579] on button "Confirmar" at bounding box center [1468, 574] width 81 height 31
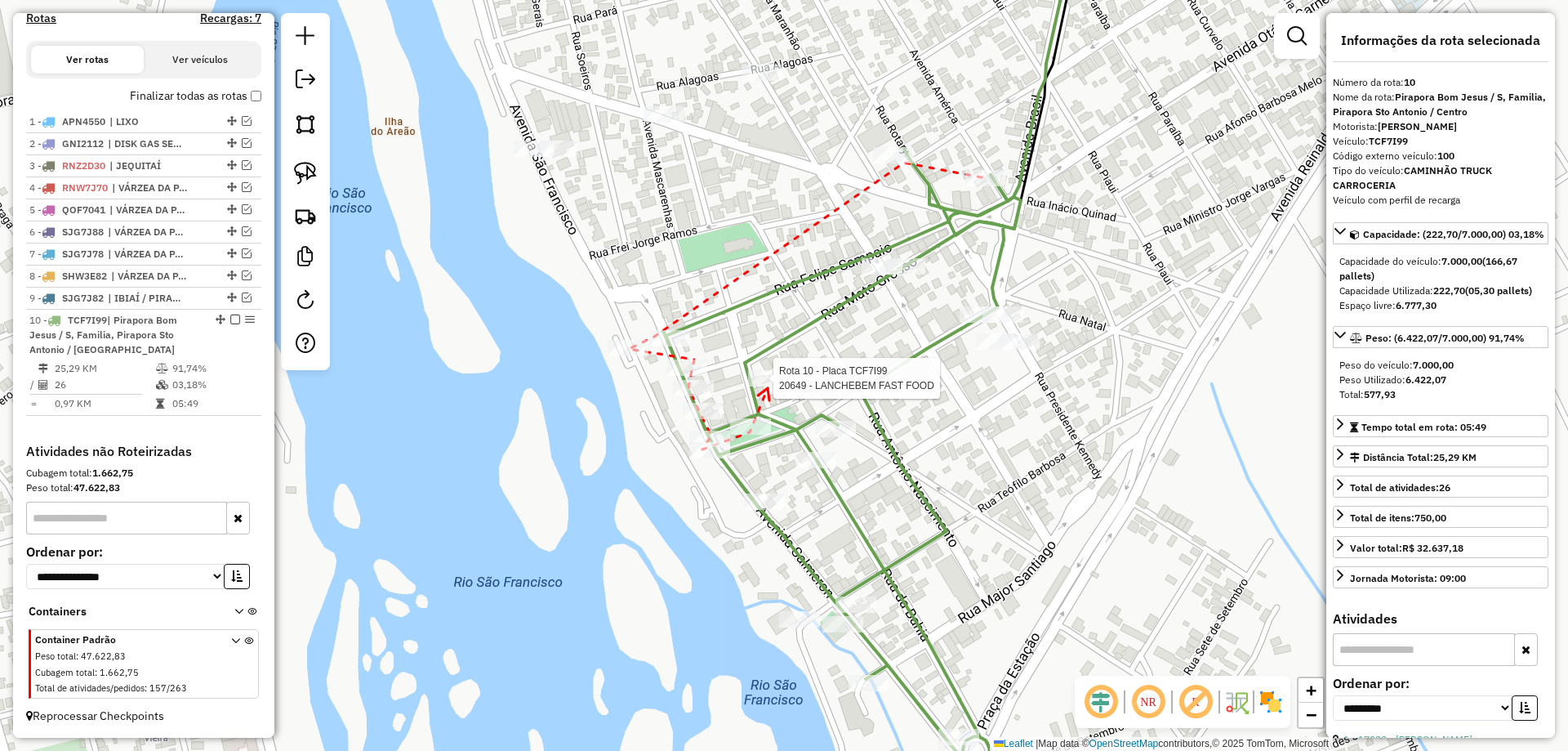
click at [767, 387] on div at bounding box center [768, 378] width 41 height 16
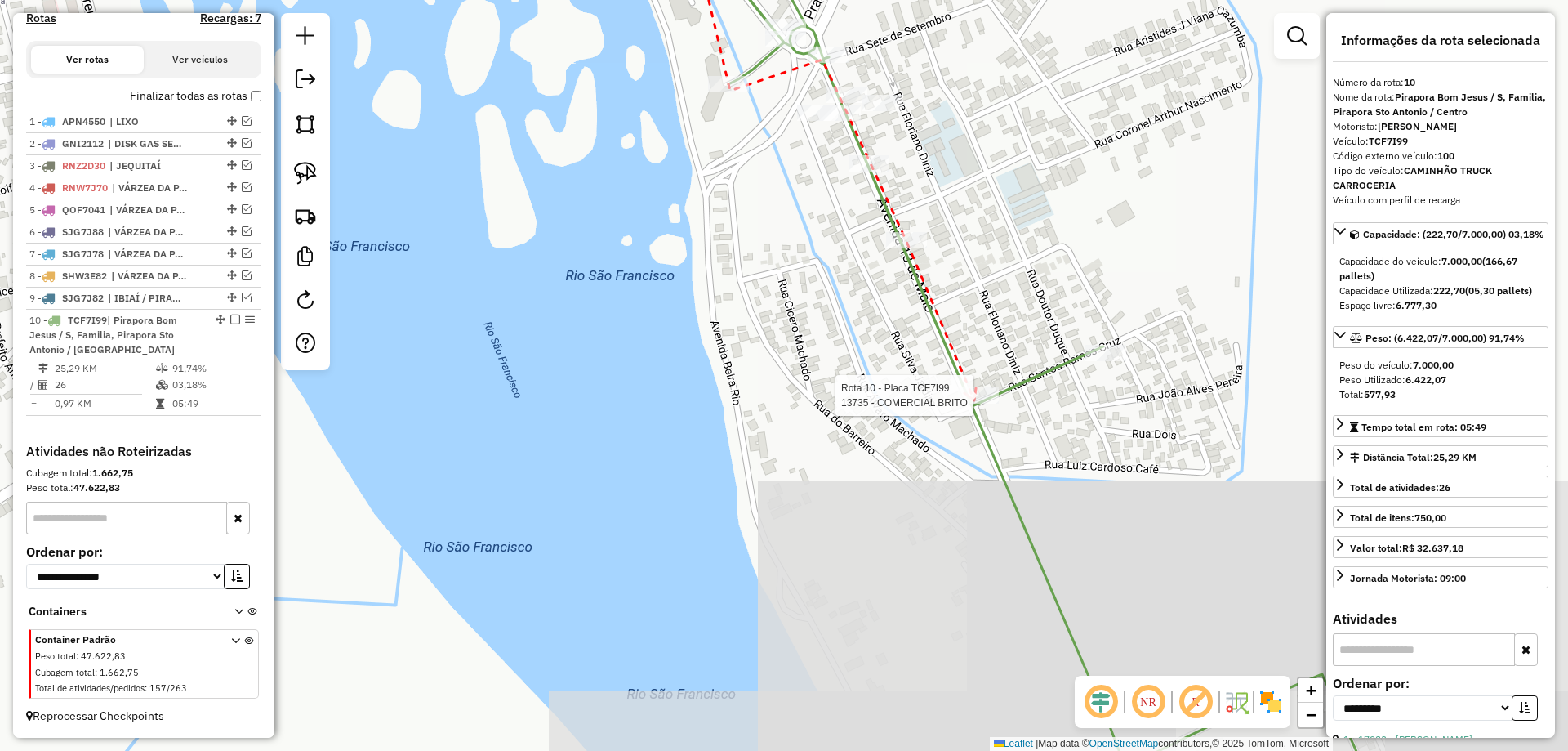
click at [979, 404] on div at bounding box center [978, 395] width 41 height 16
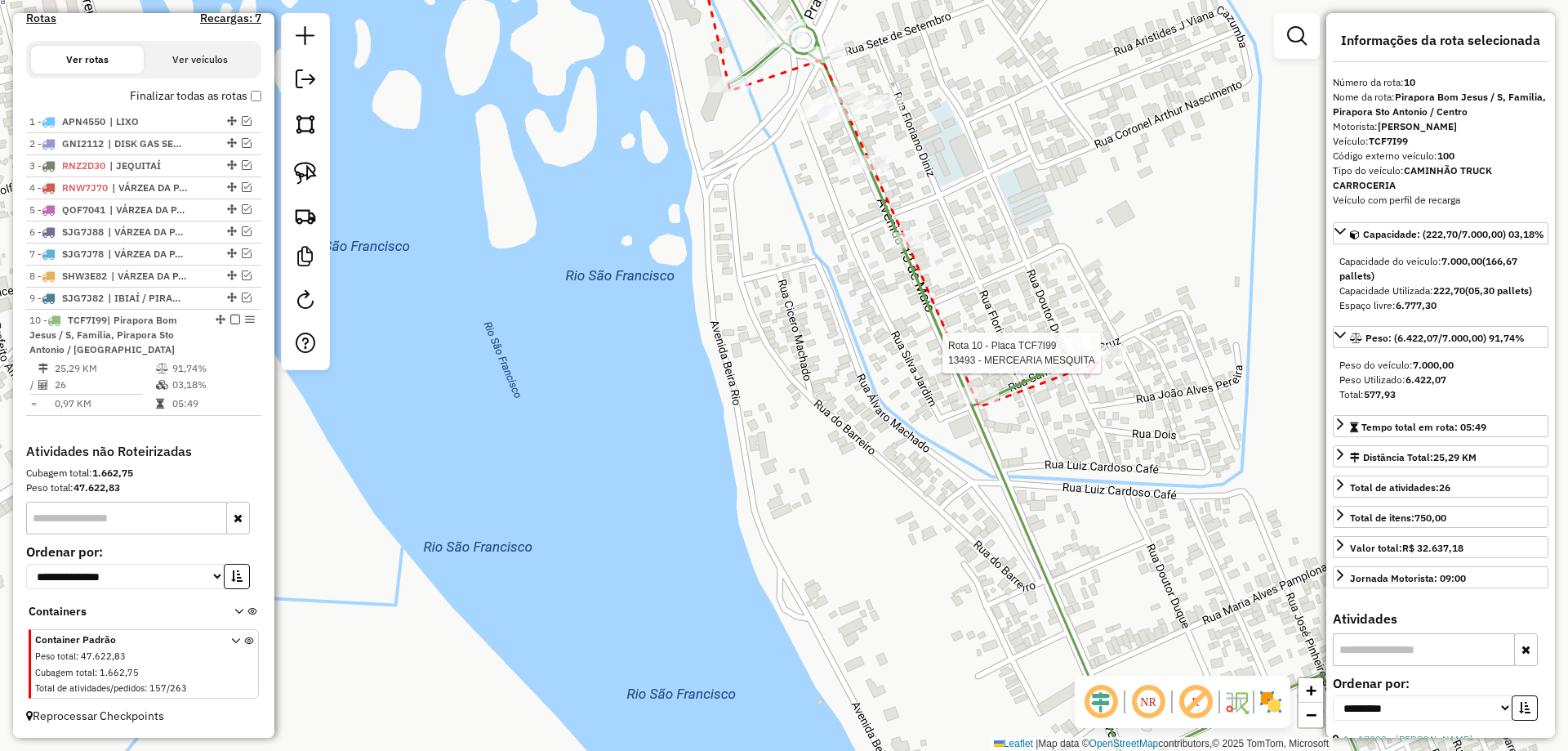
click at [1098, 361] on div at bounding box center [1106, 352] width 41 height 16
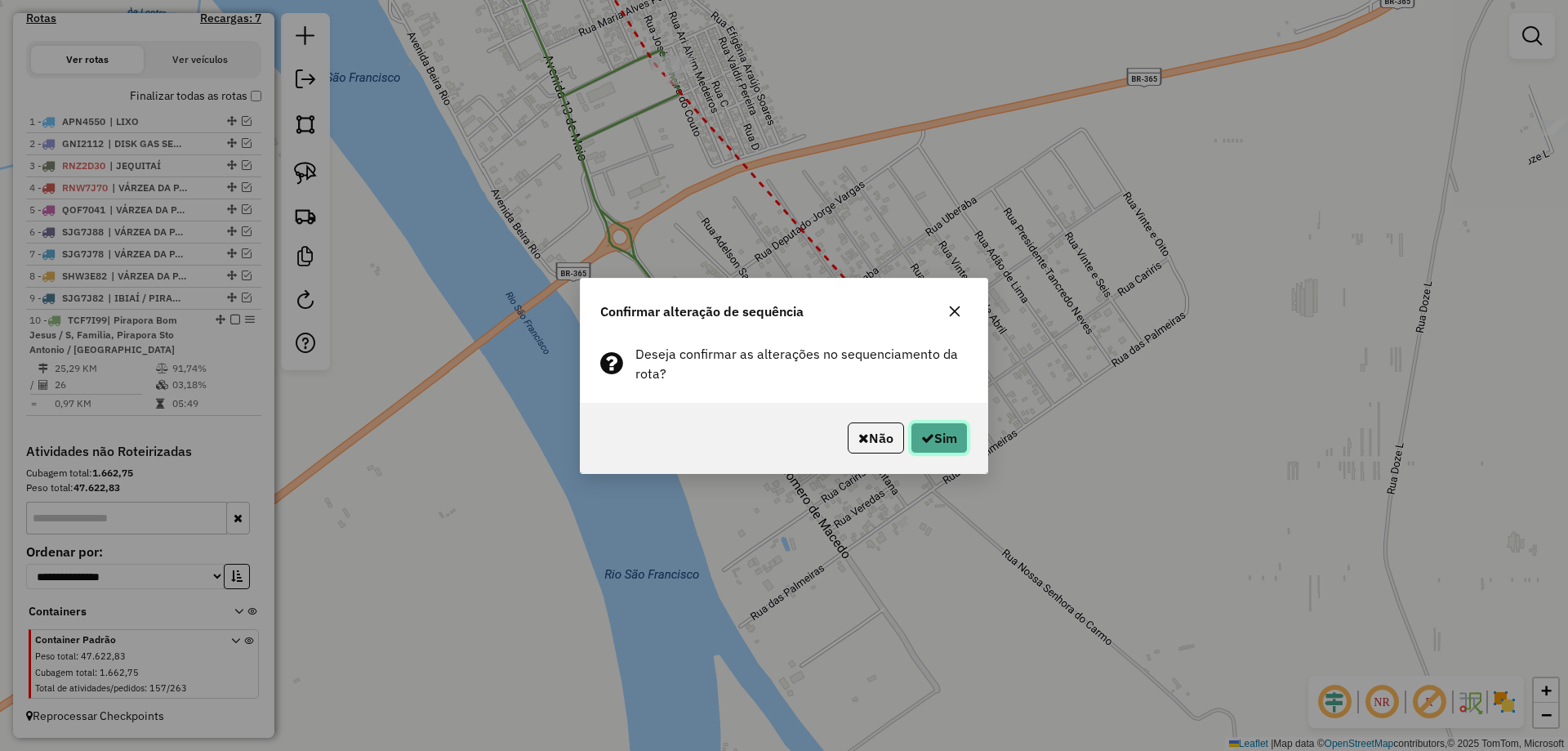
click at [942, 442] on button "Sim" at bounding box center [939, 437] width 58 height 31
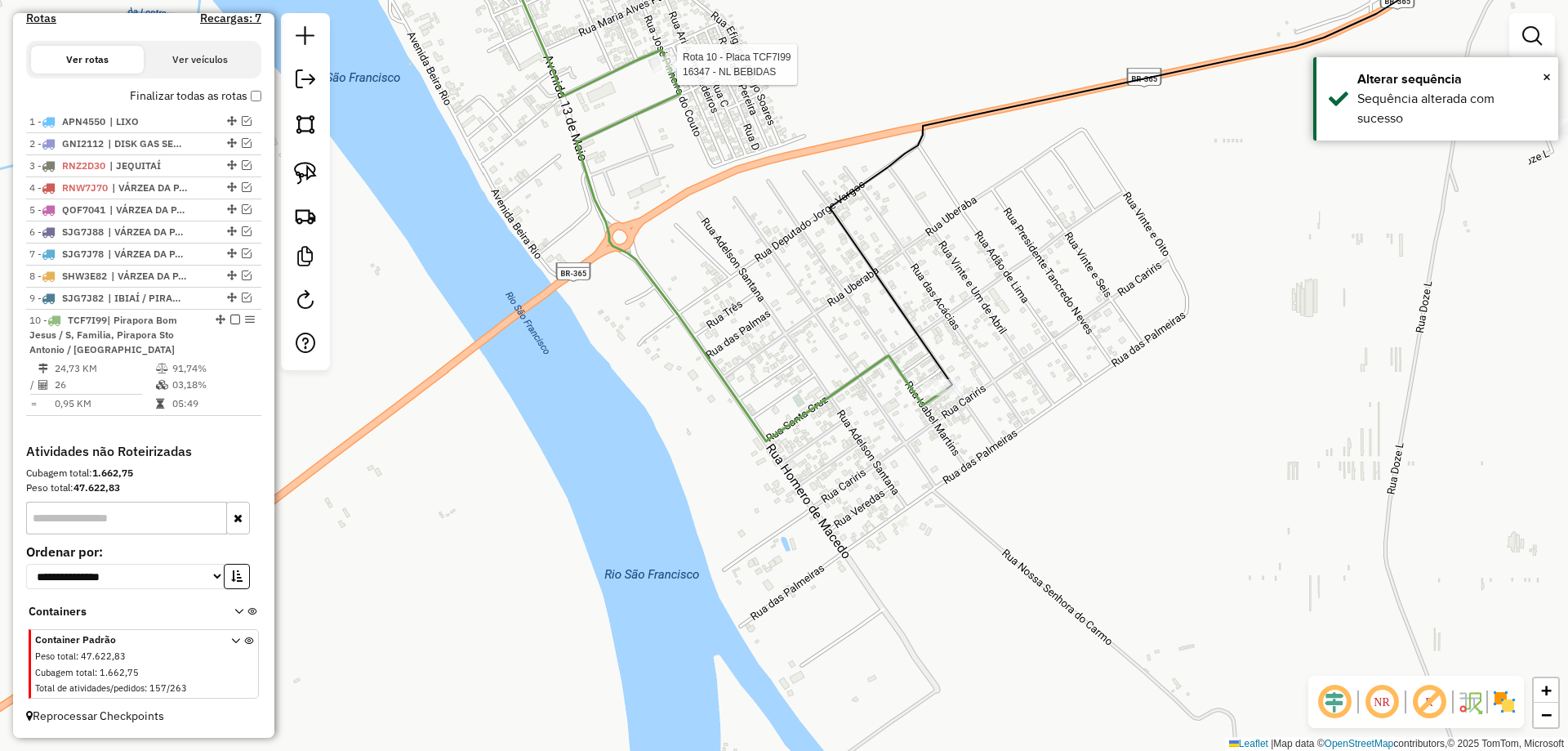
select select "**********"
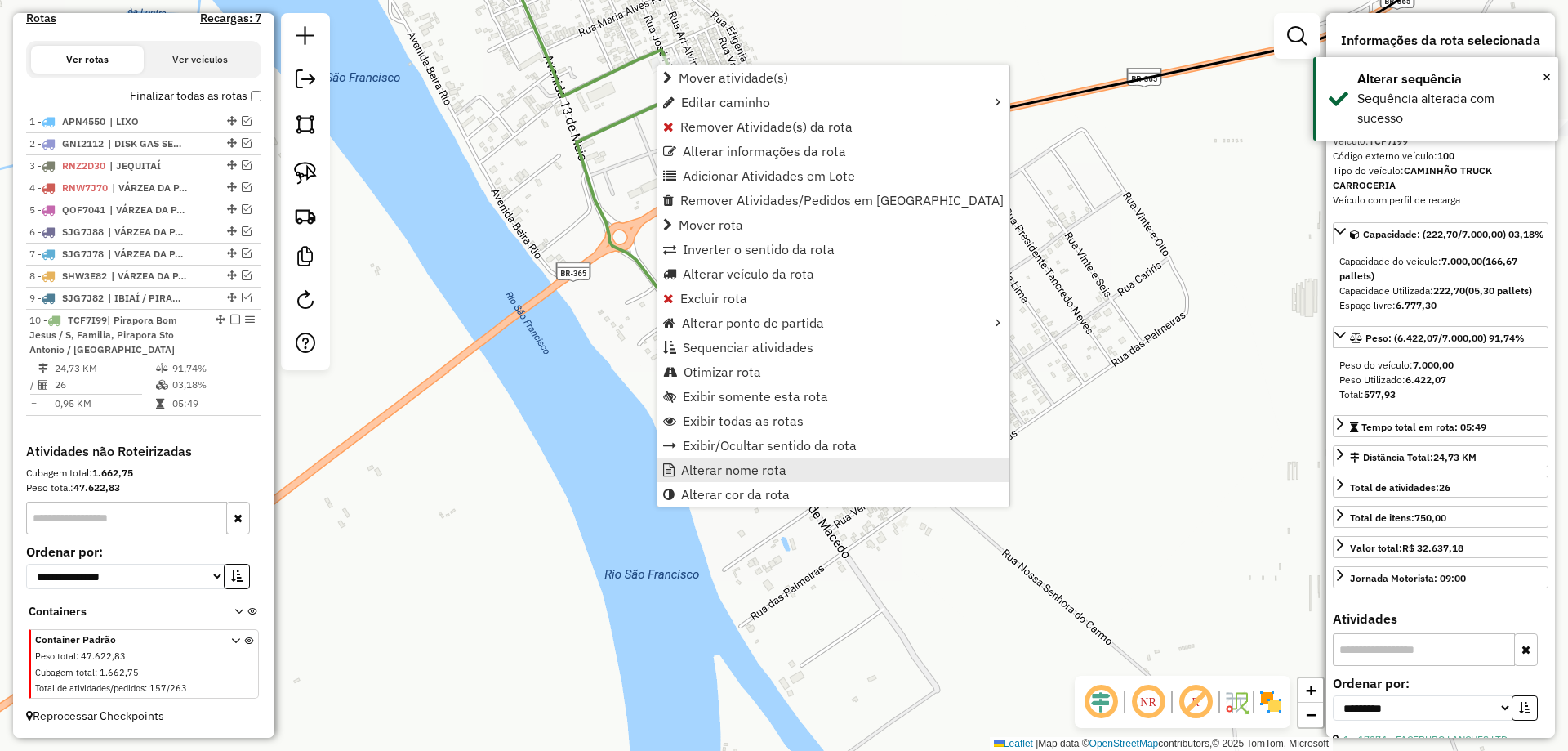
click at [738, 470] on span "Alterar nome rota" at bounding box center [734, 470] width 105 height 13
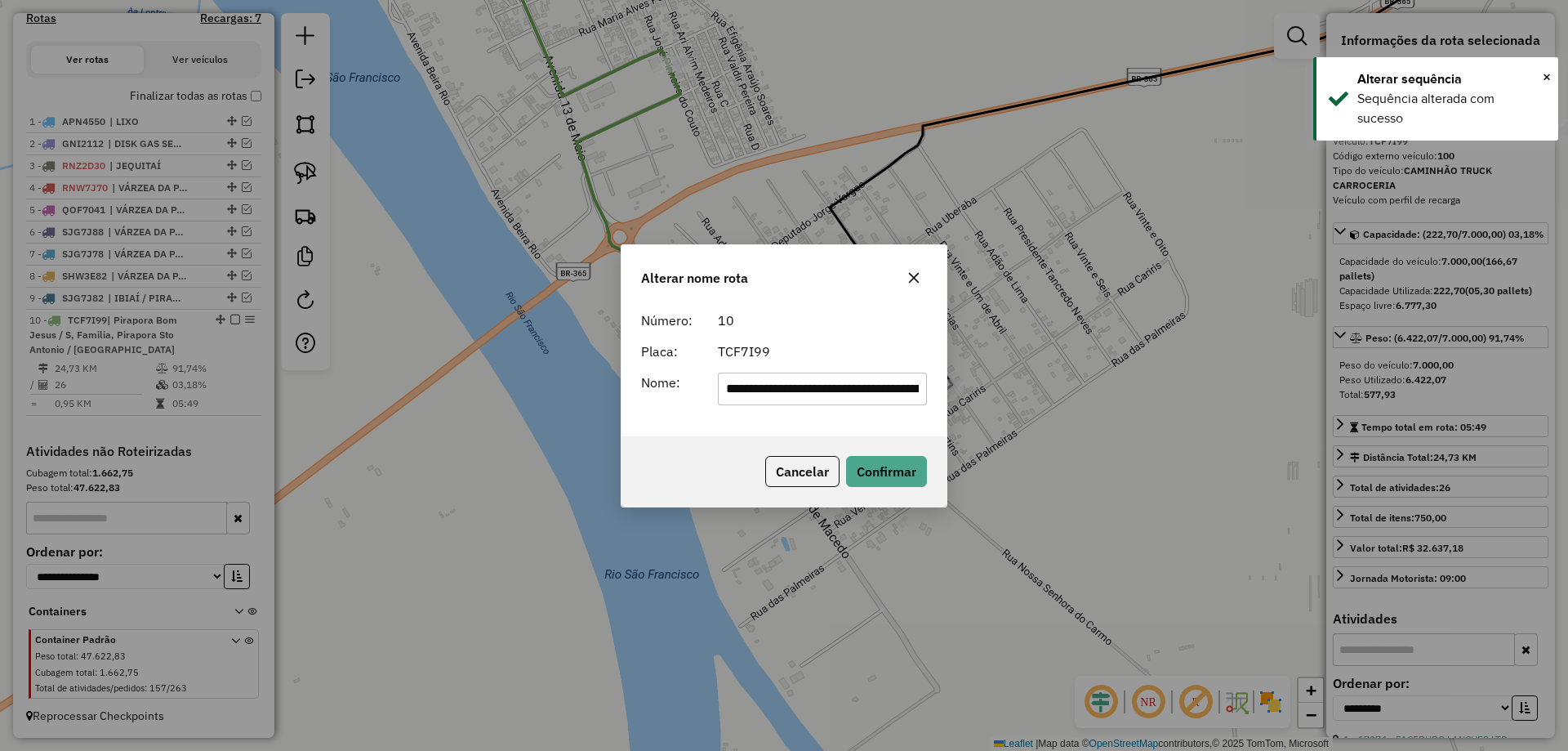
scroll to position [0, 169]
click at [753, 384] on input "**********" at bounding box center [823, 388] width 210 height 33
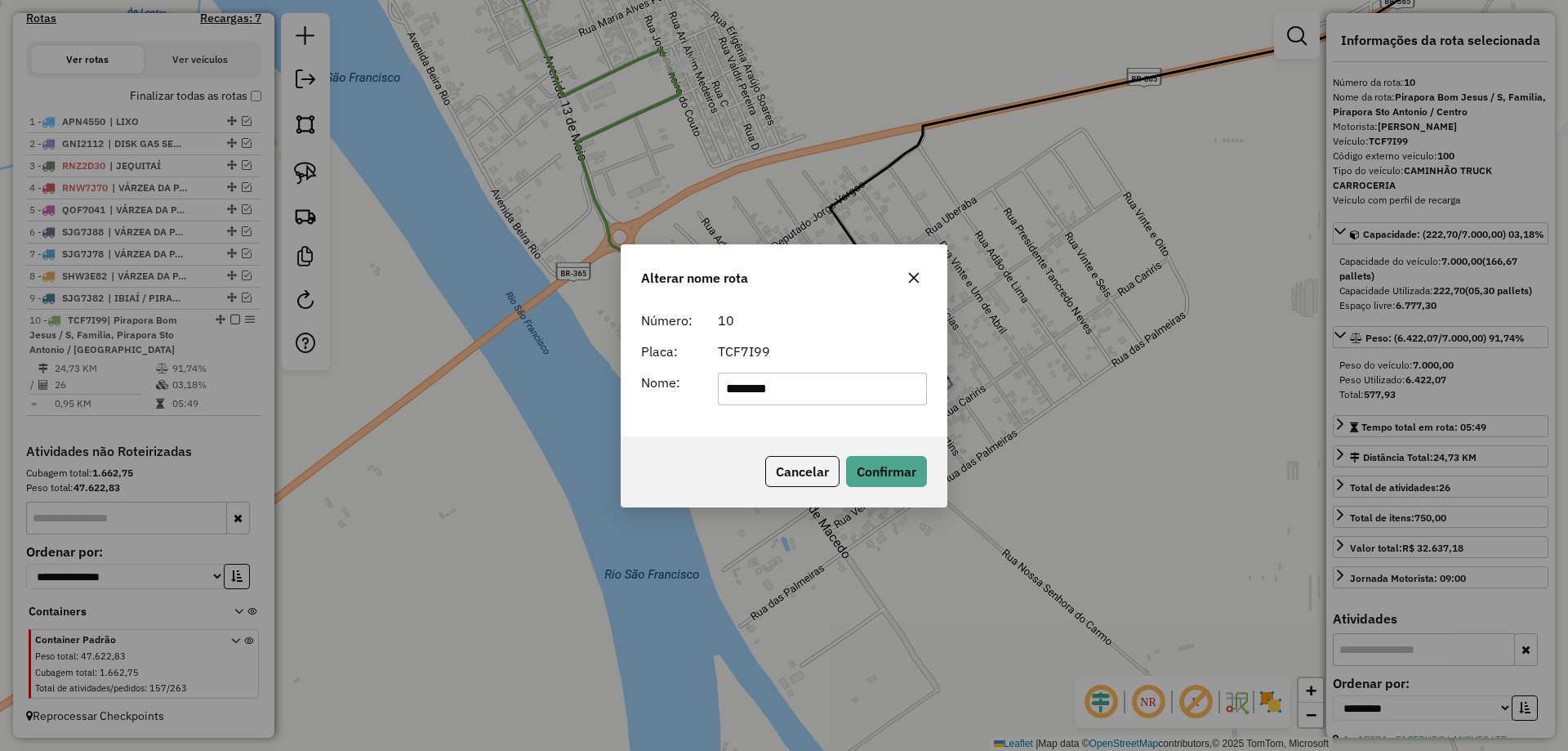
type input "********"
click at [812, 338] on form "Número: 10 Placa: TCF7I99 Nome: ********" at bounding box center [784, 358] width 286 height 95
click at [901, 487] on div "Cancelar Confirmar" at bounding box center [784, 471] width 325 height 70
drag, startPoint x: 898, startPoint y: 471, endPoint x: 894, endPoint y: 480, distance: 9.8
click at [898, 470] on button "Confirmar" at bounding box center [886, 471] width 81 height 31
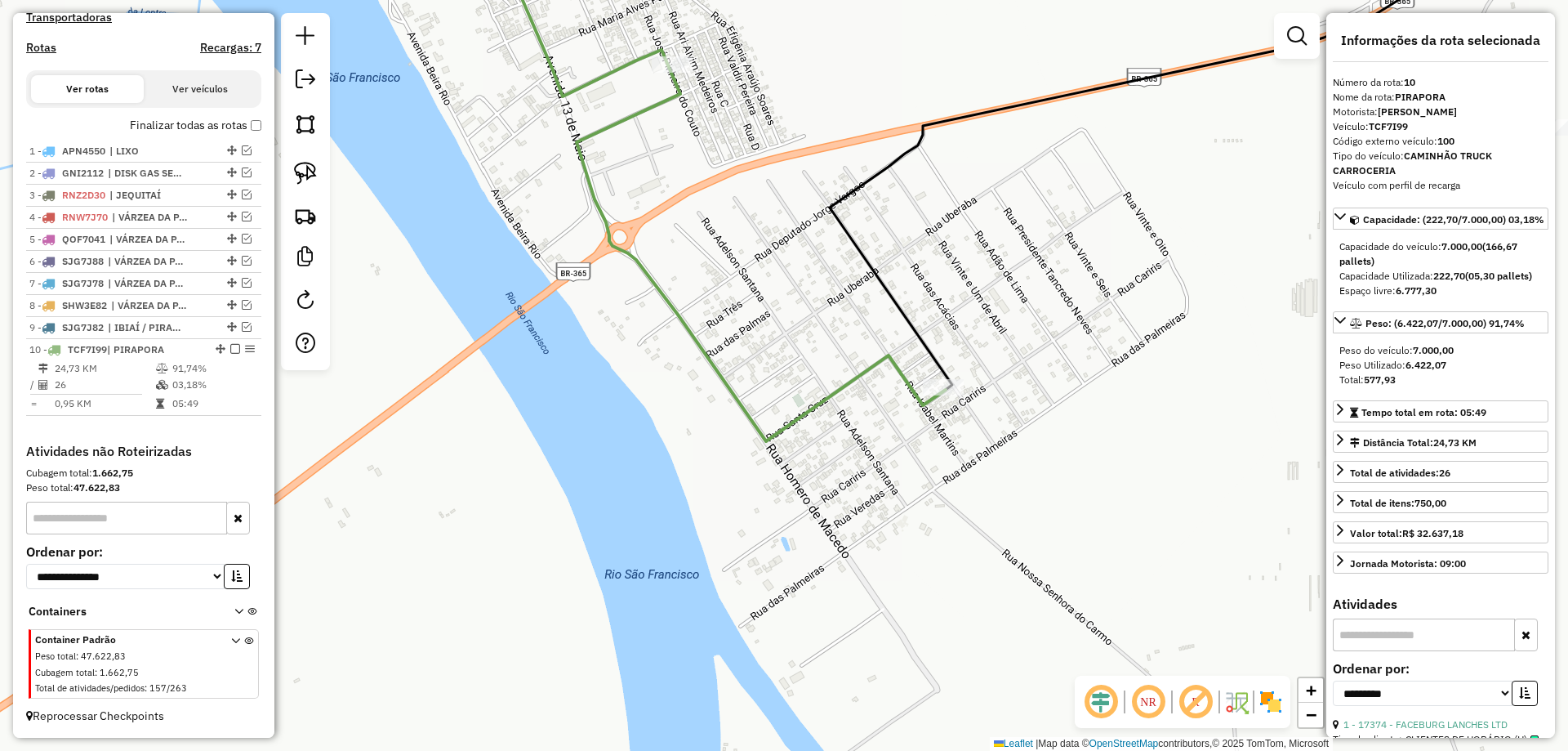
scroll to position [526, 0]
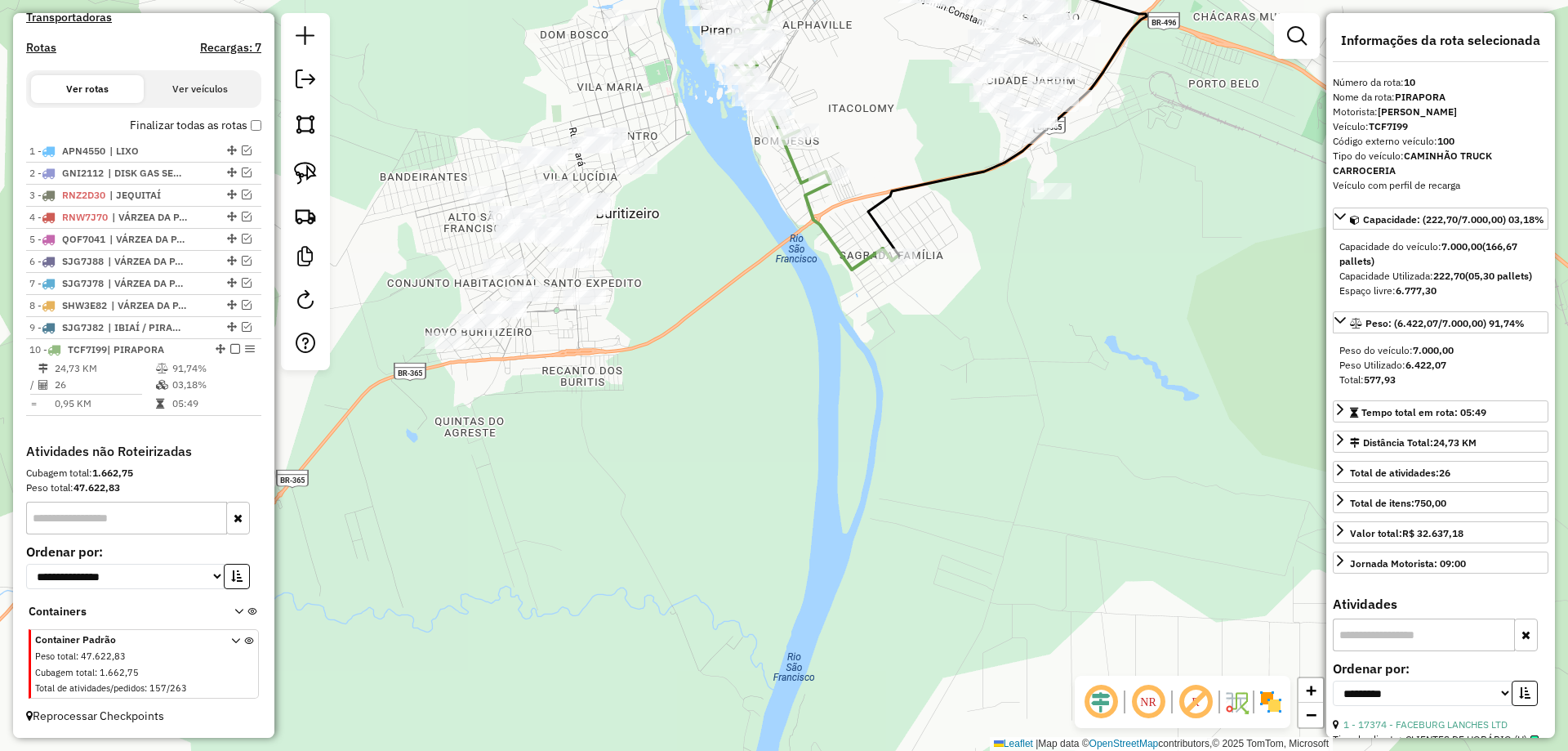
click at [230, 351] on em at bounding box center [235, 349] width 10 height 10
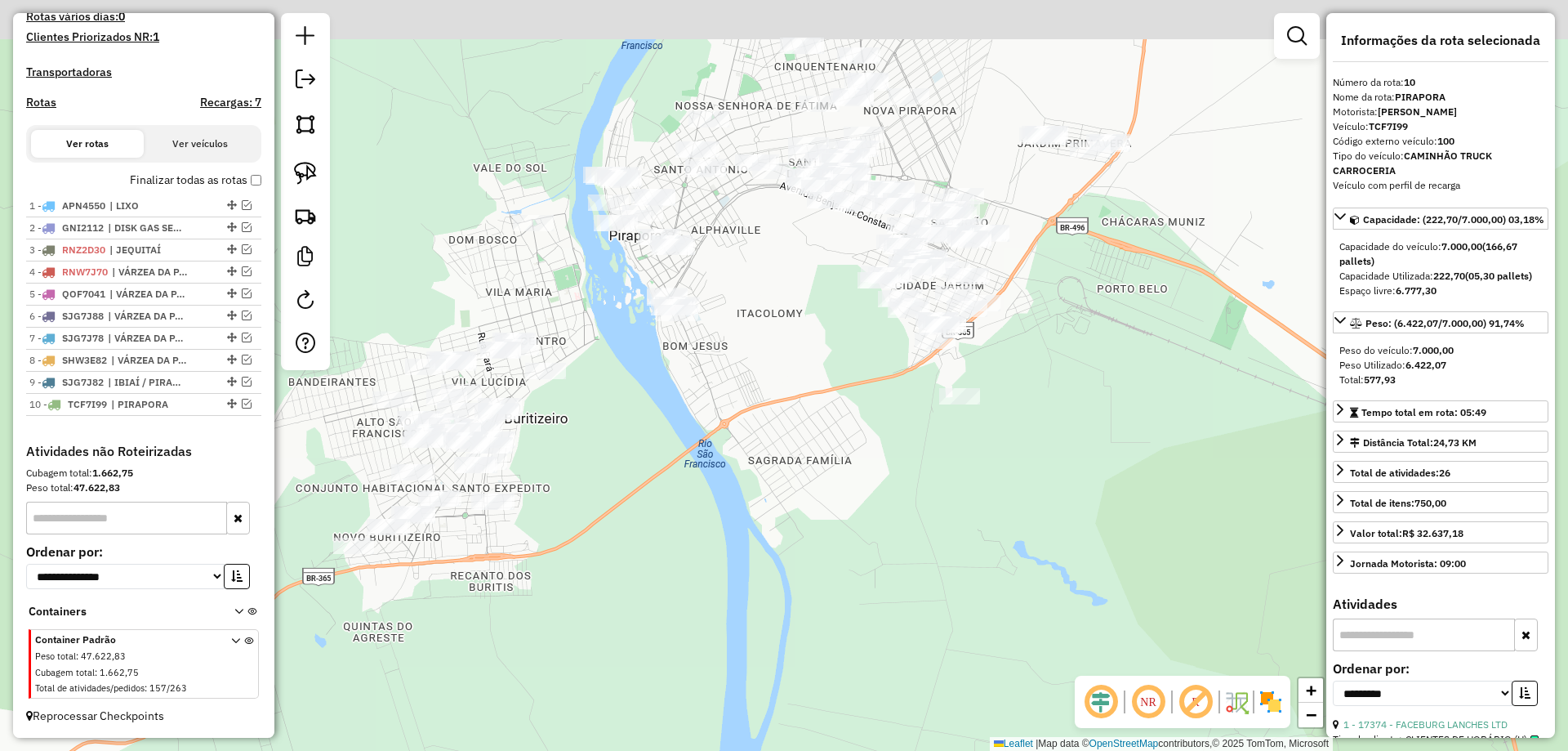
drag, startPoint x: 1010, startPoint y: 246, endPoint x: 895, endPoint y: 509, distance: 287.0
click at [905, 488] on div "Janela de atendimento Grade de atendimento Capacidade Transportadoras Veículos …" at bounding box center [784, 375] width 1568 height 751
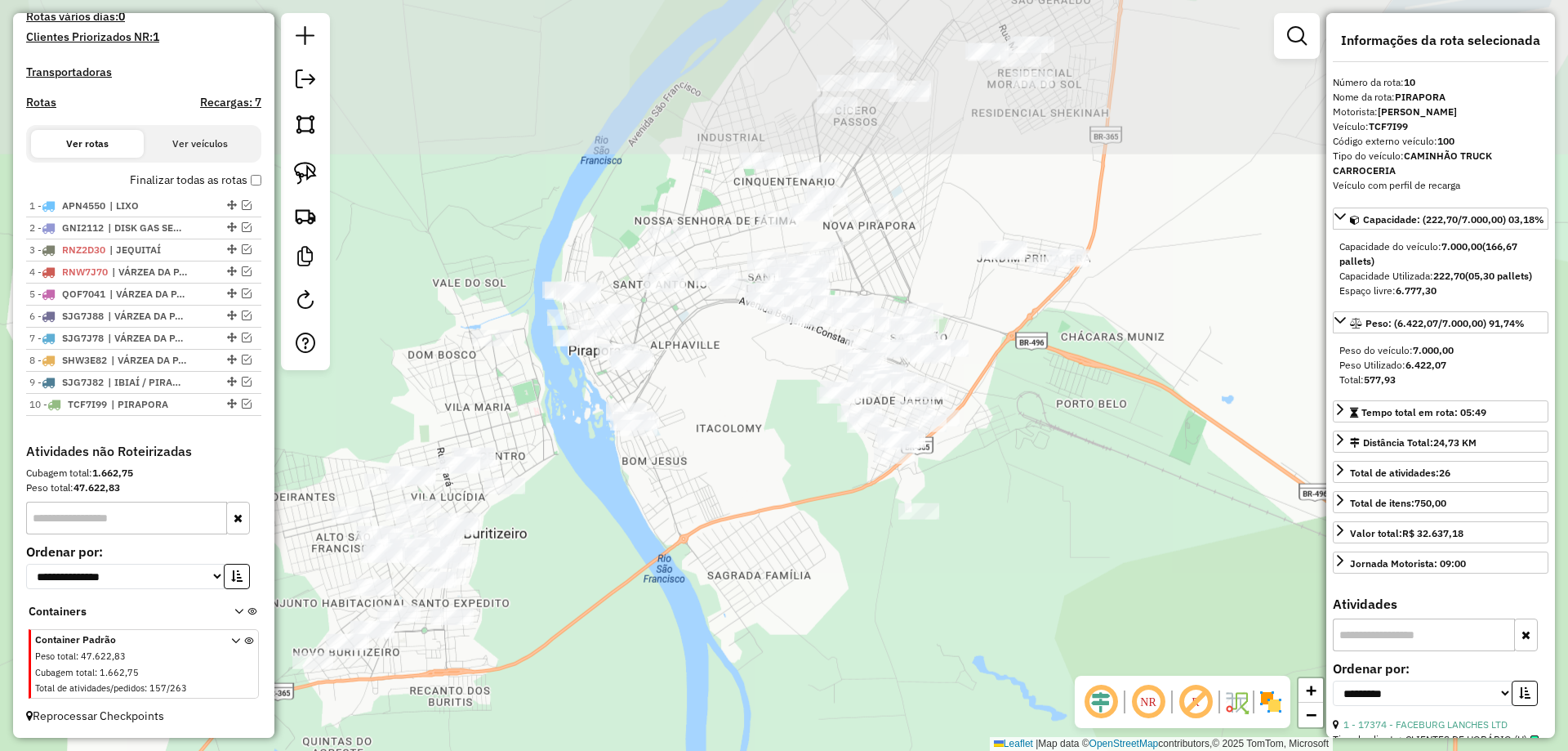
drag, startPoint x: 1113, startPoint y: 225, endPoint x: 981, endPoint y: 415, distance: 231.4
click at [981, 415] on div "Janela de atendimento Grade de atendimento Capacidade Transportadoras Veículos …" at bounding box center [784, 375] width 1568 height 751
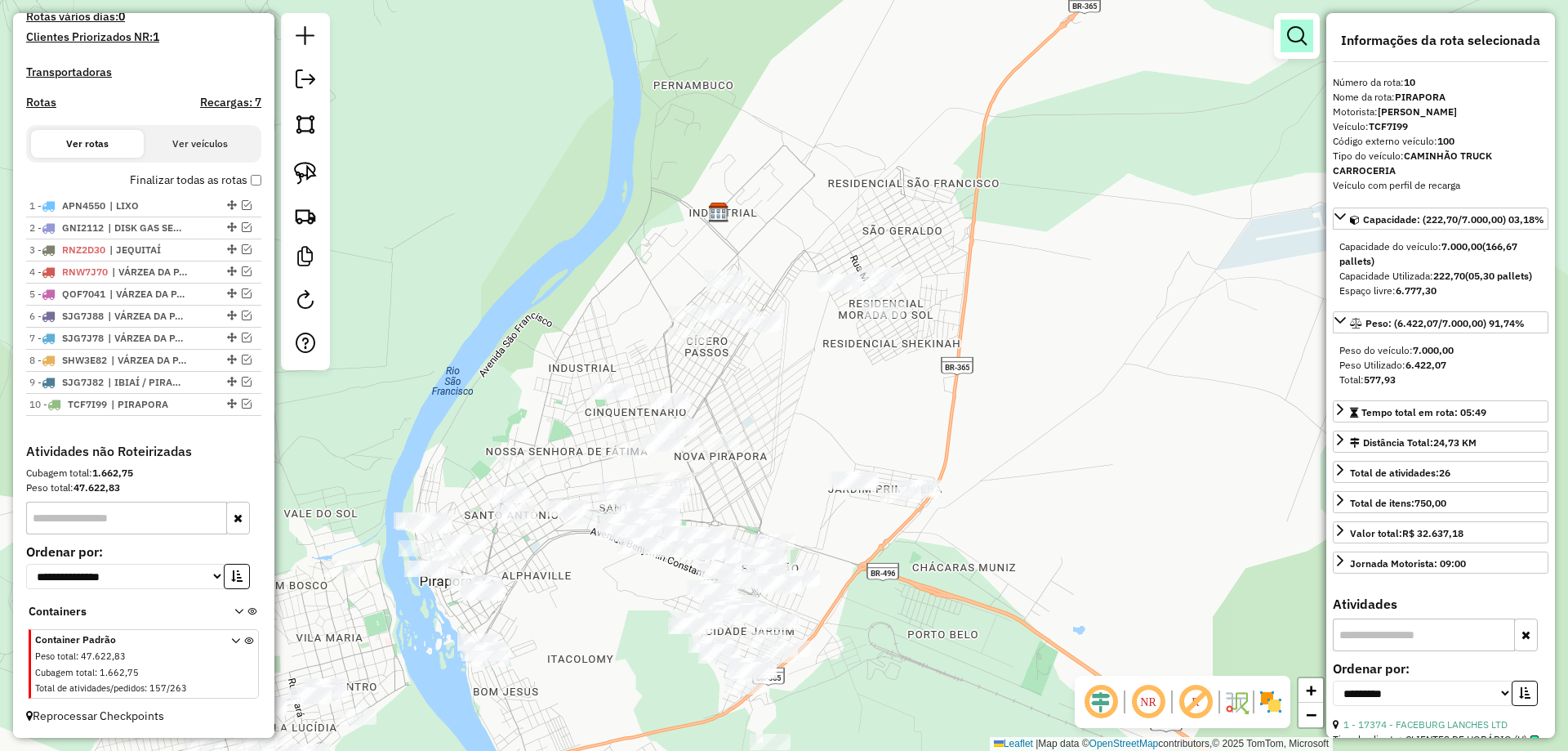
click at [1287, 35] on em at bounding box center [1297, 35] width 19 height 19
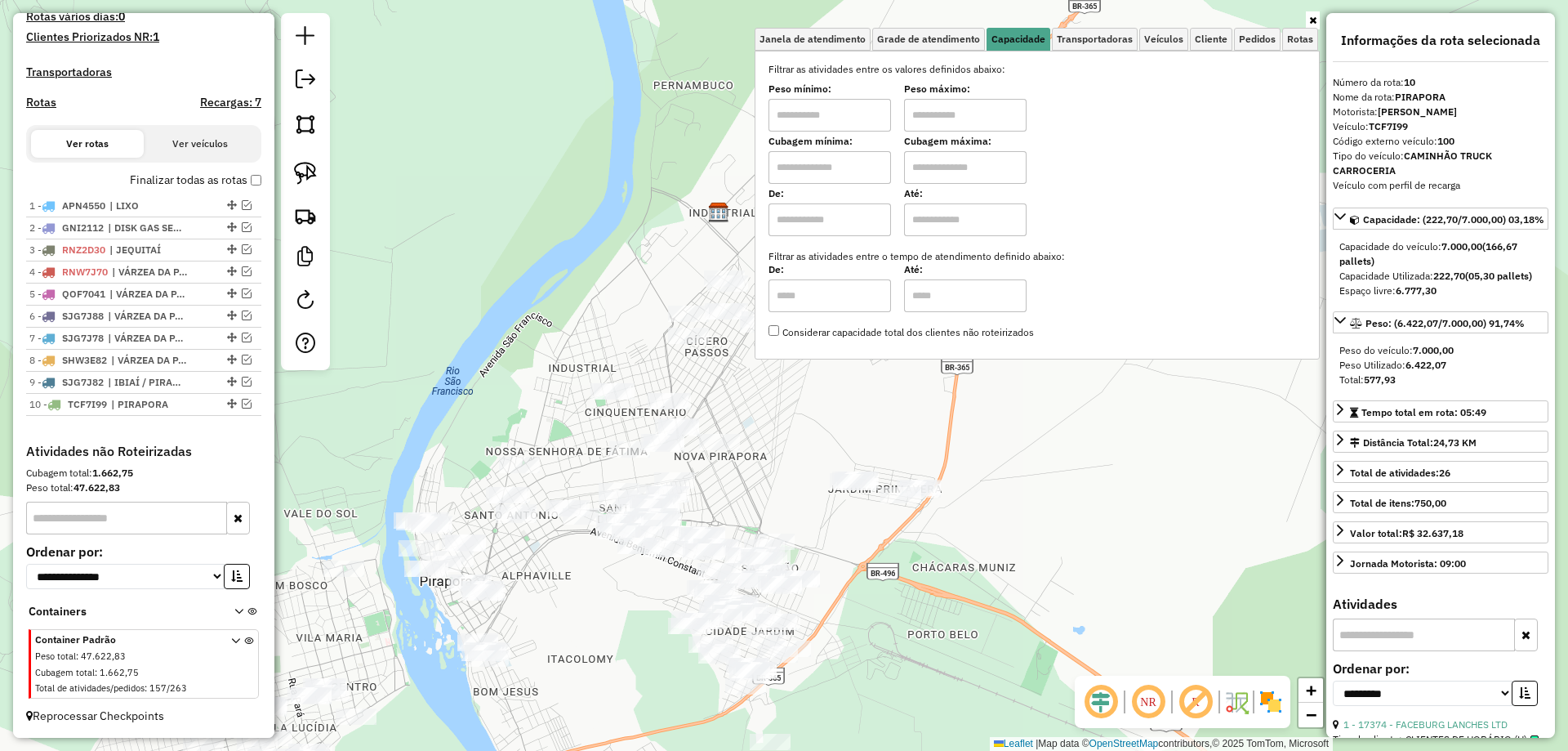
click at [826, 140] on label "Cubagem mínima:" at bounding box center [830, 141] width 123 height 14
click at [830, 127] on input "text" at bounding box center [830, 115] width 123 height 33
type input "****"
type input "******"
click at [553, 315] on div "Limpar filtros Janela de atendimento Grade de atendimento Capacidade Transporta…" at bounding box center [784, 375] width 1568 height 751
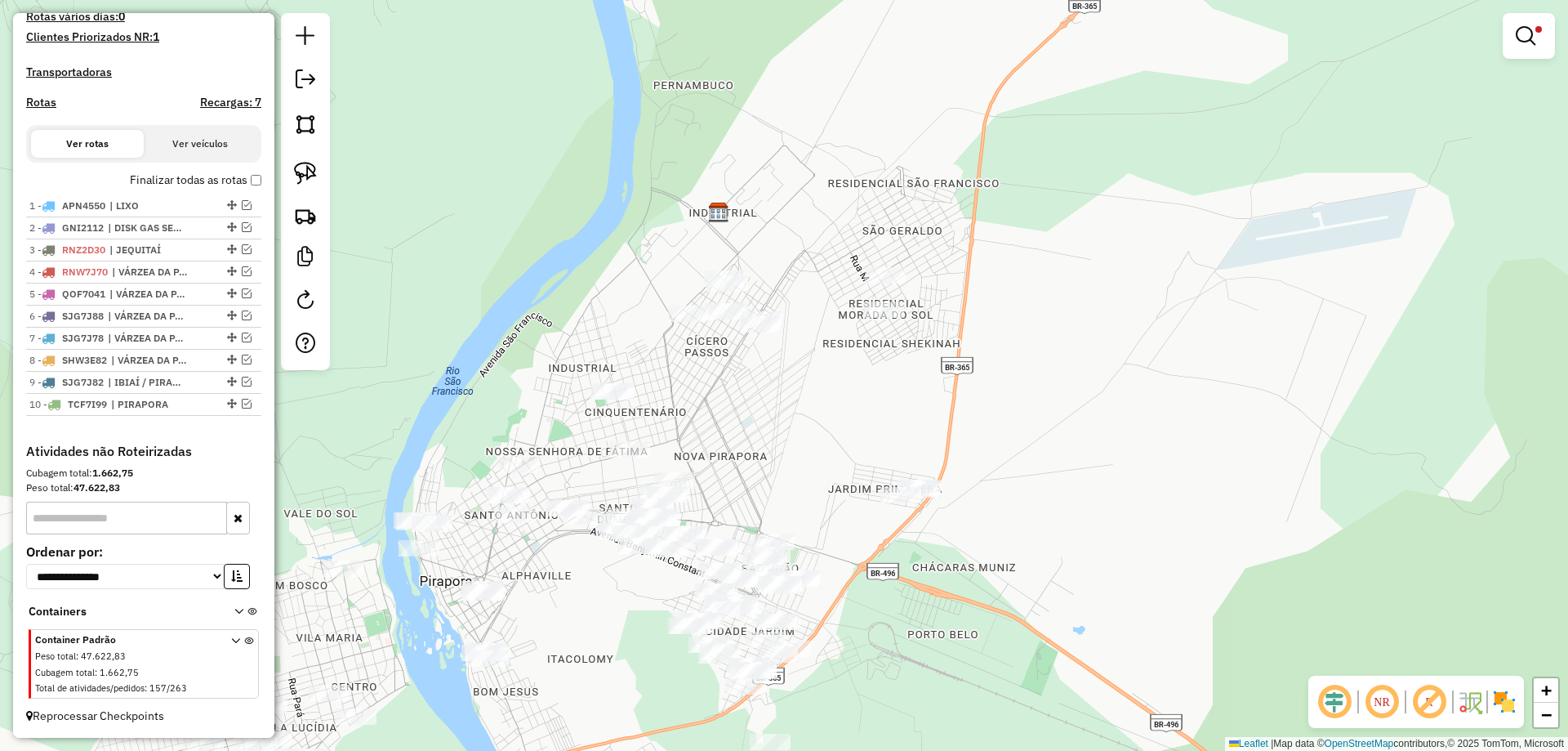
drag, startPoint x: 639, startPoint y: 344, endPoint x: 647, endPoint y: 349, distance: 9.4
click at [641, 345] on div "Limpar filtros Janela de atendimento Grade de atendimento Capacidade Transporta…" at bounding box center [784, 375] width 1568 height 751
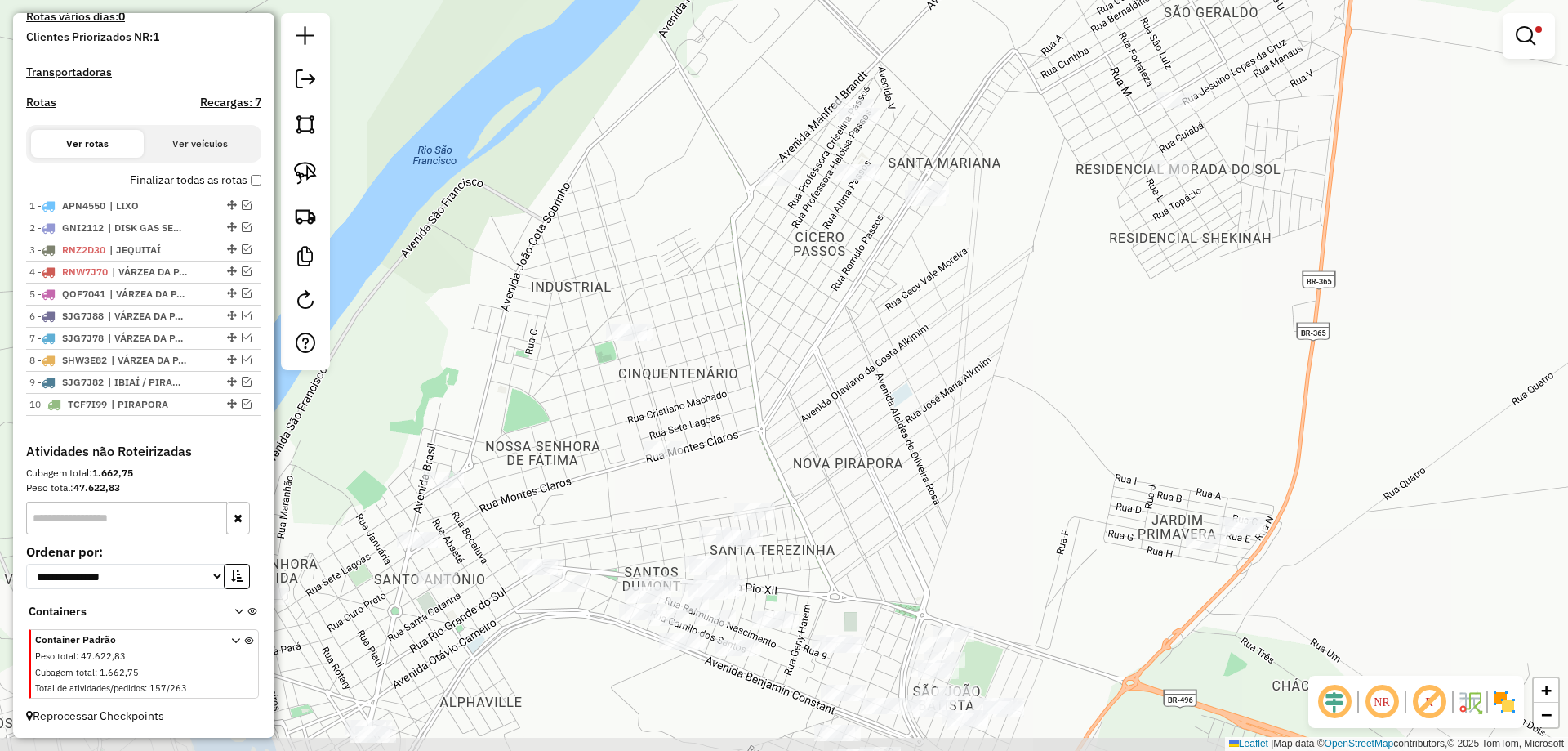
drag, startPoint x: 688, startPoint y: 326, endPoint x: 628, endPoint y: 219, distance: 122.7
click at [628, 219] on div "Limpar filtros Janela de atendimento Grade de atendimento Capacidade Transporta…" at bounding box center [784, 375] width 1568 height 751
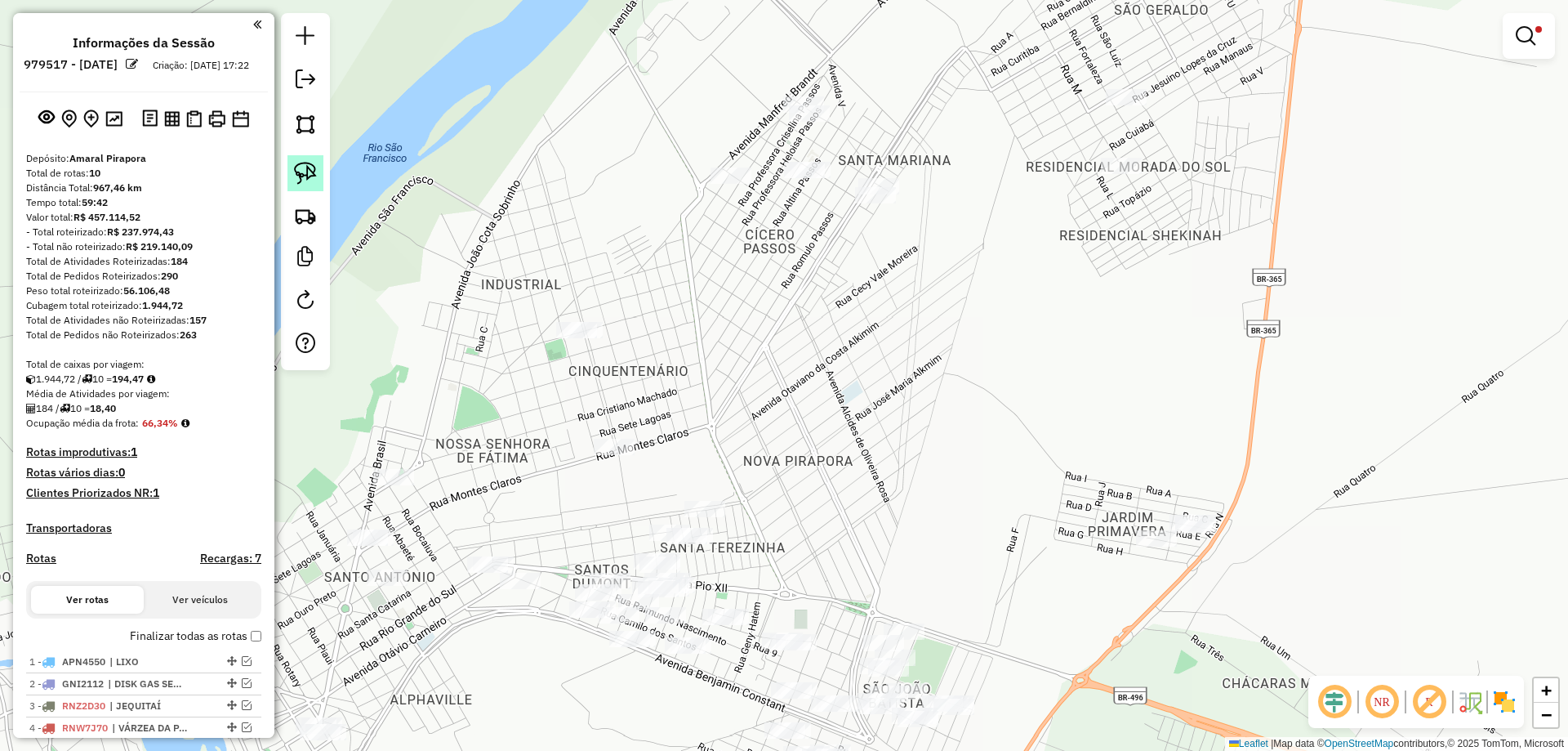
scroll to position [471, 0]
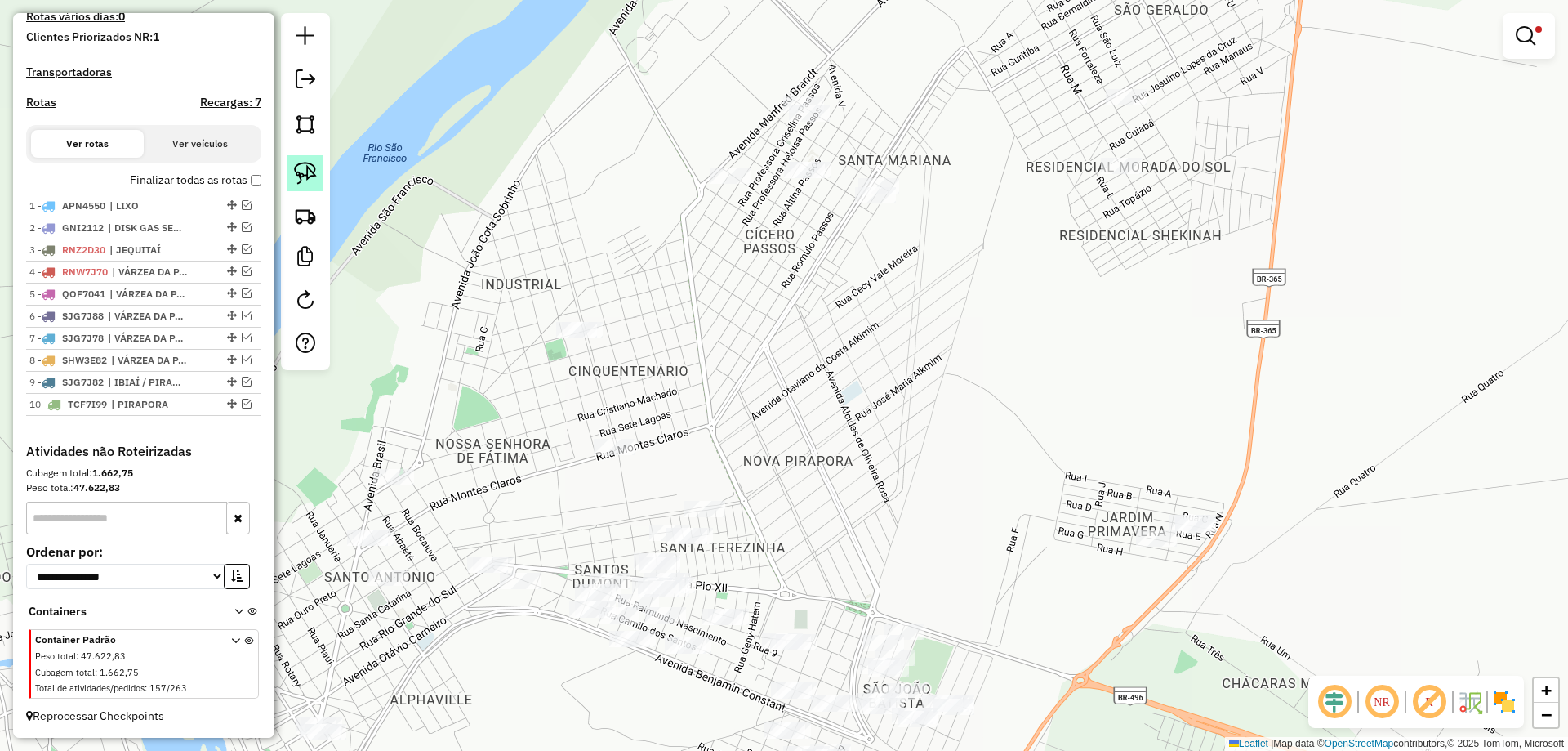
click at [320, 177] on link at bounding box center [305, 173] width 35 height 35
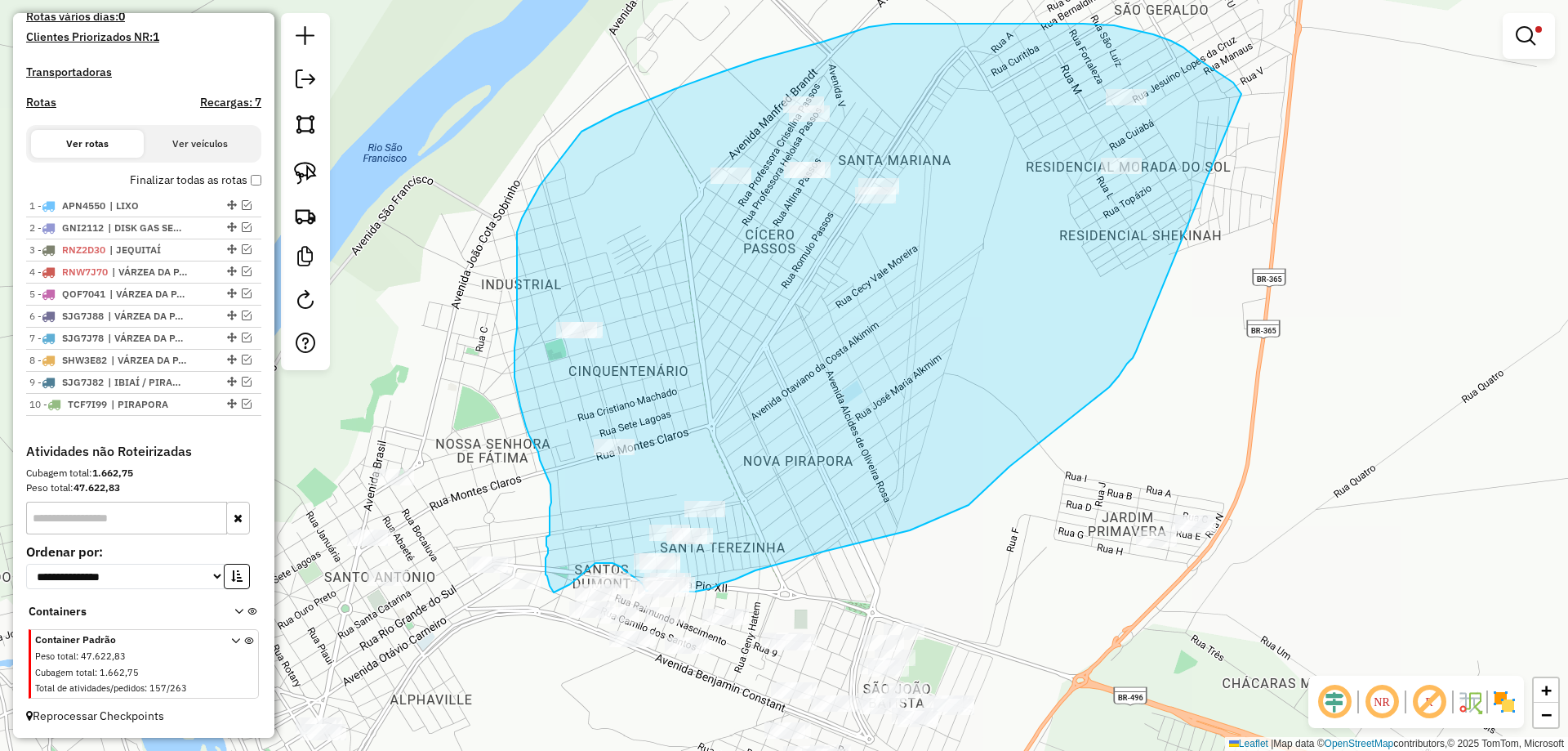
drag, startPoint x: 1241, startPoint y: 91, endPoint x: 1136, endPoint y: 349, distance: 278.5
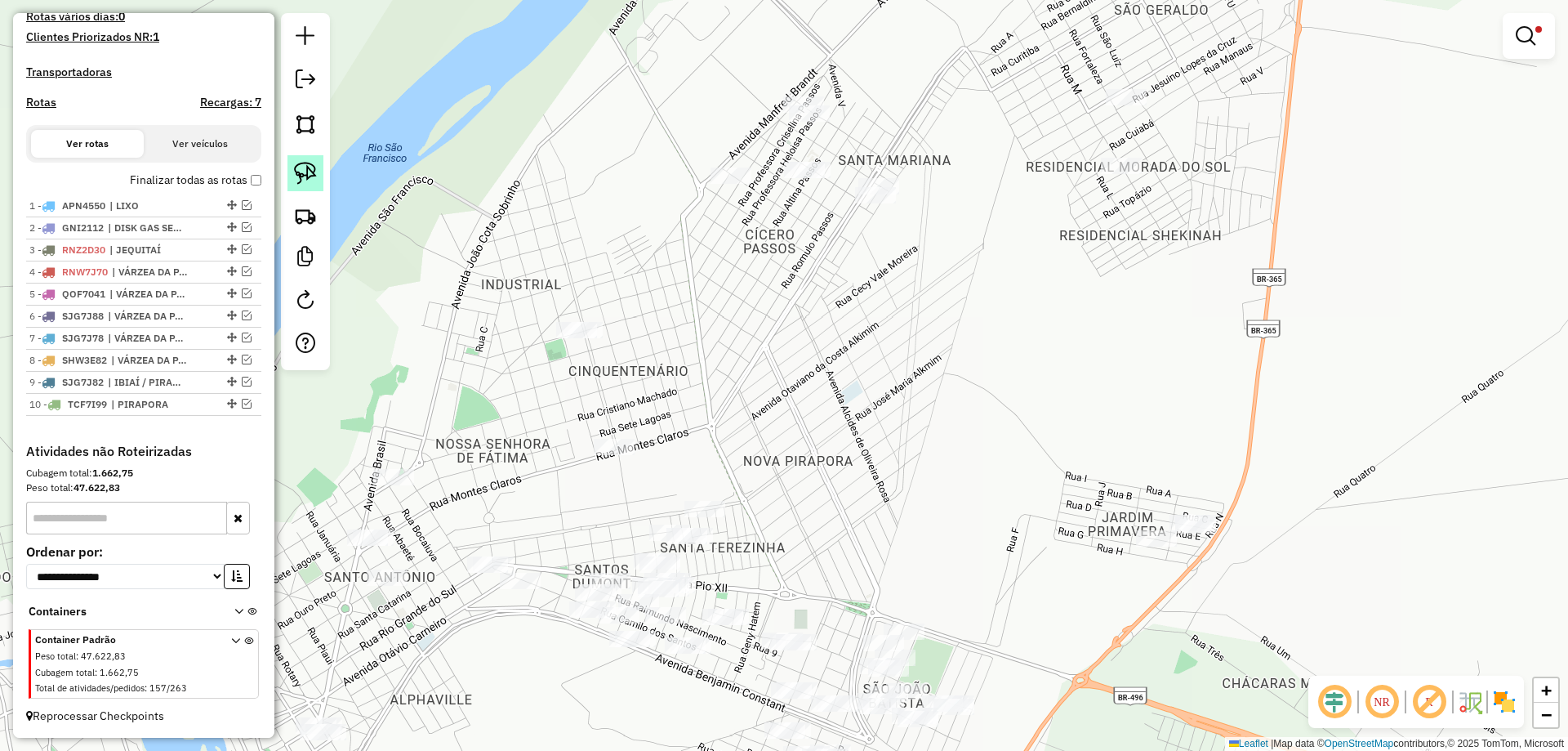
click at [293, 164] on link at bounding box center [305, 173] width 35 height 35
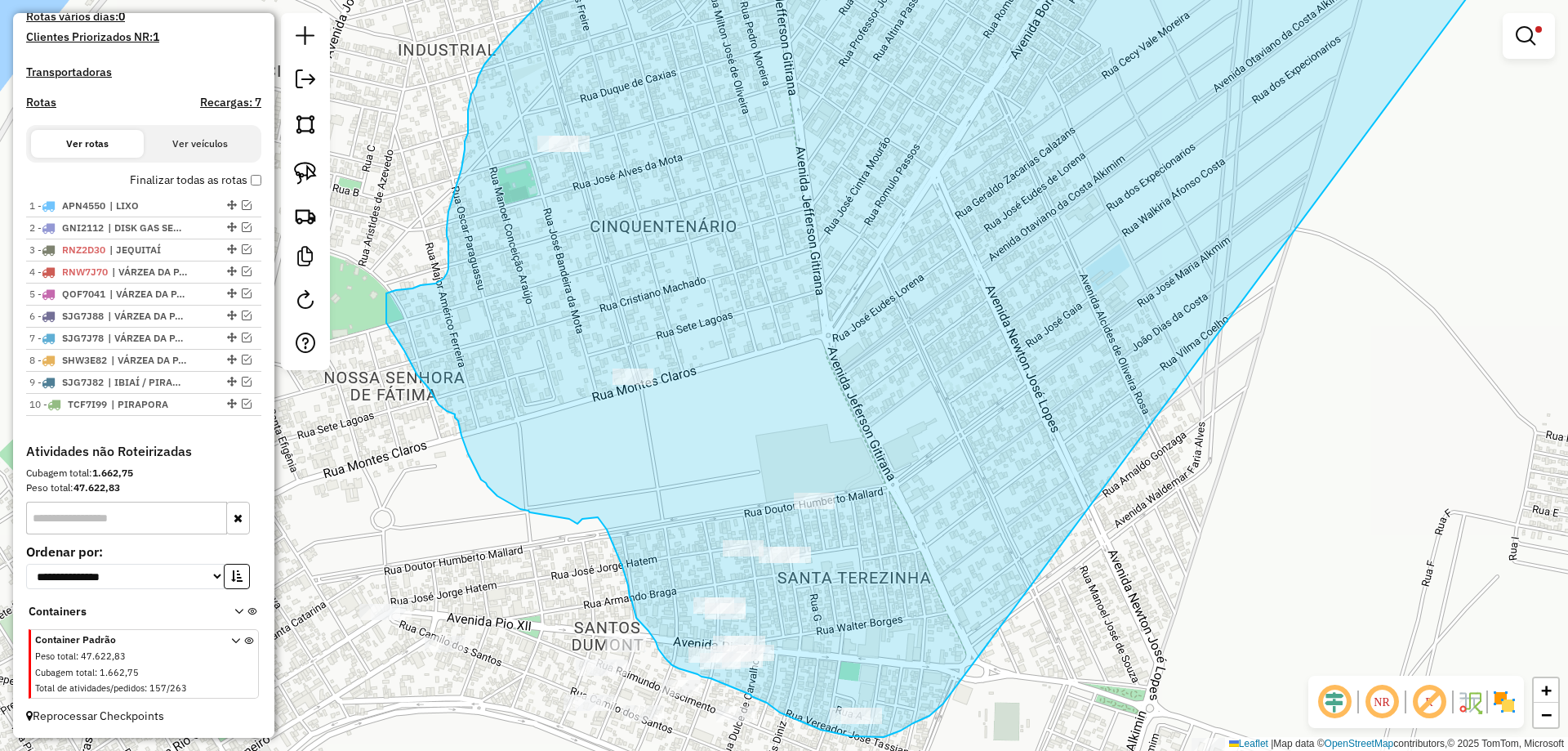
drag, startPoint x: 1120, startPoint y: 51, endPoint x: 1125, endPoint y: 460, distance: 409.0
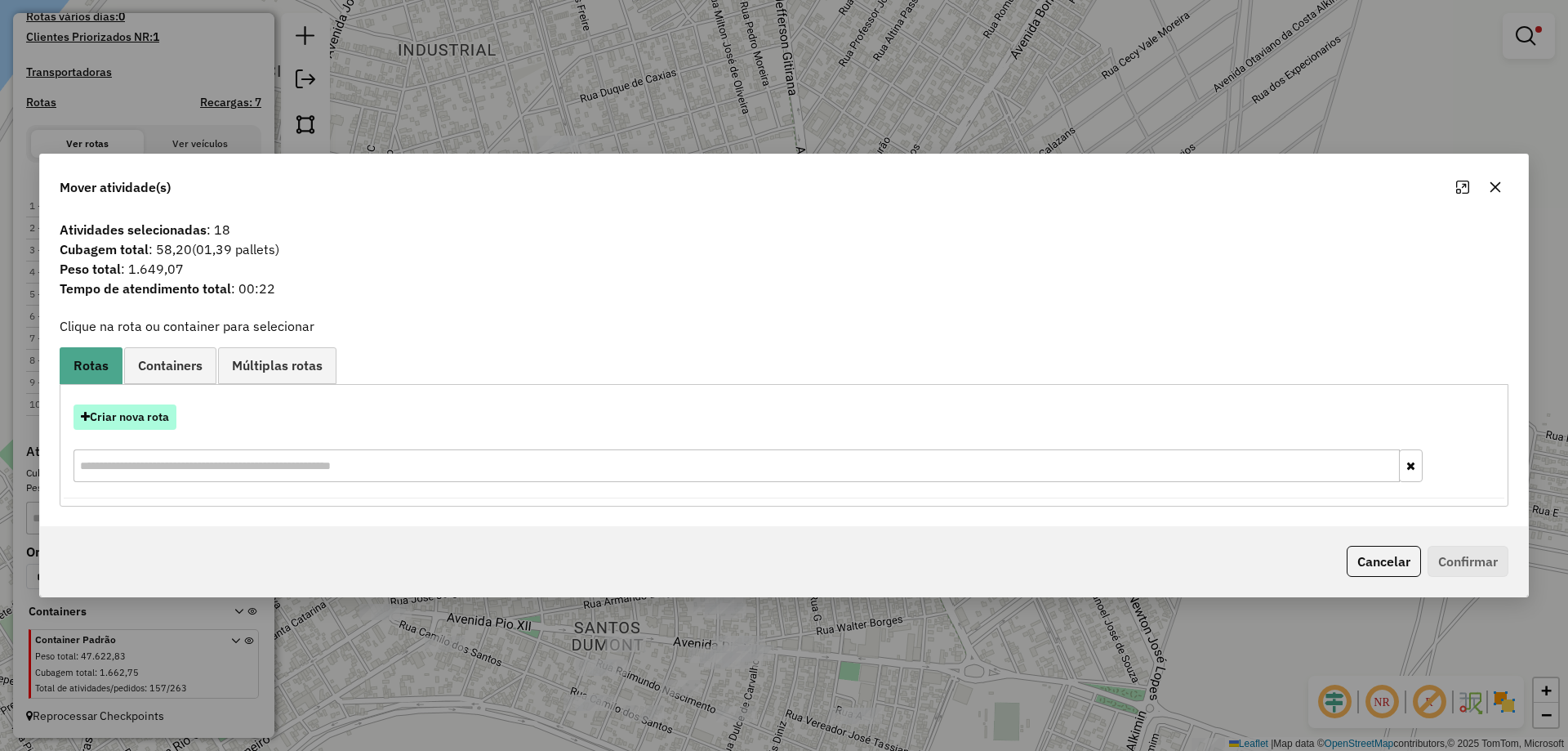
click at [146, 424] on button "Criar nova rota" at bounding box center [125, 417] width 103 height 25
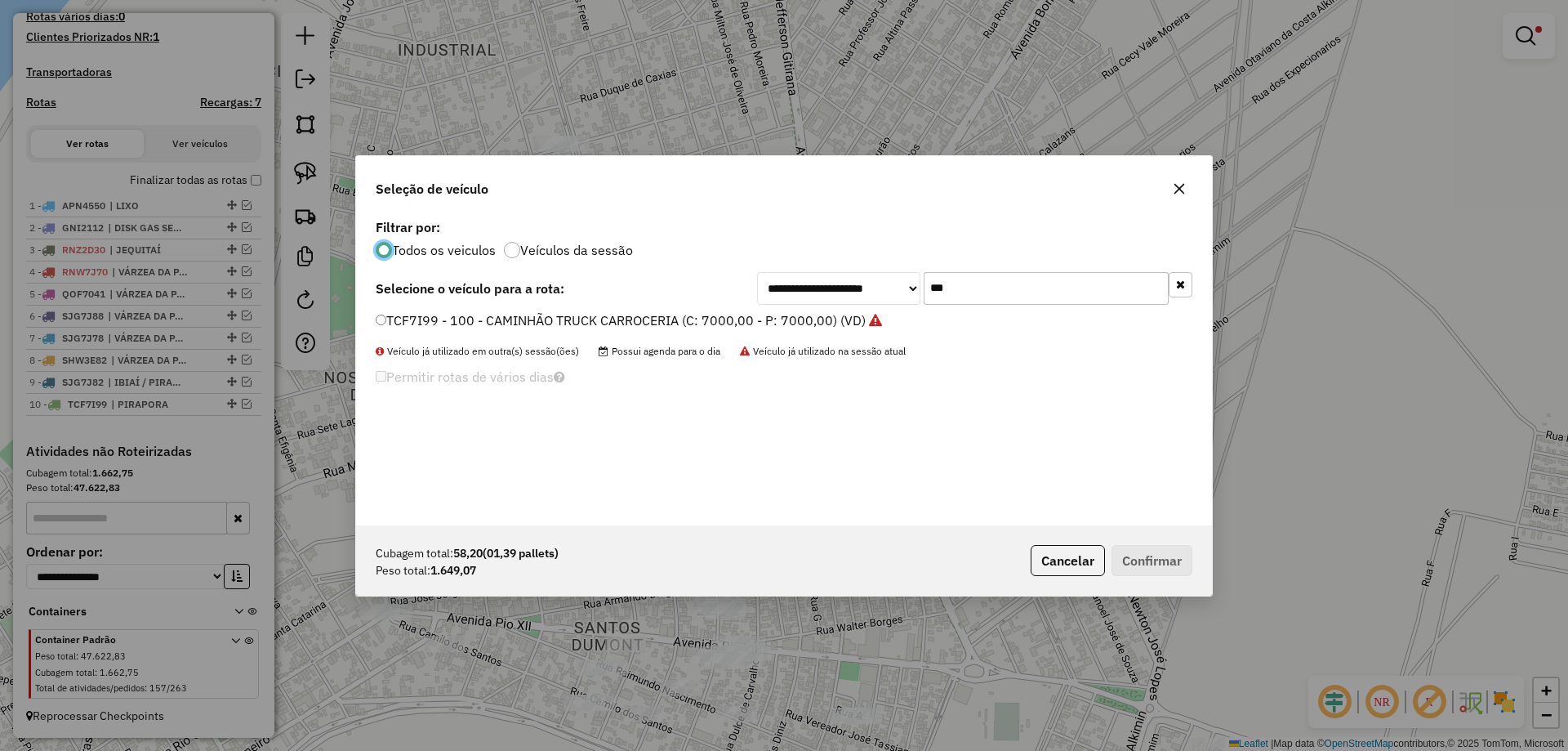
scroll to position [9, 5]
click at [956, 293] on input "***" at bounding box center [1045, 289] width 245 height 33
type input "***"
click at [501, 326] on label "PVG8134 - TRICICLO (C: 120,00 - P: 2500,00) (VD)" at bounding box center [534, 320] width 316 height 19
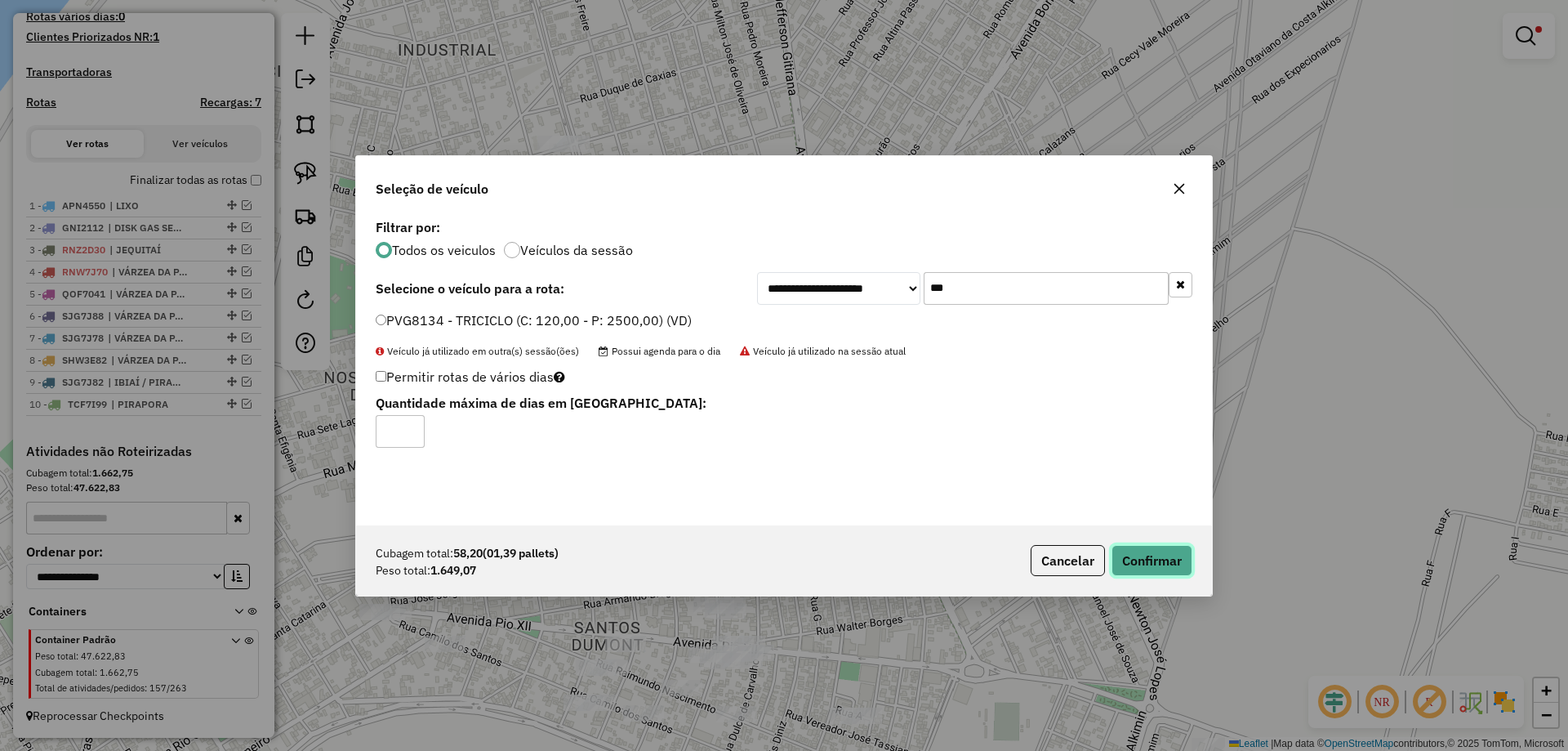
click at [1158, 558] on button "Confirmar" at bounding box center [1152, 560] width 81 height 31
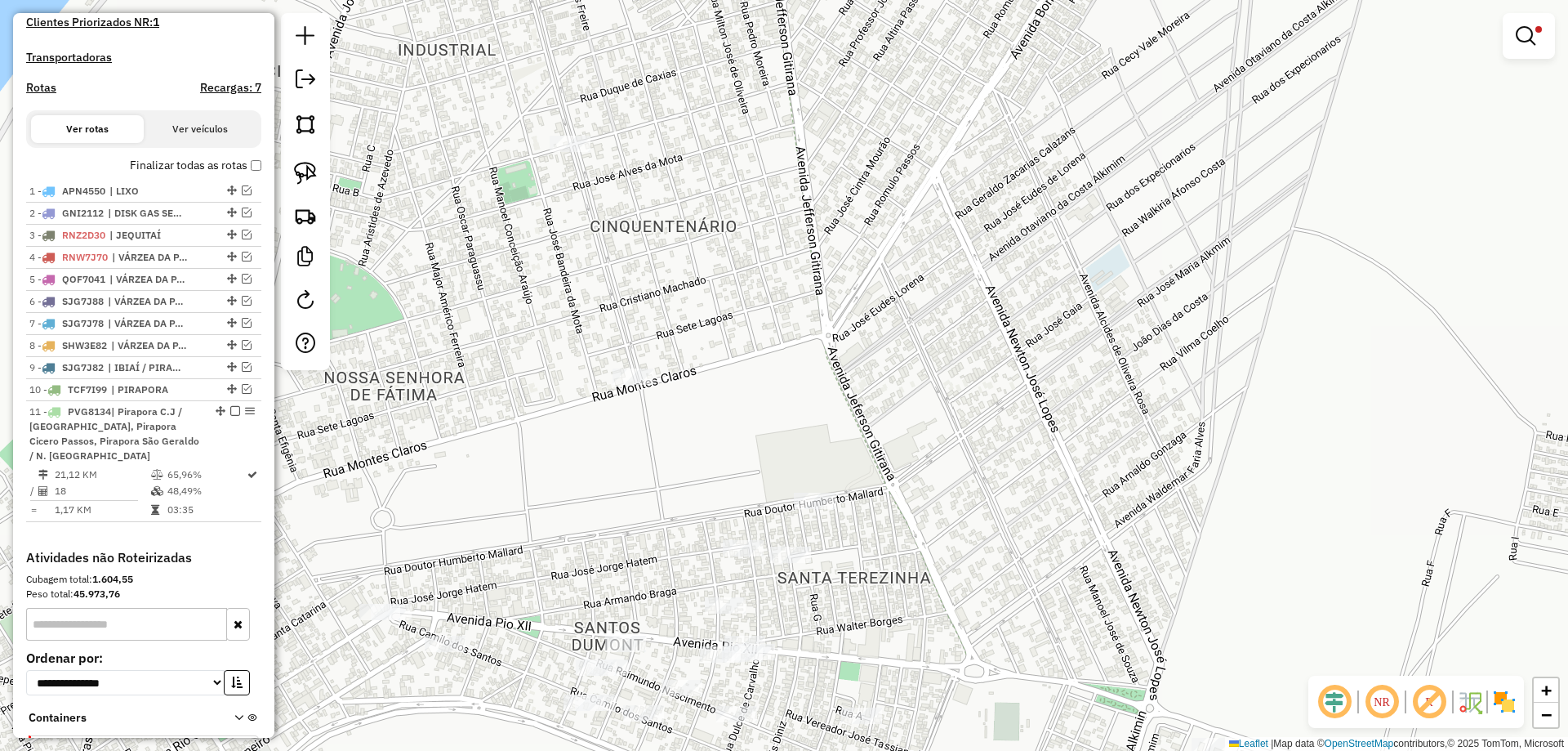
scroll to position [576, 0]
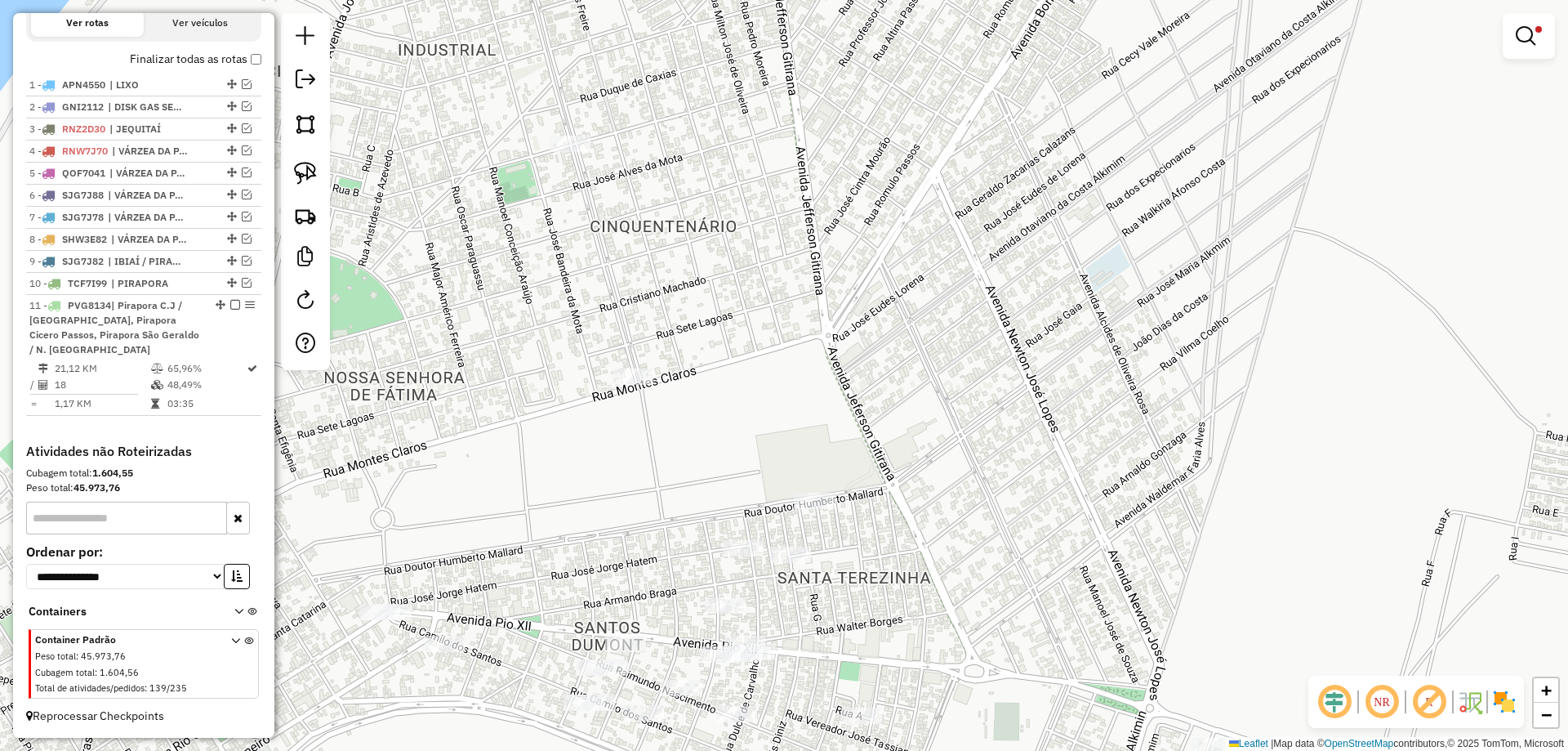
drag, startPoint x: 1015, startPoint y: 443, endPoint x: 1019, endPoint y: 329, distance: 114.1
click at [1019, 329] on div "Limpar filtros Janela de atendimento Grade de atendimento Capacidade Transporta…" at bounding box center [784, 375] width 1568 height 751
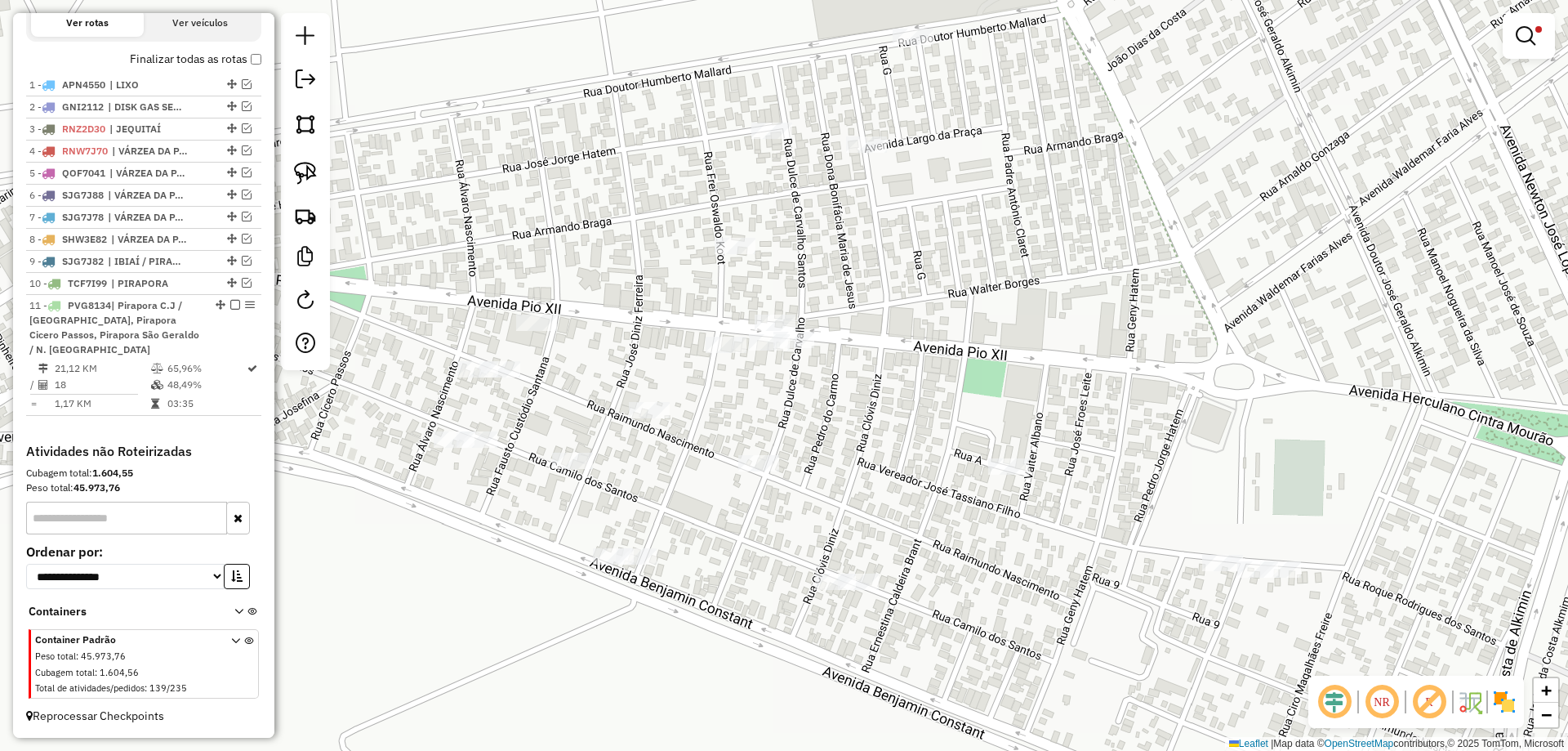
drag, startPoint x: 824, startPoint y: 430, endPoint x: 443, endPoint y: 538, distance: 396.0
click at [488, 528] on div "Limpar filtros Janela de atendimento Grade de atendimento Capacidade Transporta…" at bounding box center [784, 375] width 1568 height 751
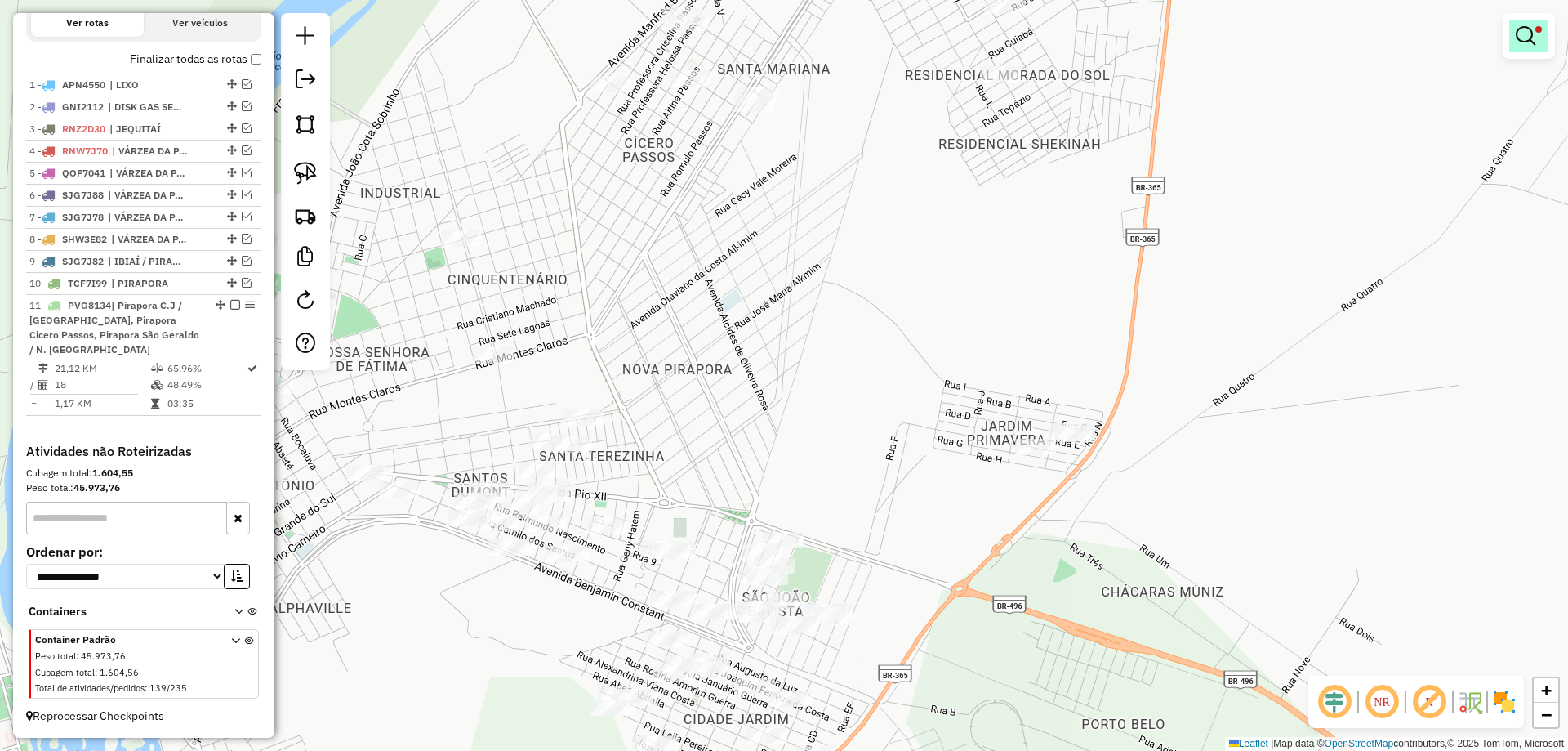
click at [1542, 31] on link at bounding box center [1529, 35] width 39 height 33
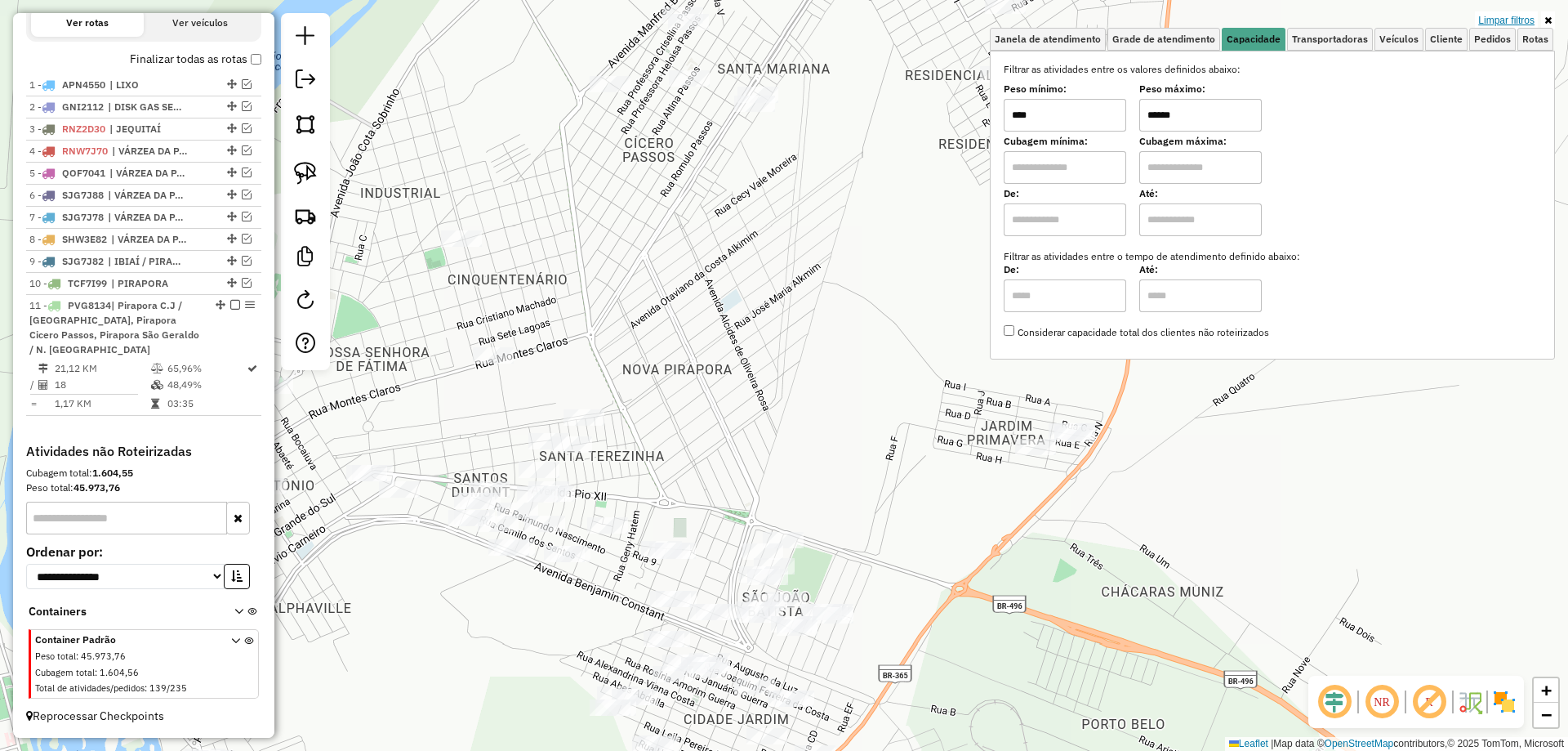
click at [1529, 23] on link "Limpar filtros" at bounding box center [1507, 20] width 63 height 18
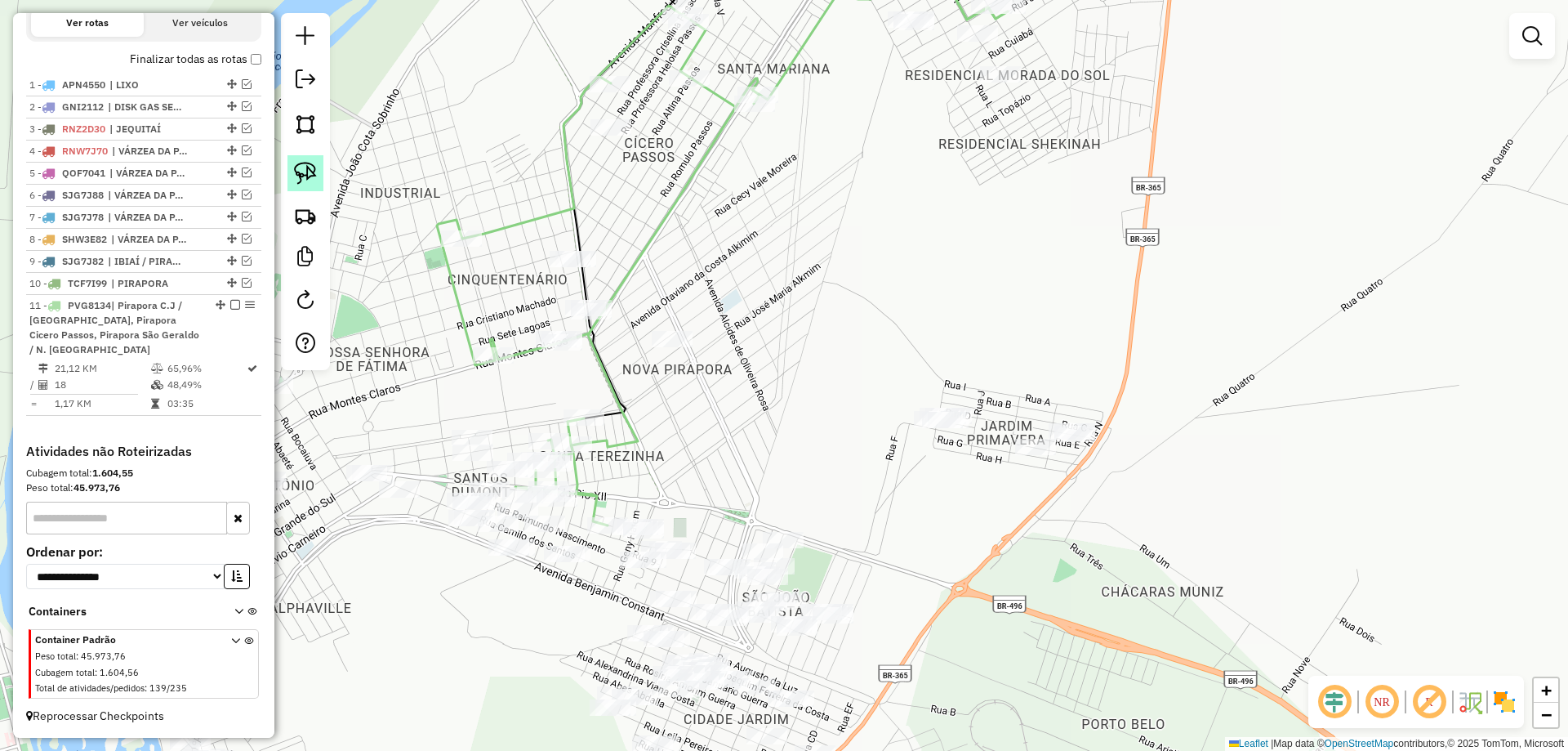
click at [289, 162] on link at bounding box center [305, 173] width 35 height 35
drag, startPoint x: 885, startPoint y: 356, endPoint x: 988, endPoint y: 379, distance: 105.5
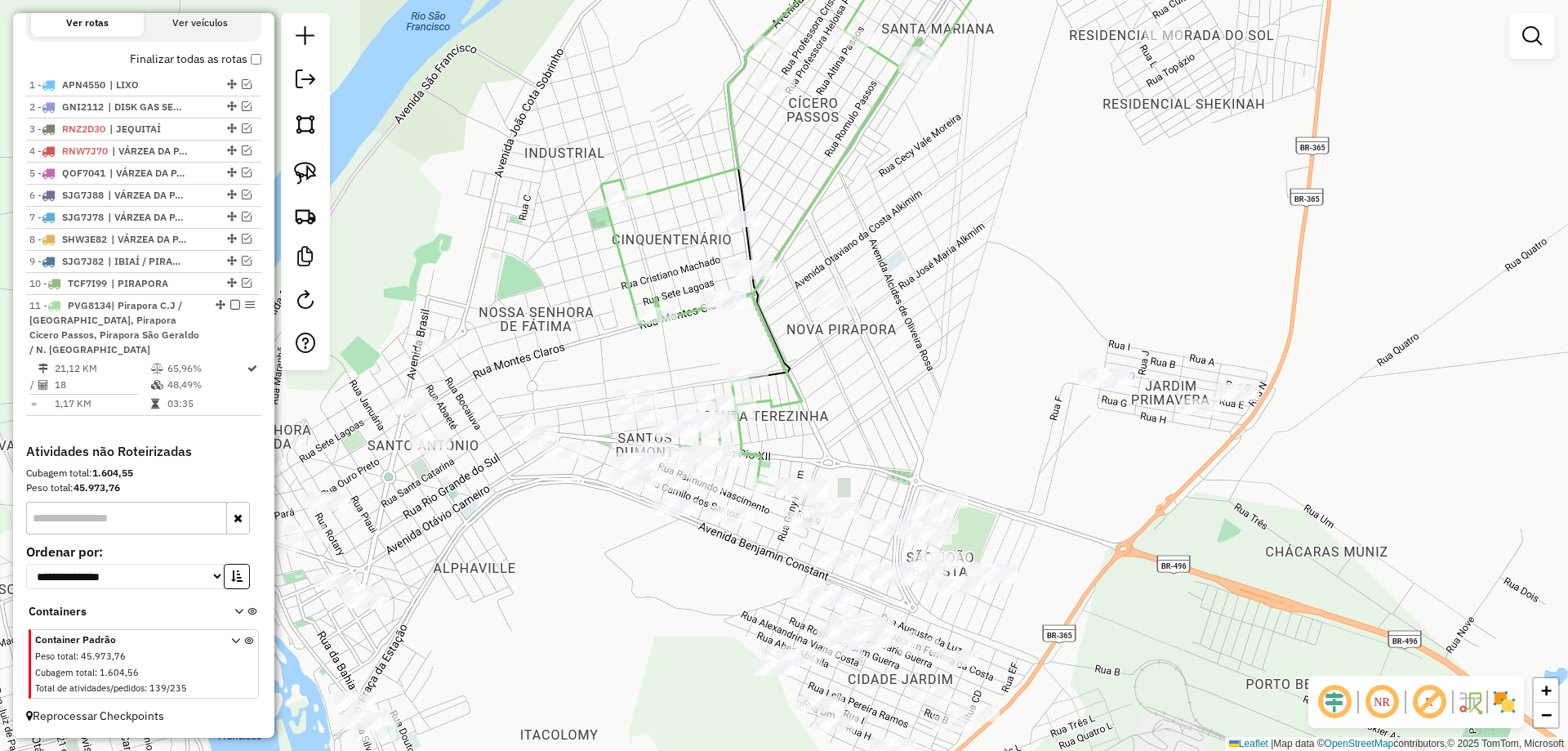
drag, startPoint x: 724, startPoint y: 452, endPoint x: 962, endPoint y: 379, distance: 248.9
click at [963, 382] on div "Janela de atendimento Grade de atendimento Capacidade Transportadoras Veículos …" at bounding box center [784, 375] width 1568 height 751
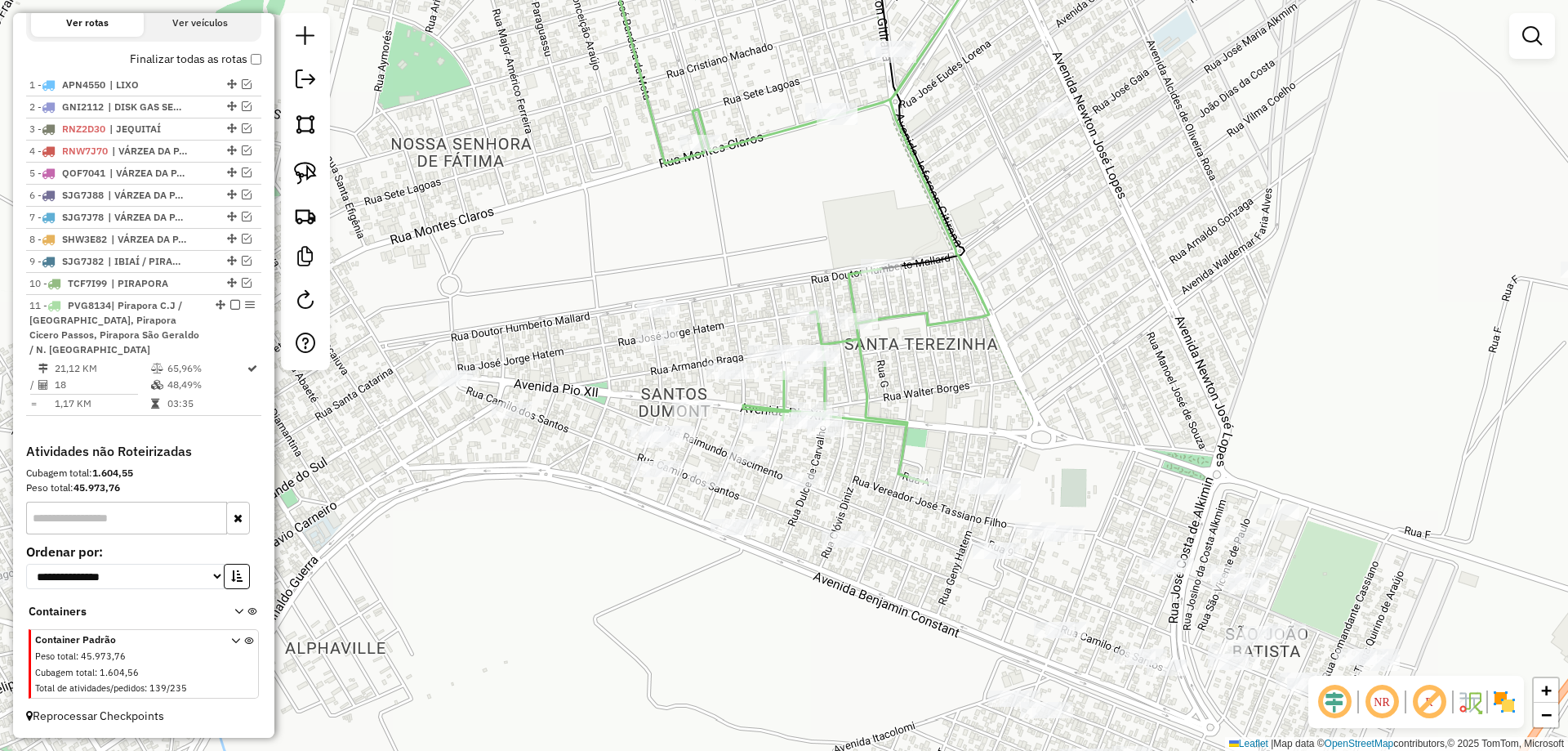
click at [1546, 35] on link at bounding box center [1533, 35] width 33 height 33
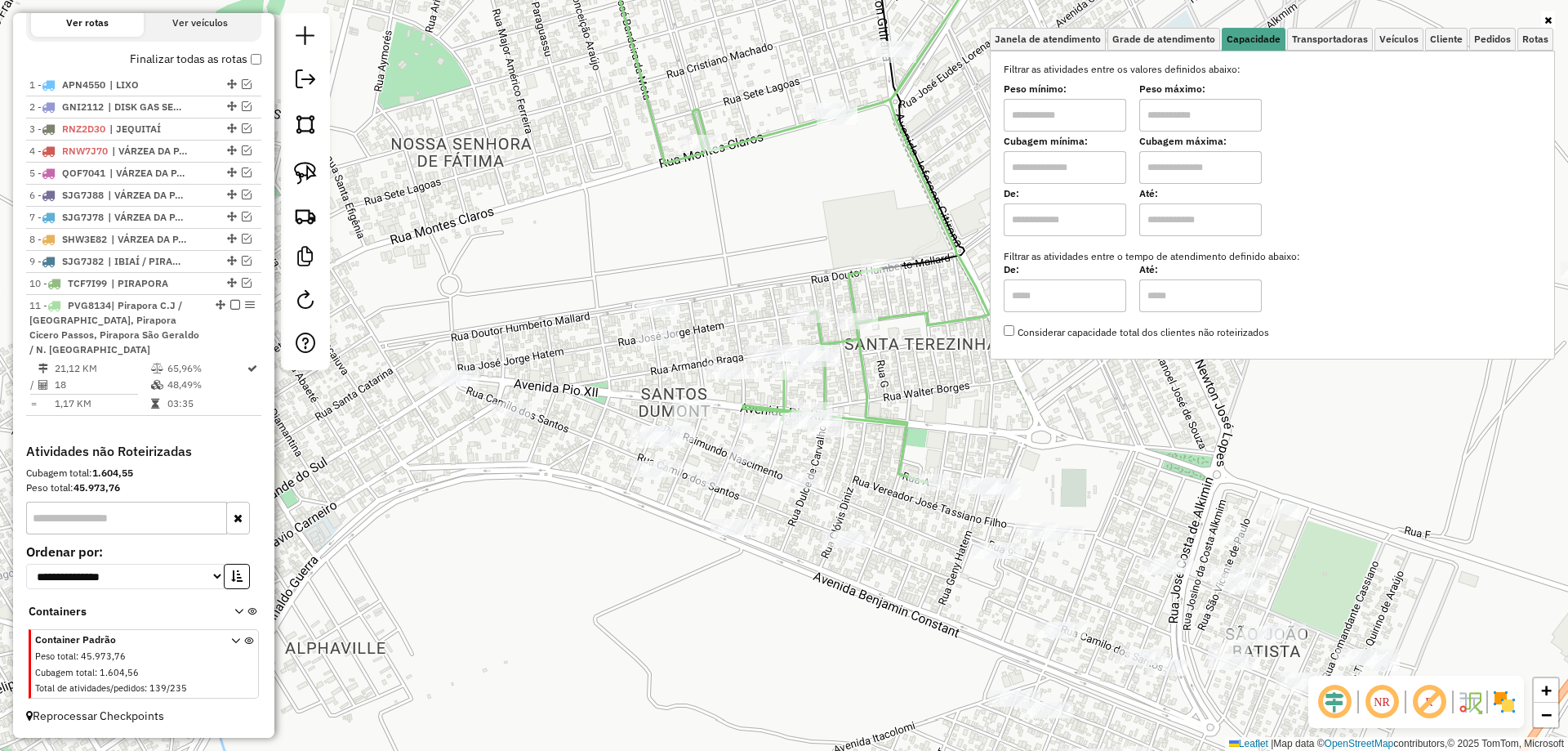
drag, startPoint x: 1096, startPoint y: 119, endPoint x: 1109, endPoint y: 126, distance: 14.8
click at [1096, 119] on input "text" at bounding box center [1065, 115] width 123 height 33
type input "****"
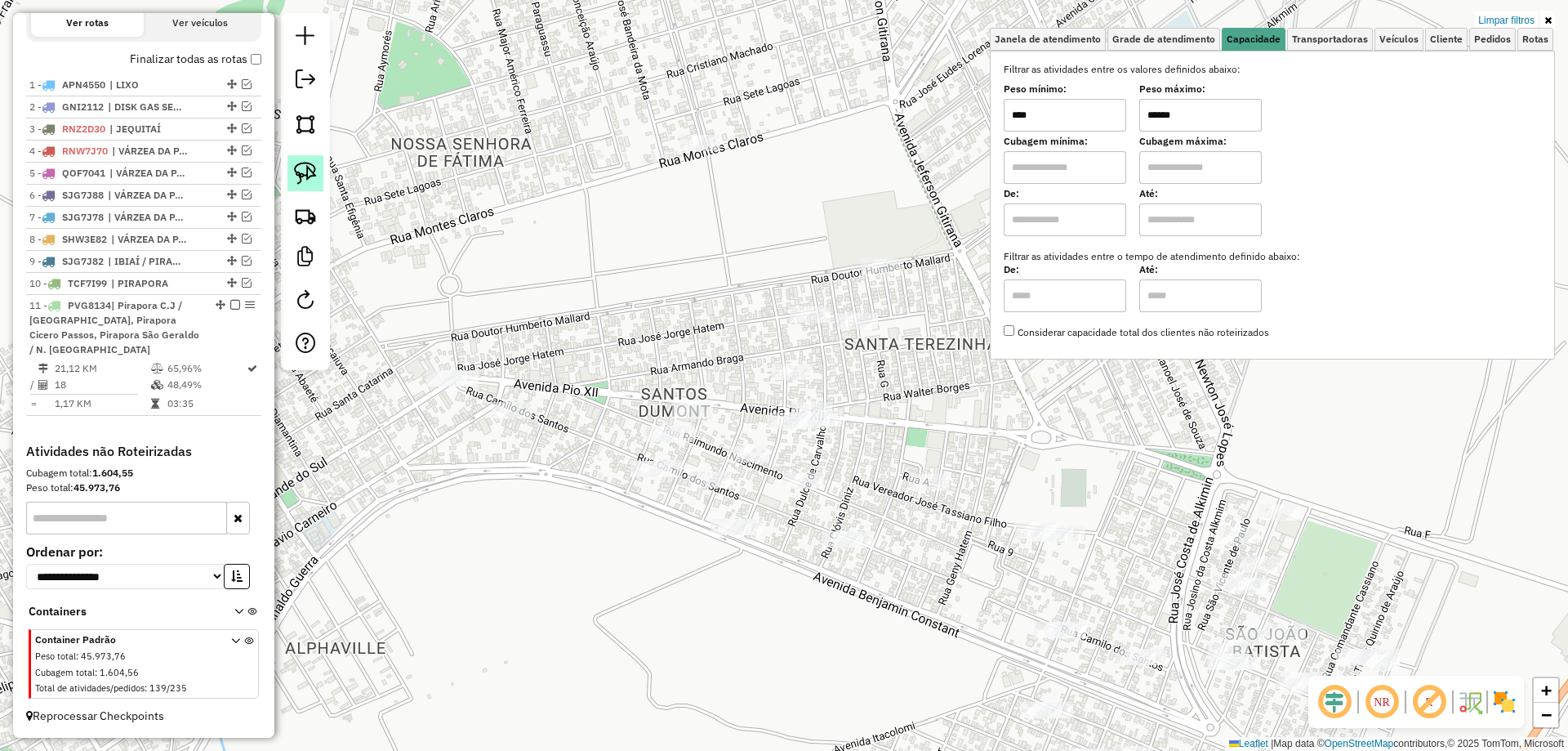
type input "******"
drag, startPoint x: 315, startPoint y: 175, endPoint x: 328, endPoint y: 186, distance: 17.0
click at [315, 174] on img at bounding box center [306, 174] width 23 height 23
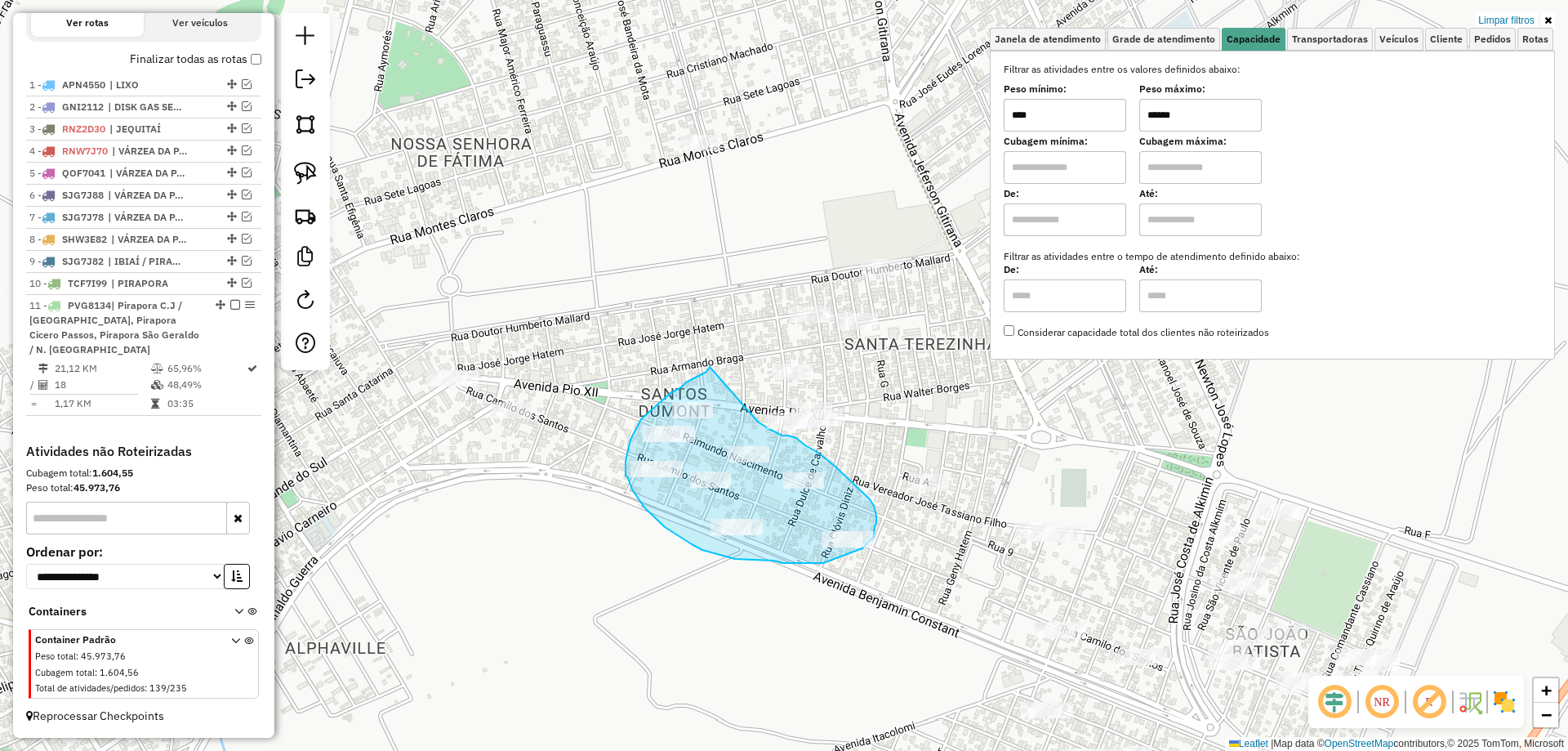
drag, startPoint x: 690, startPoint y: 381, endPoint x: 758, endPoint y: 421, distance: 78.9
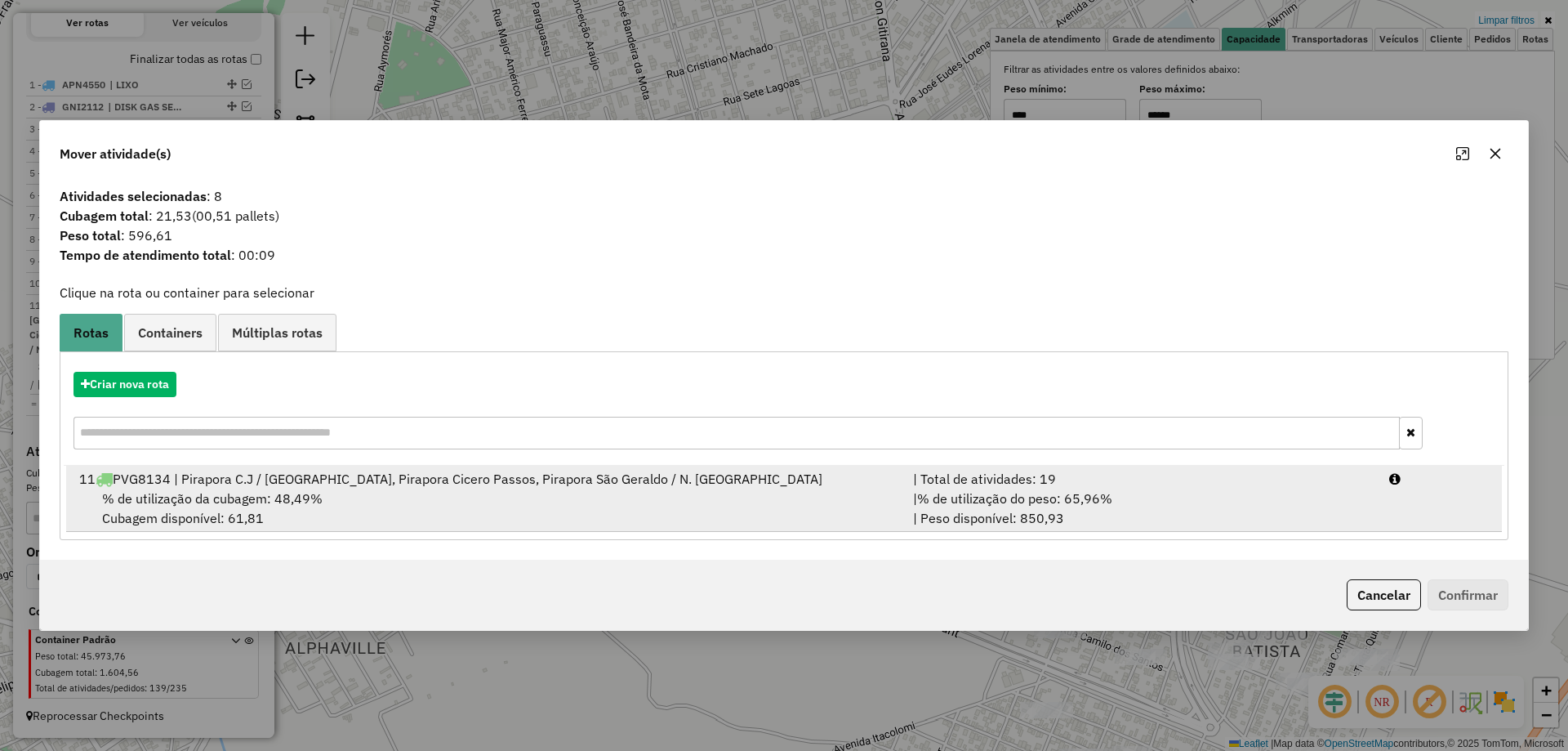
click at [1194, 499] on div "| % de utilização do peso: 65,96% | Peso disponível: 850,93" at bounding box center [1141, 507] width 476 height 39
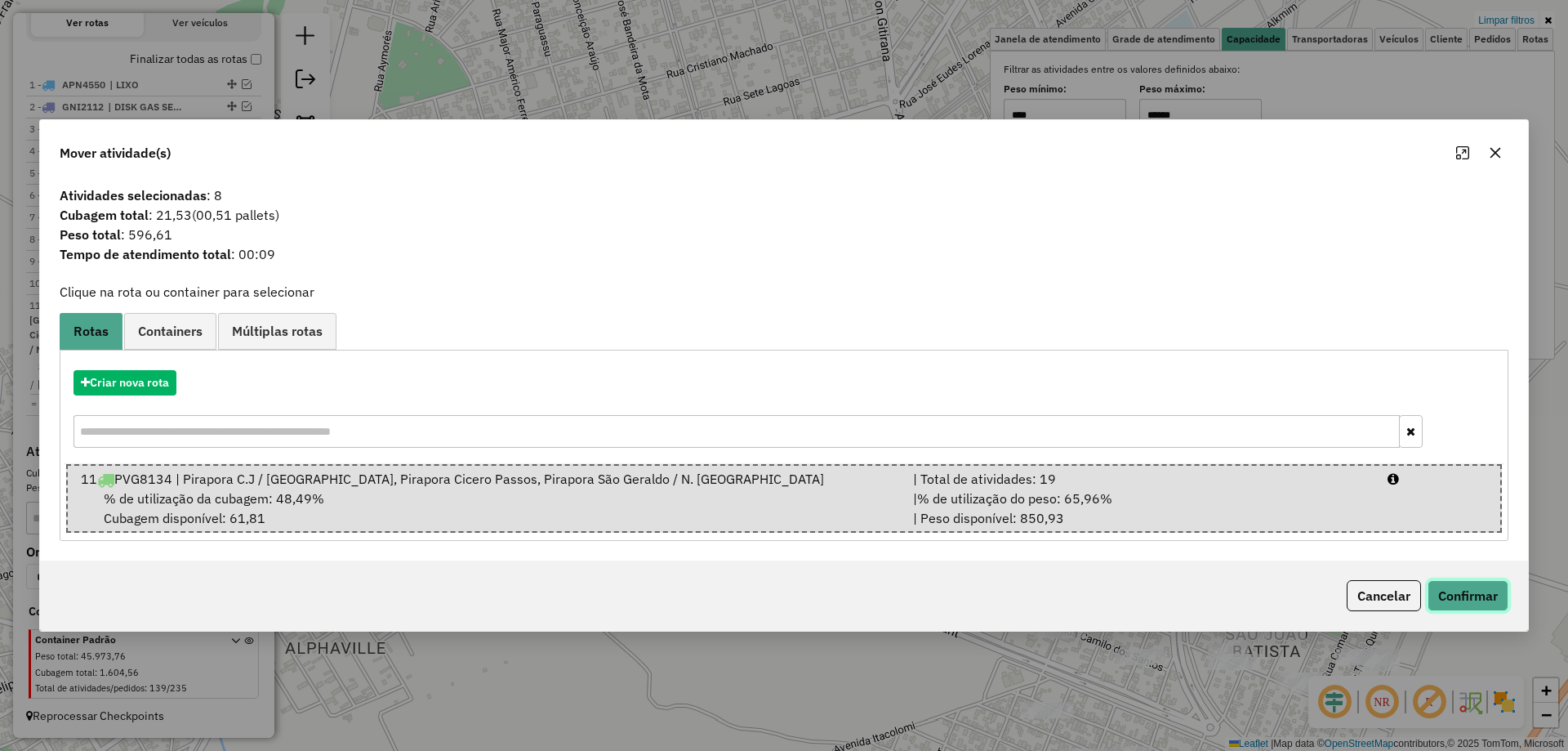
click at [1463, 593] on button "Confirmar" at bounding box center [1468, 596] width 81 height 31
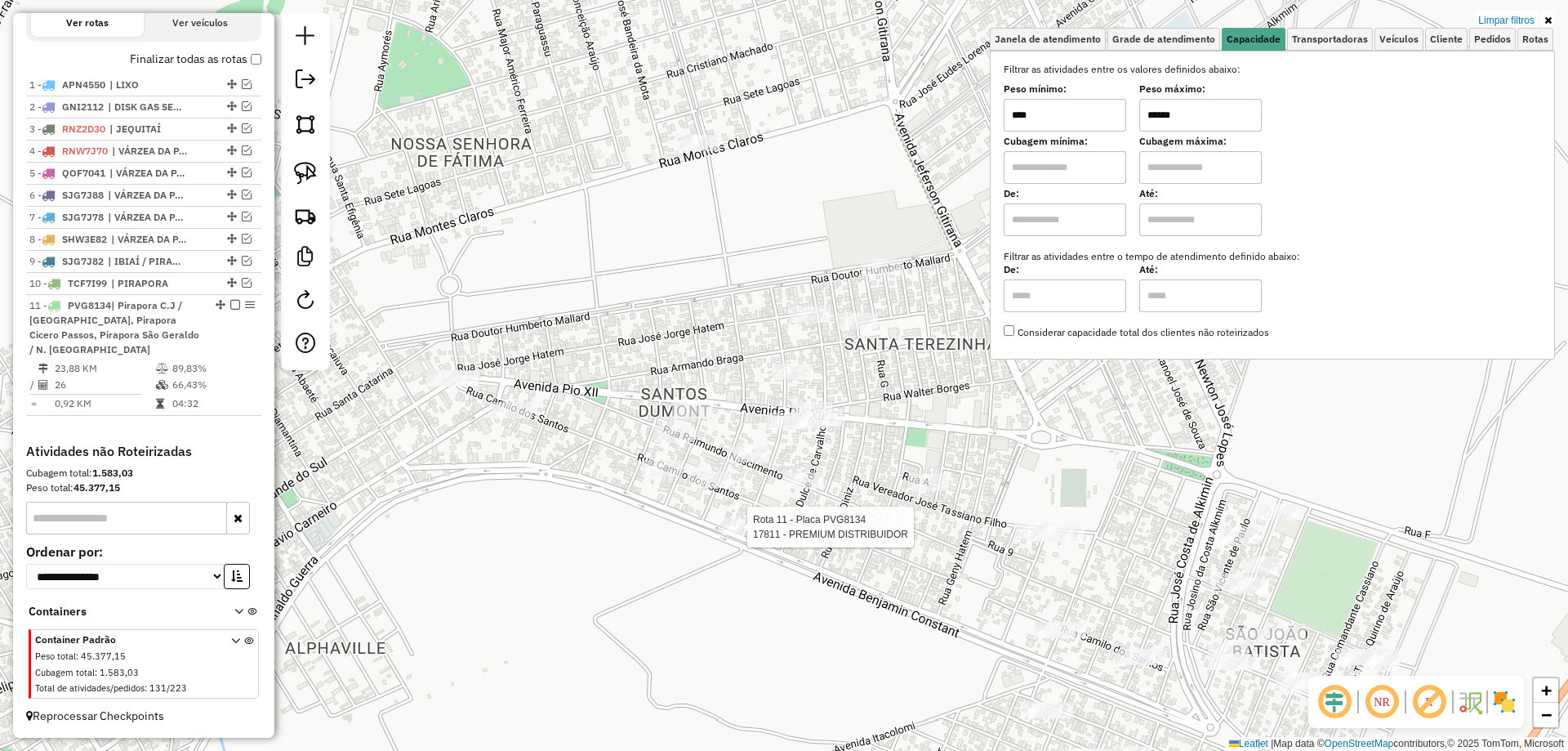
select select "**********"
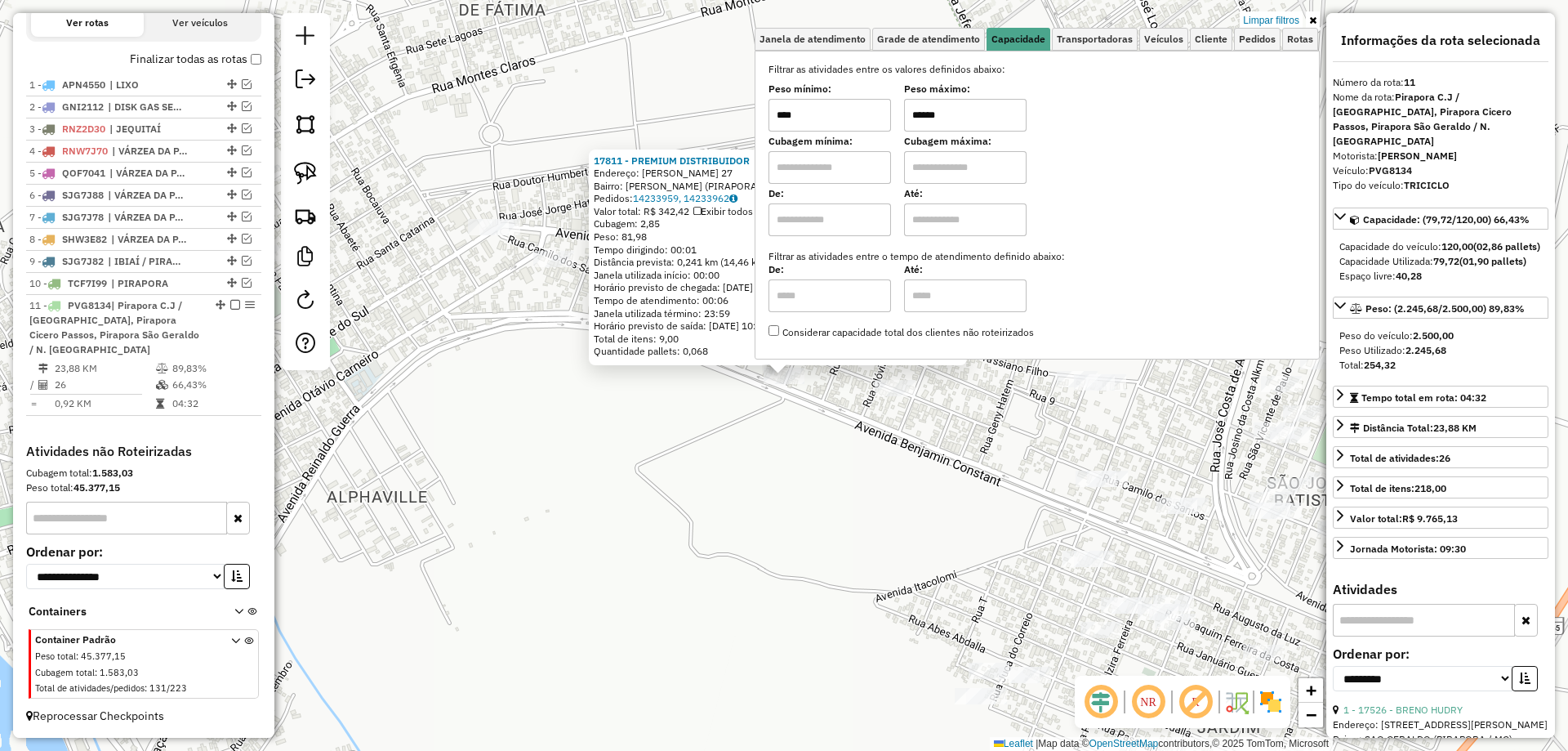
click at [807, 477] on div "17811 - PREMIUM DISTRIBUIDOR Endereço: Frei Osvaldo Koot 27 Bairro: SANTOS DUMO…" at bounding box center [784, 375] width 1568 height 751
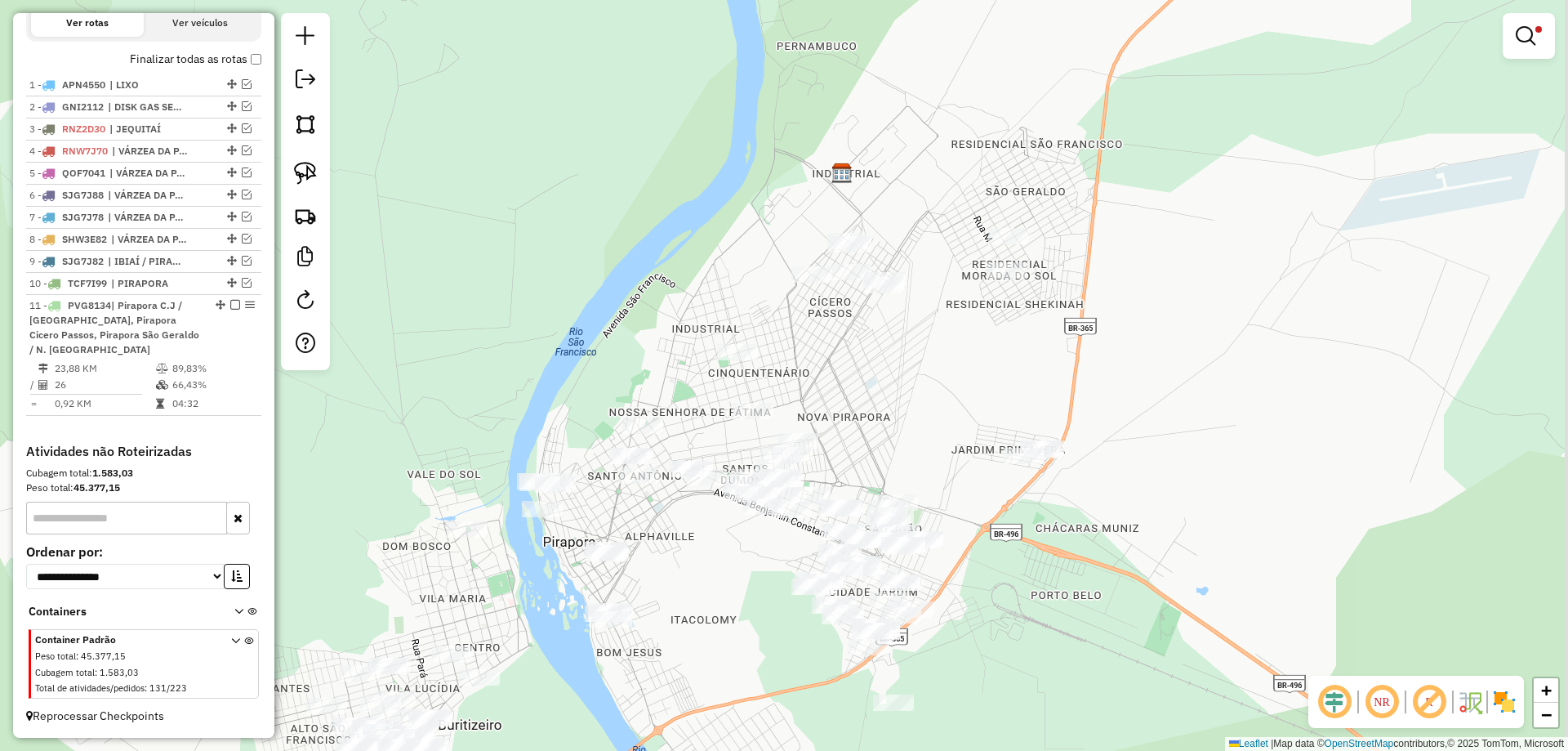
drag, startPoint x: 1075, startPoint y: 340, endPoint x: 994, endPoint y: 443, distance: 131.0
click at [994, 443] on div "Limpar filtros Janela de atendimento Grade de atendimento Capacidade Transporta…" at bounding box center [784, 375] width 1568 height 751
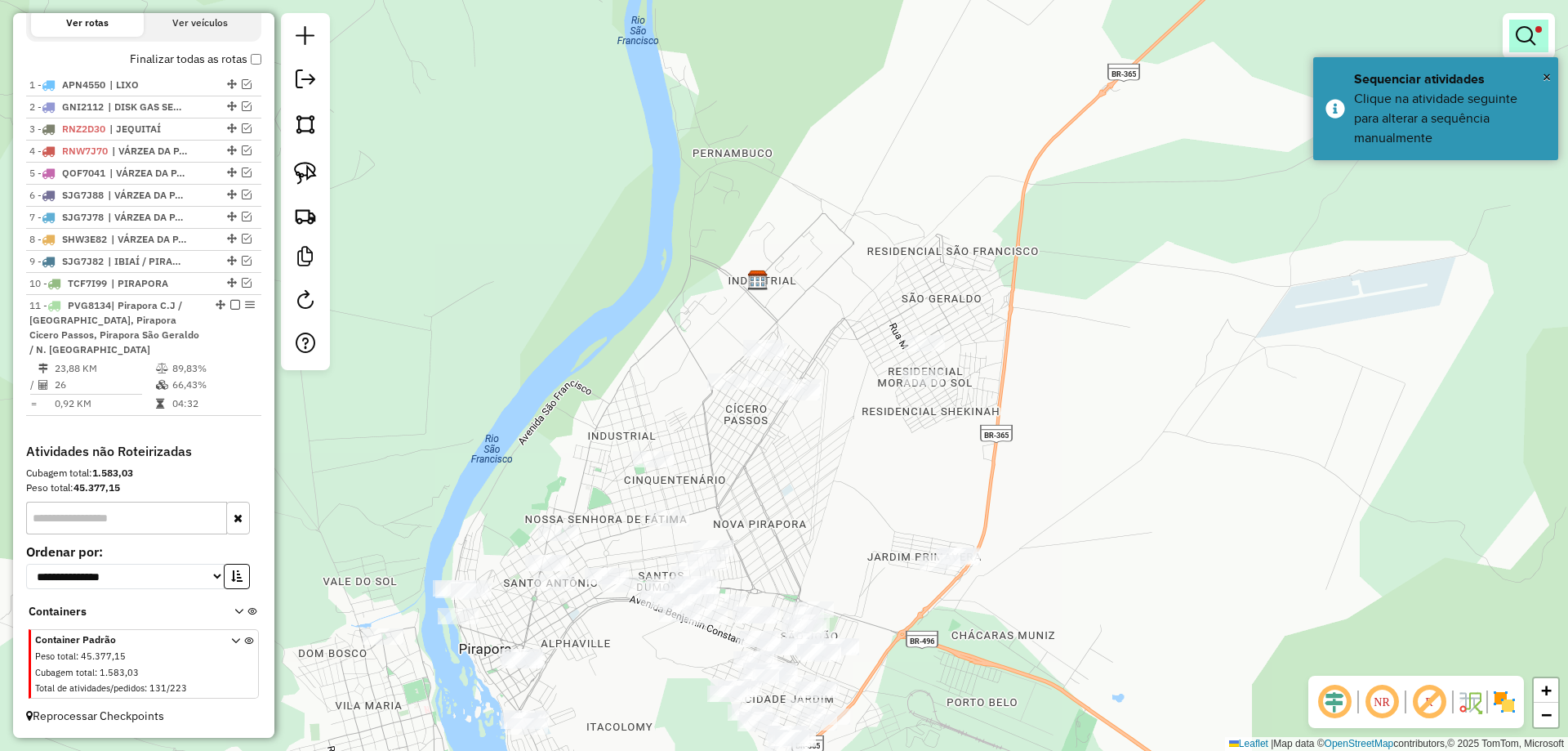
click at [1522, 42] on em at bounding box center [1526, 35] width 19 height 19
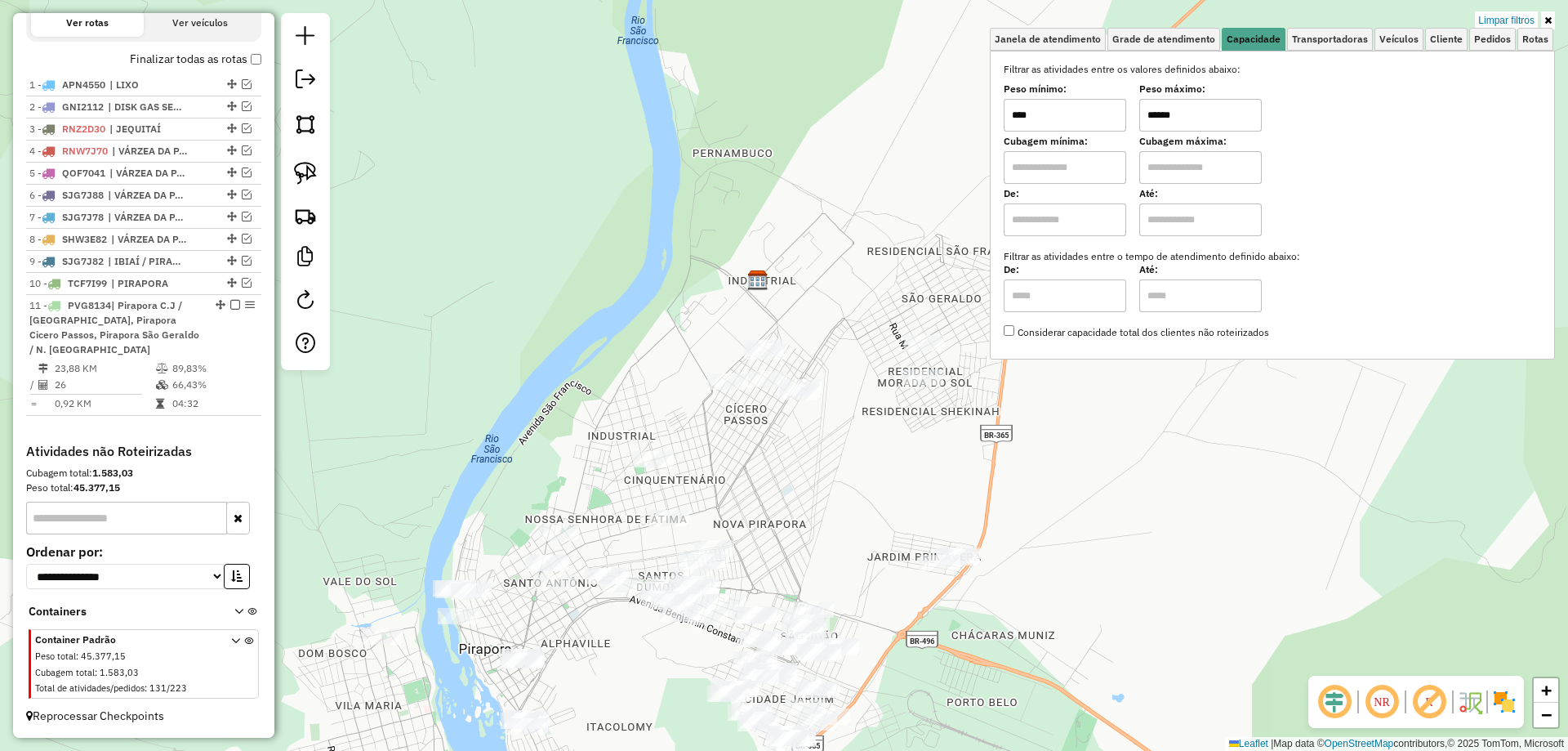
click at [950, 420] on div "Limpar filtros Janela de atendimento Grade de atendimento Capacidade Transporta…" at bounding box center [784, 375] width 1568 height 751
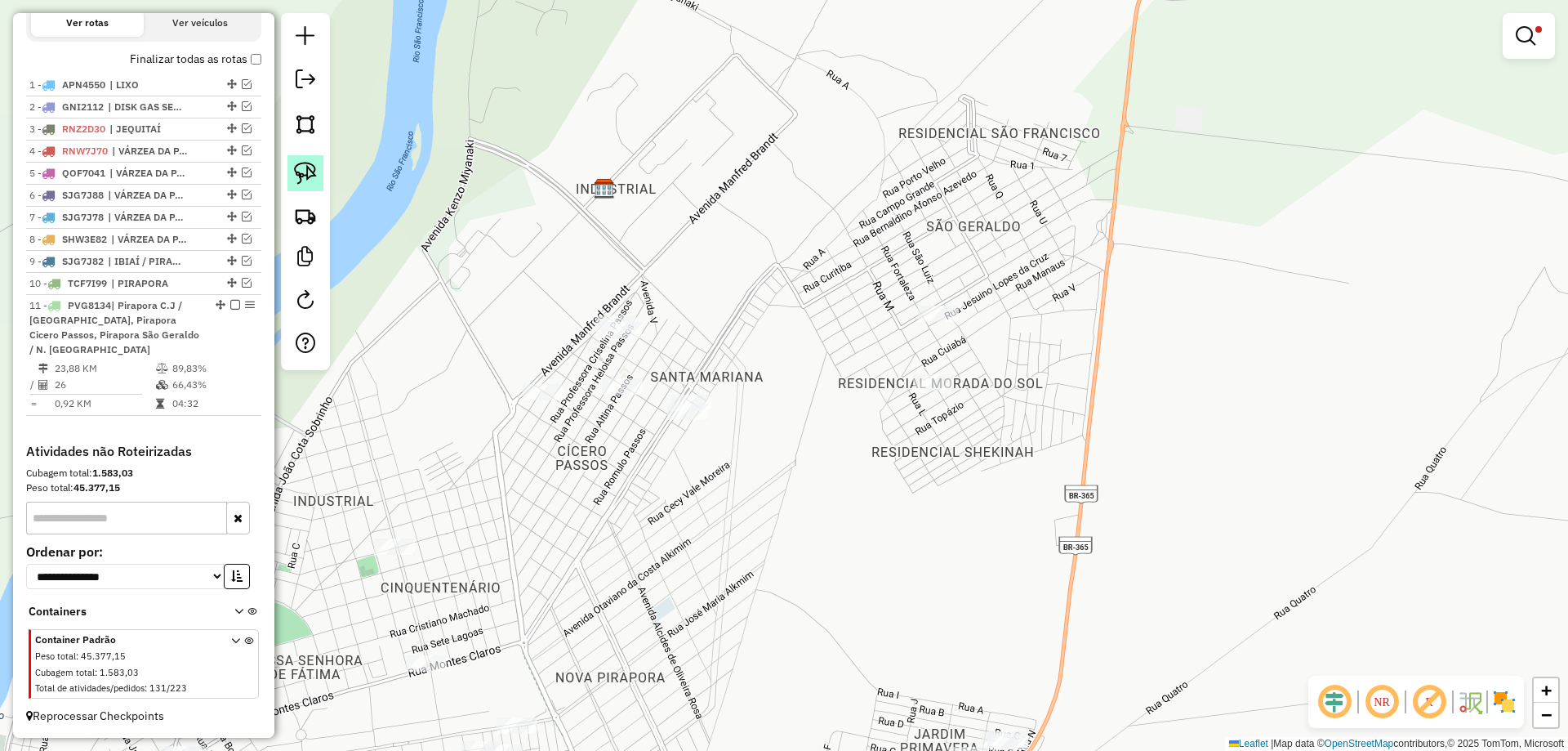
drag, startPoint x: 316, startPoint y: 168, endPoint x: 365, endPoint y: 185, distance: 51.9
click at [316, 168] on link at bounding box center [305, 173] width 35 height 35
drag, startPoint x: 900, startPoint y: 324, endPoint x: 1064, endPoint y: 343, distance: 165.1
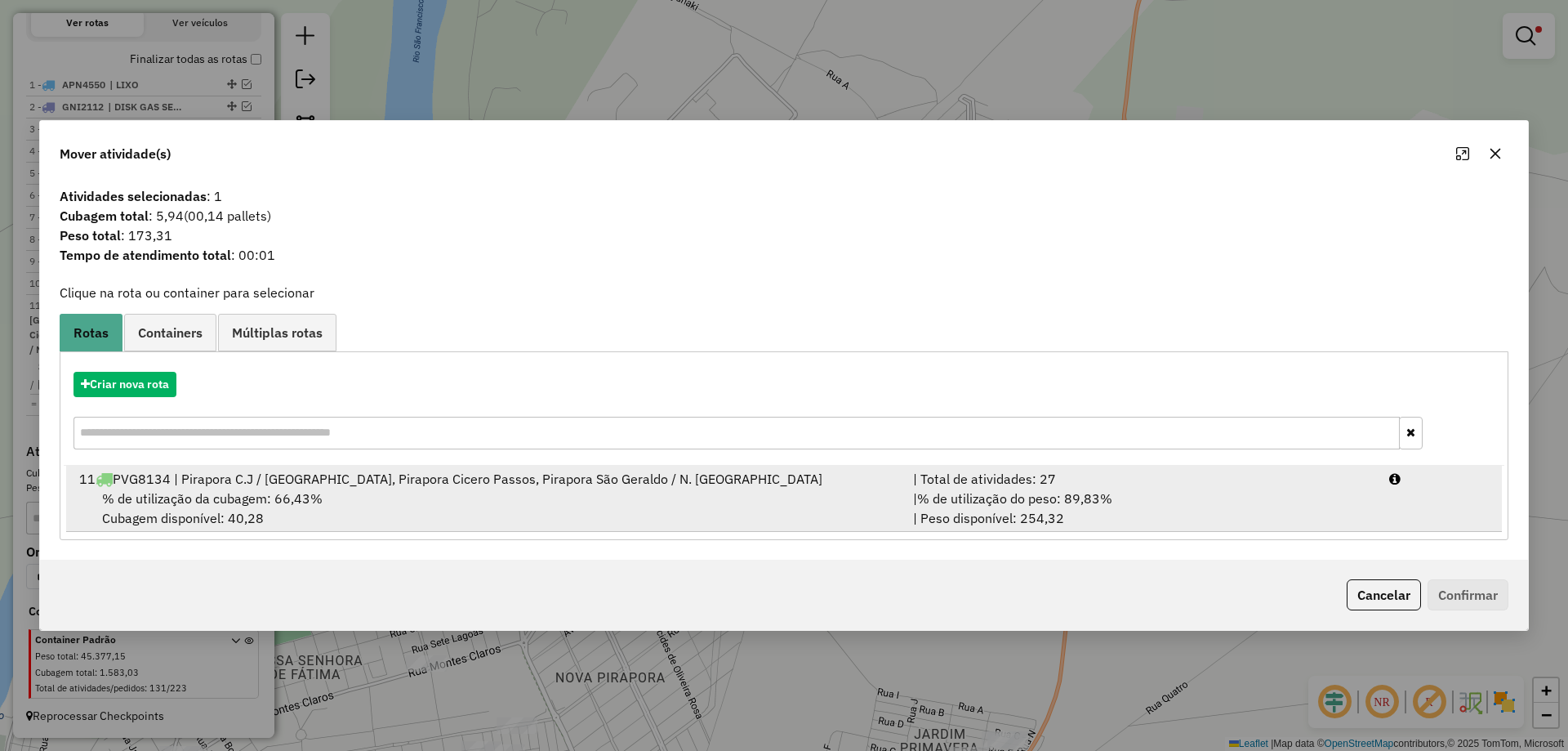
click at [1070, 490] on span "% de utilização do peso: 89,83%" at bounding box center [1015, 498] width 196 height 16
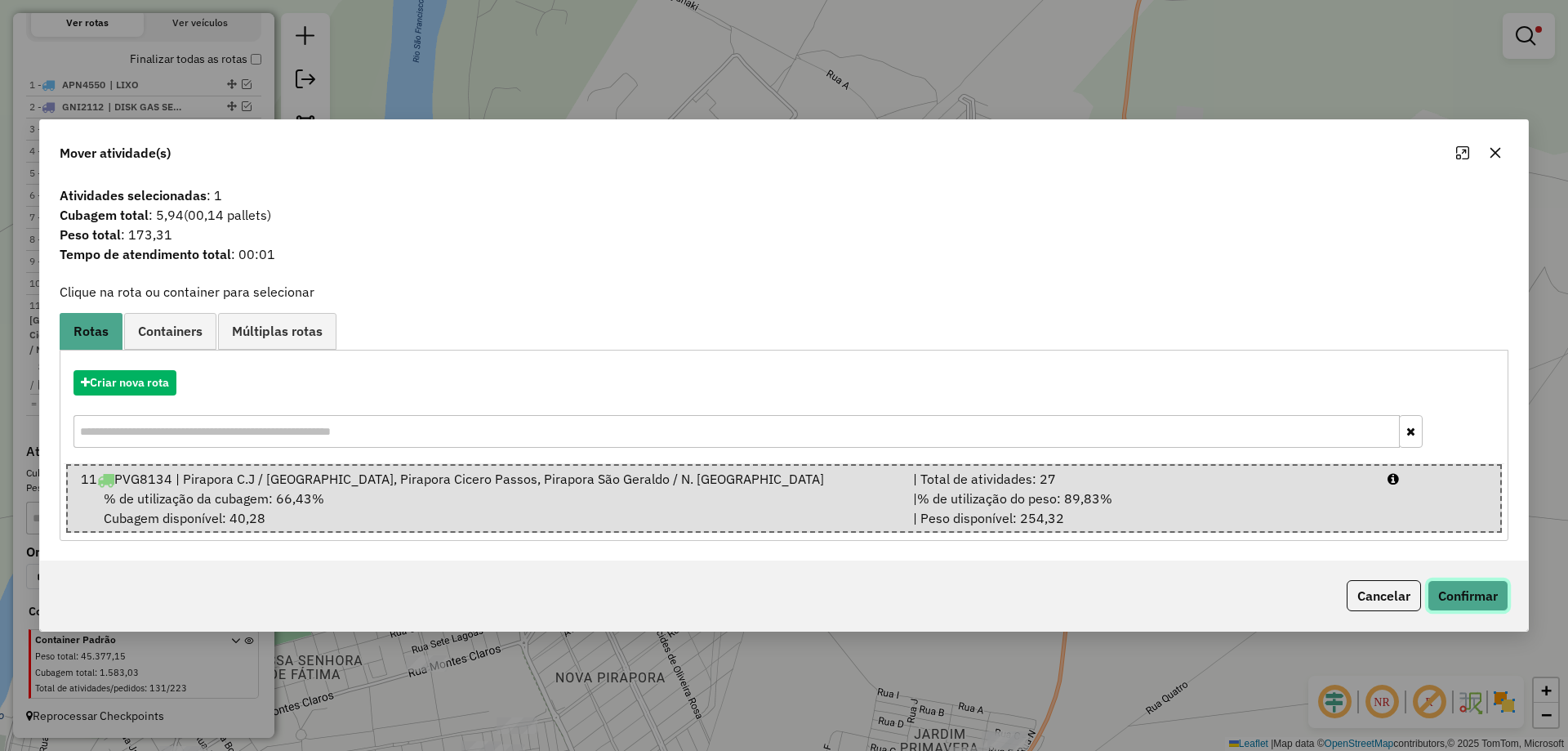
click at [1462, 592] on button "Confirmar" at bounding box center [1468, 596] width 81 height 31
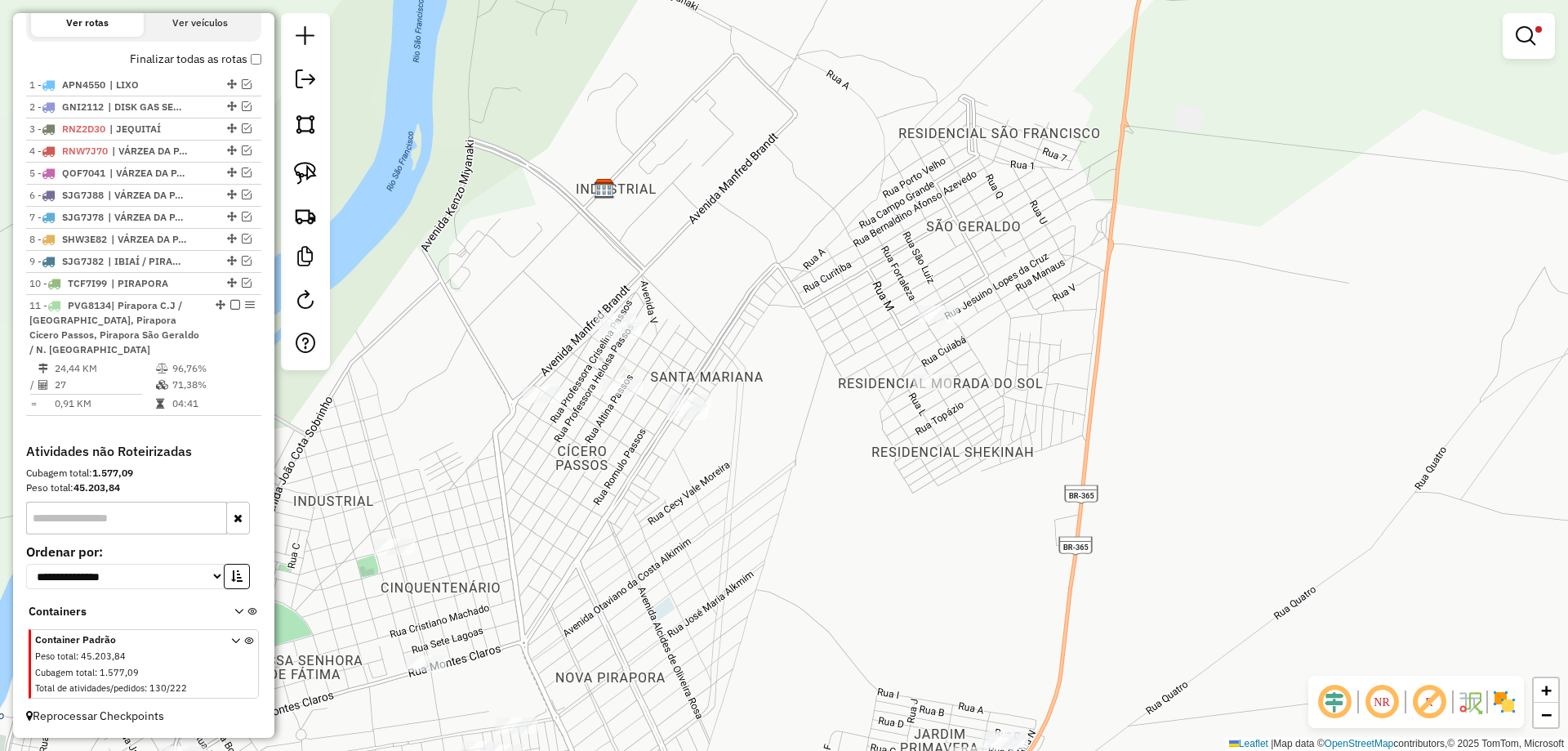
drag, startPoint x: 655, startPoint y: 615, endPoint x: 740, endPoint y: 377, distance: 252.7
click at [742, 390] on div "Limpar filtros Janela de atendimento Grade de atendimento Capacidade Transporta…" at bounding box center [784, 375] width 1568 height 751
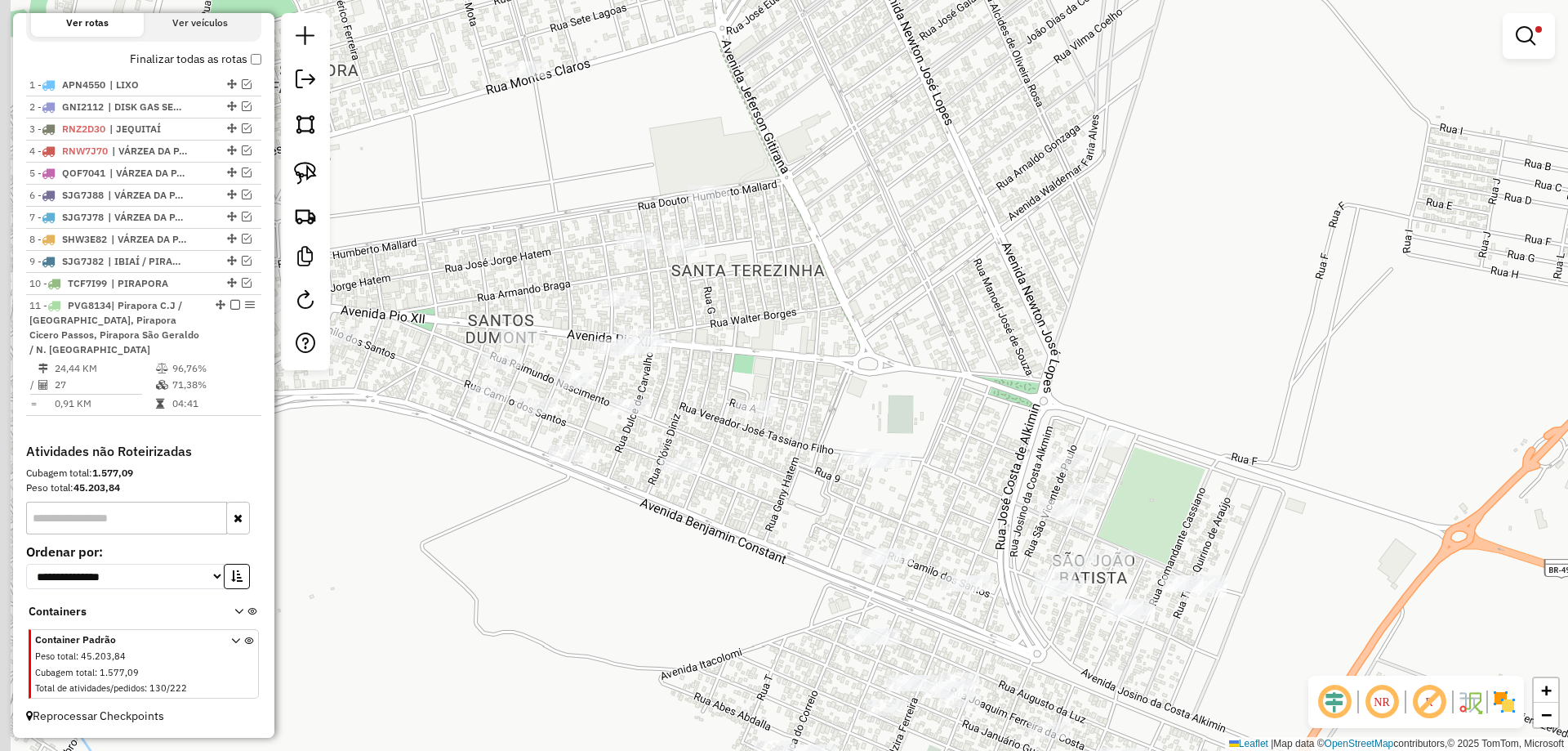
drag, startPoint x: 657, startPoint y: 509, endPoint x: 680, endPoint y: 504, distance: 23.5
click at [680, 504] on div "Limpar filtros Janela de atendimento Grade de atendimento Capacidade Transporta…" at bounding box center [784, 375] width 1568 height 751
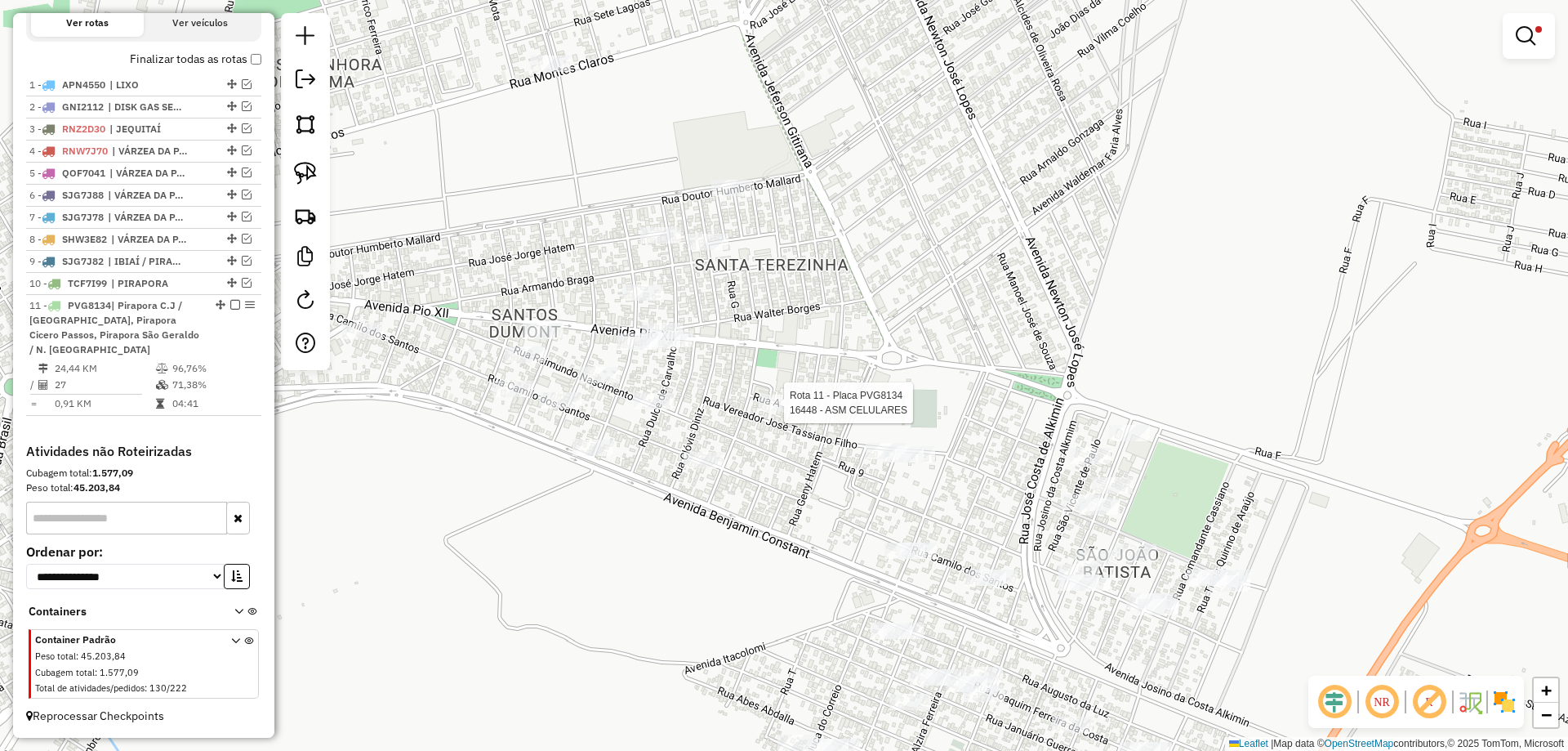
select select "**********"
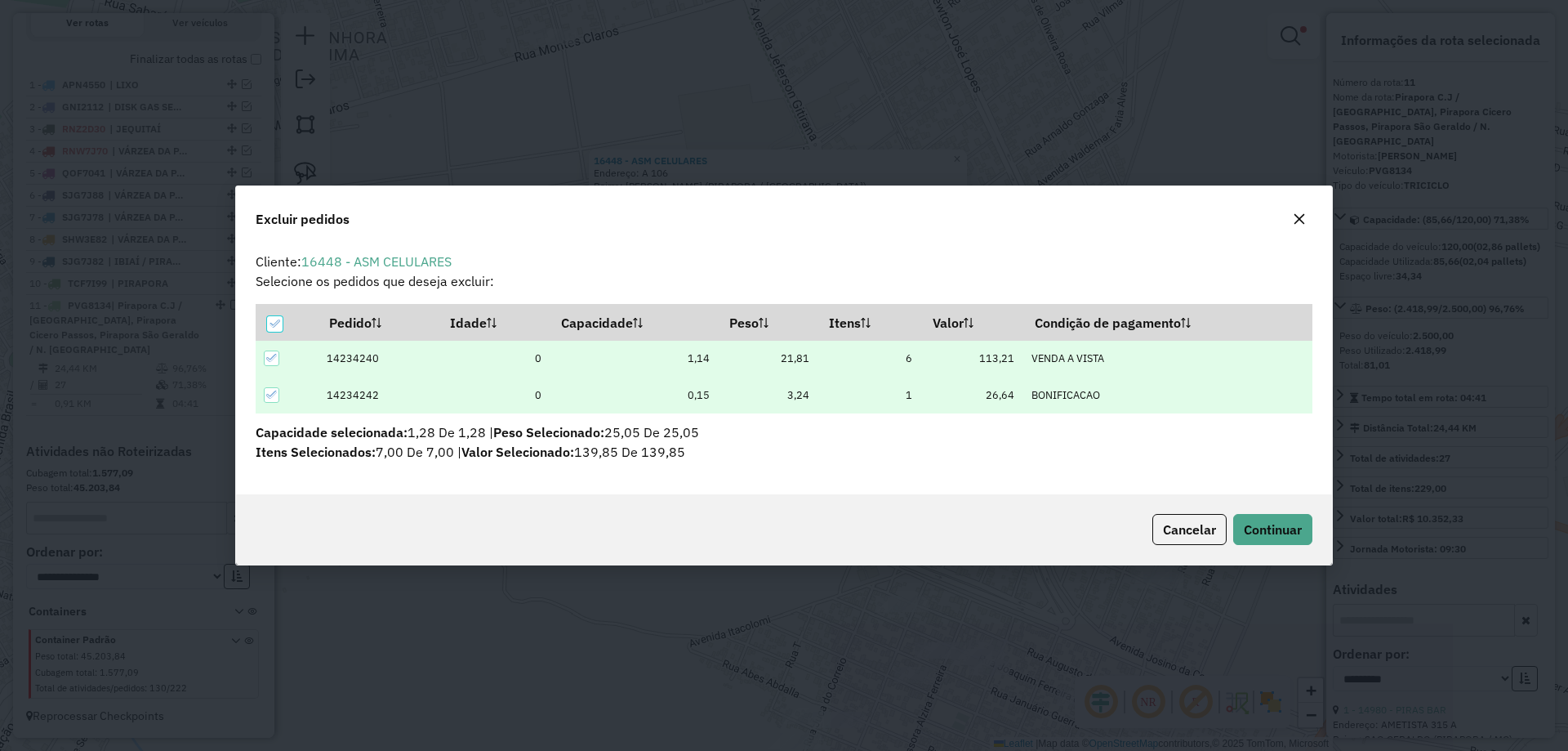
scroll to position [0, 0]
click at [1218, 531] on button "Cancelar" at bounding box center [1189, 529] width 74 height 31
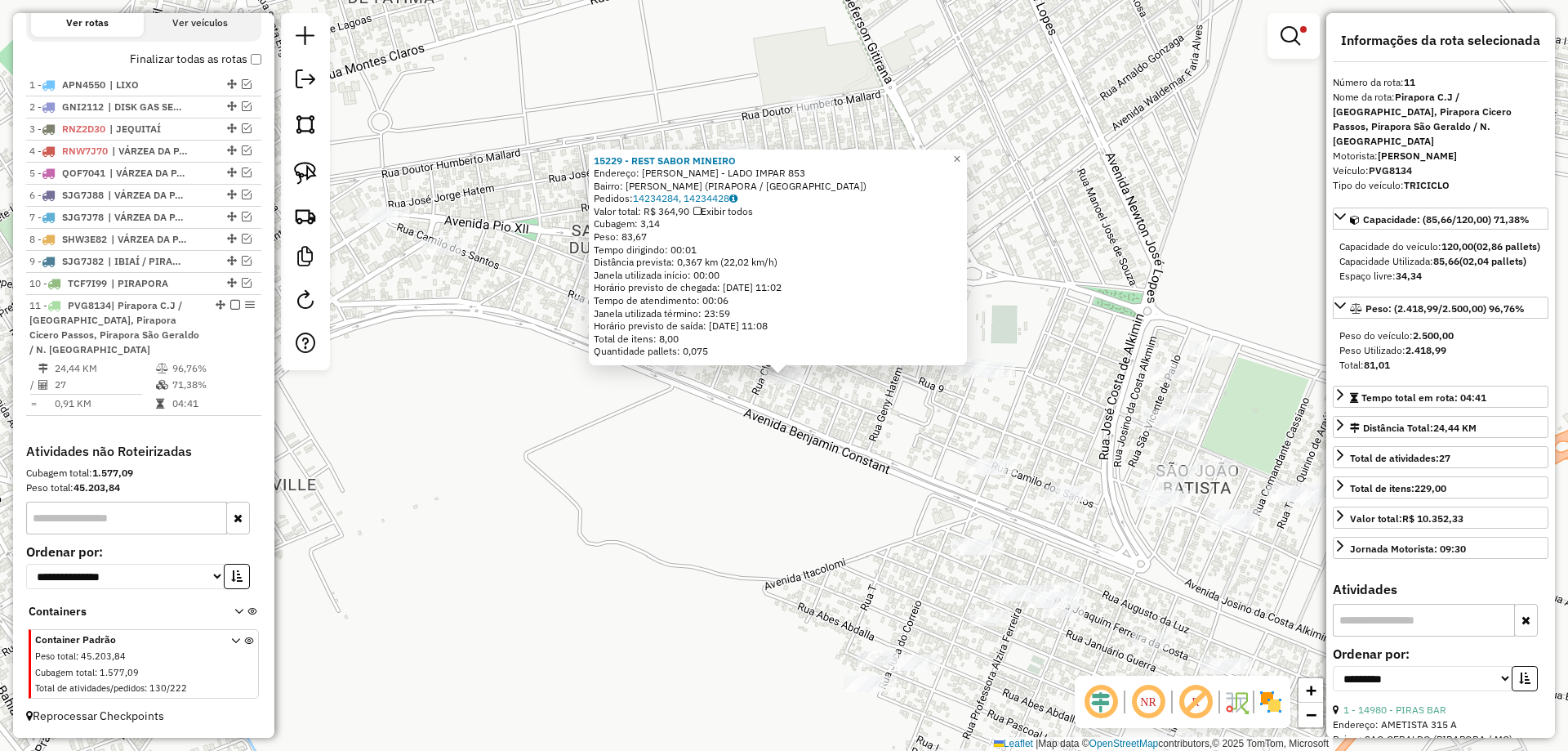
click at [725, 450] on div "15229 - REST SABOR MINEIRO Endereço: PIO XII - LADO IMPAR 853 Bairro: SANTOS DU…" at bounding box center [784, 375] width 1568 height 751
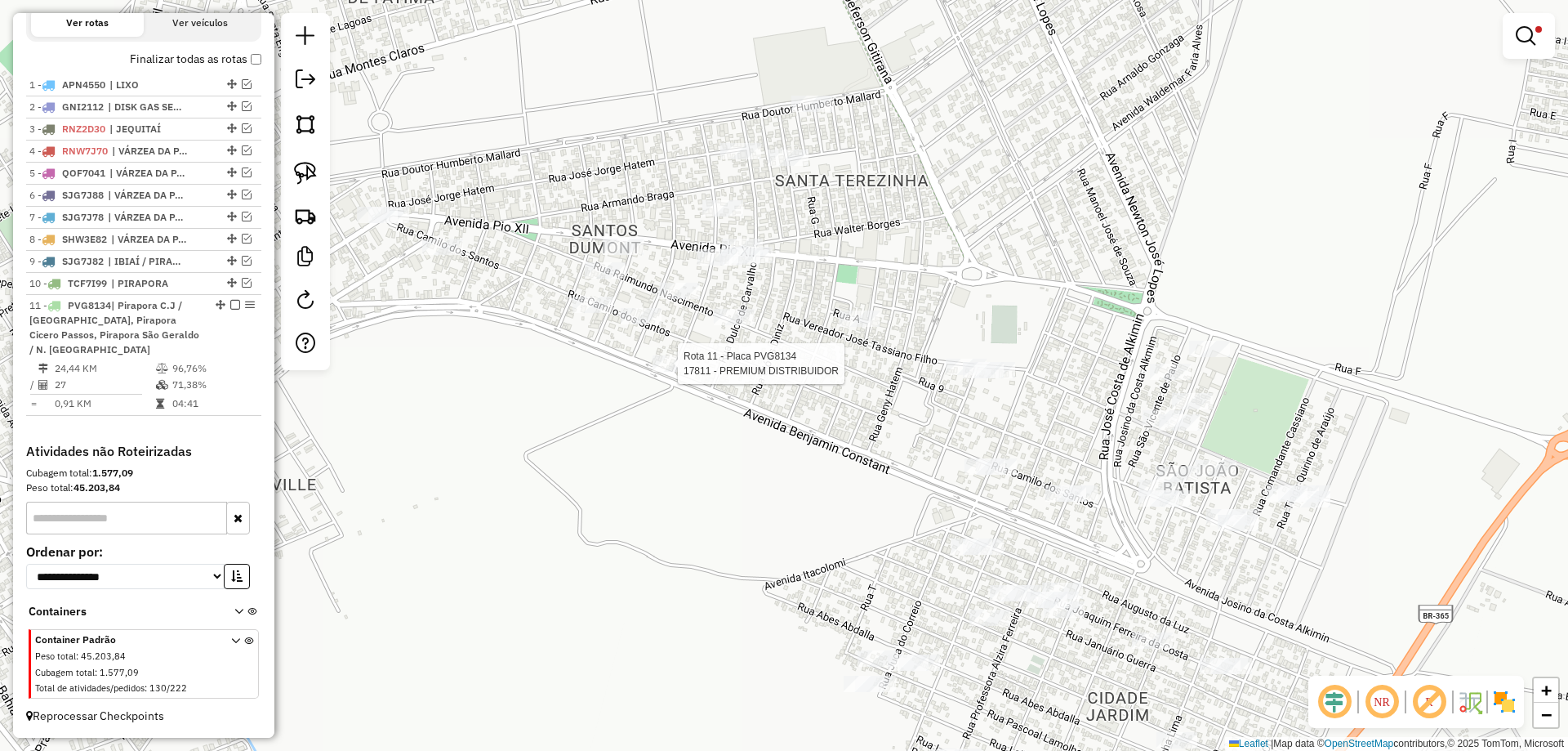
select select "**********"
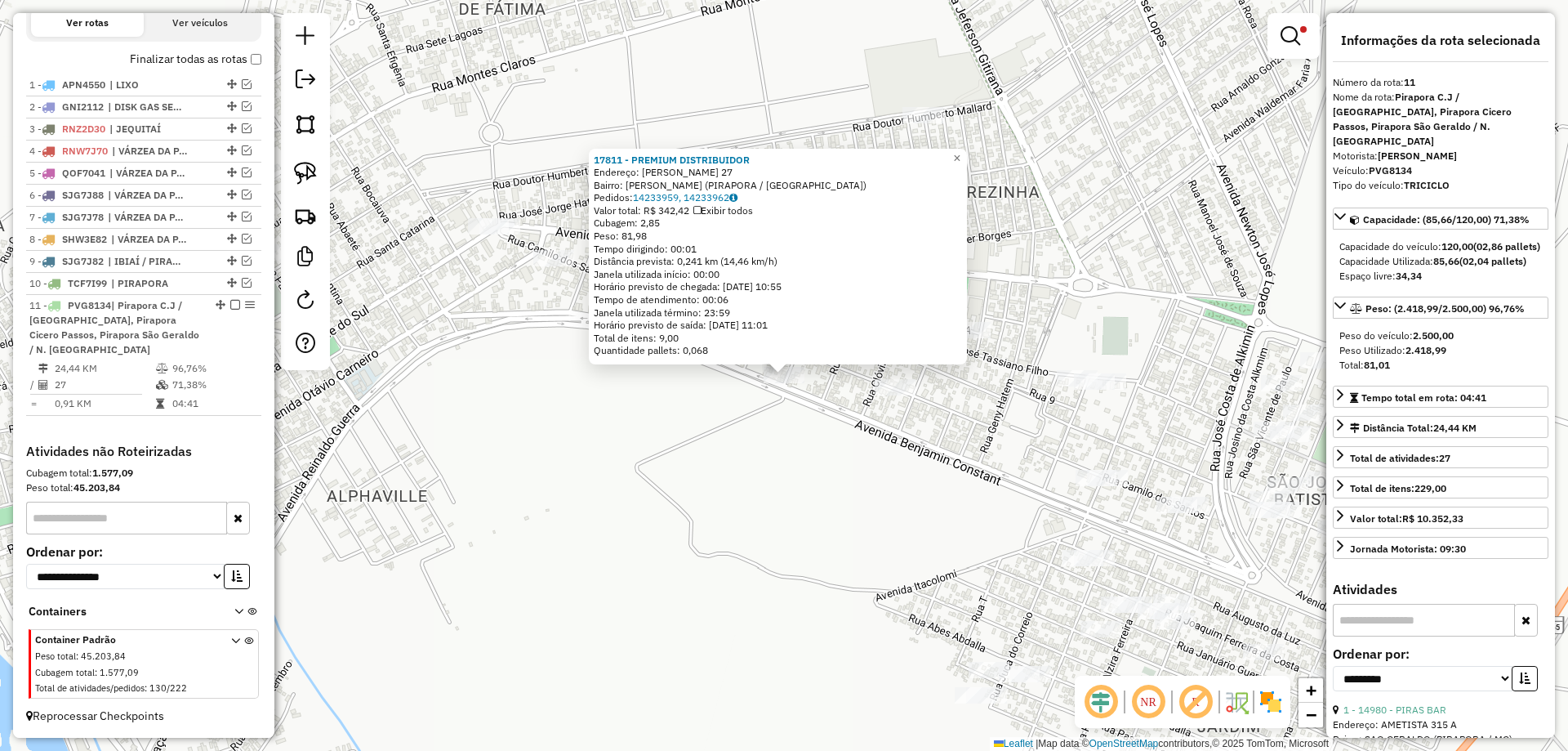
click at [730, 413] on div "17811 - PREMIUM DISTRIBUIDOR Endereço: Frei Osvaldo Koot 27 Bairro: SANTOS DUMO…" at bounding box center [784, 375] width 1568 height 751
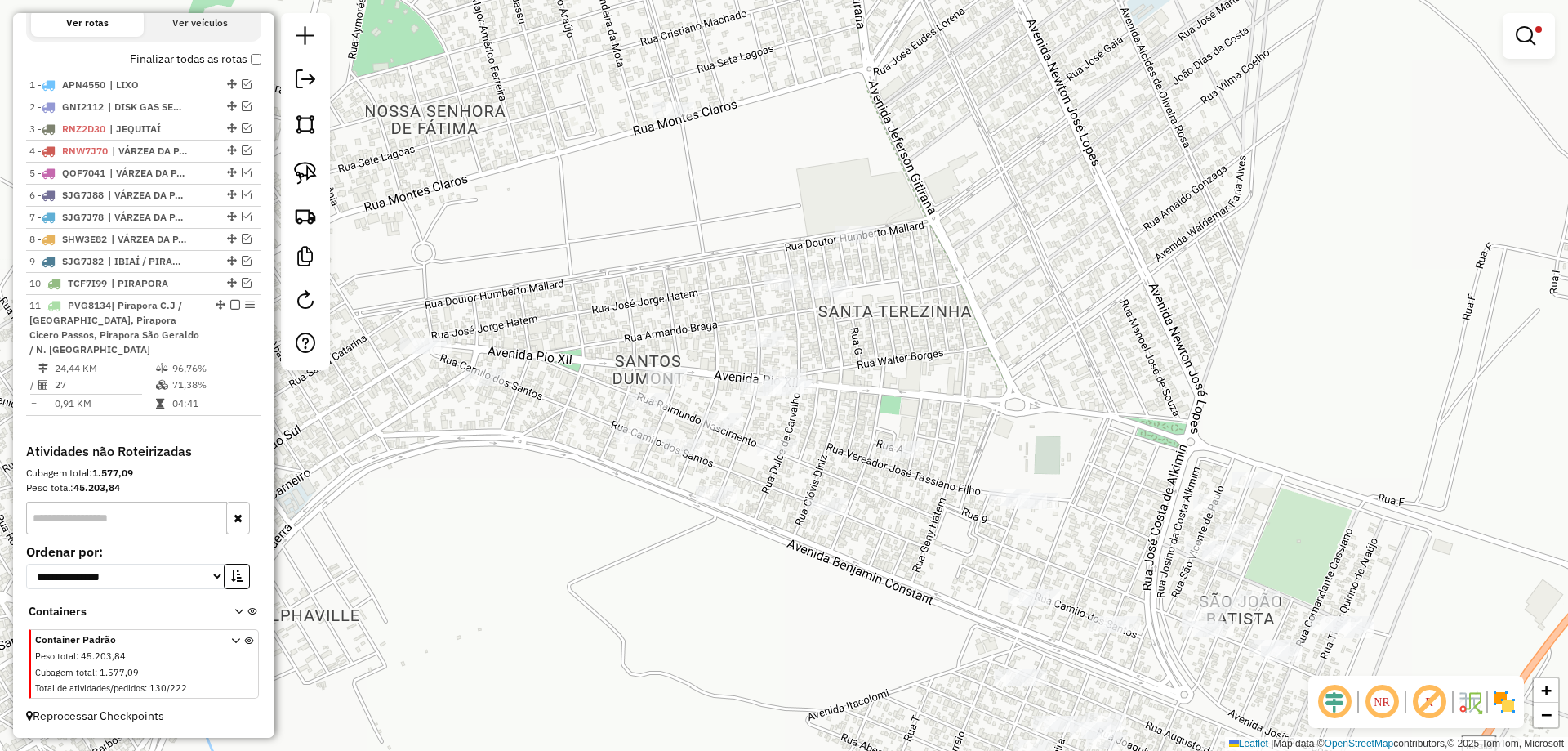
drag, startPoint x: 873, startPoint y: 473, endPoint x: 888, endPoint y: 567, distance: 95.2
click at [888, 567] on div "Limpar filtros Janela de atendimento Grade de atendimento Capacidade Transporta…" at bounding box center [784, 375] width 1568 height 751
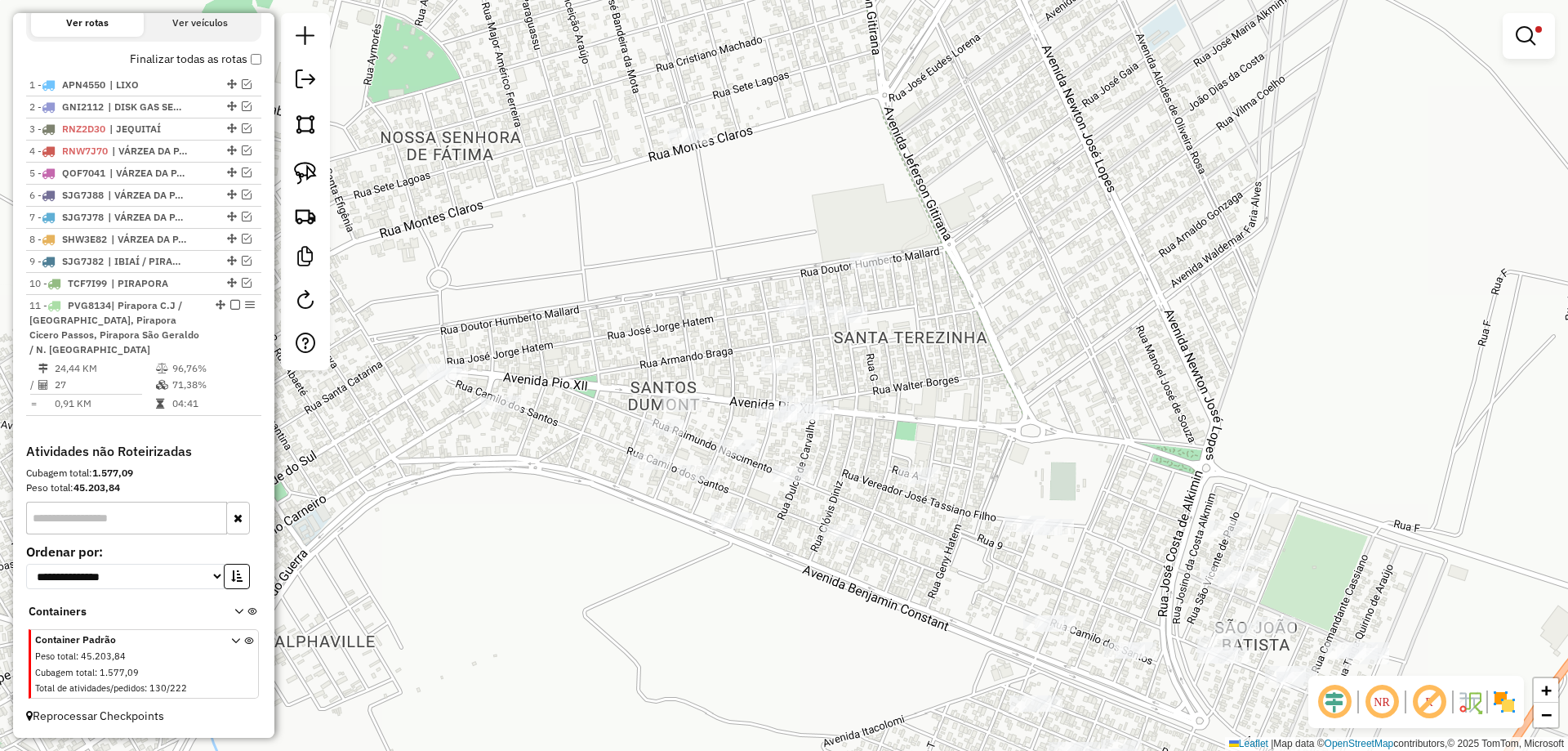
drag, startPoint x: 910, startPoint y: 596, endPoint x: 999, endPoint y: 681, distance: 123.1
click at [999, 681] on div "Limpar filtros Janela de atendimento Grade de atendimento Capacidade Transporta…" at bounding box center [784, 375] width 1568 height 751
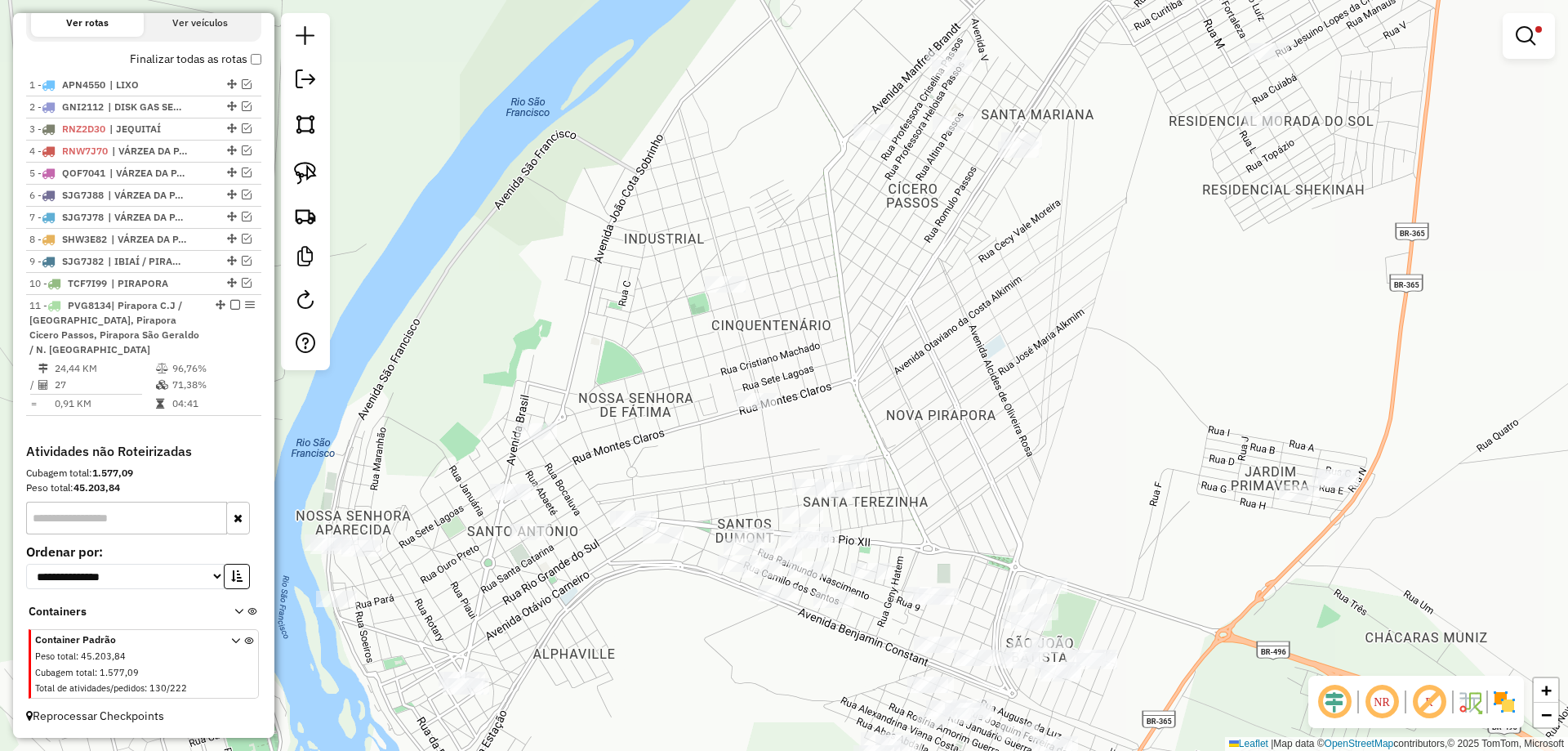
drag, startPoint x: 614, startPoint y: 298, endPoint x: 681, endPoint y: 284, distance: 68.4
click at [658, 245] on div "Limpar filtros Janela de atendimento Grade de atendimento Capacidade Transporta…" at bounding box center [784, 375] width 1568 height 751
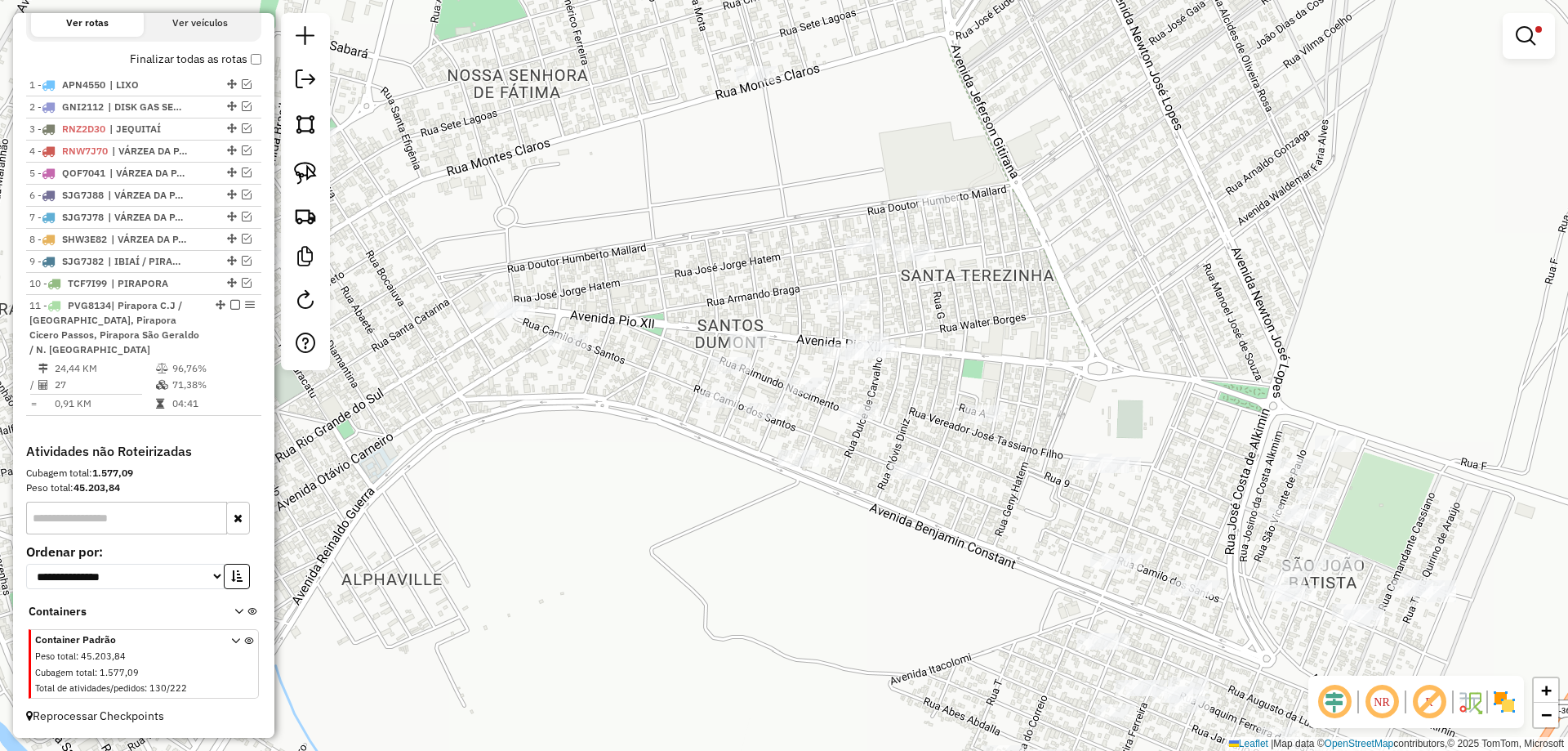
click at [1501, 41] on div "Limpar filtros Janela de atendimento Grade de atendimento Capacidade Transporta…" at bounding box center [784, 375] width 1568 height 751
click at [1513, 35] on link at bounding box center [1529, 35] width 39 height 33
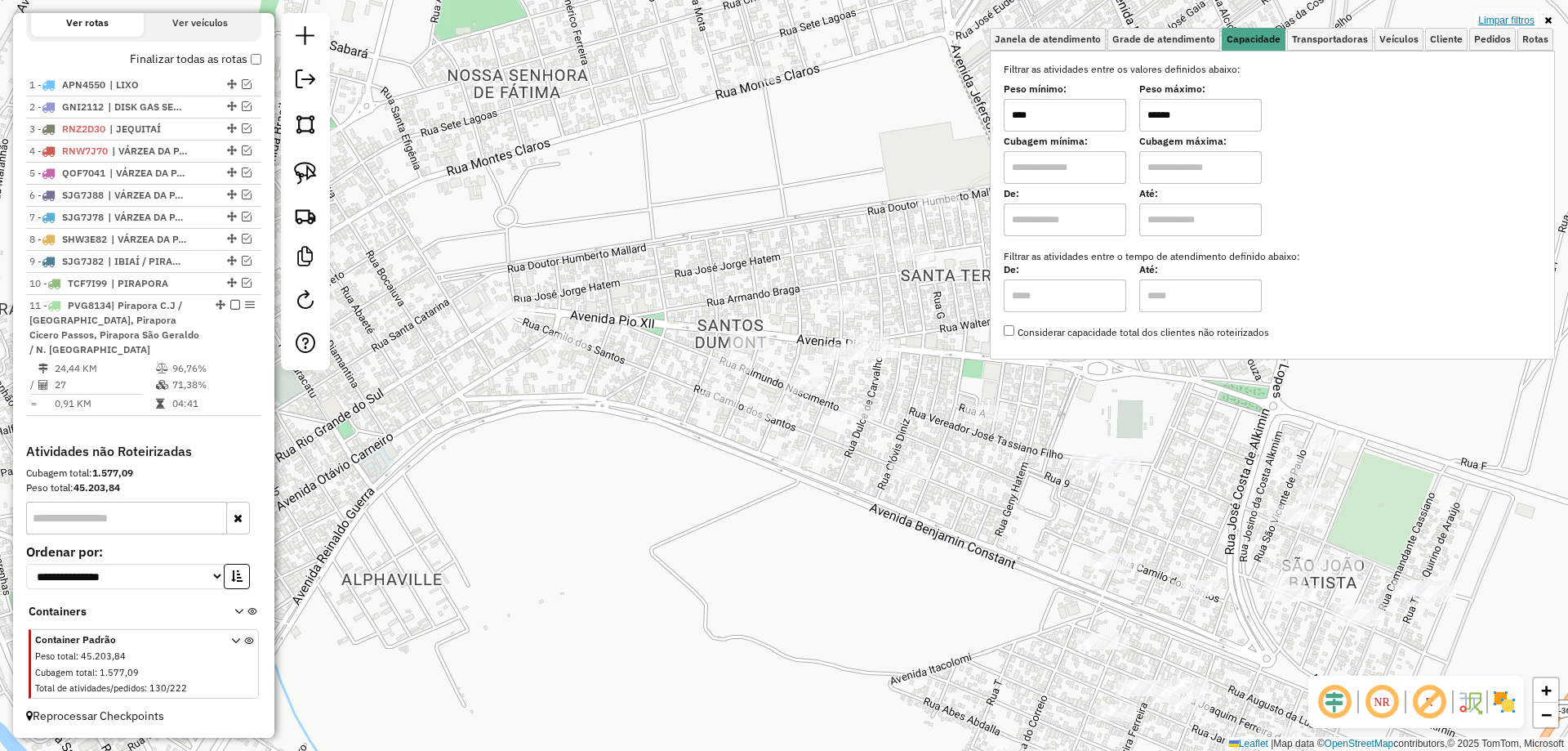
click at [1509, 23] on link "Limpar filtros" at bounding box center [1507, 20] width 63 height 18
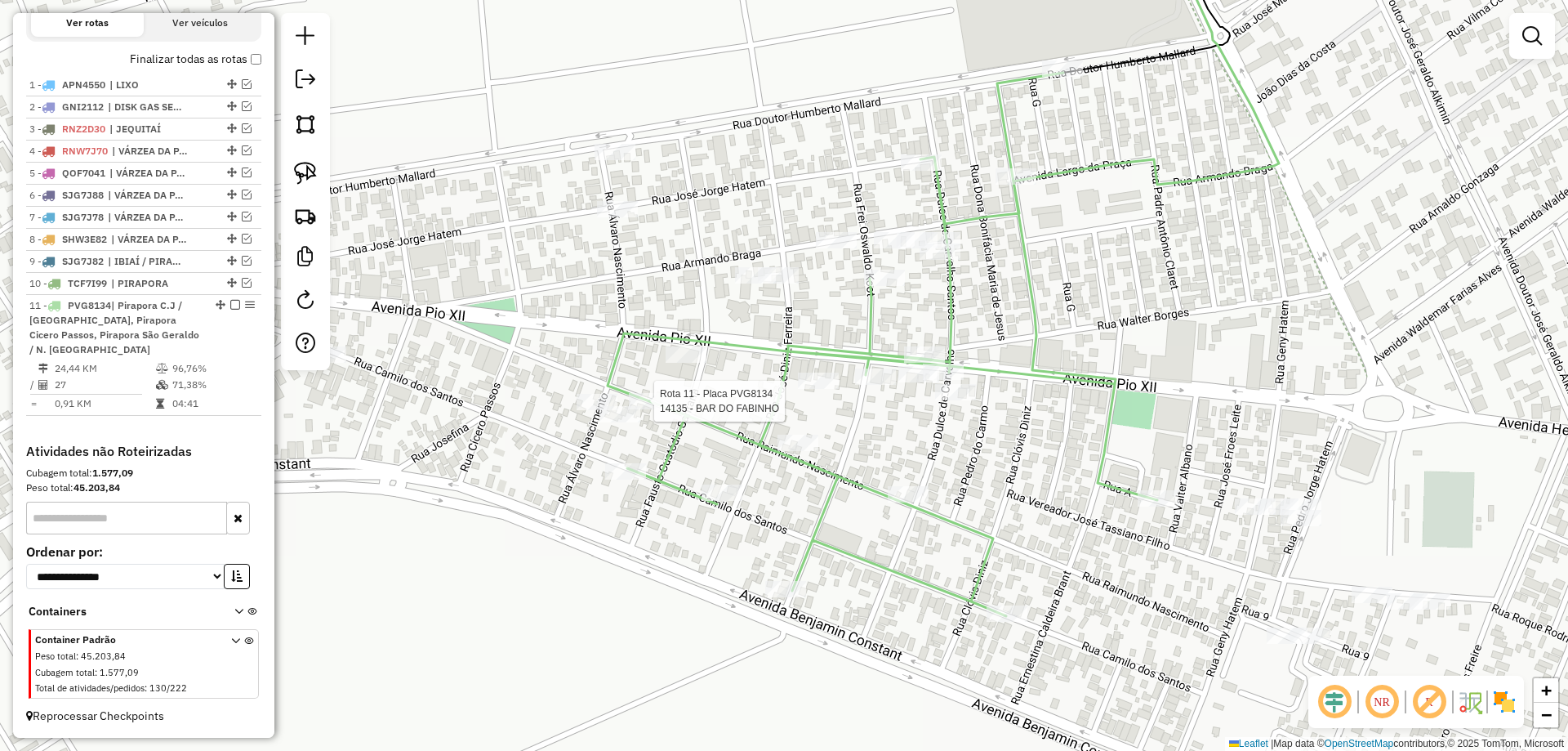
select select "**********"
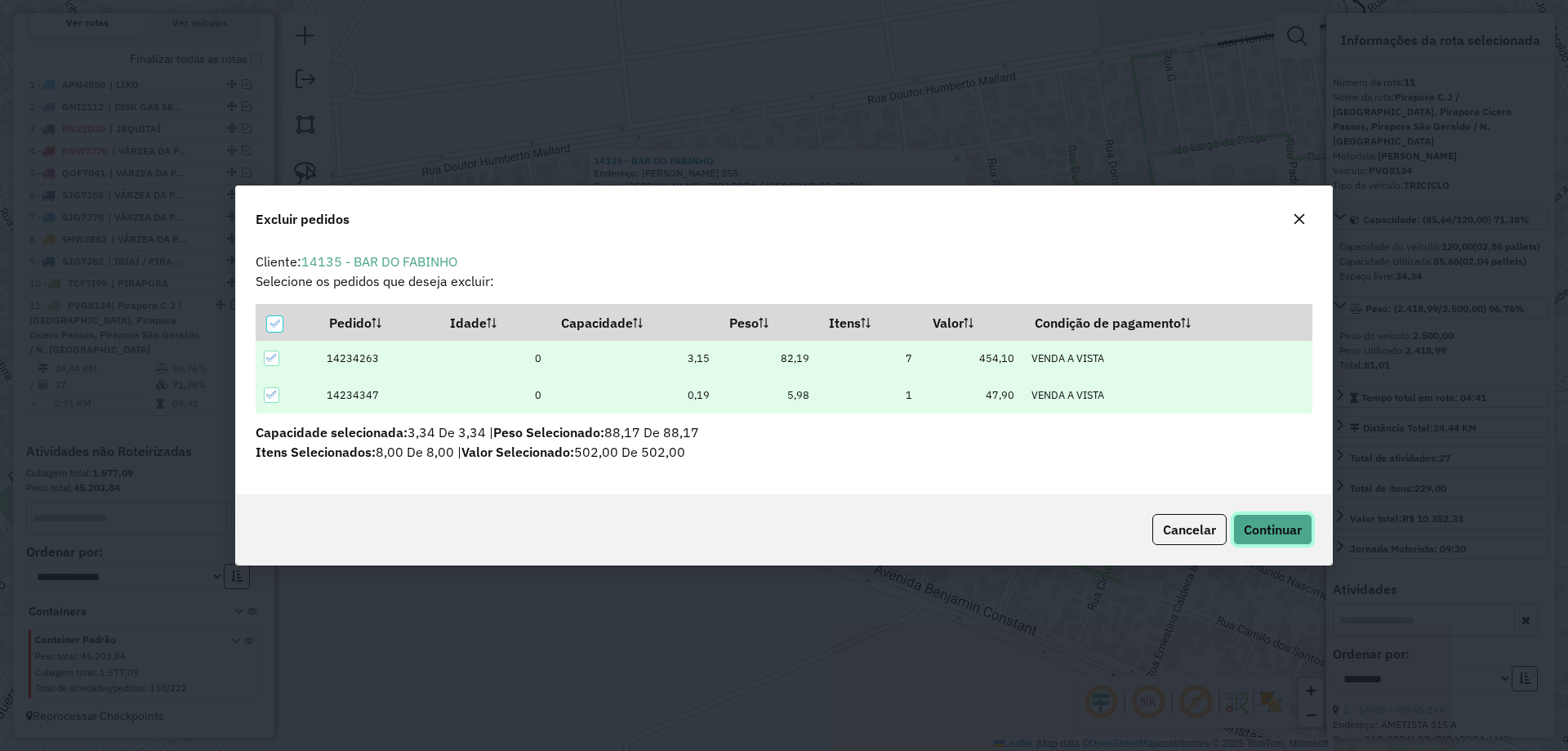
click at [1279, 535] on span "Continuar" at bounding box center [1273, 528] width 58 height 16
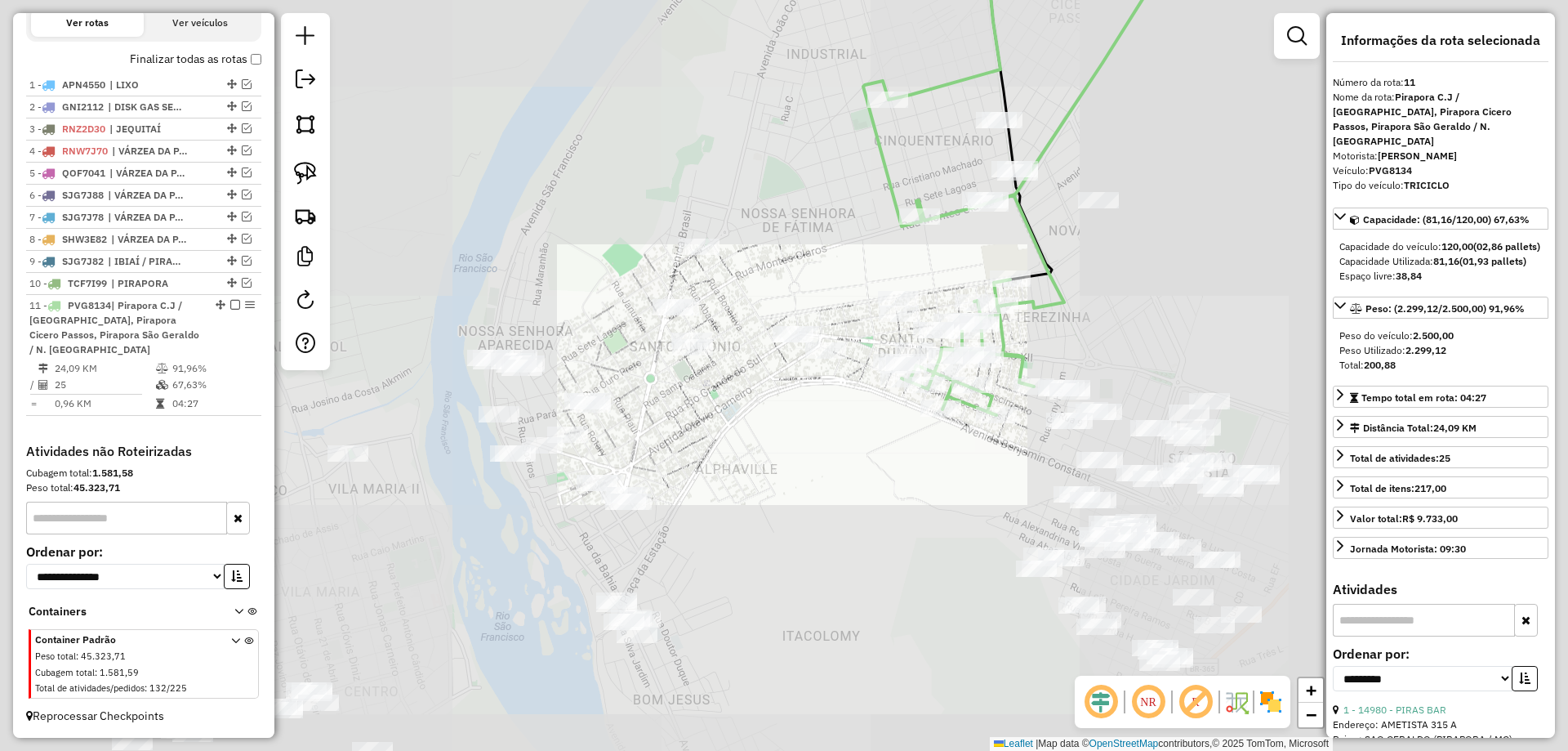
click at [784, 426] on div "Janela de atendimento Grade de atendimento Capacidade Transportadoras Veículos …" at bounding box center [784, 375] width 1568 height 751
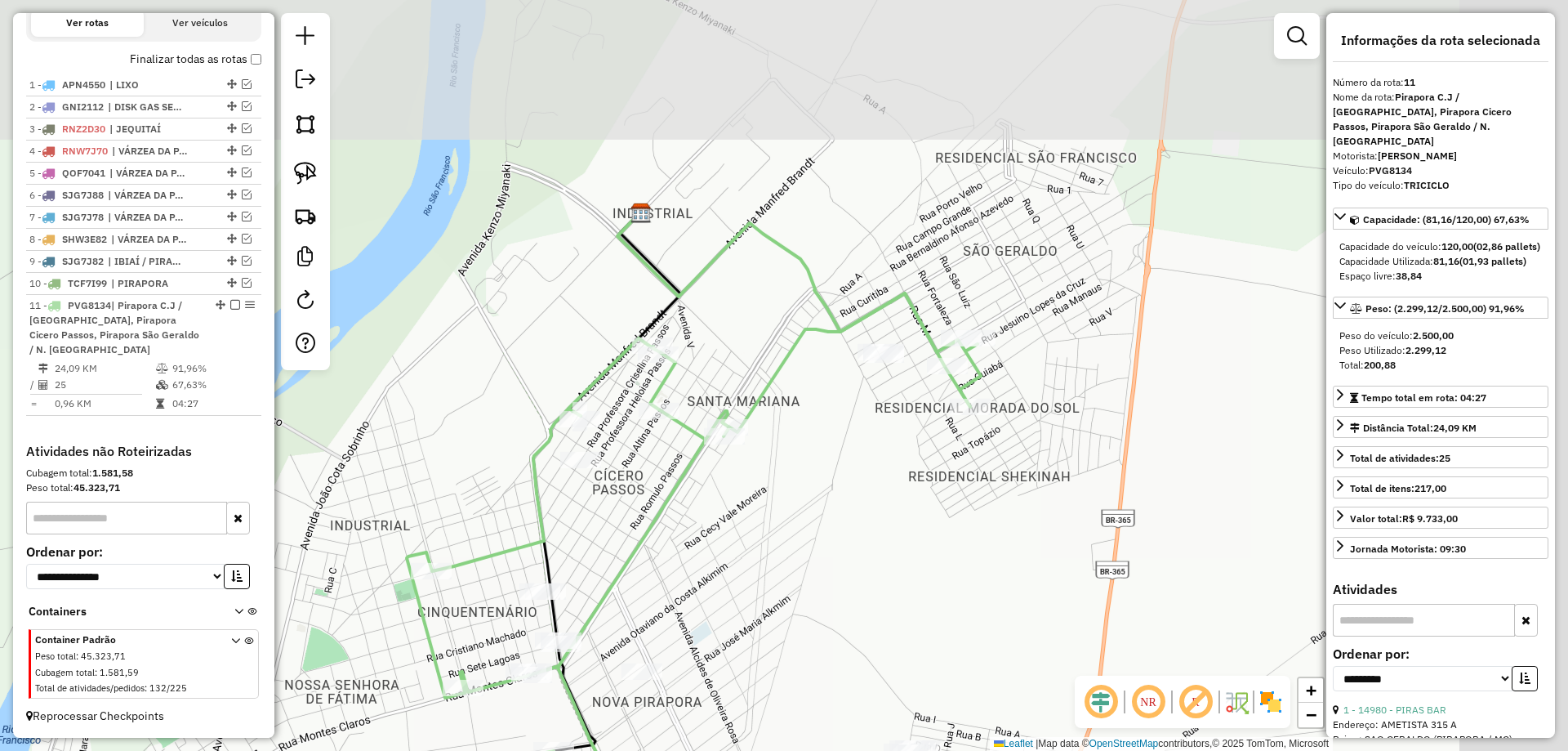
drag, startPoint x: 833, startPoint y: 409, endPoint x: 864, endPoint y: 416, distance: 31.8
click at [824, 413] on div "Janela de atendimento Grade de atendimento Capacidade Transportadoras Veículos …" at bounding box center [784, 375] width 1568 height 751
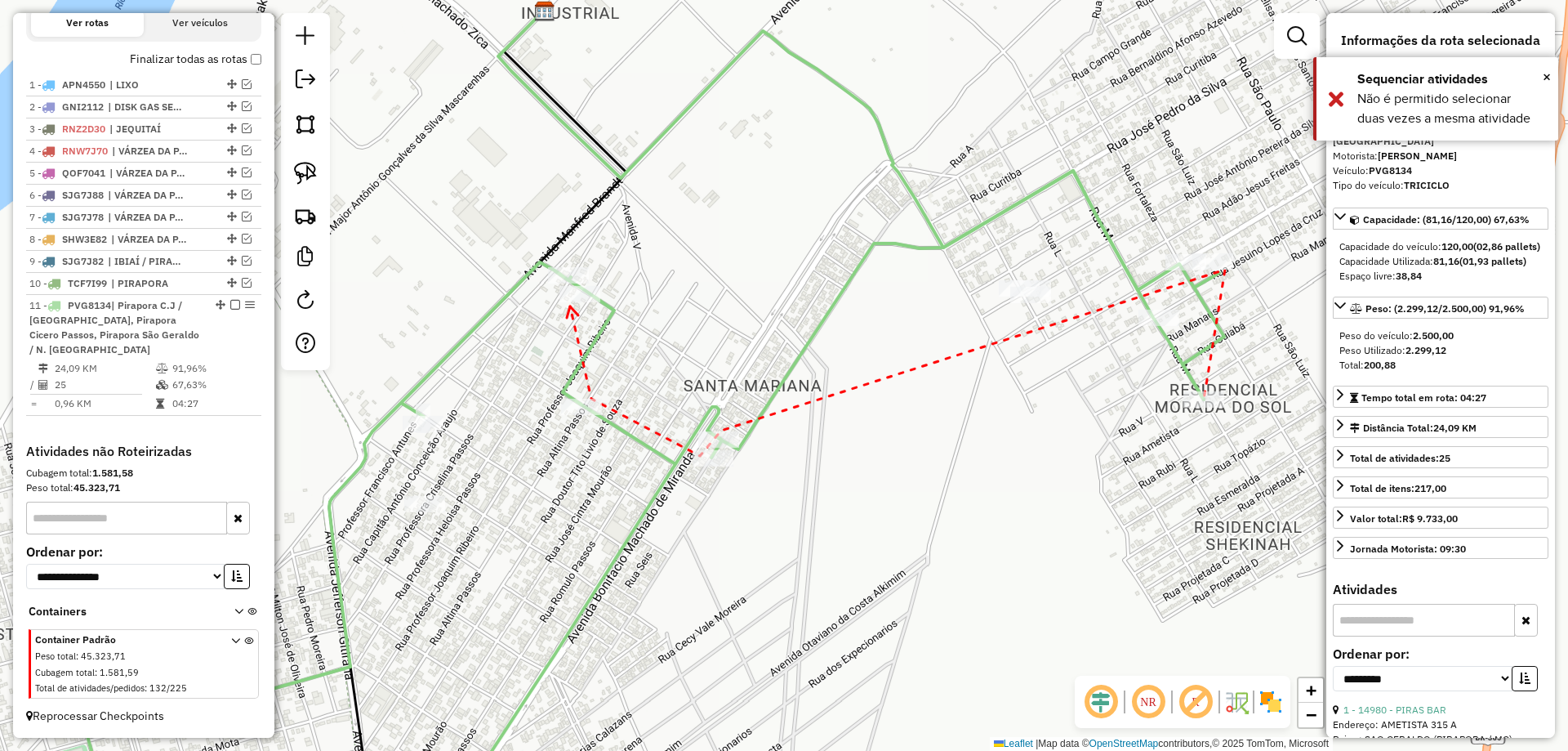
click at [570, 306] on icon at bounding box center [573, 312] width 12 height 12
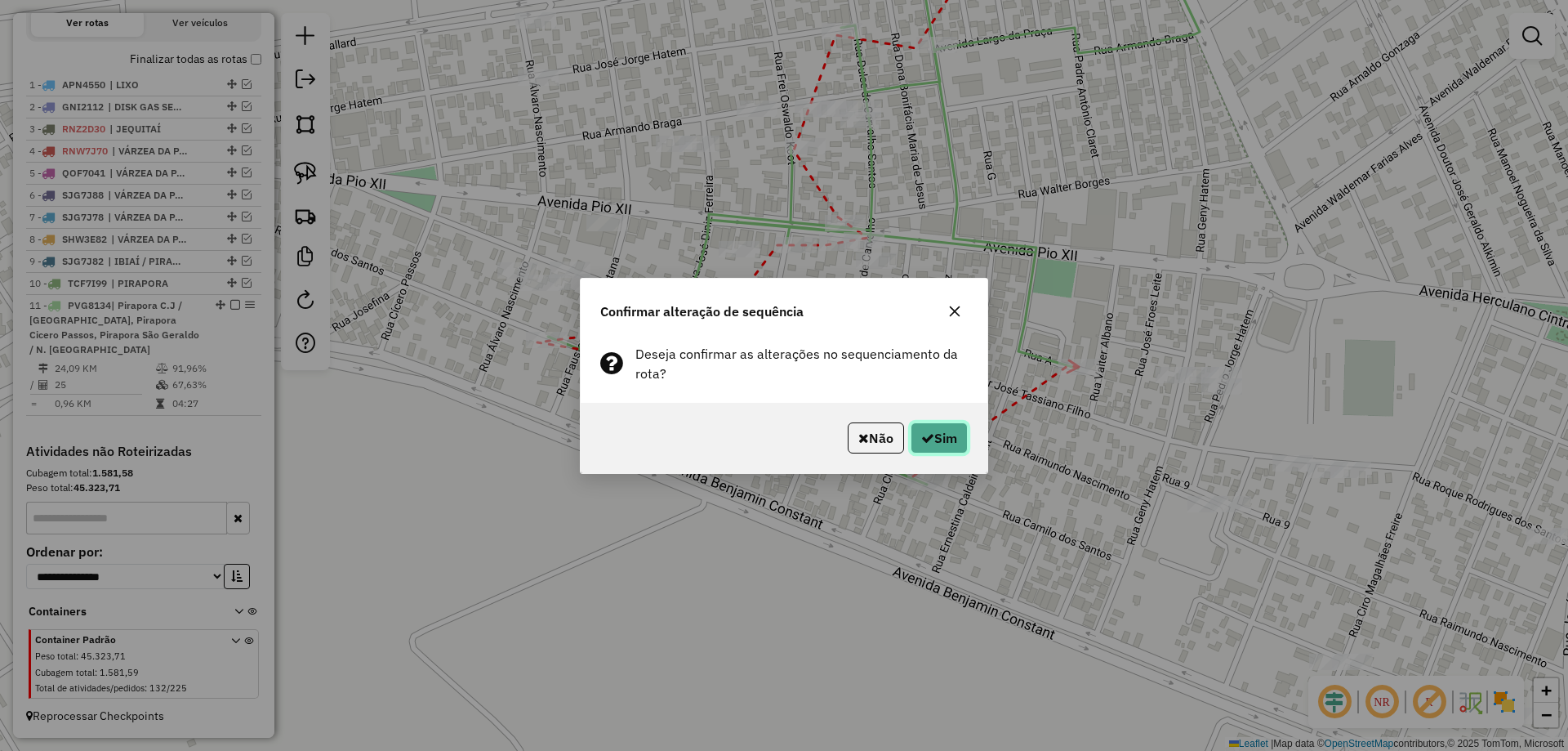
click at [951, 429] on button "Sim" at bounding box center [939, 437] width 58 height 31
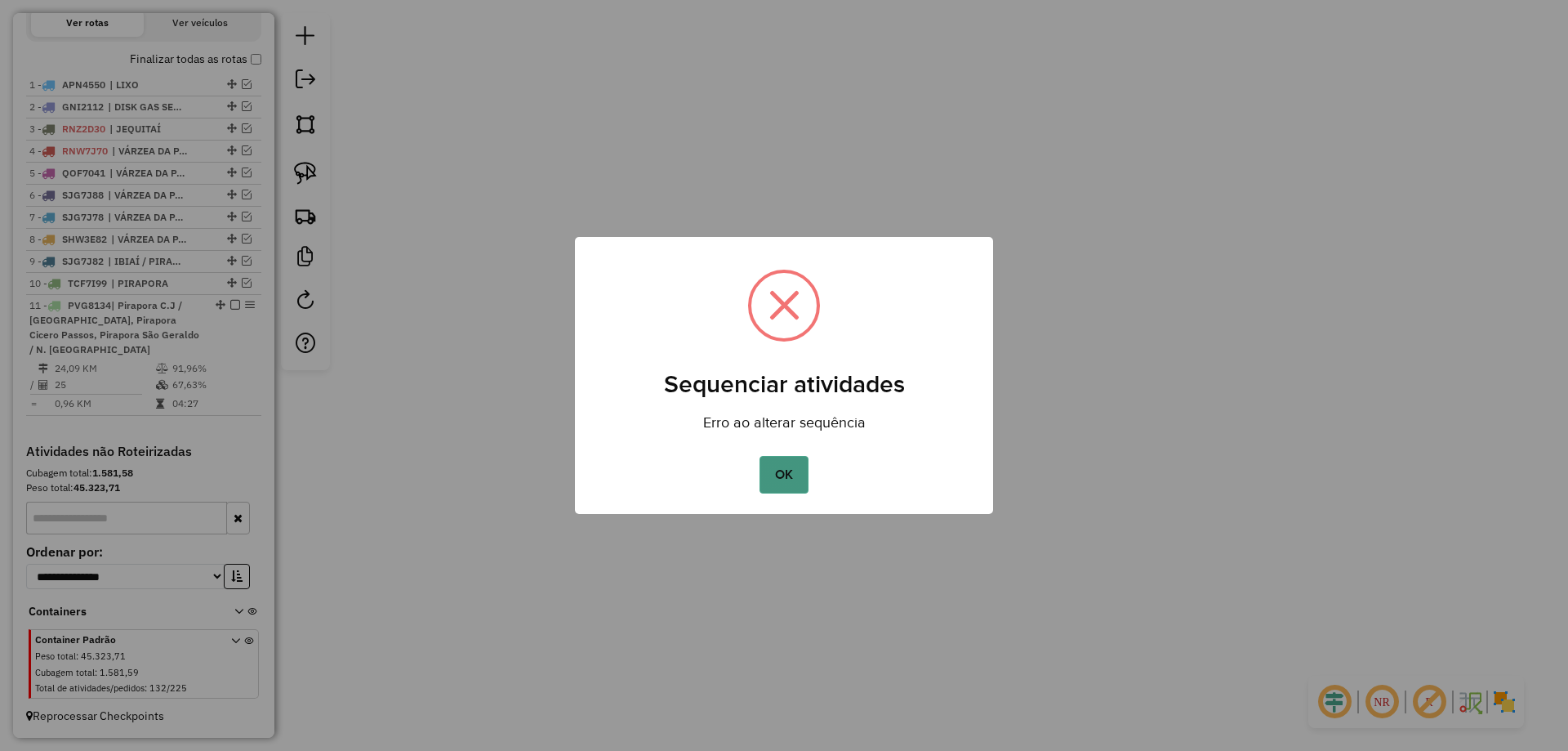
click at [784, 461] on button "OK" at bounding box center [784, 474] width 48 height 37
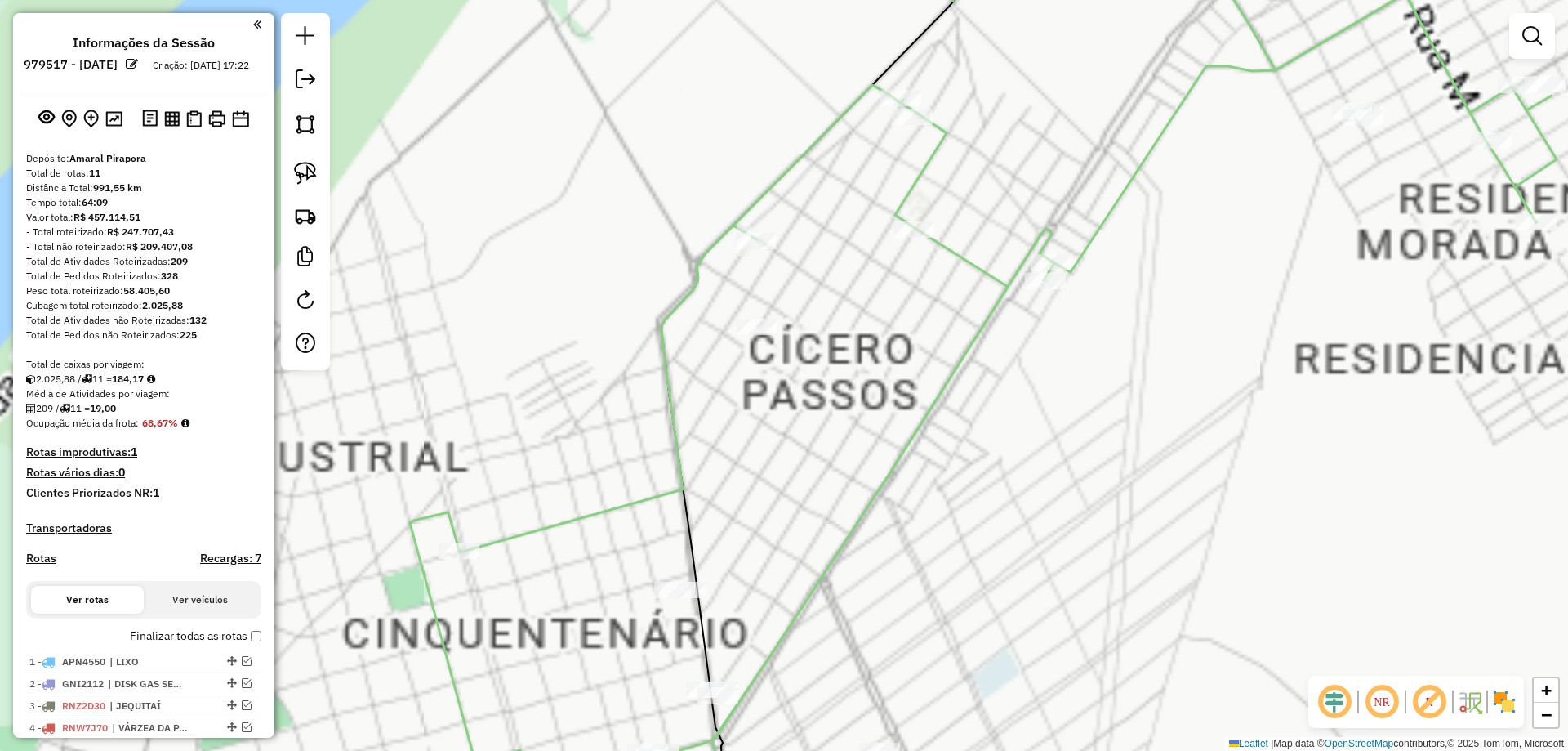
click at [723, 554] on div "Janela de atendimento Grade de atendimento Capacidade Transportadoras Veículos …" at bounding box center [784, 375] width 1568 height 751
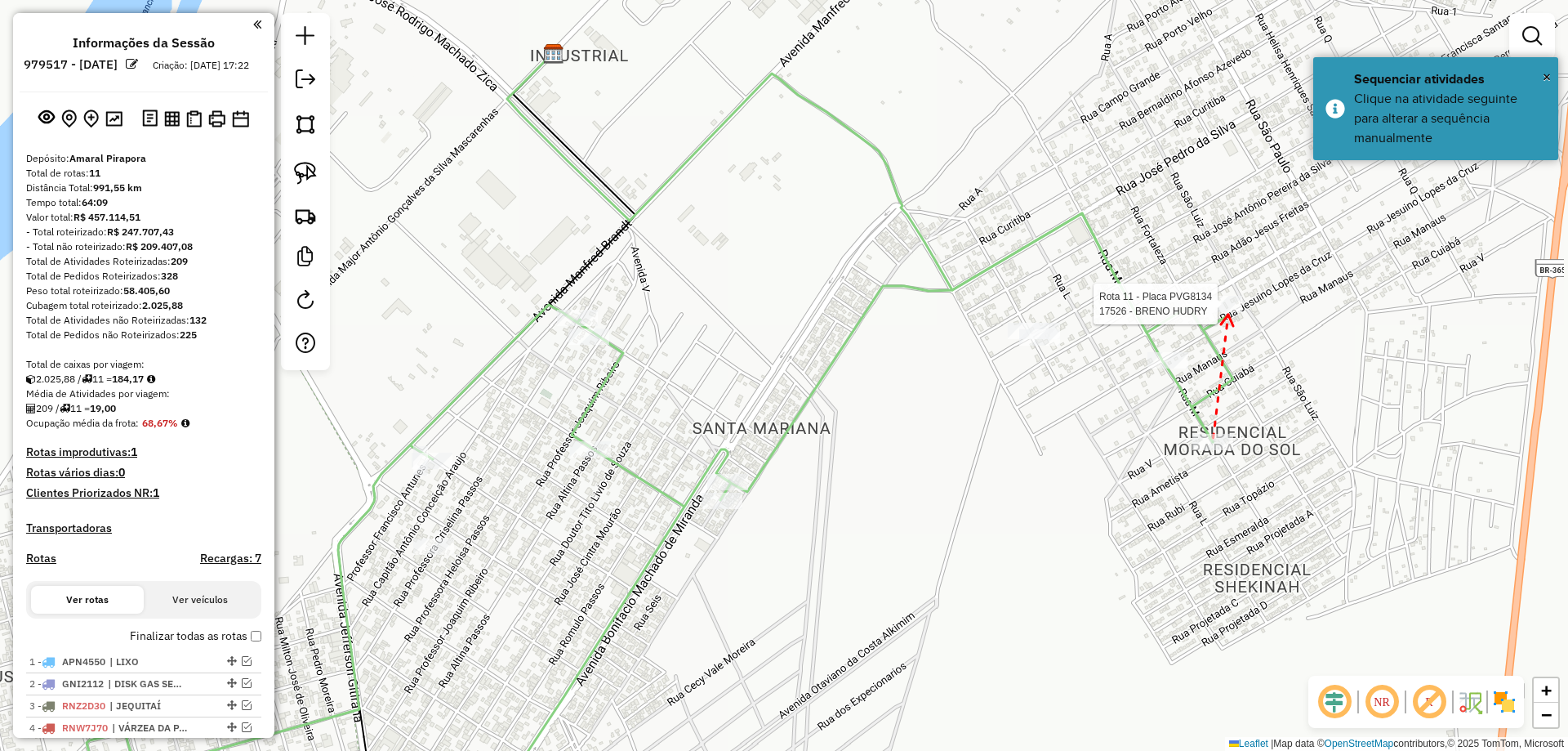
click at [1229, 312] on div at bounding box center [1222, 303] width 41 height 16
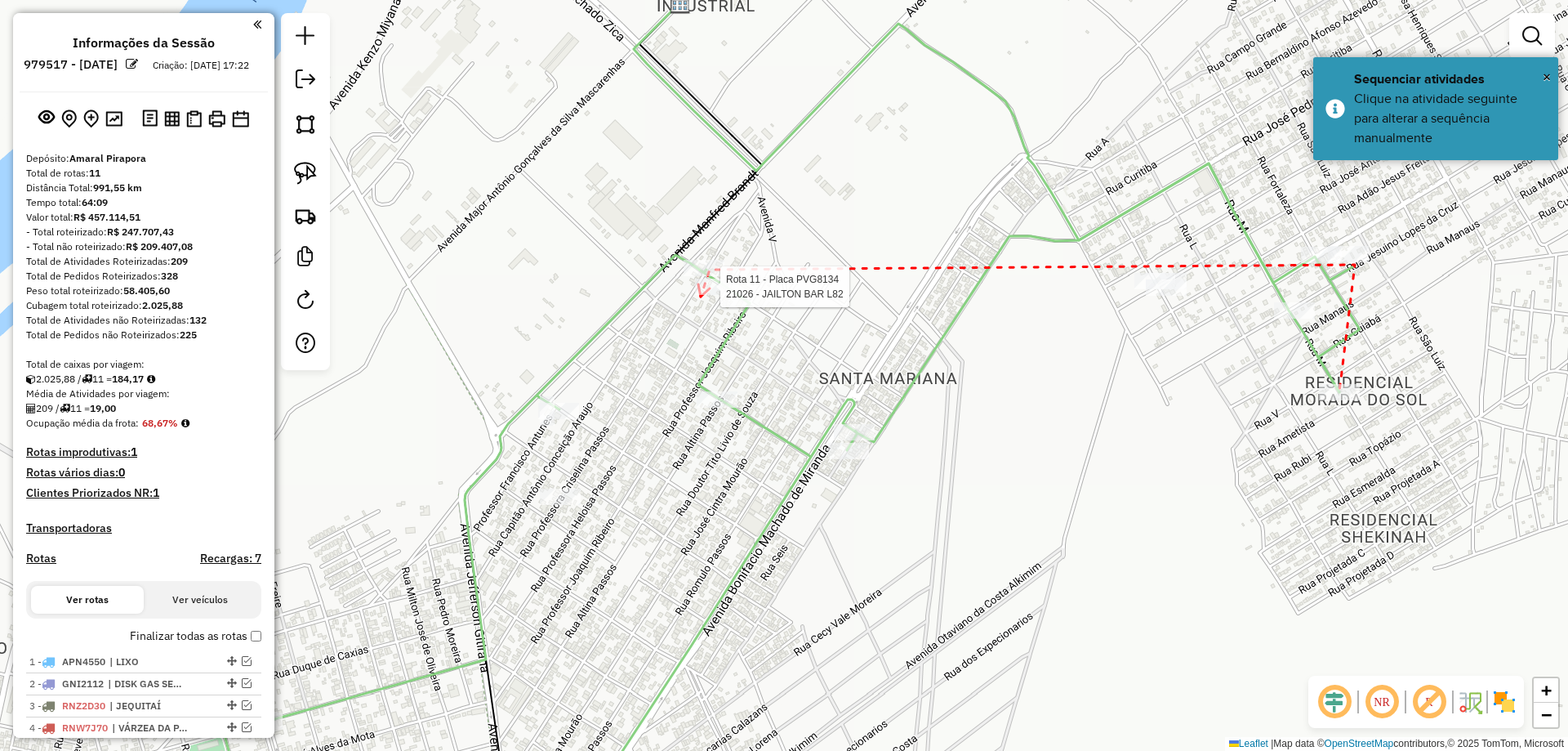
click at [701, 294] on div at bounding box center [715, 286] width 41 height 16
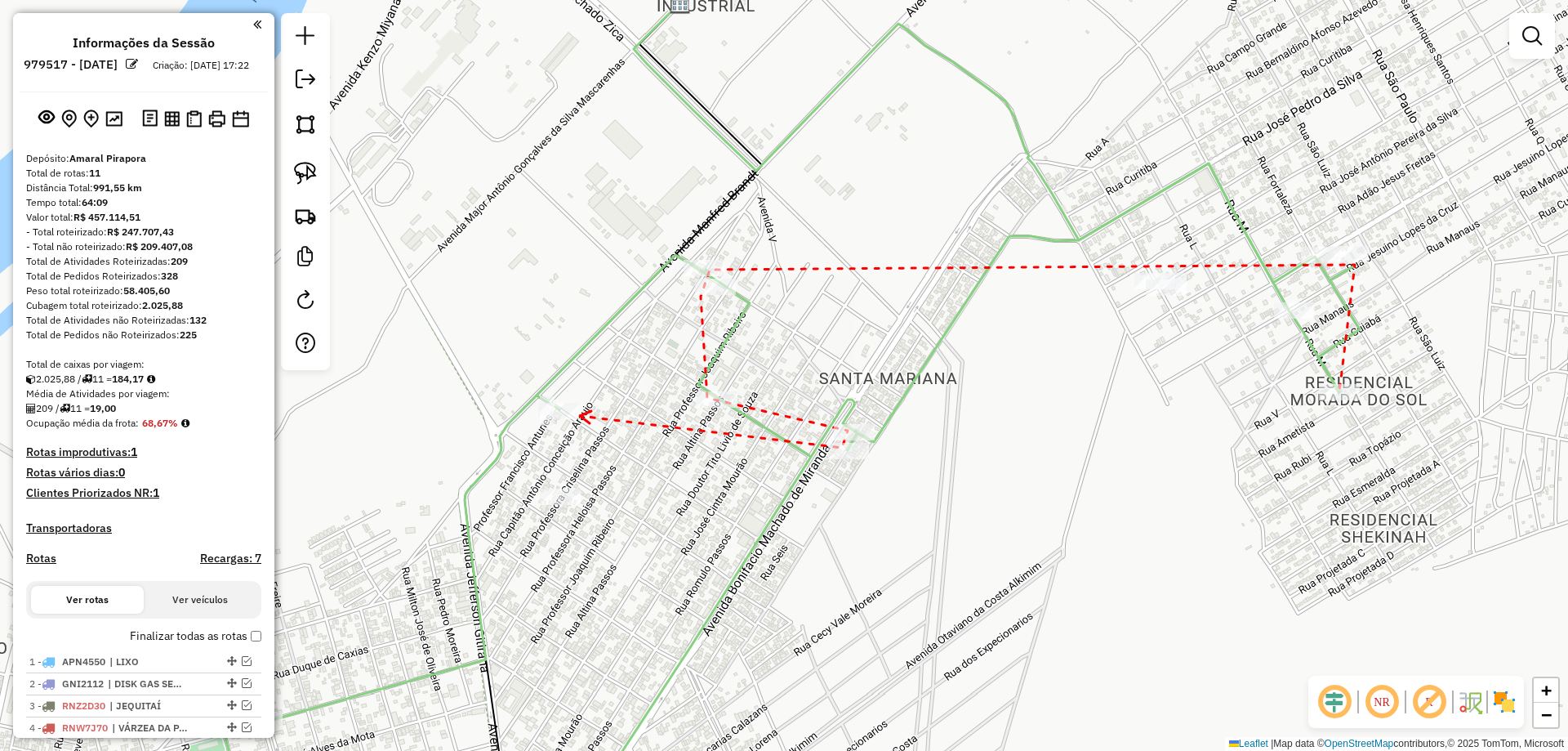
click at [580, 415] on icon at bounding box center [586, 416] width 12 height 12
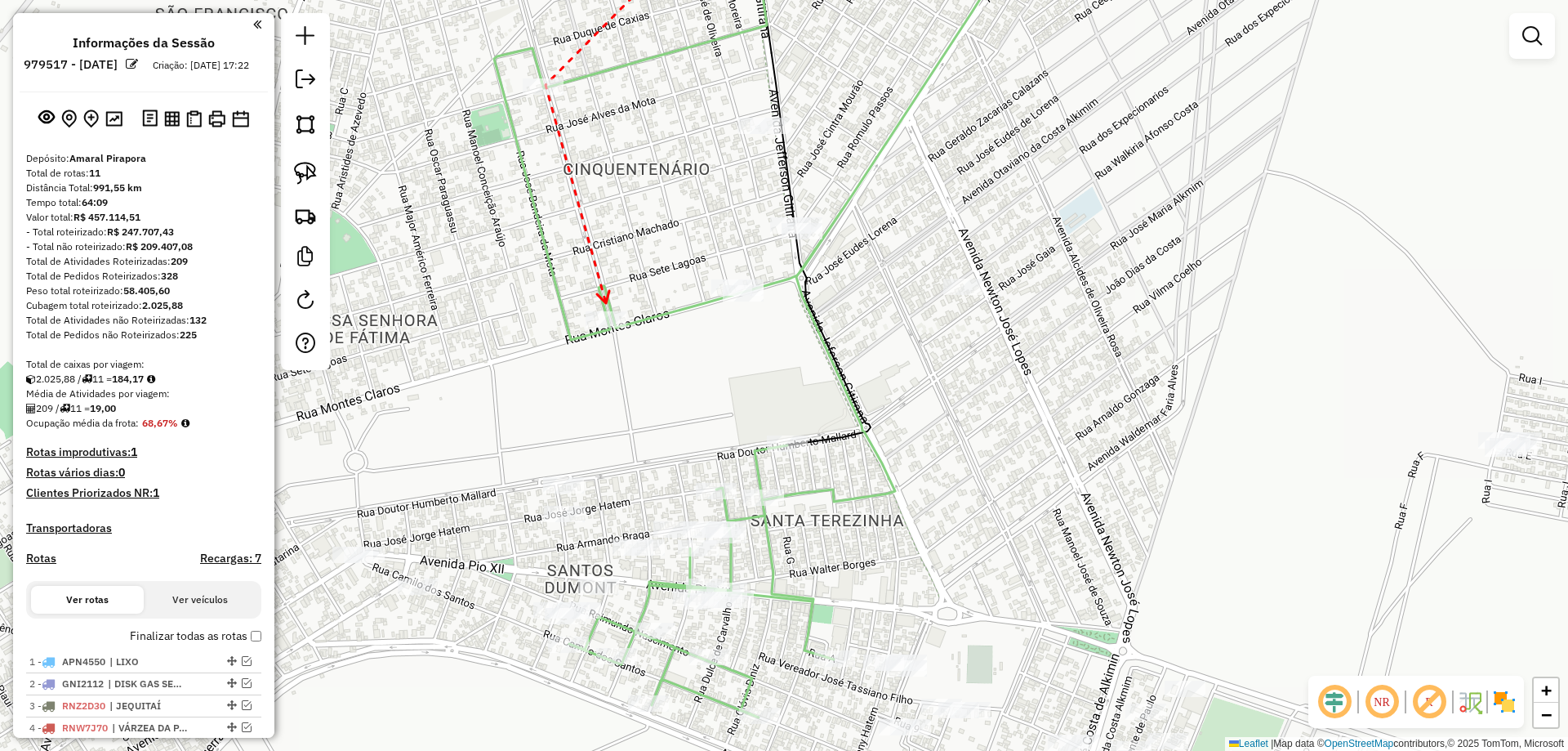
drag, startPoint x: 541, startPoint y: 492, endPoint x: 604, endPoint y: 309, distance: 193.5
click at [606, 303] on icon at bounding box center [602, 296] width 12 height 12
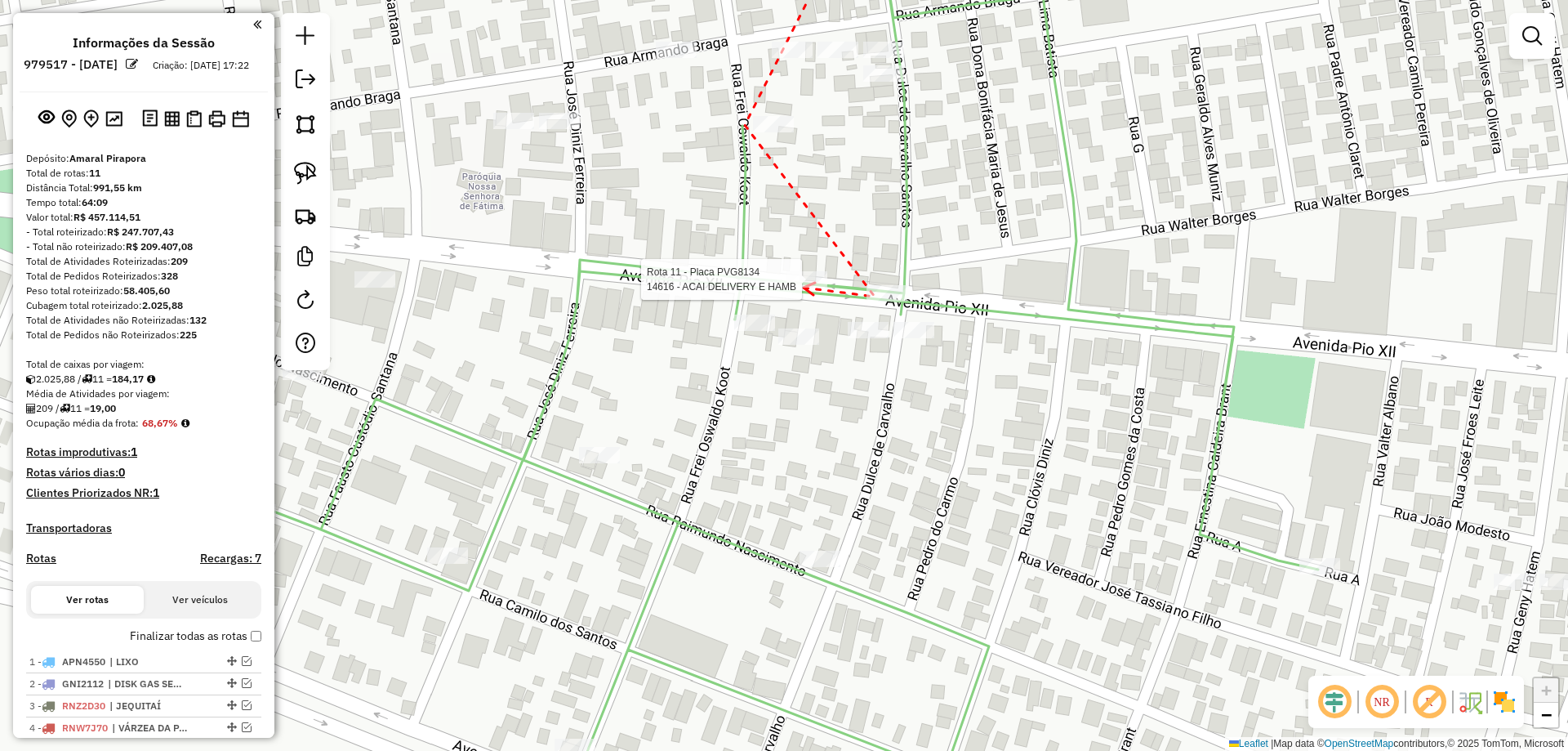
click at [804, 288] on div at bounding box center [807, 279] width 41 height 16
click at [792, 344] on div at bounding box center [799, 336] width 41 height 16
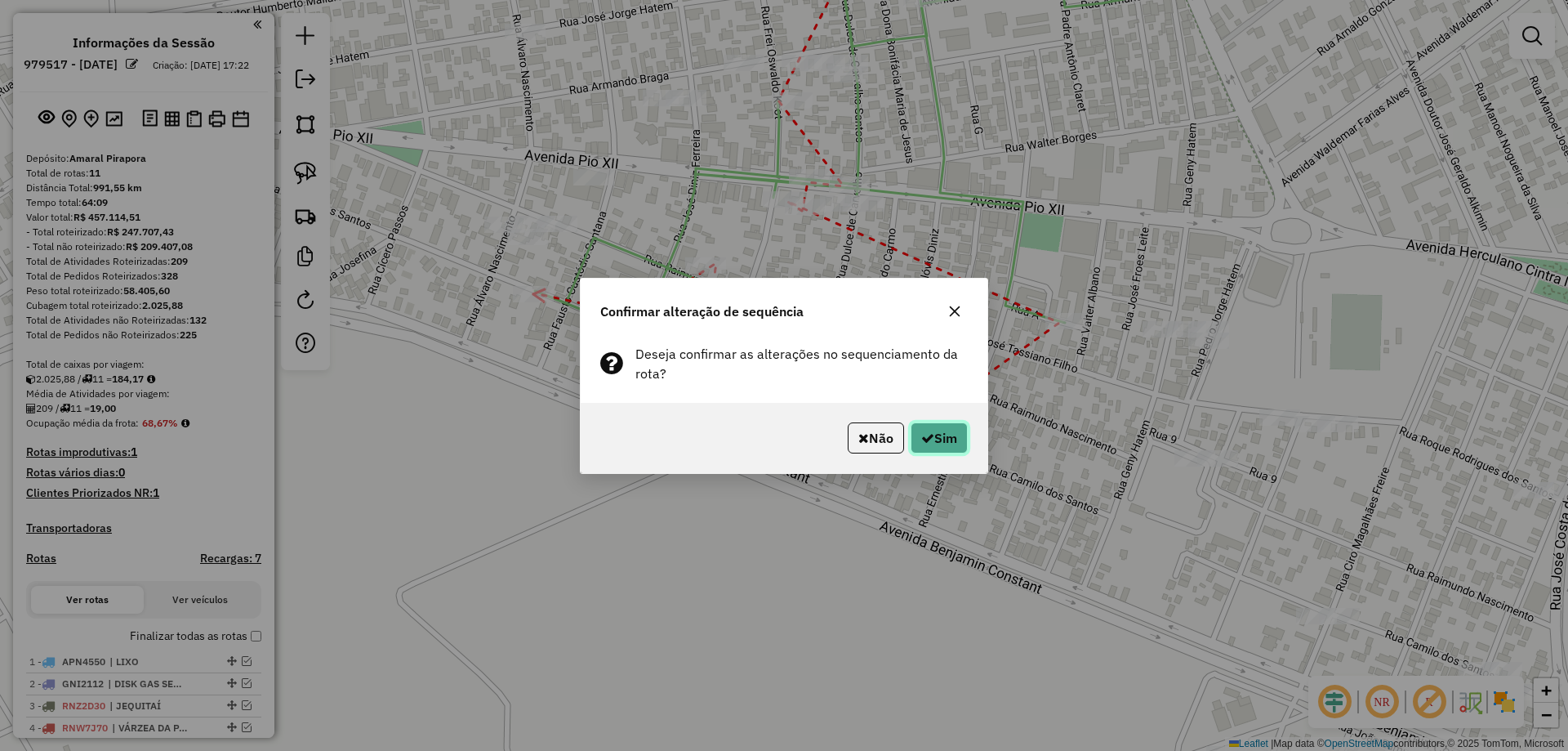
click at [934, 428] on button "Sim" at bounding box center [939, 437] width 58 height 31
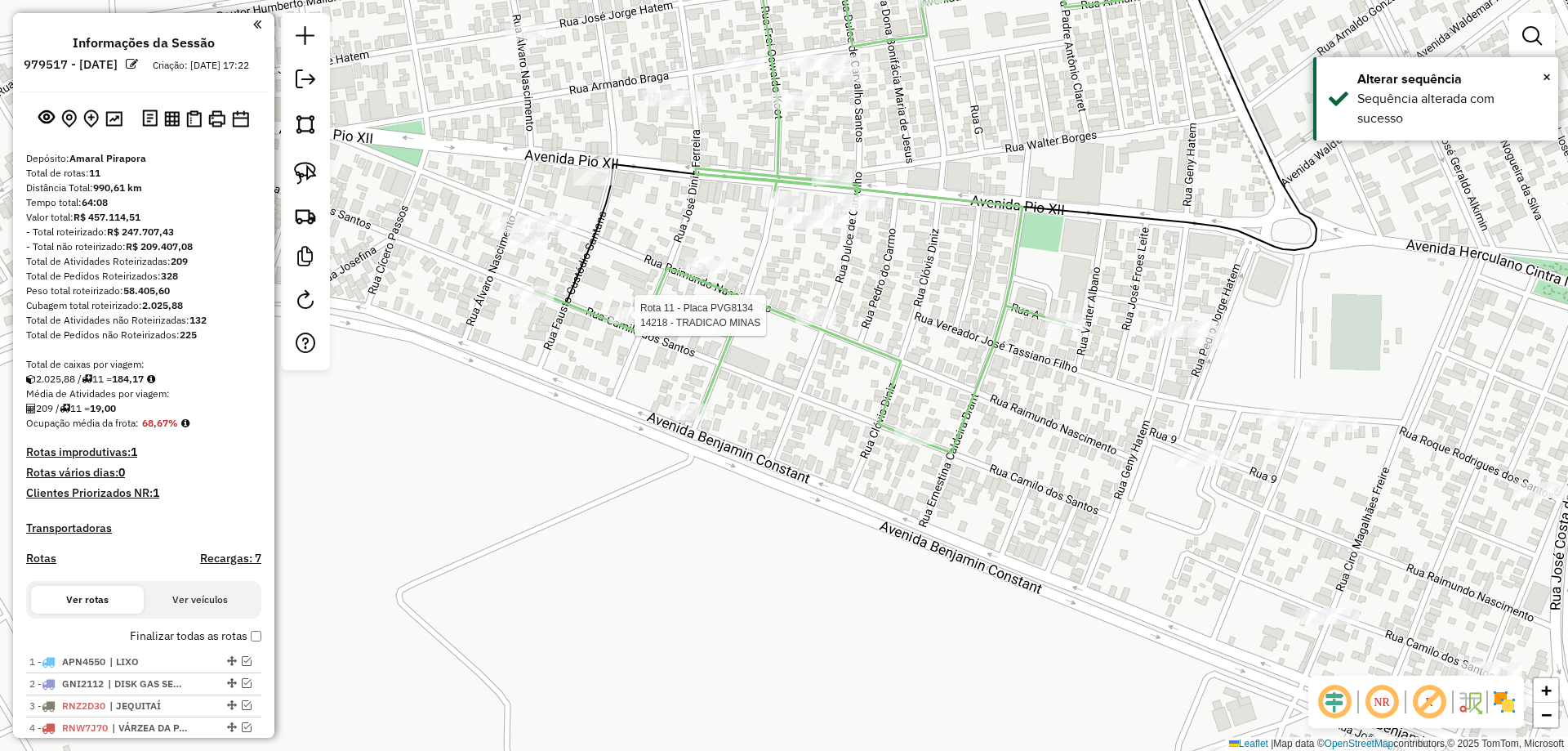
select select "**********"
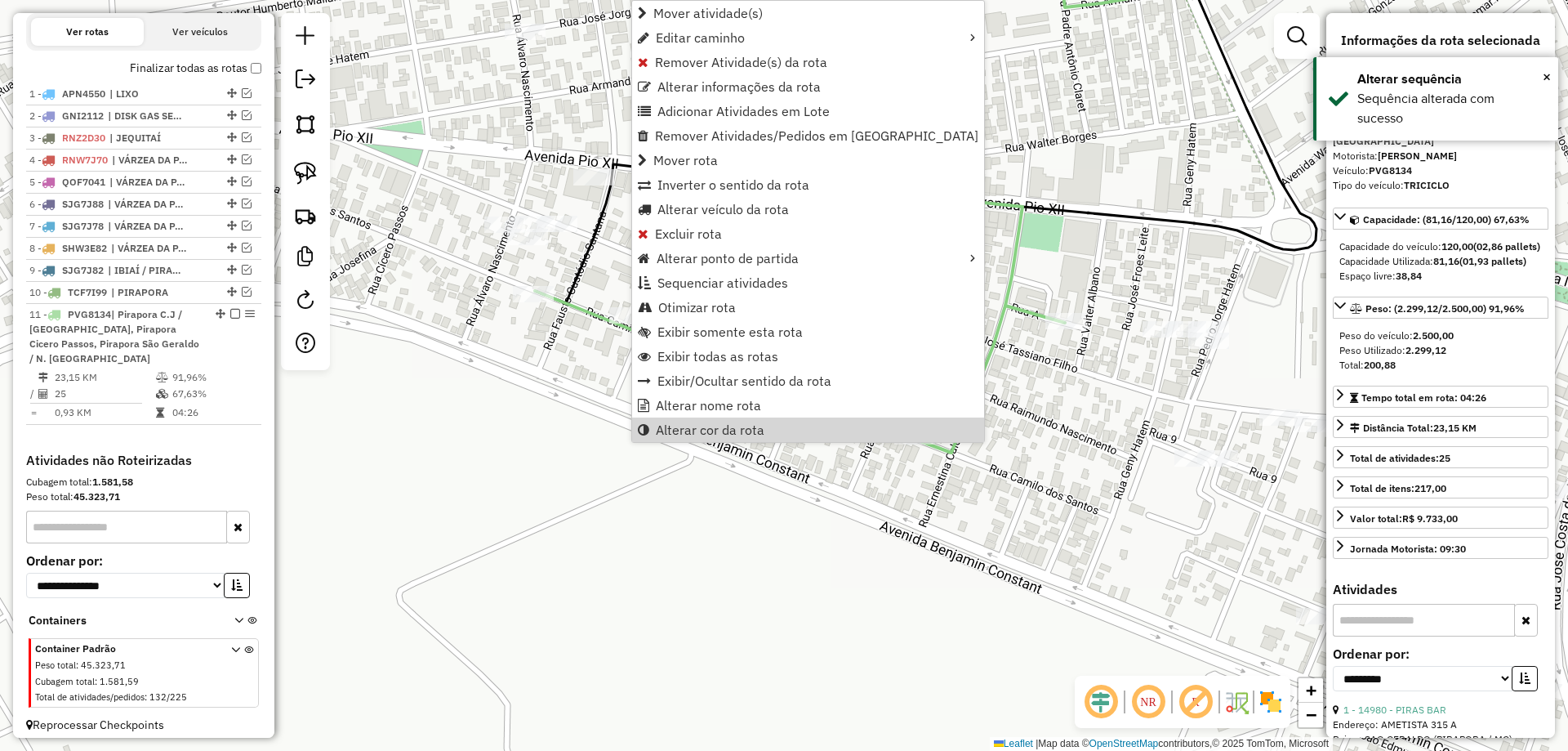
scroll to position [576, 0]
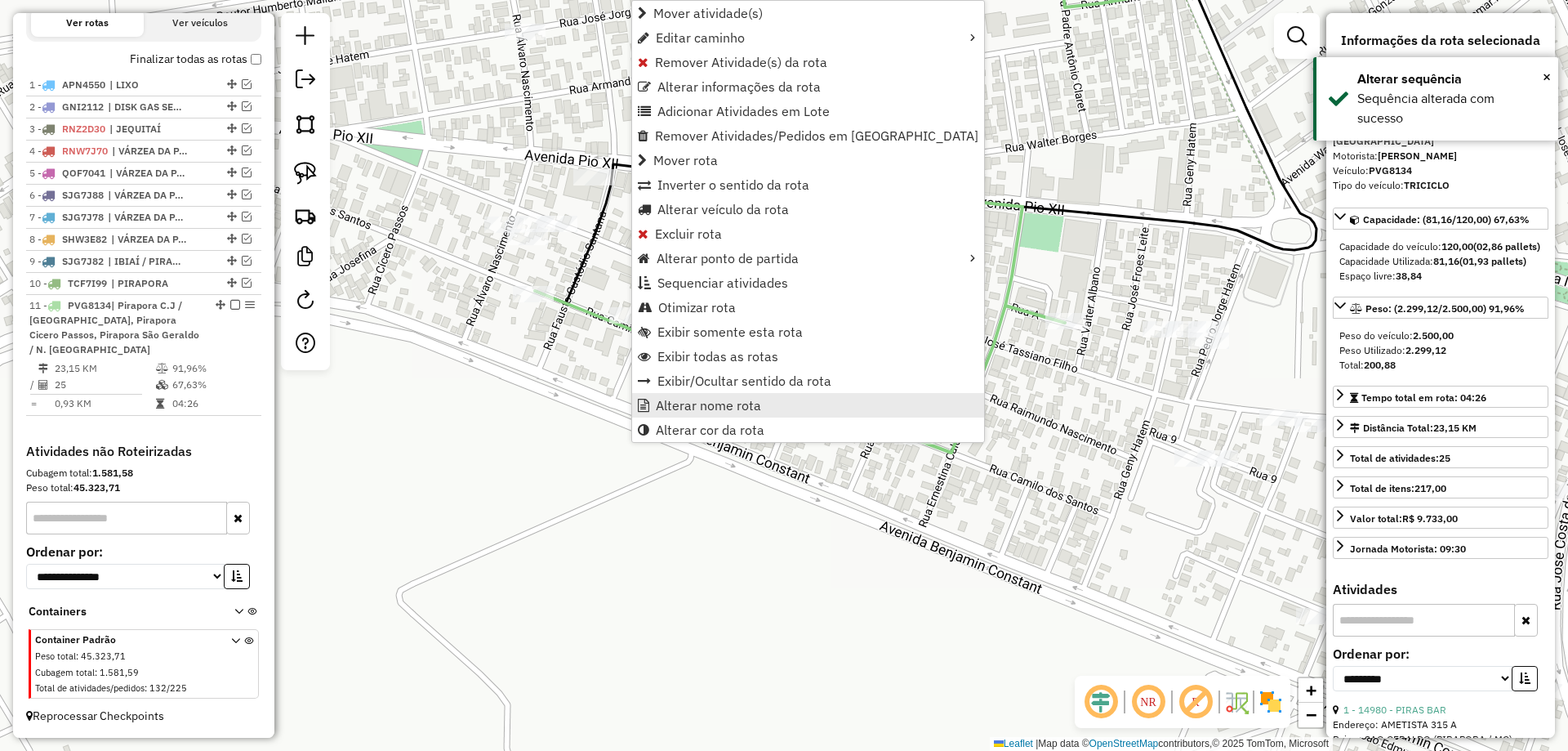
click at [717, 408] on span "Alterar nome rota" at bounding box center [709, 406] width 105 height 13
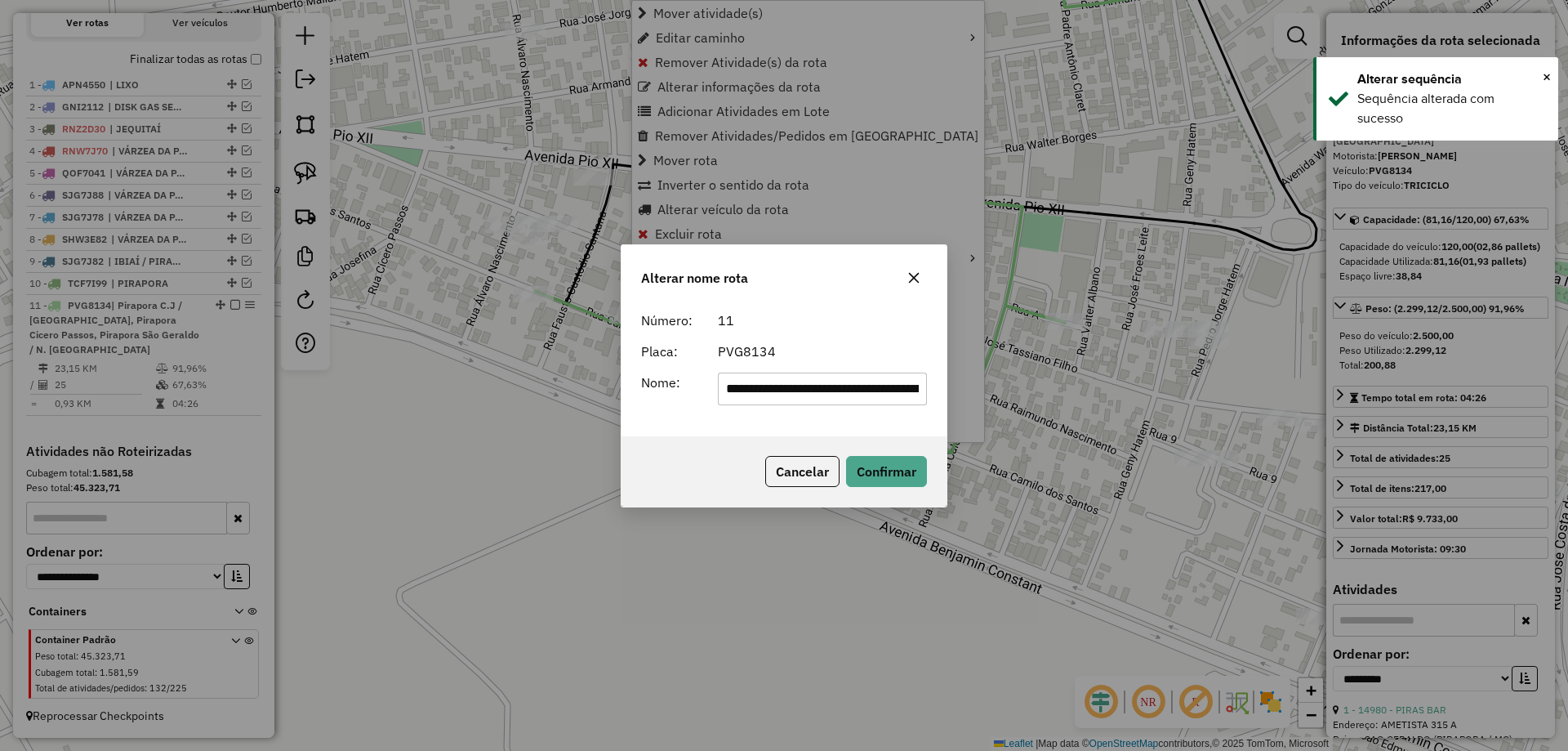
scroll to position [0, 289]
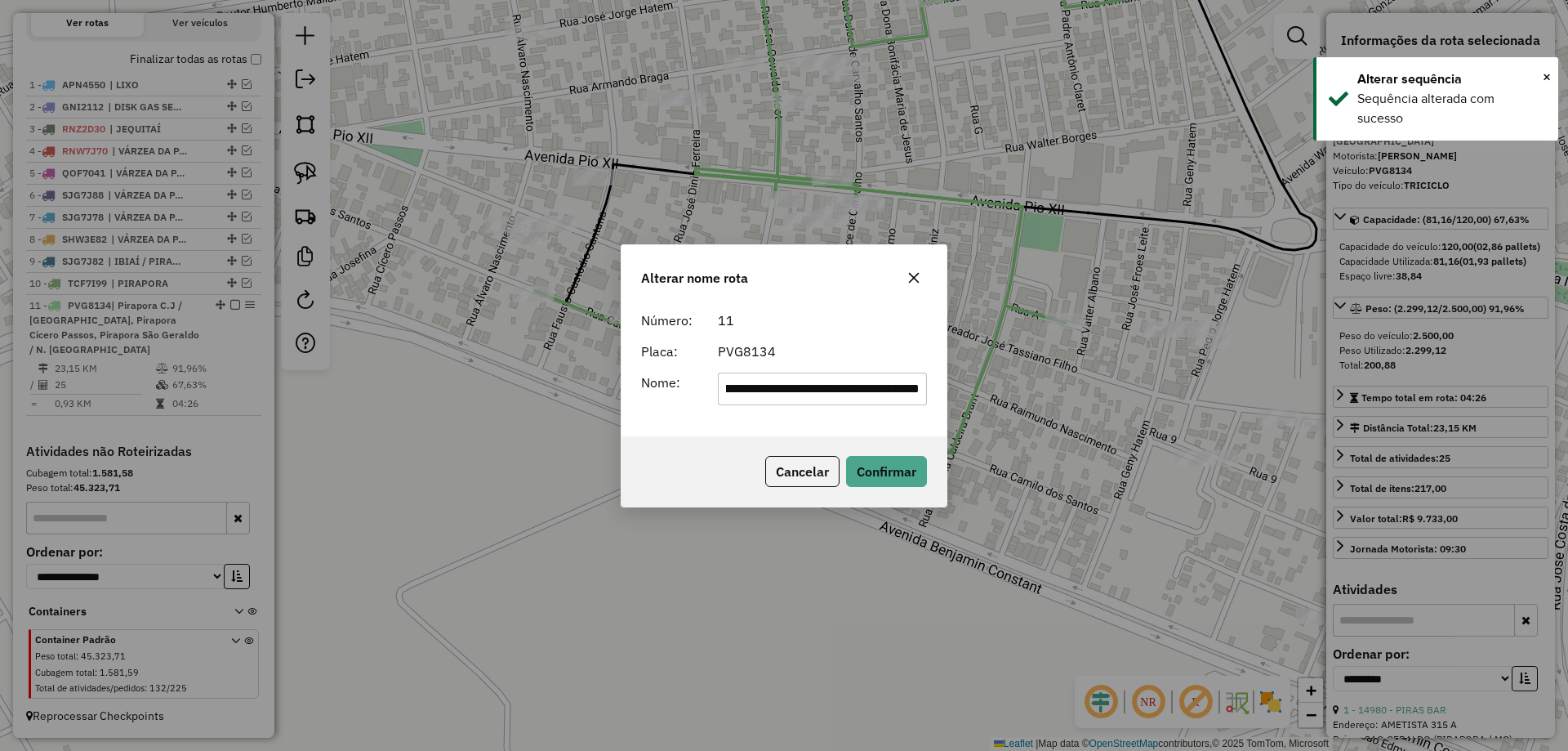
click at [778, 388] on input "**********" at bounding box center [823, 388] width 210 height 33
paste input "text"
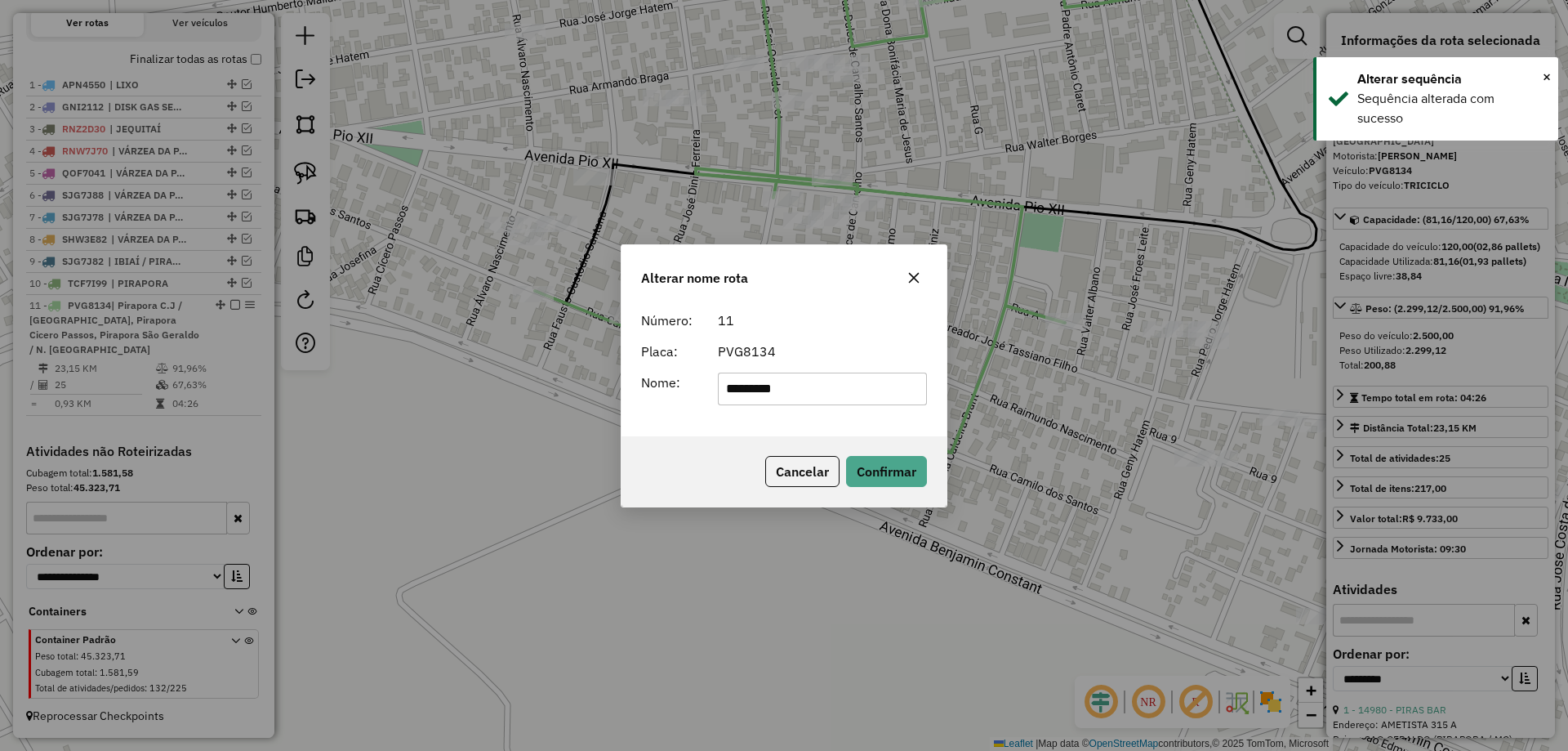
type input "**********"
click at [882, 483] on button "Confirmar" at bounding box center [886, 471] width 81 height 31
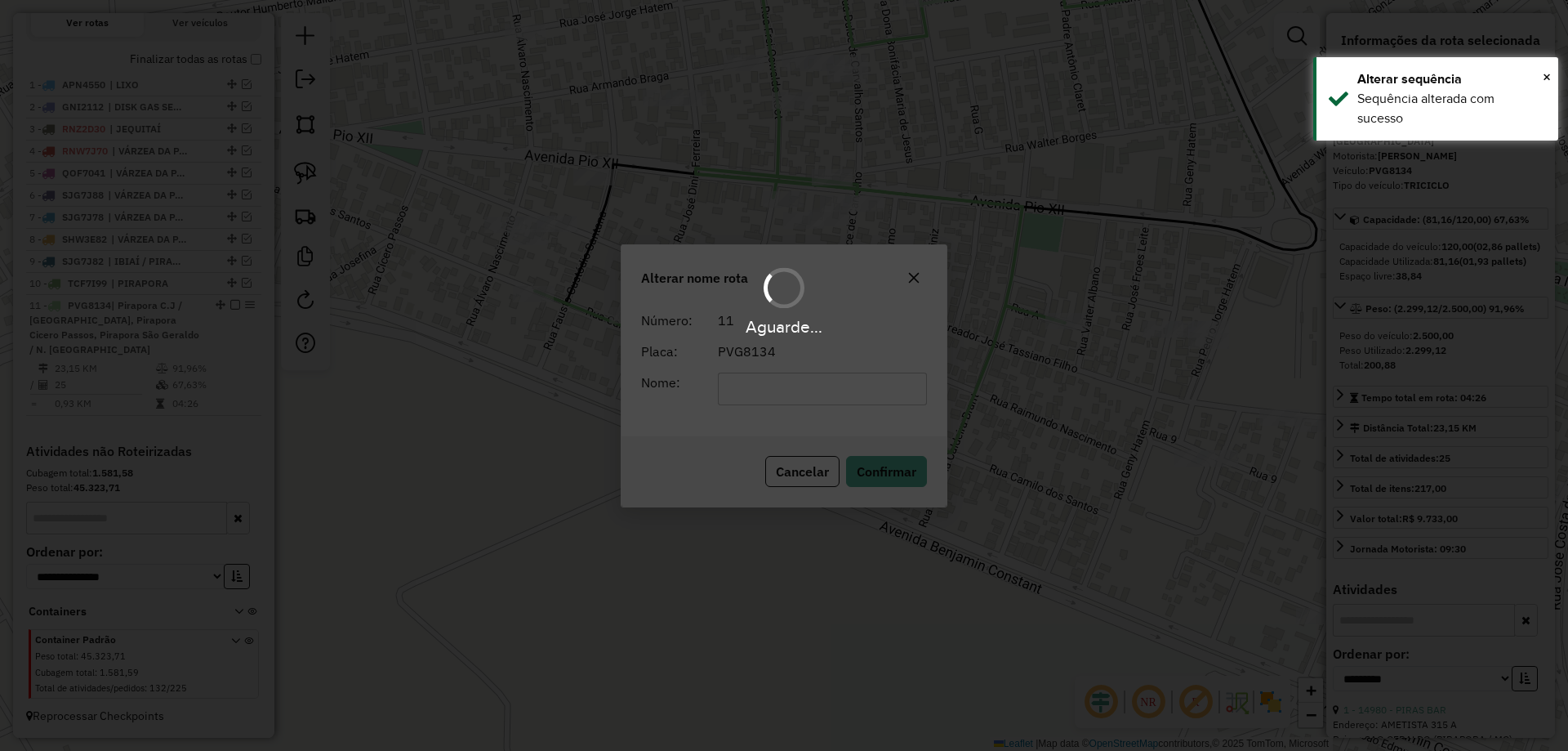
scroll to position [562, 0]
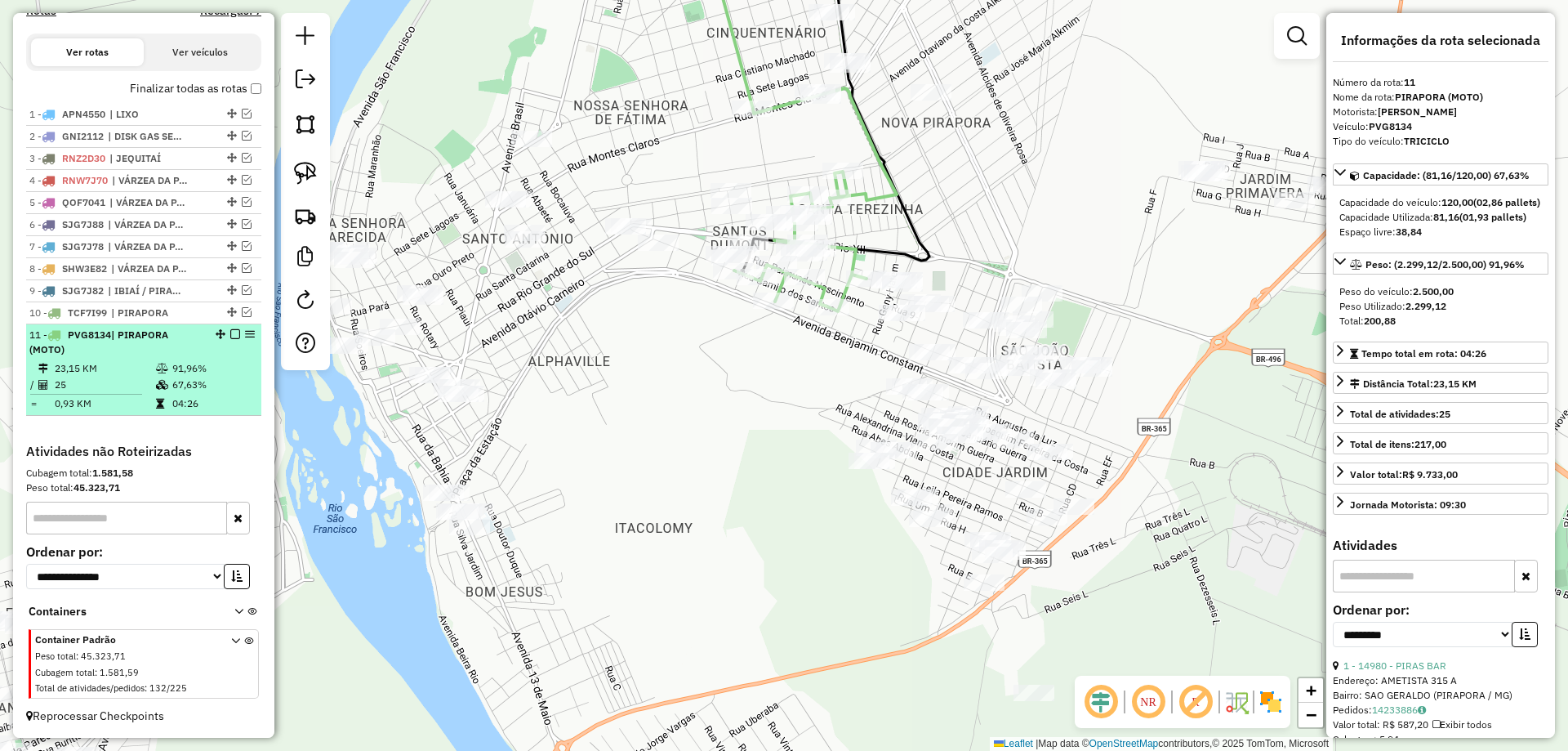
click at [230, 334] on em at bounding box center [235, 334] width 10 height 10
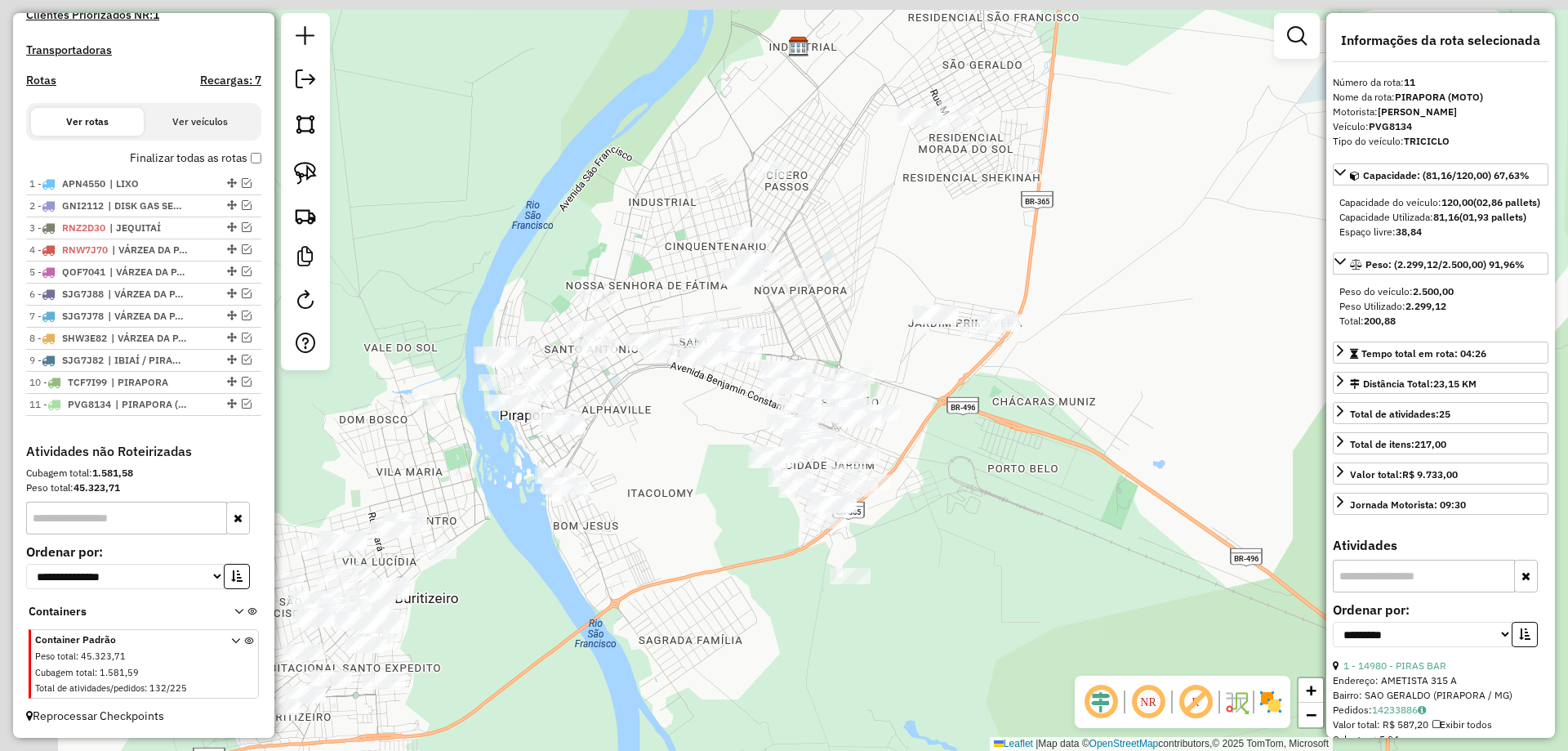
drag, startPoint x: 643, startPoint y: 402, endPoint x: 779, endPoint y: 403, distance: 136.0
click at [681, 433] on div "Janela de atendimento Grade de atendimento Capacidade Transportadoras Veículos …" at bounding box center [784, 375] width 1568 height 751
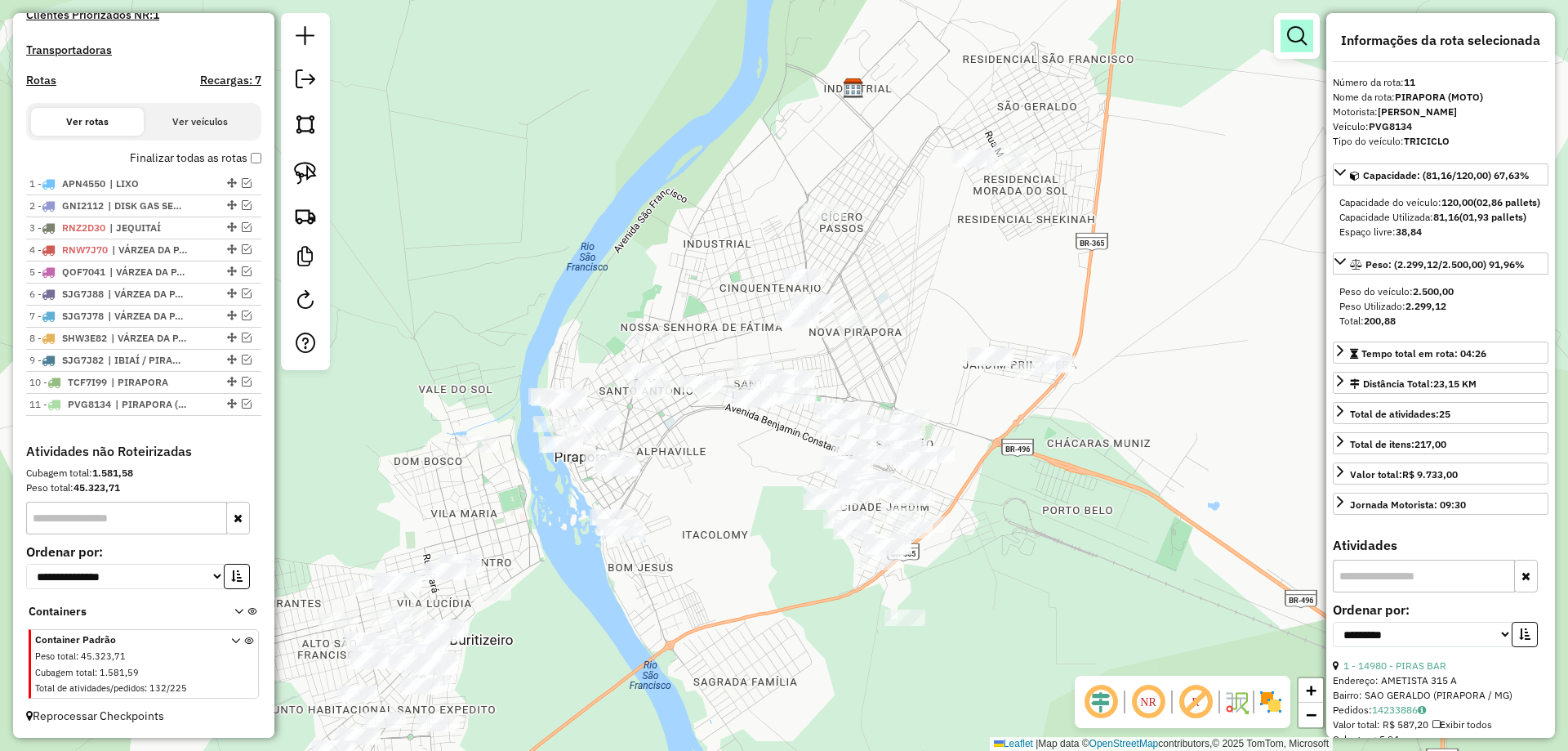
click at [1289, 33] on em at bounding box center [1297, 35] width 19 height 19
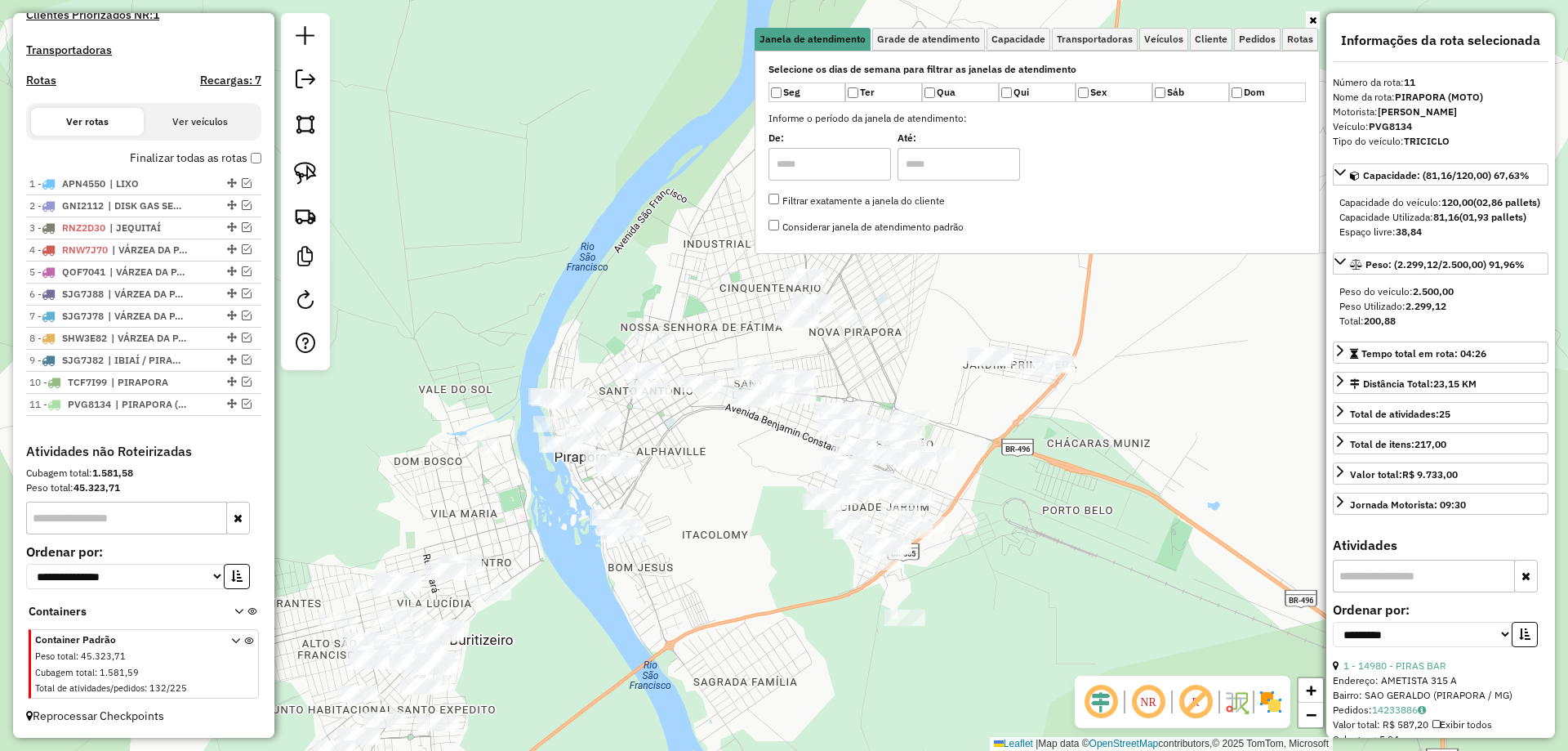
click at [836, 385] on div "Janela de atendimento Grade de atendimento Capacidade Transportadoras Veículos …" at bounding box center [784, 375] width 1568 height 751
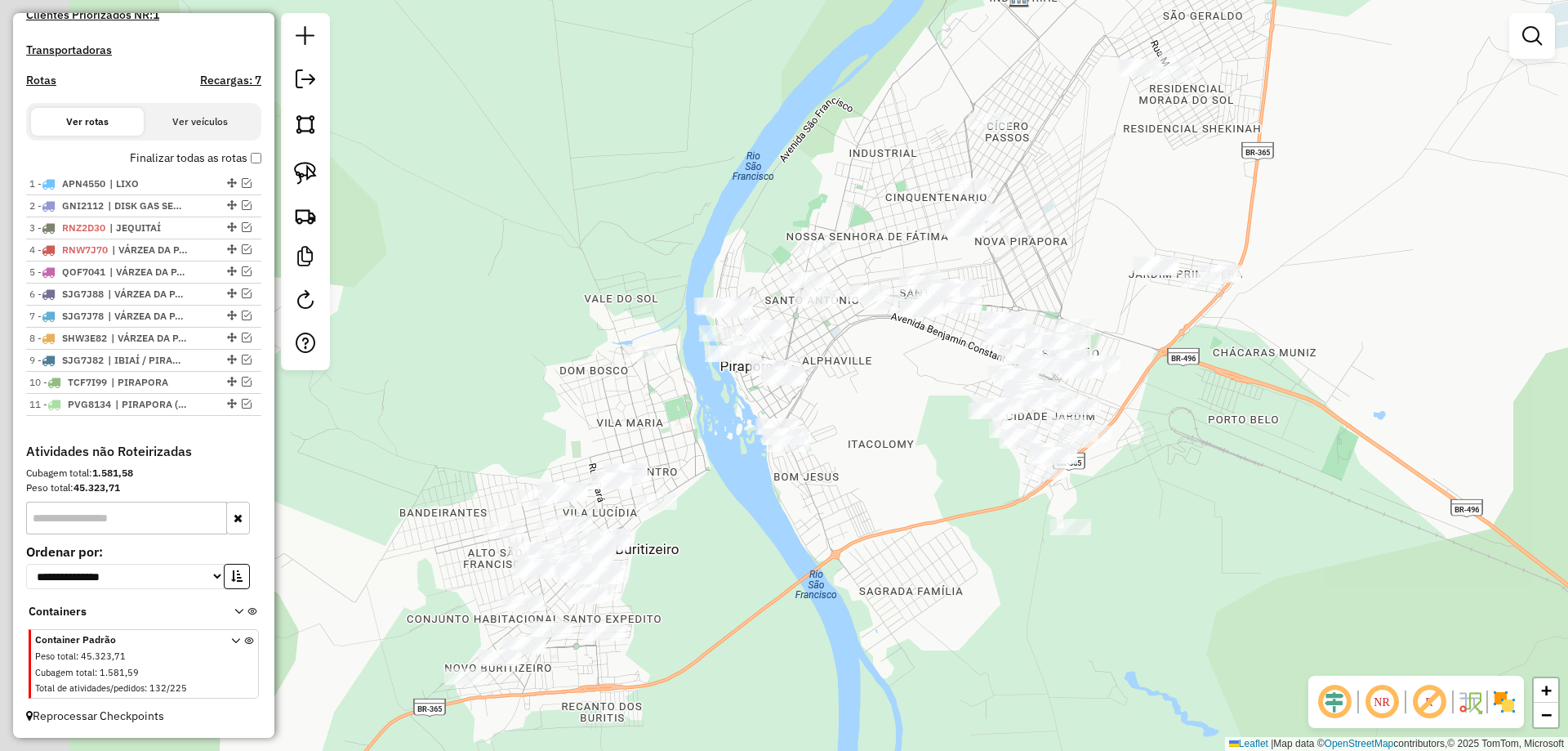
drag, startPoint x: 604, startPoint y: 567, endPoint x: 947, endPoint y: 311, distance: 428.0
click at [950, 310] on div "Janela de atendimento Grade de atendimento Capacidade Transportadoras Veículos …" at bounding box center [784, 375] width 1568 height 751
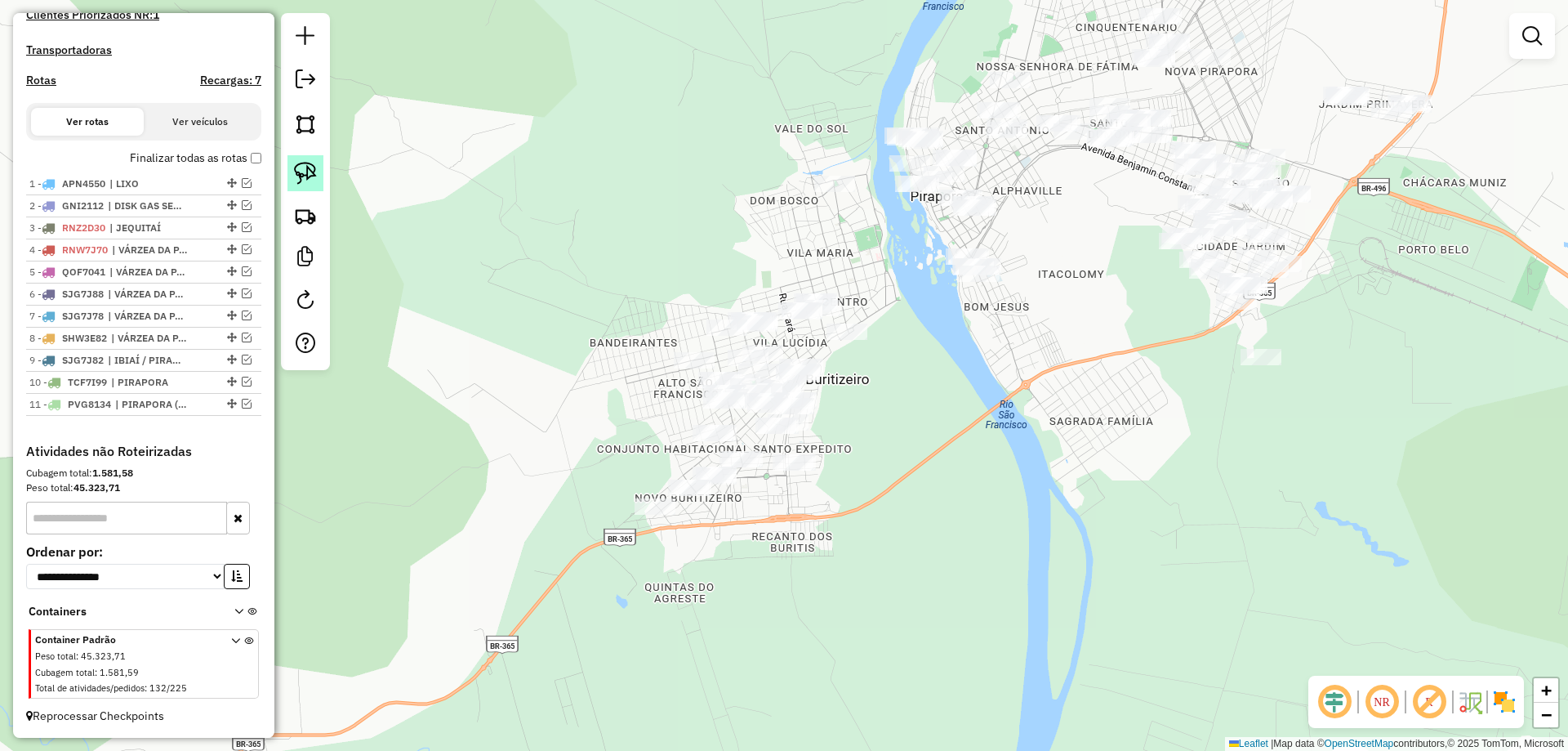
click at [311, 176] on img at bounding box center [306, 174] width 23 height 23
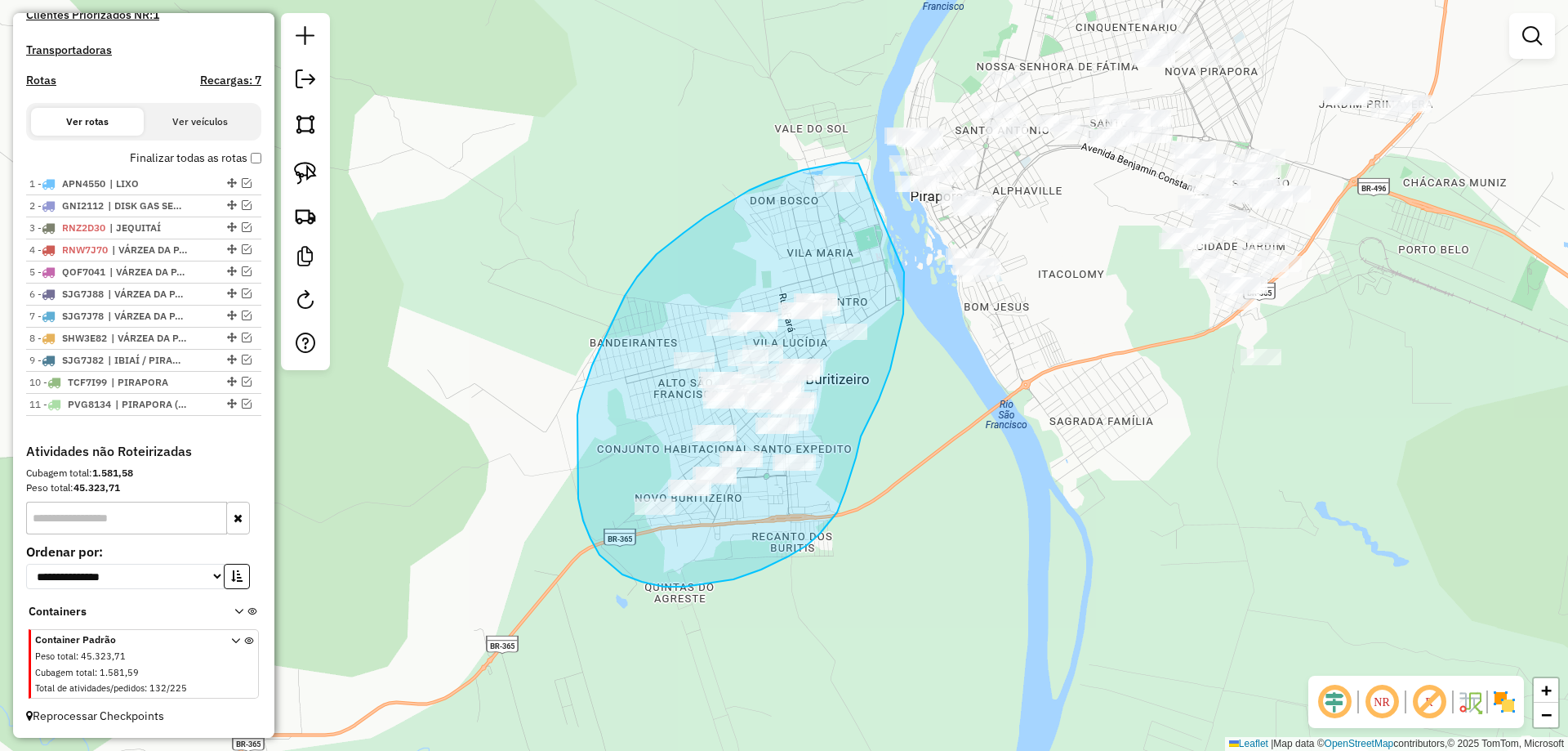
drag, startPoint x: 858, startPoint y: 163, endPoint x: 904, endPoint y: 271, distance: 117.4
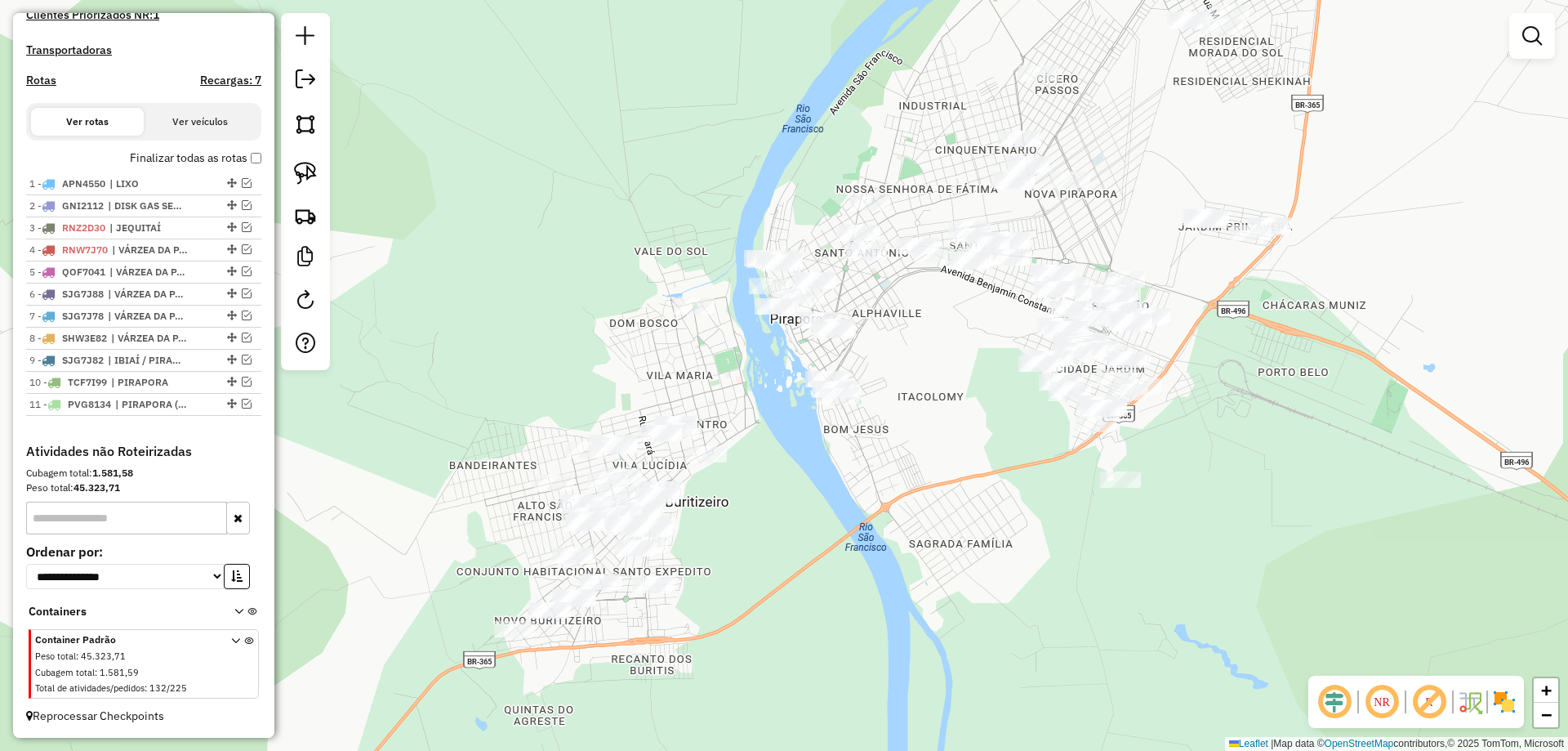
drag, startPoint x: 1059, startPoint y: 248, endPoint x: 919, endPoint y: 371, distance: 186.4
click at [919, 371] on div "Janela de atendimento Grade de atendimento Capacidade Transportadoras Veículos …" at bounding box center [784, 375] width 1568 height 751
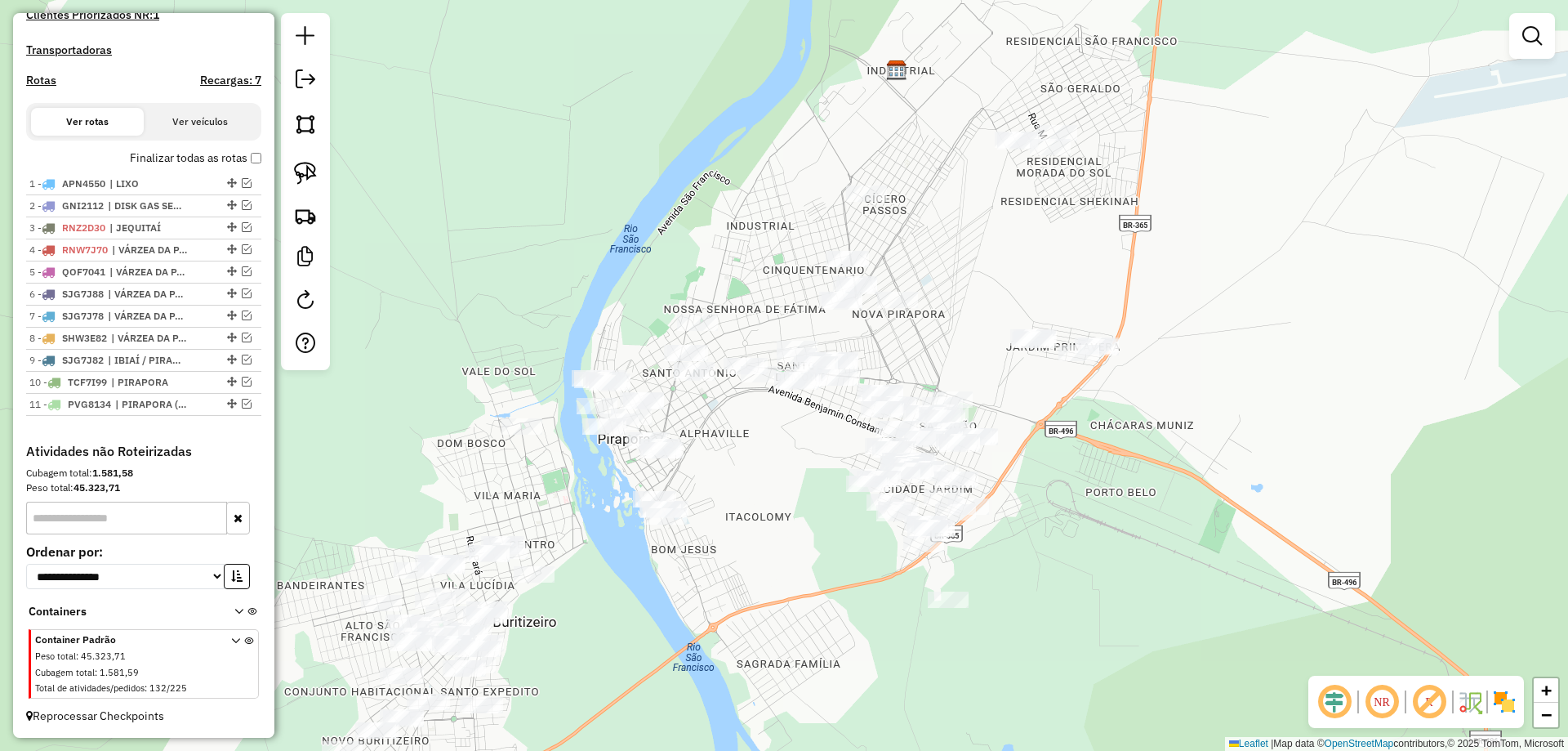
drag, startPoint x: 927, startPoint y: 371, endPoint x: 751, endPoint y: 474, distance: 203.9
click at [752, 474] on div "Janela de atendimento Grade de atendimento Capacidade Transportadoras Veículos …" at bounding box center [784, 375] width 1568 height 751
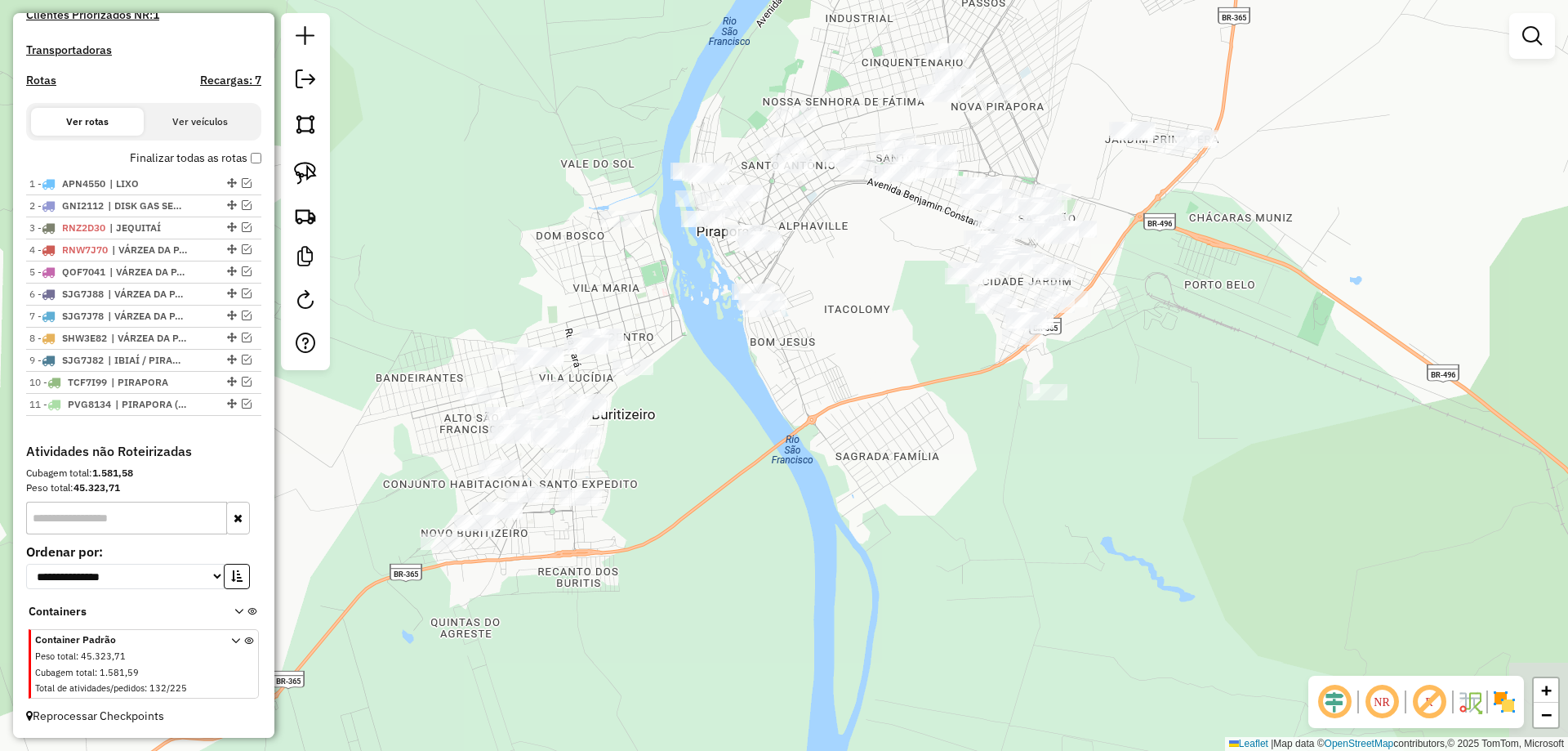
drag, startPoint x: 778, startPoint y: 414, endPoint x: 865, endPoint y: 263, distance: 174.3
click at [865, 261] on div "Janela de atendimento Grade de atendimento Capacidade Transportadoras Veículos …" at bounding box center [784, 375] width 1568 height 751
drag, startPoint x: 835, startPoint y: 362, endPoint x: 900, endPoint y: 403, distance: 76.9
click at [898, 402] on div "Janela de atendimento Grade de atendimento Capacidade Transportadoras Veículos …" at bounding box center [784, 375] width 1568 height 751
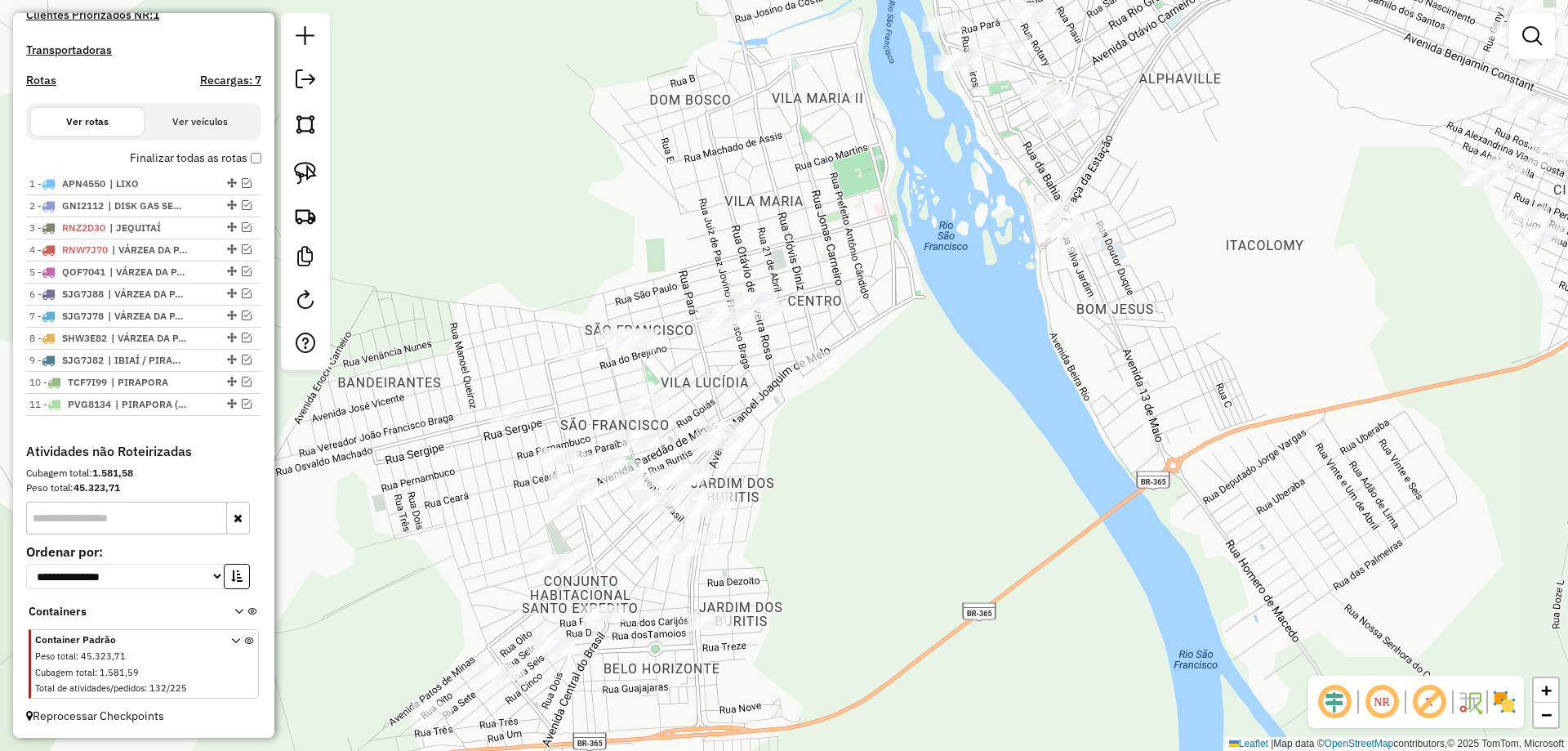
drag, startPoint x: 747, startPoint y: 391, endPoint x: 887, endPoint y: 304, distance: 164.8
click at [929, 303] on div "Janela de atendimento Grade de atendimento Capacidade Transportadoras Veículos …" at bounding box center [784, 375] width 1568 height 751
click at [294, 172] on img at bounding box center [306, 174] width 23 height 23
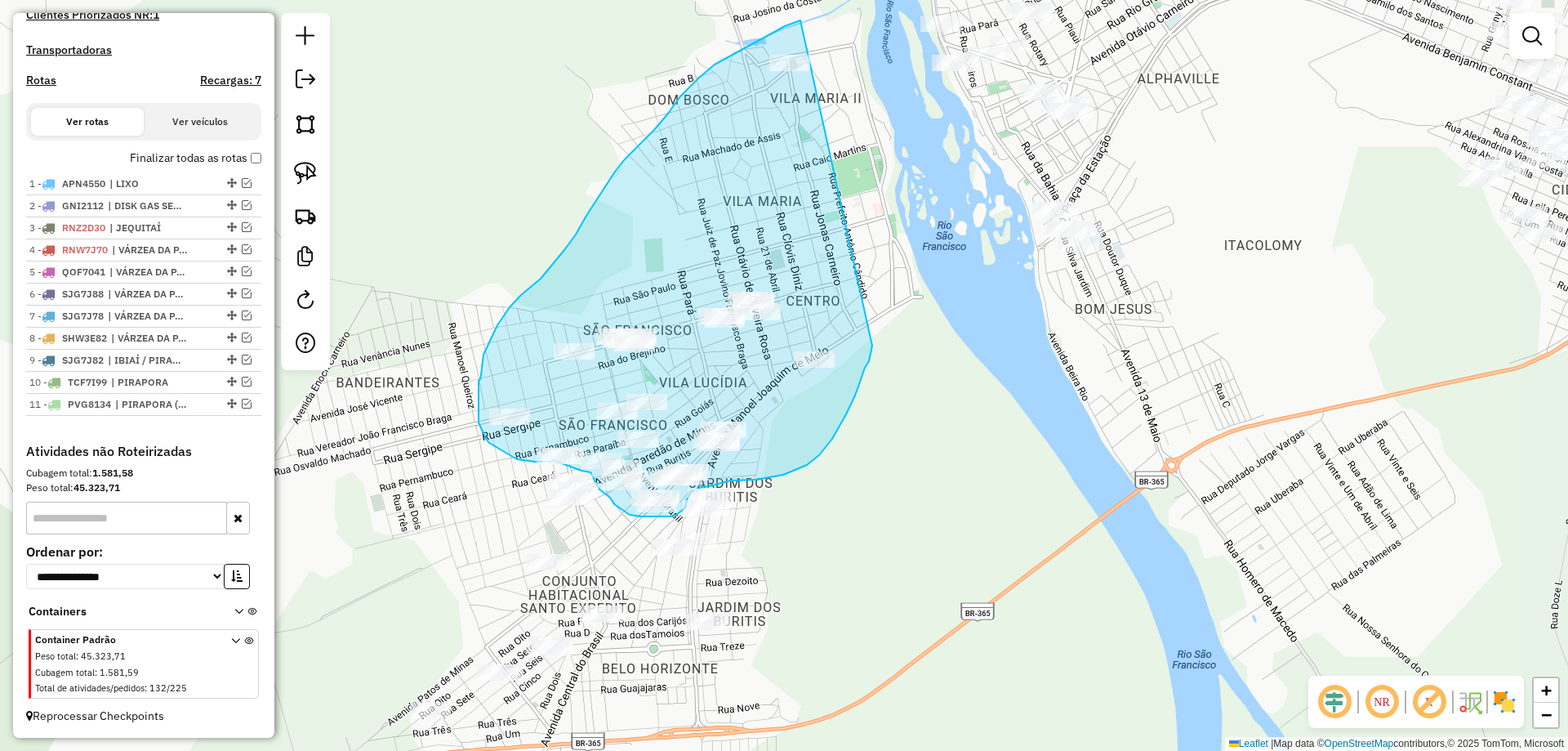
drag, startPoint x: 801, startPoint y: 20, endPoint x: 873, endPoint y: 312, distance: 300.7
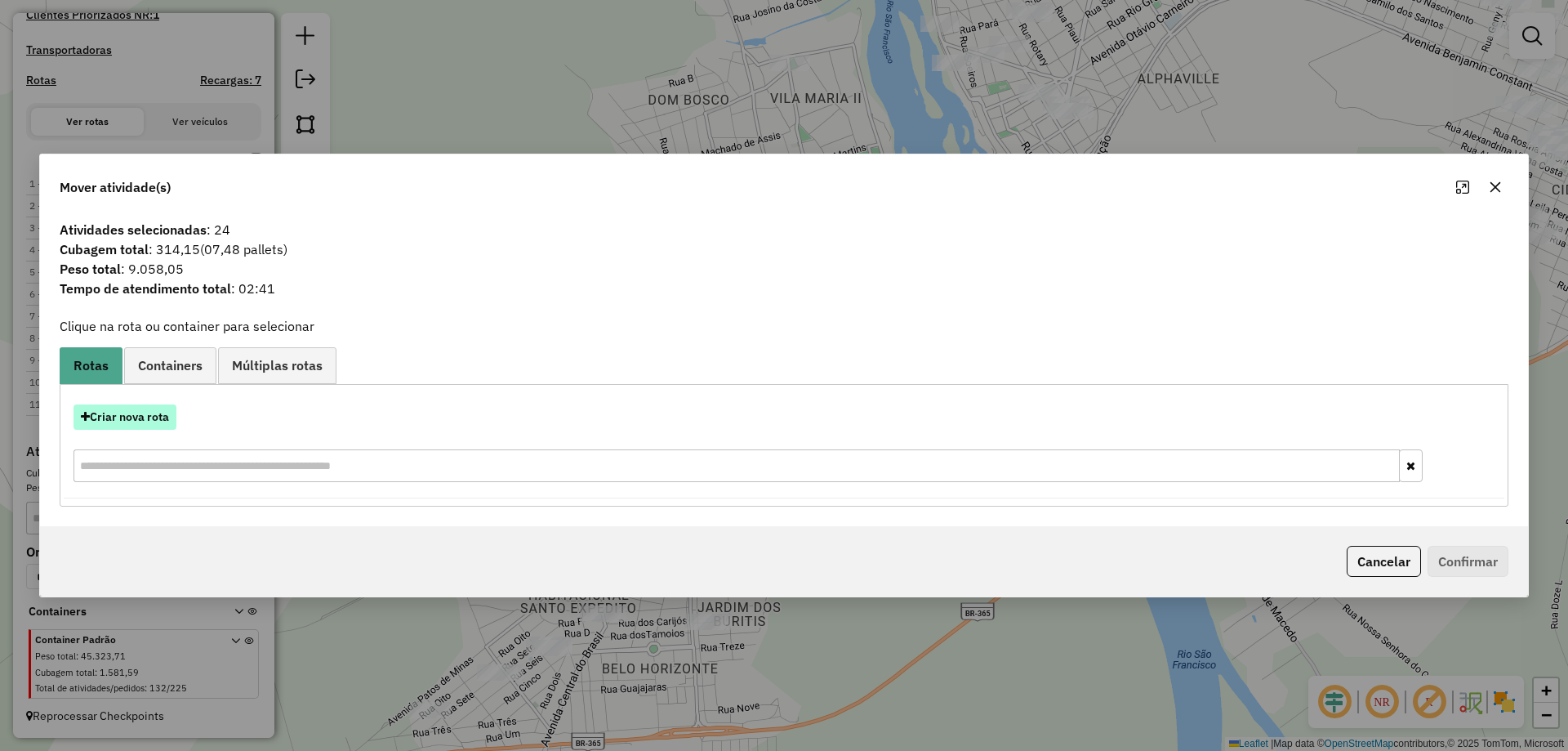
click at [137, 421] on button "Criar nova rota" at bounding box center [125, 417] width 103 height 25
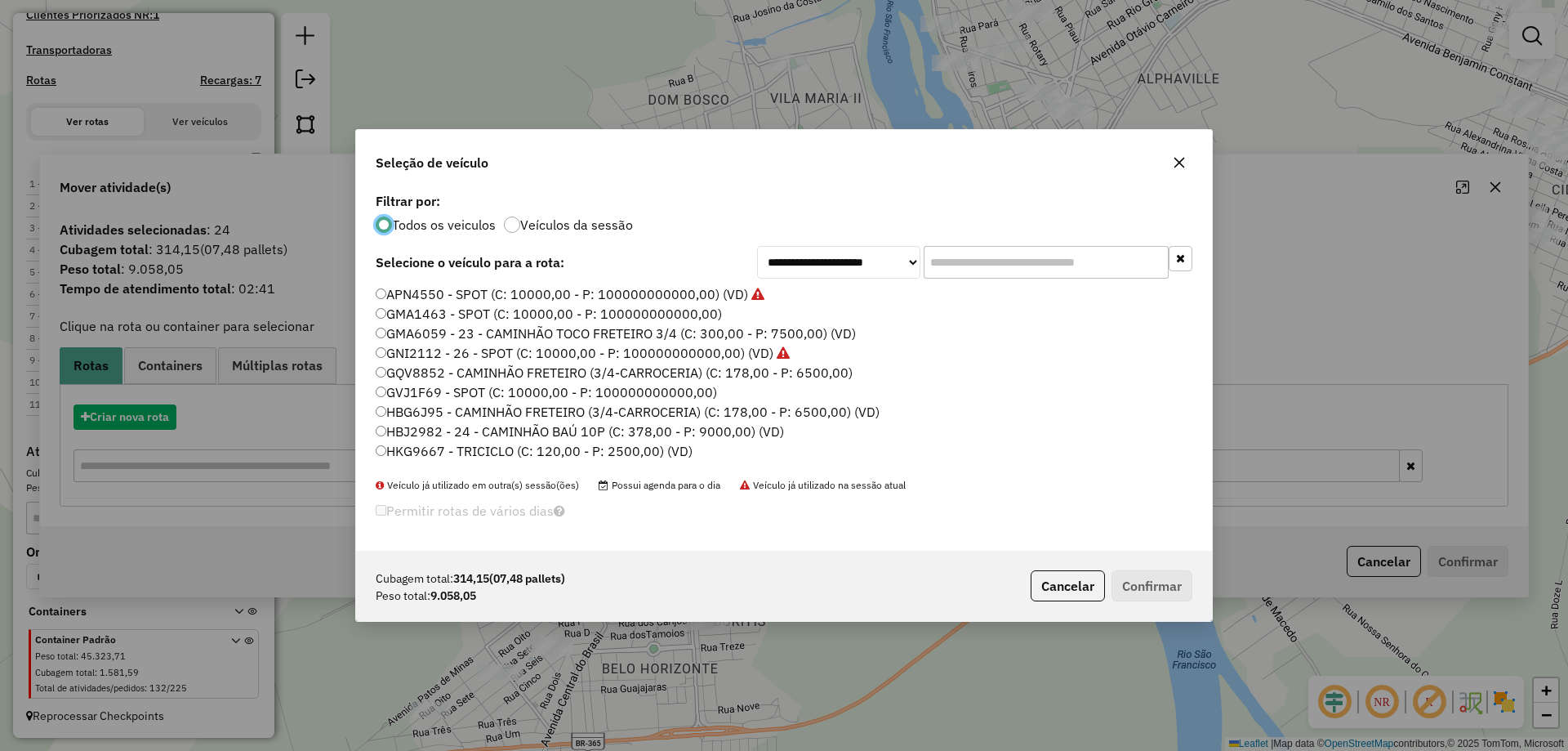
scroll to position [9, 5]
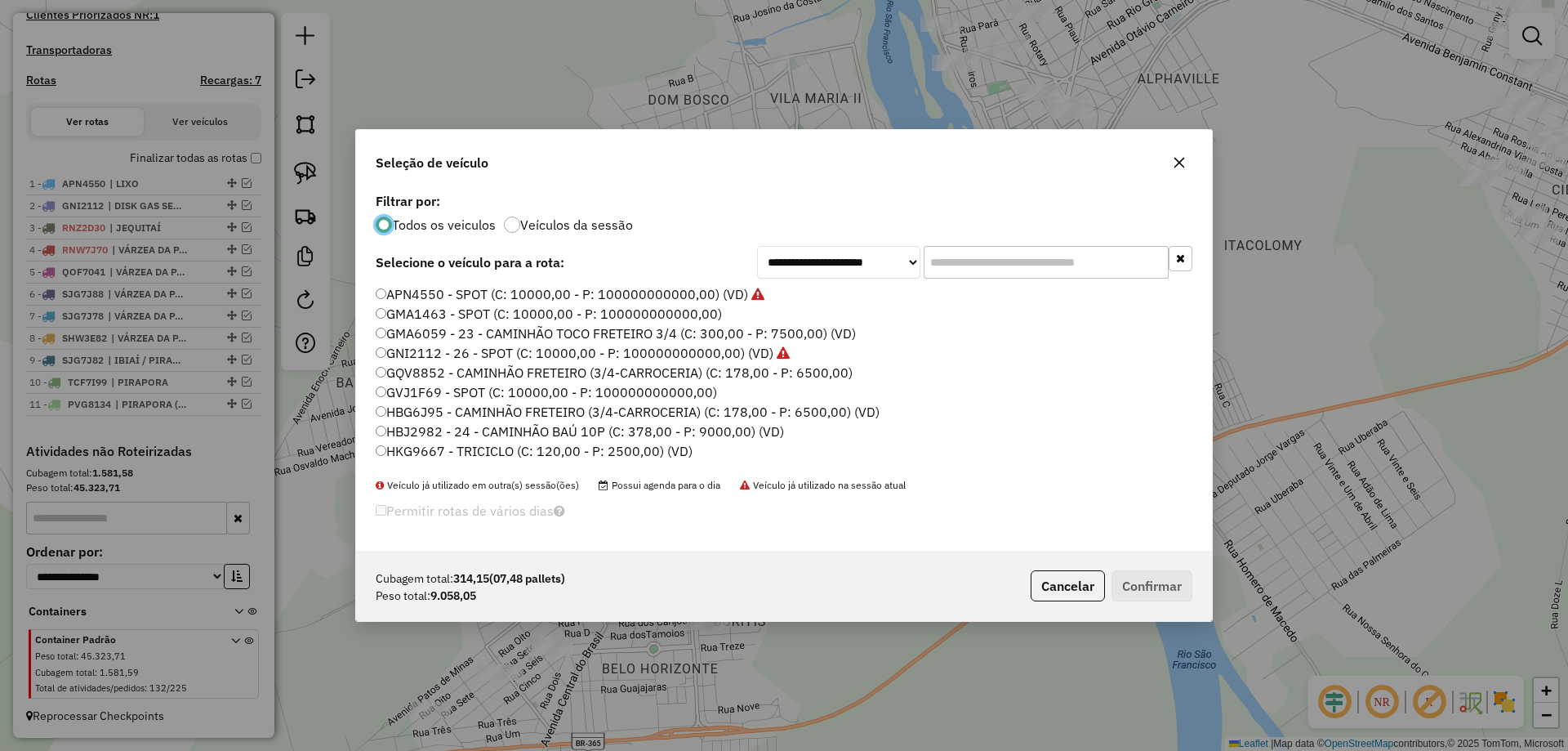
click at [1047, 271] on input "text" at bounding box center [1045, 262] width 245 height 33
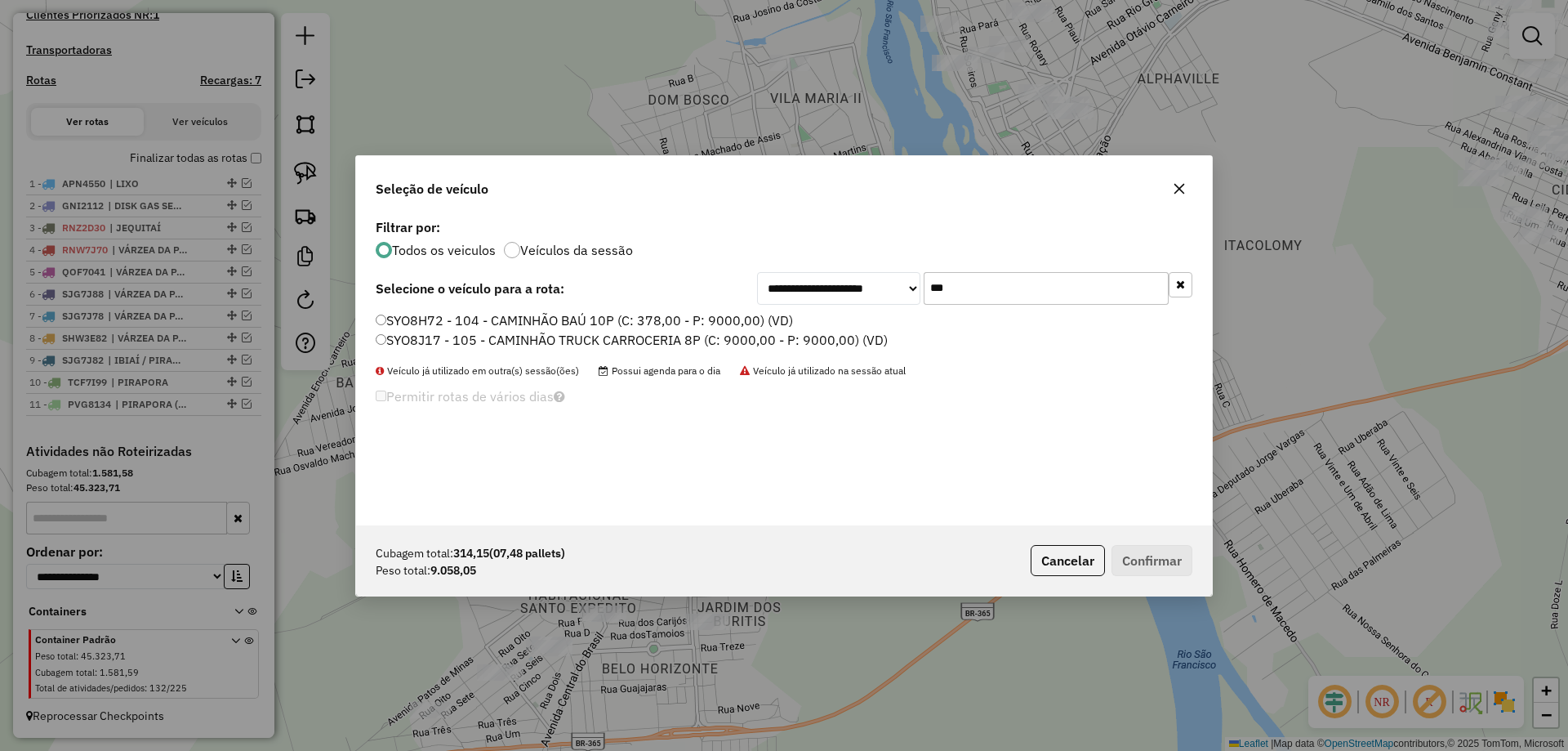
type input "***"
click at [428, 337] on label "SYO8J17 - 105 - CAMINHÃO TRUCK CARROCERIA 8P (C: 9000,00 - P: 9000,00) (VD)" at bounding box center [632, 340] width 512 height 19
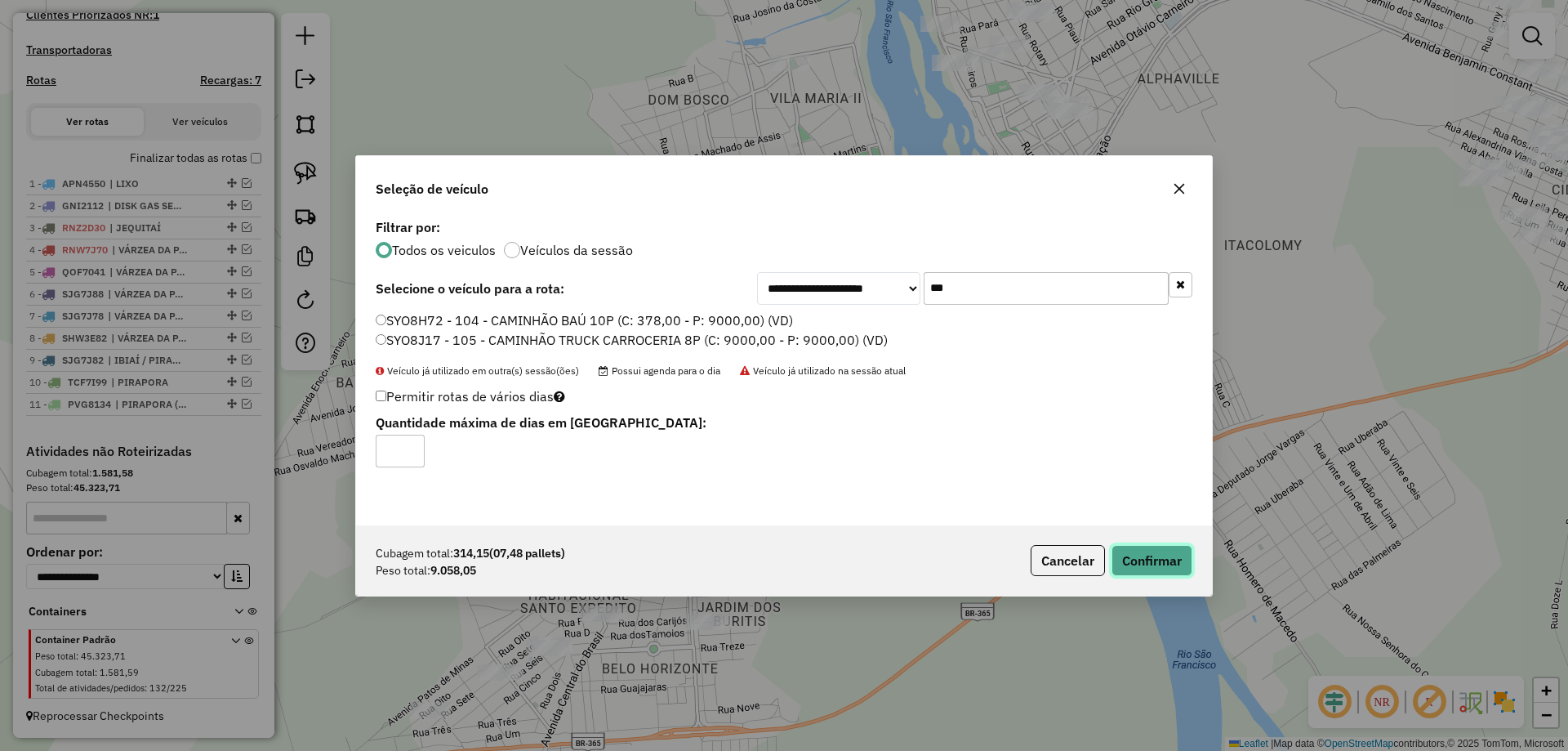
click at [1161, 569] on button "Confirmar" at bounding box center [1152, 560] width 81 height 31
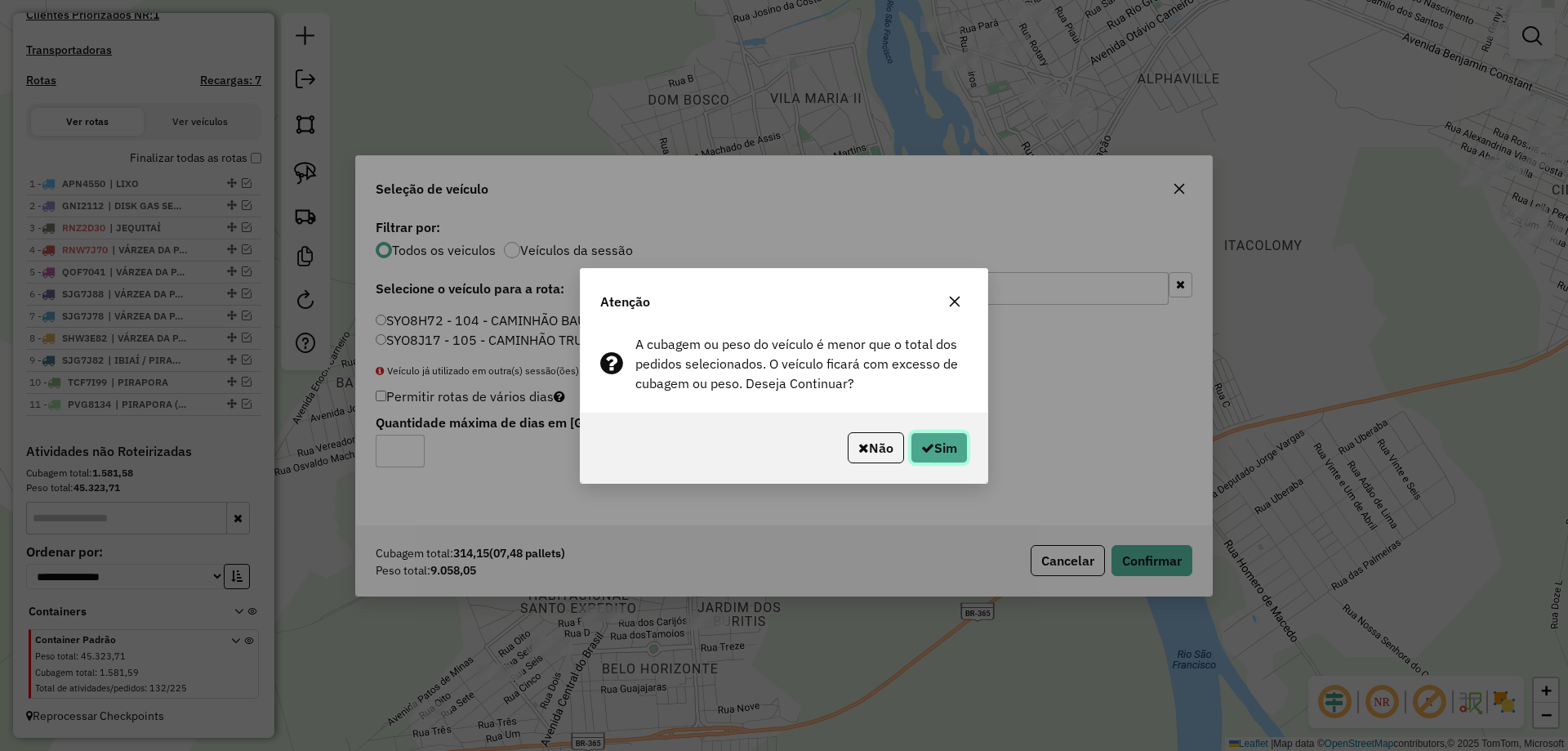
click at [960, 454] on button "Sim" at bounding box center [939, 447] width 58 height 31
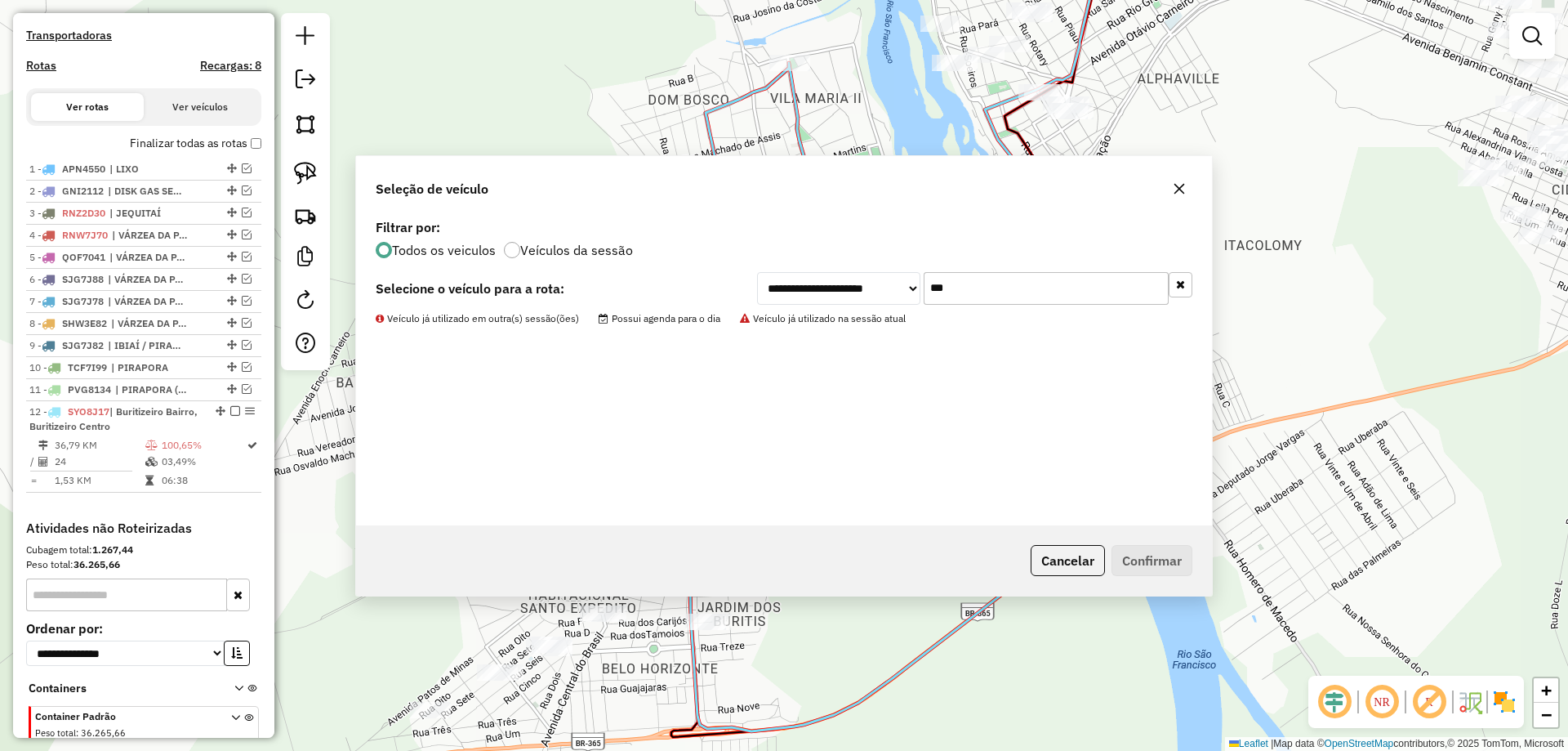
scroll to position [576, 0]
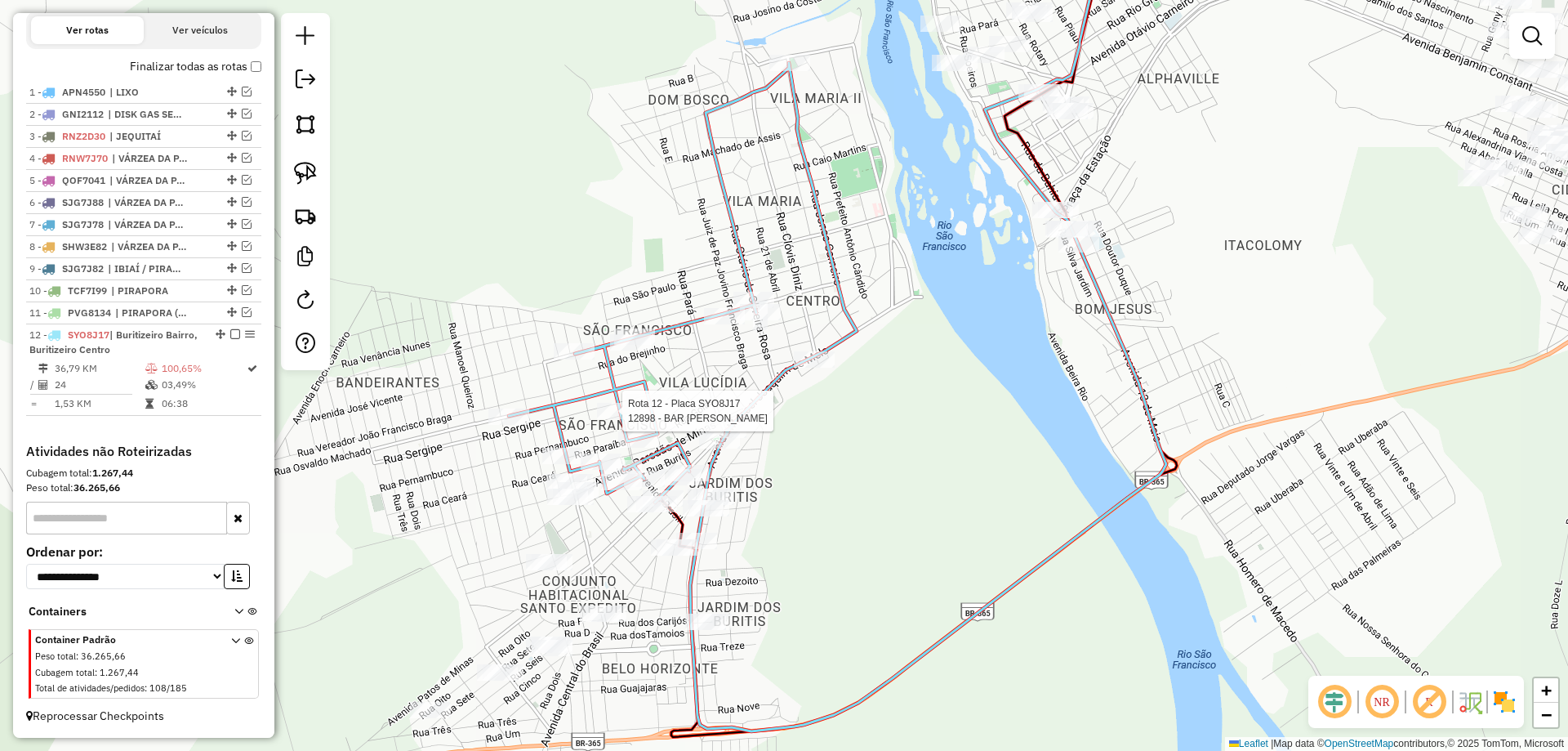
select select "**********"
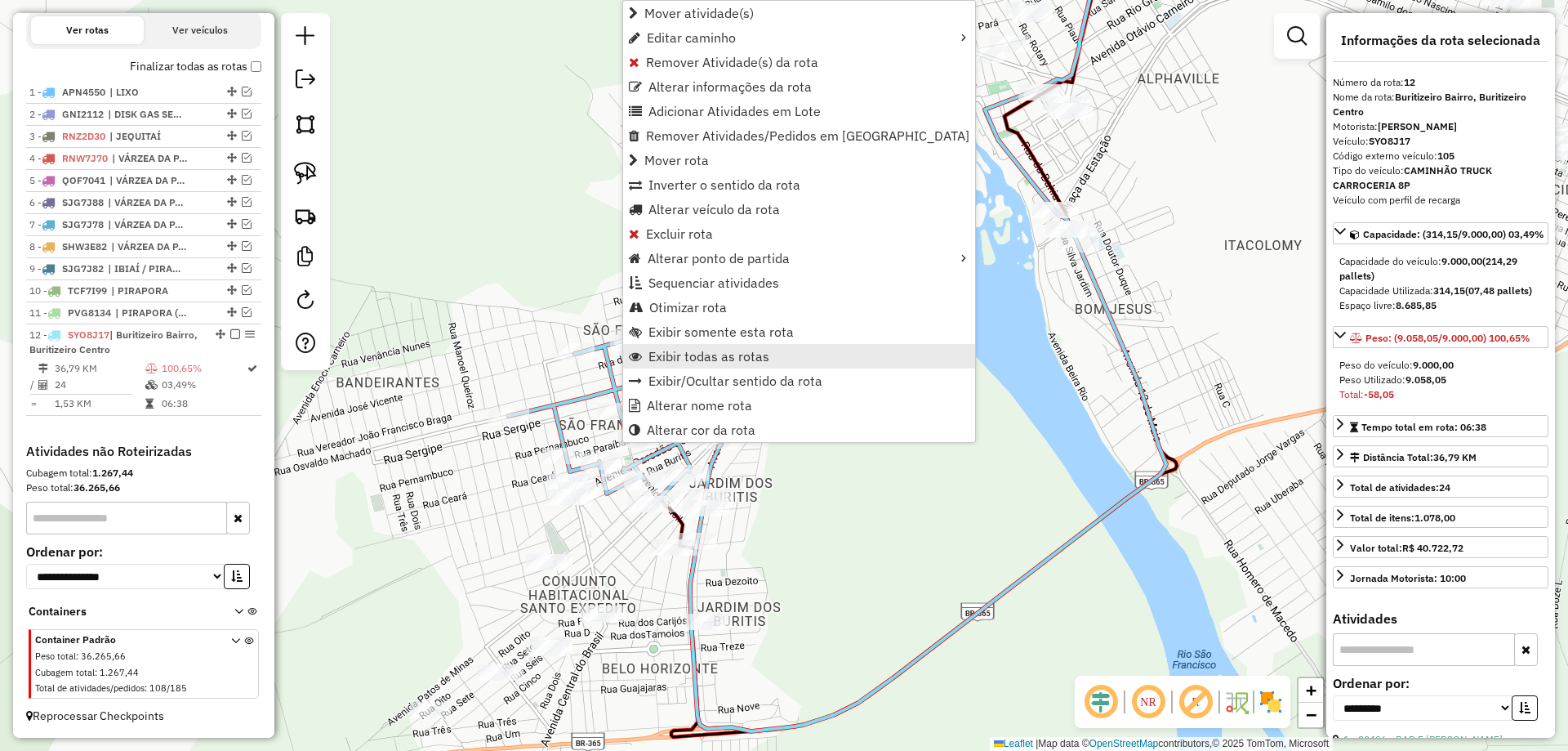
scroll to position [584, 0]
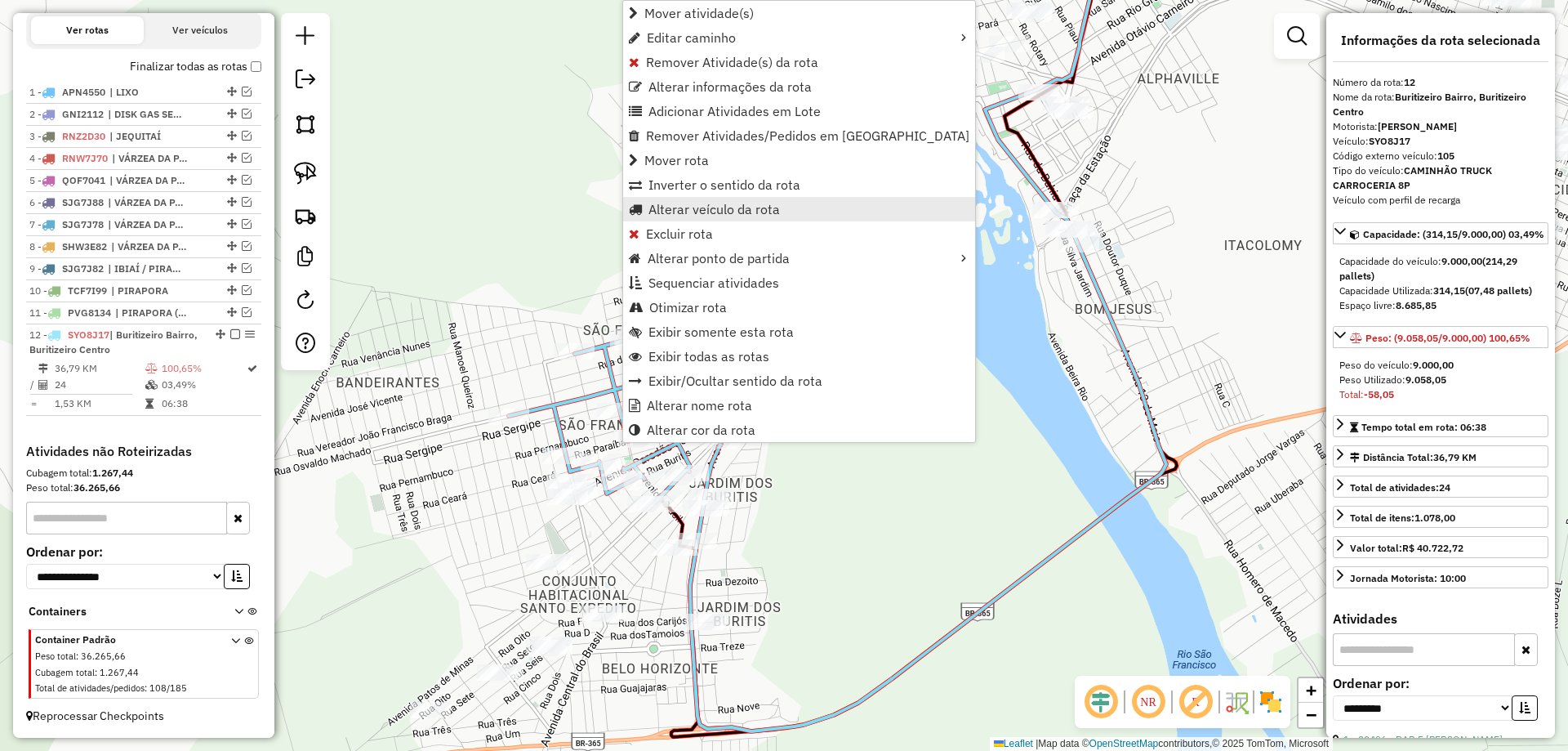
click at [705, 213] on span "Alterar veículo da rota" at bounding box center [714, 209] width 131 height 13
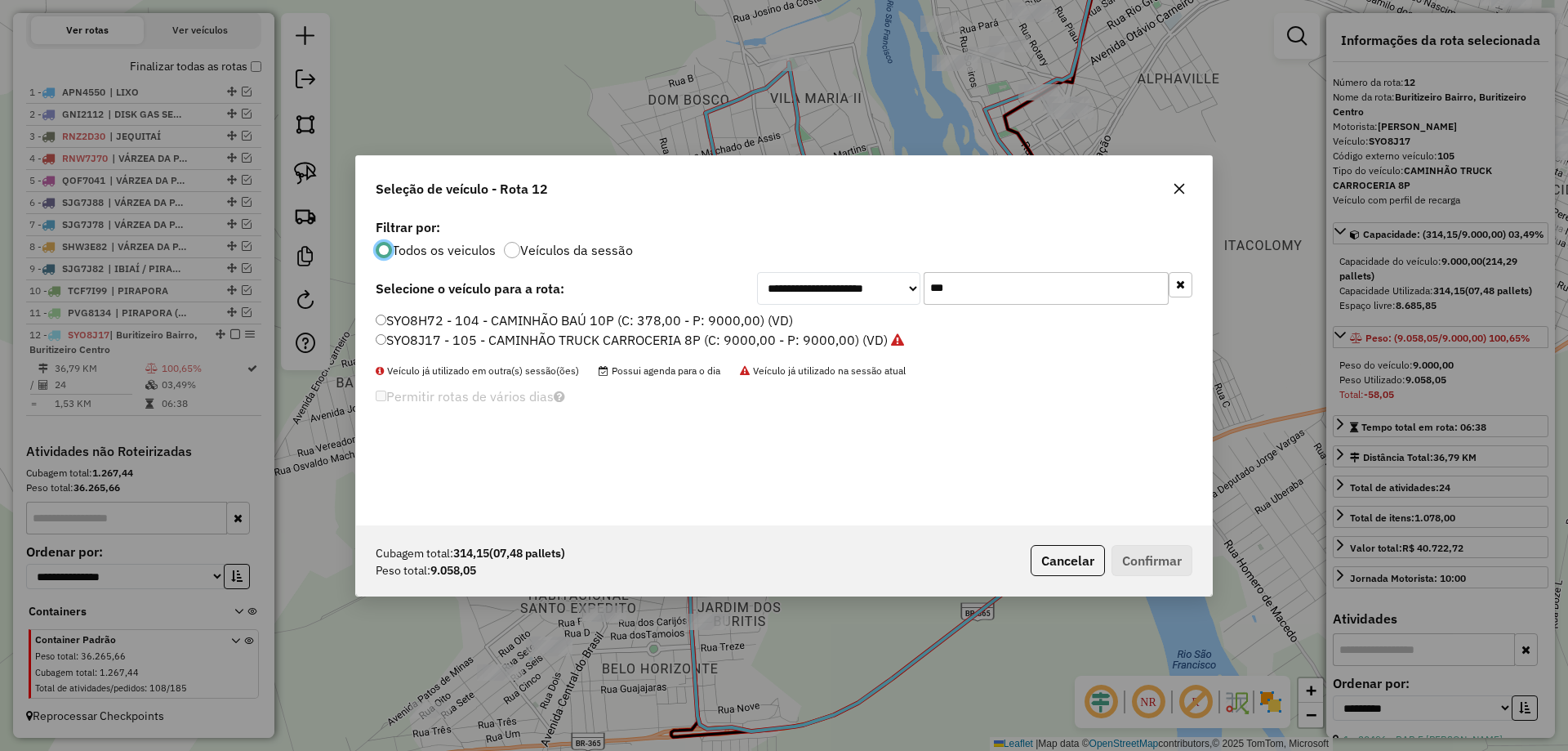
scroll to position [9, 5]
click at [1000, 300] on input "***" at bounding box center [1045, 289] width 245 height 33
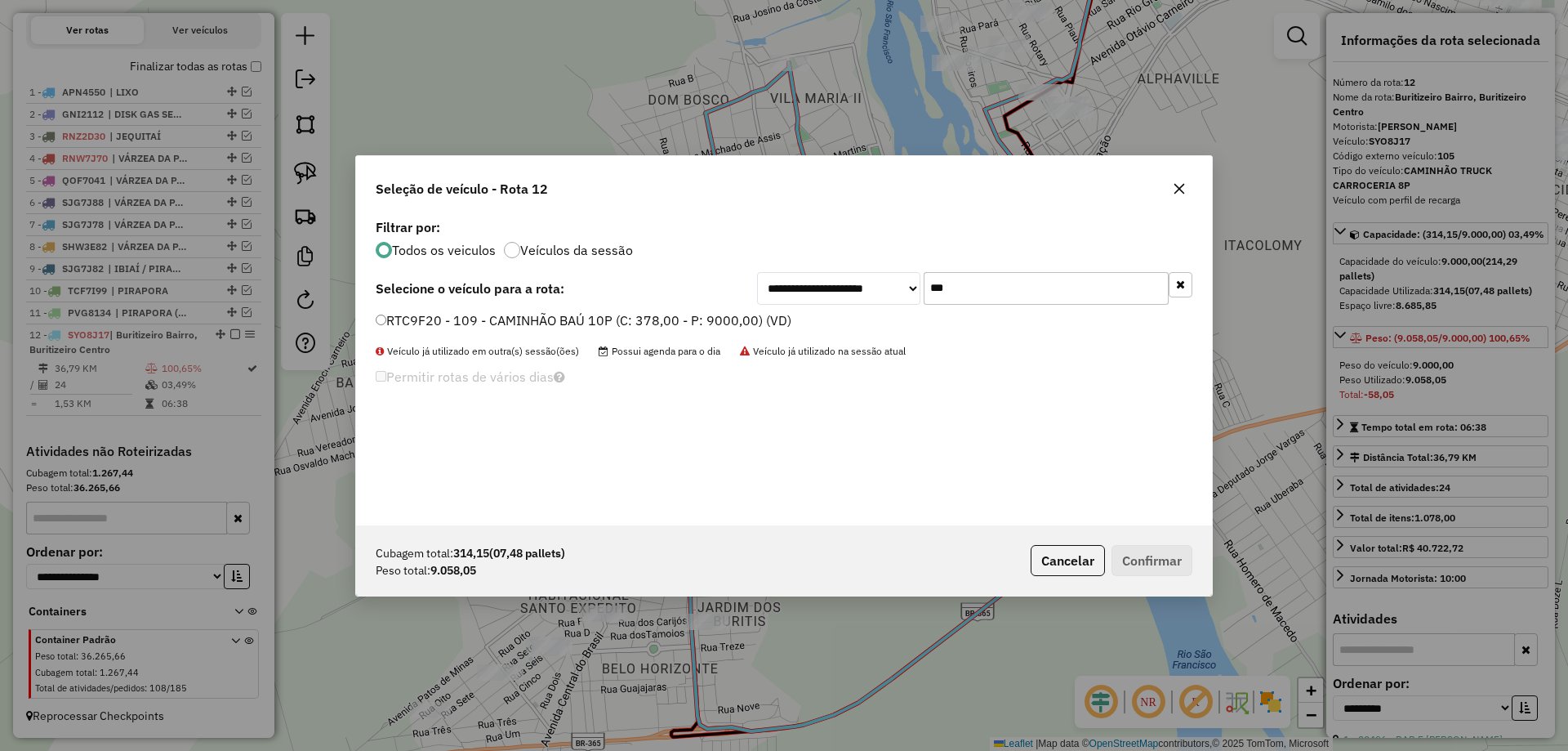
type input "***"
click at [475, 317] on label "RTC9F20 - 109 - CAMINHÃO BAÚ 10P (C: 378,00 - P: 9000,00) (VD)" at bounding box center [583, 320] width 415 height 19
click at [591, 322] on label "RTC9F20 - 109 - CAMINHÃO BAÚ 10P (C: 378,00 - P: 9000,00) (VD)" at bounding box center [583, 320] width 415 height 19
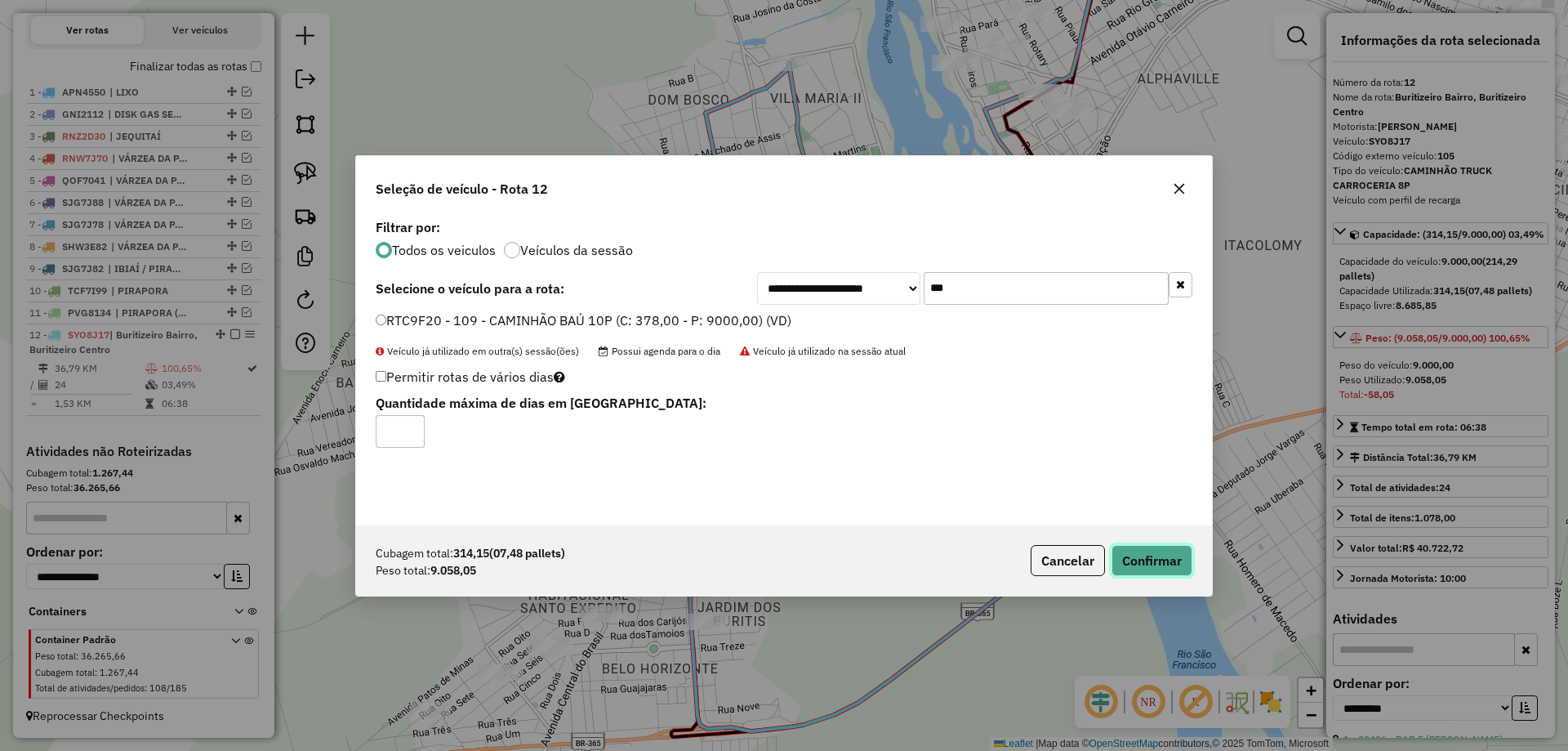
click at [1160, 563] on button "Confirmar" at bounding box center [1152, 560] width 81 height 31
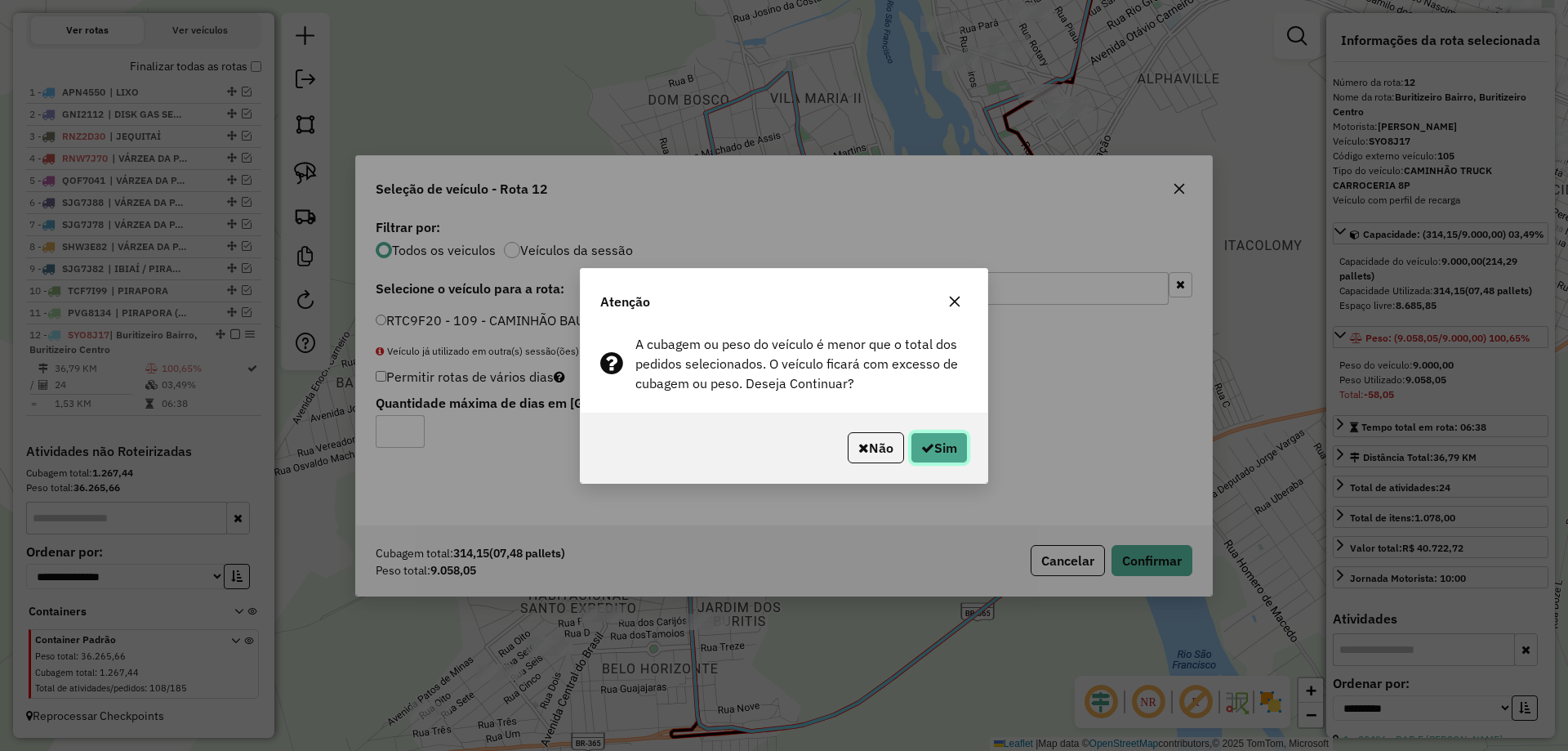
click at [942, 454] on button "Sim" at bounding box center [939, 447] width 58 height 31
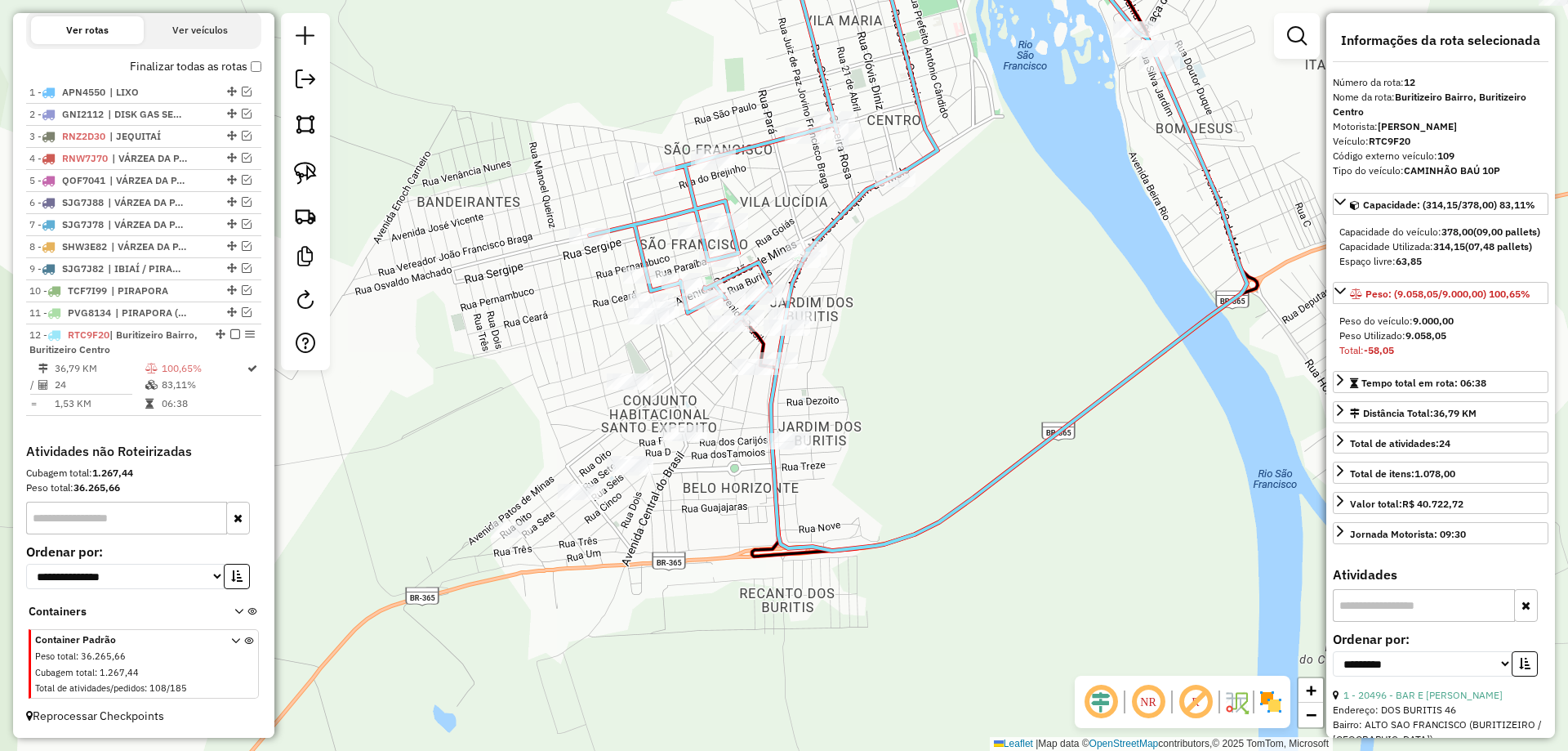
drag, startPoint x: 619, startPoint y: 514, endPoint x: 688, endPoint y: 293, distance: 231.5
click at [715, 268] on div "Rota 12 - Placa RTC9F20 13352 - BAR DOS REIS Janela de atendimento Grade de ate…" at bounding box center [784, 375] width 1568 height 751
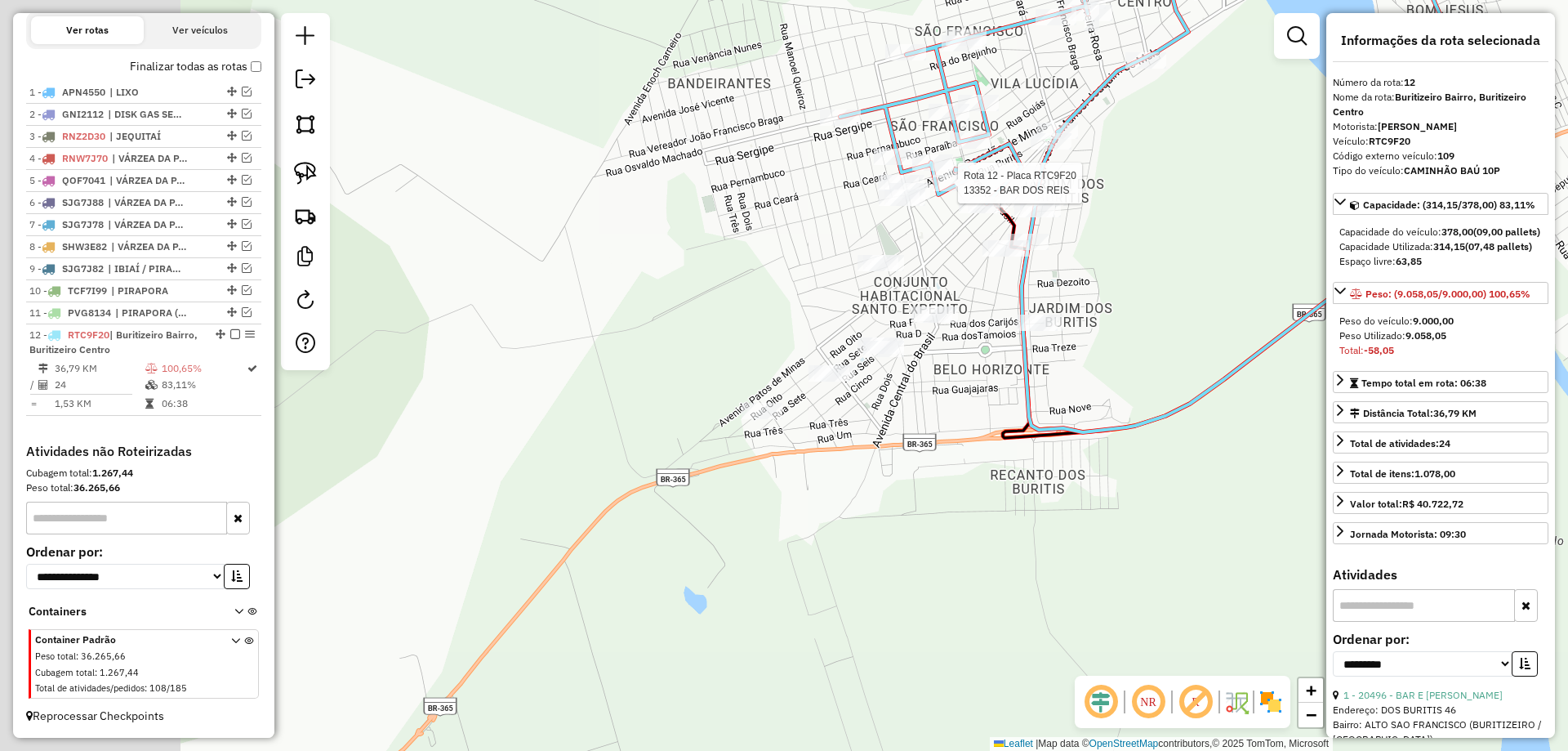
drag, startPoint x: 477, startPoint y: 322, endPoint x: 926, endPoint y: 219, distance: 460.7
click at [926, 219] on div "Rota 12 - Placa RTC9F20 13352 - BAR DOS REIS Janela de atendimento Grade de ate…" at bounding box center [784, 375] width 1568 height 751
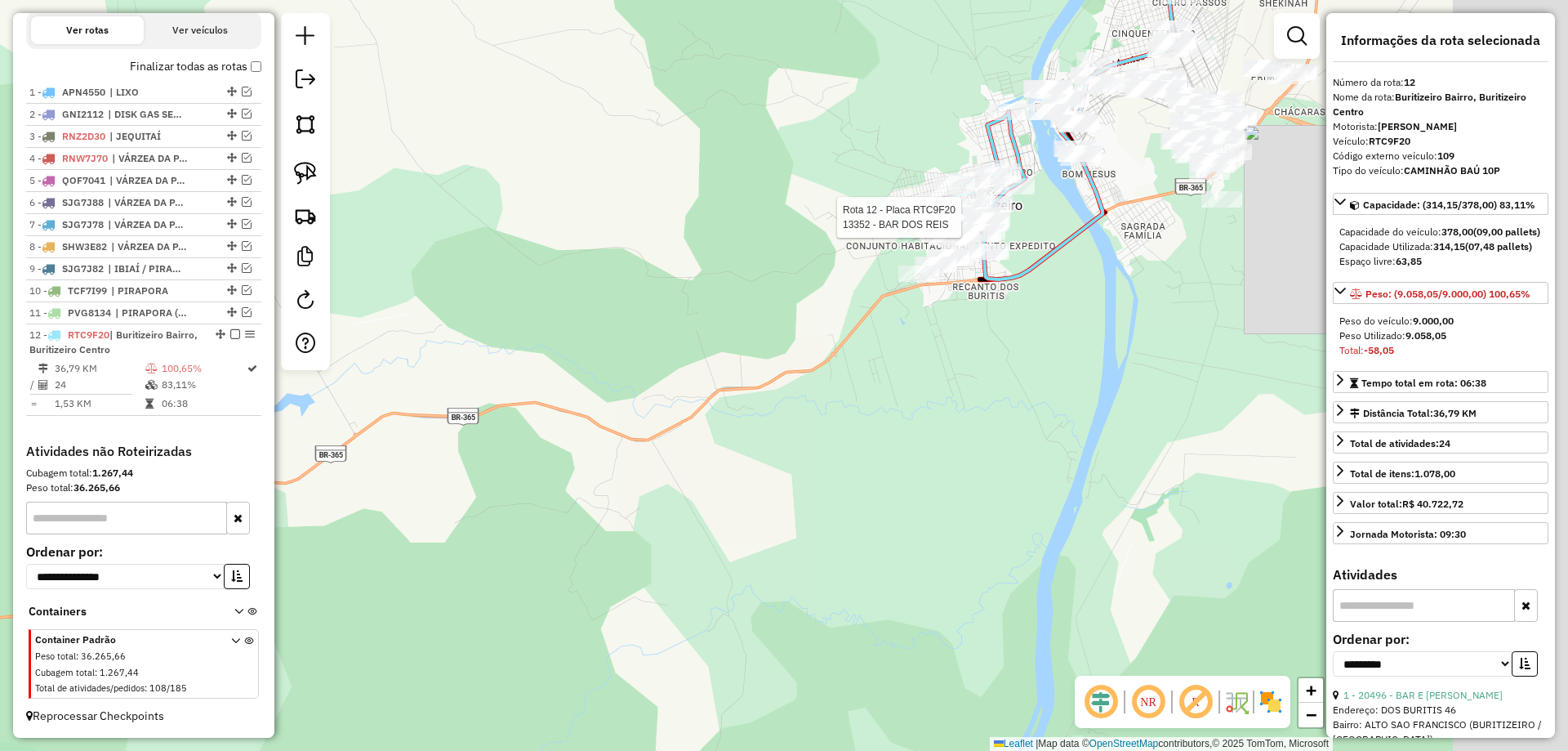
drag, startPoint x: 608, startPoint y: 372, endPoint x: 718, endPoint y: 373, distance: 110.0
click at [605, 371] on div "Rota 12 - Placa RTC9F20 13352 - BAR DOS REIS Janela de atendimento Grade de ate…" at bounding box center [784, 375] width 1568 height 751
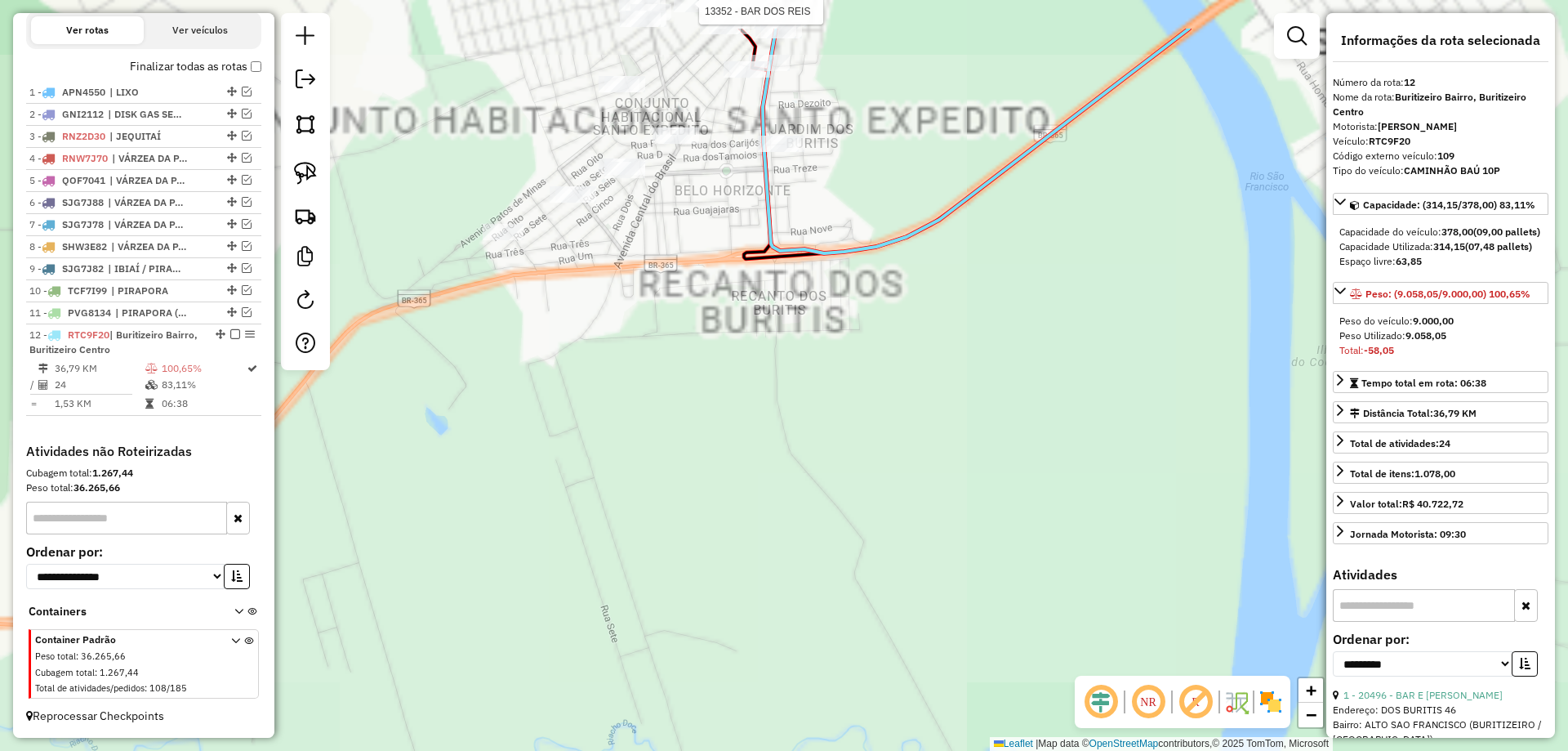
drag, startPoint x: 892, startPoint y: 340, endPoint x: 908, endPoint y: 566, distance: 226.6
click at [908, 558] on div "Rota 12 - Placa RTC9F20 13352 - BAR DOS REIS Janela de atendimento Grade de ate…" at bounding box center [784, 375] width 1568 height 751
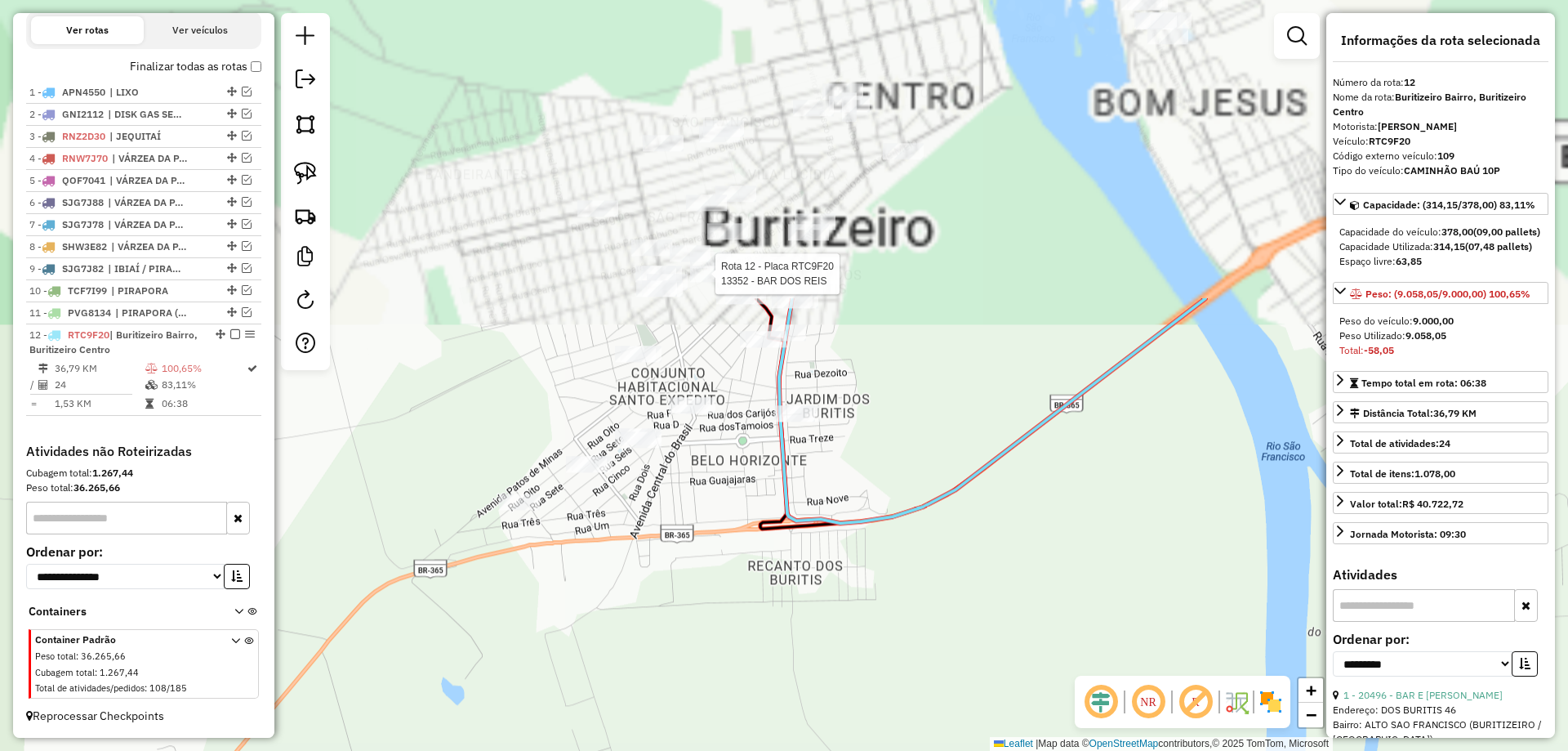
drag, startPoint x: 905, startPoint y: 444, endPoint x: 902, endPoint y: 434, distance: 10.4
click at [905, 443] on div "Rota 12 - Placa RTC9F20 13352 - BAR DOS REIS Janela de atendimento Grade de ate…" at bounding box center [784, 375] width 1568 height 751
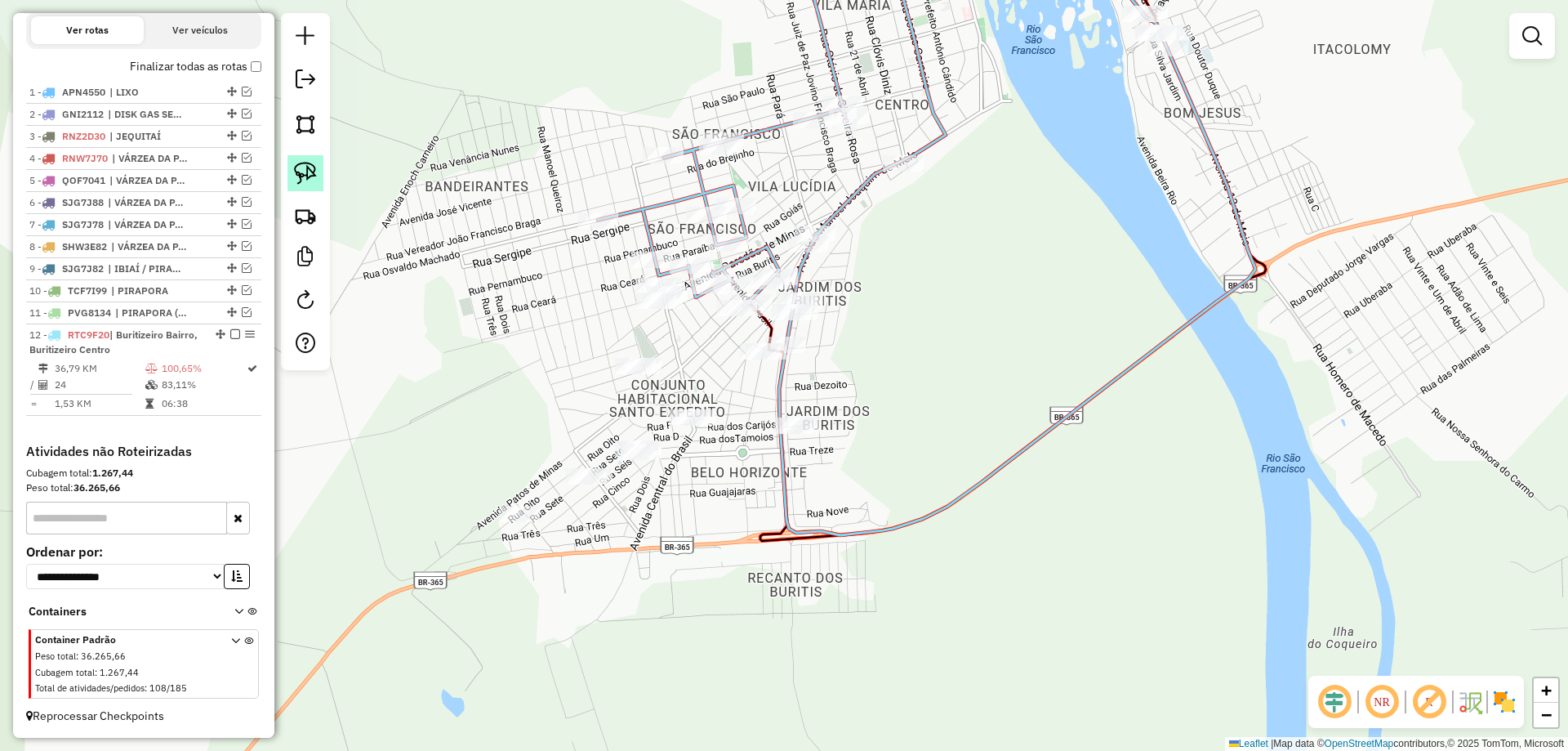
click at [298, 184] on img at bounding box center [306, 174] width 23 height 23
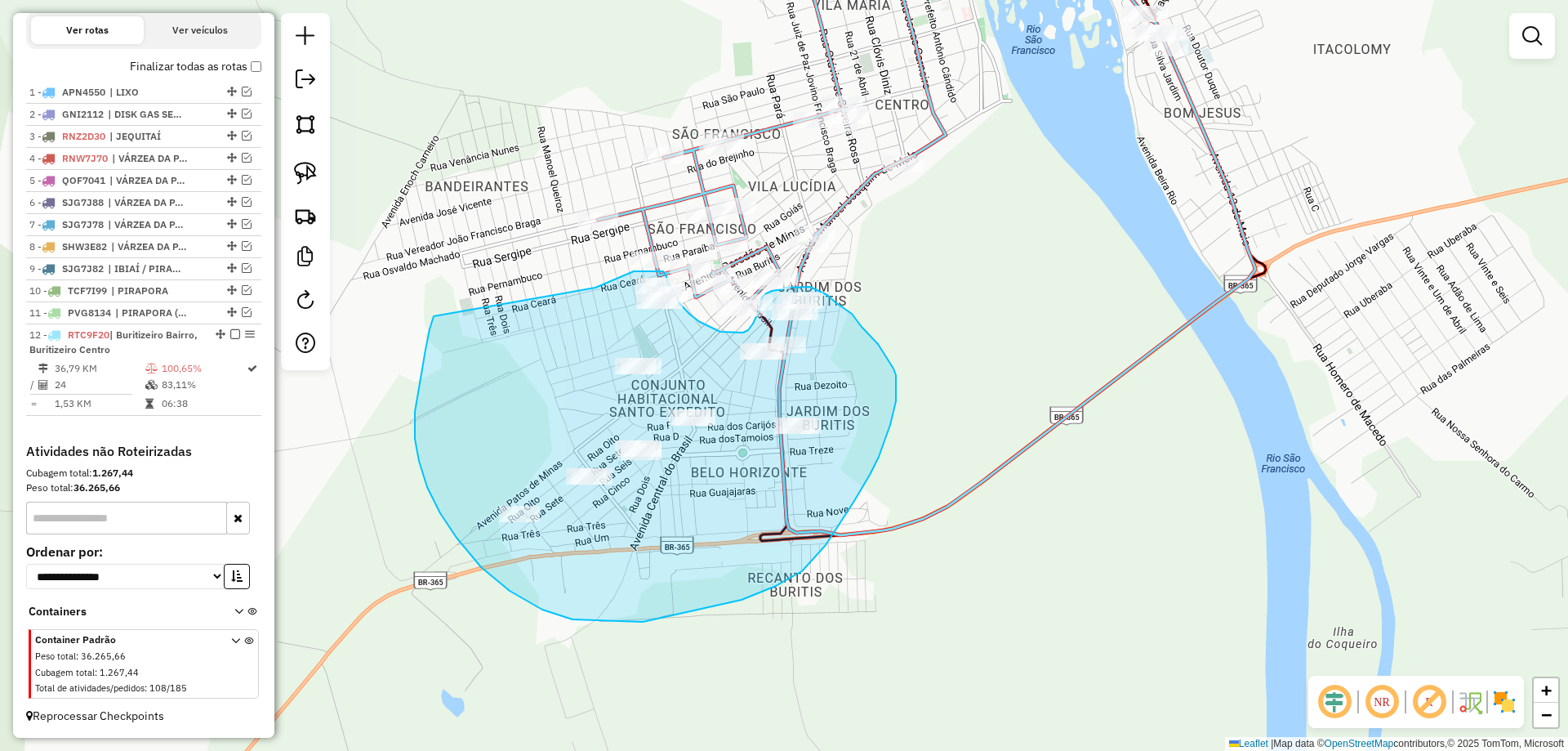
drag, startPoint x: 415, startPoint y: 411, endPoint x: 589, endPoint y: 290, distance: 211.9
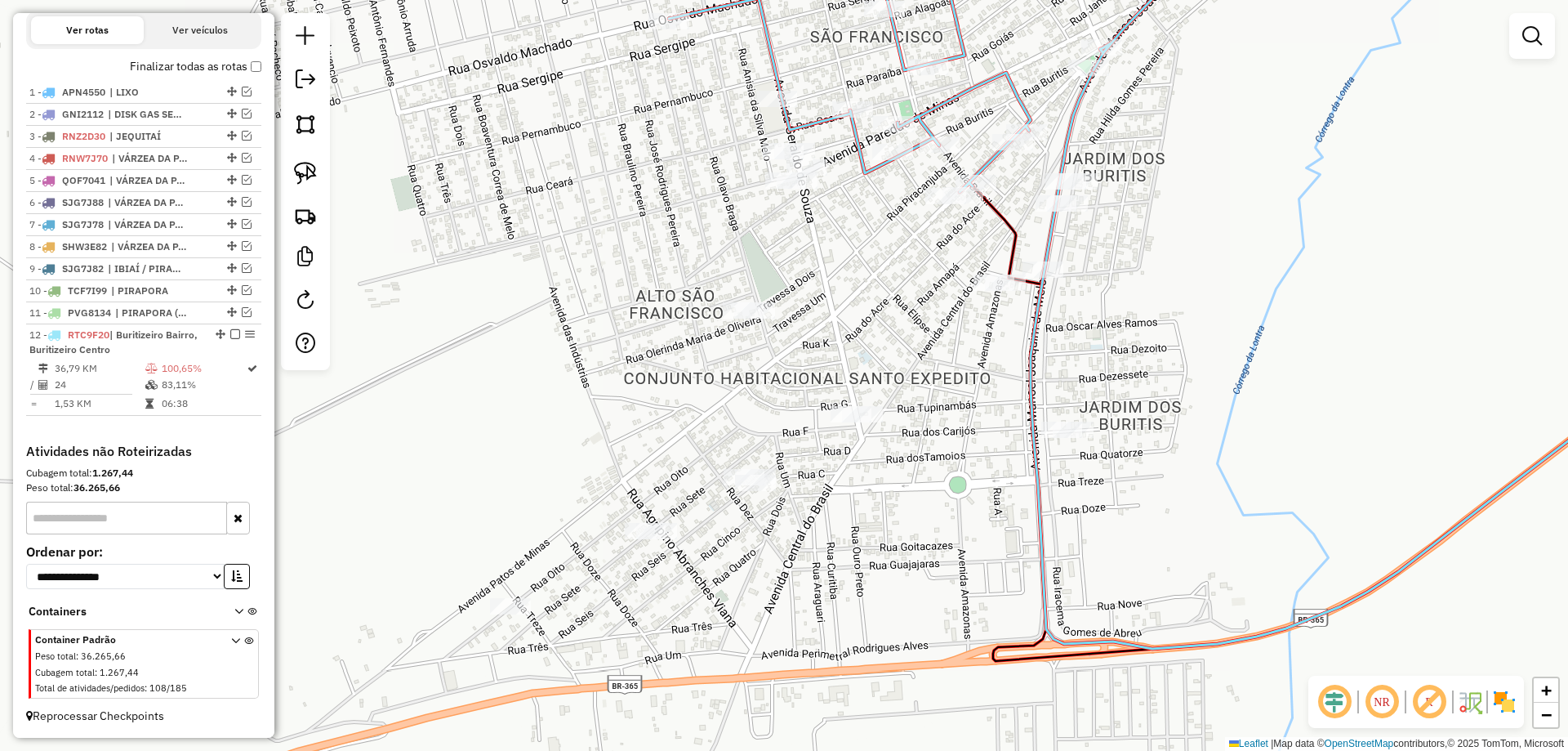
drag, startPoint x: 774, startPoint y: 352, endPoint x: 442, endPoint y: 280, distance: 339.7
click at [870, 324] on div "Janela de atendimento Grade de atendimento Capacidade Transportadoras Veículos …" at bounding box center [784, 375] width 1568 height 751
click at [290, 165] on link at bounding box center [305, 173] width 35 height 35
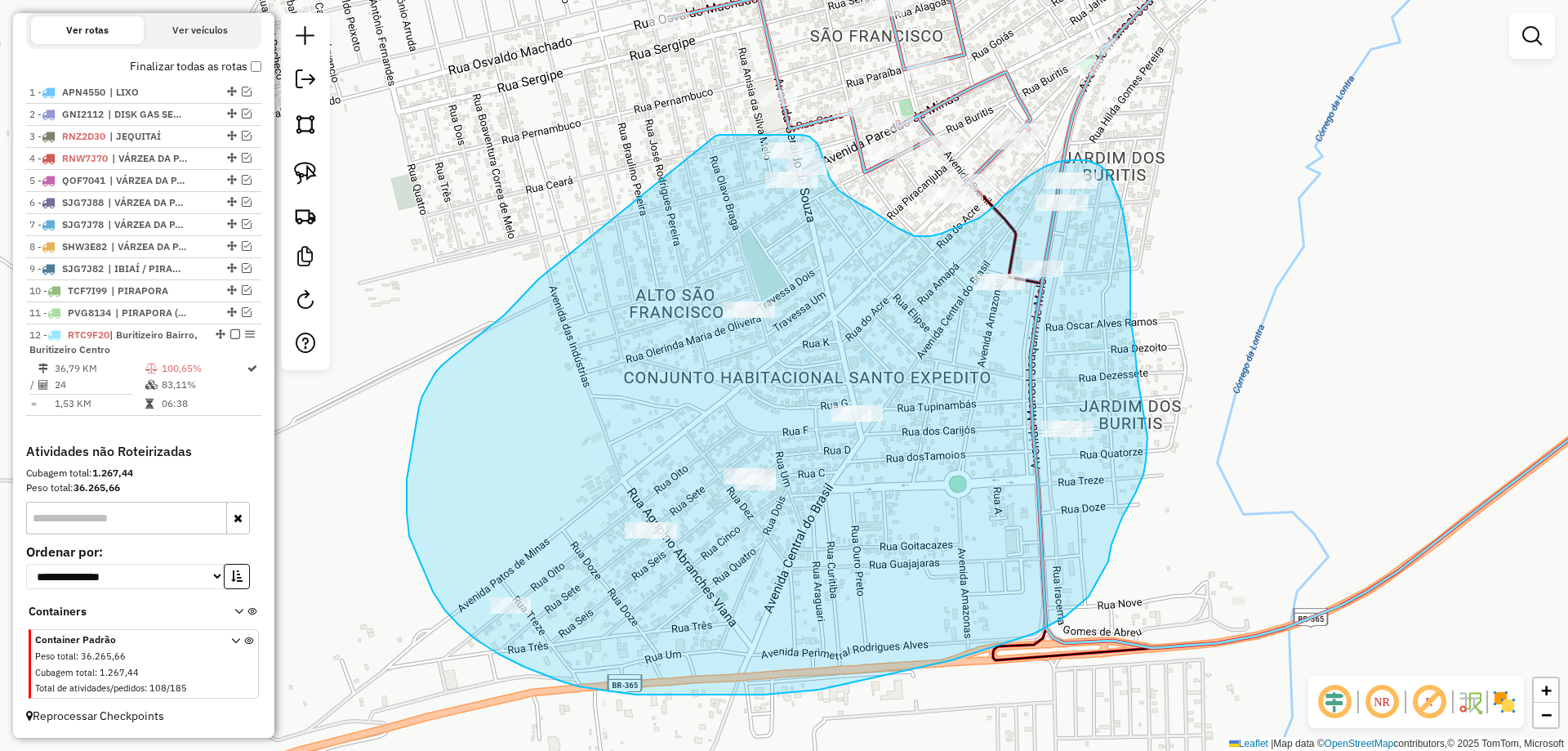
drag, startPoint x: 481, startPoint y: 333, endPoint x: 714, endPoint y: 136, distance: 305.1
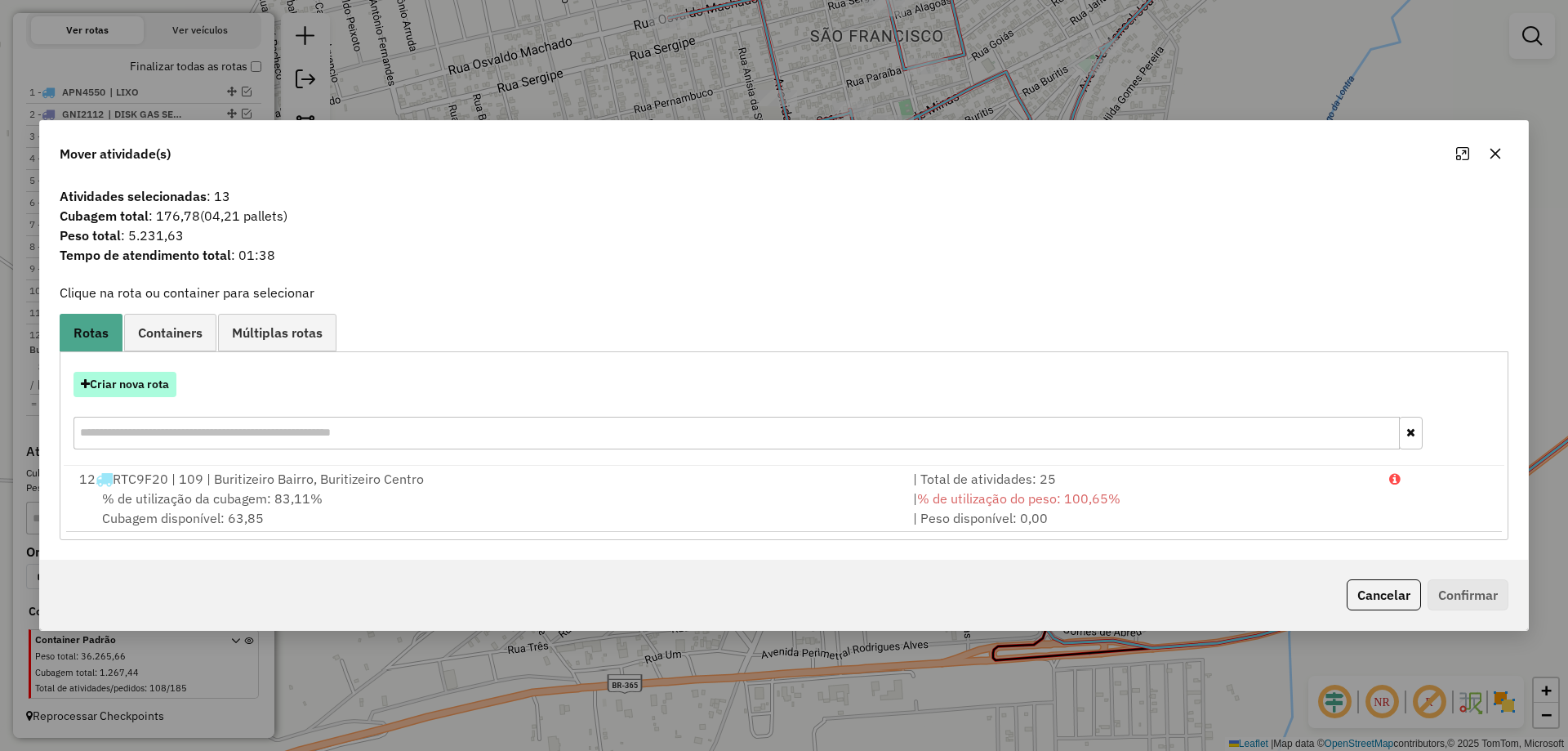
click at [99, 384] on button "Criar nova rota" at bounding box center [125, 384] width 103 height 25
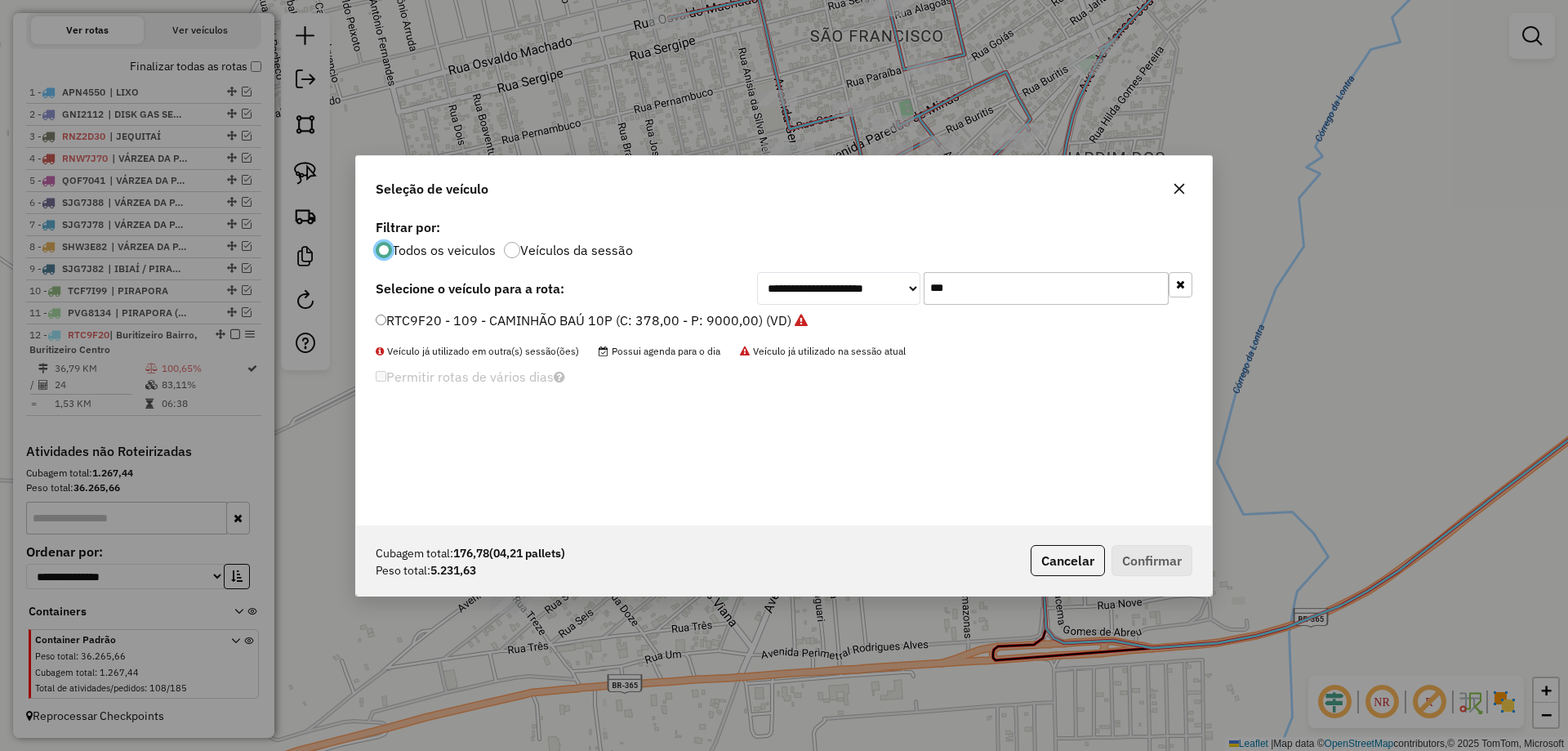
click at [958, 293] on input "***" at bounding box center [1045, 289] width 245 height 33
click at [1066, 553] on button "Cancelar" at bounding box center [1067, 560] width 74 height 31
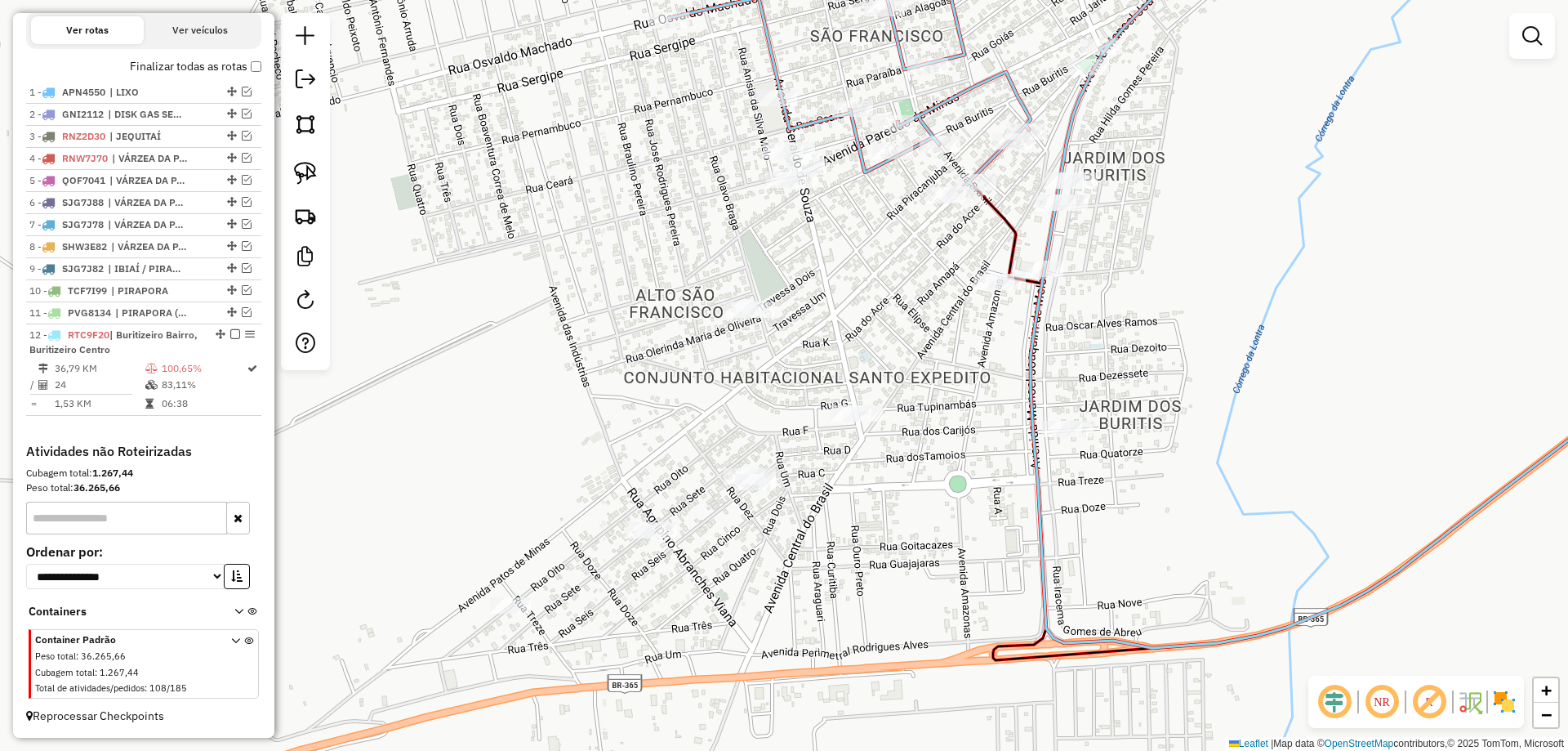
drag, startPoint x: 848, startPoint y: 356, endPoint x: 778, endPoint y: 502, distance: 161.9
click at [781, 499] on div "Janela de atendimento Grade de atendimento Capacidade Transportadoras Veículos …" at bounding box center [784, 375] width 1568 height 751
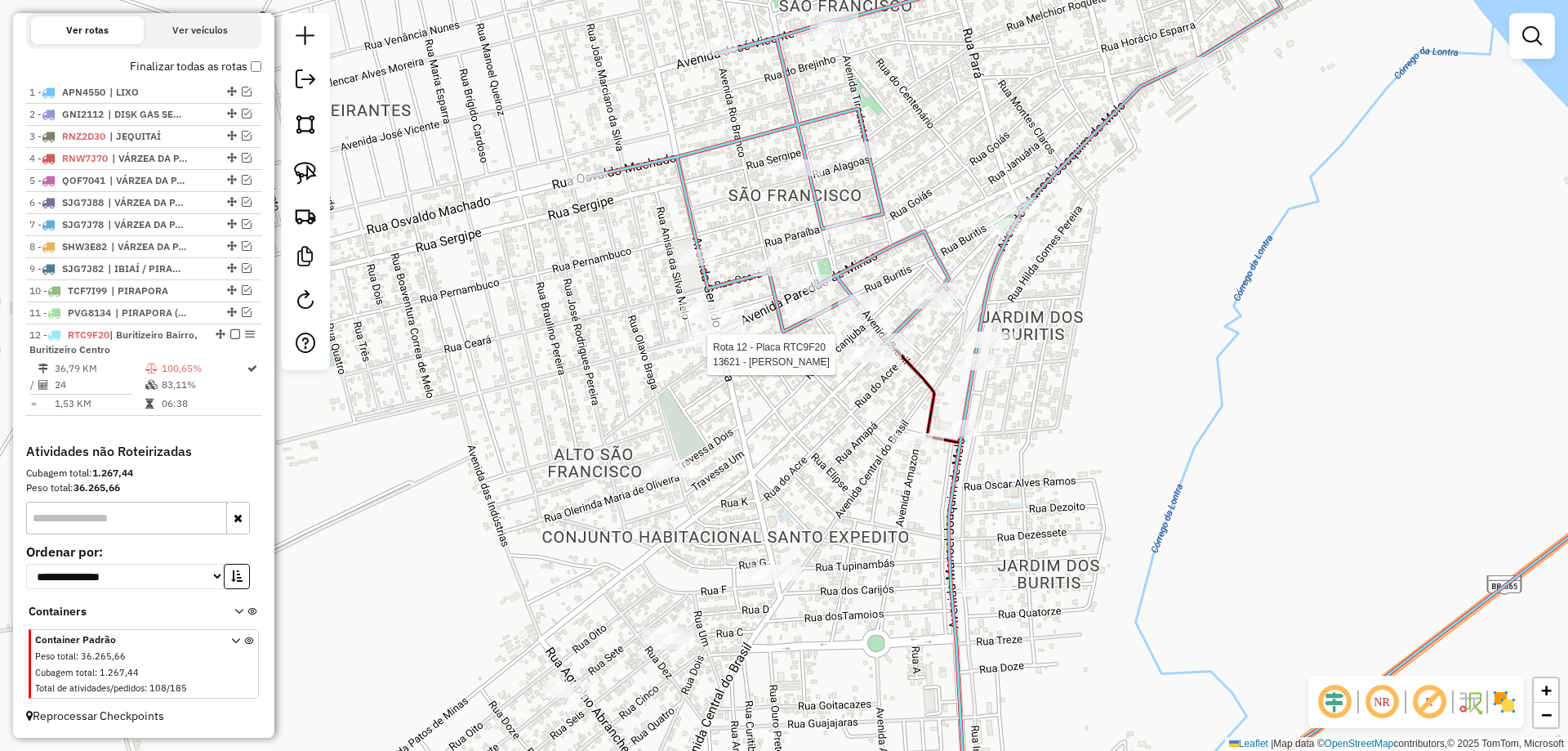
select select "**********"
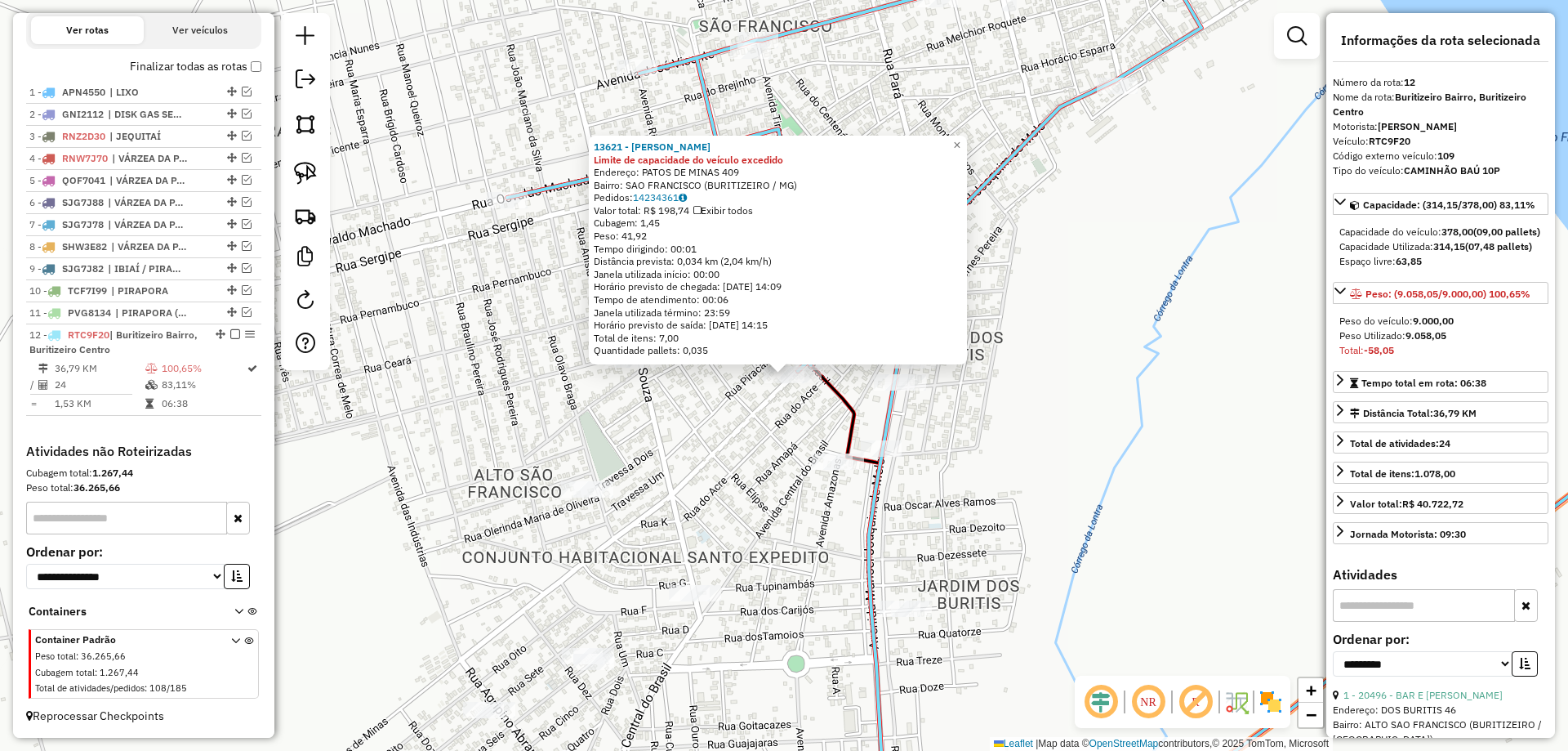
click at [713, 454] on div "13621 - PADARIA SaO MIGUEL Limite de capacidade do veículo excedido Endereço: P…" at bounding box center [784, 375] width 1568 height 751
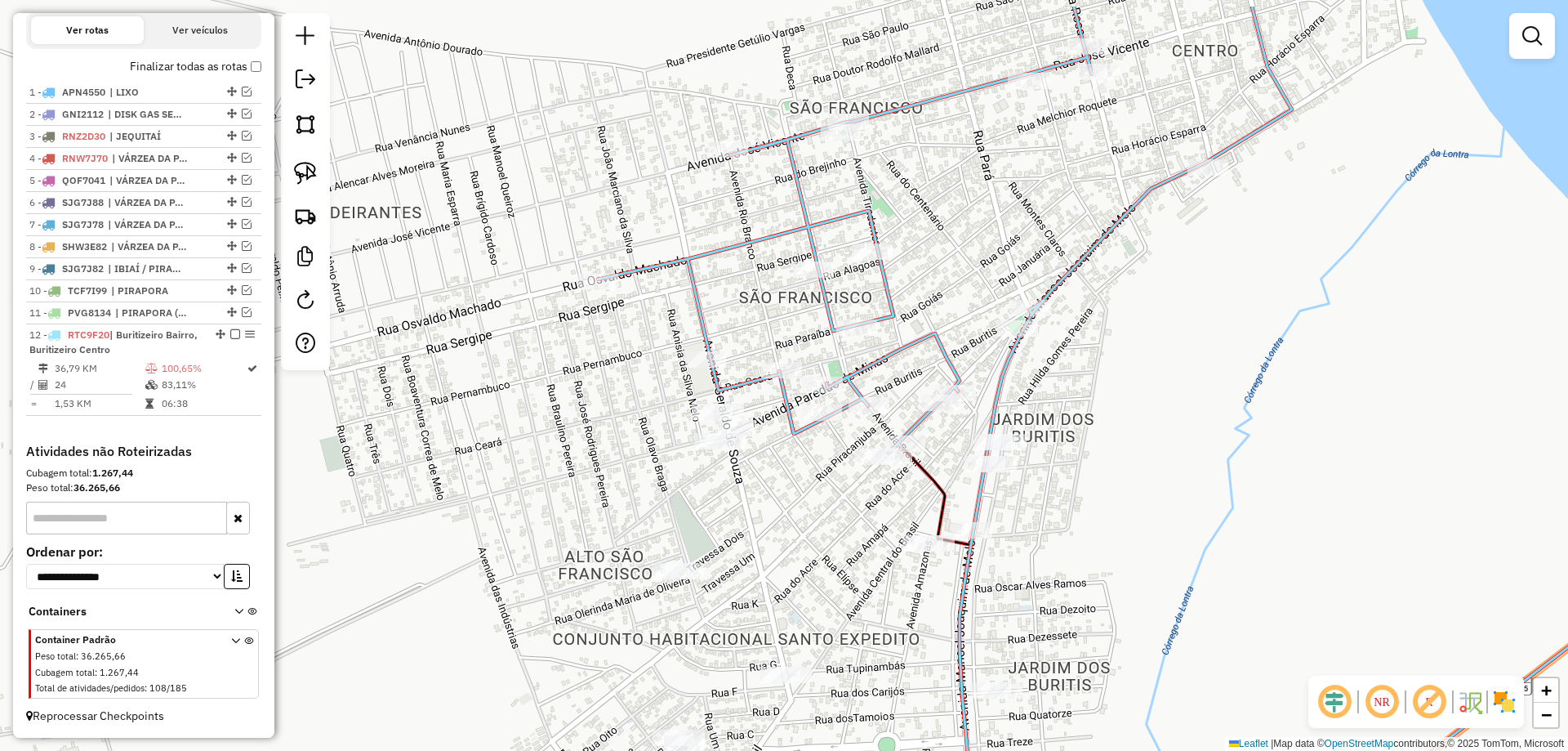
click at [821, 489] on div "Janela de atendimento Grade de atendimento Capacidade Transportadoras Veículos …" at bounding box center [784, 375] width 1568 height 751
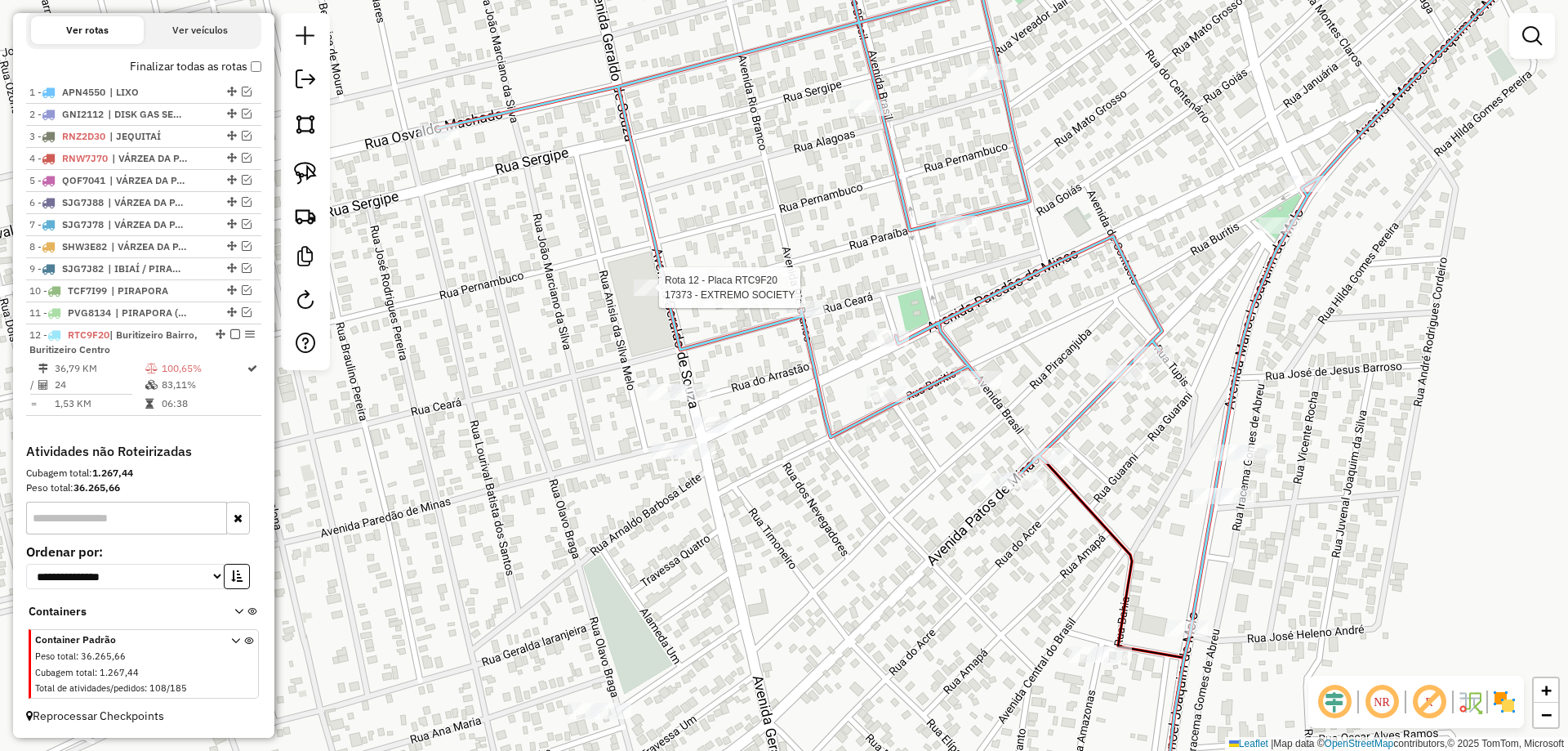
select select "**********"
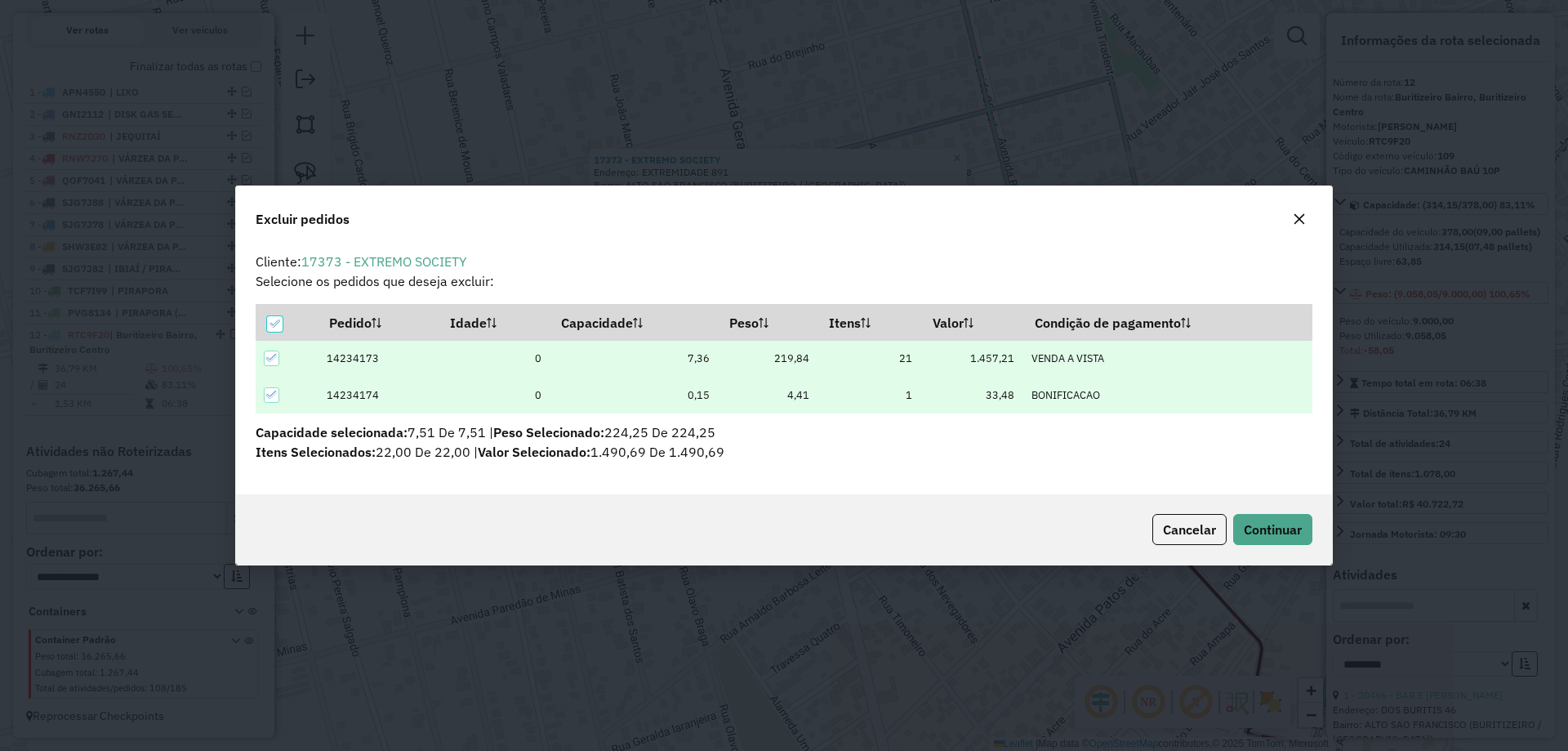
scroll to position [0, 0]
click at [1252, 523] on span "Continuar" at bounding box center [1273, 528] width 58 height 16
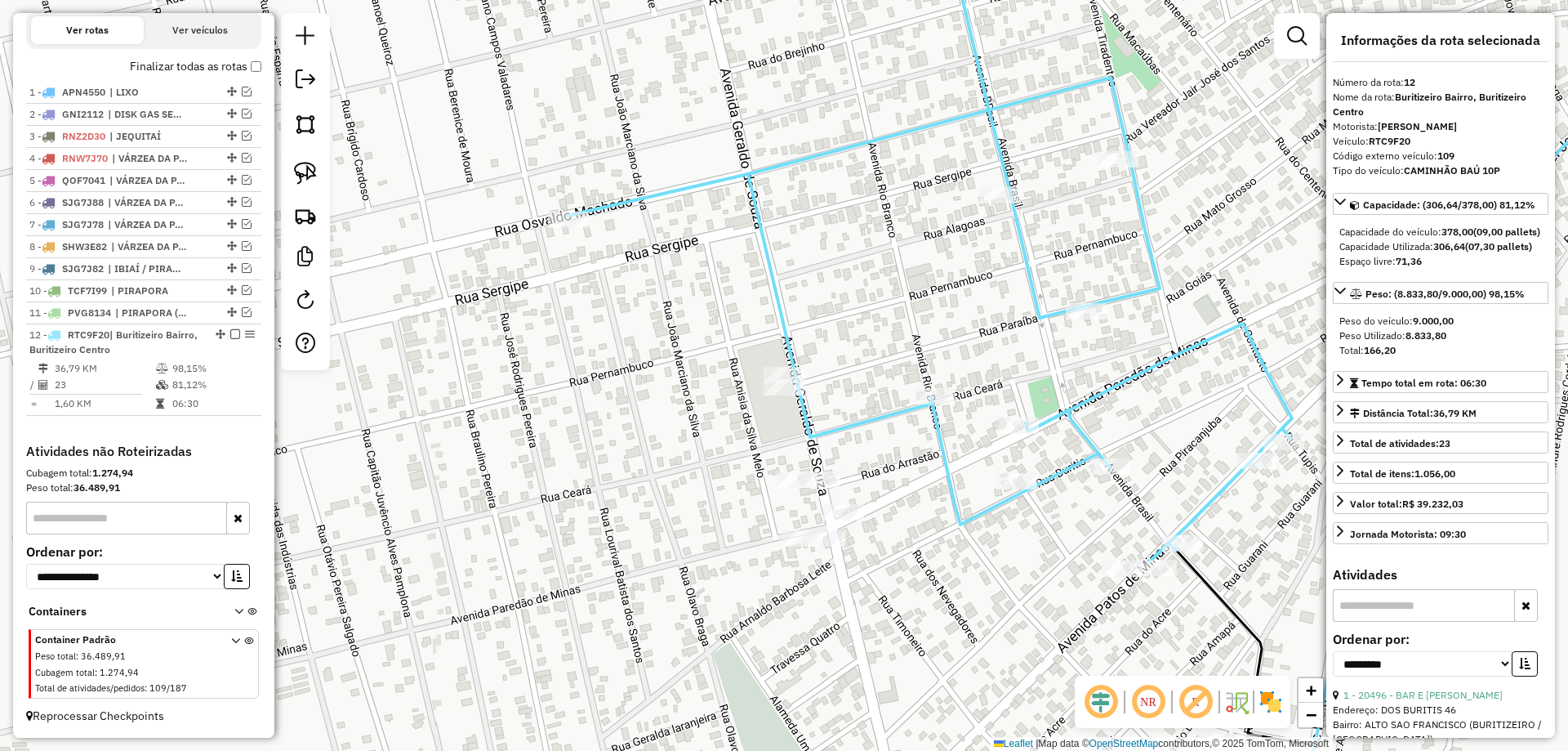
drag, startPoint x: 899, startPoint y: 520, endPoint x: 851, endPoint y: 443, distance: 90.7
click at [851, 443] on div "Janela de atendimento Grade de atendimento Capacidade Transportadoras Veículos …" at bounding box center [784, 375] width 1568 height 751
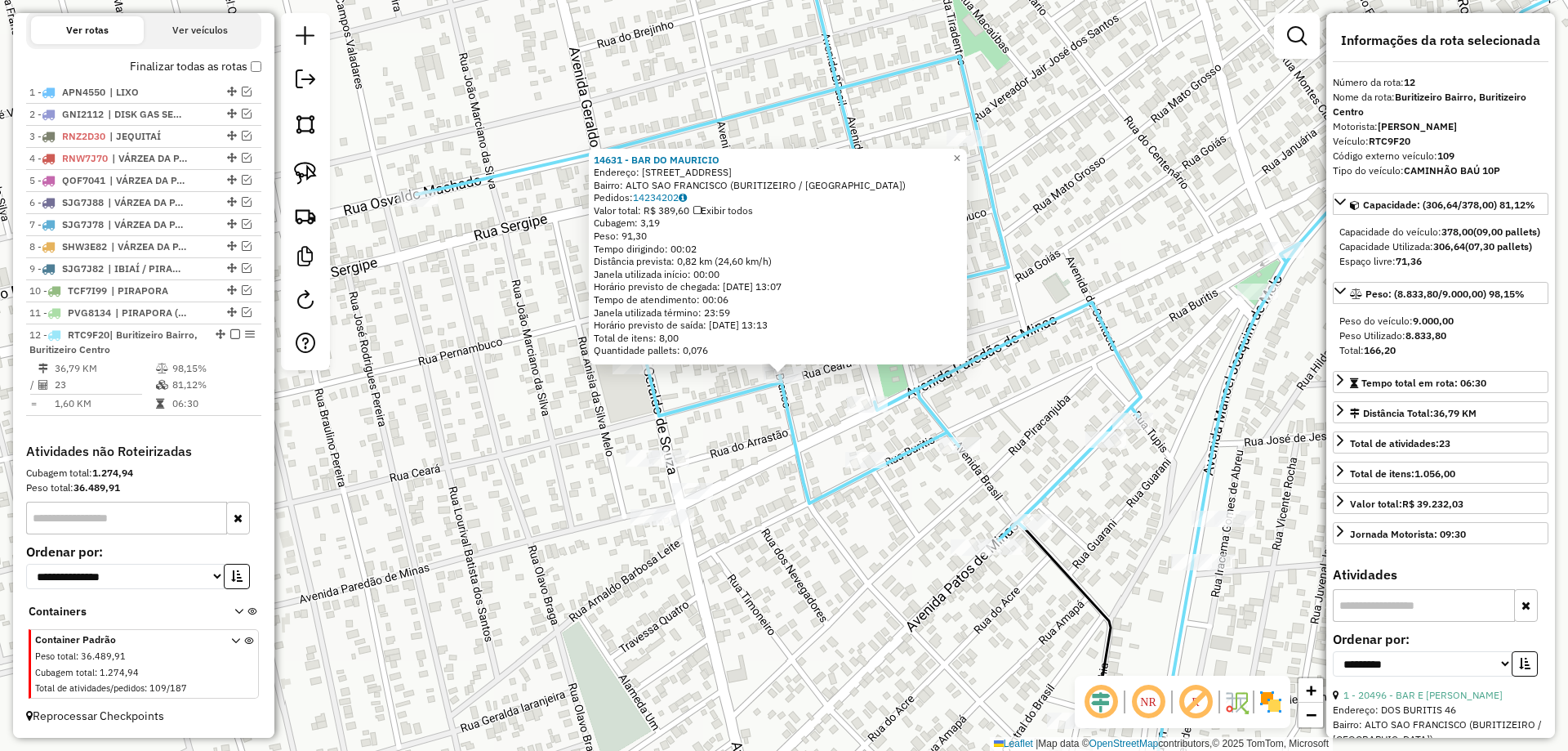
click at [755, 478] on div "14631 - BAR DO [PERSON_NAME]: RIO BRANCO 578 Bairro: [GEOGRAPHIC_DATA] (BURITIZ…" at bounding box center [784, 375] width 1568 height 751
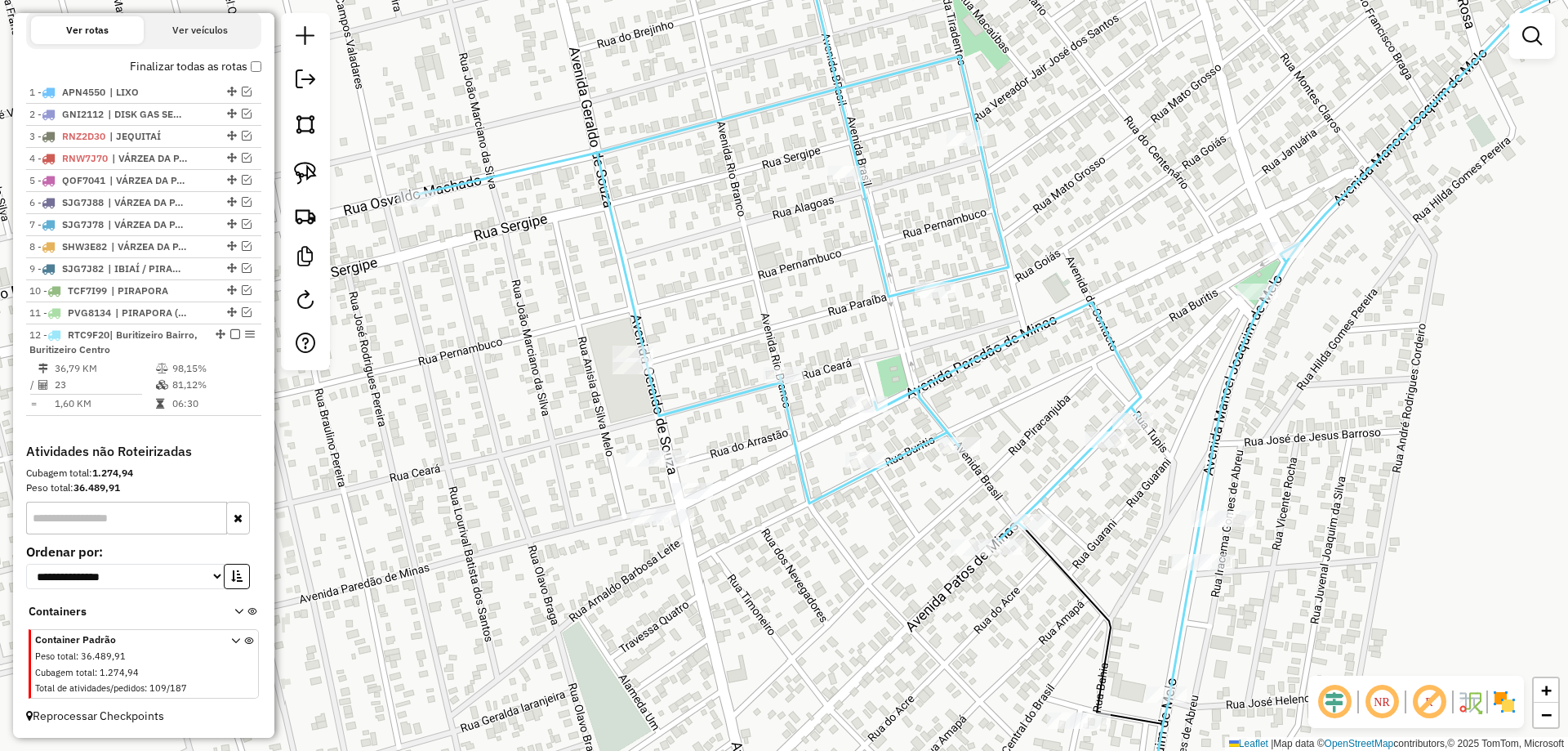
select select "**********"
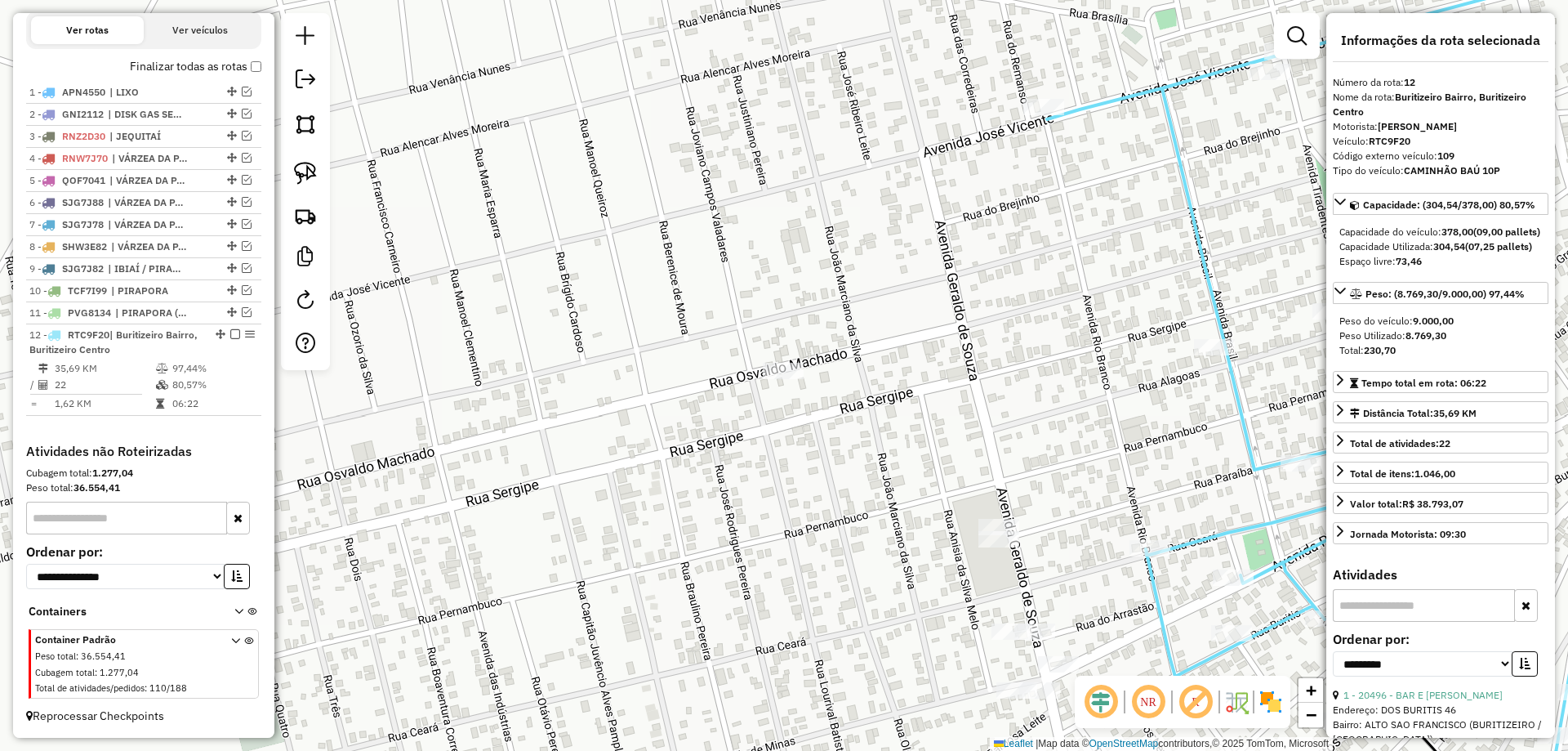
drag, startPoint x: 807, startPoint y: 523, endPoint x: 722, endPoint y: 286, distance: 251.8
click at [731, 283] on div "Janela de atendimento Grade de atendimento Capacidade Transportadoras Veículos …" at bounding box center [784, 375] width 1568 height 751
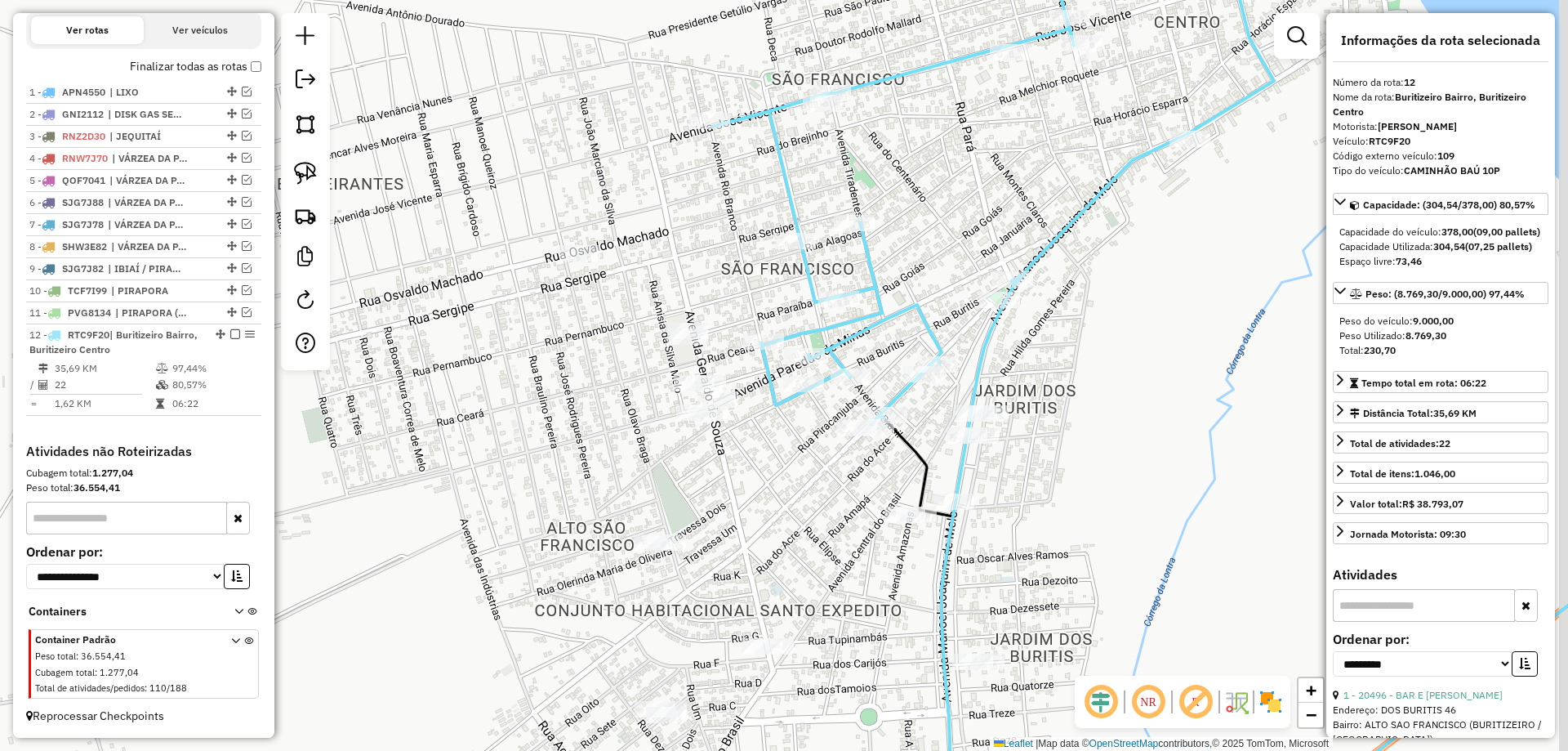
drag, startPoint x: 609, startPoint y: 383, endPoint x: 549, endPoint y: 387, distance: 60.1
click at [549, 387] on div "Janela de atendimento Grade de atendimento Capacidade Transportadoras Veículos …" at bounding box center [784, 375] width 1568 height 751
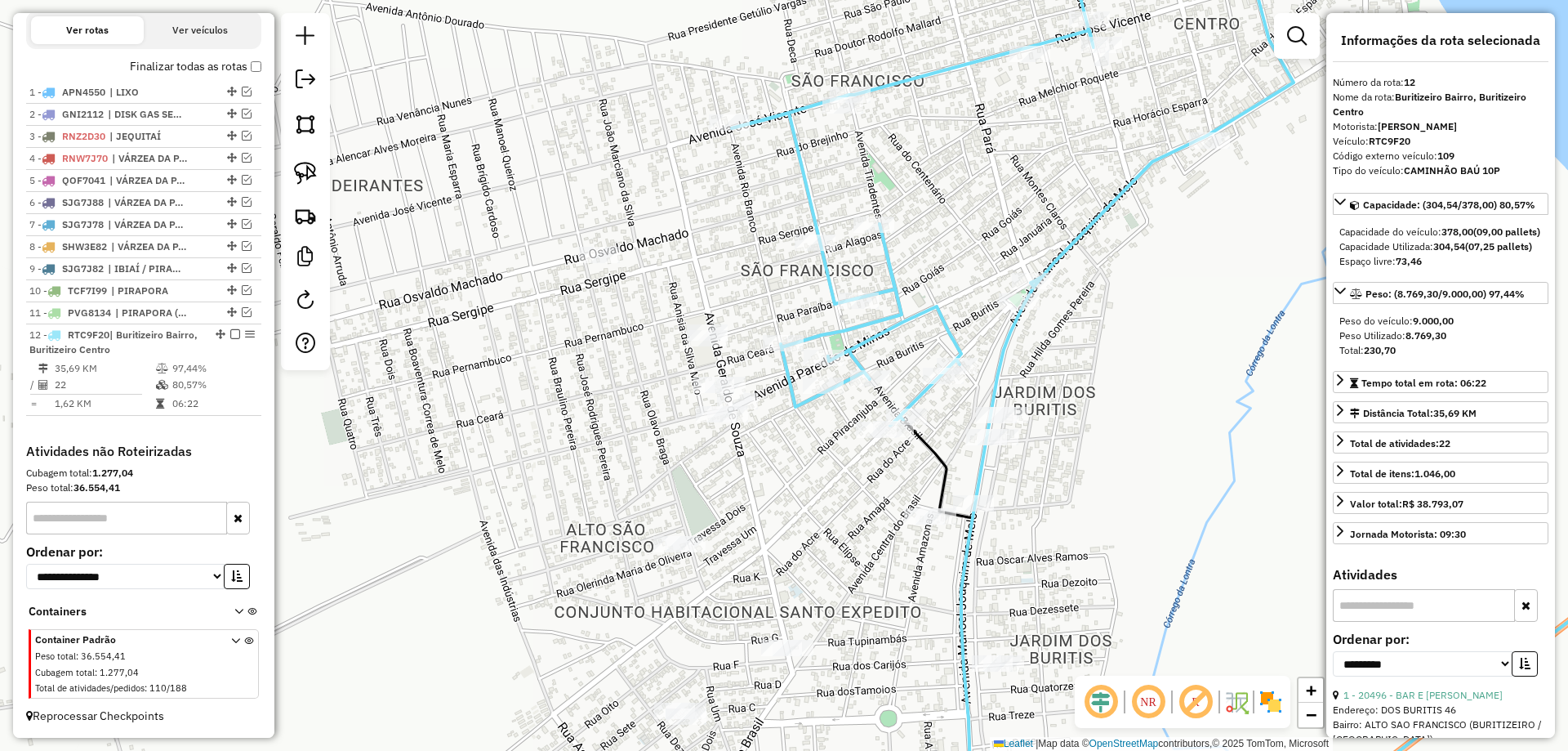
drag, startPoint x: 543, startPoint y: 420, endPoint x: 595, endPoint y: 421, distance: 52.0
click at [592, 422] on div "Janela de atendimento Grade de atendimento Capacidade Transportadoras Veículos …" at bounding box center [784, 375] width 1568 height 751
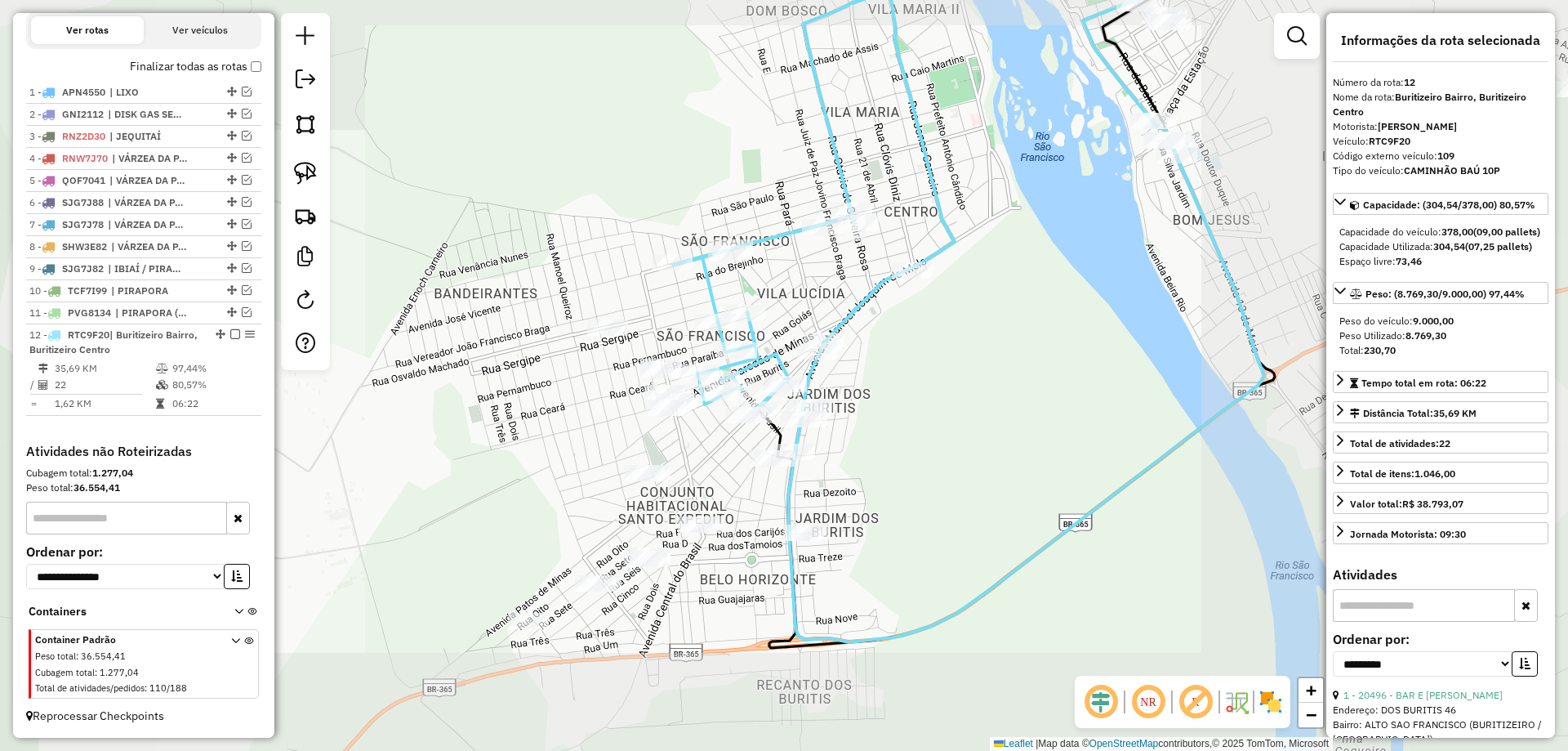
drag, startPoint x: 550, startPoint y: 417, endPoint x: 557, endPoint y: 317, distance: 100.2
click at [614, 368] on div "Janela de atendimento Grade de atendimento Capacidade Transportadoras Veículos …" at bounding box center [784, 375] width 1568 height 751
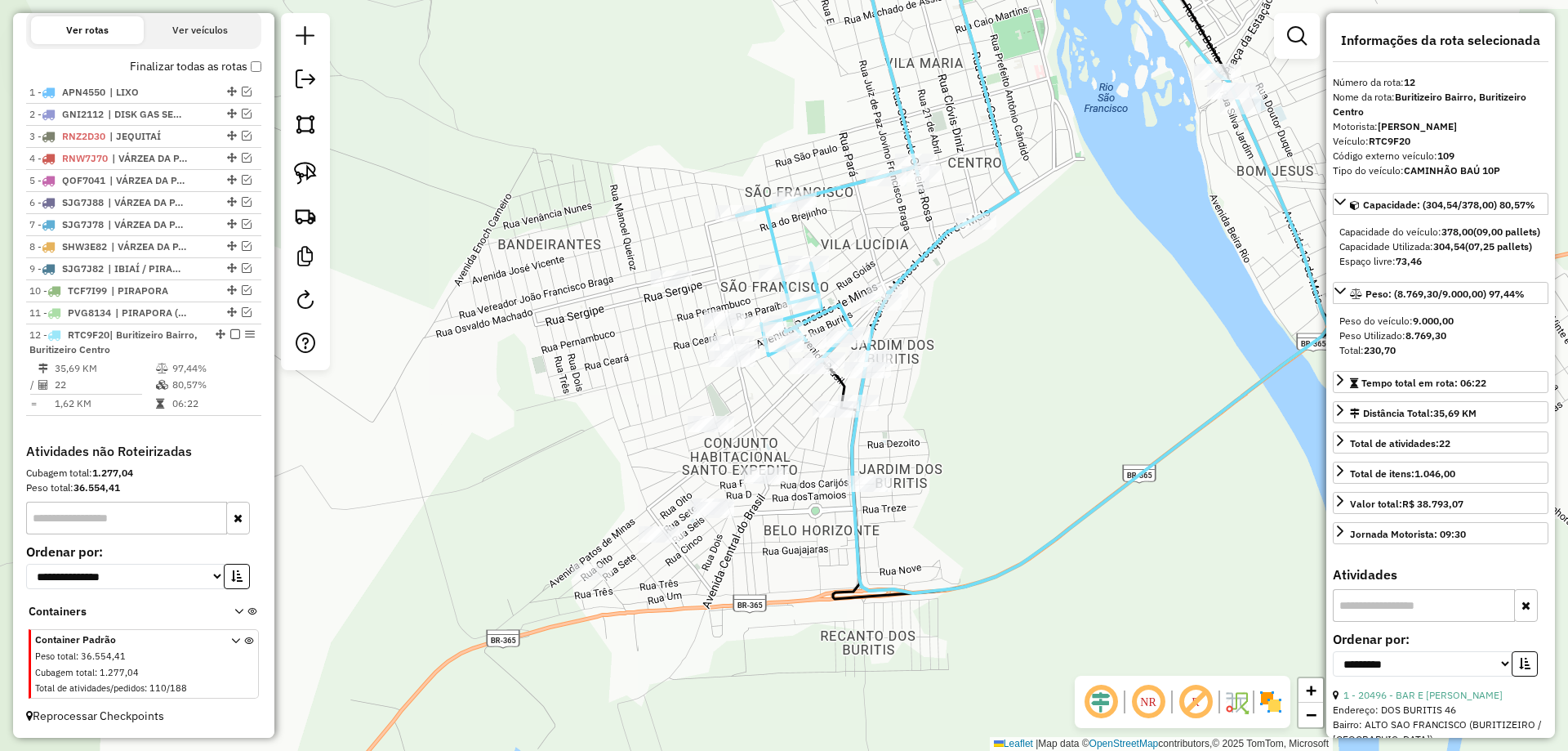
click at [305, 179] on img at bounding box center [306, 174] width 23 height 23
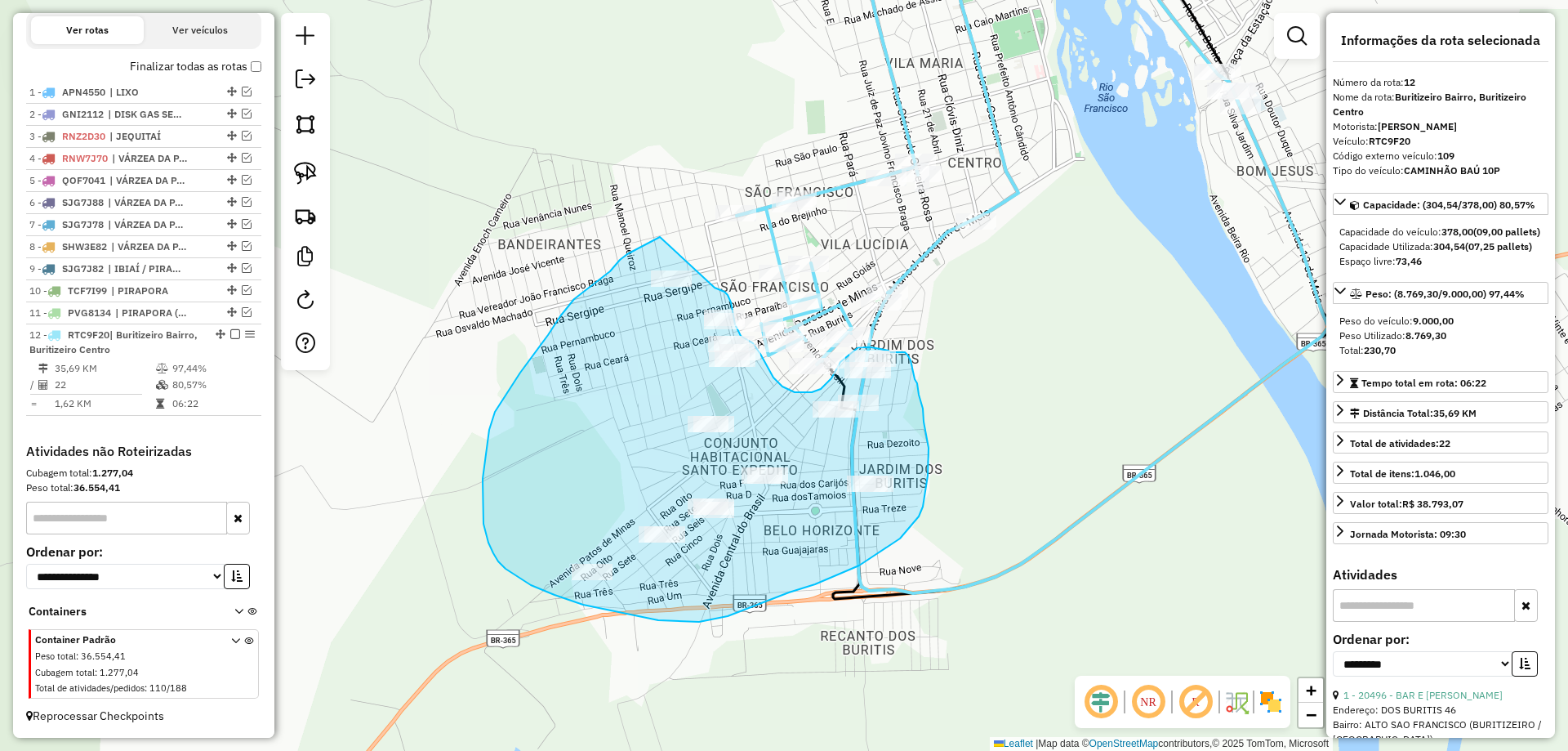
click at [690, 278] on div "Janela de atendimento Grade de atendimento Capacidade Transportadoras Veículos …" at bounding box center [784, 375] width 1568 height 751
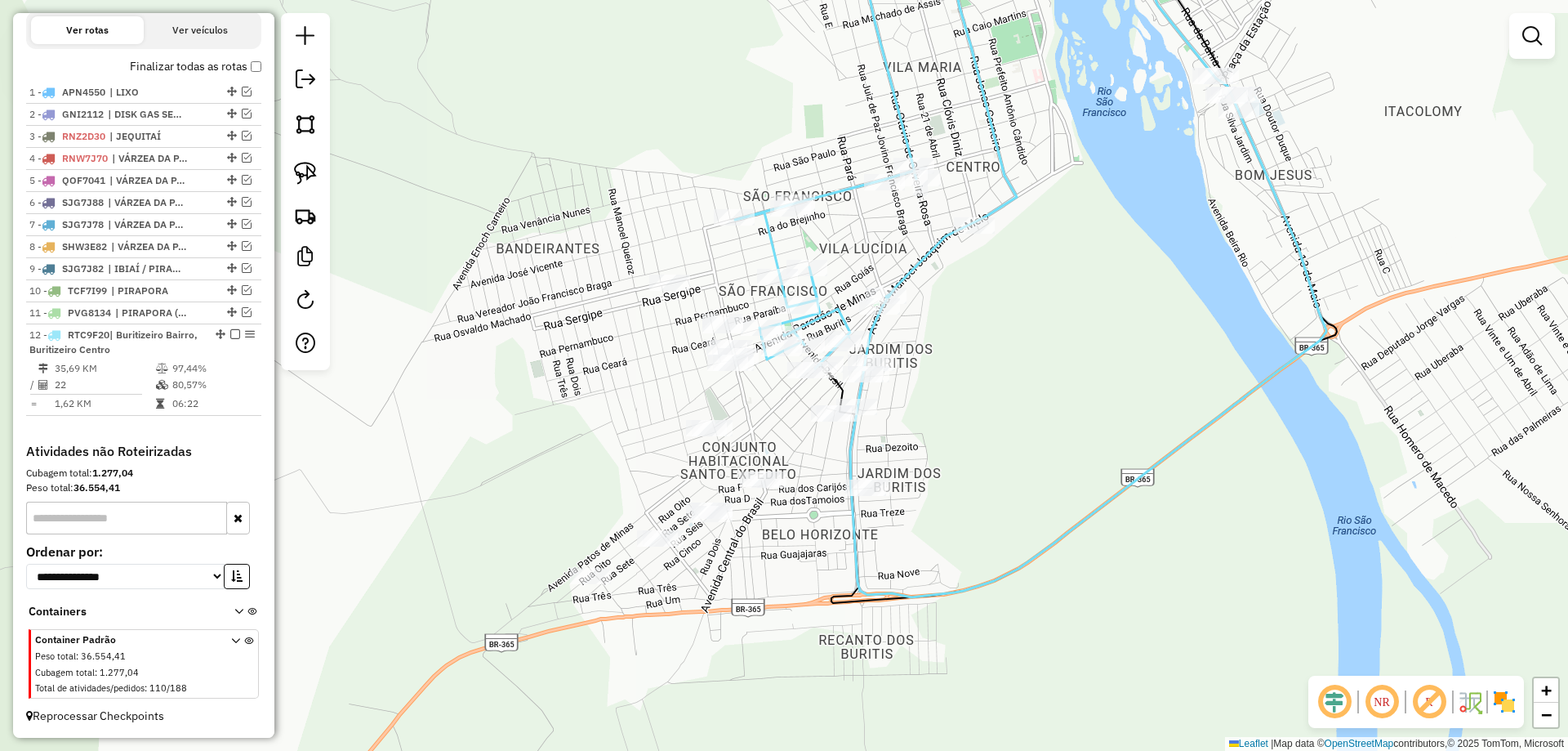
drag, startPoint x: 1026, startPoint y: 385, endPoint x: 655, endPoint y: 675, distance: 470.9
click at [661, 670] on div "Janela de atendimento Grade de atendimento Capacidade Transportadoras Veículos …" at bounding box center [784, 375] width 1568 height 751
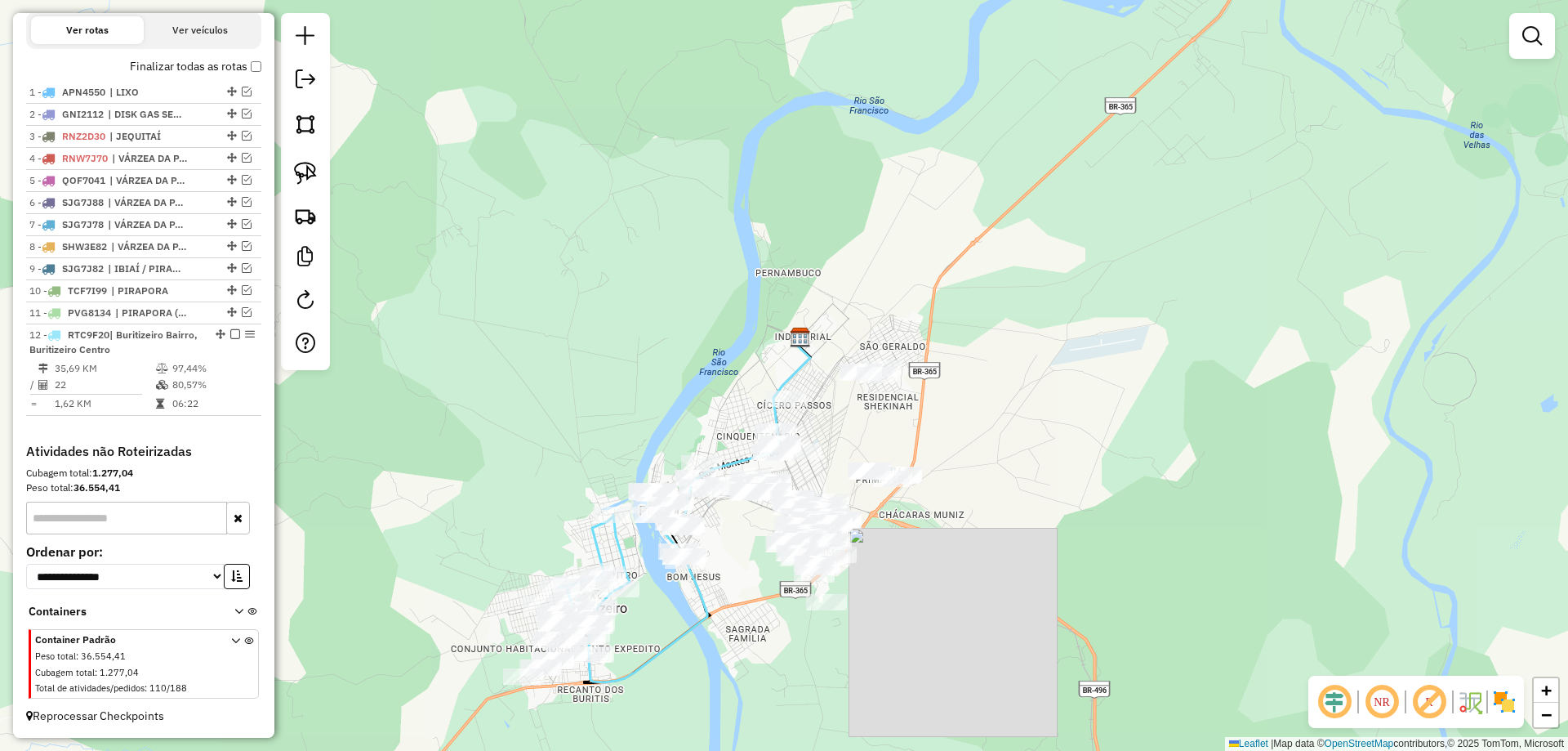
drag, startPoint x: 756, startPoint y: 534, endPoint x: 731, endPoint y: 484, distance: 55.9
click at [735, 492] on div "Janela de atendimento Grade de atendimento Capacidade Transportadoras Veículos …" at bounding box center [784, 375] width 1568 height 751
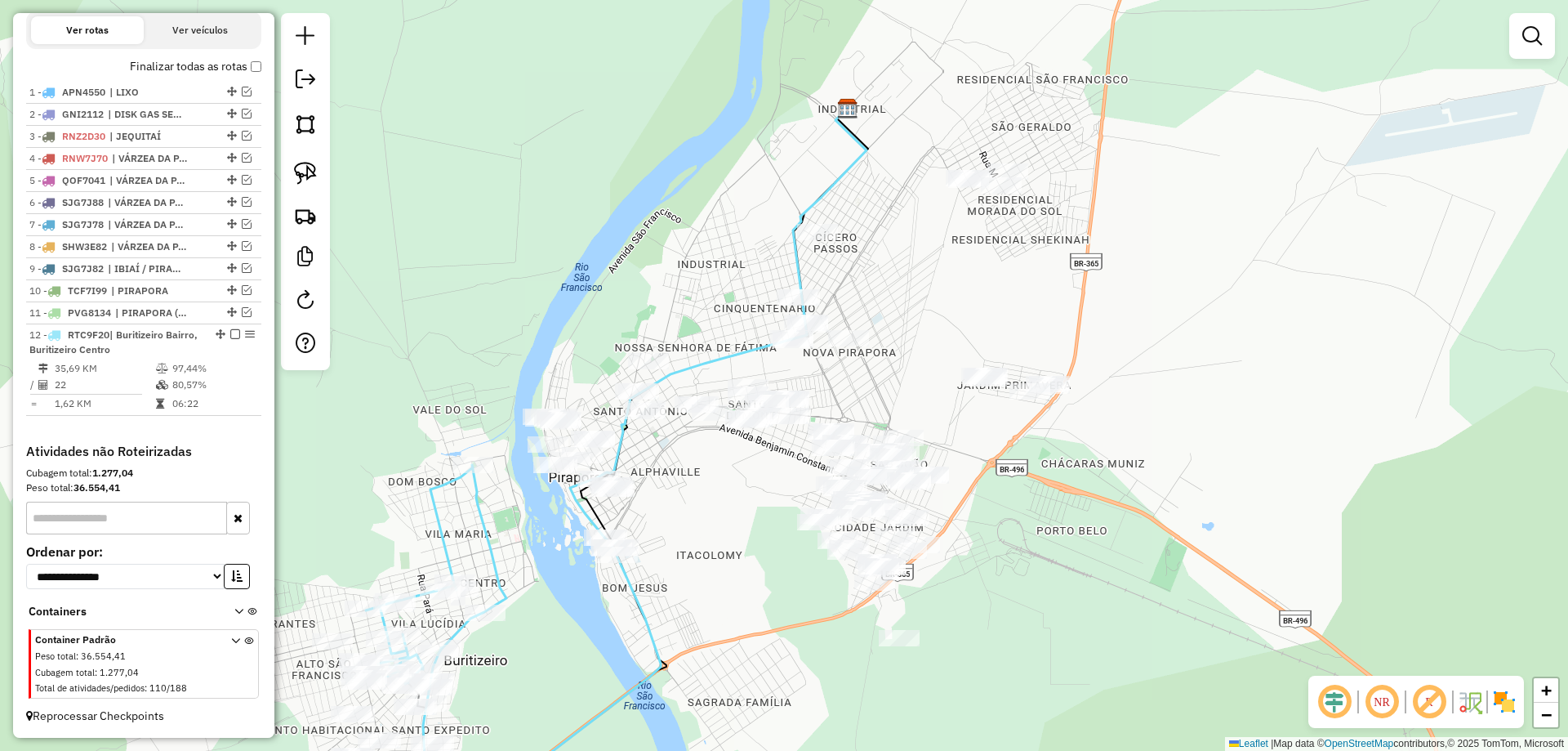
drag, startPoint x: 690, startPoint y: 491, endPoint x: 687, endPoint y: 412, distance: 79.1
click at [731, 432] on div "Janela de atendimento Grade de atendimento Capacidade Transportadoras Veículos …" at bounding box center [784, 375] width 1568 height 751
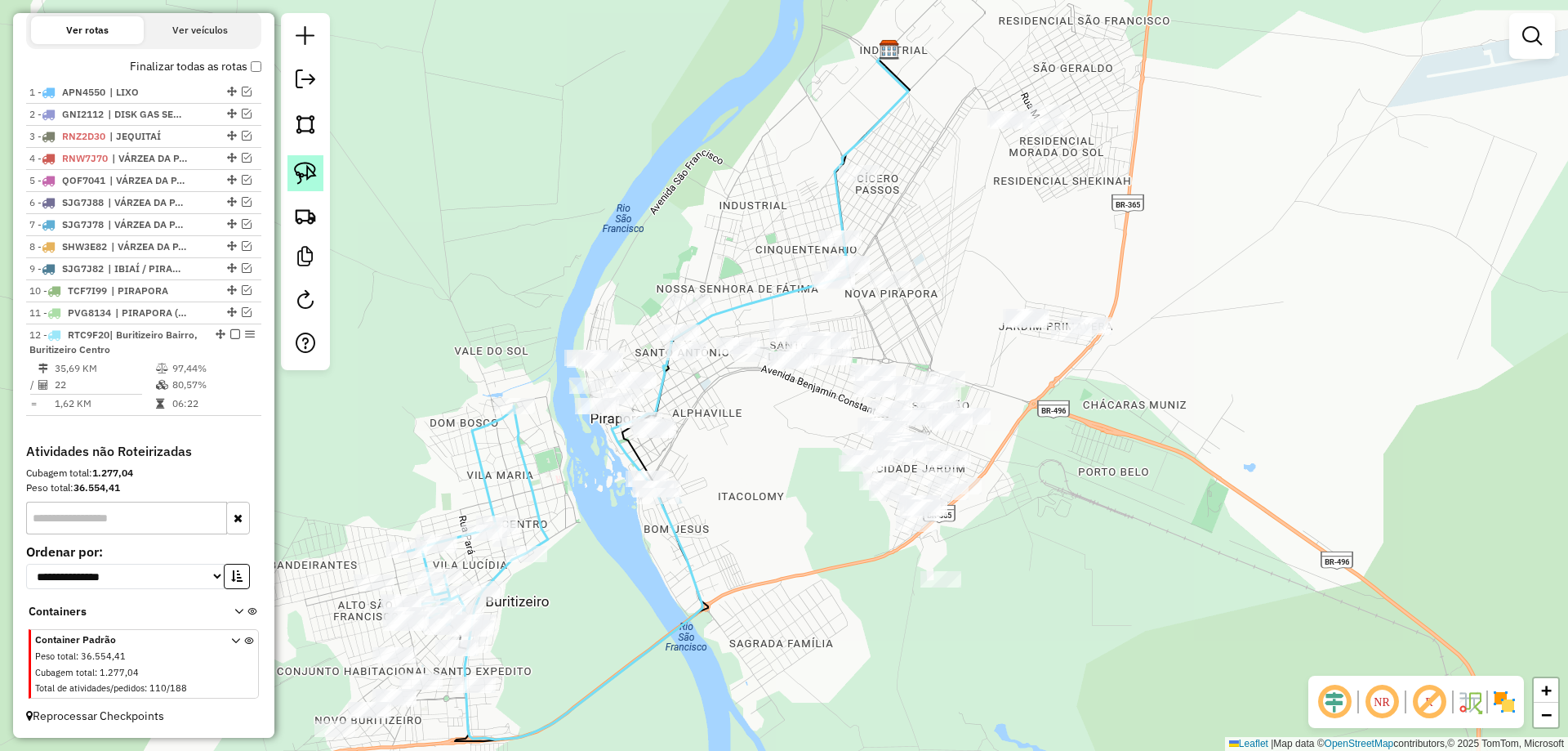
click at [314, 158] on link at bounding box center [305, 173] width 35 height 35
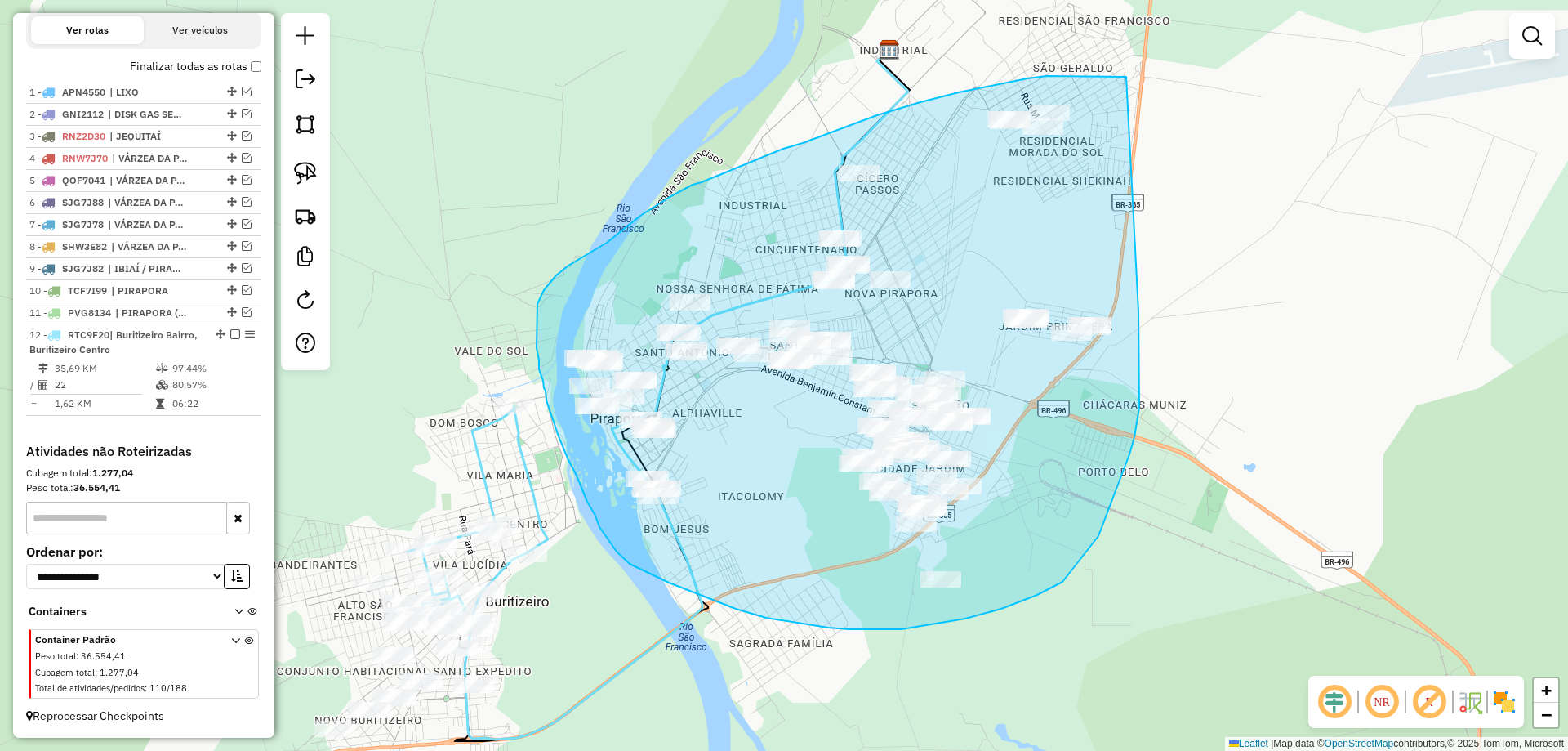
drag, startPoint x: 1047, startPoint y: 76, endPoint x: 1138, endPoint y: 311, distance: 252.0
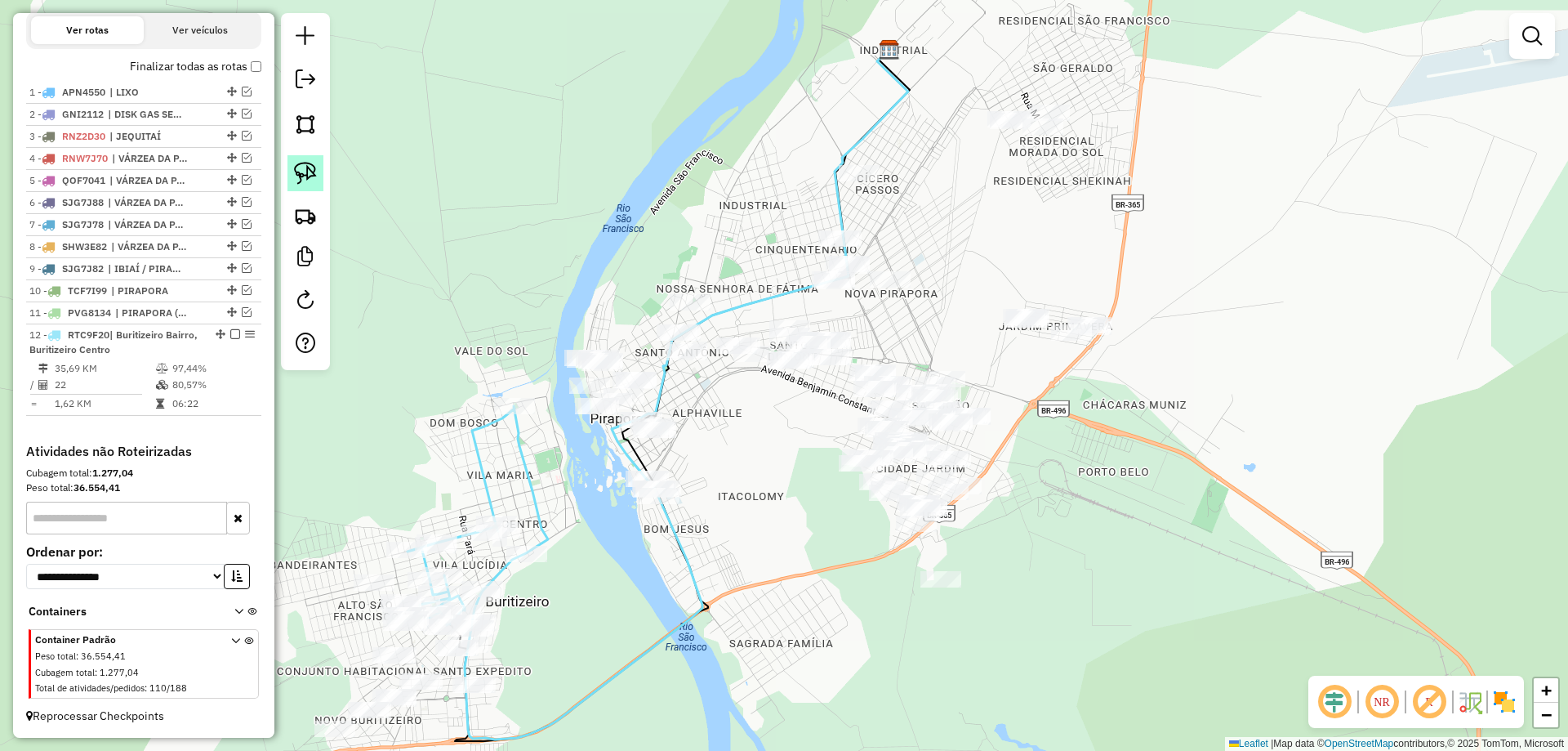
click at [299, 176] on img at bounding box center [306, 174] width 23 height 23
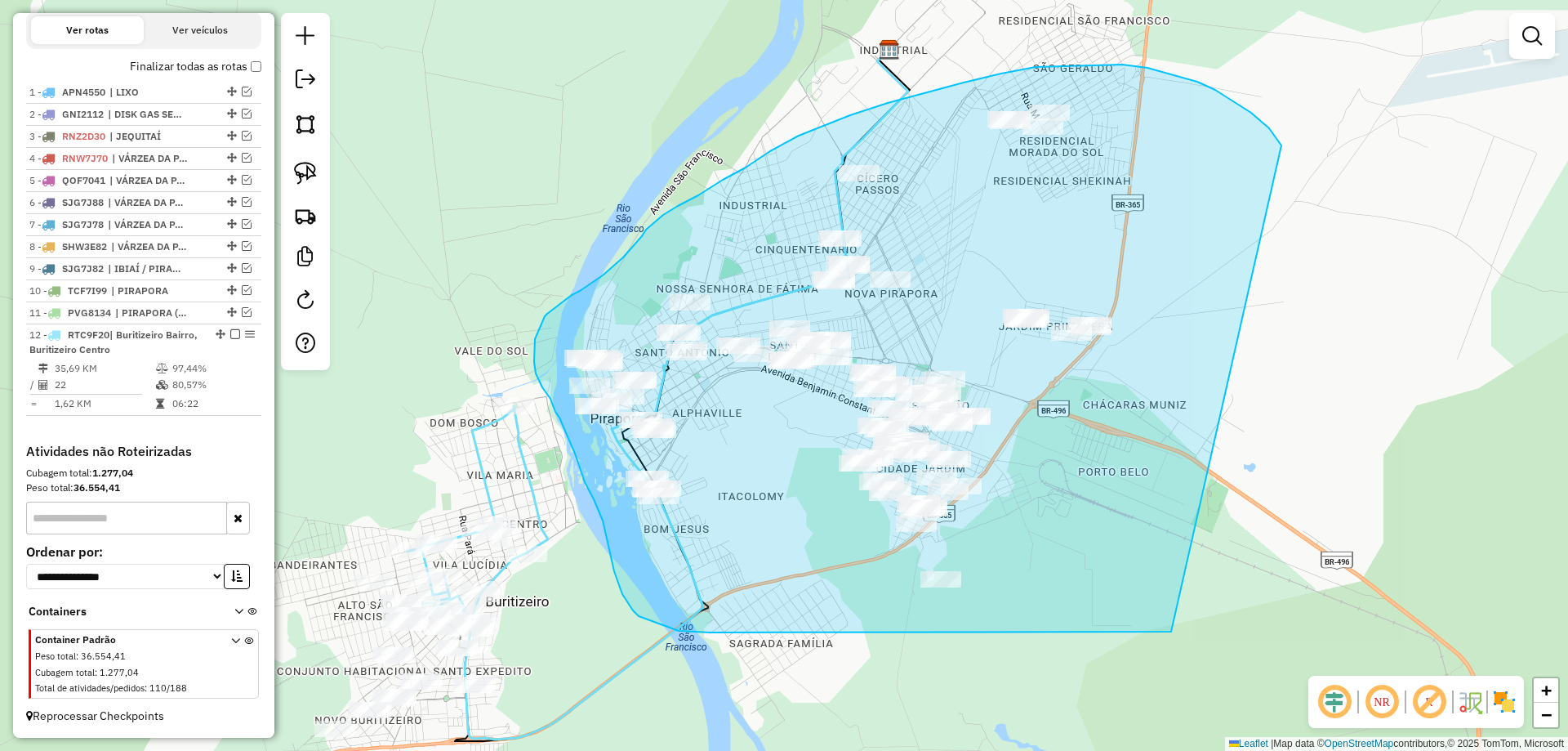
drag, startPoint x: 1215, startPoint y: 90, endPoint x: 1219, endPoint y: 522, distance: 432.0
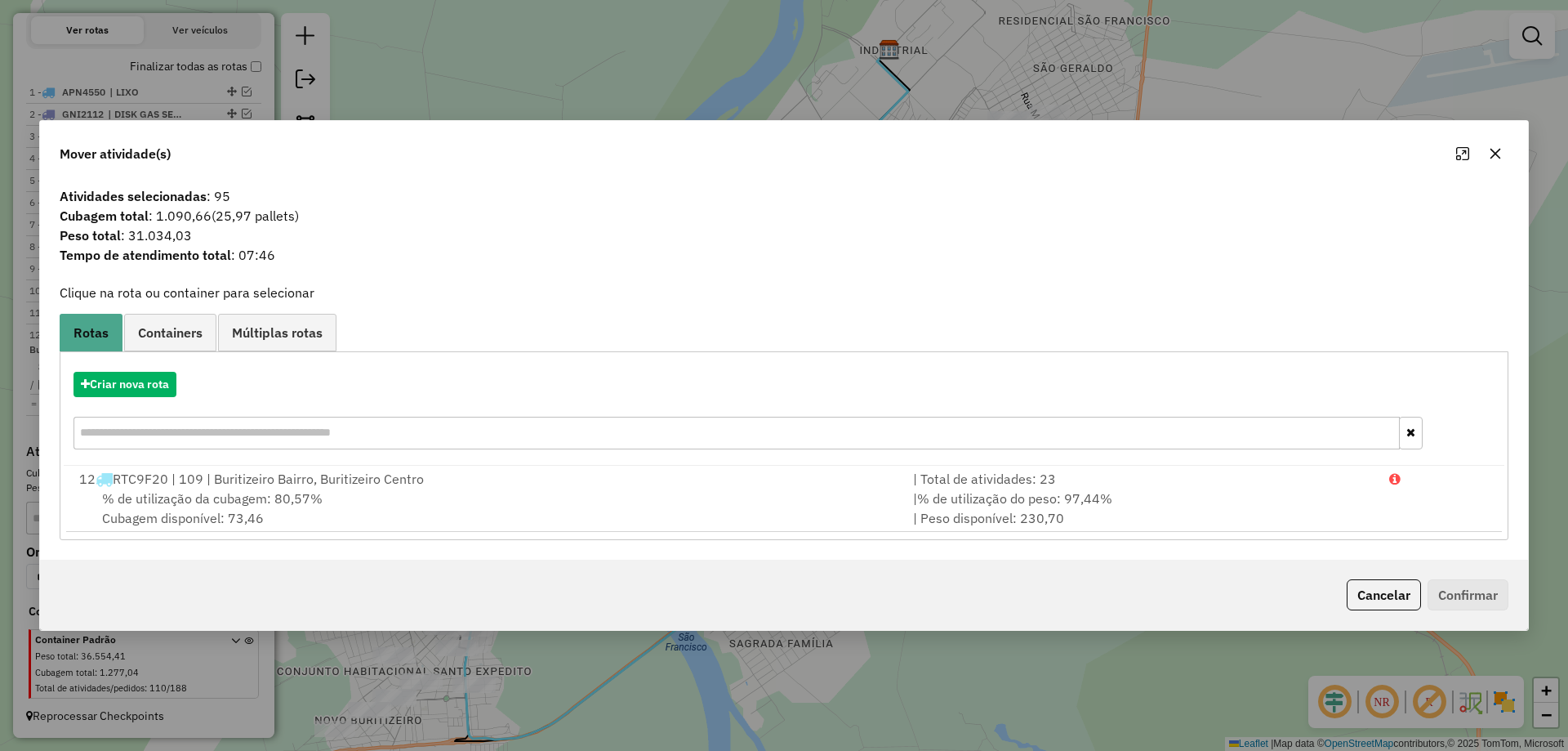
click at [1494, 162] on button "button" at bounding box center [1495, 153] width 26 height 26
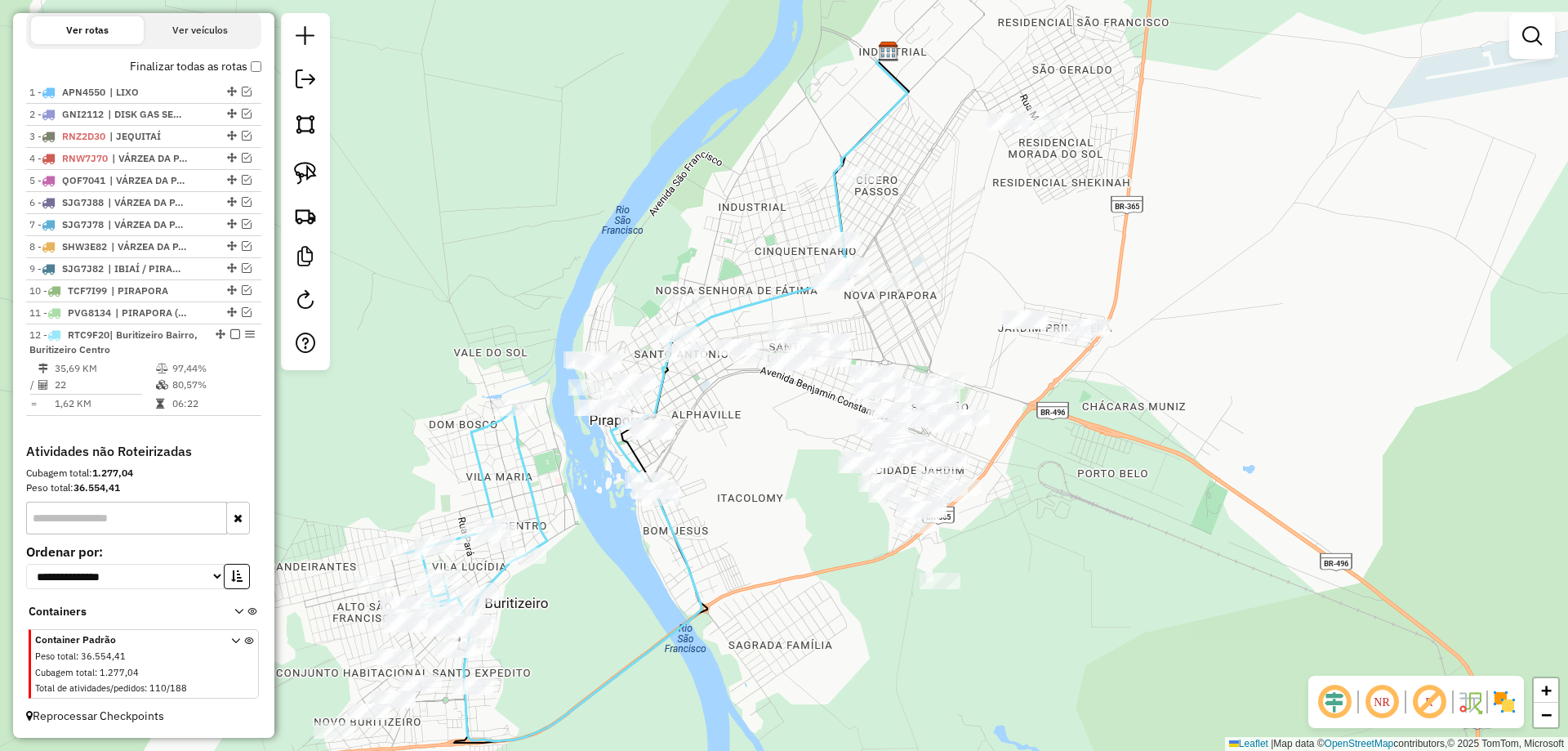
drag, startPoint x: 984, startPoint y: 225, endPoint x: 956, endPoint y: 300, distance: 80.1
click at [959, 299] on div "Janela de atendimento Grade de atendimento Capacidade Transportadoras Veículos …" at bounding box center [784, 375] width 1568 height 751
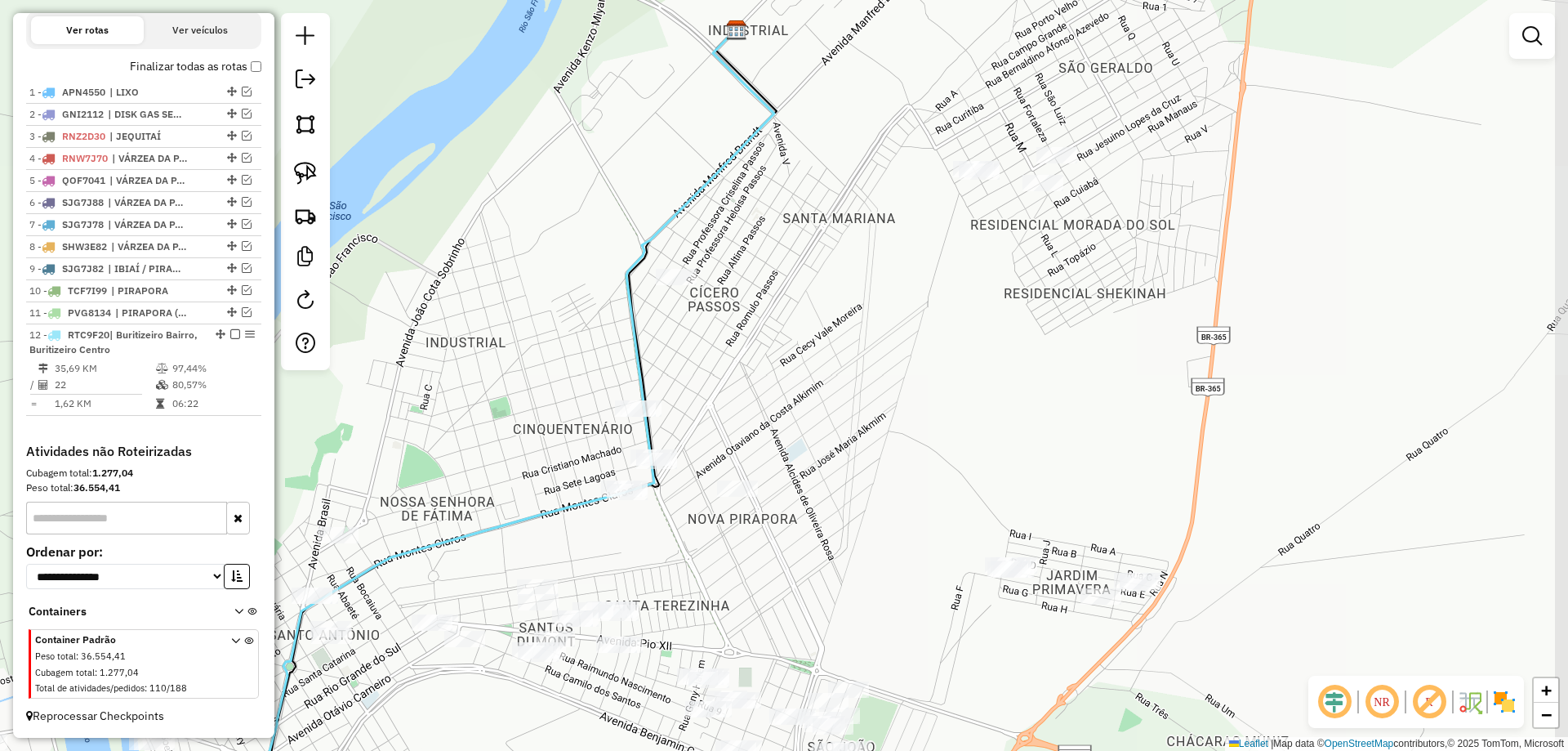
drag, startPoint x: 949, startPoint y: 323, endPoint x: 913, endPoint y: 368, distance: 57.6
click at [929, 387] on div "Janela de atendimento Grade de atendimento Capacidade Transportadoras Veículos …" at bounding box center [784, 375] width 1568 height 751
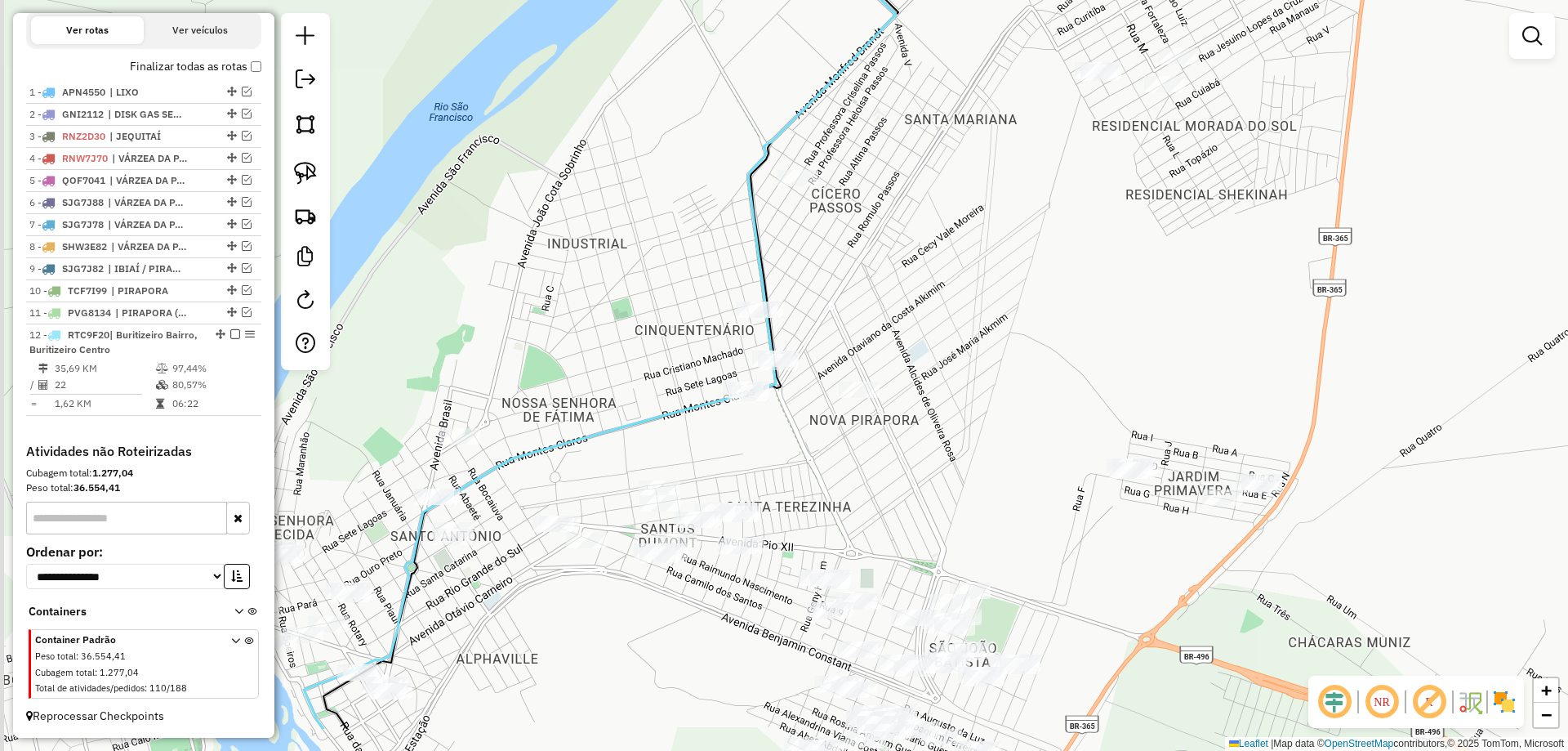
drag, startPoint x: 799, startPoint y: 223, endPoint x: 845, endPoint y: 198, distance: 52.4
click at [853, 196] on div "Janela de atendimento Grade de atendimento Capacidade Transportadoras Veículos …" at bounding box center [784, 375] width 1568 height 751
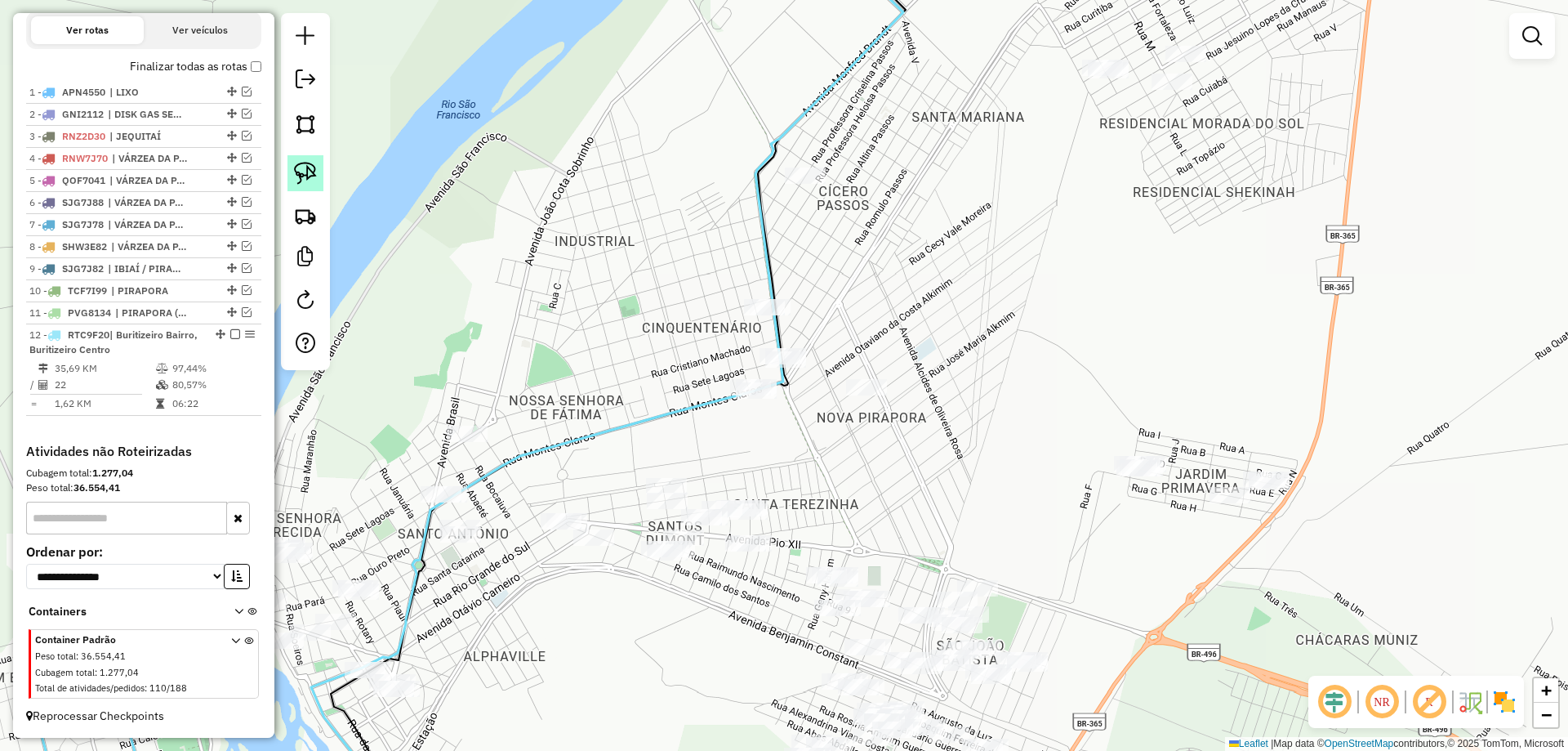
click at [311, 167] on img at bounding box center [306, 174] width 23 height 23
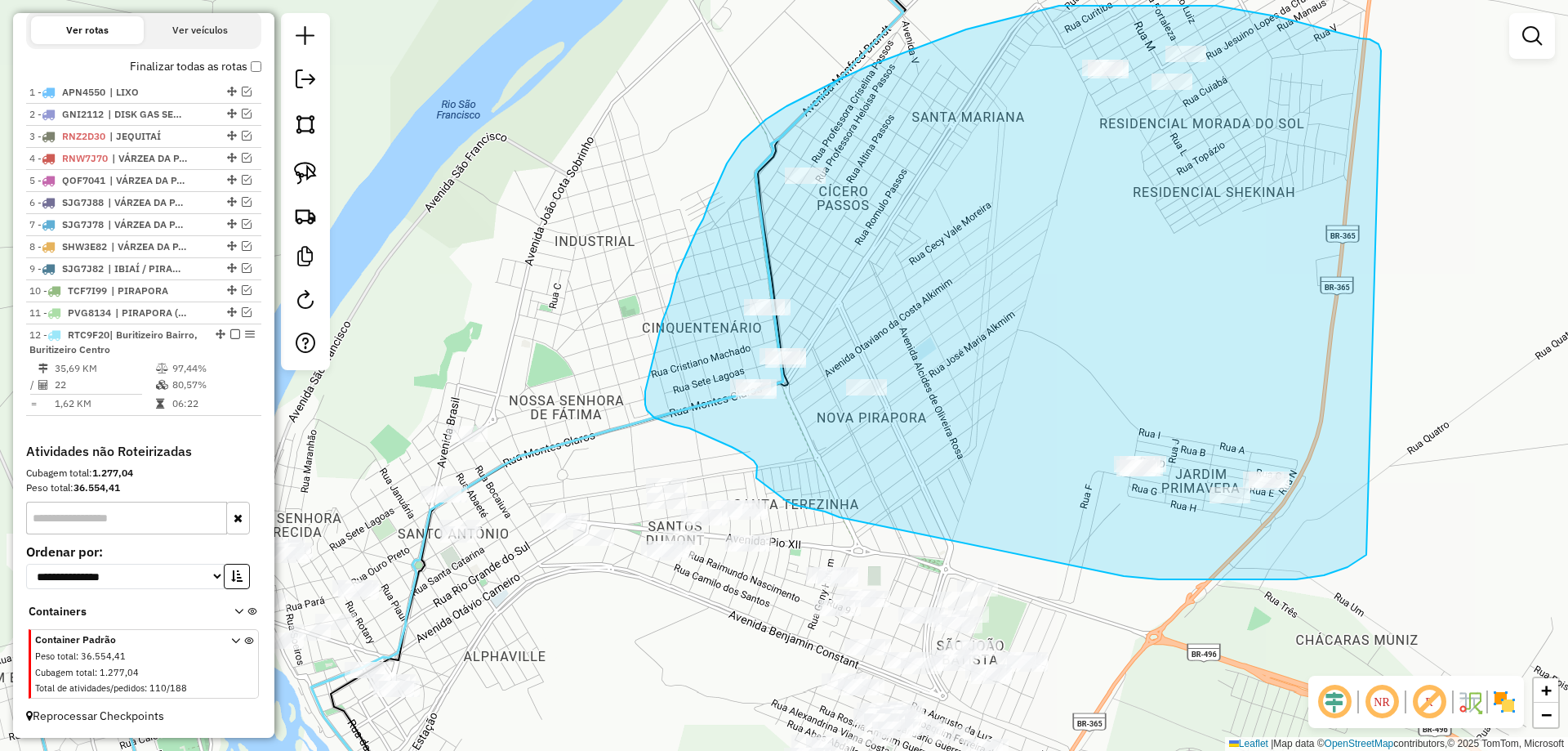
drag, startPoint x: 1361, startPoint y: 38, endPoint x: 1388, endPoint y: 477, distance: 439.8
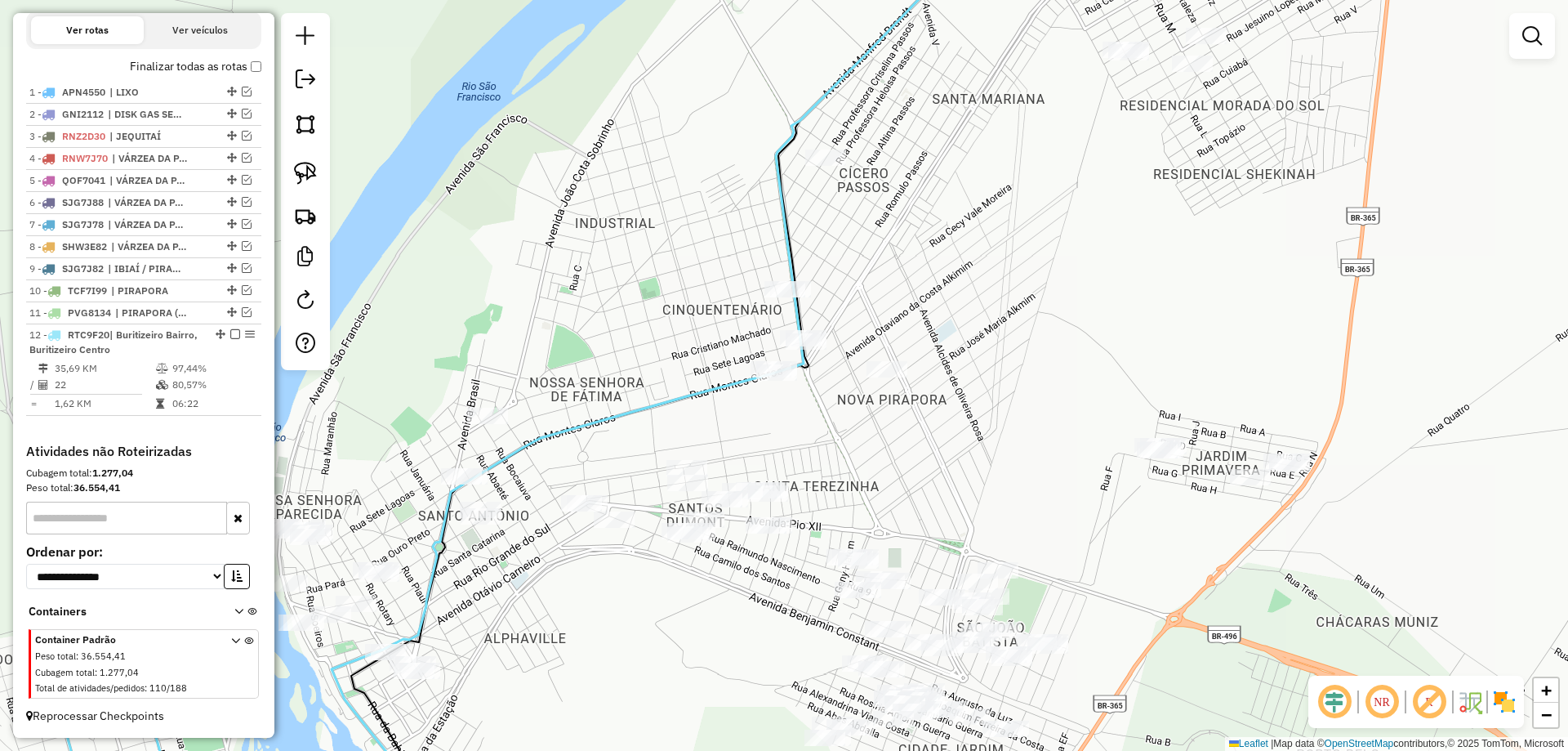
drag, startPoint x: 788, startPoint y: 411, endPoint x: 840, endPoint y: 377, distance: 62.1
click at [840, 377] on div "Janela de atendimento Grade de atendimento Capacidade Transportadoras Veículos …" at bounding box center [784, 375] width 1568 height 751
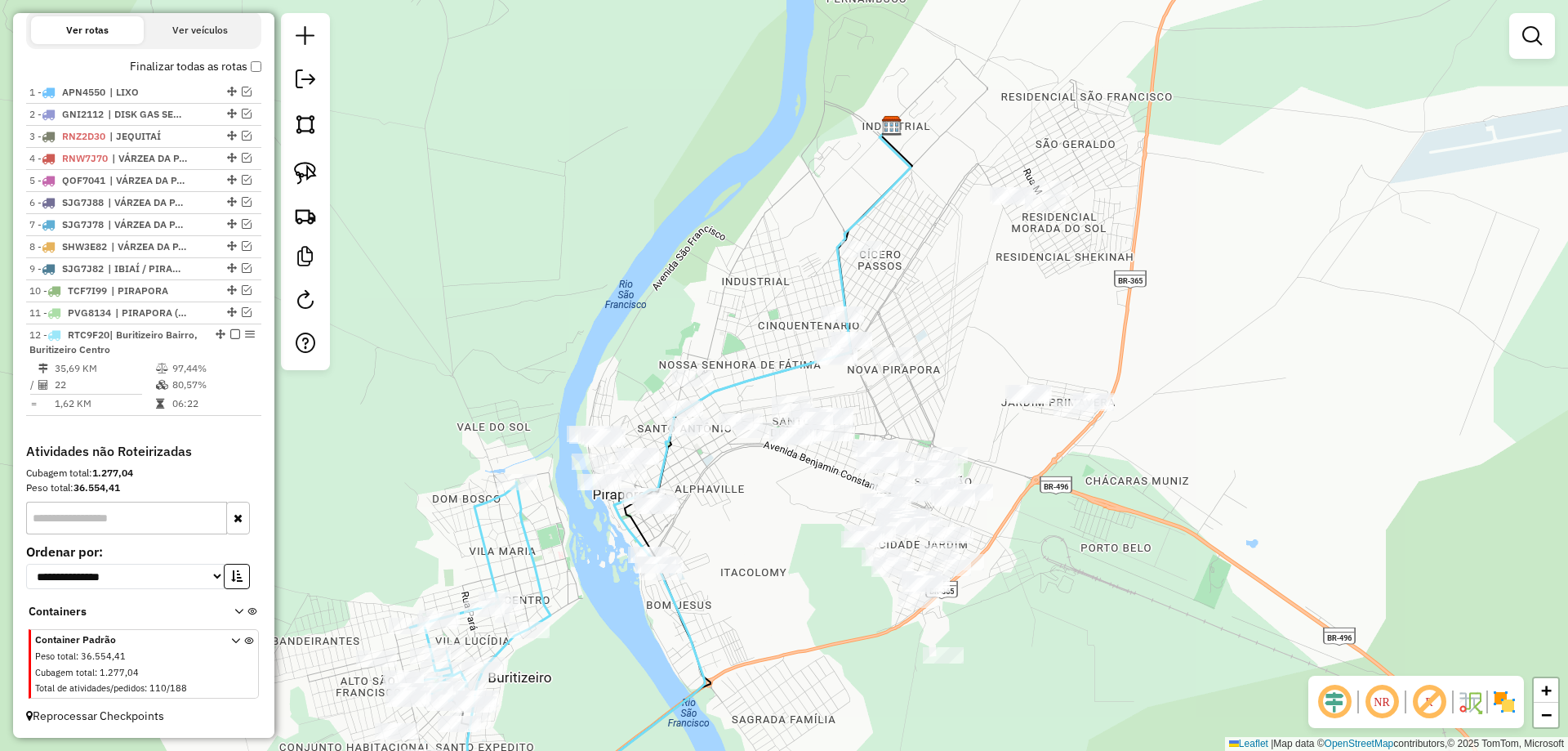
click at [882, 410] on div "Janela de atendimento Grade de atendimento Capacidade Transportadoras Veículos …" at bounding box center [784, 375] width 1568 height 751
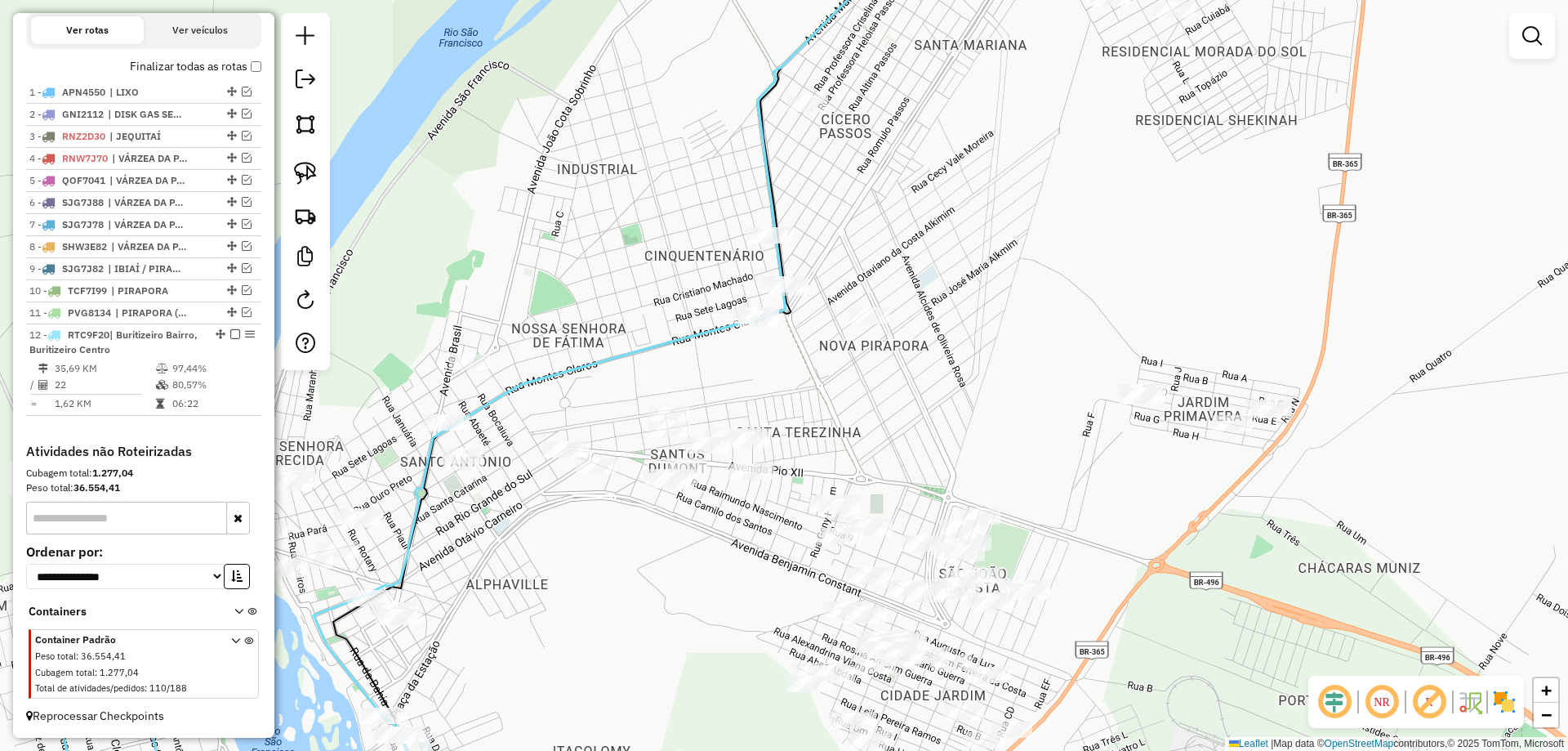
drag, startPoint x: 870, startPoint y: 379, endPoint x: 931, endPoint y: 301, distance: 99.0
click at [940, 273] on div "Janela de atendimento Grade de atendimento Capacidade Transportadoras Veículos …" at bounding box center [784, 375] width 1568 height 751
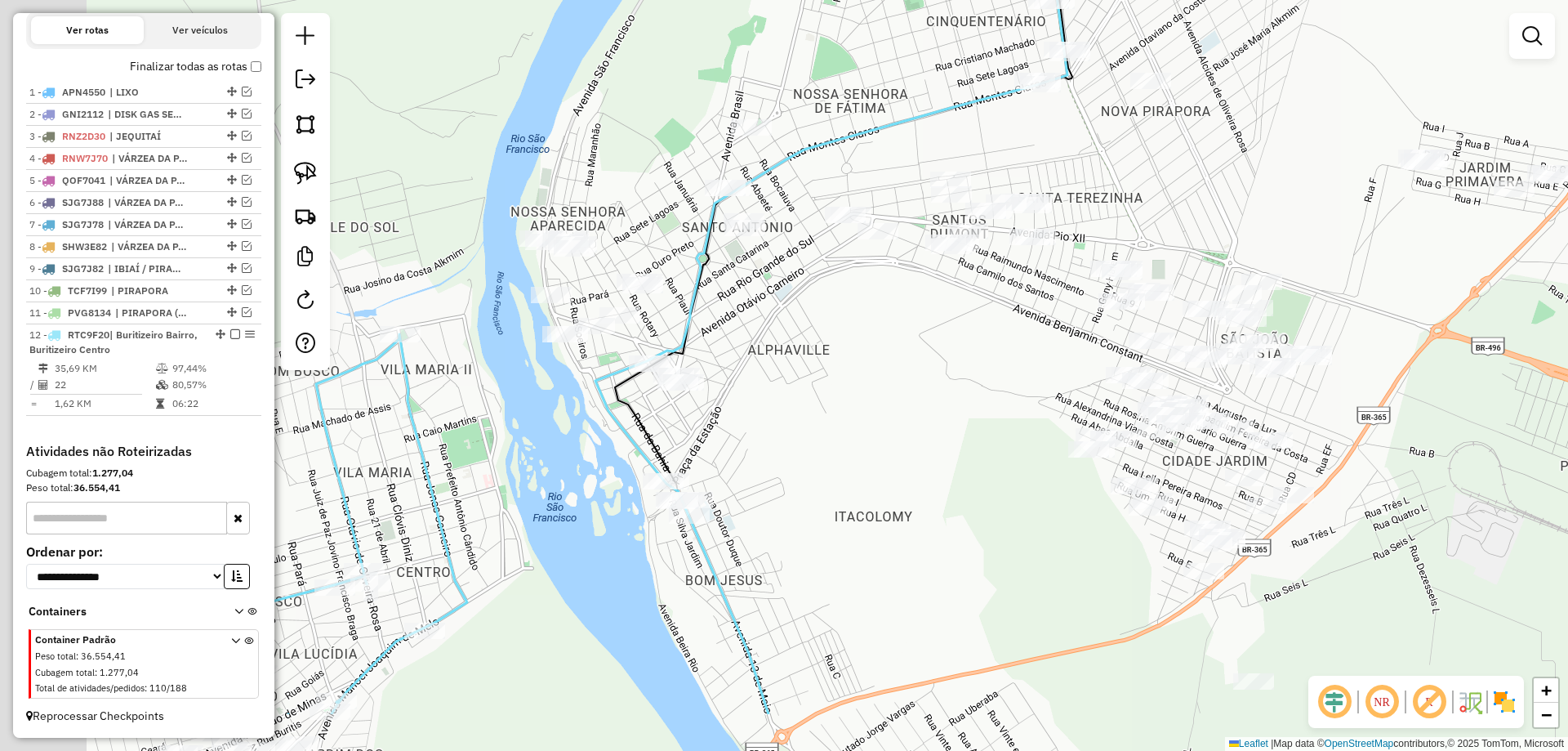
drag, startPoint x: 878, startPoint y: 396, endPoint x: 981, endPoint y: 317, distance: 129.8
click at [981, 317] on div "Janela de atendimento Grade de atendimento Capacidade Transportadoras Veículos …" at bounding box center [784, 375] width 1568 height 751
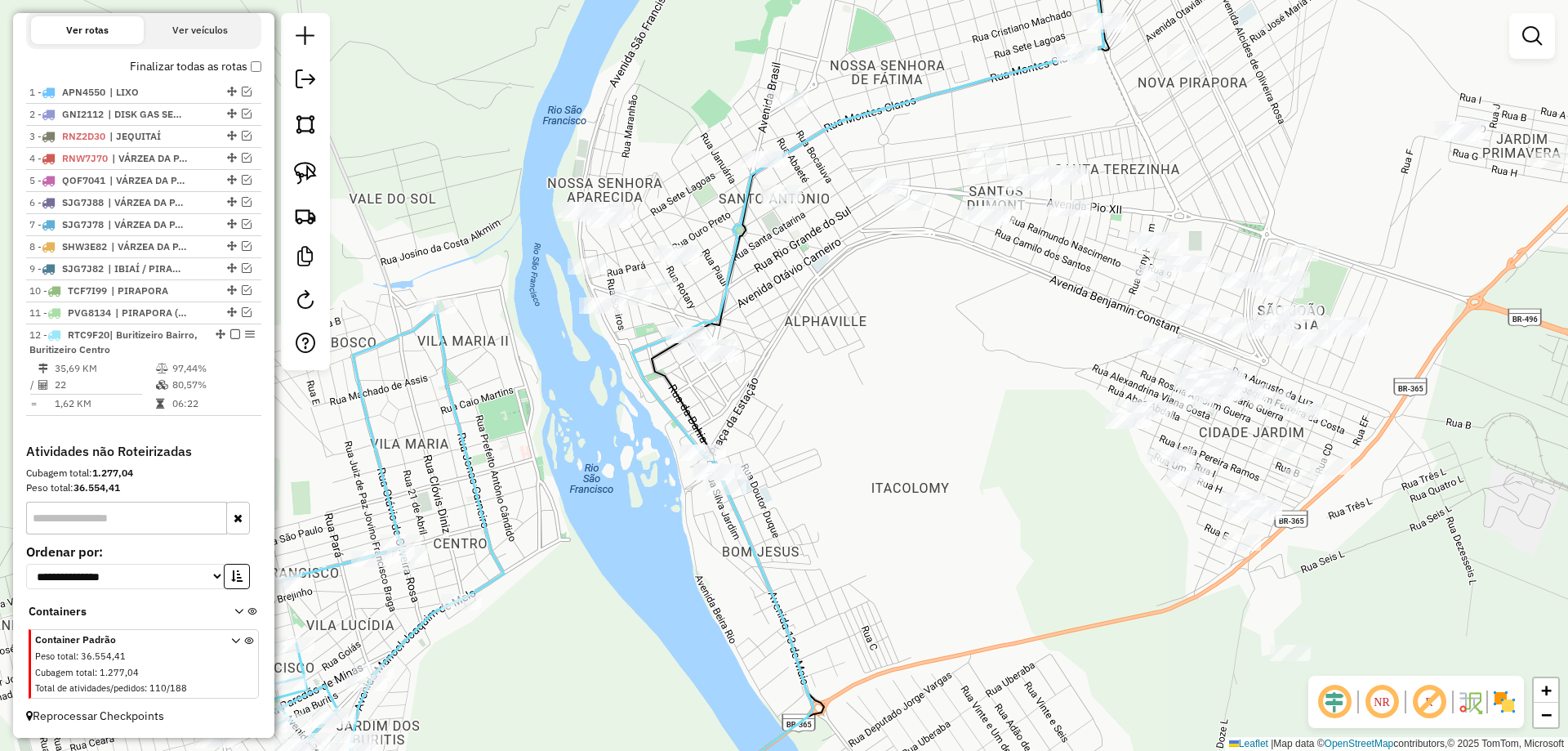
drag, startPoint x: 902, startPoint y: 274, endPoint x: 855, endPoint y: 301, distance: 54.2
click at [889, 303] on div "Janela de atendimento Grade de atendimento Capacidade Transportadoras Veículos …" at bounding box center [784, 375] width 1568 height 751
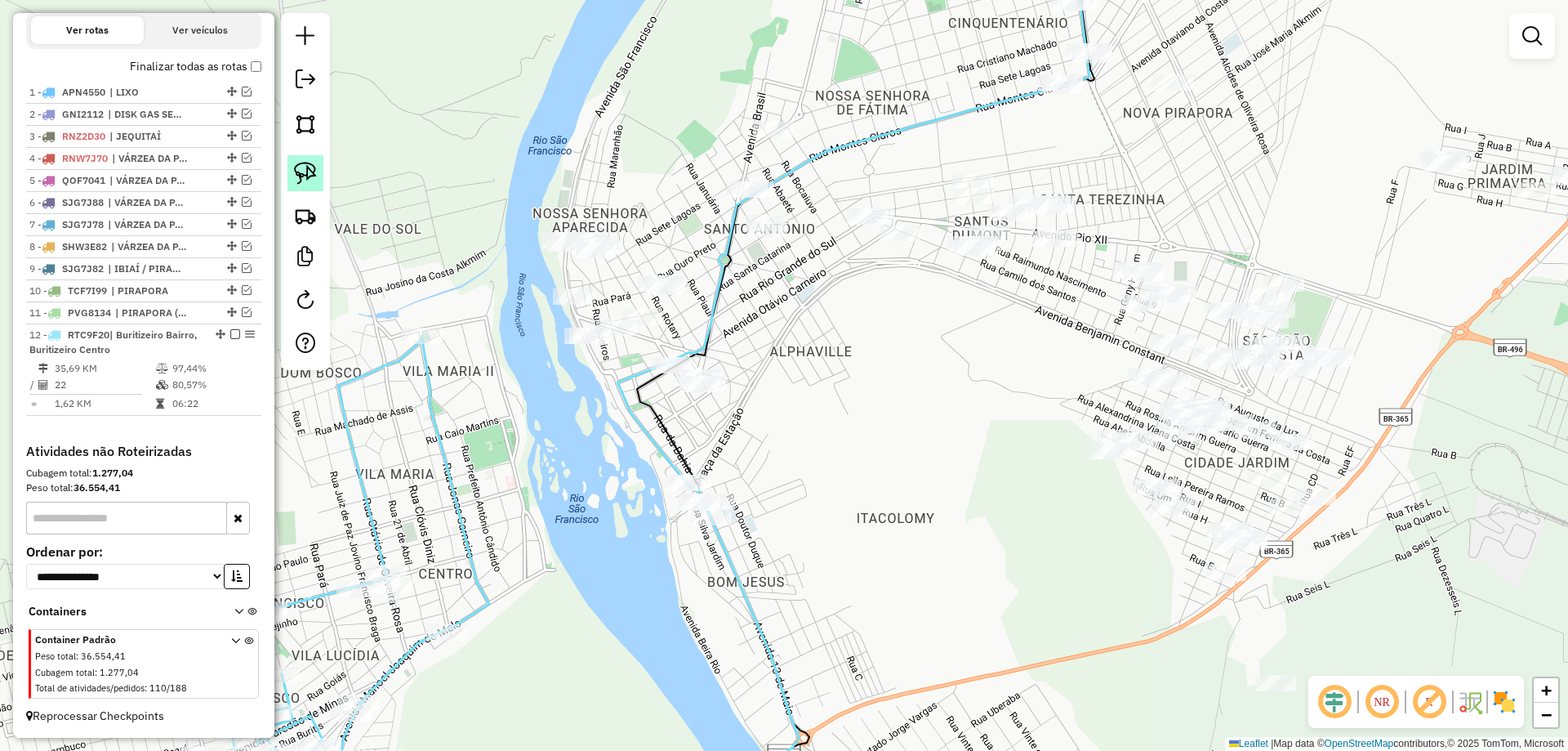
click at [314, 176] on img at bounding box center [306, 174] width 23 height 23
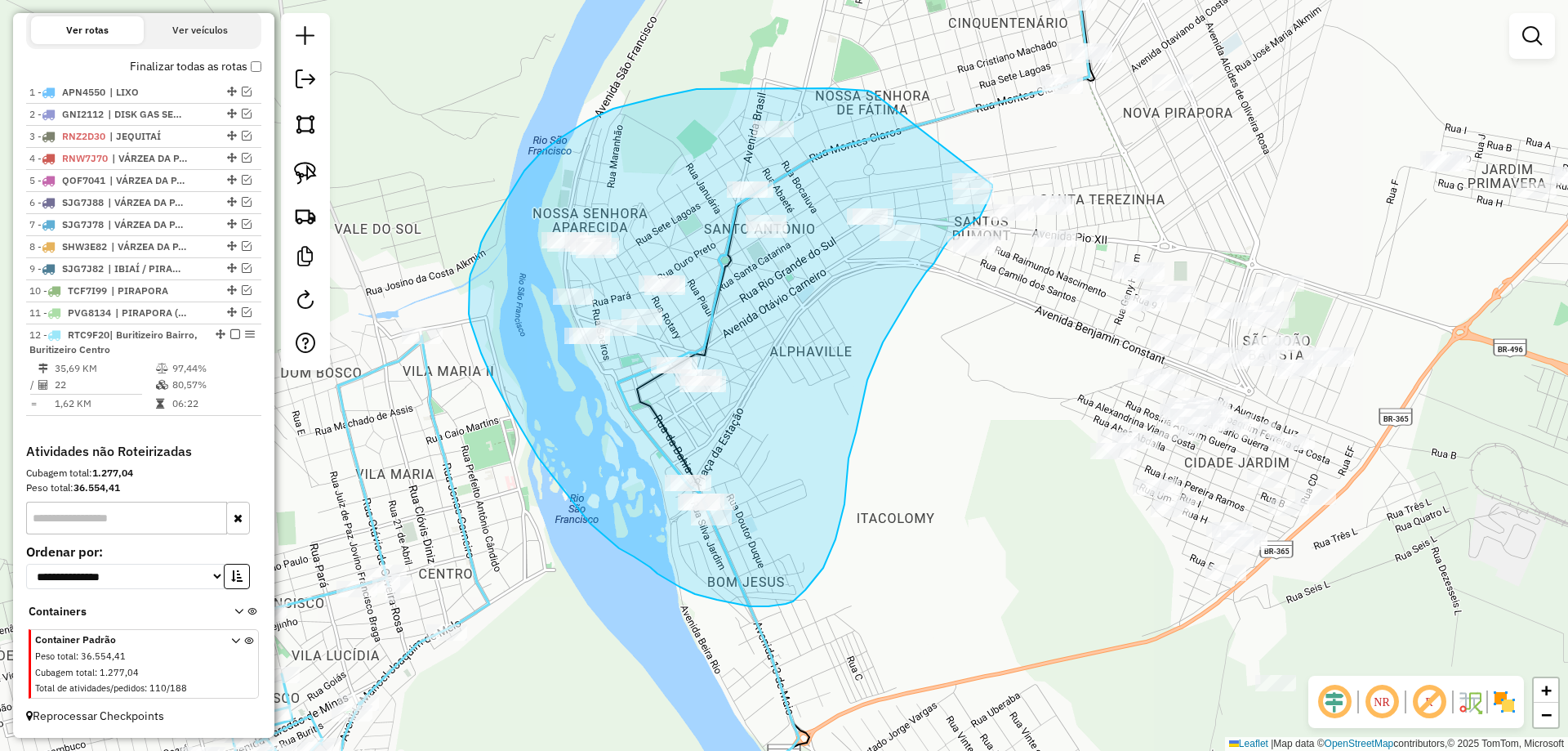
drag, startPoint x: 861, startPoint y: 90, endPoint x: 994, endPoint y: 168, distance: 154.2
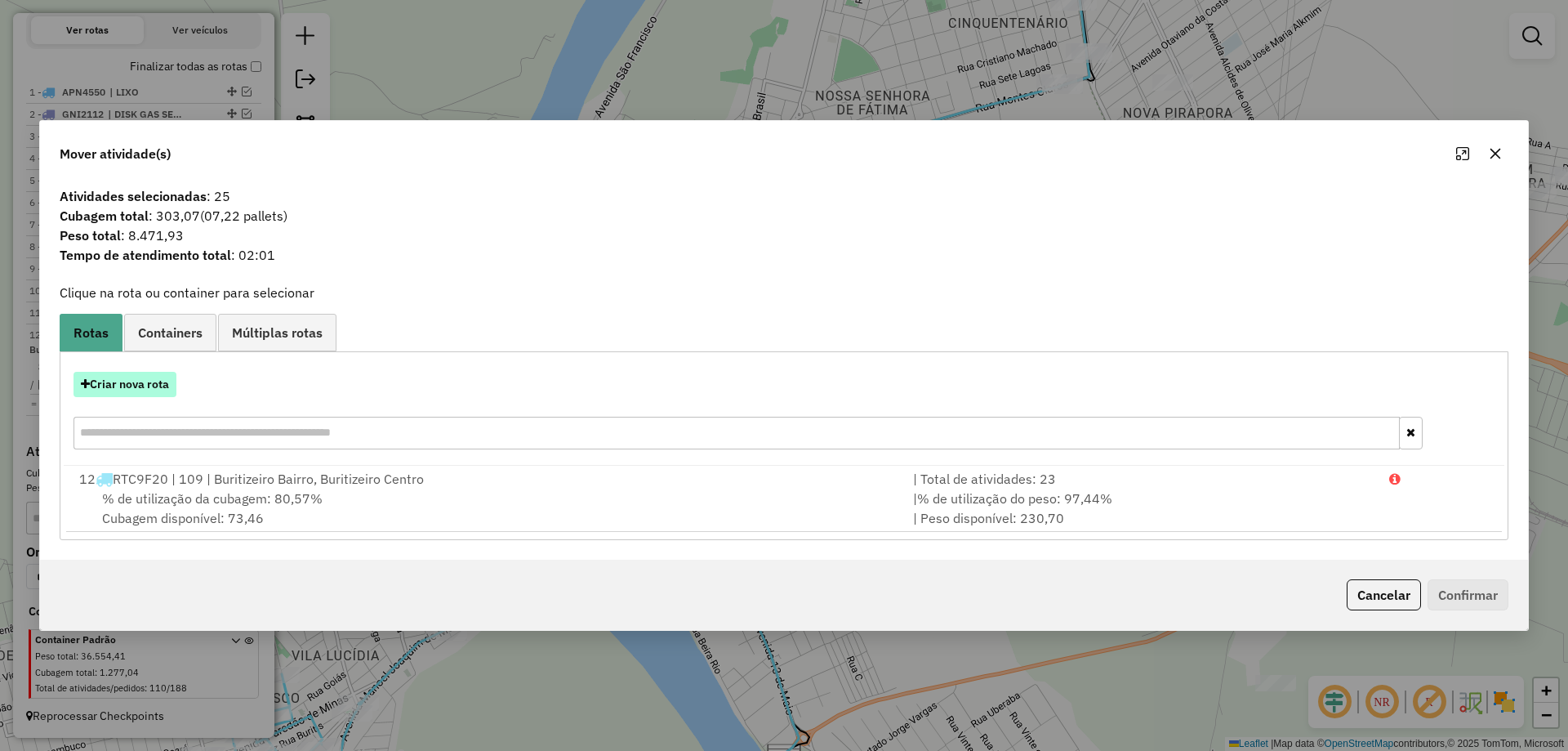
click at [135, 388] on button "Criar nova rota" at bounding box center [125, 384] width 103 height 25
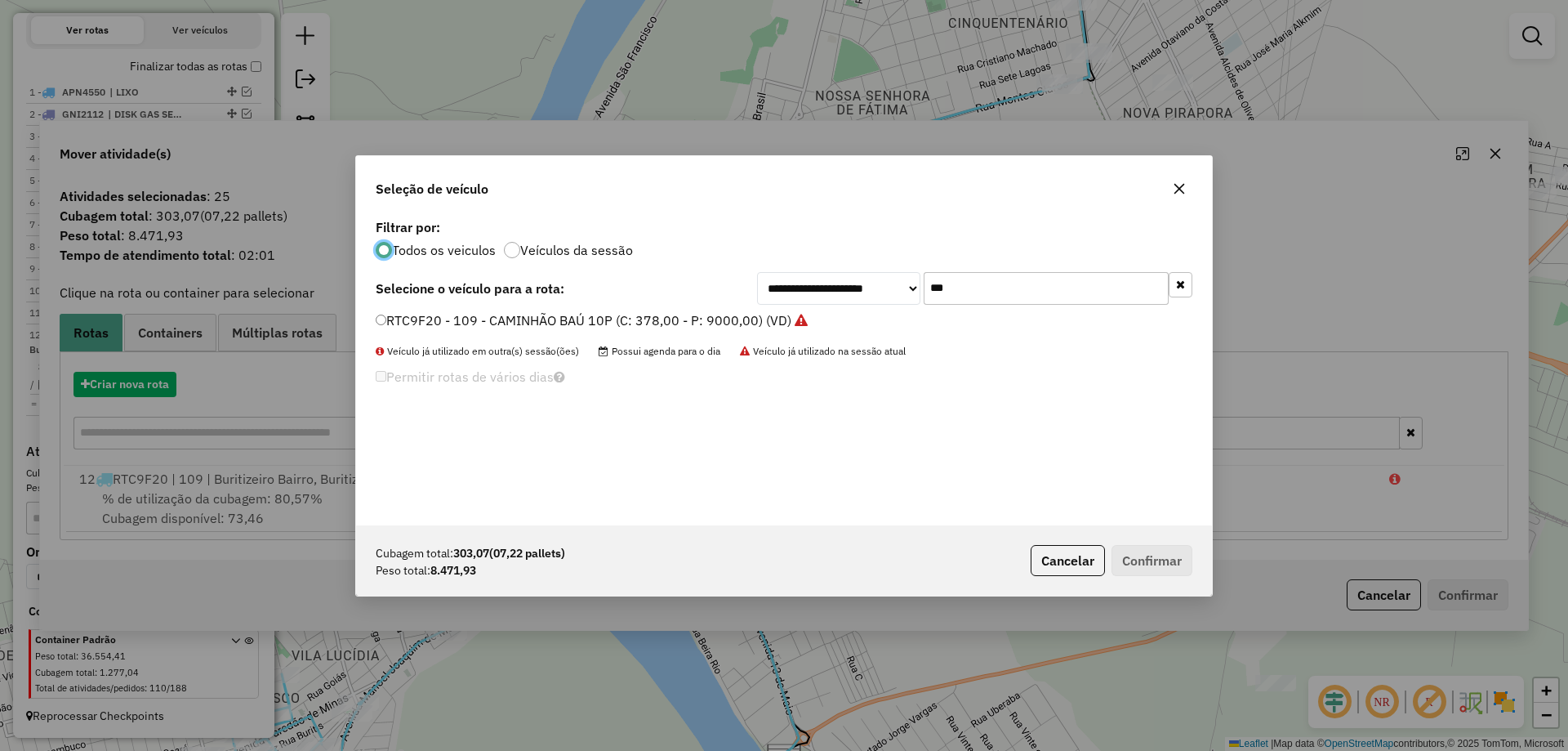
scroll to position [9, 5]
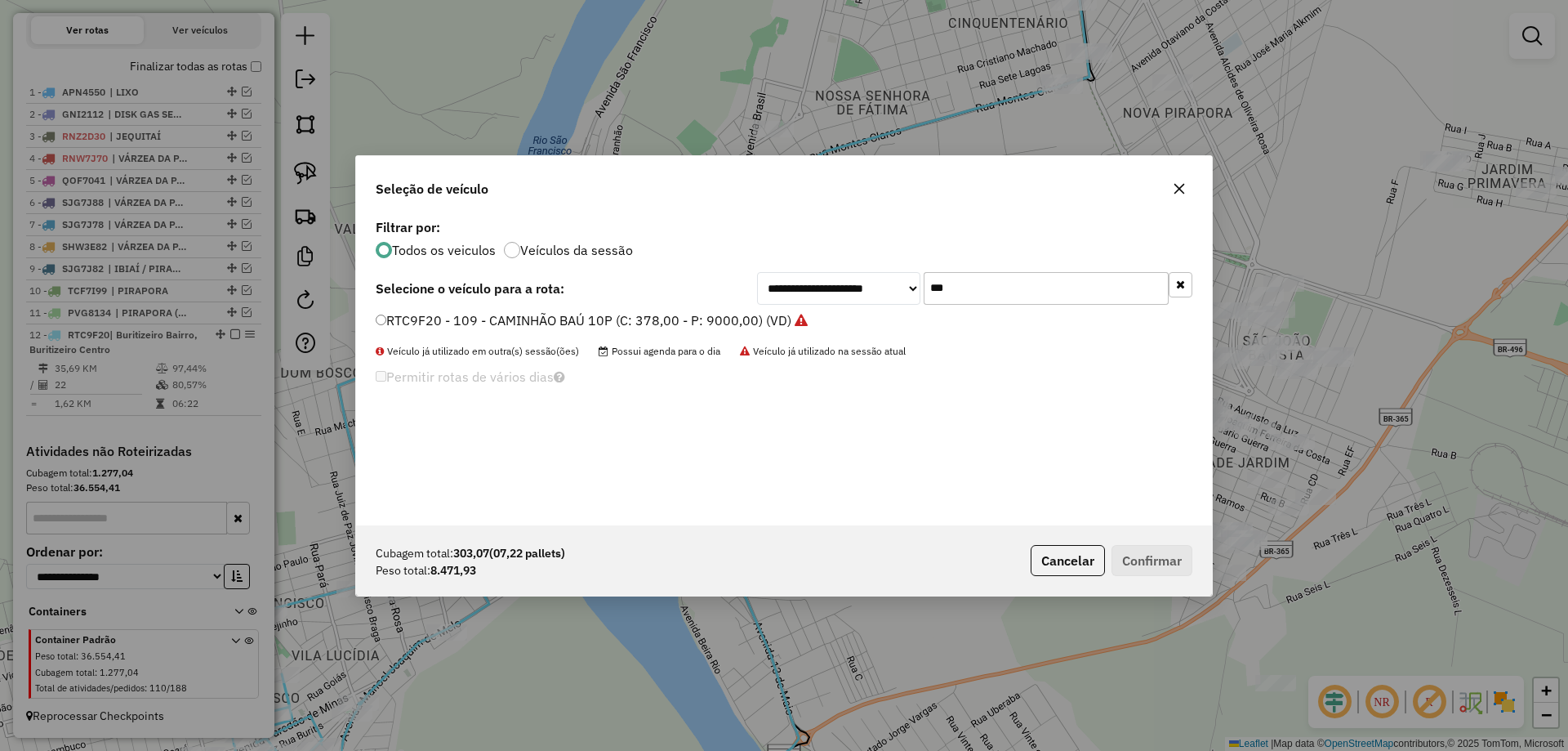
click at [1059, 293] on input "***" at bounding box center [1045, 289] width 245 height 33
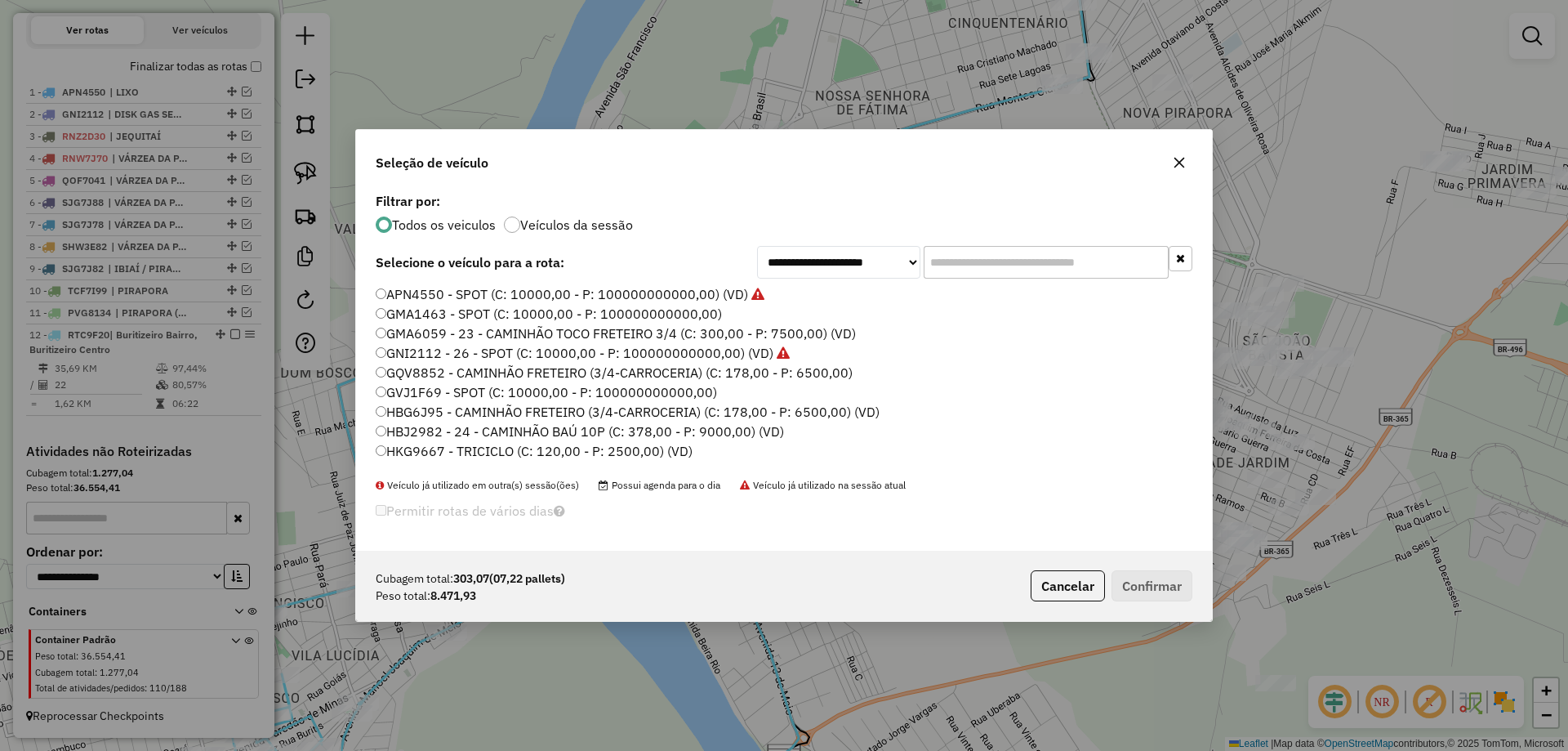
click at [998, 245] on div "**********" at bounding box center [784, 369] width 855 height 362
click at [995, 247] on input "text" at bounding box center [1045, 262] width 245 height 33
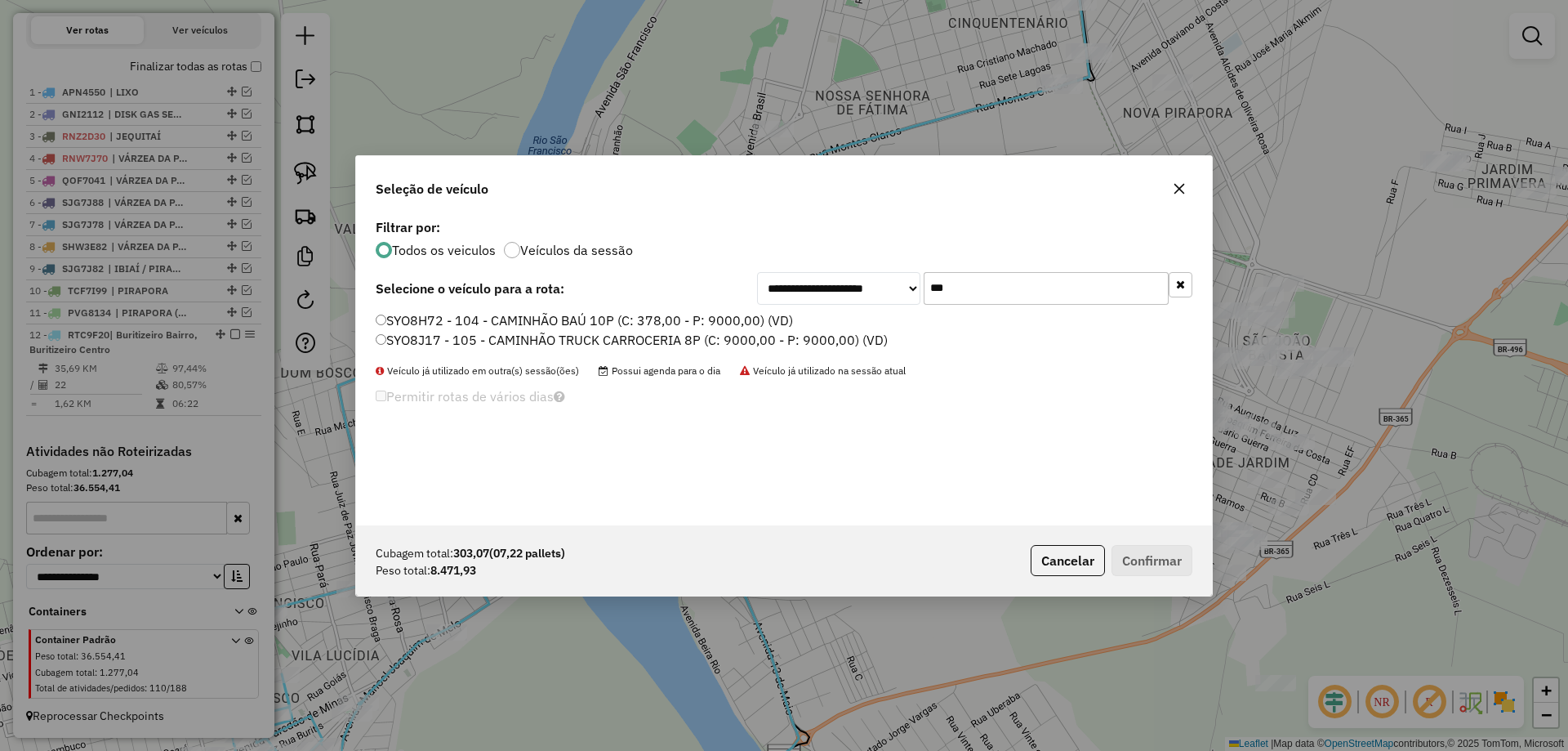
type input "***"
click at [503, 321] on label "SYO8H72 - 104 - CAMINHÃO BAÚ 10P (C: 378,00 - P: 9000,00) (VD)" at bounding box center [584, 320] width 417 height 19
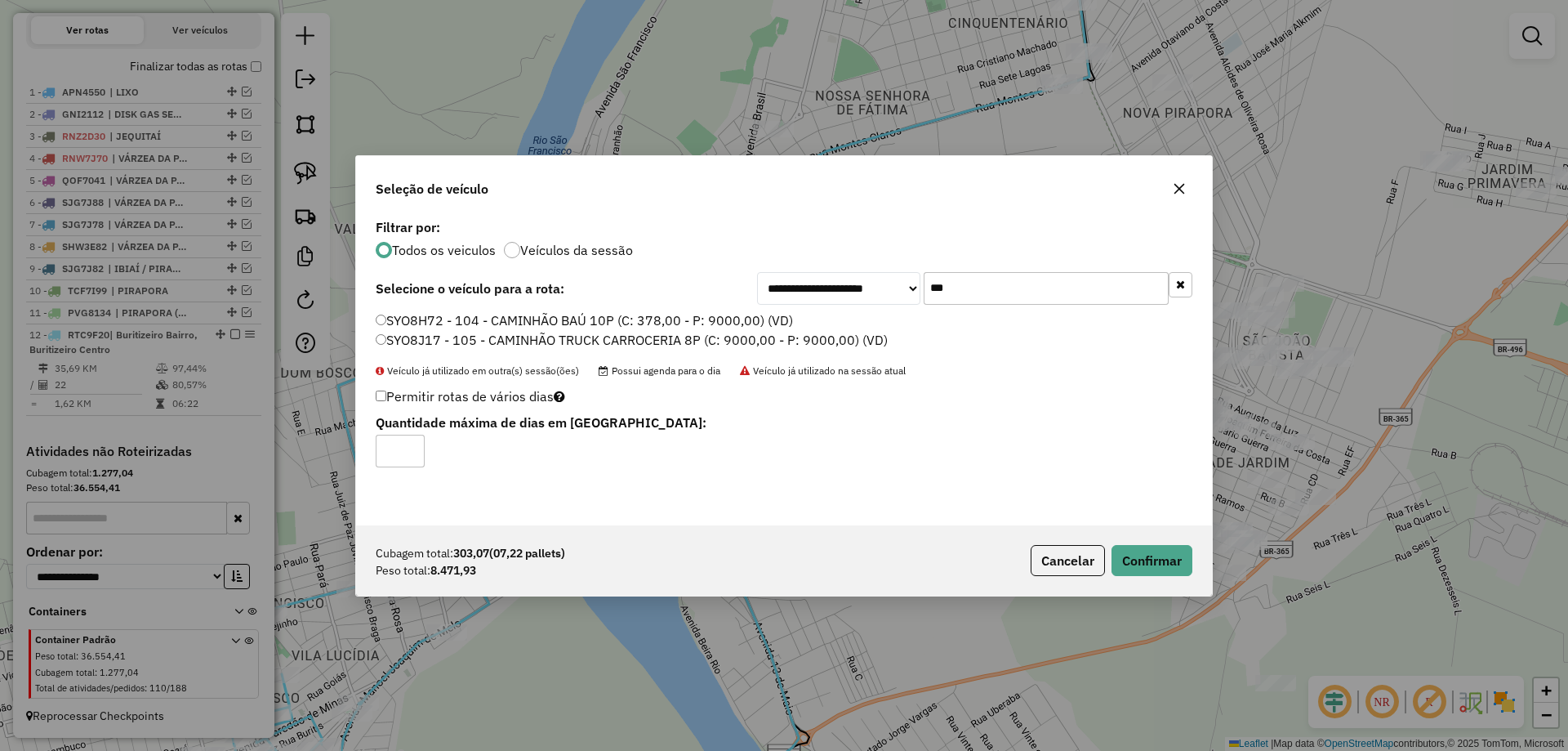
click at [467, 339] on label "SYO8J17 - 105 - CAMINHÃO TRUCK CARROCERIA 8P (C: 9000,00 - P: 9000,00) (VD)" at bounding box center [632, 340] width 512 height 19
click at [1164, 545] on button "Confirmar" at bounding box center [1152, 560] width 81 height 31
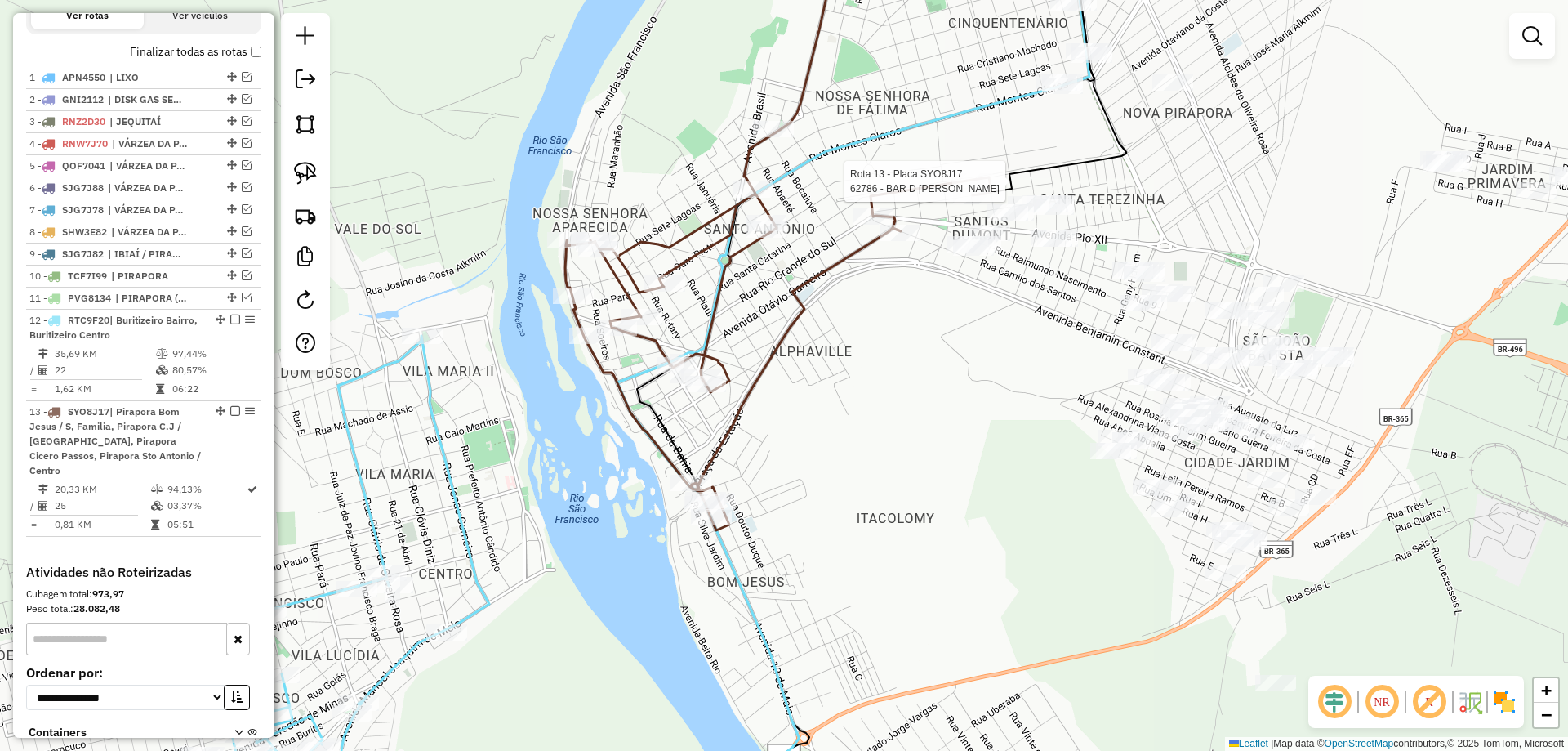
select select "**********"
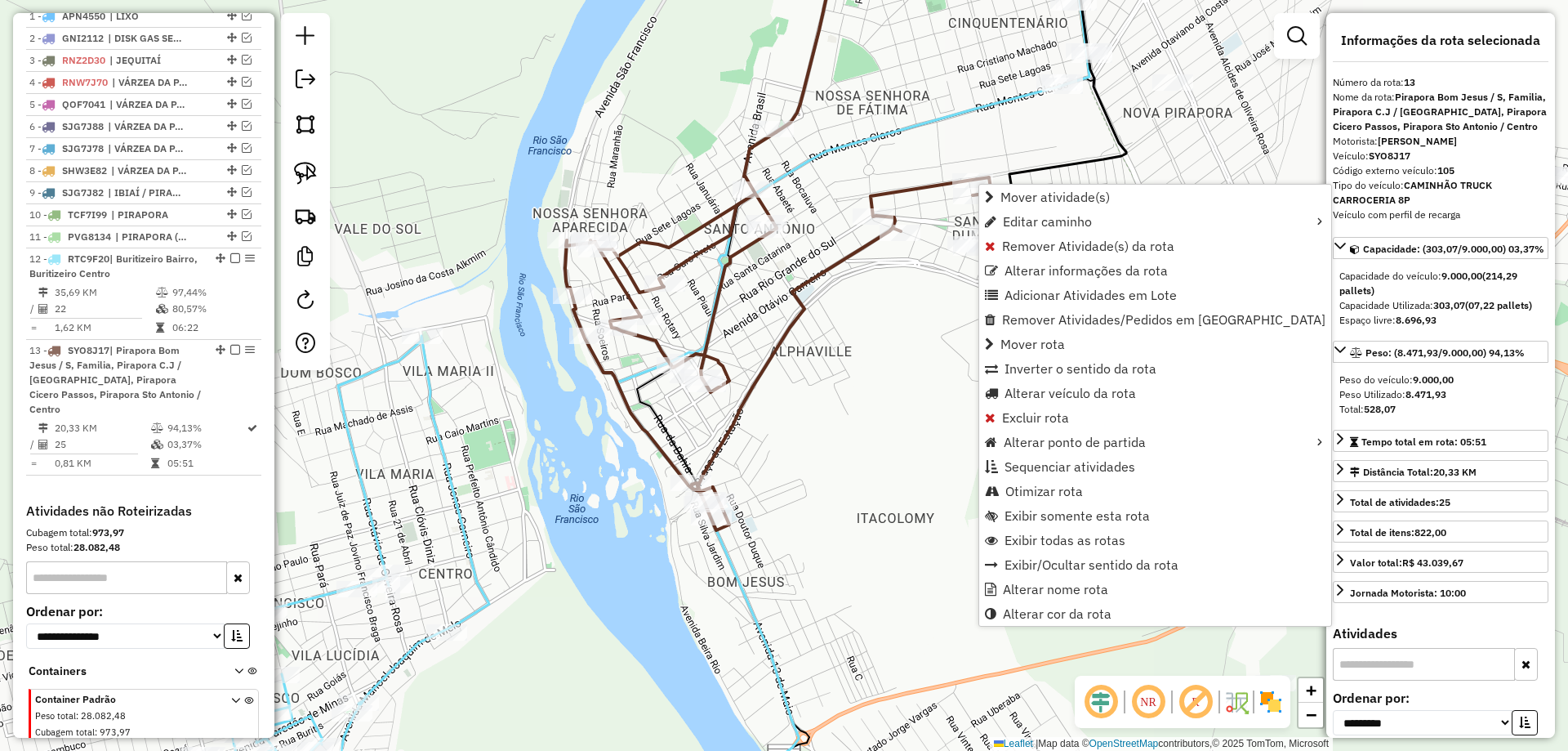
scroll to position [705, 0]
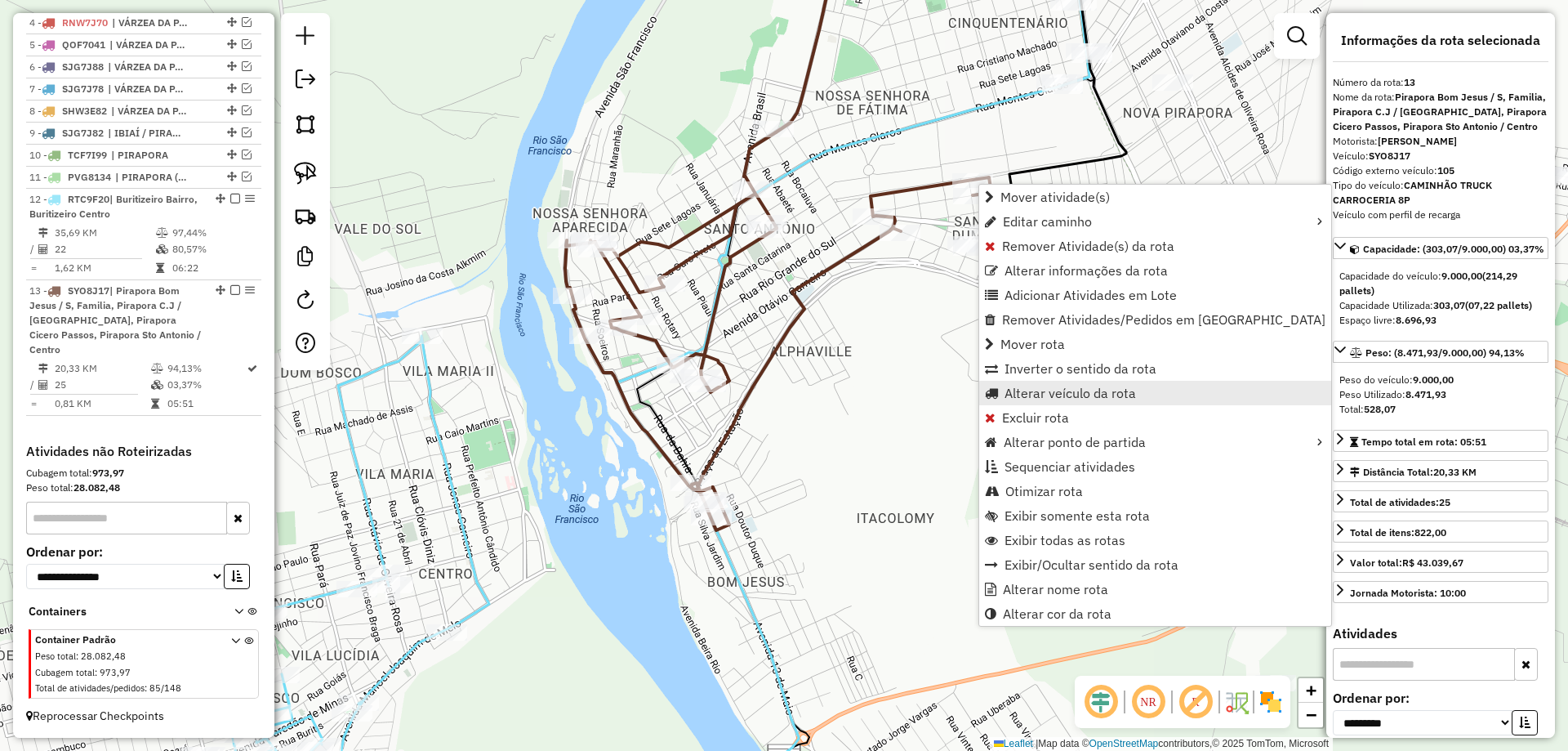
click at [1053, 398] on span "Alterar veículo da rota" at bounding box center [1069, 393] width 131 height 13
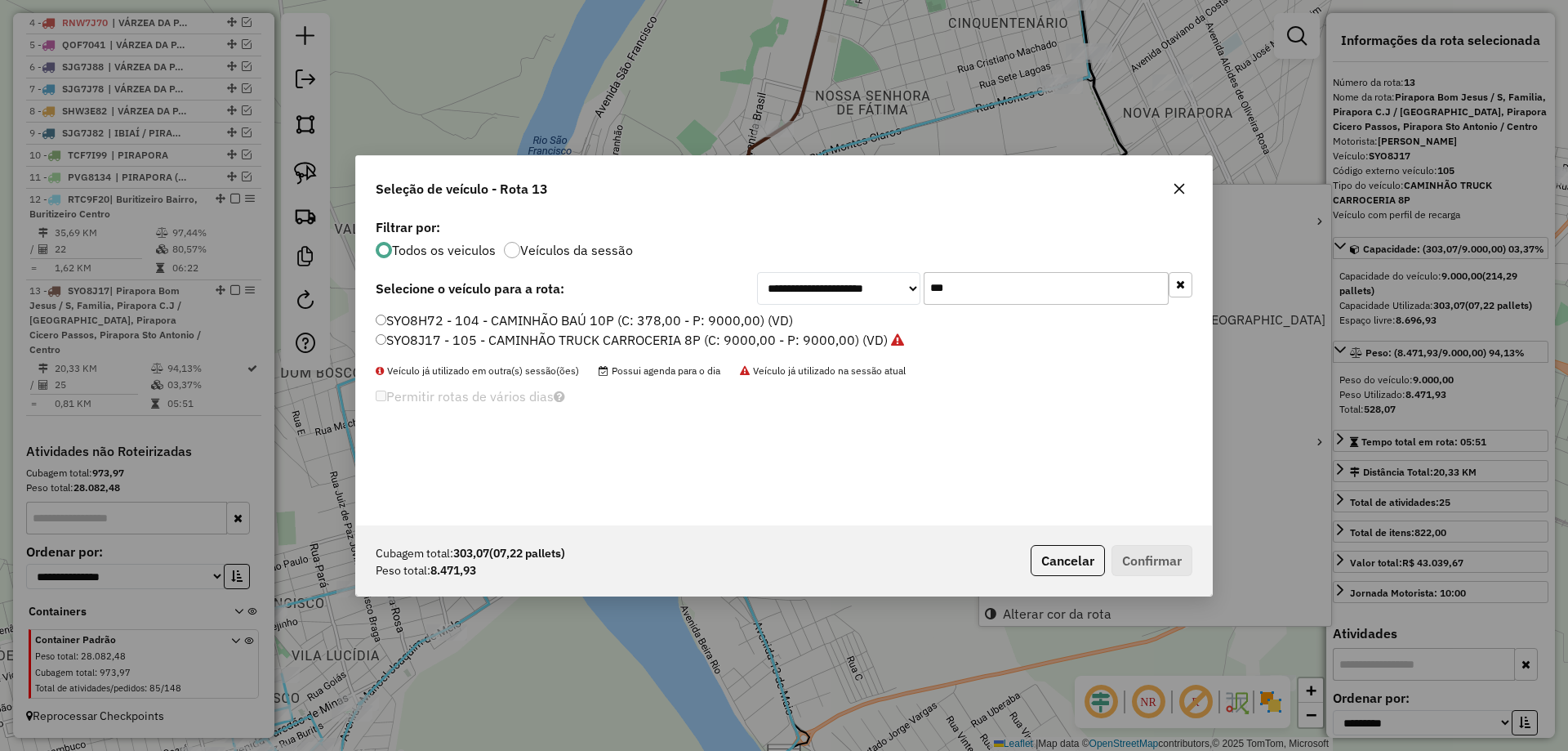
scroll to position [9, 5]
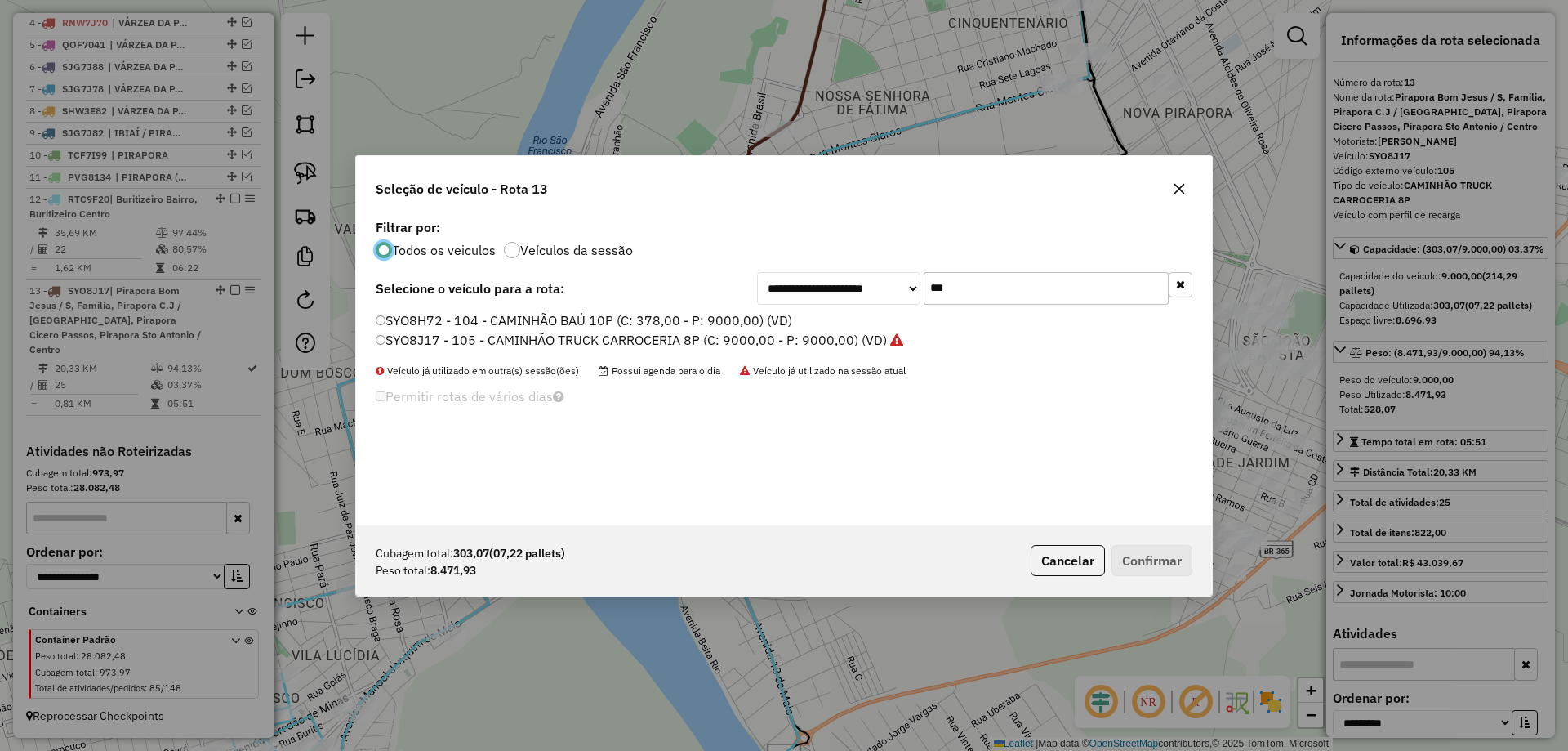
click at [1078, 273] on input "***" at bounding box center [1045, 289] width 245 height 33
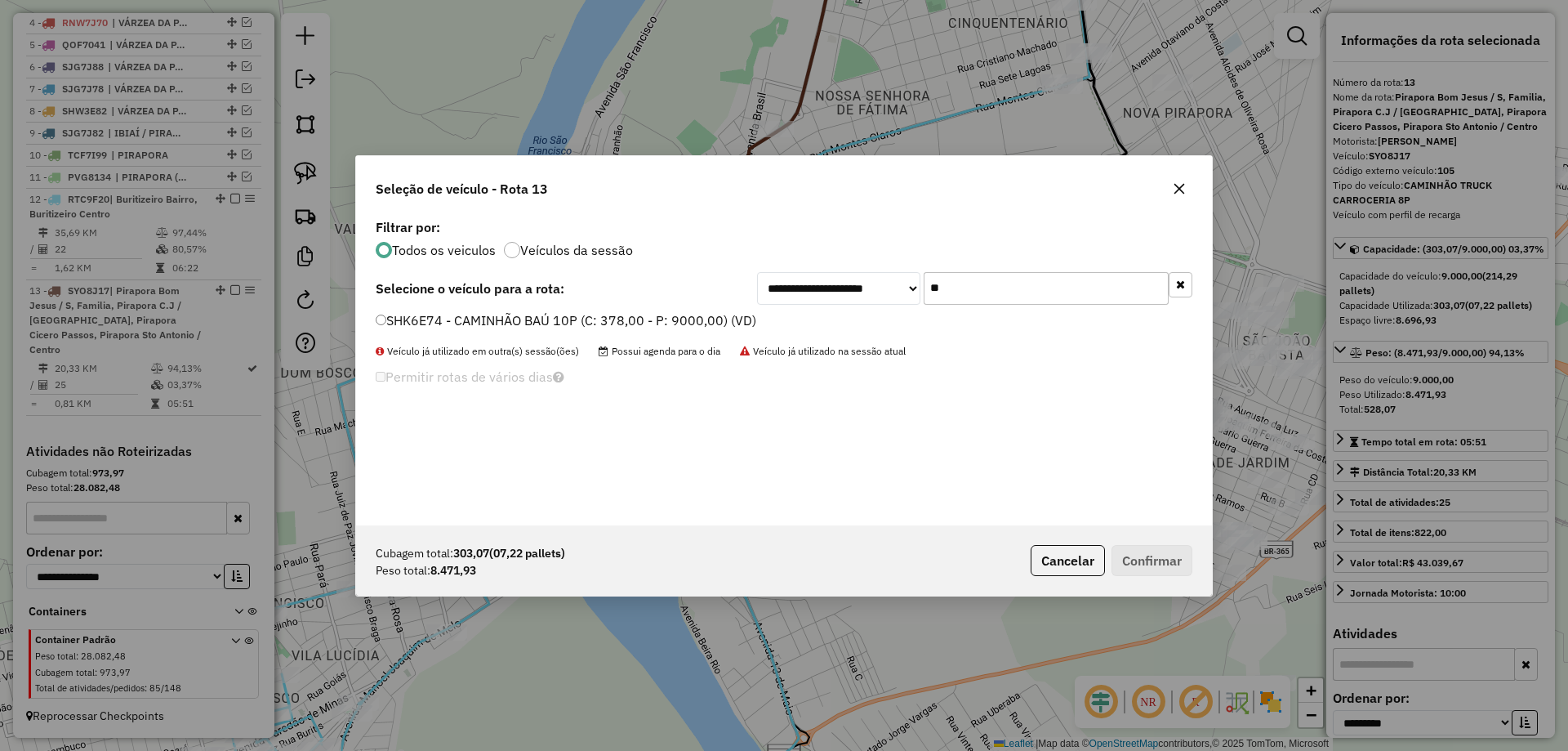
type input "**"
click at [508, 325] on label "SHK6E74 - CAMINHÃO BAÚ 10P (C: 378,00 - P: 9000,00) (VD)" at bounding box center [566, 320] width 381 height 19
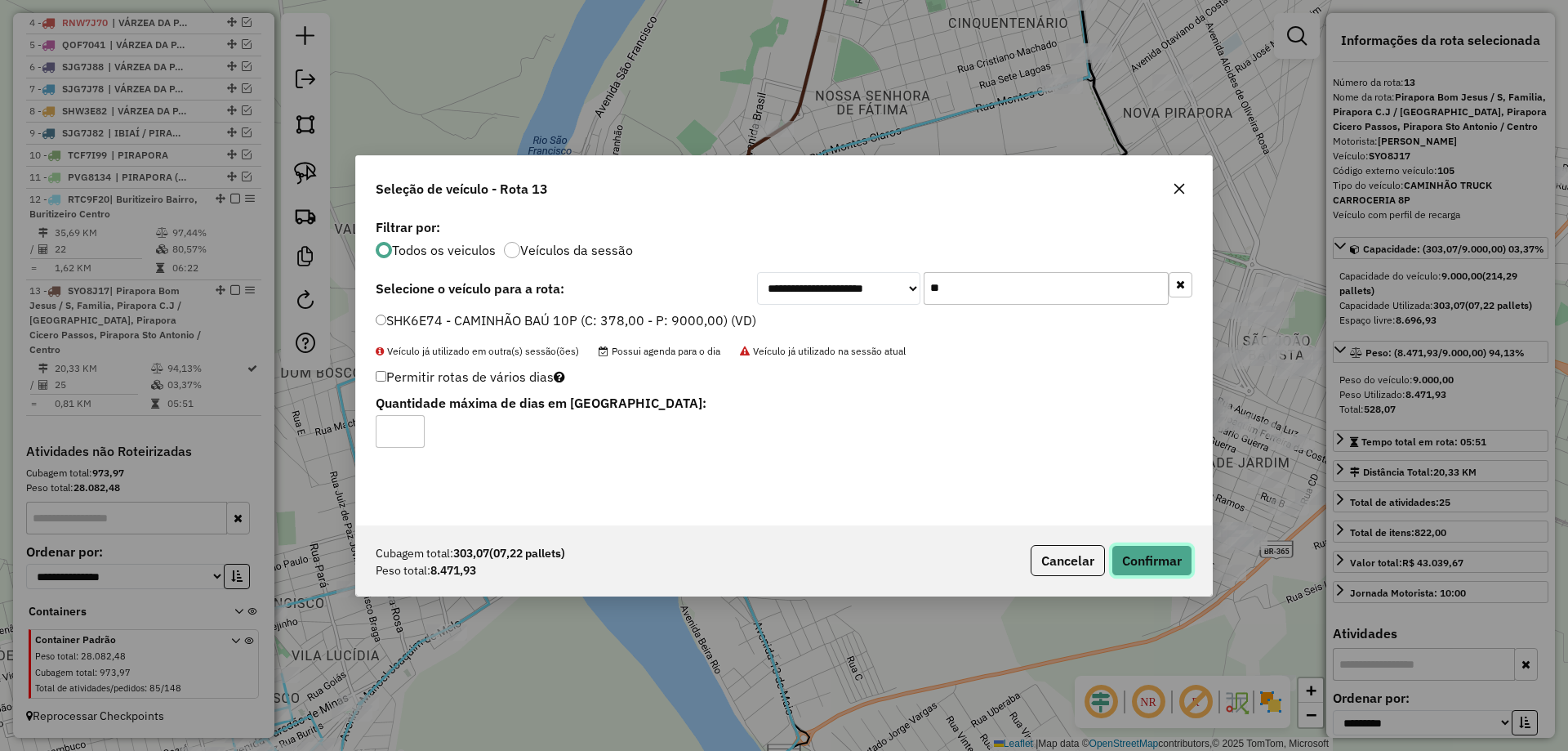
click at [1138, 552] on button "Confirmar" at bounding box center [1152, 560] width 81 height 31
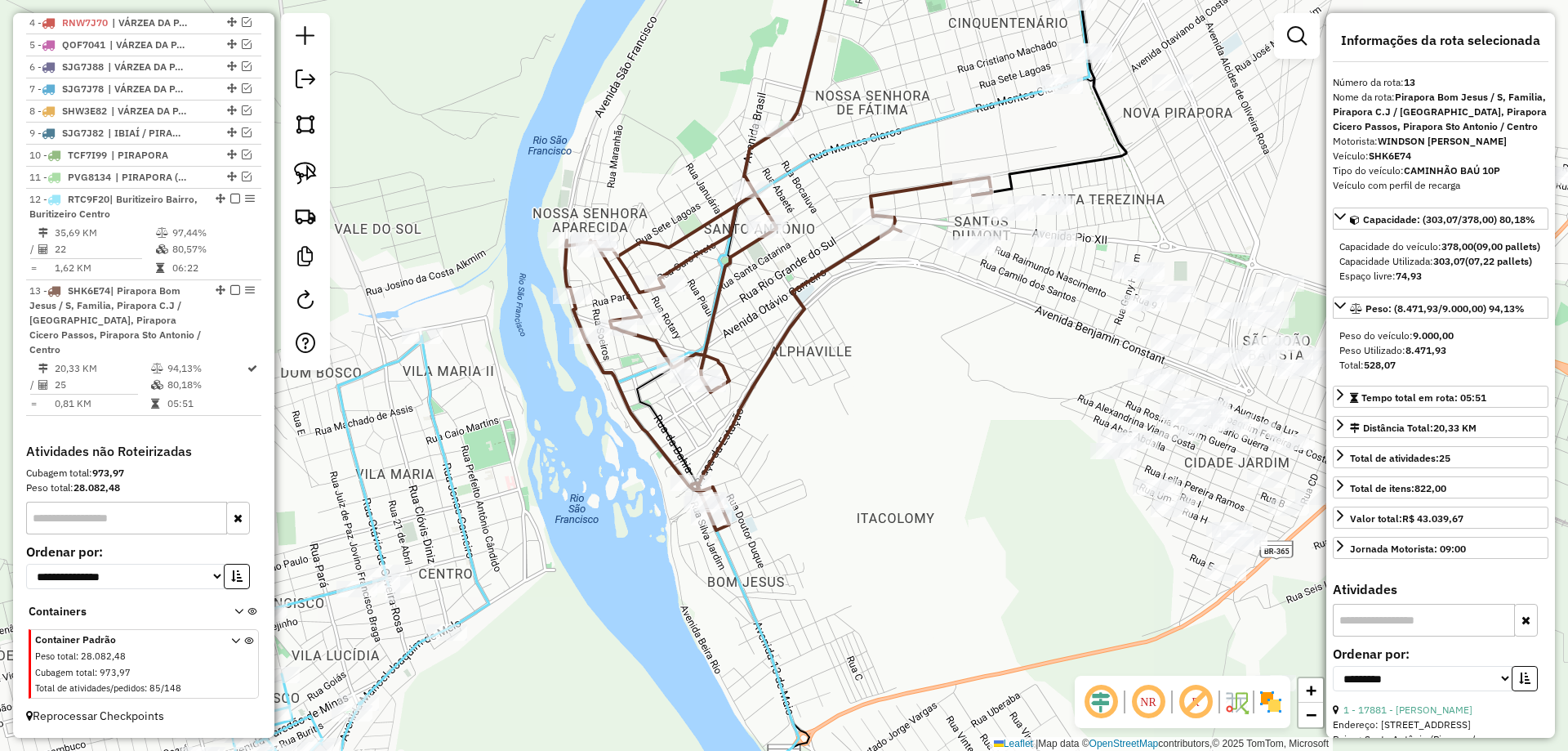
drag, startPoint x: 960, startPoint y: 387, endPoint x: 947, endPoint y: 448, distance: 62.4
click at [947, 448] on div "Janela de atendimento Grade de atendimento Capacidade Transportadoras Veículos …" at bounding box center [784, 375] width 1568 height 751
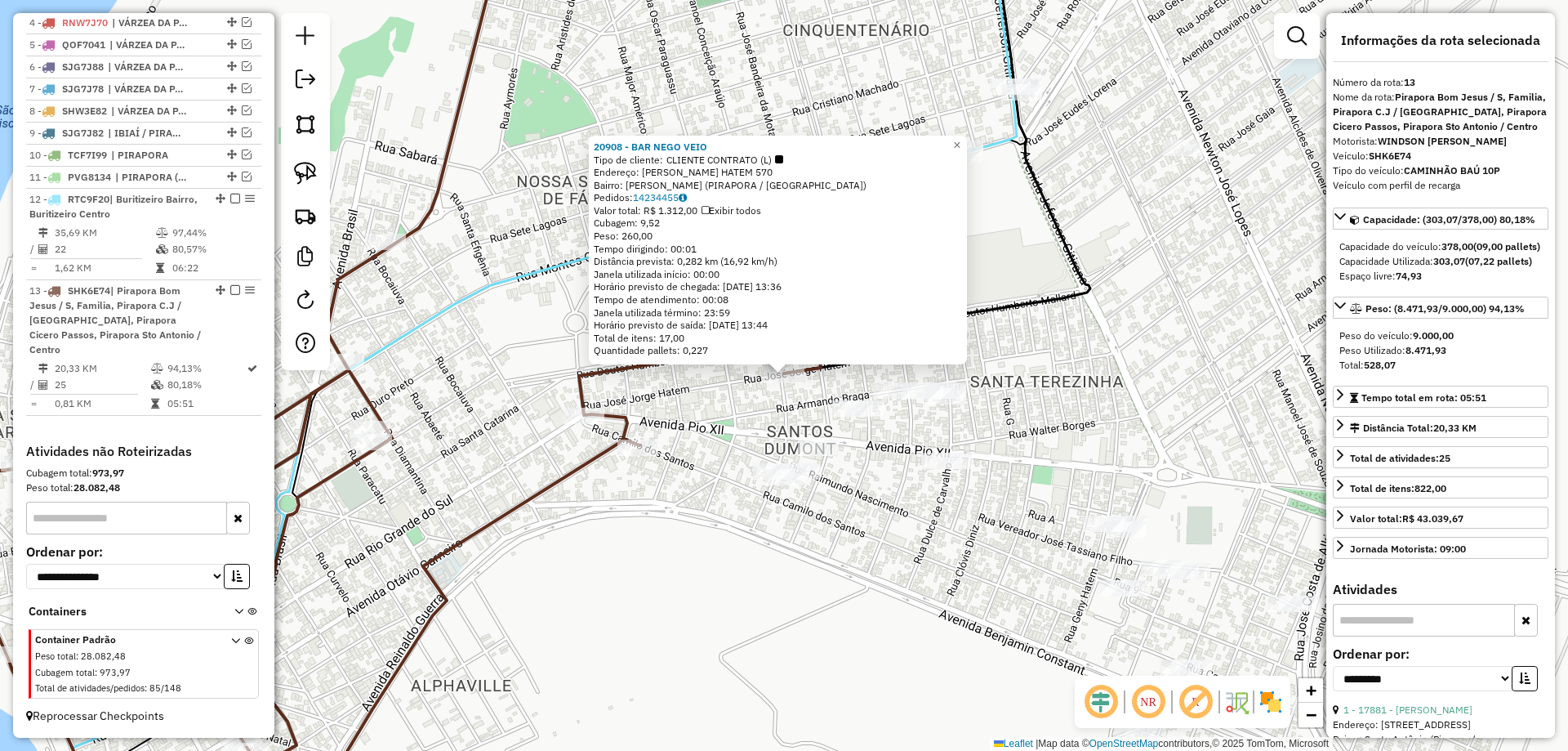
click at [1026, 377] on div "20908 - BAR NEGO VEIO Tipo de cliente: CLIENTE CONTRATO (L) Endereço: JOSE JORG…" at bounding box center [784, 375] width 1568 height 751
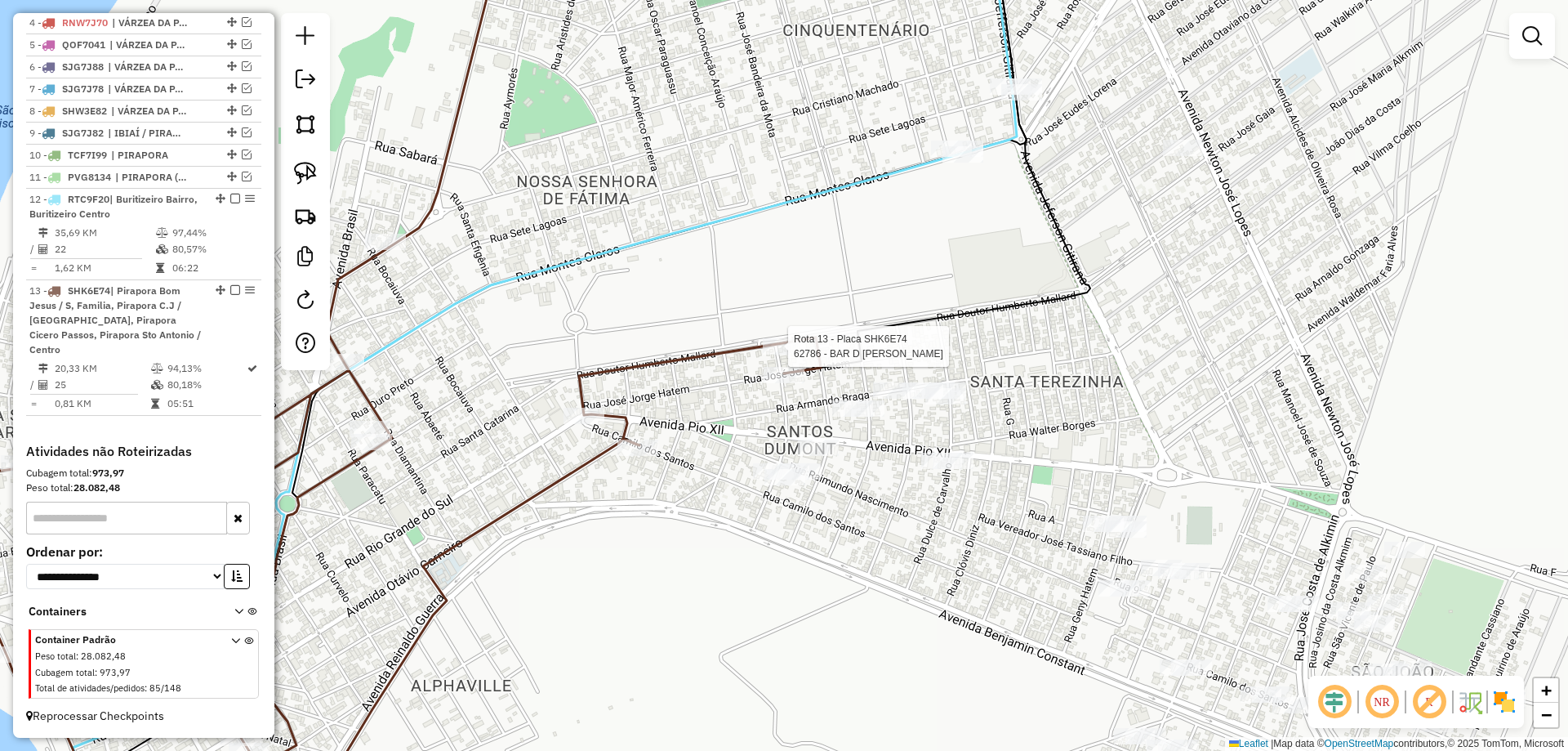
select select "**********"
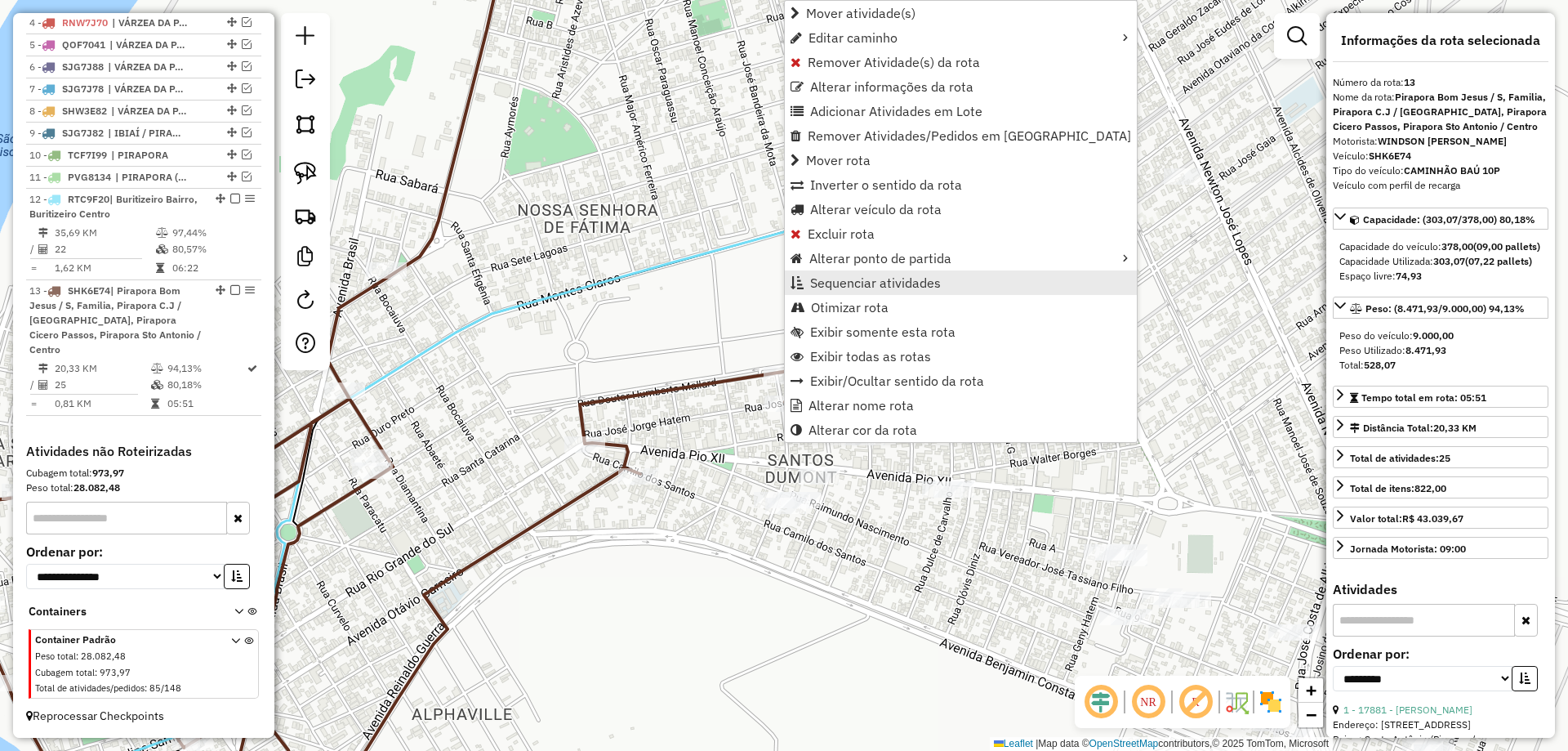
click at [866, 288] on span "Sequenciar atividades" at bounding box center [876, 283] width 130 height 13
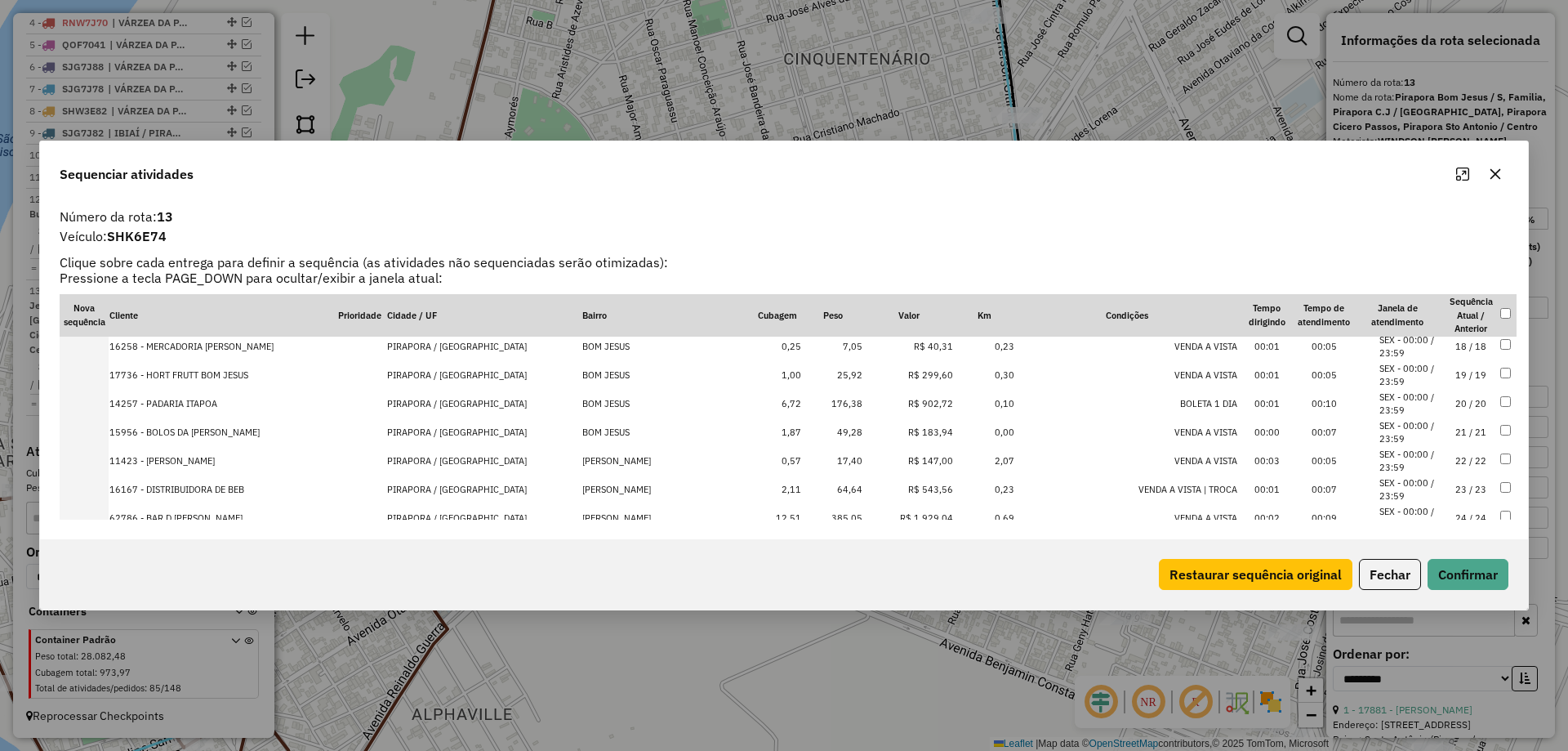
scroll to position [547, 0]
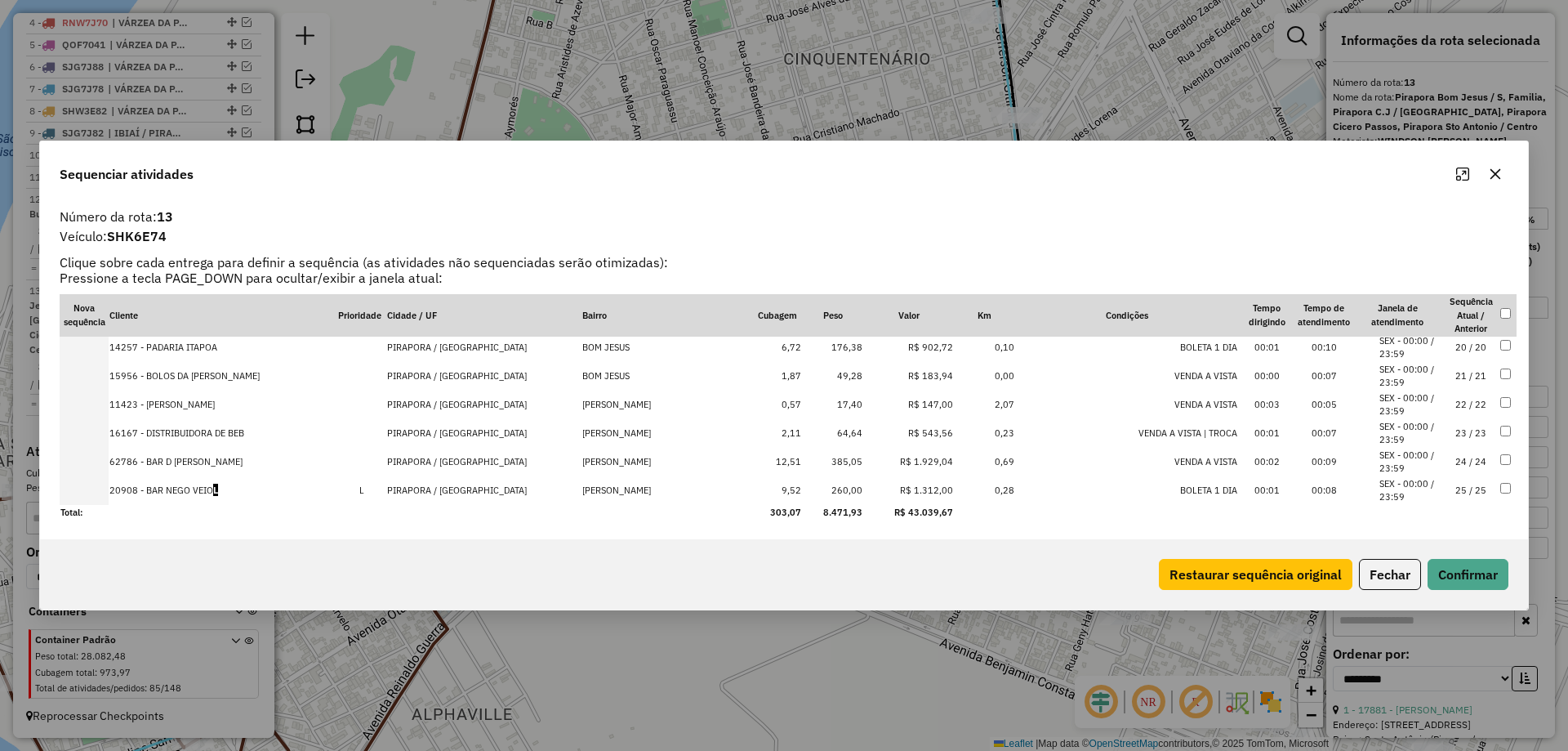
click at [1466, 453] on td "24 / 24" at bounding box center [1471, 462] width 58 height 29
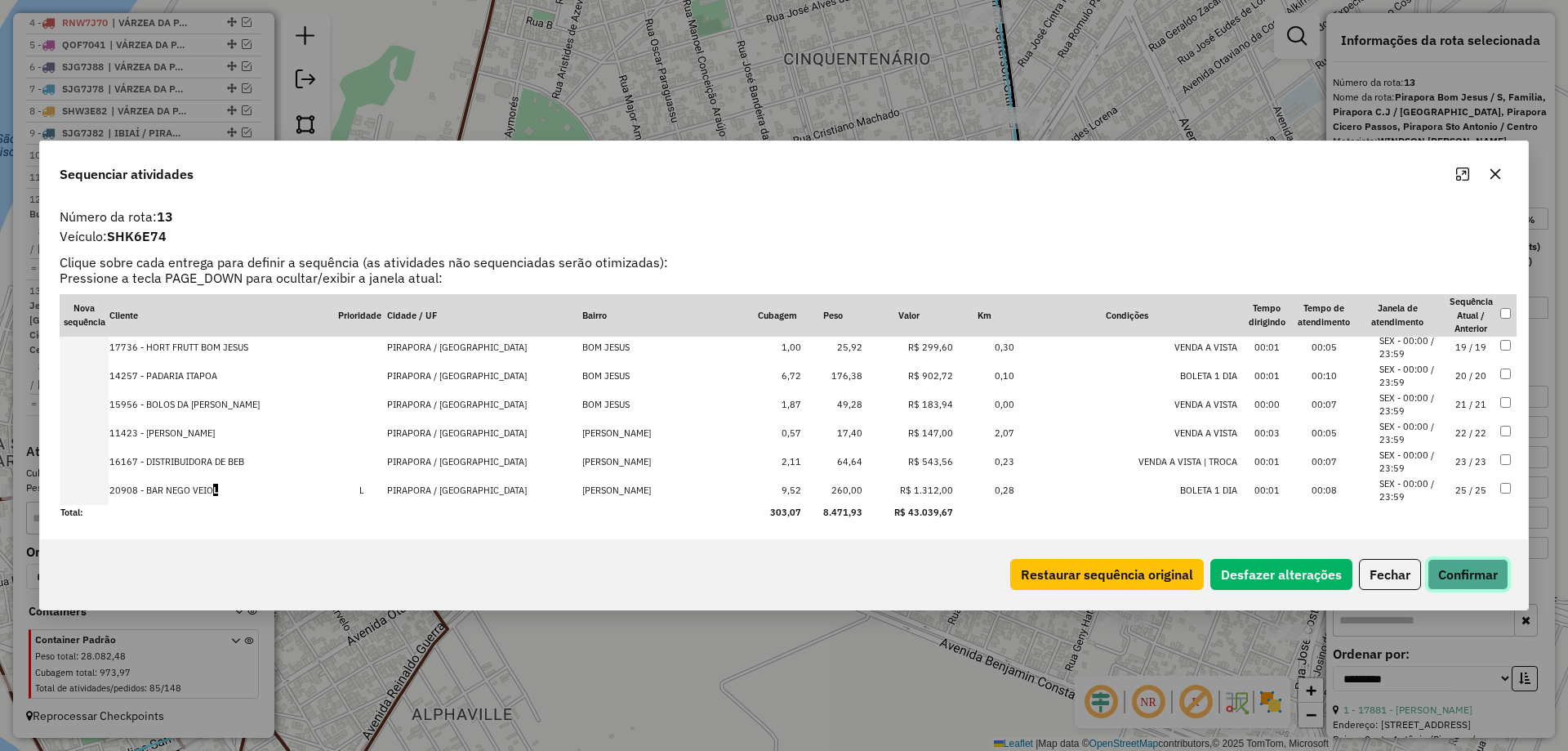
click at [1482, 564] on button "Confirmar" at bounding box center [1468, 574] width 81 height 31
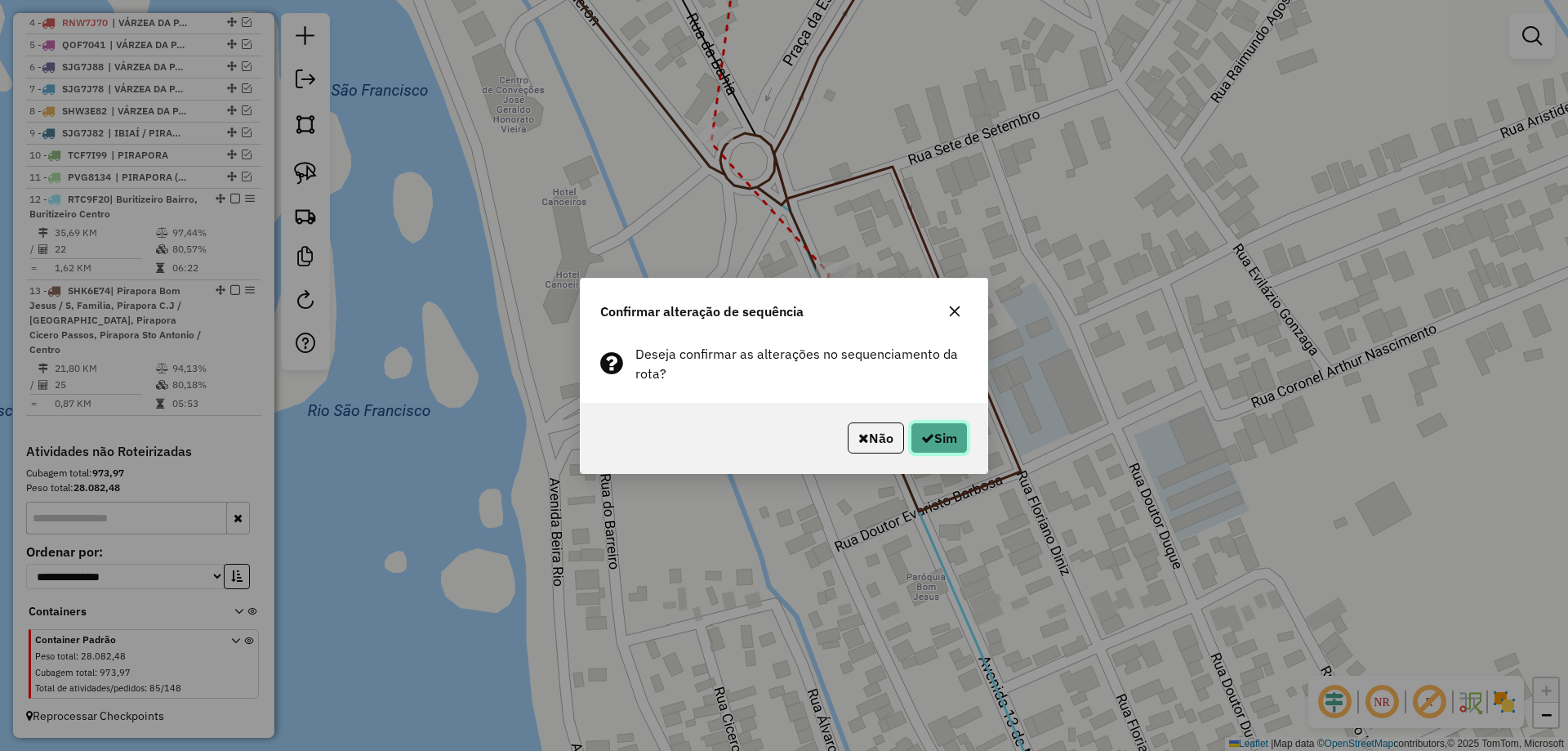
click at [936, 424] on button "Sim" at bounding box center [939, 437] width 58 height 31
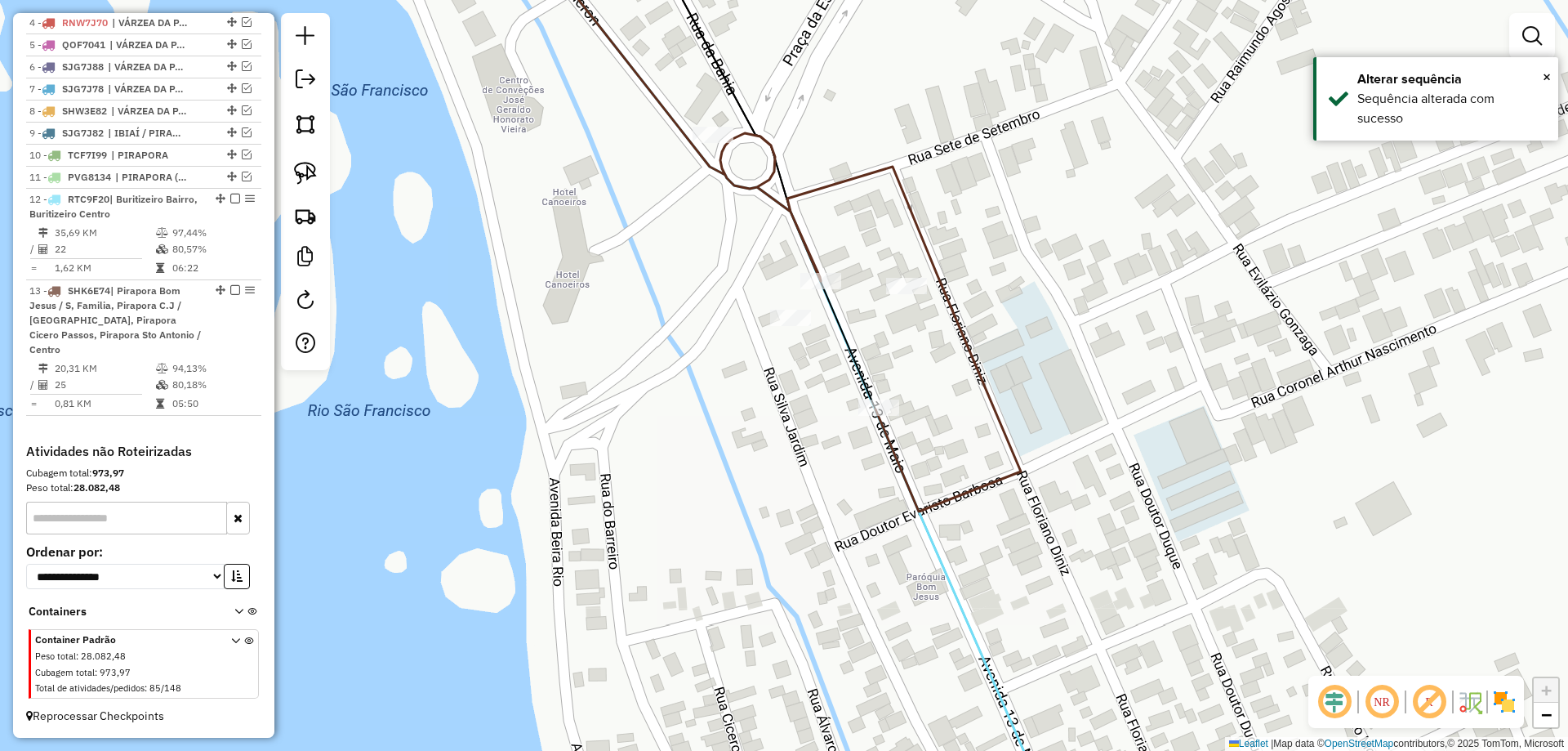
select select "**********"
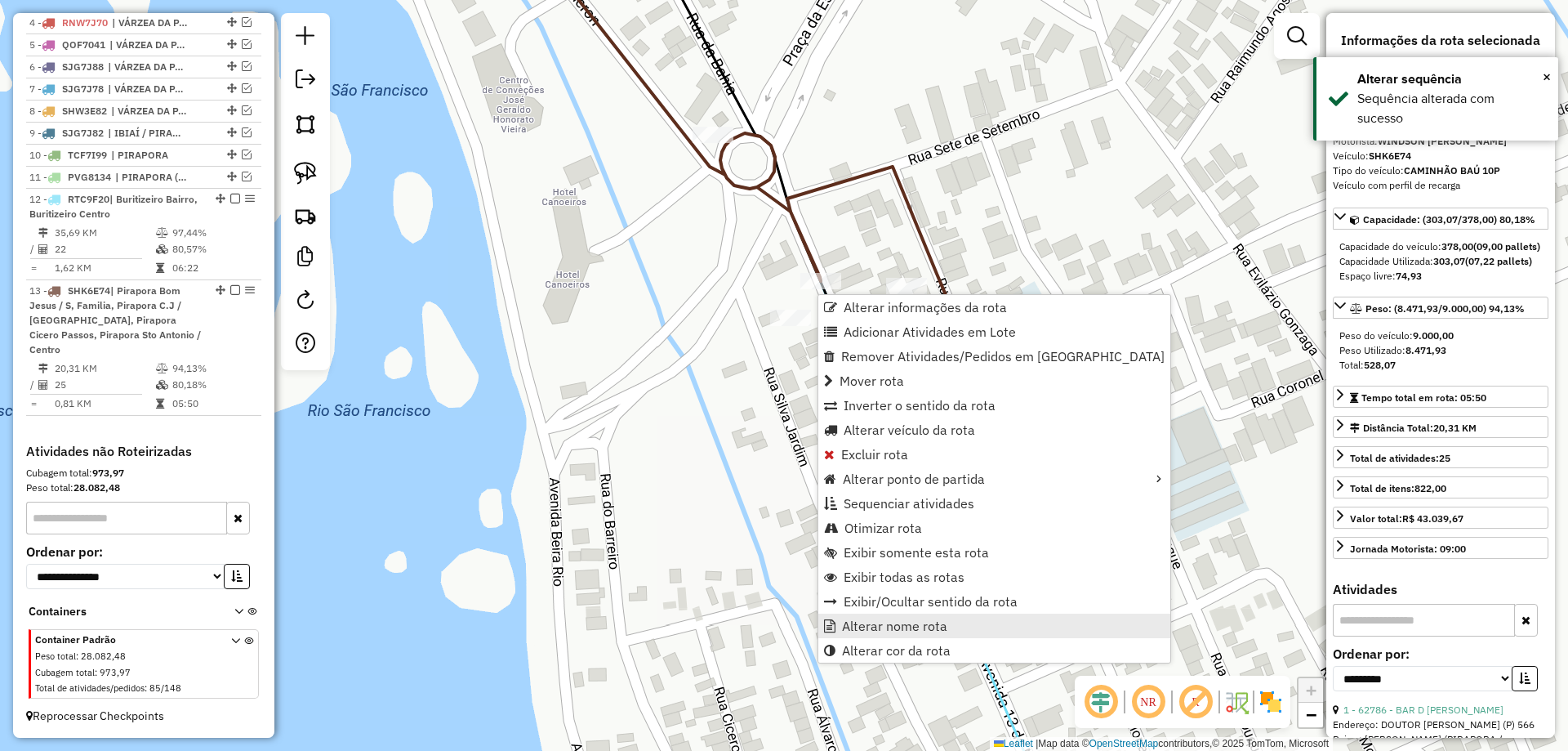
click at [879, 624] on span "Alterar nome rota" at bounding box center [895, 625] width 105 height 13
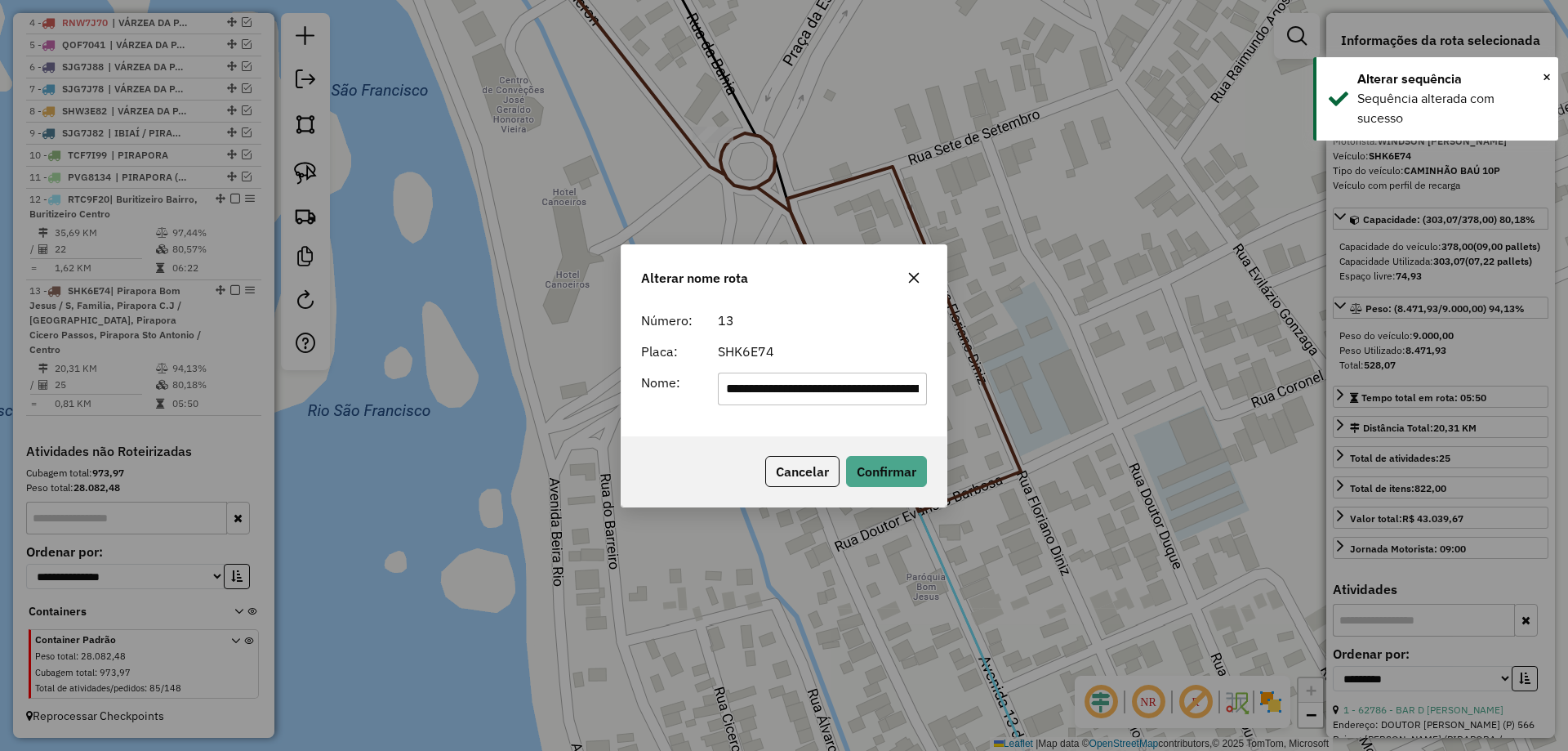
scroll to position [0, 452]
click at [772, 372] on input "**********" at bounding box center [823, 388] width 210 height 33
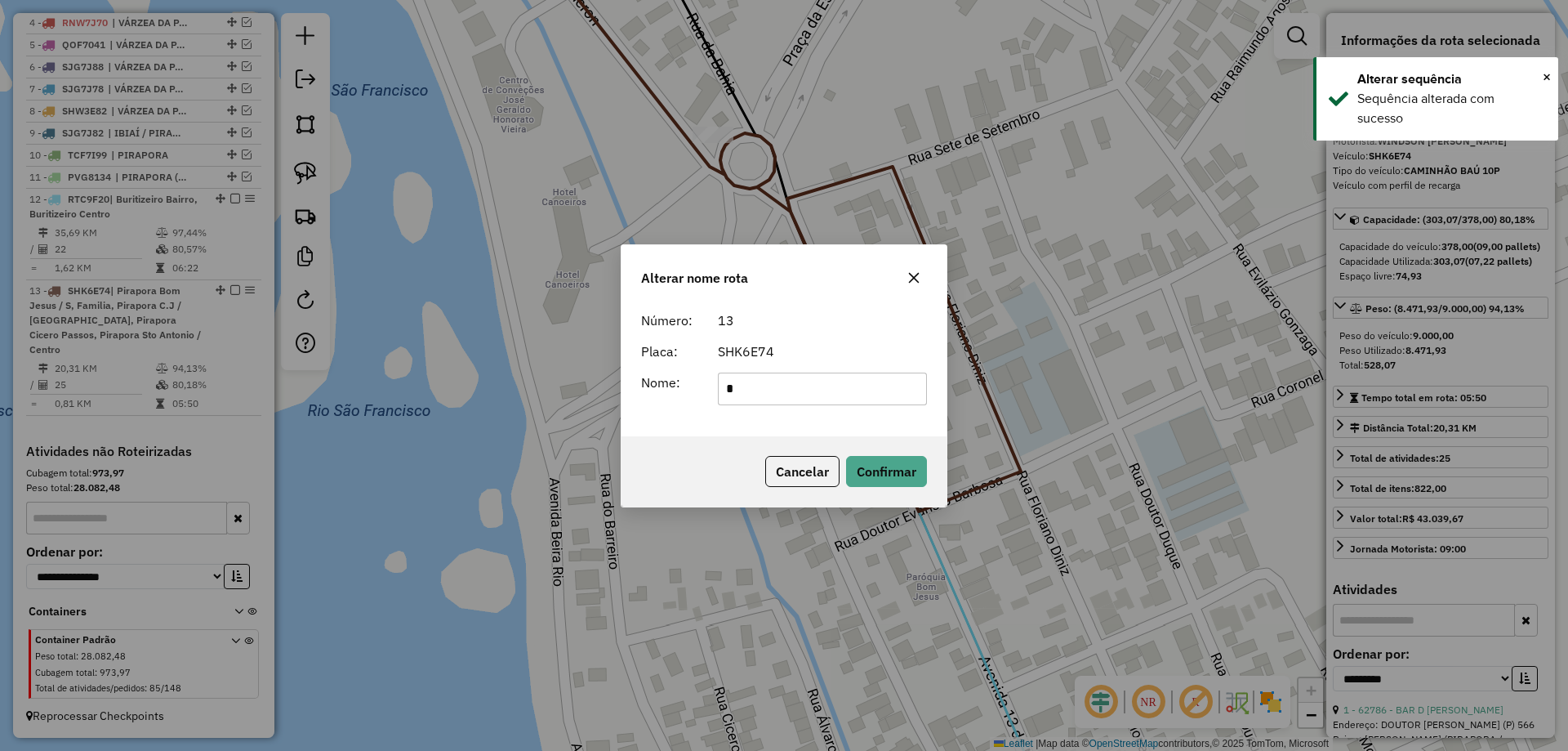
click at [778, 383] on input "text" at bounding box center [823, 388] width 210 height 33
click at [785, 381] on input "text" at bounding box center [823, 388] width 210 height 33
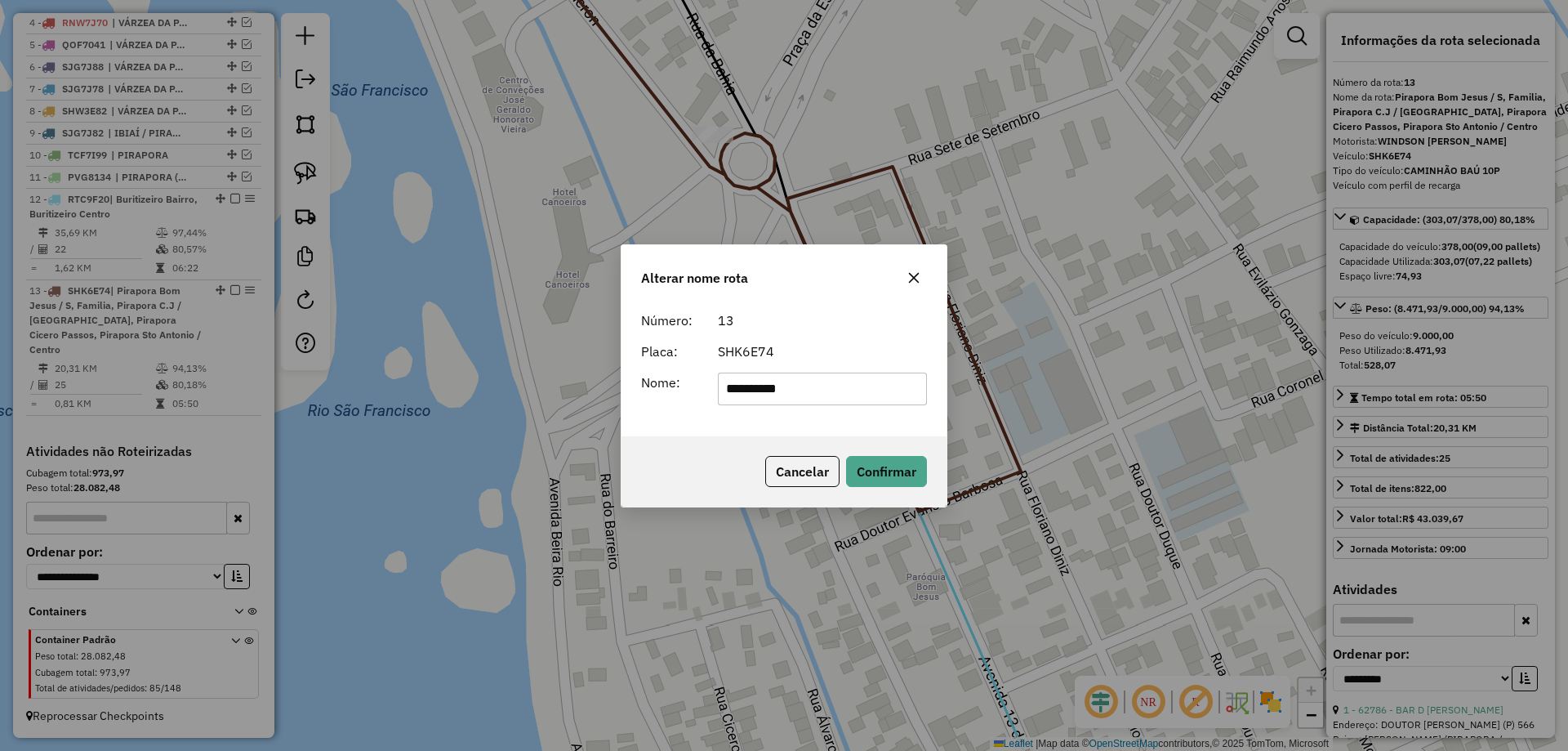
type input "**********"
drag, startPoint x: 833, startPoint y: 356, endPoint x: 833, endPoint y: 371, distance: 15.0
click at [833, 356] on div "SHK6E74" at bounding box center [822, 351] width 229 height 19
click at [759, 386] on input "**********" at bounding box center [823, 388] width 210 height 33
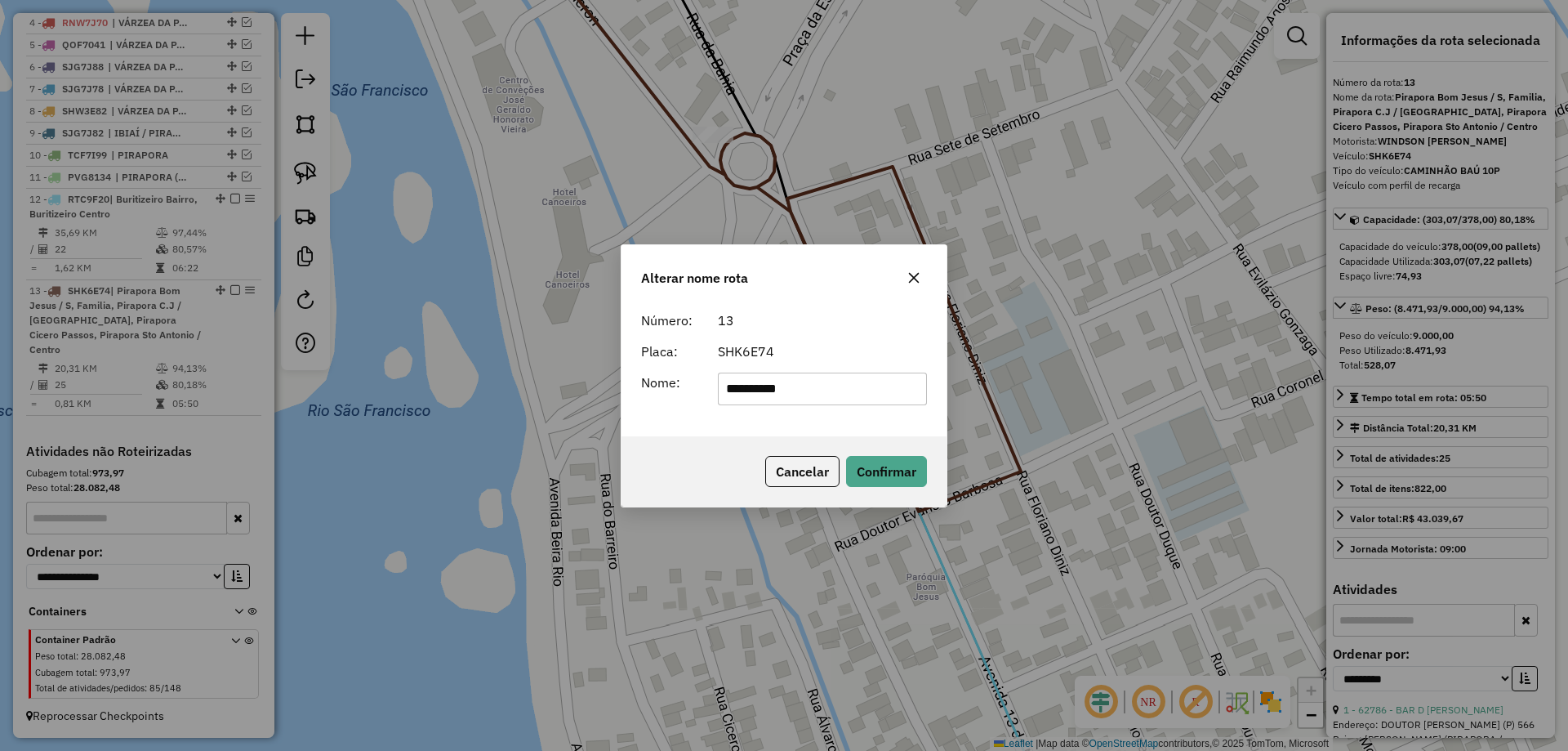
click at [828, 347] on div "SHK6E74" at bounding box center [822, 351] width 229 height 19
click at [892, 465] on button "Confirmar" at bounding box center [886, 471] width 81 height 31
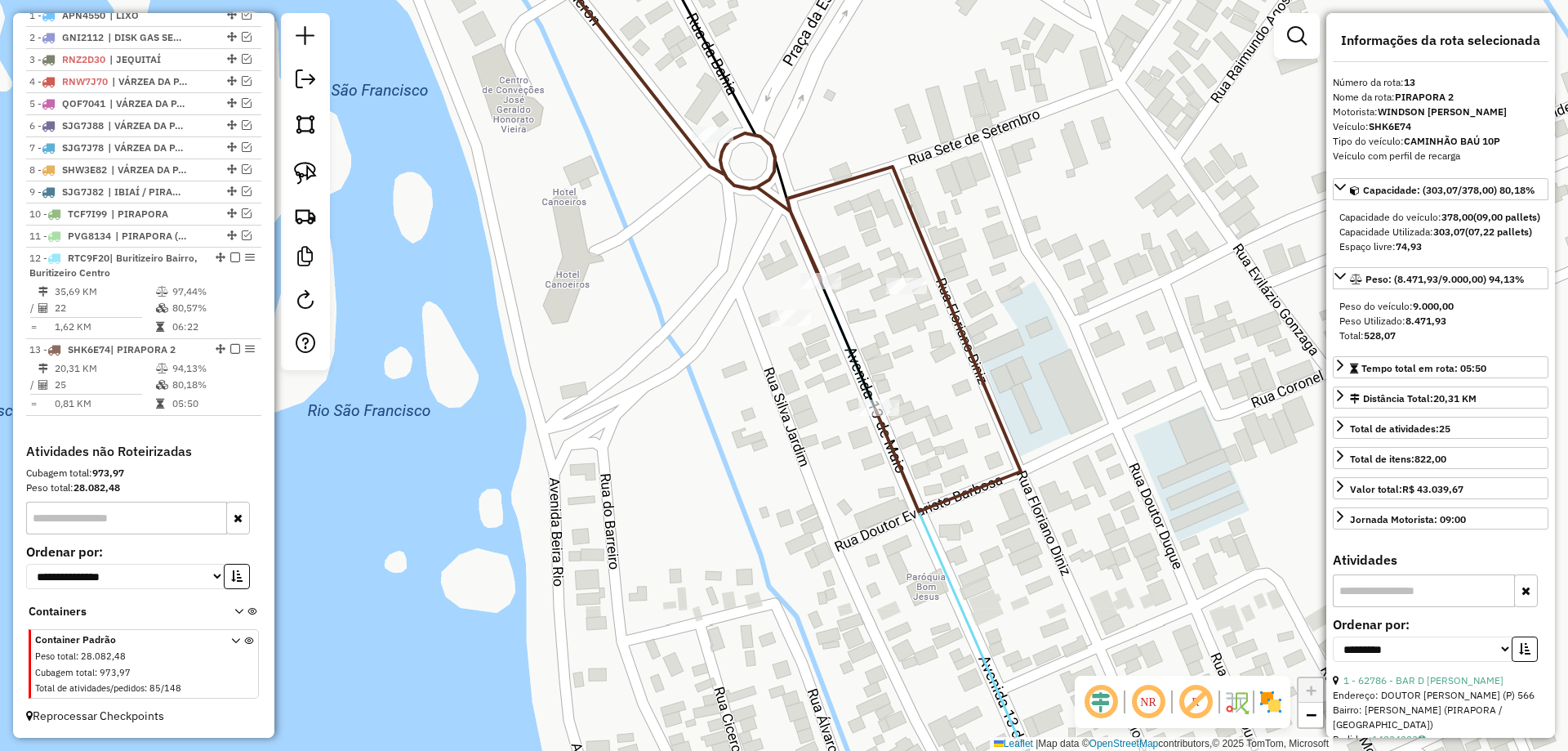
scroll to position [661, 0]
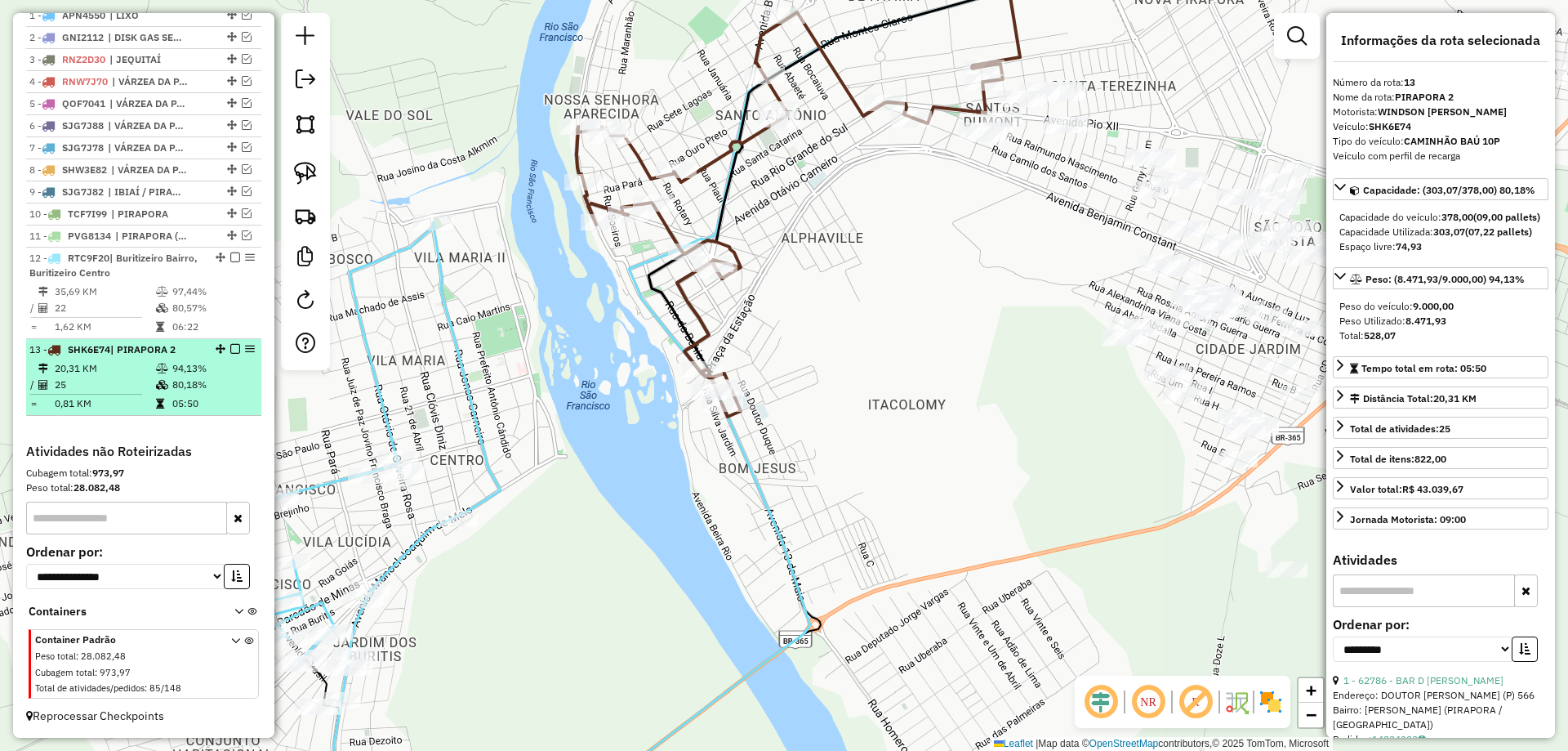
click at [230, 351] on em at bounding box center [235, 349] width 10 height 10
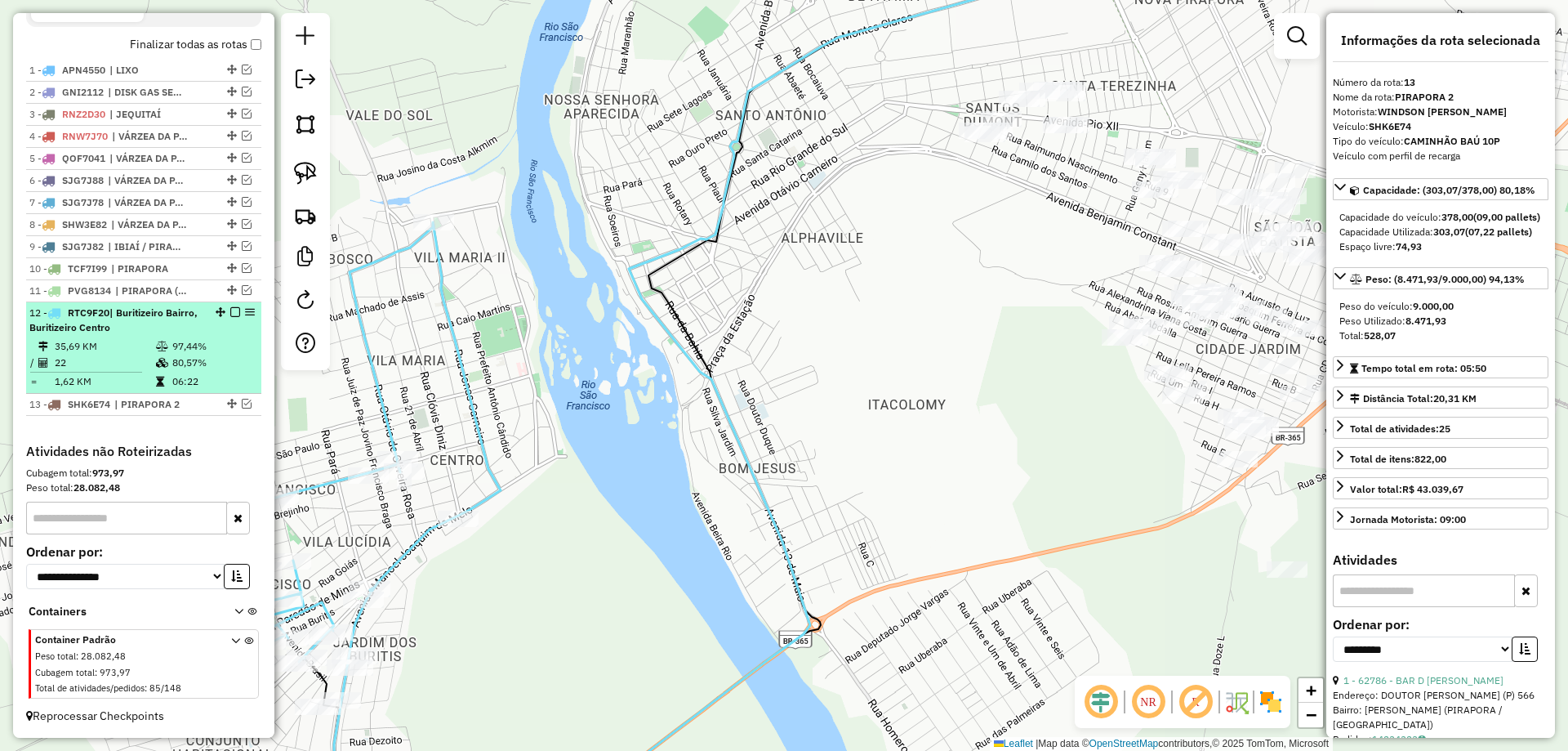
scroll to position [606, 0]
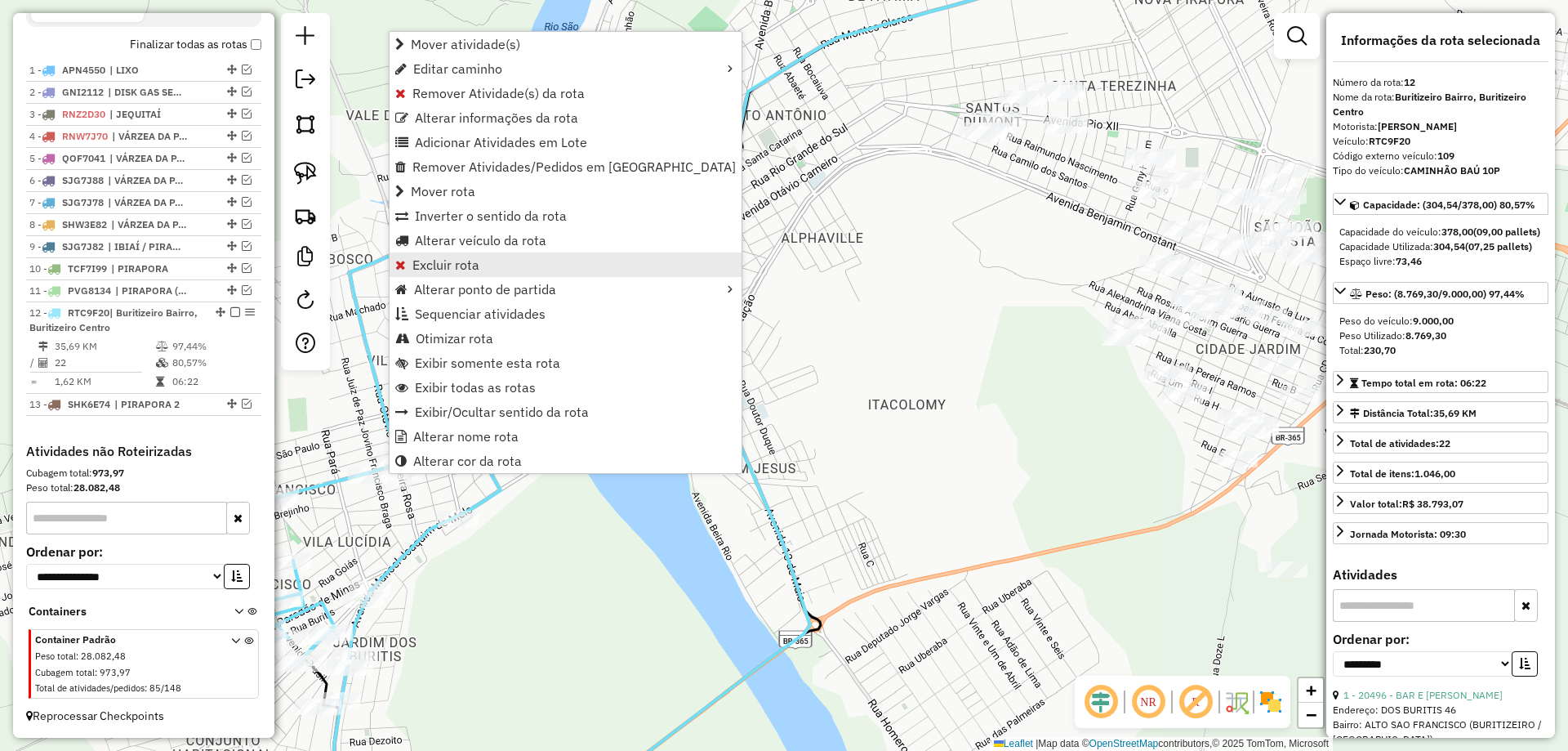
click at [449, 270] on span "Excluir rota" at bounding box center [446, 265] width 67 height 13
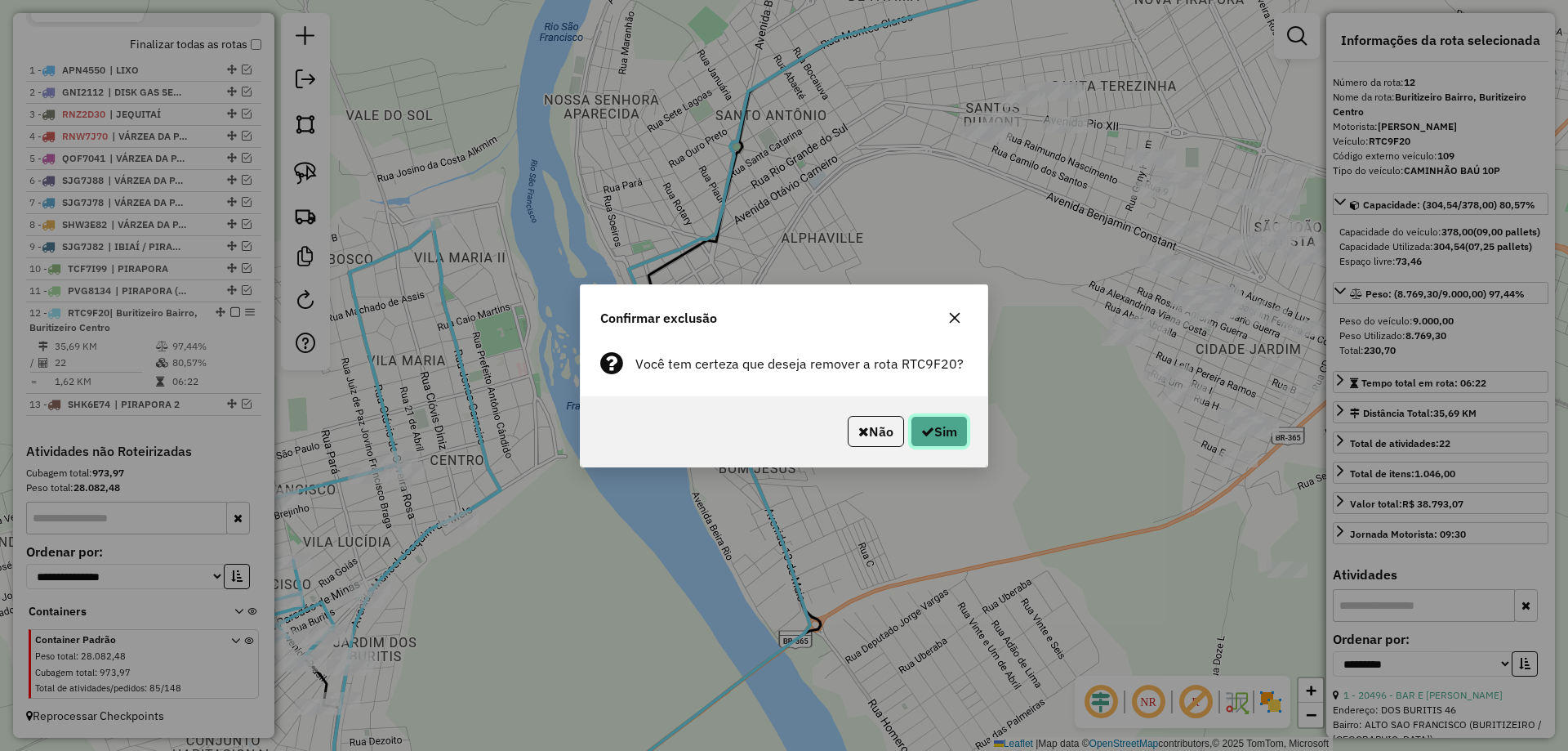
click at [956, 438] on button "Sim" at bounding box center [939, 431] width 58 height 31
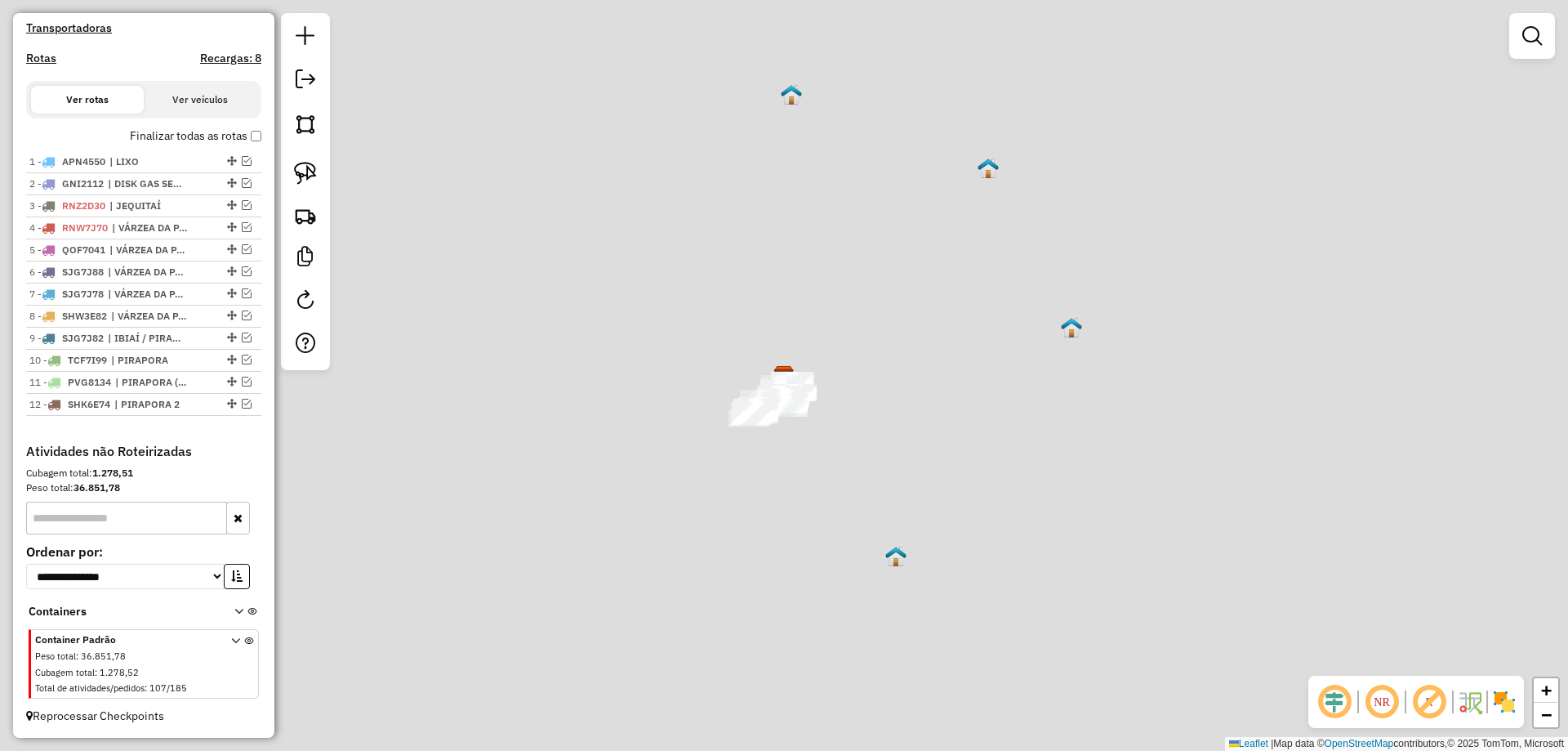
scroll to position [514, 0]
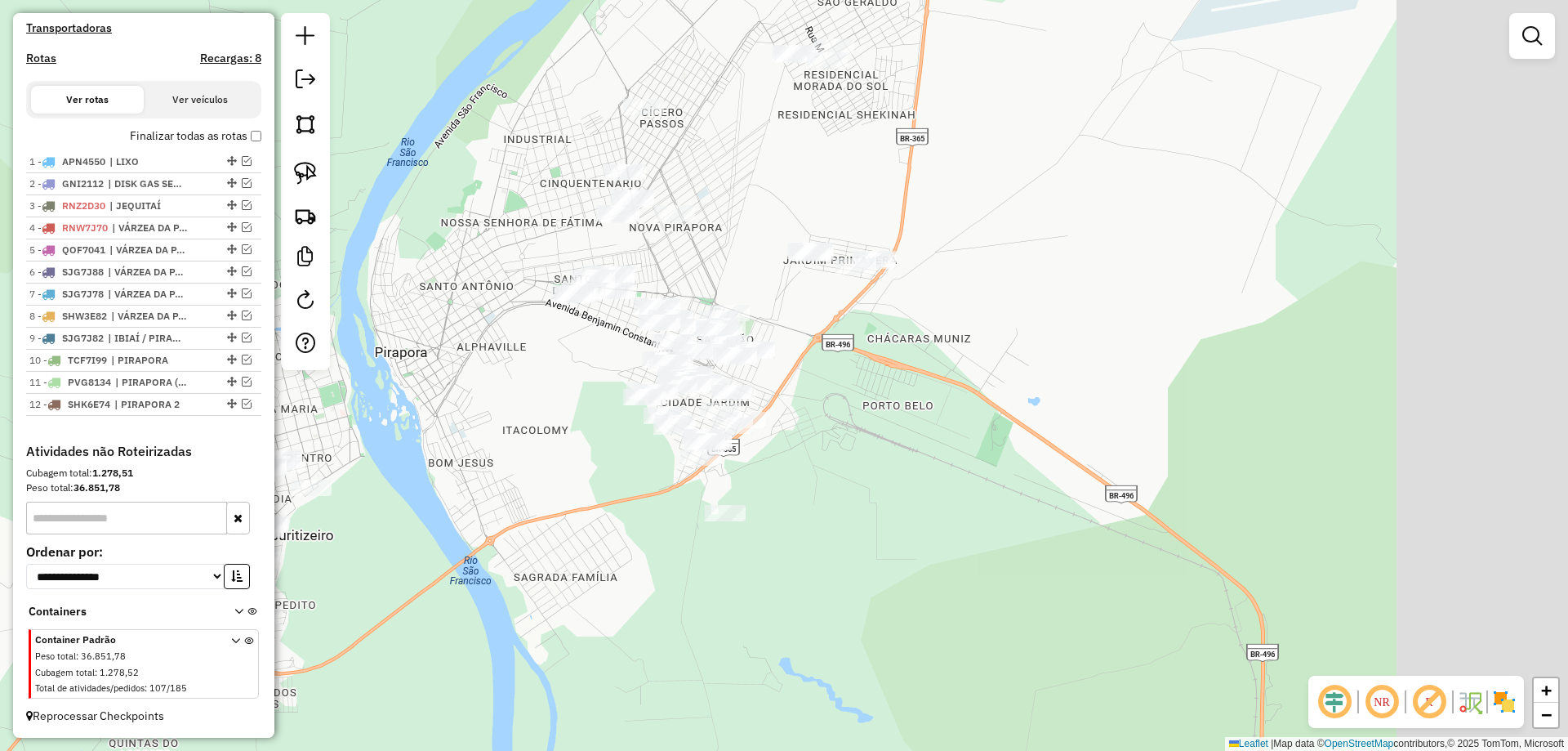
drag, startPoint x: 640, startPoint y: 283, endPoint x: 557, endPoint y: 251, distance: 89.0
click at [557, 251] on div "Janela de atendimento Grade de atendimento Capacidade Transportadoras Veículos …" at bounding box center [784, 375] width 1568 height 751
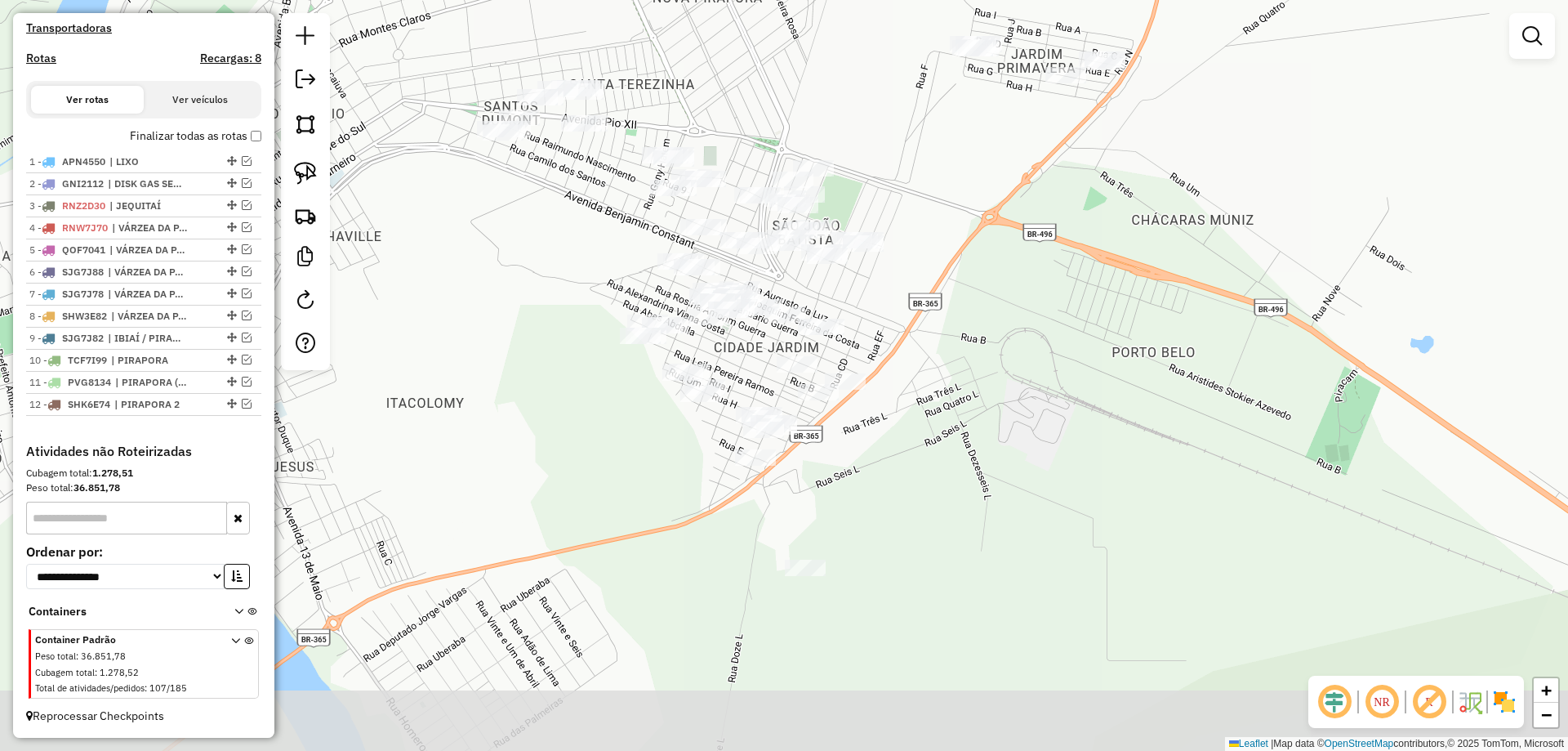
drag, startPoint x: 627, startPoint y: 384, endPoint x: 587, endPoint y: 278, distance: 113.3
click at [587, 278] on div "Janela de atendimento Grade de atendimento Capacidade Transportadoras Veículos …" at bounding box center [784, 375] width 1568 height 751
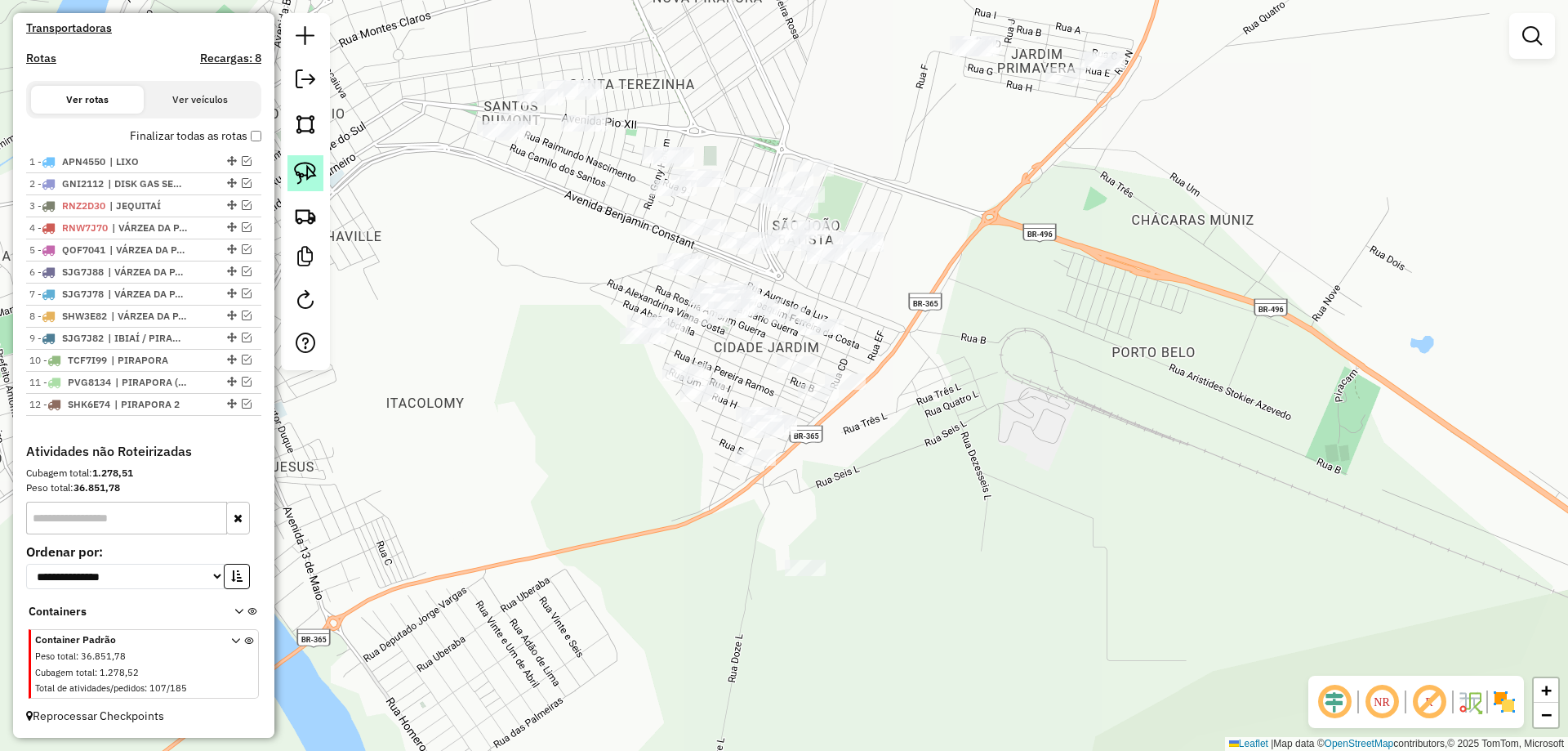
click at [301, 189] on link at bounding box center [305, 173] width 35 height 35
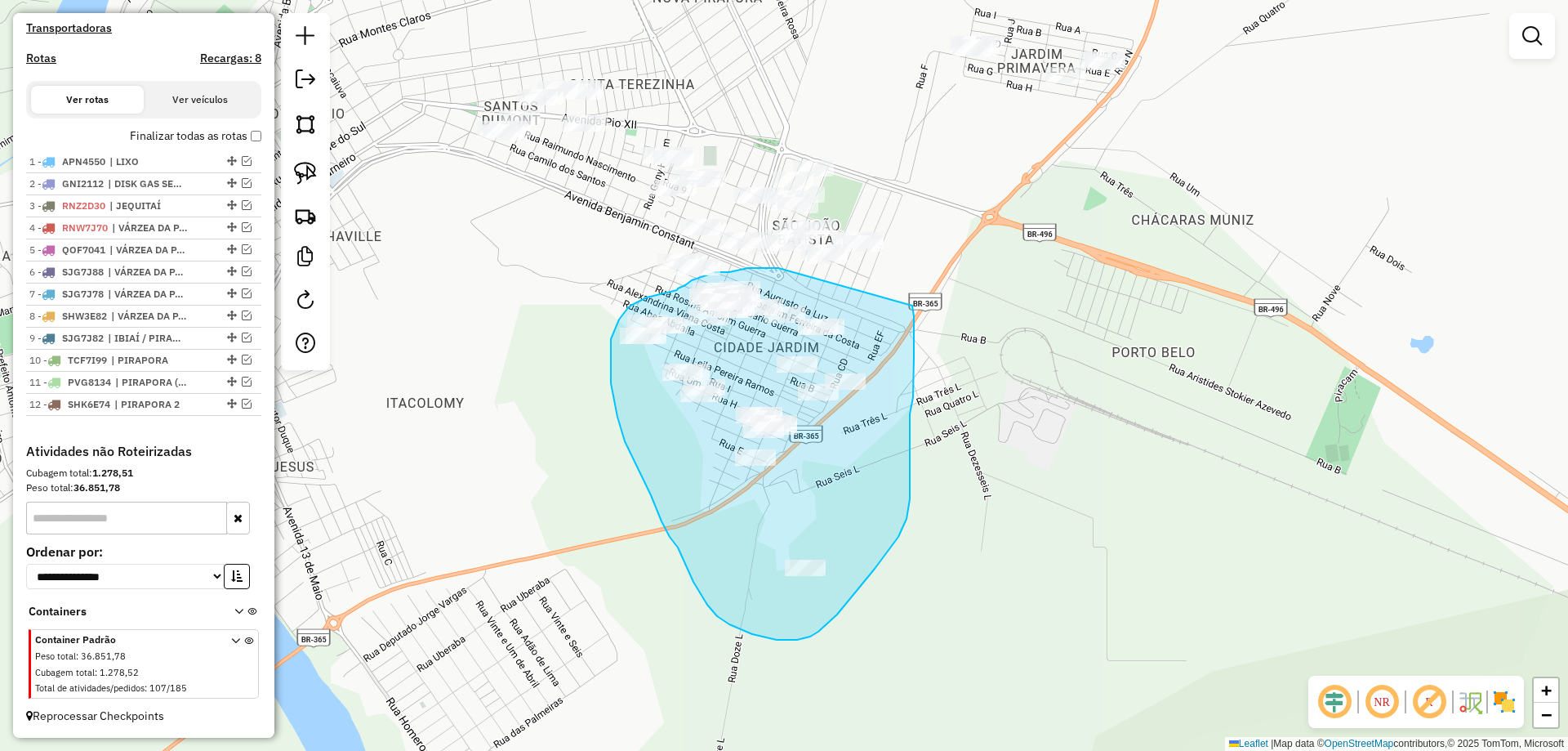
drag, startPoint x: 779, startPoint y: 268, endPoint x: 912, endPoint y: 305, distance: 138.1
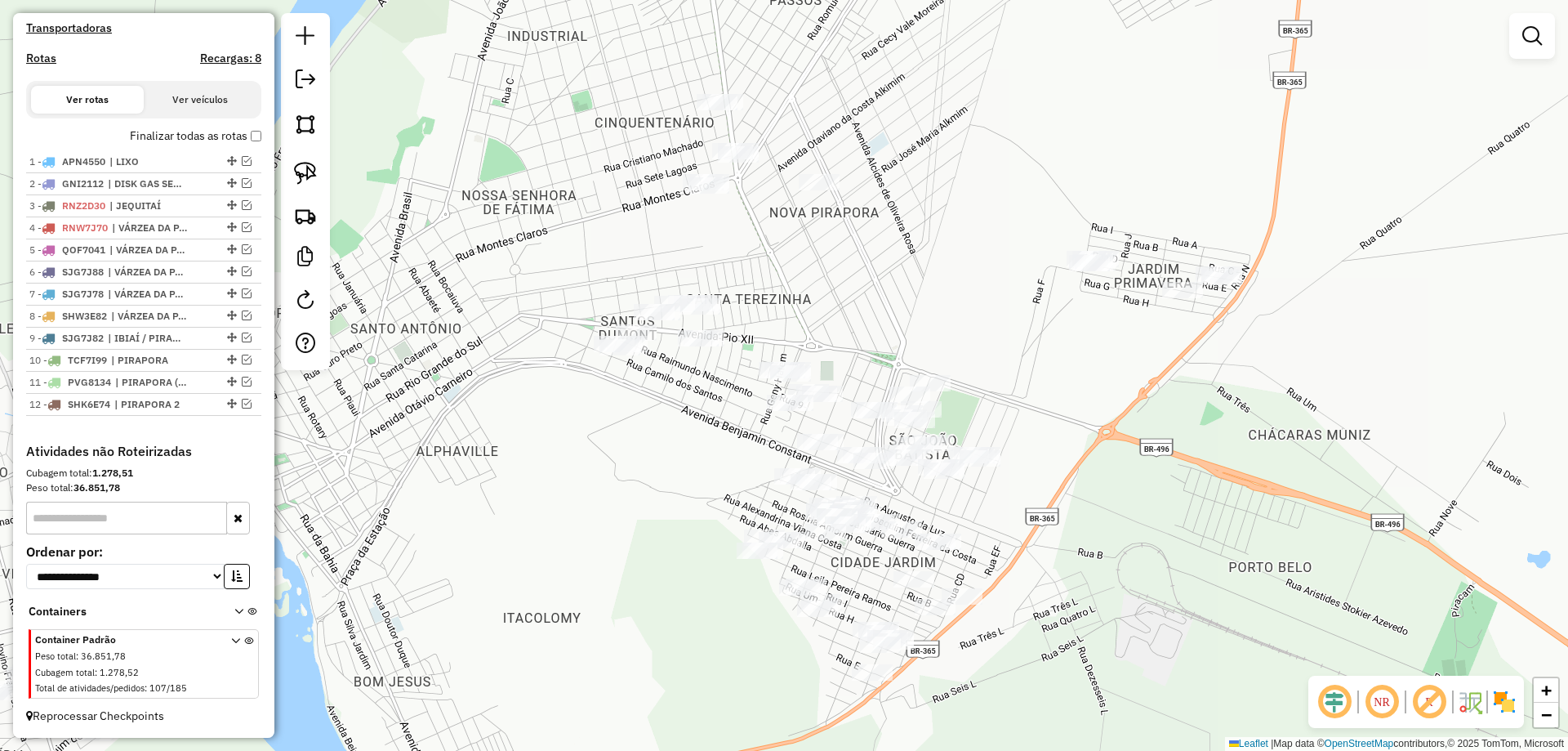
drag, startPoint x: 564, startPoint y: 245, endPoint x: 645, endPoint y: 526, distance: 292.4
click at [642, 530] on div "Janela de atendimento Grade de atendimento Capacidade Transportadoras Veículos …" at bounding box center [784, 375] width 1568 height 751
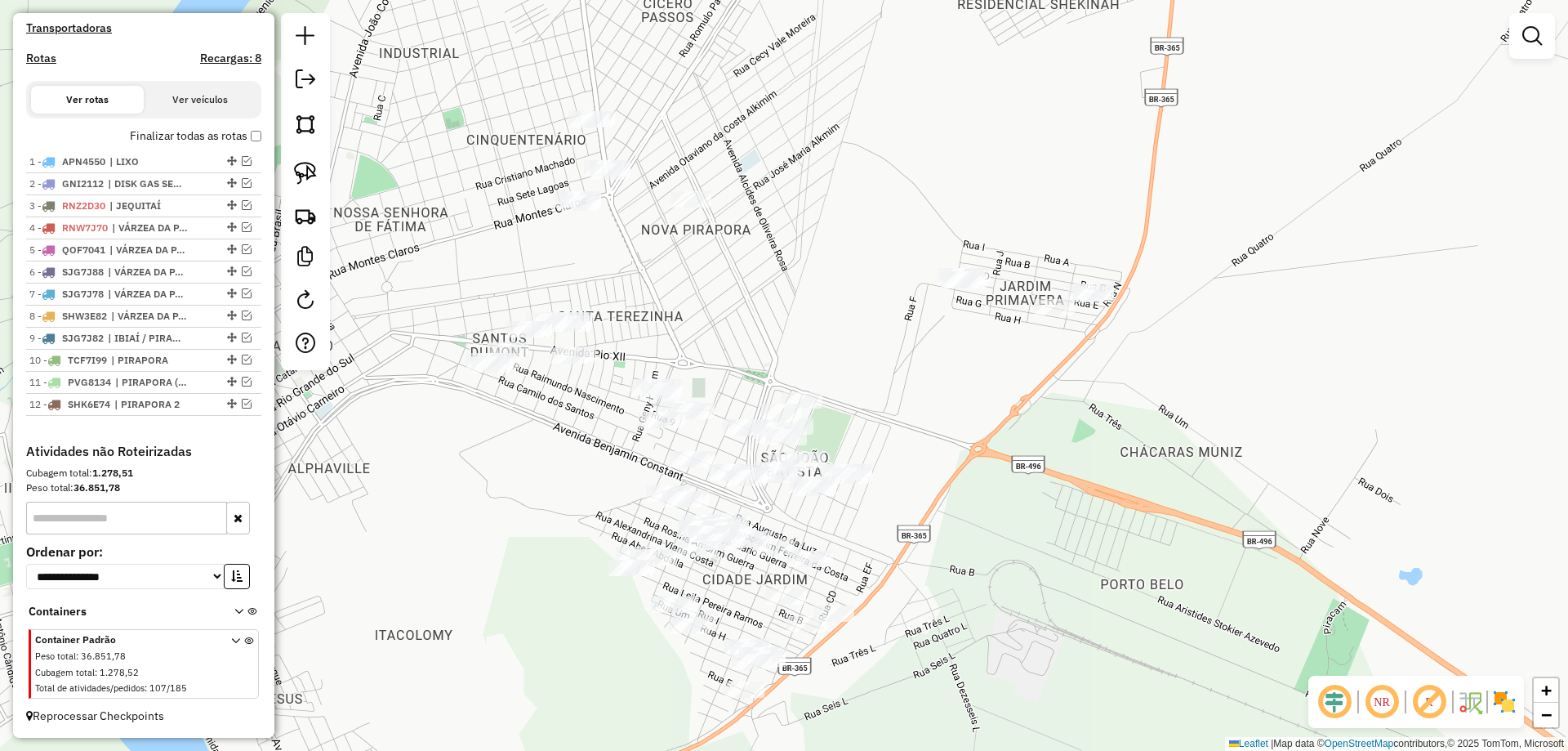
drag, startPoint x: 883, startPoint y: 355, endPoint x: 858, endPoint y: 476, distance: 123.6
click at [859, 485] on div "Janela de atendimento Grade de atendimento Capacidade Transportadoras Veículos …" at bounding box center [784, 375] width 1568 height 751
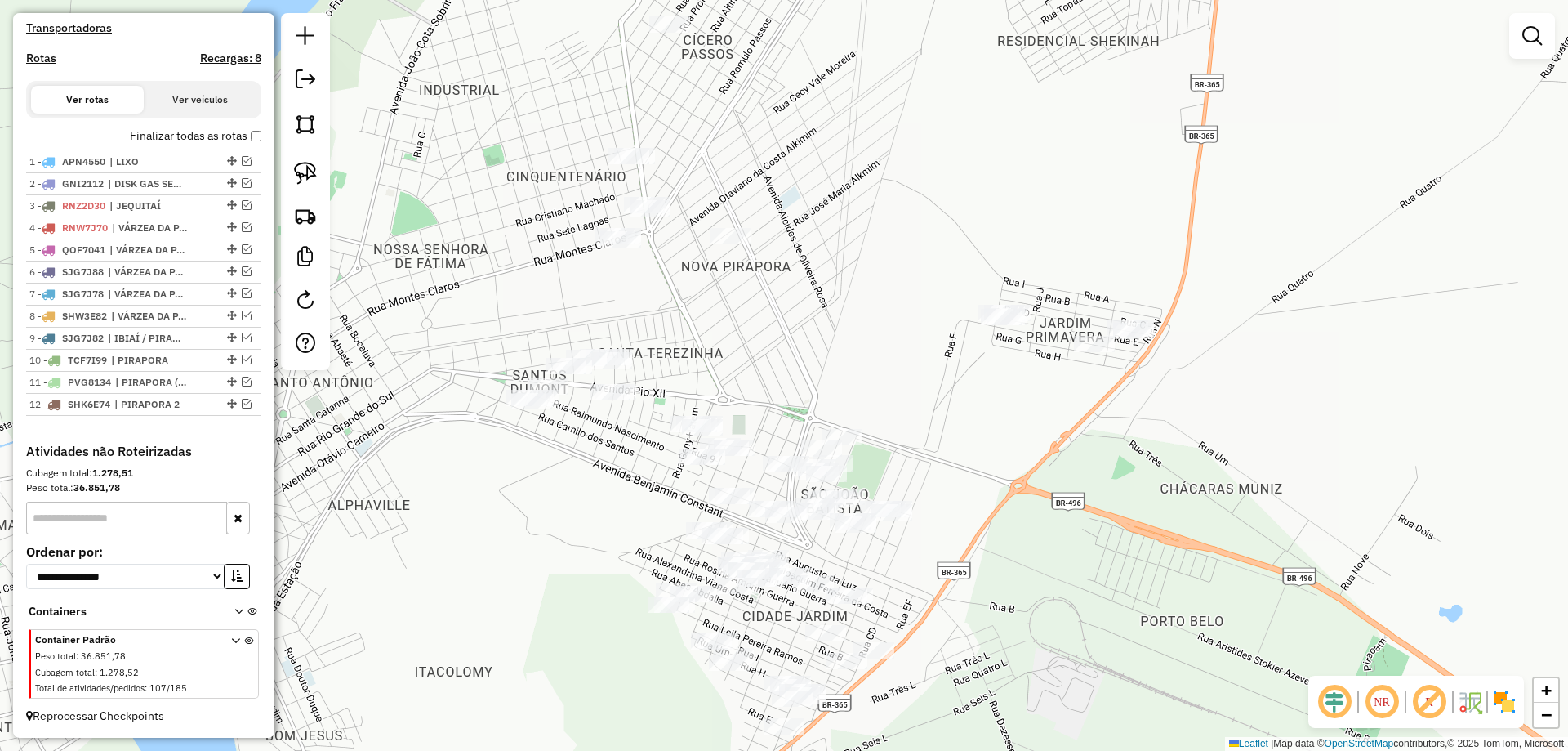
drag, startPoint x: 840, startPoint y: 347, endPoint x: 817, endPoint y: 236, distance: 113.4
click at [817, 236] on div "Janela de atendimento Grade de atendimento Capacidade Transportadoras Veículos …" at bounding box center [784, 375] width 1568 height 751
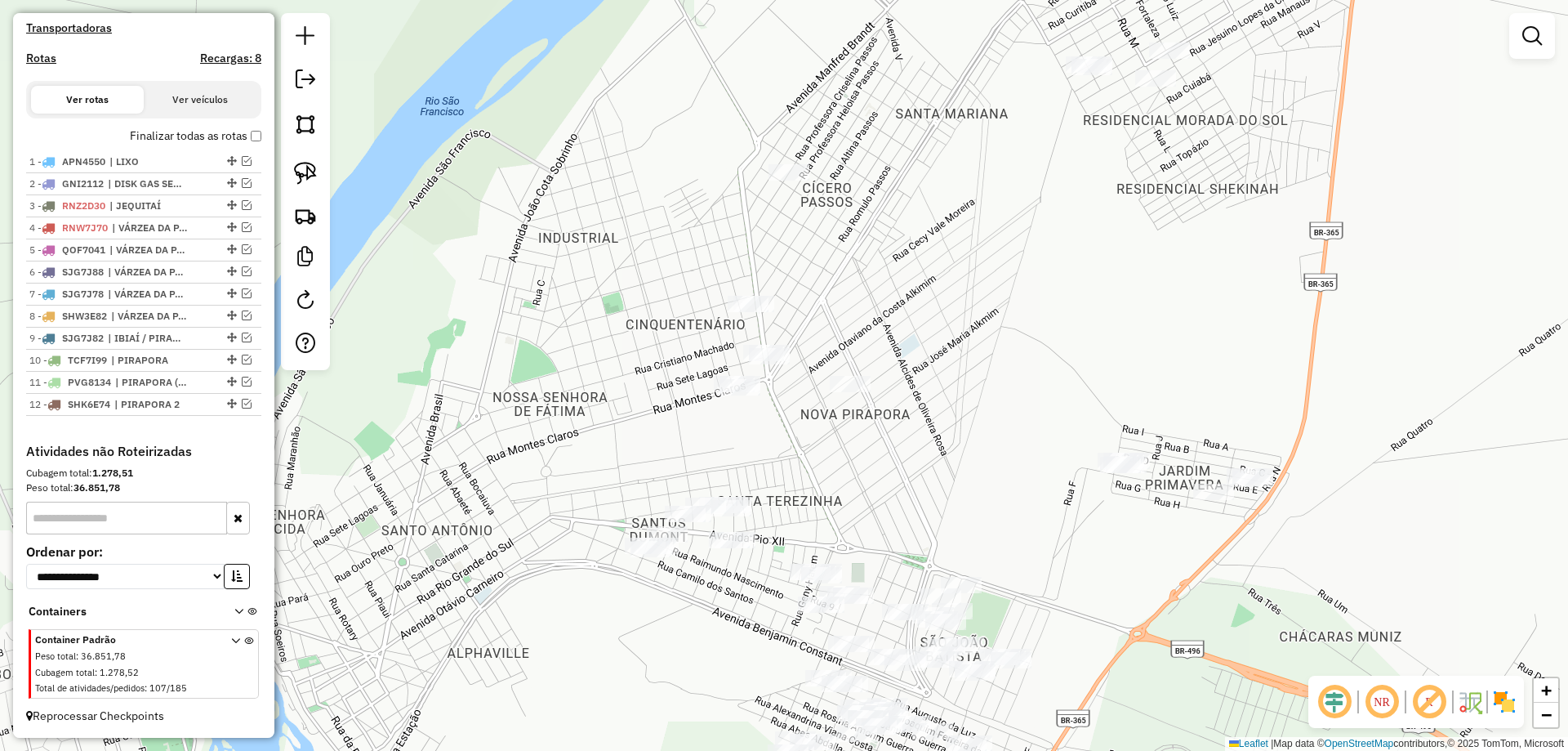
drag, startPoint x: 487, startPoint y: 272, endPoint x: 496, endPoint y: 470, distance: 198.2
click at [496, 470] on div "Janela de atendimento Grade de atendimento Capacidade Transportadoras Veículos …" at bounding box center [784, 375] width 1568 height 751
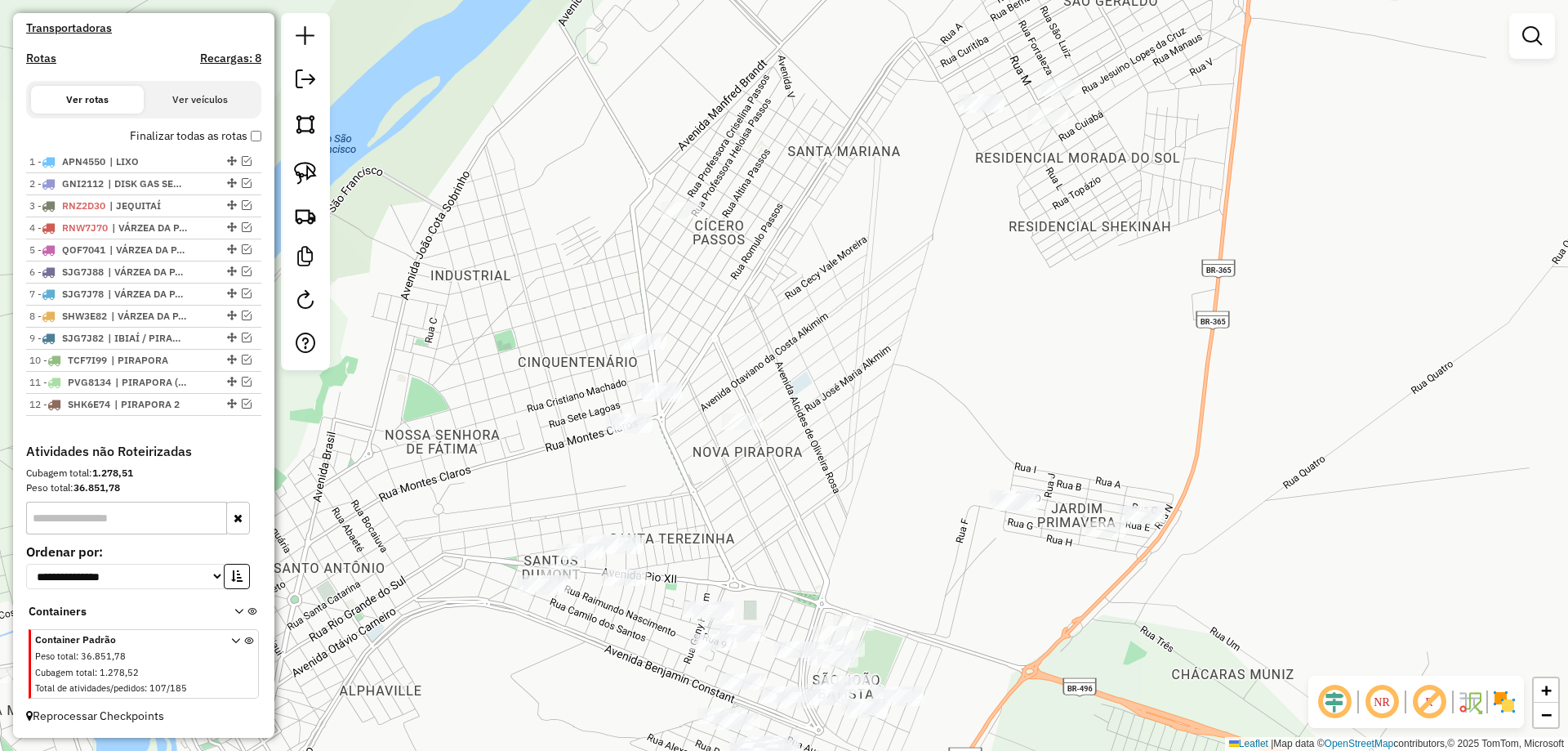
drag, startPoint x: 536, startPoint y: 382, endPoint x: 403, endPoint y: 228, distance: 203.5
click at [503, 333] on div "Janela de atendimento Grade de atendimento Capacidade Transportadoras Veículos …" at bounding box center [784, 375] width 1568 height 751
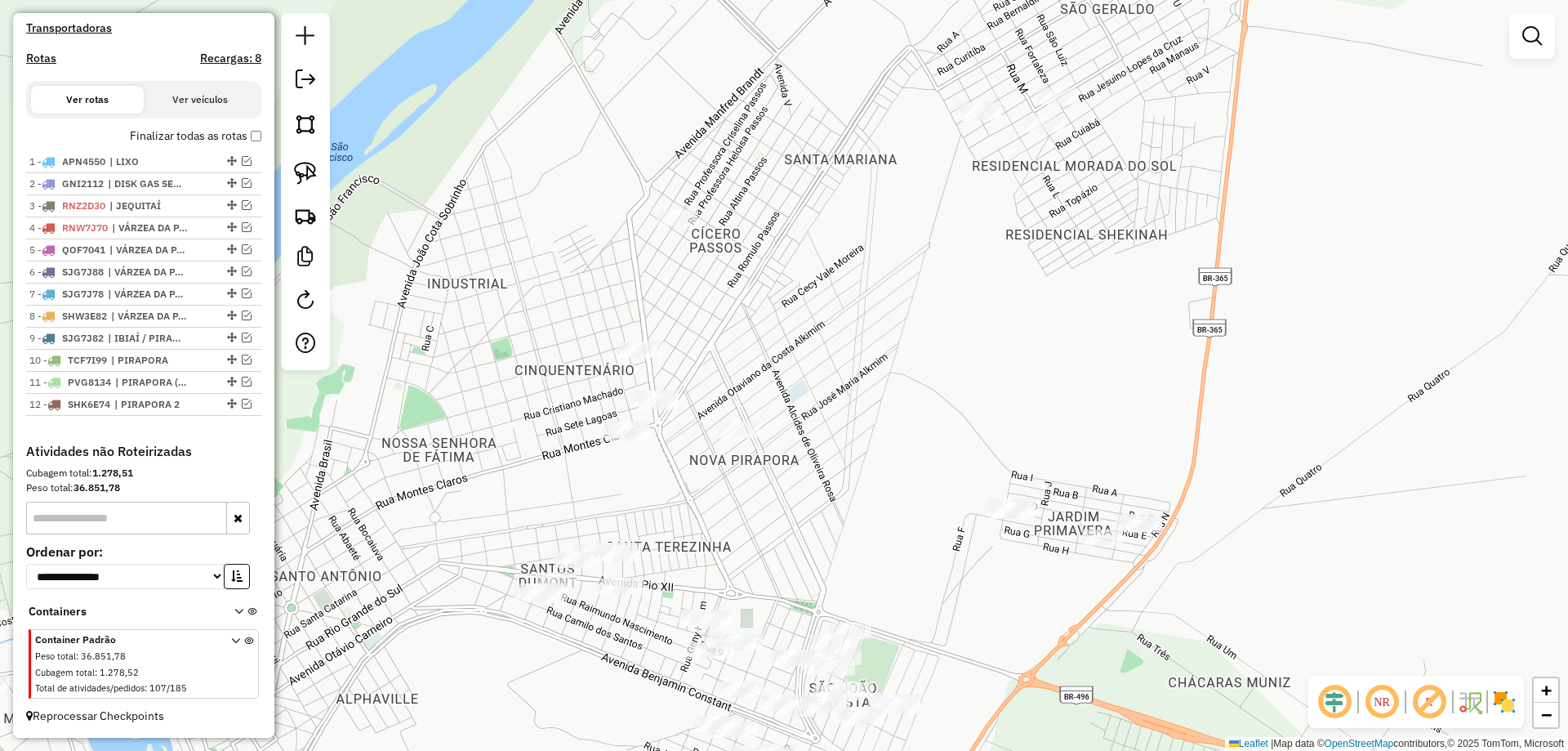
click at [310, 168] on img at bounding box center [306, 174] width 23 height 23
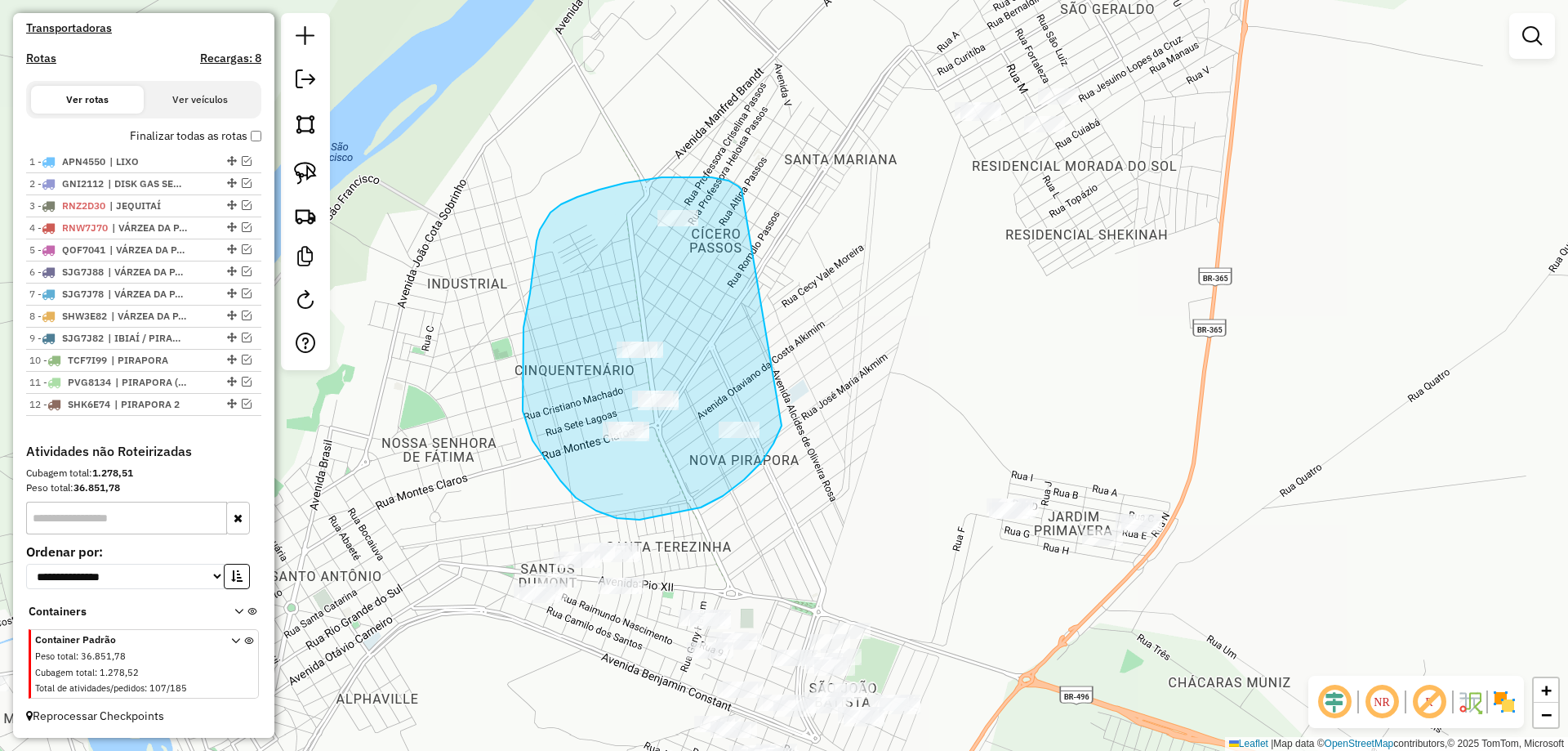
drag, startPoint x: 662, startPoint y: 177, endPoint x: 790, endPoint y: 349, distance: 214.4
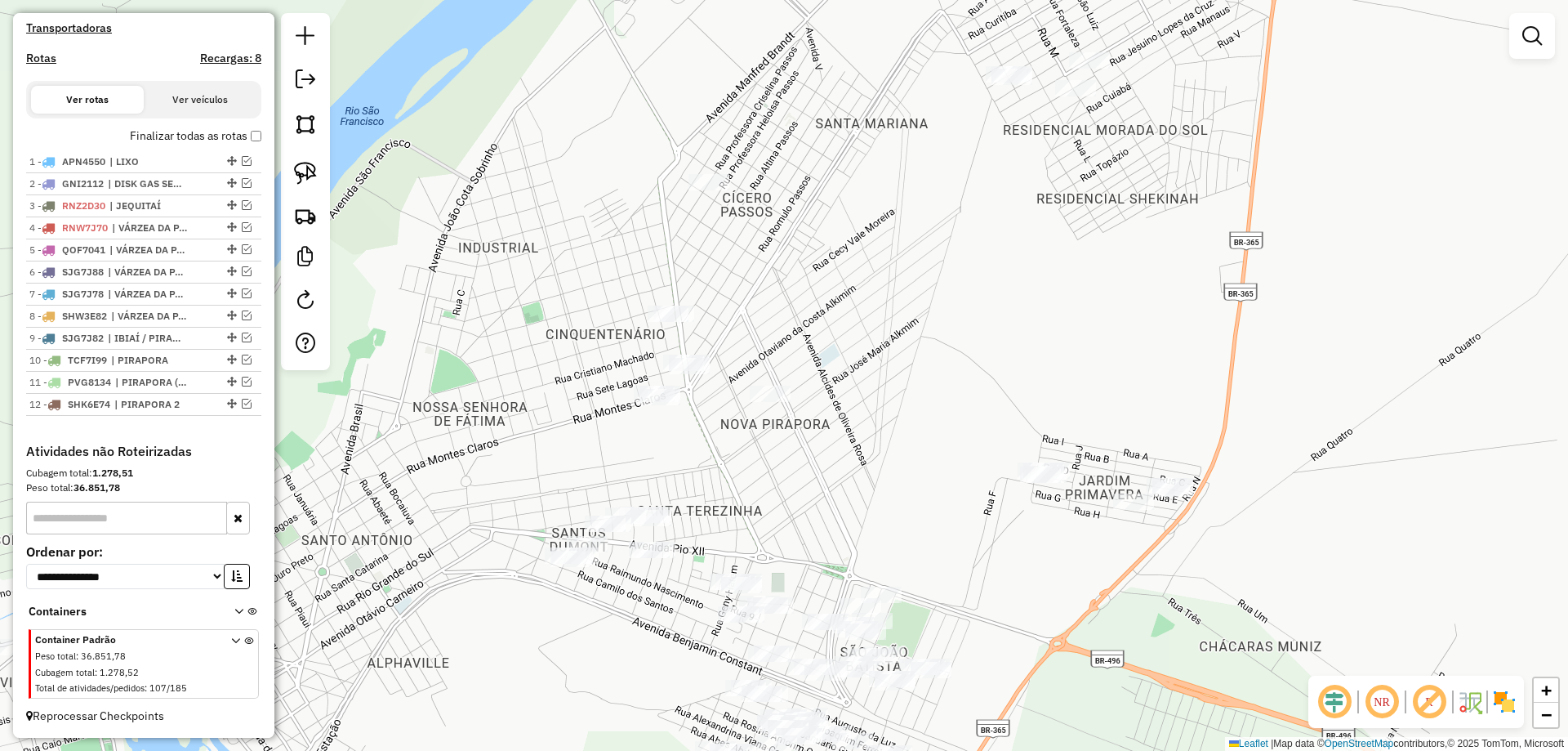
drag, startPoint x: 747, startPoint y: 468, endPoint x: 813, endPoint y: 360, distance: 126.6
click at [813, 360] on div "Janela de atendimento Grade de atendimento Capacidade Transportadoras Veículos …" at bounding box center [784, 375] width 1568 height 751
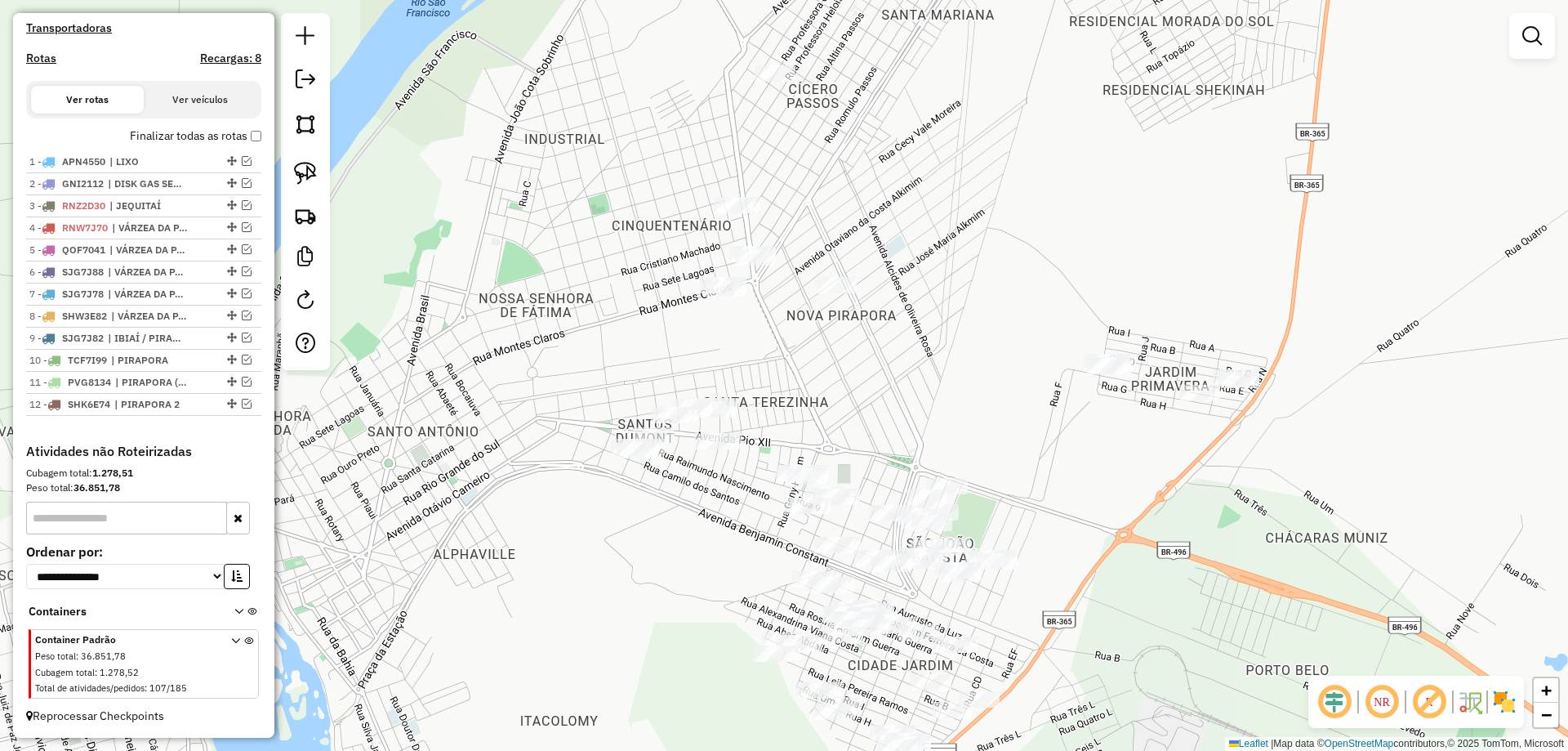
click at [324, 188] on div at bounding box center [305, 192] width 49 height 357
click at [319, 184] on link at bounding box center [305, 173] width 35 height 35
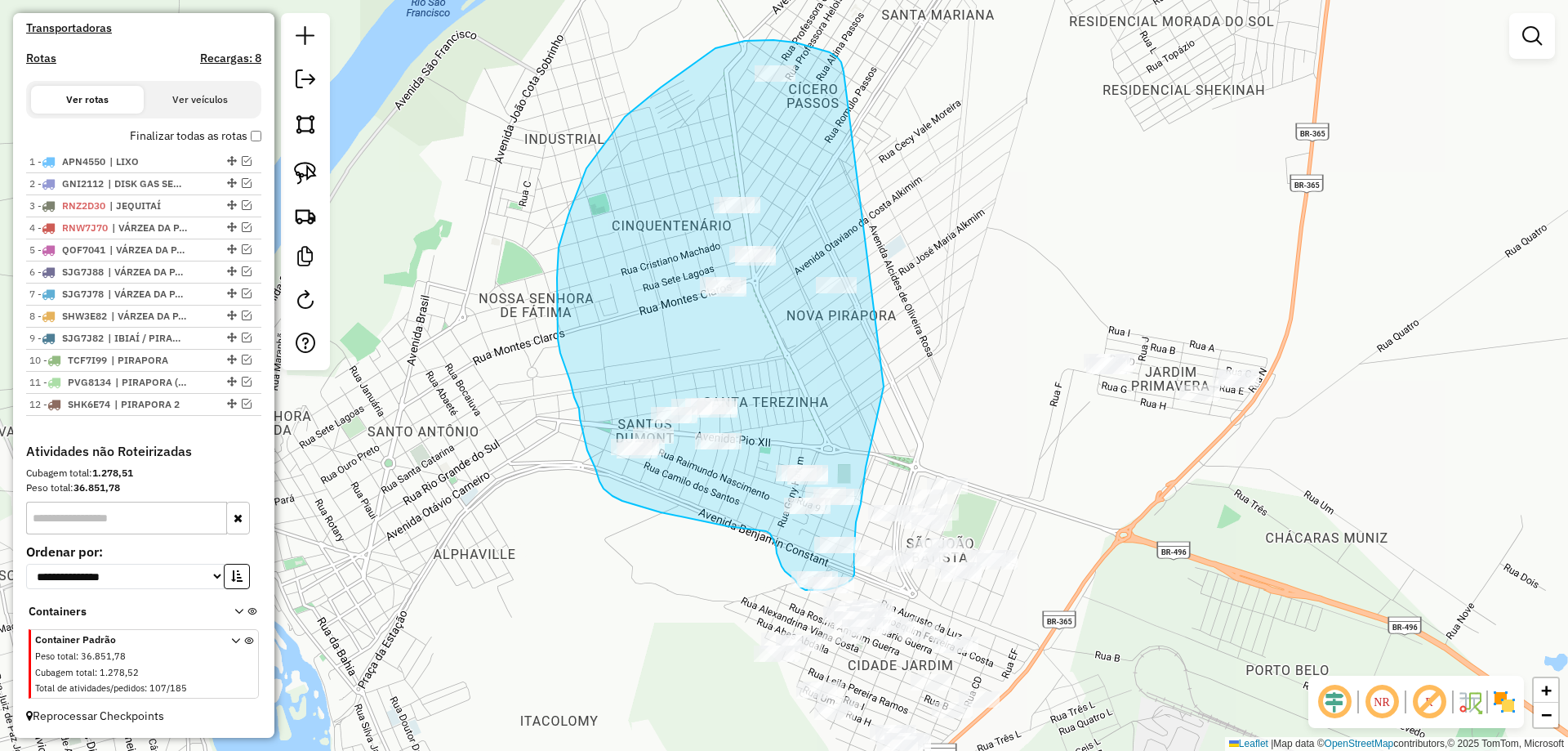
drag, startPoint x: 838, startPoint y: 58, endPoint x: 916, endPoint y: 220, distance: 179.8
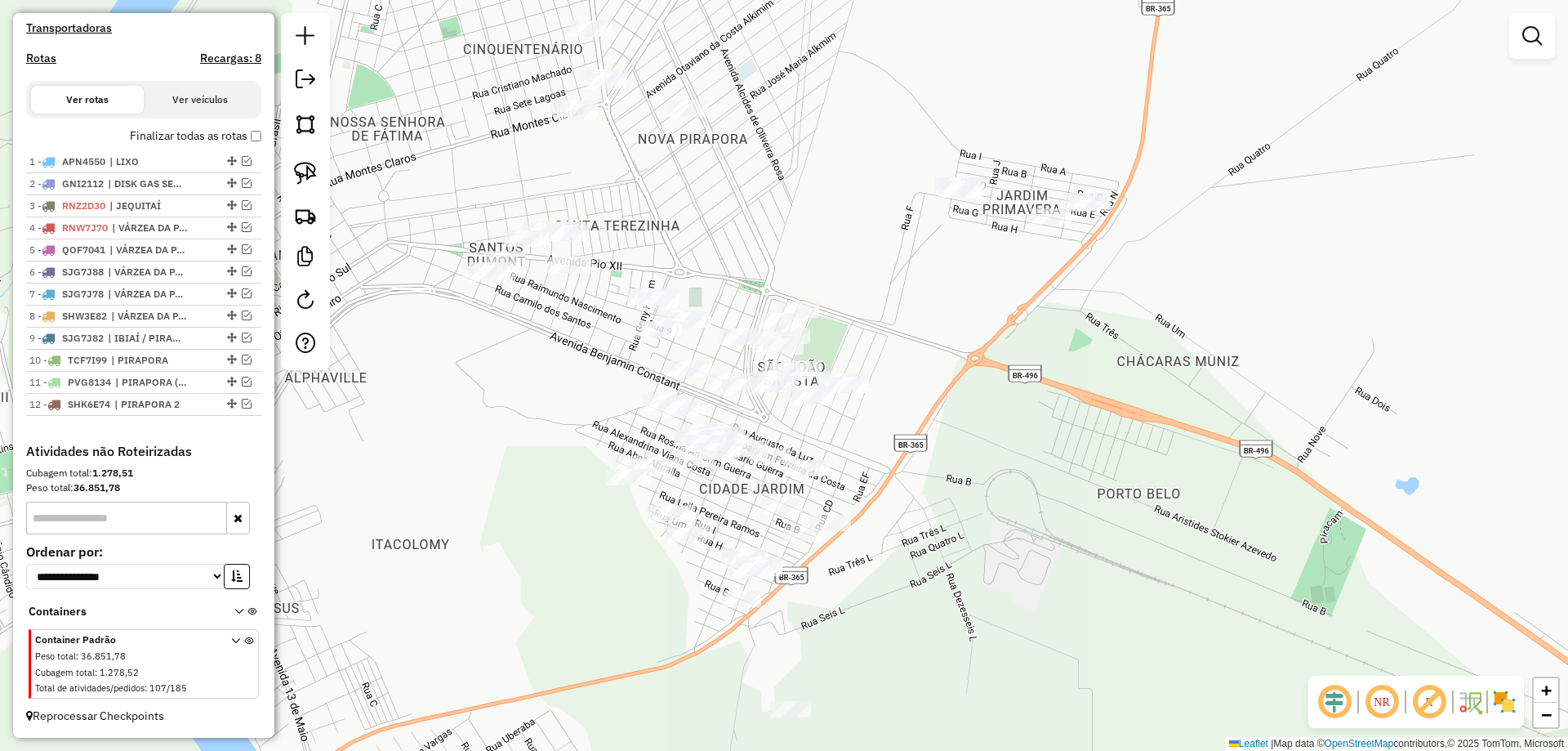
drag, startPoint x: 909, startPoint y: 328, endPoint x: 806, endPoint y: 192, distance: 170.6
click at [806, 192] on div "Janela de atendimento Grade de atendimento Capacidade Transportadoras Veículos …" at bounding box center [784, 375] width 1568 height 751
drag, startPoint x: 818, startPoint y: 325, endPoint x: 850, endPoint y: 373, distance: 57.7
click at [850, 373] on div "Janela de atendimento Grade de atendimento Capacidade Transportadoras Veículos …" at bounding box center [784, 375] width 1568 height 751
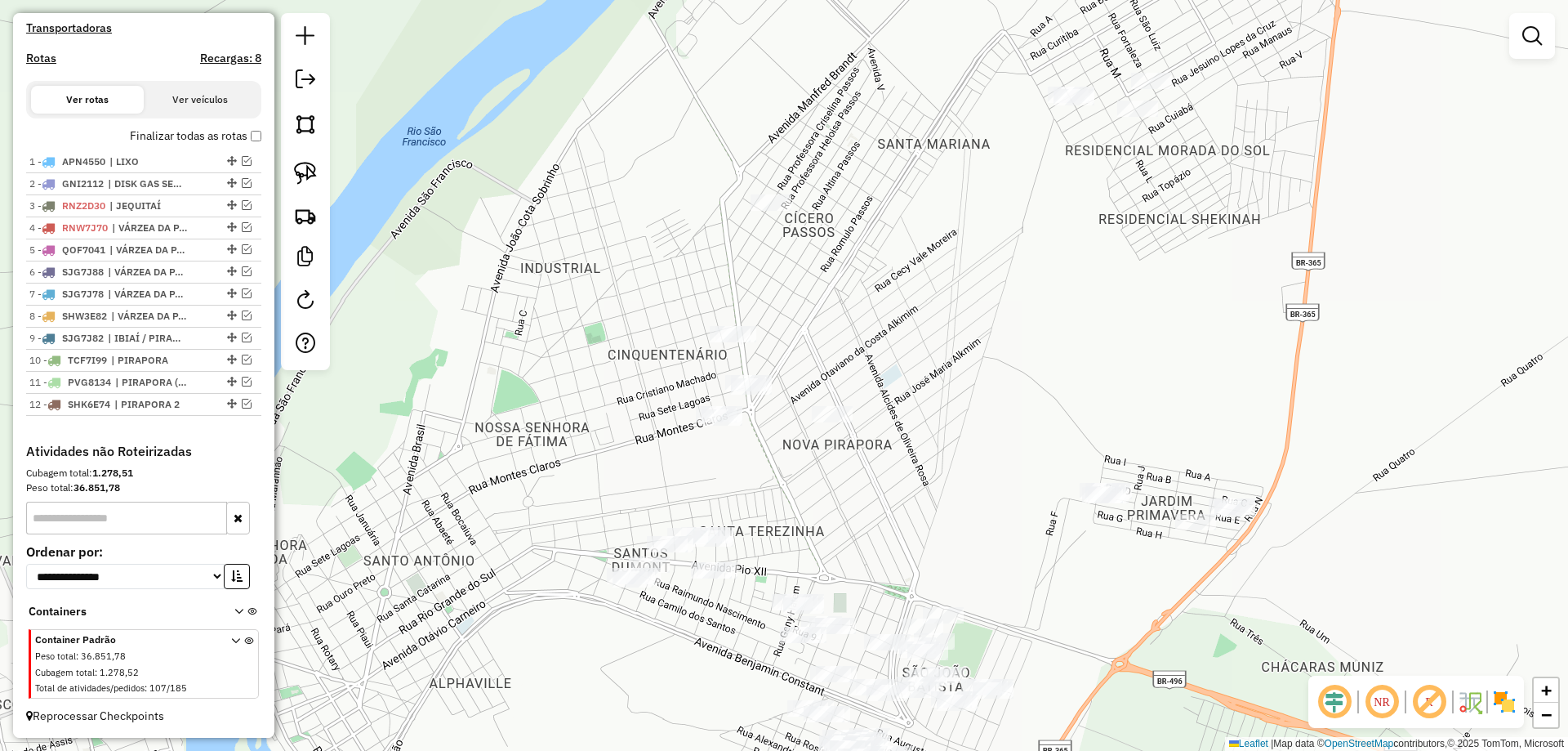
drag, startPoint x: 530, startPoint y: 244, endPoint x: 583, endPoint y: 381, distance: 146.9
click at [583, 381] on div "Janela de atendimento Grade de atendimento Capacidade Transportadoras Veículos …" at bounding box center [784, 375] width 1568 height 751
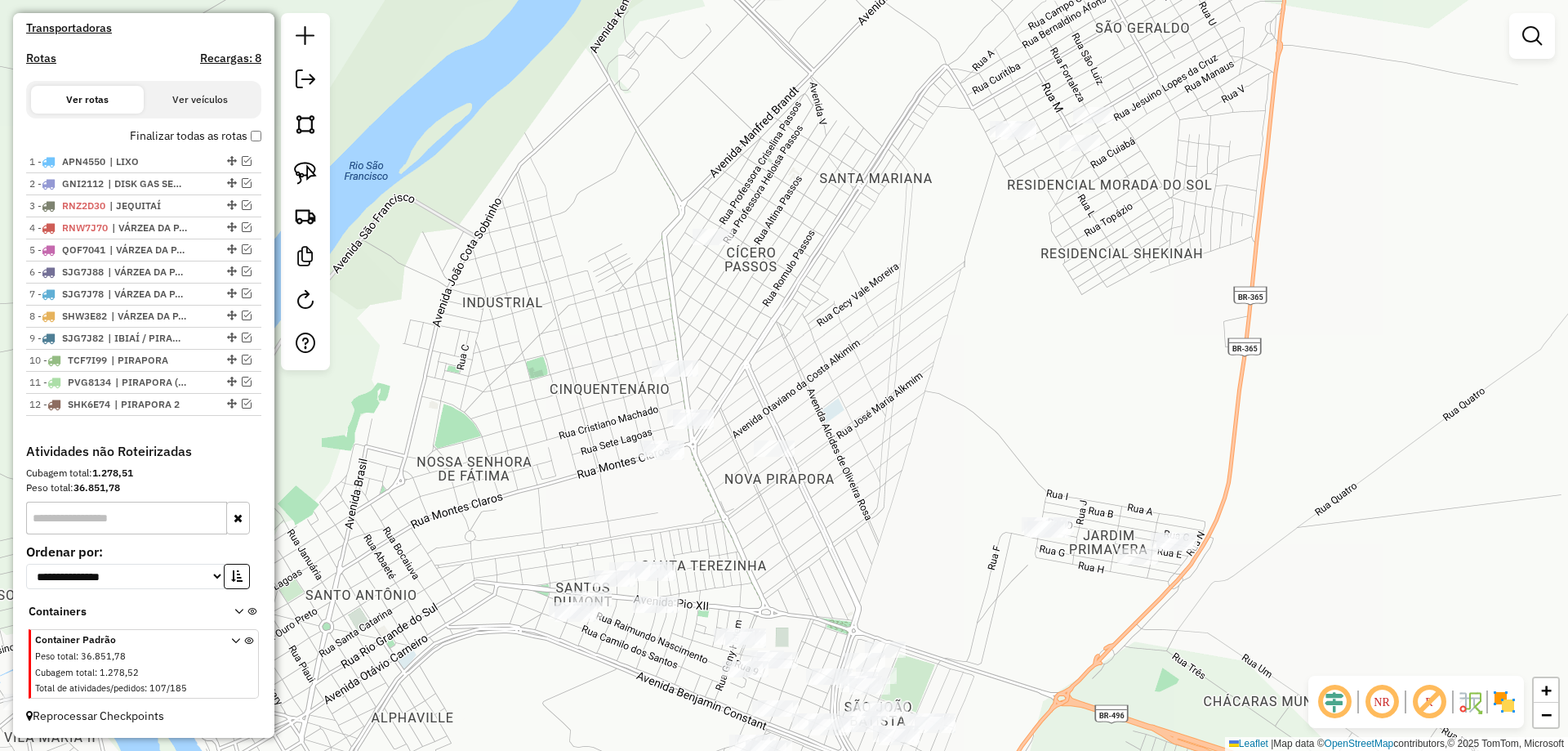
drag, startPoint x: 542, startPoint y: 289, endPoint x: 506, endPoint y: 247, distance: 55.3
click at [516, 268] on div "Janela de atendimento Grade de atendimento Capacidade Transportadoras Veículos …" at bounding box center [784, 375] width 1568 height 751
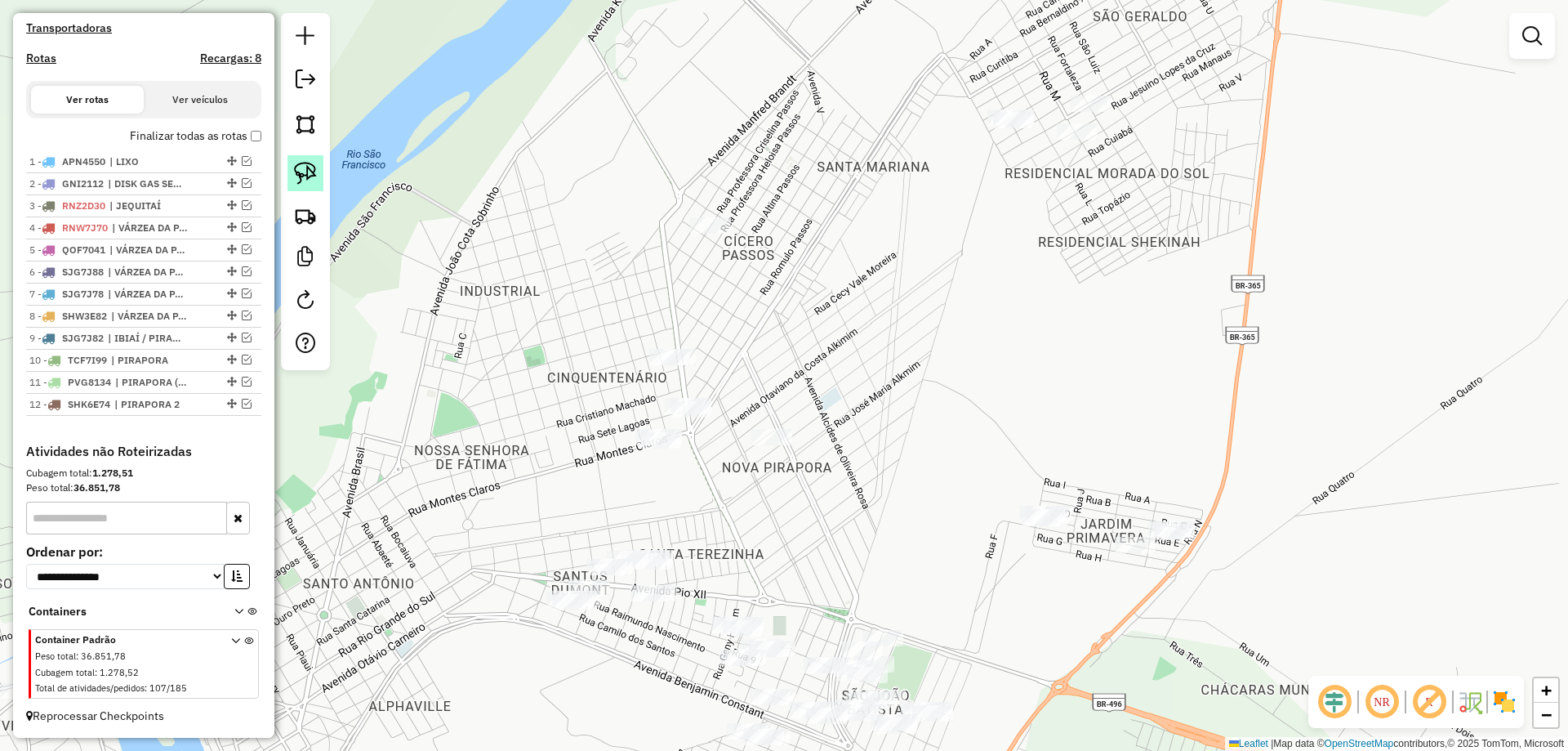
click at [317, 185] on link at bounding box center [305, 173] width 35 height 35
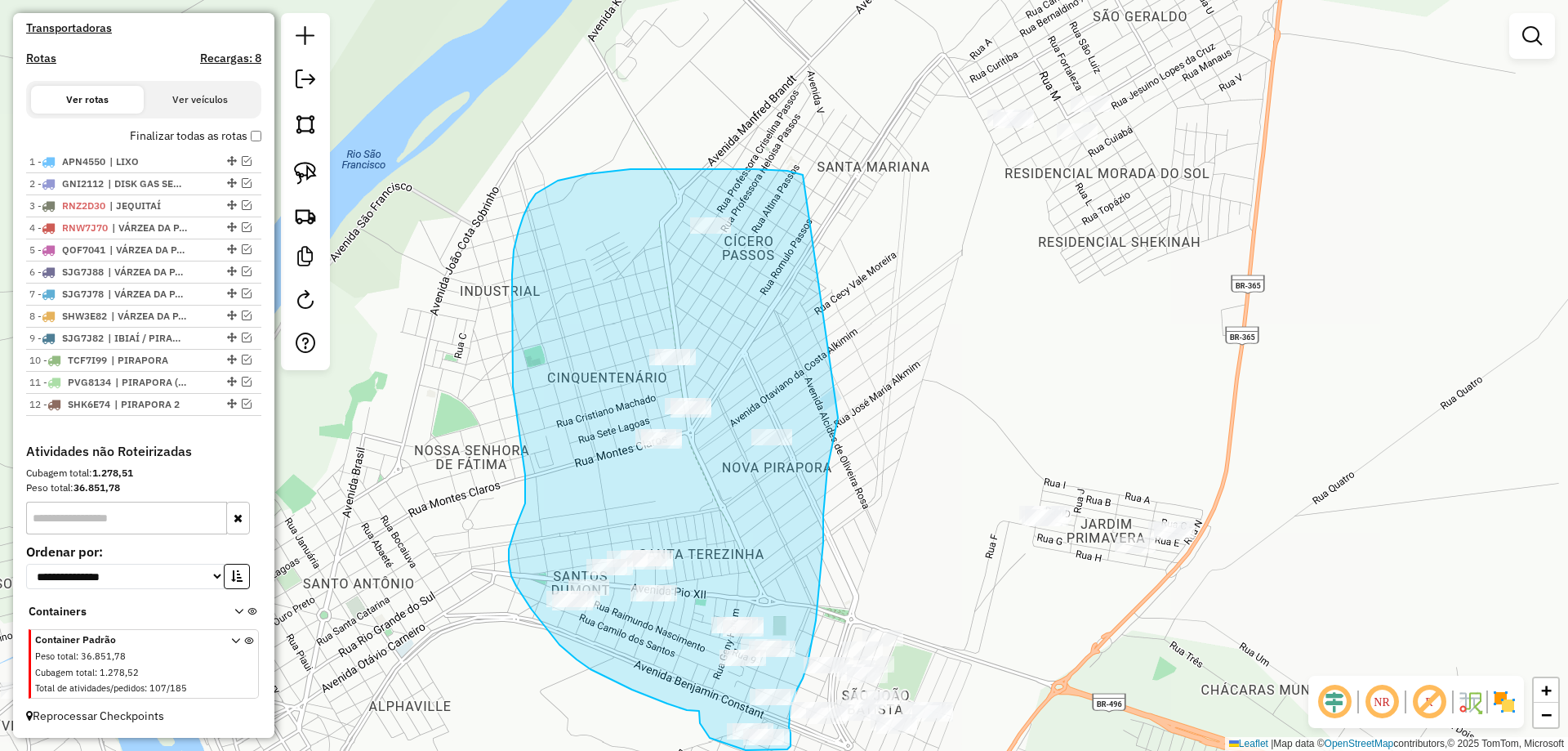
drag, startPoint x: 803, startPoint y: 175, endPoint x: 845, endPoint y: 369, distance: 198.5
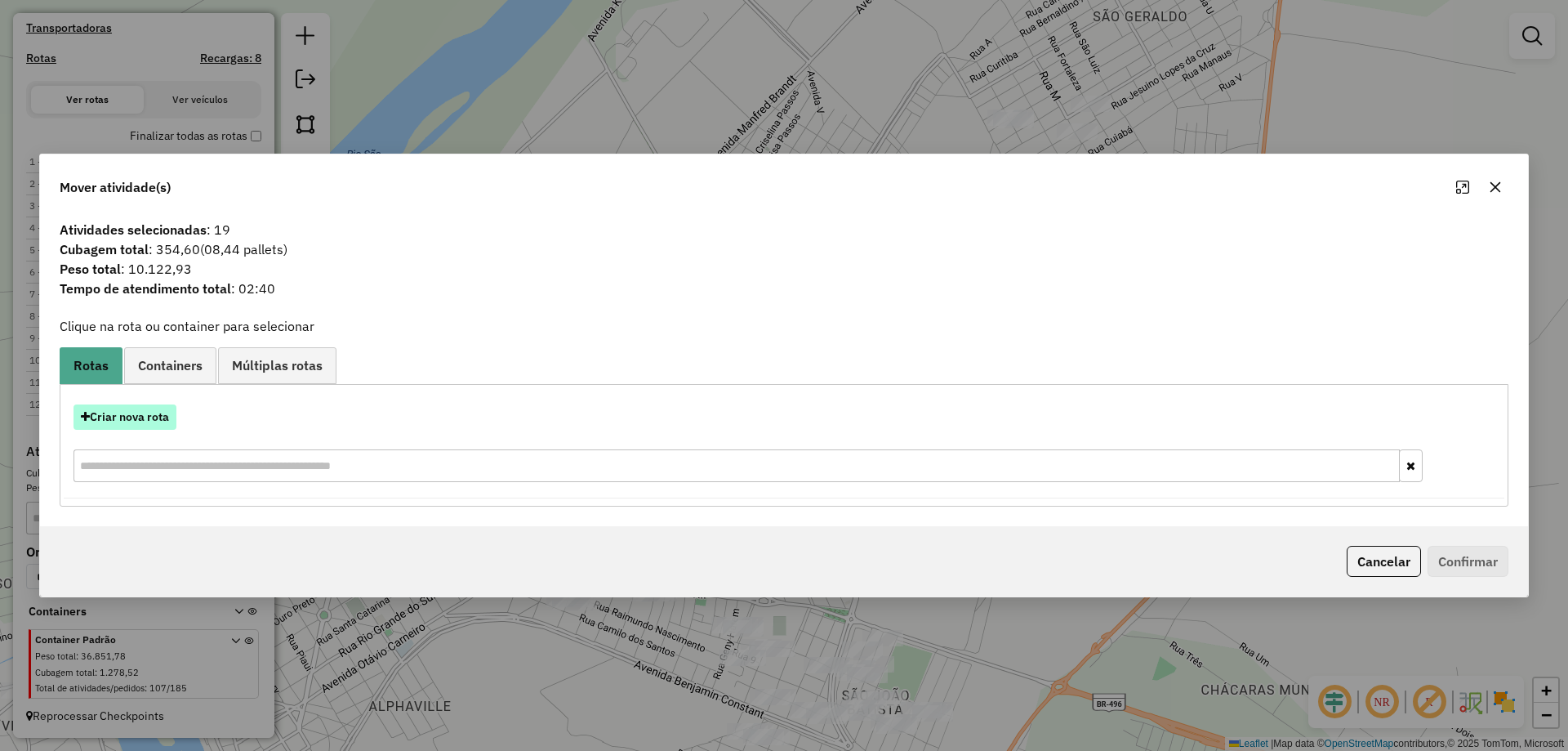
click at [161, 424] on button "Criar nova rota" at bounding box center [125, 417] width 103 height 25
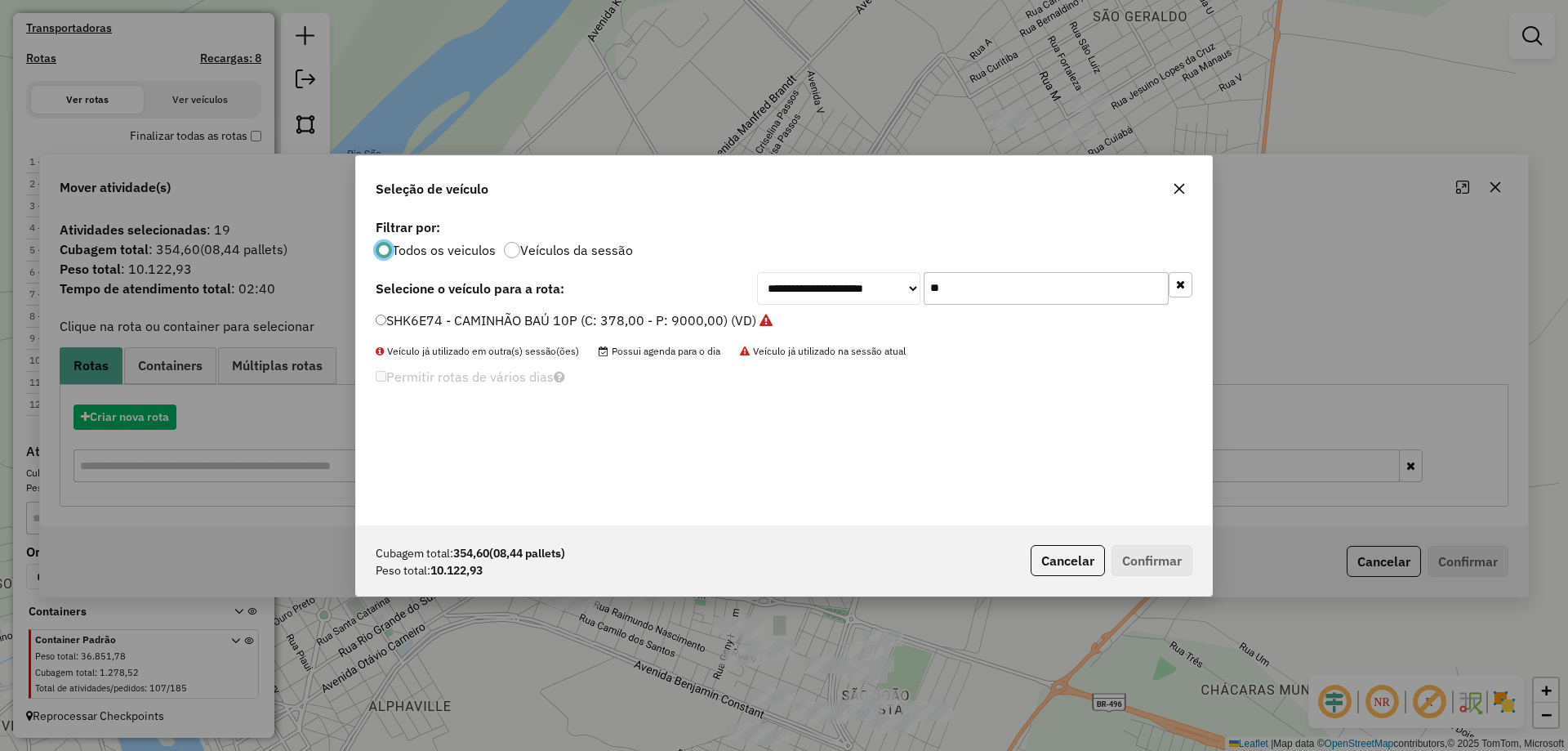
scroll to position [9, 5]
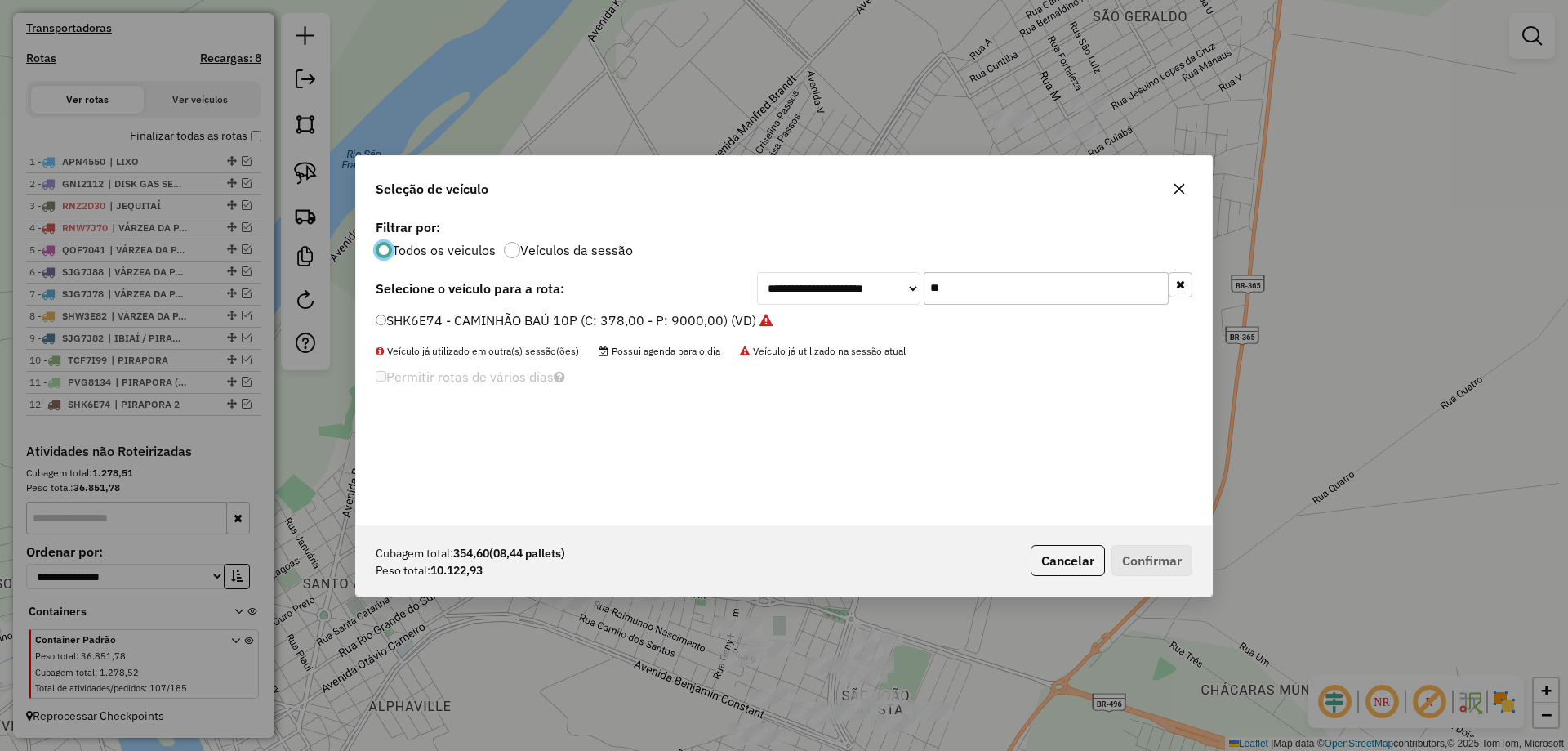
click at [1033, 302] on input "**" at bounding box center [1045, 289] width 245 height 33
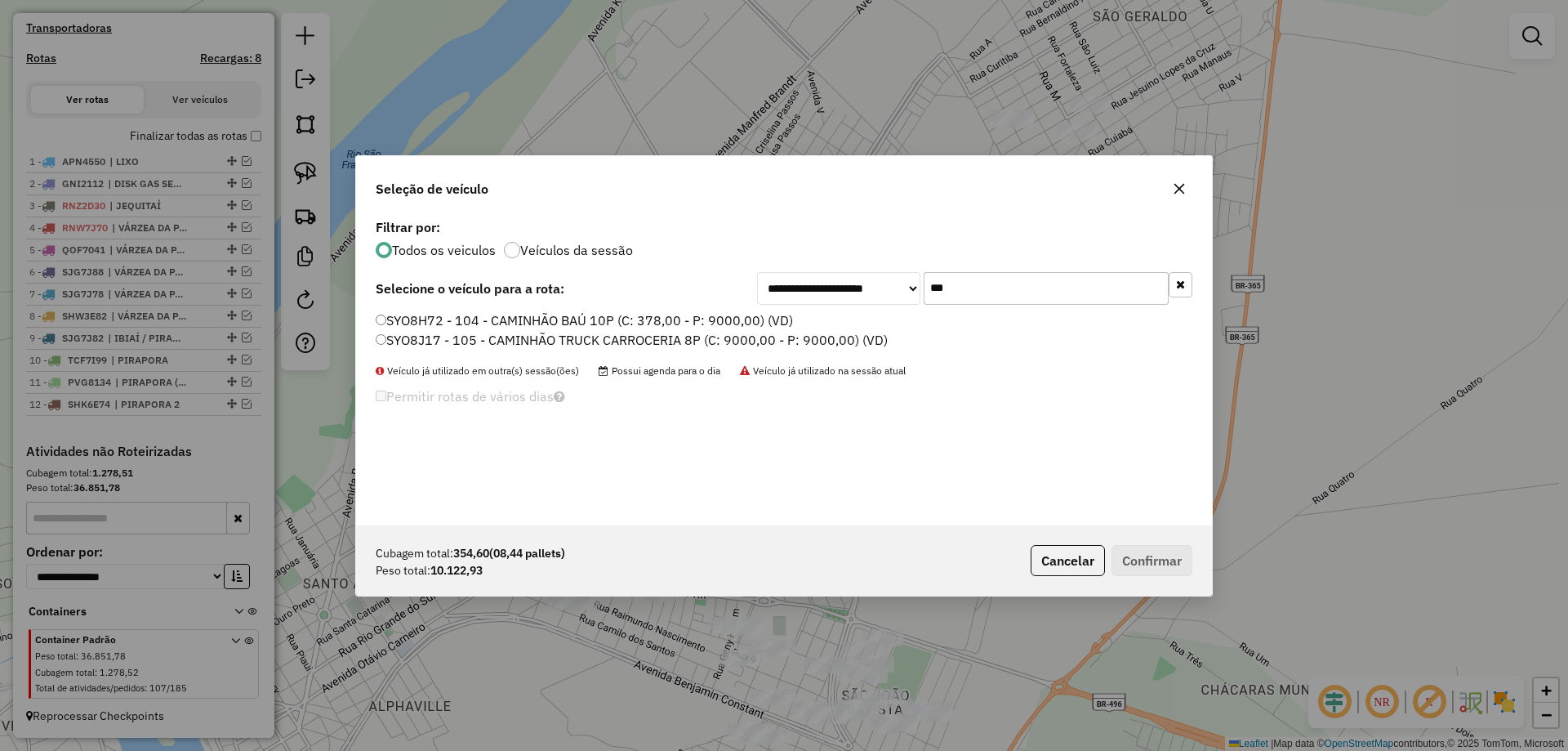
type input "***"
click at [428, 319] on label "SYO8H72 - 104 - CAMINHÃO BAÚ 10P (C: 378,00 - P: 9000,00) (VD)" at bounding box center [584, 320] width 417 height 19
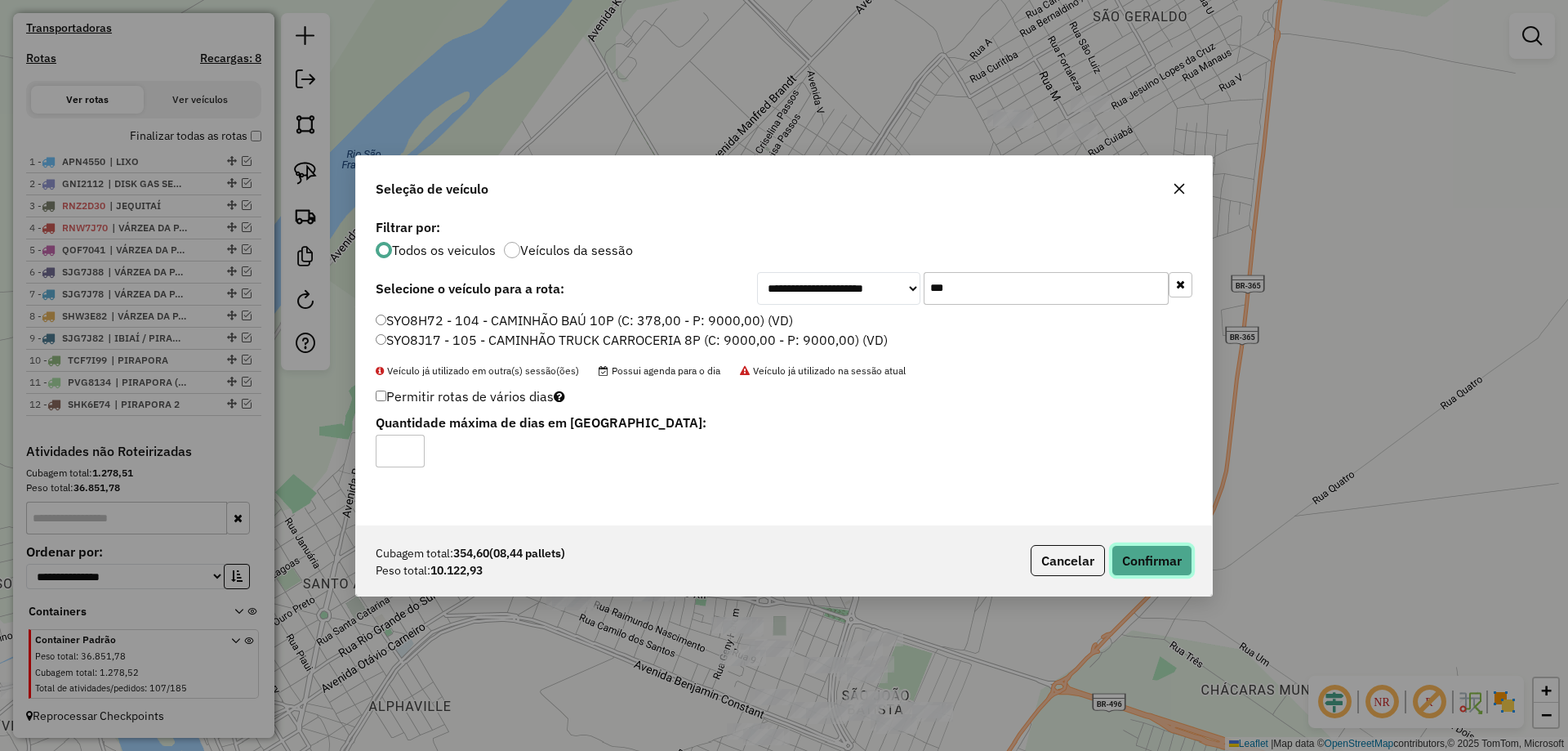
click at [1158, 564] on button "Confirmar" at bounding box center [1152, 560] width 81 height 31
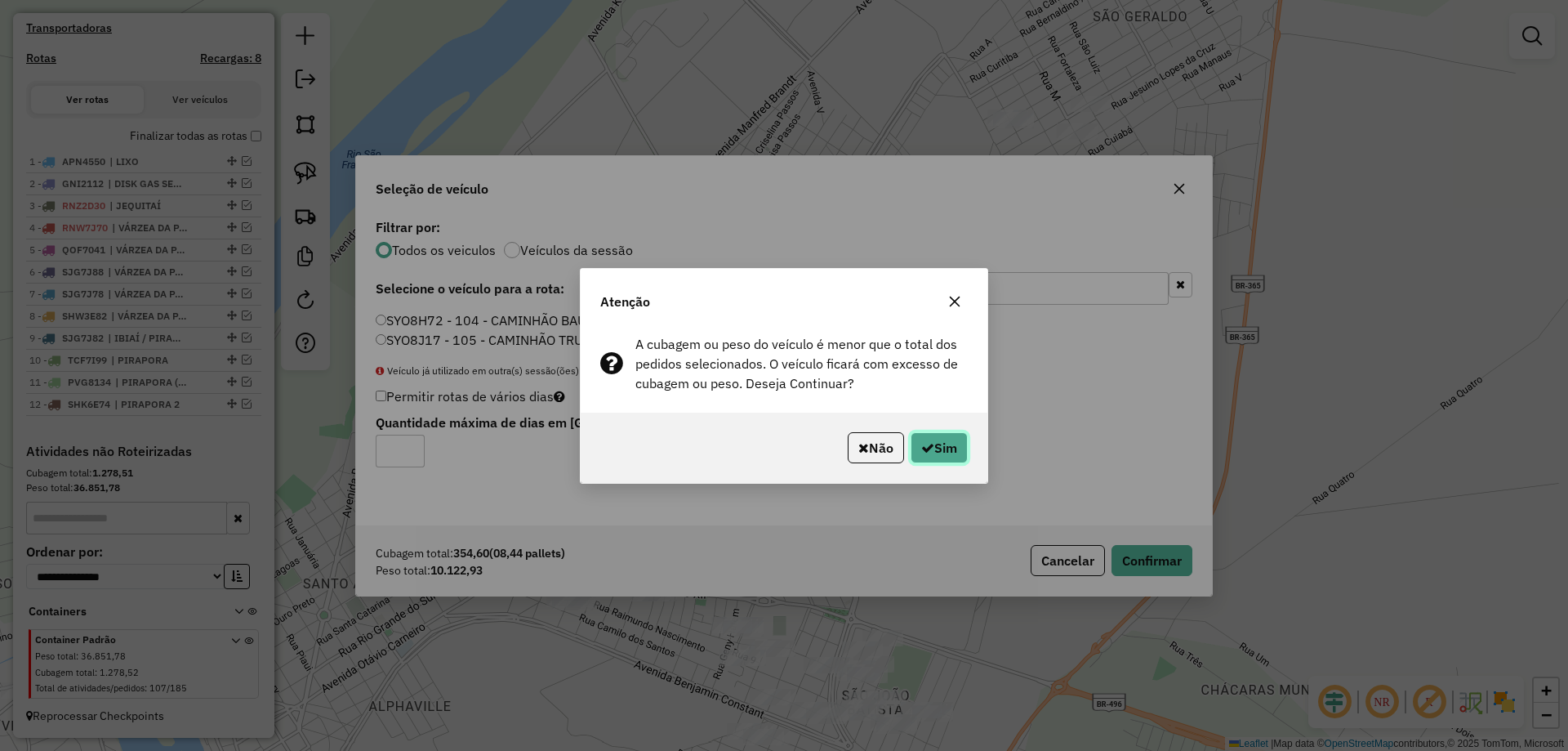
click at [949, 453] on button "Sim" at bounding box center [939, 447] width 58 height 31
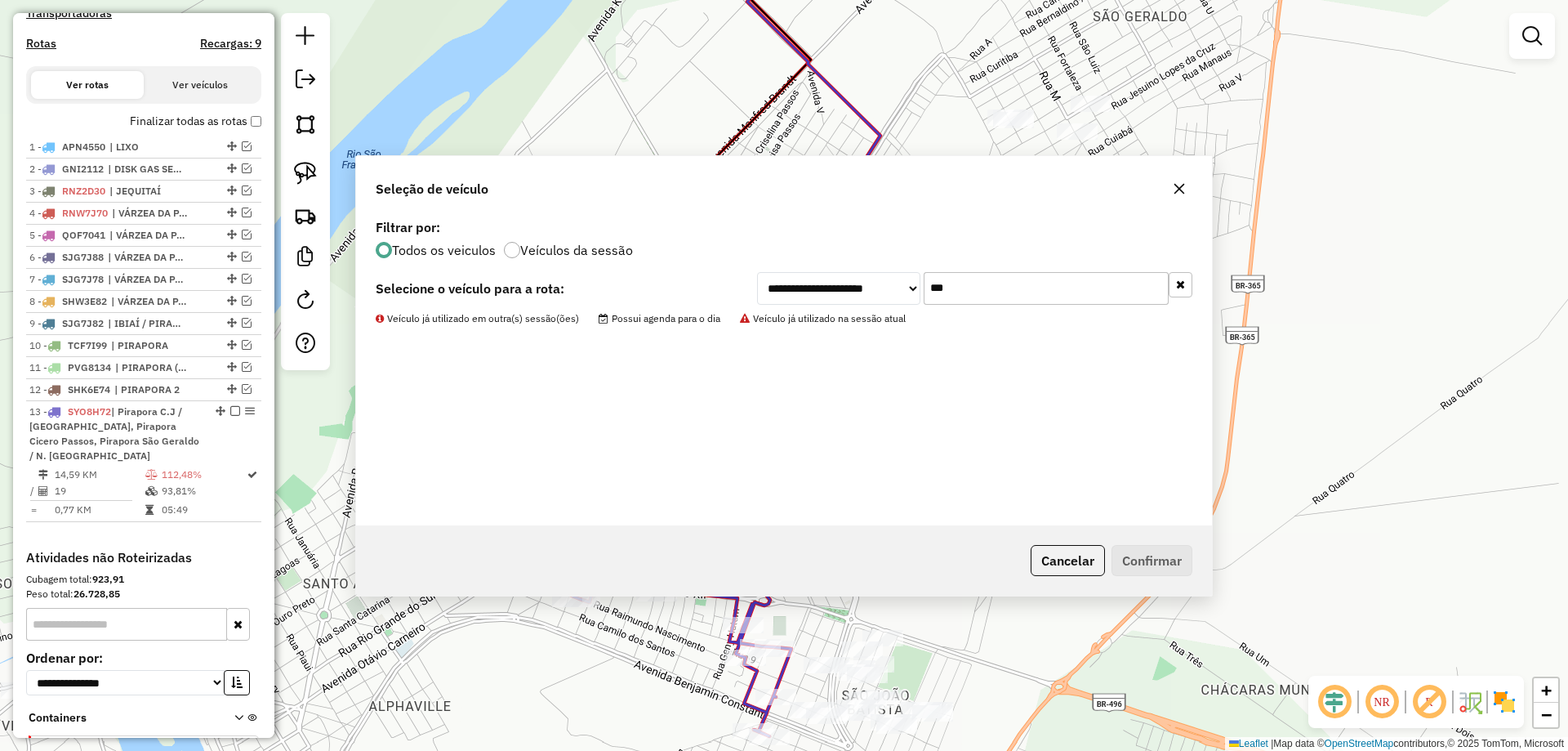
scroll to position [621, 0]
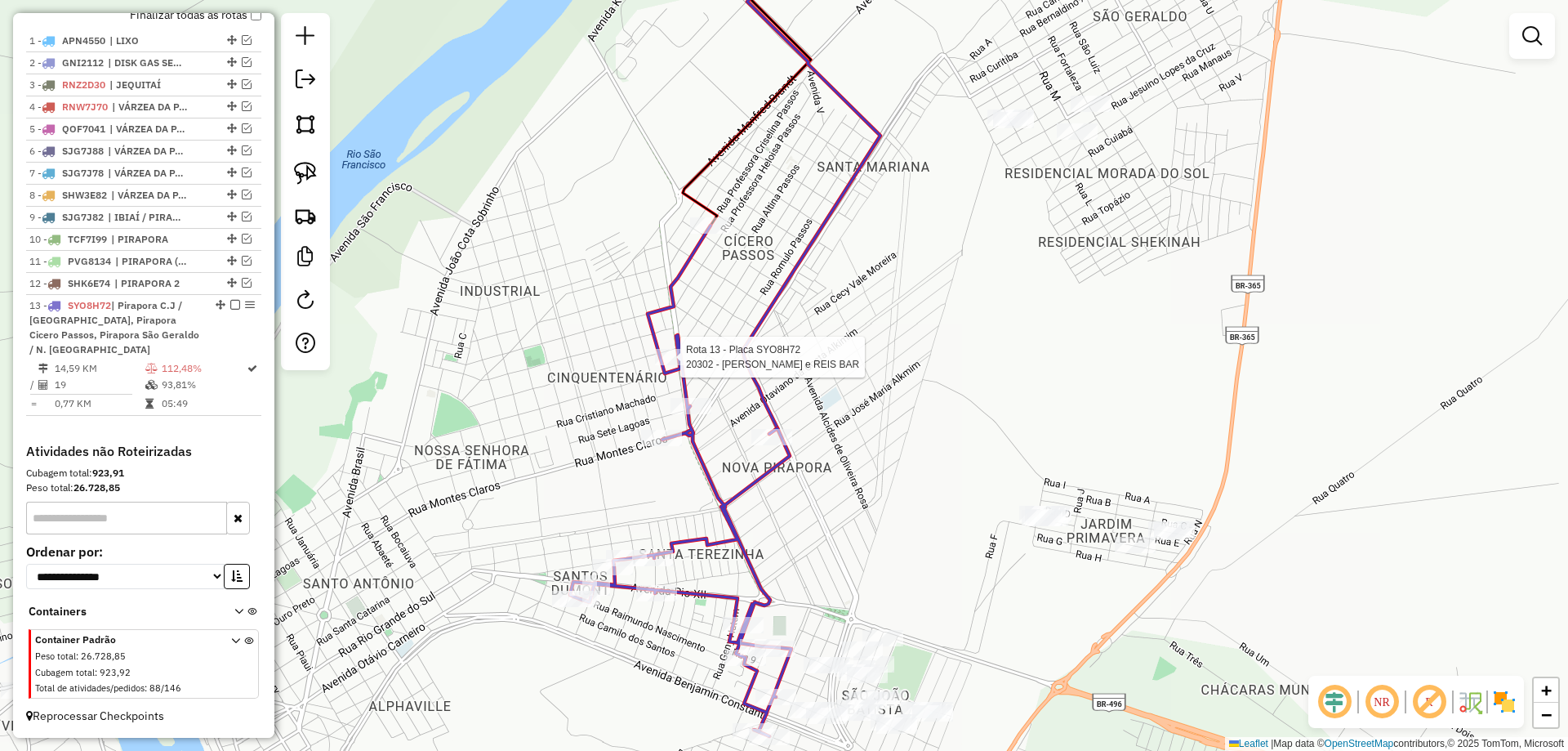
select select "**********"
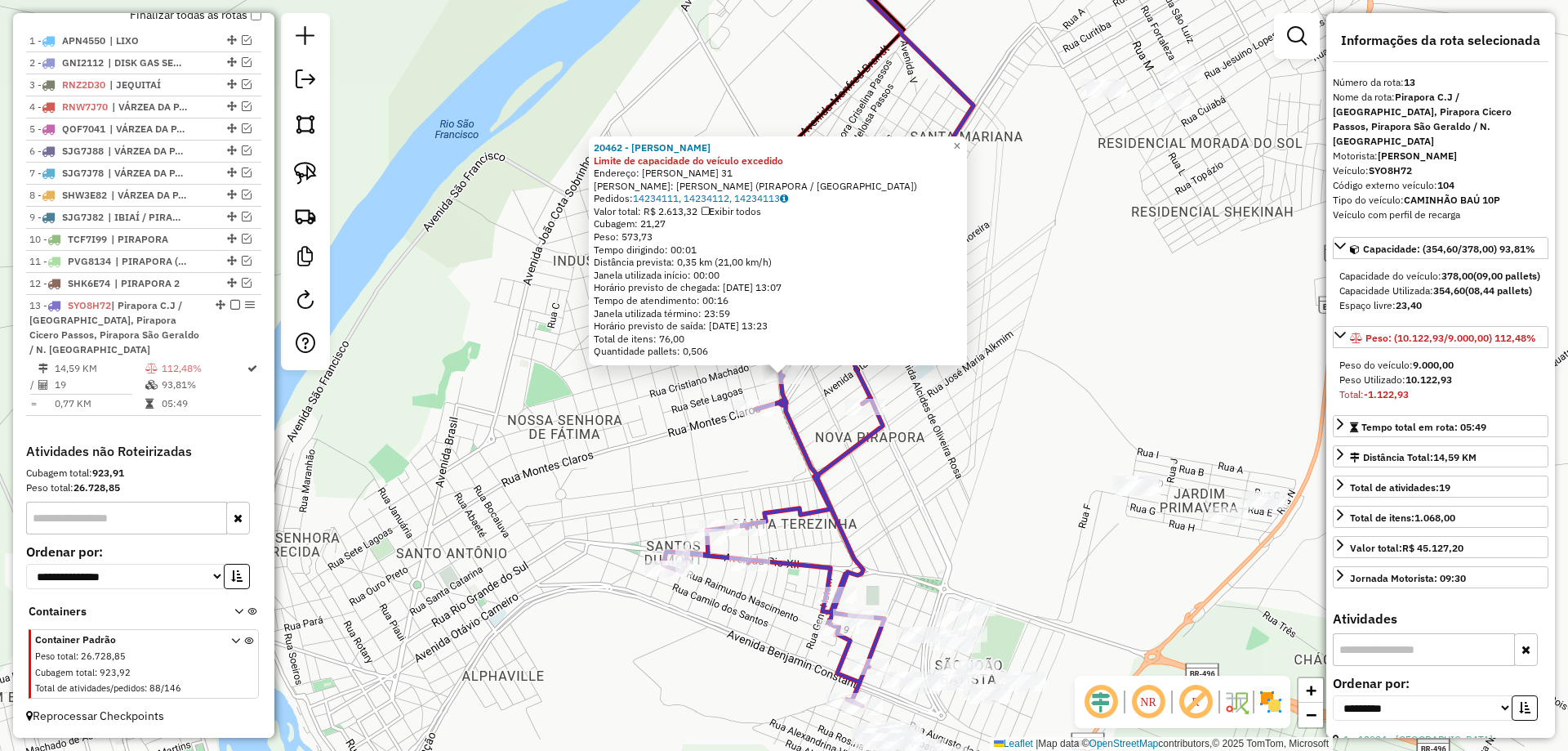
click at [752, 420] on div "20462 - LUCIANO S BAR Limite de capacidade do veículo excedido Endereço: ROMULO…" at bounding box center [784, 375] width 1568 height 751
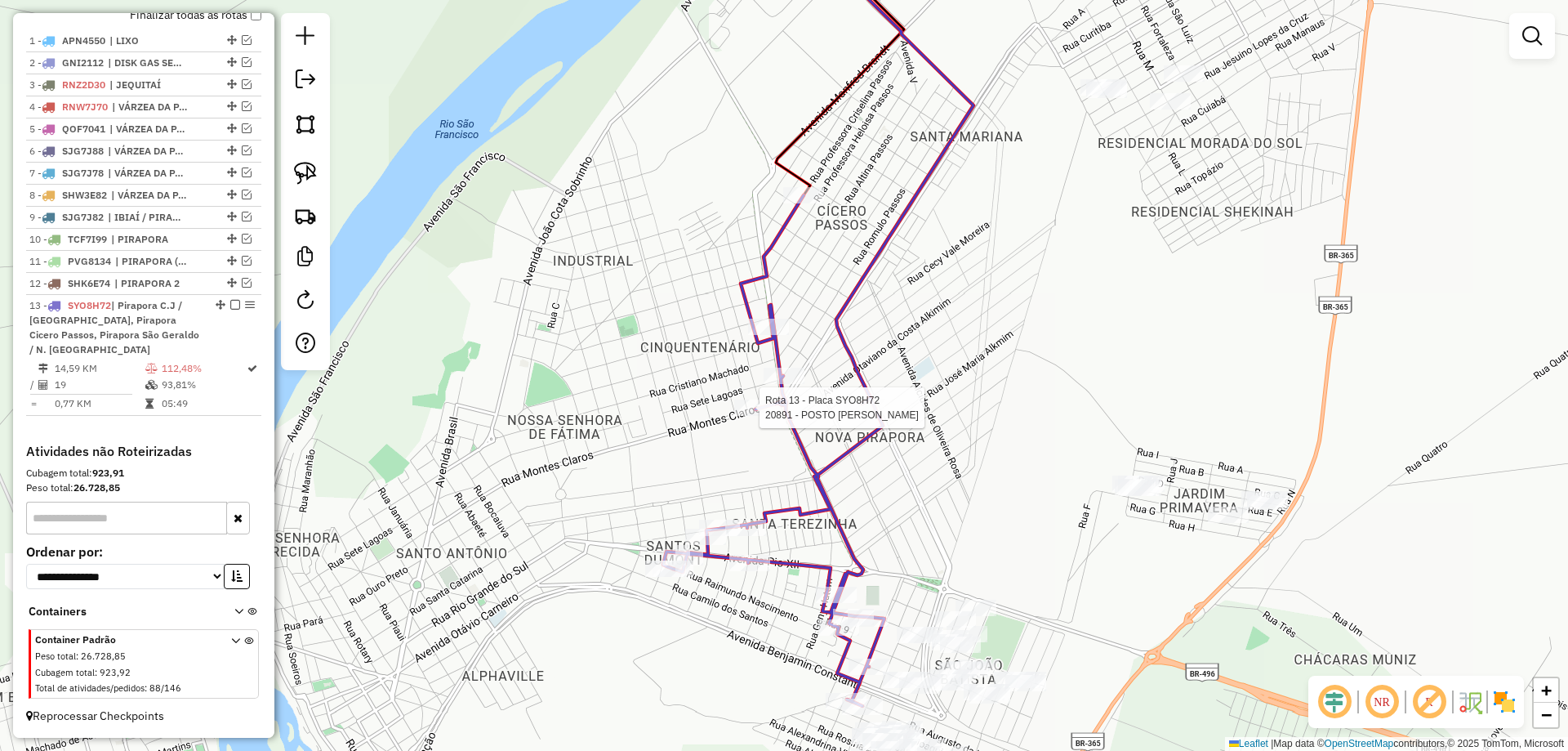
select select "**********"
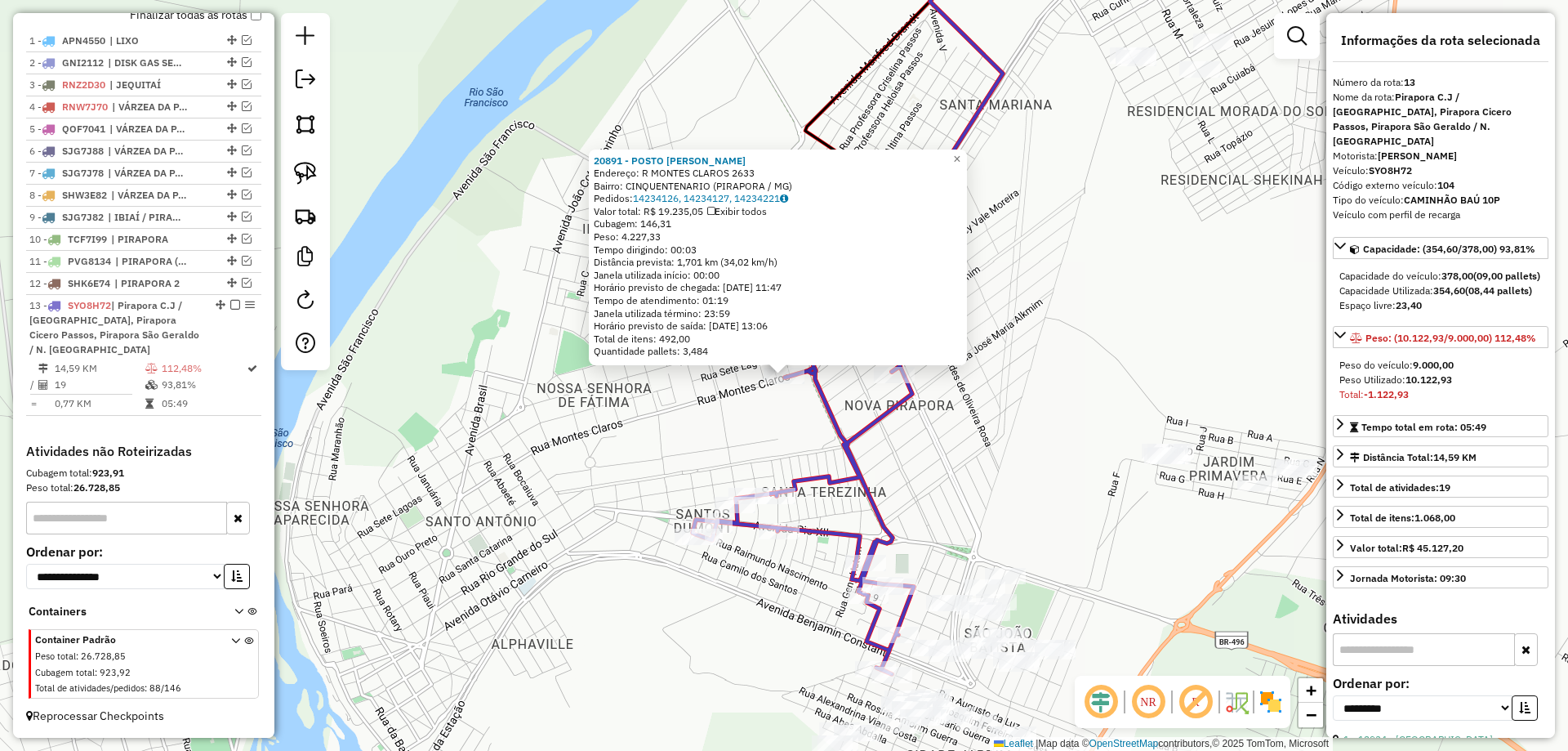
click at [845, 389] on div "20891 - POSTO LUCIANA Endereço: R MONTES CLAROS 2633 Bairro: CINQUENTENARIO (PI…" at bounding box center [784, 375] width 1568 height 751
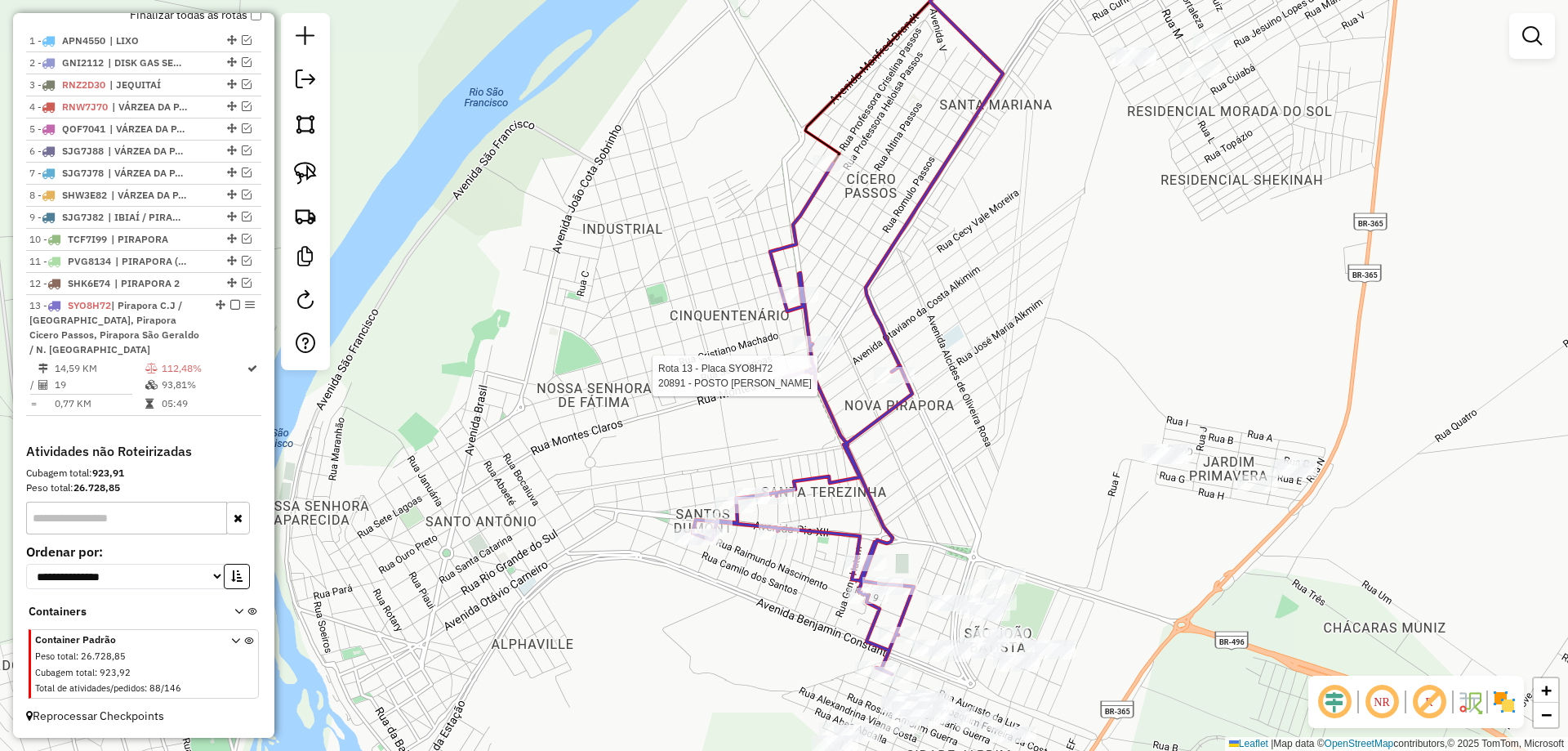
click at [784, 384] on div at bounding box center [784, 375] width 41 height 16
select select "**********"
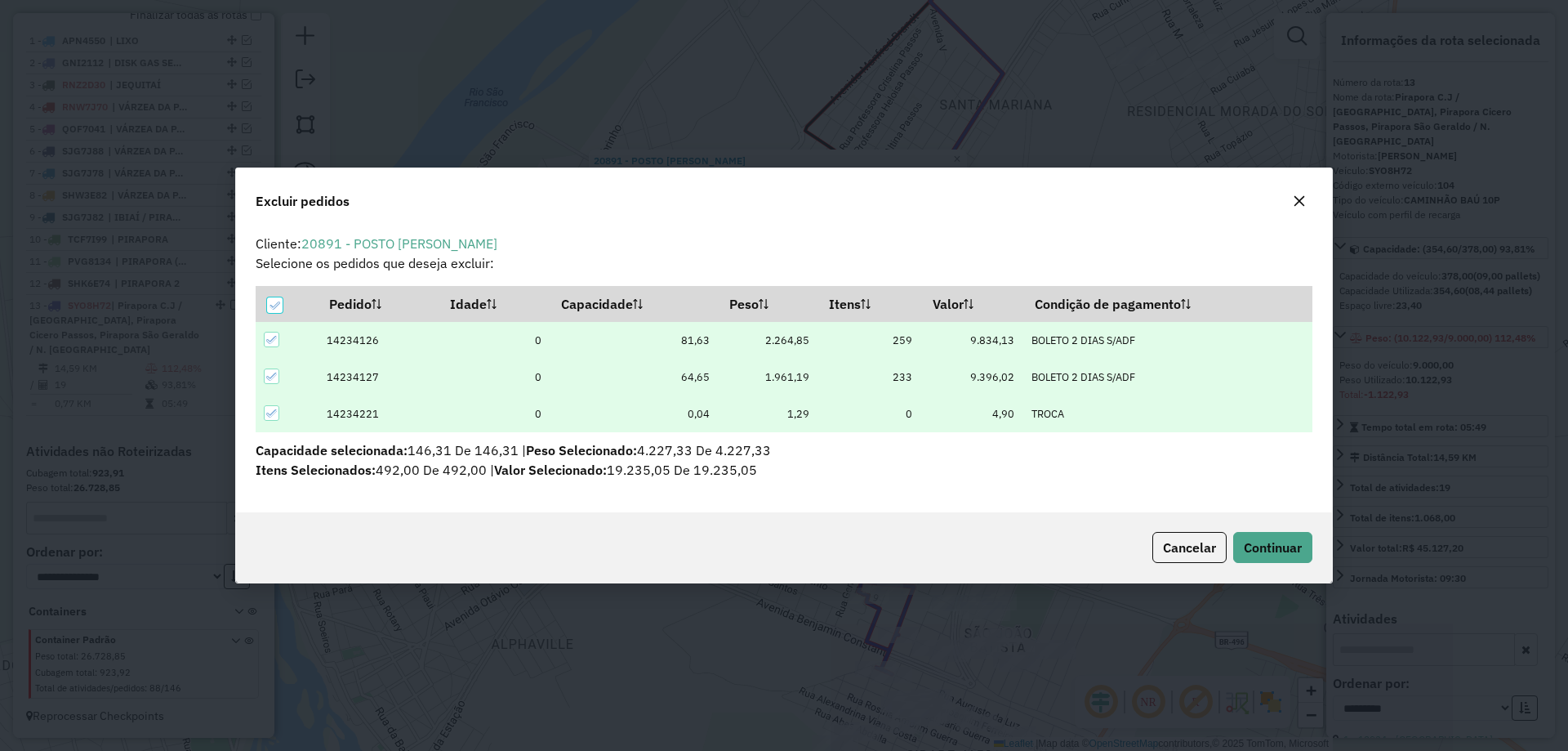
scroll to position [0, 0]
click at [1269, 539] on span "Continuar" at bounding box center [1273, 547] width 58 height 16
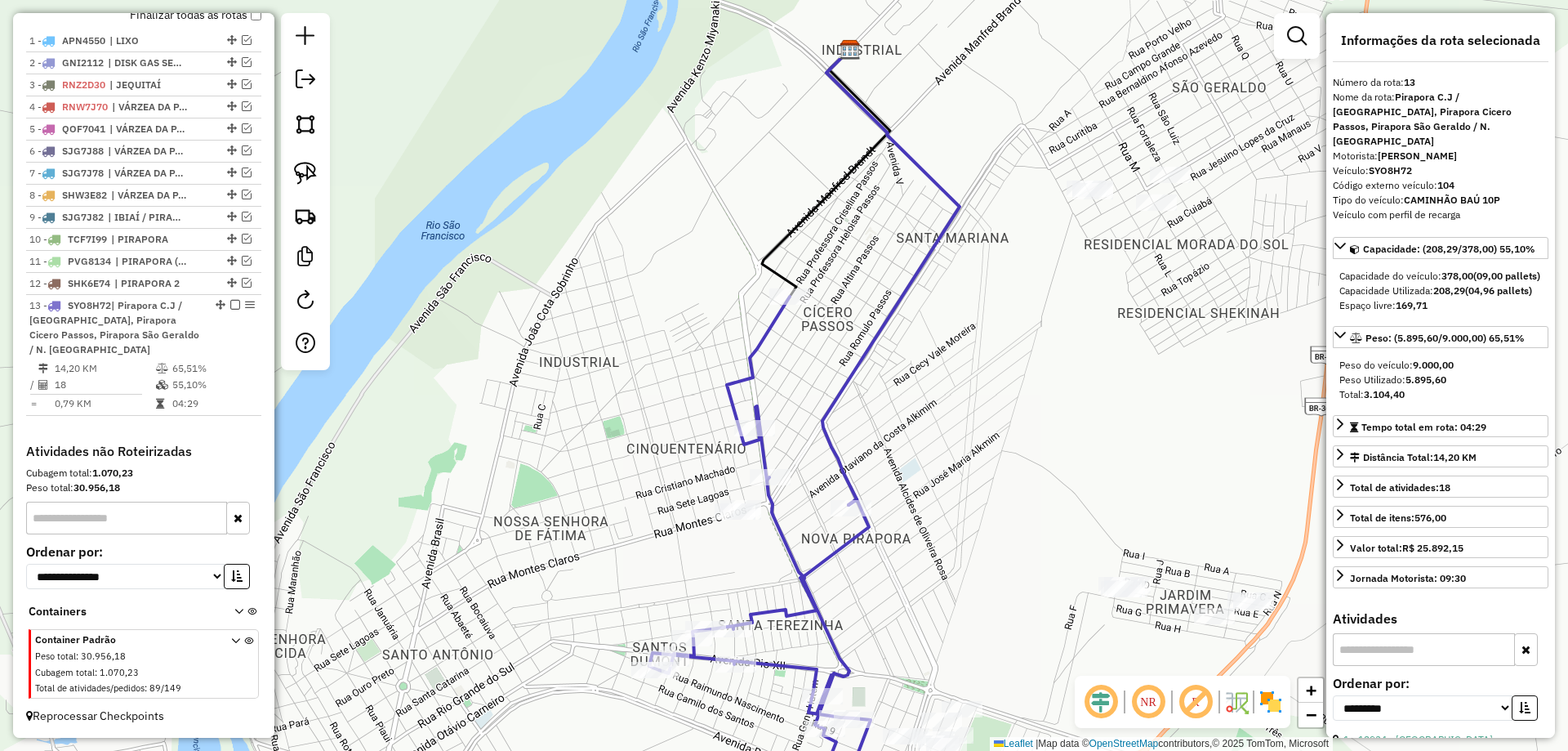
drag, startPoint x: 982, startPoint y: 343, endPoint x: 933, endPoint y: 476, distance: 141.7
click at [935, 476] on div "Janela de atendimento Grade de atendimento Capacidade Transportadoras Veículos …" at bounding box center [784, 375] width 1568 height 751
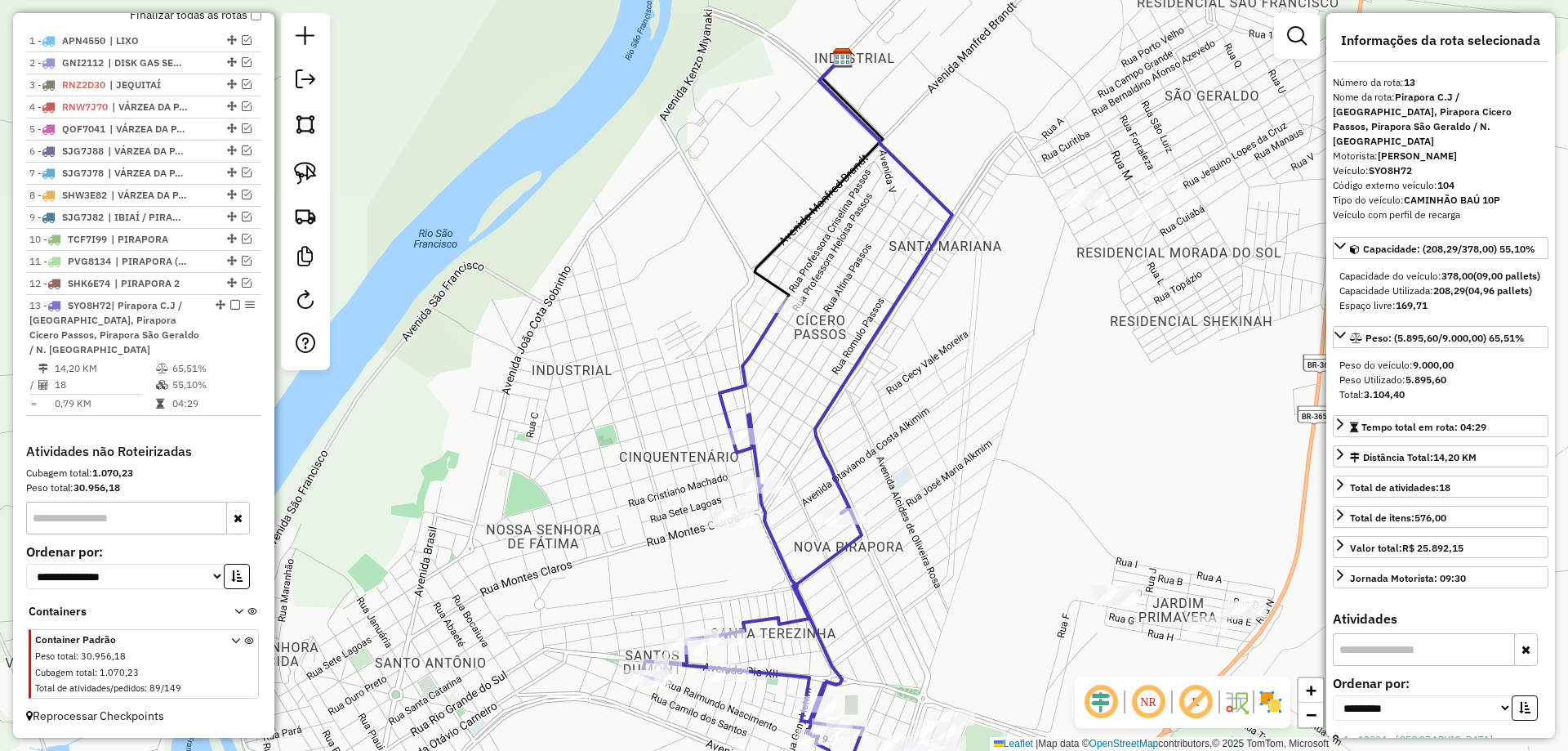
click at [311, 178] on img at bounding box center [306, 174] width 23 height 23
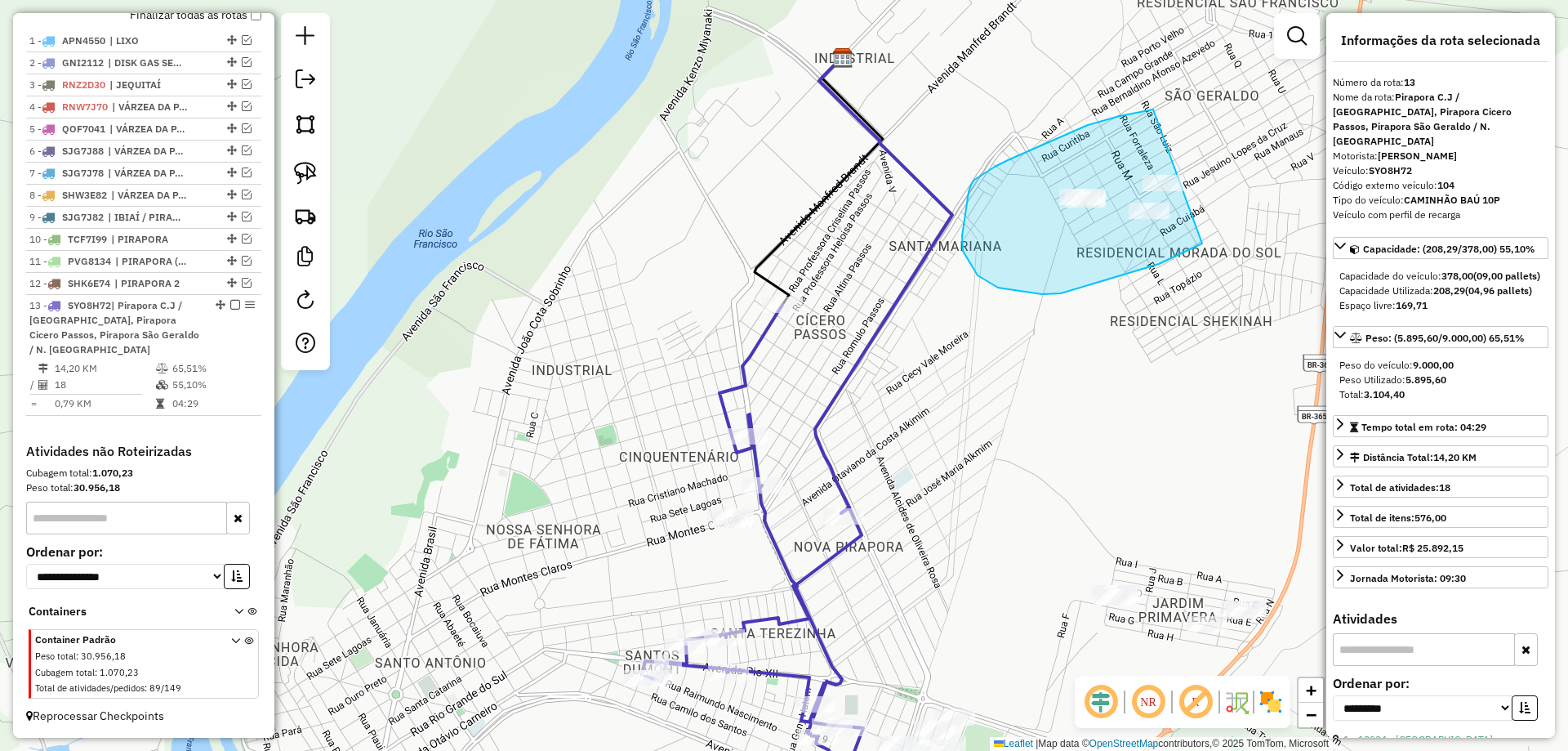
drag, startPoint x: 1119, startPoint y: 116, endPoint x: 1230, endPoint y: 162, distance: 120.2
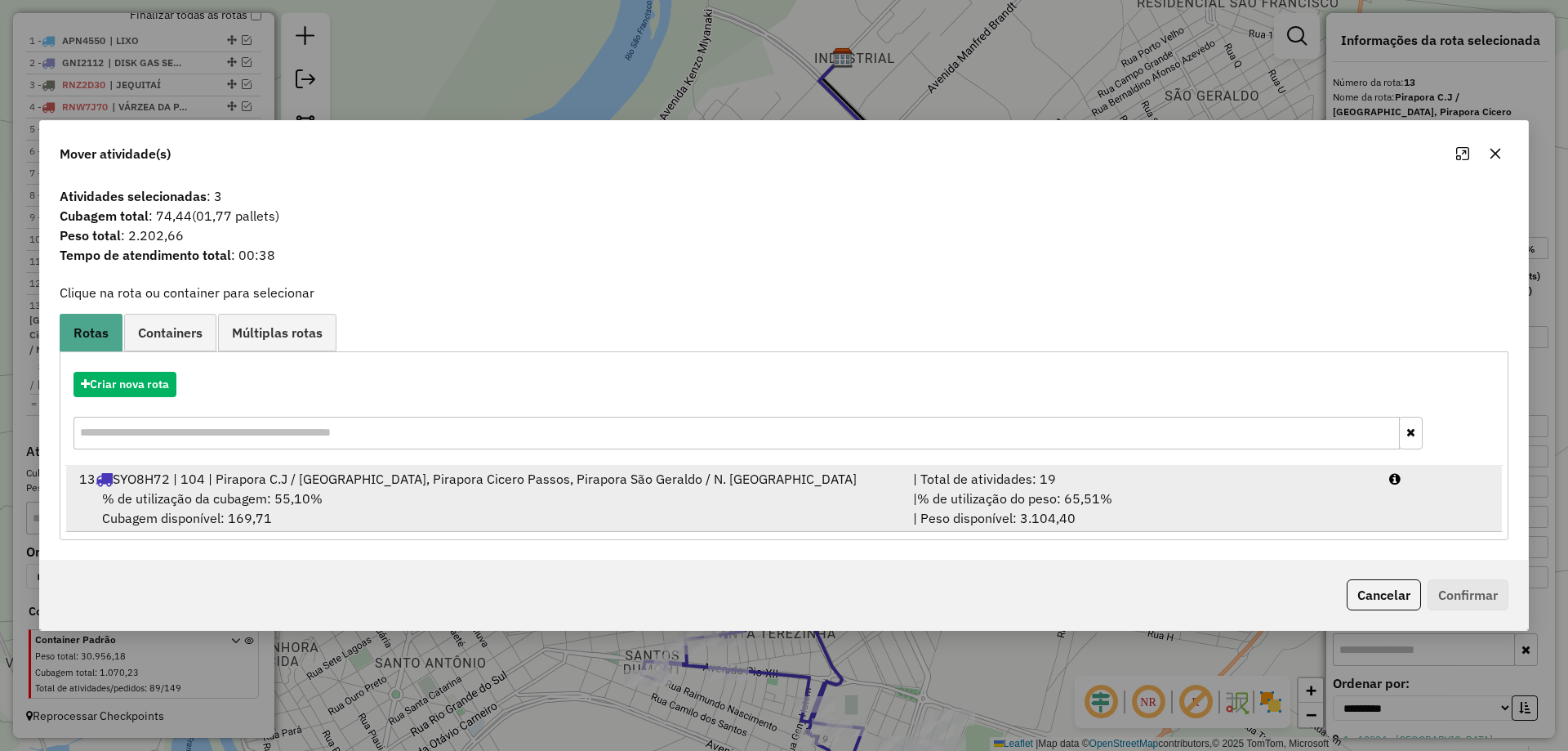
click at [1126, 489] on div "| % de utilização do peso: 65,51% | Peso disponível: 3.104,40" at bounding box center [1141, 507] width 476 height 39
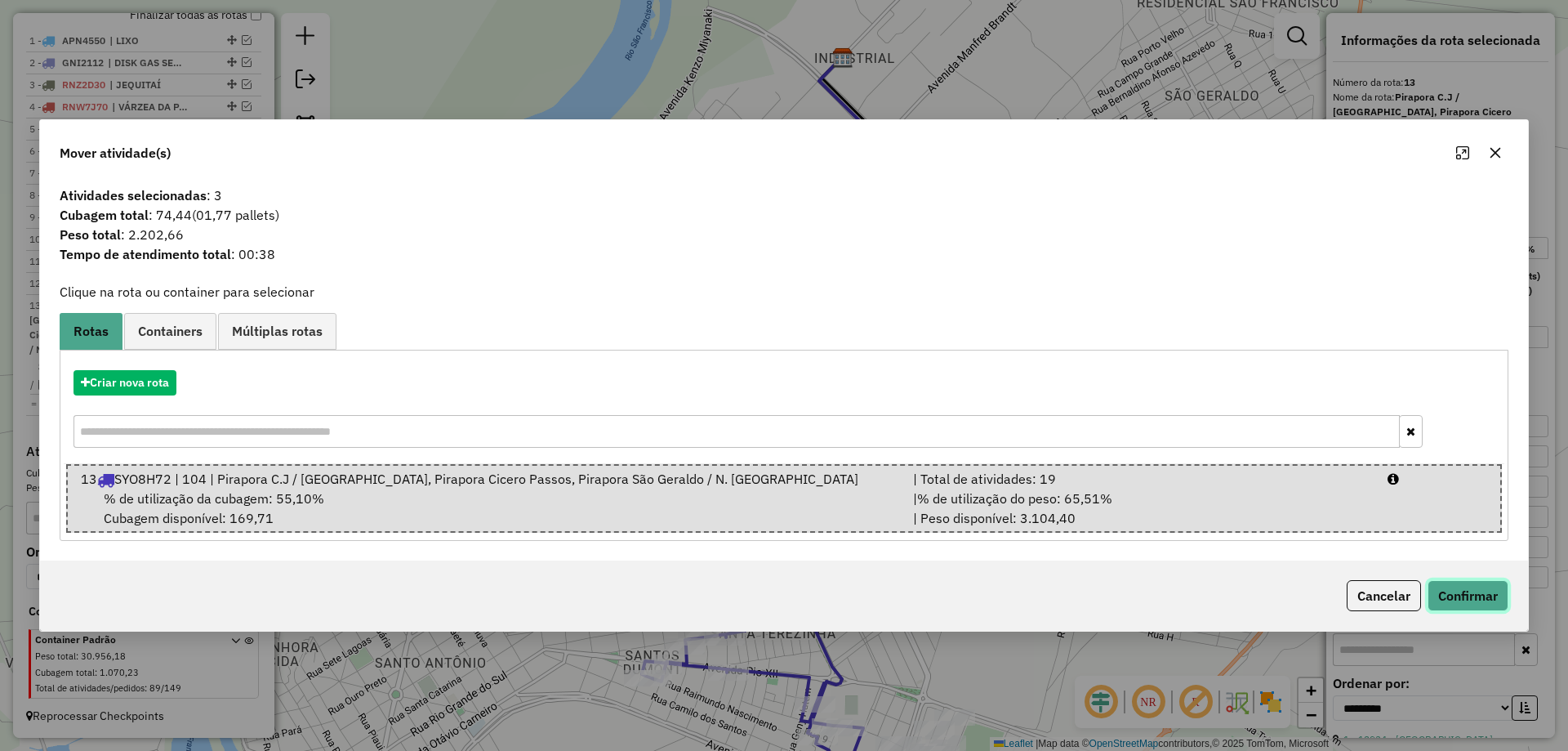
click at [1493, 586] on button "Confirmar" at bounding box center [1468, 596] width 81 height 31
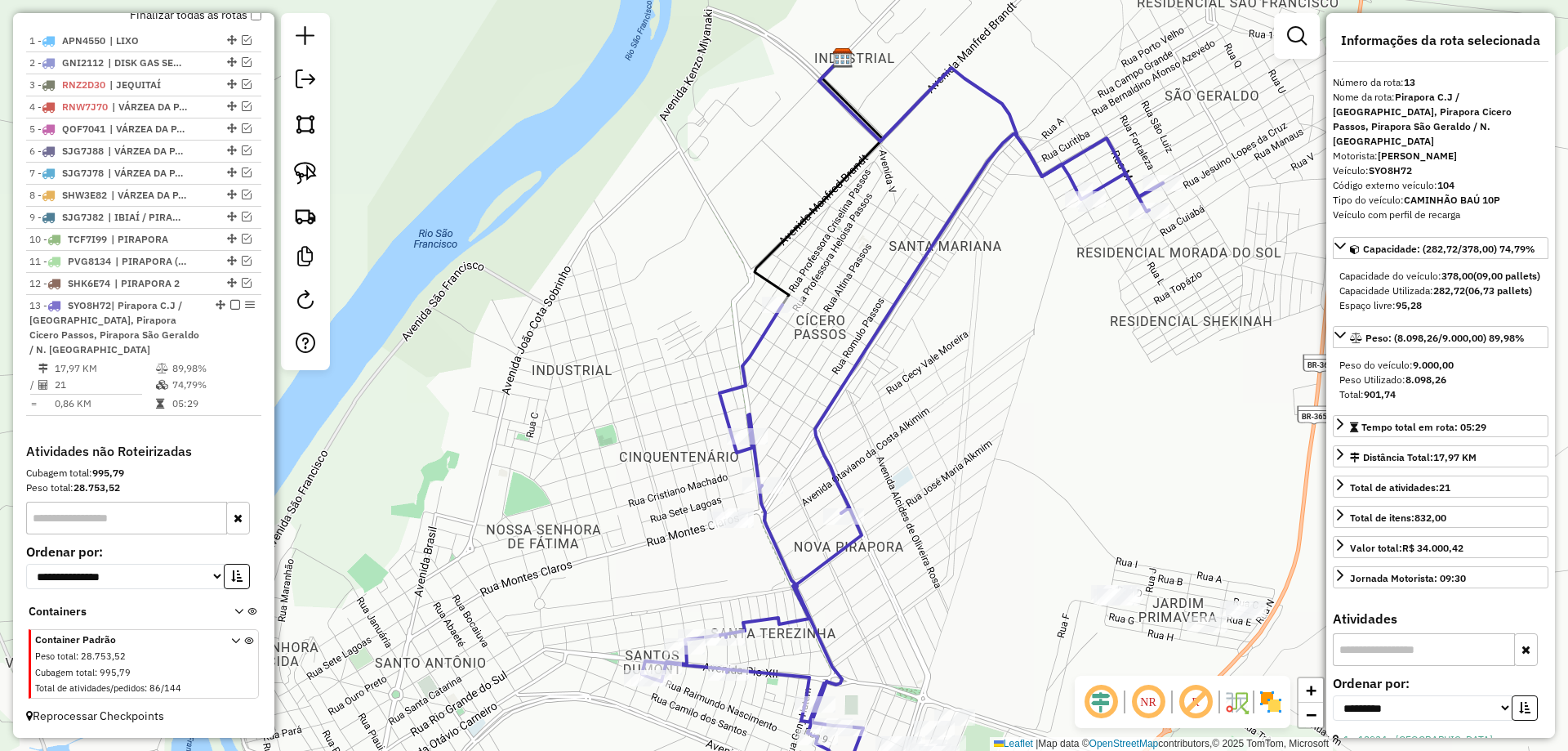
drag, startPoint x: 907, startPoint y: 442, endPoint x: 910, endPoint y: 266, distance: 176.0
click at [910, 266] on div "Janela de atendimento Grade de atendimento Capacidade Transportadoras Veículos …" at bounding box center [784, 375] width 1568 height 751
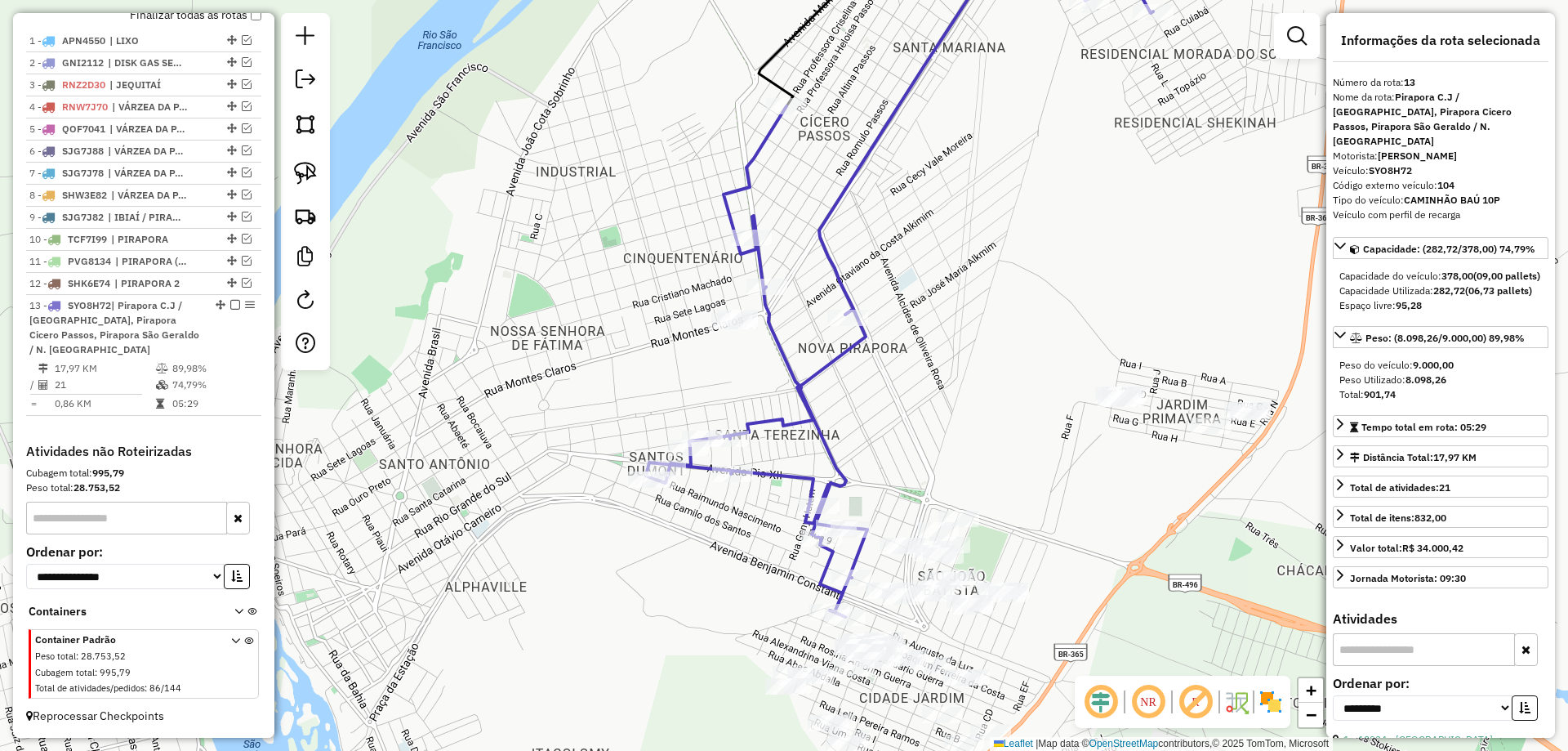
click at [827, 316] on div "Janela de atendimento Grade de atendimento Capacidade Transportadoras Veículos …" at bounding box center [784, 375] width 1568 height 751
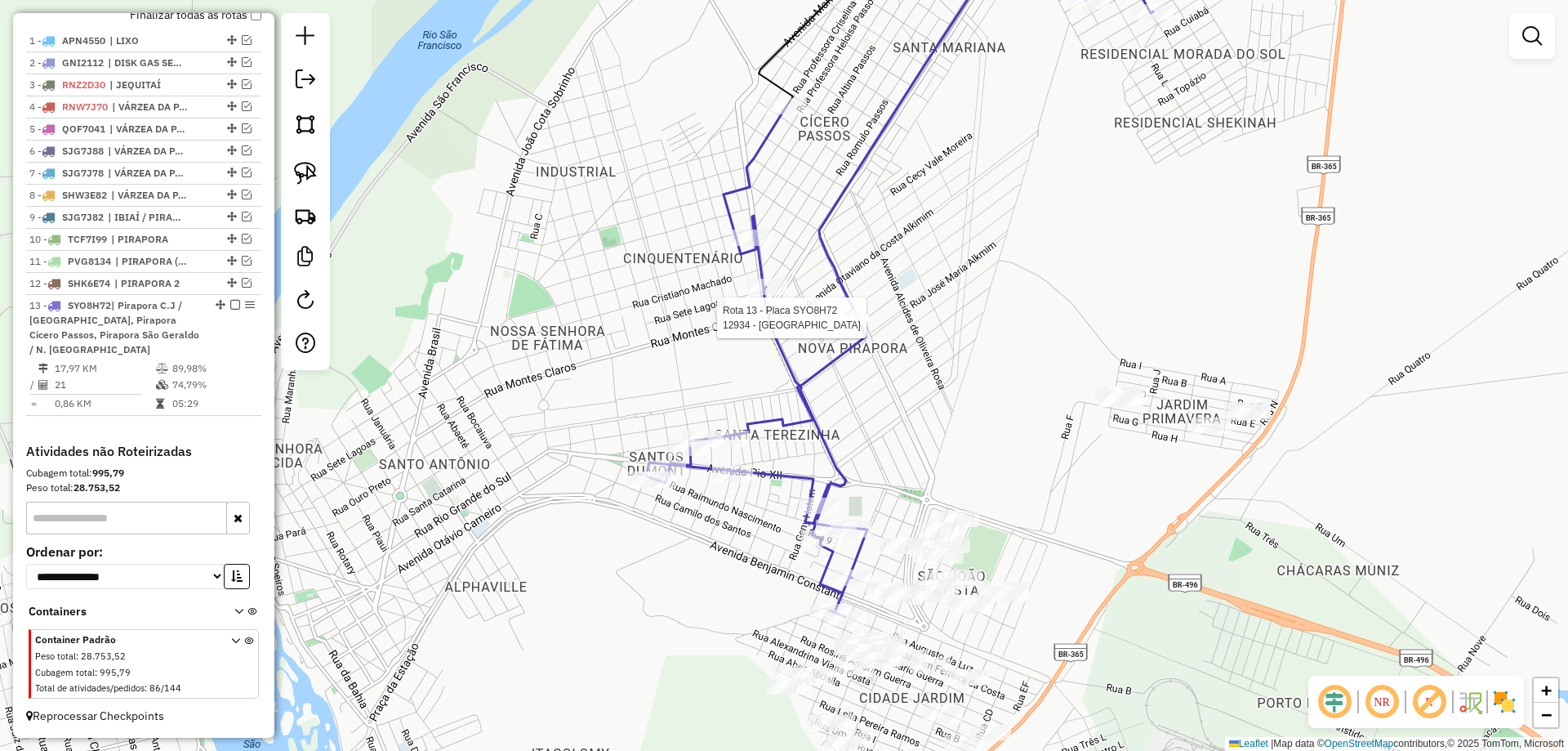
click at [852, 326] on div at bounding box center [848, 317] width 41 height 16
select select "**********"
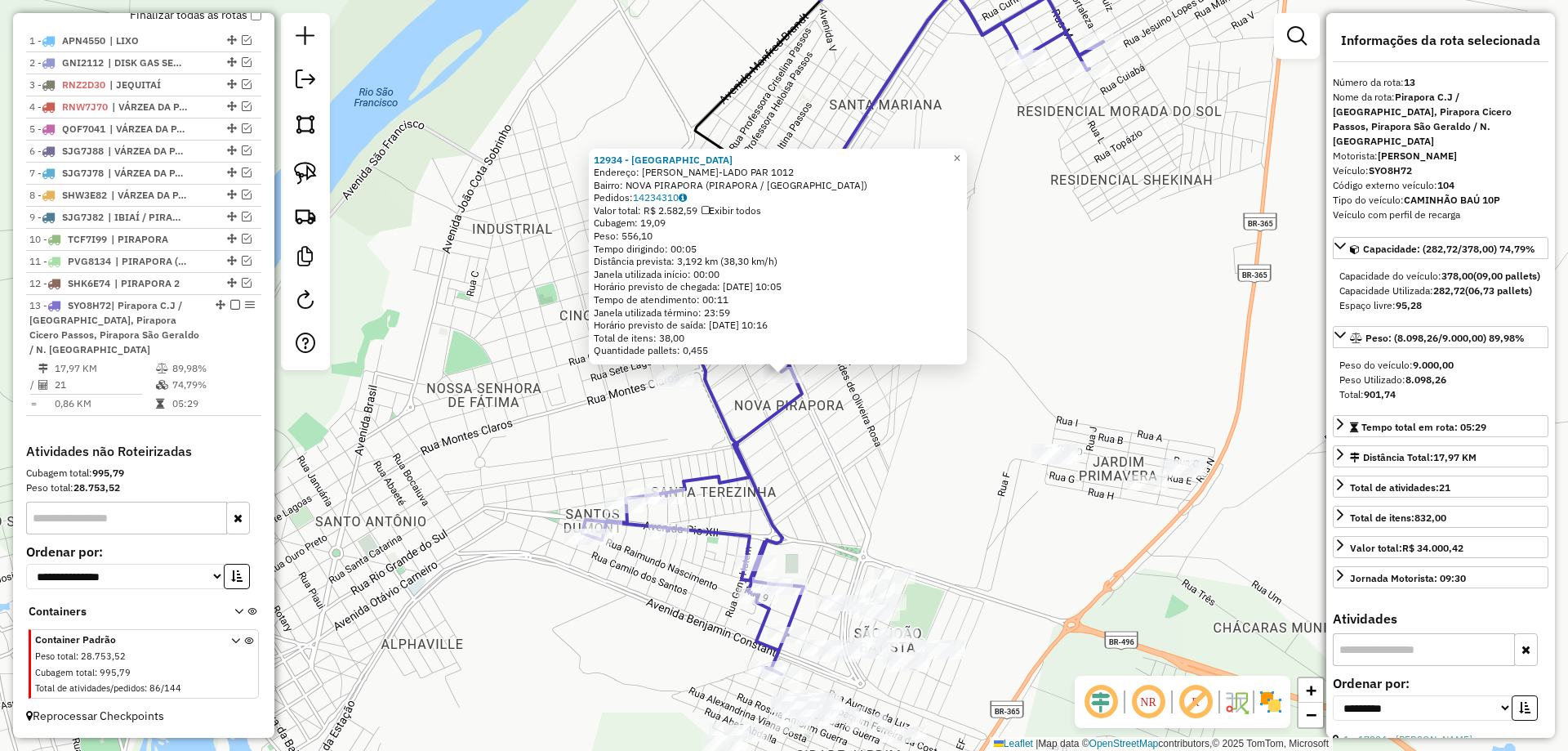
drag, startPoint x: 900, startPoint y: 250, endPoint x: 899, endPoint y: 240, distance: 10.0
click at [900, 240] on div "12934 - BAR DA LOIRA Endereço: NEWTON JOSE LOPES-LADO PAR 1012 Bairro: NOVA PIR…" at bounding box center [784, 375] width 1568 height 751
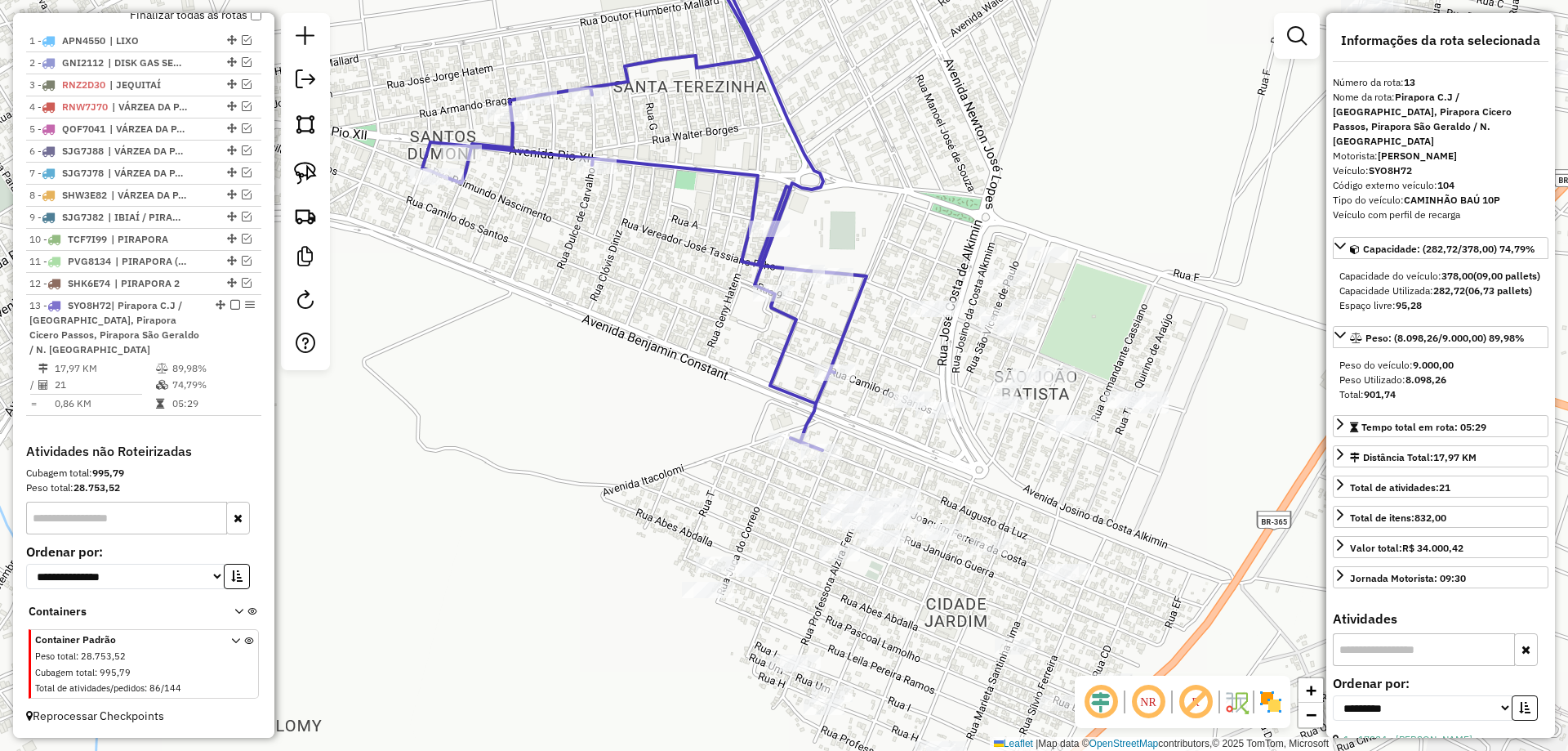
drag, startPoint x: 878, startPoint y: 445, endPoint x: 853, endPoint y: 465, distance: 32.0
click at [853, 465] on div "12934 - BAR DA LOIRA Endereço: NEWTON JOSE LOPES-LADO PAR 1012 Bairro: NOVA PIR…" at bounding box center [784, 375] width 1568 height 751
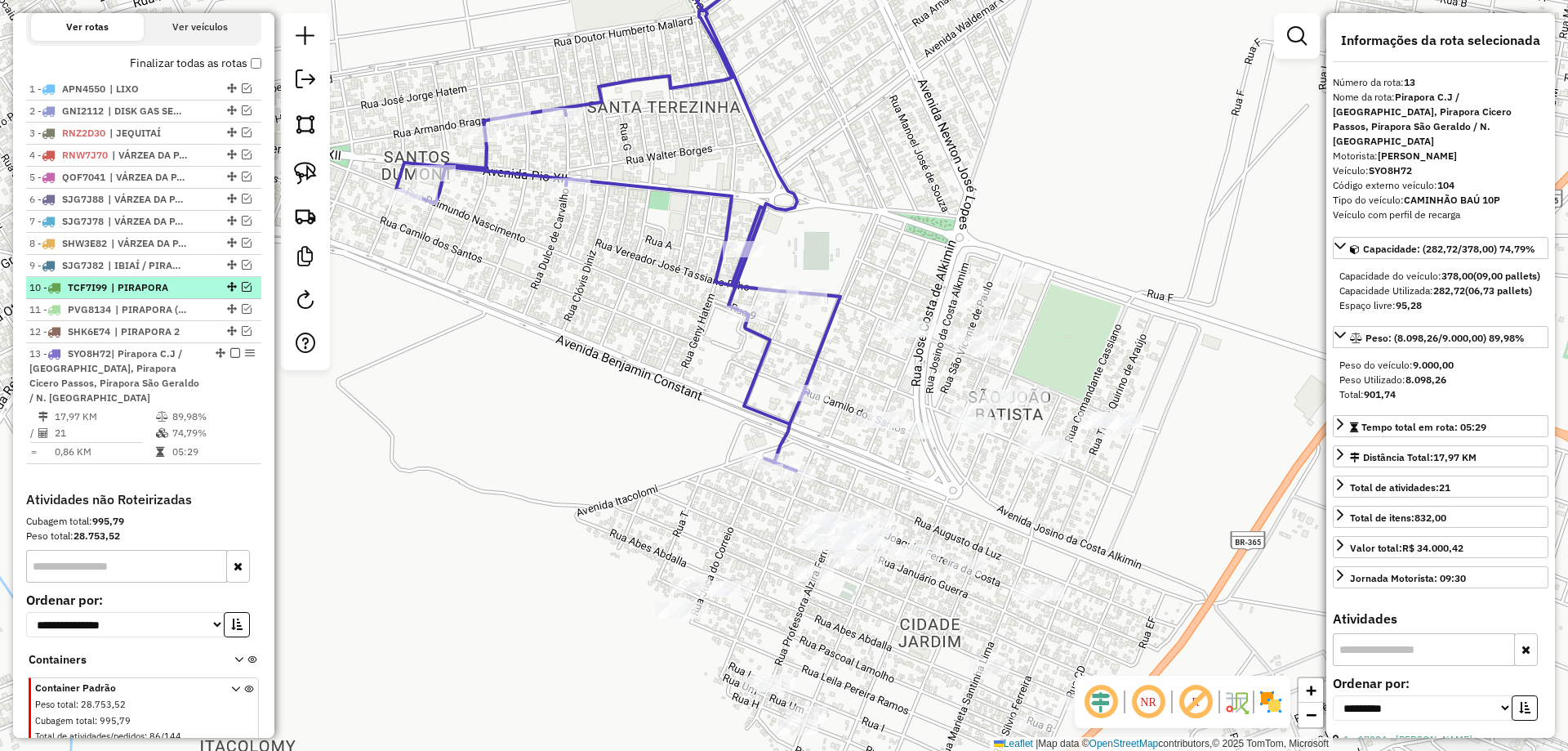
scroll to position [458, 0]
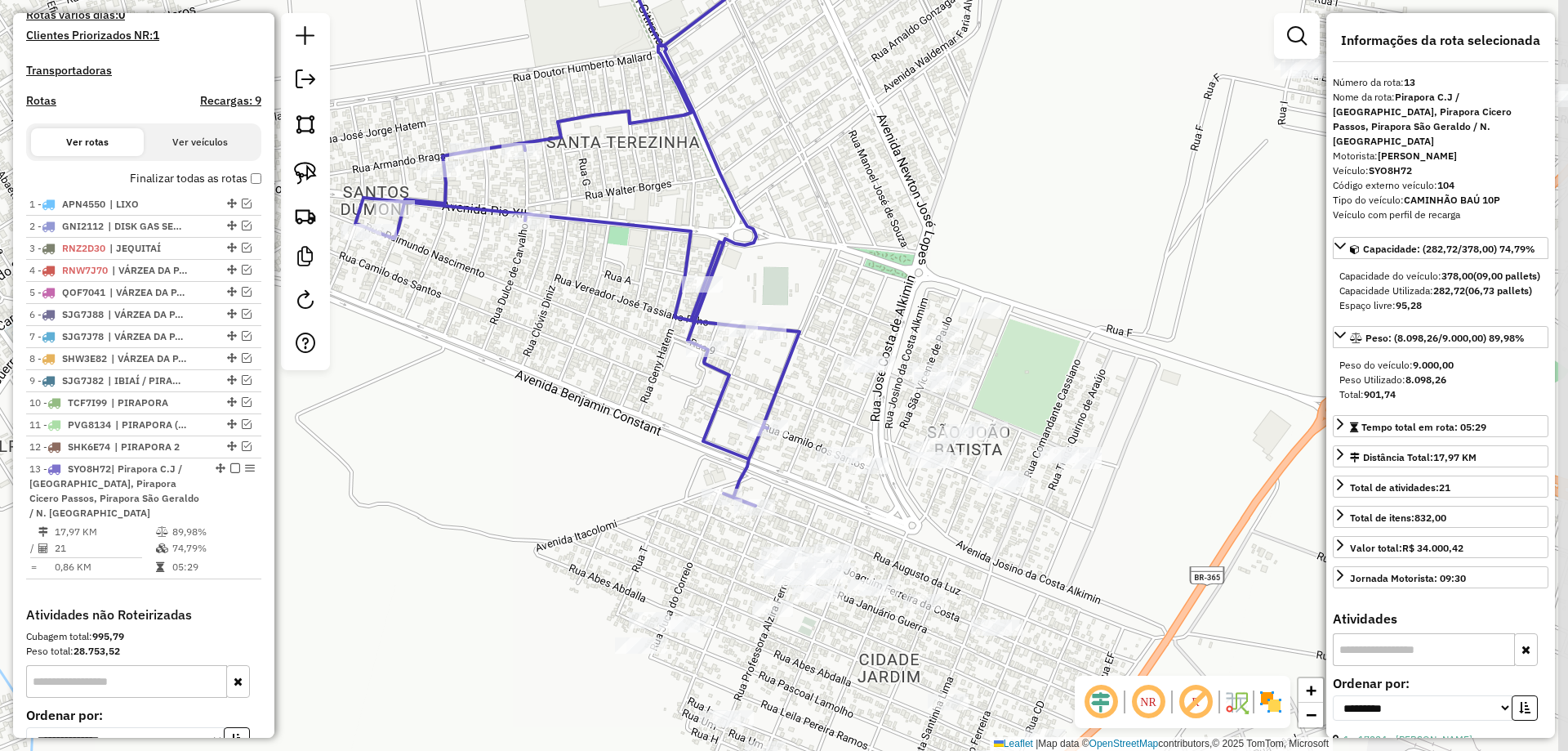
drag, startPoint x: 884, startPoint y: 178, endPoint x: 860, endPoint y: 157, distance: 31.9
click at [860, 157] on div "12934 - BAR DA LOIRA Endereço: NEWTON JOSE LOPES-LADO PAR 1012 Bairro: NOVA PIR…" at bounding box center [784, 375] width 1568 height 751
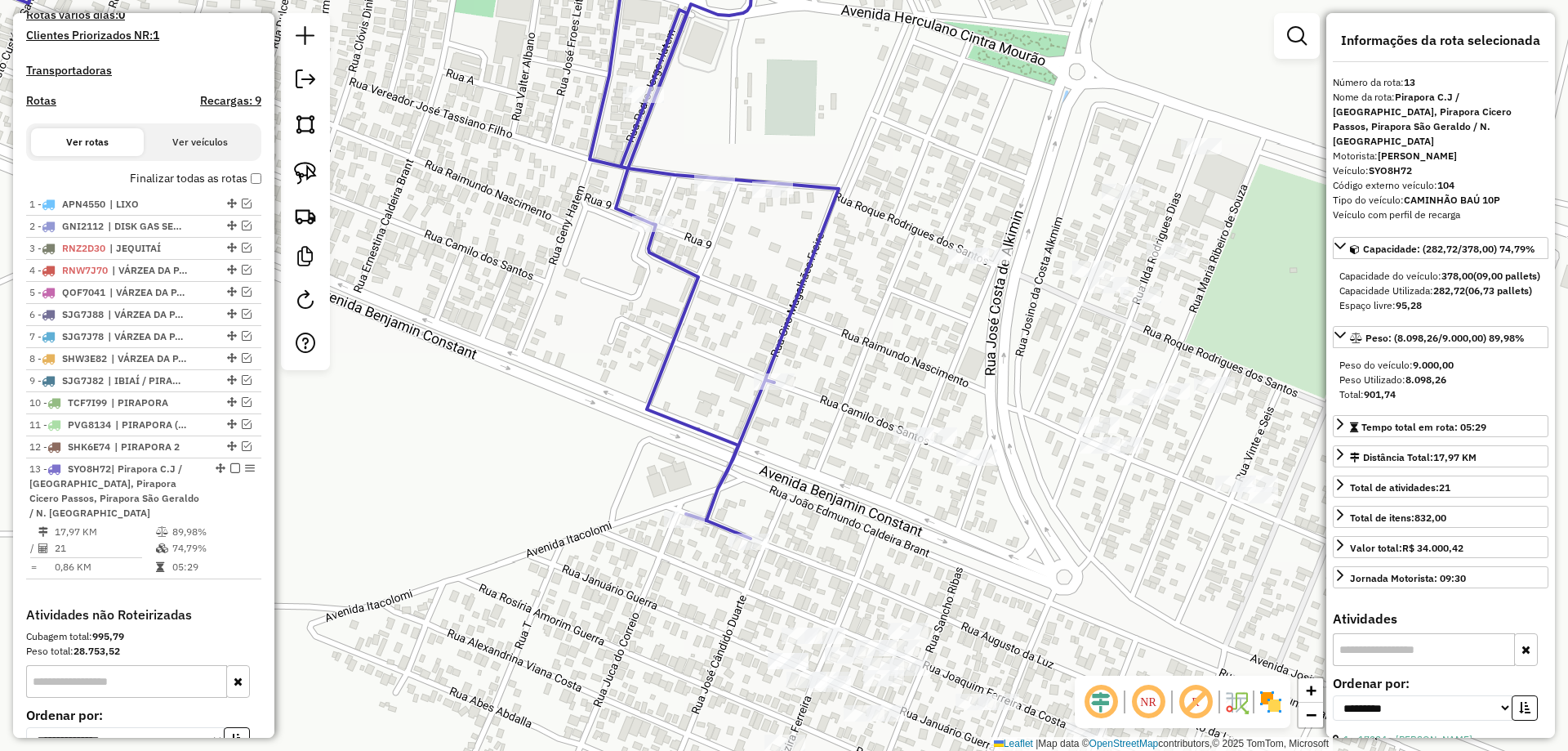
drag, startPoint x: 836, startPoint y: 384, endPoint x: 899, endPoint y: 367, distance: 65.3
click at [899, 367] on div "12934 - BAR DA LOIRA Endereço: NEWTON JOSE LOPES-LADO PAR 1012 Bairro: NOVA PIR…" at bounding box center [784, 375] width 1568 height 751
drag, startPoint x: 899, startPoint y: 367, endPoint x: 887, endPoint y: 528, distance: 161.4
click at [887, 520] on div "12934 - BAR DA LOIRA Endereço: NEWTON JOSE LOPES-LADO PAR 1012 Bairro: NOVA PIR…" at bounding box center [784, 375] width 1568 height 751
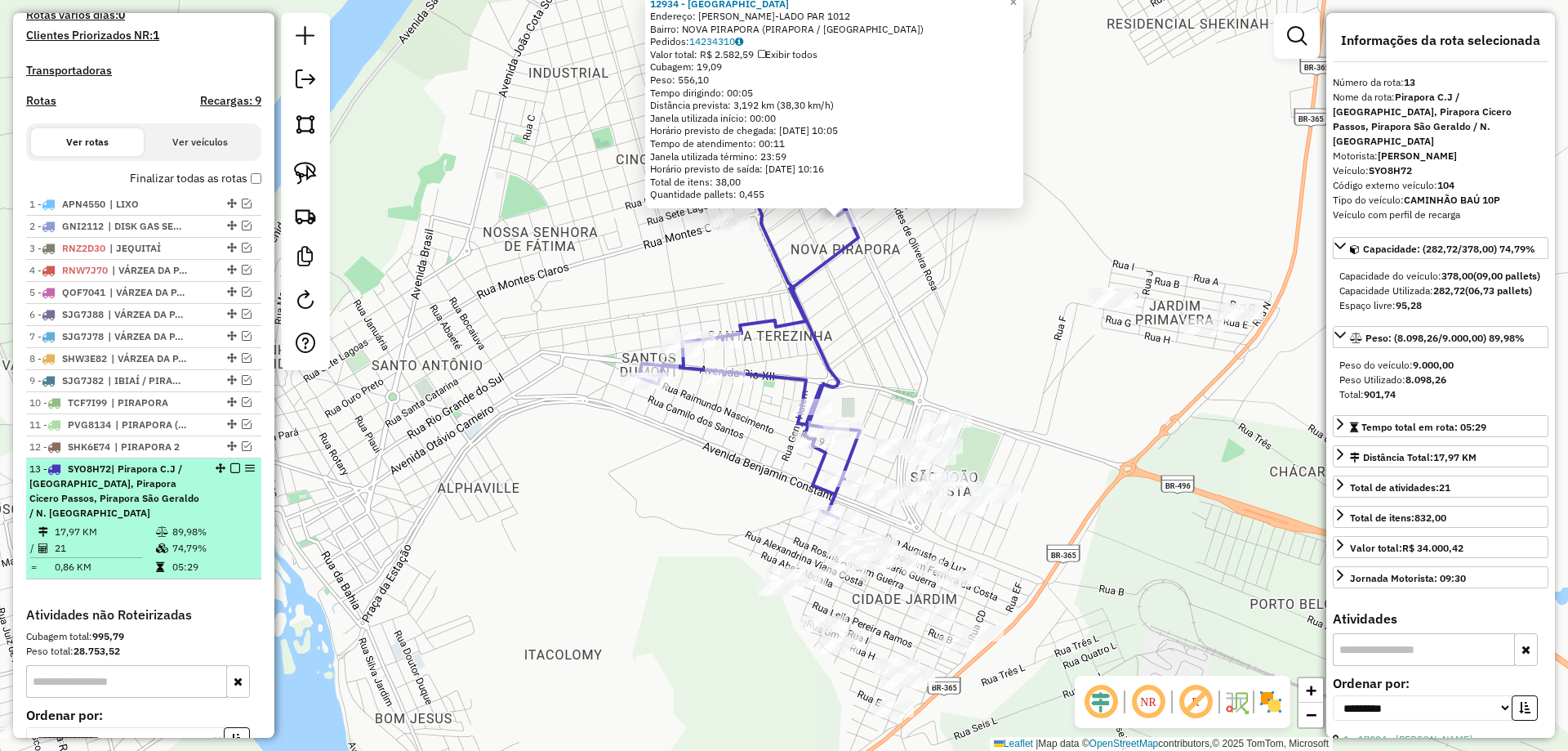
click at [230, 473] on em at bounding box center [235, 468] width 10 height 10
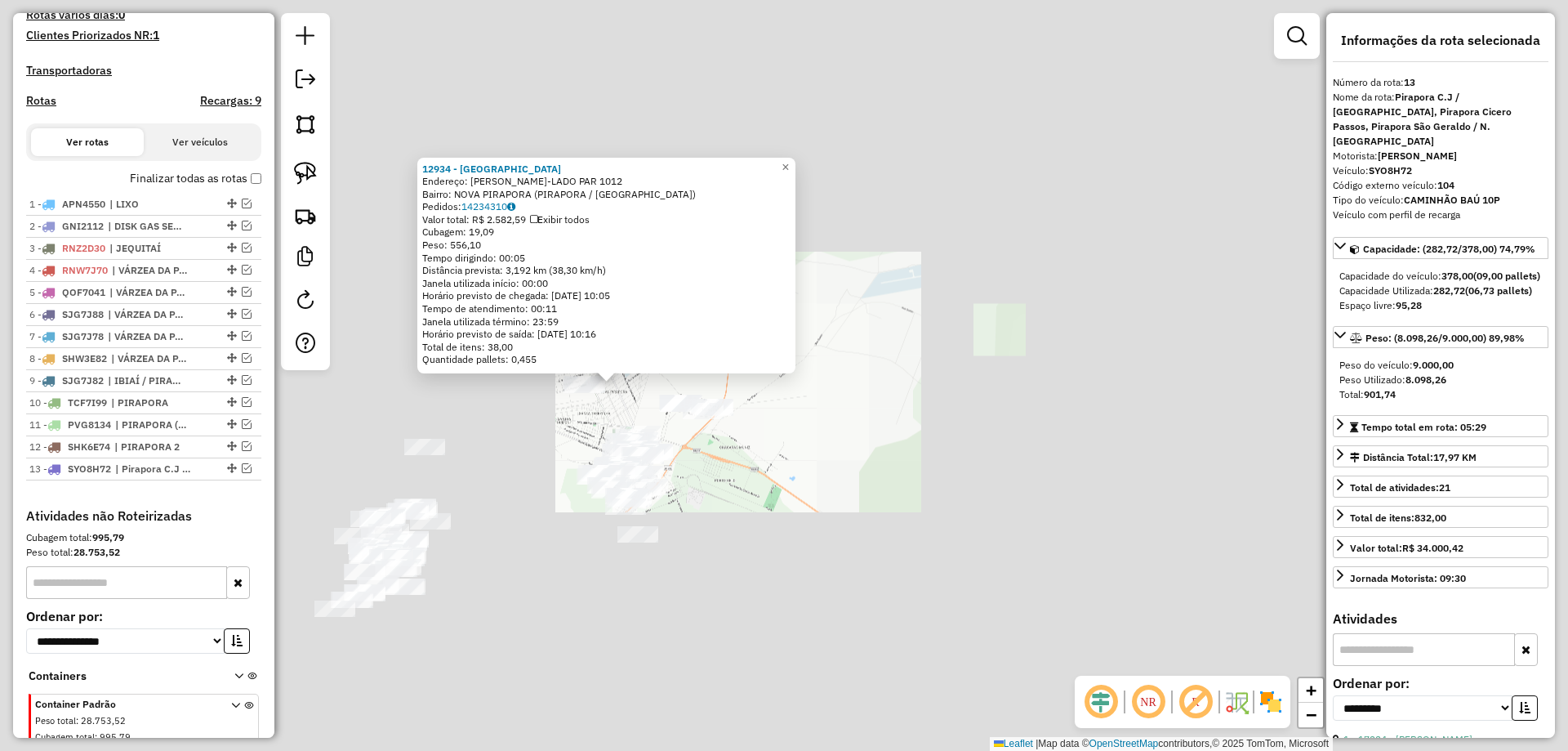
click at [549, 403] on div "12934 - BAR DA LOIRA Endereço: NEWTON JOSE LOPES-LADO PAR 1012 Bairro: NOVA PIR…" at bounding box center [784, 375] width 1568 height 751
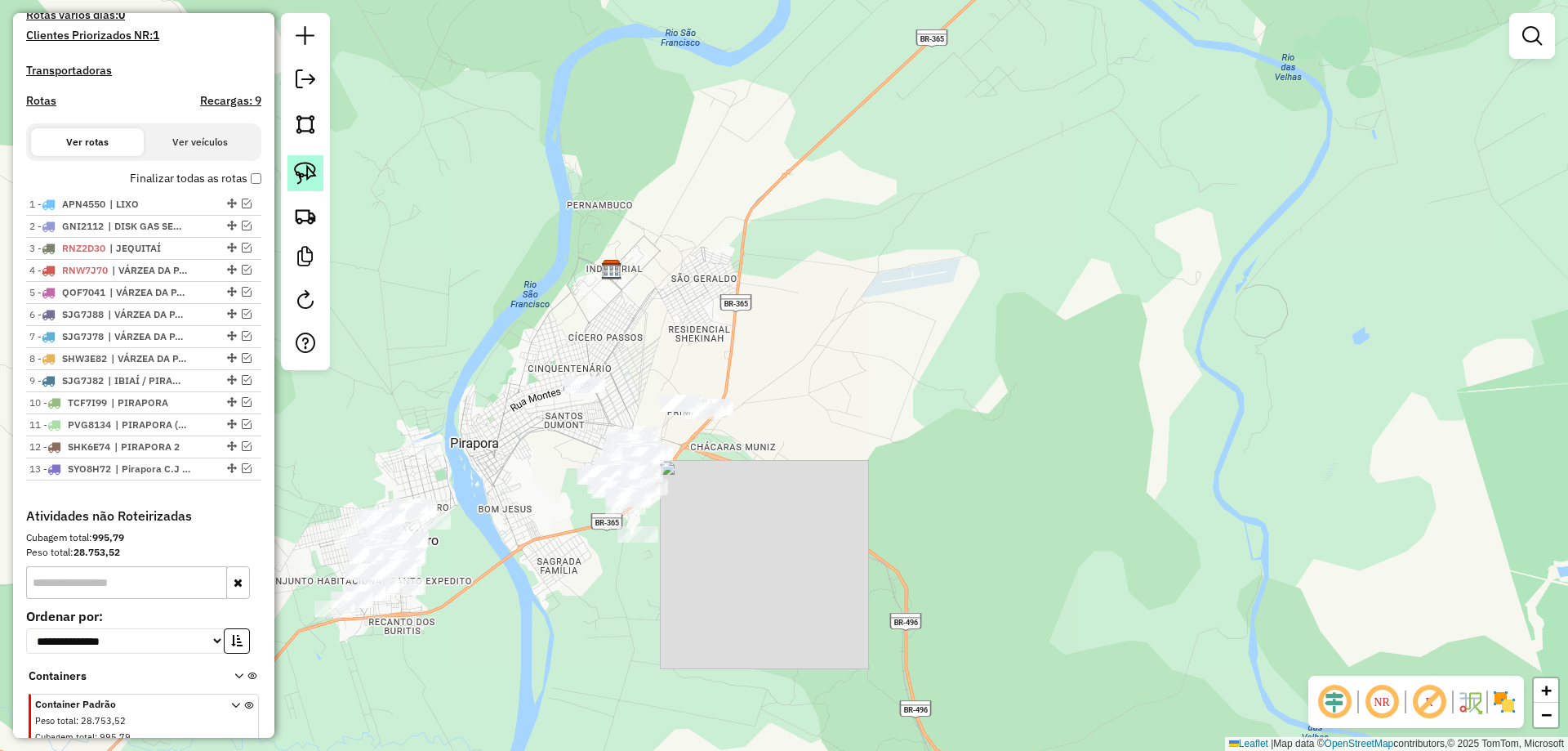
click at [290, 179] on link at bounding box center [305, 173] width 35 height 35
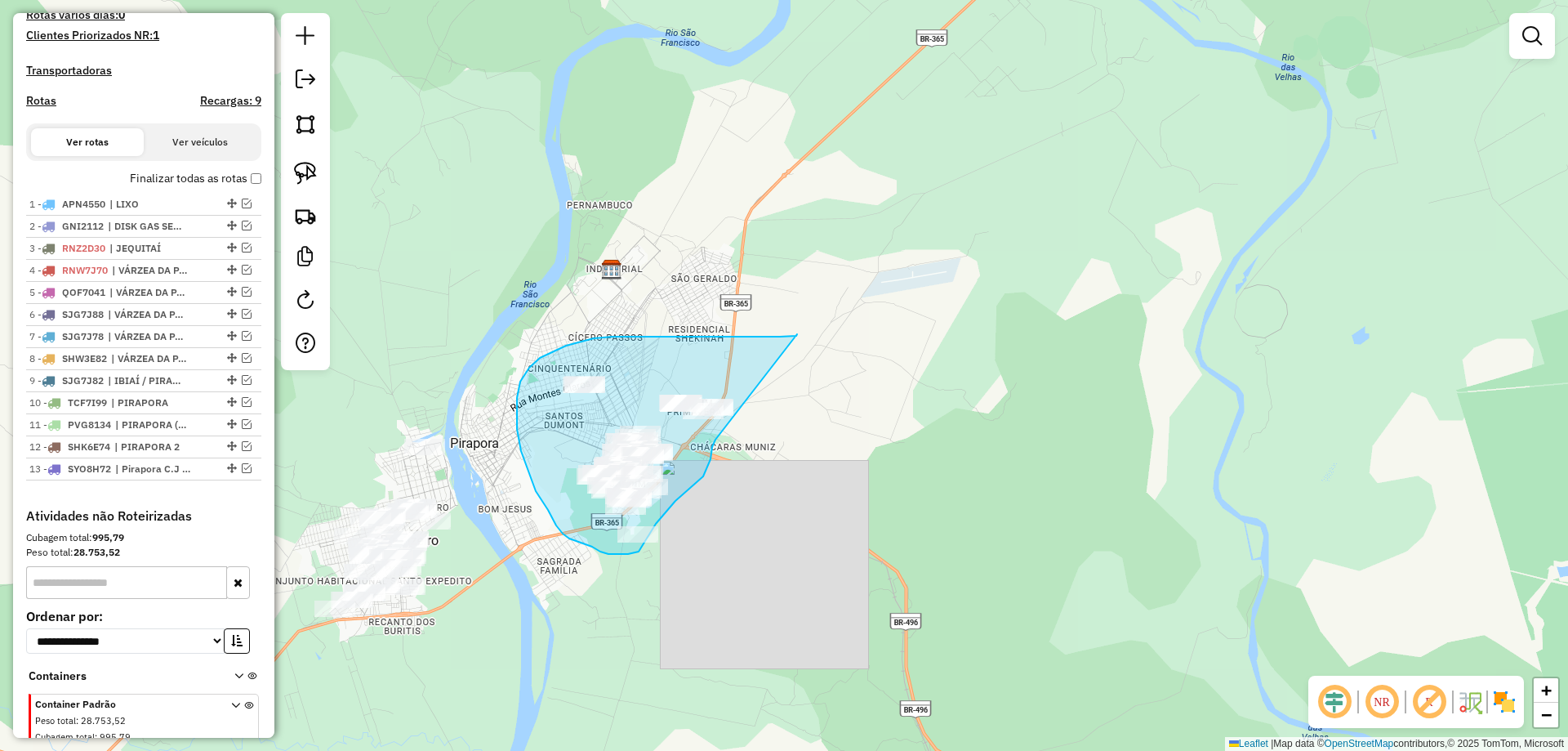
drag, startPoint x: 755, startPoint y: 337, endPoint x: 715, endPoint y: 439, distance: 109.6
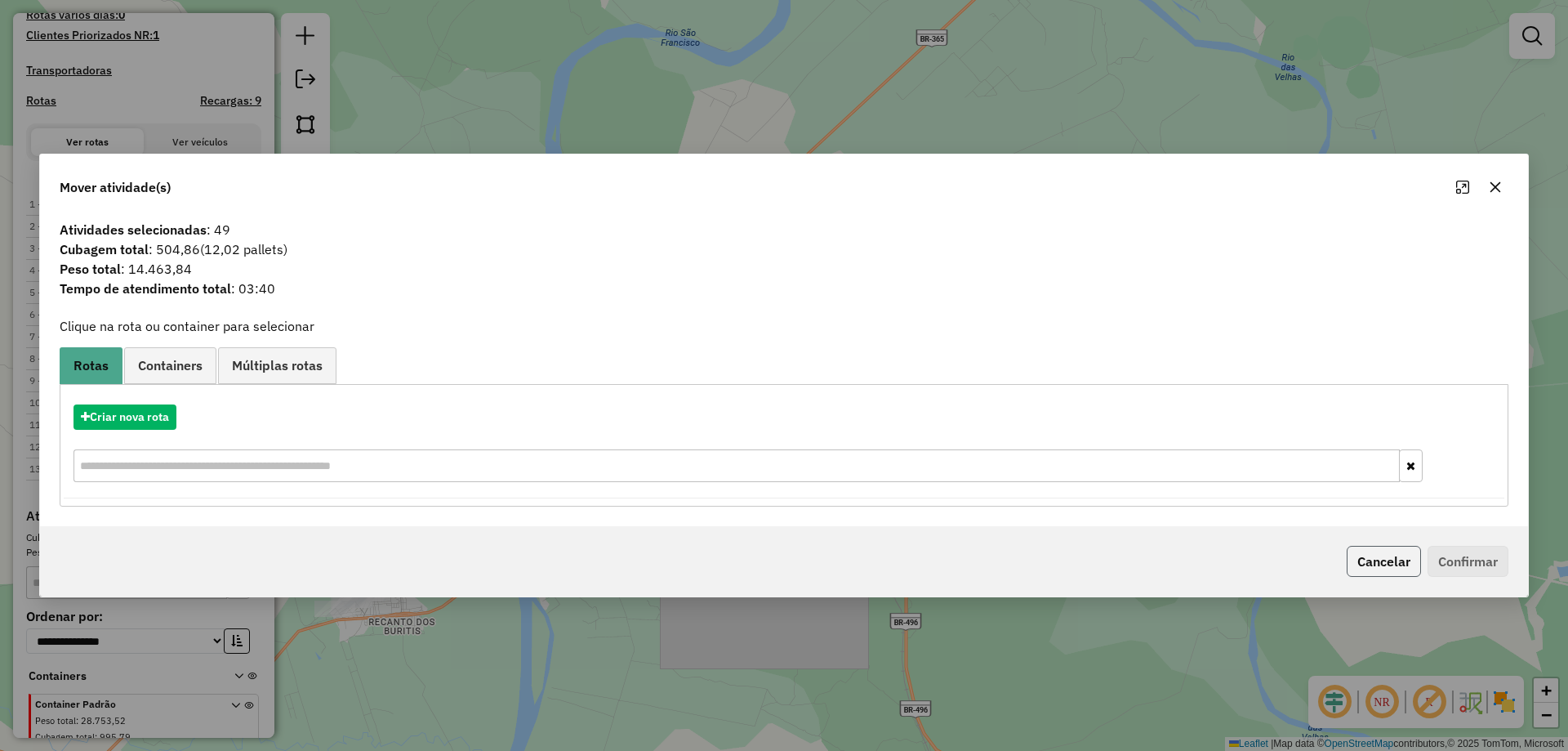
click at [1352, 564] on button "Cancelar" at bounding box center [1383, 561] width 74 height 31
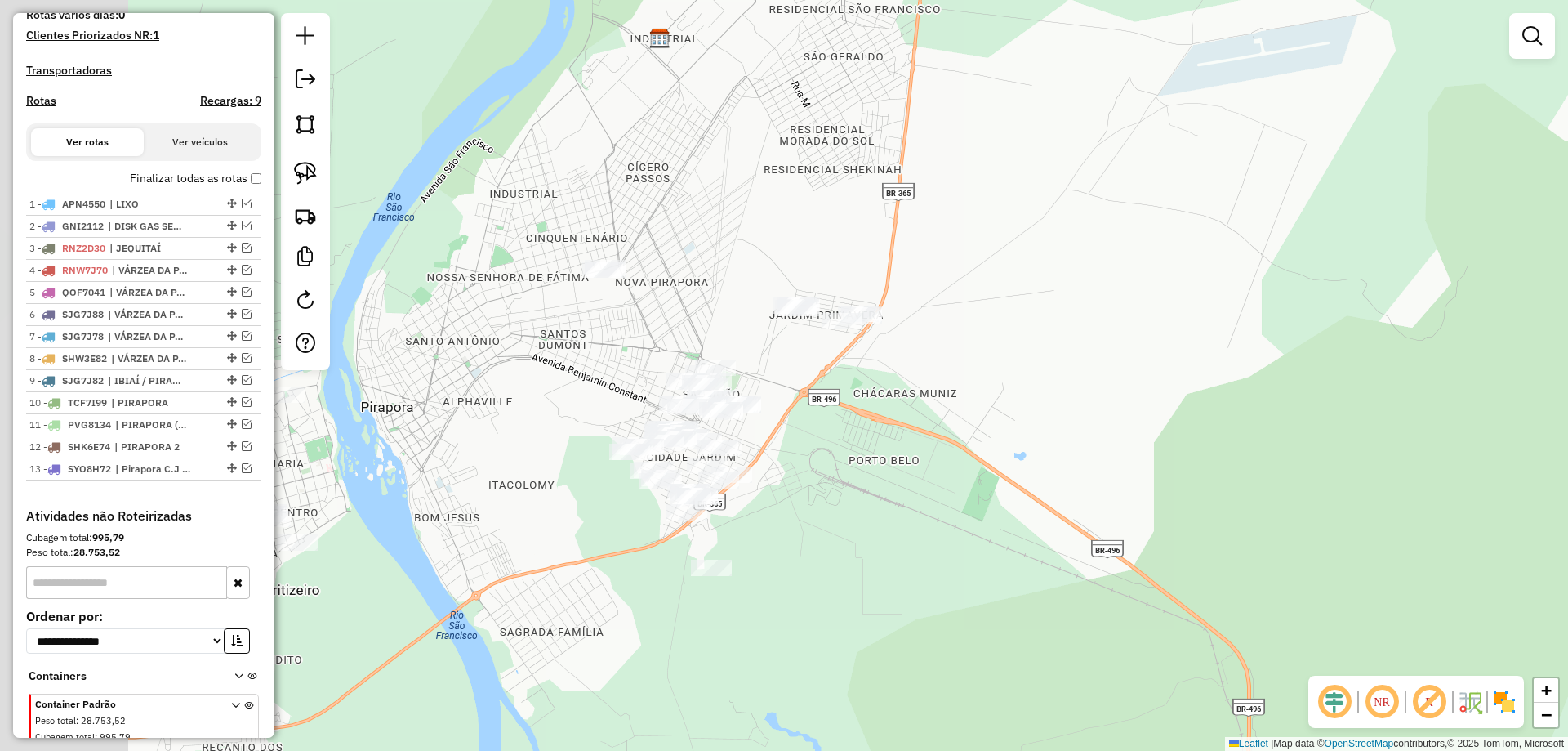
drag, startPoint x: 658, startPoint y: 479, endPoint x: 831, endPoint y: 449, distance: 175.6
click at [831, 449] on div "Janela de atendimento Grade de atendimento Capacidade Transportadoras Veículos …" at bounding box center [784, 375] width 1568 height 751
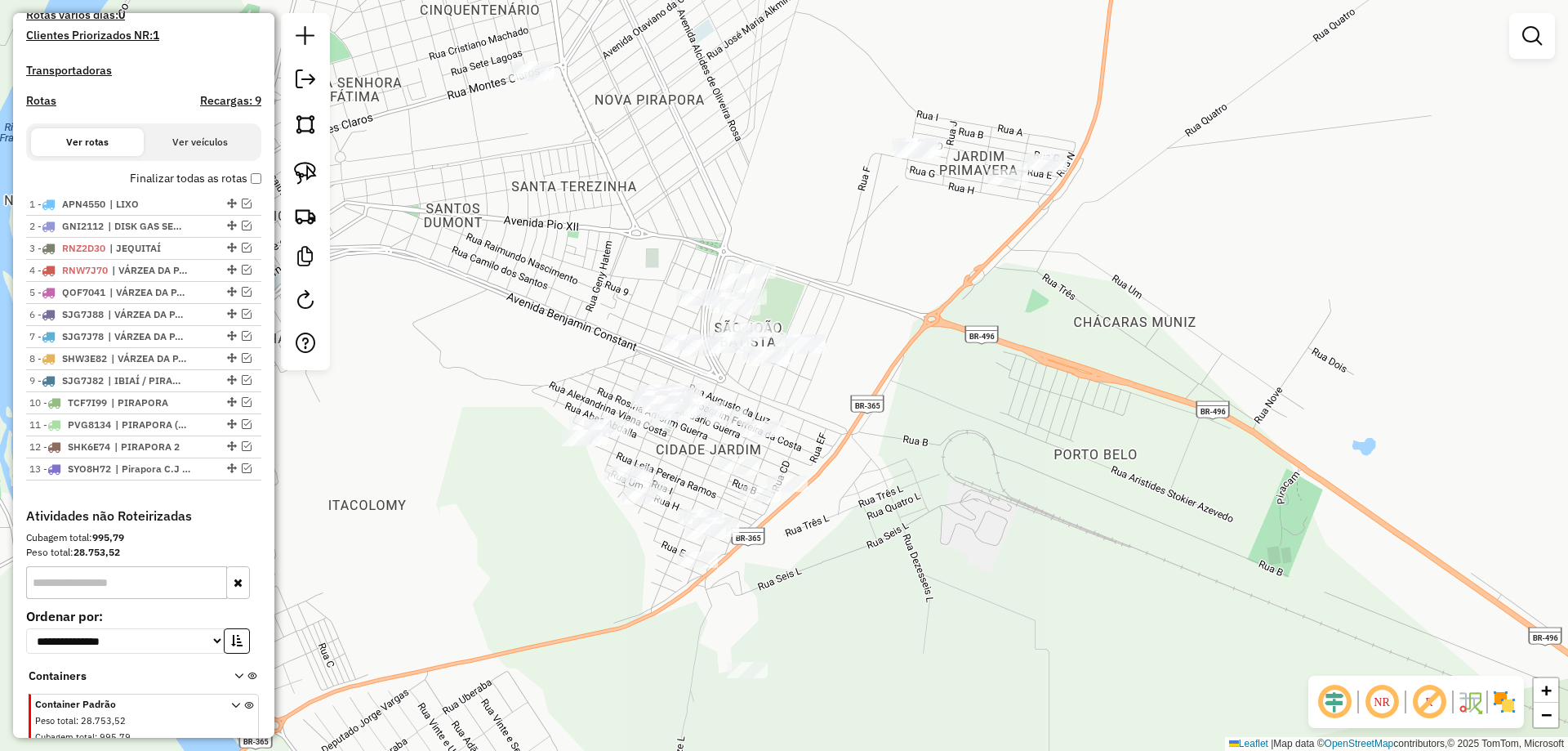
click at [828, 487] on div "Janela de atendimento Grade de atendimento Capacidade Transportadoras Veículos …" at bounding box center [784, 375] width 1568 height 751
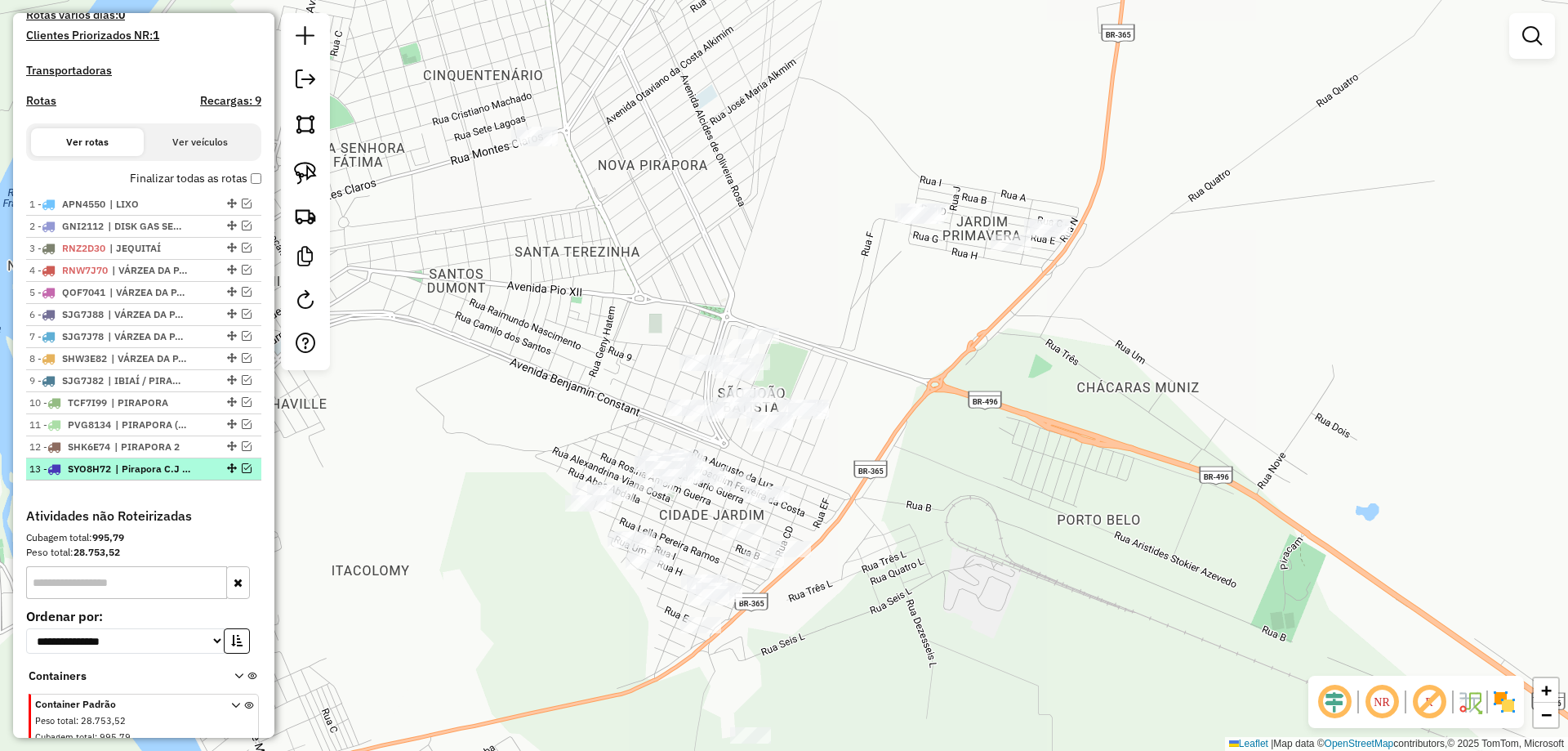
click at [242, 473] on em at bounding box center [246, 468] width 10 height 10
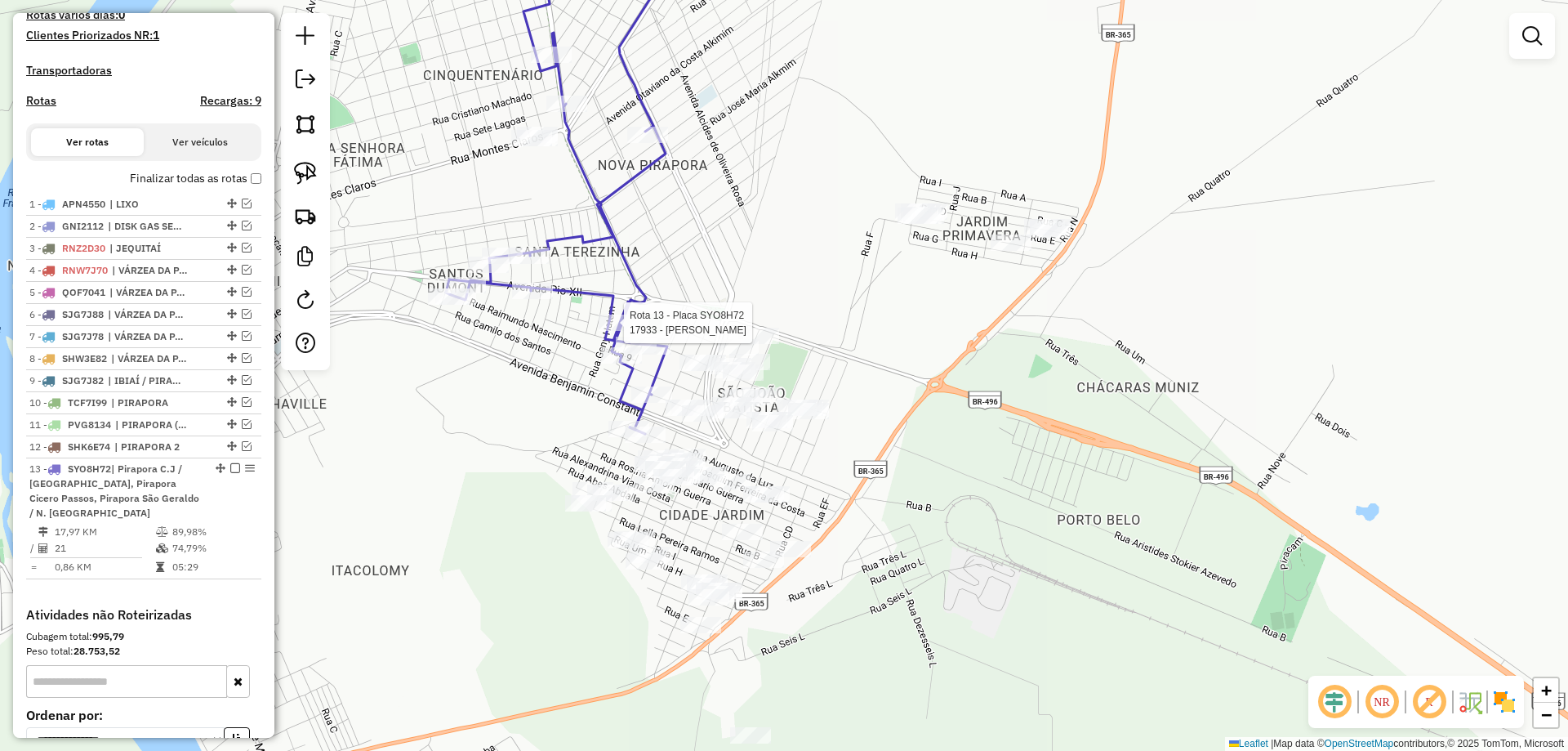
select select "**********"
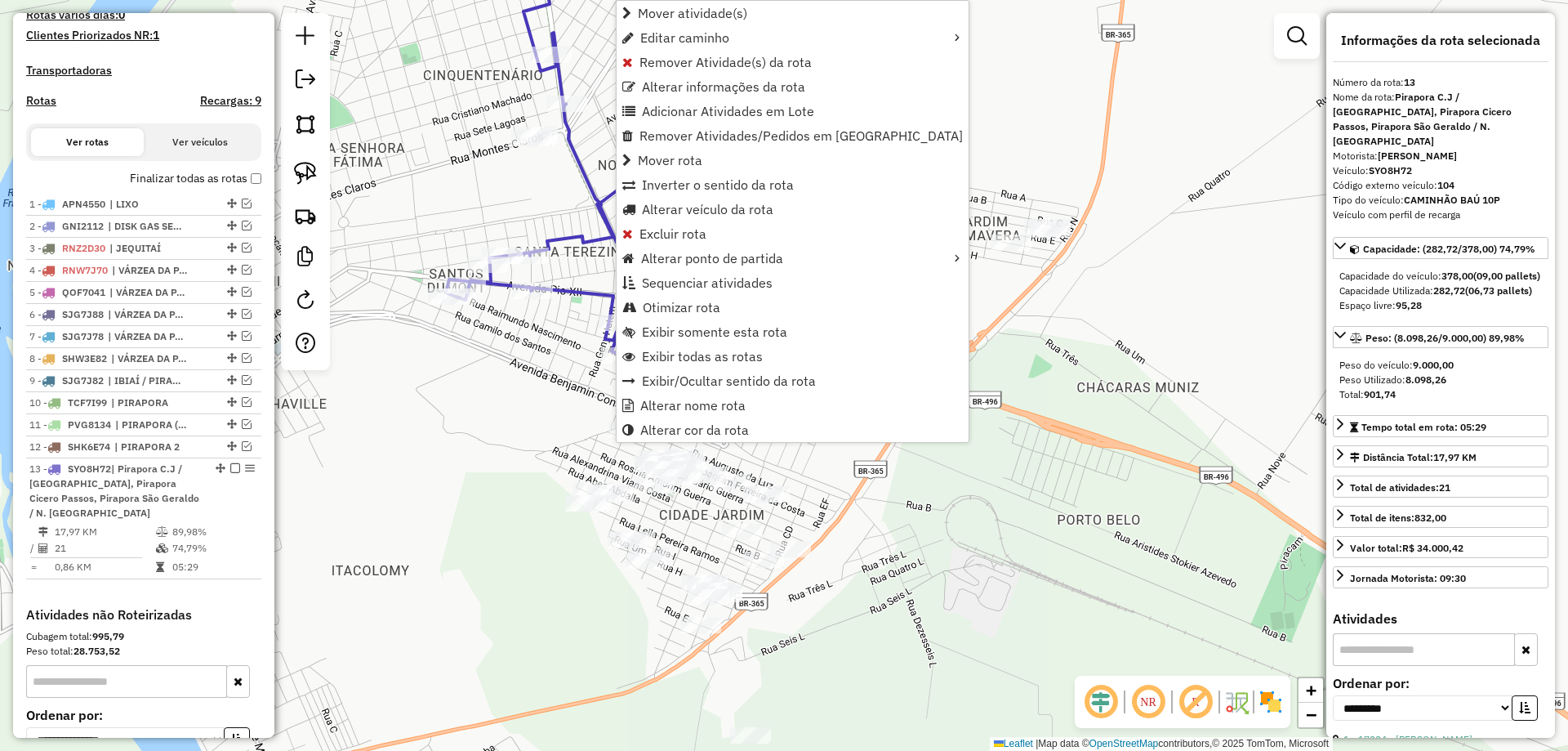
scroll to position [621, 0]
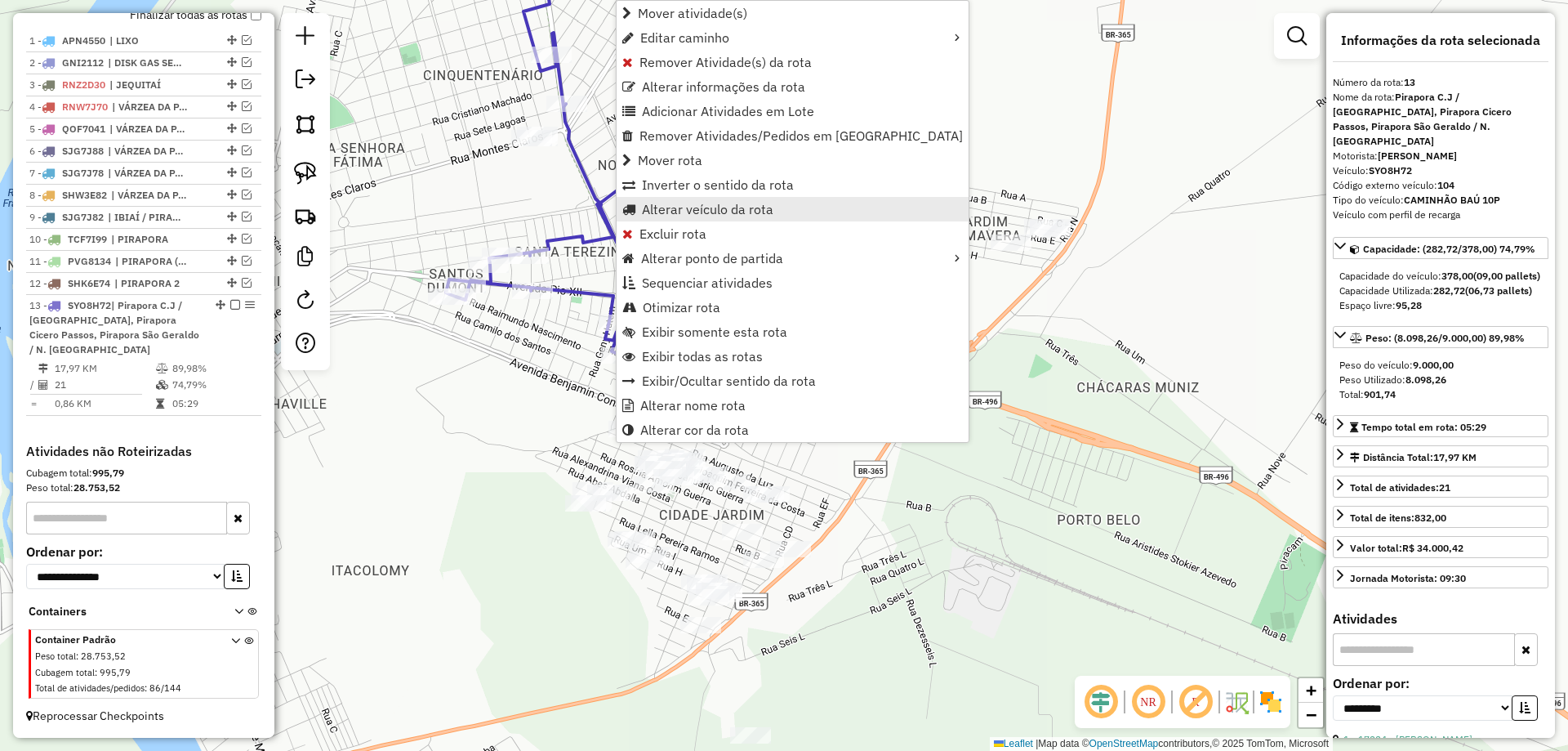
click at [690, 210] on span "Alterar veículo da rota" at bounding box center [707, 209] width 131 height 13
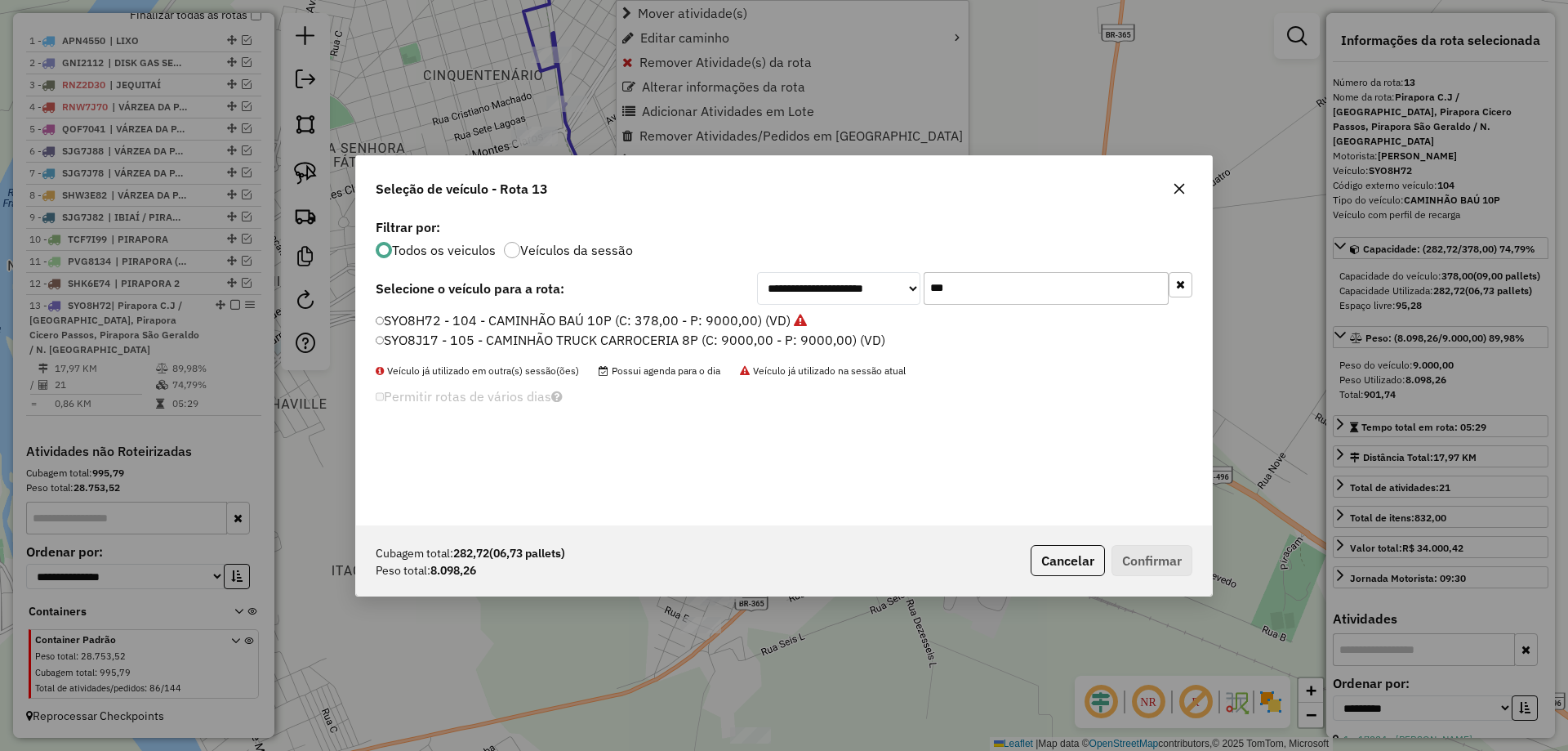
scroll to position [9, 5]
click at [954, 299] on input "***" at bounding box center [1045, 289] width 245 height 33
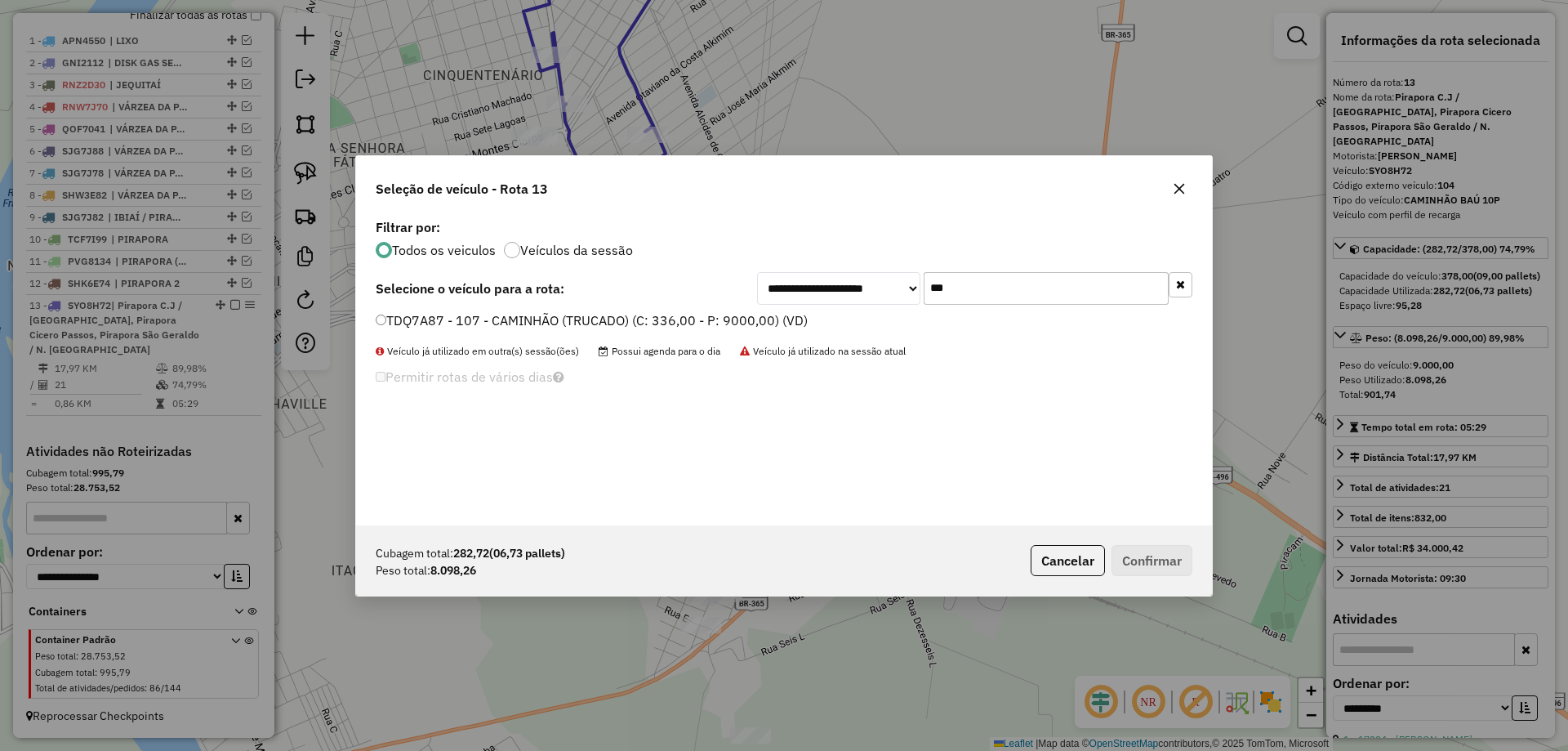
type input "***"
click at [474, 312] on label "TDQ7A87 - 107 - CAMINHÃO (TRUCADO) (C: 336,00 - P: 9000,00) (VD)" at bounding box center [592, 320] width 432 height 19
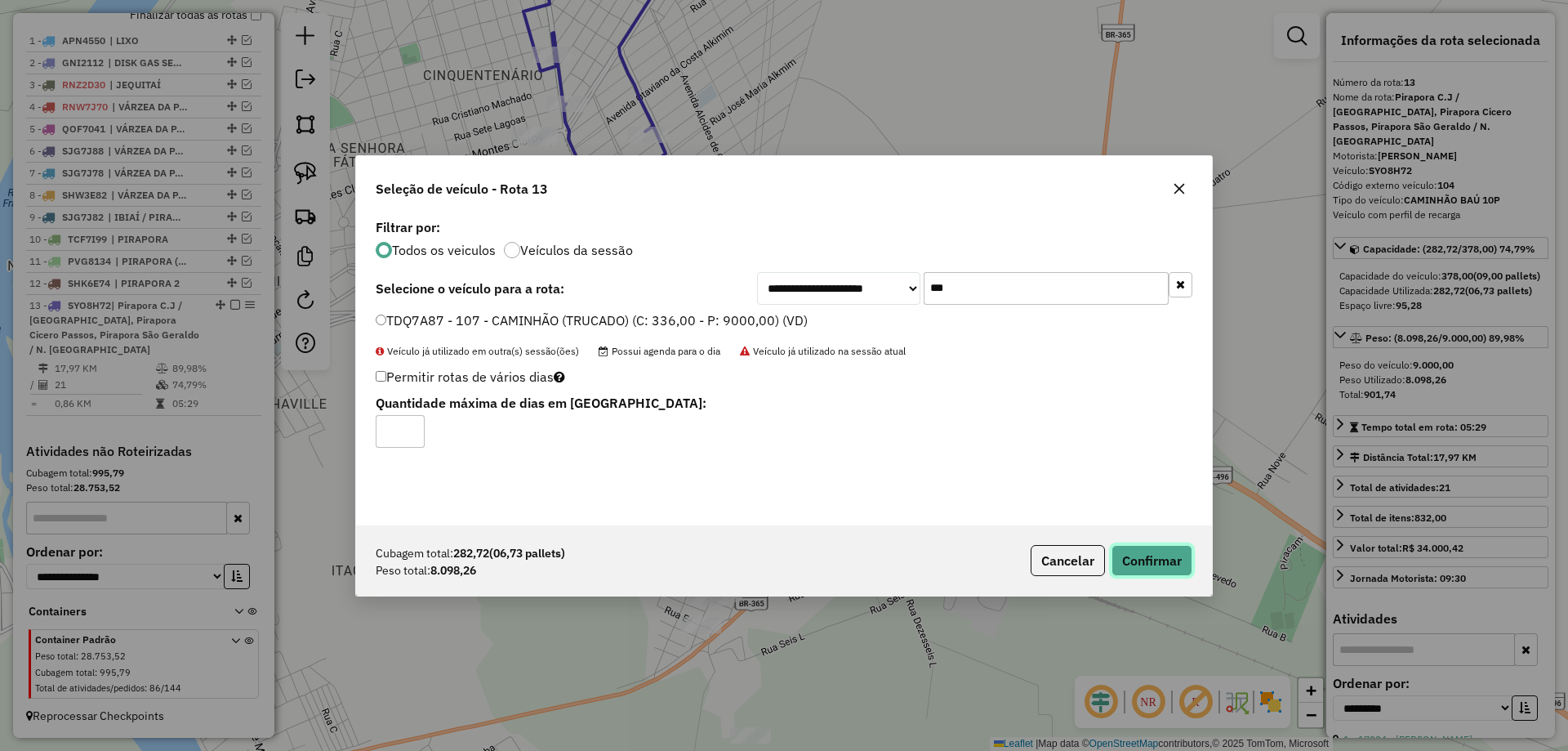
click at [1143, 552] on button "Confirmar" at bounding box center [1152, 560] width 81 height 31
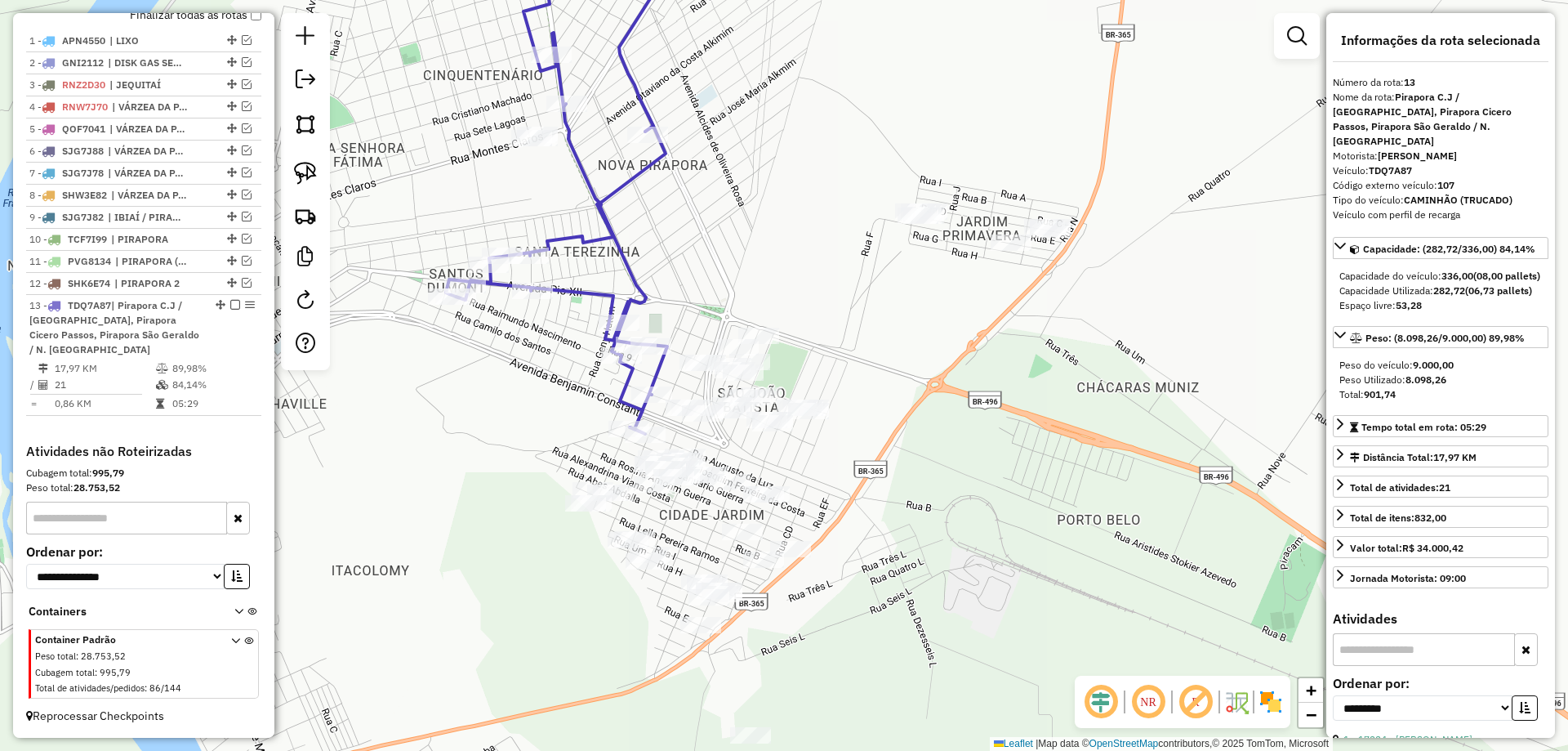
drag, startPoint x: 873, startPoint y: 141, endPoint x: 864, endPoint y: 408, distance: 267.2
click at [863, 404] on div "Janela de atendimento Grade de atendimento Capacidade Transportadoras Veículos …" at bounding box center [784, 375] width 1568 height 751
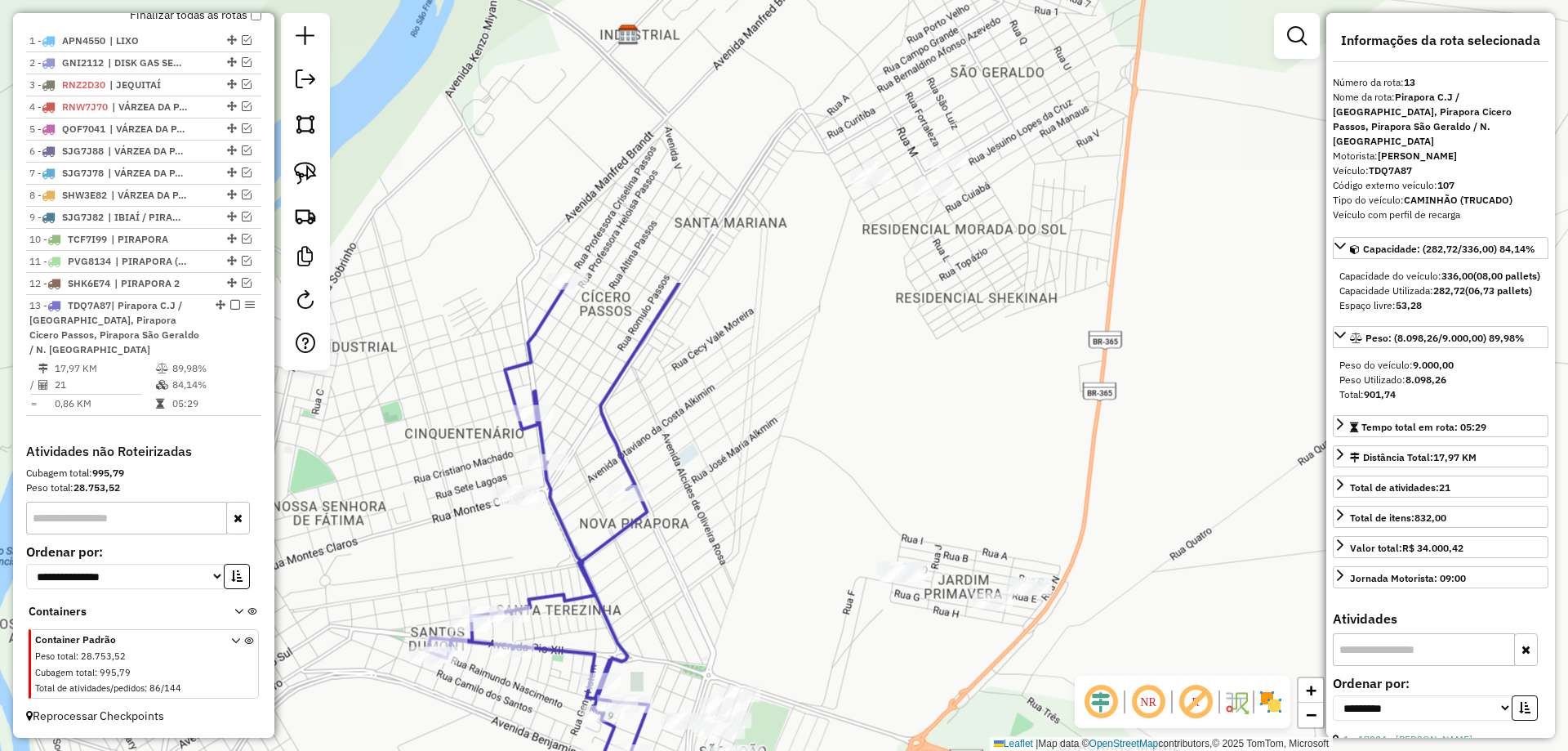
drag, startPoint x: 791, startPoint y: 452, endPoint x: 783, endPoint y: 459, distance: 10.6
click at [783, 459] on div "Janela de atendimento Grade de atendimento Capacidade Transportadoras Veículos …" at bounding box center [784, 375] width 1568 height 751
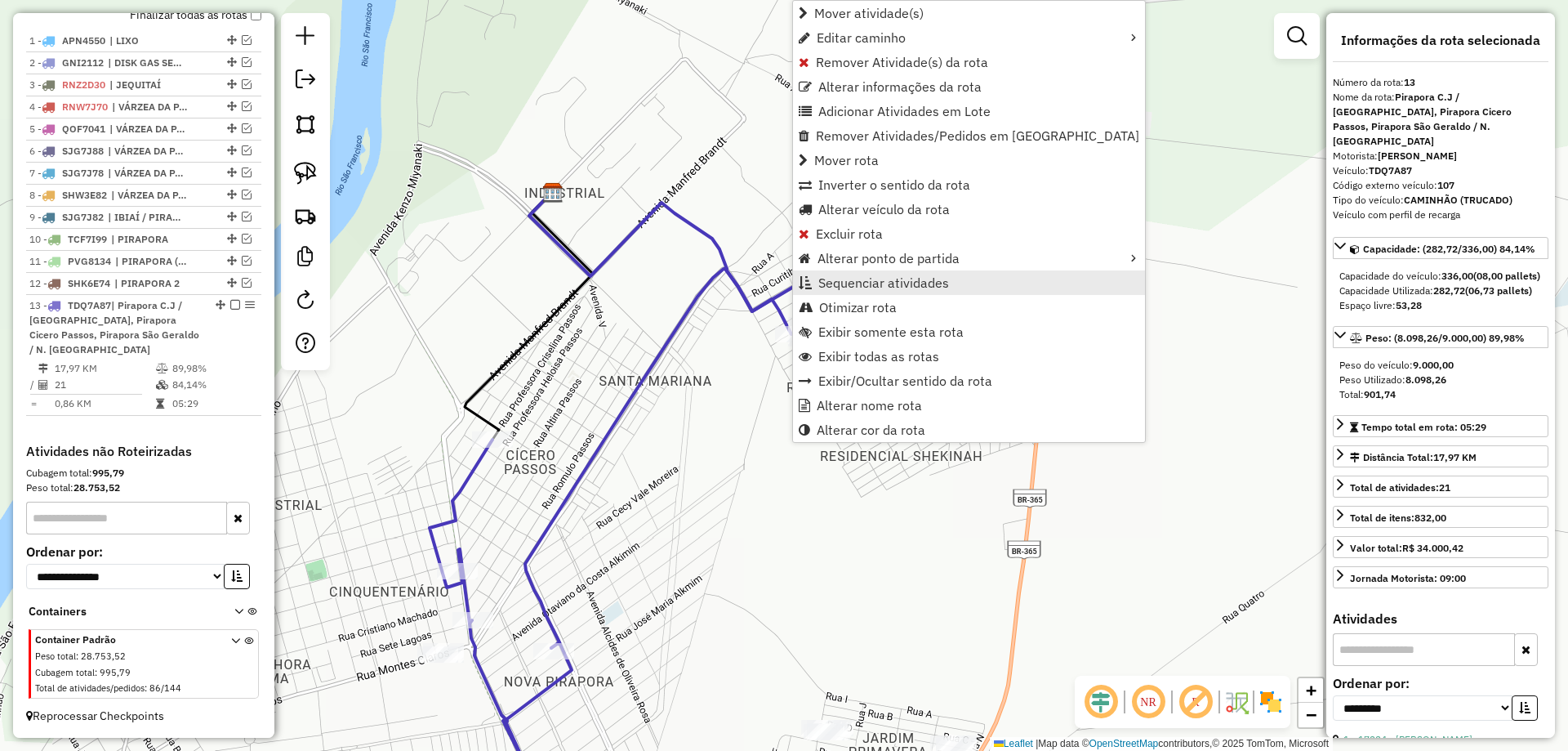
click at [869, 278] on span "Sequenciar atividades" at bounding box center [883, 283] width 130 height 13
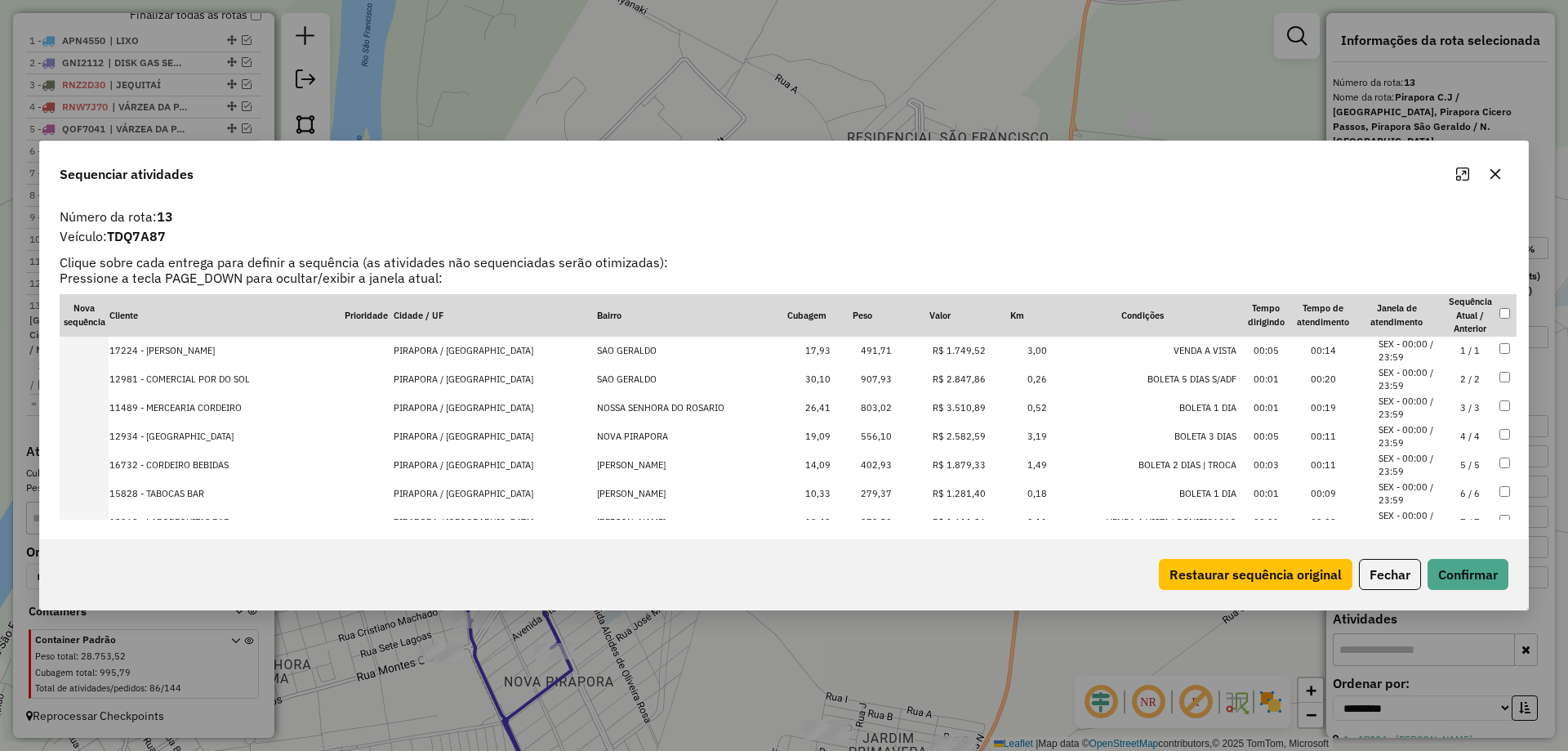
click at [1445, 409] on td "3 / 3" at bounding box center [1470, 408] width 58 height 29
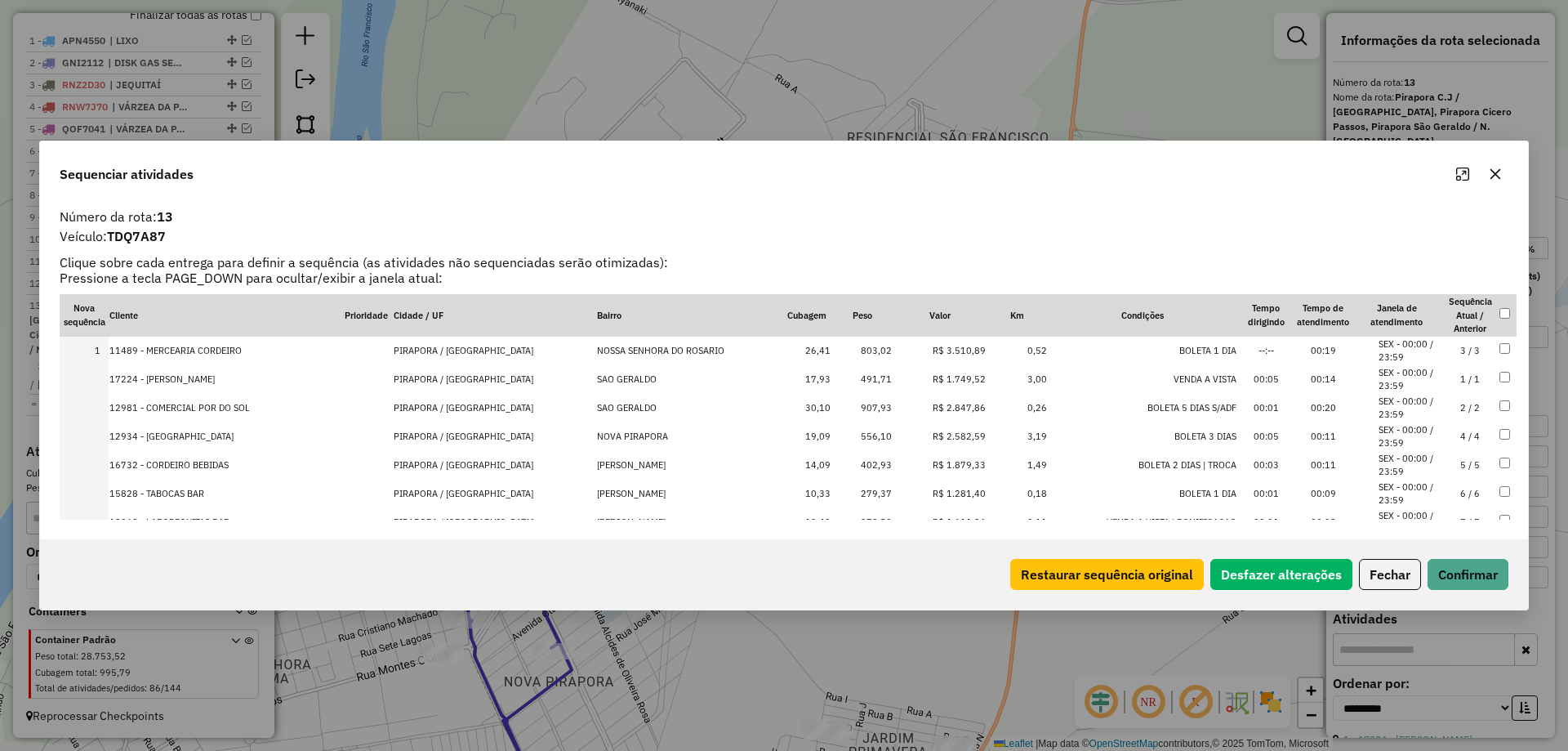
click at [1459, 556] on div "Restaurar sequência original Desfazer alterações Fechar Confirmar" at bounding box center [784, 574] width 1488 height 70
click at [1450, 570] on button "Confirmar" at bounding box center [1468, 574] width 81 height 31
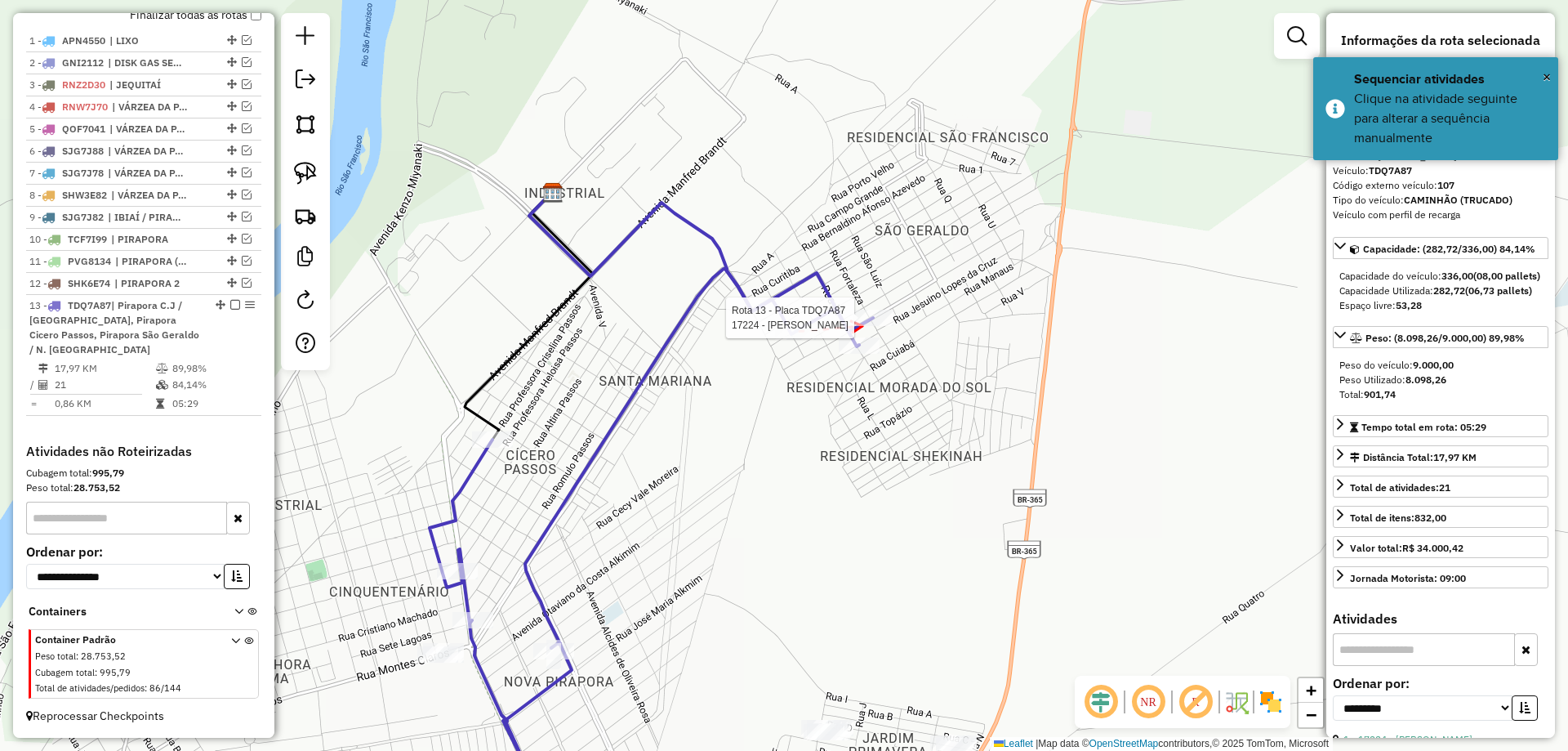
click at [863, 326] on div at bounding box center [873, 317] width 41 height 16
click at [850, 354] on div at bounding box center [859, 345] width 41 height 16
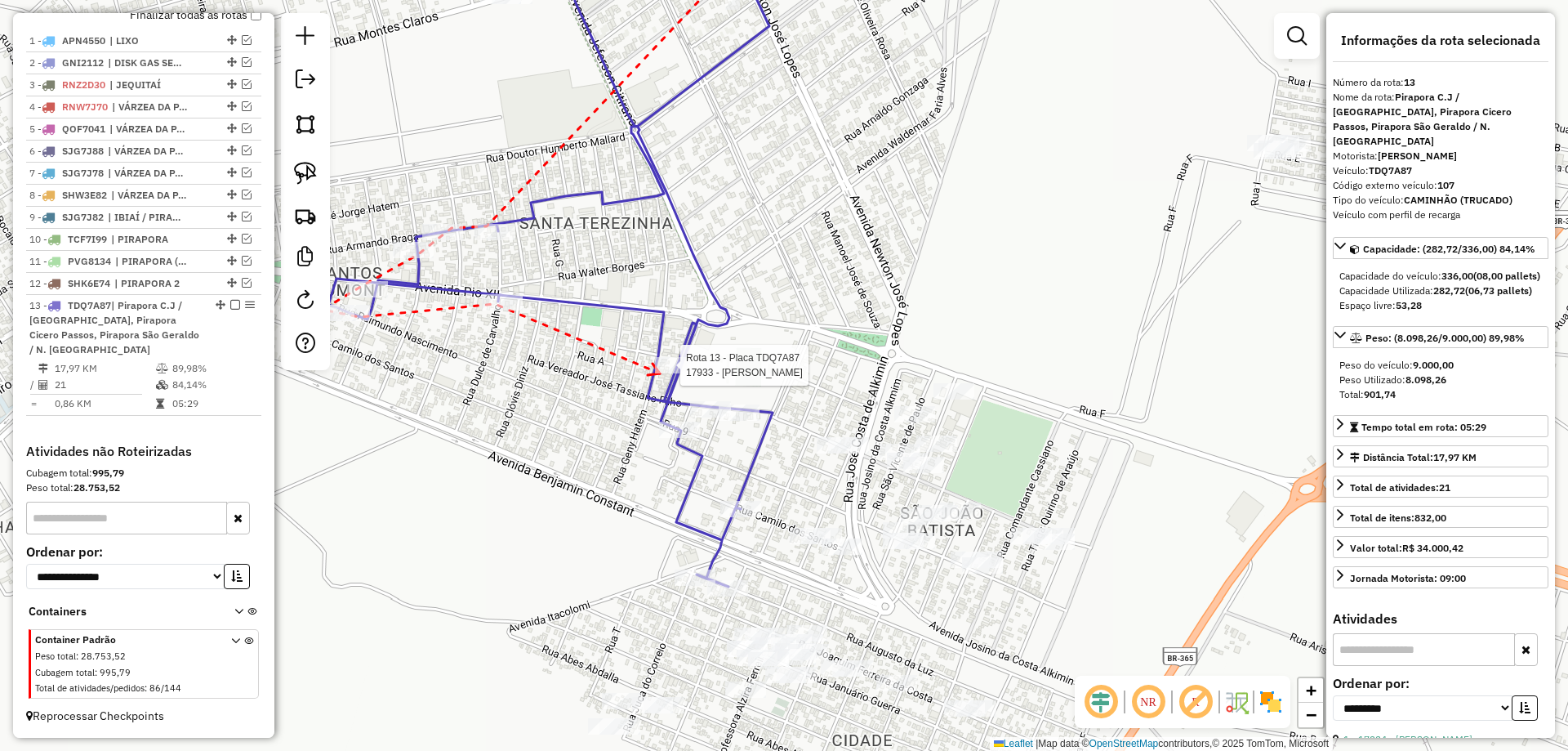
click at [660, 373] on div at bounding box center [675, 364] width 41 height 16
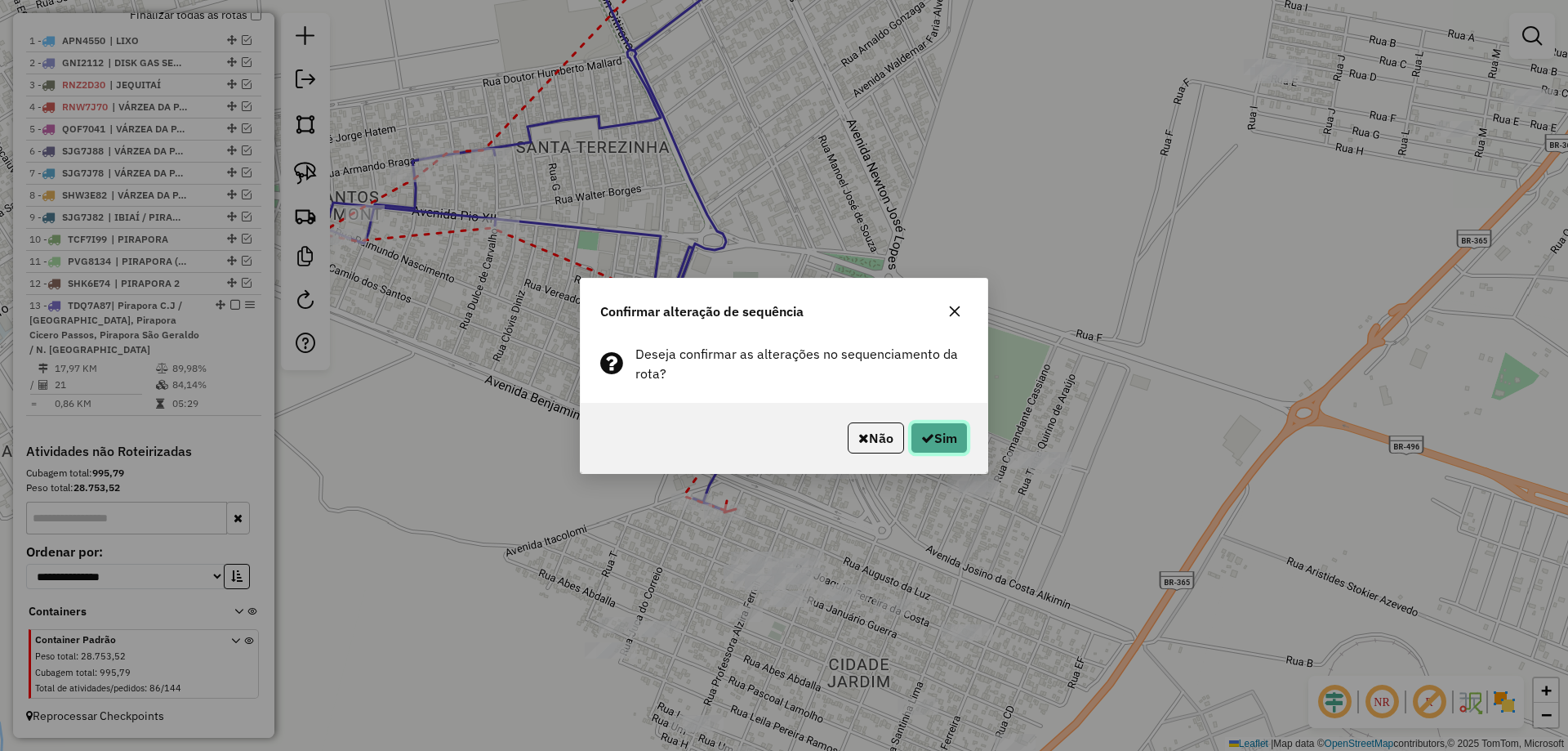
click at [935, 442] on button "Sim" at bounding box center [939, 437] width 58 height 31
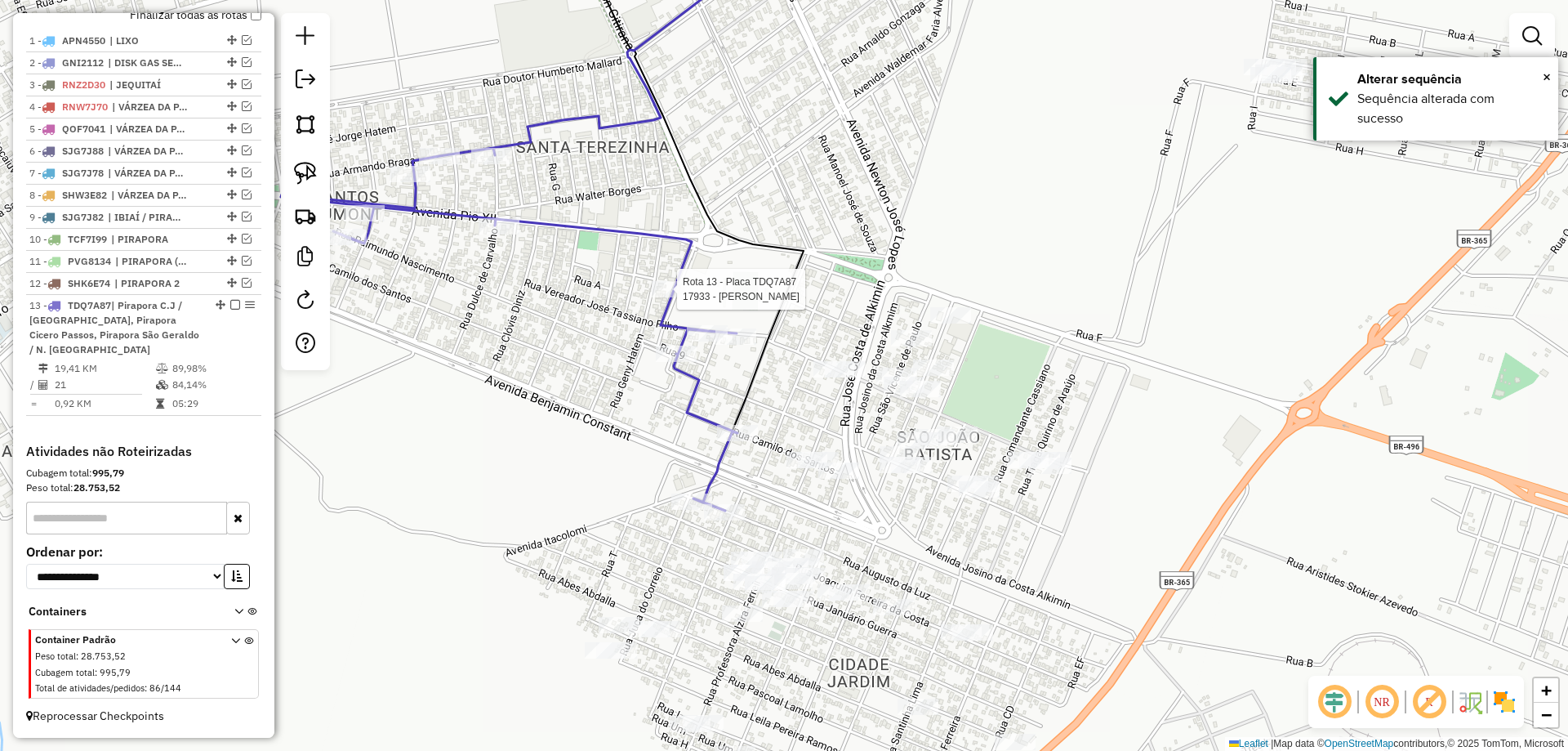
select select "**********"
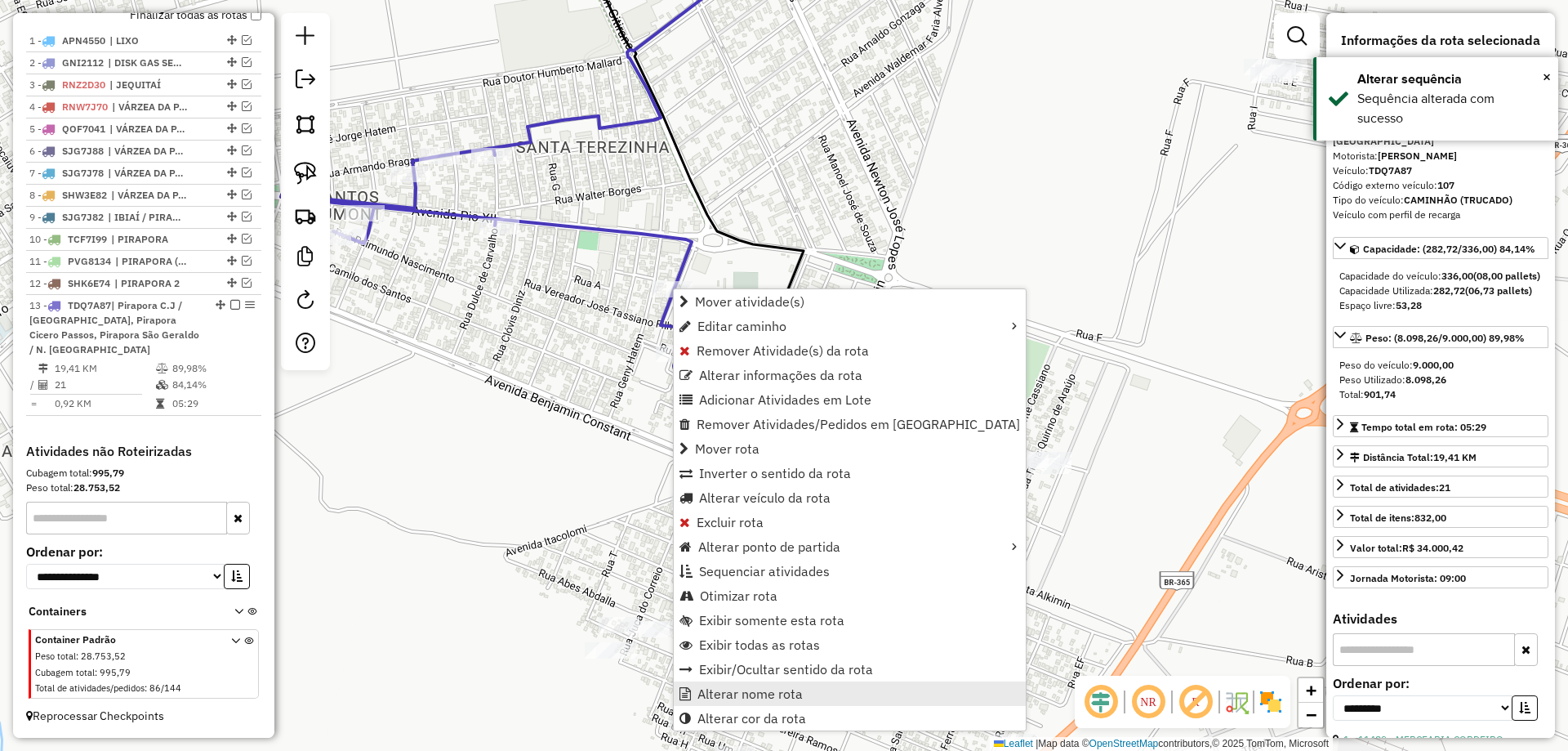
click at [756, 688] on span "Alterar nome rota" at bounding box center [750, 693] width 105 height 13
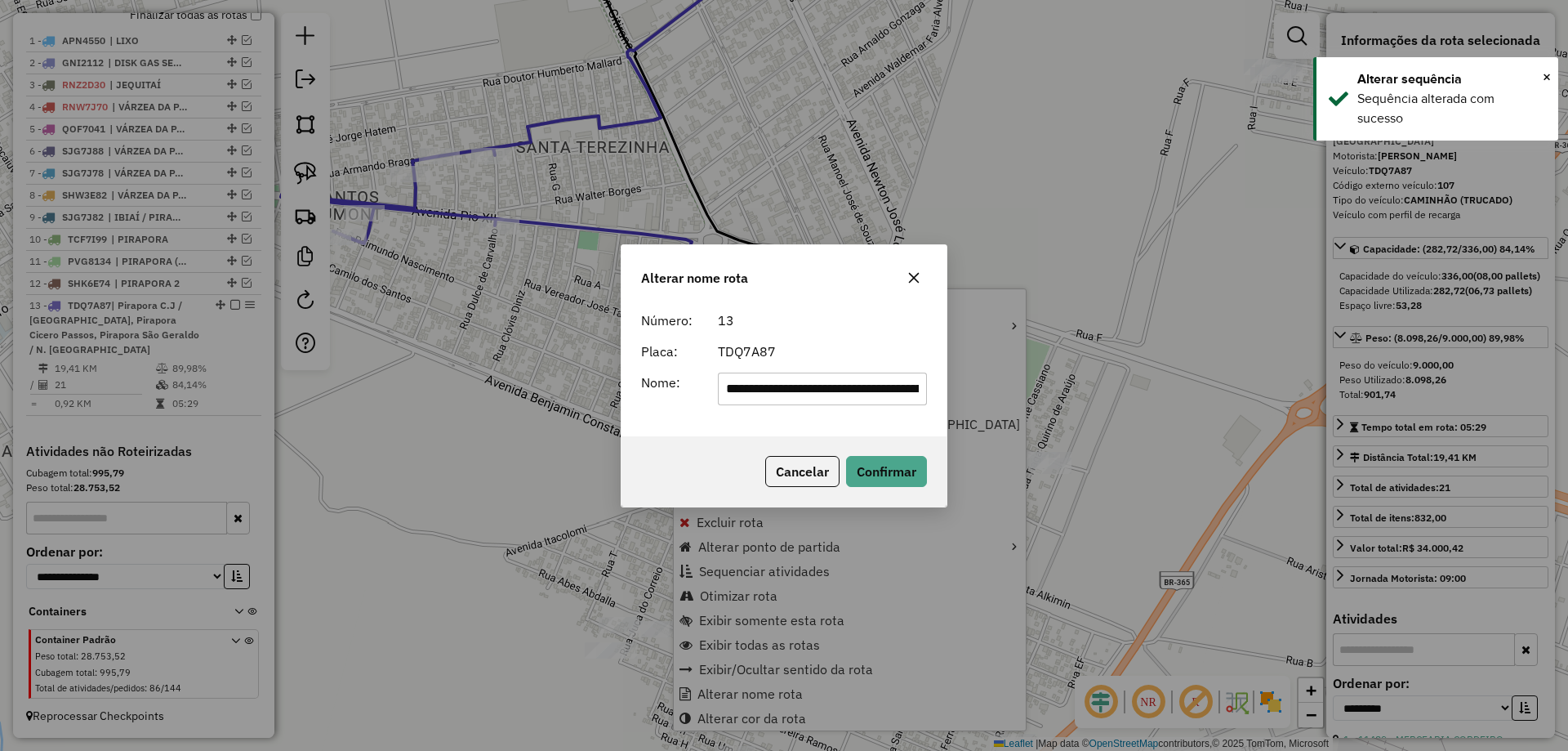
scroll to position [0, 289]
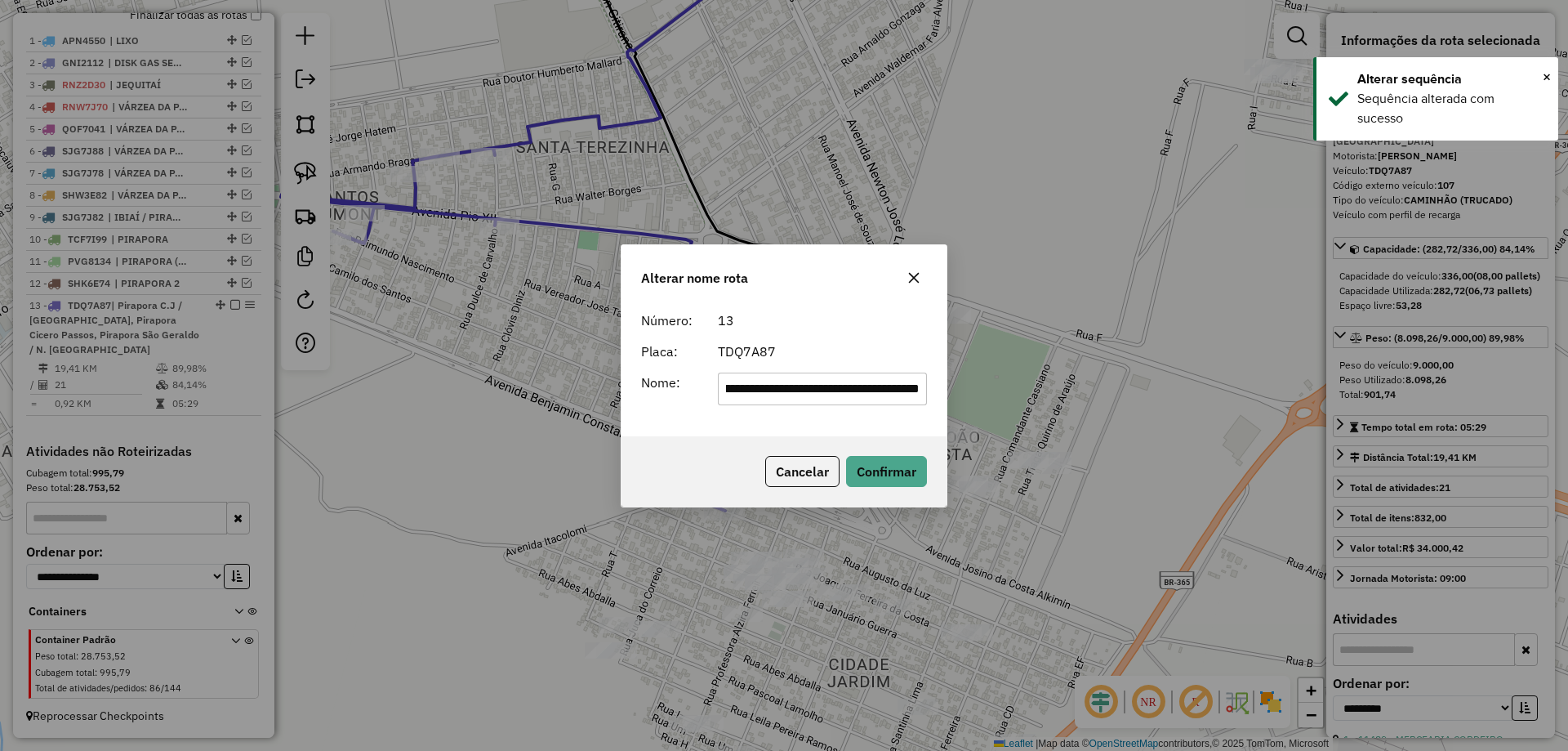
click at [718, 397] on input "**********" at bounding box center [823, 388] width 210 height 33
click at [743, 387] on input "**********" at bounding box center [823, 388] width 210 height 33
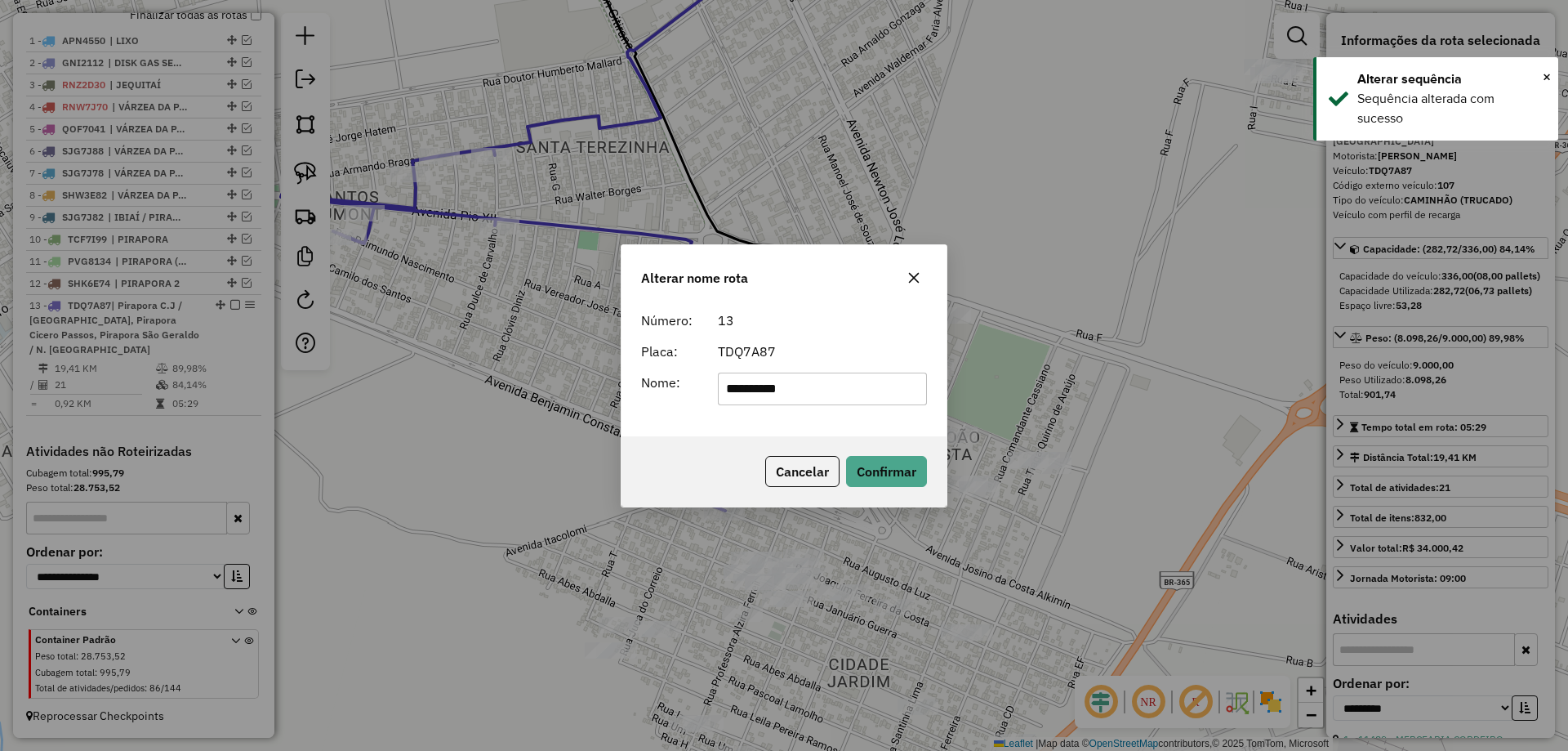
type input "**********"
click at [772, 353] on div "TDQ7A87" at bounding box center [822, 351] width 229 height 19
click at [894, 464] on button "Confirmar" at bounding box center [886, 471] width 81 height 31
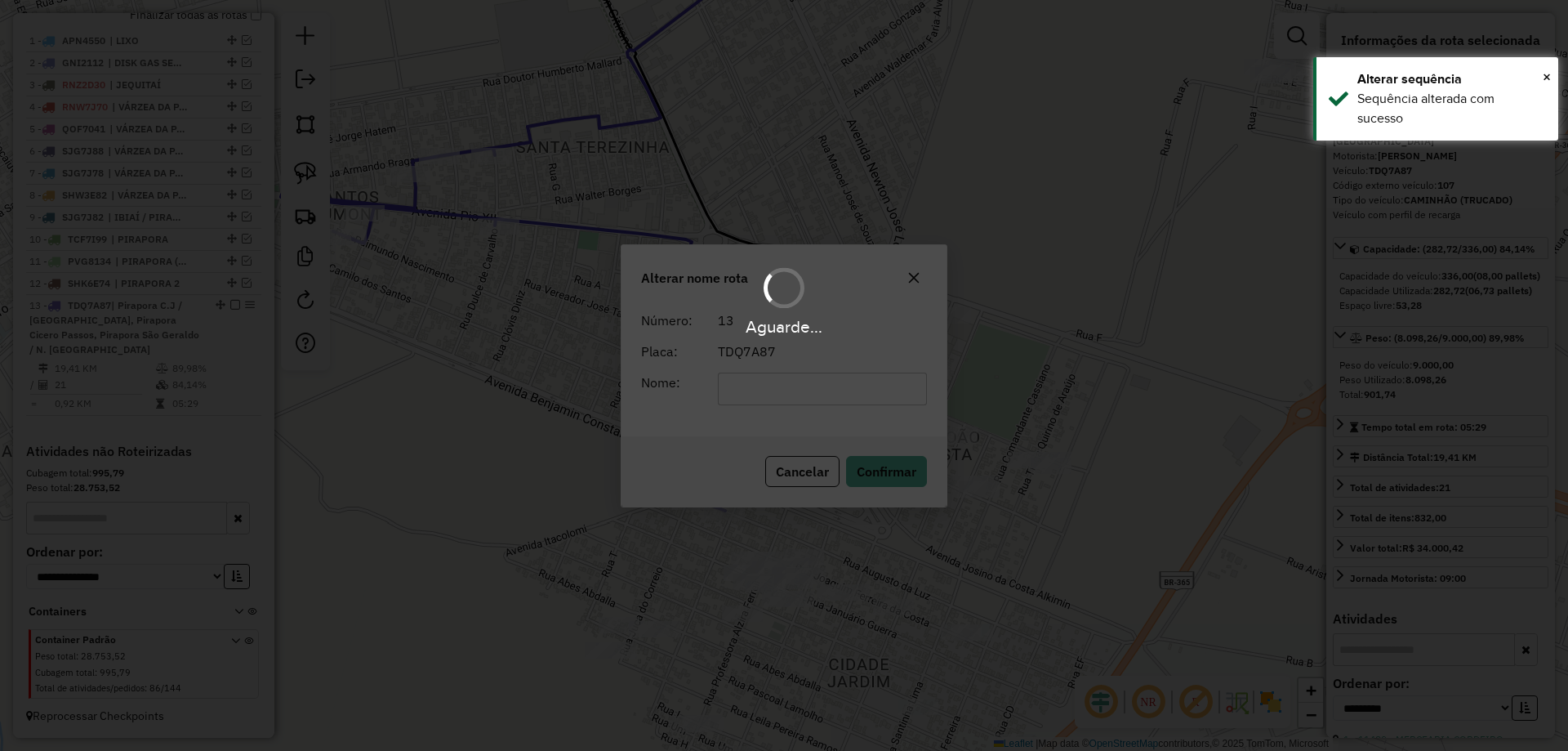
scroll to position [592, 0]
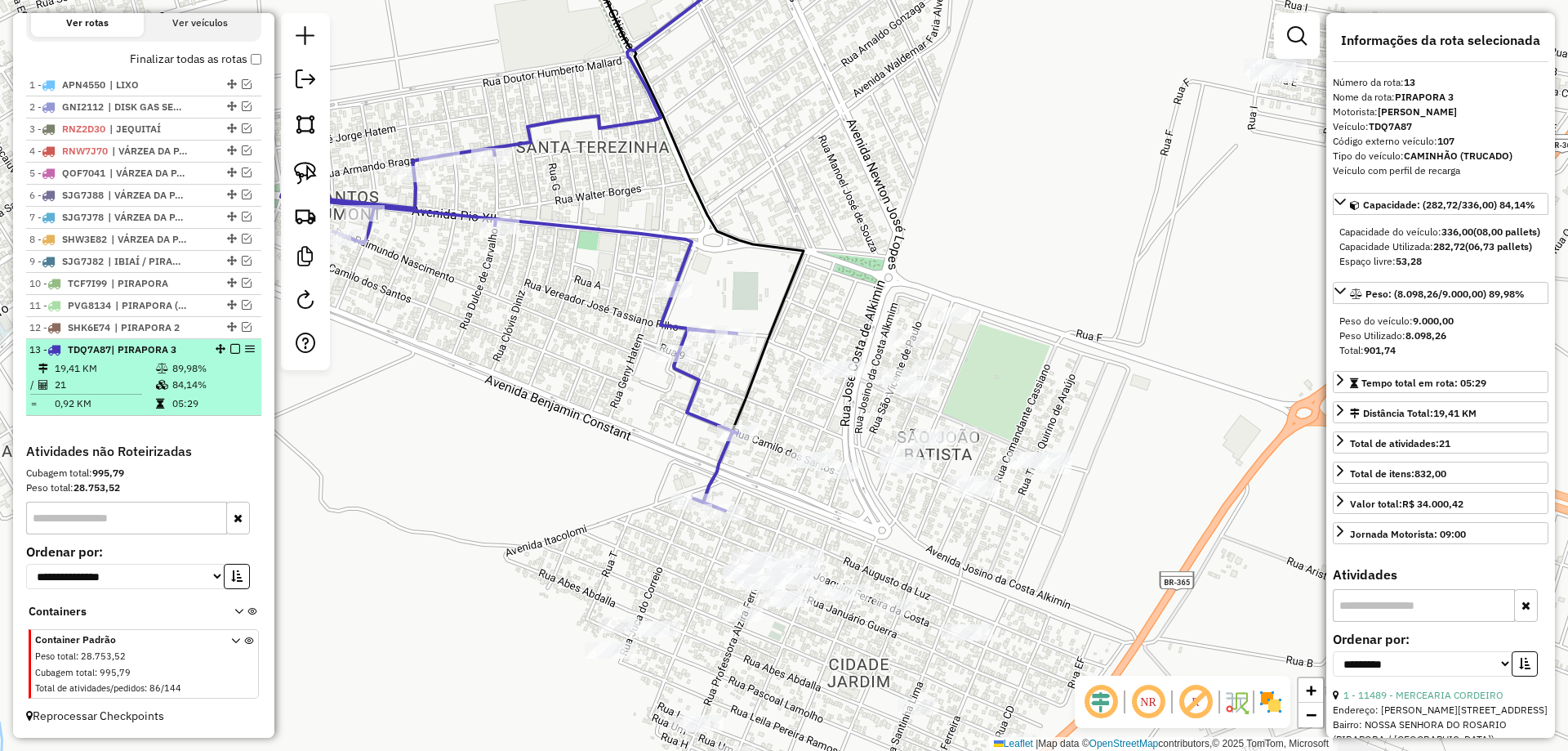
click at [231, 349] on em at bounding box center [235, 349] width 10 height 10
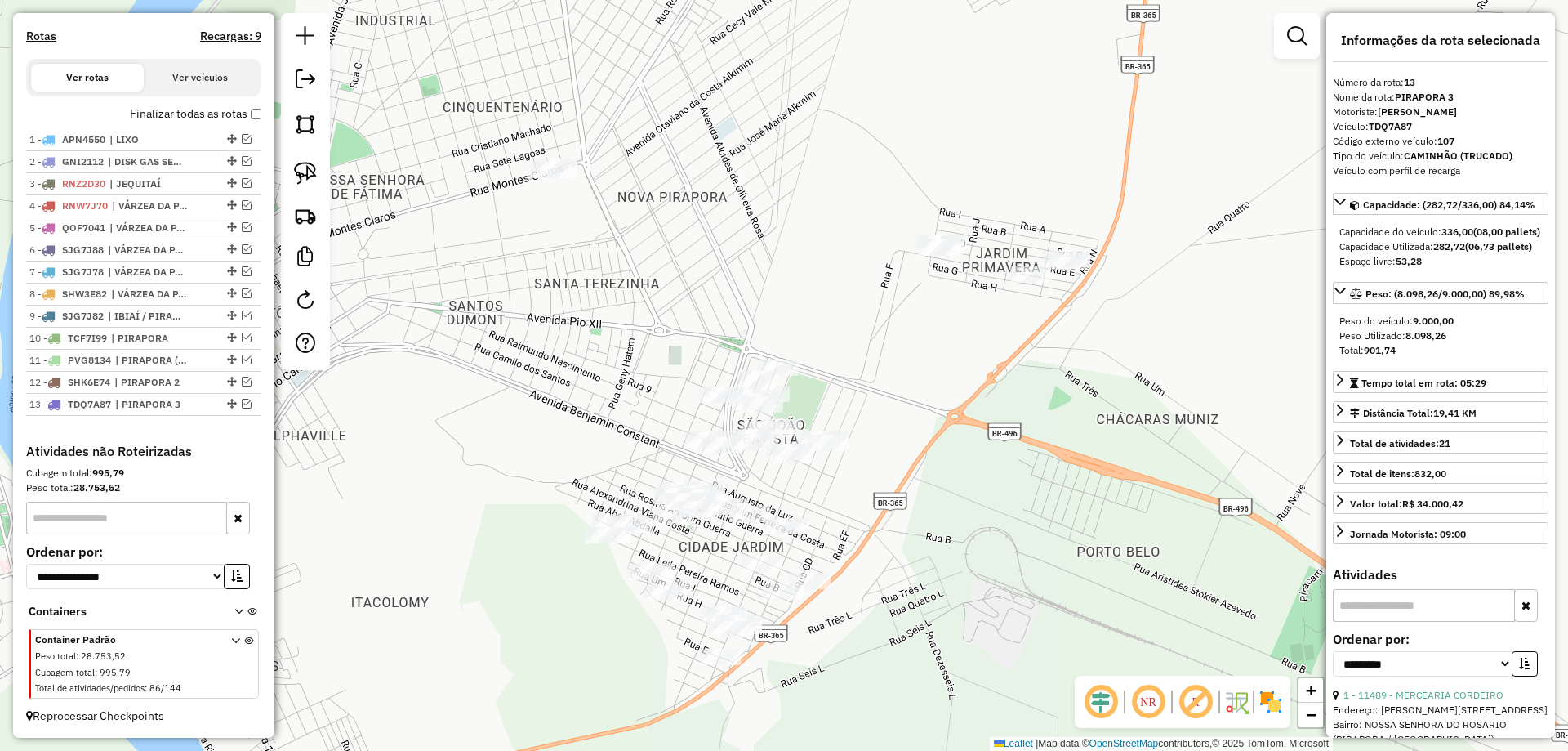
drag, startPoint x: 840, startPoint y: 366, endPoint x: 833, endPoint y: 377, distance: 13.0
click at [834, 376] on div "Janela de atendimento Grade de atendimento Capacidade Transportadoras Veículos …" at bounding box center [784, 375] width 1568 height 751
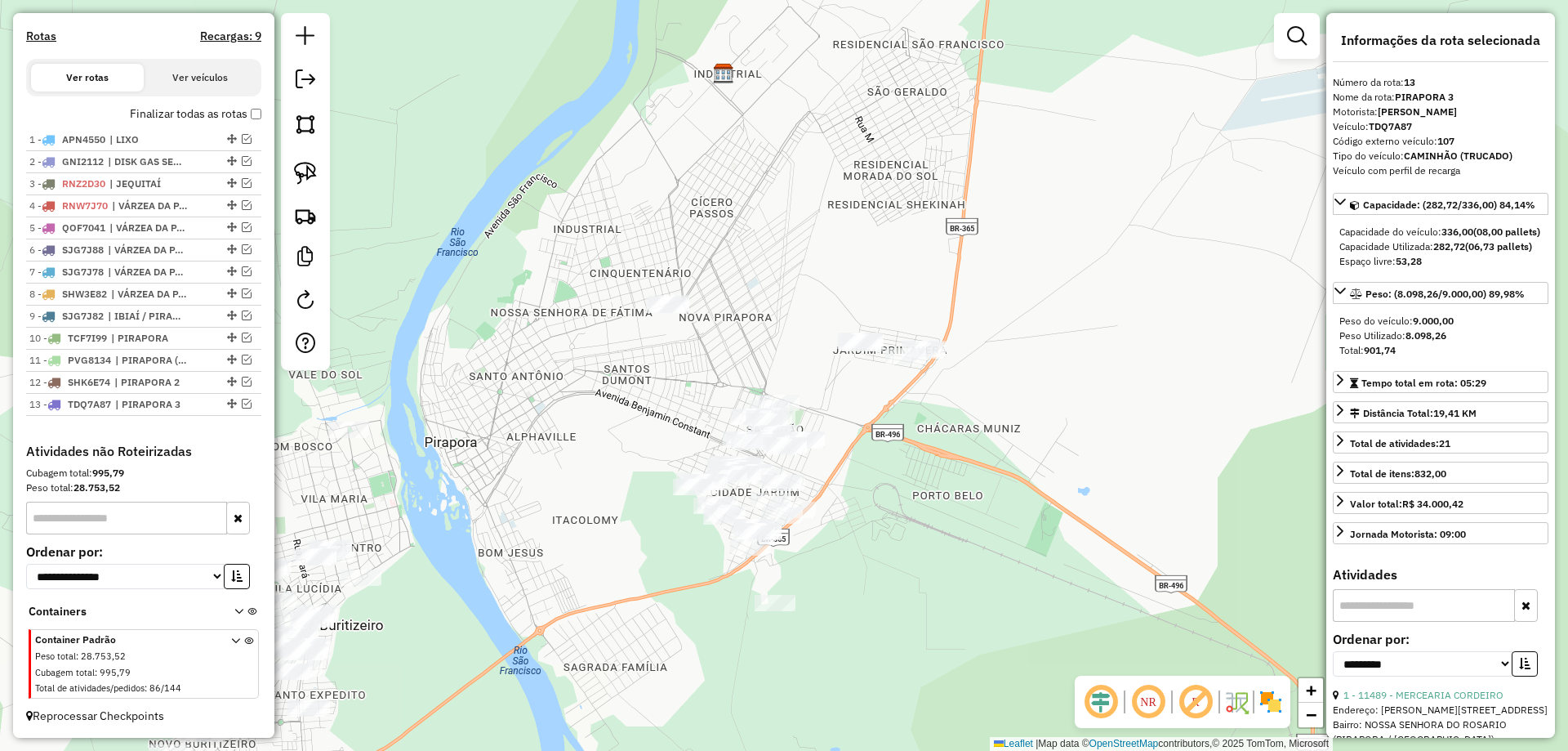
drag, startPoint x: 812, startPoint y: 354, endPoint x: 798, endPoint y: 354, distance: 14.0
click at [807, 353] on div "Janela de atendimento Grade de atendimento Capacidade Transportadoras Veículos …" at bounding box center [784, 375] width 1568 height 751
drag, startPoint x: 768, startPoint y: 359, endPoint x: 762, endPoint y: 325, distance: 34.5
click at [762, 325] on div "Janela de atendimento Grade de atendimento Capacidade Transportadoras Veículos …" at bounding box center [784, 375] width 1568 height 751
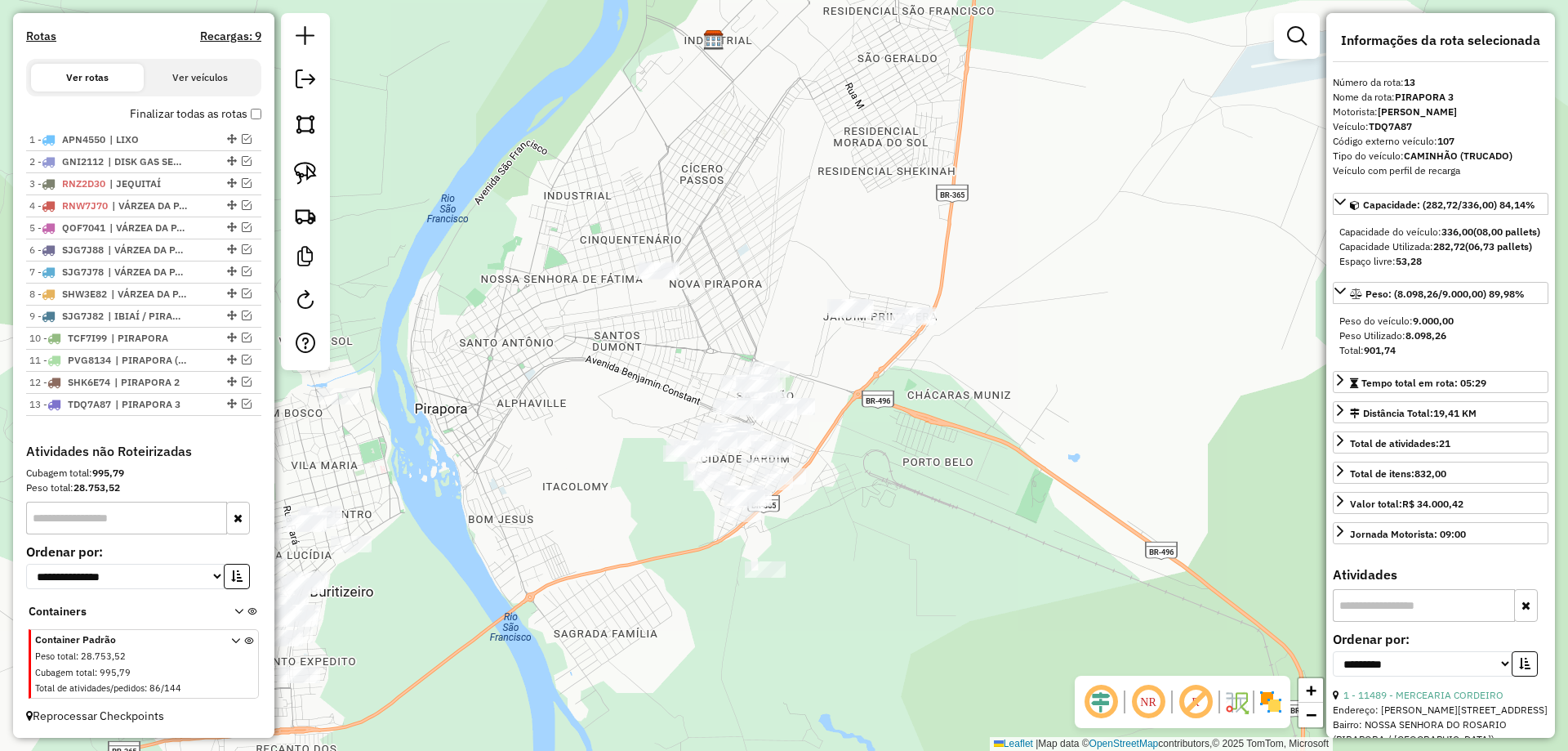
drag, startPoint x: 676, startPoint y: 411, endPoint x: 669, endPoint y: 367, distance: 44.6
click at [669, 368] on div "Janela de atendimento Grade de atendimento Capacidade Transportadoras Veículos …" at bounding box center [784, 375] width 1568 height 751
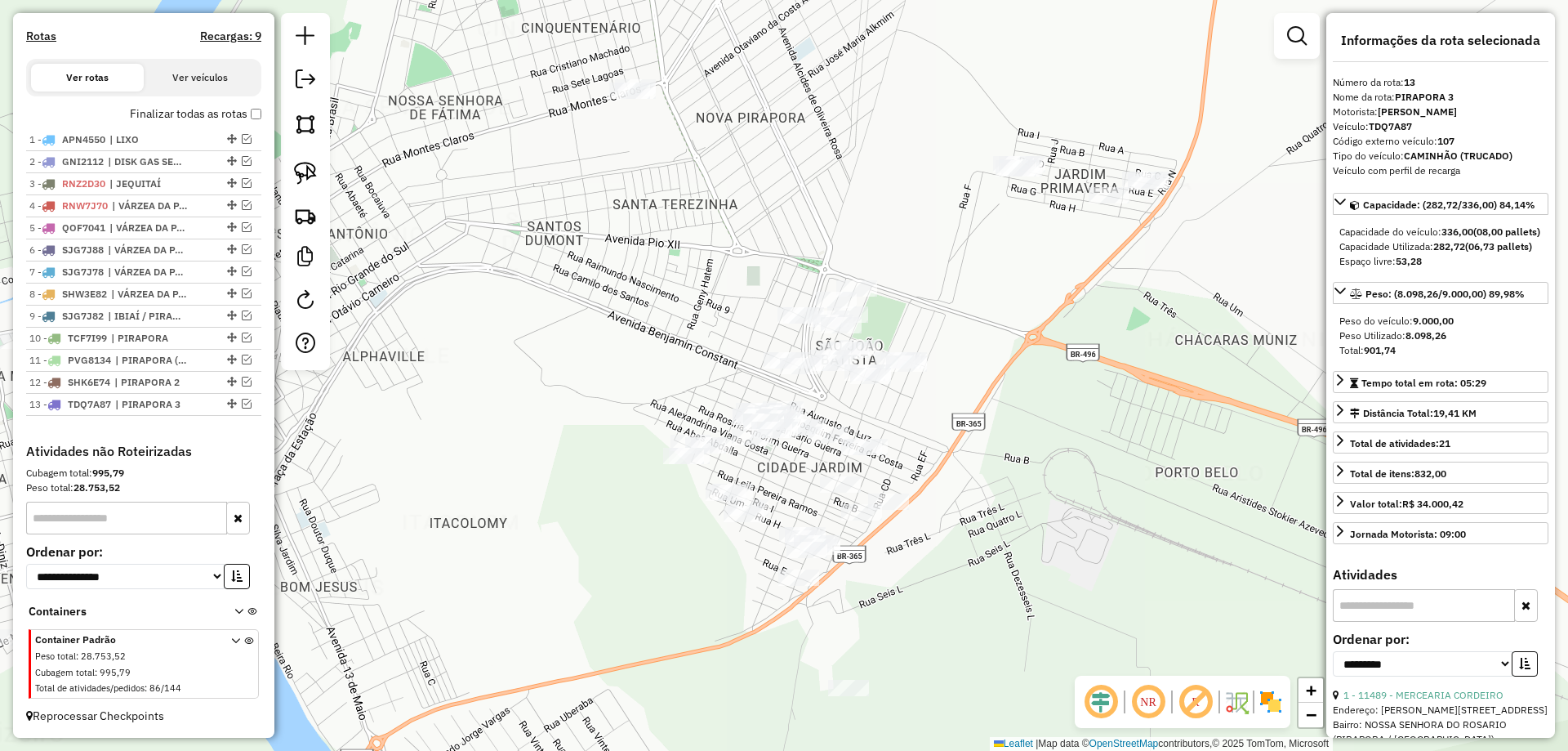
drag, startPoint x: 689, startPoint y: 329, endPoint x: 633, endPoint y: 387, distance: 80.6
click at [633, 387] on div "Janela de atendimento Grade de atendimento Capacidade Transportadoras Veículos …" at bounding box center [784, 375] width 1568 height 751
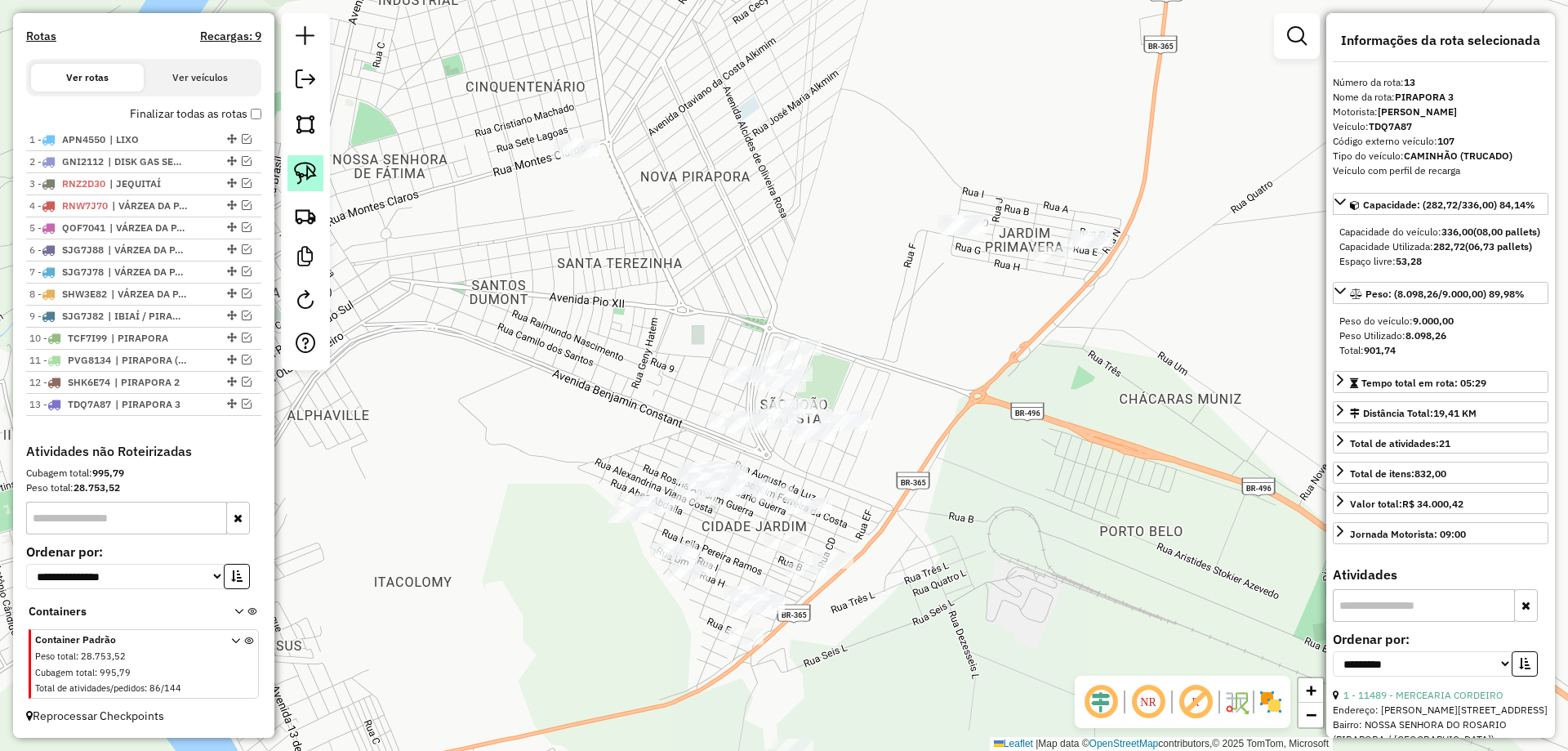
click at [321, 168] on link at bounding box center [305, 173] width 35 height 35
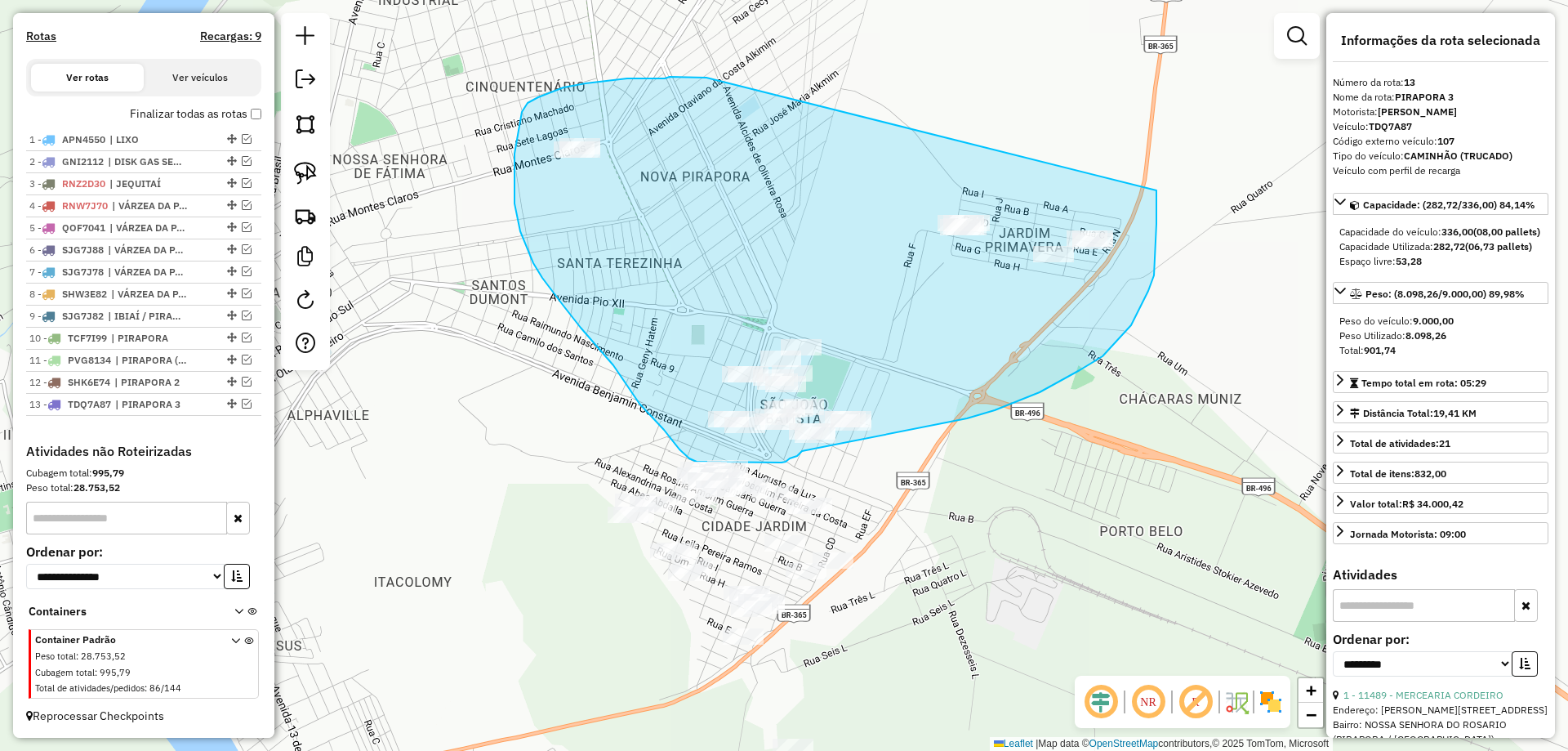
drag, startPoint x: 680, startPoint y: 77, endPoint x: 1020, endPoint y: 140, distance: 345.8
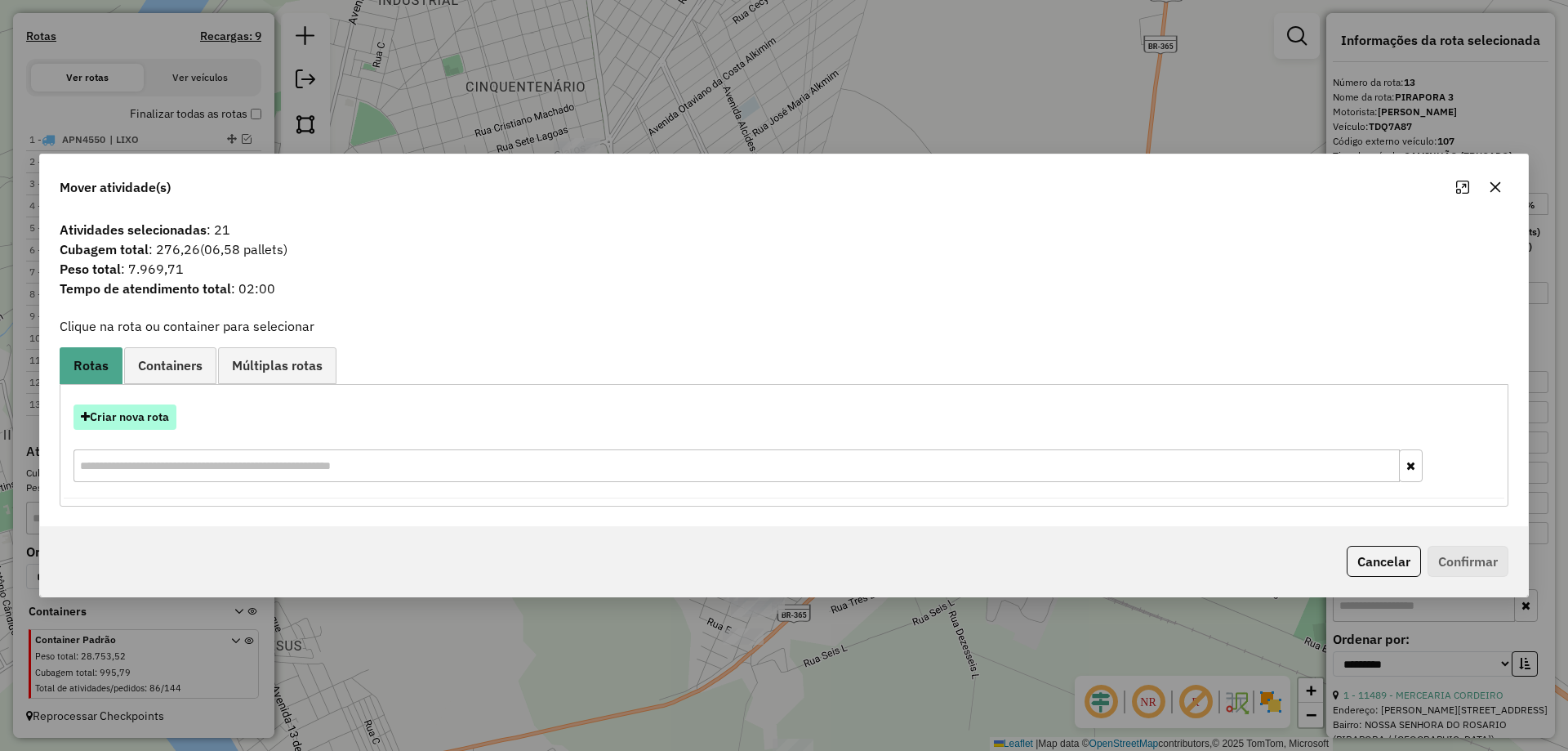
click at [136, 405] on button "Criar nova rota" at bounding box center [125, 417] width 103 height 25
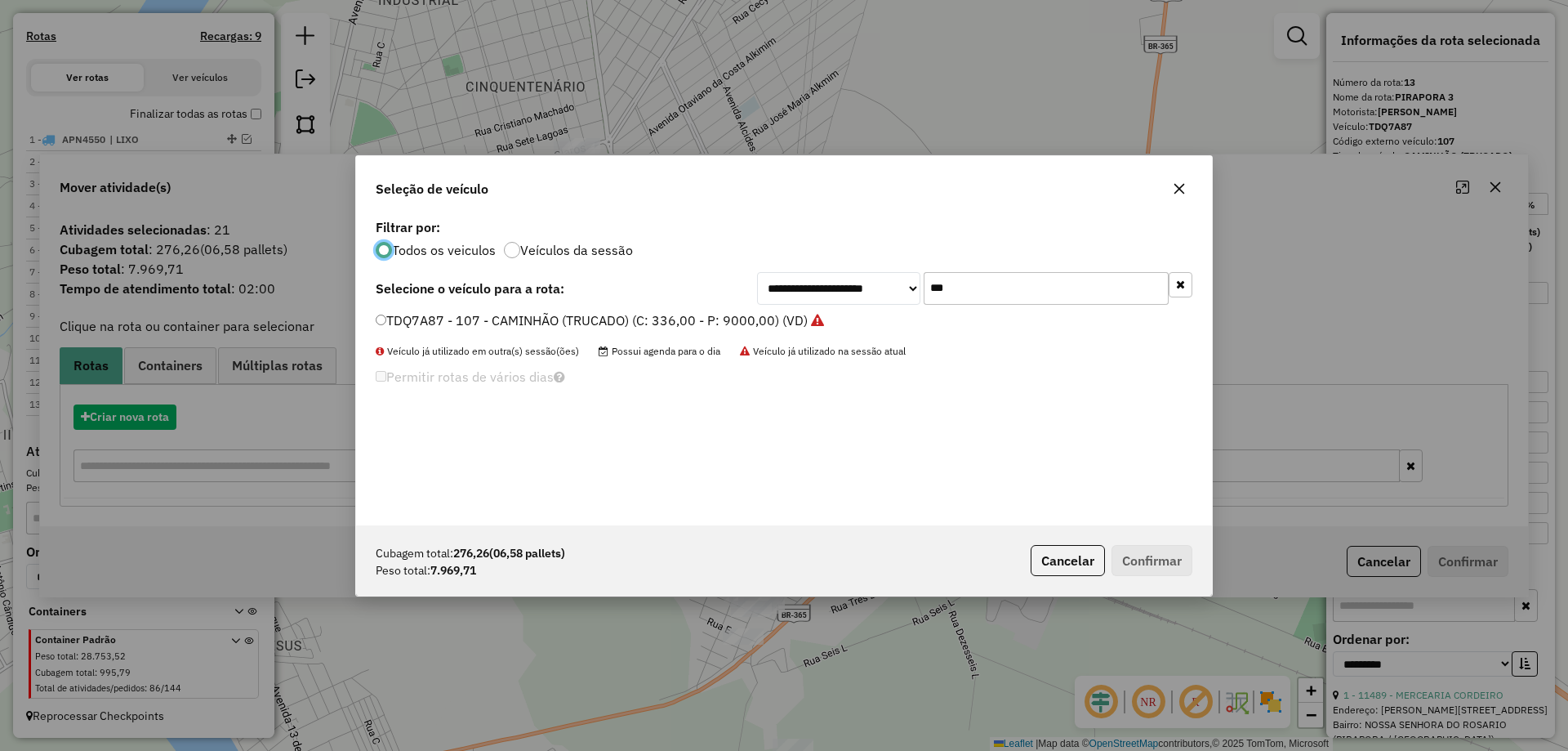
scroll to position [9, 5]
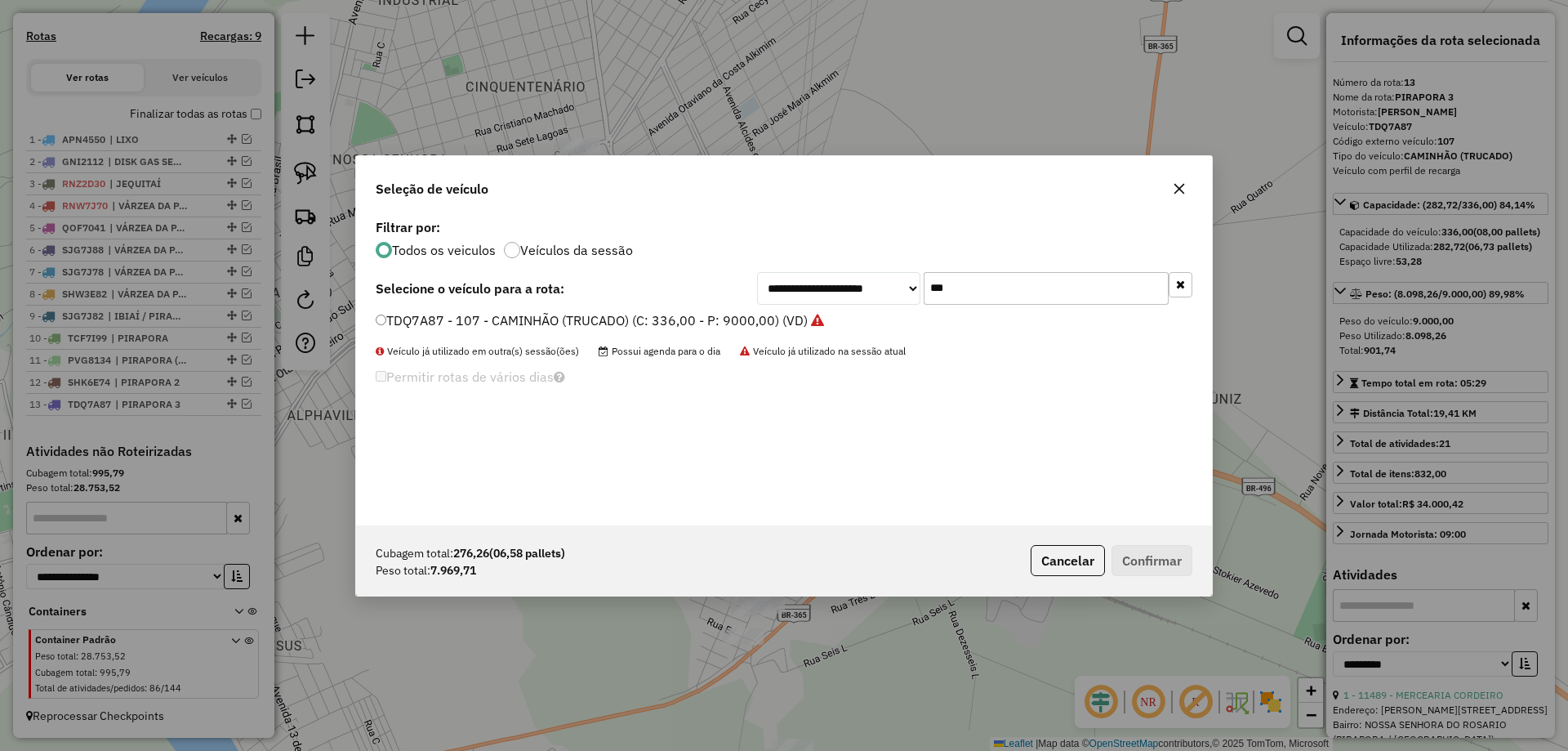
click at [954, 297] on input "***" at bounding box center [1045, 289] width 245 height 33
type input "**"
click at [452, 328] on label "RTC9F20 - 109 - CAMINHÃO BAÚ 10P (C: 378,00 - P: 9000,00) (VD)" at bounding box center [583, 320] width 415 height 19
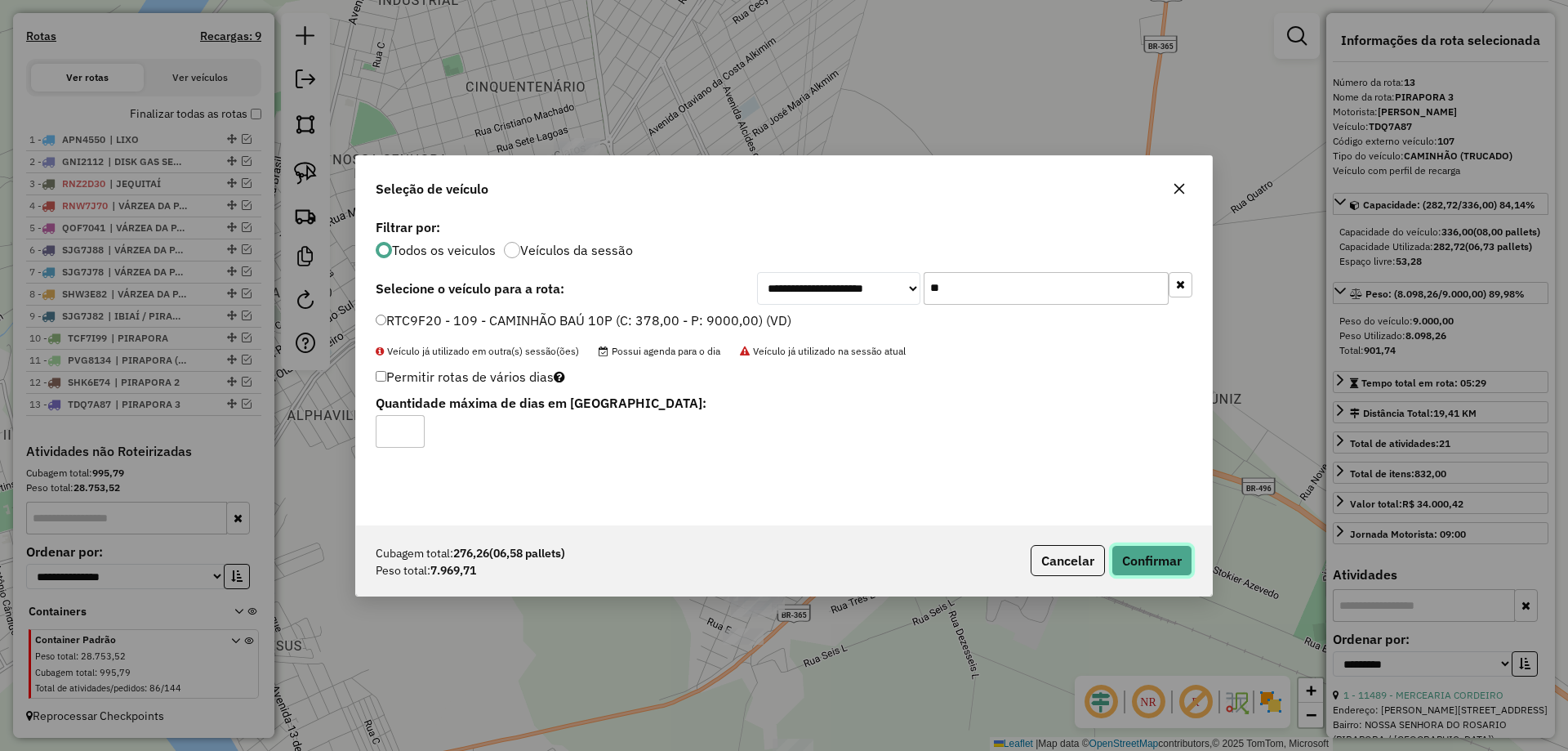
click at [1147, 570] on button "Confirmar" at bounding box center [1152, 560] width 81 height 31
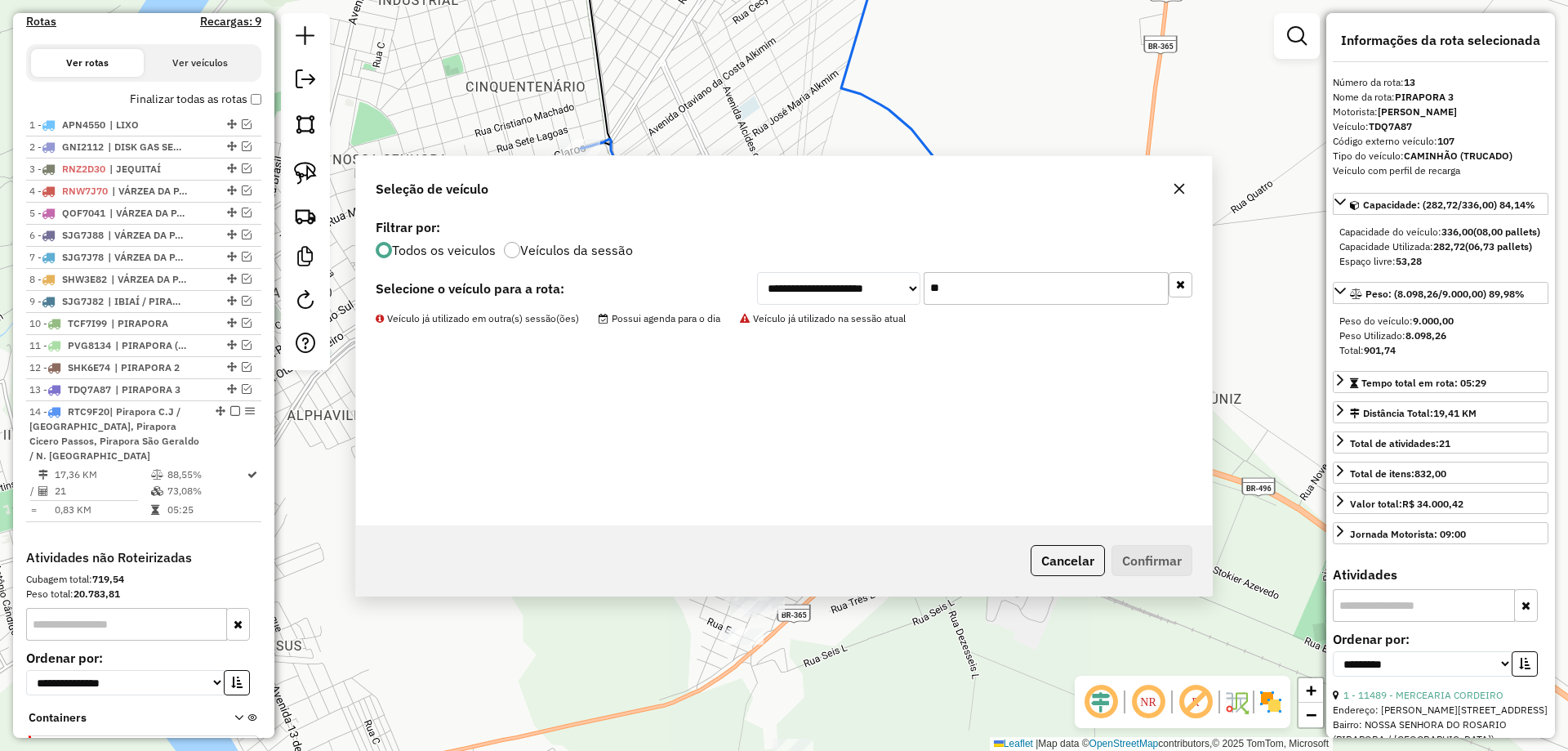
scroll to position [643, 0]
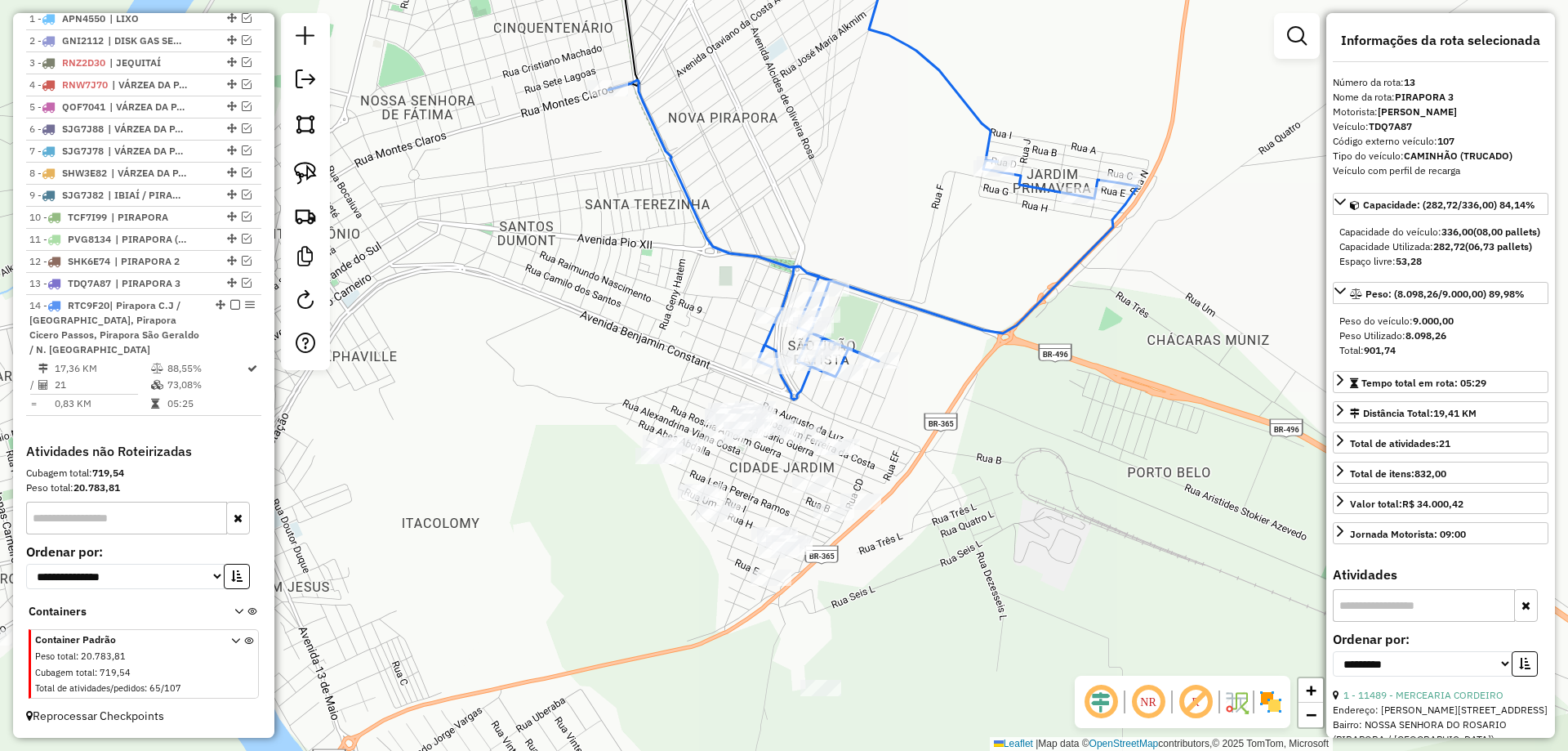
drag, startPoint x: 836, startPoint y: 598, endPoint x: 861, endPoint y: 501, distance: 100.2
click at [862, 508] on div "Janela de atendimento Grade de atendimento Capacidade Transportadoras Veículos …" at bounding box center [784, 375] width 1568 height 751
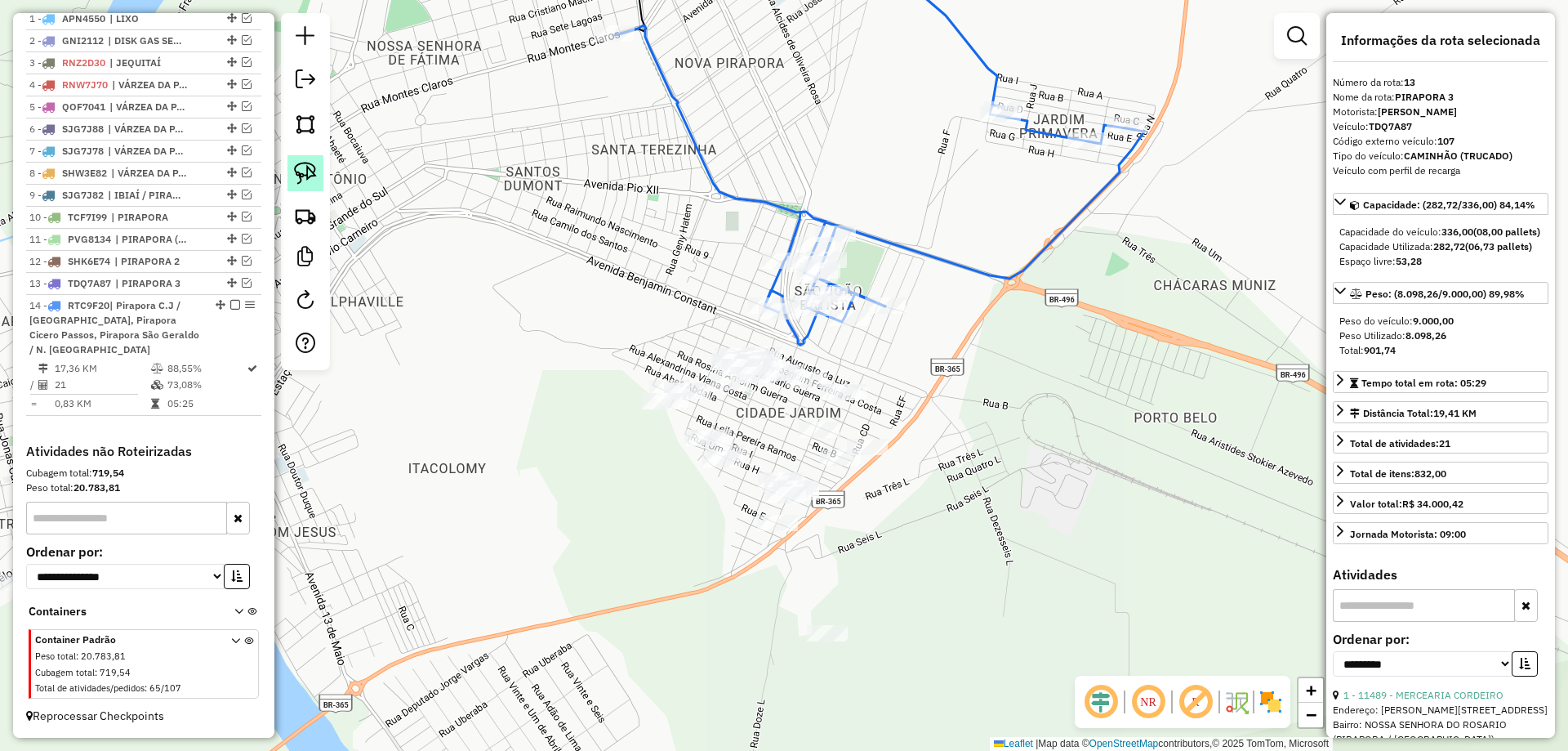
click at [309, 173] on img at bounding box center [306, 174] width 23 height 23
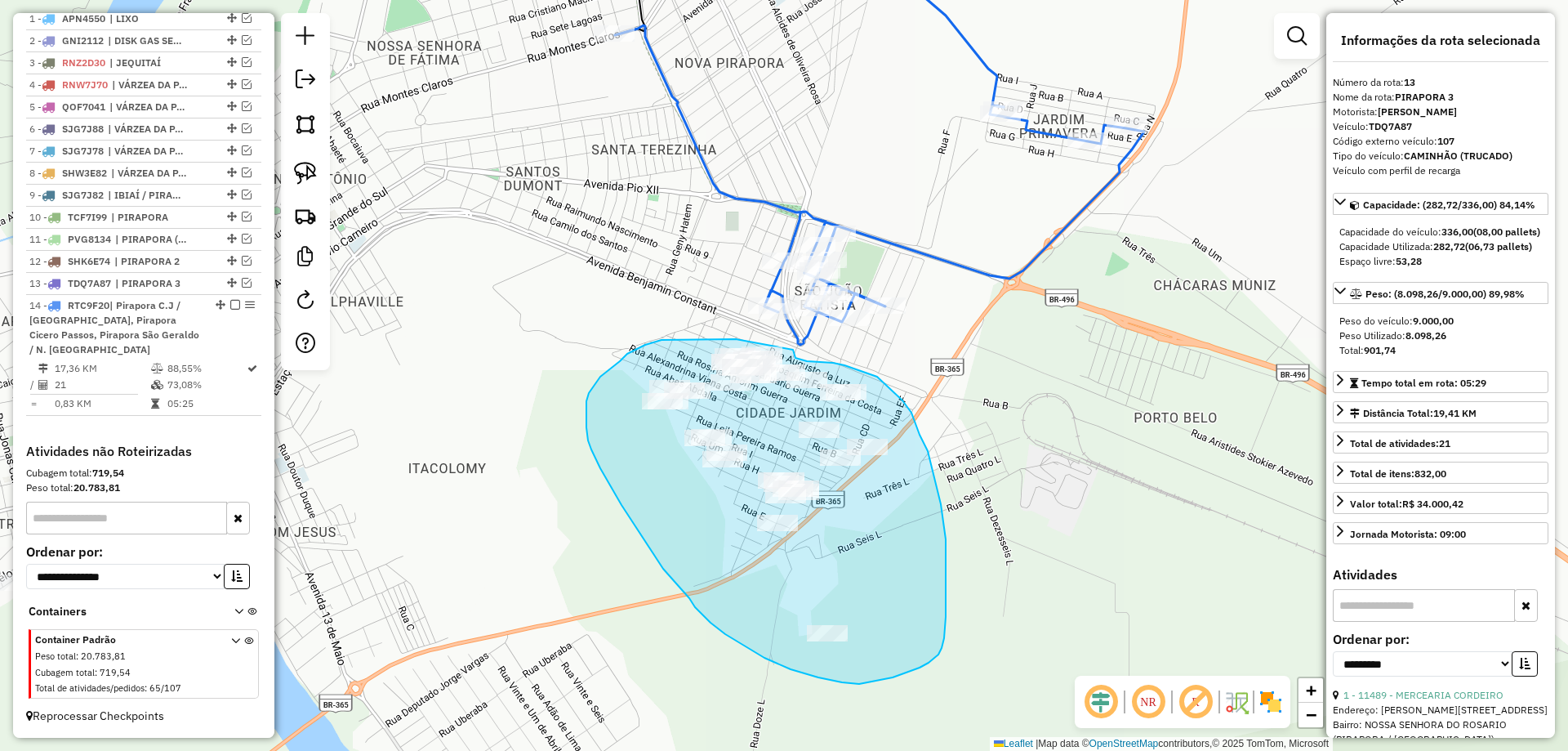
drag, startPoint x: 690, startPoint y: 340, endPoint x: 793, endPoint y: 349, distance: 103.4
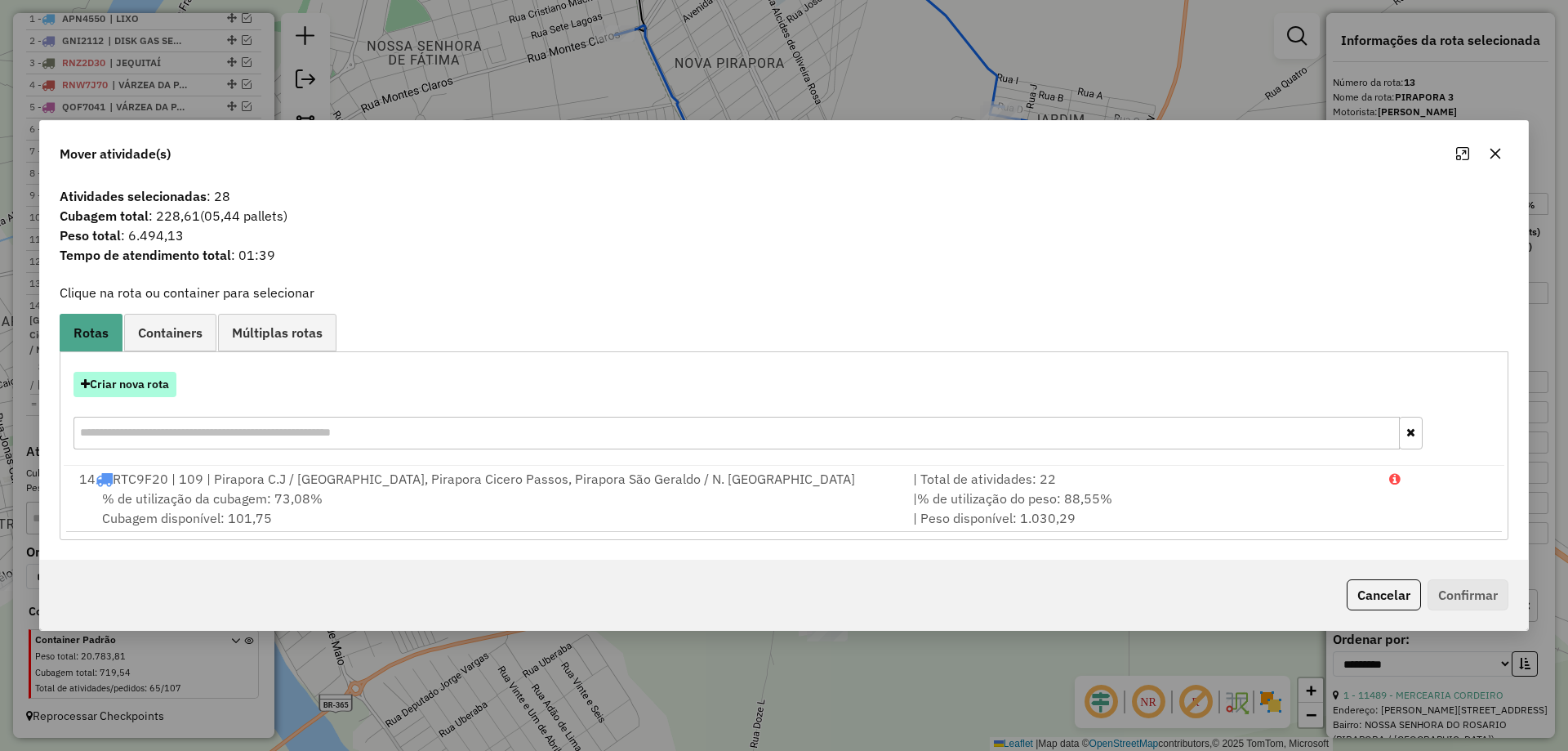
click at [154, 390] on button "Criar nova rota" at bounding box center [125, 384] width 103 height 25
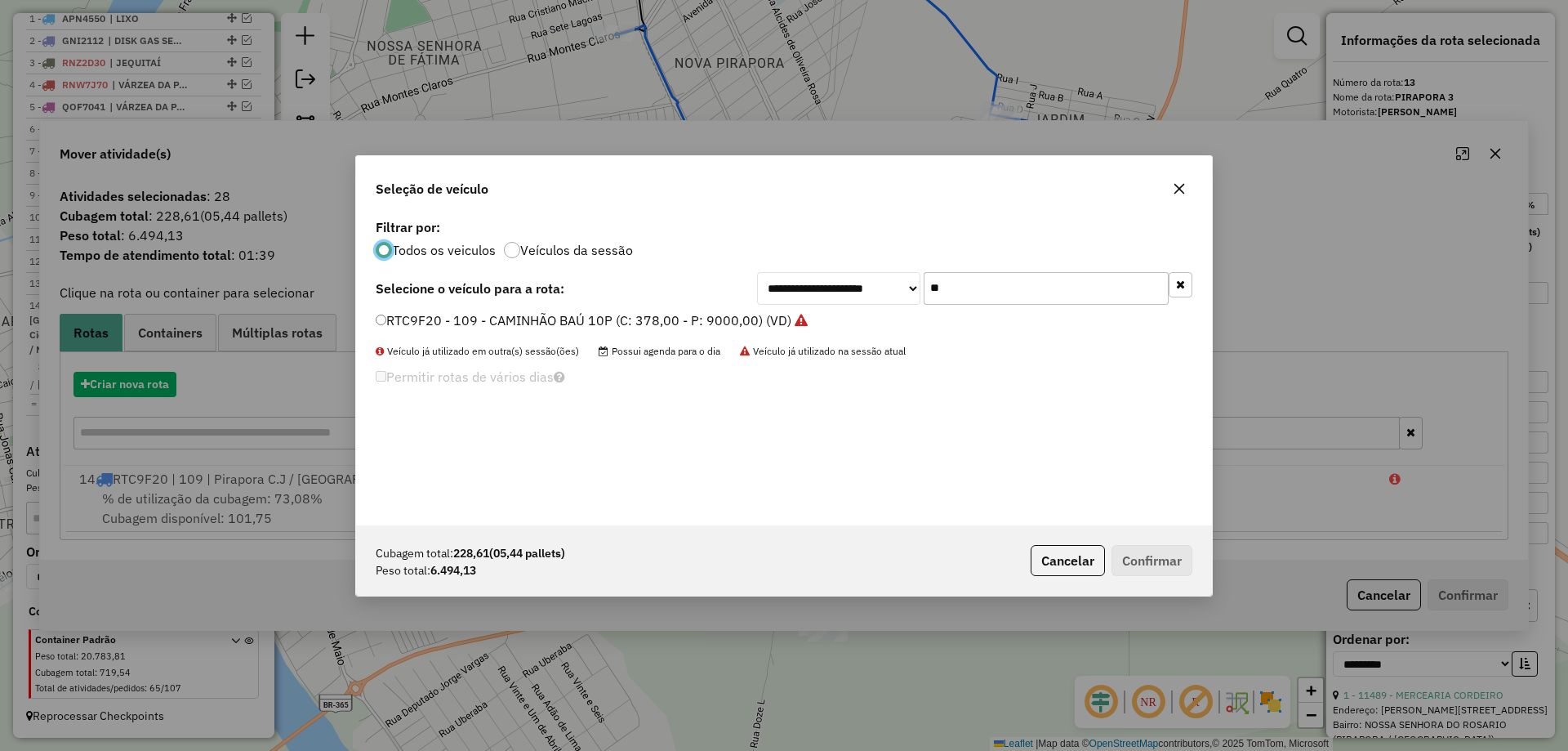
scroll to position [9, 5]
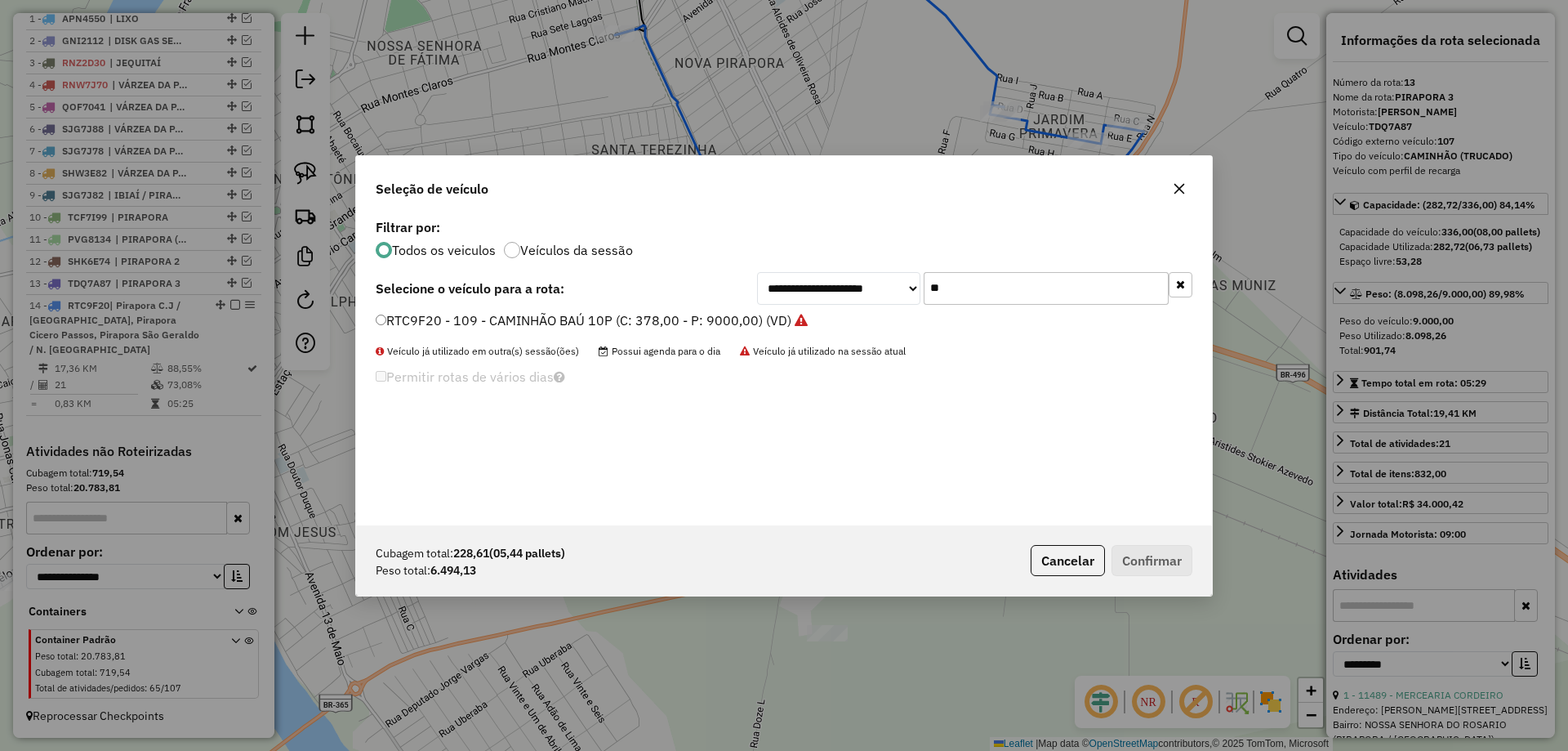
drag, startPoint x: 1048, startPoint y: 303, endPoint x: 1017, endPoint y: 293, distance: 32.6
click at [1045, 302] on input "**" at bounding box center [1045, 289] width 245 height 33
click at [1017, 293] on input "**" at bounding box center [1045, 289] width 245 height 33
click at [1016, 291] on input "**" at bounding box center [1045, 289] width 245 height 33
type input "***"
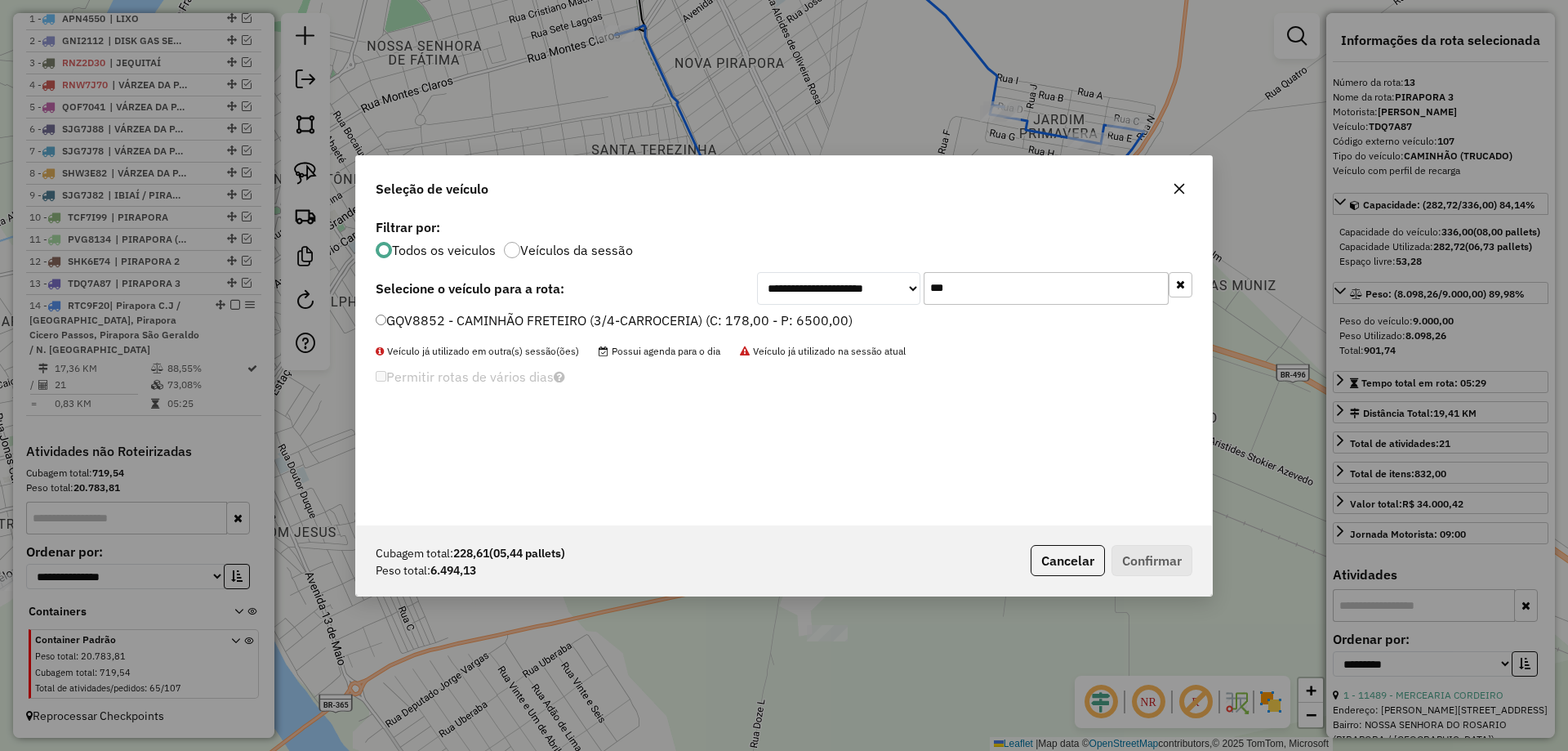
drag, startPoint x: 422, startPoint y: 318, endPoint x: 437, endPoint y: 324, distance: 16.2
click at [422, 318] on label "GQV8852 - CAMINHÃO FRETEIRO (3/4-CARROCERIA) (C: 178,00 - P: 6500,00)" at bounding box center [614, 320] width 477 height 19
click at [1161, 569] on button "Confirmar" at bounding box center [1152, 560] width 81 height 31
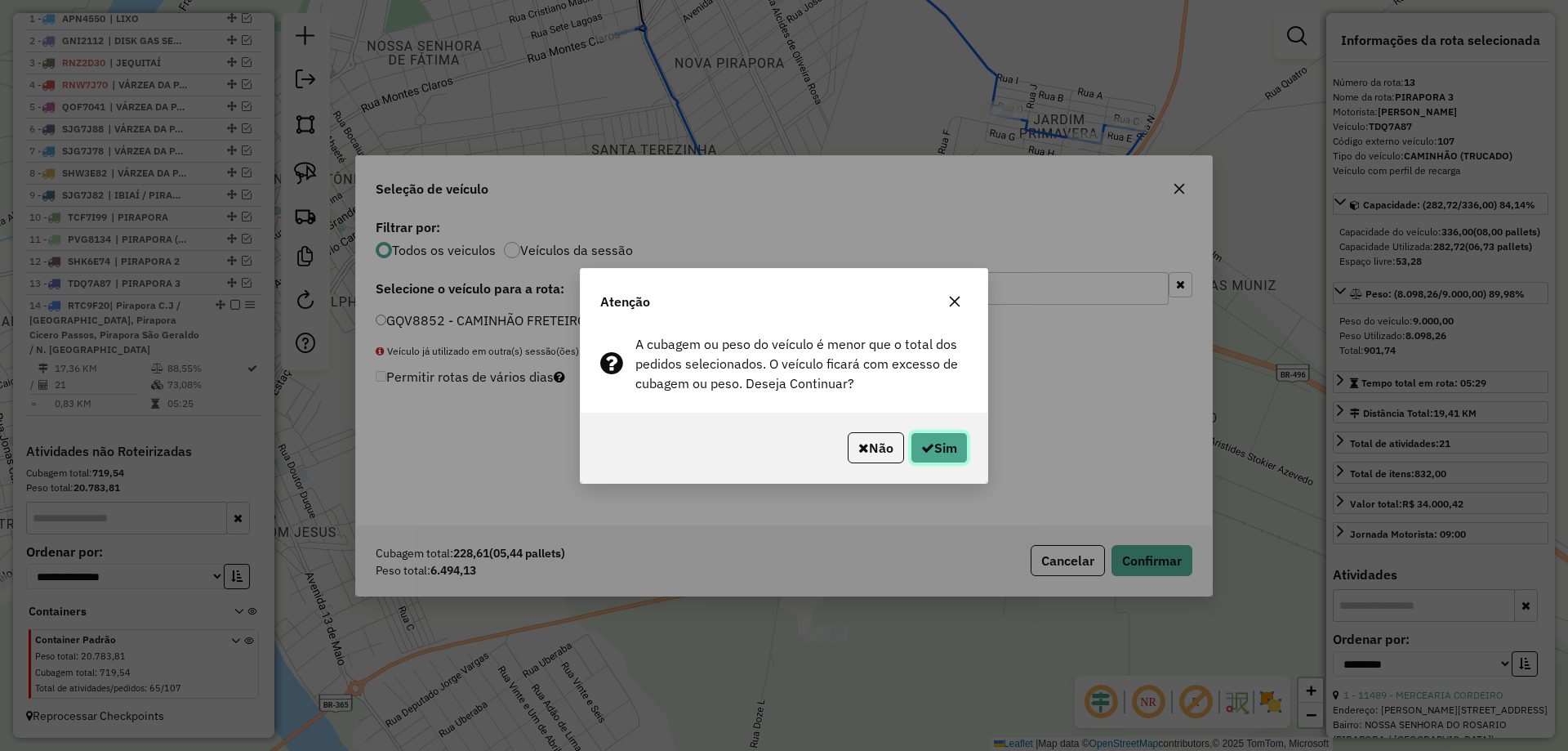
click at [944, 443] on button "Sim" at bounding box center [939, 447] width 58 height 31
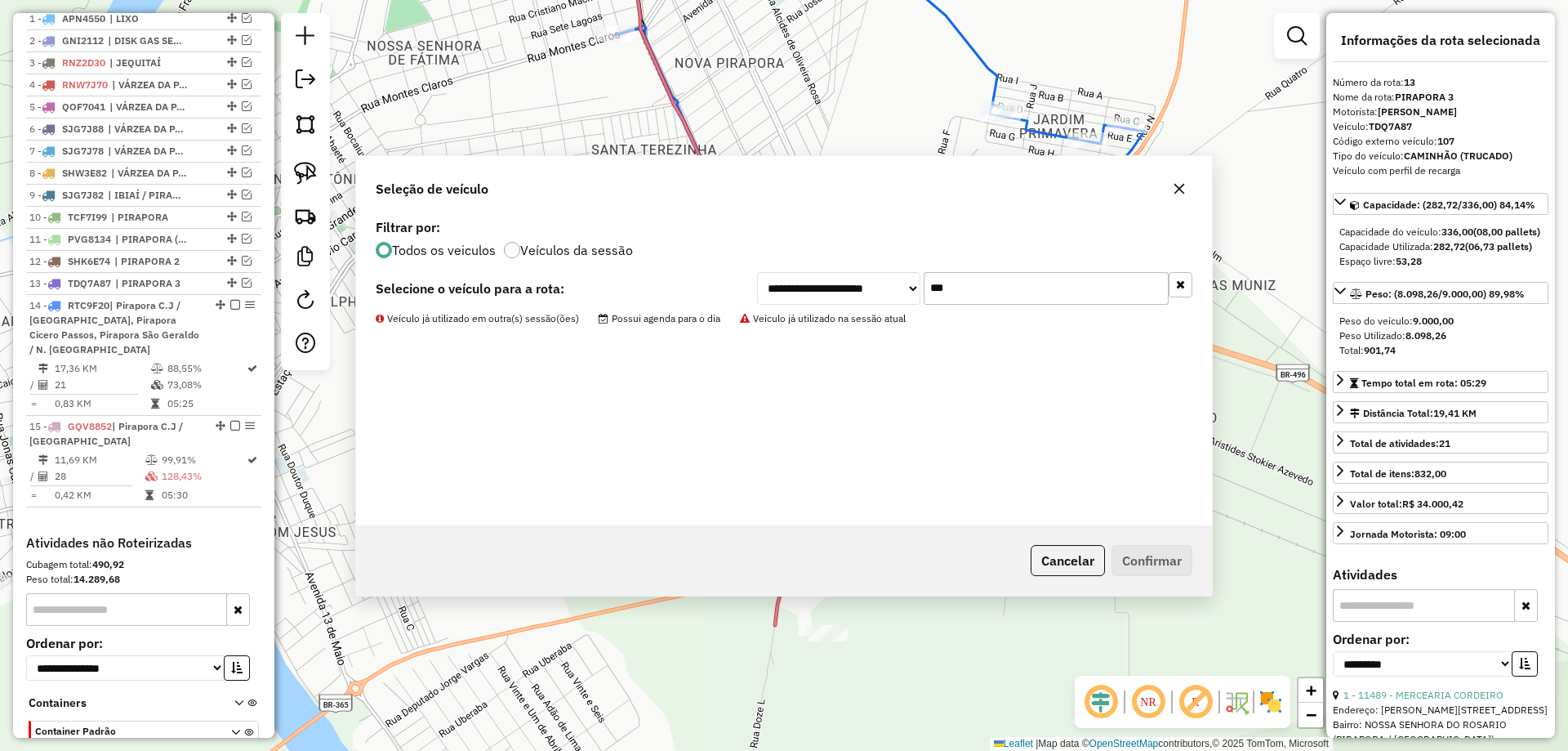
scroll to position [735, 0]
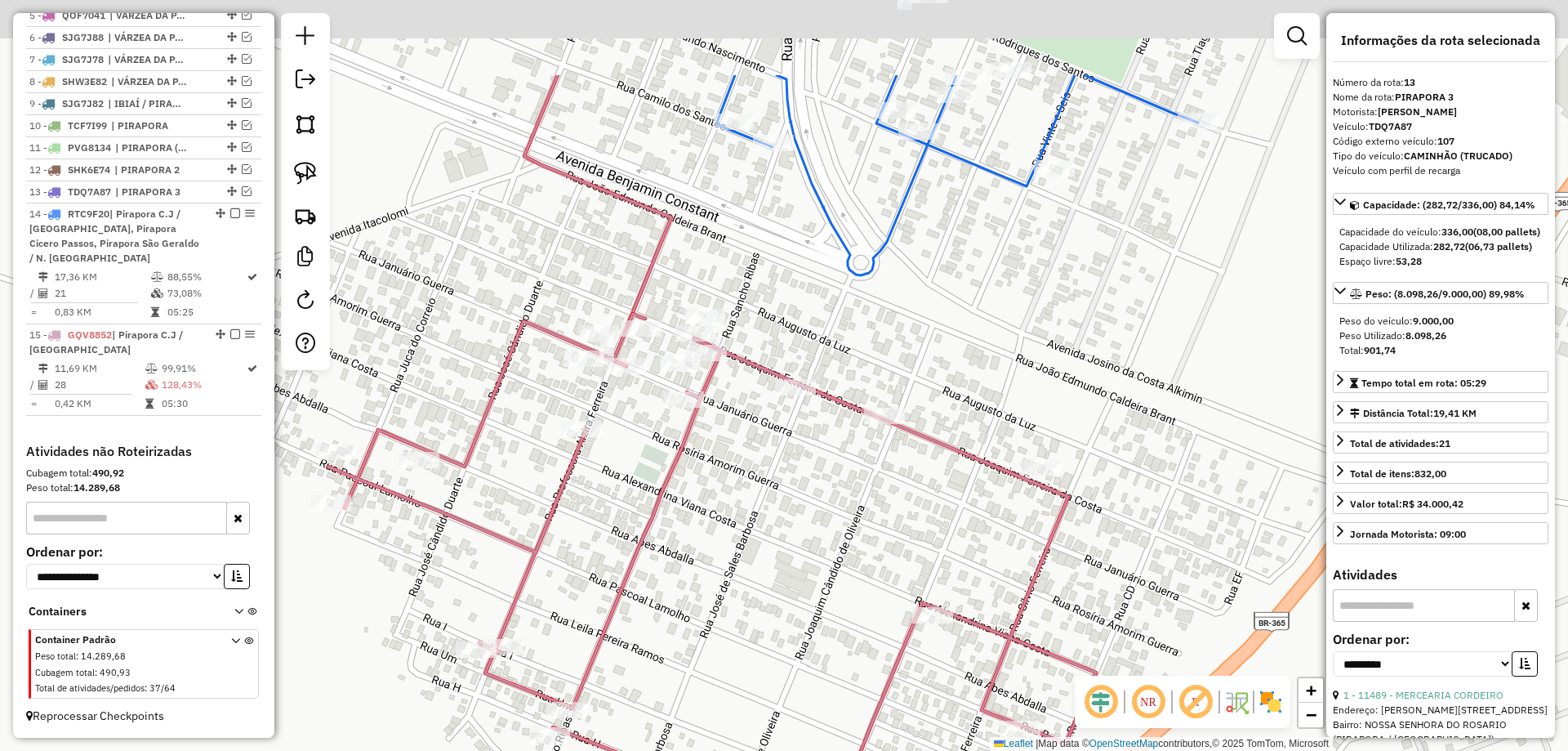
drag, startPoint x: 883, startPoint y: 324, endPoint x: 889, endPoint y: 335, distance: 12.5
click at [889, 335] on div "Janela de atendimento Grade de atendimento Capacidade Transportadoras Veículos …" at bounding box center [784, 375] width 1568 height 751
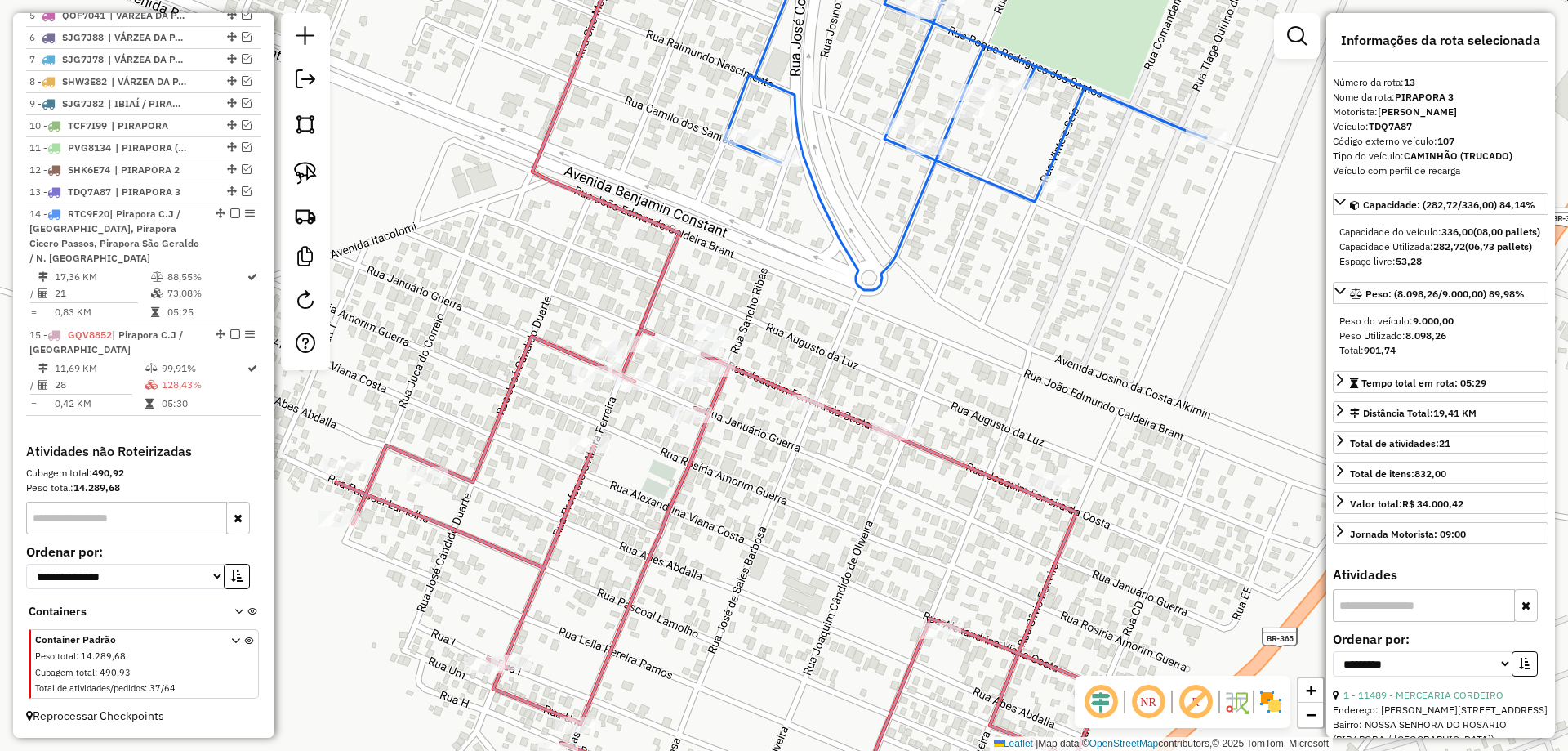
drag, startPoint x: 739, startPoint y: 325, endPoint x: 727, endPoint y: 477, distance: 152.5
click at [727, 477] on div "Rota 15 - Placa GQV8852 20182 - BAR DO TONHEBA Janela de atendimento Grade de a…" at bounding box center [784, 375] width 1568 height 751
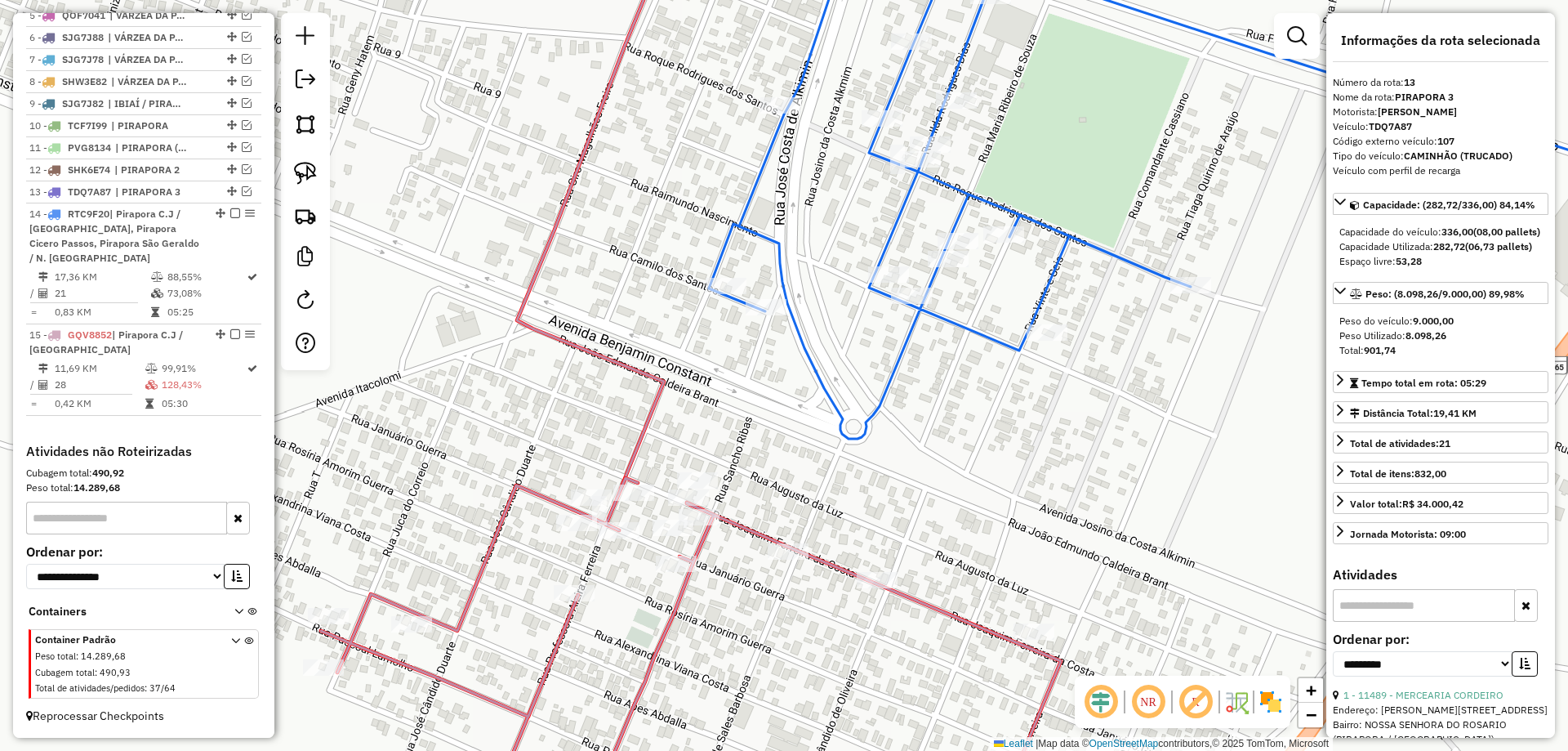
click at [745, 317] on div "Janela de atendimento Grade de atendimento Capacidade Transportadoras Veículos …" at bounding box center [784, 375] width 1568 height 751
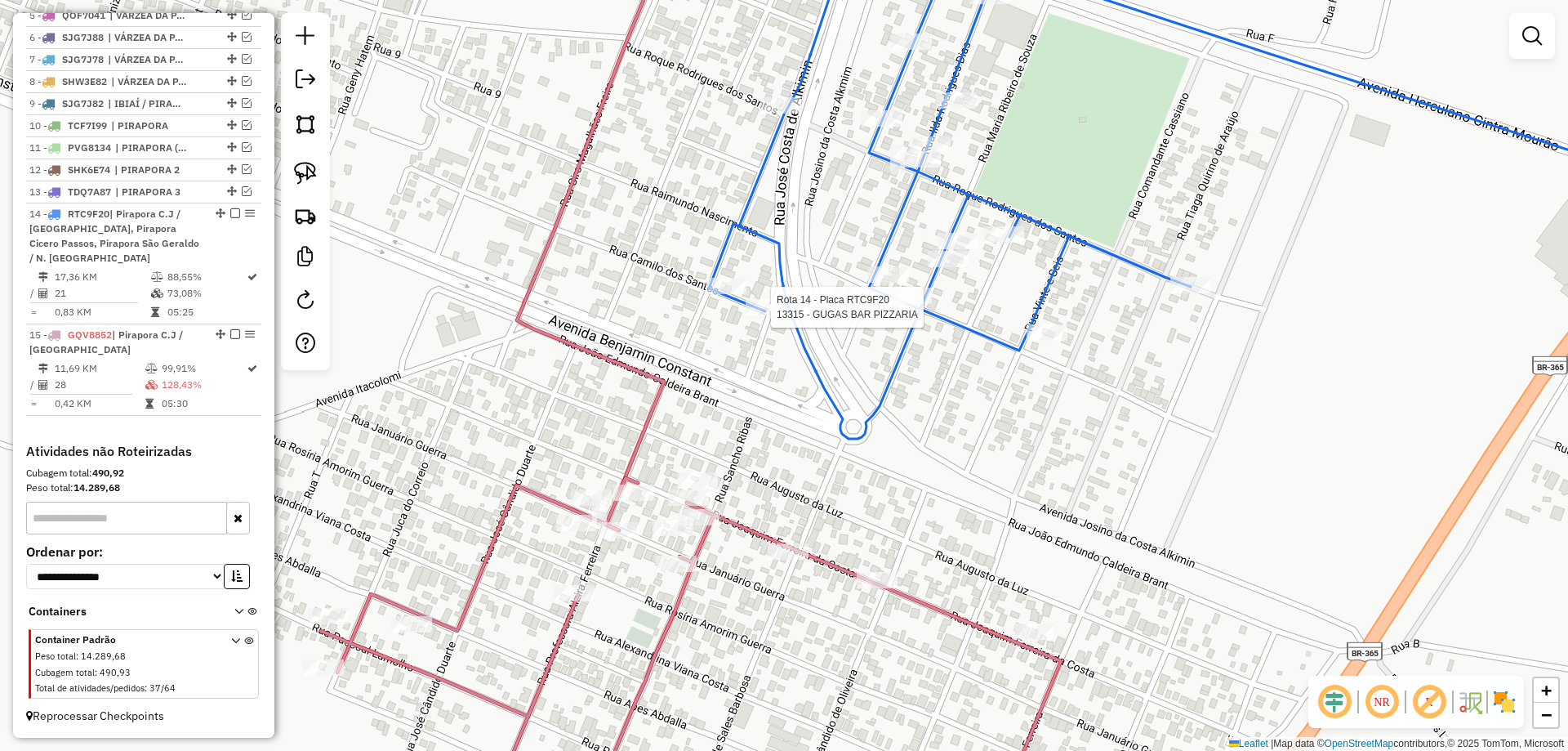
select select "**********"
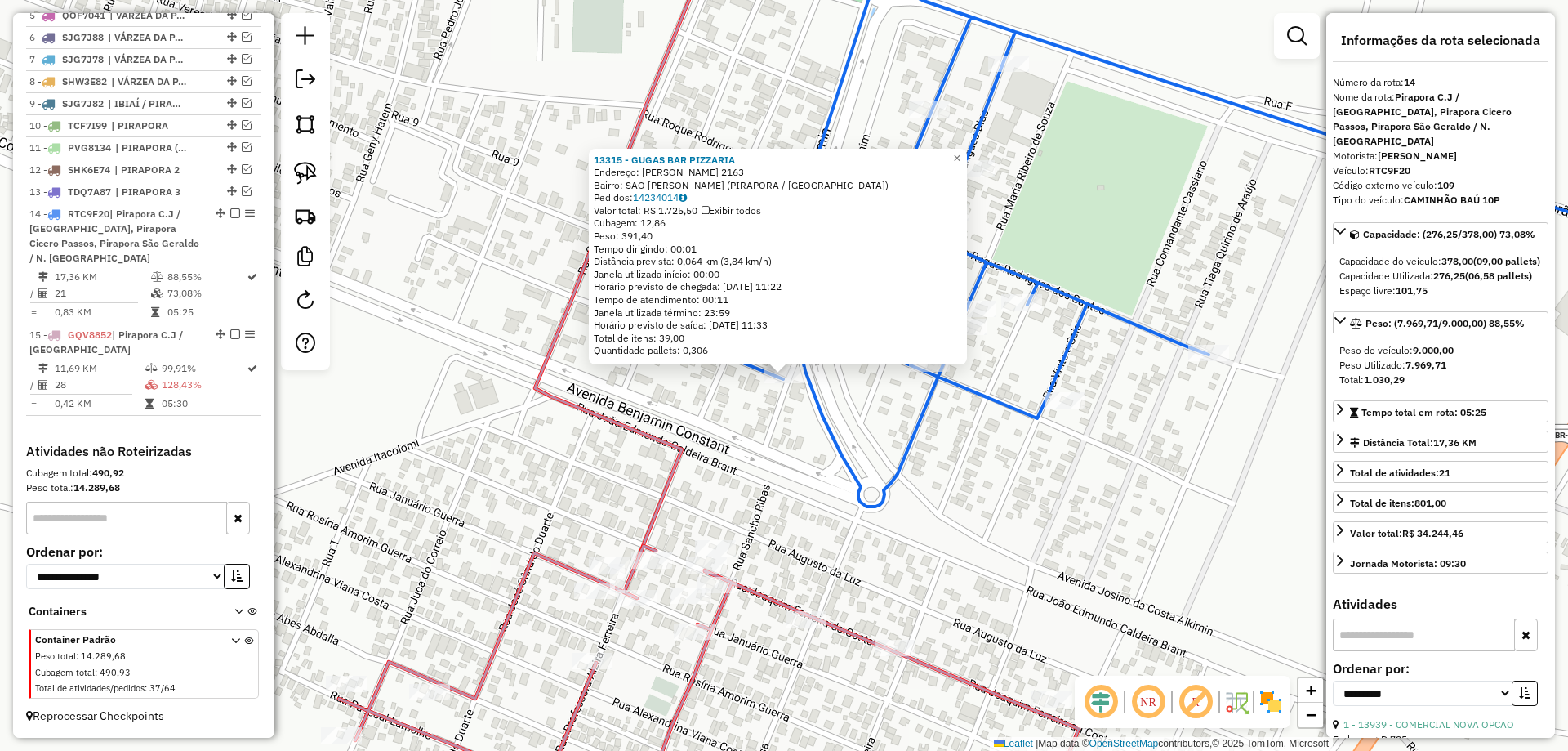
click at [779, 515] on div "13315 - GUGAS BAR PIZZARIA Endereço: CAMILO DOS SANTOS 2163 Bairro: SAO JOAO BA…" at bounding box center [784, 375] width 1568 height 751
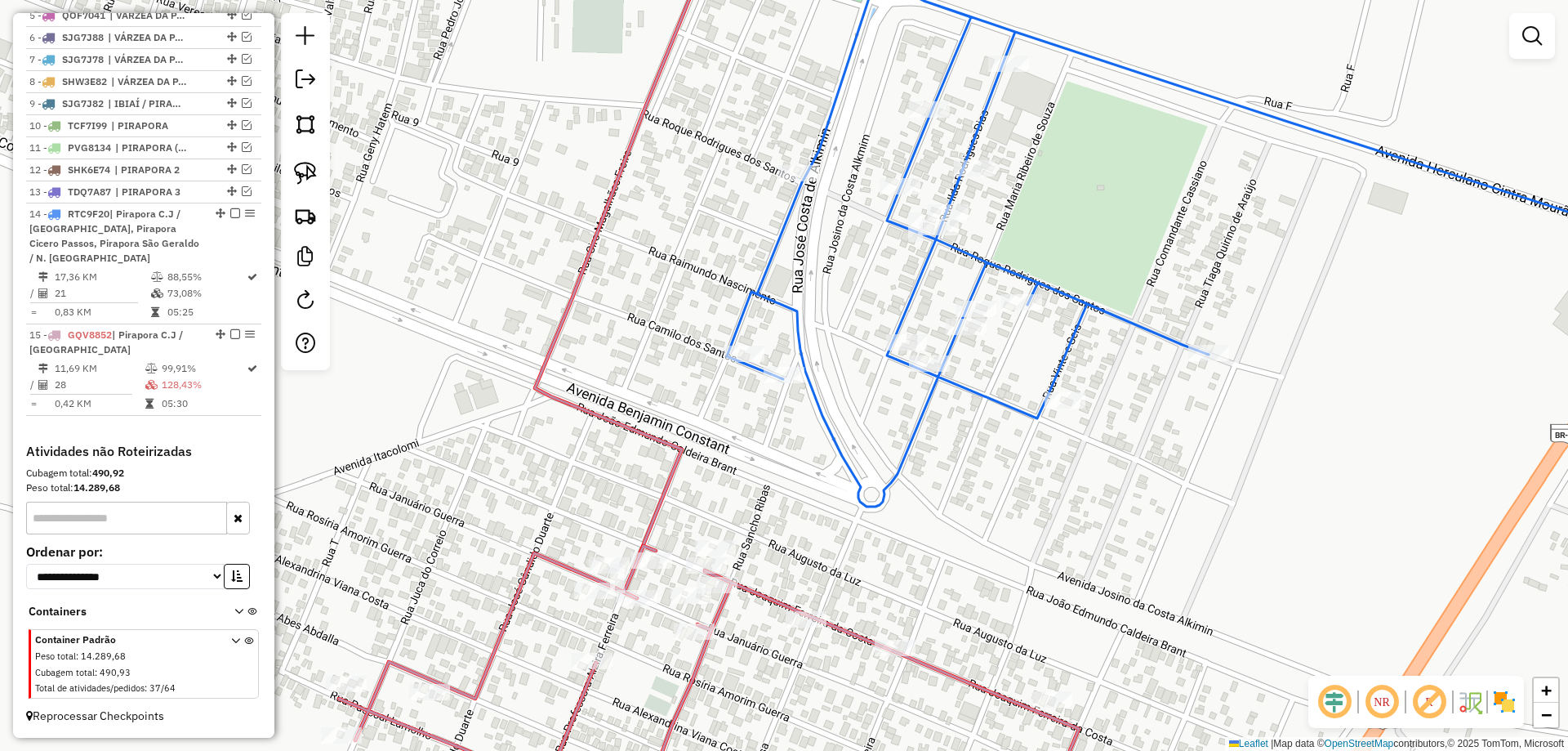
click at [845, 421] on div "Janela de atendimento Grade de atendimento Capacidade Transportadoras Veículos …" at bounding box center [784, 375] width 1568 height 751
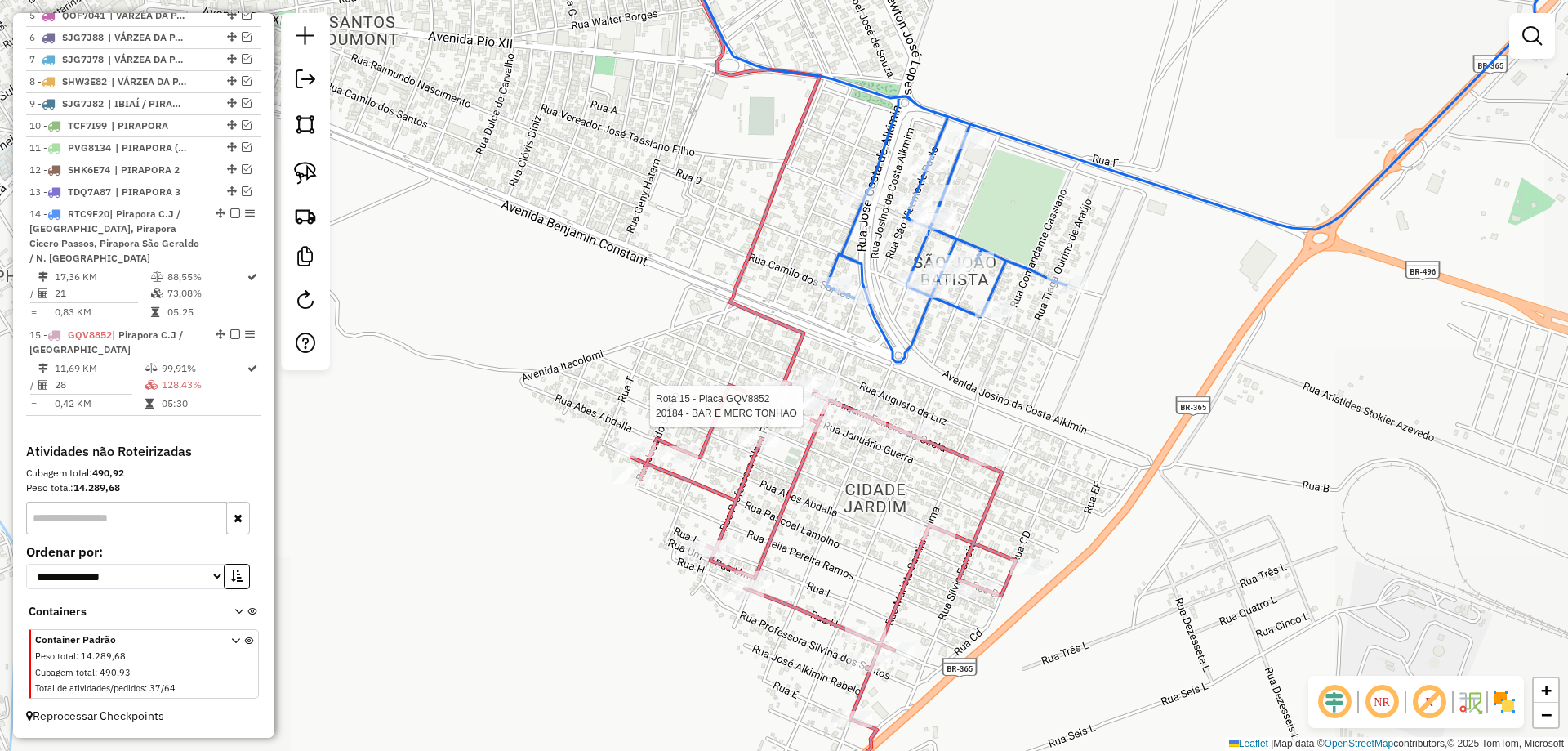
select select "**********"
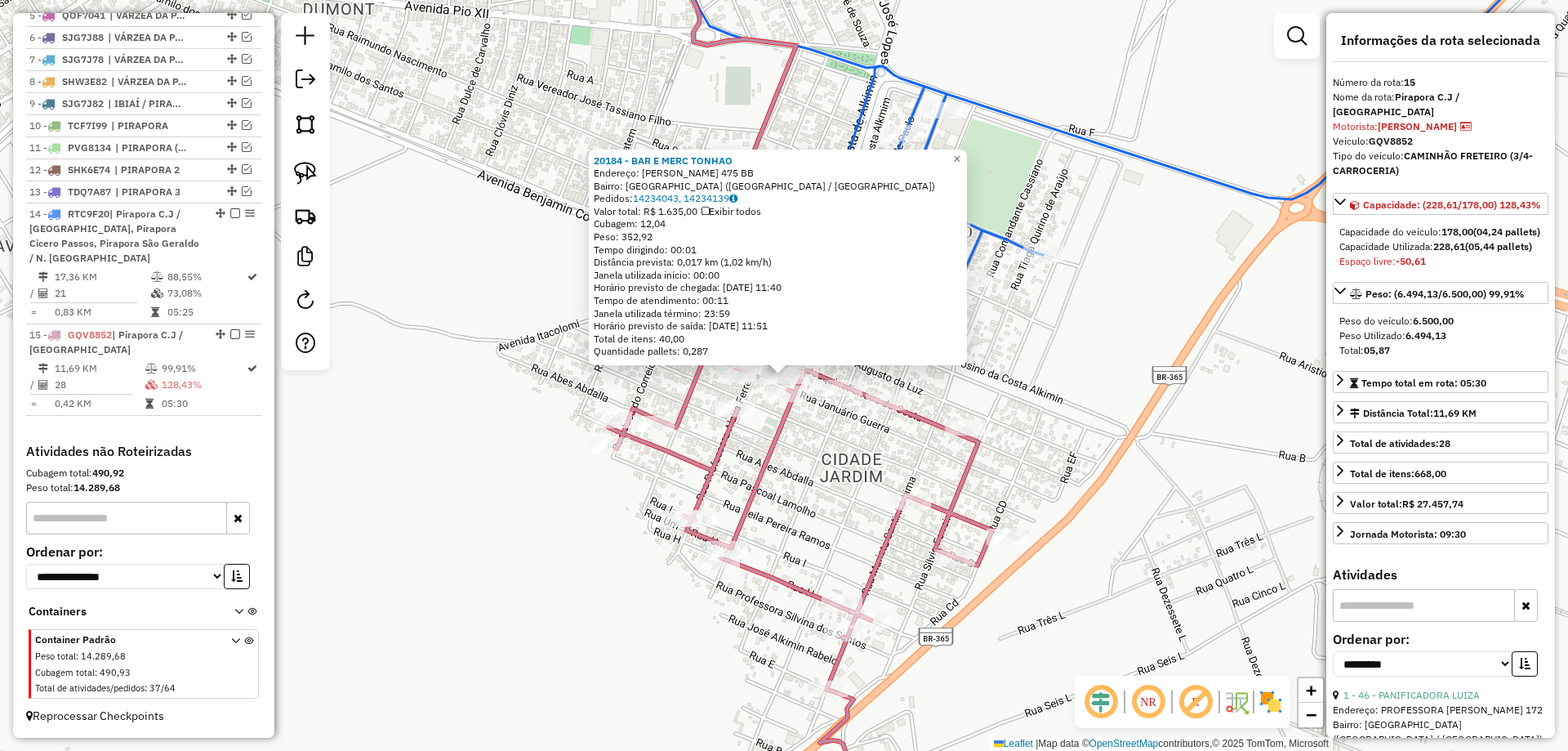
click at [791, 531] on div "20184 - BAR E MERC TONHAO Endereço: JOAQUIM FERREIRA DA COSTA 475 BB Bairro: CI…" at bounding box center [784, 375] width 1568 height 751
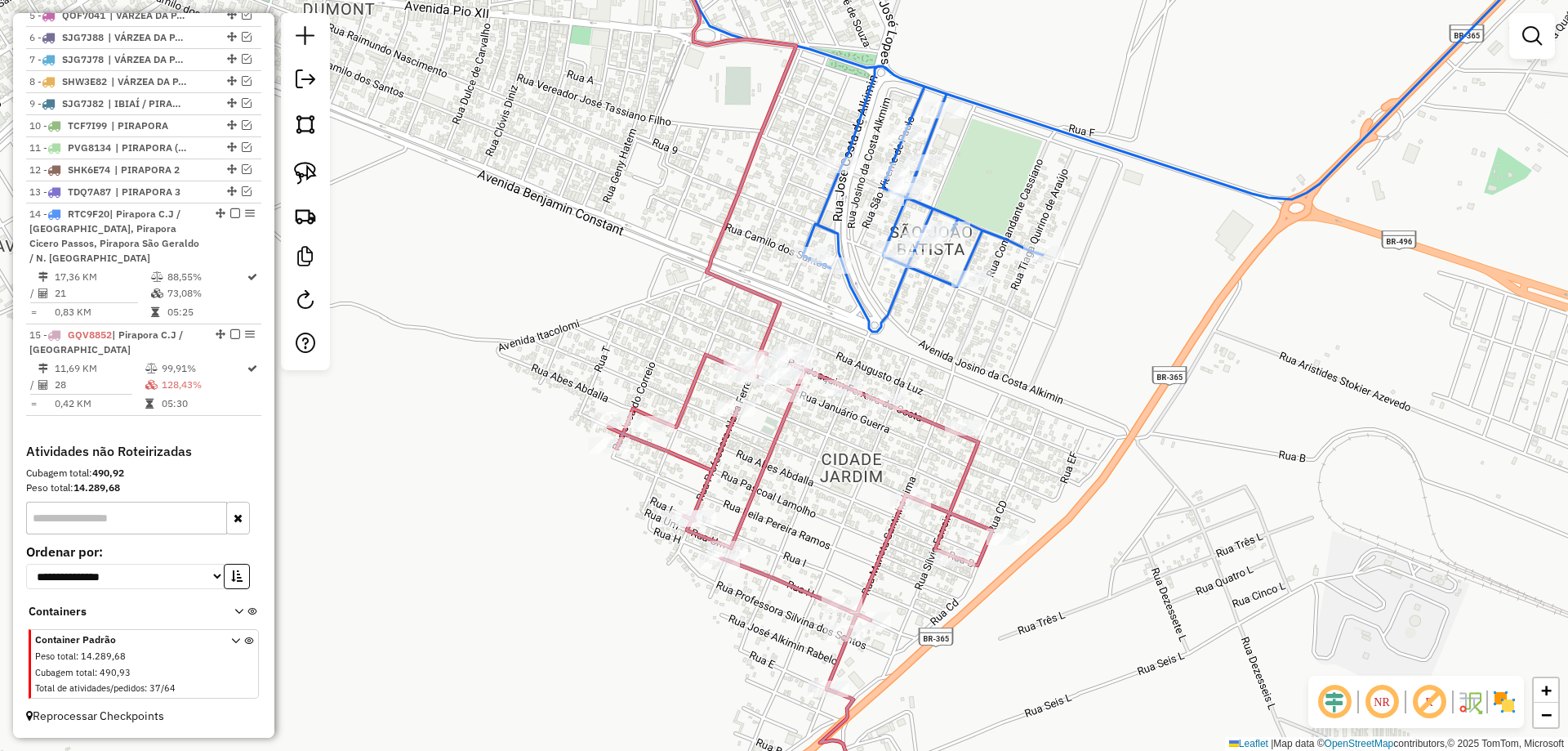
click at [899, 469] on div "20184 - BAR E MERC TONHAO Endereço: JOAQUIM FERREIRA DA COSTA 475 BB Bairro: CI…" at bounding box center [784, 375] width 1568 height 751
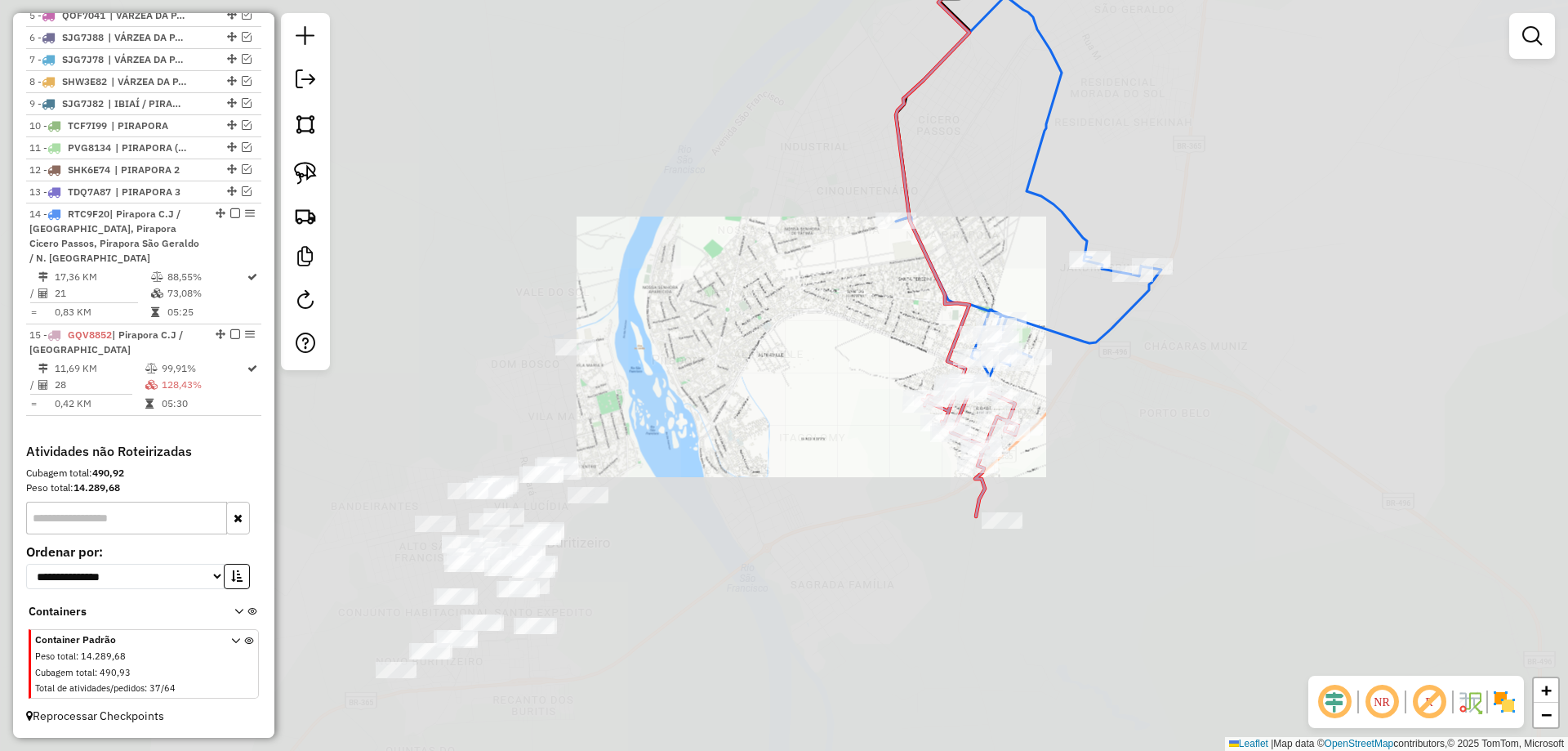
drag, startPoint x: 691, startPoint y: 514, endPoint x: 865, endPoint y: 388, distance: 214.8
click at [917, 380] on div "Janela de atendimento Grade de atendimento Capacidade Transportadoras Veículos …" at bounding box center [784, 375] width 1568 height 751
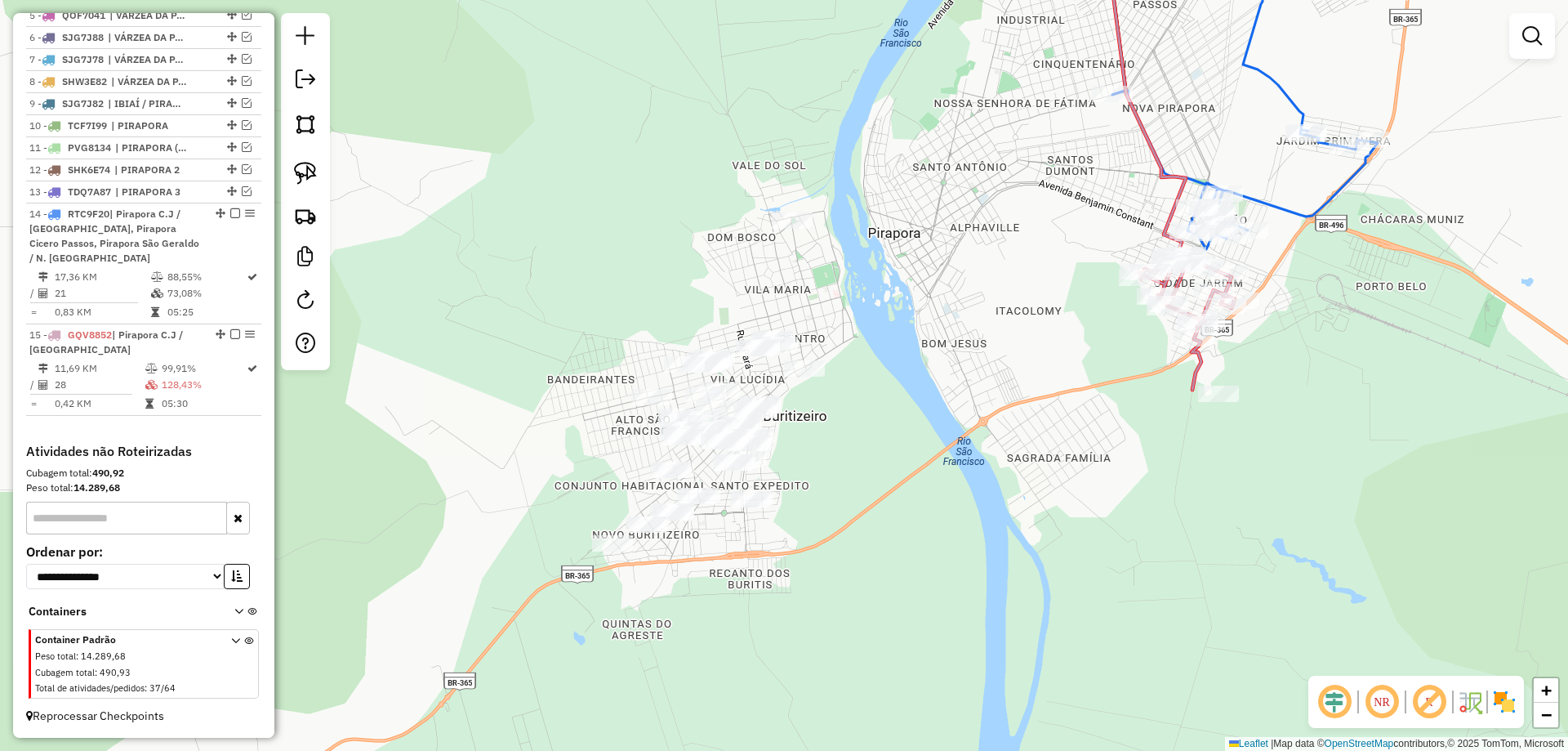
click at [280, 172] on hb-router-mapa "Informações da Sessão 979517 - 15/08/2025 Criação: 14/08/2025 17:22 Depósito: A…" at bounding box center [784, 375] width 1568 height 751
drag, startPoint x: 308, startPoint y: 176, endPoint x: 718, endPoint y: 174, distance: 410.0
click at [309, 176] on img at bounding box center [306, 174] width 23 height 23
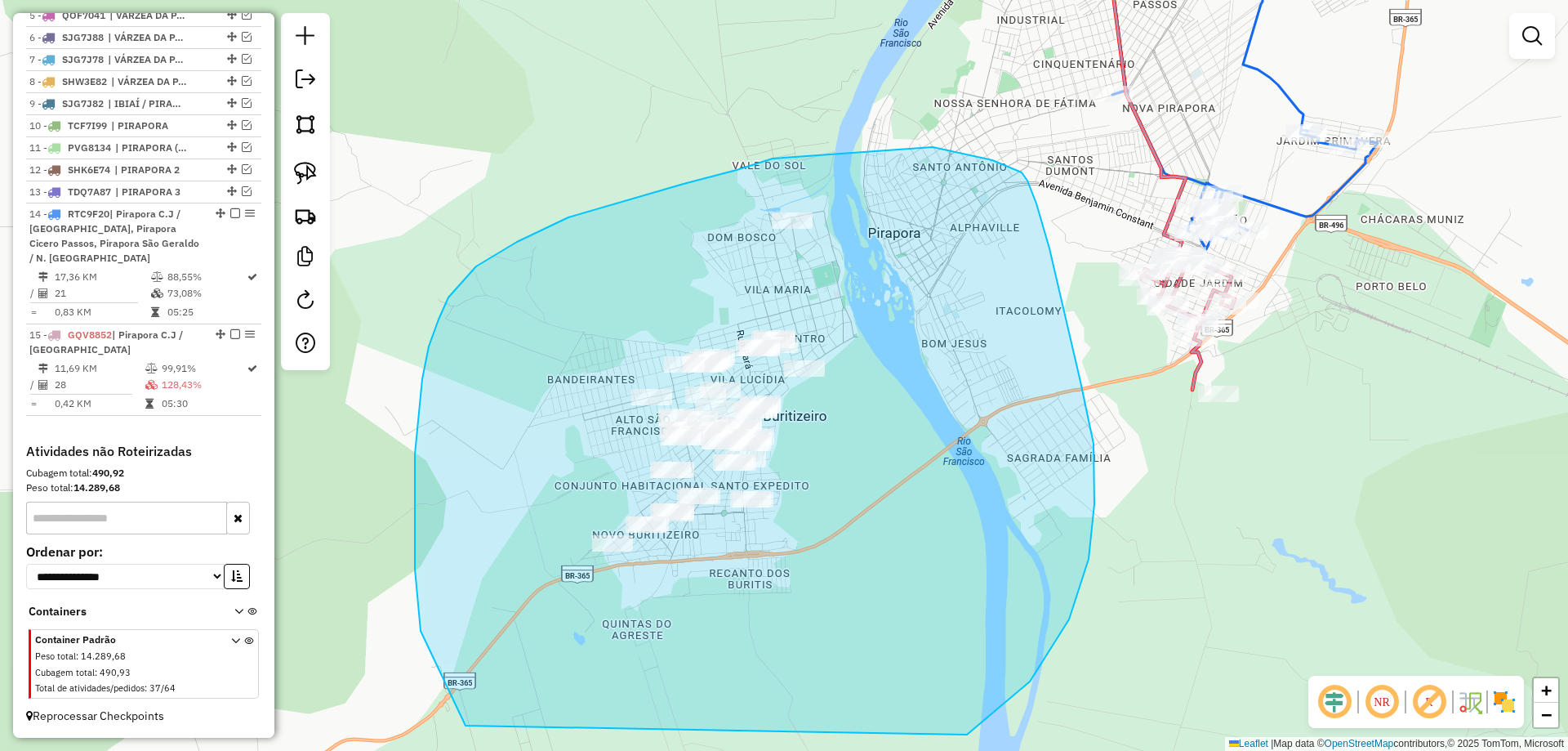
drag, startPoint x: 773, startPoint y: 158, endPoint x: 929, endPoint y: 146, distance: 156.5
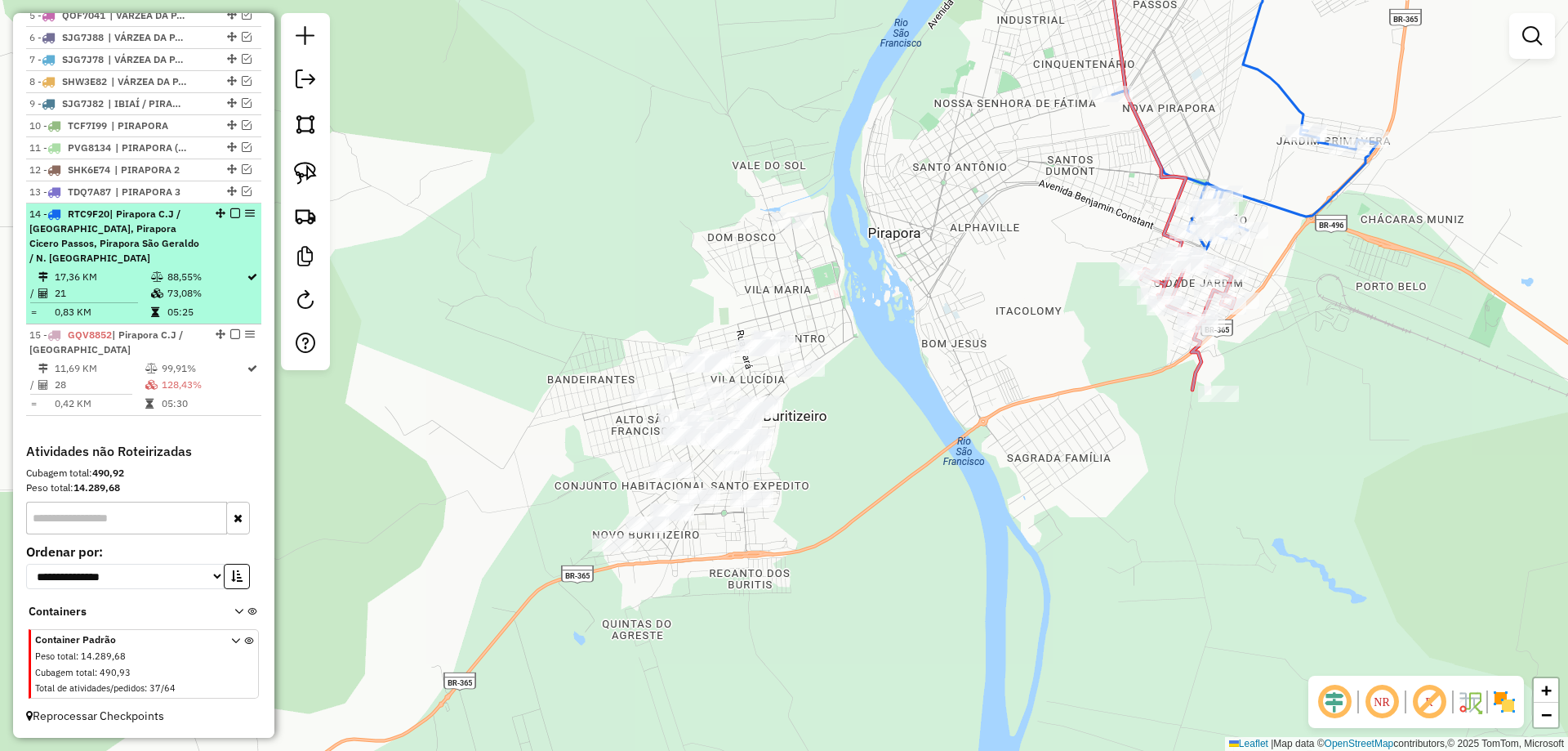
scroll to position [652, 0]
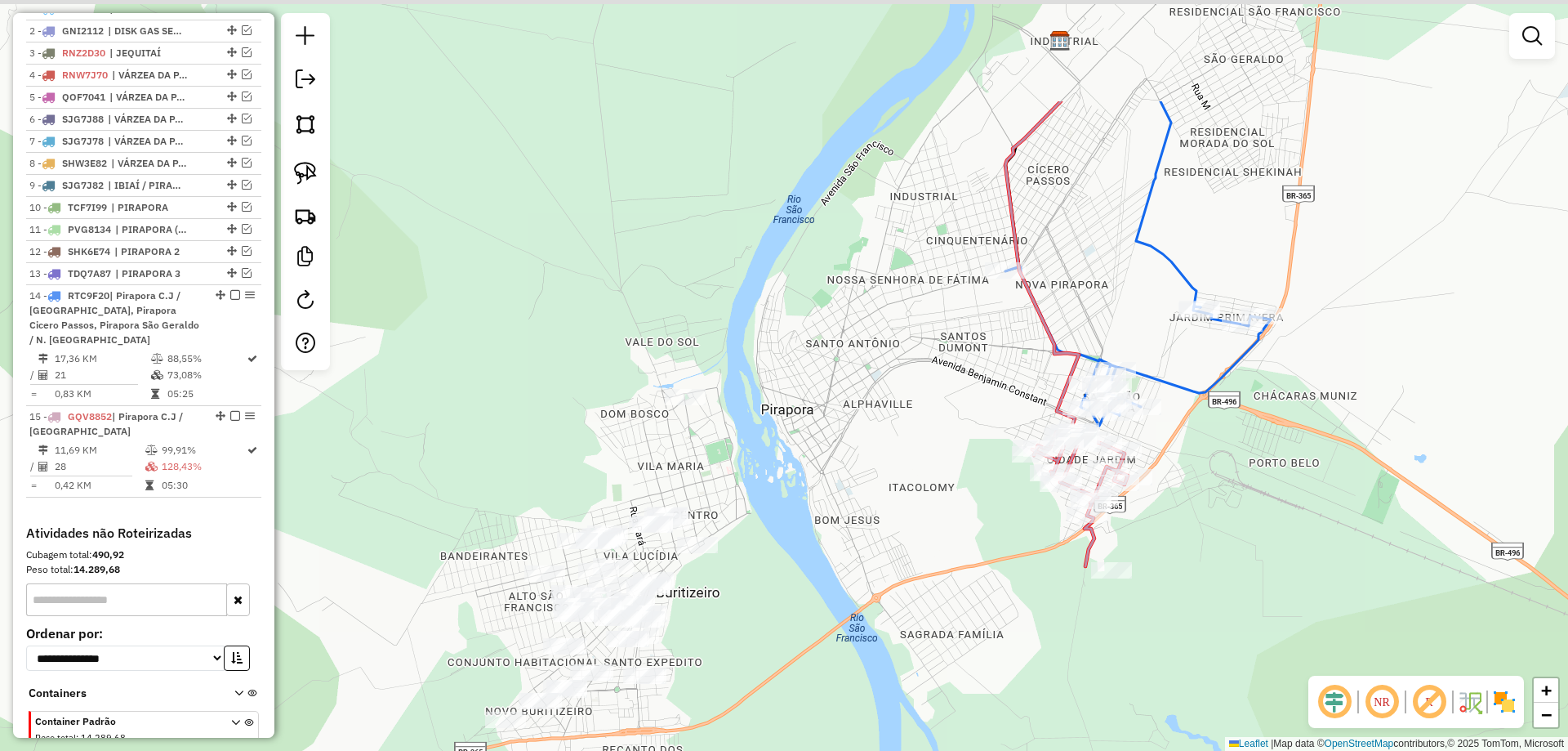
drag, startPoint x: 807, startPoint y: 481, endPoint x: 797, endPoint y: 492, distance: 14.9
click at [797, 492] on div "Janela de atendimento Grade de atendimento Capacidade Transportadoras Veículos …" at bounding box center [784, 375] width 1568 height 751
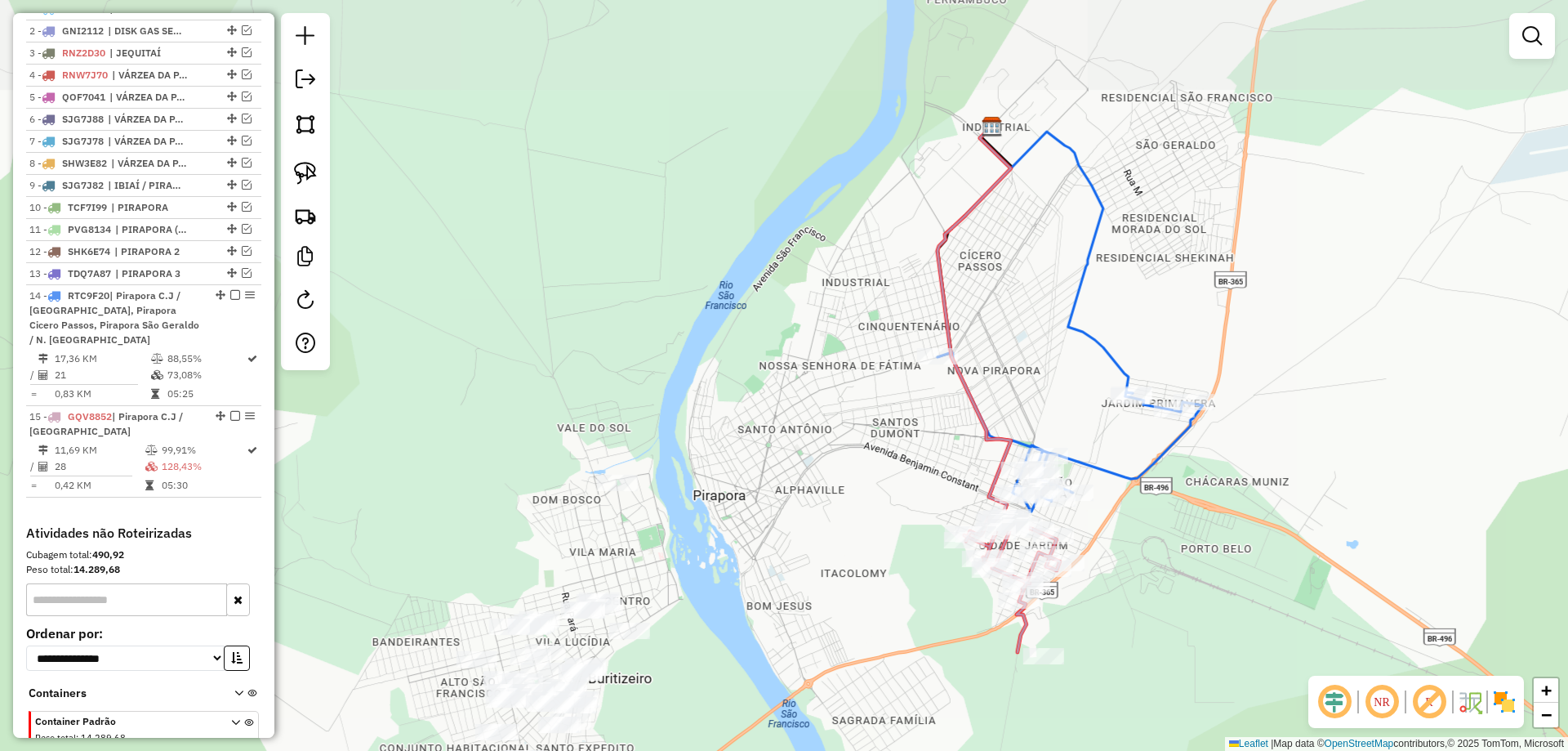
drag, startPoint x: 839, startPoint y: 423, endPoint x: 783, endPoint y: 468, distance: 71.8
click at [766, 487] on div "Janela de atendimento Grade de atendimento Capacidade Transportadoras Veículos …" at bounding box center [784, 375] width 1568 height 751
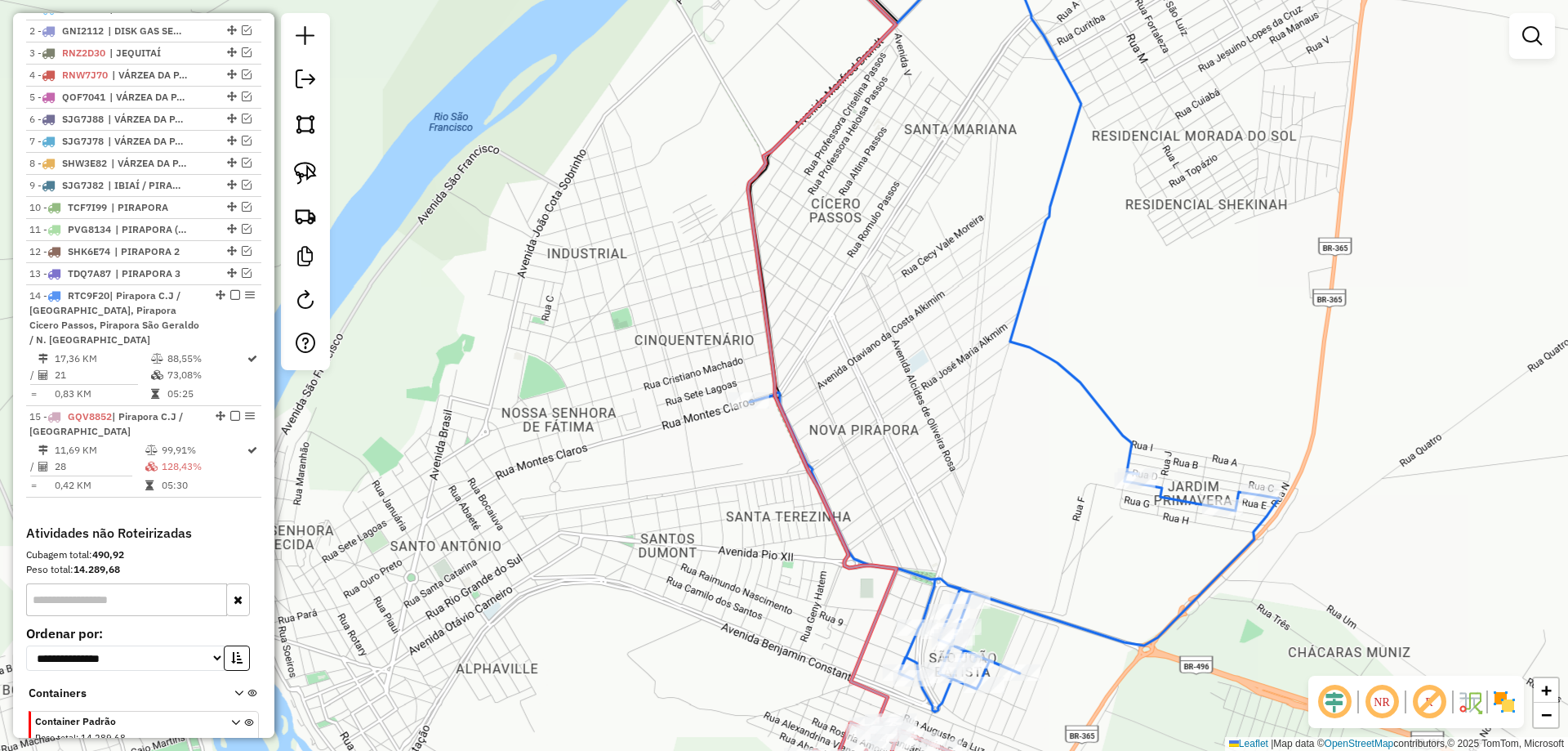
drag, startPoint x: 835, startPoint y: 379, endPoint x: 786, endPoint y: 349, distance: 57.5
click at [786, 349] on div "Janela de atendimento Grade de atendimento Capacidade Transportadoras Veículos …" at bounding box center [784, 375] width 1568 height 751
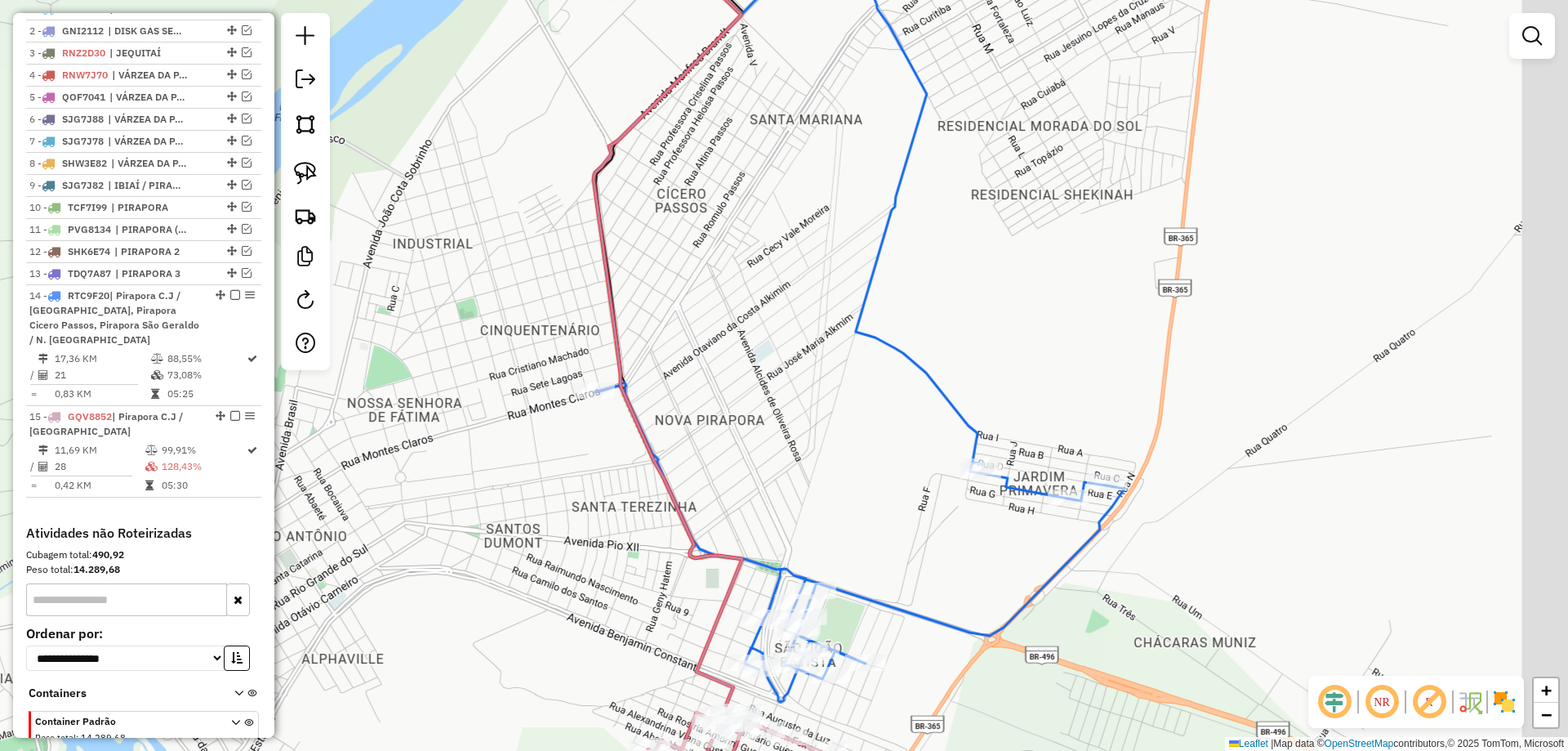
drag, startPoint x: 680, startPoint y: 317, endPoint x: 644, endPoint y: 346, distance: 46.2
click at [641, 325] on div "Janela de atendimento Grade de atendimento Capacidade Transportadoras Veículos …" at bounding box center [784, 375] width 1568 height 751
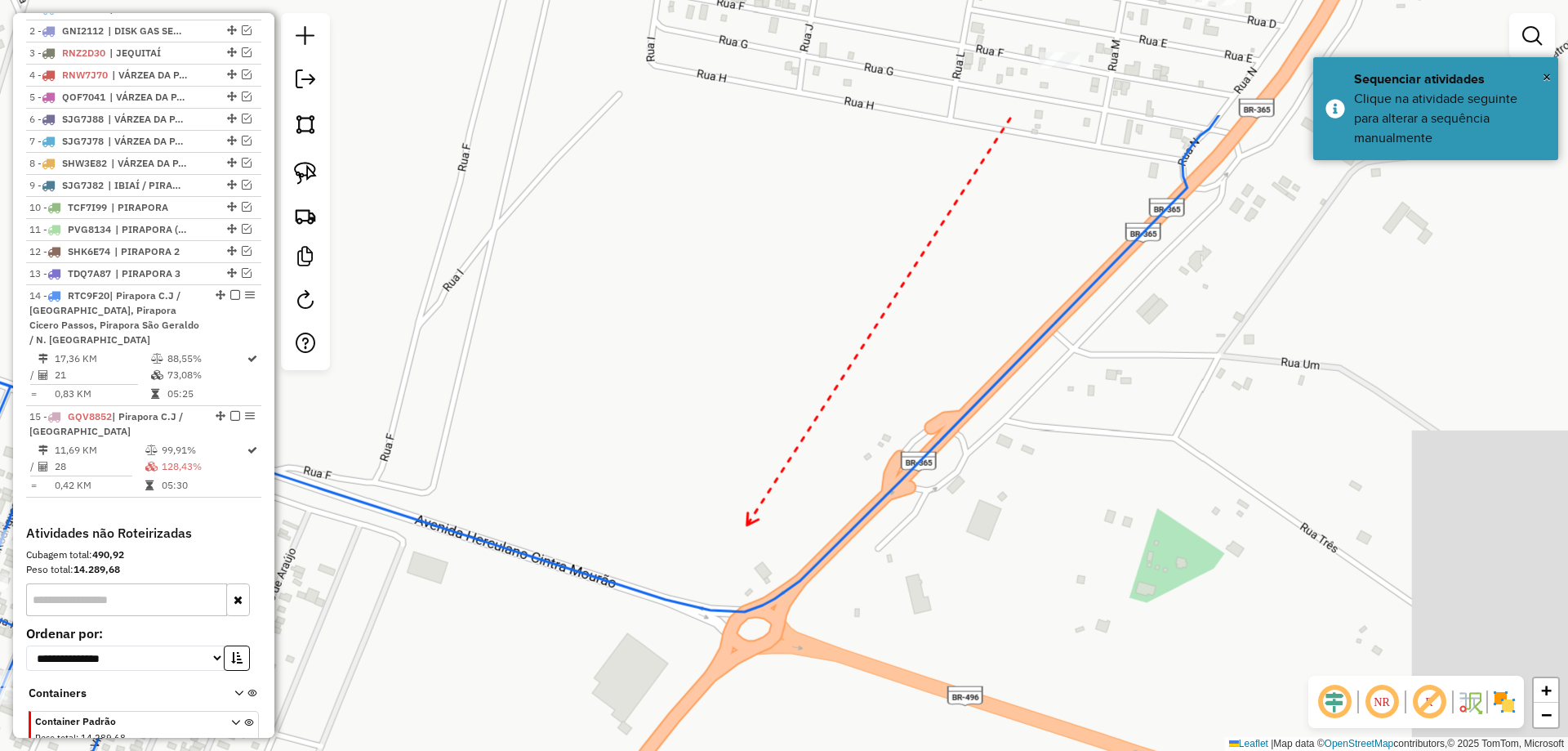
click at [755, 520] on div "Janela de atendimento Grade de atendimento Capacidade Transportadoras Veículos …" at bounding box center [784, 375] width 1568 height 751
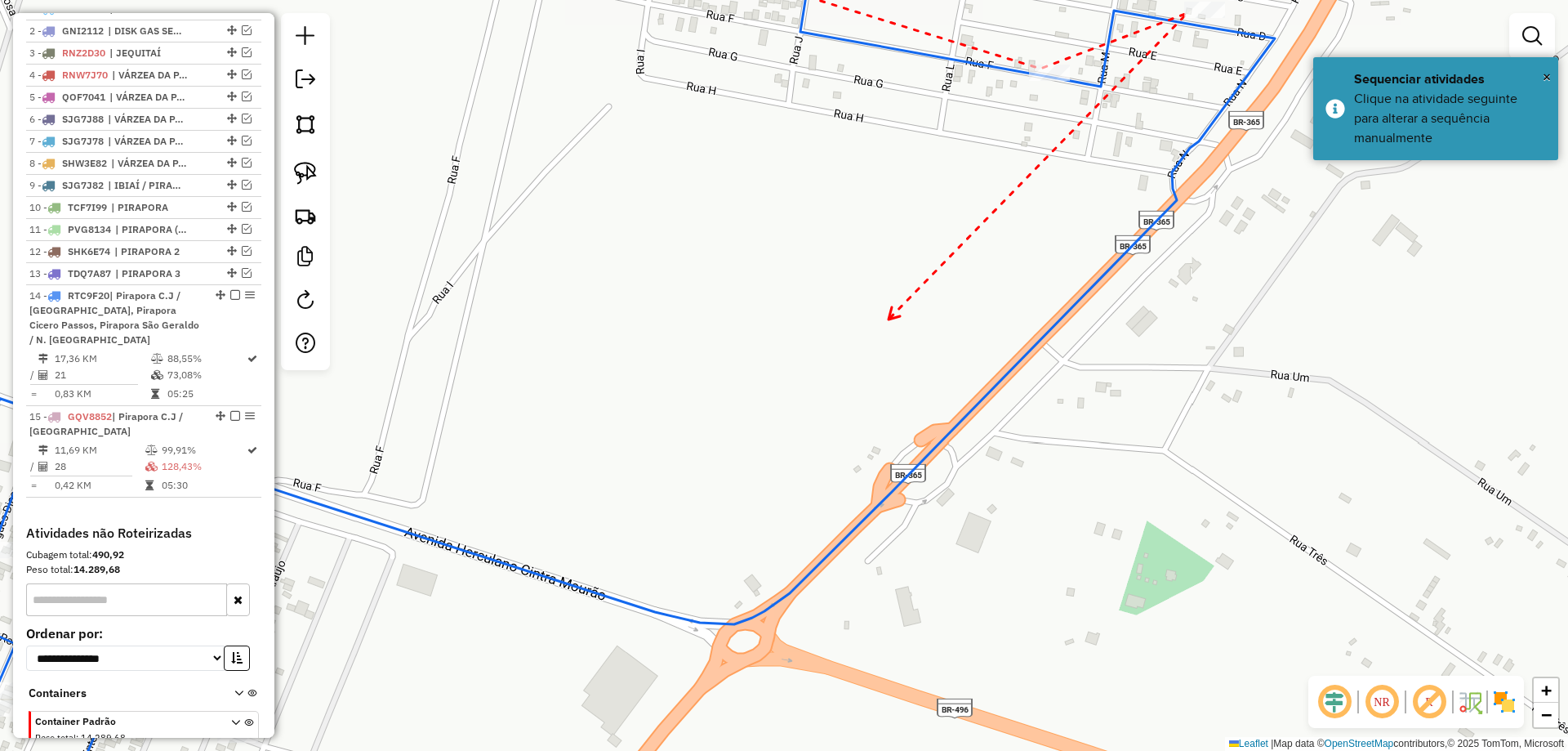
drag, startPoint x: 901, startPoint y: 437, endPoint x: 995, endPoint y: 207, distance: 248.5
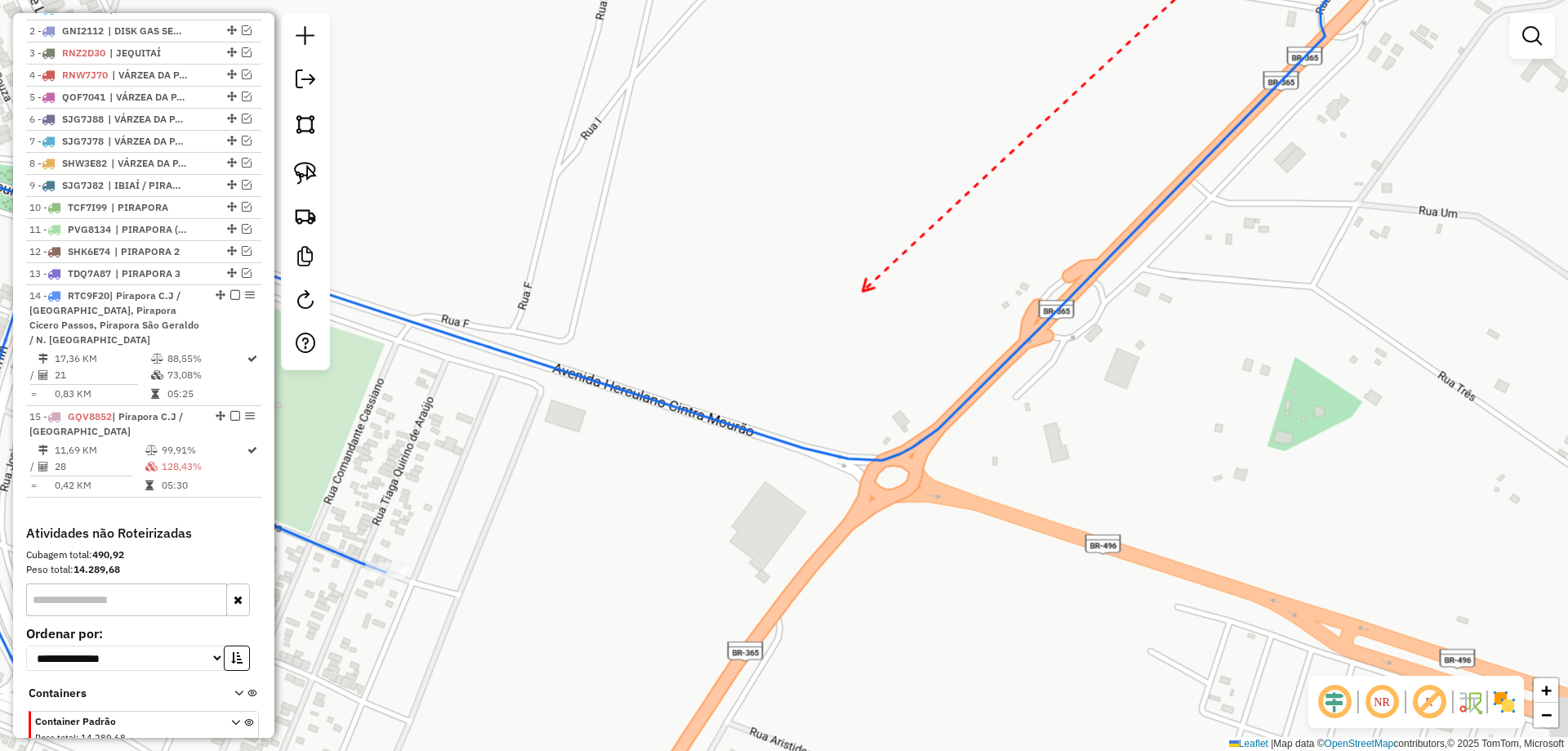
drag, startPoint x: 854, startPoint y: 288, endPoint x: 1037, endPoint y: 365, distance: 198.5
click at [1040, 363] on div "Janela de atendimento Grade de atendimento Capacidade Transportadoras Veículos …" at bounding box center [784, 375] width 1568 height 751
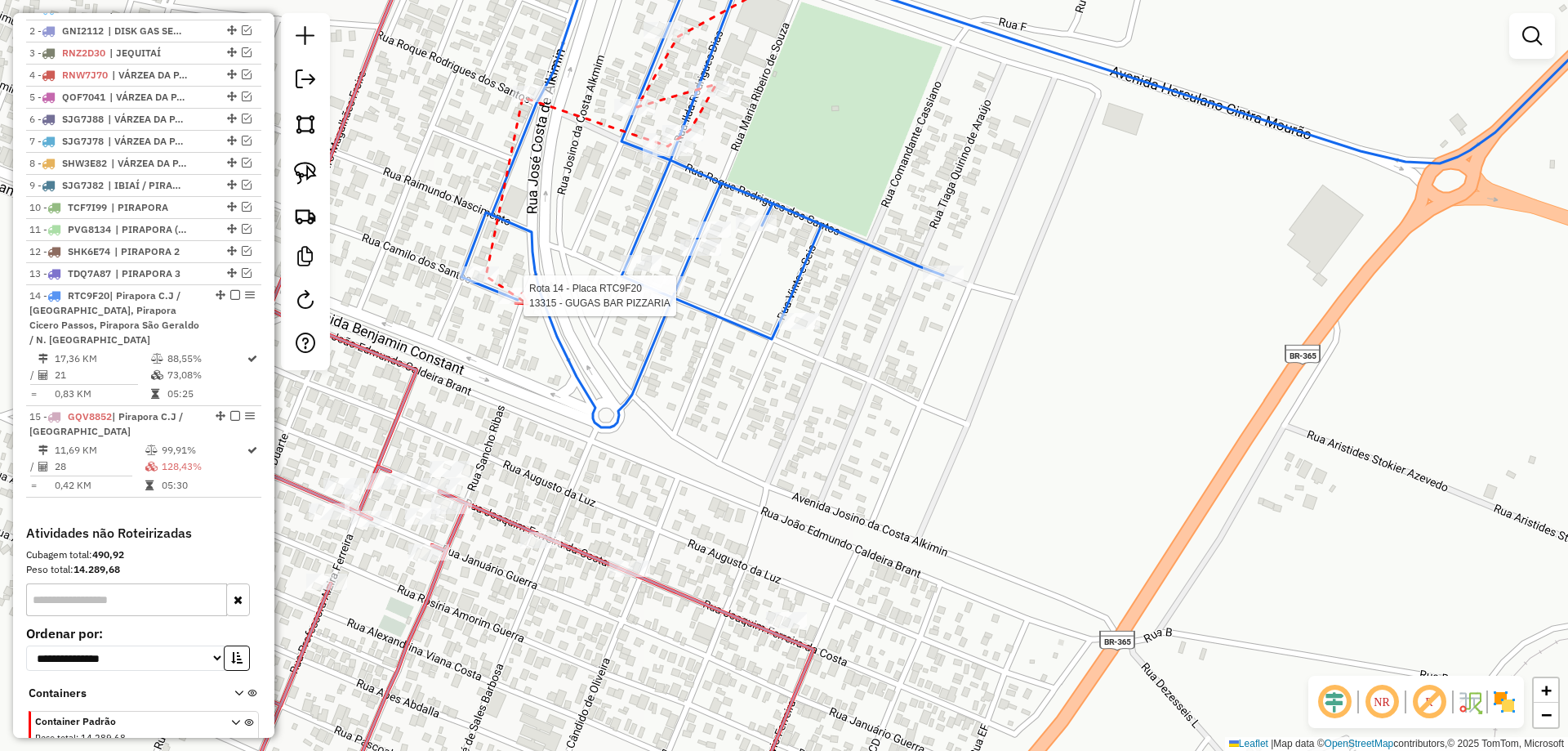
click at [528, 304] on div at bounding box center [518, 295] width 41 height 16
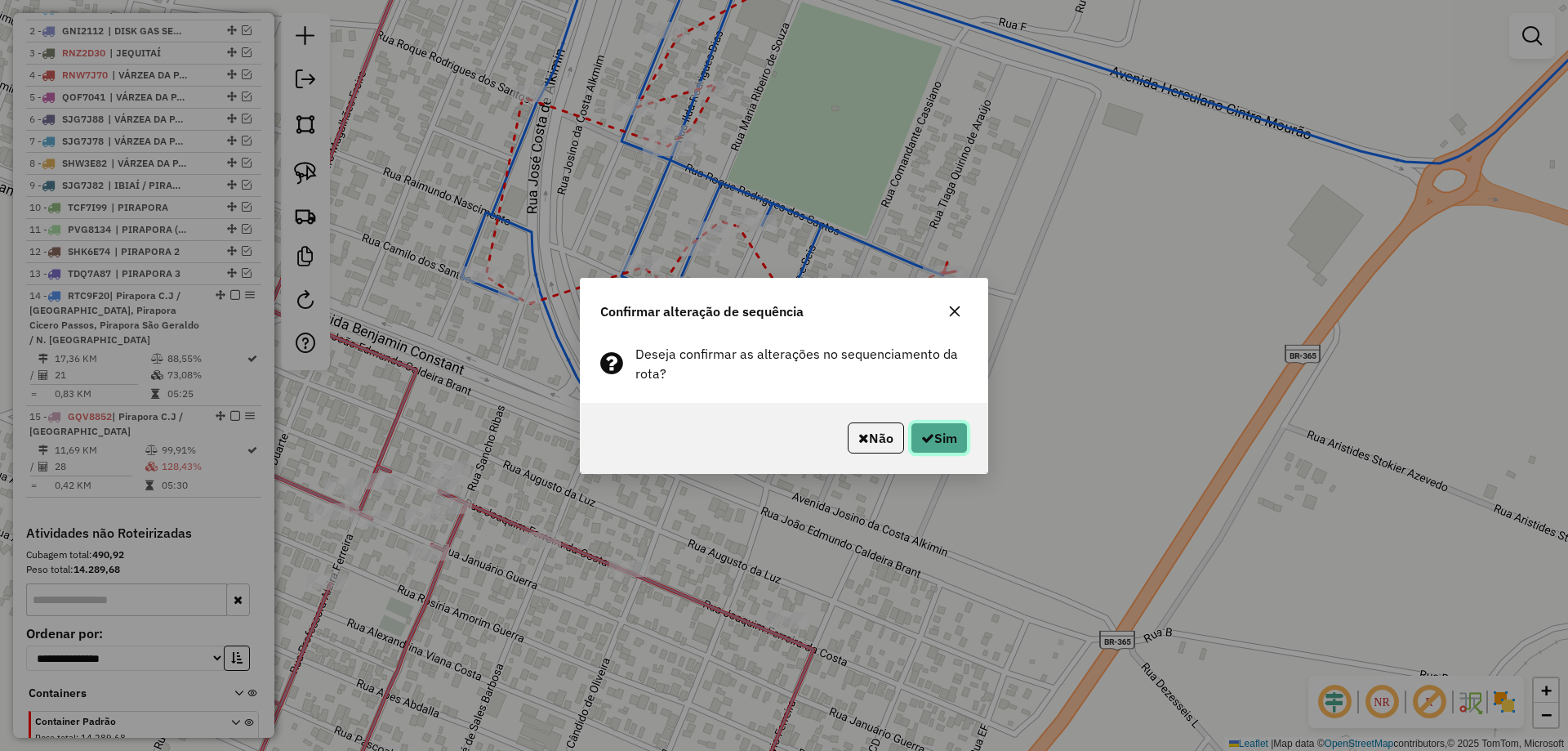
click at [922, 432] on icon "button" at bounding box center [928, 438] width 13 height 13
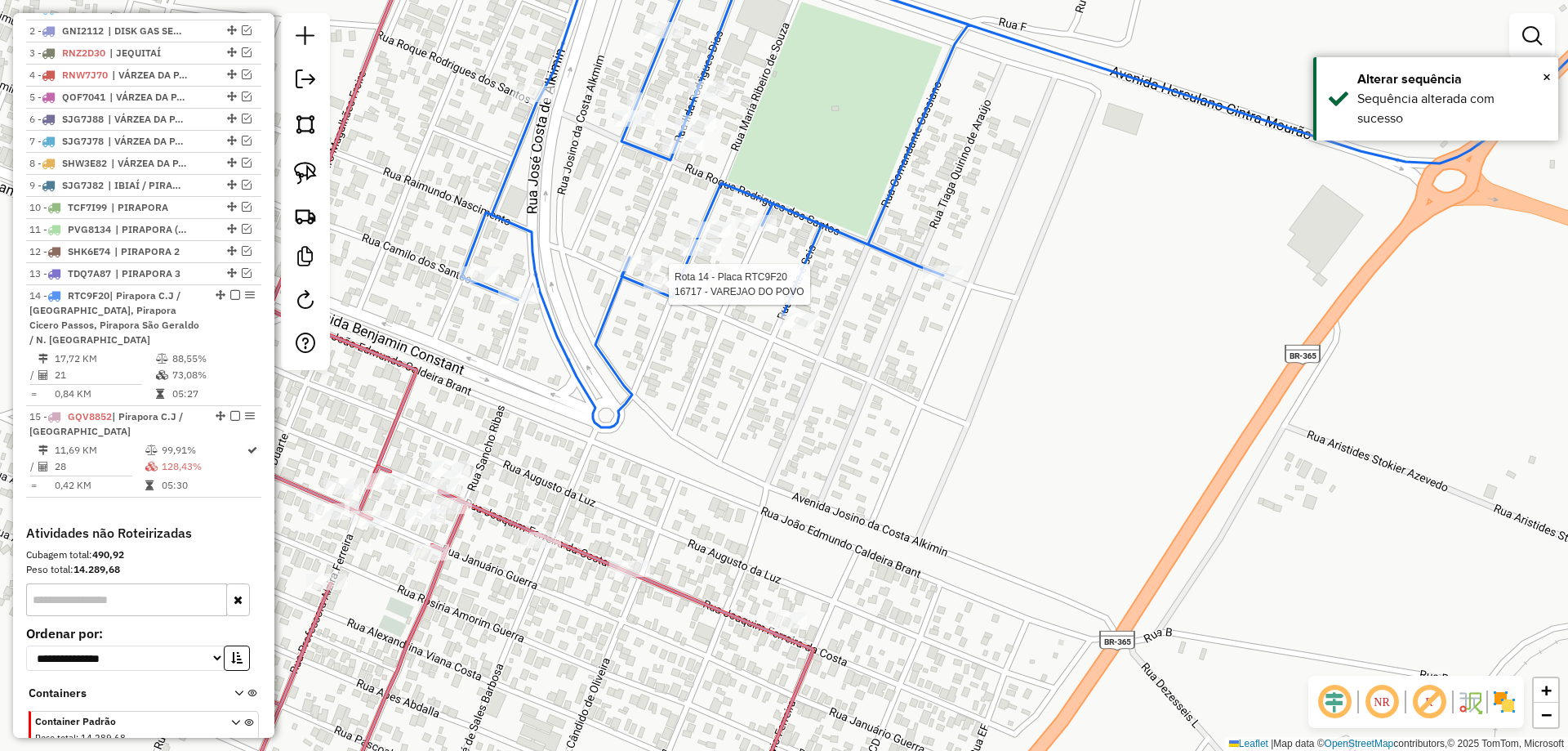
scroll to position [735, 0]
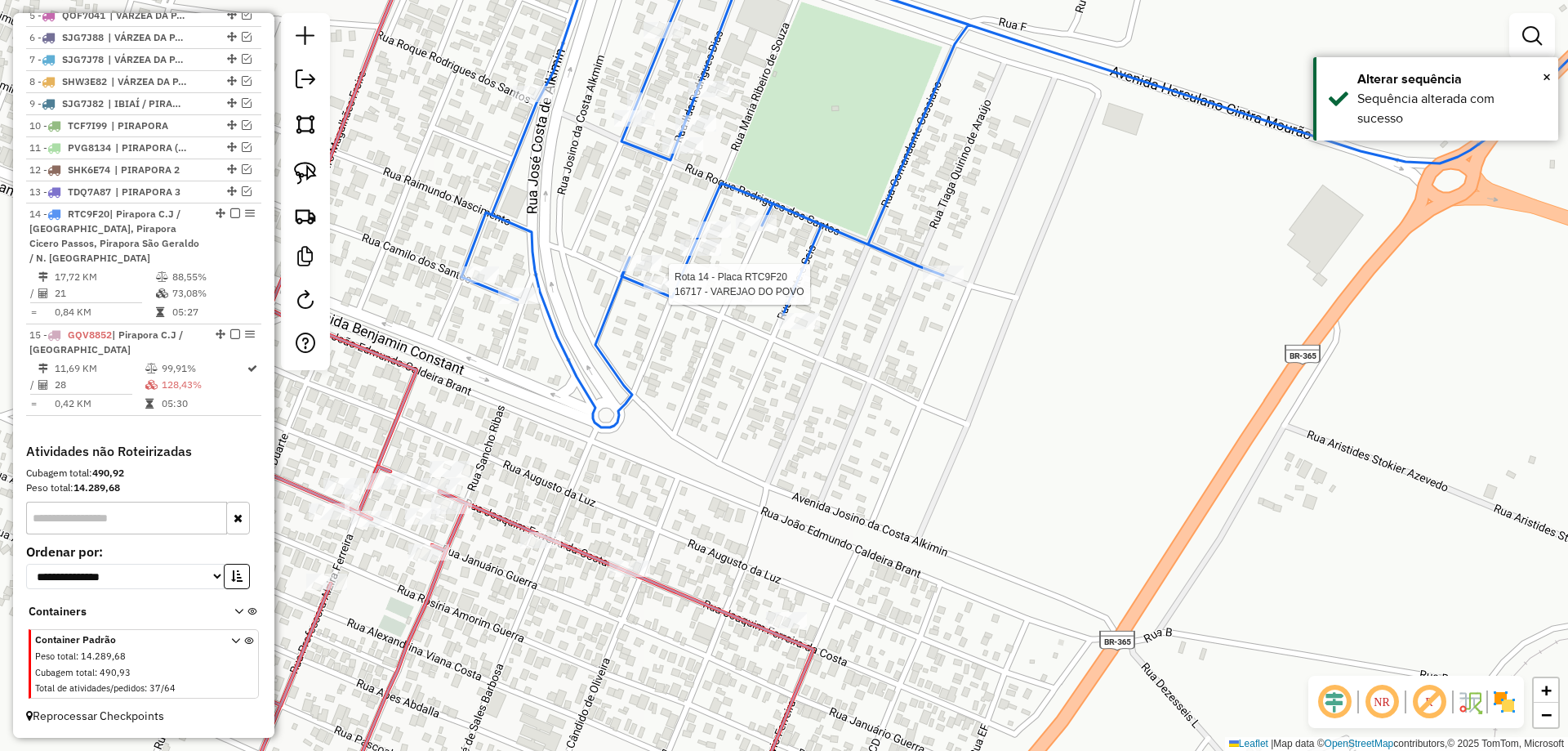
select select "**********"
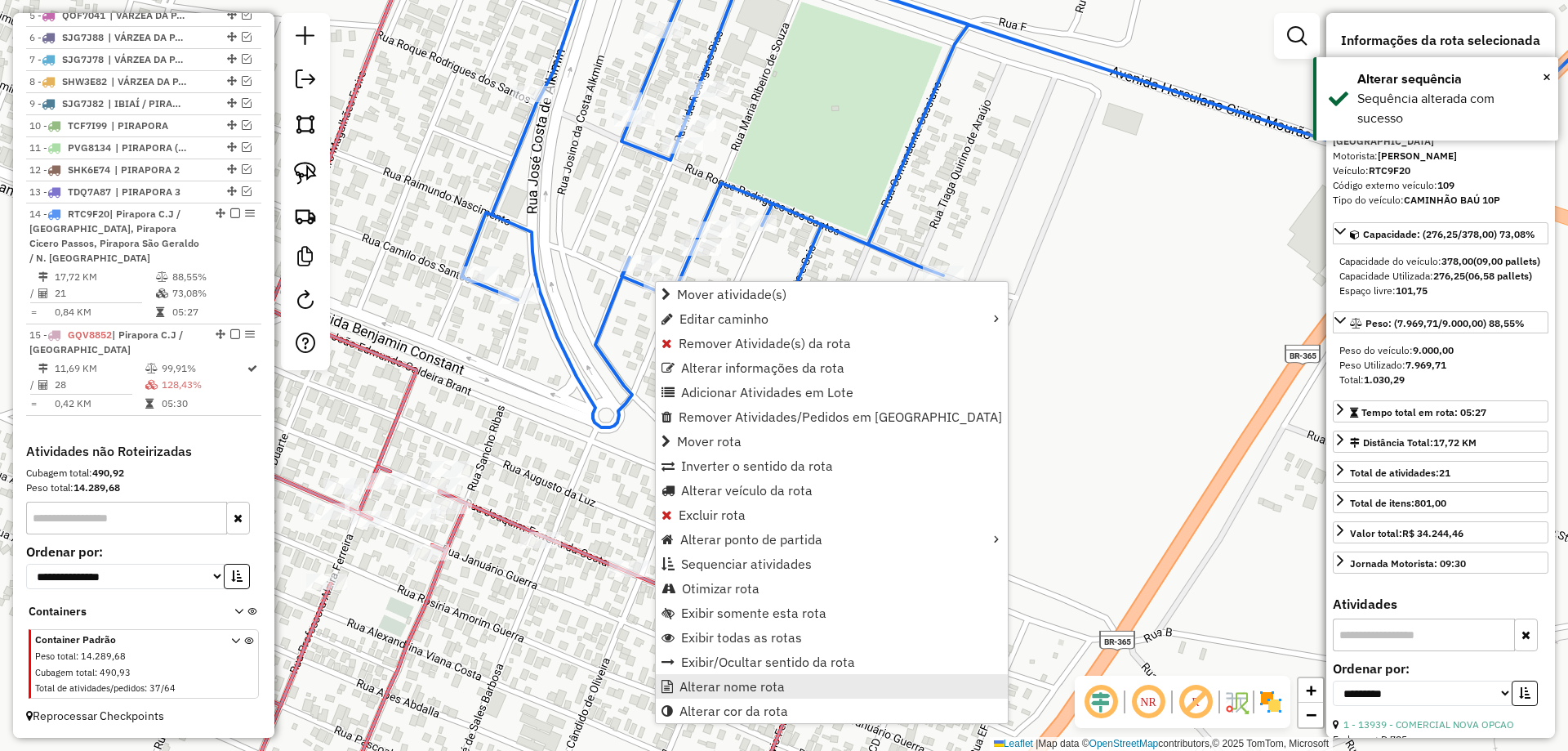
click at [701, 686] on span "Alterar nome rota" at bounding box center [733, 687] width 105 height 13
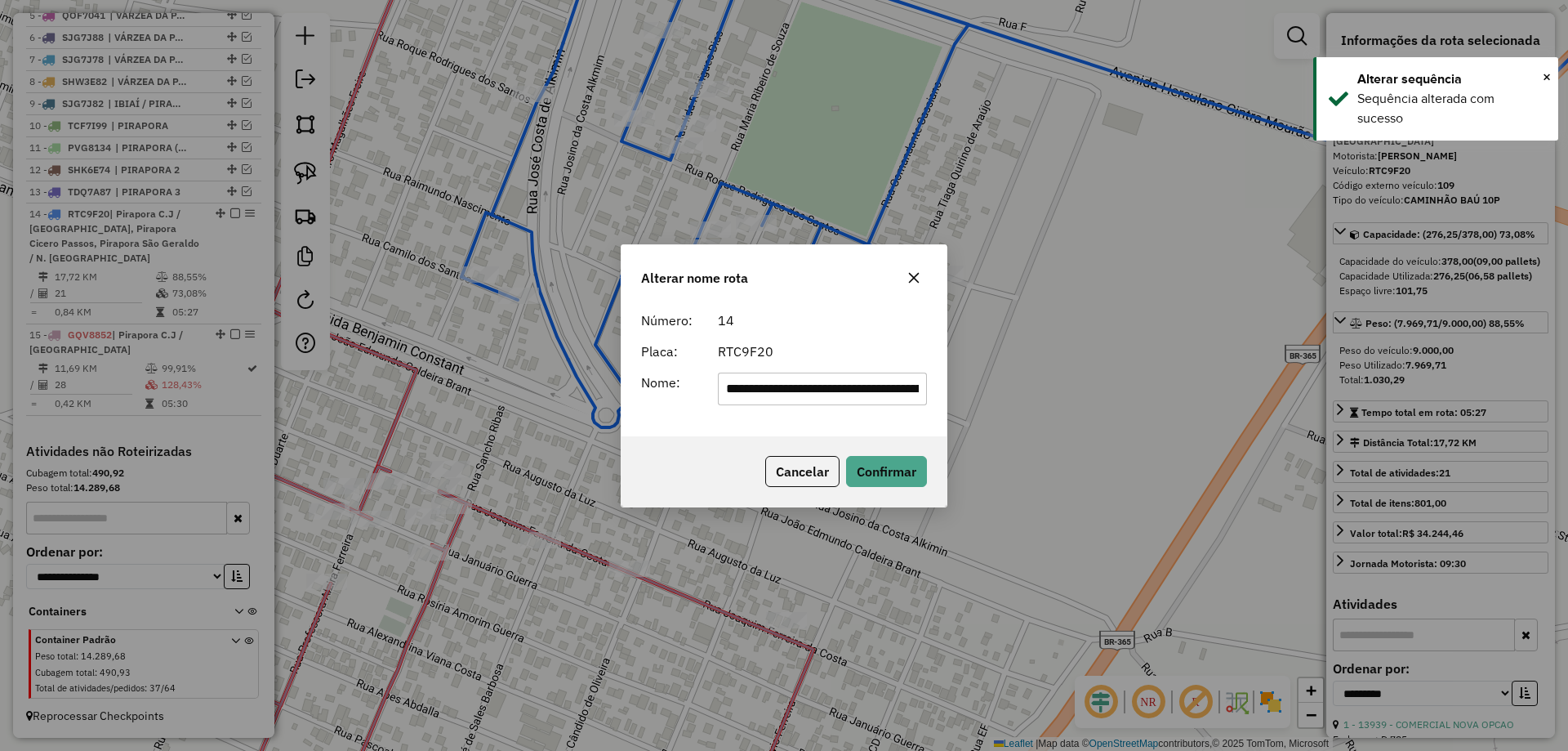
scroll to position [0, 289]
click at [811, 403] on input "**********" at bounding box center [823, 388] width 210 height 33
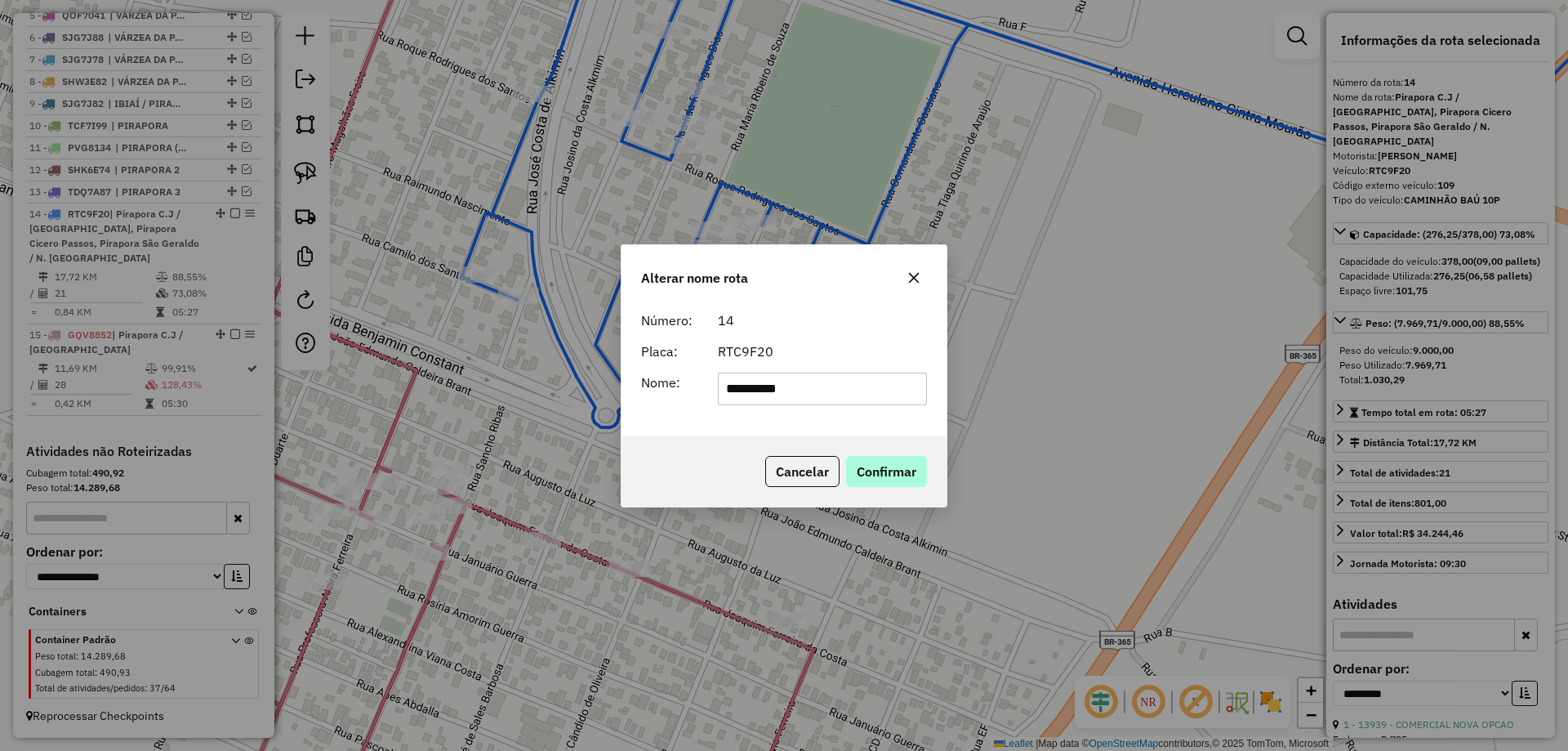
type input "**********"
click at [877, 466] on button "Confirmar" at bounding box center [886, 471] width 81 height 31
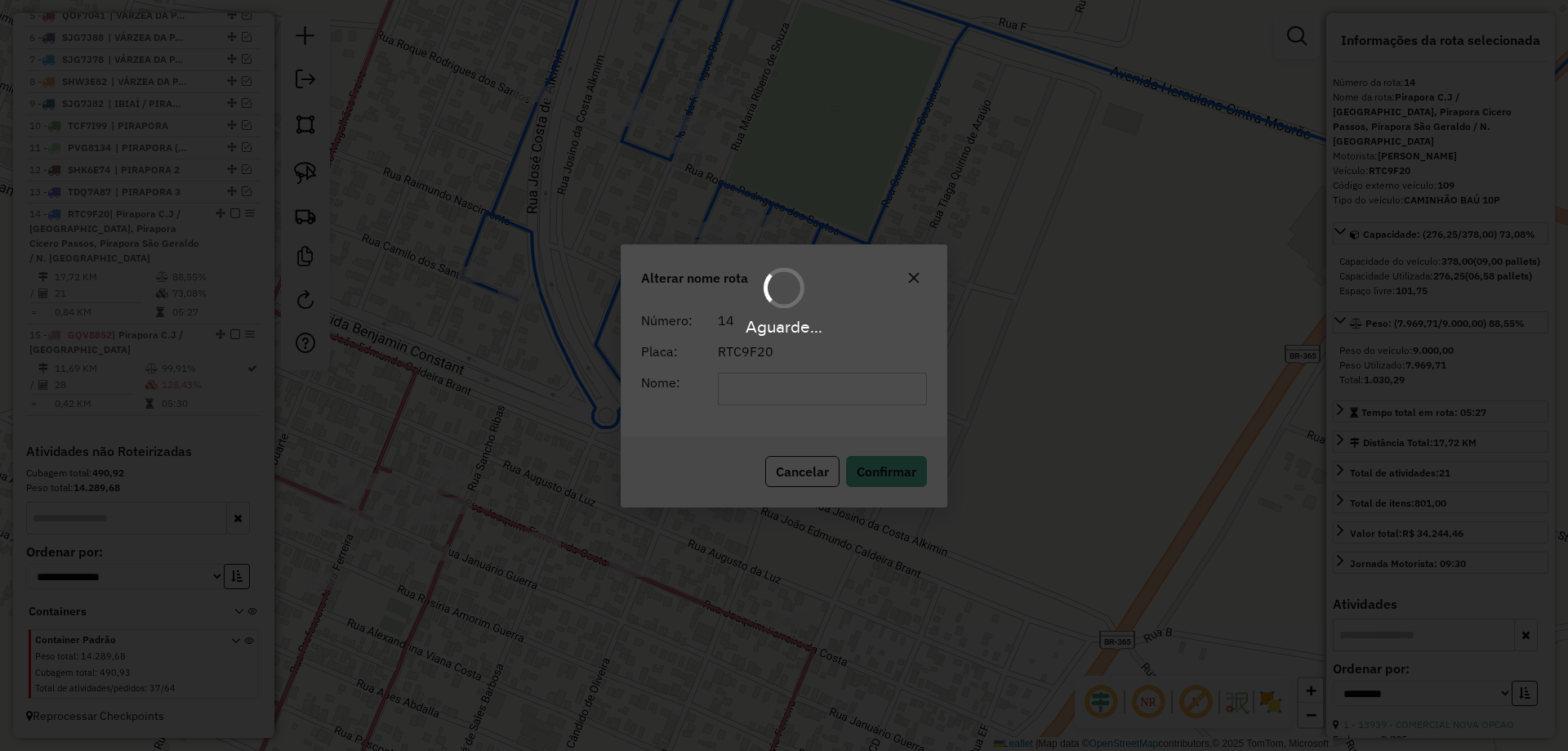
scroll to position [705, 0]
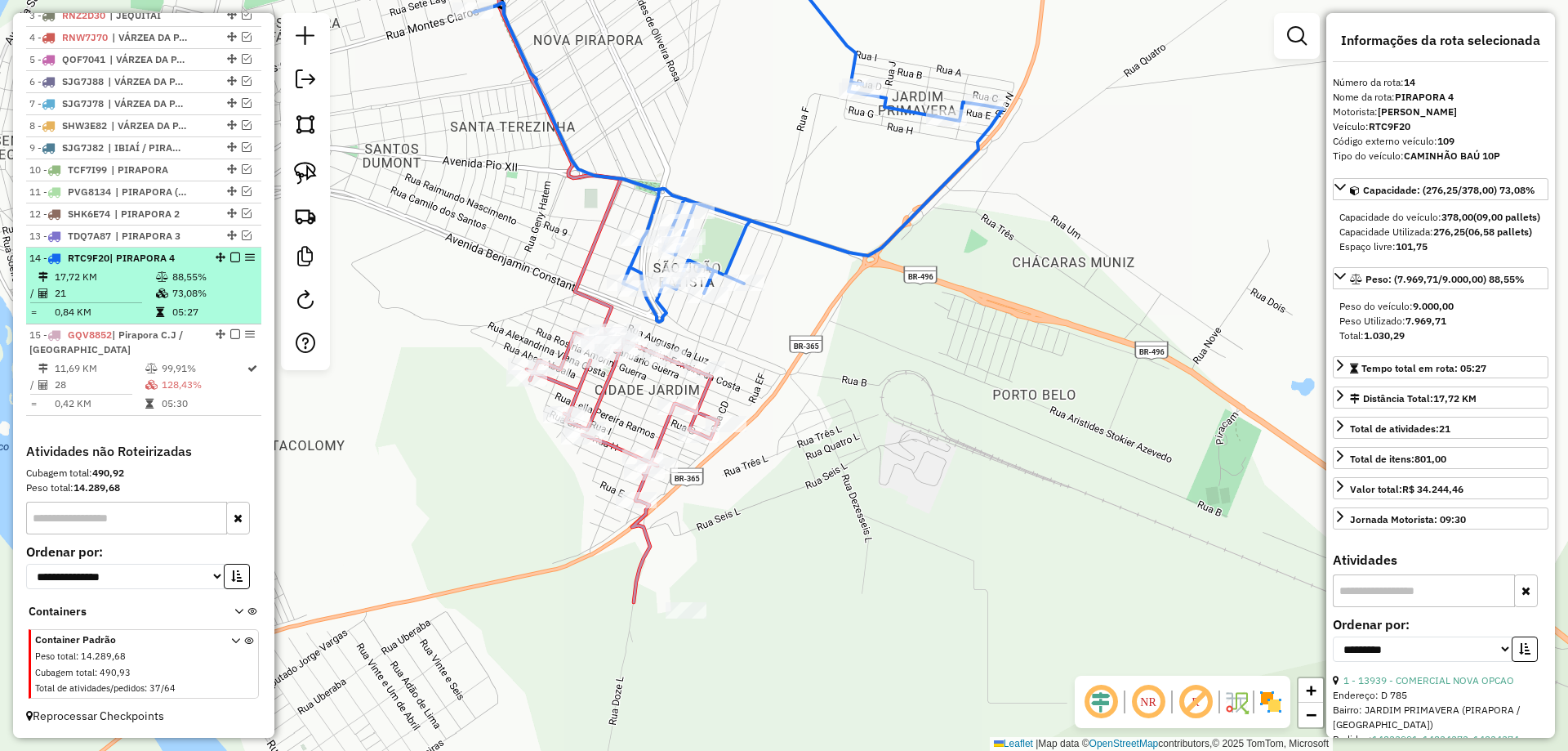
click at [230, 257] on em at bounding box center [235, 257] width 10 height 10
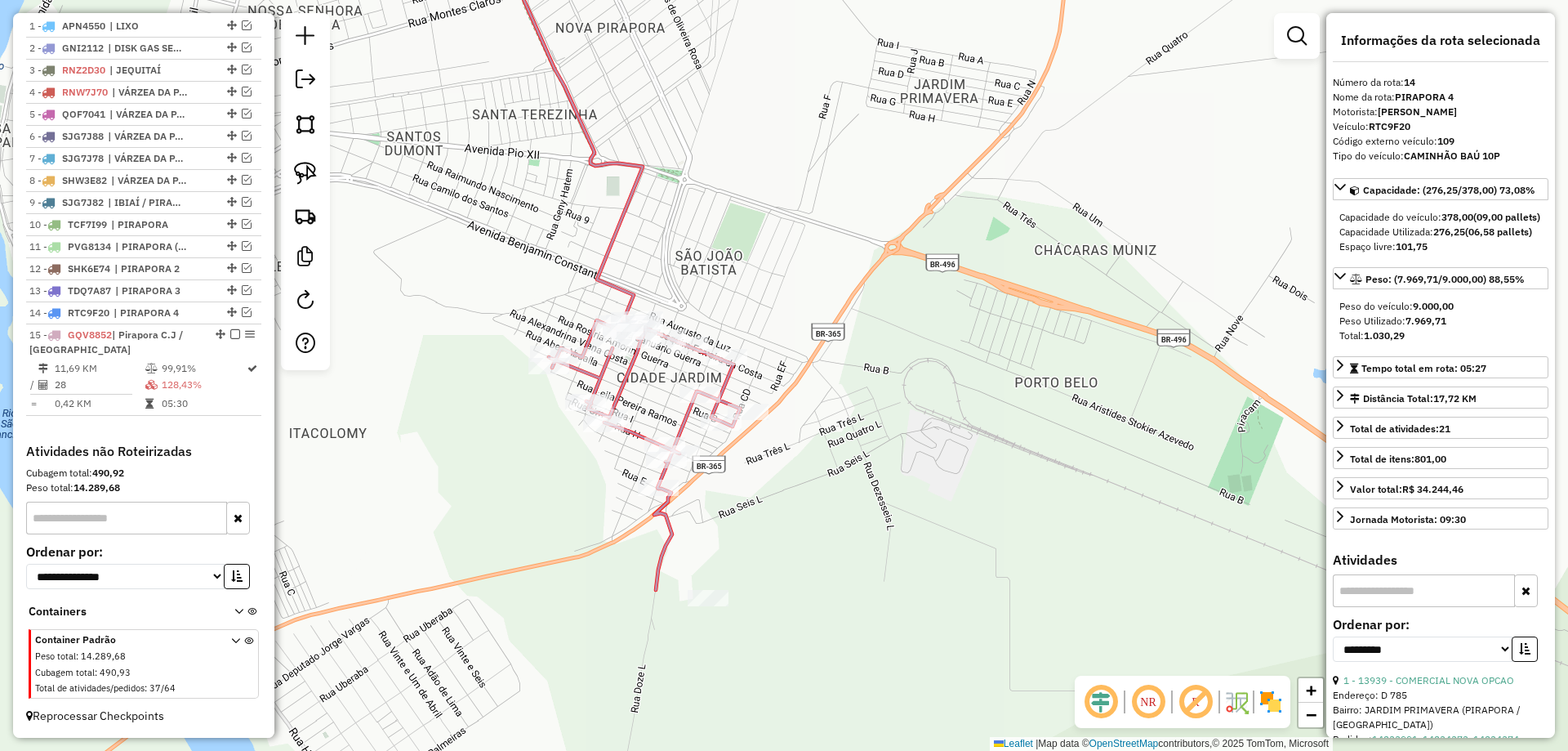
drag, startPoint x: 573, startPoint y: 215, endPoint x: 703, endPoint y: 108, distance: 168.4
click at [699, 108] on div "Janela de atendimento Grade de atendimento Capacidade Transportadoras Veículos …" at bounding box center [784, 375] width 1568 height 751
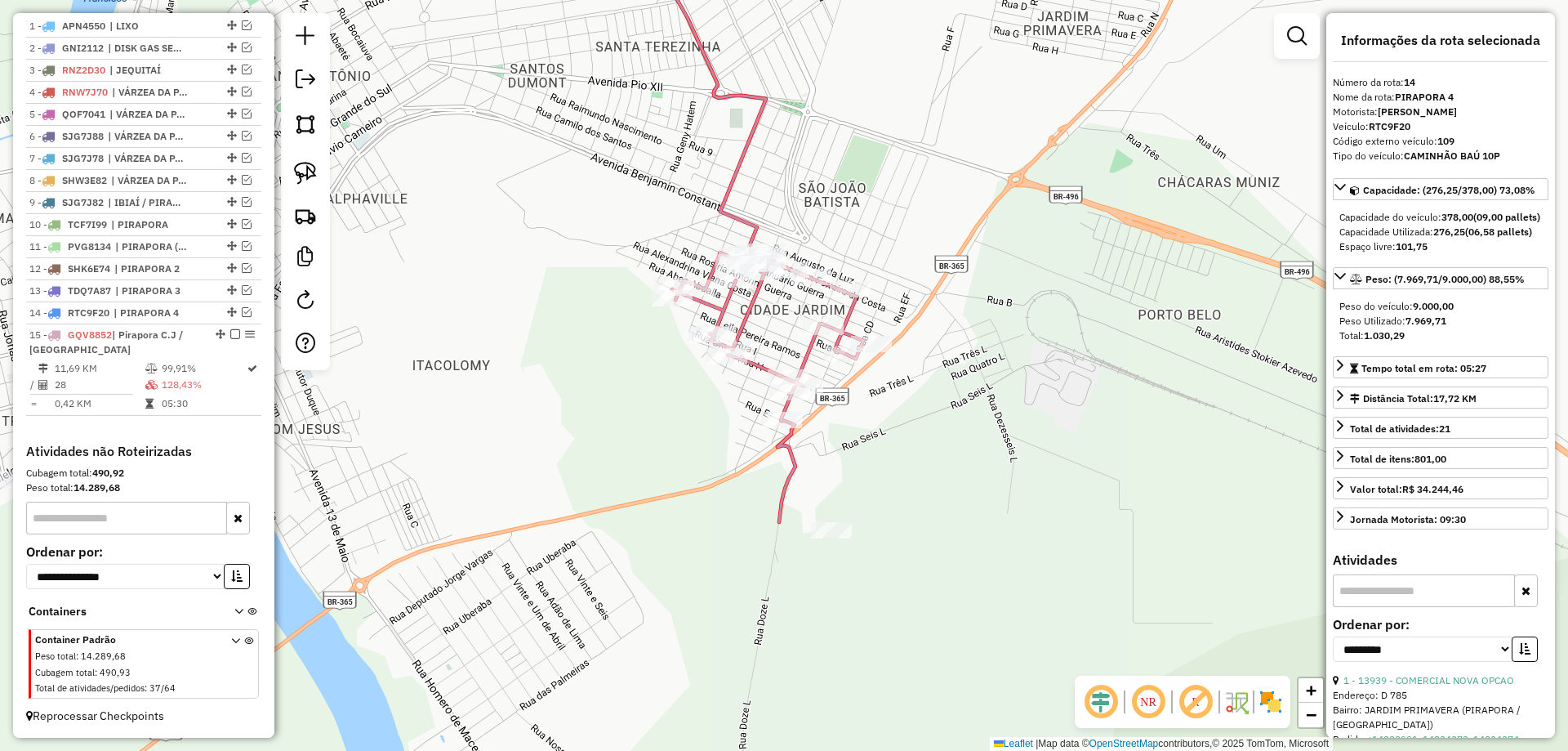
drag, startPoint x: 705, startPoint y: 189, endPoint x: 699, endPoint y: 168, distance: 21.8
click at [701, 157] on div "Janela de atendimento Grade de atendimento Capacidade Transportadoras Veículos …" at bounding box center [784, 375] width 1568 height 751
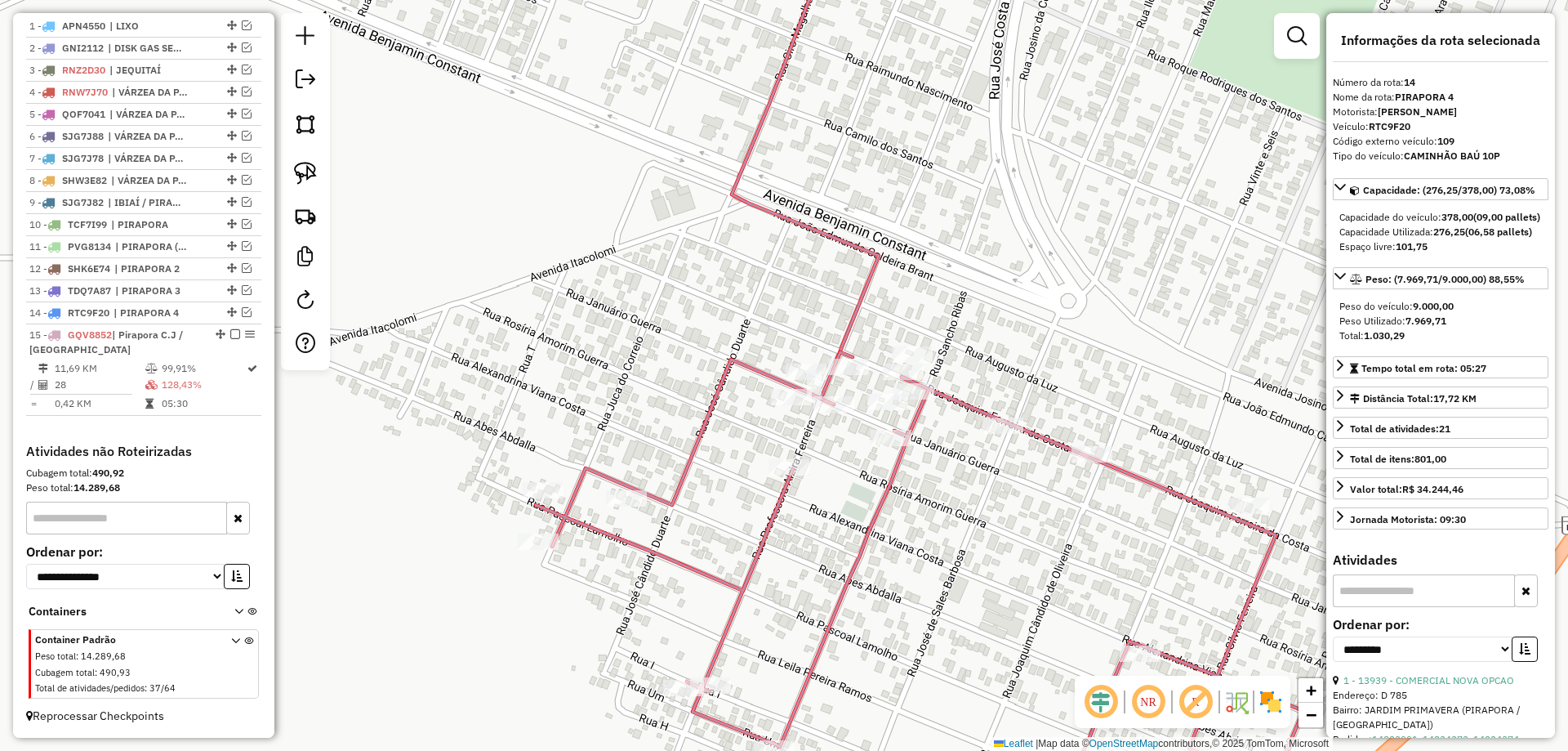
drag, startPoint x: 801, startPoint y: 318, endPoint x: 753, endPoint y: 182, distance: 144.2
click at [755, 183] on div "Janela de atendimento Grade de atendimento Capacidade Transportadoras Veículos …" at bounding box center [784, 375] width 1568 height 751
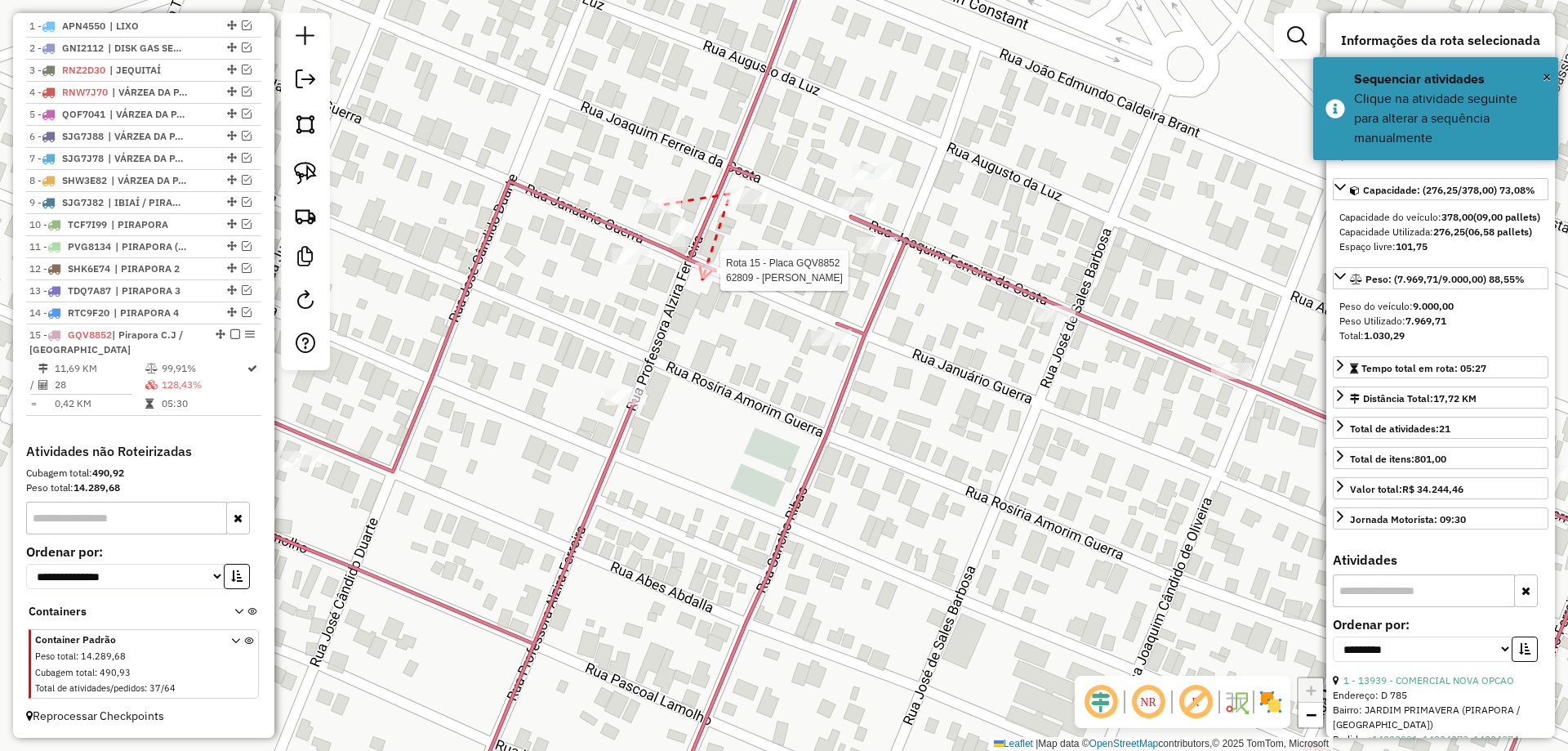
click at [702, 278] on div at bounding box center [715, 270] width 41 height 16
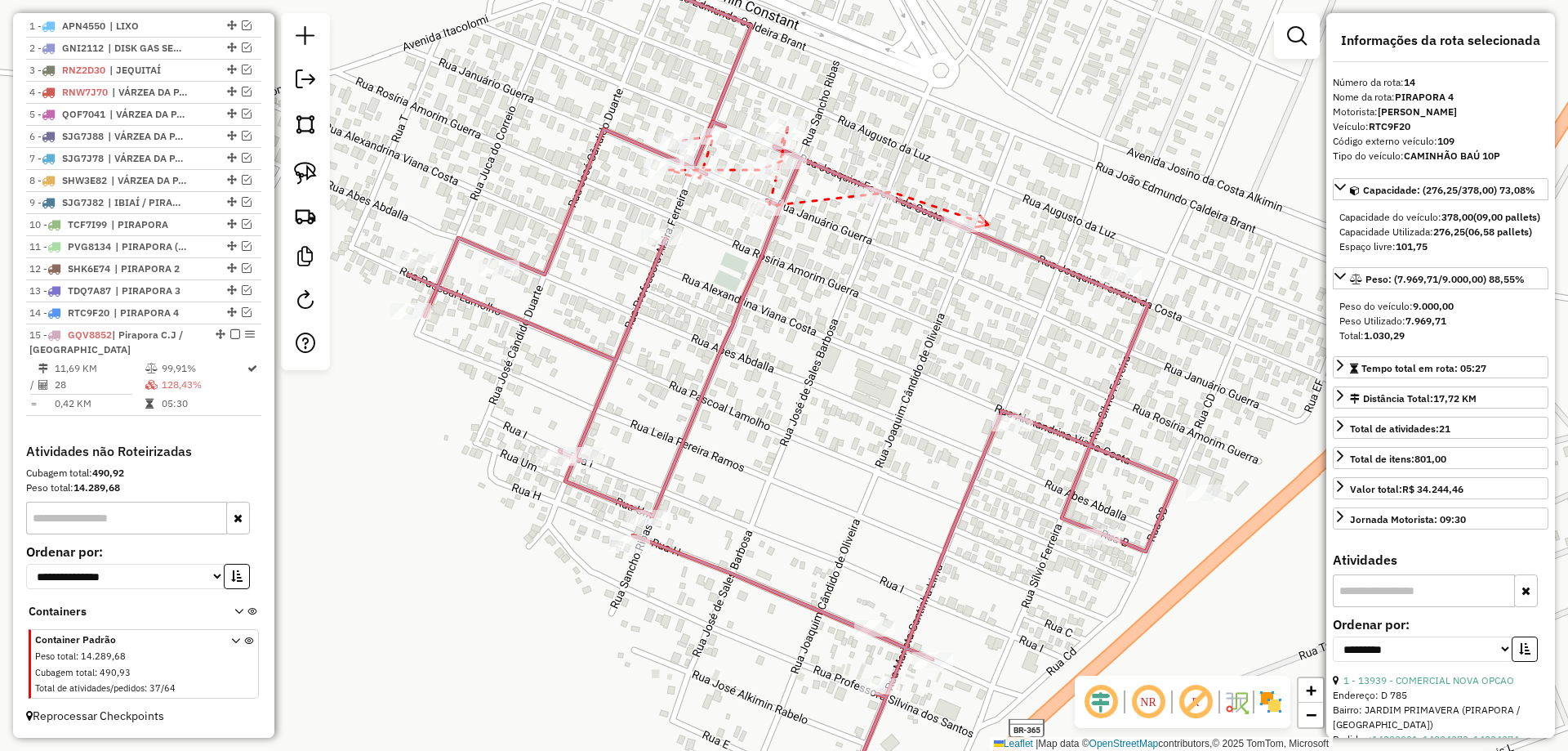
click at [988, 224] on icon at bounding box center [982, 222] width 12 height 12
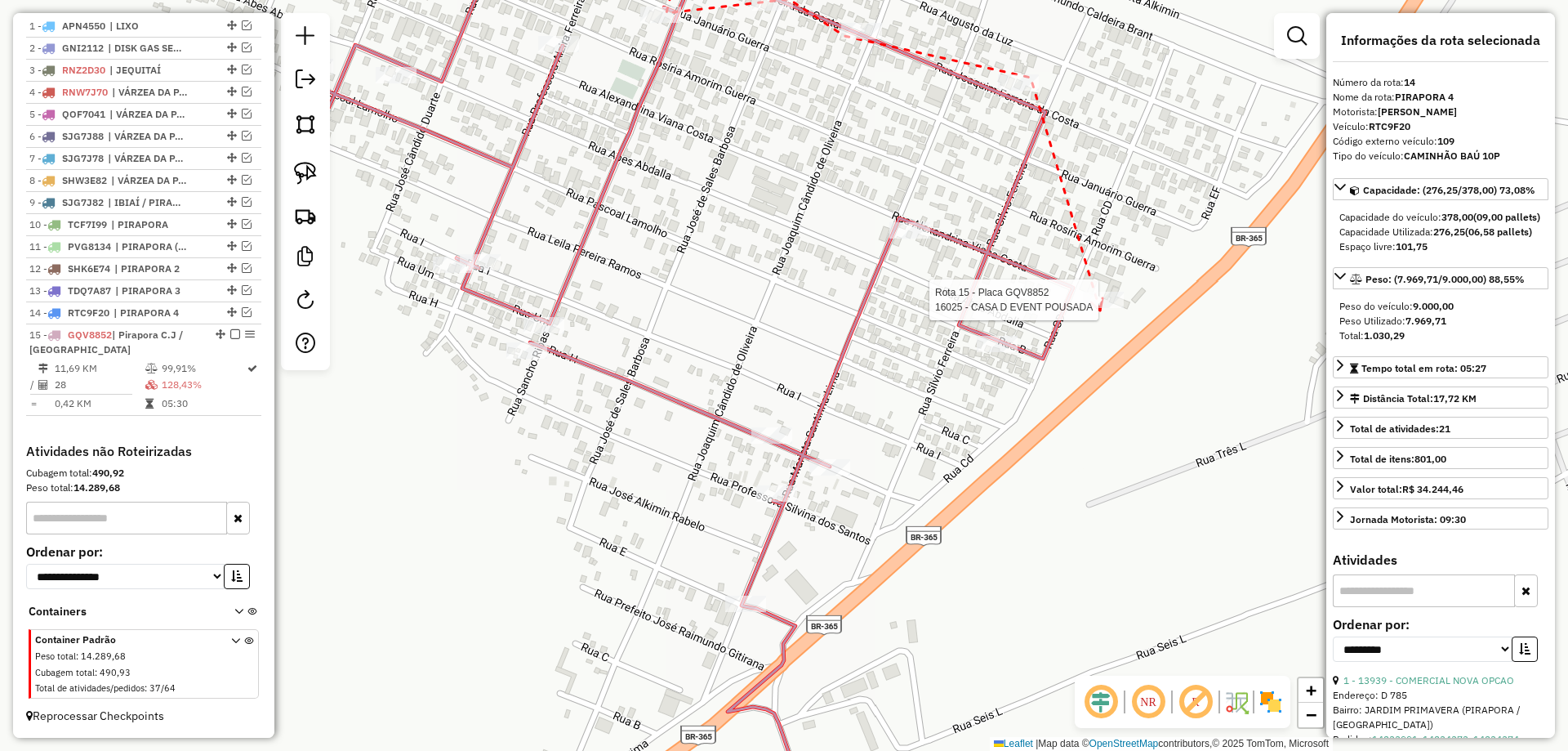
click at [1100, 308] on div at bounding box center [1103, 299] width 41 height 16
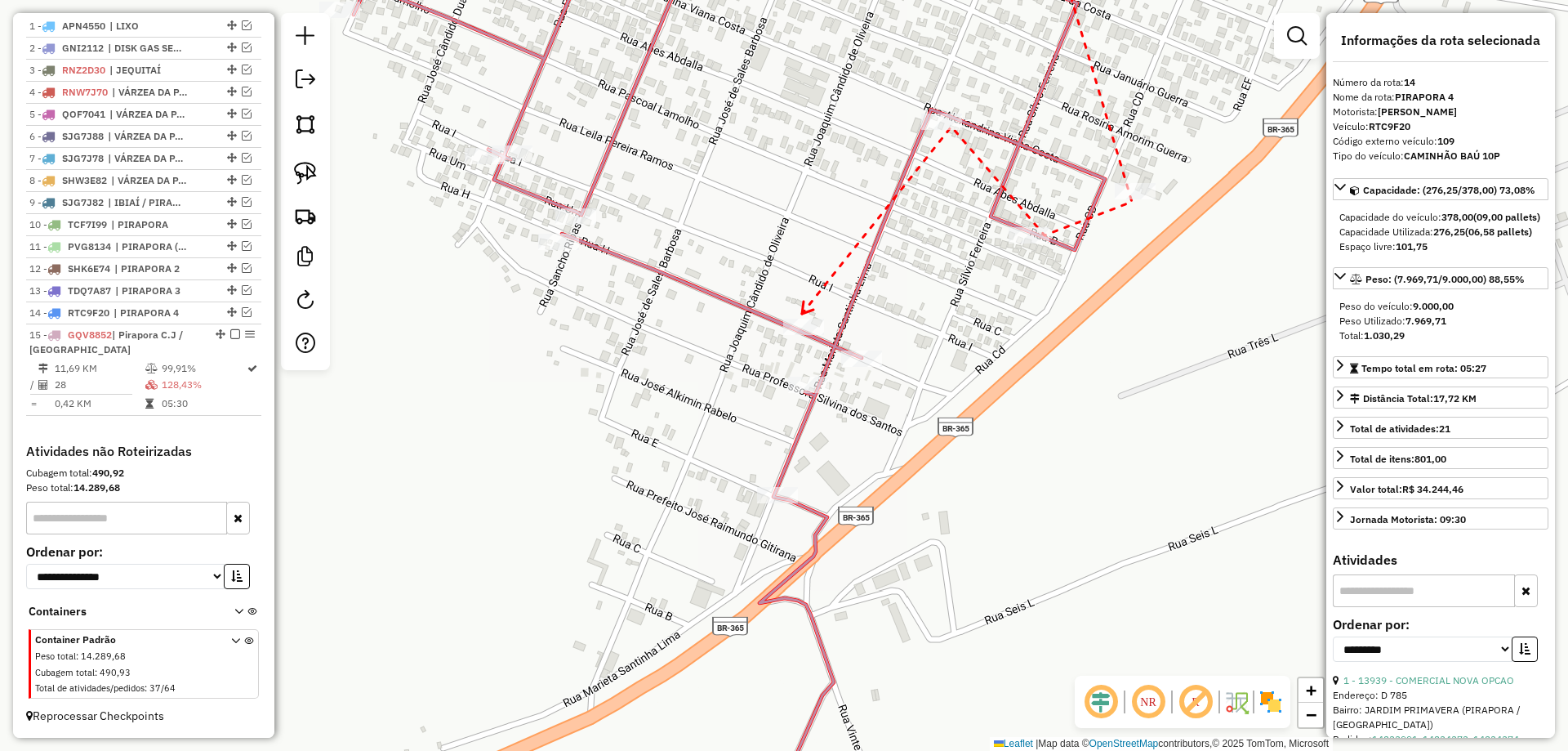
click at [802, 314] on icon at bounding box center [807, 307] width 12 height 12
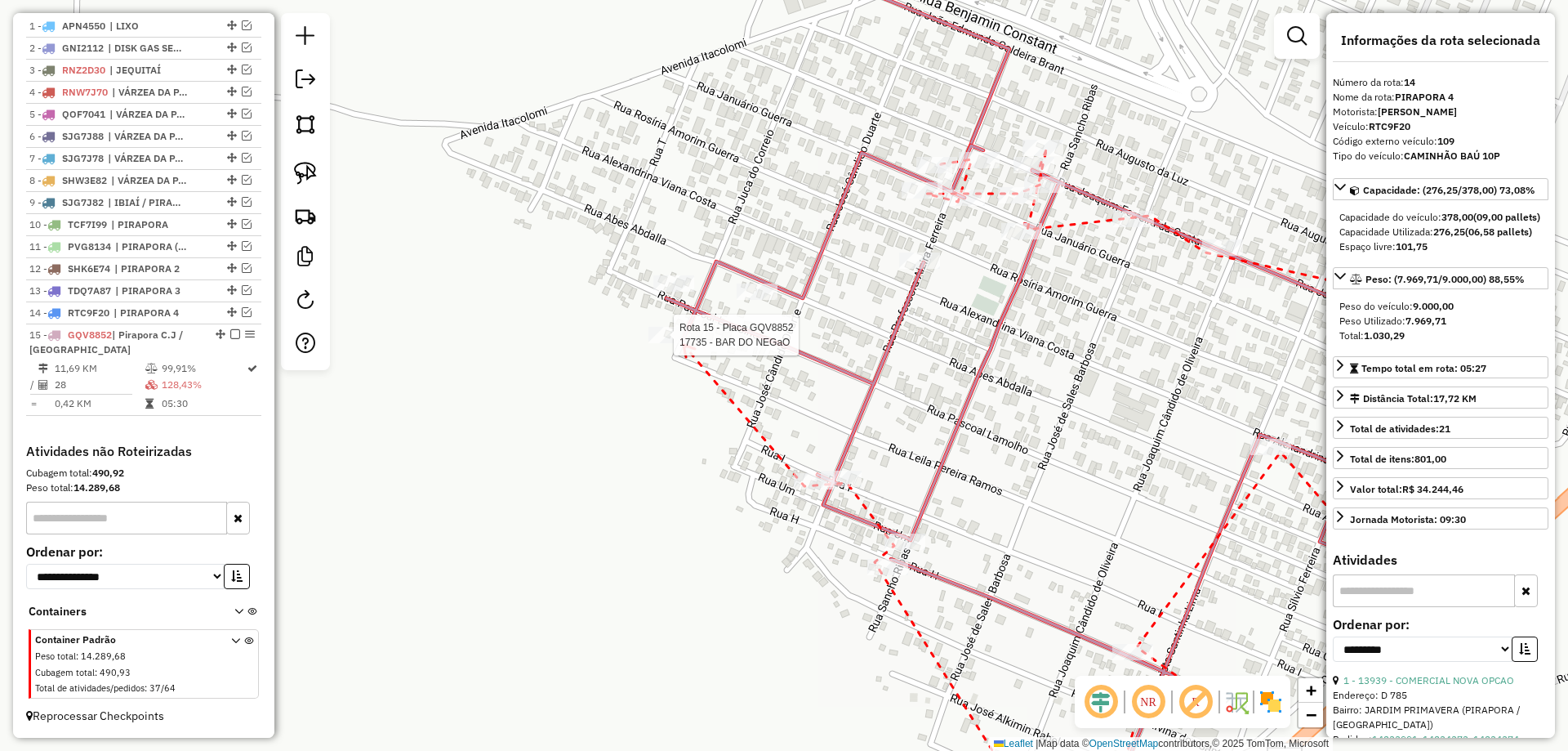
drag, startPoint x: 683, startPoint y: 345, endPoint x: 675, endPoint y: 322, distance: 24.4
click at [680, 343] on div at bounding box center [668, 335] width 41 height 16
click at [674, 296] on icon at bounding box center [680, 302] width 12 height 12
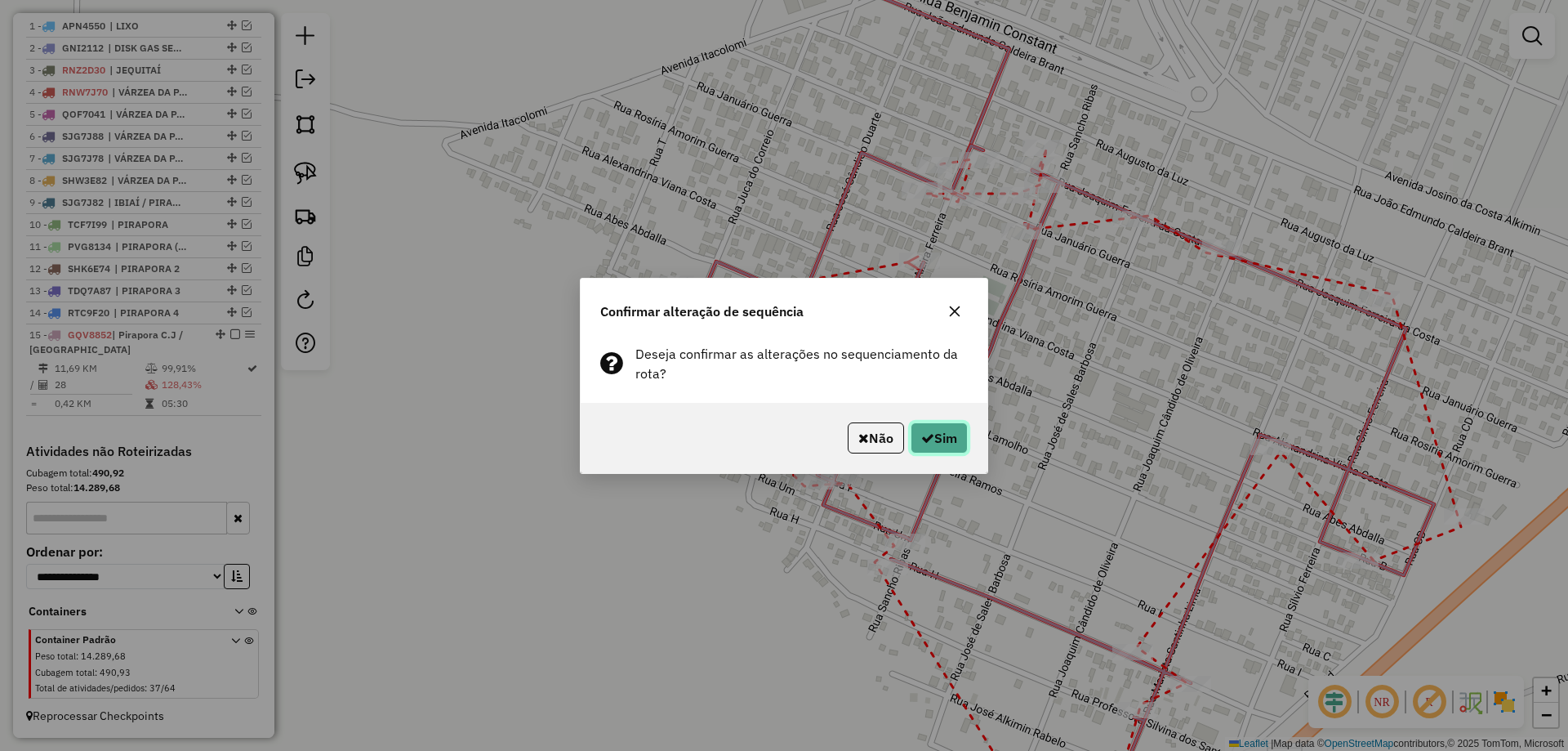
click at [927, 427] on button "Sim" at bounding box center [939, 437] width 58 height 31
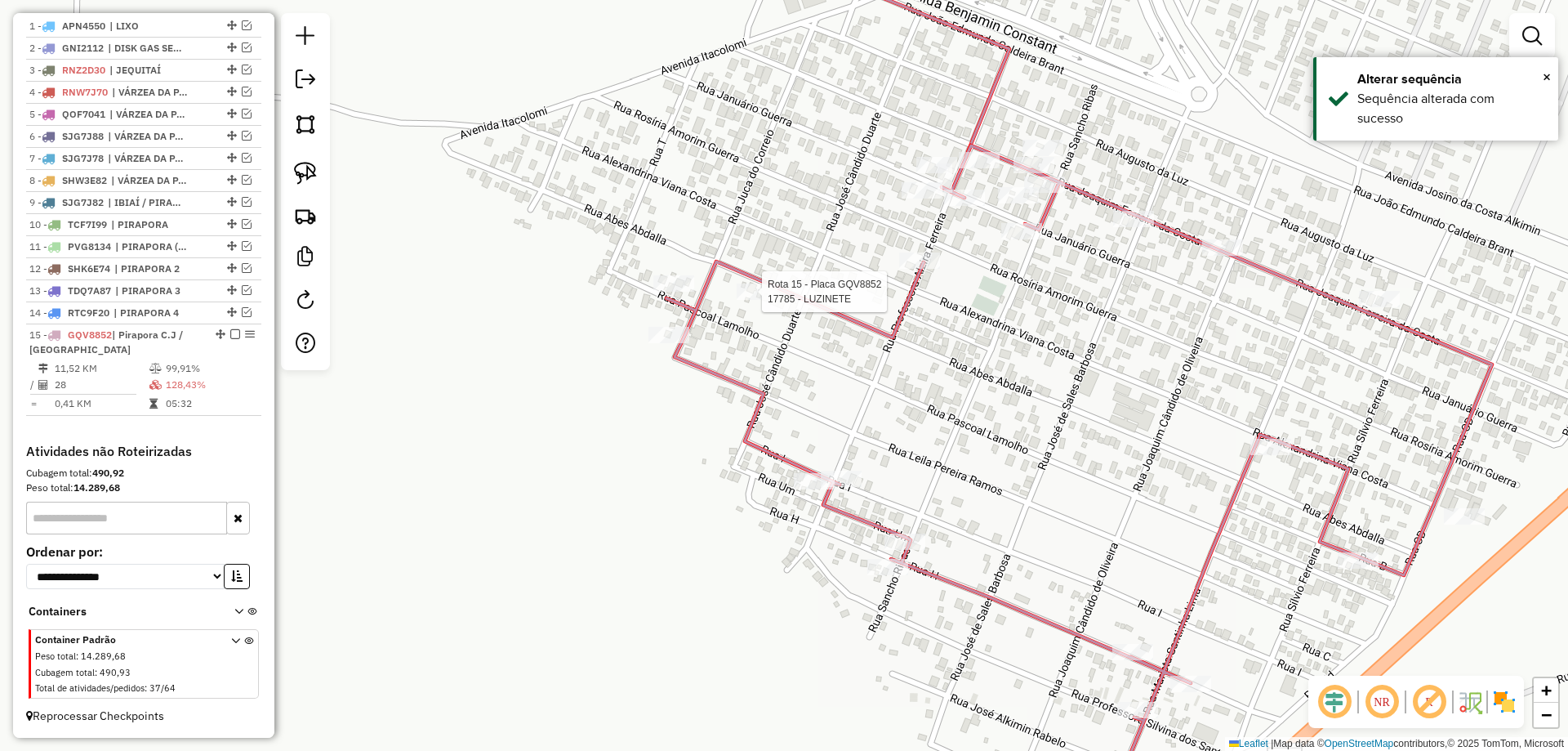
select select "**********"
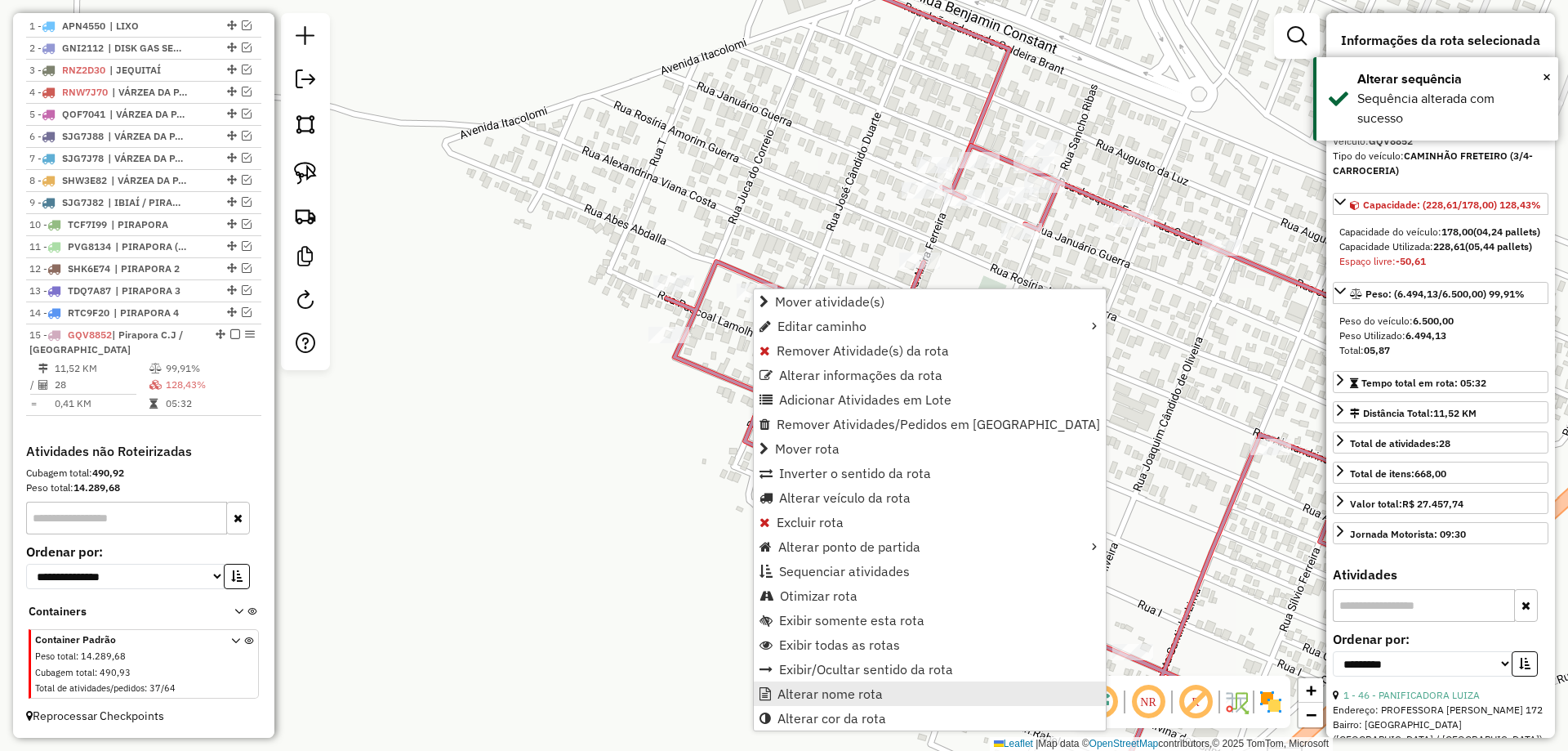
click at [795, 697] on span "Alterar nome rota" at bounding box center [831, 693] width 105 height 13
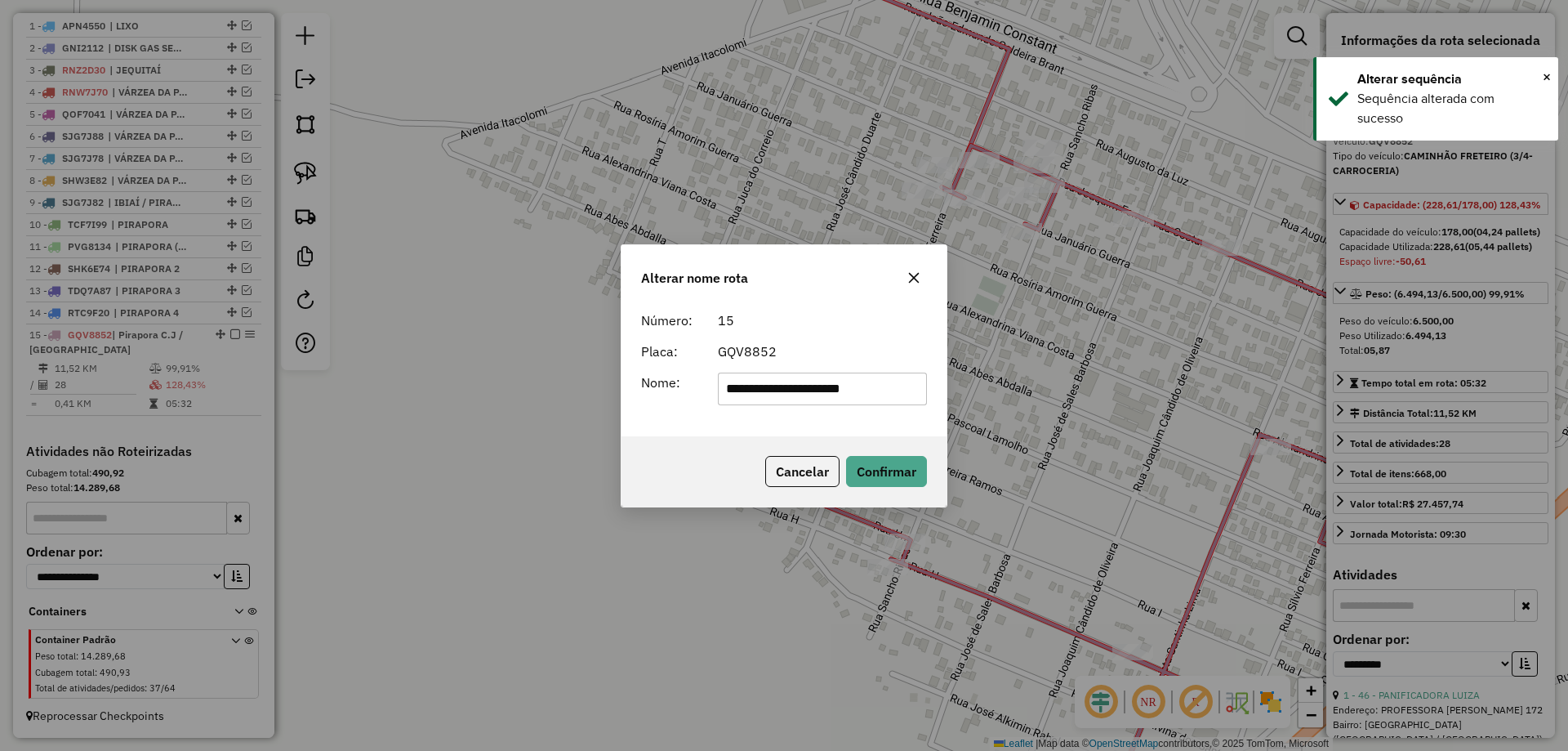
click at [726, 382] on input "**********" at bounding box center [823, 388] width 210 height 33
click at [847, 381] on input "**********" at bounding box center [823, 388] width 210 height 33
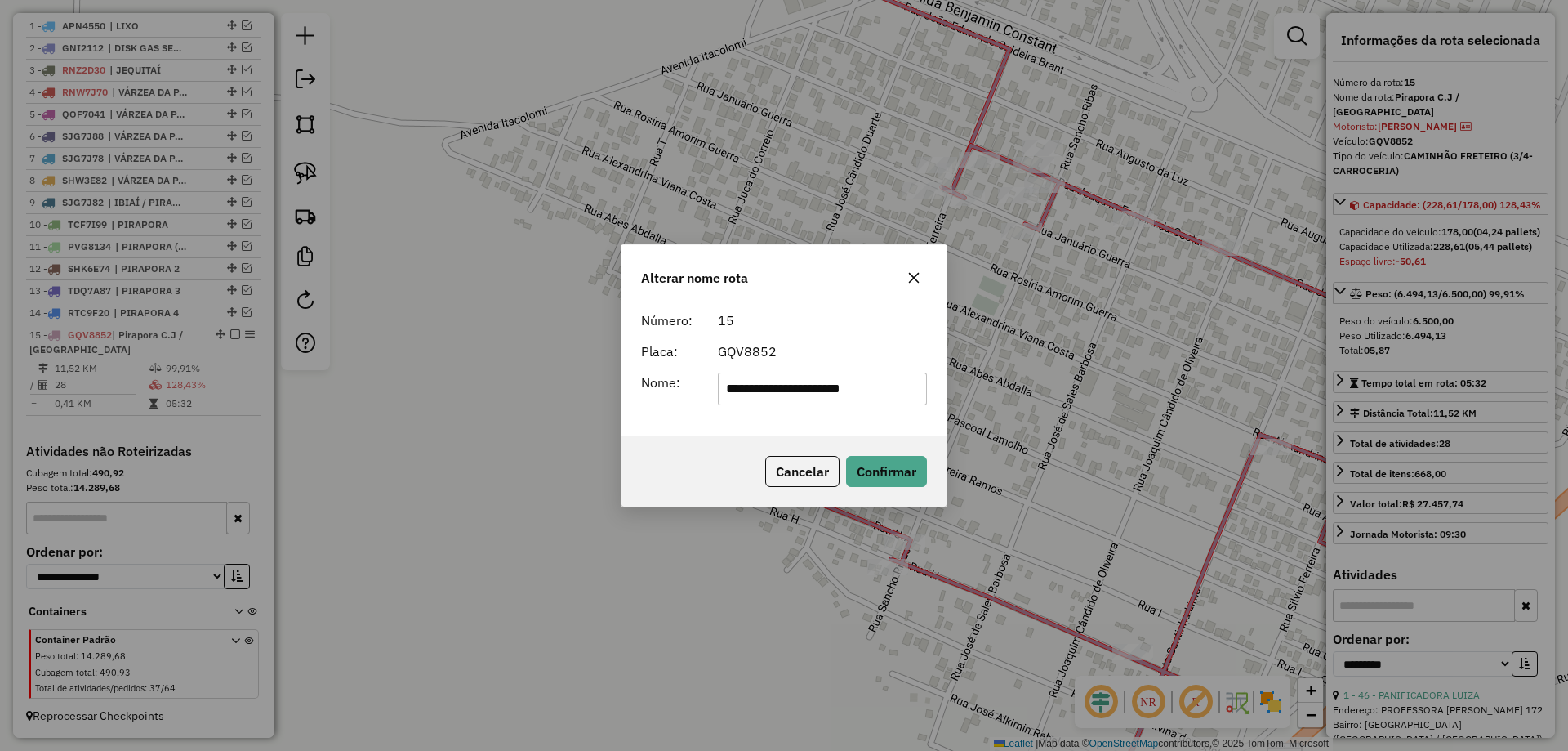
click at [833, 387] on input "**********" at bounding box center [823, 388] width 210 height 33
click at [760, 388] on input "**********" at bounding box center [823, 388] width 210 height 33
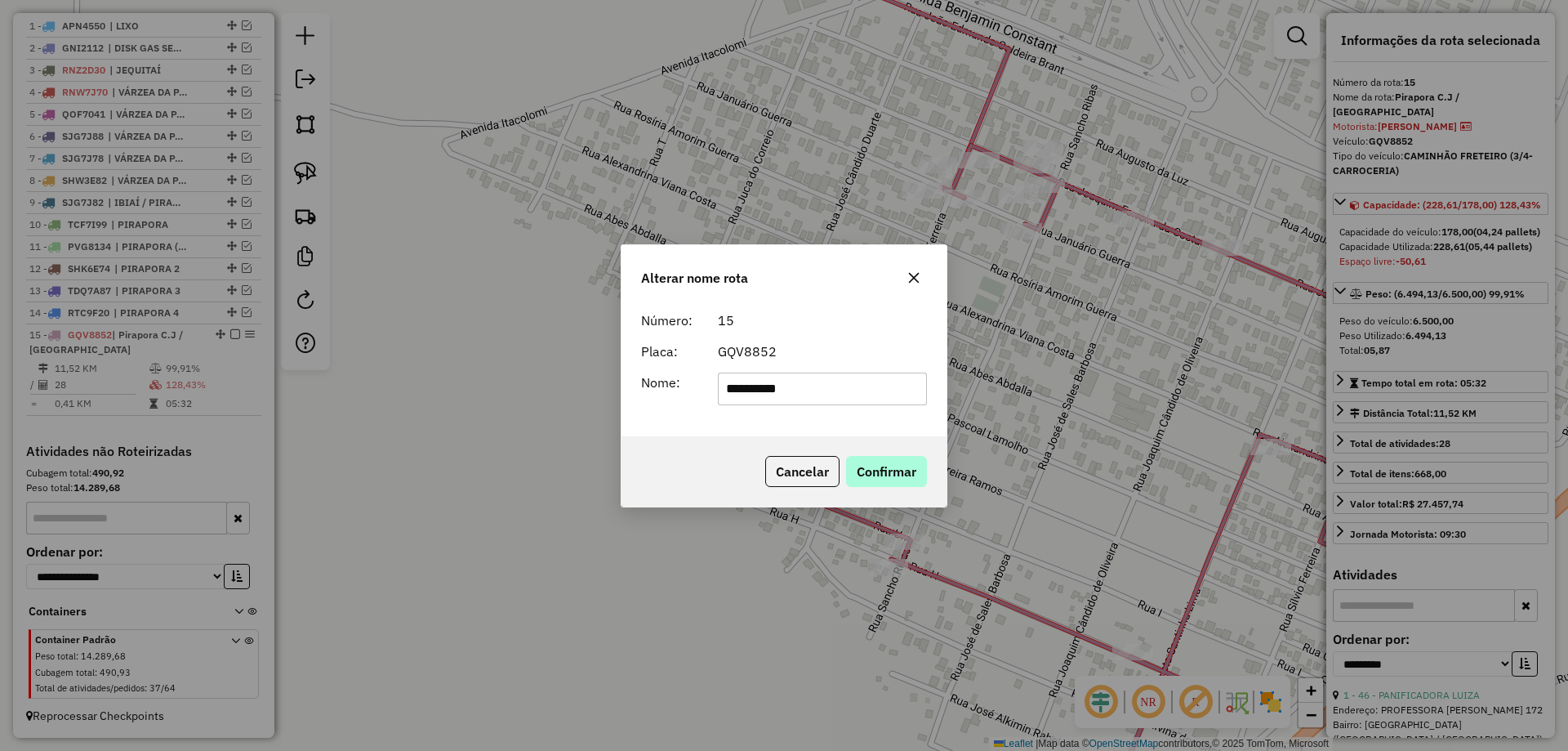
type input "**********"
click at [894, 481] on button "Confirmar" at bounding box center [886, 471] width 81 height 31
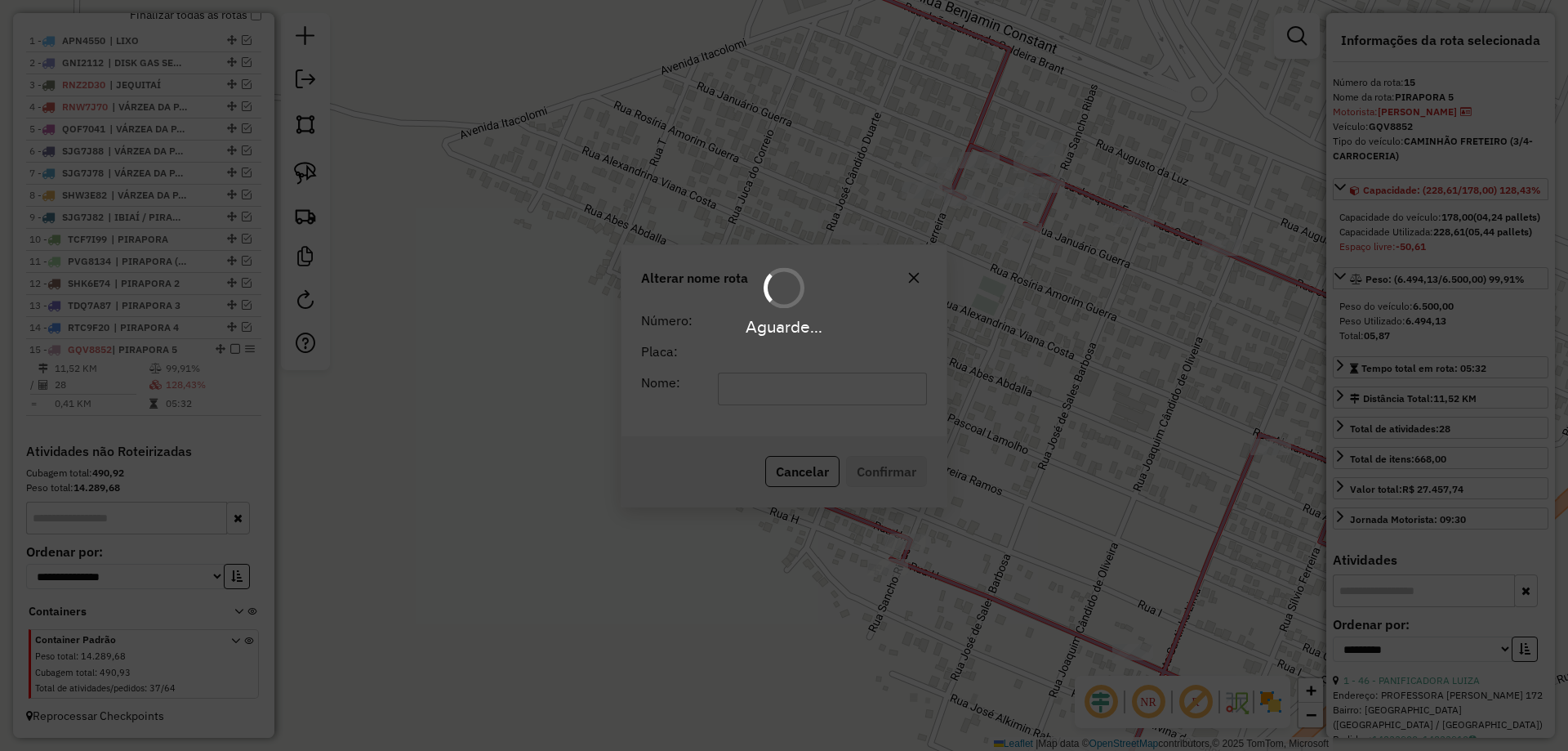
scroll to position [636, 0]
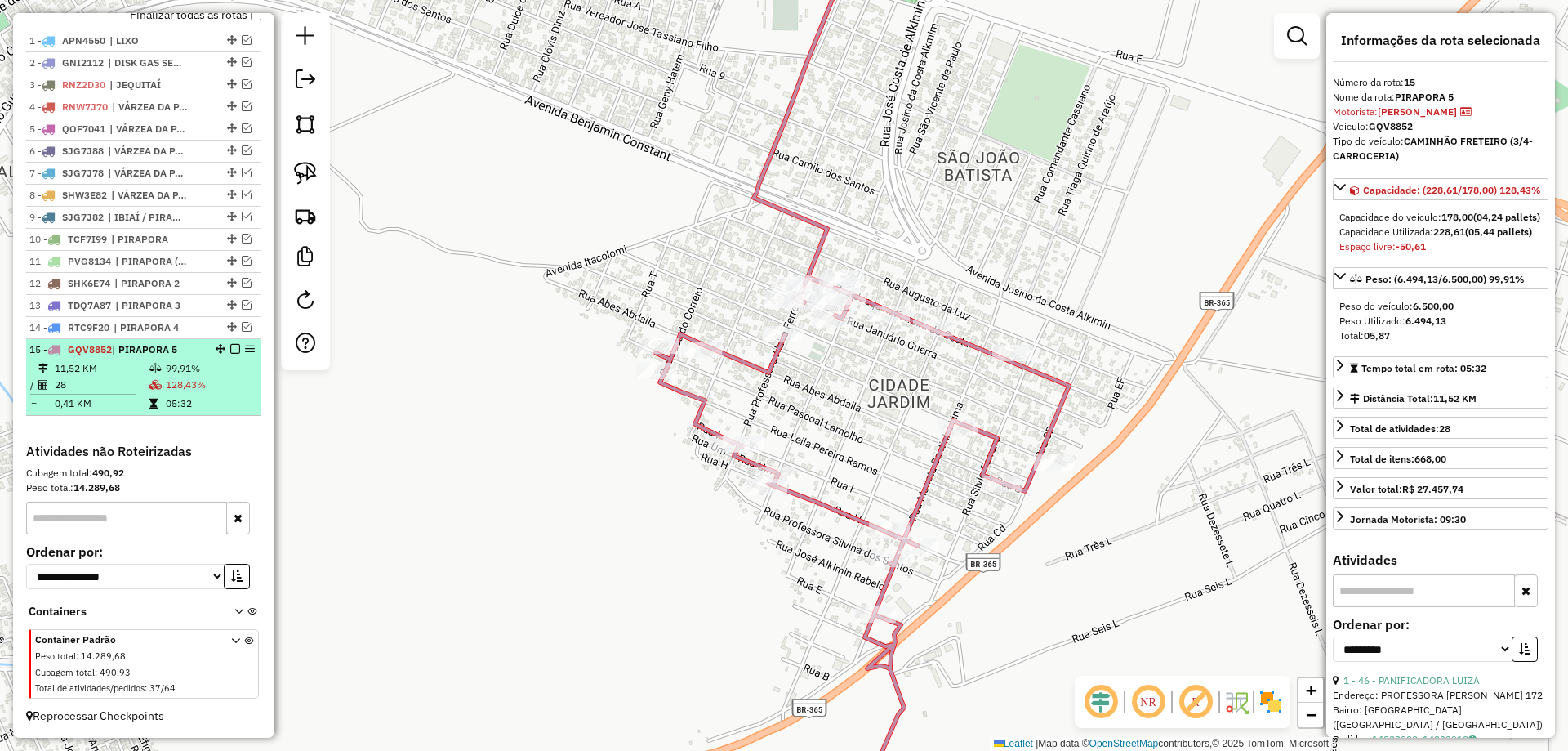
click at [233, 347] on em at bounding box center [235, 349] width 10 height 10
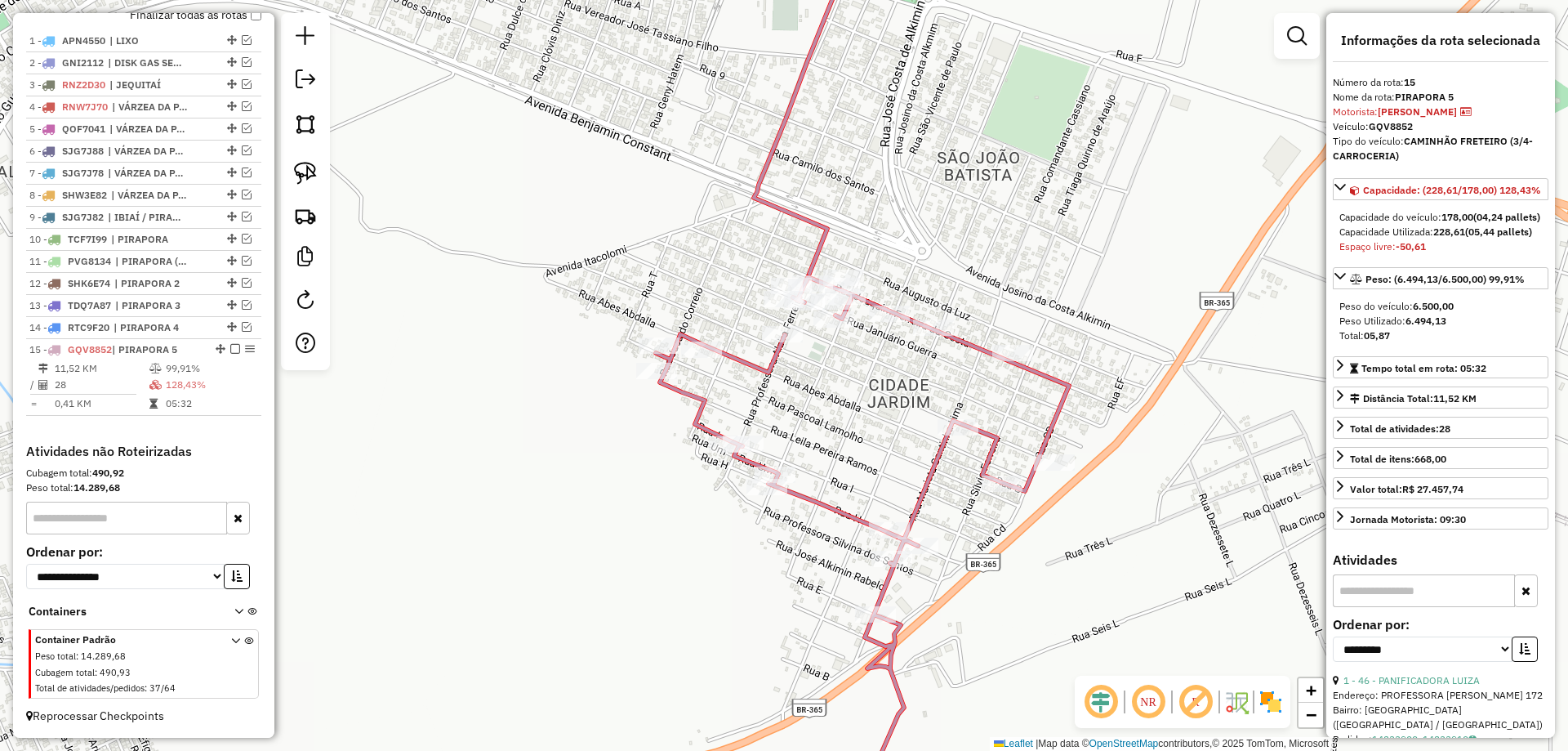
scroll to position [580, 0]
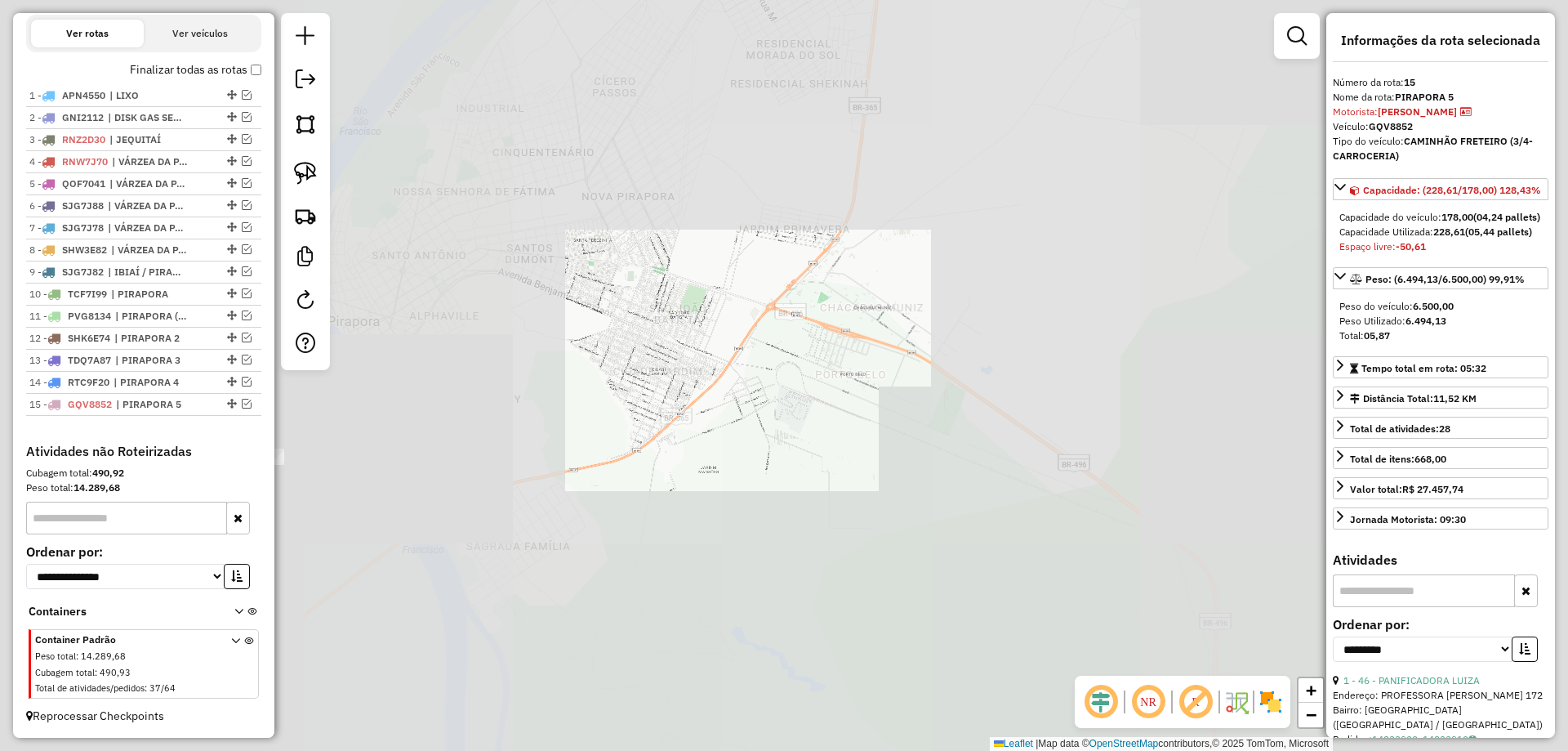
click at [897, 364] on div "Janela de atendimento Grade de atendimento Capacidade Transportadoras Veículos …" at bounding box center [784, 375] width 1568 height 751
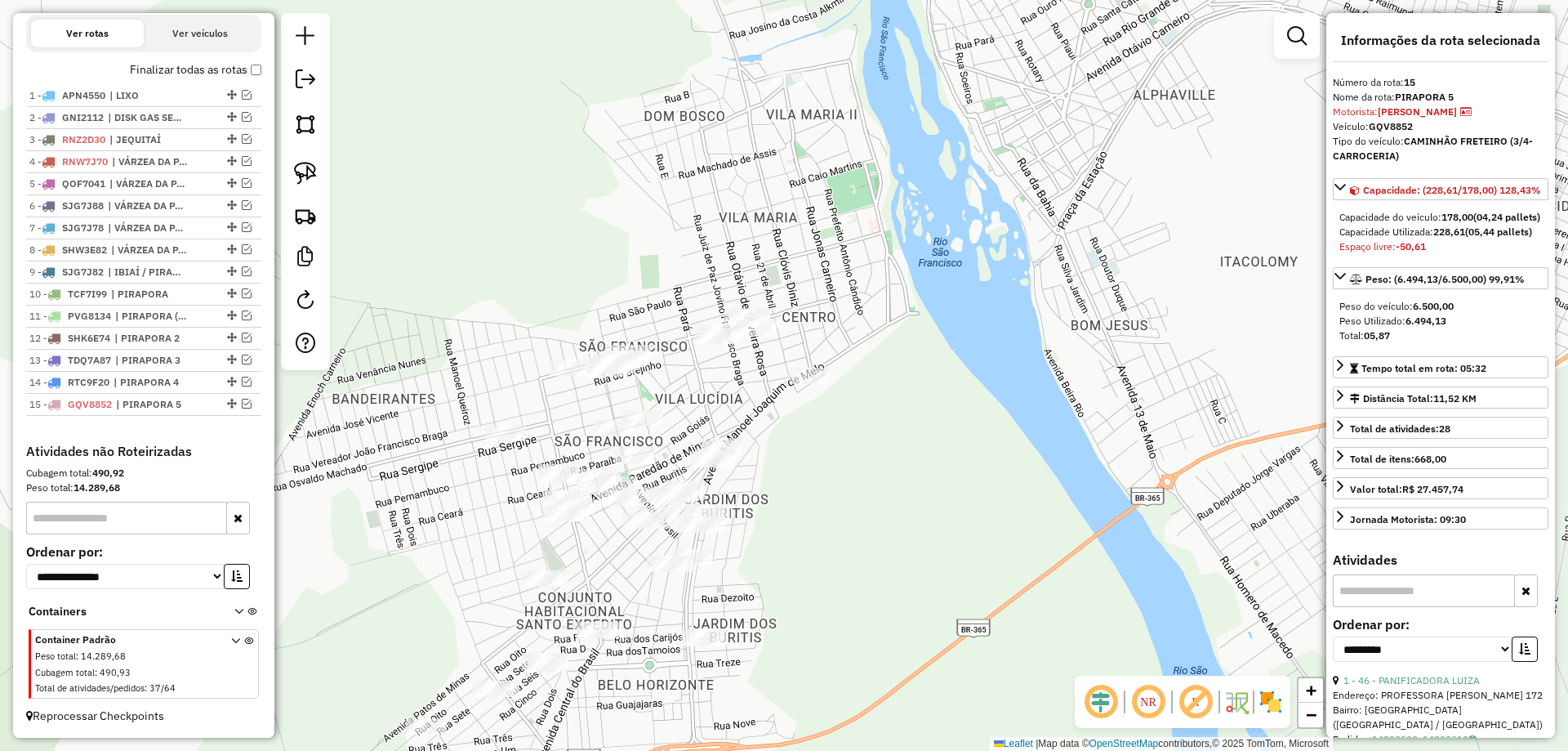
drag, startPoint x: 872, startPoint y: 311, endPoint x: 641, endPoint y: 333, distance: 232.0
click at [828, 427] on div "Janela de atendimento Grade de atendimento Capacidade Transportadoras Veículos …" at bounding box center [784, 375] width 1568 height 751
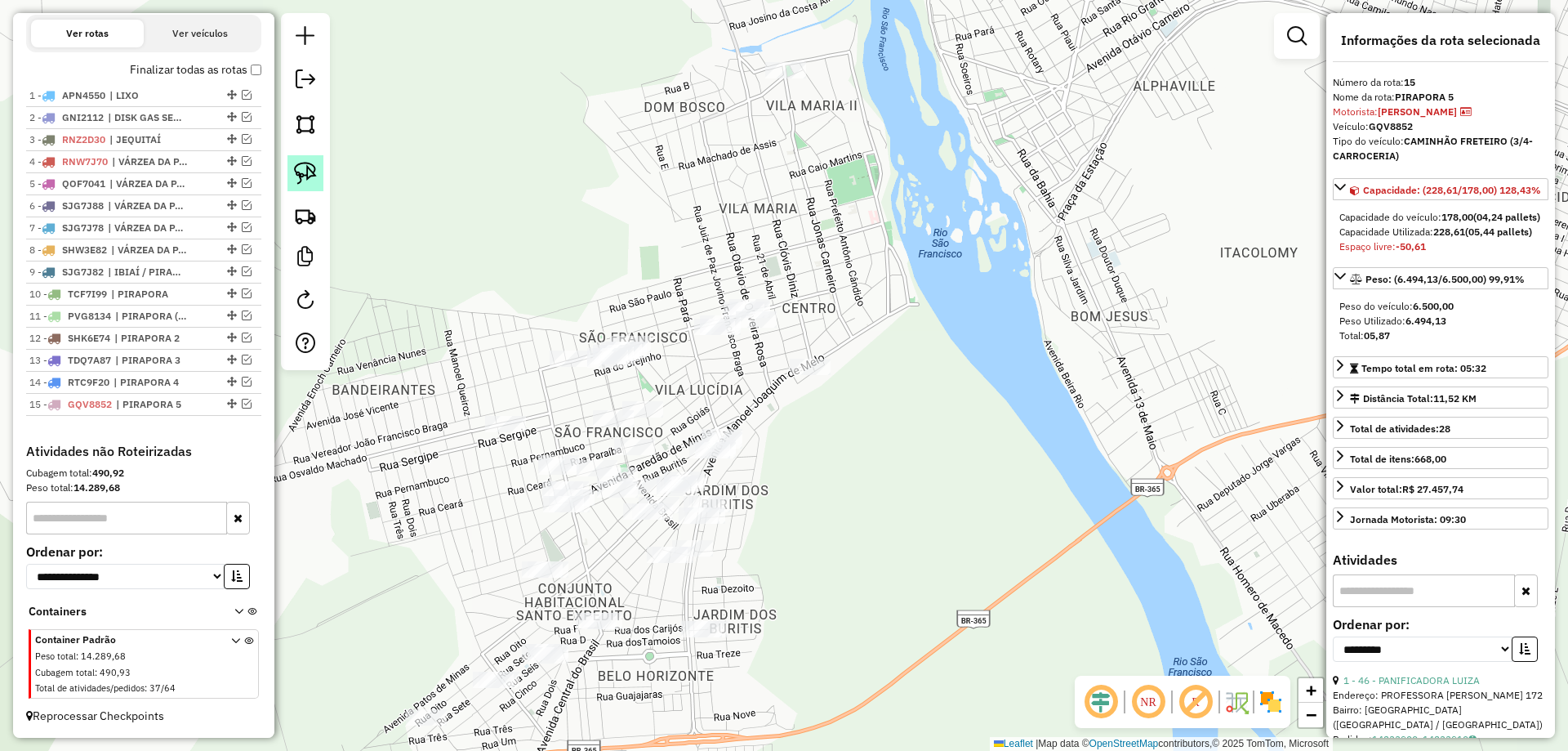
click at [321, 170] on link at bounding box center [305, 173] width 35 height 35
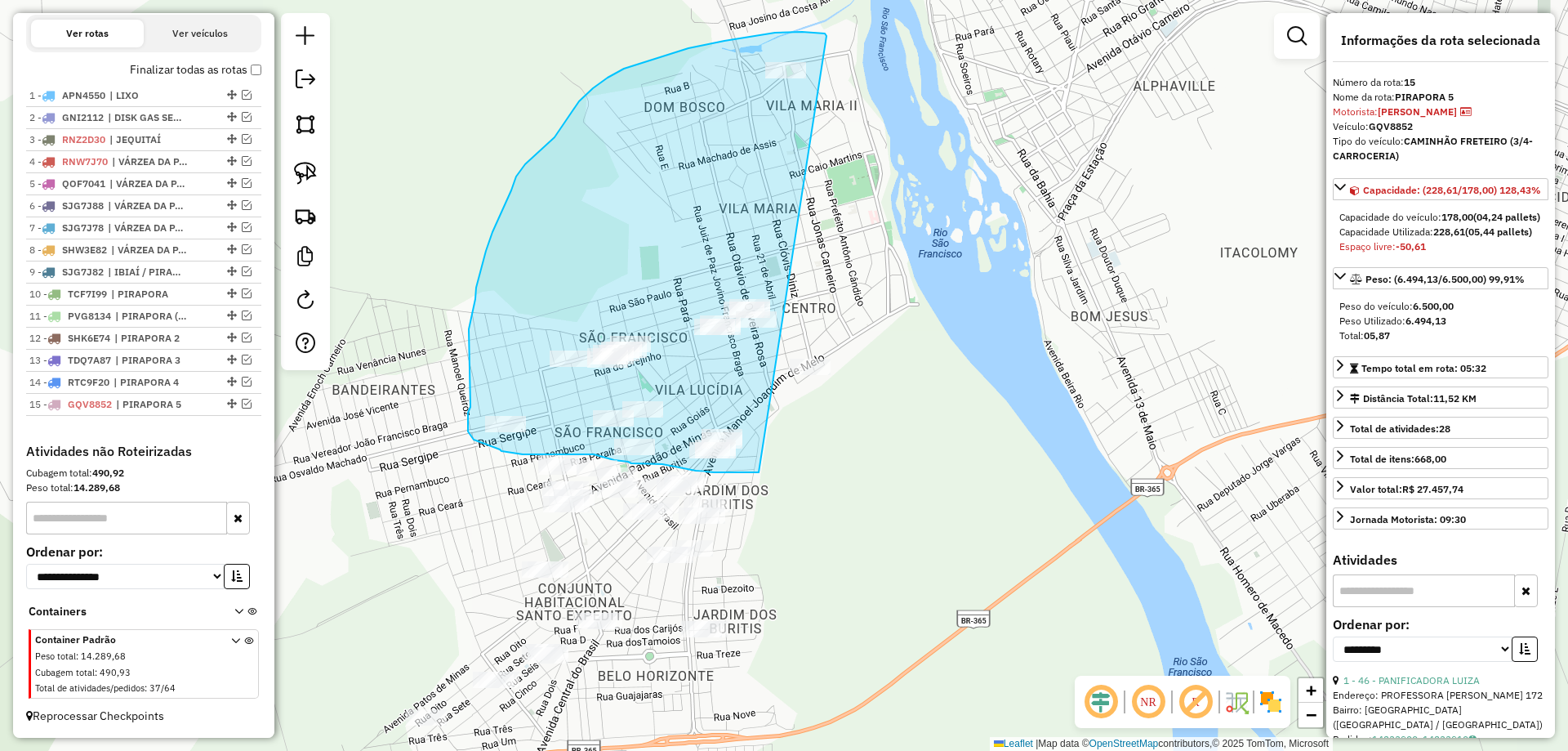
drag, startPoint x: 822, startPoint y: 34, endPoint x: 913, endPoint y: 349, distance: 327.9
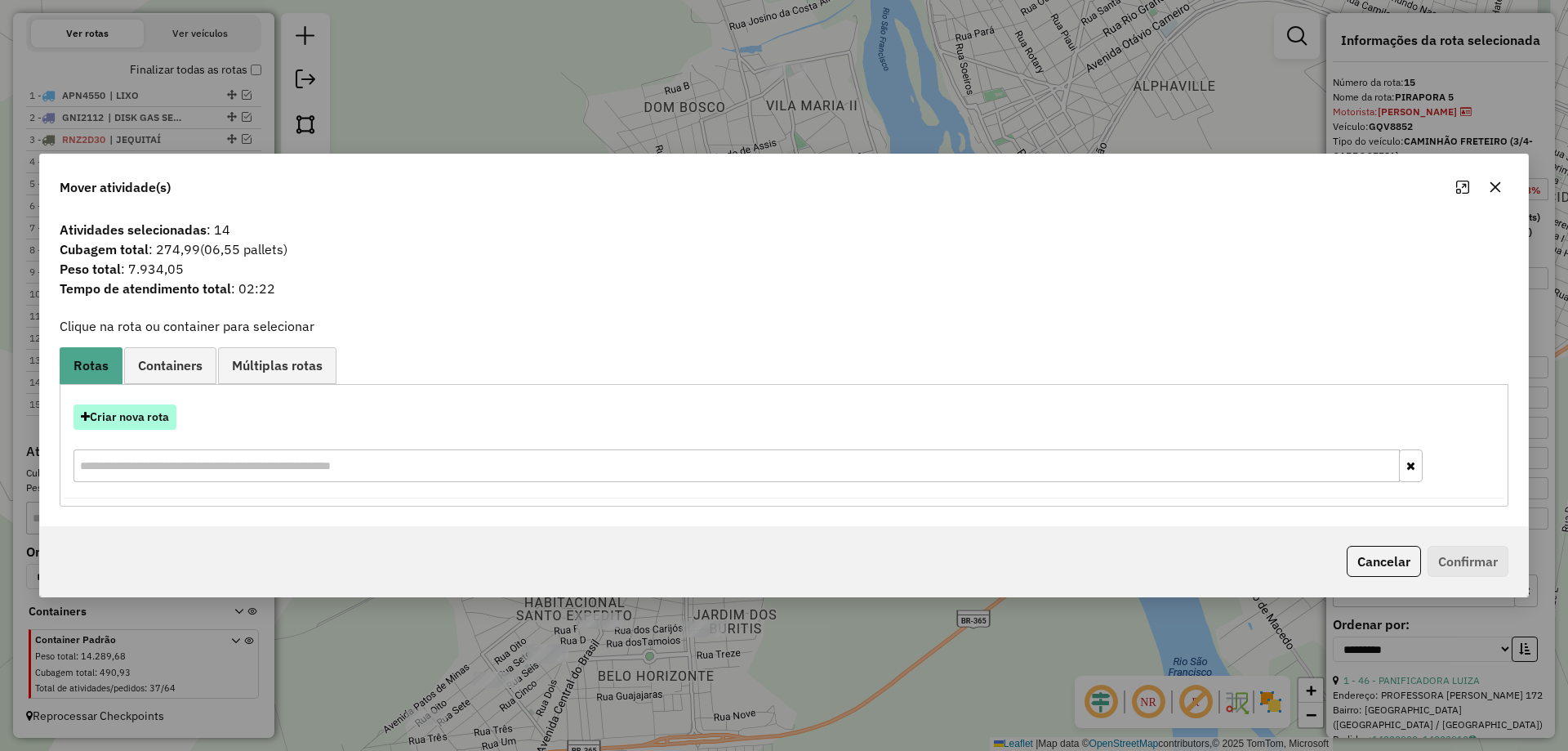
click at [152, 429] on button "Criar nova rota" at bounding box center [125, 417] width 103 height 25
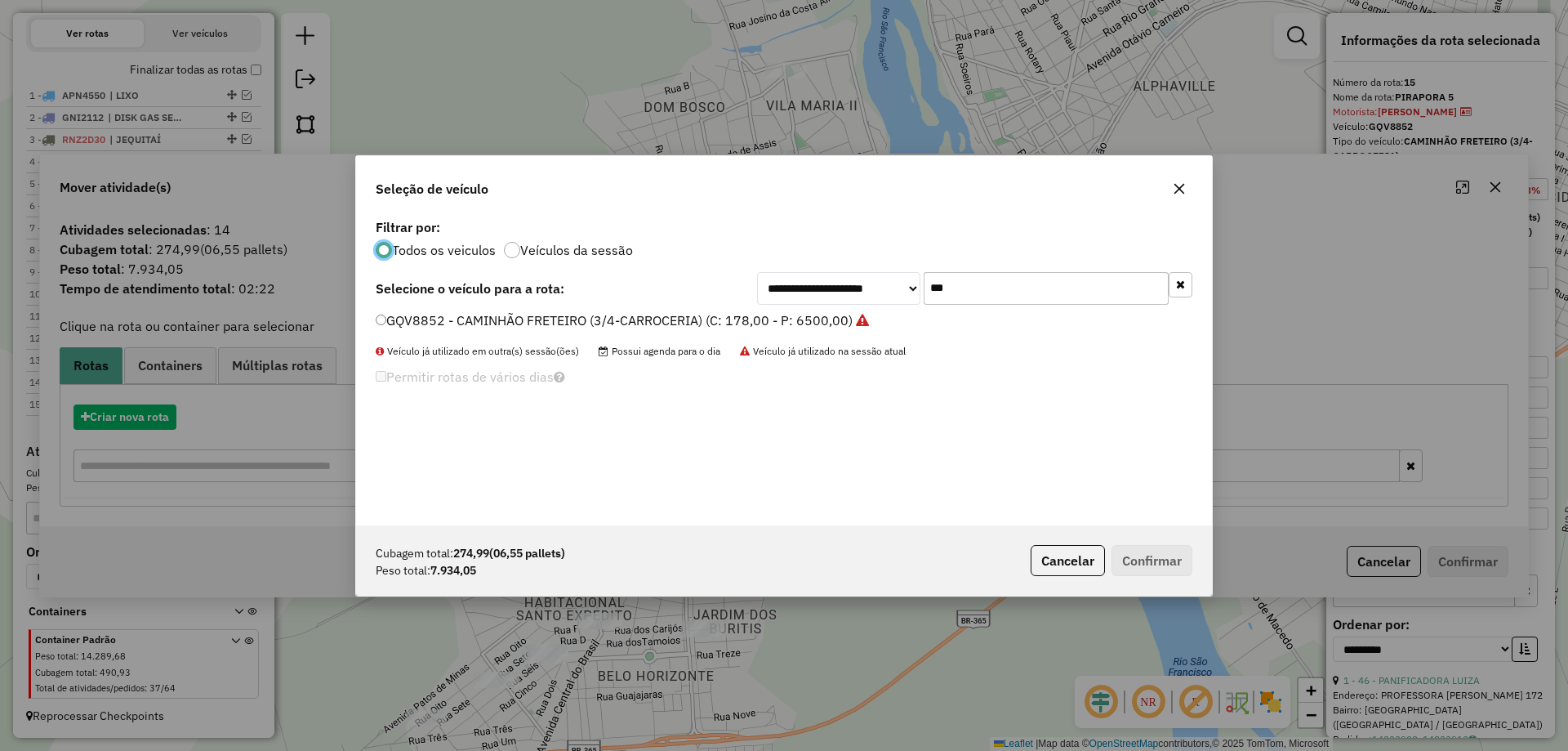
scroll to position [9, 5]
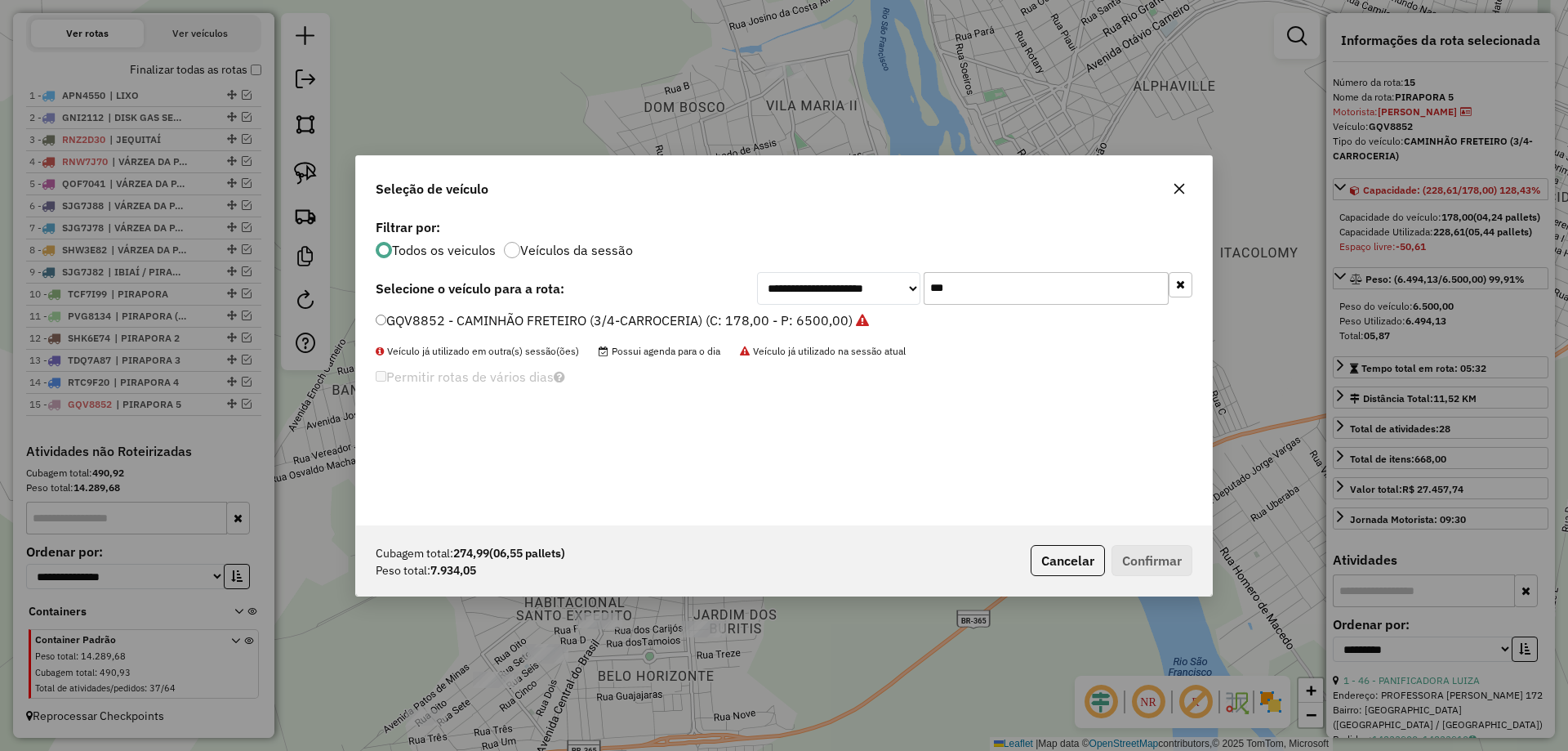
click at [1059, 278] on input "***" at bounding box center [1045, 289] width 245 height 33
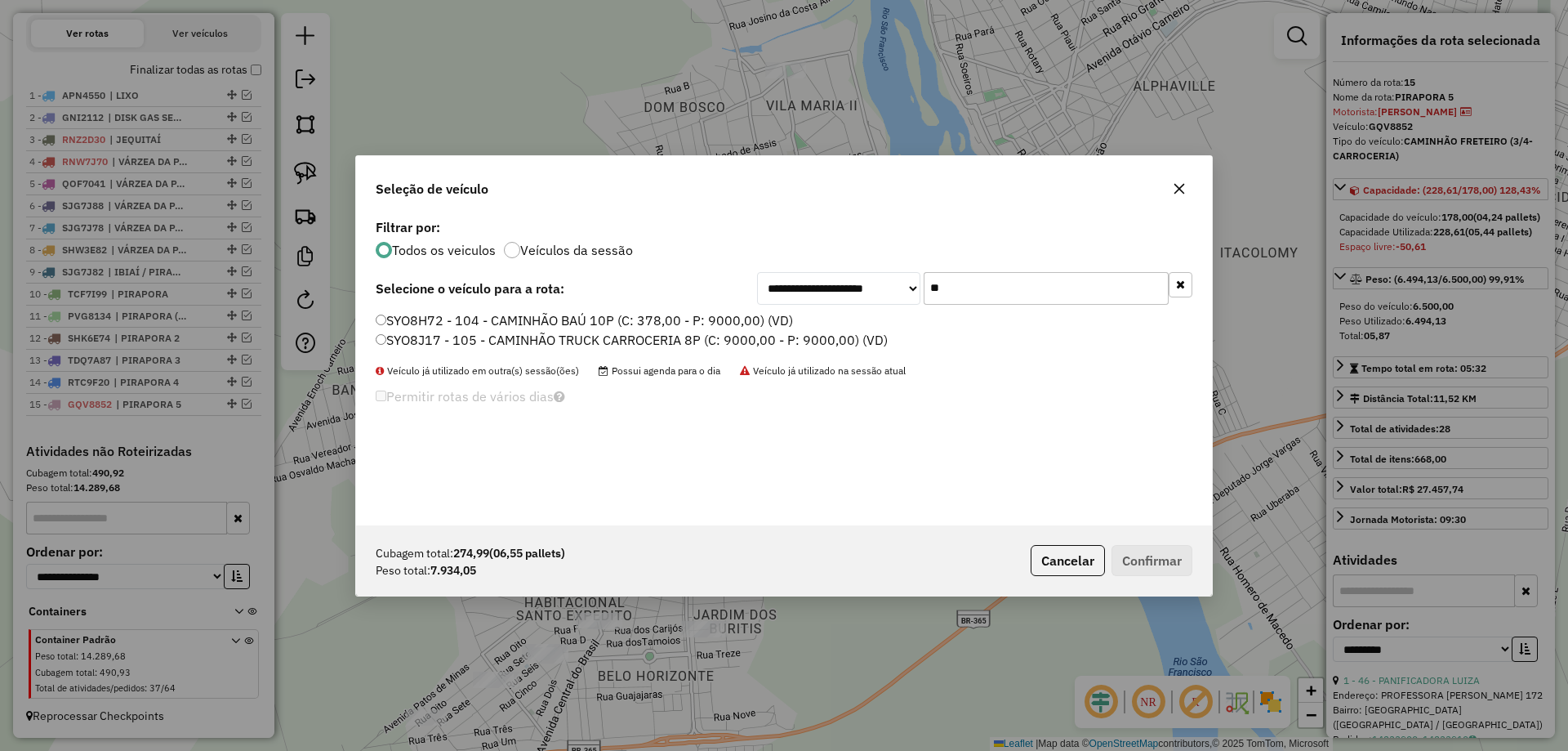
type input "**"
click at [444, 320] on label "SYO8H72 - 104 - CAMINHÃO BAÚ 10P (C: 378,00 - P: 9000,00) (VD)" at bounding box center [584, 320] width 417 height 19
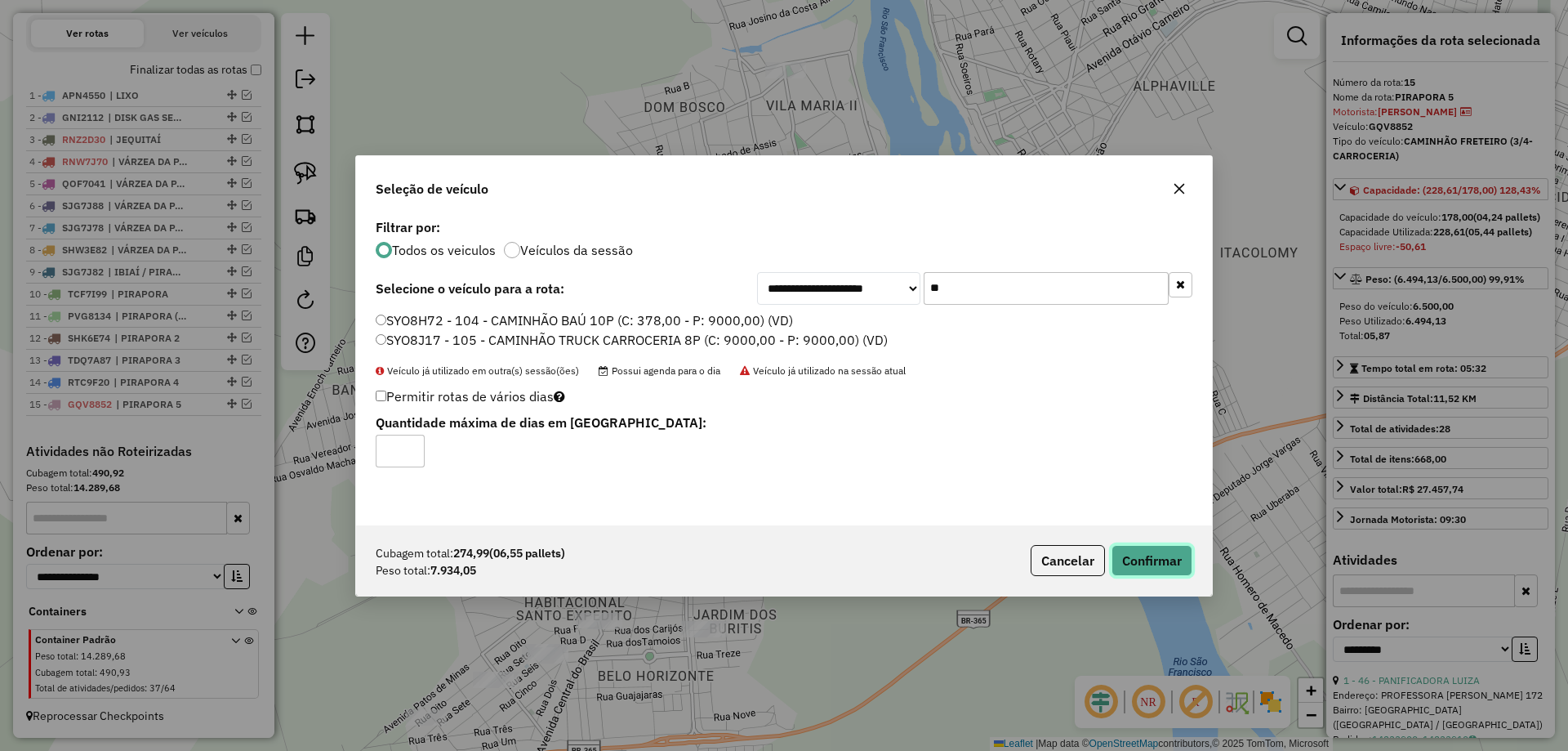
drag, startPoint x: 1165, startPoint y: 553, endPoint x: 1103, endPoint y: 509, distance: 76.0
click at [1166, 553] on button "Confirmar" at bounding box center [1152, 560] width 81 height 31
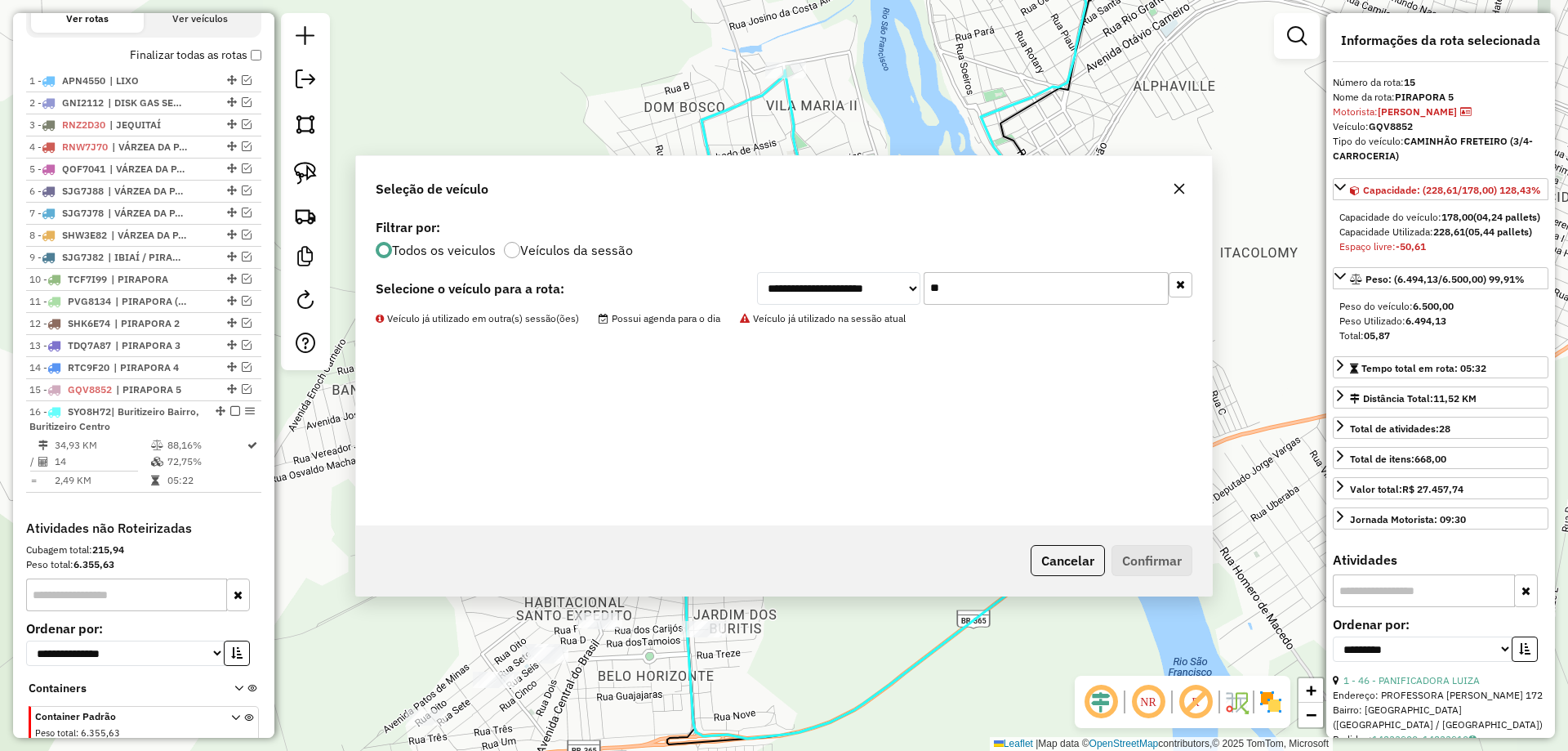
scroll to position [672, 0]
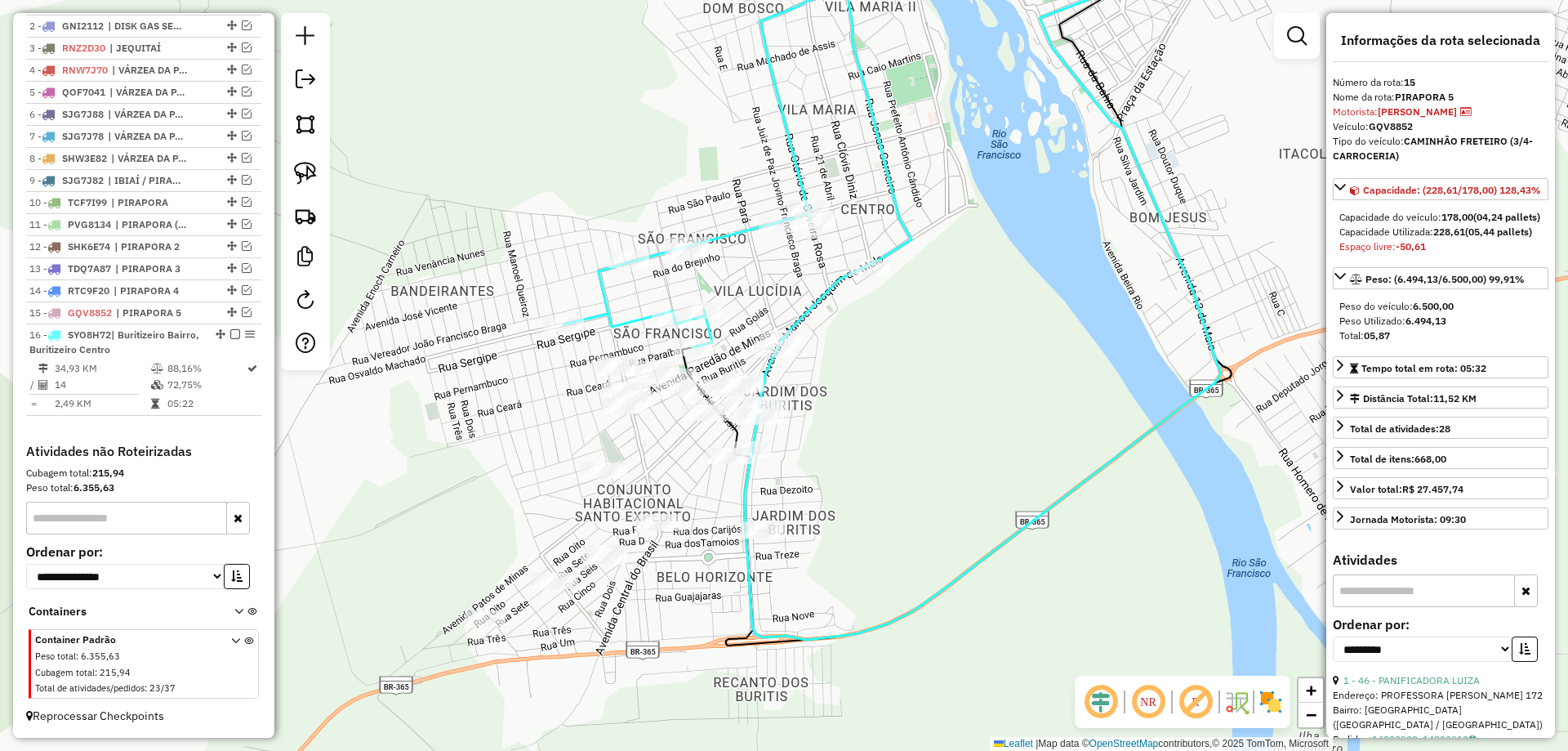
drag, startPoint x: 818, startPoint y: 564, endPoint x: 899, endPoint y: 317, distance: 259.9
click at [901, 318] on div "Janela de atendimento Grade de atendimento Capacidade Transportadoras Veículos …" at bounding box center [784, 375] width 1568 height 751
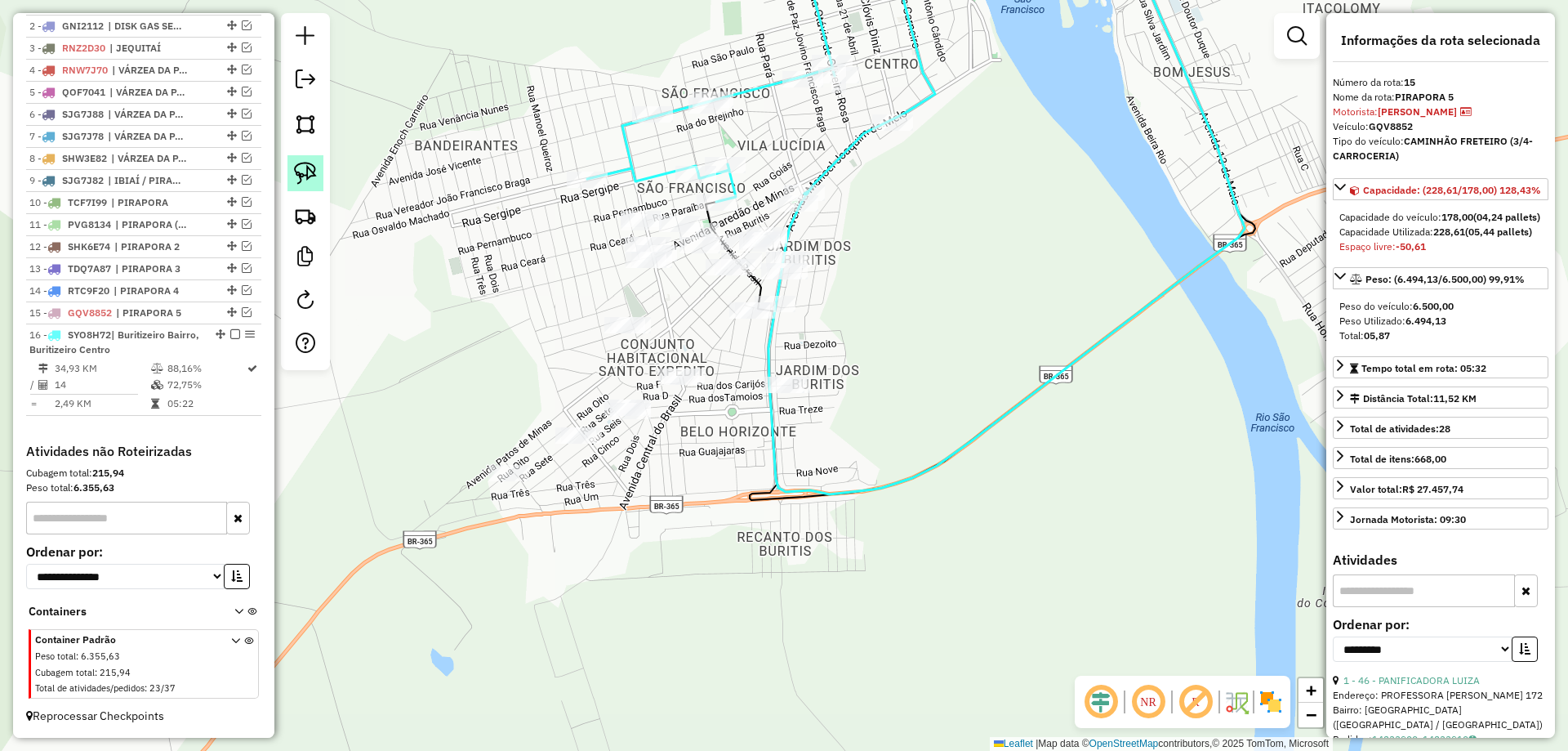
click at [303, 163] on img at bounding box center [306, 174] width 23 height 23
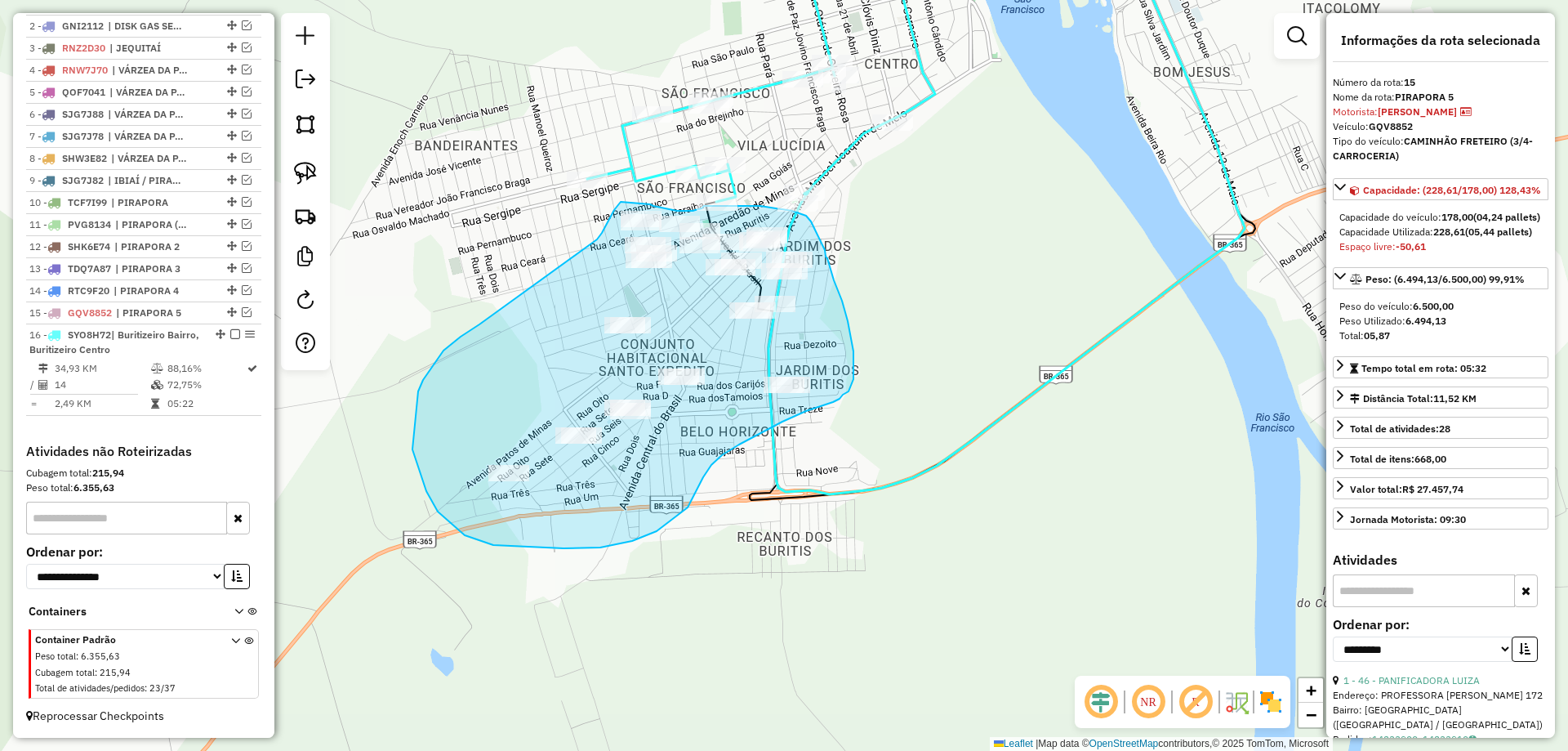
drag, startPoint x: 470, startPoint y: 332, endPoint x: 576, endPoint y: 276, distance: 119.9
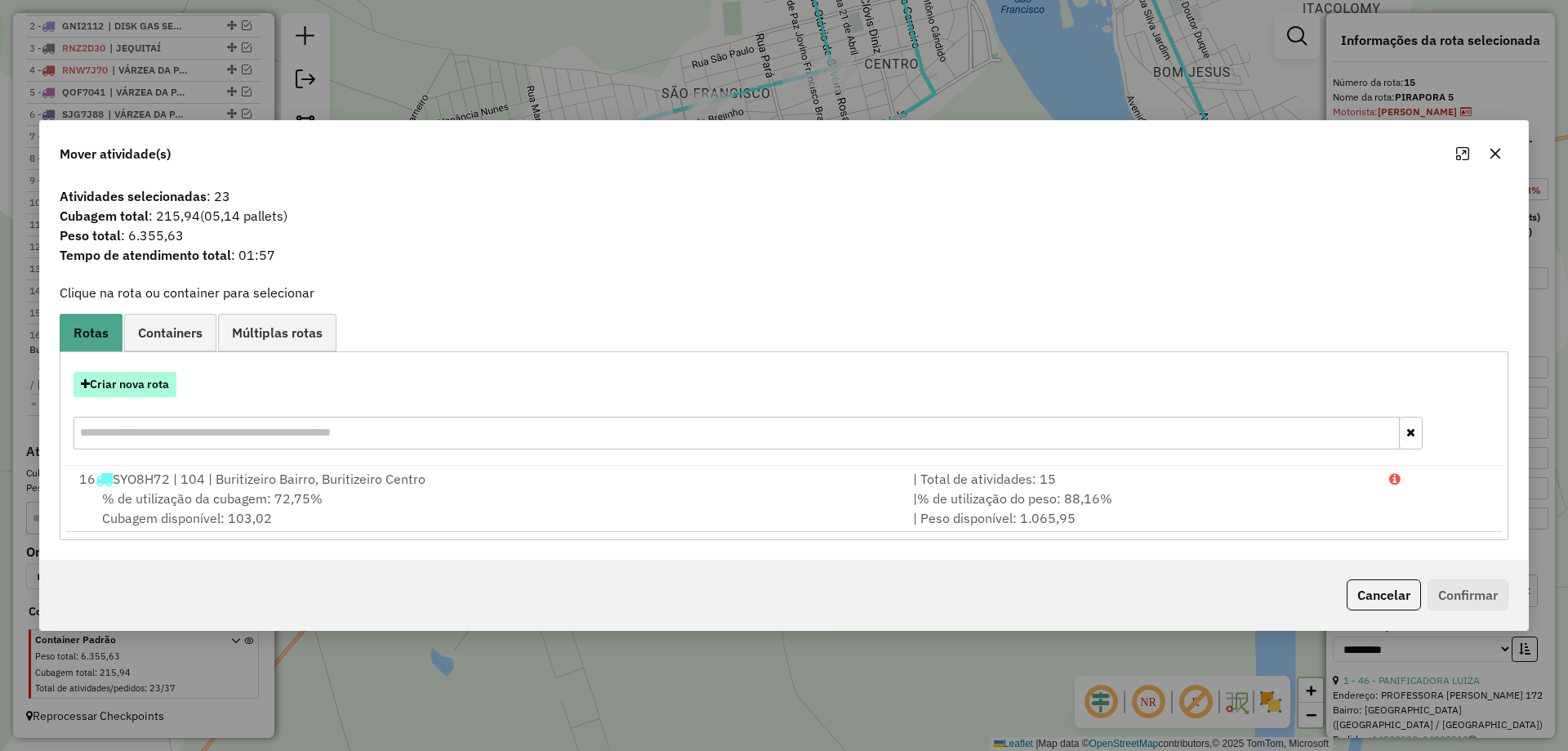
click at [137, 373] on button "Criar nova rota" at bounding box center [125, 384] width 103 height 25
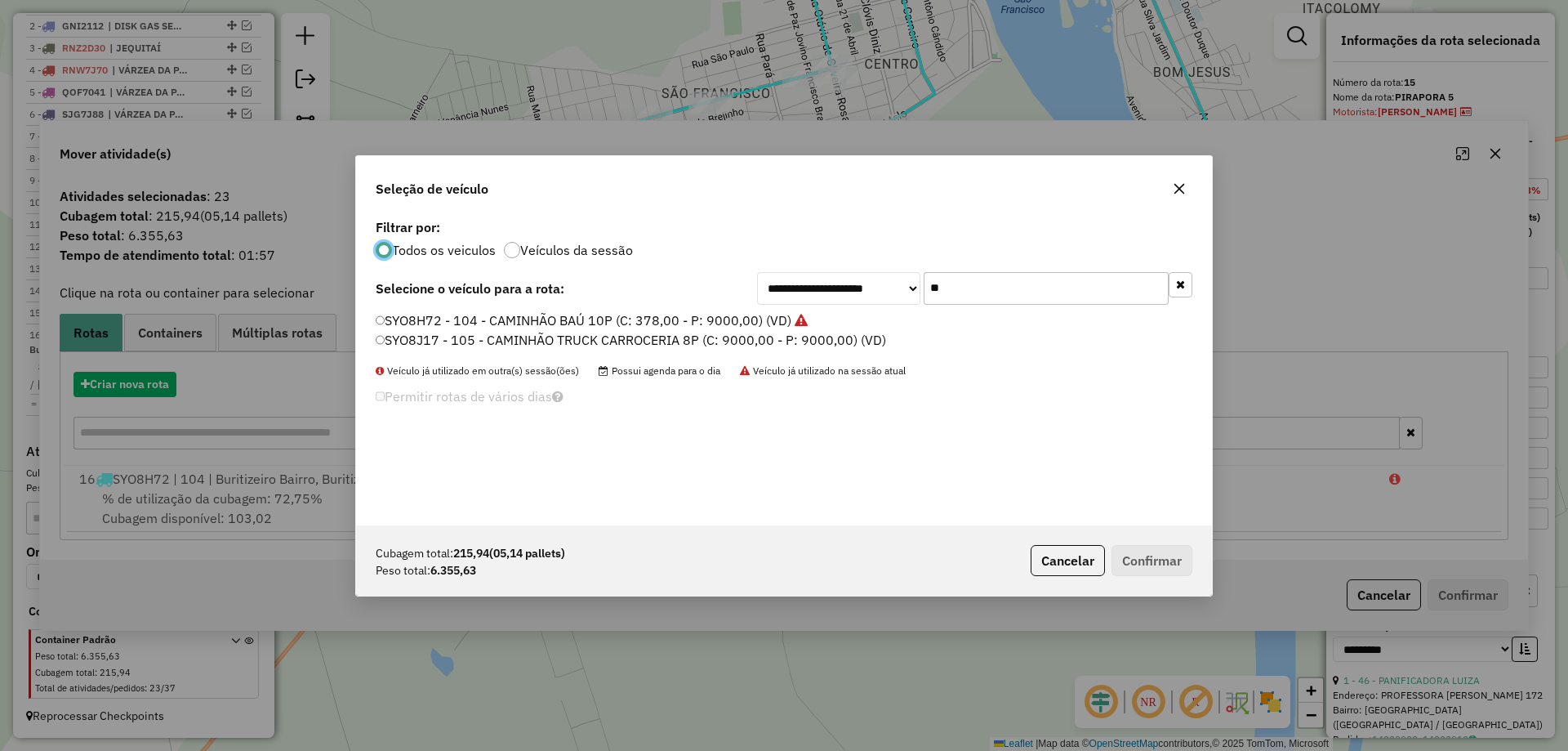
scroll to position [9, 5]
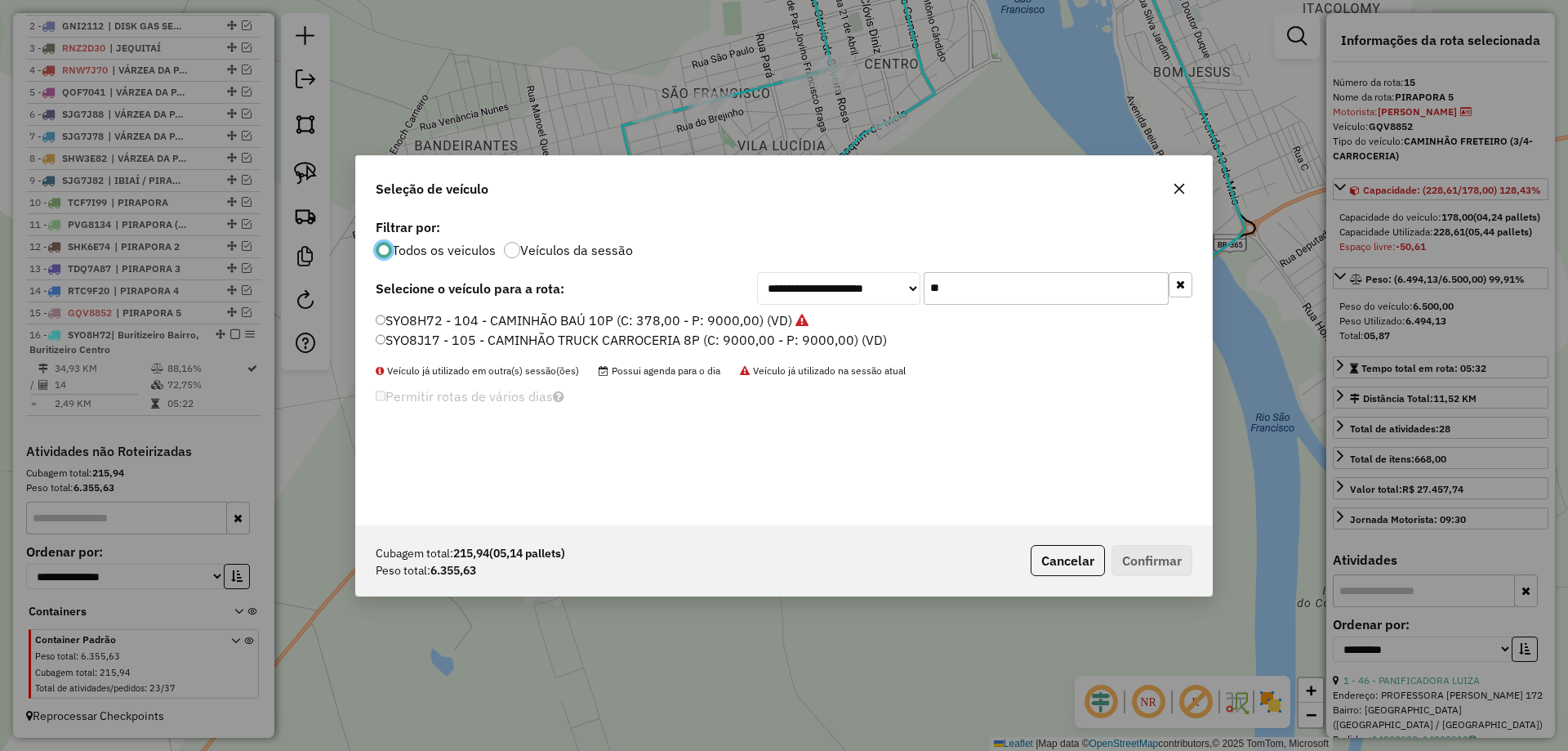
click at [405, 339] on label "SYO8J17 - 105 - CAMINHÃO TRUCK CARROCERIA 8P (C: 9000,00 - P: 9000,00) (VD)" at bounding box center [631, 340] width 511 height 19
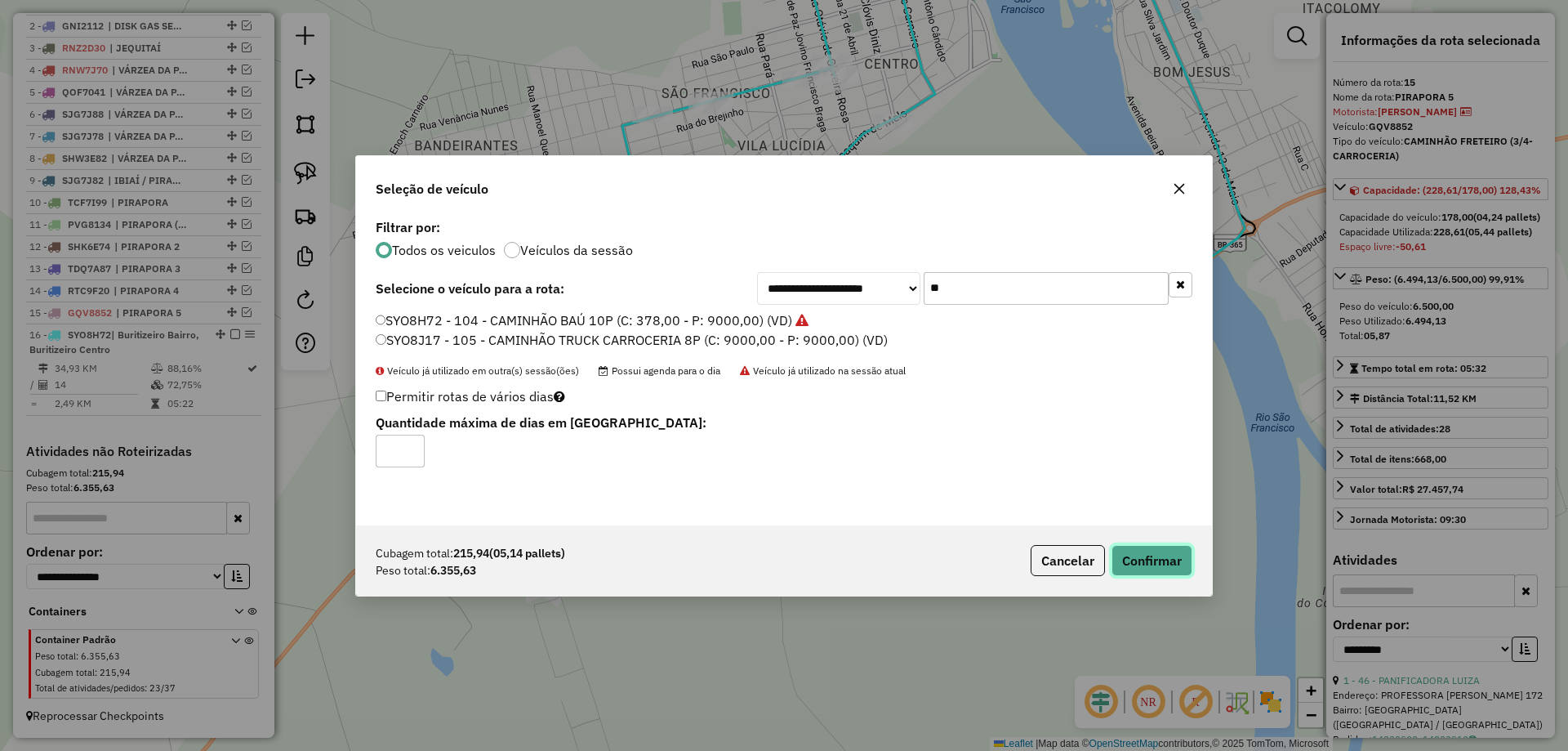
click at [1157, 557] on button "Confirmar" at bounding box center [1152, 560] width 81 height 31
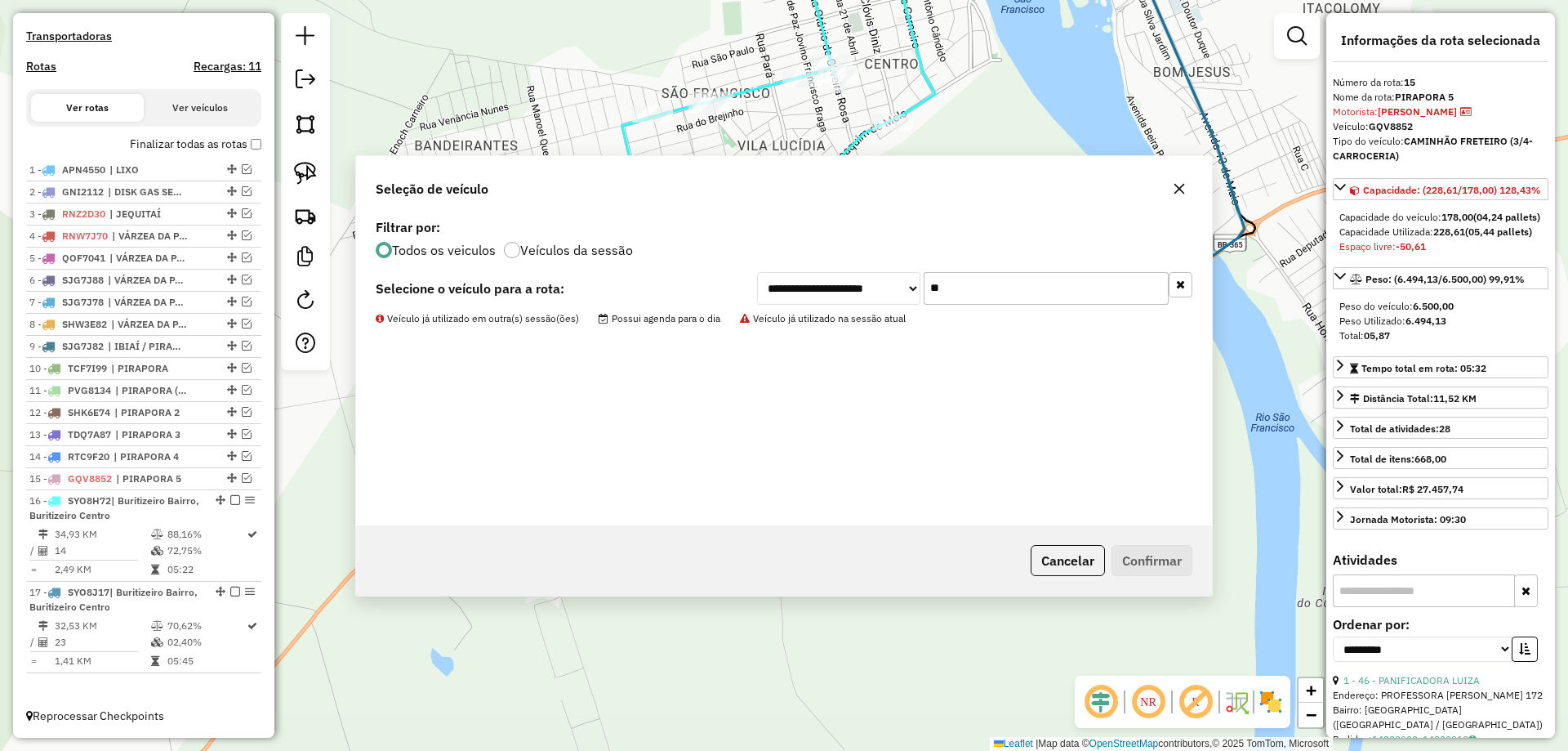
scroll to position [506, 0]
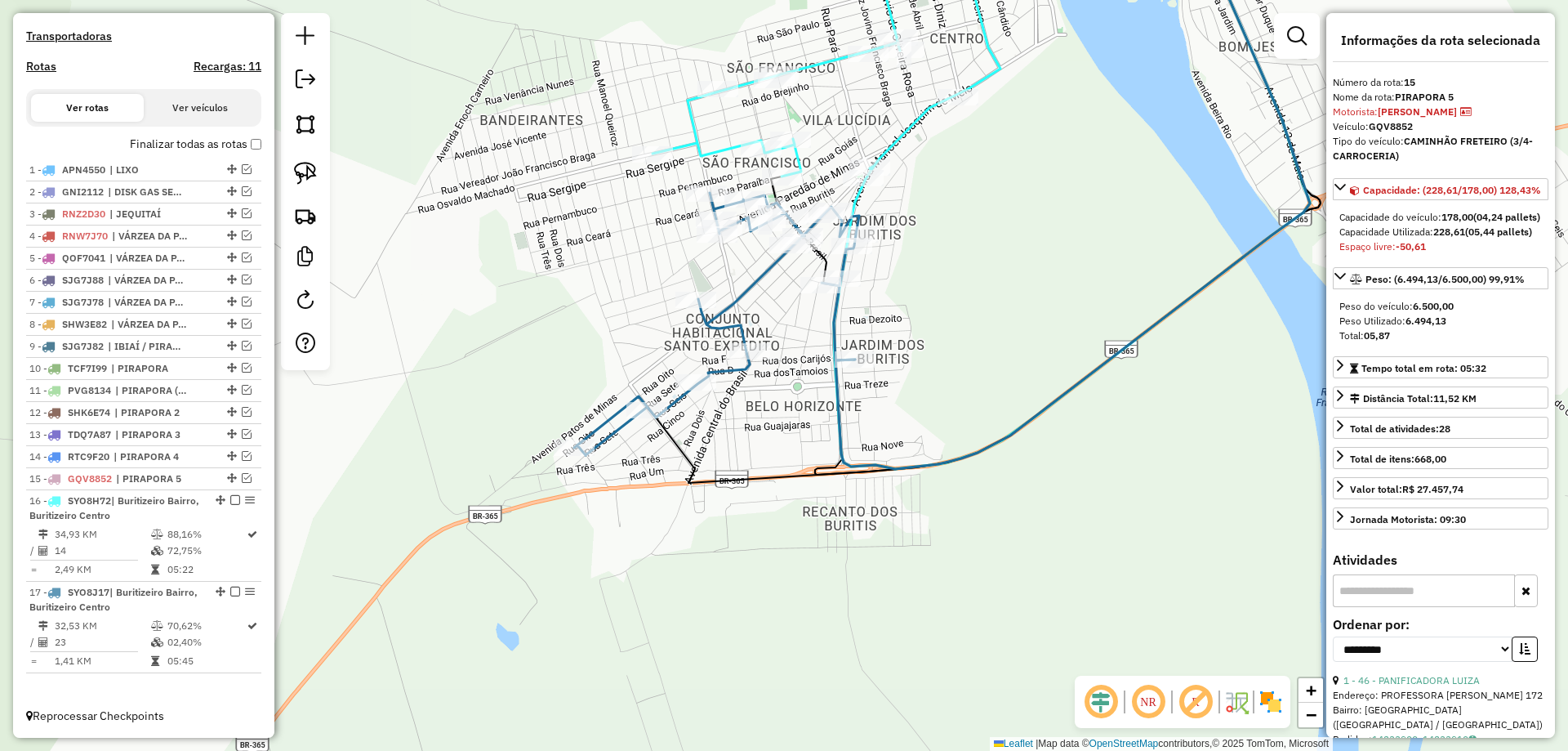
drag, startPoint x: 760, startPoint y: 463, endPoint x: 769, endPoint y: 443, distance: 21.9
click at [814, 435] on div "Janela de atendimento Grade de atendimento Capacidade Transportadoras Veículos …" at bounding box center [784, 375] width 1568 height 751
click at [861, 375] on div "Janela de atendimento Grade de atendimento Capacidade Transportadoras Veículos …" at bounding box center [784, 375] width 1568 height 751
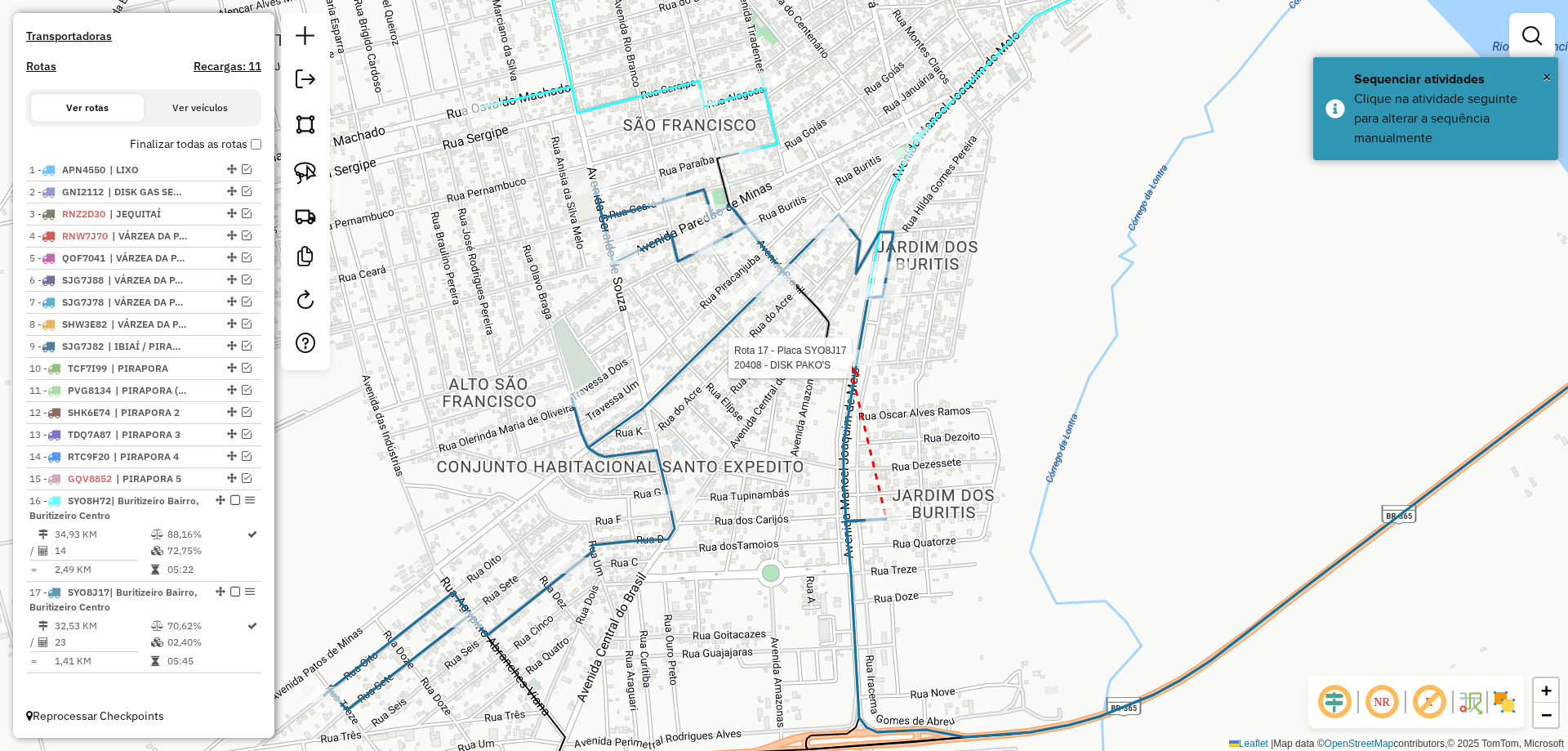
click at [850, 366] on div at bounding box center [856, 357] width 41 height 16
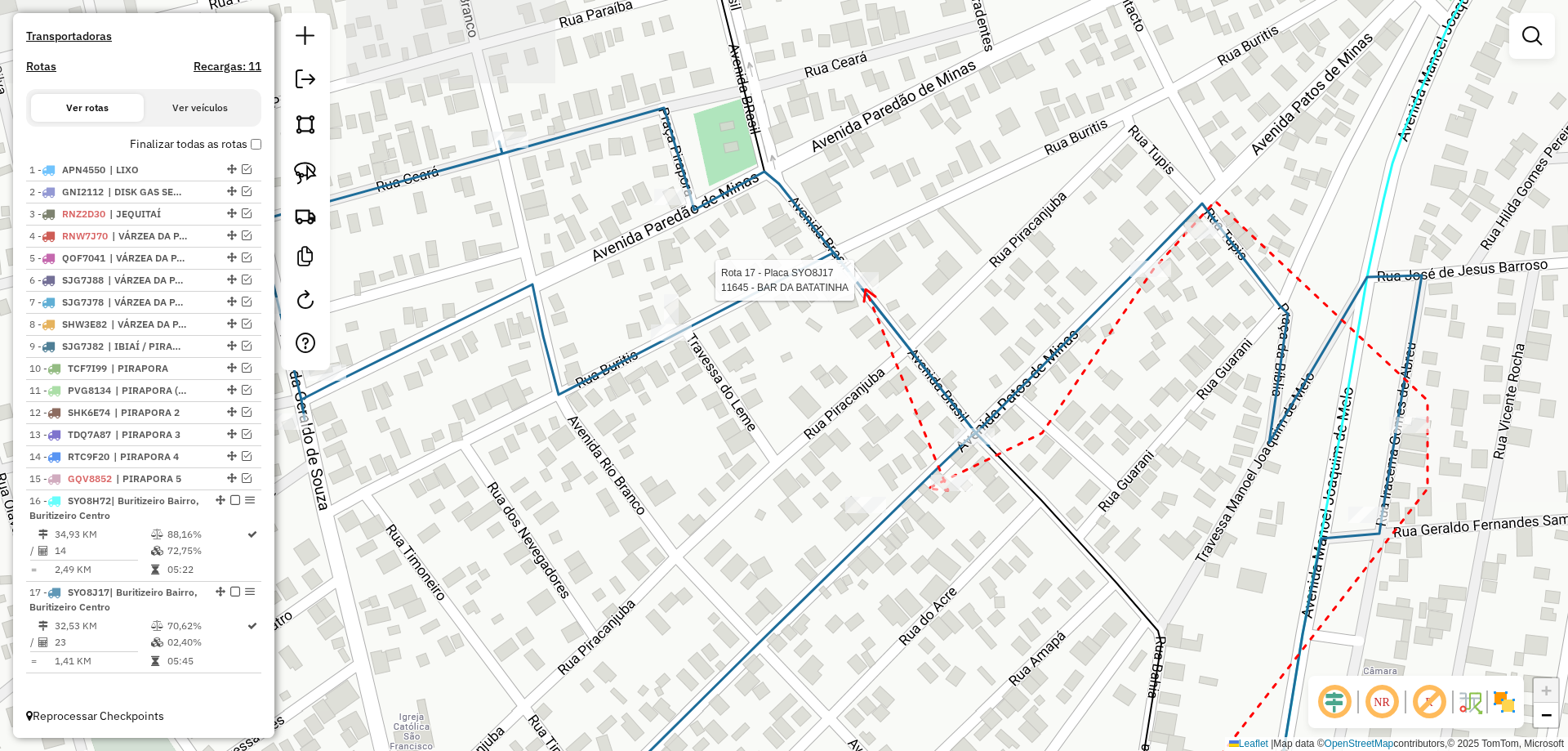
click at [866, 289] on div at bounding box center [858, 280] width 41 height 16
drag, startPoint x: 744, startPoint y: 221, endPoint x: 888, endPoint y: 345, distance: 190.0
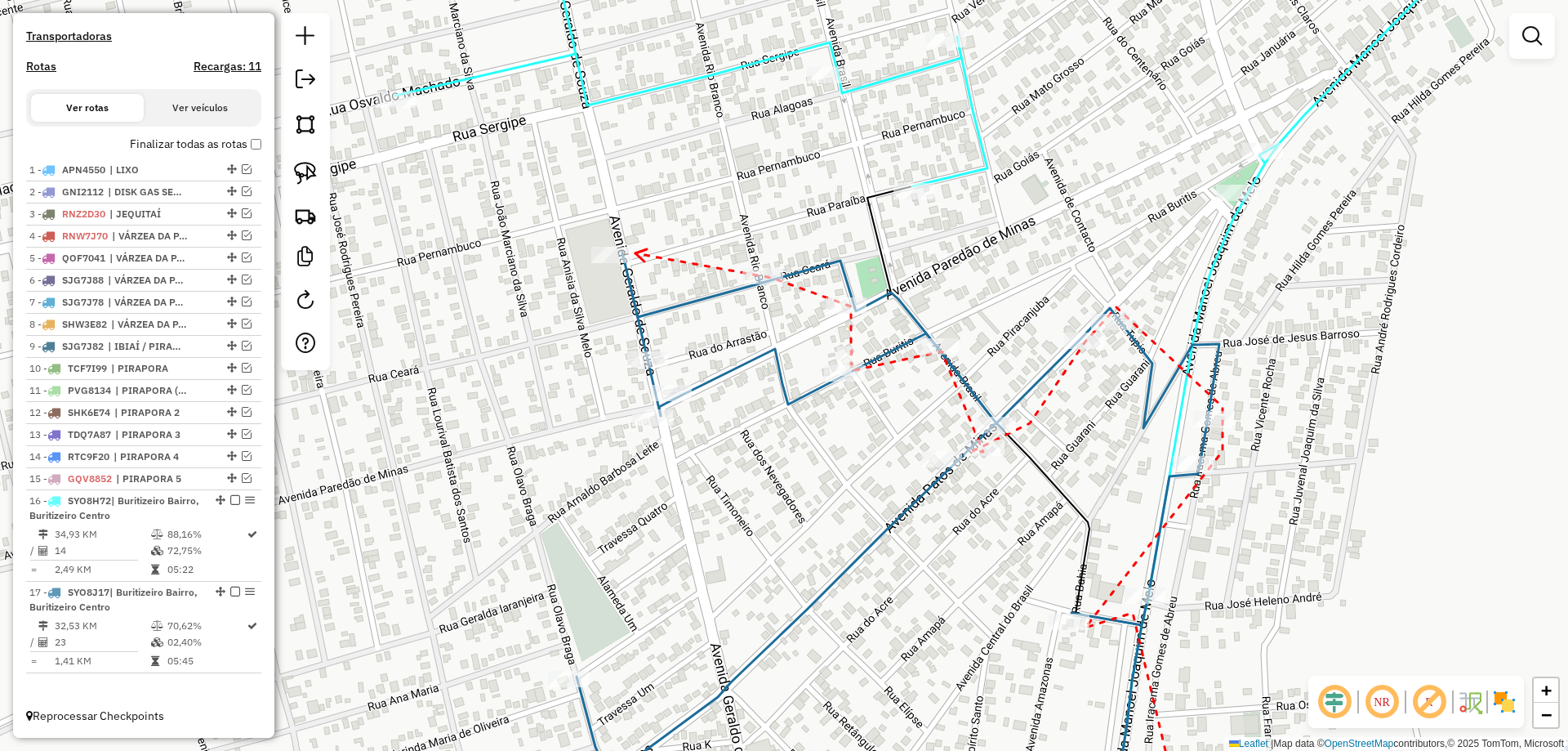
click at [636, 253] on icon at bounding box center [642, 255] width 12 height 12
click at [624, 263] on div at bounding box center [612, 254] width 41 height 16
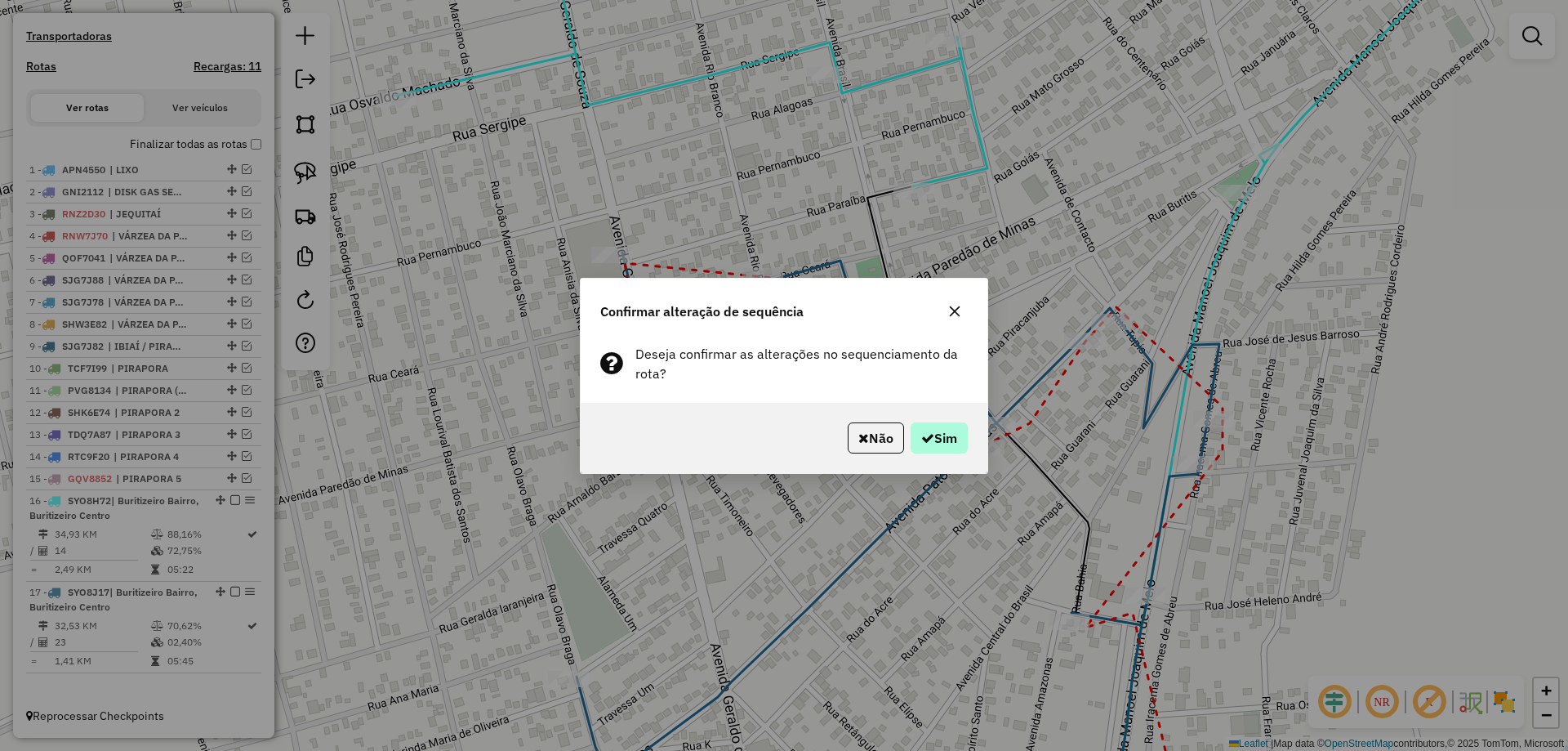
drag, startPoint x: 953, startPoint y: 454, endPoint x: 949, endPoint y: 442, distance: 12.6
click at [952, 453] on div "Não Sim" at bounding box center [784, 437] width 407 height 70
click at [949, 442] on button "Sim" at bounding box center [939, 437] width 58 height 31
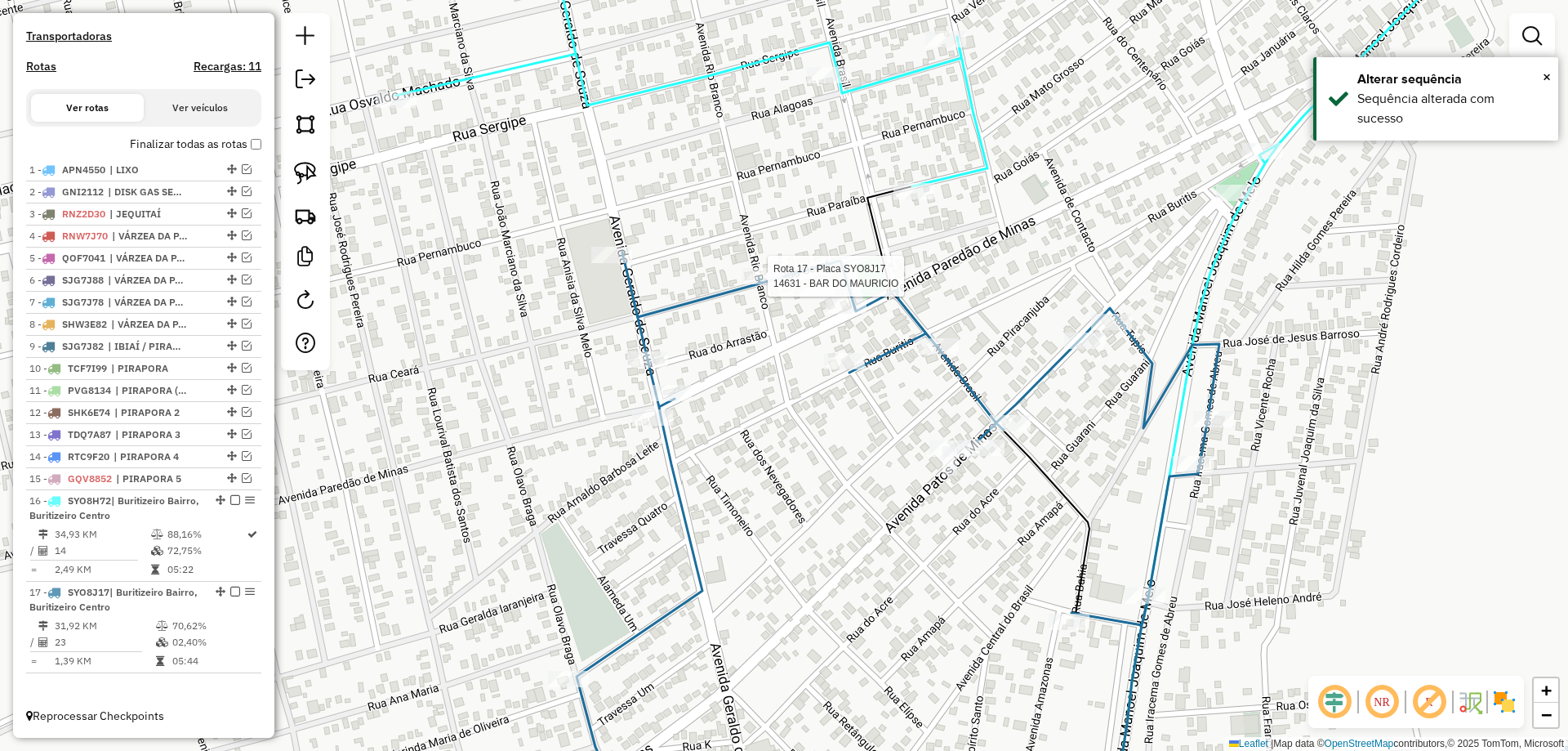
select select "**********"
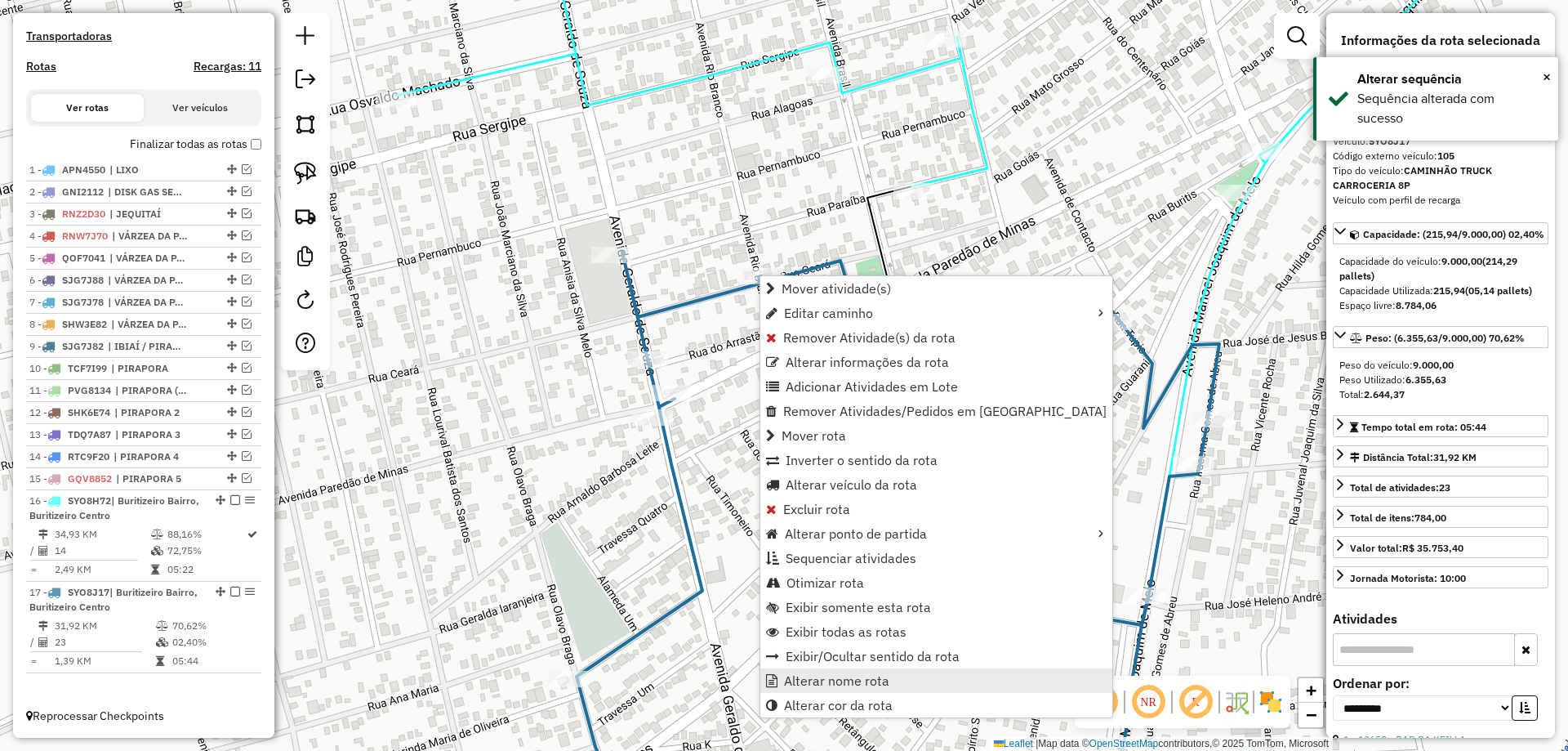
click at [795, 684] on span "Alterar nome rota" at bounding box center [837, 681] width 105 height 13
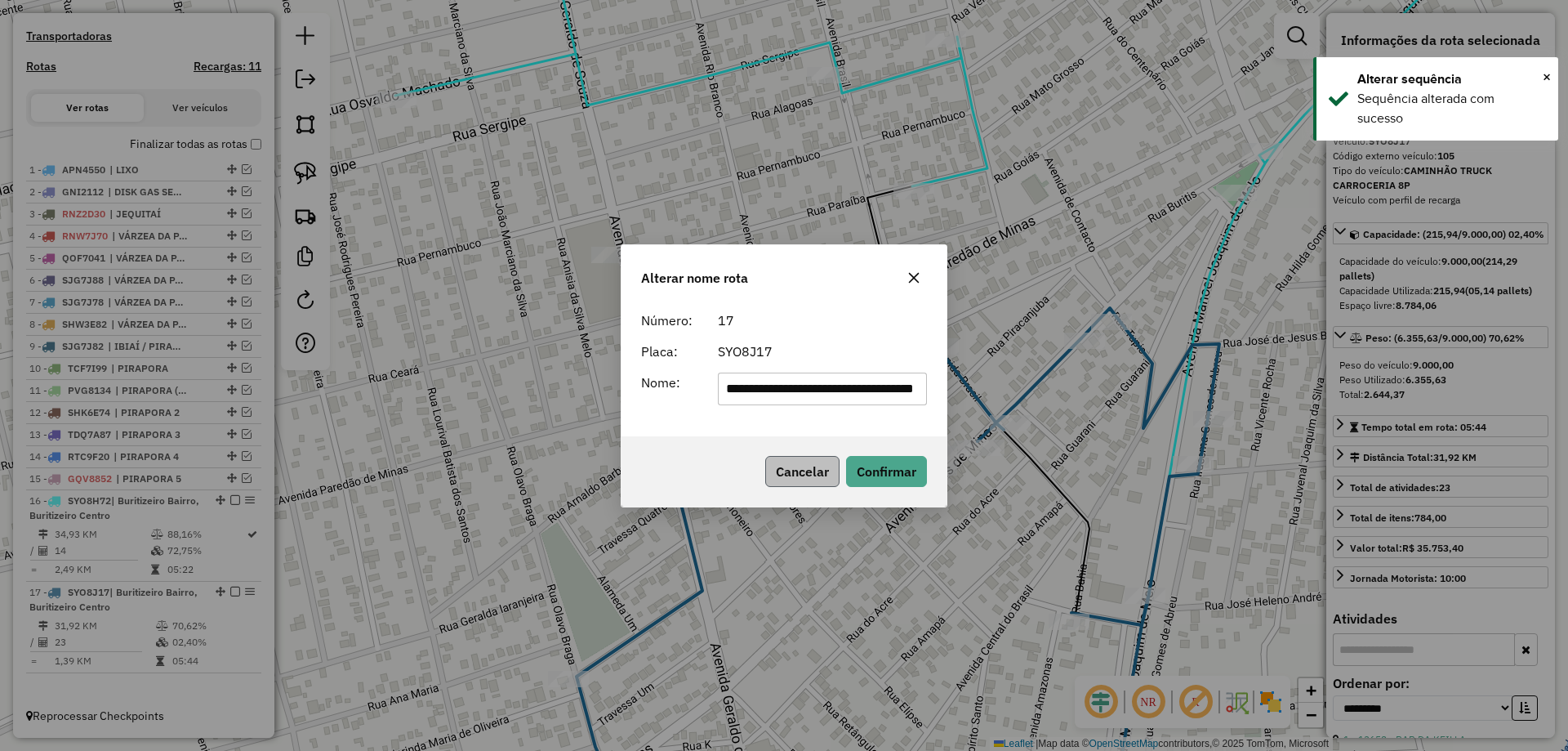
scroll to position [0, 14]
click at [837, 390] on input "**********" at bounding box center [823, 388] width 210 height 33
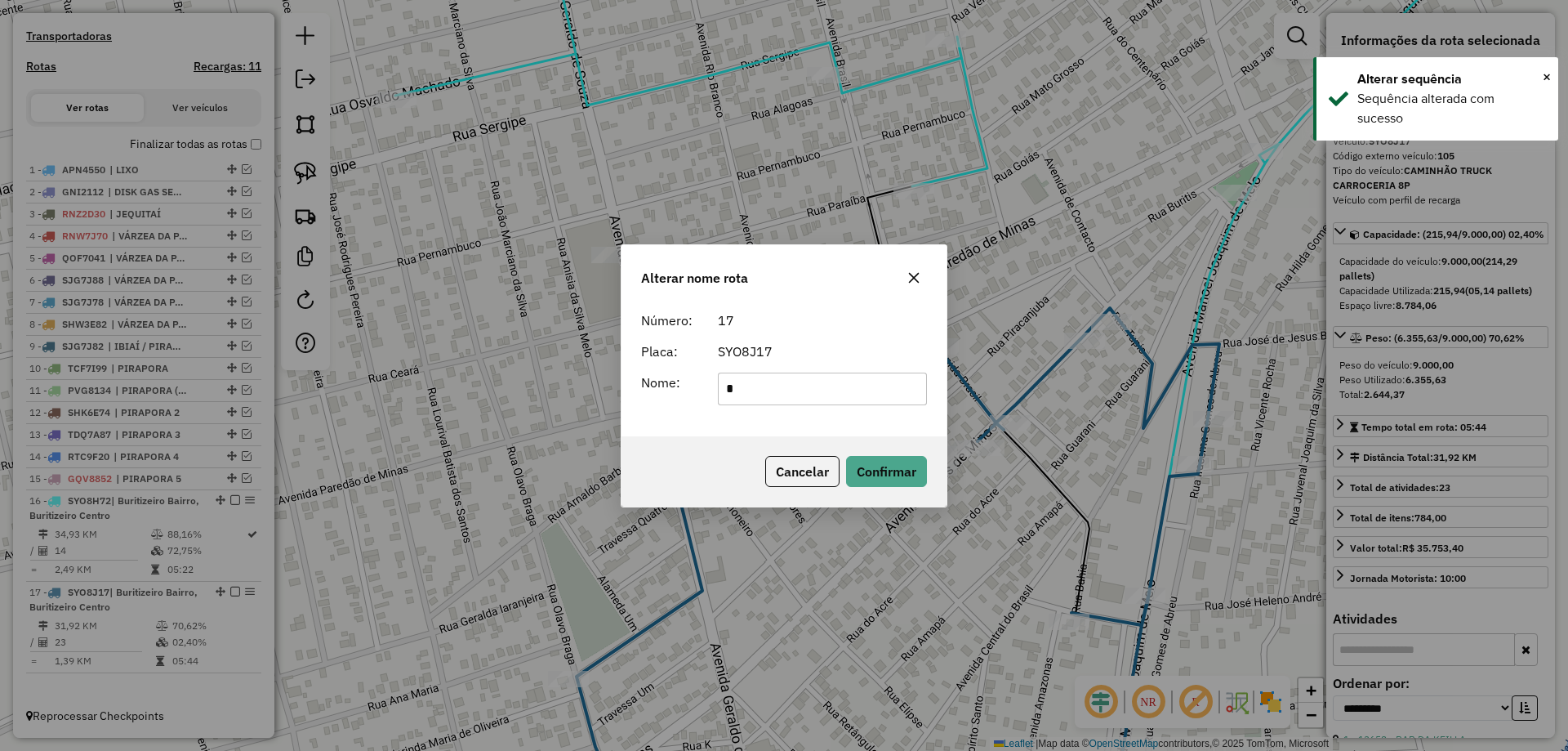
type input "**********"
click at [885, 471] on button "Confirmar" at bounding box center [886, 471] width 81 height 31
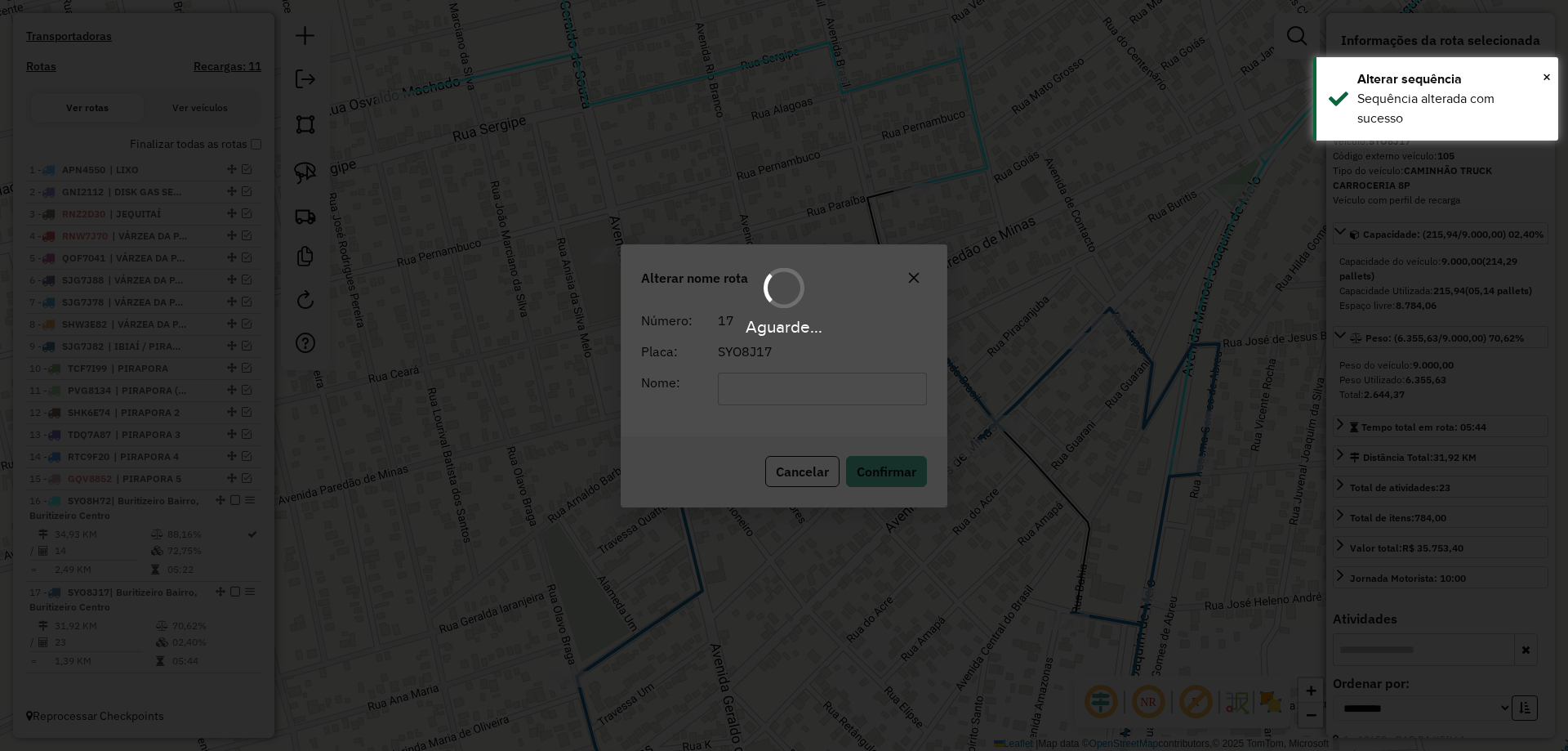
scroll to position [492, 0]
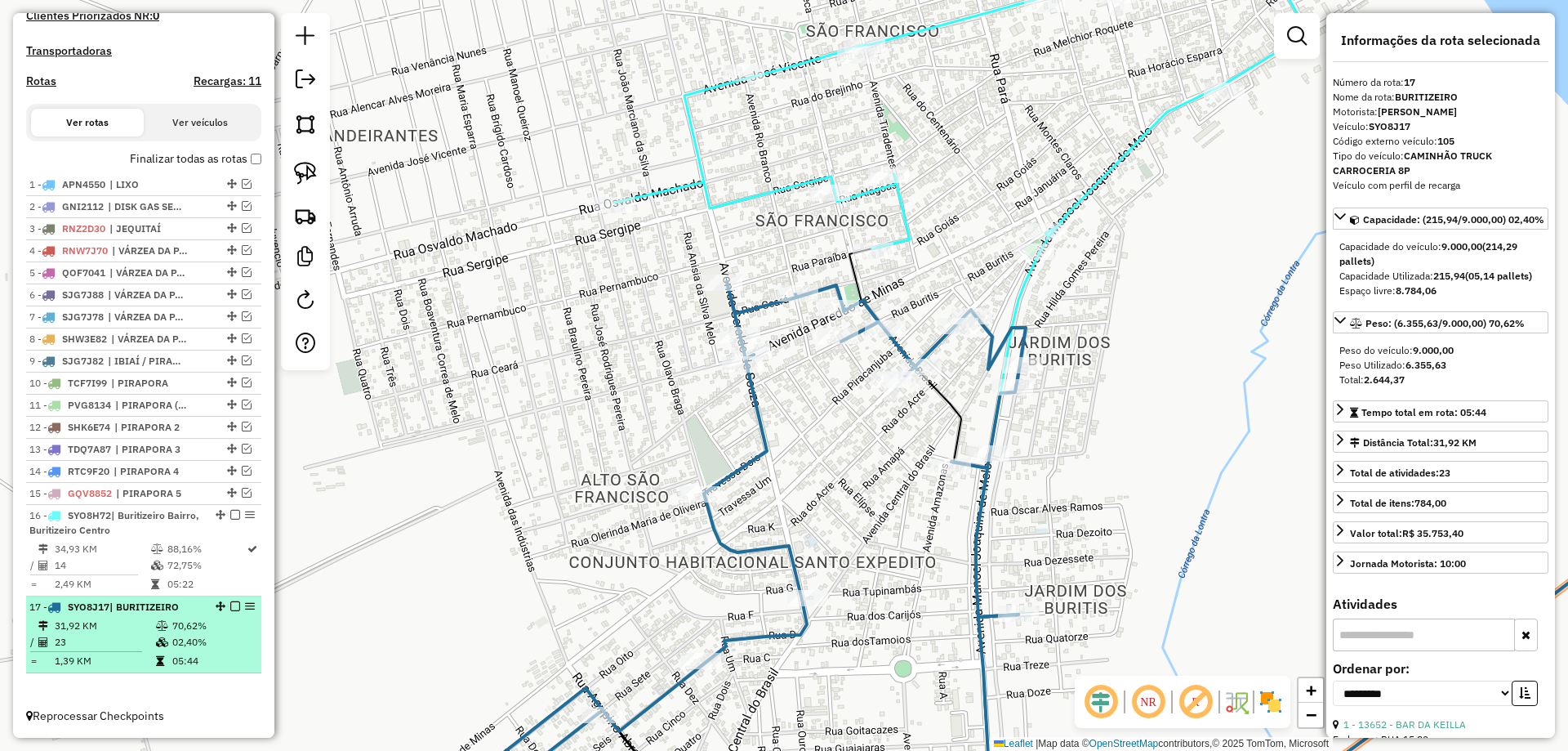
click at [230, 607] on em at bounding box center [235, 606] width 10 height 10
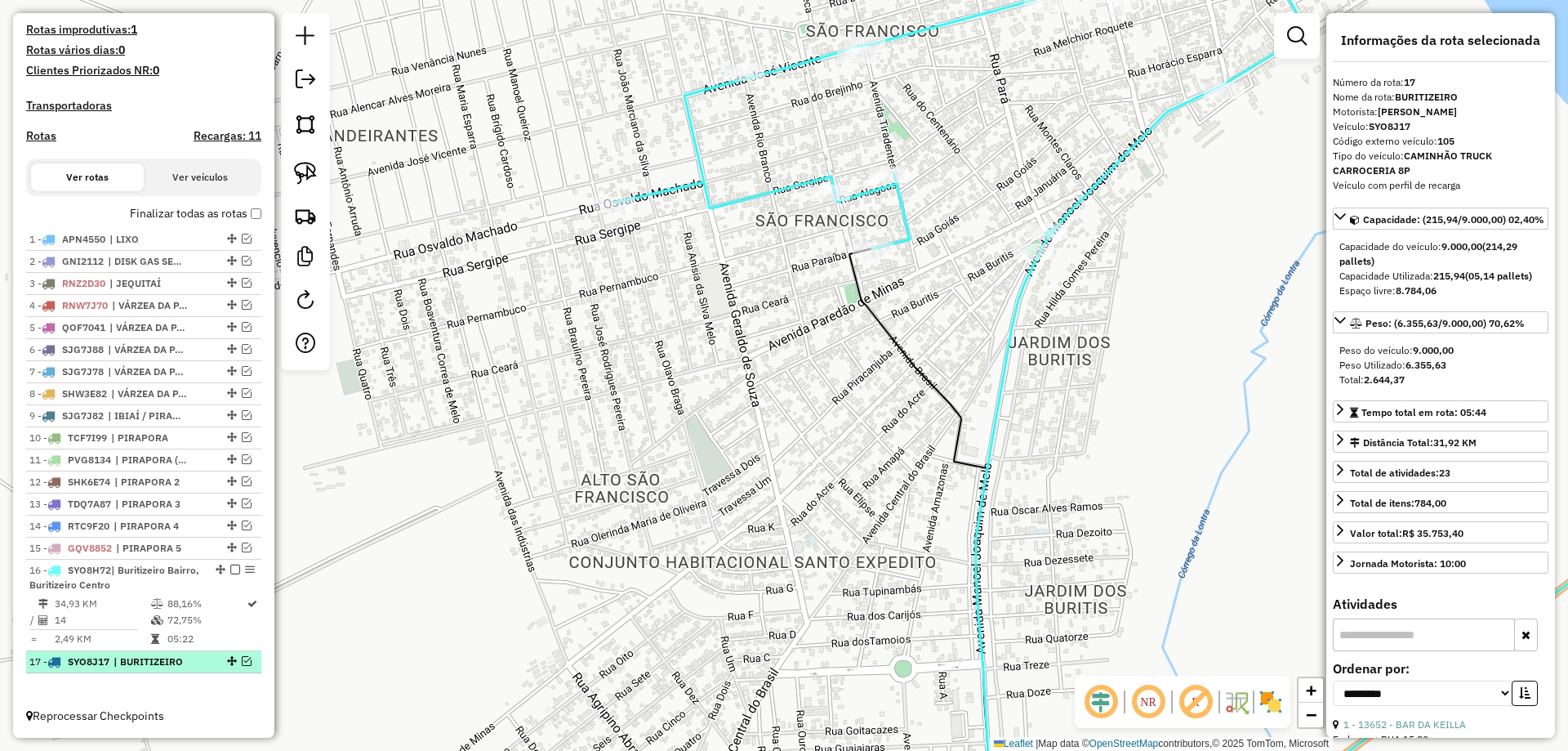
scroll to position [437, 0]
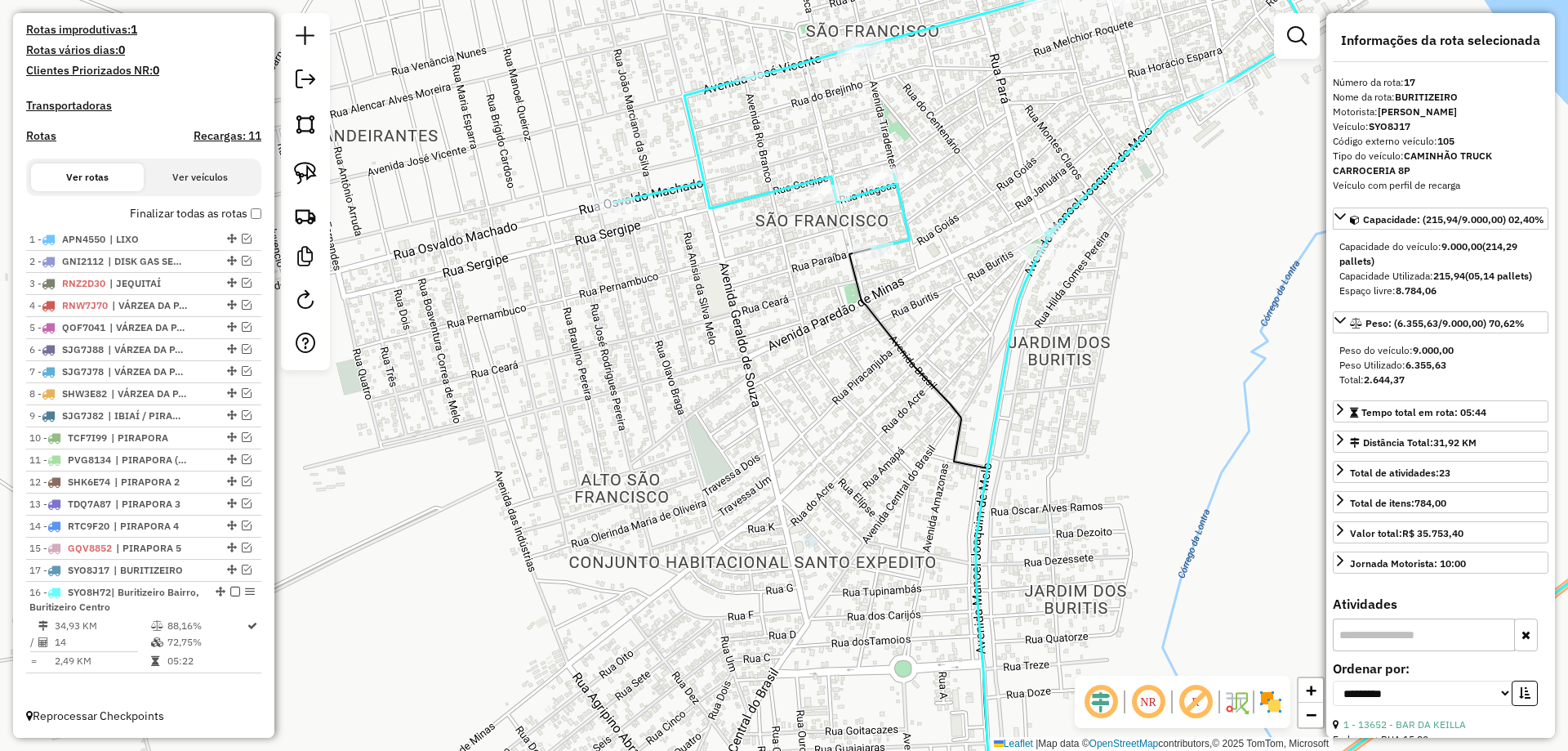
drag, startPoint x: 213, startPoint y: 569, endPoint x: 200, endPoint y: 675, distance: 106.8
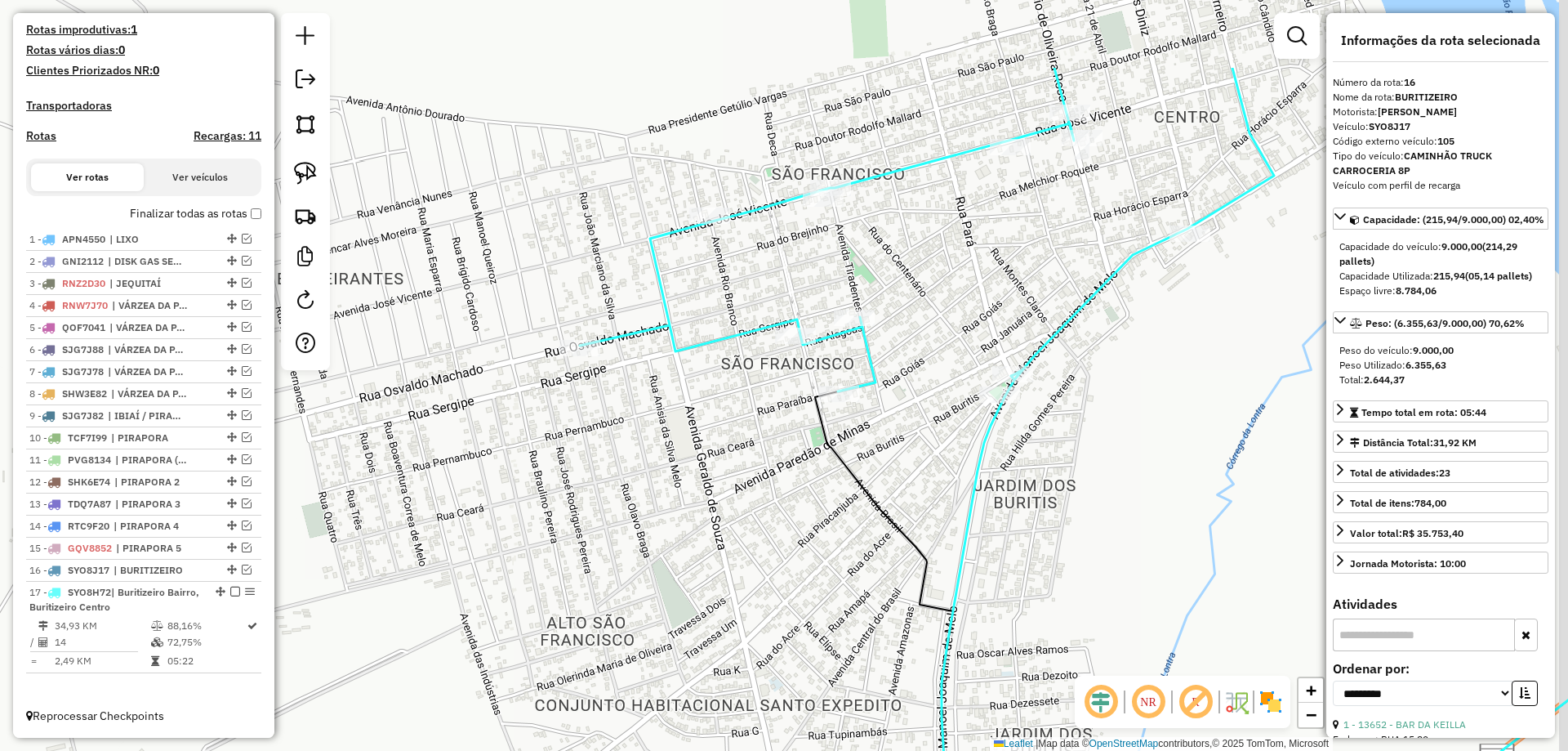
drag, startPoint x: 940, startPoint y: 520, endPoint x: 895, endPoint y: 630, distance: 118.8
click at [900, 631] on div "Janela de atendimento Grade de atendimento Capacidade Transportadoras Veículos …" at bounding box center [784, 375] width 1568 height 751
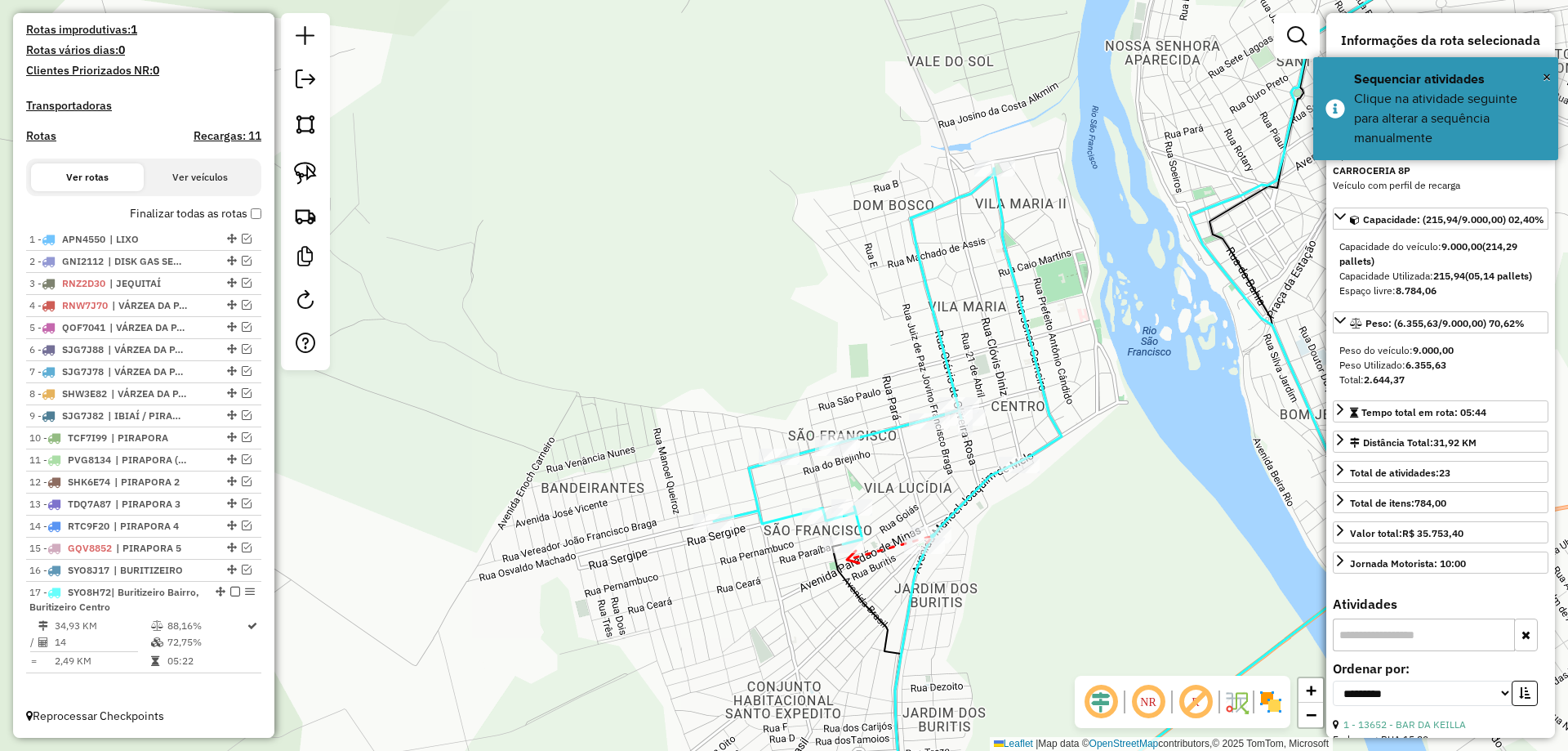
click at [845, 553] on div at bounding box center [843, 544] width 41 height 16
click at [830, 456] on div at bounding box center [835, 447] width 41 height 16
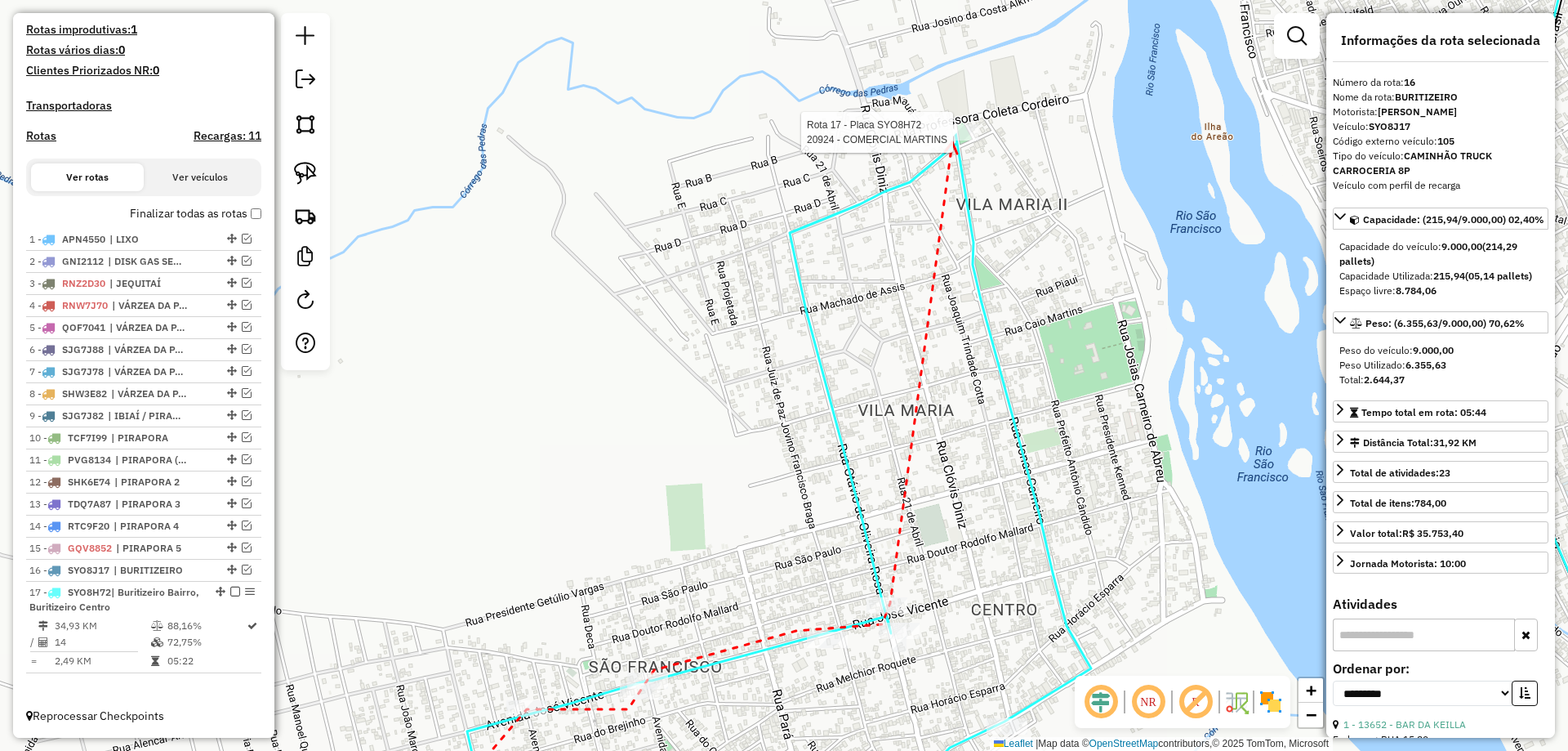
click at [952, 140] on div at bounding box center [958, 131] width 41 height 16
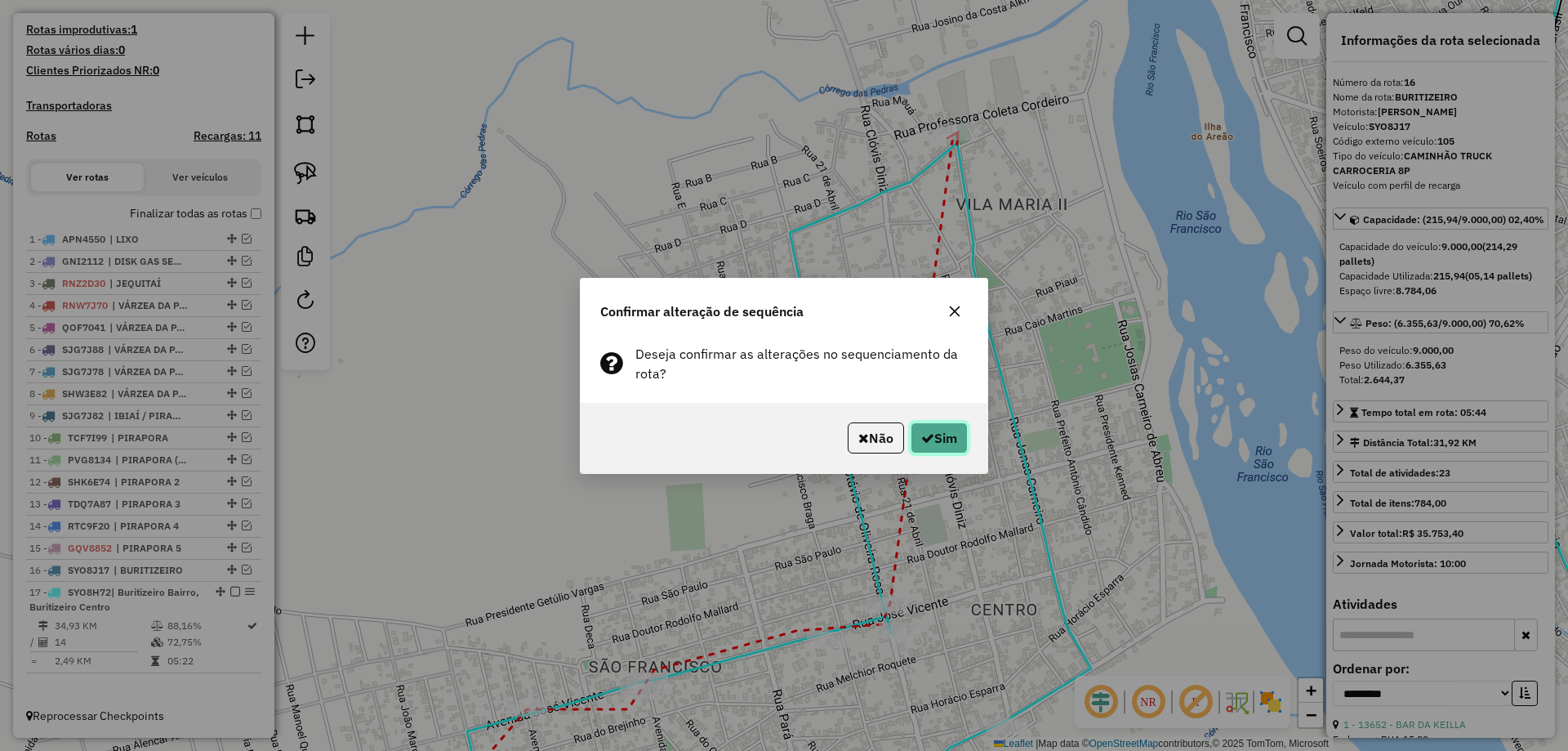
click at [954, 440] on button "Sim" at bounding box center [939, 437] width 58 height 31
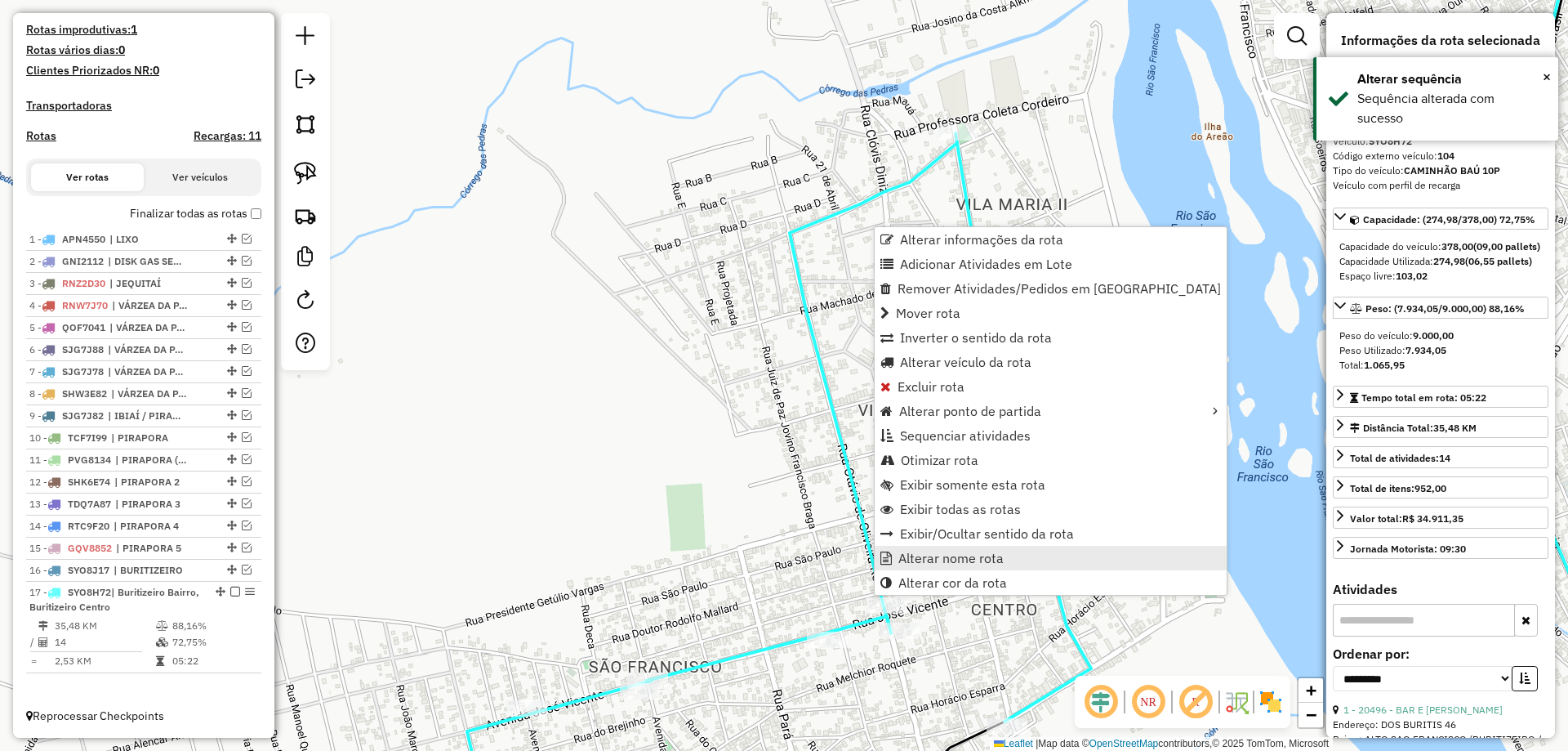
click at [944, 556] on span "Alterar nome rota" at bounding box center [951, 558] width 105 height 13
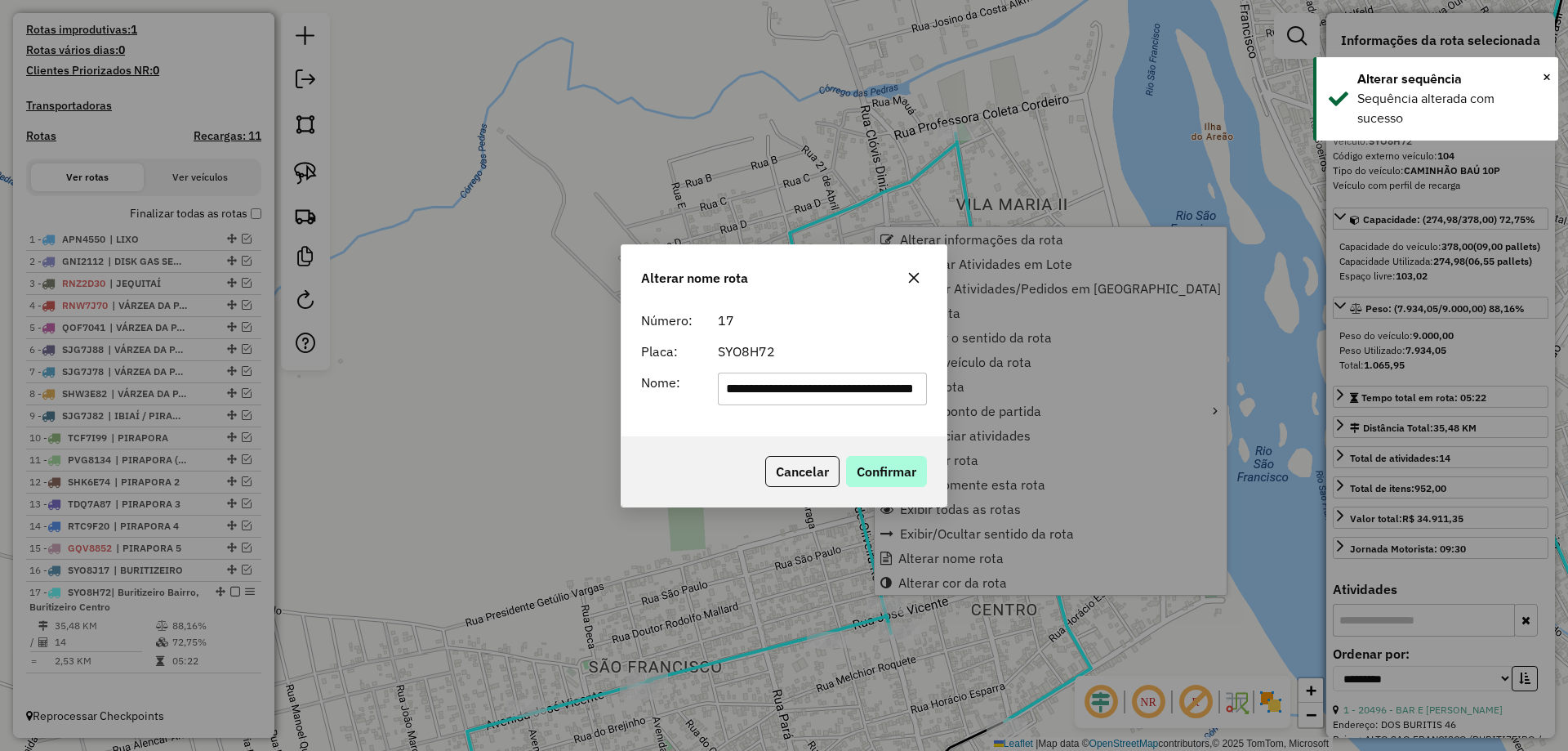
scroll to position [0, 14]
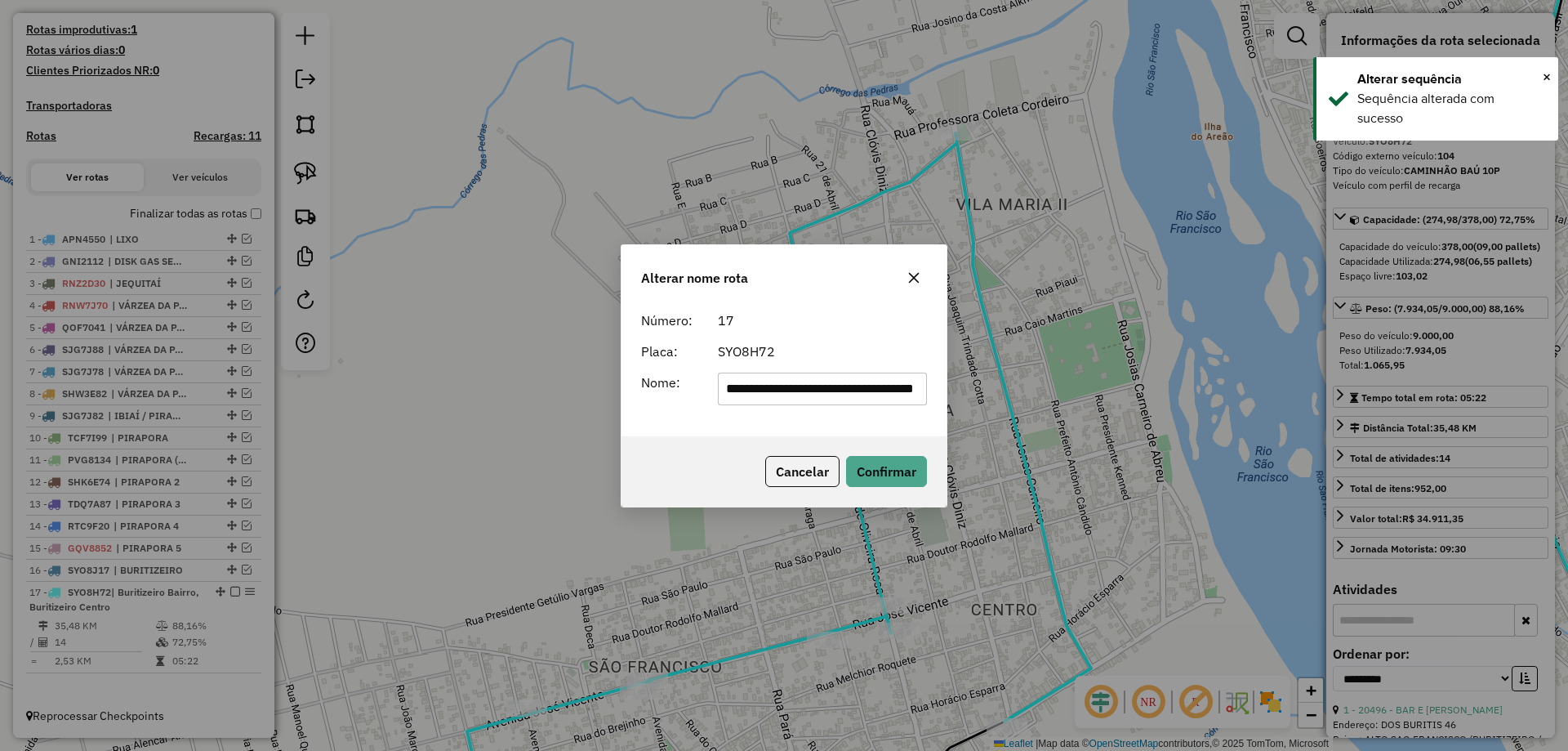
click at [836, 399] on input "**********" at bounding box center [823, 388] width 210 height 33
type input "**********"
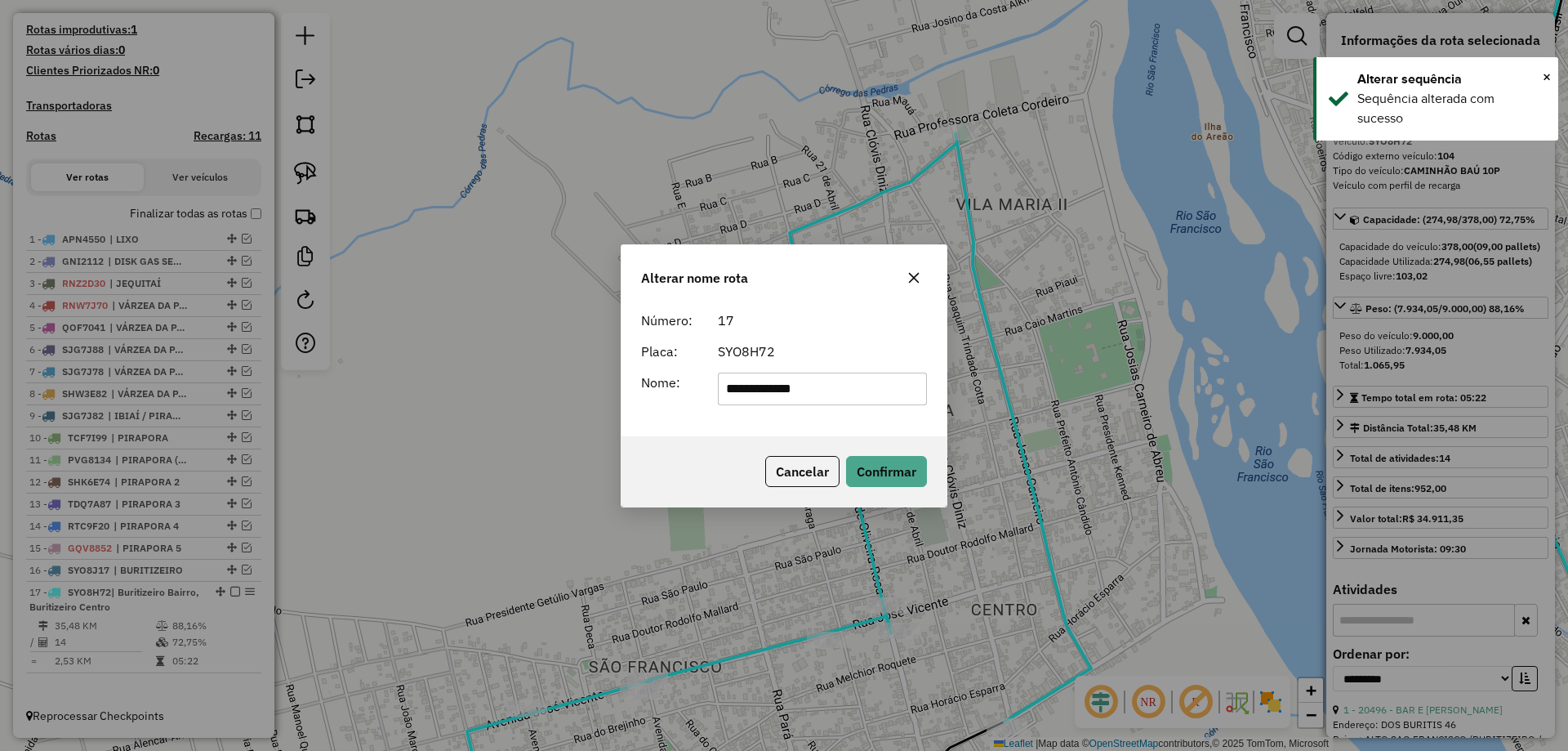
click at [830, 352] on div "SYO8H72" at bounding box center [822, 351] width 229 height 19
click at [893, 486] on button "Confirmar" at bounding box center [886, 471] width 81 height 31
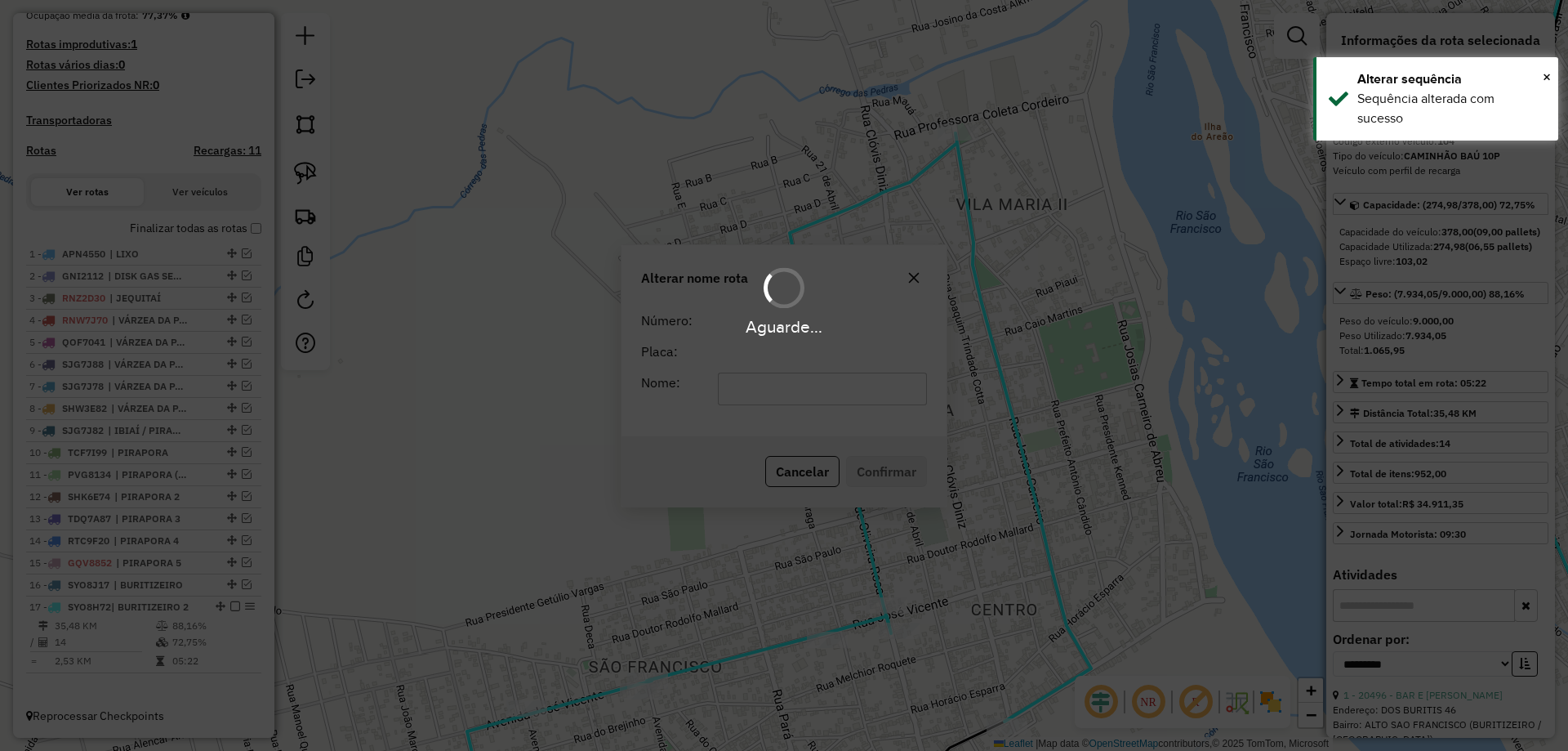
scroll to position [422, 0]
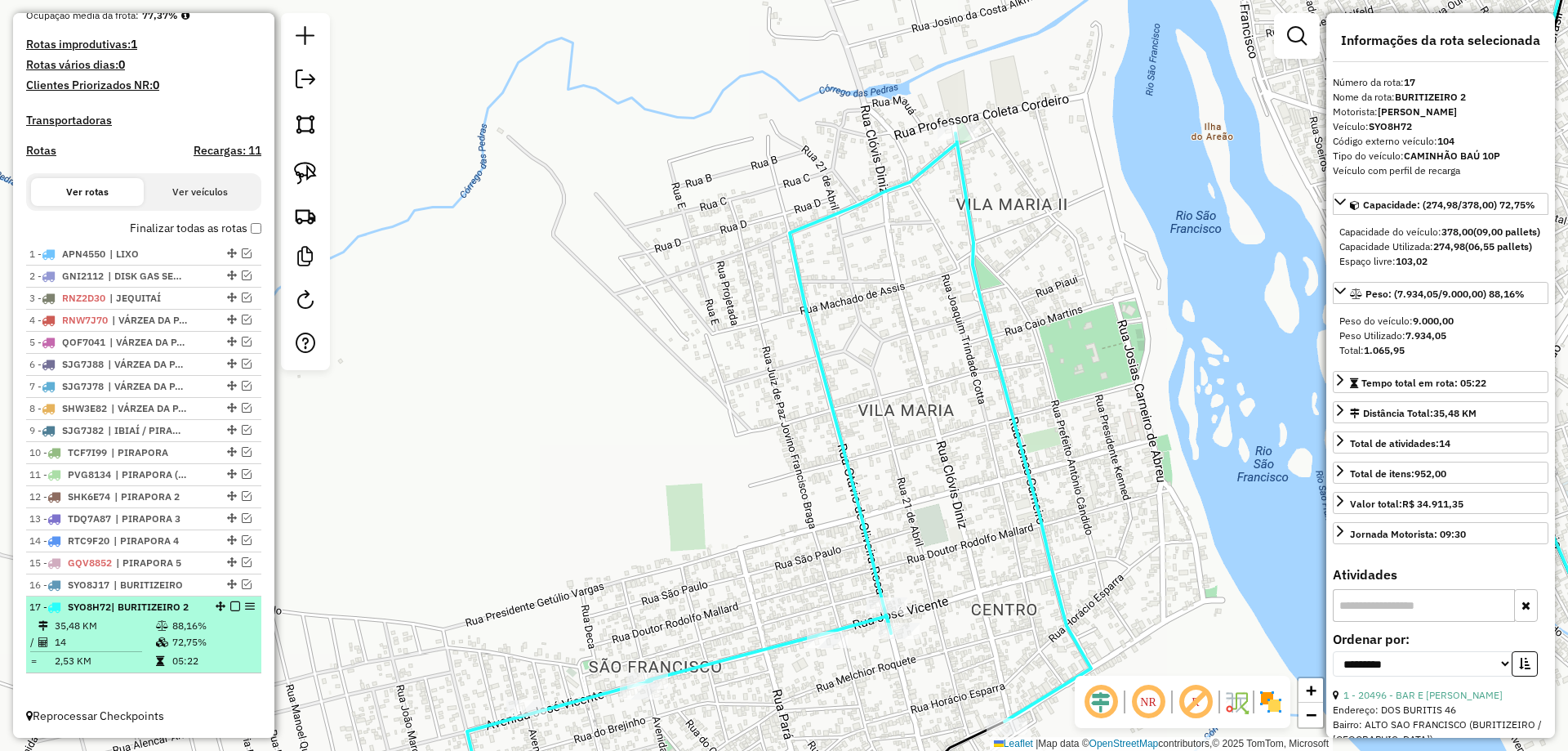
click at [230, 611] on em at bounding box center [235, 606] width 10 height 10
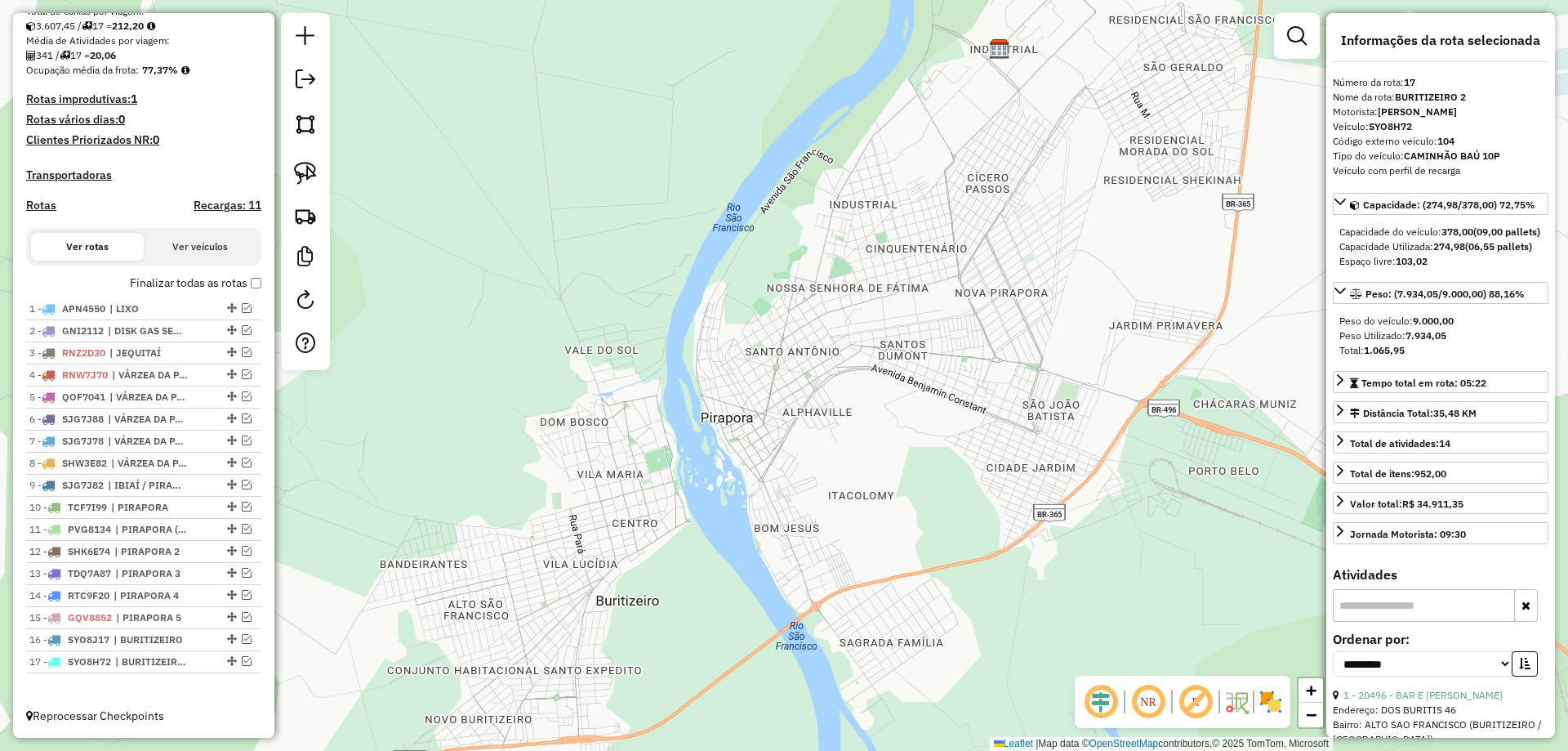
drag, startPoint x: 561, startPoint y: 497, endPoint x: 647, endPoint y: 398, distance: 131.1
click at [627, 426] on div "Janela de atendimento Grade de atendimento Capacidade Transportadoras Veículos …" at bounding box center [784, 375] width 1568 height 751
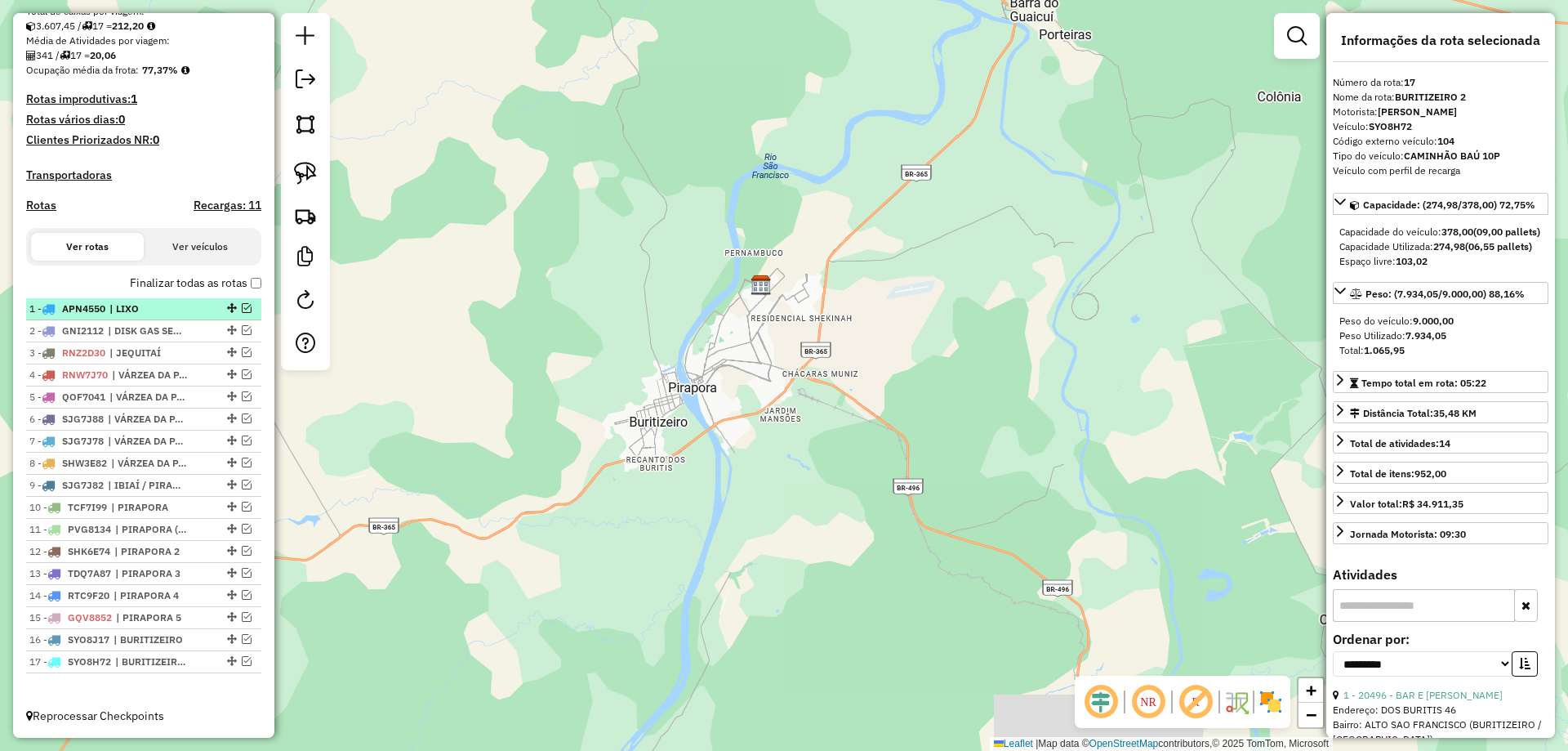
click at [242, 308] on em at bounding box center [246, 308] width 10 height 10
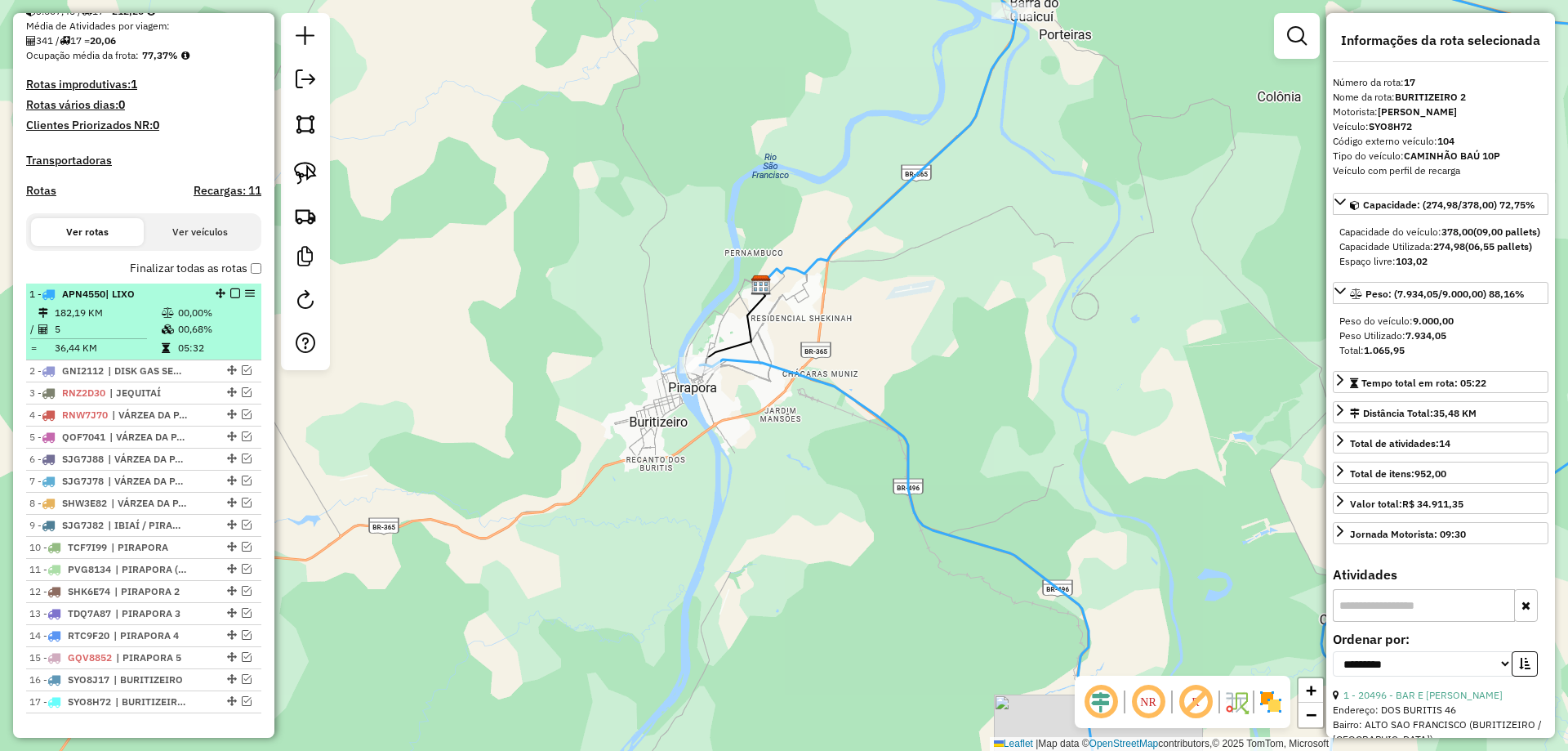
scroll to position [422, 0]
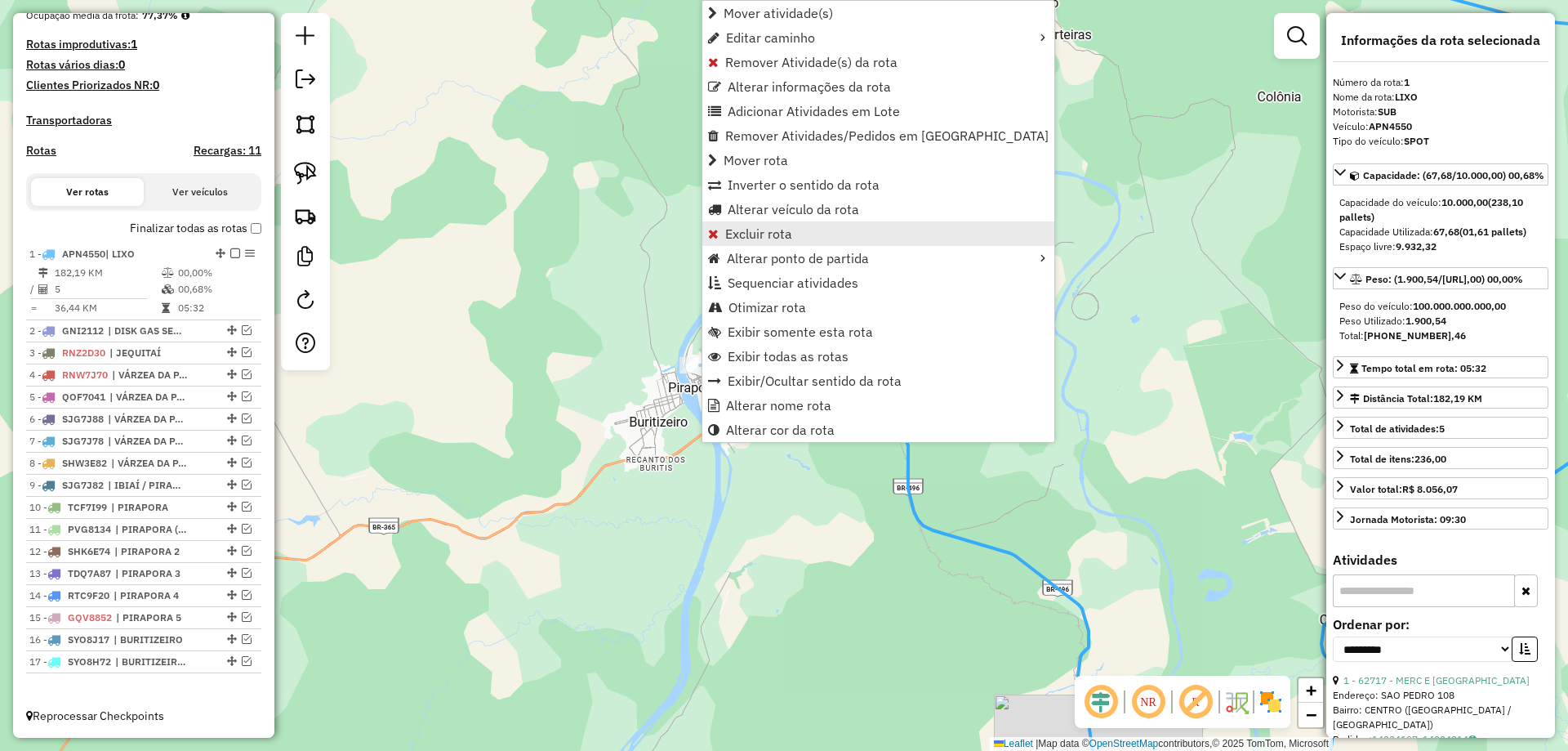
click at [768, 240] on span "Excluir rota" at bounding box center [759, 234] width 67 height 13
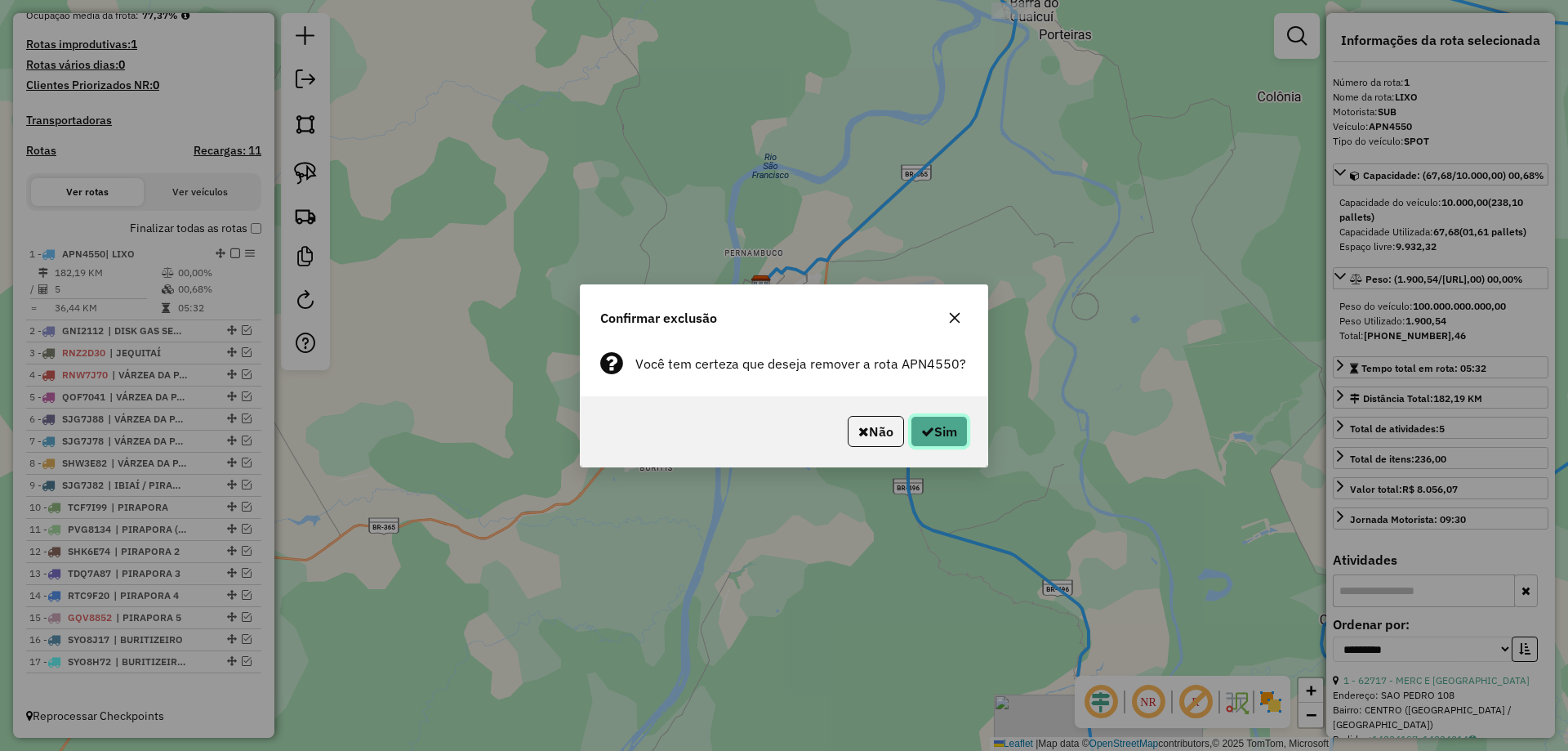
click at [939, 423] on button "Sim" at bounding box center [939, 431] width 58 height 31
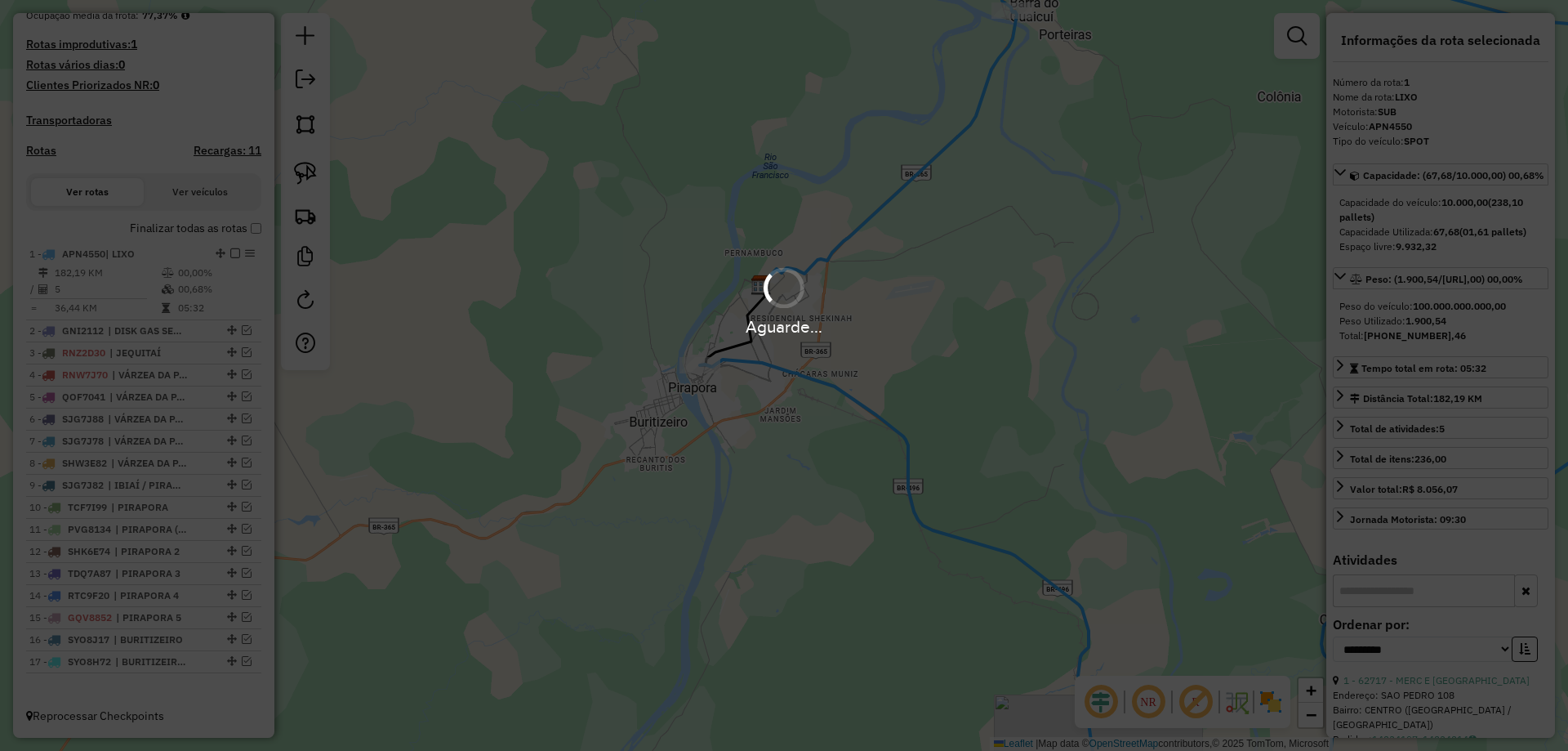
scroll to position [437, 0]
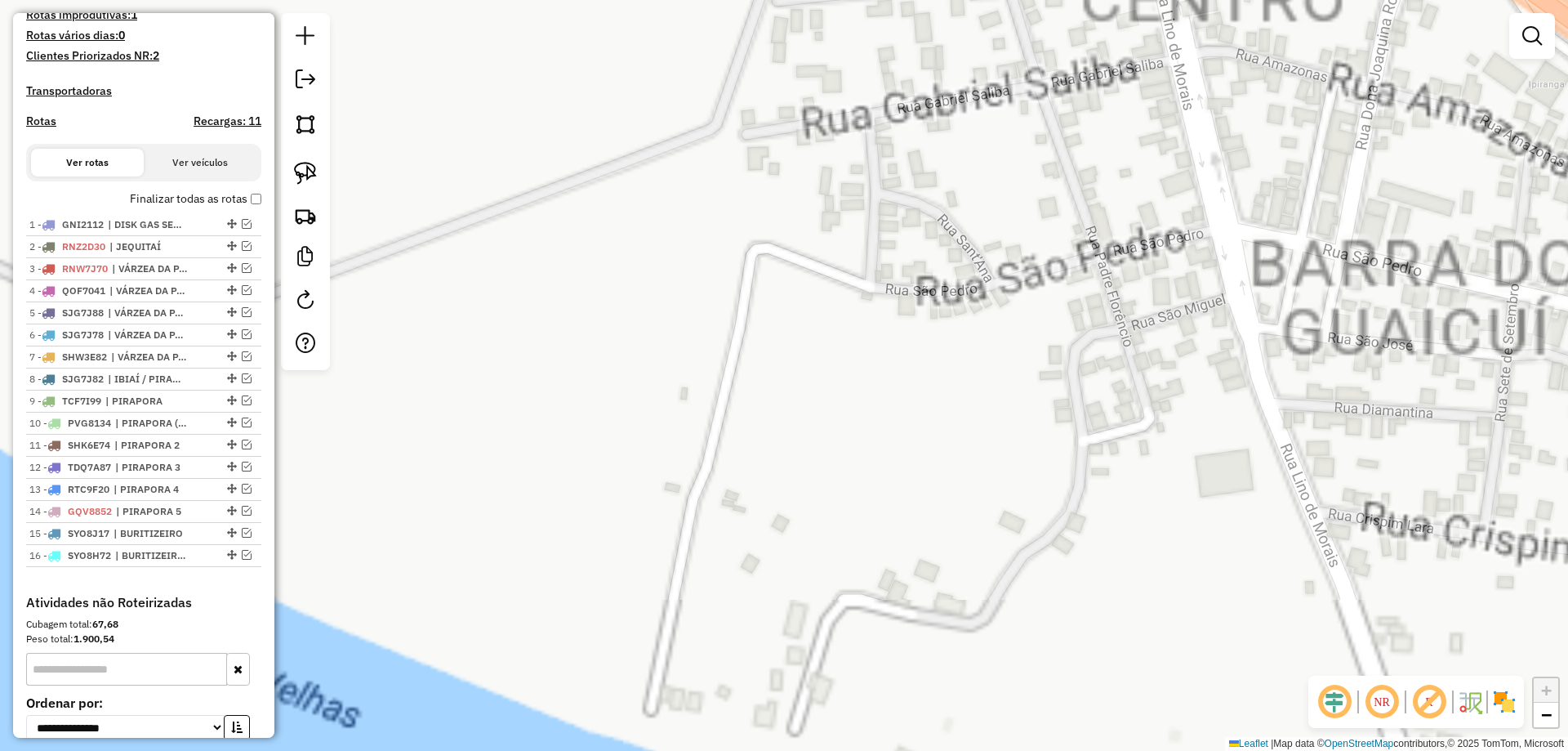
drag, startPoint x: 1442, startPoint y: 377, endPoint x: 802, endPoint y: 377, distance: 640.0
click at [729, 377] on div "Janela de atendimento Grade de atendimento Capacidade Transportadoras Veículos …" at bounding box center [784, 375] width 1568 height 751
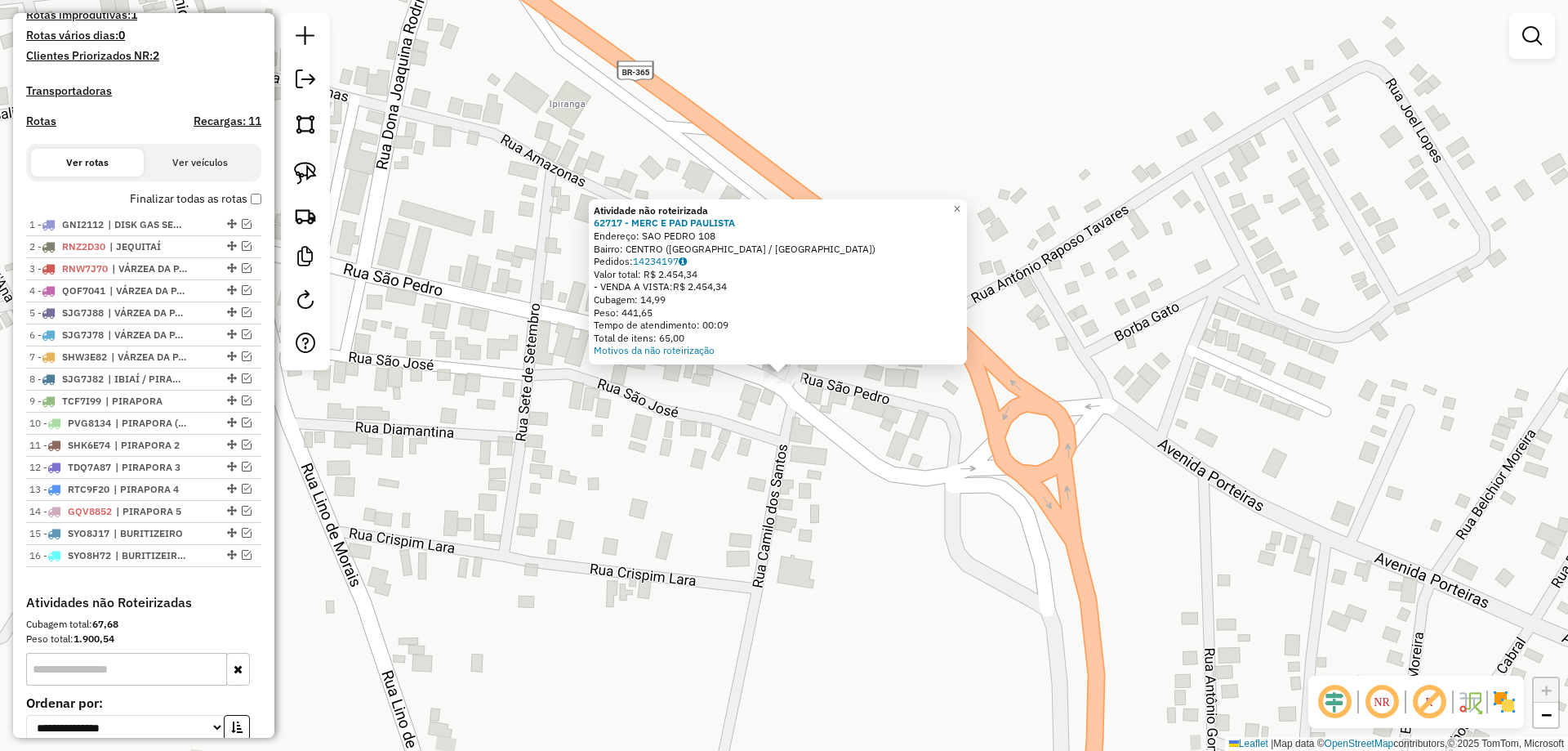
click at [705, 476] on div "Atividade não roteirizada 62717 - MERC E PAD PAULISTA Endereço: SAO PEDRO 108 B…" at bounding box center [784, 375] width 1568 height 751
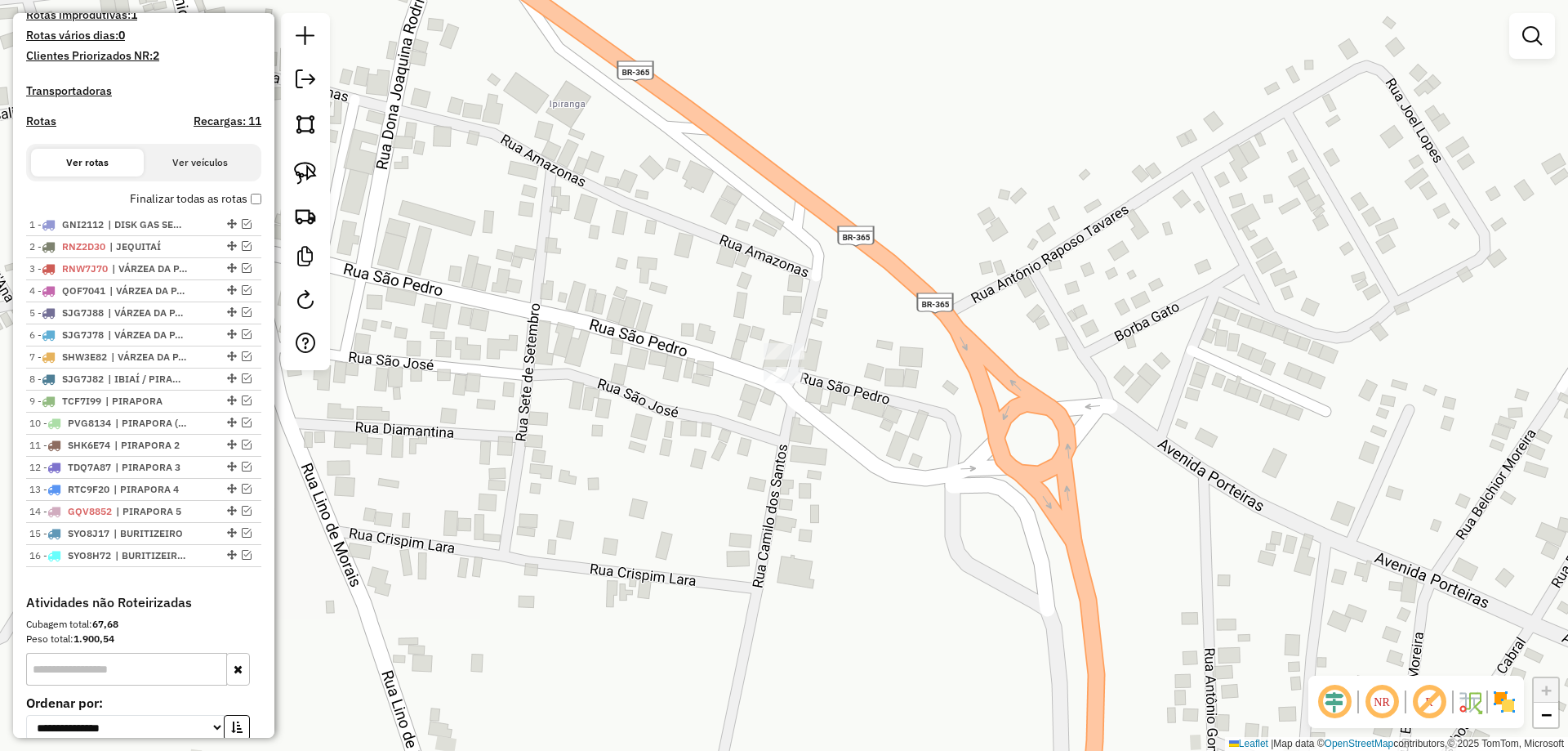
click at [775, 342] on div "Janela de atendimento Grade de atendimento Capacidade Transportadoras Veículos …" at bounding box center [784, 375] width 1568 height 751
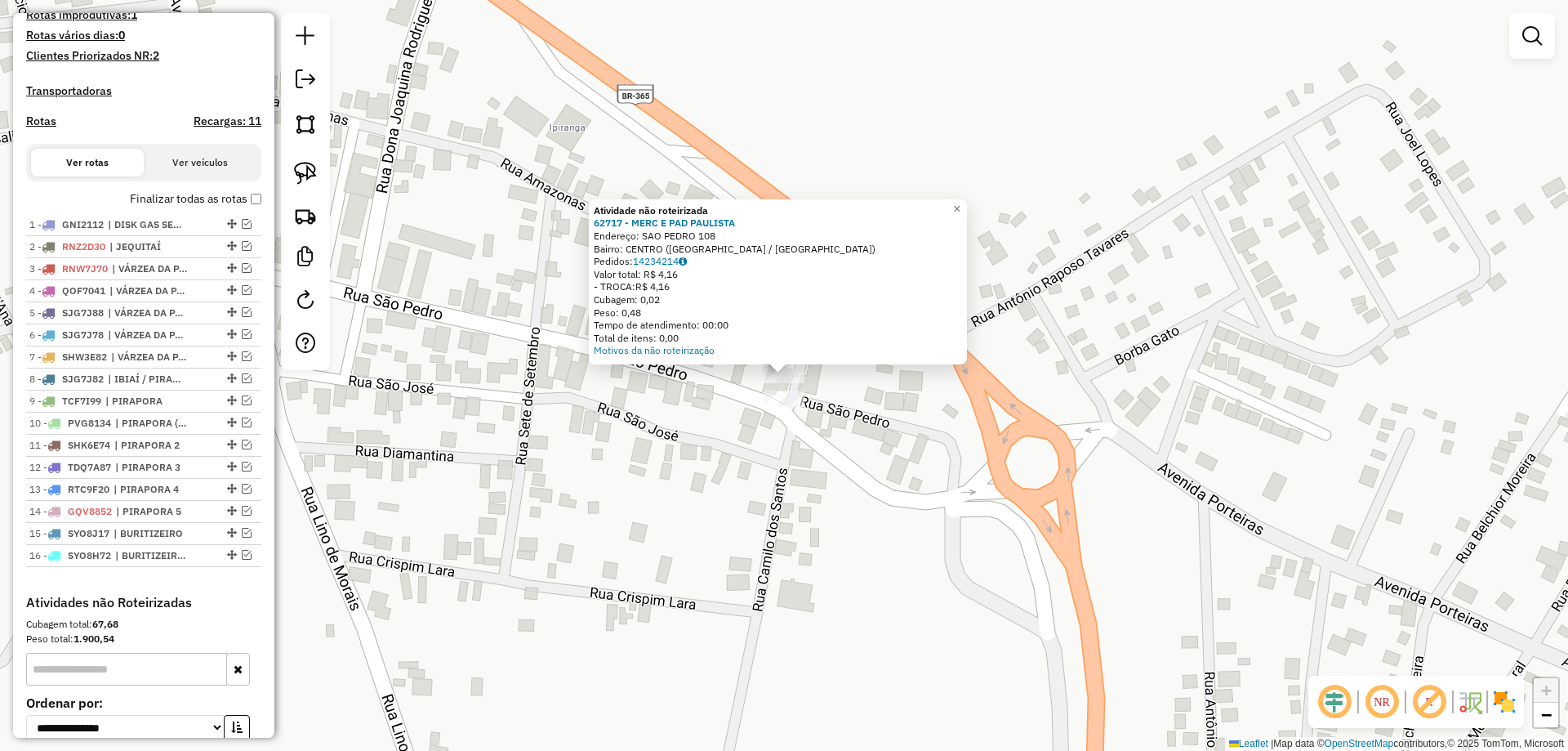
click at [720, 423] on div "Atividade não roteirizada 62717 - MERC E PAD PAULISTA Endereço: SAO PEDRO 108 B…" at bounding box center [784, 375] width 1568 height 751
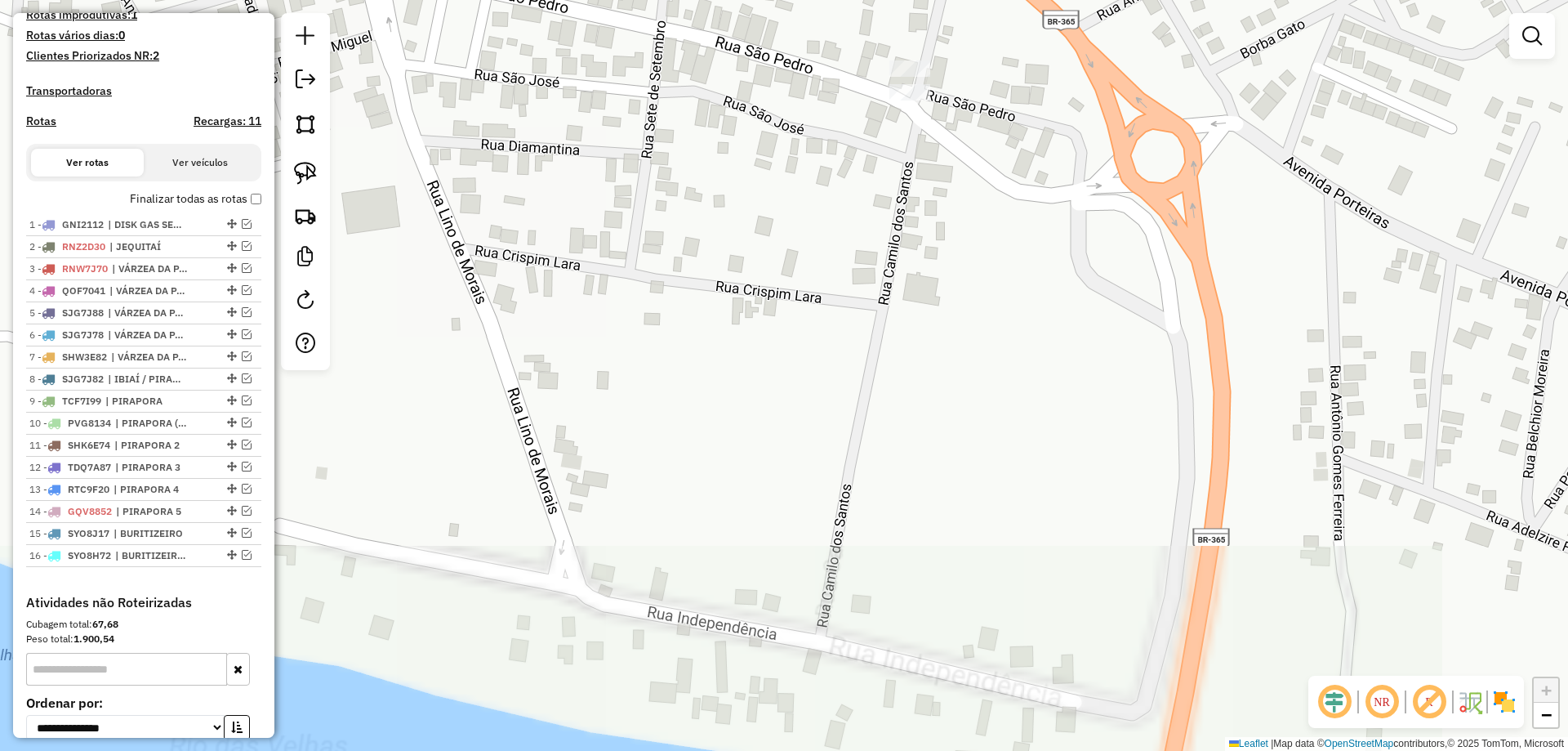
drag, startPoint x: 1000, startPoint y: 196, endPoint x: 872, endPoint y: 510, distance: 339.1
click at [876, 521] on div "Janela de atendimento Grade de atendimento Capacidade Transportadoras Veículos …" at bounding box center [784, 375] width 1568 height 751
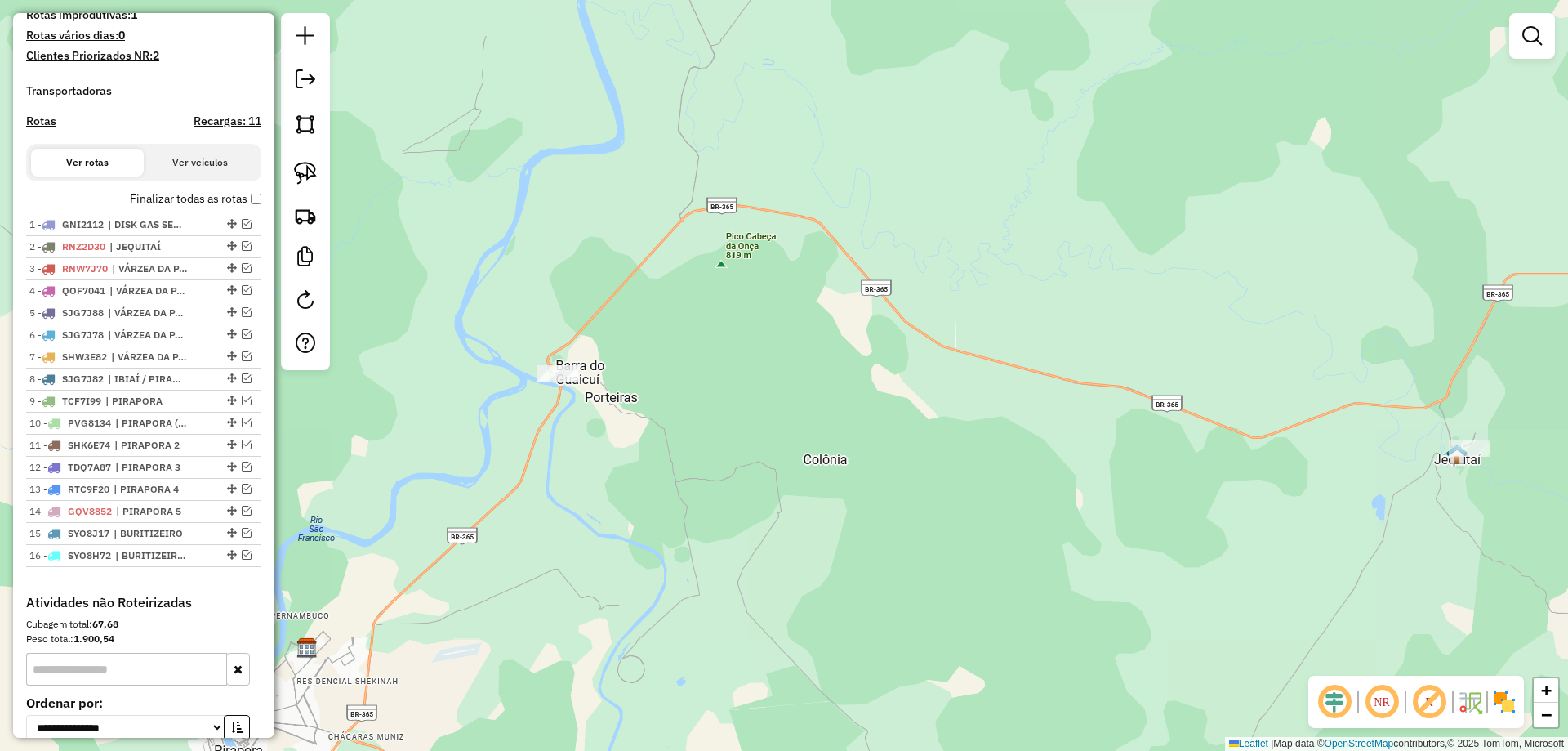
drag, startPoint x: 563, startPoint y: 454, endPoint x: 661, endPoint y: 343, distance: 148.1
click at [660, 335] on div "Janela de atendimento Grade de atendimento Capacidade Transportadoras Veículos …" at bounding box center [784, 375] width 1568 height 751
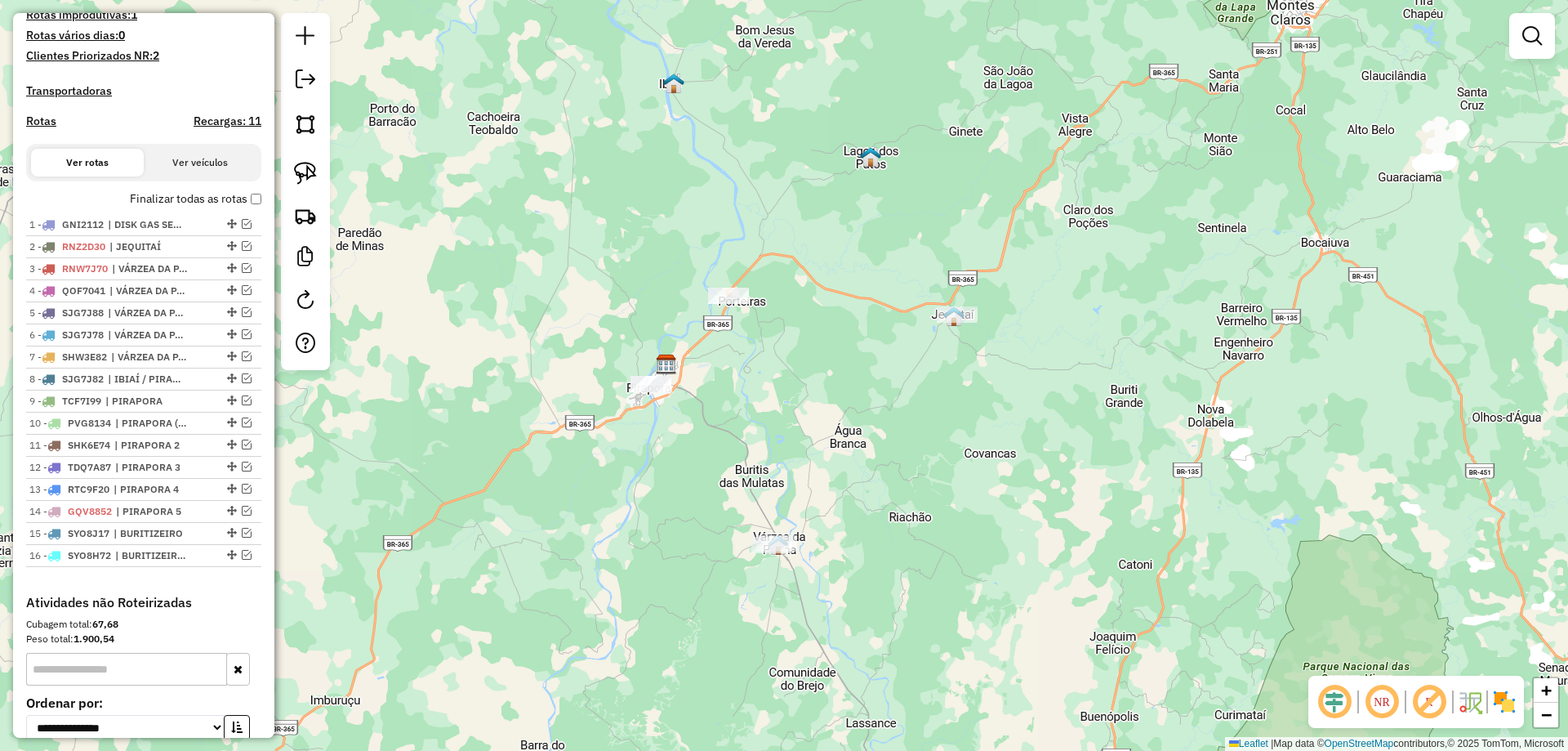
drag, startPoint x: 666, startPoint y: 423, endPoint x: 713, endPoint y: 370, distance: 70.8
click at [713, 370] on div "Janela de atendimento Grade de atendimento Capacidade Transportadoras Veículos …" at bounding box center [784, 375] width 1568 height 751
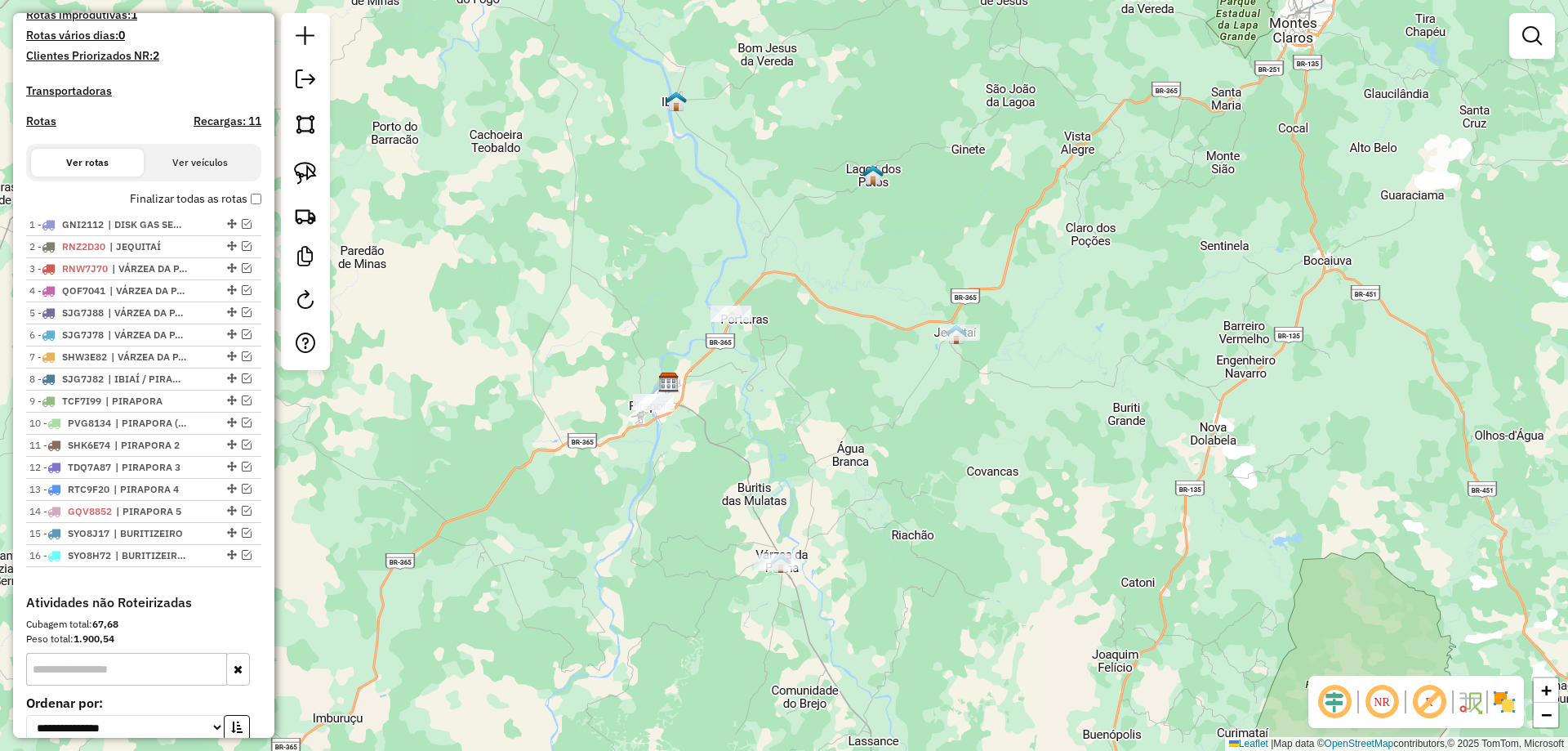
drag, startPoint x: 717, startPoint y: 404, endPoint x: 751, endPoint y: 476, distance: 79.6
click at [751, 476] on div "Janela de atendimento Grade de atendimento Capacidade Transportadoras Veículos …" at bounding box center [784, 375] width 1568 height 751
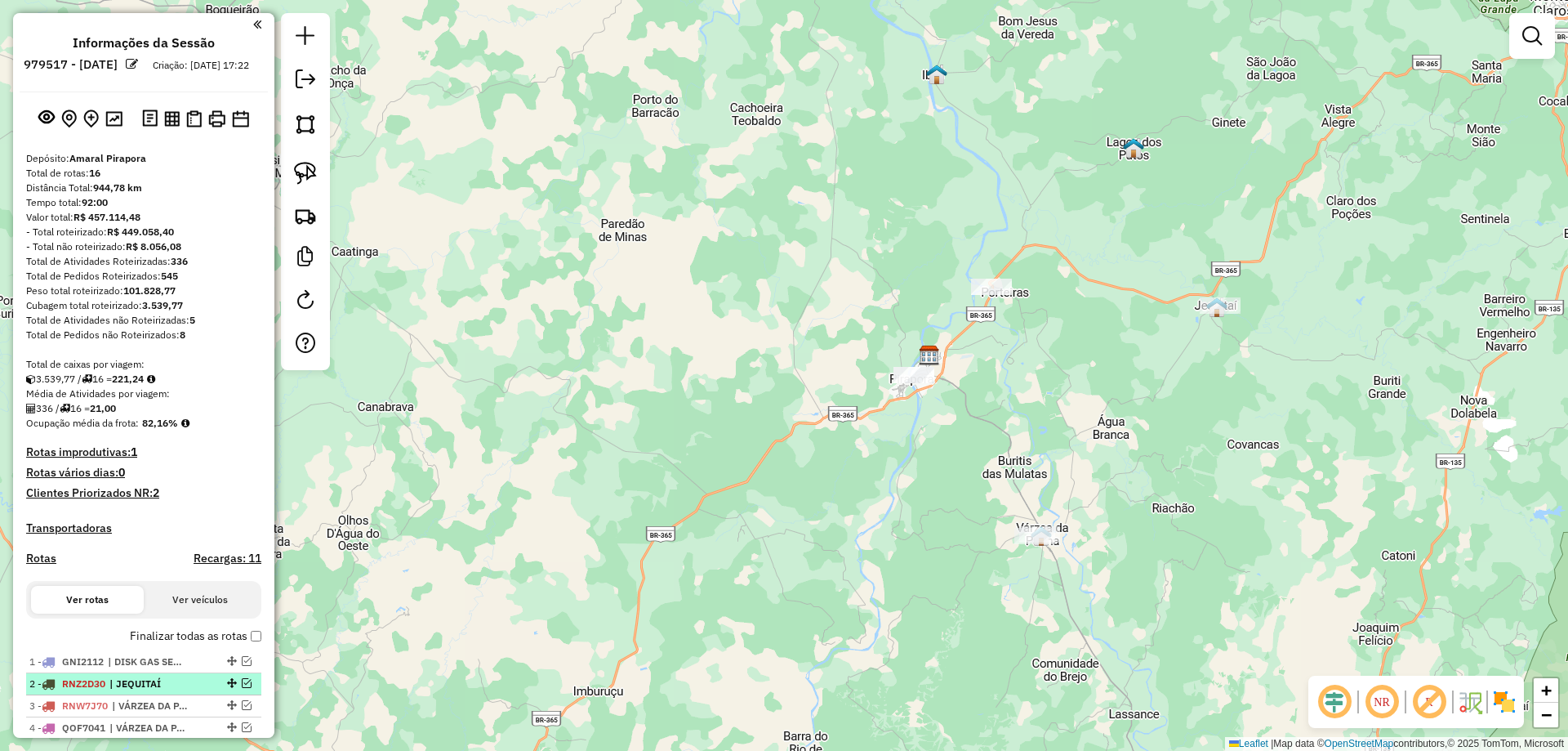
scroll to position [437, 0]
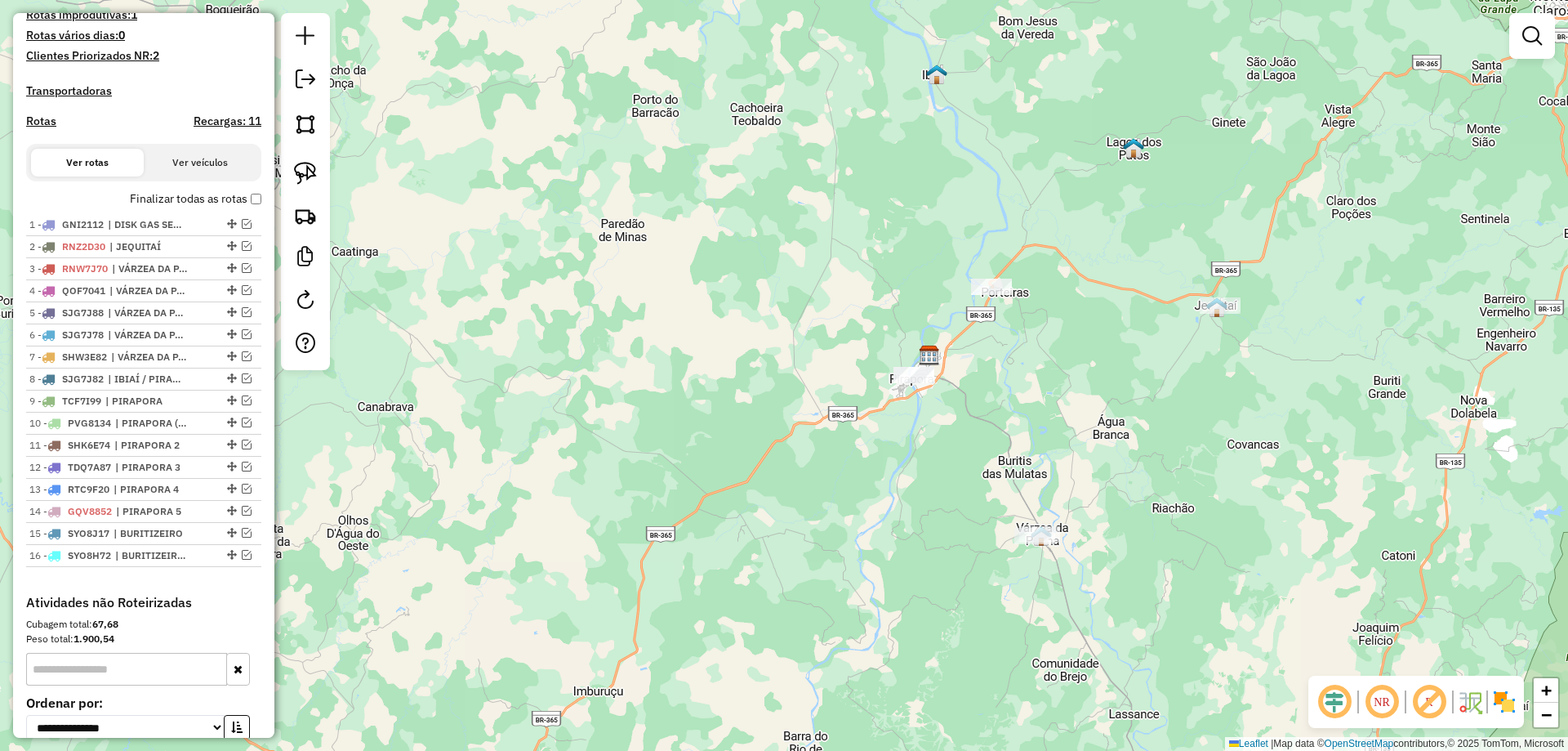
click at [54, 129] on h4 "Rotas" at bounding box center [41, 121] width 31 height 13
select select "*"
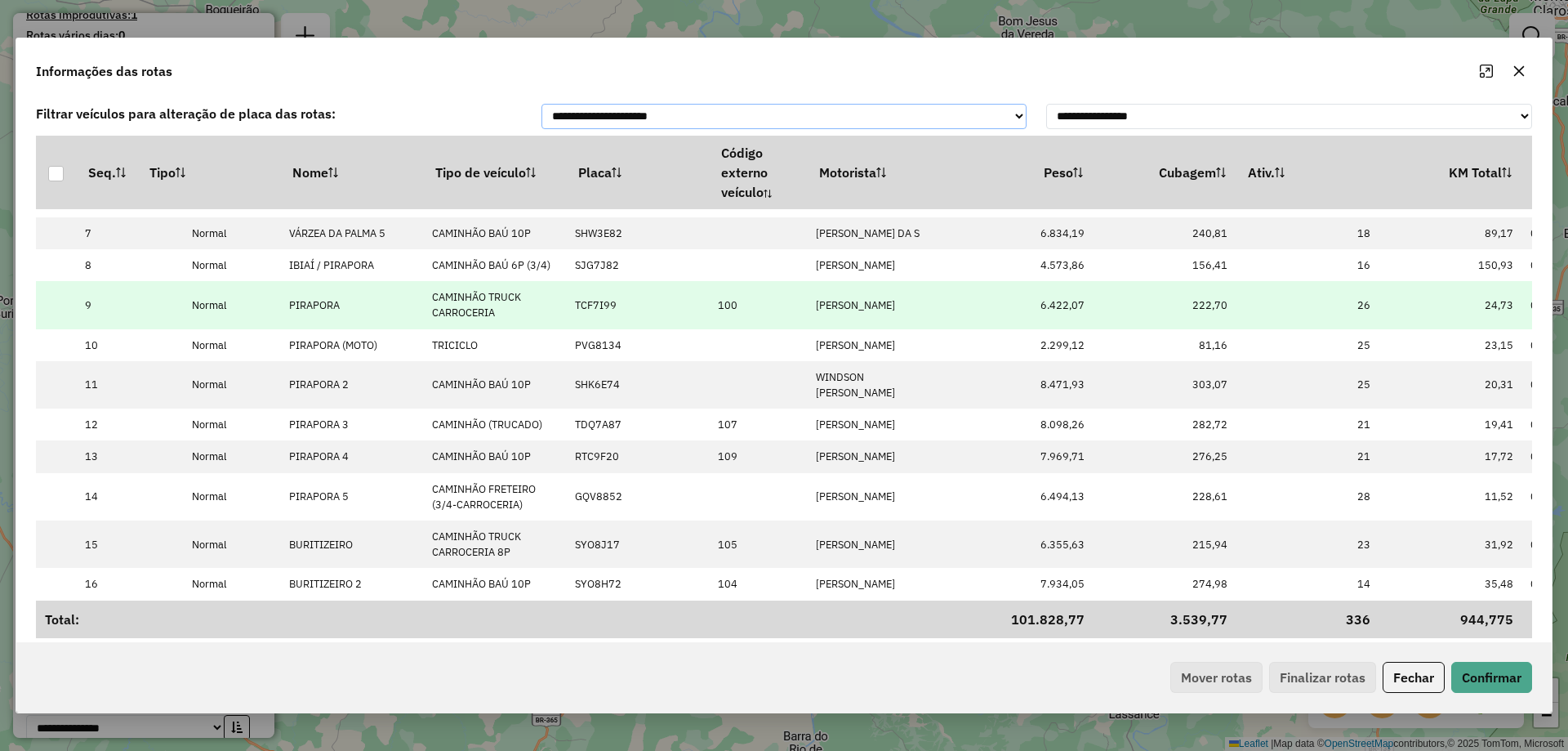
scroll to position [314, 0]
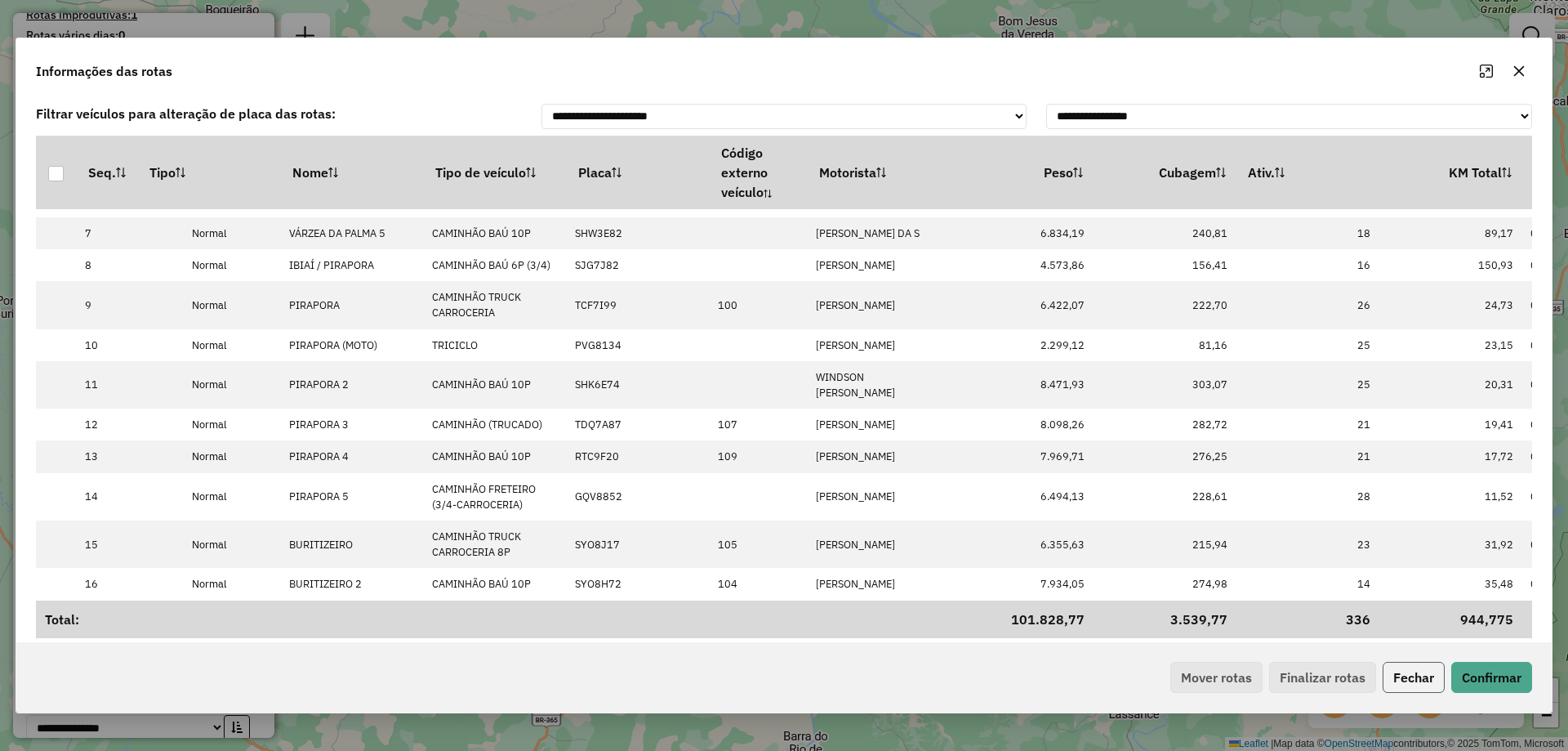
click at [1411, 680] on button "Fechar" at bounding box center [1414, 677] width 62 height 31
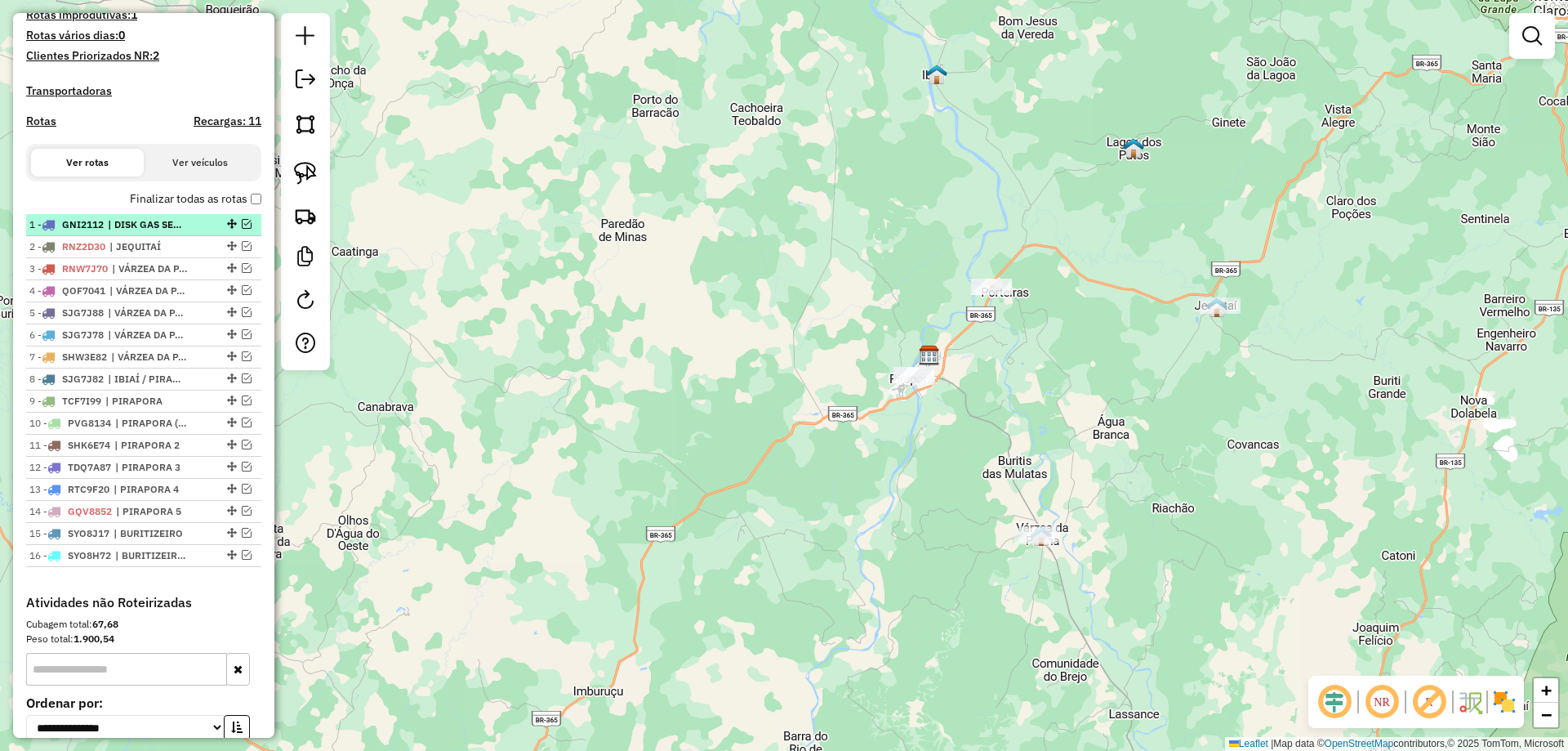
click at [242, 228] on em at bounding box center [246, 223] width 10 height 10
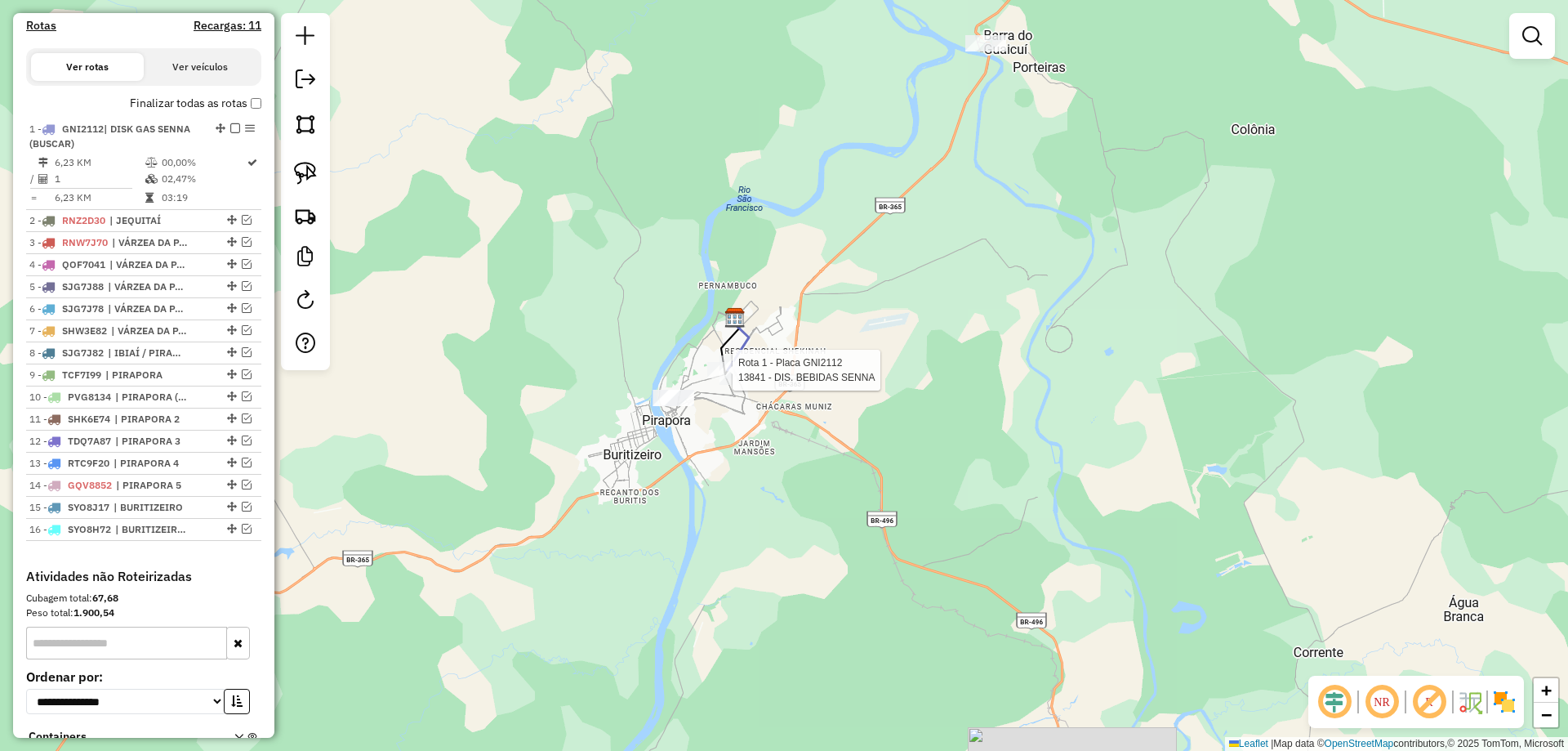
select select "**********"
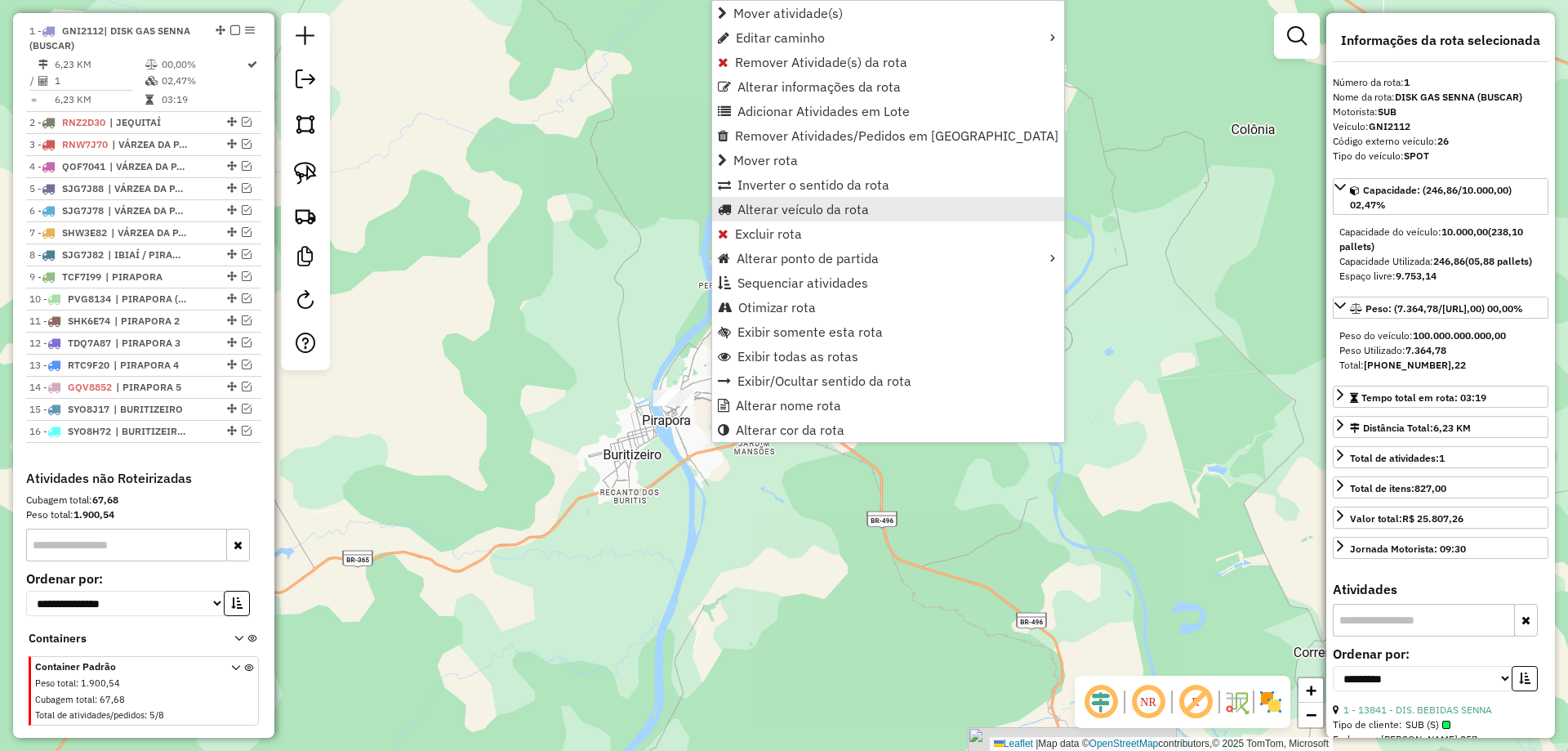
scroll to position [652, 0]
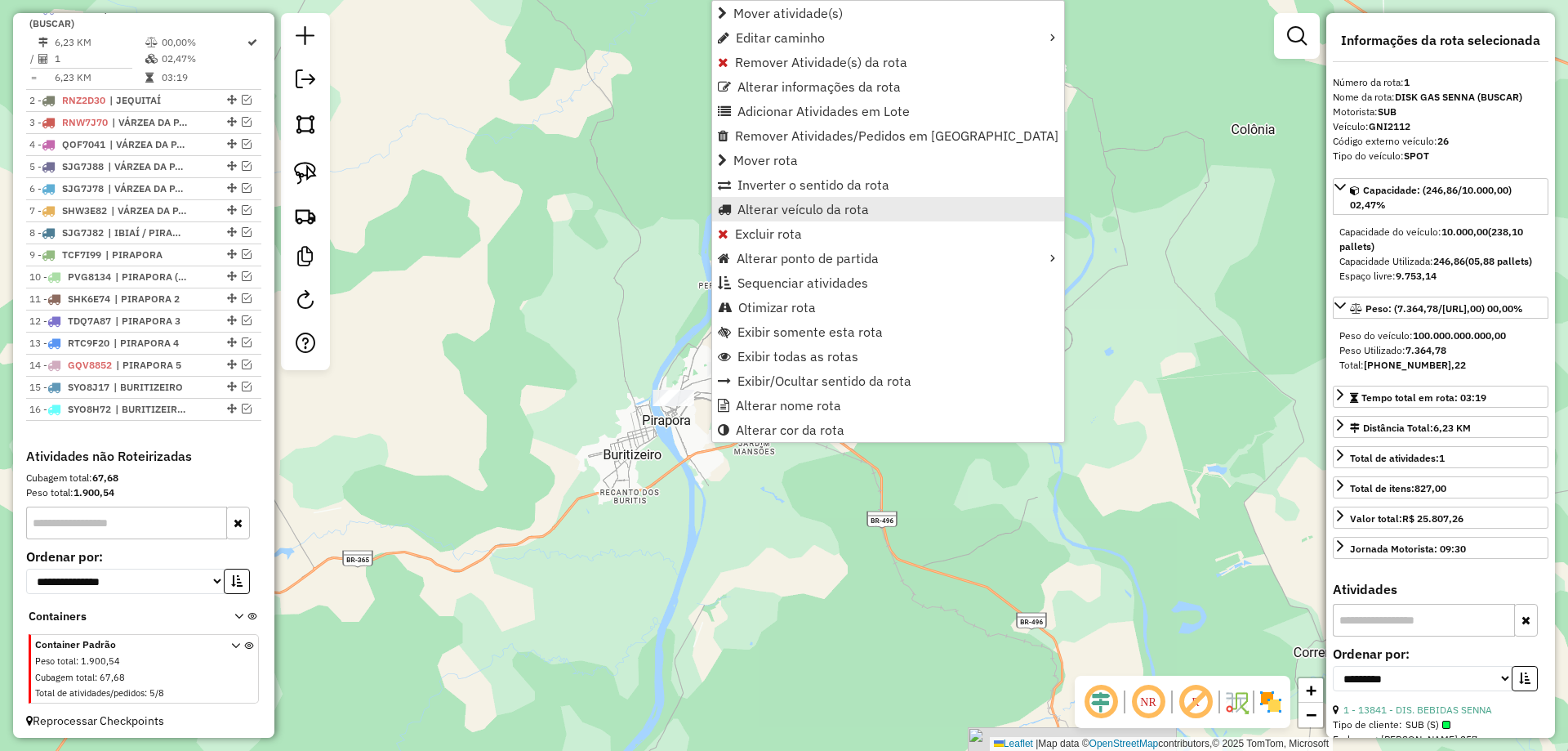
click at [775, 202] on span "Alterar veículo da rota" at bounding box center [803, 209] width 131 height 13
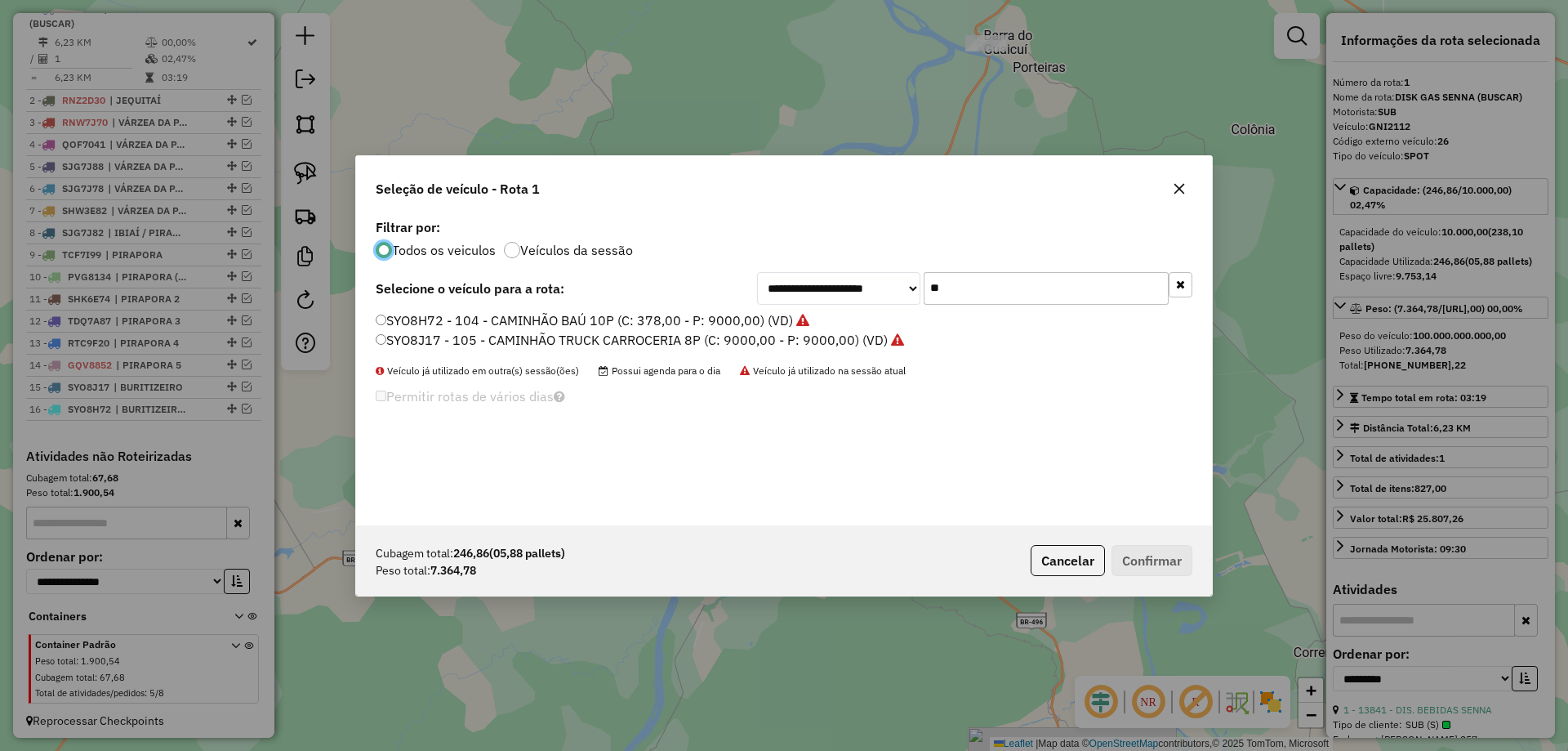
scroll to position [9, 5]
click at [949, 283] on input "**" at bounding box center [1045, 289] width 245 height 33
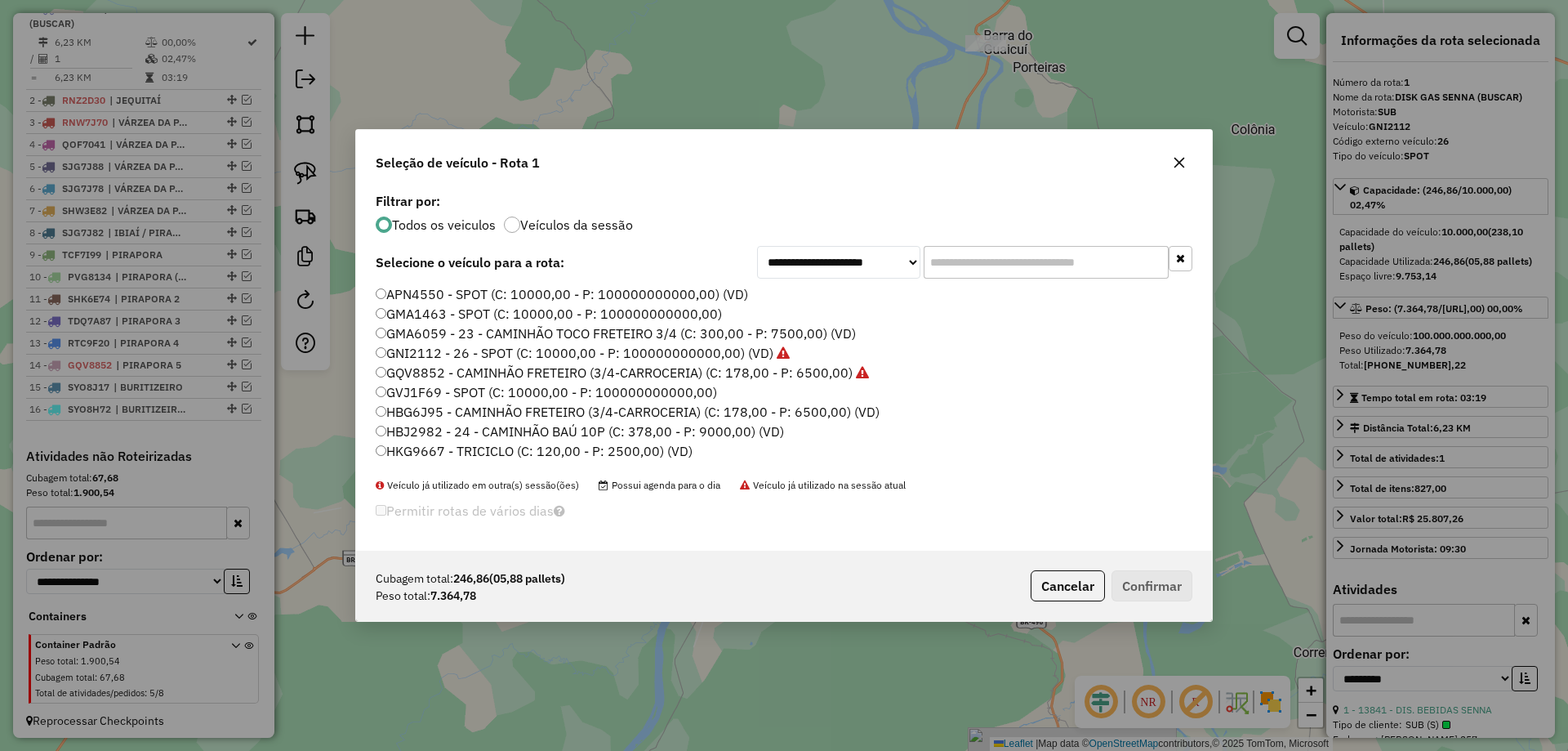
click at [439, 301] on label "APN4550 - SPOT (C: 10000,00 - P: 100000000000,00) (VD)" at bounding box center [562, 293] width 372 height 19
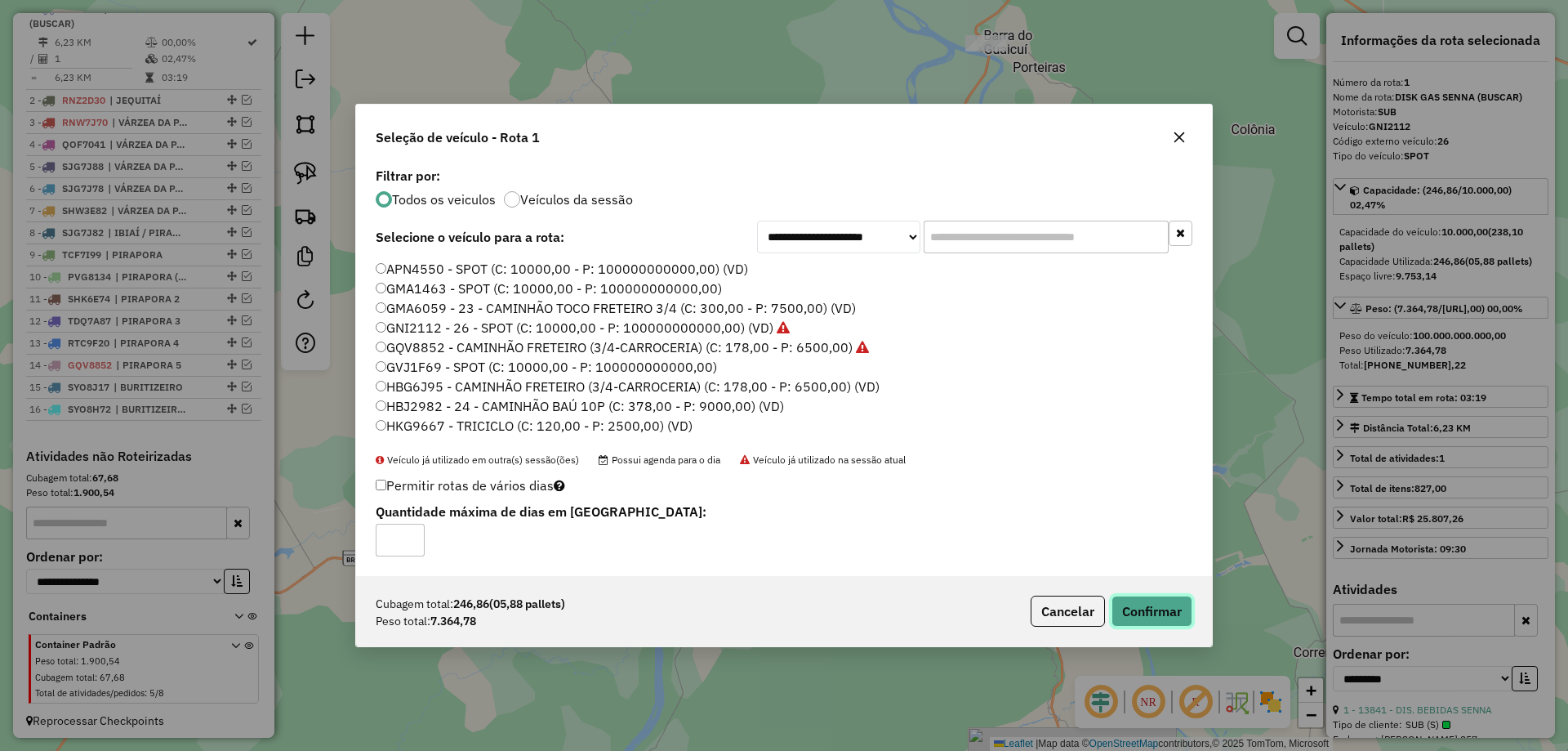
click at [1183, 622] on button "Confirmar" at bounding box center [1152, 611] width 81 height 31
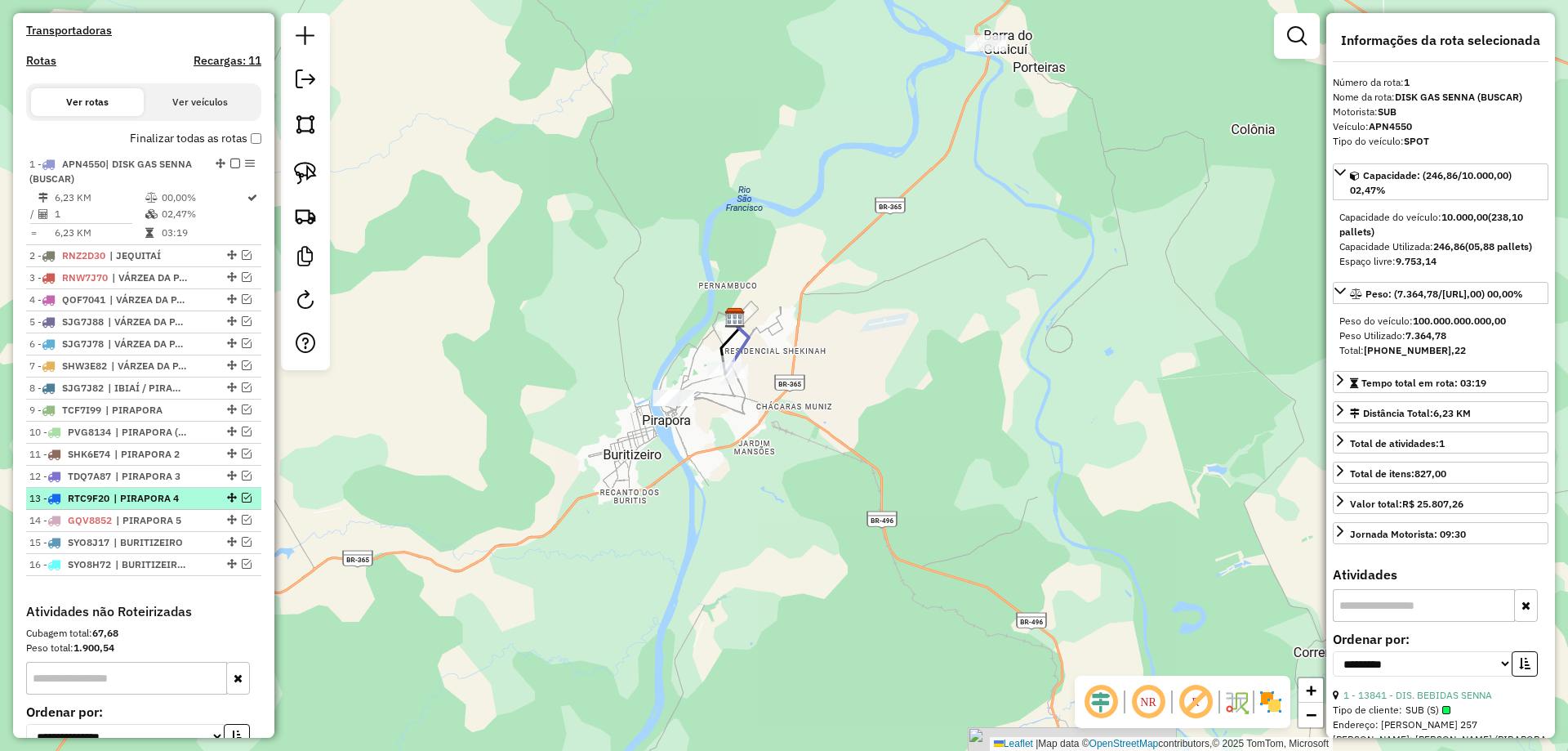
scroll to position [489, 0]
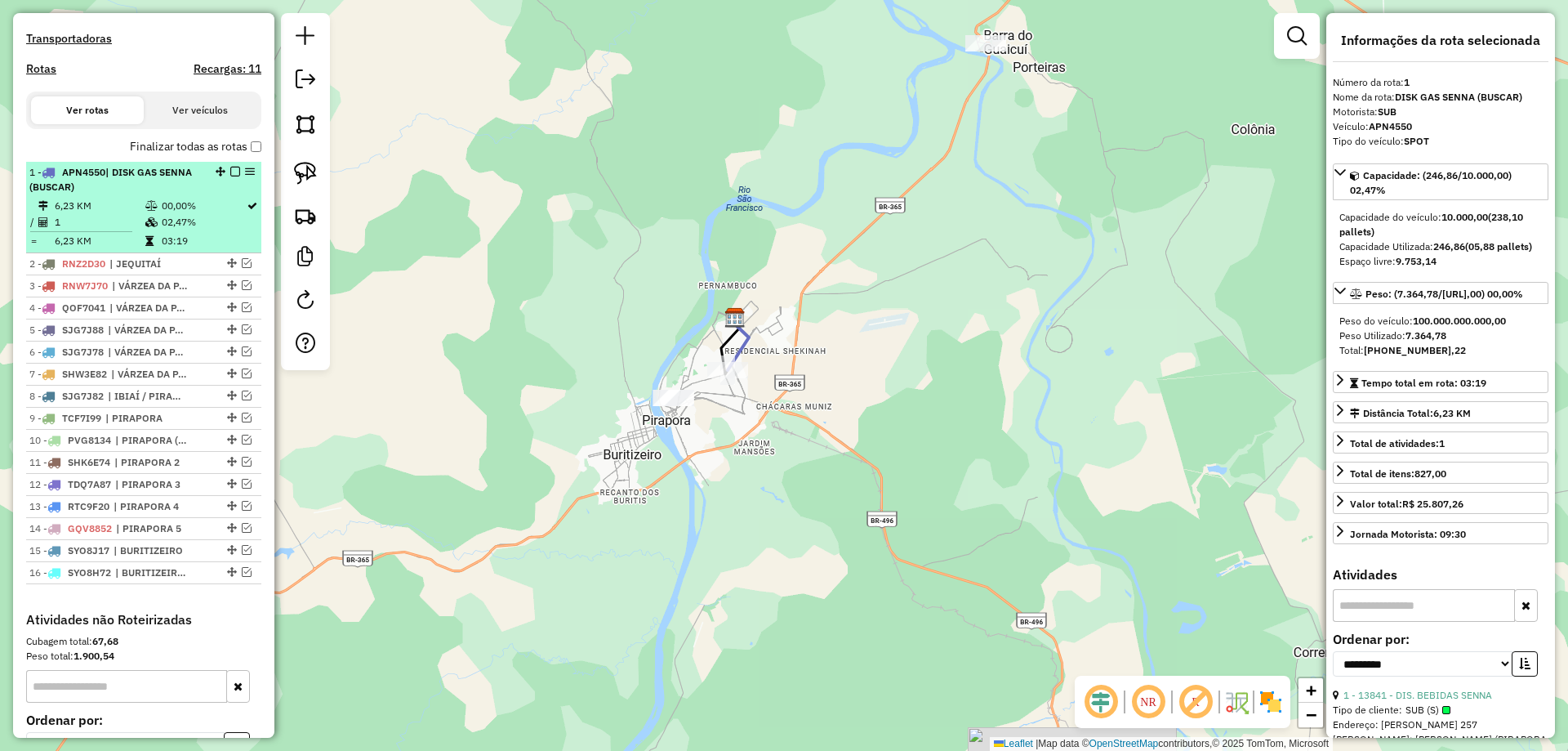
click at [232, 176] on em at bounding box center [235, 172] width 10 height 10
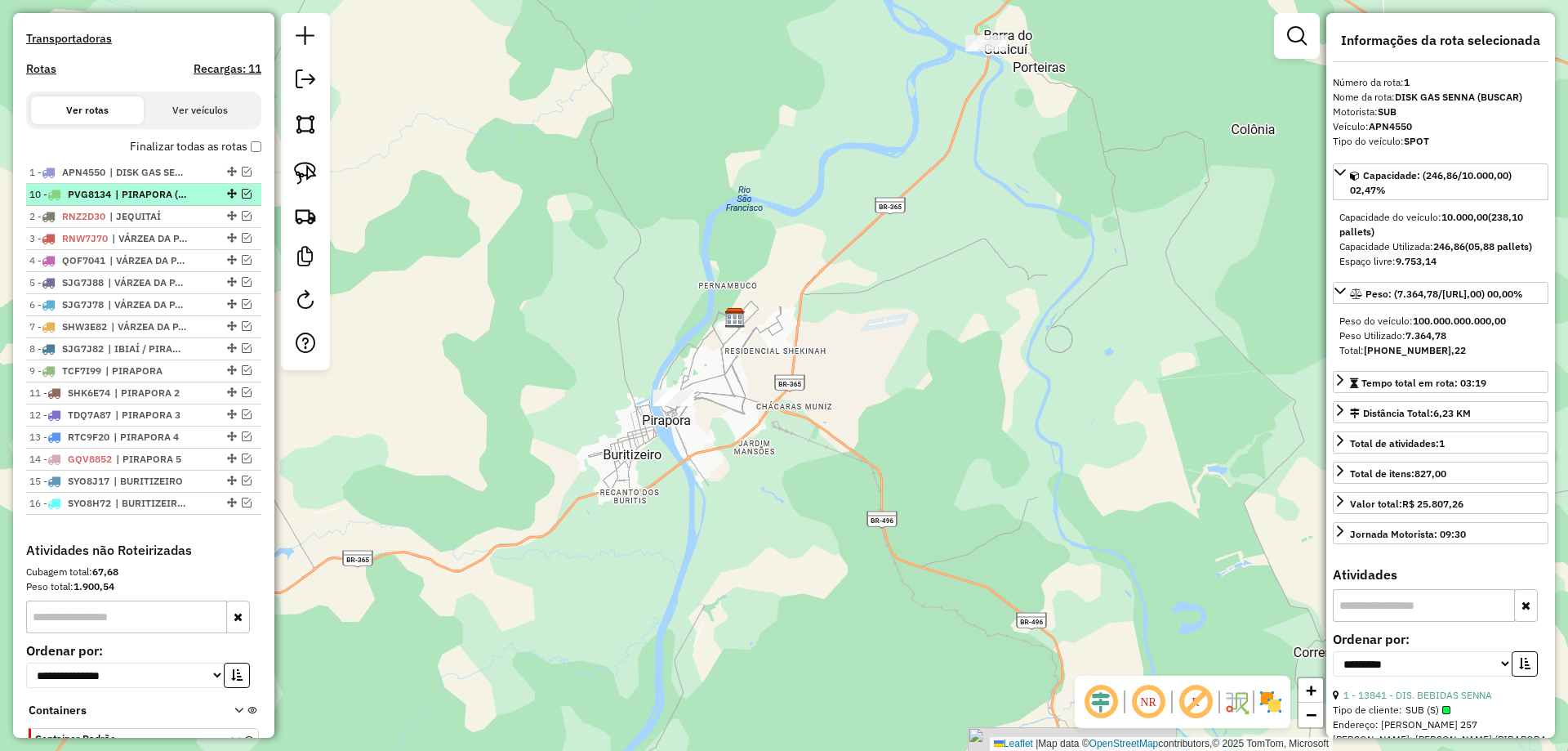
drag, startPoint x: 222, startPoint y: 387, endPoint x: 212, endPoint y: 208, distance: 179.3
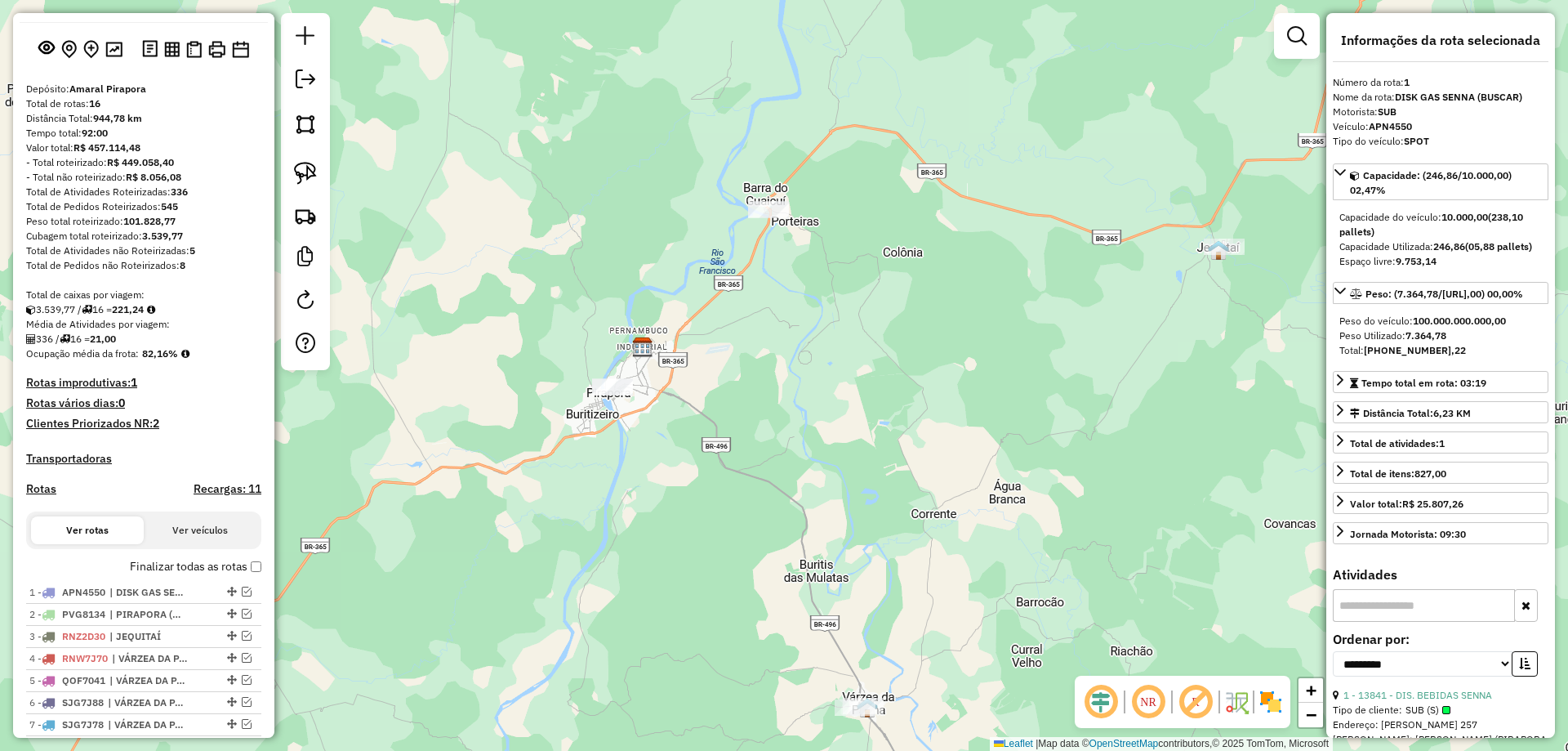
scroll to position [0, 0]
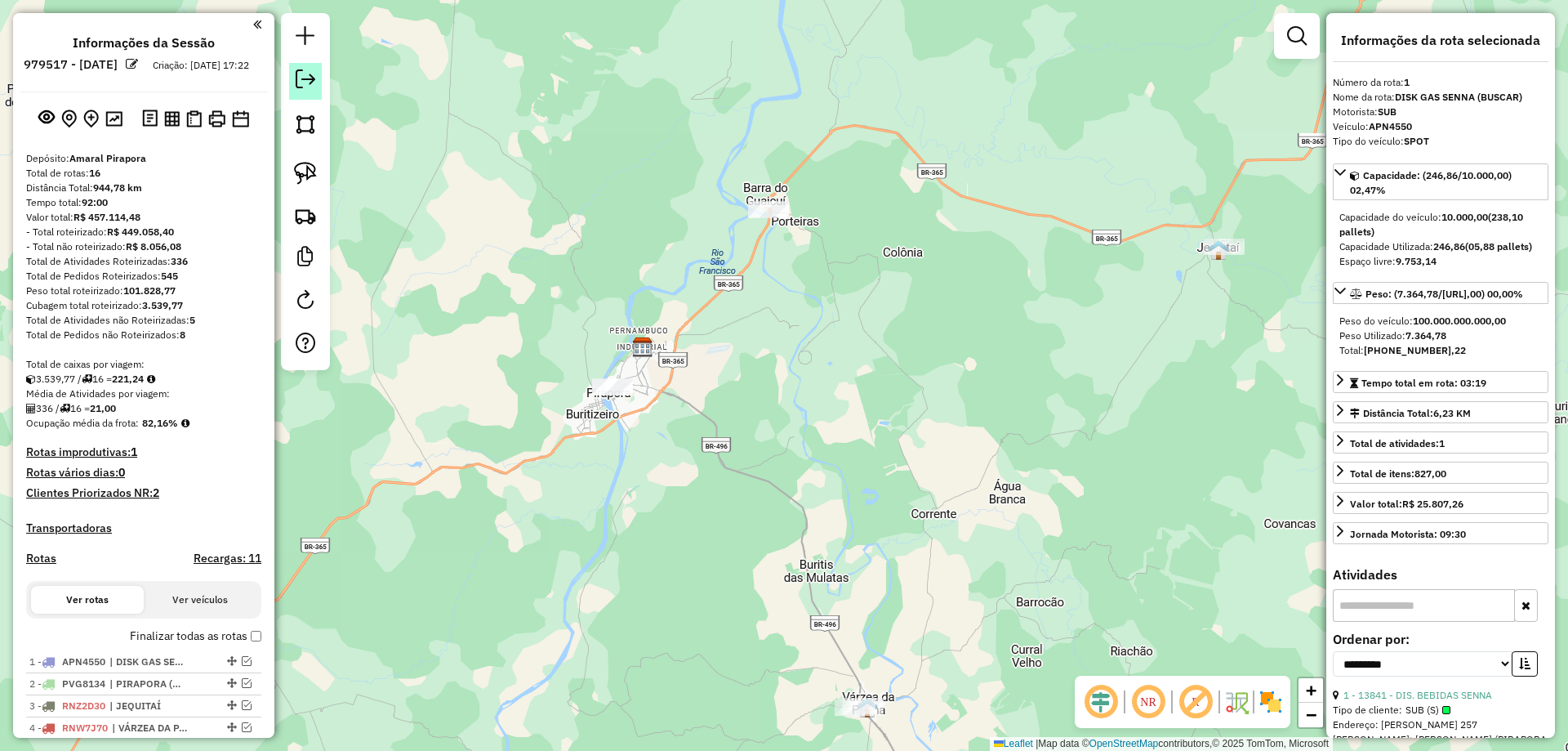
click at [306, 85] on em at bounding box center [305, 79] width 19 height 19
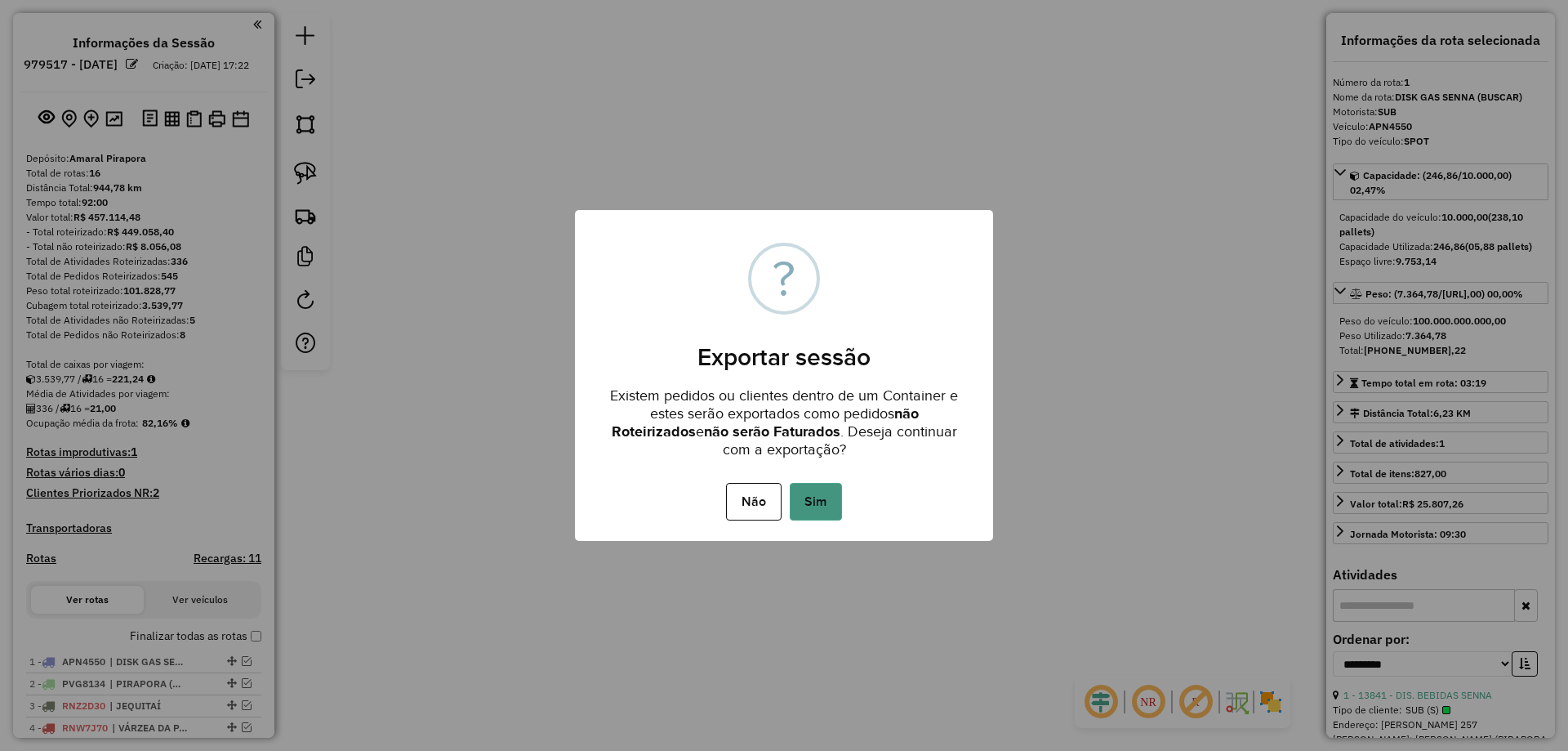
click at [823, 505] on button "Sim" at bounding box center [815, 501] width 53 height 37
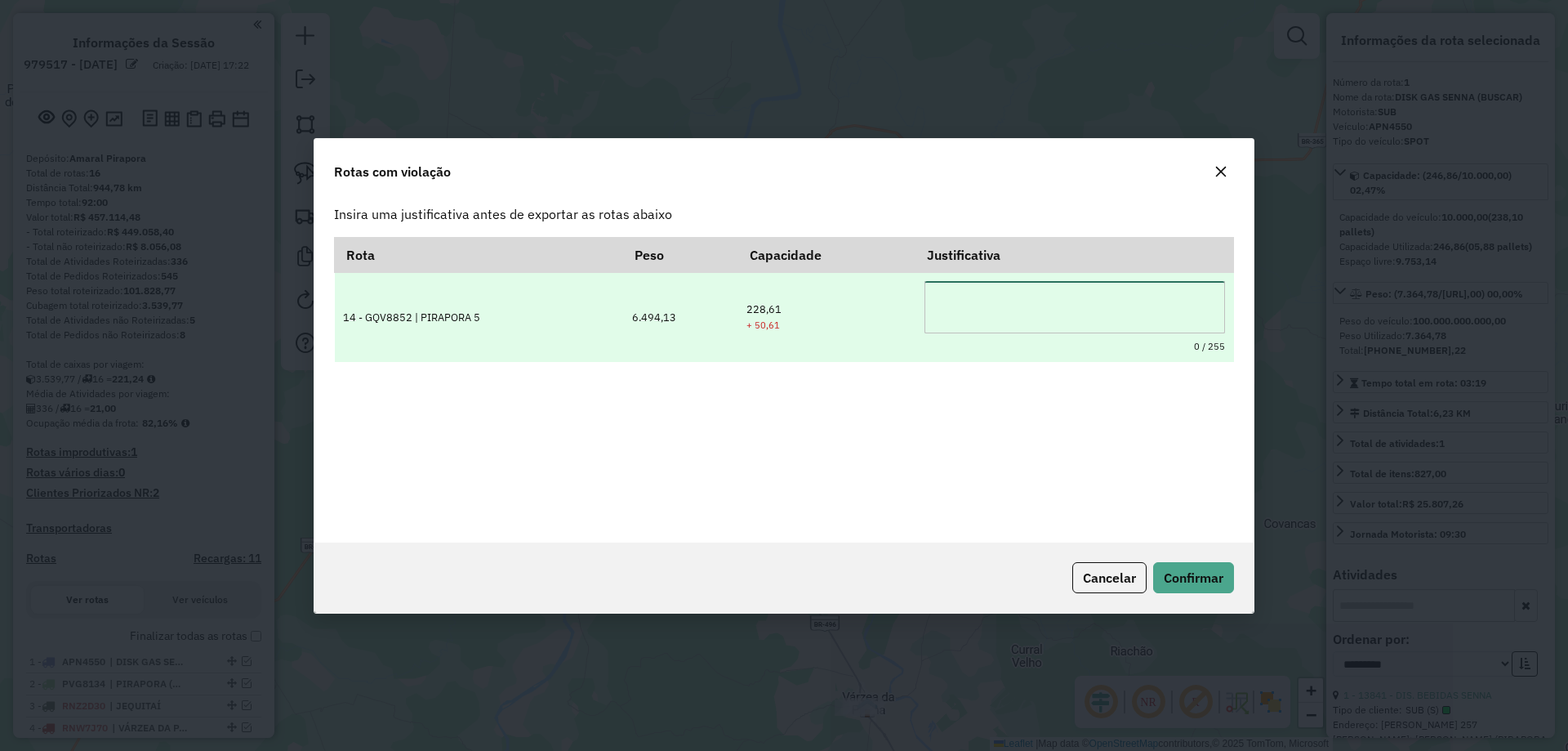
click at [1038, 285] on textarea at bounding box center [1074, 307] width 300 height 53
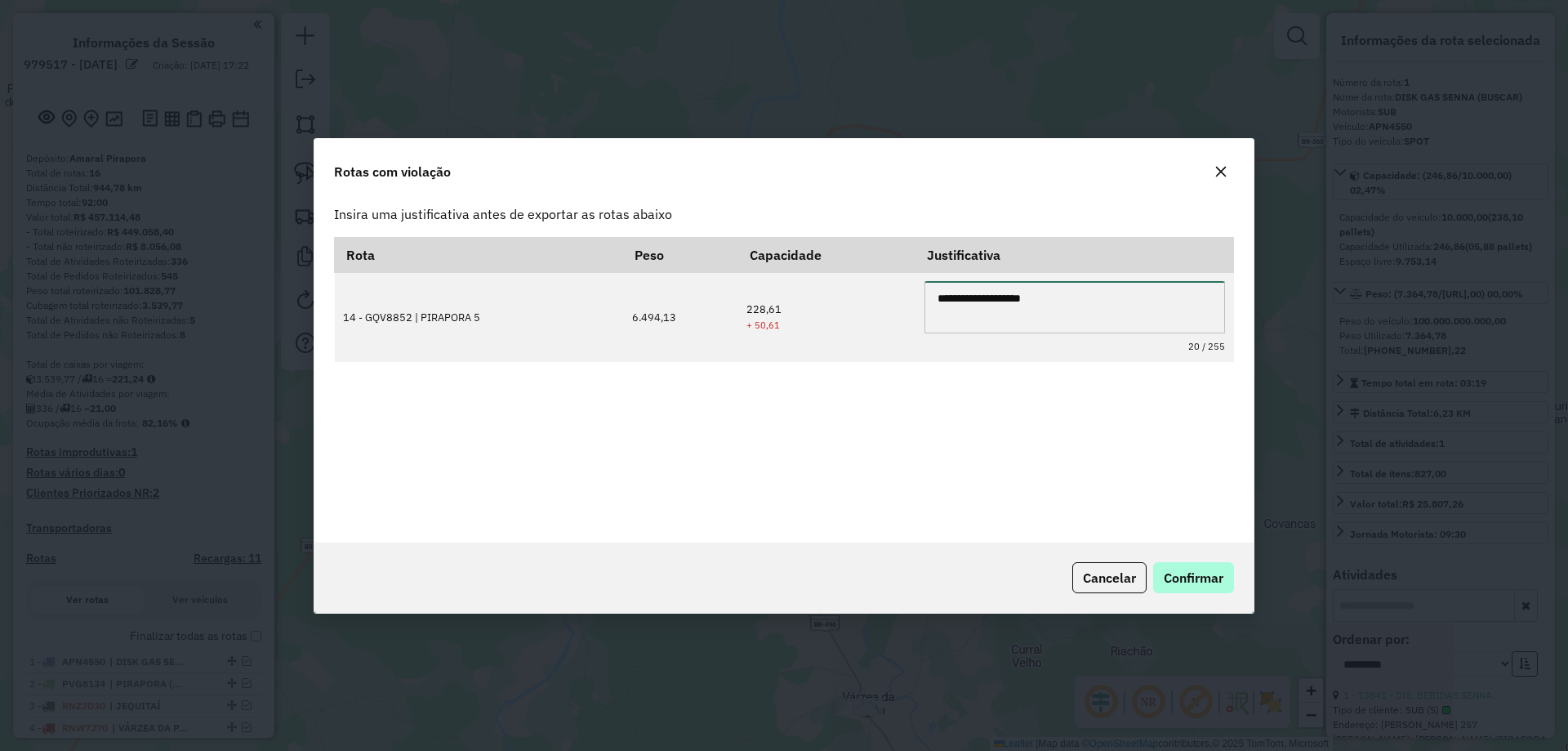
type textarea "**********"
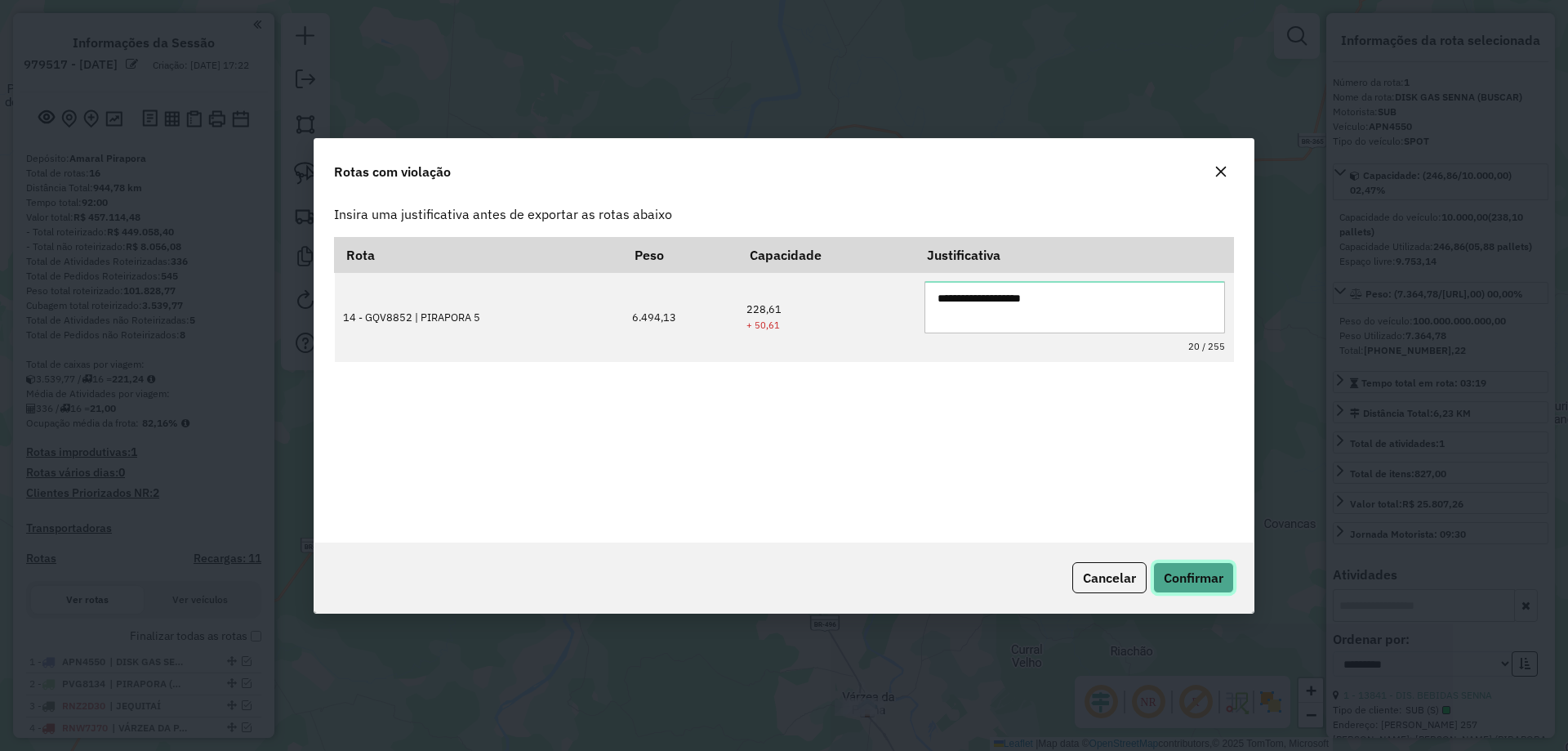
click at [1224, 585] on button "Confirmar" at bounding box center [1193, 577] width 81 height 31
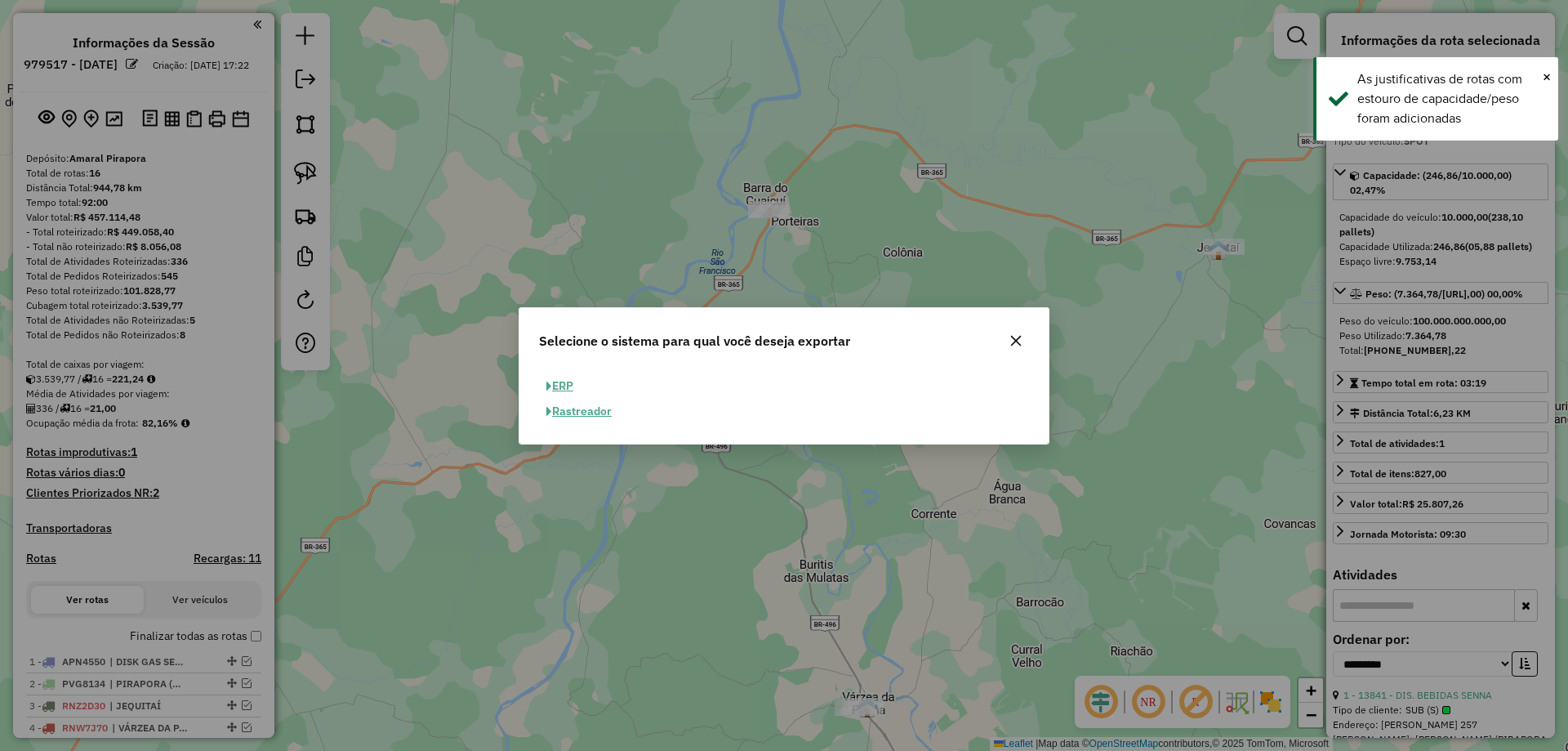
click at [549, 382] on span "button" at bounding box center [550, 387] width 6 height 12
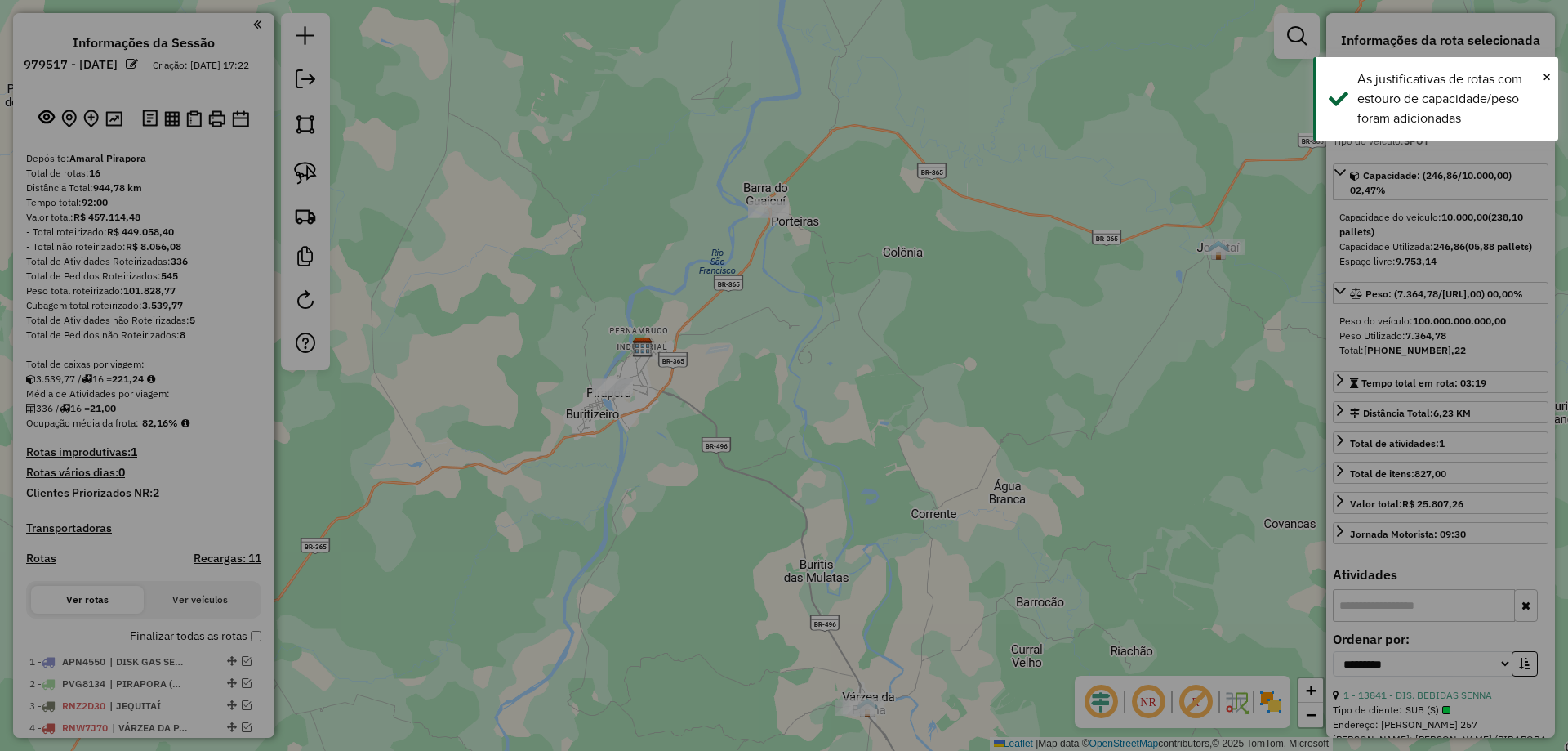
select select "**"
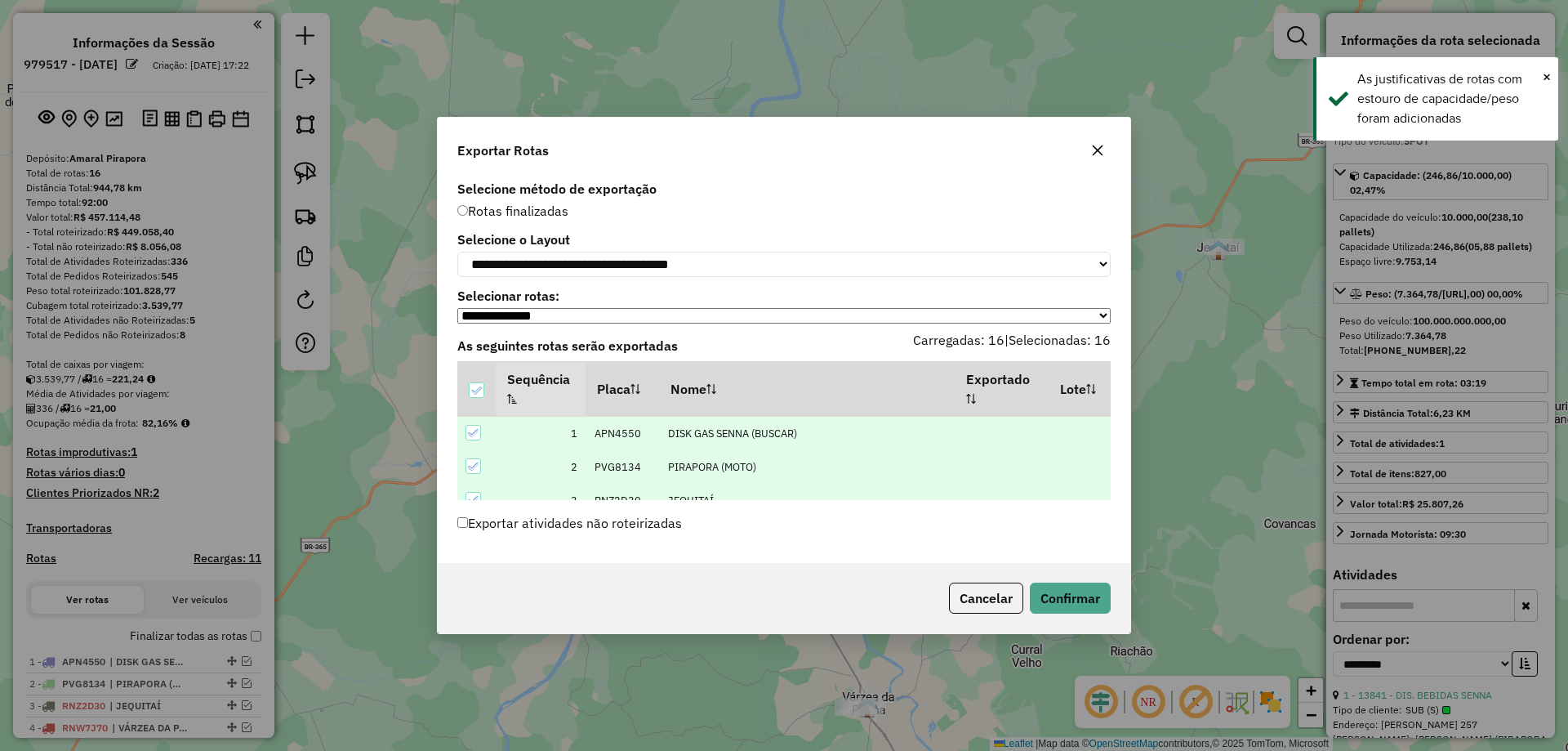
click at [483, 524] on label "Exportar atividades não roteirizadas" at bounding box center [570, 523] width 224 height 31
click at [1108, 614] on button "Confirmar" at bounding box center [1070, 598] width 81 height 31
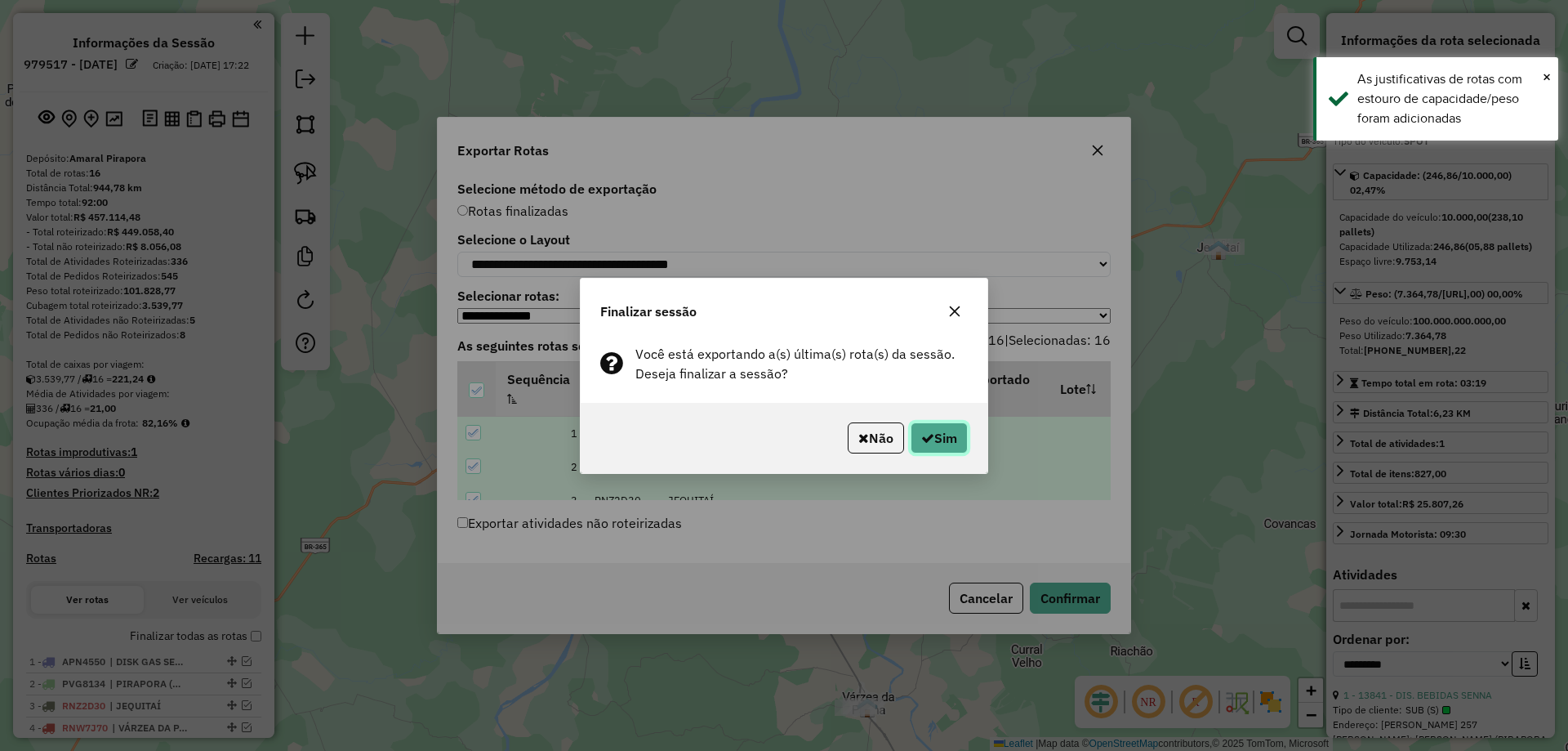
click at [946, 438] on button "Sim" at bounding box center [939, 437] width 58 height 31
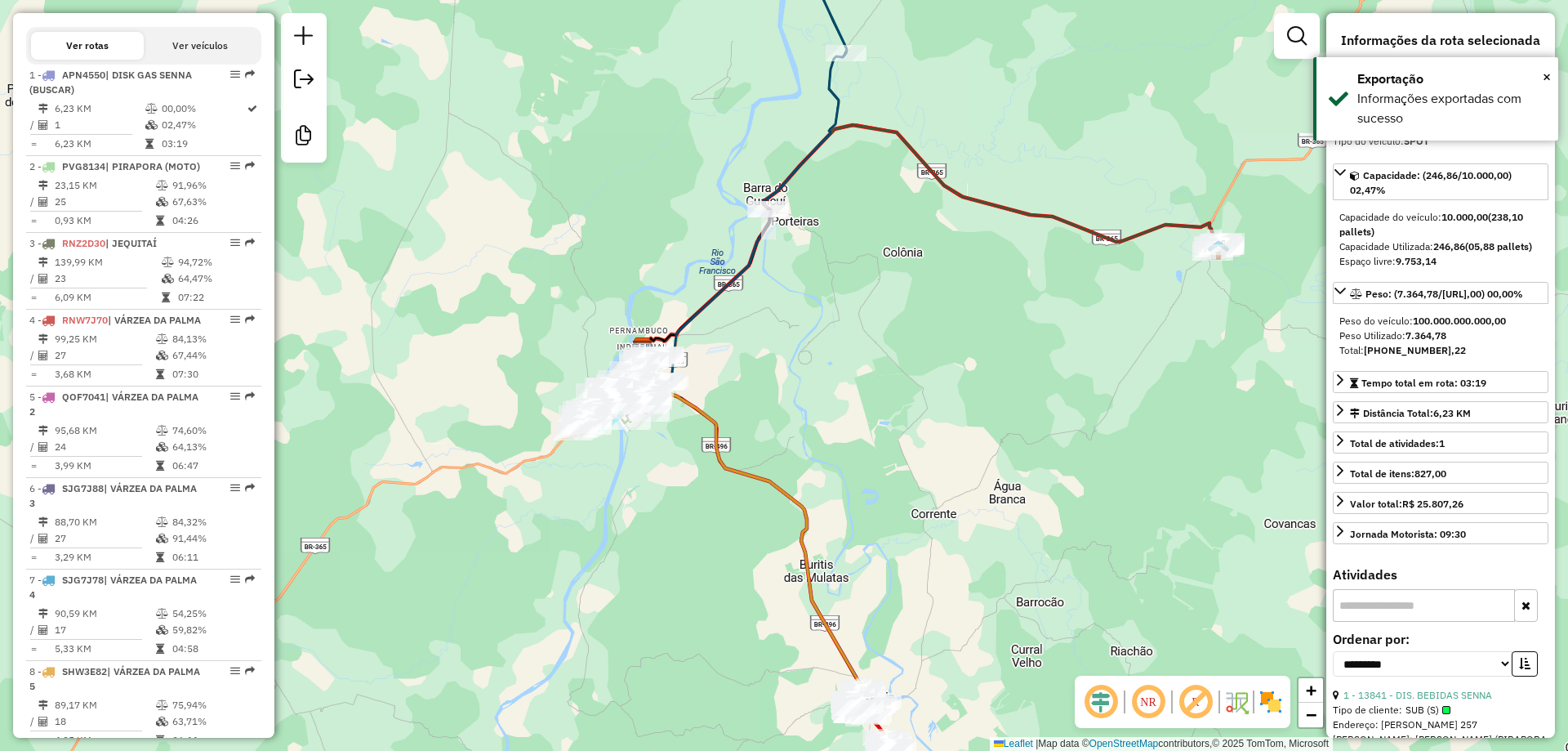
scroll to position [664, 0]
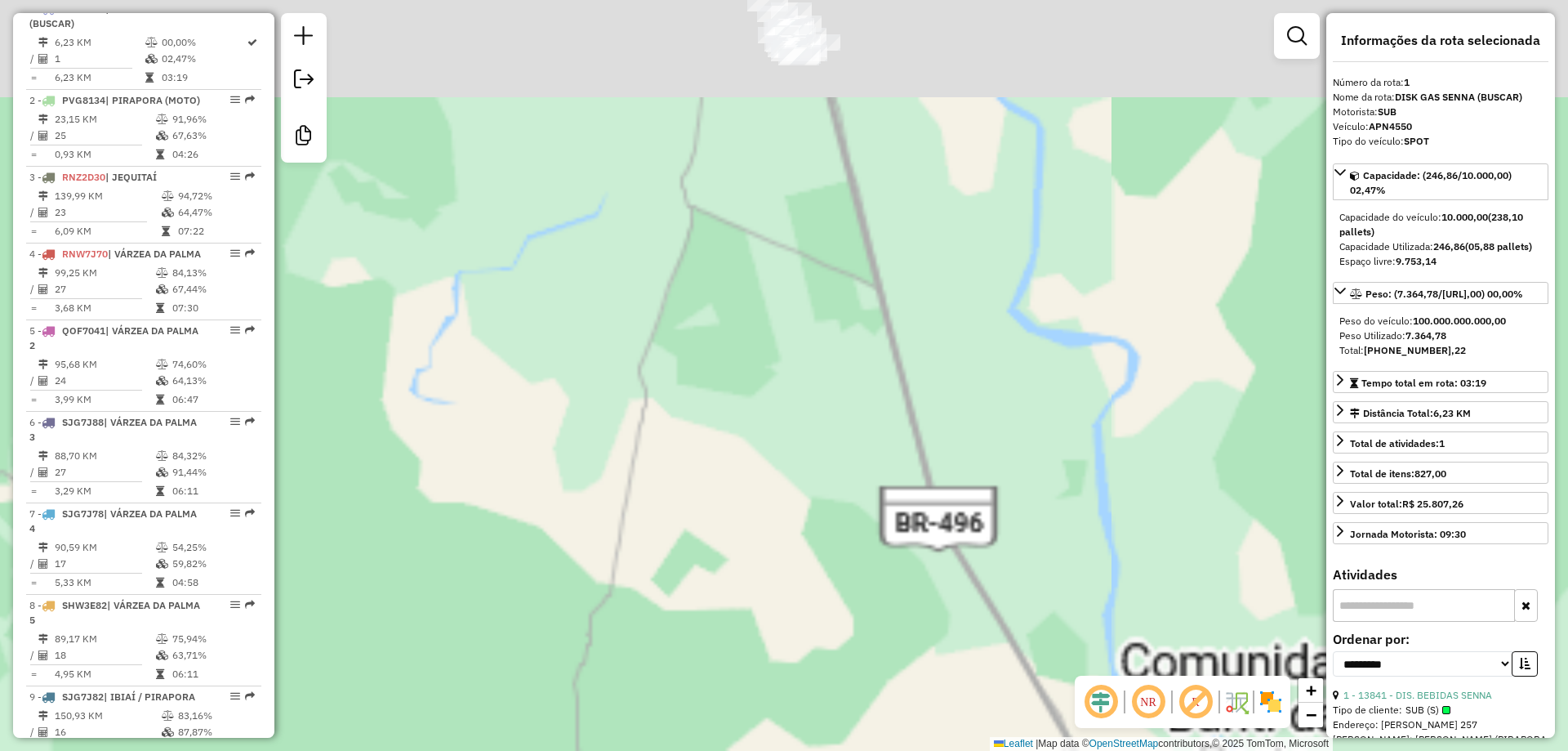
drag, startPoint x: 700, startPoint y: 389, endPoint x: 677, endPoint y: 477, distance: 91.0
click at [667, 501] on div "Janela de atendimento Grade de atendimento Capacidade Transportadoras Veículos …" at bounding box center [784, 375] width 1568 height 751
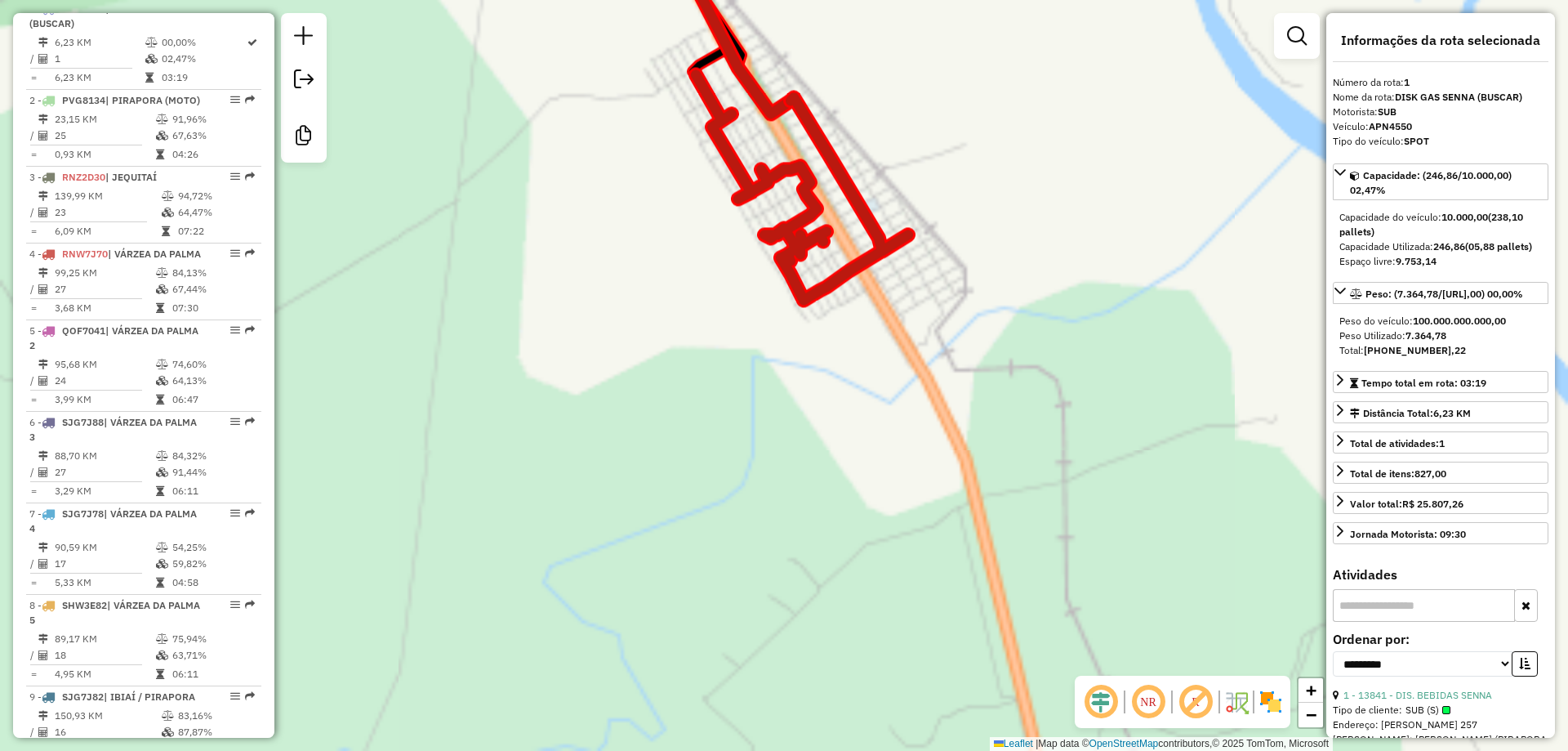
drag, startPoint x: 633, startPoint y: 135, endPoint x: 728, endPoint y: 557, distance: 432.6
click at [731, 559] on div "Rota 4 - Placa RNW7J70 14877 - BAR DA RUA 3 Rota 4 - Placa RNW7J70 14518 - BAR …" at bounding box center [784, 375] width 1568 height 751
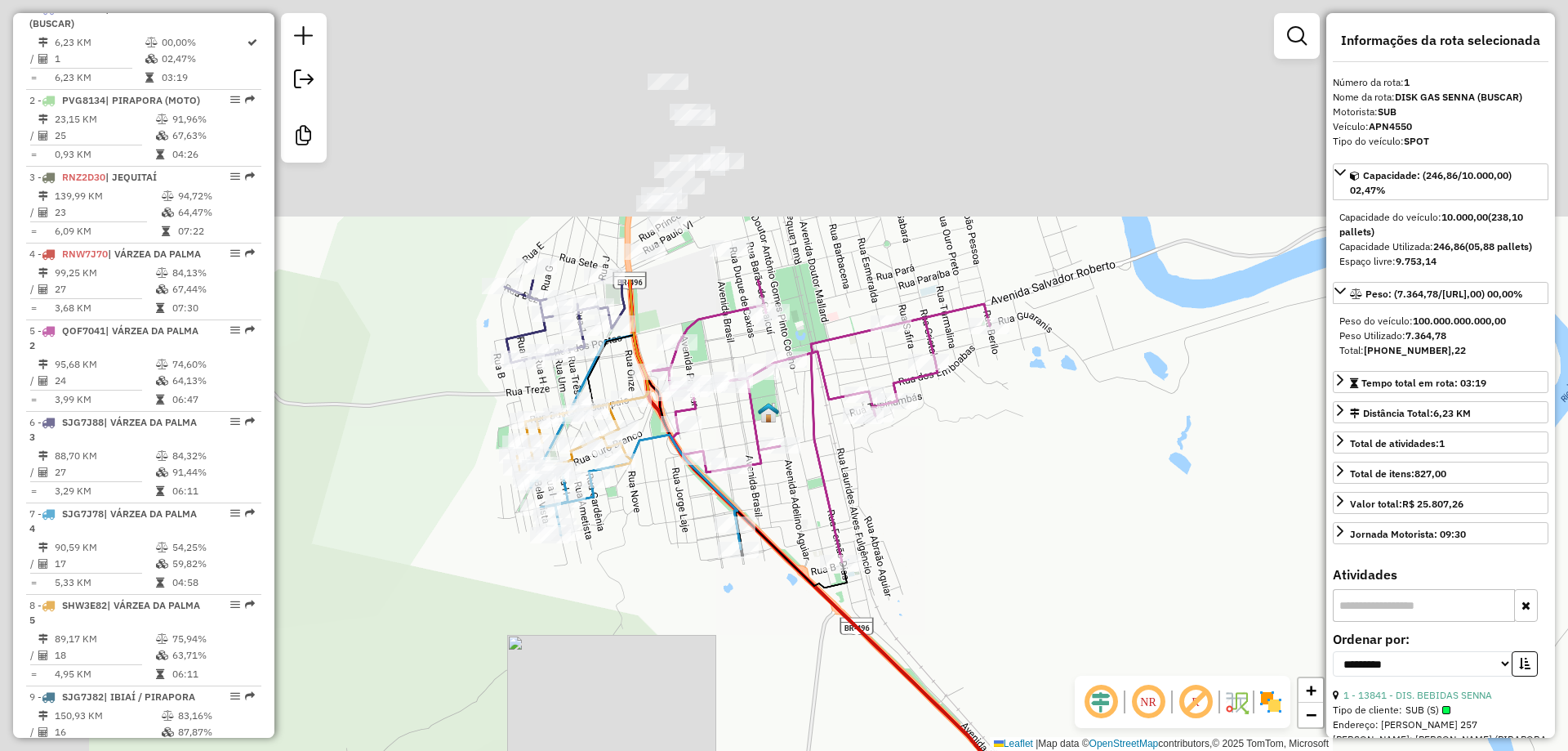
drag, startPoint x: 850, startPoint y: 716, endPoint x: 806, endPoint y: 658, distance: 72.8
click at [889, 750] on html "Aguarde... Pop-up bloqueado! Seu navegador bloqueou automáticamente a abertura …" at bounding box center [784, 375] width 1568 height 751
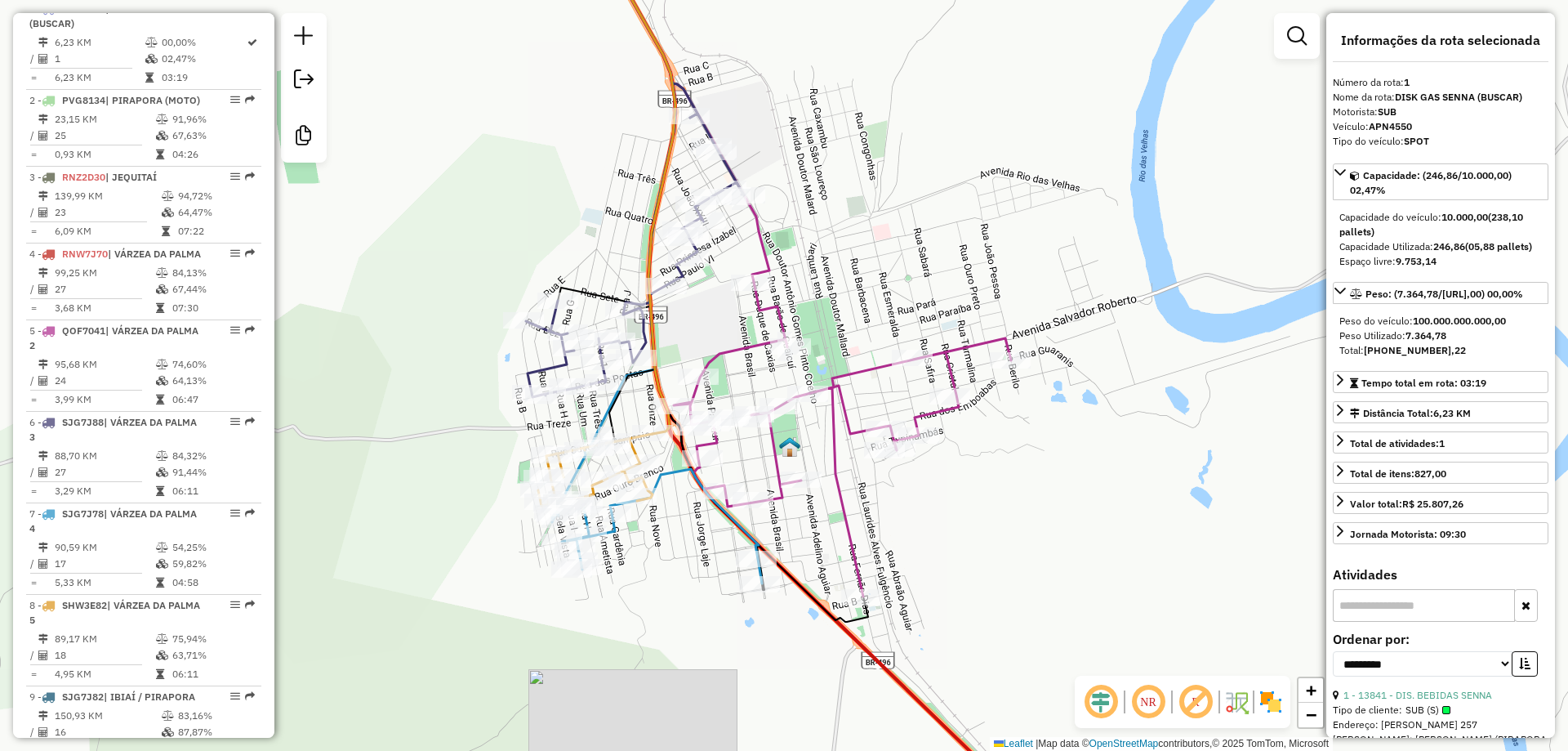
drag, startPoint x: 459, startPoint y: 357, endPoint x: 694, endPoint y: 622, distance: 354.2
click at [690, 619] on div "Rota 6 - Placa SJG7J88 15277 - BAR DA [PERSON_NAME] de atendimento Grade de ate…" at bounding box center [784, 375] width 1568 height 751
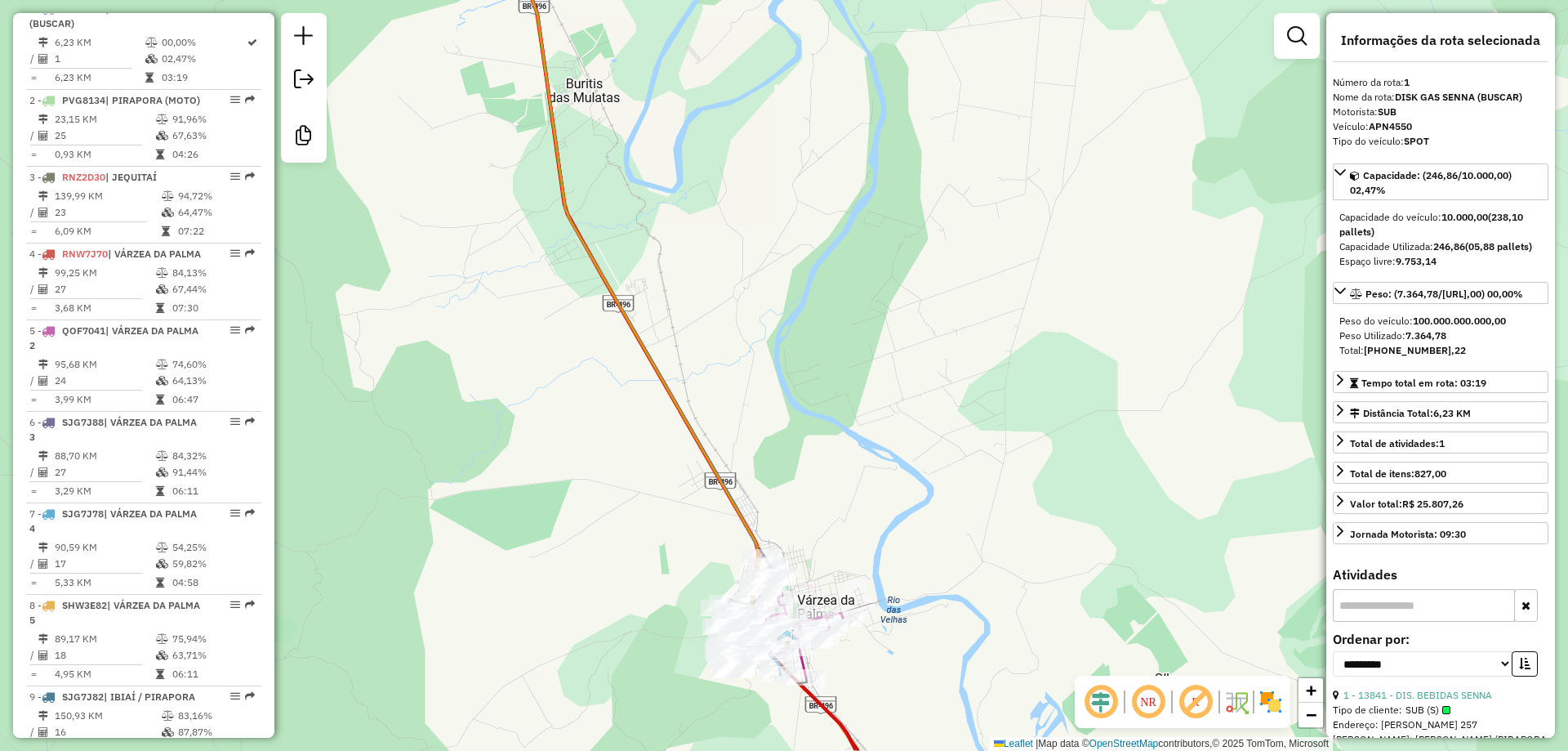
click at [683, 520] on div "Janela de atendimento Grade de atendimento Capacidade Transportadoras Veículos …" at bounding box center [784, 375] width 1568 height 751
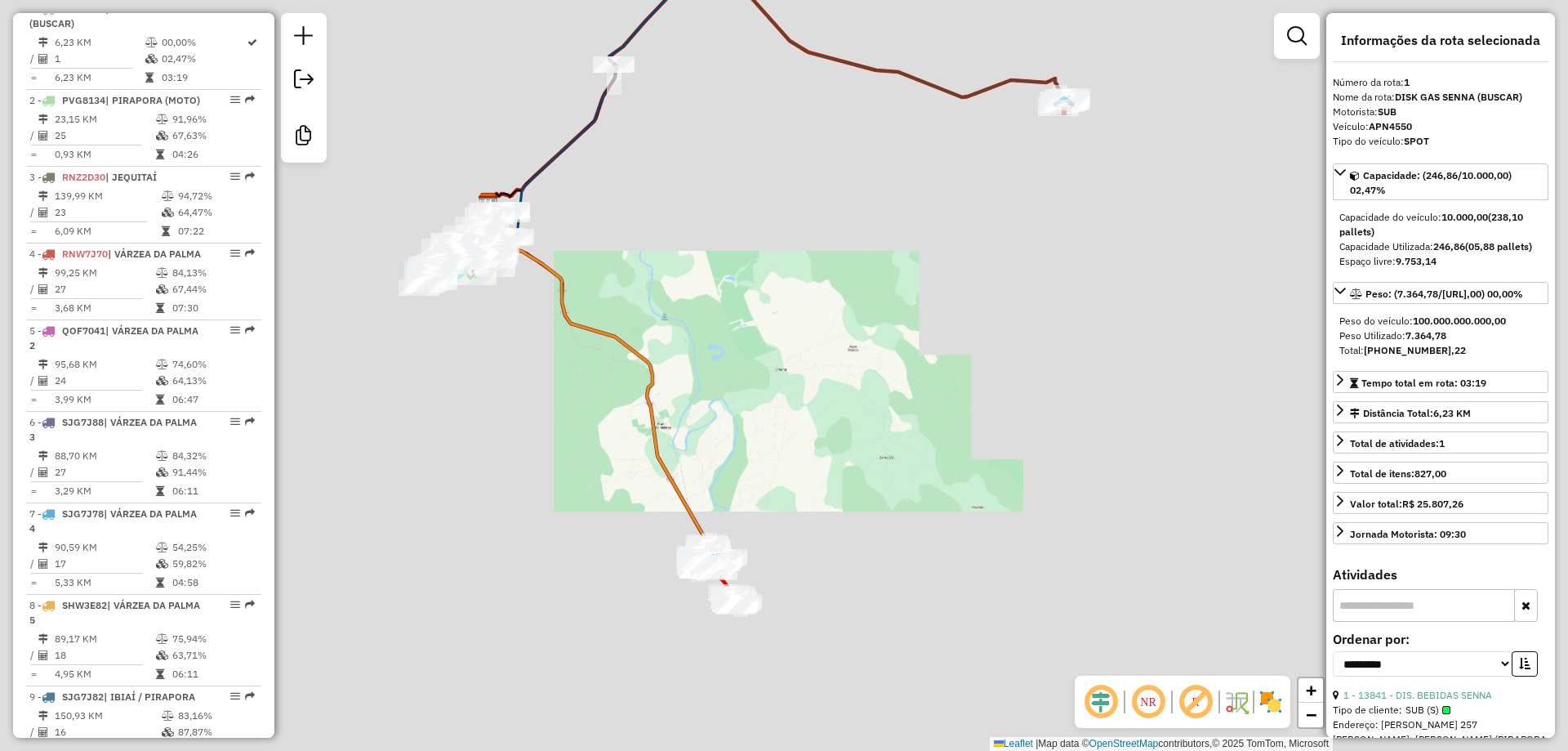
click at [678, 570] on div "Janela de atendimento Grade de atendimento Capacidade Transportadoras Veículos …" at bounding box center [784, 375] width 1568 height 751
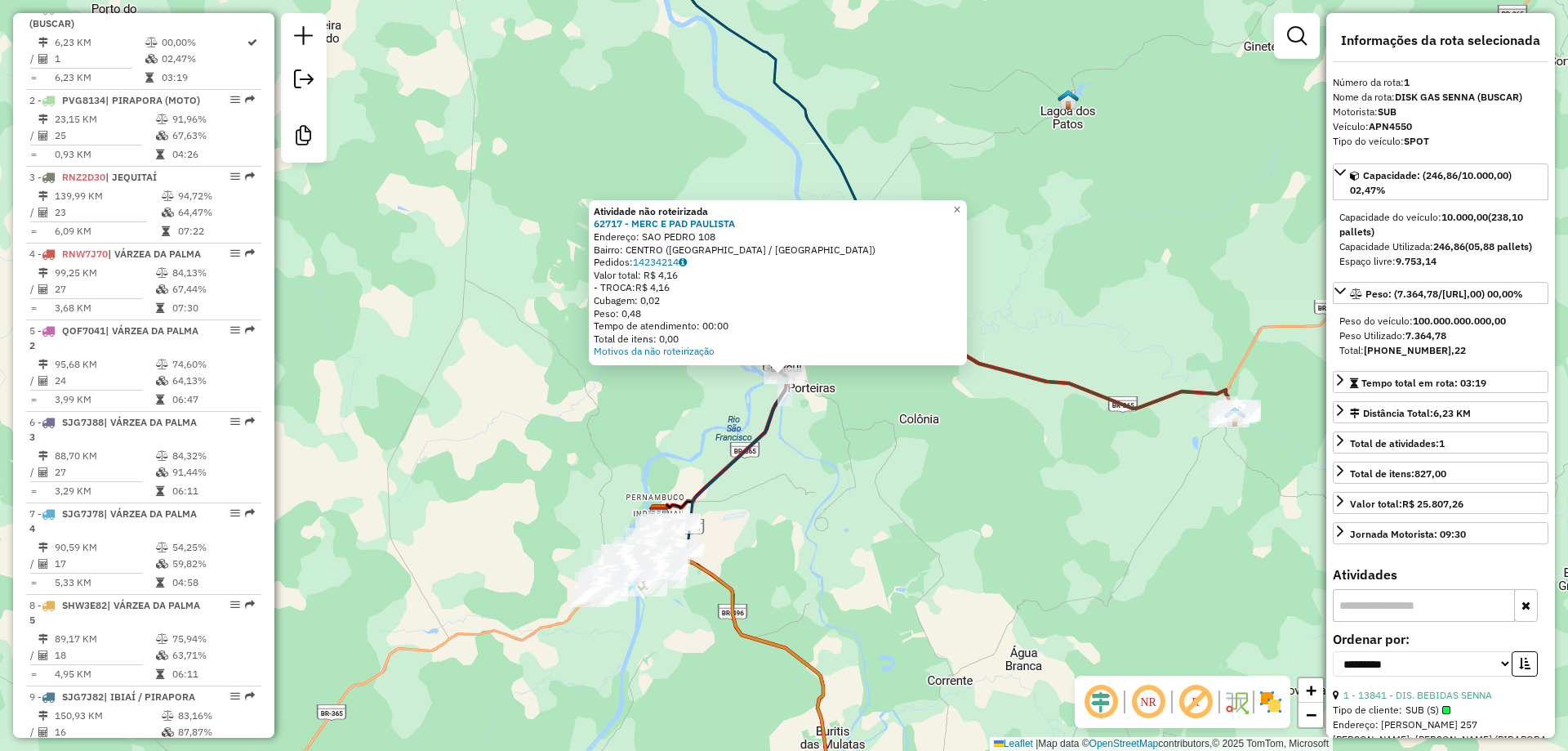
click at [612, 468] on div "Atividade não roteirizada 62717 - MERC E PAD PAULISTA Endereço: SAO PEDRO 108 B…" at bounding box center [784, 375] width 1568 height 751
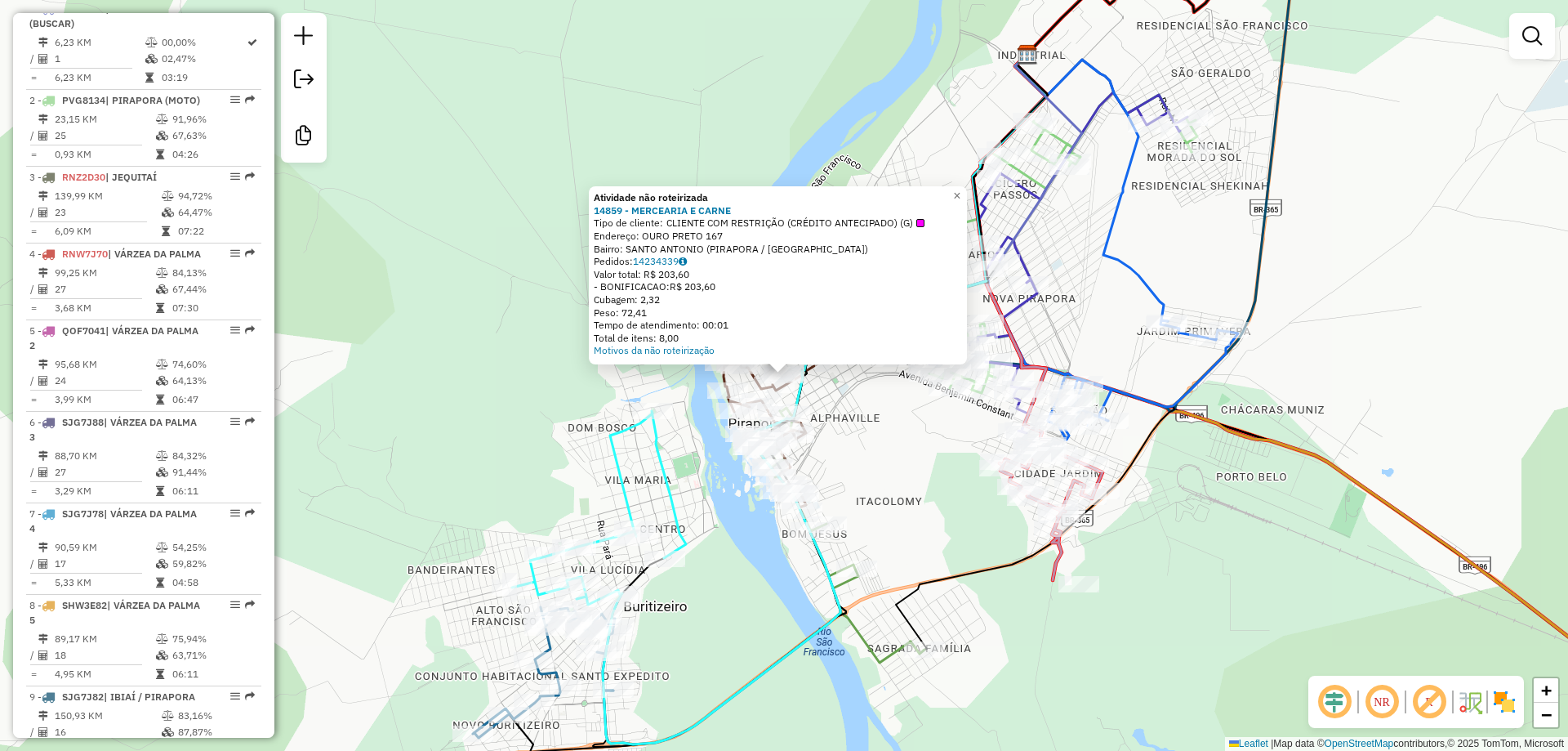
click at [490, 382] on div "Atividade não roteirizada 14859 - MERCEARIA E CARNE Tipo de cliente: CLIENTE CO…" at bounding box center [784, 375] width 1568 height 751
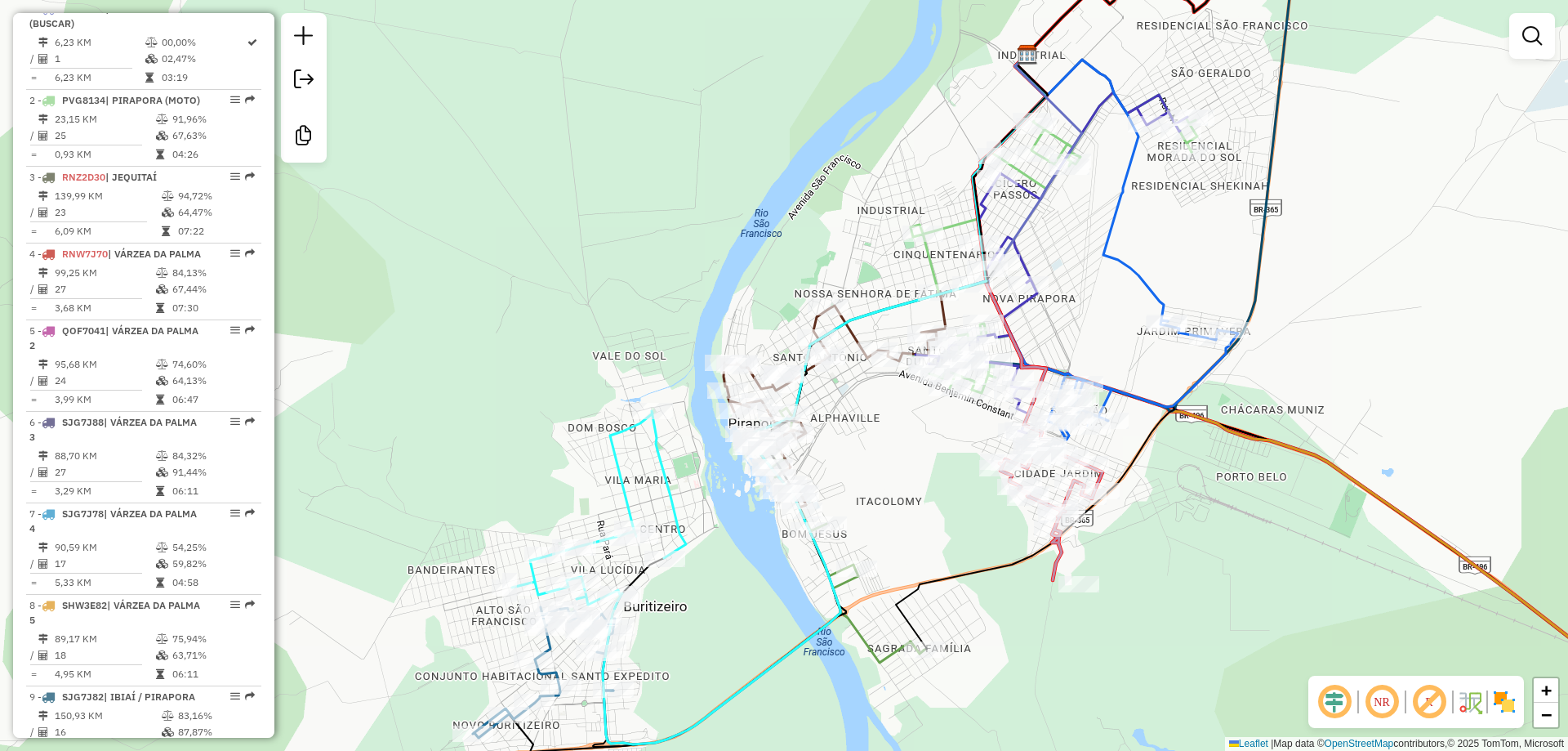
click at [685, 281] on div "Rota 11 - Placa SHK6E74 16292 - DISCK DA MAYARA Janela de atendimento Grade de …" at bounding box center [784, 375] width 1568 height 751
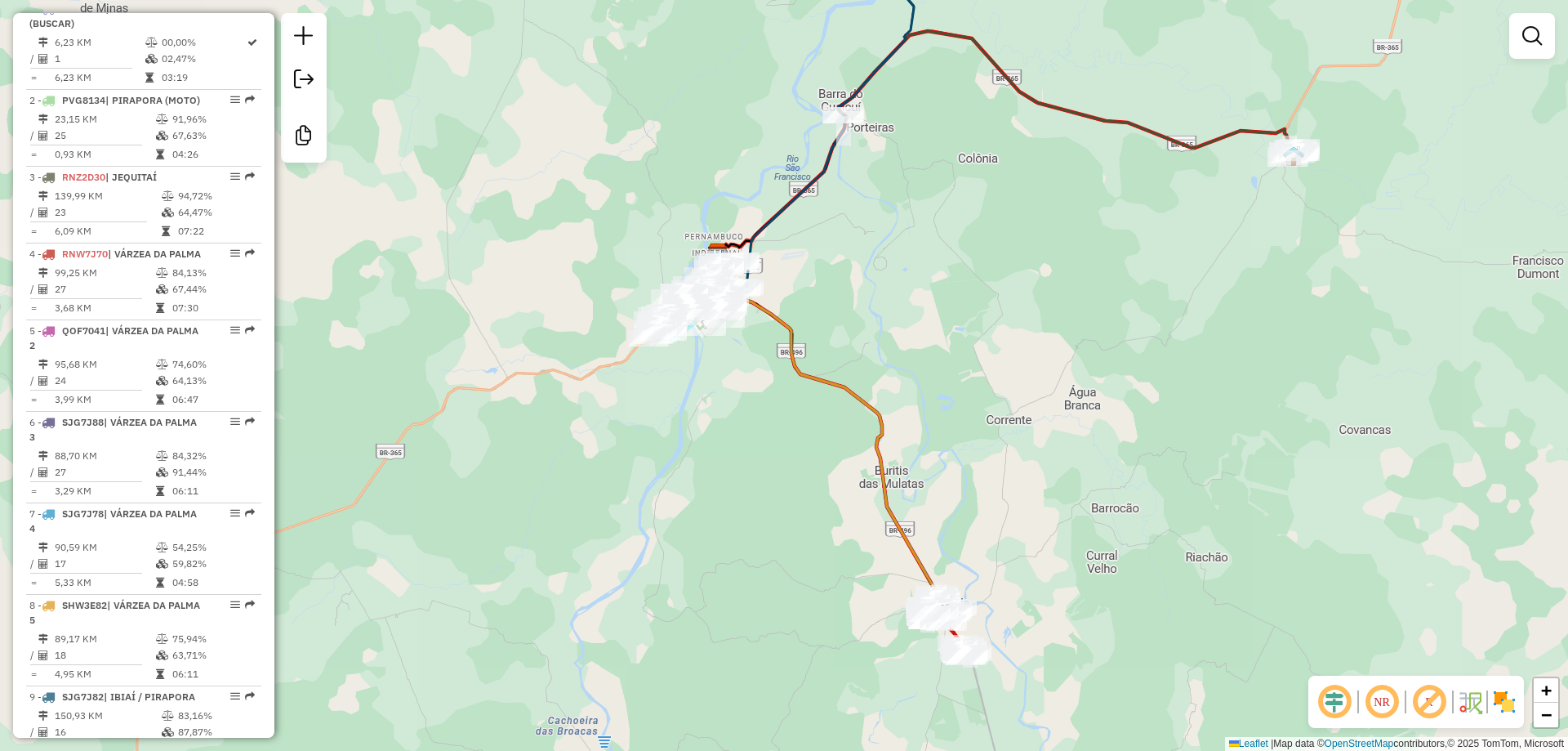
click at [531, 468] on div "Janela de atendimento Grade de atendimento Capacidade Transportadoras Veículos …" at bounding box center [784, 375] width 1568 height 751
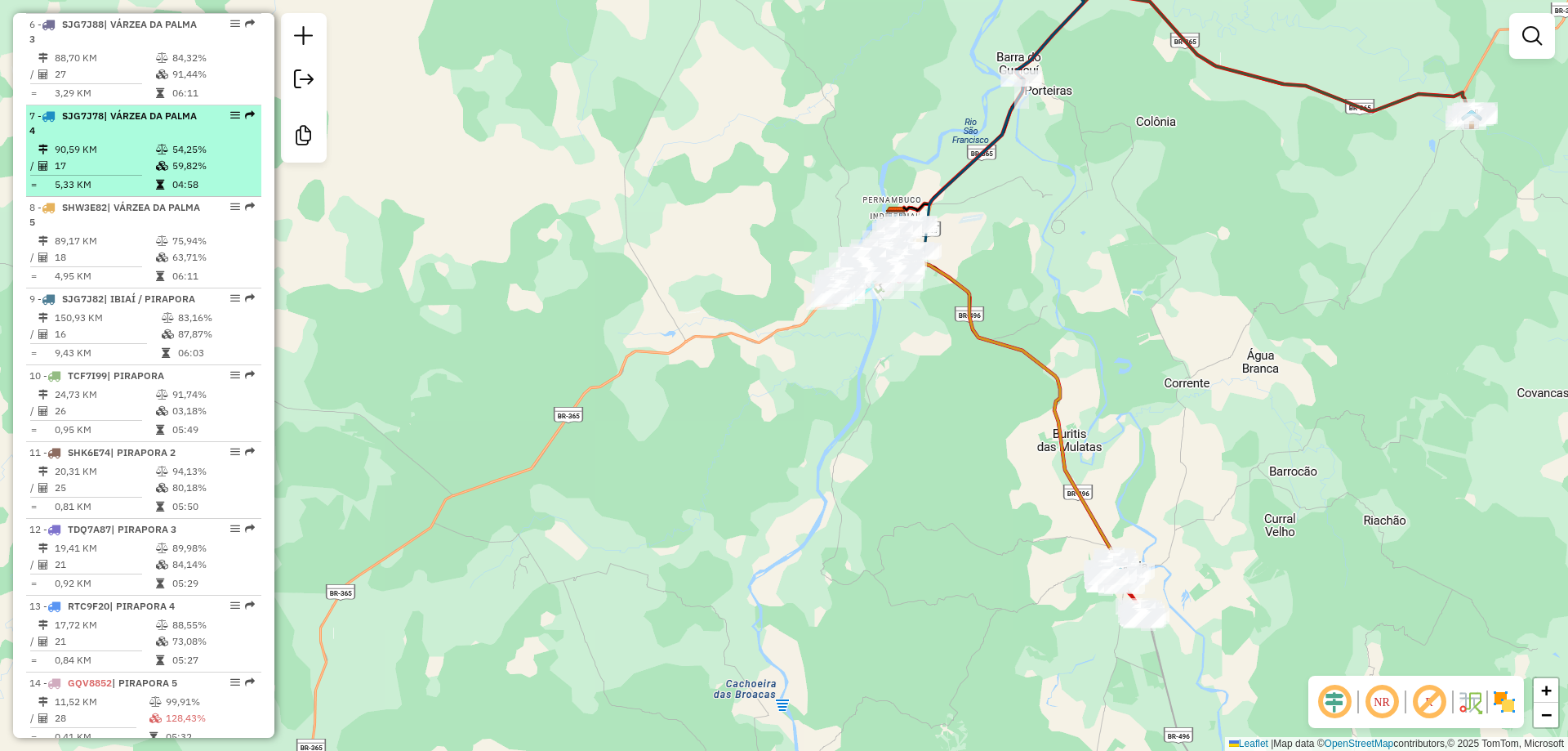
scroll to position [1143, 0]
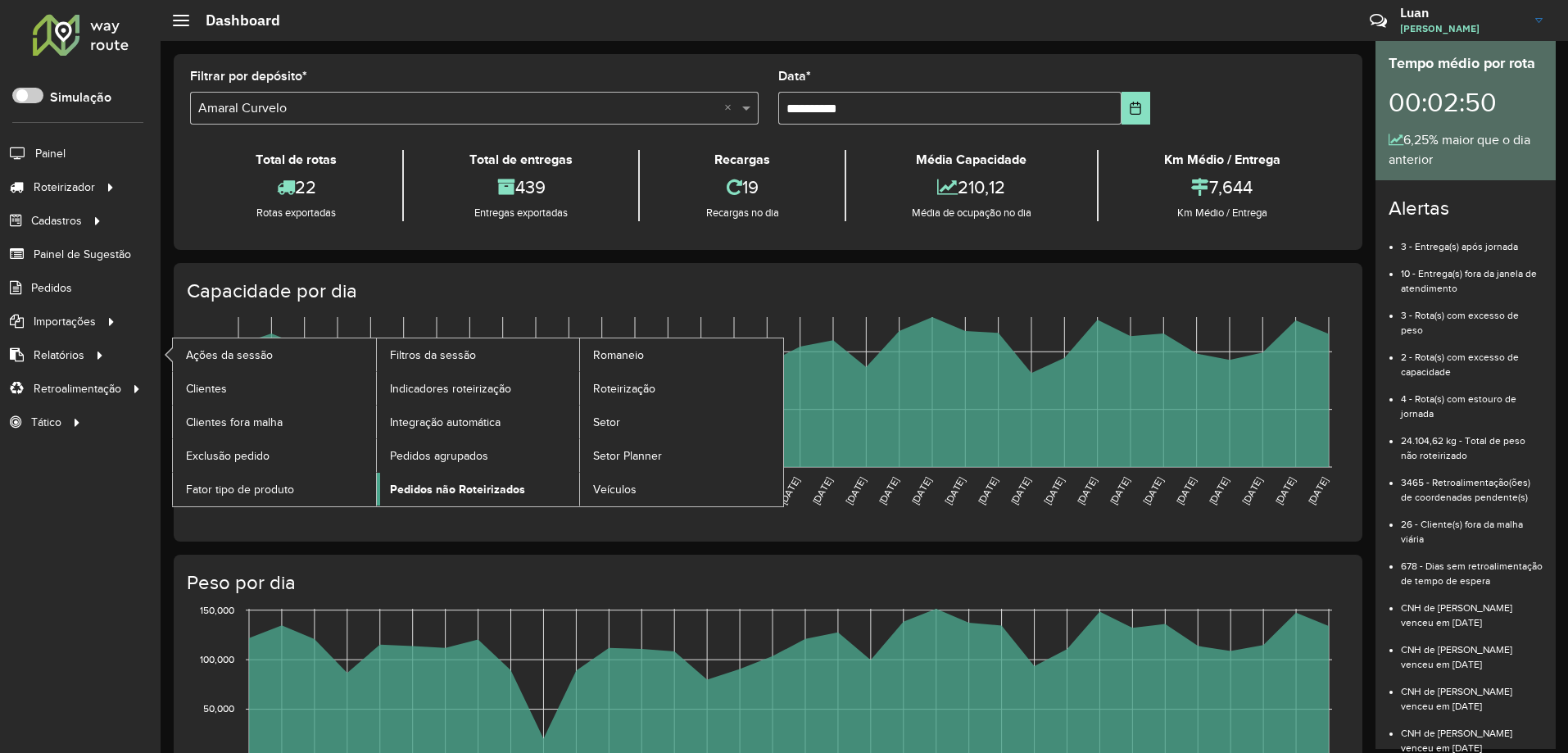
click at [451, 493] on span "Pedidos não Roteirizados" at bounding box center [457, 489] width 136 height 17
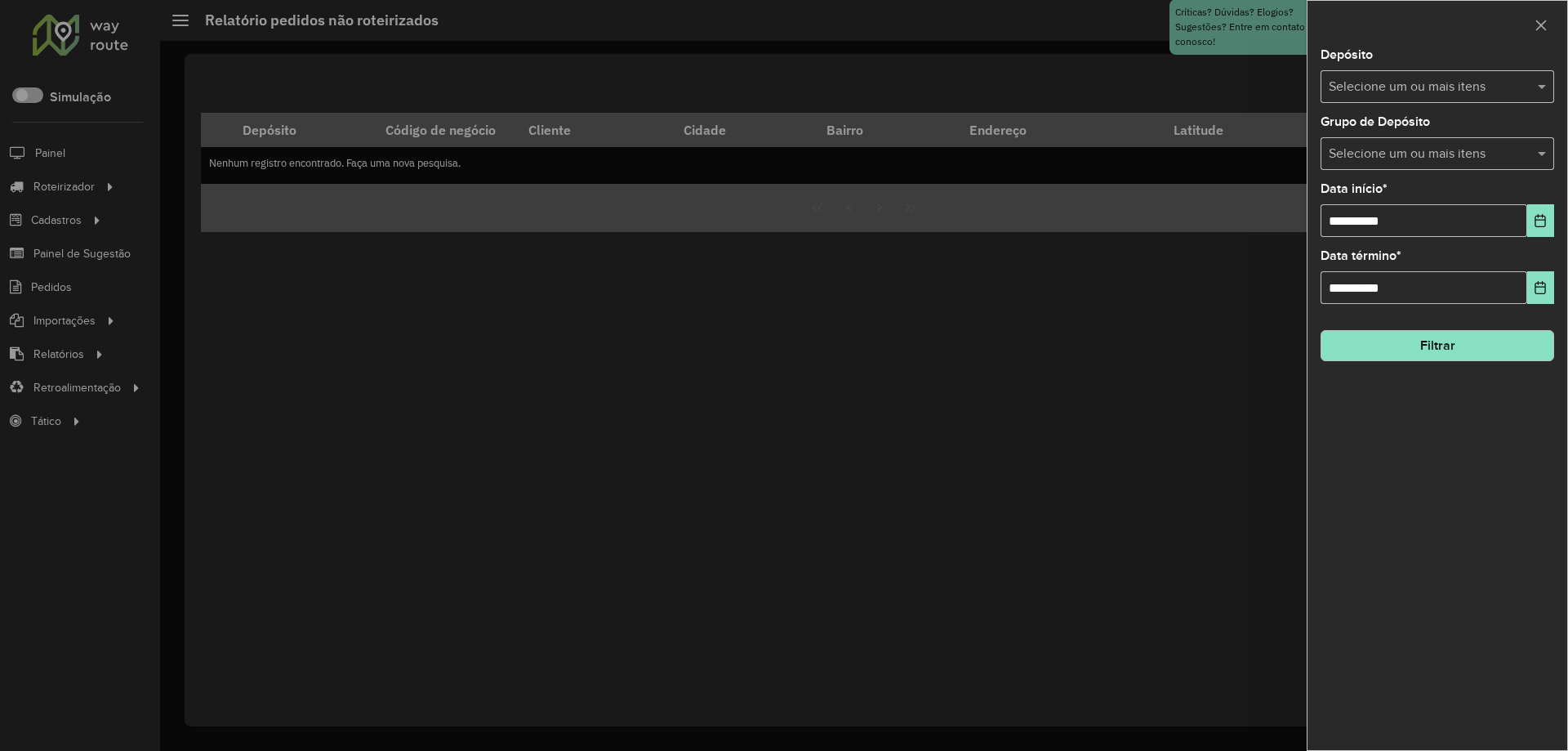
click at [1425, 87] on input "text" at bounding box center [1429, 87] width 209 height 19
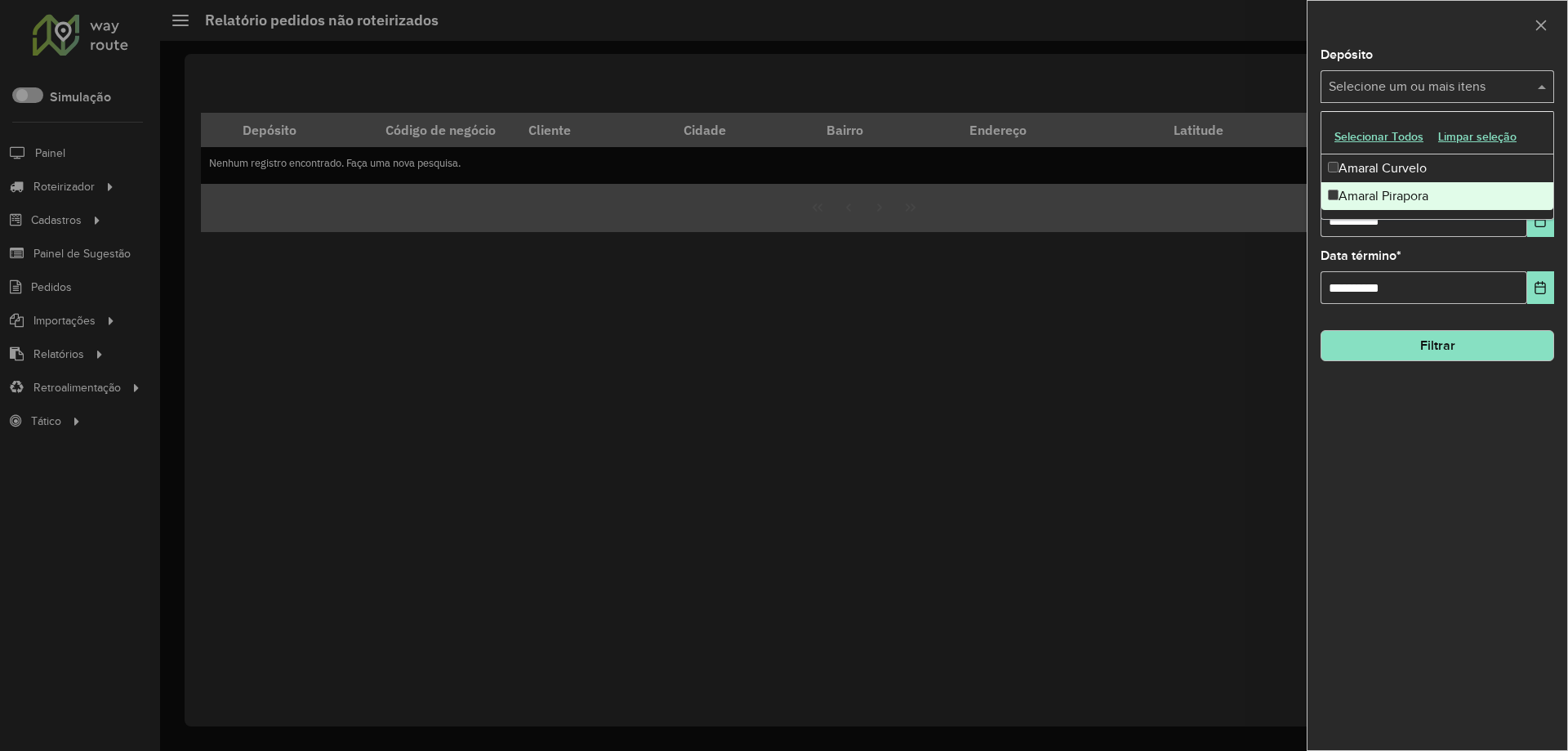
click at [1394, 197] on div "Amaral Pirapora" at bounding box center [1438, 196] width 232 height 28
click at [1332, 223] on input "**********" at bounding box center [1423, 221] width 206 height 33
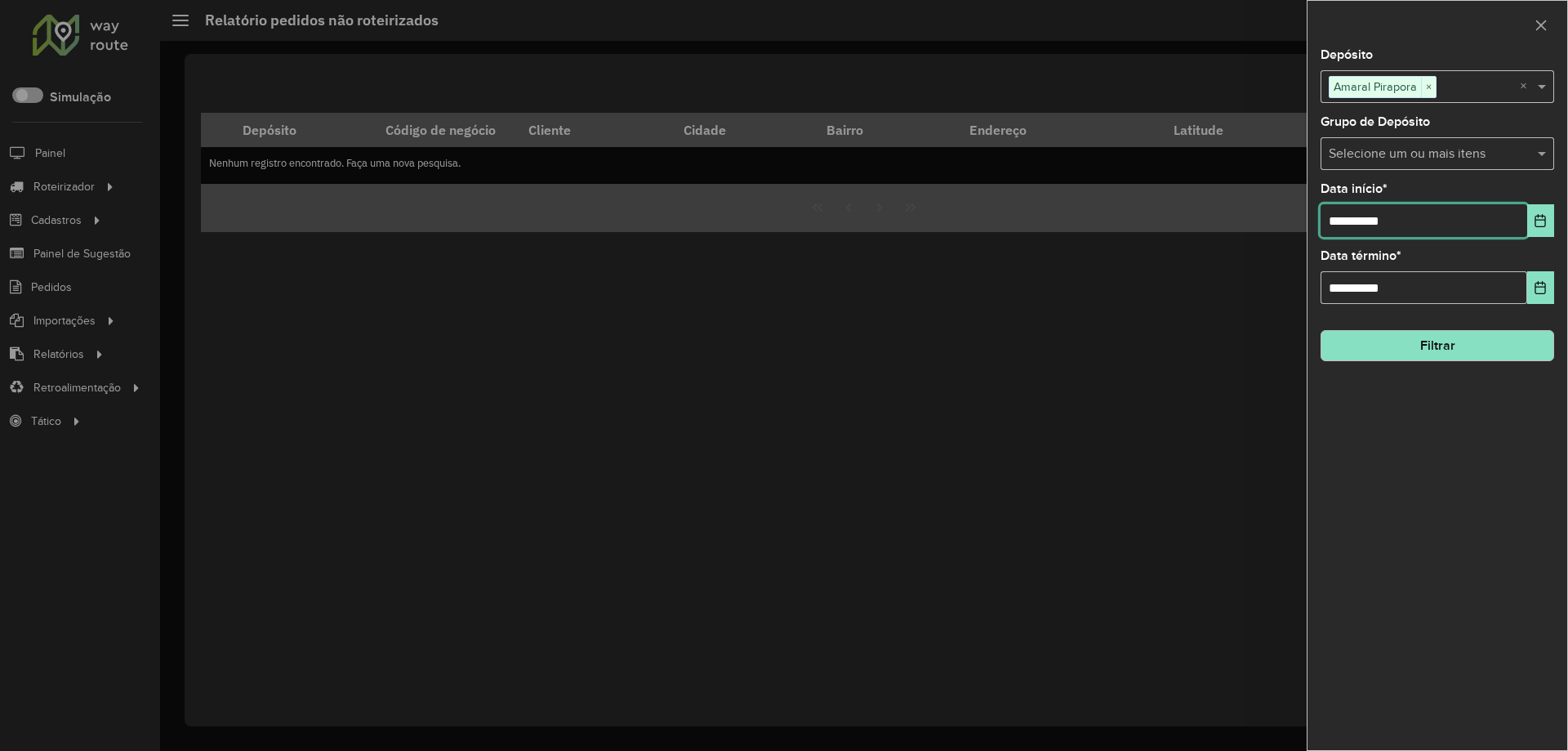
click at [1332, 223] on input "**********" at bounding box center [1423, 221] width 206 height 33
type input "**********"
click at [1444, 362] on div "**********" at bounding box center [1437, 399] width 260 height 701
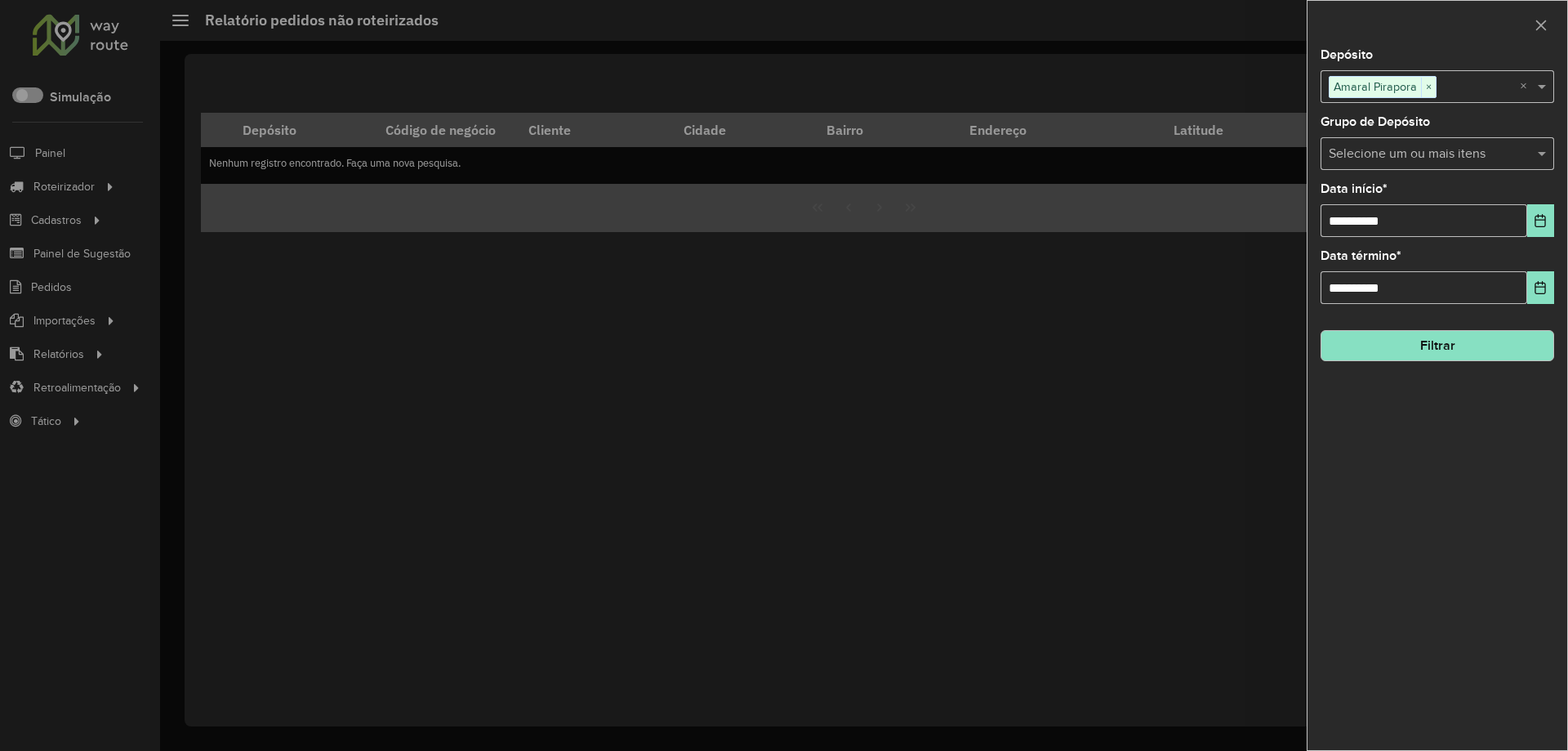
click at [1439, 354] on button "Filtrar" at bounding box center [1438, 345] width 234 height 31
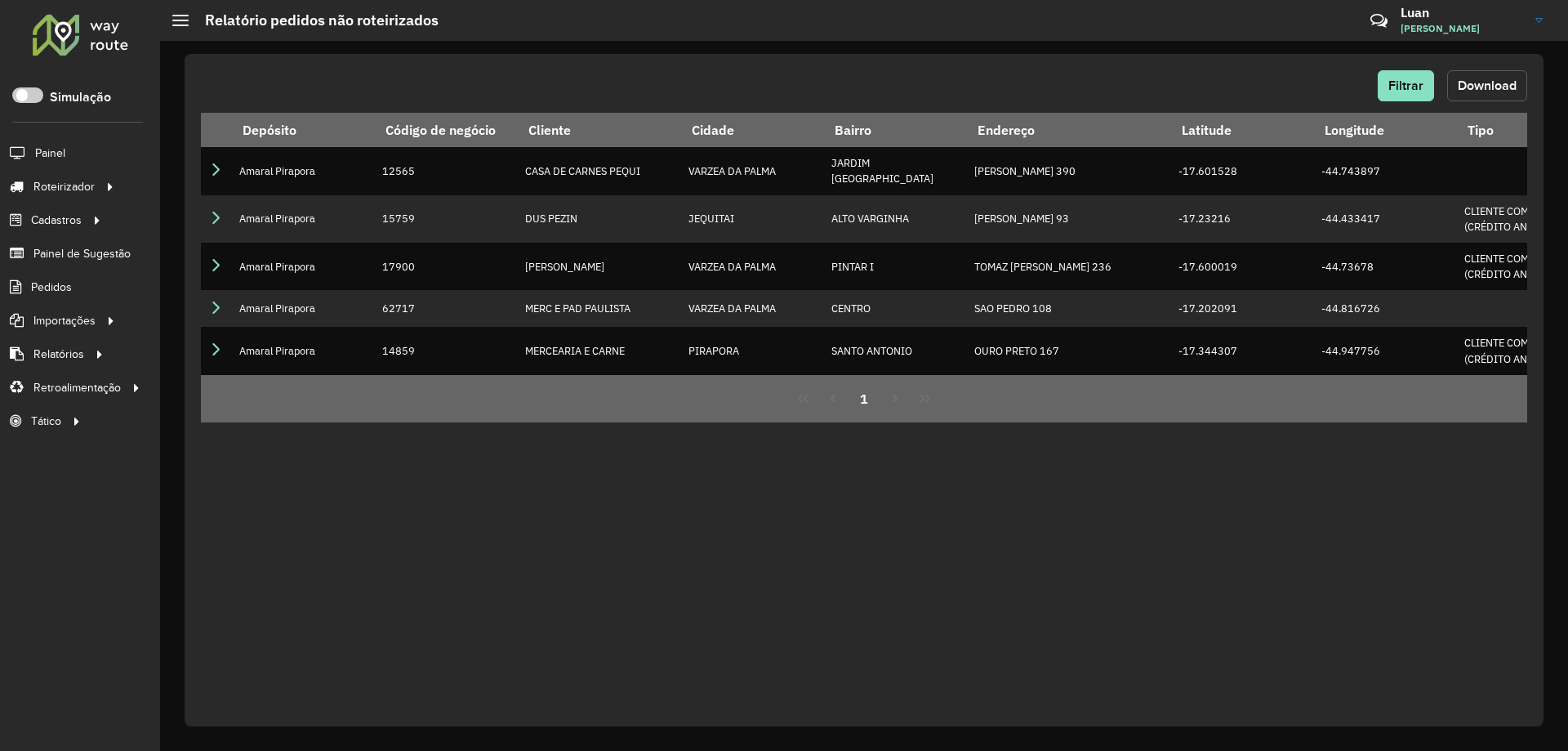
click at [1482, 100] on button "Download" at bounding box center [1486, 85] width 80 height 31
